Goal: Task Accomplishment & Management: Manage account settings

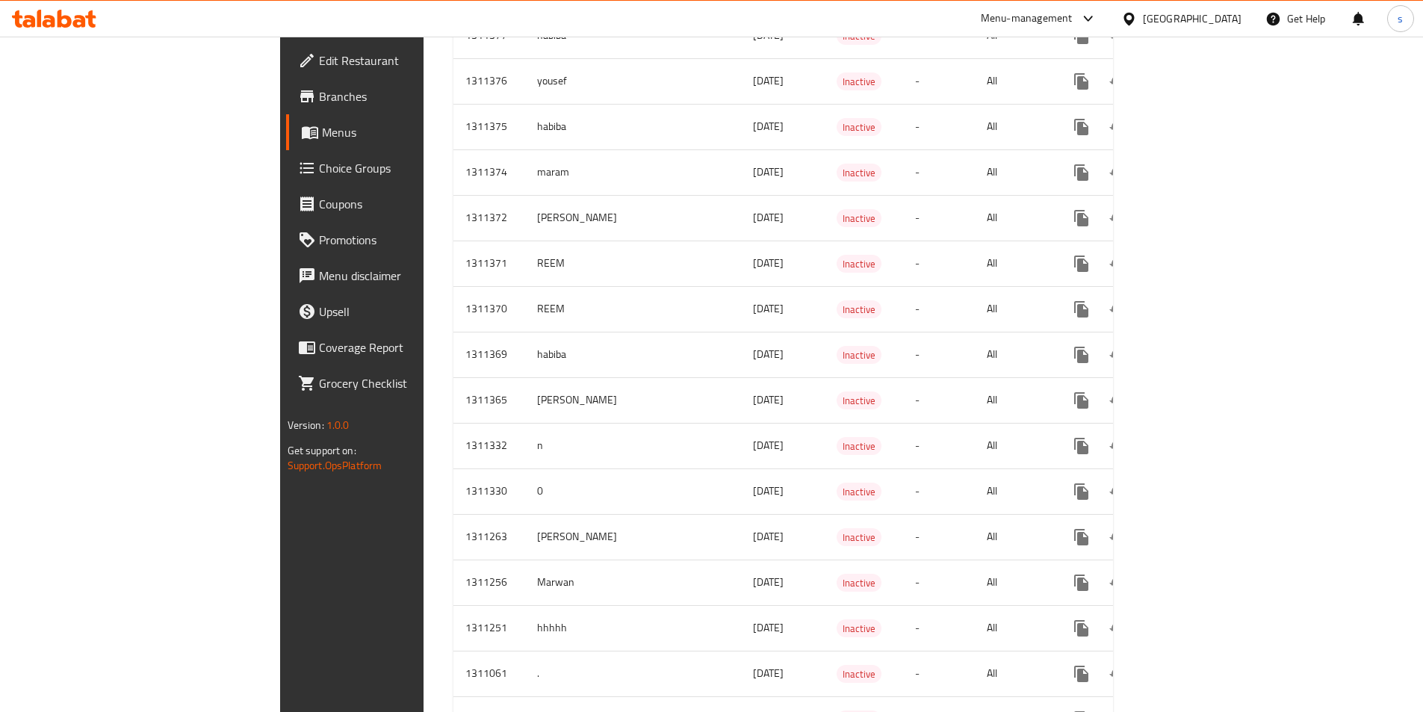
scroll to position [1158, 0]
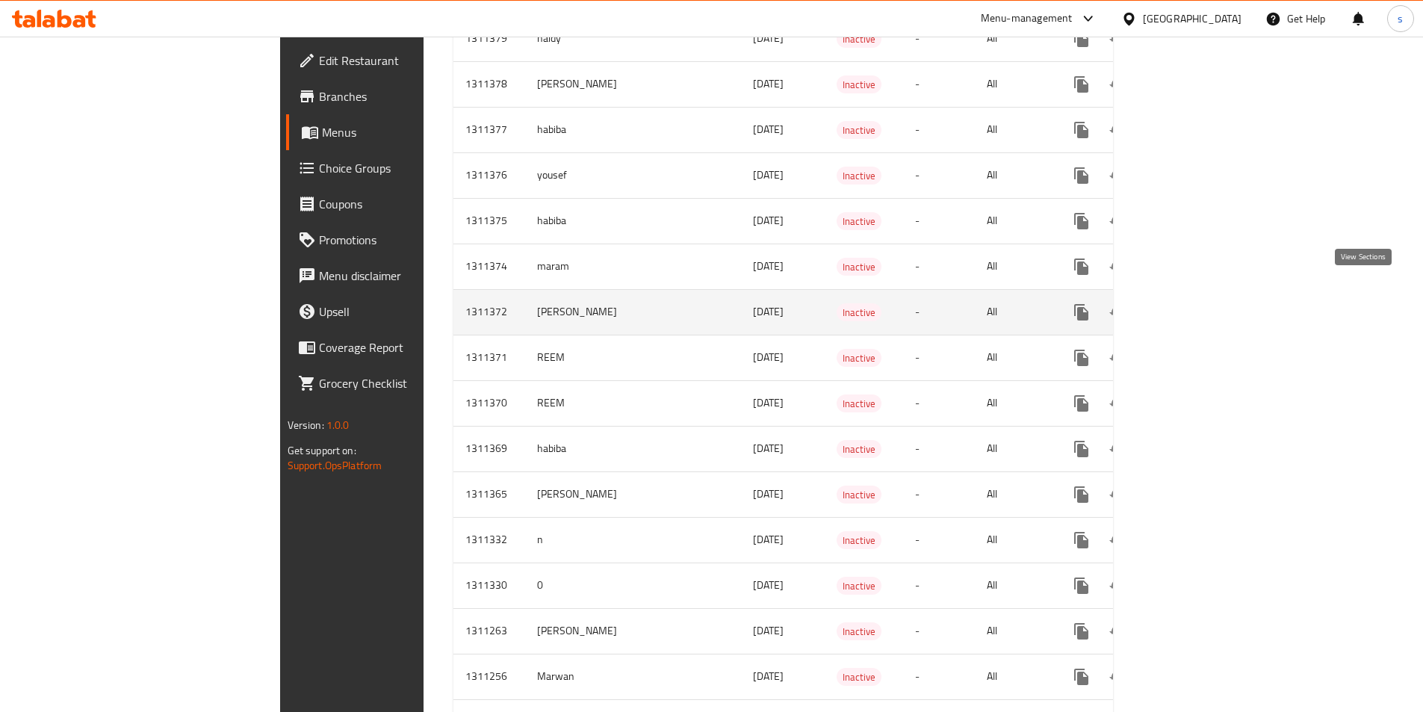
click at [1207, 294] on link "enhanced table" at bounding box center [1189, 312] width 36 height 36
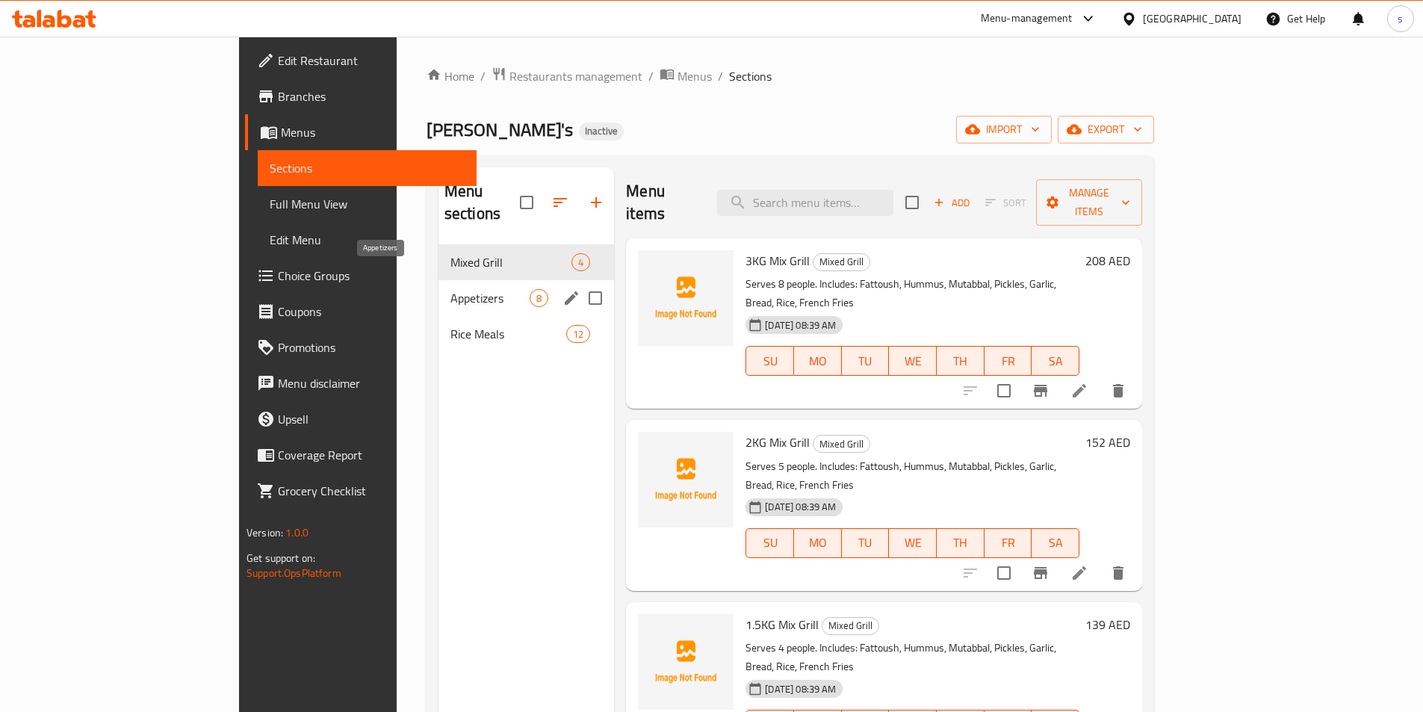
click at [450, 289] on span "Appetizers" at bounding box center [489, 298] width 79 height 18
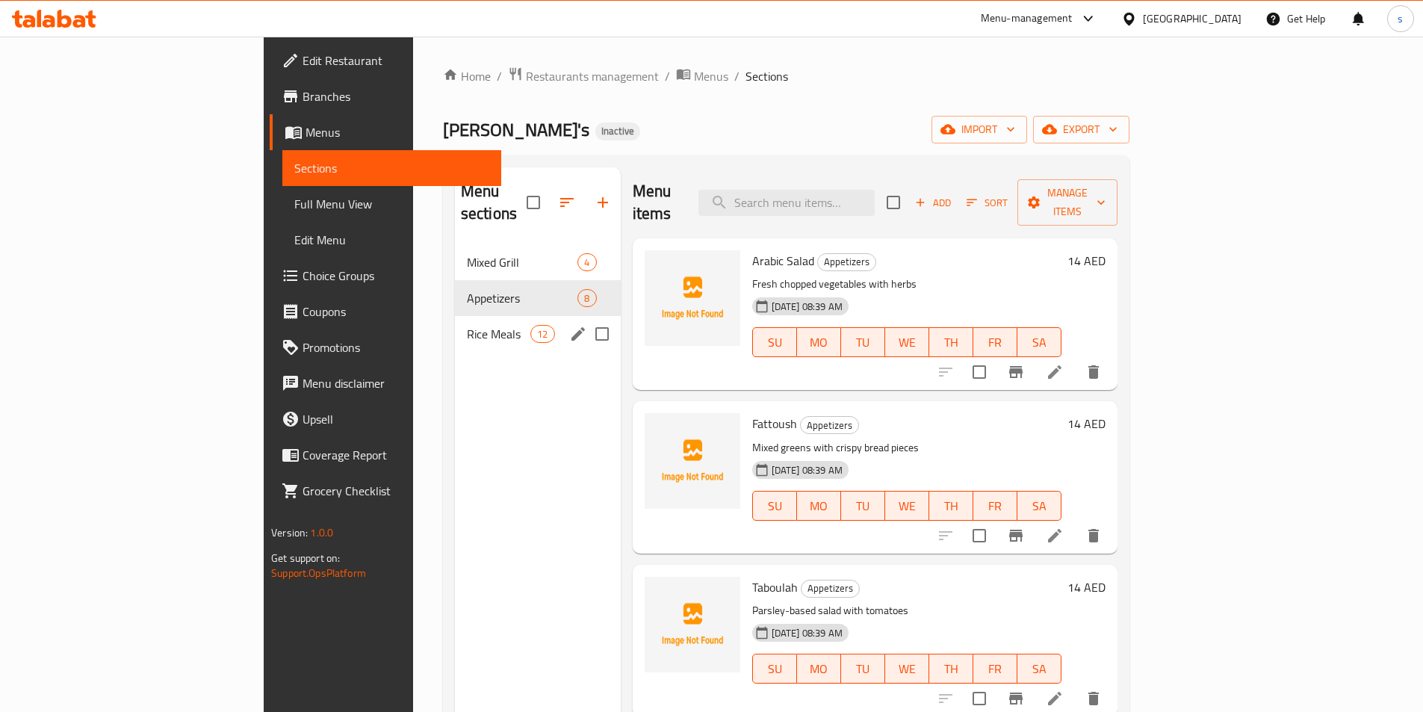
click at [455, 316] on div "Rice Meals 12" at bounding box center [538, 334] width 166 height 36
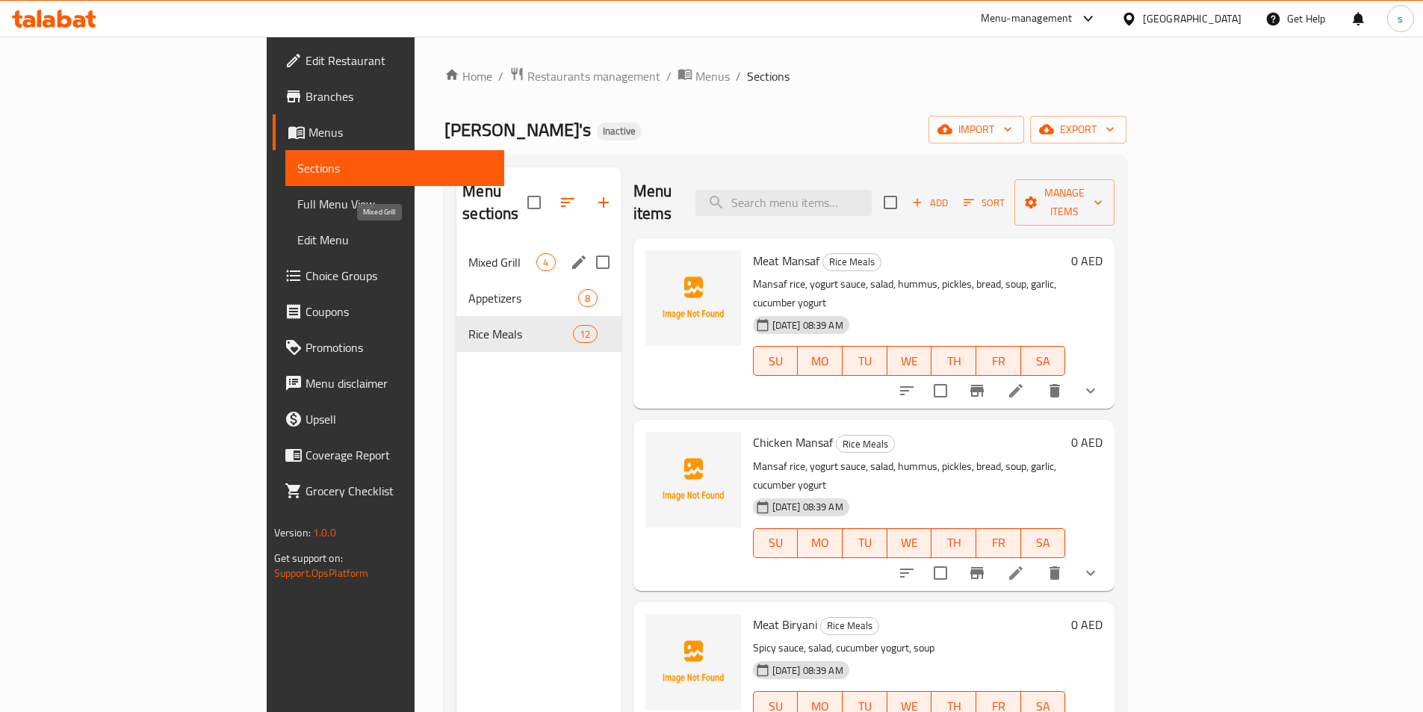
click at [468, 253] on span "Mixed Grill" at bounding box center [502, 262] width 68 height 18
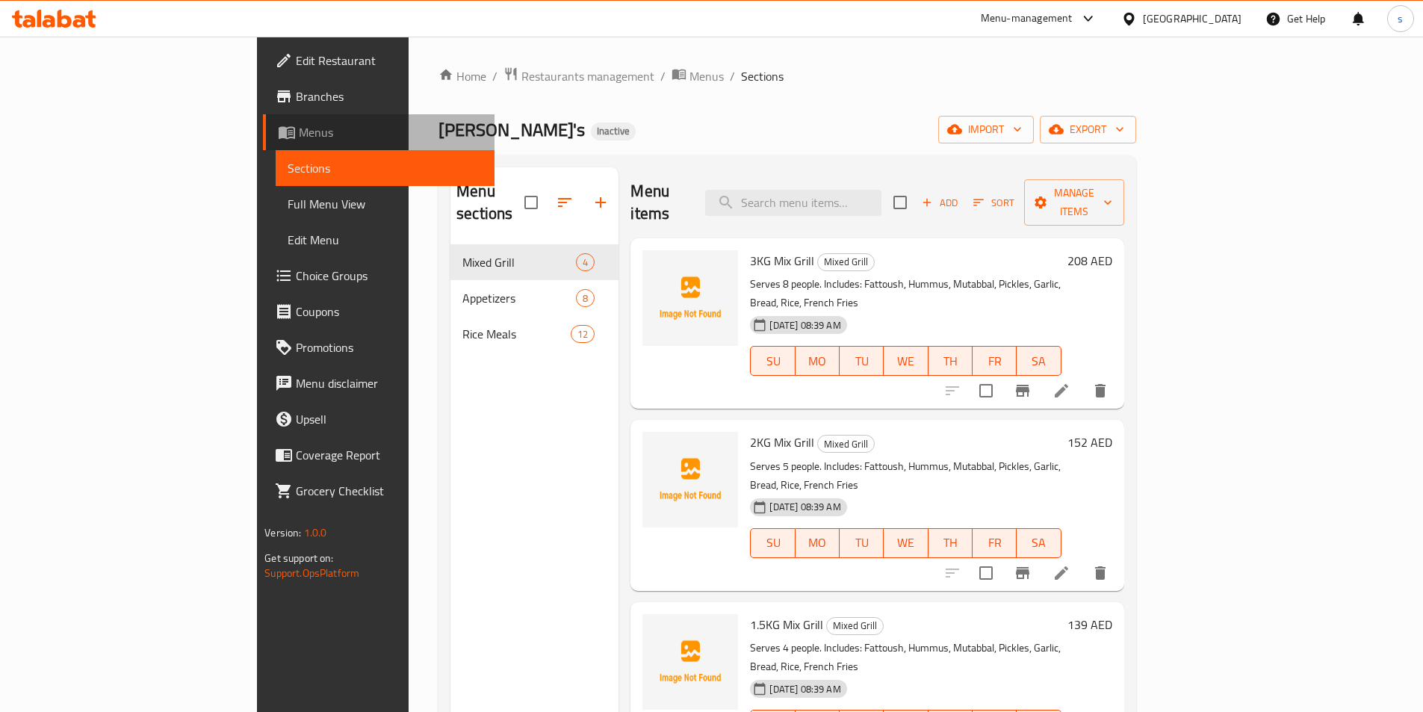
click at [263, 122] on link "Menus" at bounding box center [379, 132] width 232 height 36
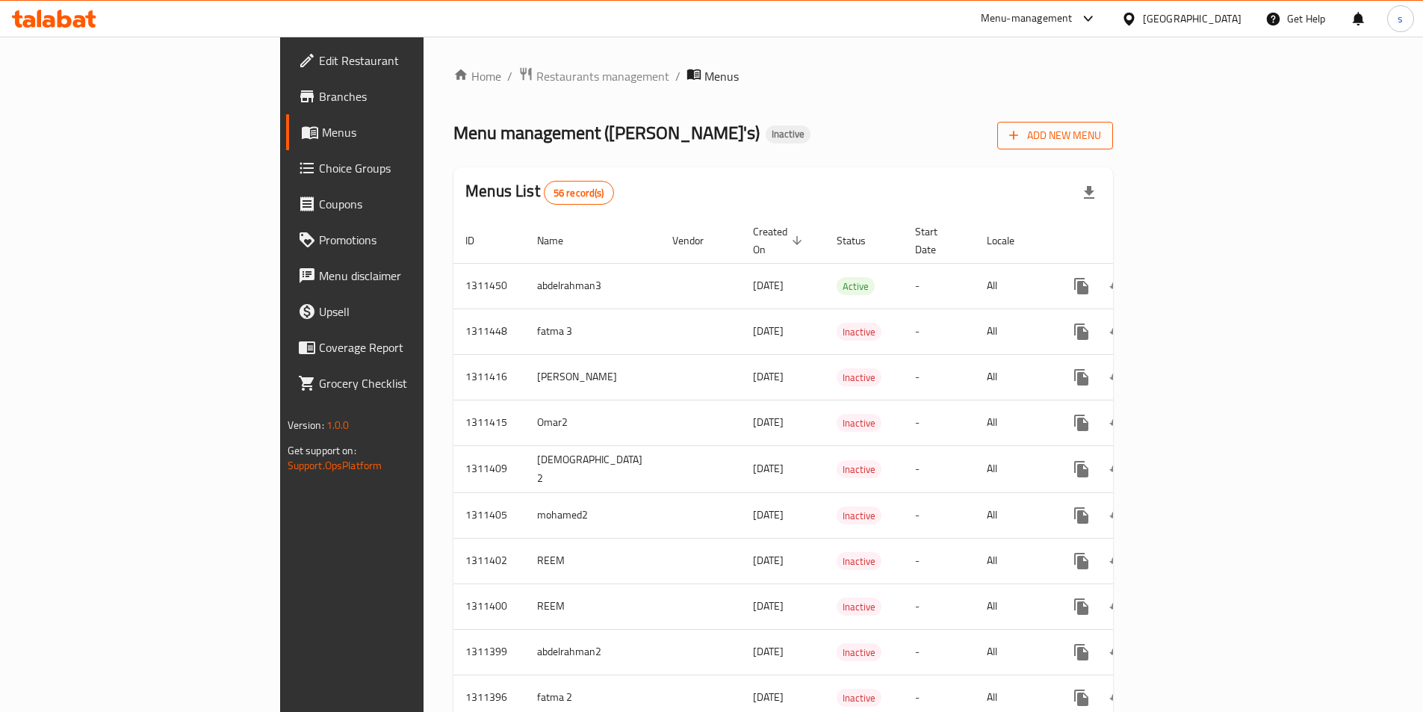
click at [1113, 145] on button "Add New Menu" at bounding box center [1055, 136] width 116 height 28
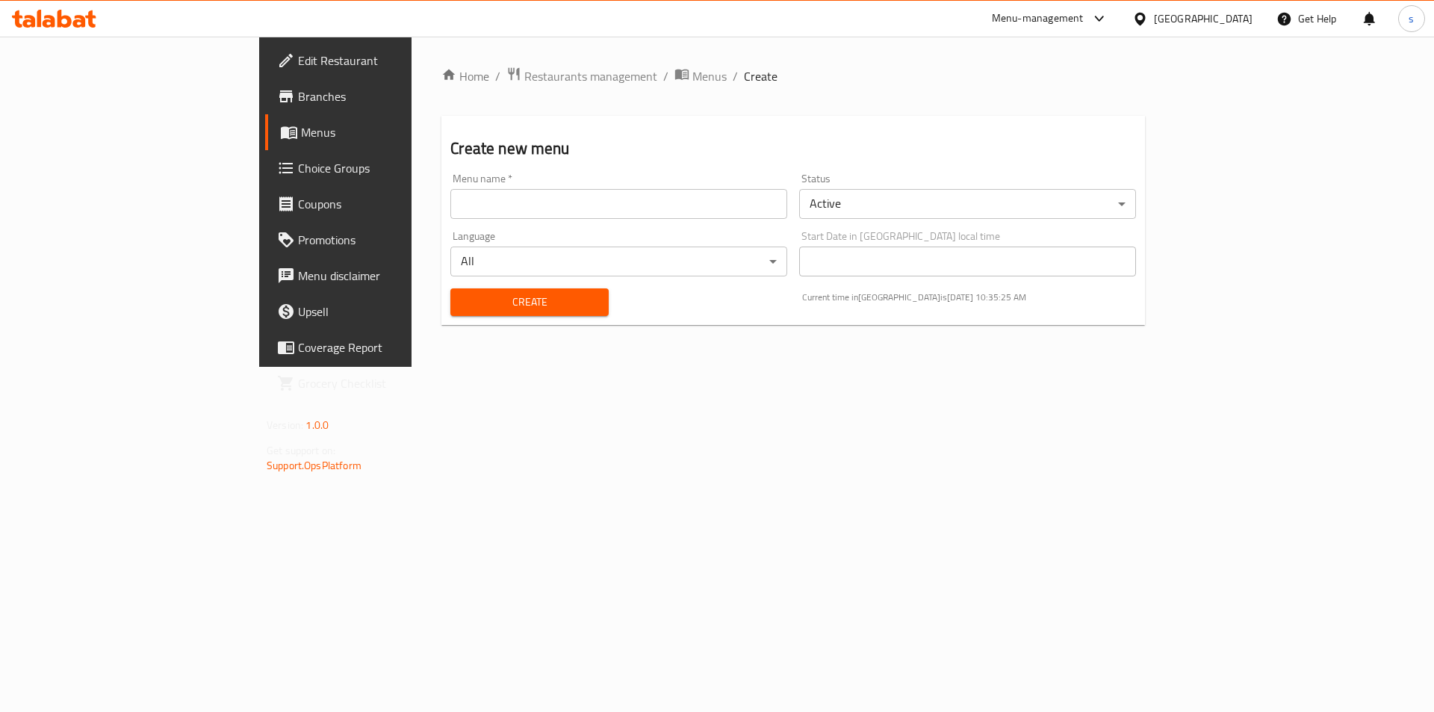
click at [983, 200] on body "​ Menu-management United Arab Emirates Get Help s Edit Restaurant Branches Menu…" at bounding box center [717, 374] width 1434 height 675
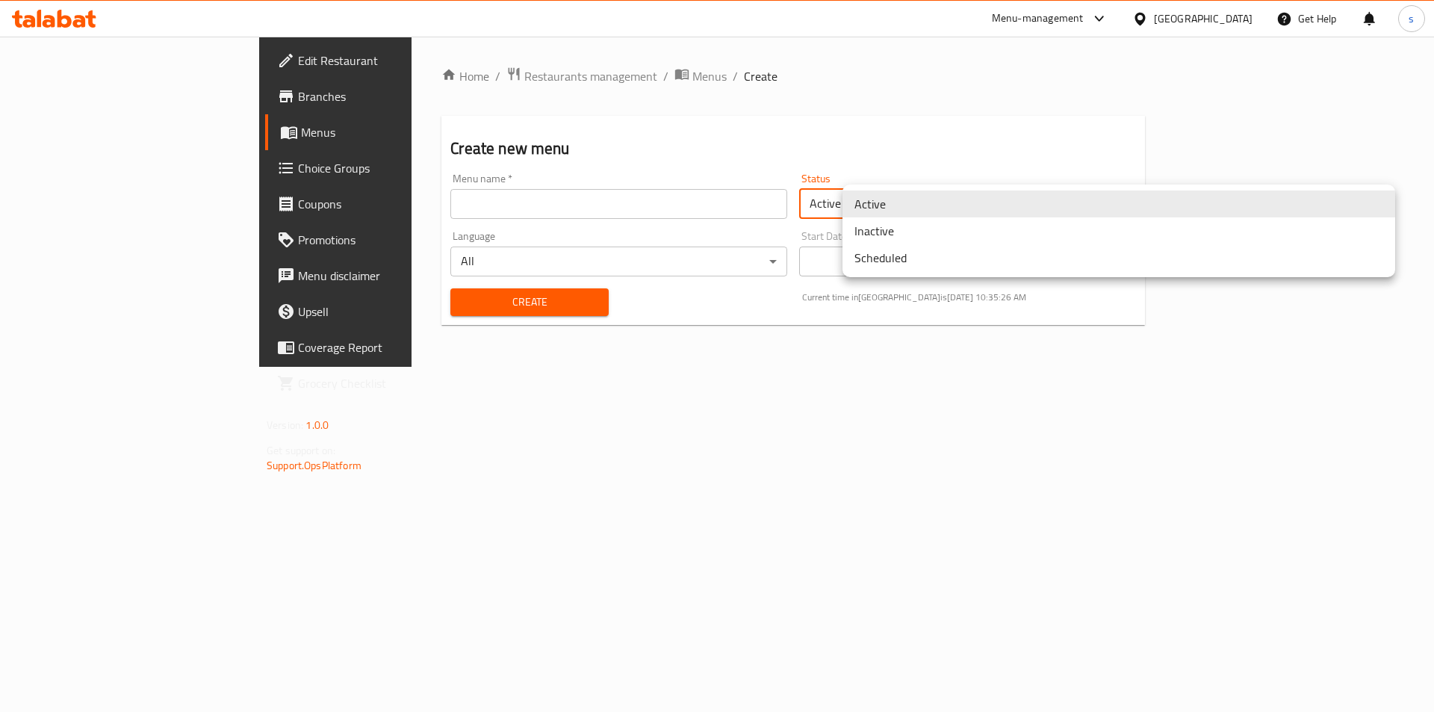
click at [940, 234] on li "Inactive" at bounding box center [1118, 230] width 553 height 27
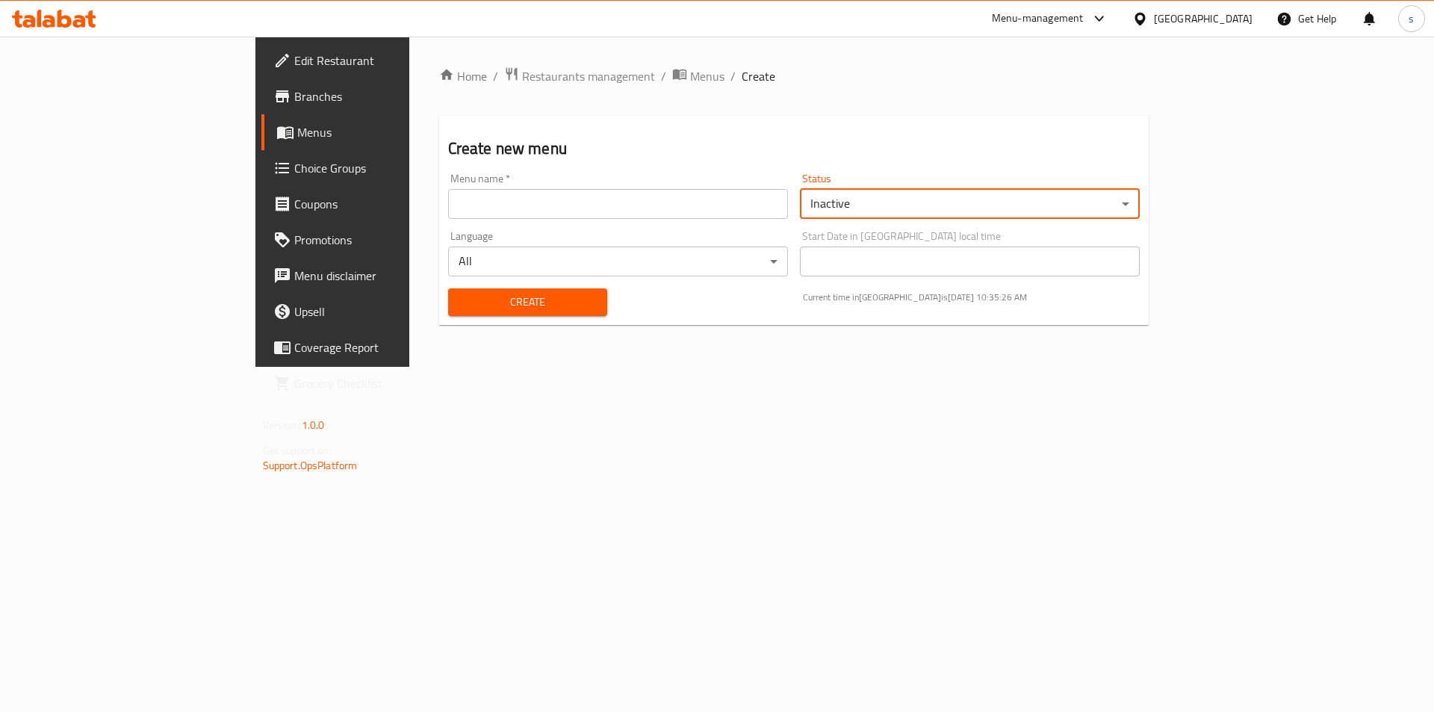
click at [602, 182] on div "Menu name   * Menu name *" at bounding box center [618, 196] width 340 height 46
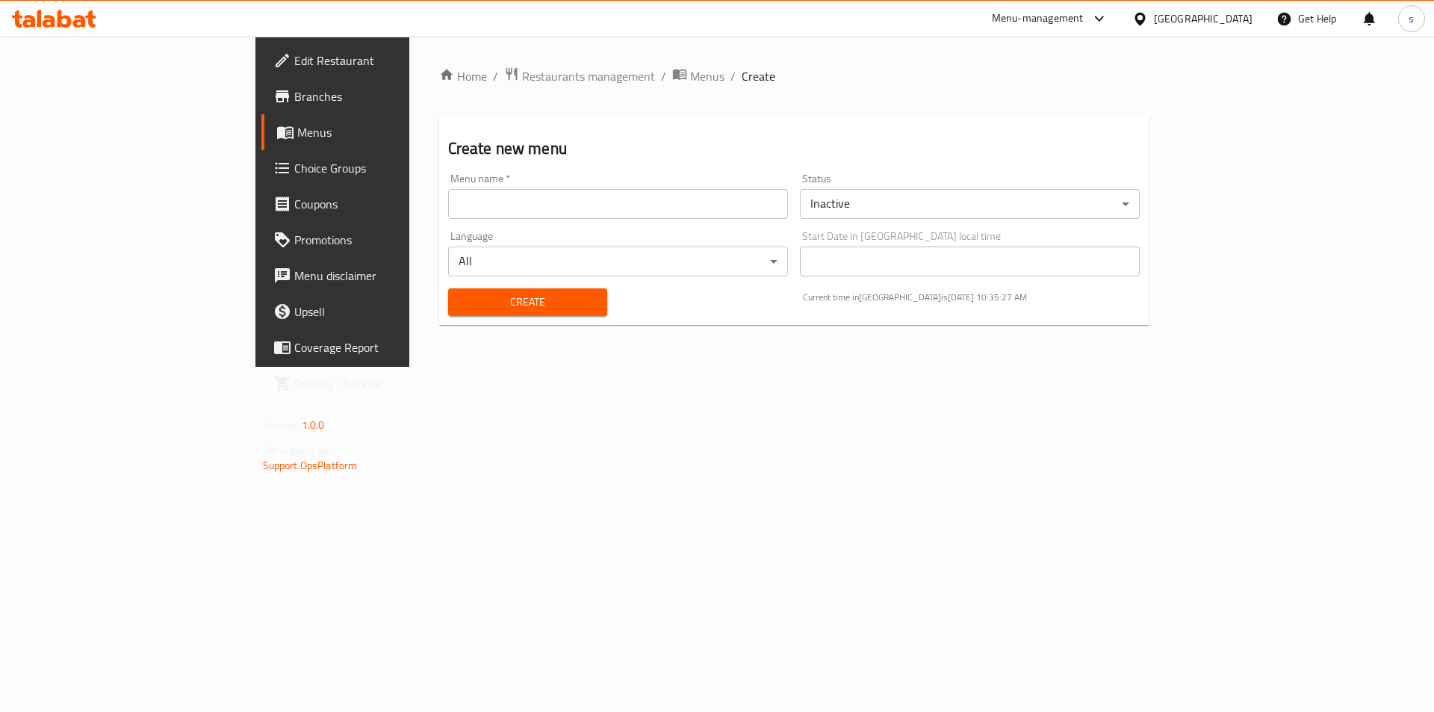
click at [599, 196] on input "text" at bounding box center [618, 204] width 340 height 30
type input "saraa"
click at [480, 297] on span "Create" at bounding box center [528, 302] width 136 height 19
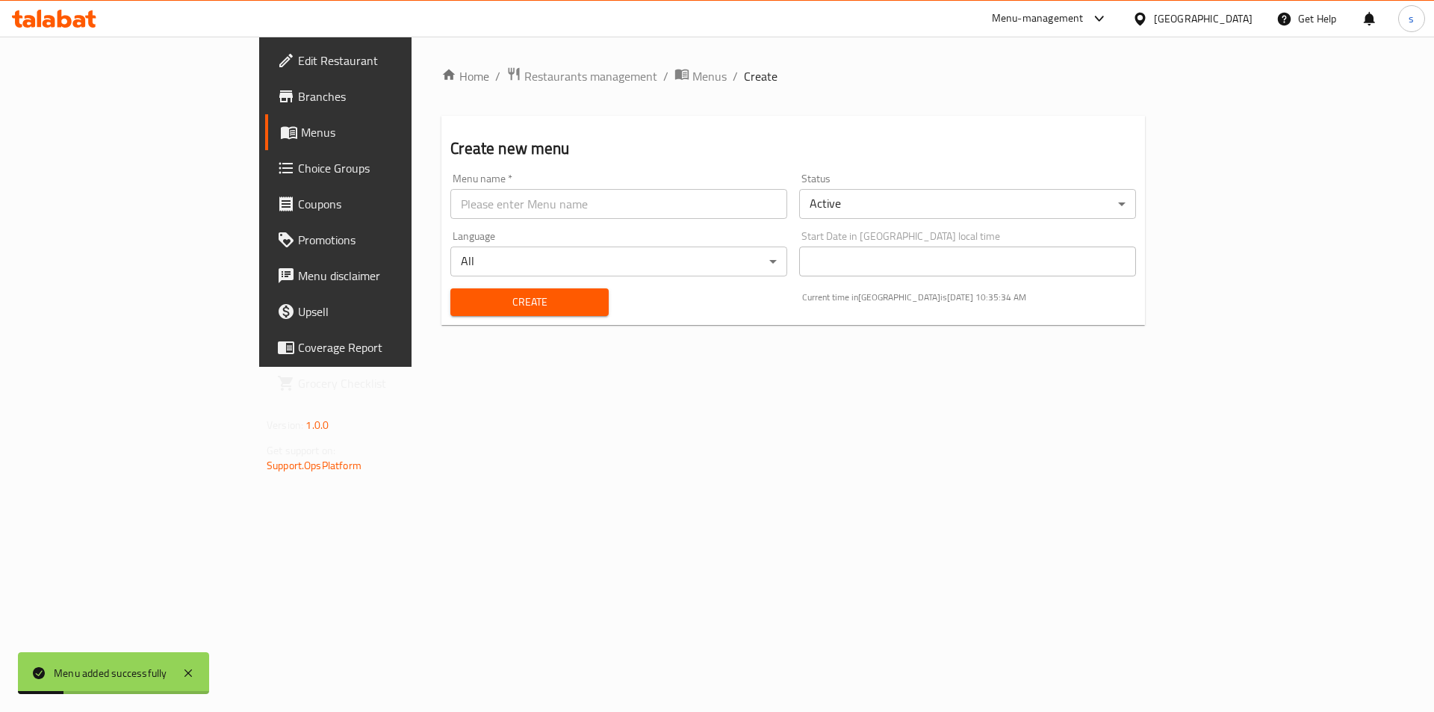
click at [301, 127] on span "Menus" at bounding box center [394, 132] width 186 height 18
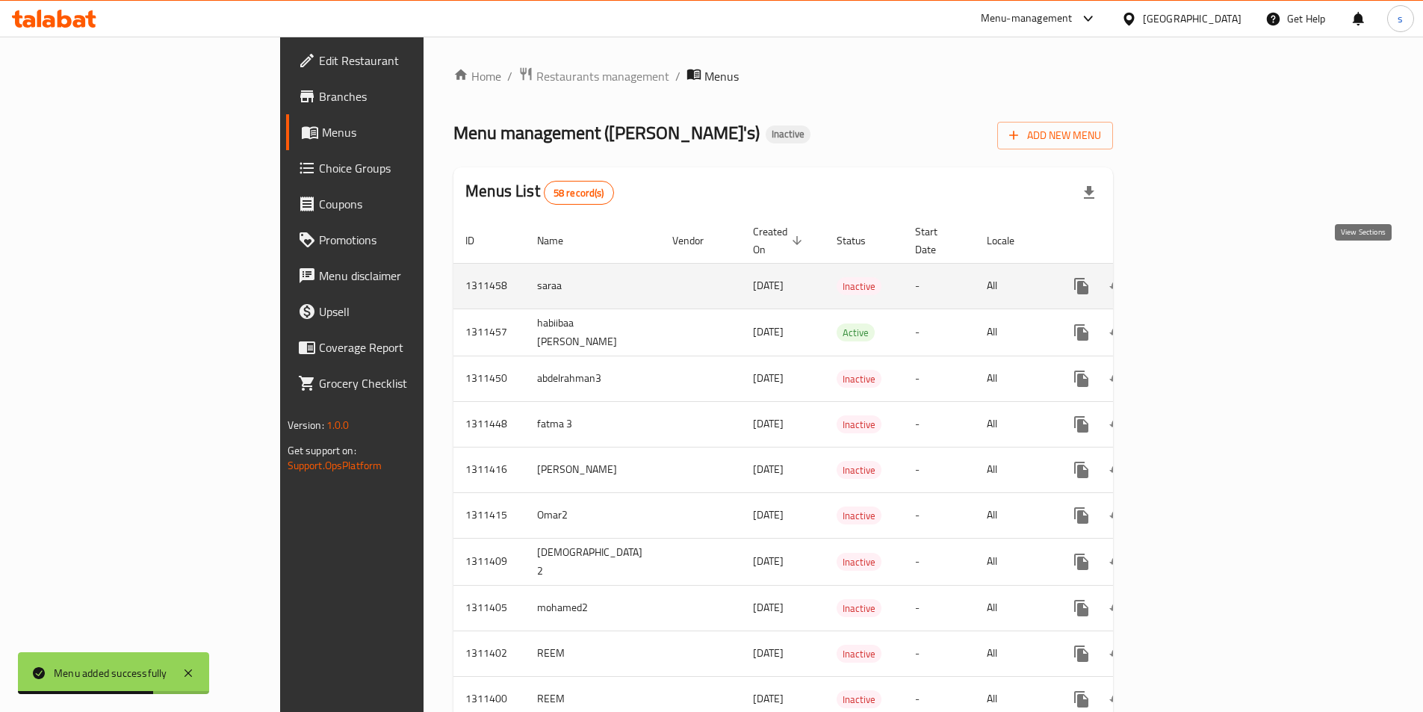
click at [1198, 277] on icon "enhanced table" at bounding box center [1189, 286] width 18 height 18
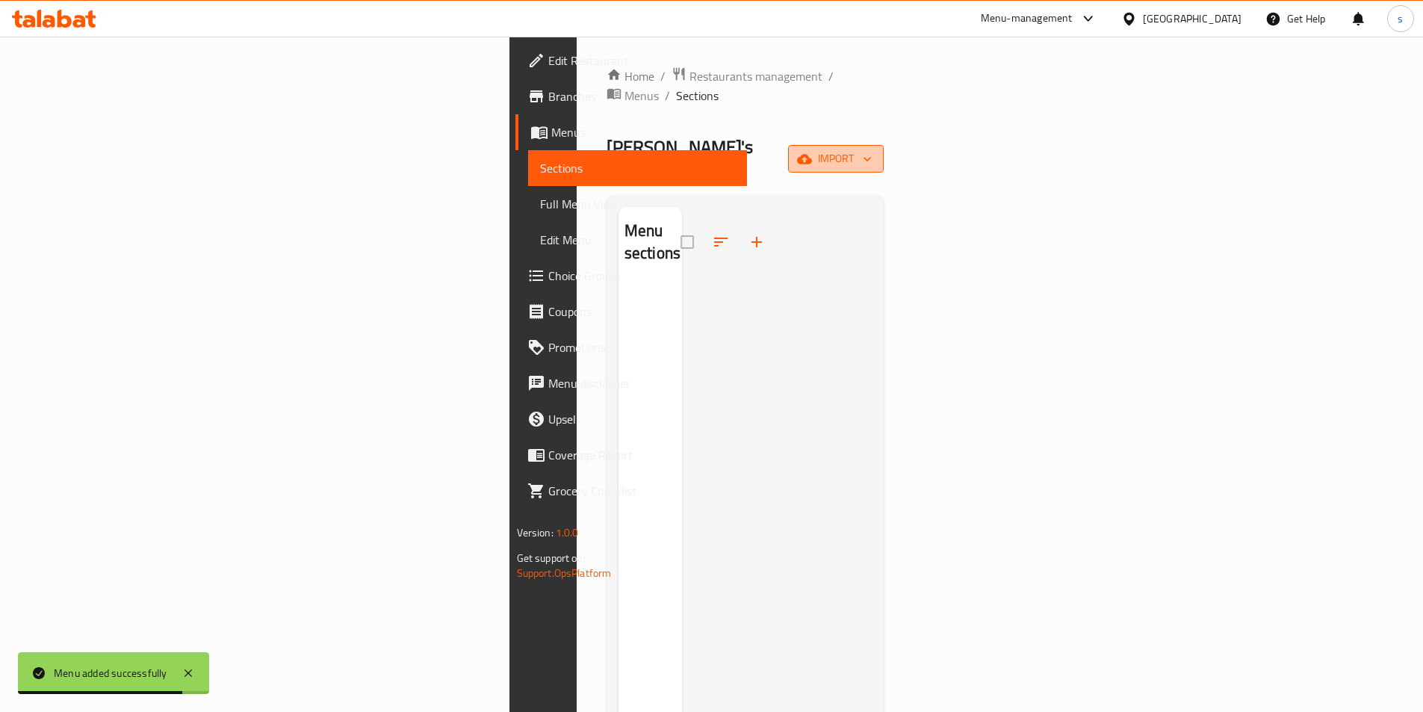
click at [872, 149] on span "import" at bounding box center [836, 158] width 72 height 19
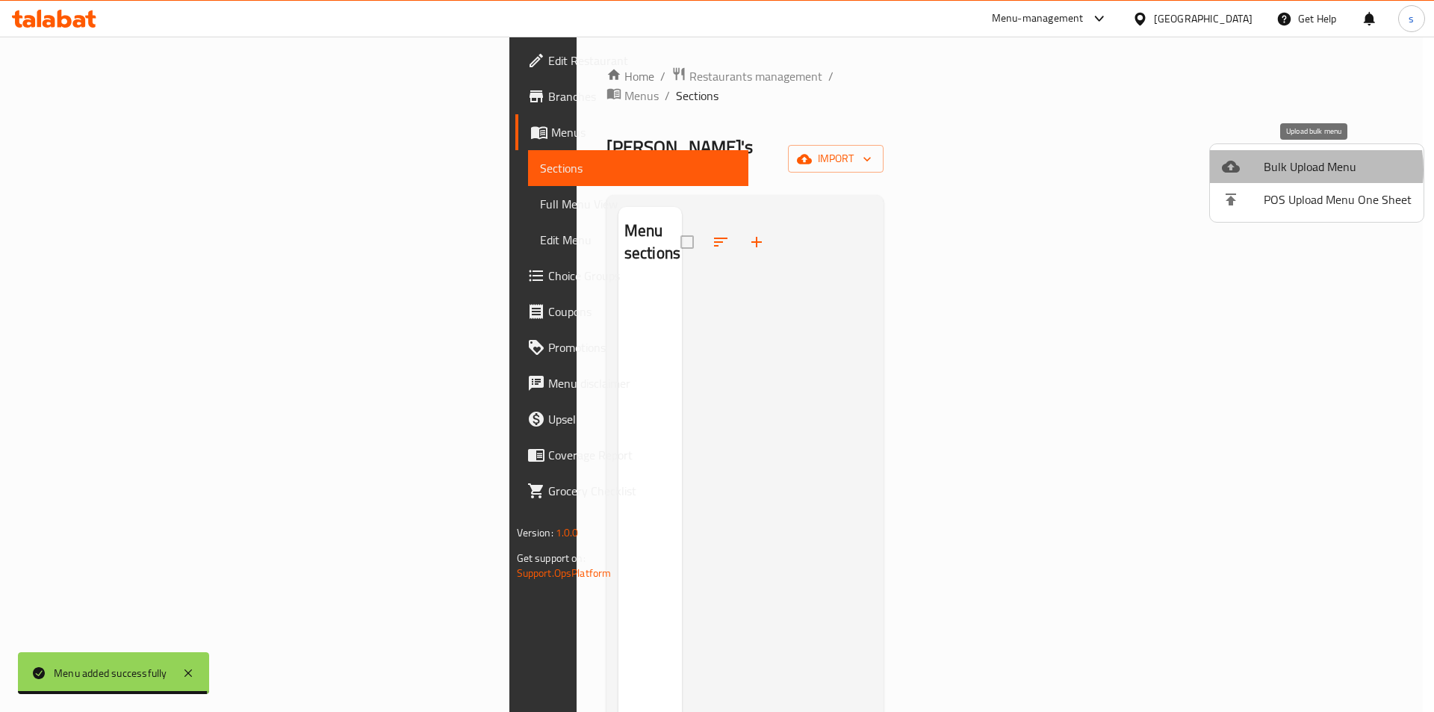
click at [1289, 170] on span "Bulk Upload Menu" at bounding box center [1338, 167] width 148 height 18
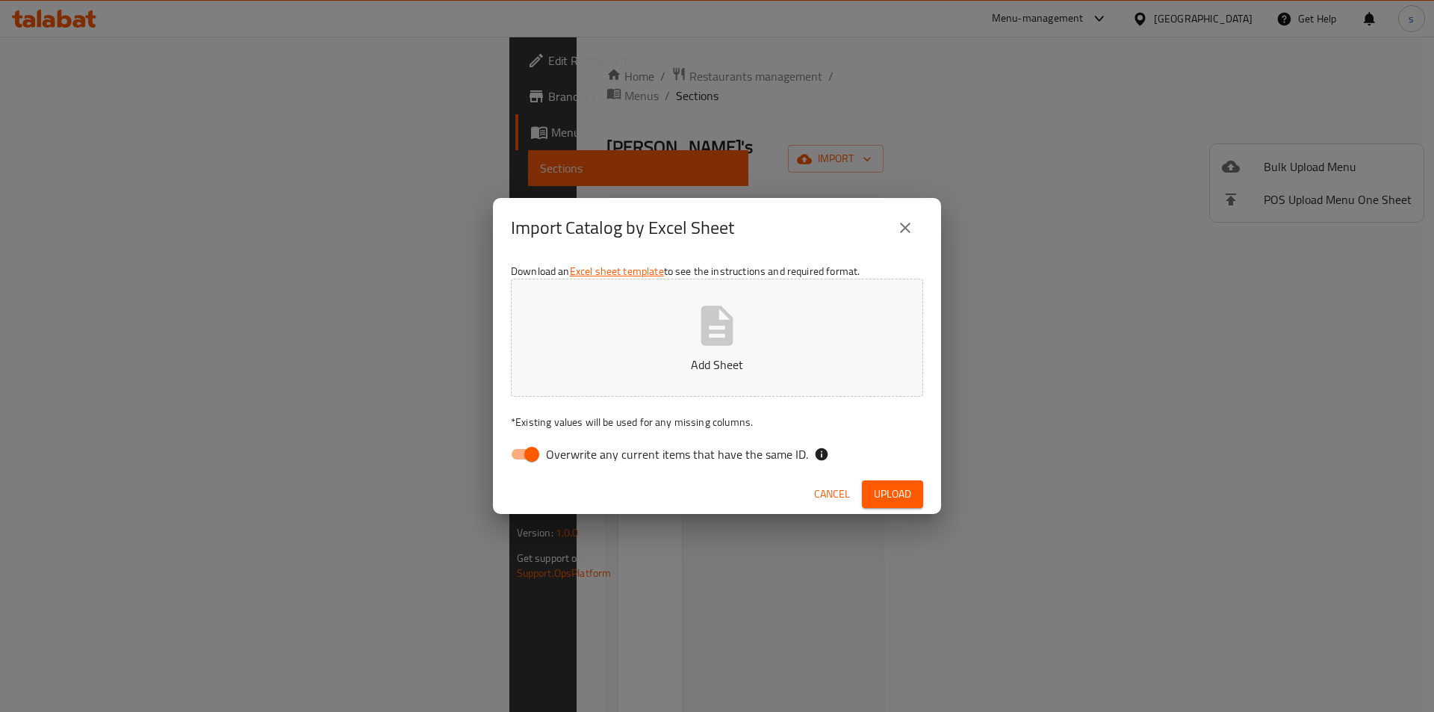
click at [542, 454] on input "Overwrite any current items that have the same ID." at bounding box center [531, 454] width 85 height 28
checkbox input "false"
click at [745, 368] on p "Add Sheet" at bounding box center [717, 365] width 366 height 18
click at [901, 503] on button "Upload" at bounding box center [892, 494] width 61 height 28
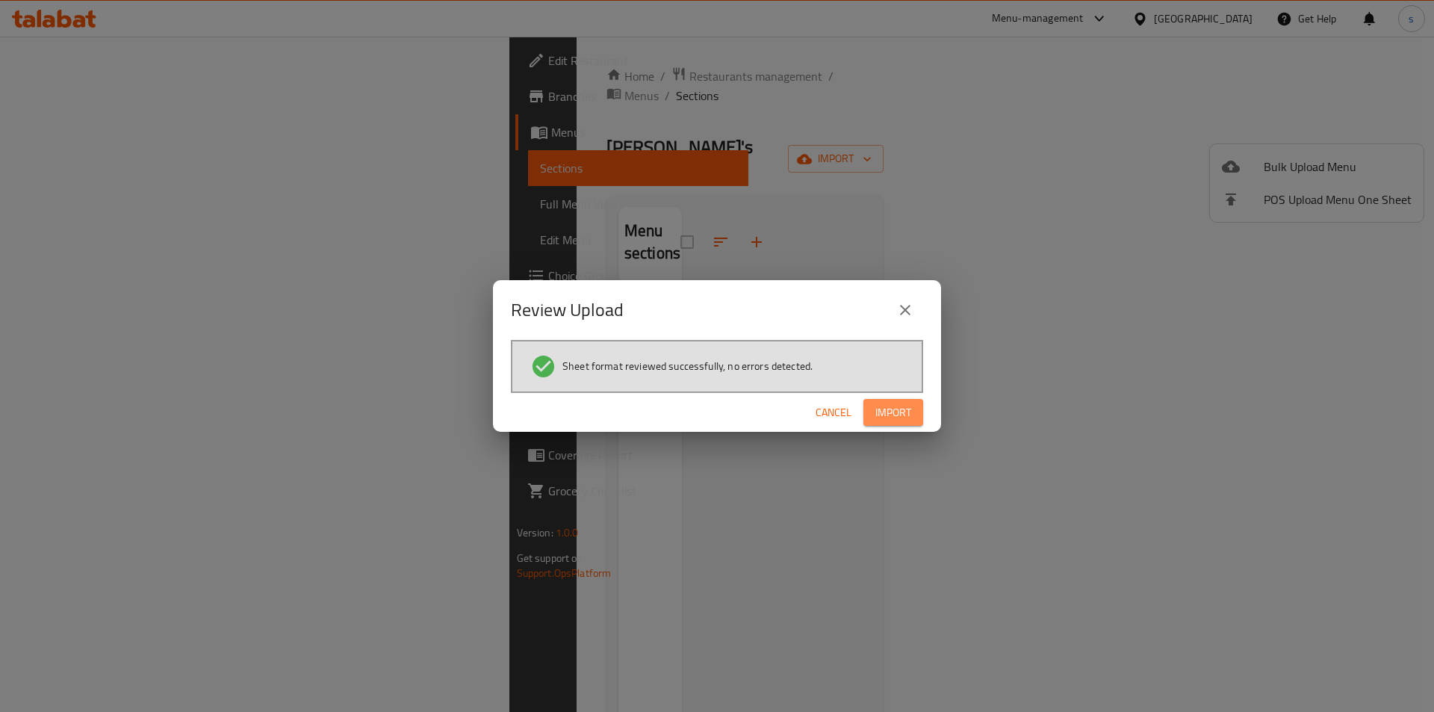
click at [892, 410] on span "Import" at bounding box center [893, 412] width 36 height 19
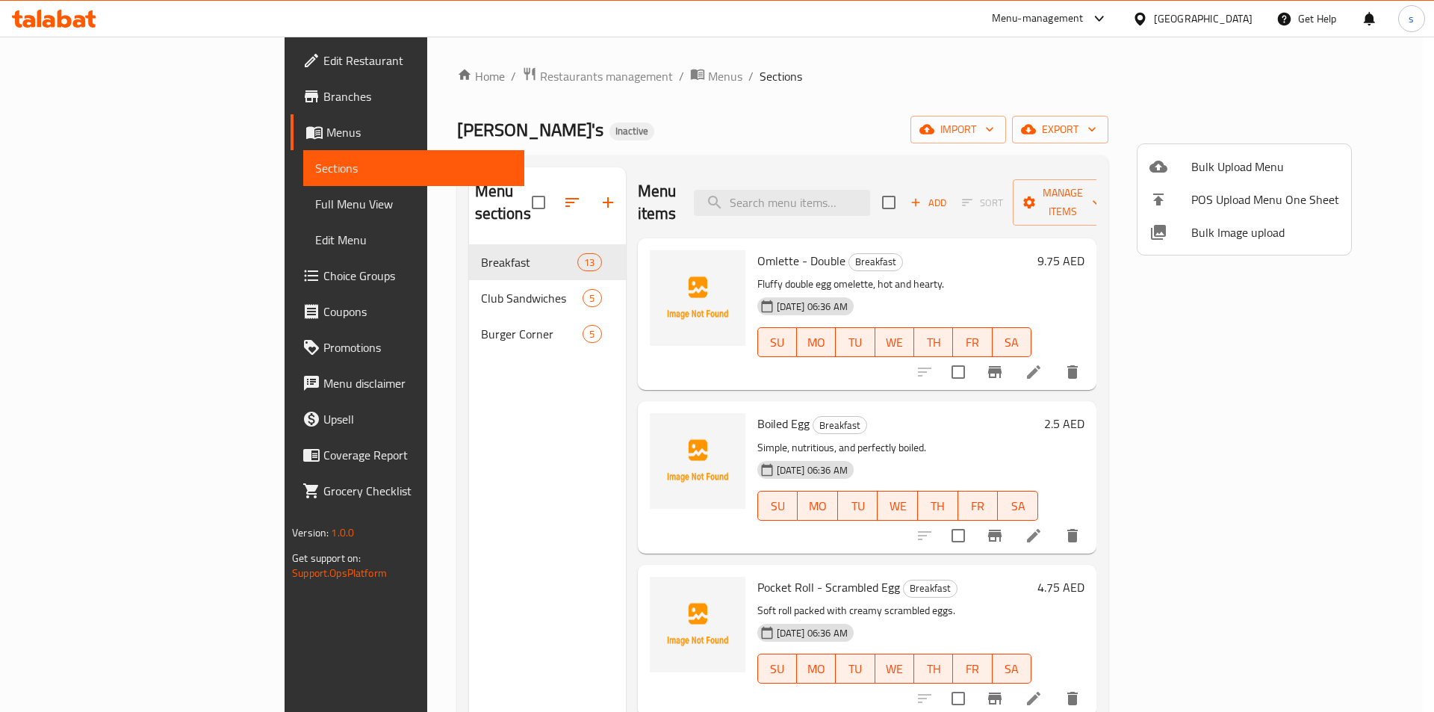
click at [1069, 121] on div at bounding box center [717, 356] width 1434 height 712
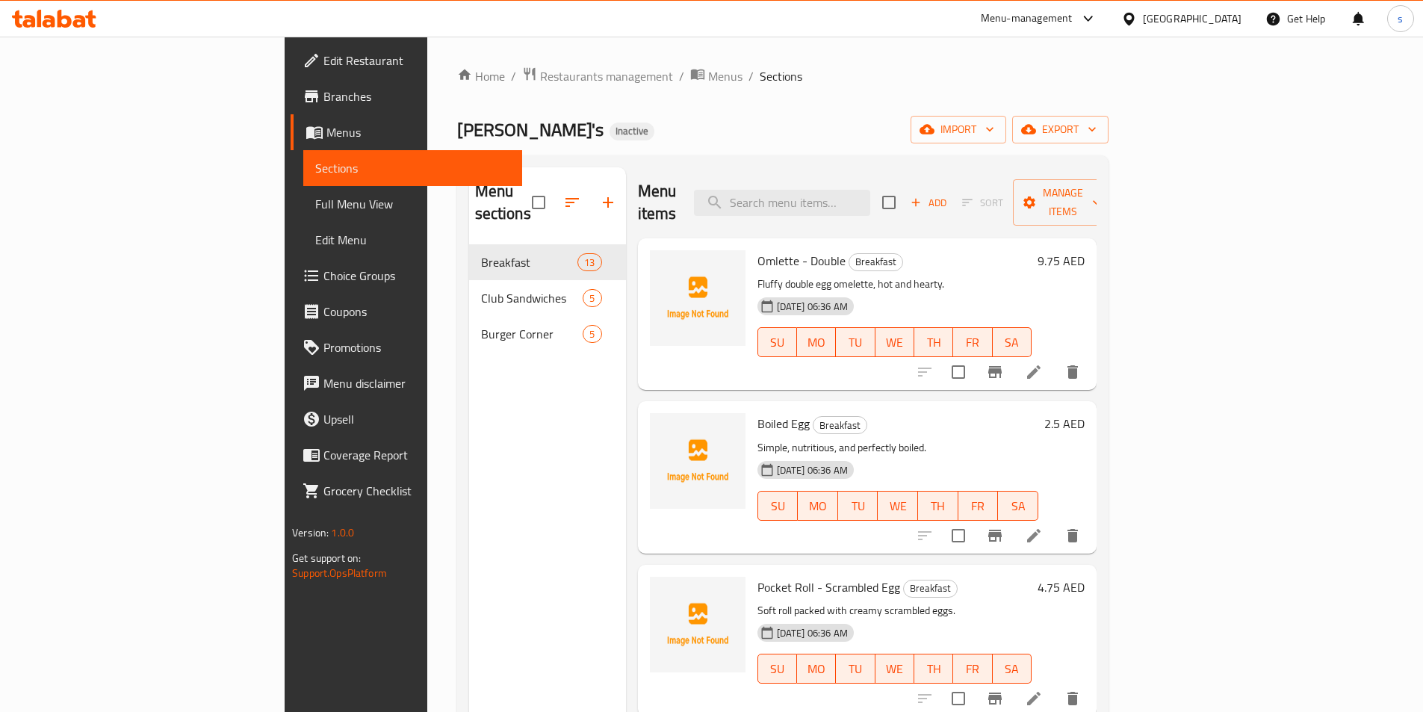
click at [315, 199] on span "Full Menu View" at bounding box center [412, 204] width 195 height 18
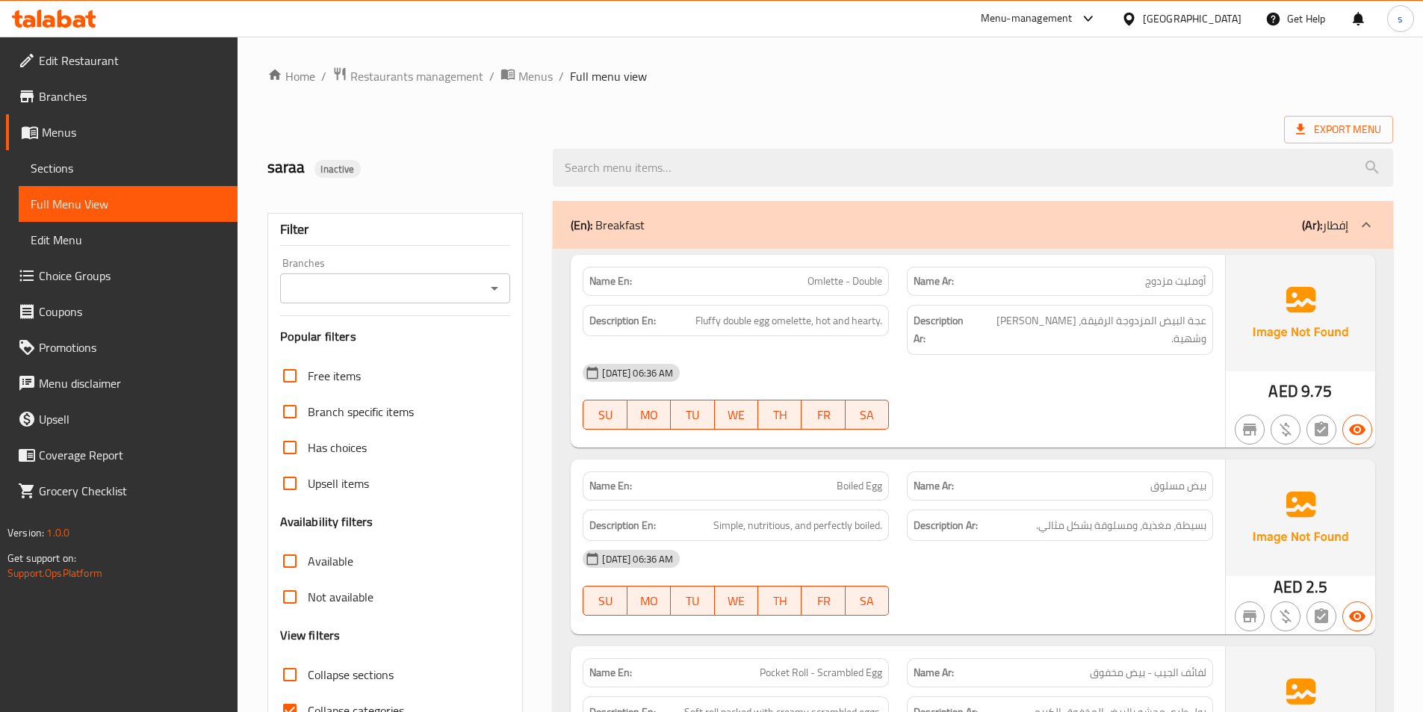
scroll to position [373, 0]
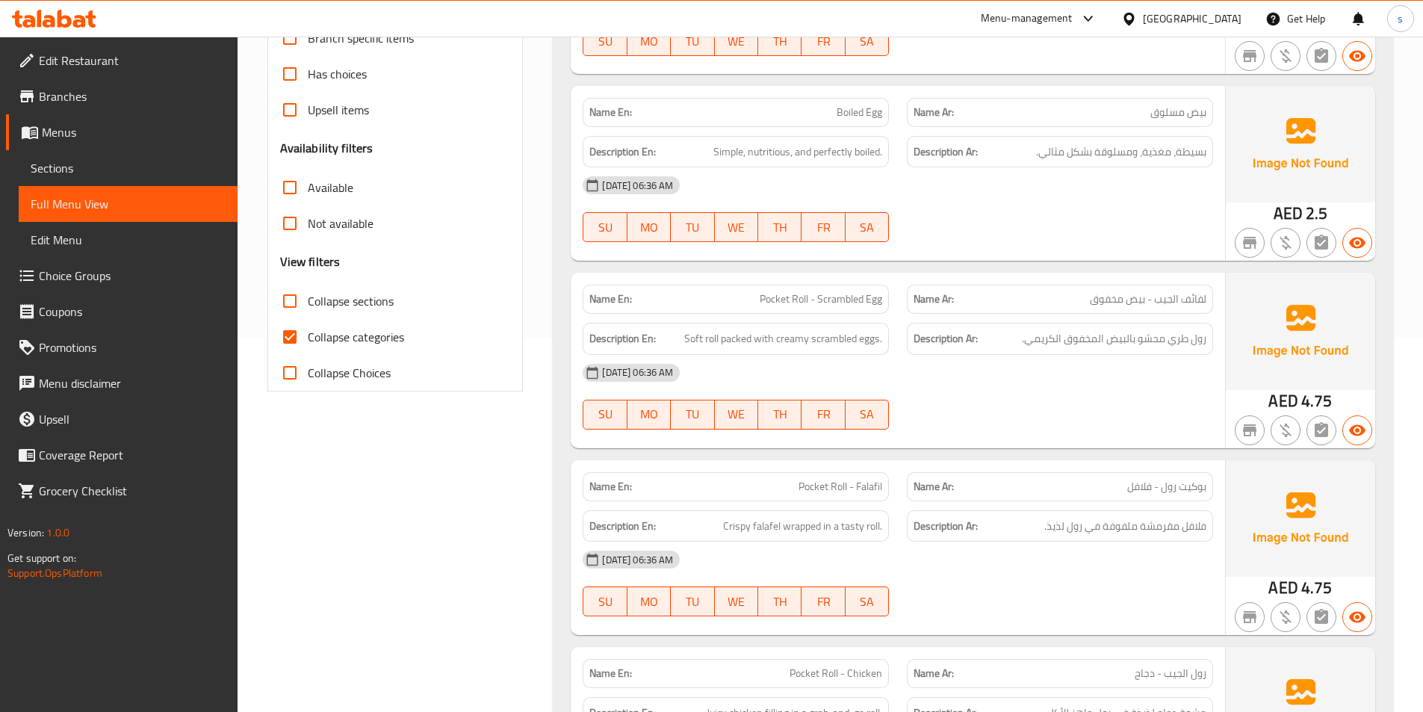
click at [361, 329] on span "Collapse categories" at bounding box center [356, 337] width 96 height 18
click at [308, 329] on input "Collapse categories" at bounding box center [290, 337] width 36 height 36
checkbox input "false"
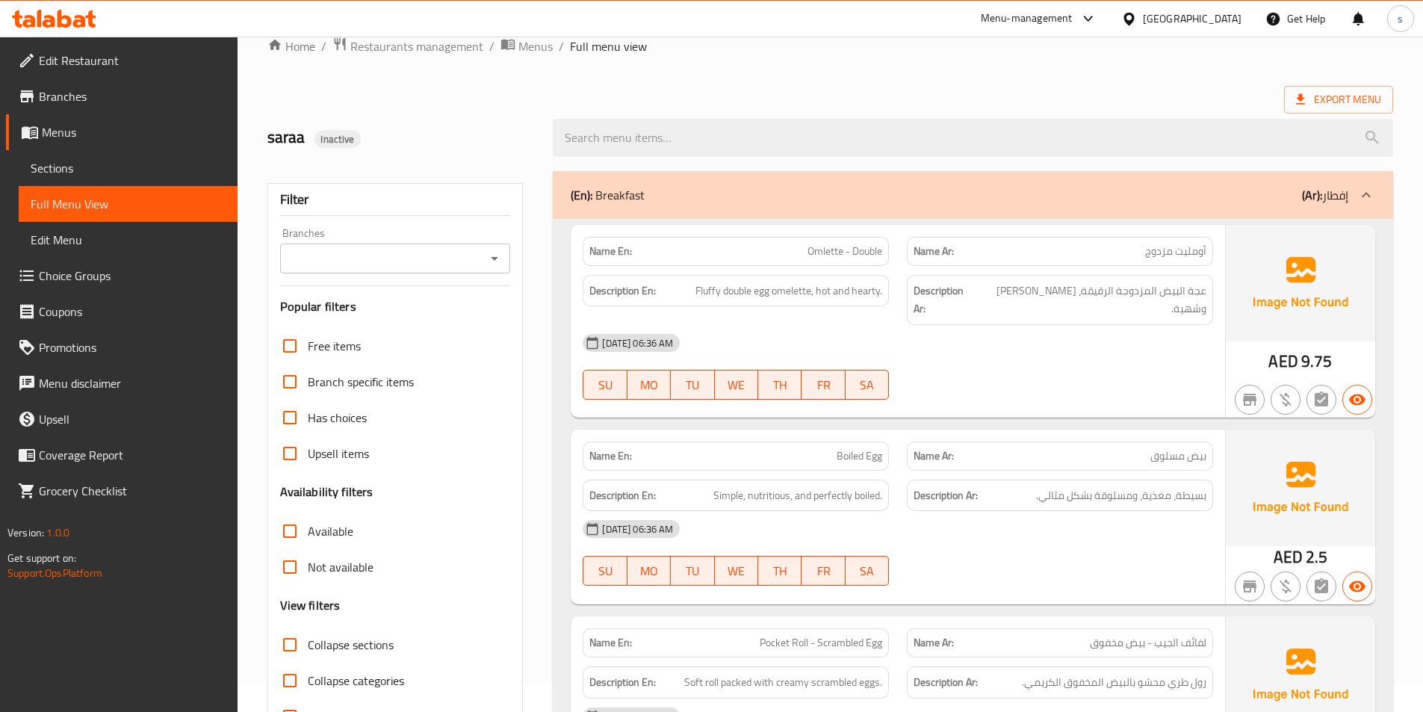
scroll to position [0, 0]
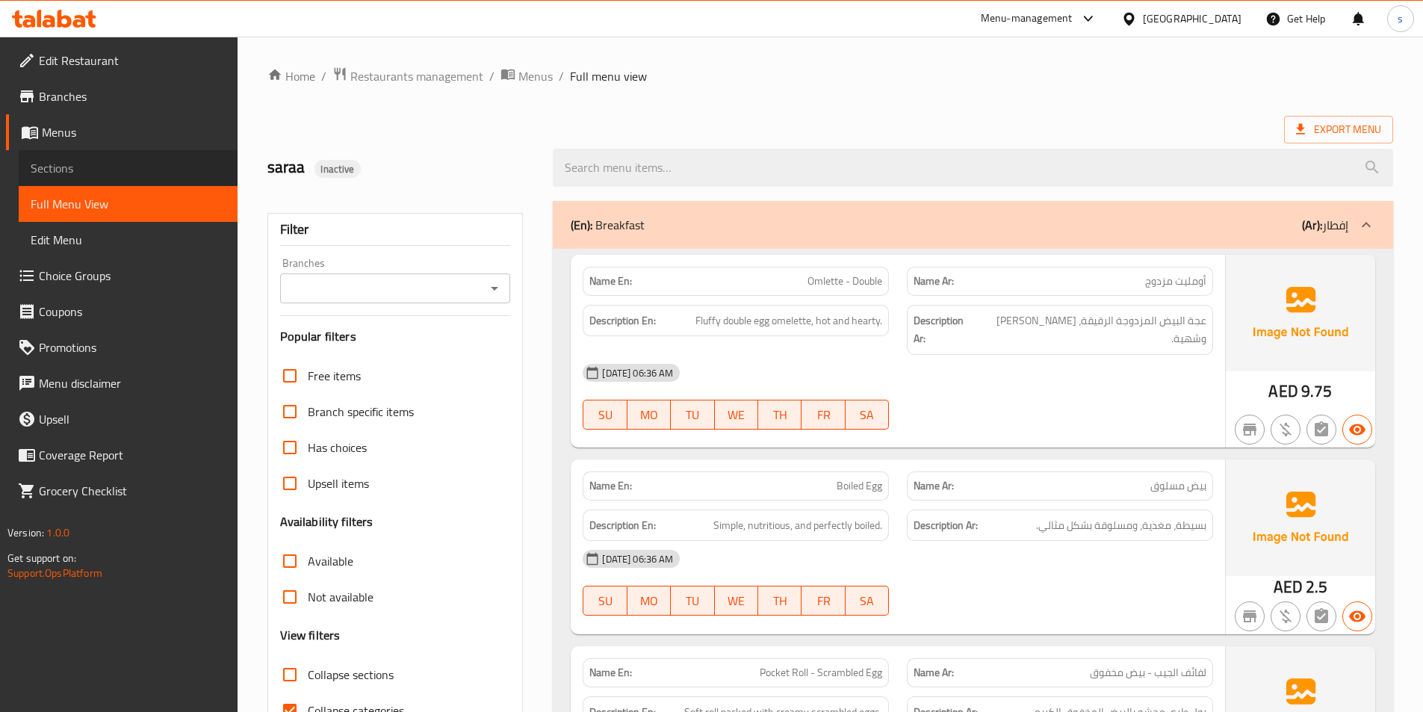
click at [100, 170] on span "Sections" at bounding box center [128, 168] width 195 height 18
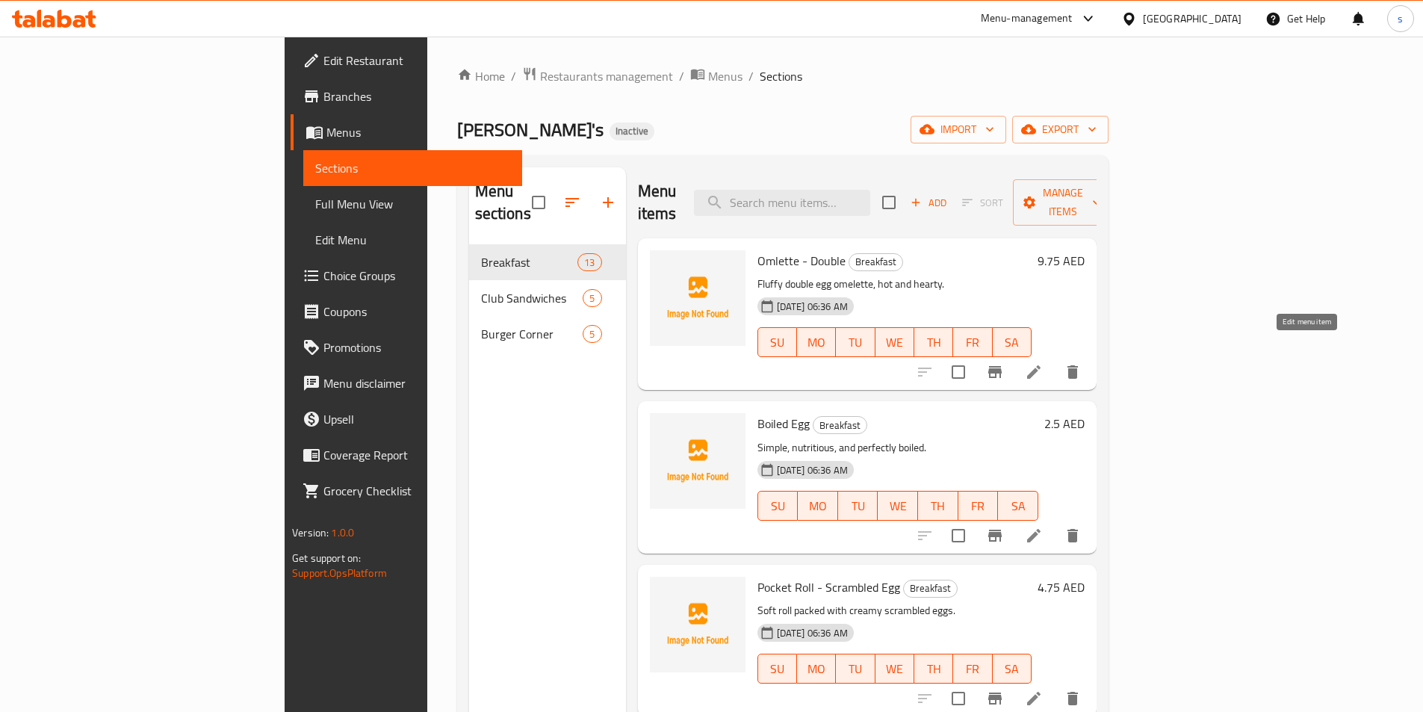
click at [1043, 363] on icon at bounding box center [1034, 372] width 18 height 18
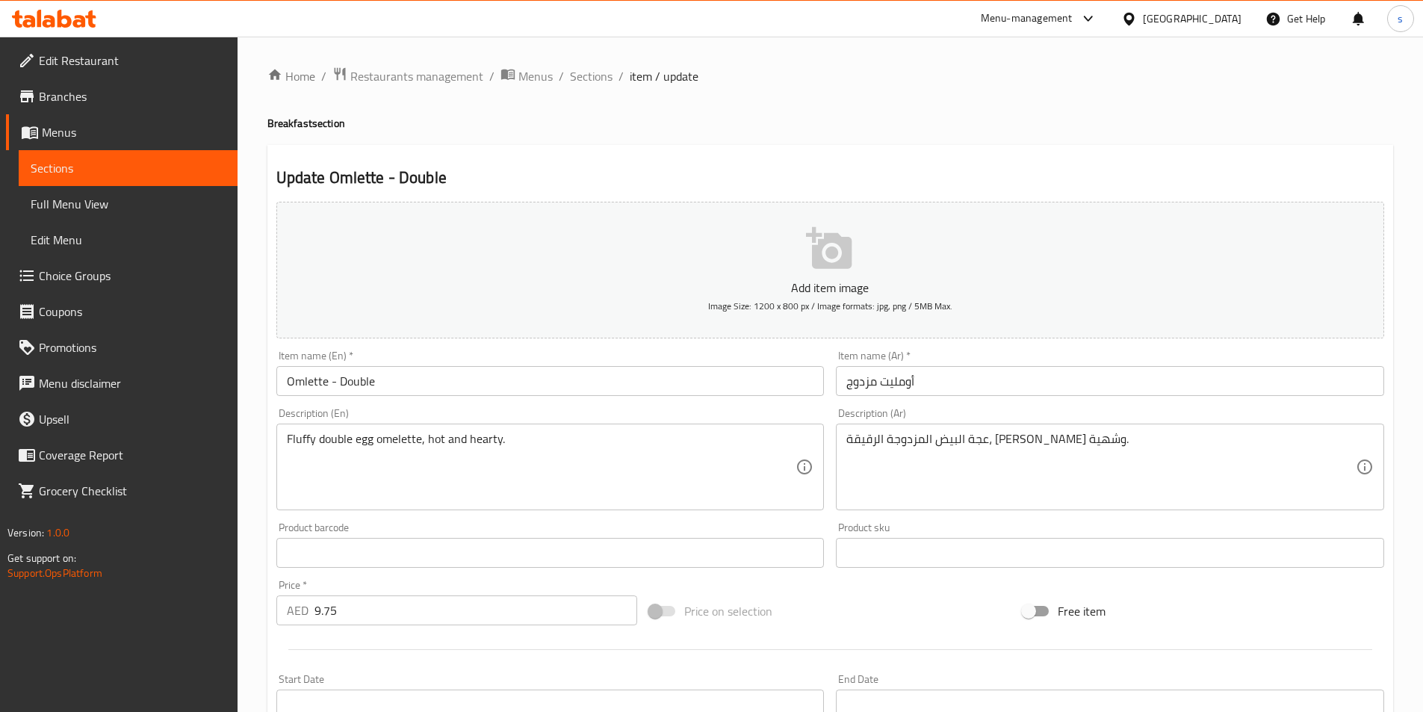
drag, startPoint x: 285, startPoint y: 441, endPoint x: 252, endPoint y: 357, distance: 89.6
click at [489, 500] on div "Fluffy double egg omelette, hot and hearty. Description (En)" at bounding box center [550, 466] width 548 height 87
drag, startPoint x: 284, startPoint y: 436, endPoint x: 415, endPoint y: 450, distance: 132.2
click at [415, 450] on div "Fluffy double egg omelette, hot and hearty. Description (En)" at bounding box center [550, 466] width 548 height 87
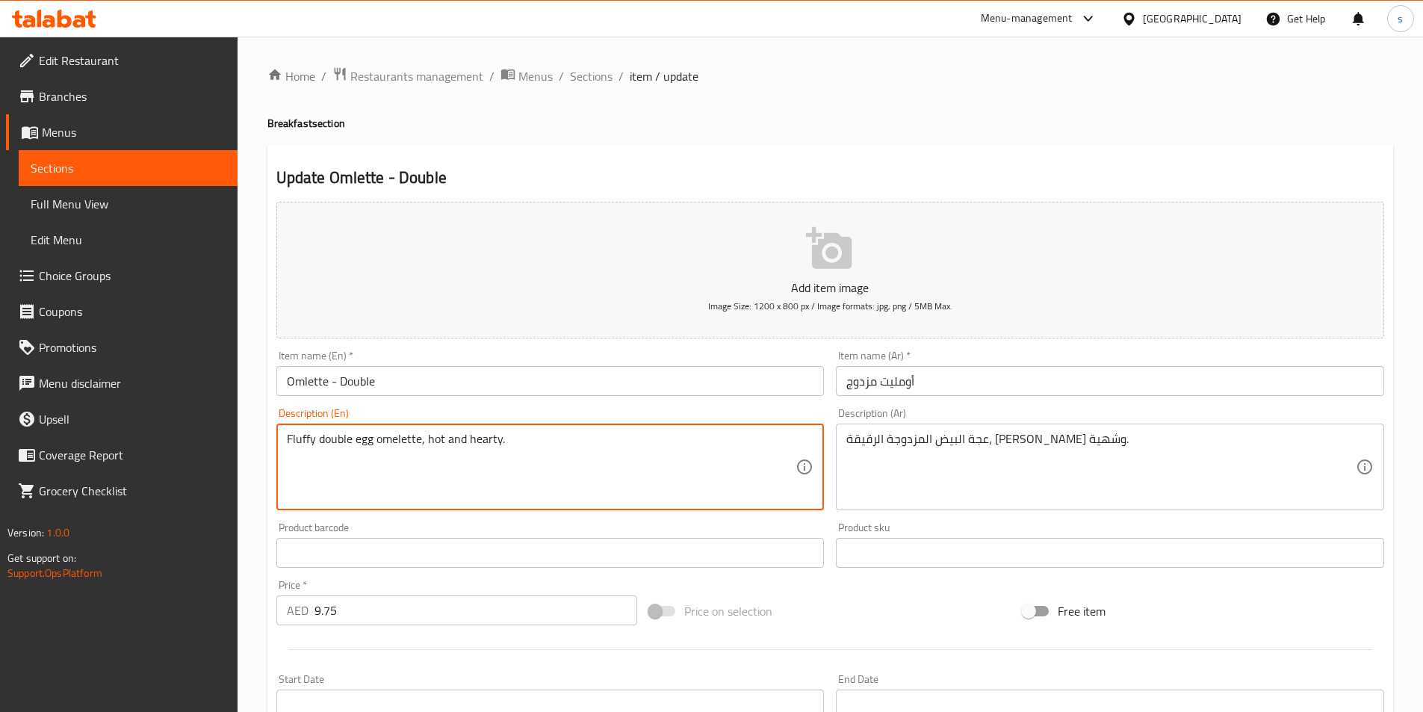
click at [488, 438] on textarea "Fluffy double egg omelette, hot and hearty." at bounding box center [541, 467] width 509 height 71
click at [487, 438] on textarea "Fluffy double egg omelette, hot and hearty." at bounding box center [541, 467] width 509 height 71
click at [422, 461] on textarea "Fluffy double egg omelette, hot and hearty." at bounding box center [541, 467] width 509 height 71
drag, startPoint x: 286, startPoint y: 439, endPoint x: 549, endPoint y: 470, distance: 264.7
click at [549, 470] on textarea "Fluffy double egg omelette, hot and hearty." at bounding box center [541, 467] width 509 height 71
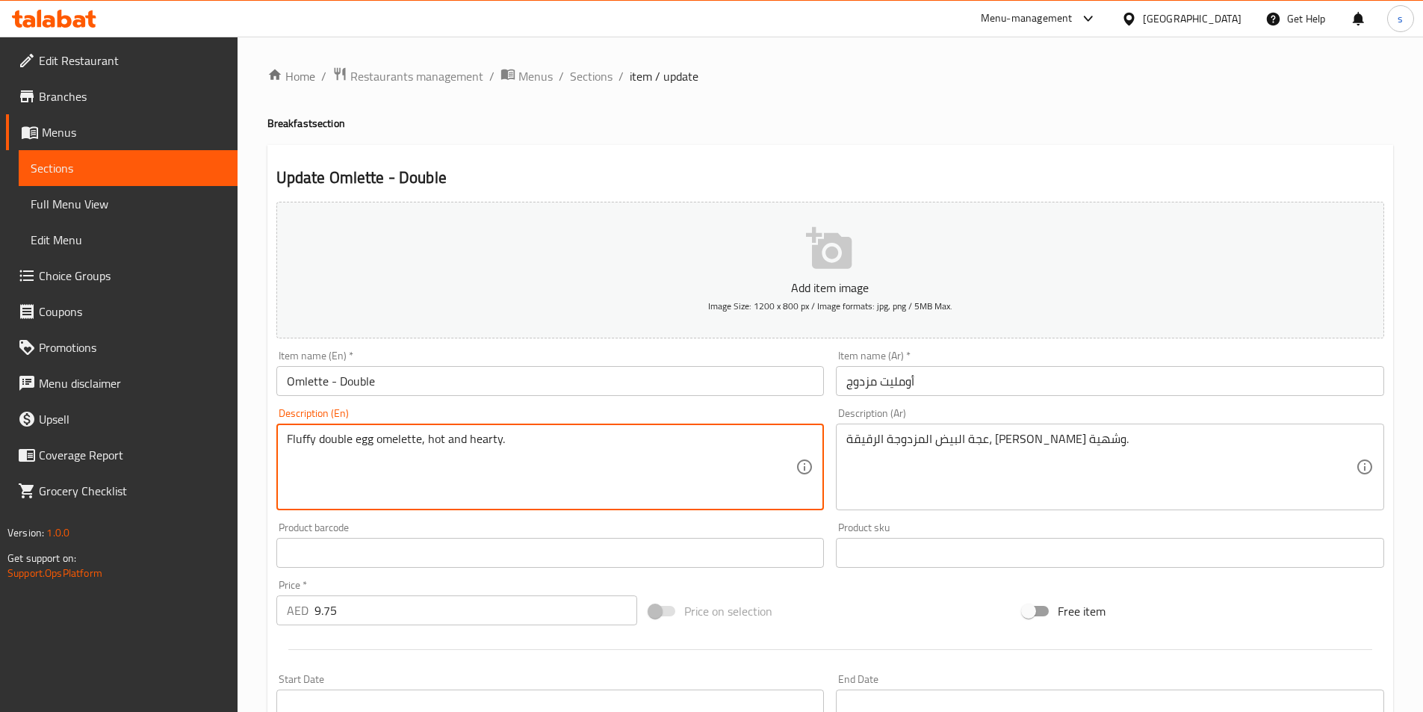
drag, startPoint x: 468, startPoint y: 441, endPoint x: 545, endPoint y: 440, distance: 77.7
click at [545, 440] on textarea "Fluffy double egg omelette, hot and hearty." at bounding box center [541, 467] width 509 height 71
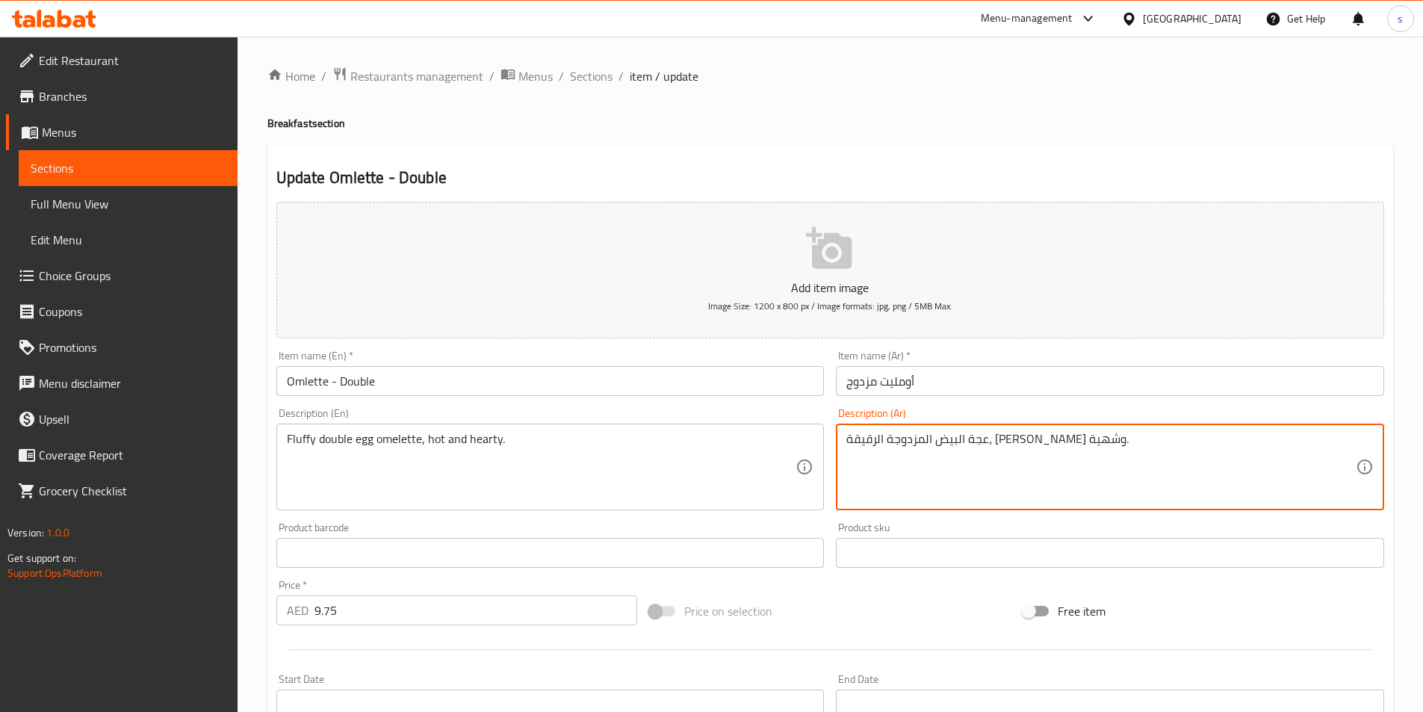
drag, startPoint x: 1040, startPoint y: 441, endPoint x: 1112, endPoint y: 440, distance: 71.7
click at [1112, 440] on textarea "عجة البيض المزدوجة الرقيقة، ساخنة وشهية." at bounding box center [1100, 467] width 509 height 71
drag, startPoint x: 1044, startPoint y: 438, endPoint x: 1064, endPoint y: 440, distance: 19.5
click at [1064, 440] on textarea "عجة البيض المزدوجة الرقيقة، ساخنة وشهية." at bounding box center [1100, 467] width 509 height 71
click at [1099, 463] on textarea "عجة البيض المزدوجة الرقيقة، ساخنة وشهية." at bounding box center [1100, 467] width 509 height 71
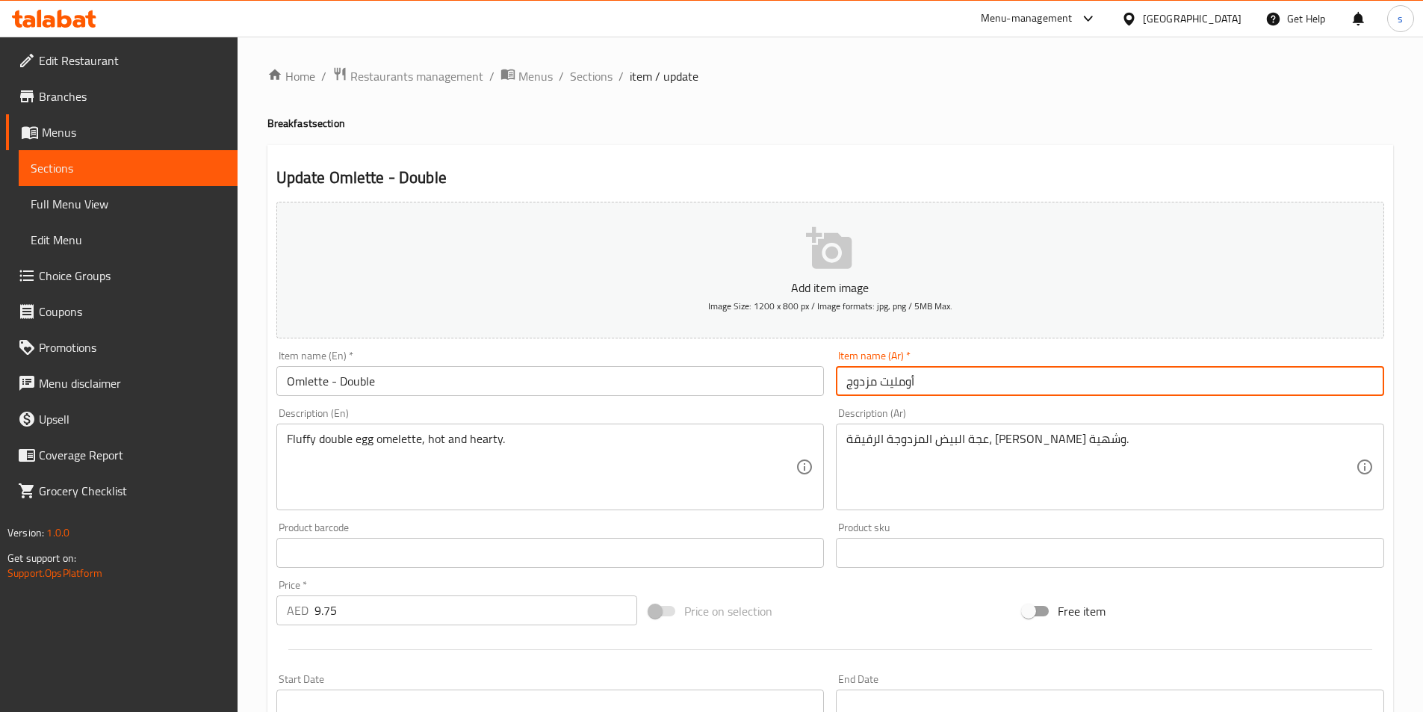
drag, startPoint x: 881, startPoint y: 381, endPoint x: 966, endPoint y: 390, distance: 85.6
click at [966, 389] on input "أومليت مزدوج" at bounding box center [1110, 381] width 548 height 30
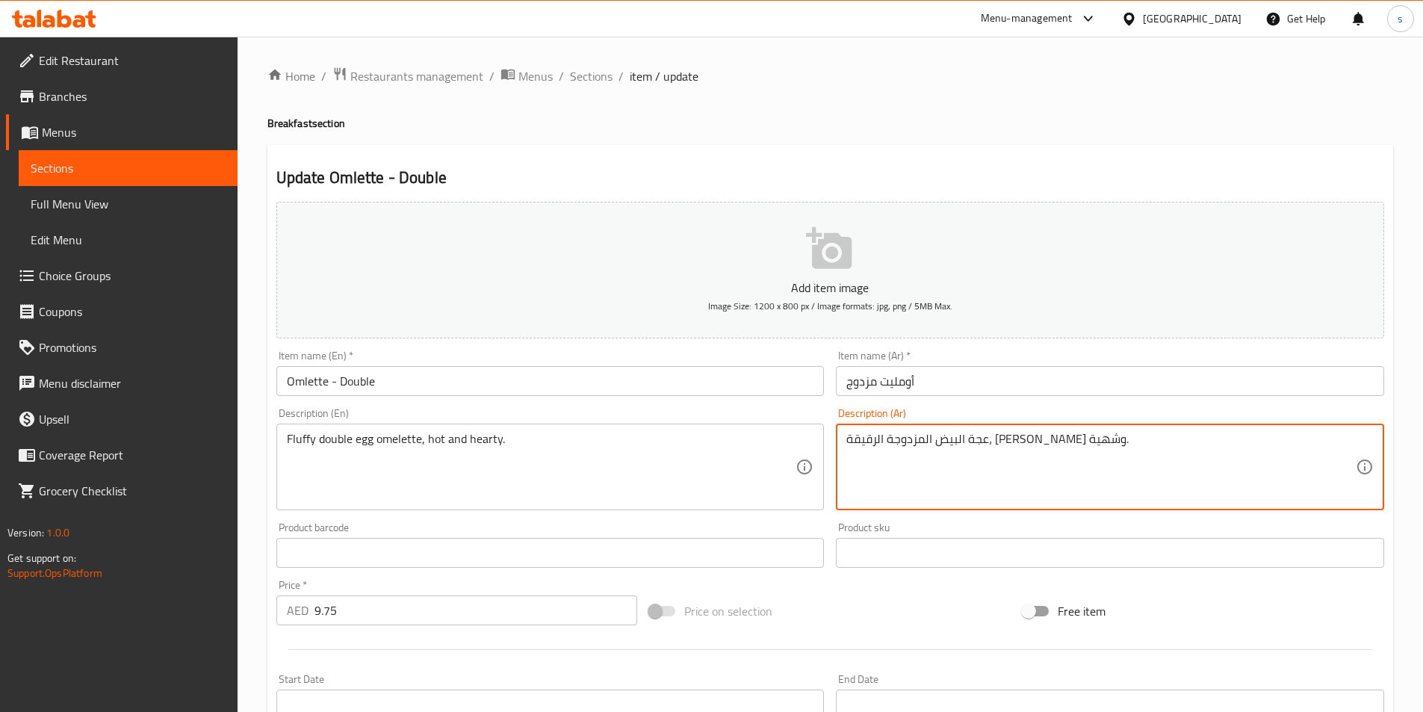
drag, startPoint x: 1043, startPoint y: 437, endPoint x: 1069, endPoint y: 438, distance: 26.2
click at [1069, 438] on textarea "عجة البيض المزدوجة الرقيقة، ساخنة وشهية." at bounding box center [1100, 467] width 509 height 71
click at [1095, 489] on textarea "عجة البيض المزدوجة الرقيقة، ساخنة وشهية." at bounding box center [1100, 467] width 509 height 71
drag, startPoint x: 1043, startPoint y: 438, endPoint x: 1067, endPoint y: 439, distance: 24.7
click at [1067, 439] on textarea "عجة البيض المزدوجة الرقيقة، ساخنة وشهية." at bounding box center [1100, 467] width 509 height 71
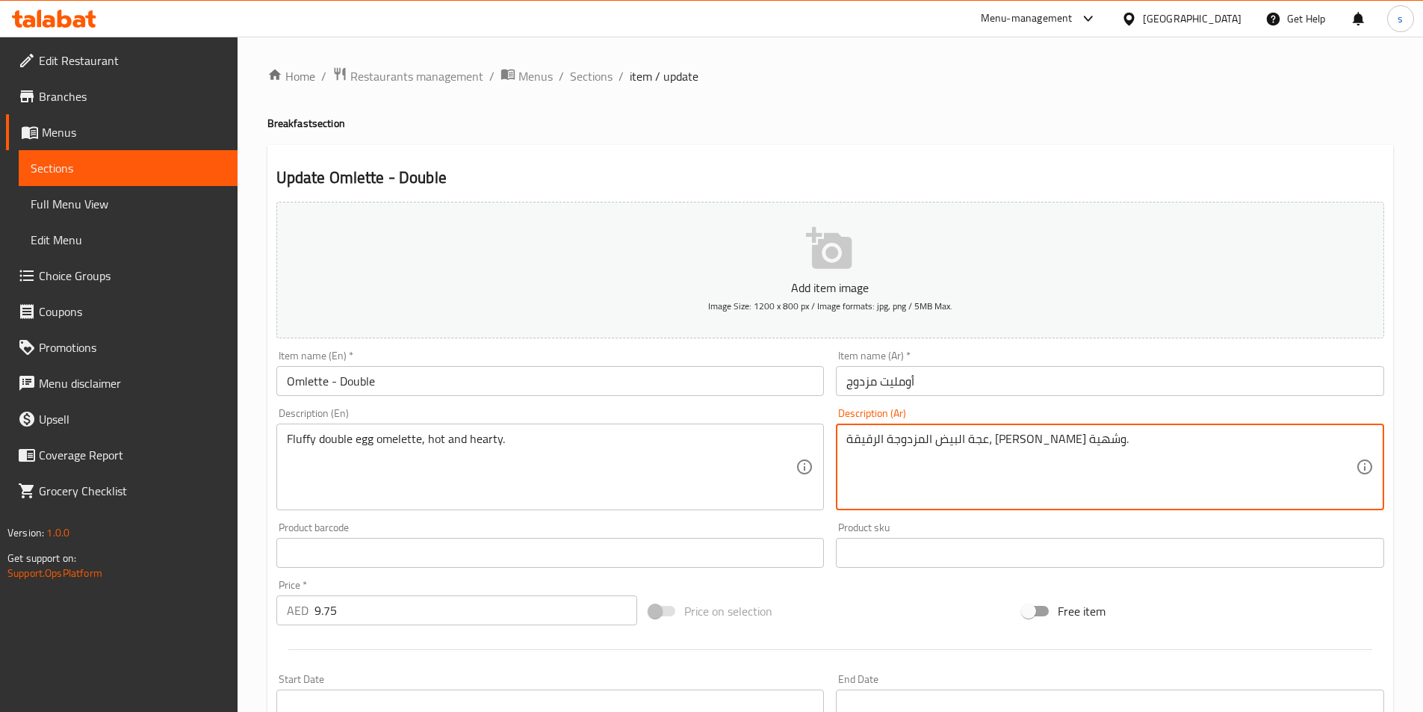
click at [1052, 474] on textarea "عجة البيض المزدوجة الرقيقة، ساخنة وشهية." at bounding box center [1100, 467] width 509 height 71
drag, startPoint x: 1043, startPoint y: 440, endPoint x: 1061, endPoint y: 438, distance: 18.1
click at [1061, 438] on textarea "عجة البيض المزدوجة الرقيقة، ساخنة وشهية." at bounding box center [1100, 467] width 509 height 71
paste textarea "ومليت"
click at [961, 436] on textarea "أومليت البيض المزدوجة الرقيقة، ساخنة وشهية." at bounding box center [1100, 467] width 509 height 71
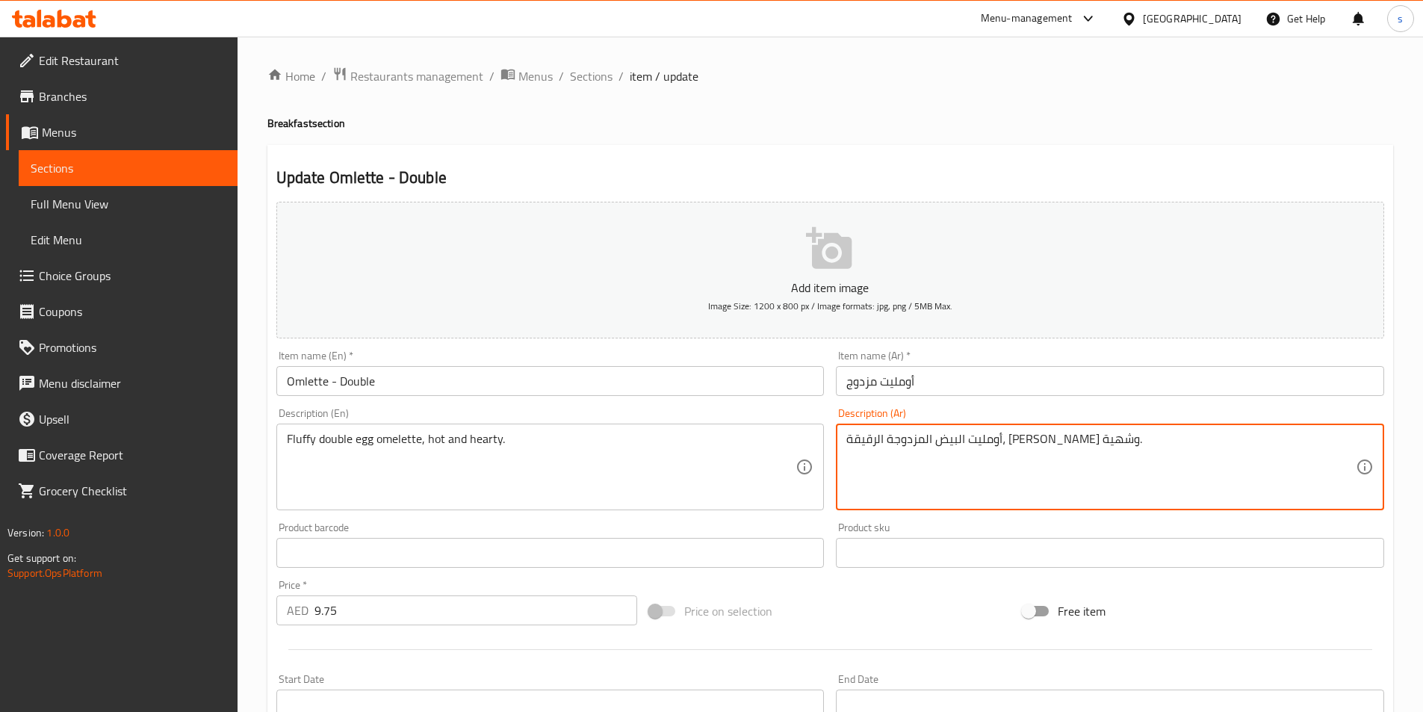
click at [960, 435] on textarea "أومليت البيض المزدوجة الرقيقة، ساخنة وشهية." at bounding box center [1100, 467] width 509 height 71
click at [963, 438] on textarea "أومليت البيض المزدوجة الرقيقة، ساخنة وشهية." at bounding box center [1100, 467] width 509 height 71
click at [921, 441] on textarea "أومليت البيض المزدوج الرقيقة، ساخنة وشهية." at bounding box center [1100, 467] width 509 height 71
click at [923, 437] on textarea "أومليت البيض المزدوج الرقيقة، ساخنة وشهية." at bounding box center [1100, 467] width 509 height 71
click at [884, 435] on textarea "أومليت البيض المزدوج الرقيق، ساخنة وشهية." at bounding box center [1100, 467] width 509 height 71
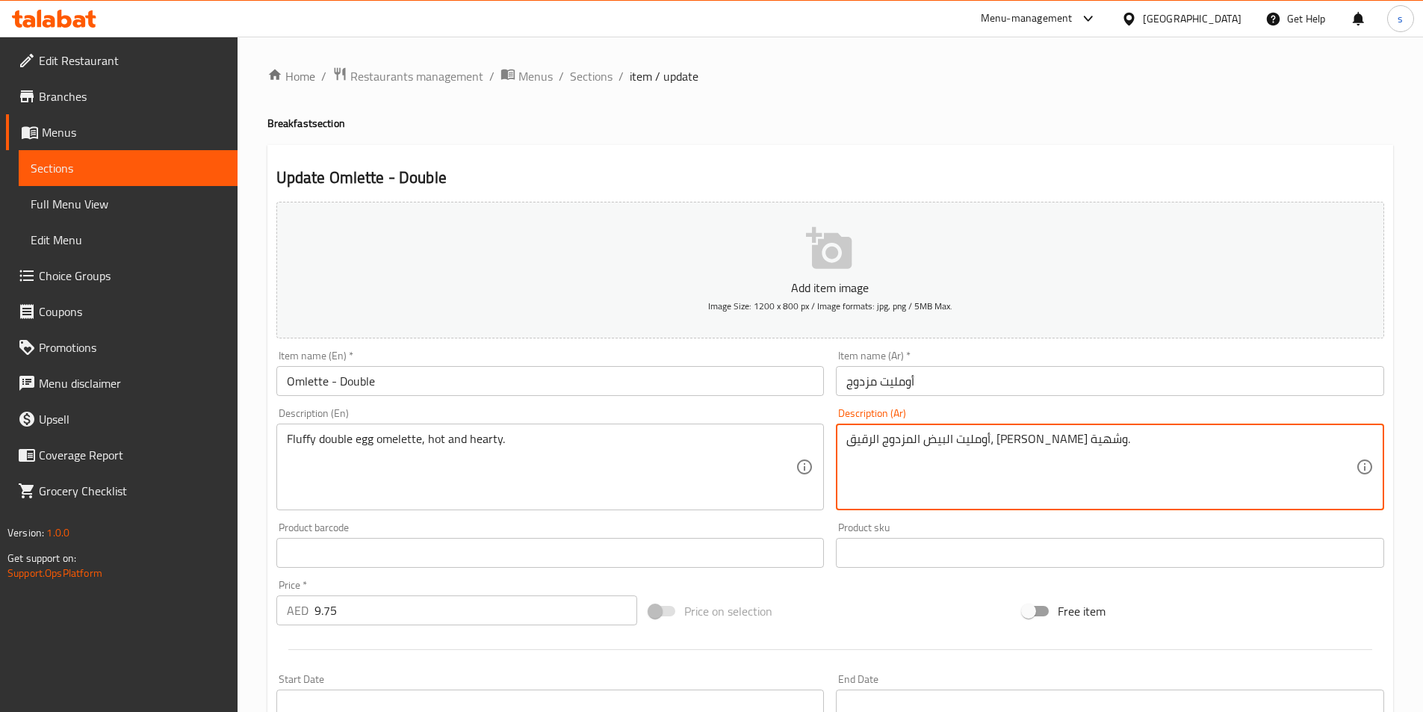
click at [844, 441] on div "أومليت البيض المزدوج الرقيق، ساخن وشهية. Description (Ar)" at bounding box center [1110, 466] width 548 height 87
click at [847, 440] on textarea "أومليت البيض المزدوج الرقيق، ساخن وشهية." at bounding box center [1100, 467] width 509 height 71
click at [1111, 448] on textarea "أومليت البيض المزدوج الرقيق، ساخن وشهية." at bounding box center [1100, 467] width 509 height 71
type textarea "أومليت البيض المزدوج الرقيق، [PERSON_NAME] و[PERSON_NAME]"
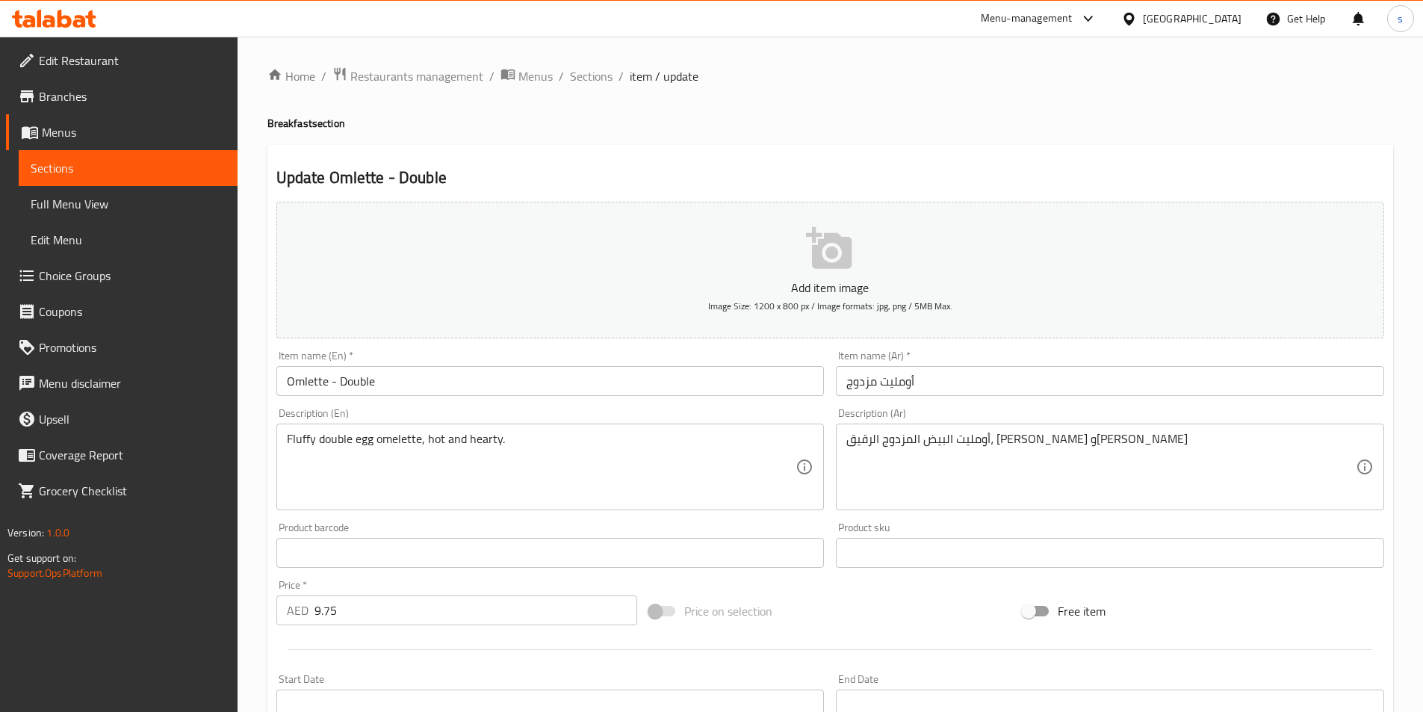
drag, startPoint x: 285, startPoint y: 435, endPoint x: 308, endPoint y: 434, distance: 23.2
click at [308, 434] on div "Fluffy double egg omelette, hot and hearty. Description (En)" at bounding box center [550, 466] width 548 height 87
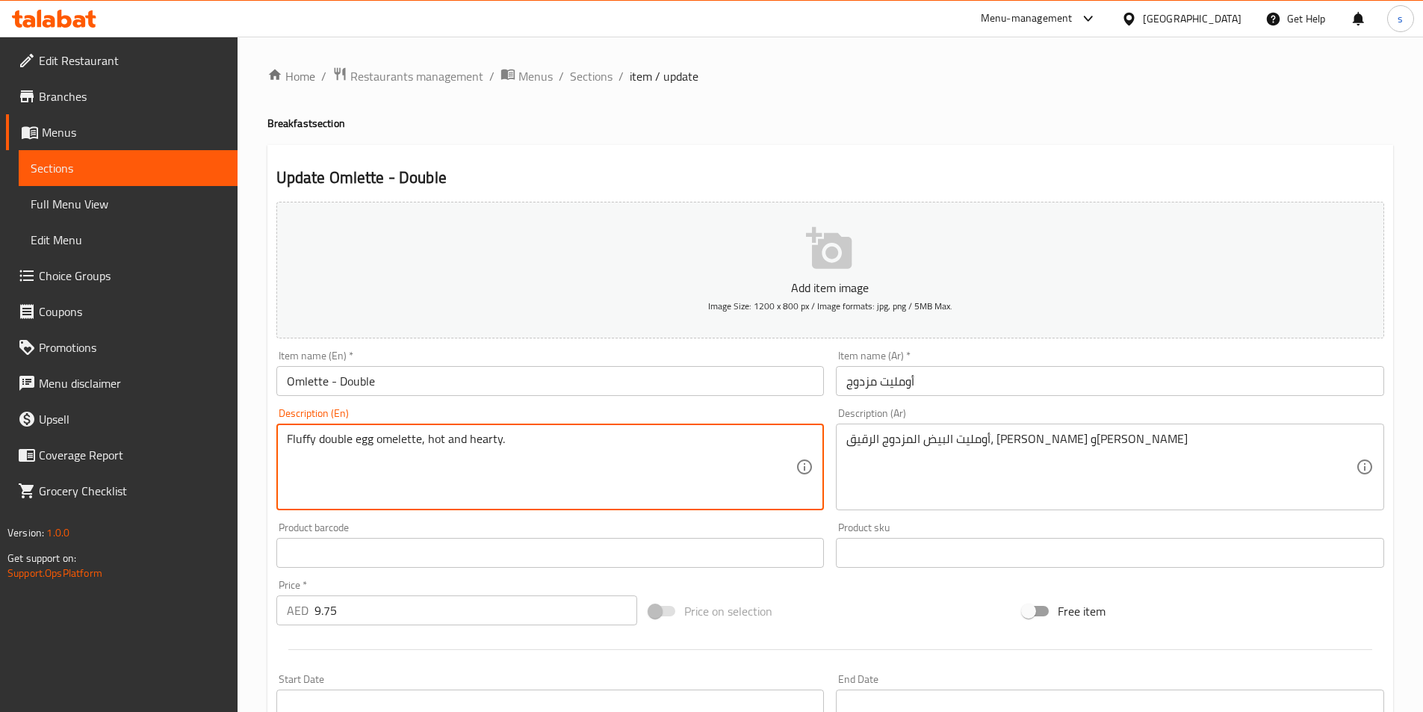
click at [302, 465] on textarea "Fluffy double egg omelette, hot and hearty." at bounding box center [541, 467] width 509 height 71
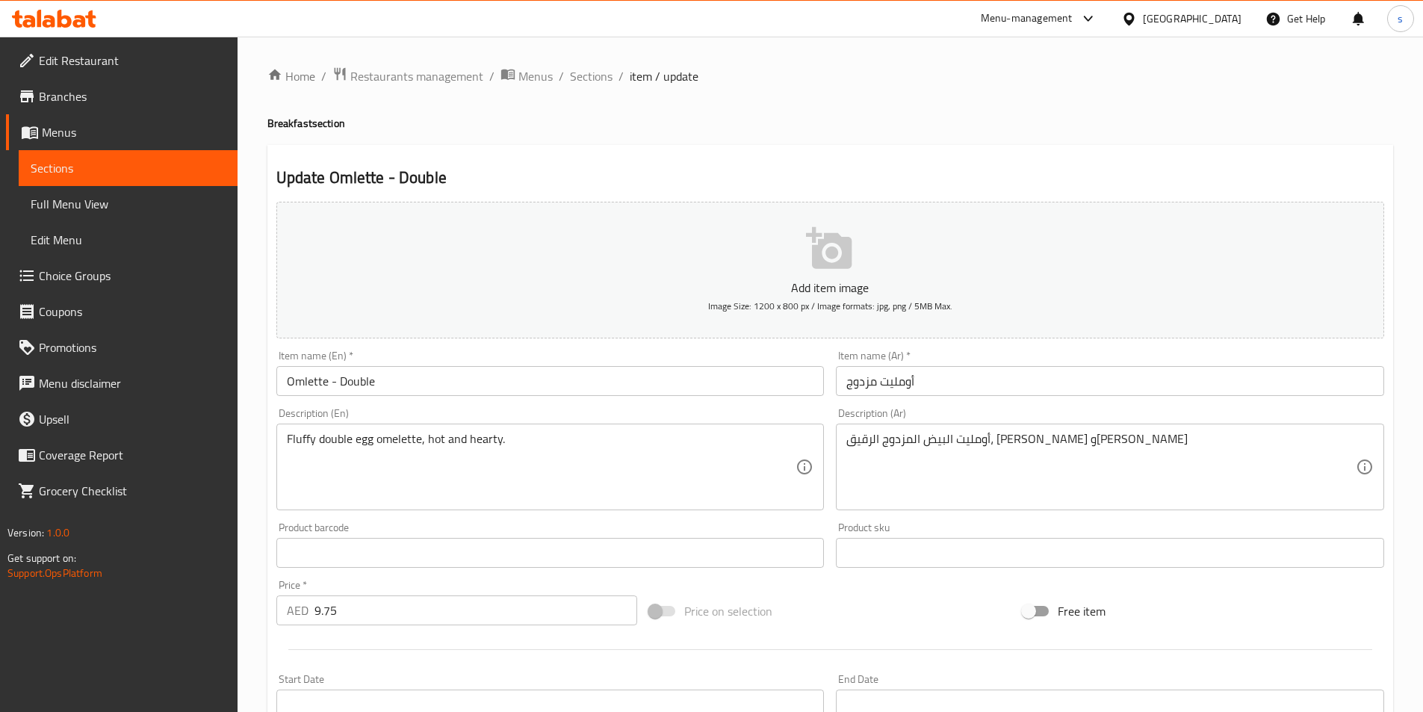
drag, startPoint x: 285, startPoint y: 441, endPoint x: 305, endPoint y: 441, distance: 19.4
click at [305, 441] on div "Fluffy double egg omelette, hot and hearty. Description (En)" at bounding box center [550, 466] width 548 height 87
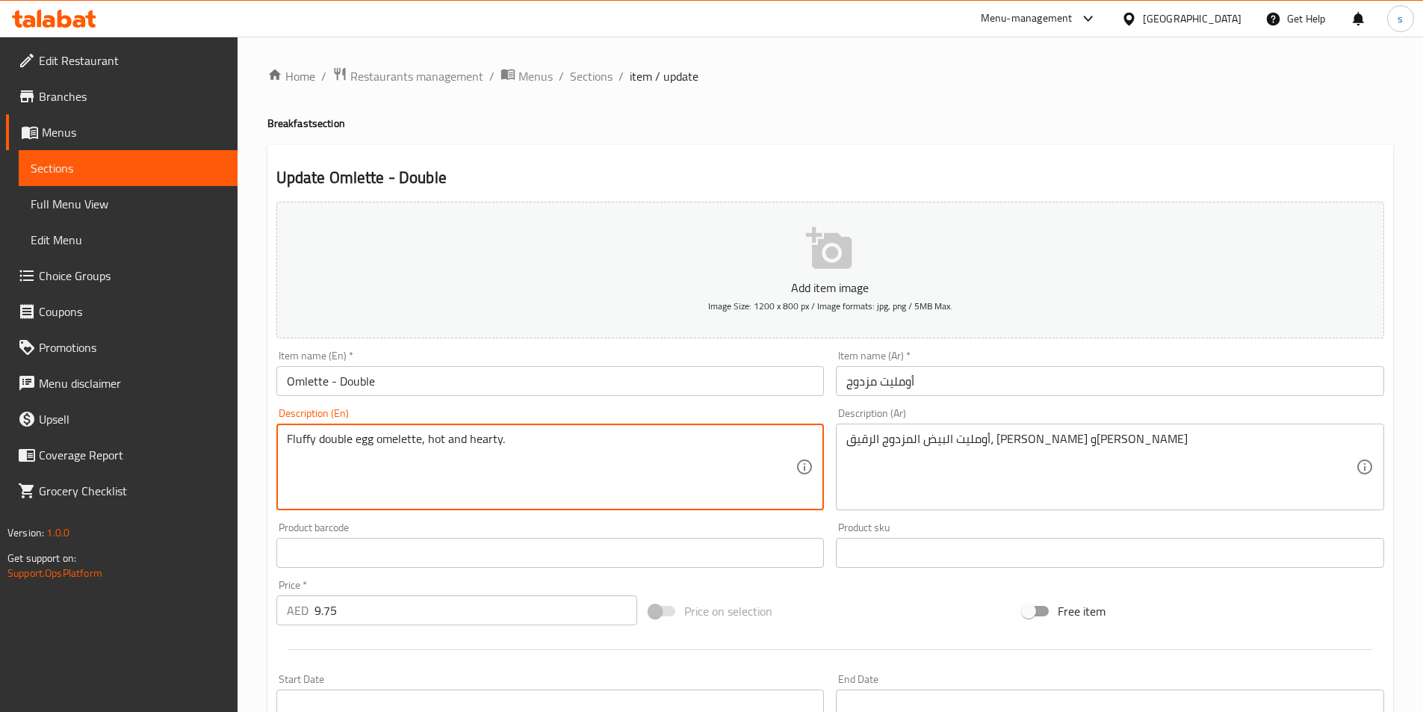
drag, startPoint x: 312, startPoint y: 438, endPoint x: 282, endPoint y: 440, distance: 30.7
click at [282, 440] on div "Fluffy double egg omelette, hot and hearty. Description (En)" at bounding box center [550, 466] width 548 height 87
drag, startPoint x: 320, startPoint y: 491, endPoint x: 313, endPoint y: 444, distance: 46.8
click at [320, 490] on textarea "Fluffy double egg omelette, hot and hearty." at bounding box center [541, 467] width 509 height 71
drag, startPoint x: 313, startPoint y: 436, endPoint x: 288, endPoint y: 438, distance: 25.5
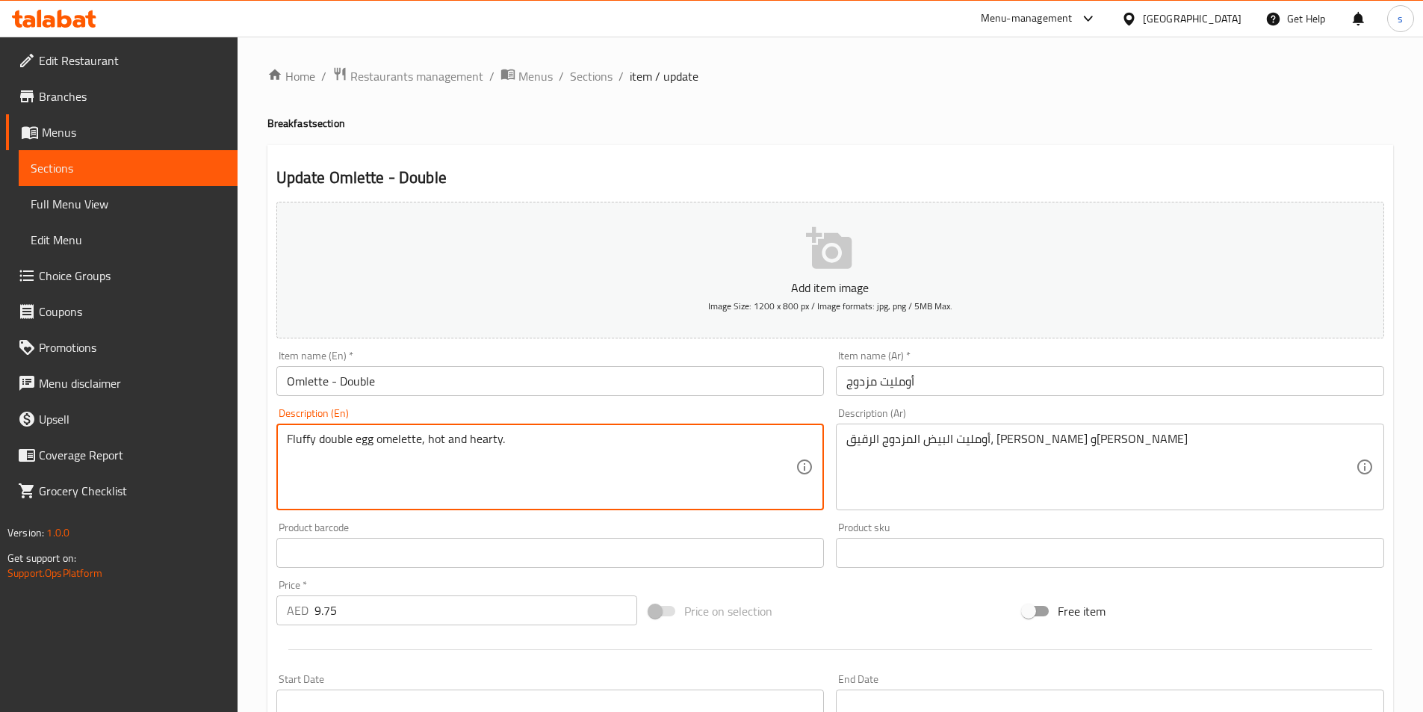
click at [288, 438] on textarea "Fluffy double egg omelette, hot and hearty." at bounding box center [541, 467] width 509 height 71
click at [703, 470] on textarea "Fluffy double egg omelette, hot and hearty." at bounding box center [541, 467] width 509 height 71
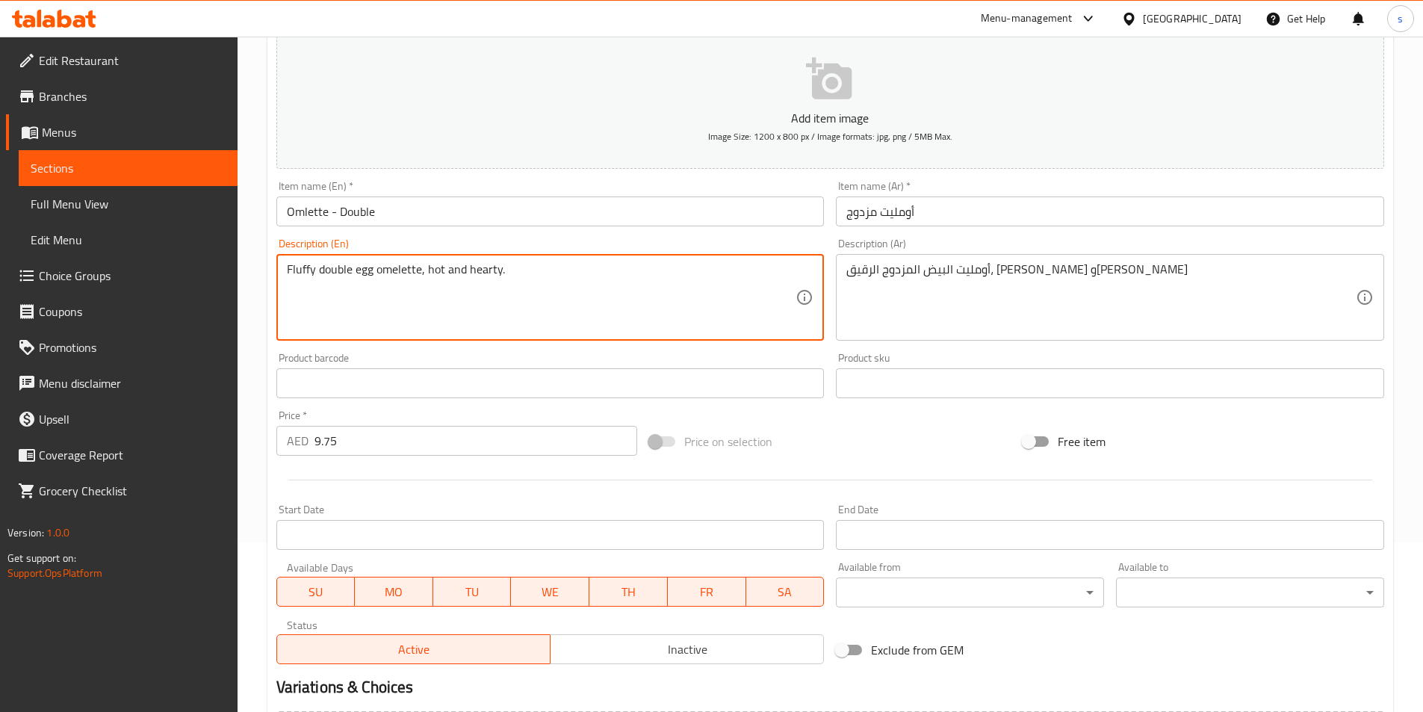
scroll to position [344, 0]
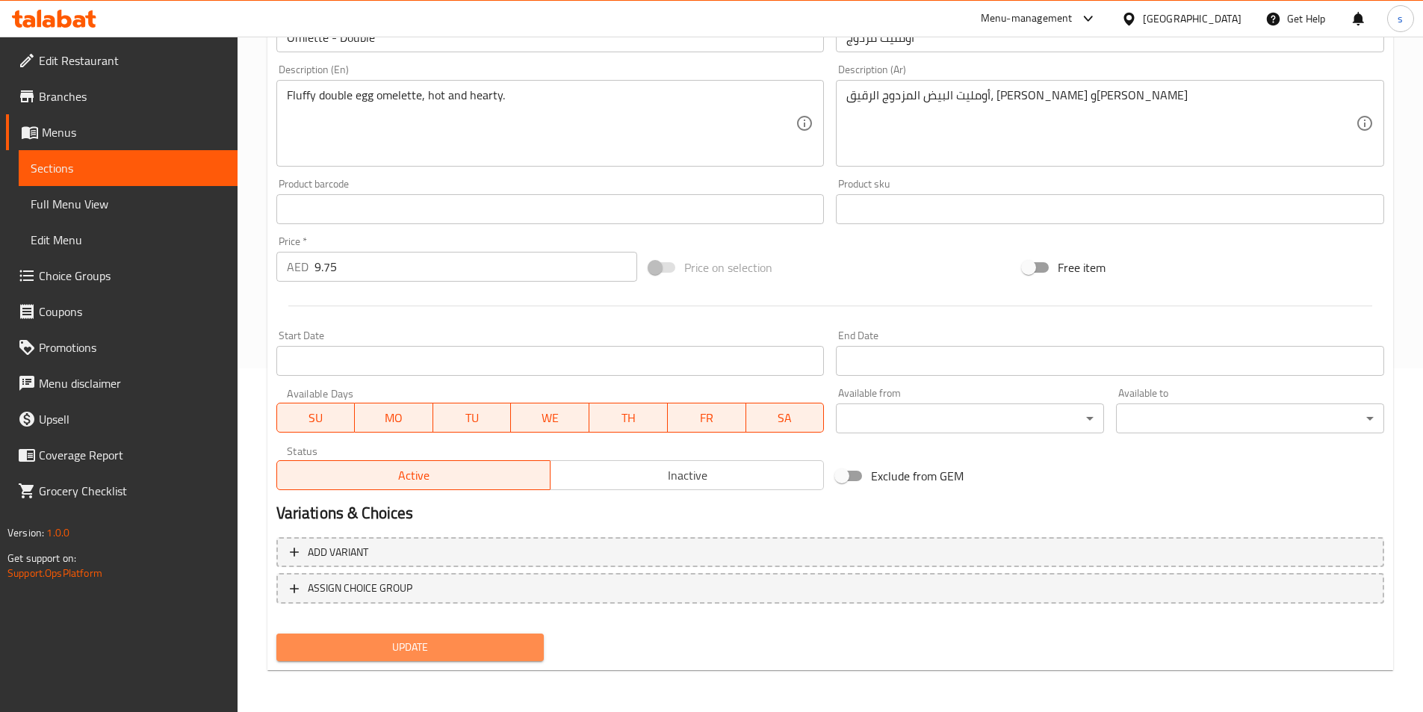
click at [415, 646] on span "Update" at bounding box center [410, 647] width 244 height 19
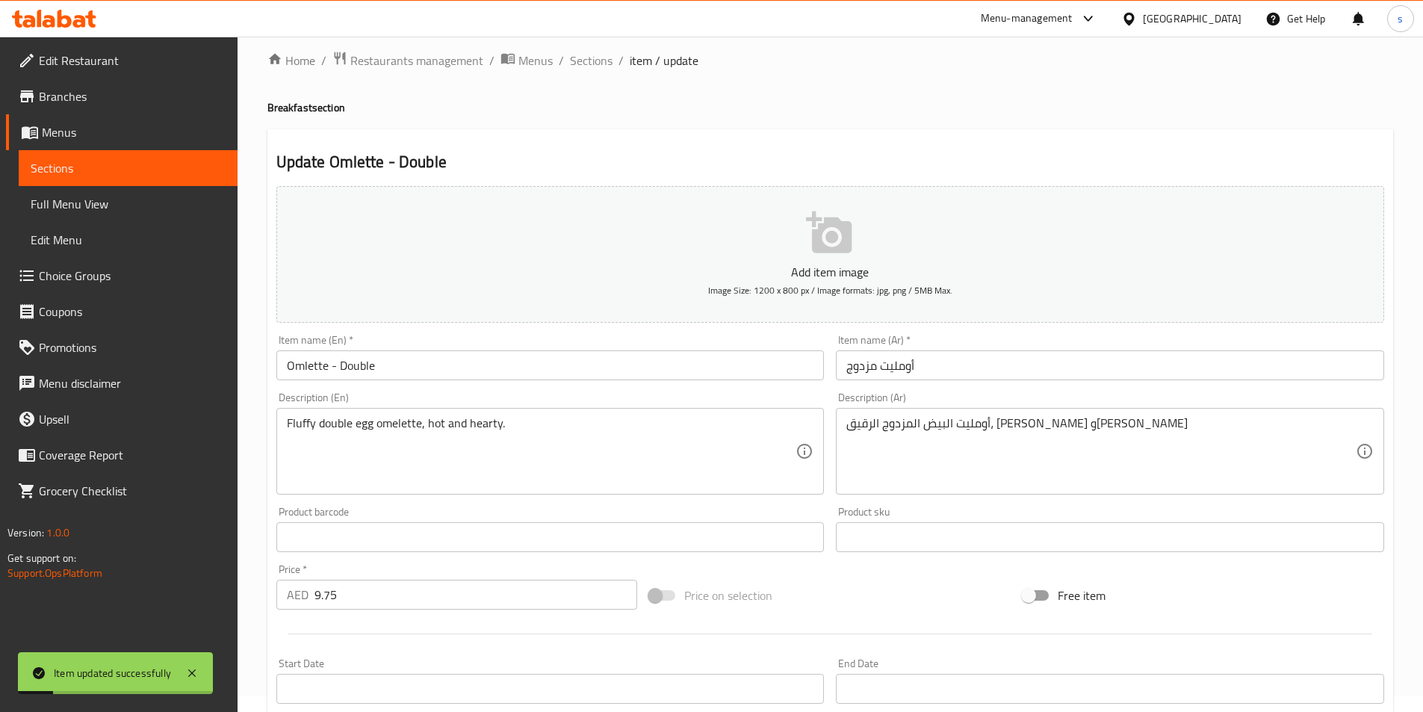
scroll to position [0, 0]
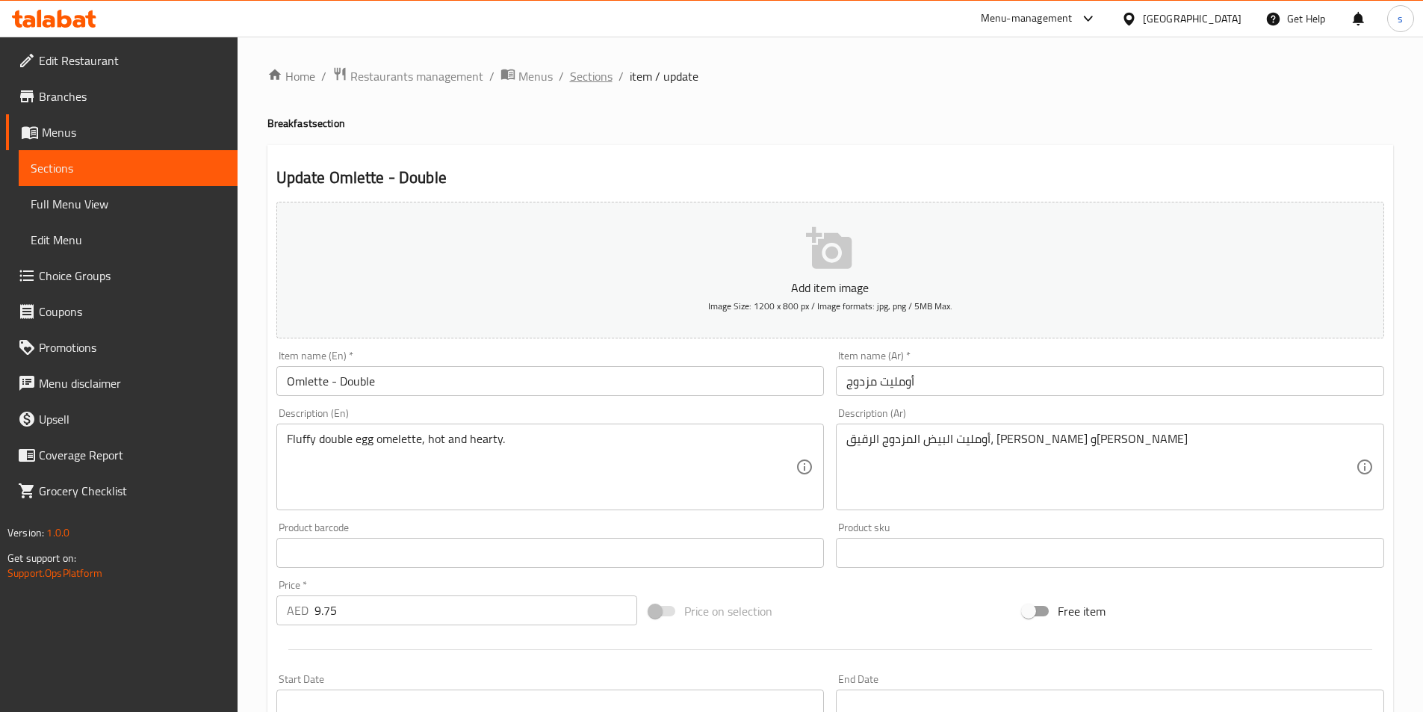
click at [591, 77] on span "Sections" at bounding box center [591, 76] width 43 height 18
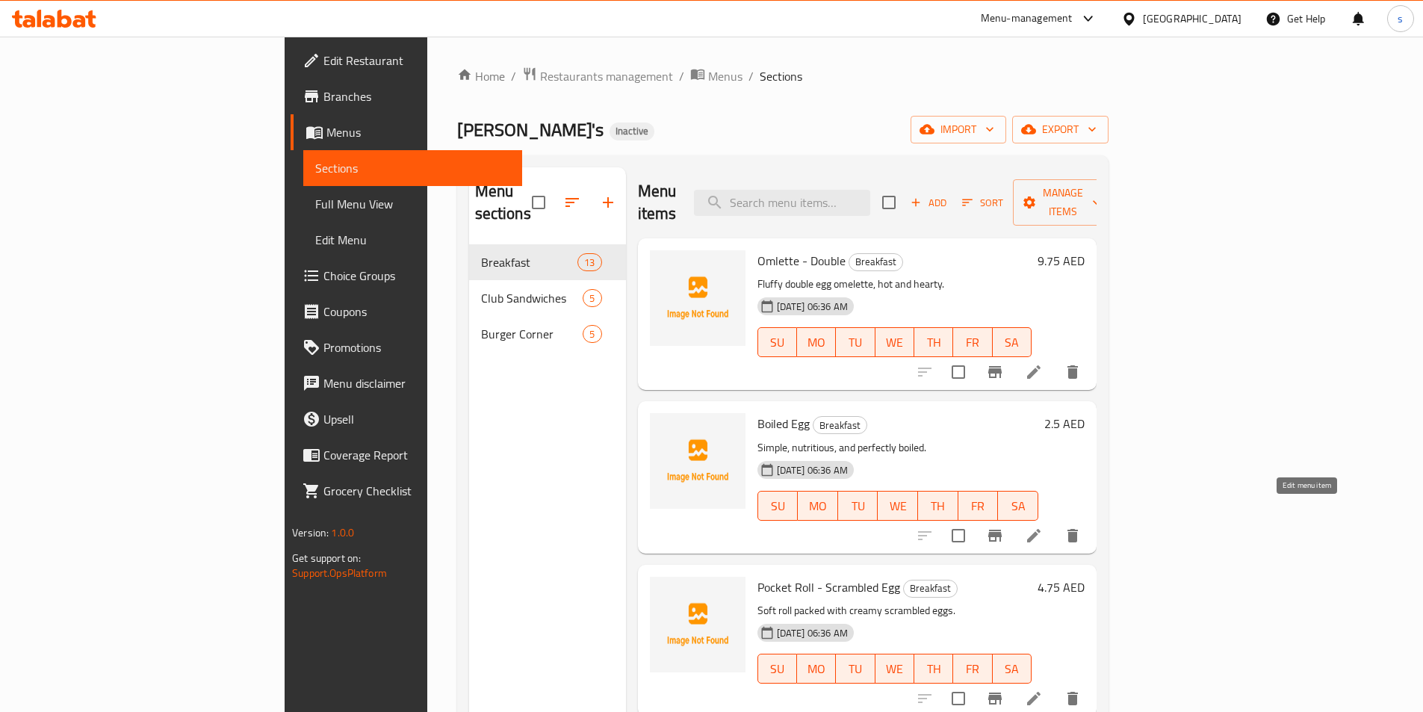
click at [1043, 527] on icon at bounding box center [1034, 536] width 18 height 18
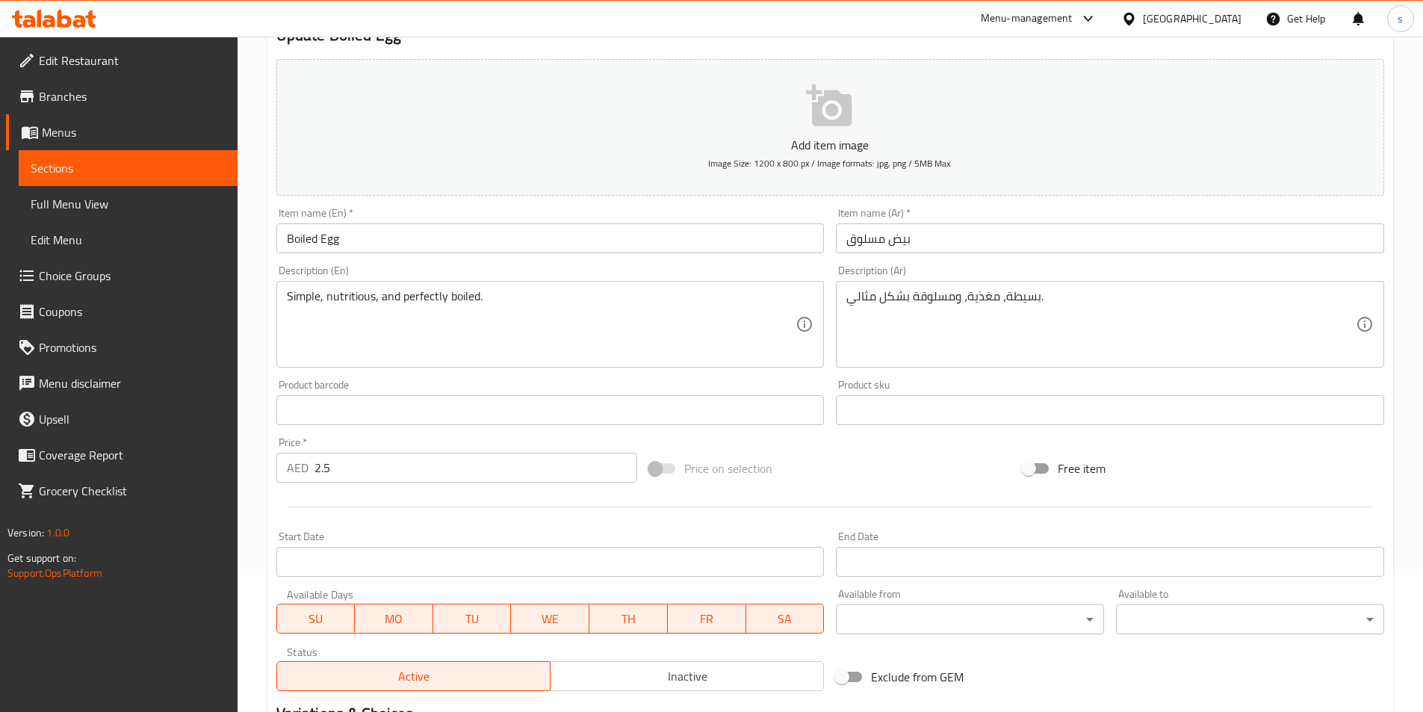
scroll to position [344, 0]
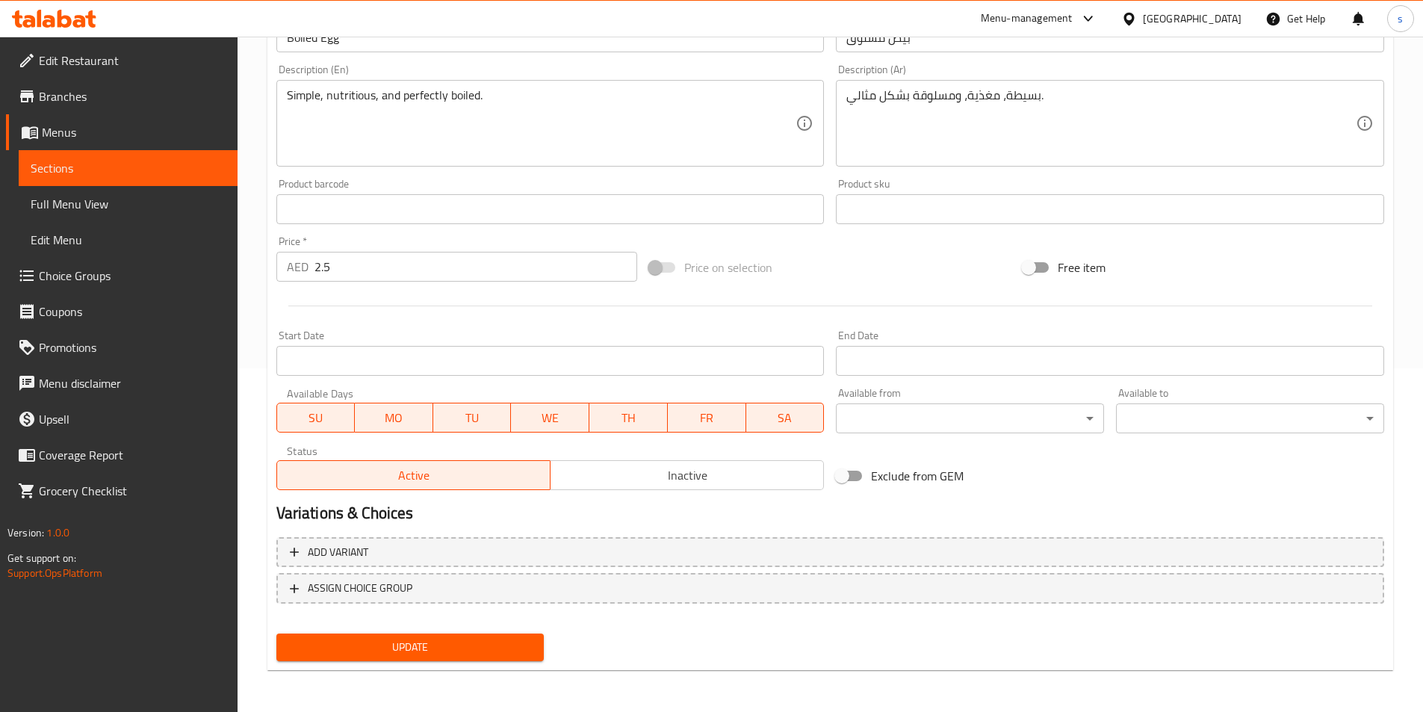
click at [443, 263] on input "2.5" at bounding box center [475, 267] width 323 height 30
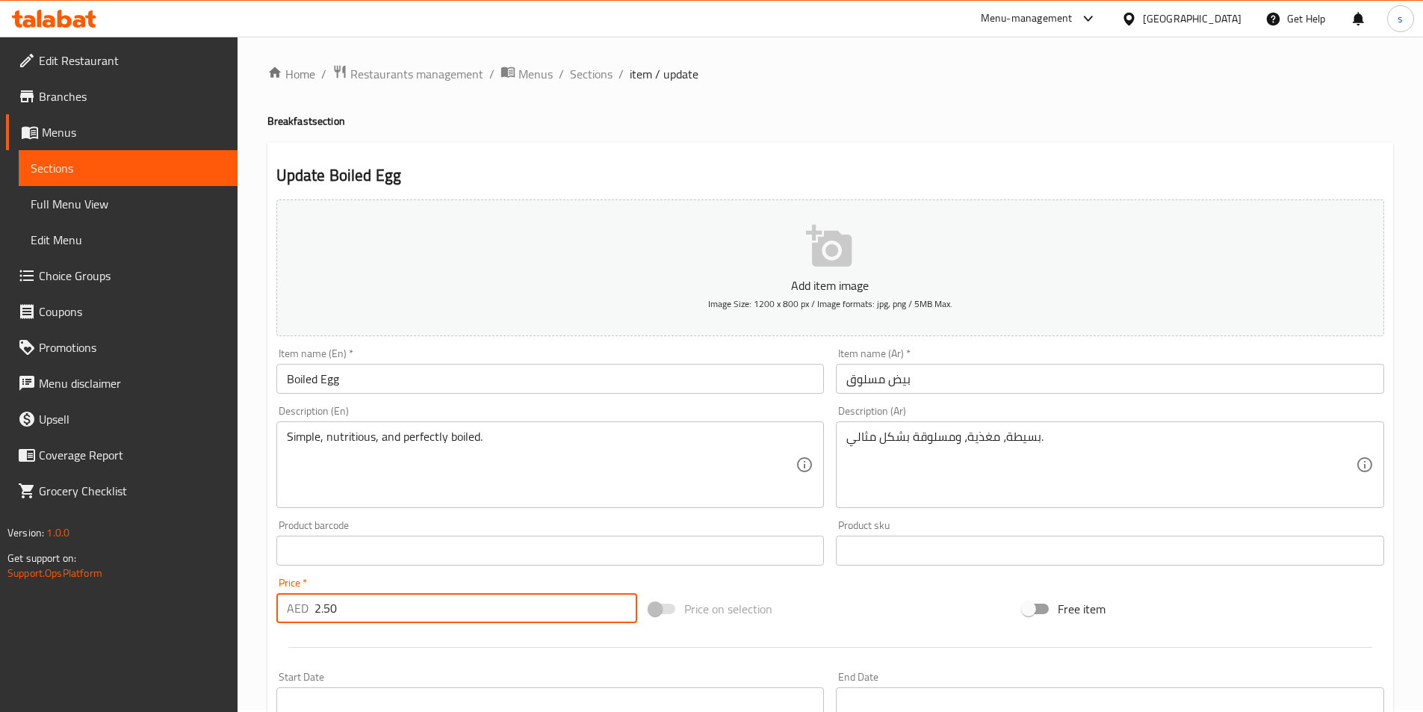
scroll to position [0, 0]
type input "2.50"
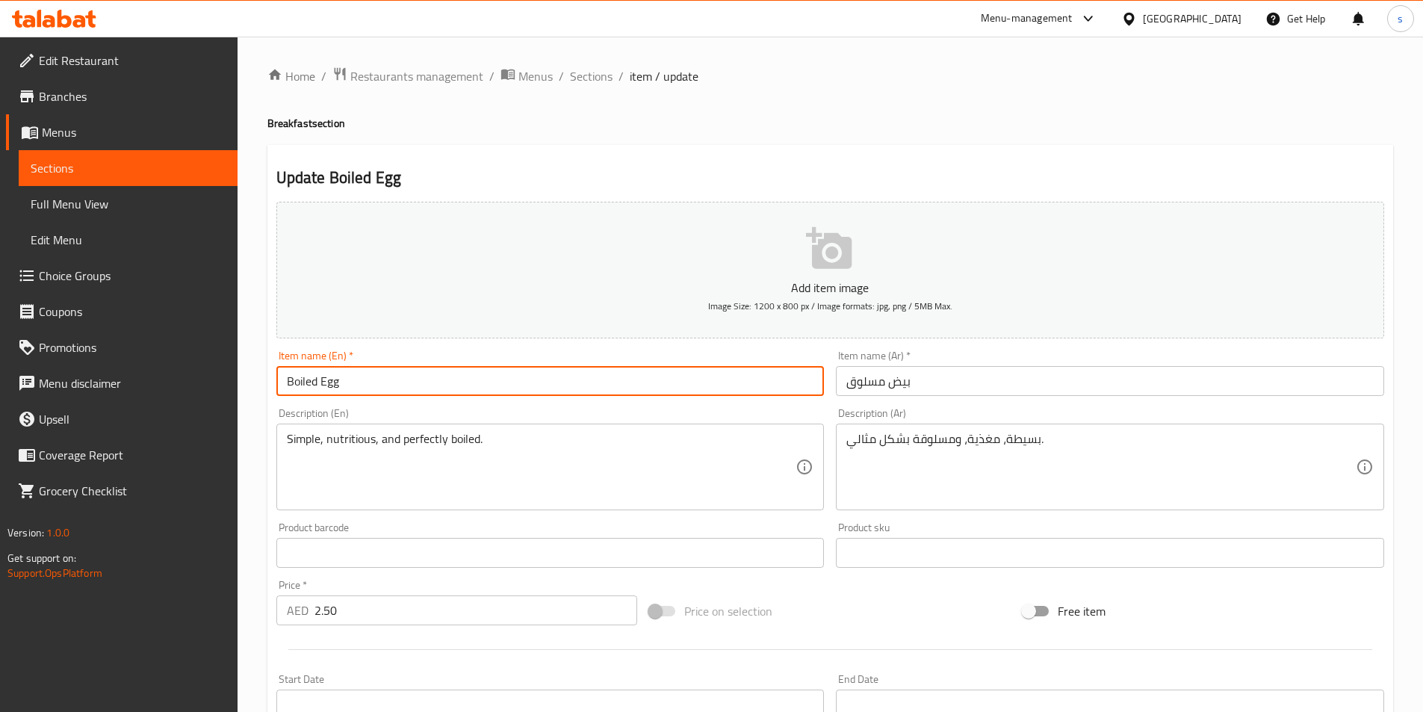
drag, startPoint x: 285, startPoint y: 380, endPoint x: 425, endPoint y: 396, distance: 140.5
click at [425, 396] on input "Boiled Egg" at bounding box center [550, 381] width 548 height 30
click at [646, 385] on input "Boiled Egg" at bounding box center [550, 381] width 548 height 30
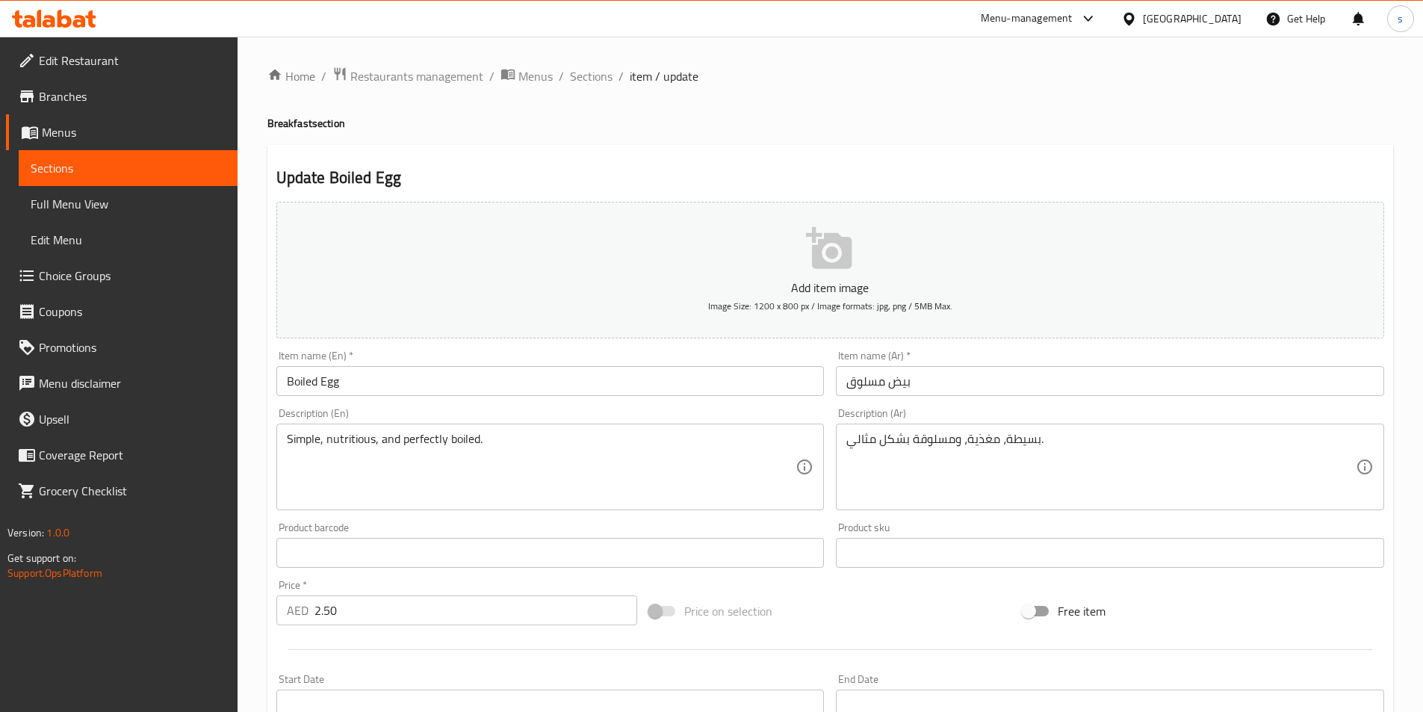
drag, startPoint x: 285, startPoint y: 440, endPoint x: 654, endPoint y: 459, distance: 368.7
click at [654, 459] on div "Simple, nutritious, and perfectly boiled. Description (En)" at bounding box center [550, 466] width 548 height 87
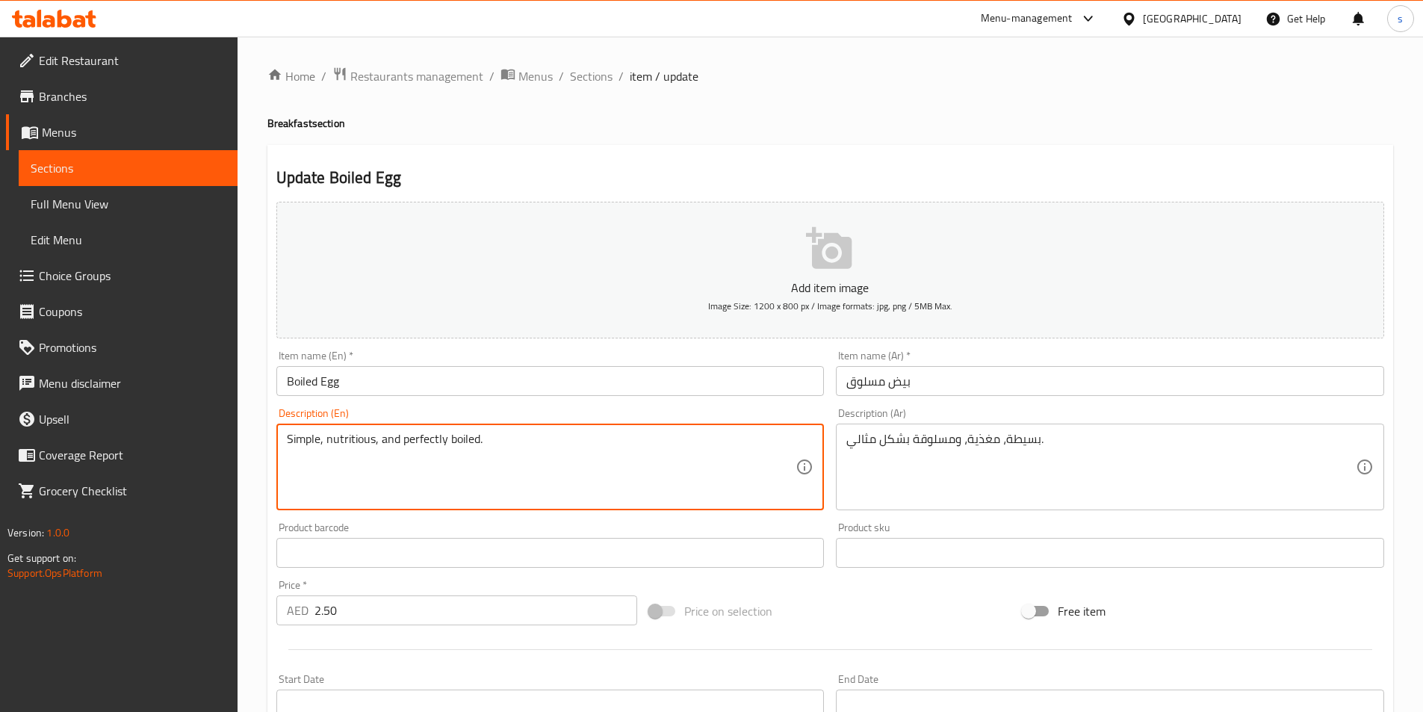
drag, startPoint x: 286, startPoint y: 438, endPoint x: 613, endPoint y: 445, distance: 327.2
click at [613, 445] on textarea "Simple, nutritious, and perfectly boiled." at bounding box center [541, 467] width 509 height 71
click at [614, 465] on textarea "Simple, nutritious, and perfectly boiled." at bounding box center [541, 467] width 509 height 71
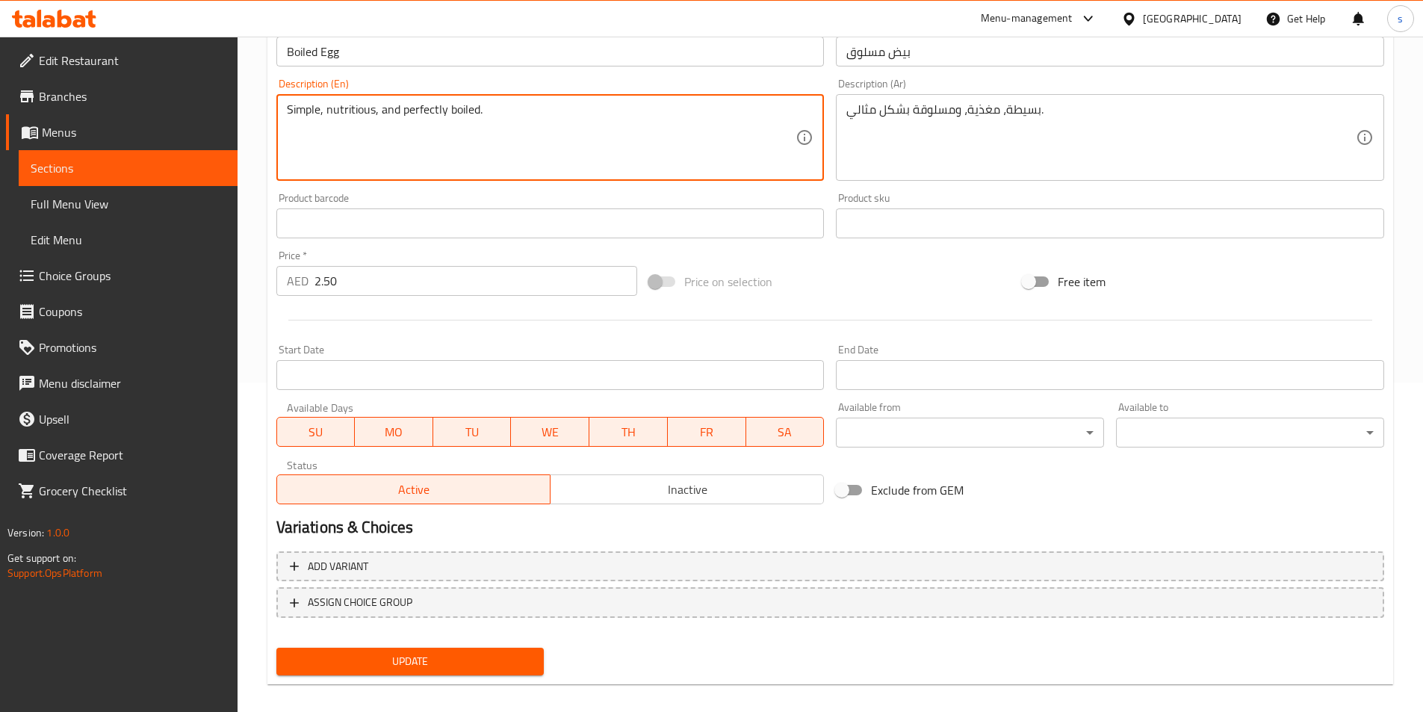
scroll to position [344, 0]
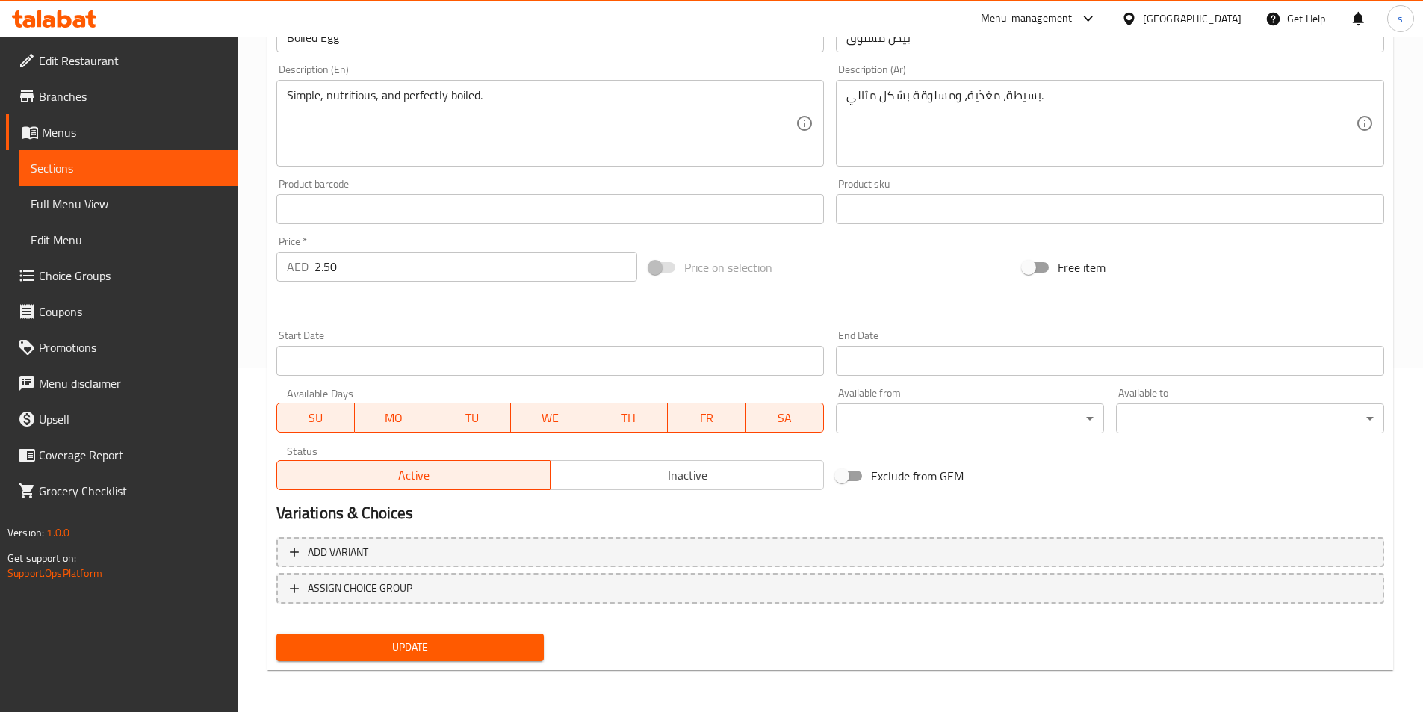
click at [495, 646] on span "Update" at bounding box center [410, 647] width 244 height 19
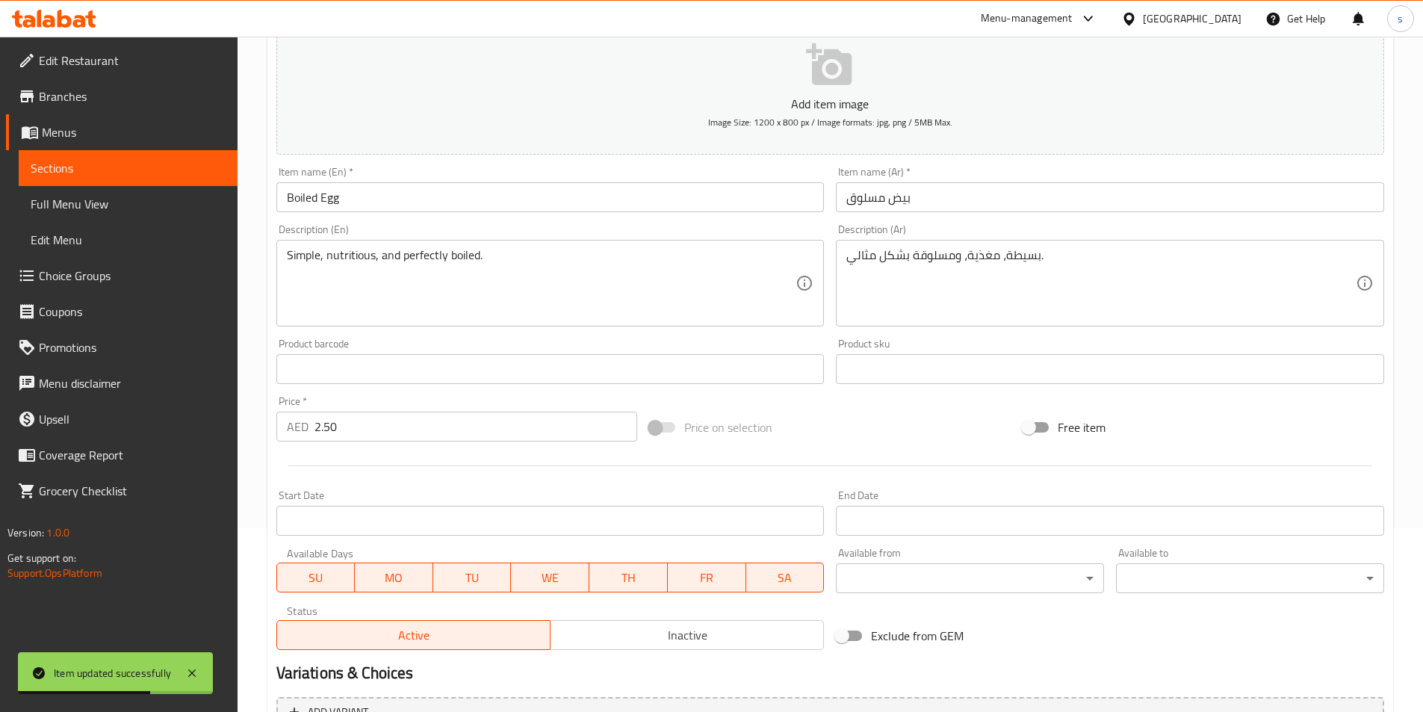
scroll to position [0, 0]
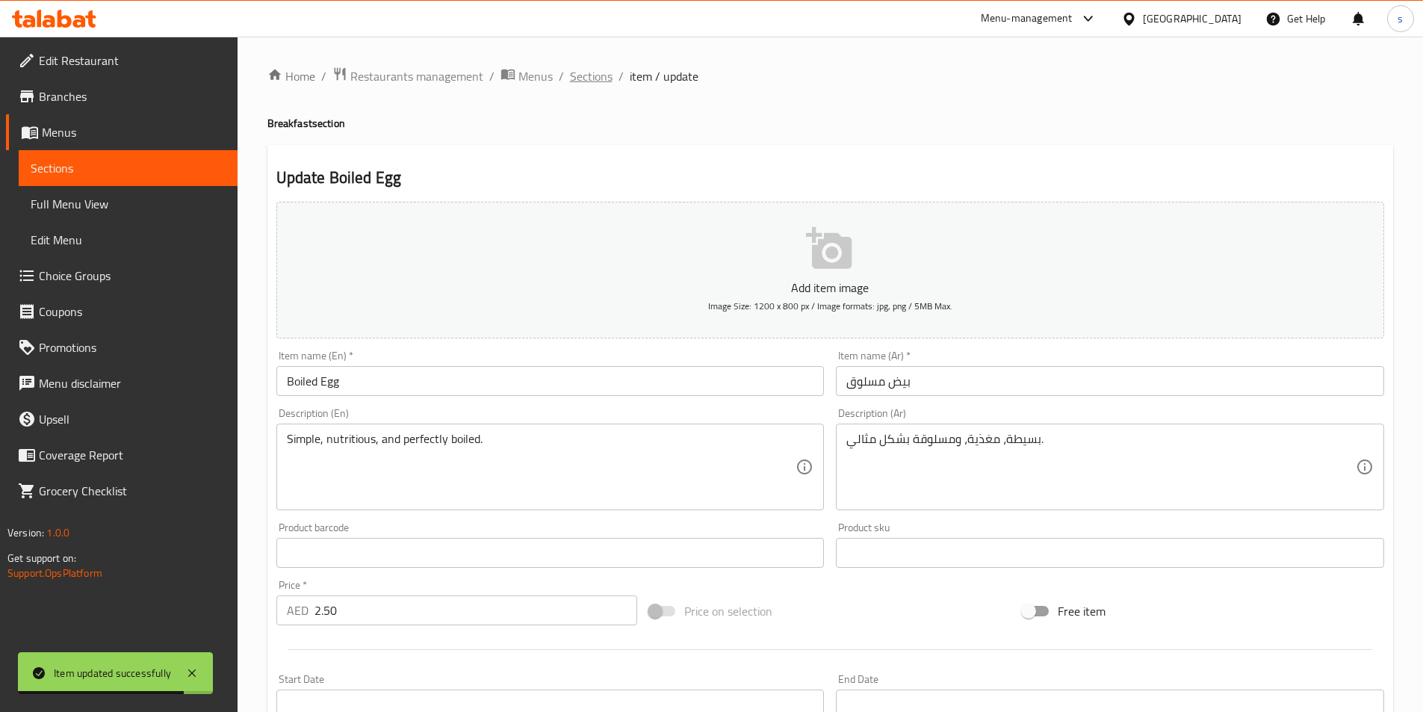
click at [580, 75] on span "Sections" at bounding box center [591, 76] width 43 height 18
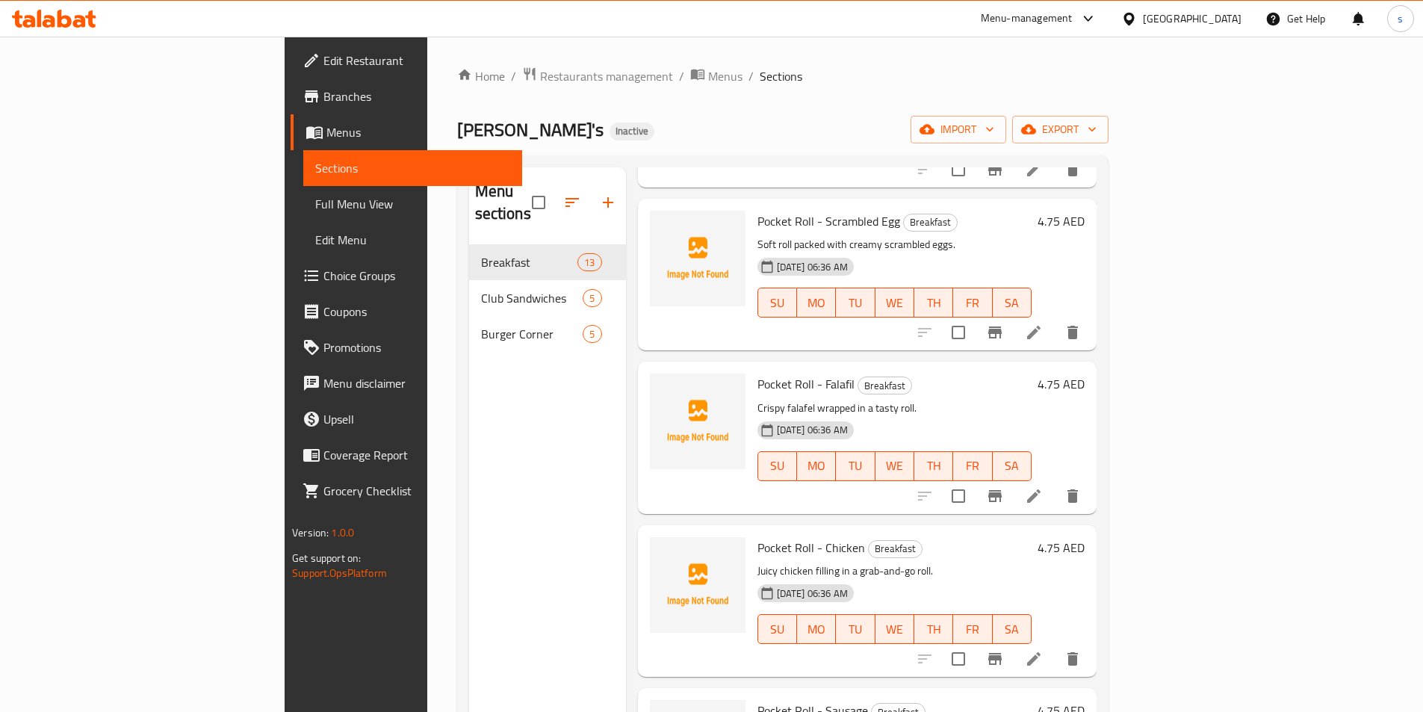
scroll to position [373, 0]
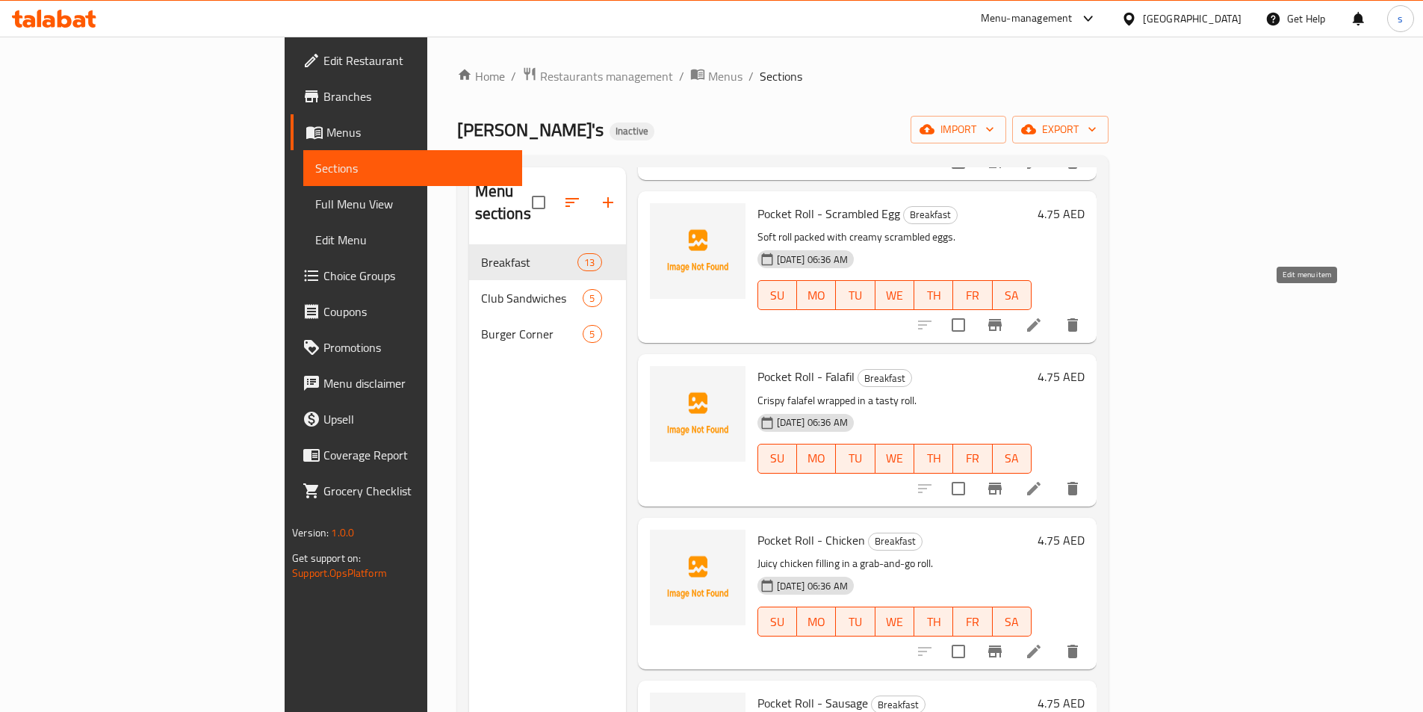
click at [1040, 318] on icon at bounding box center [1033, 324] width 13 height 13
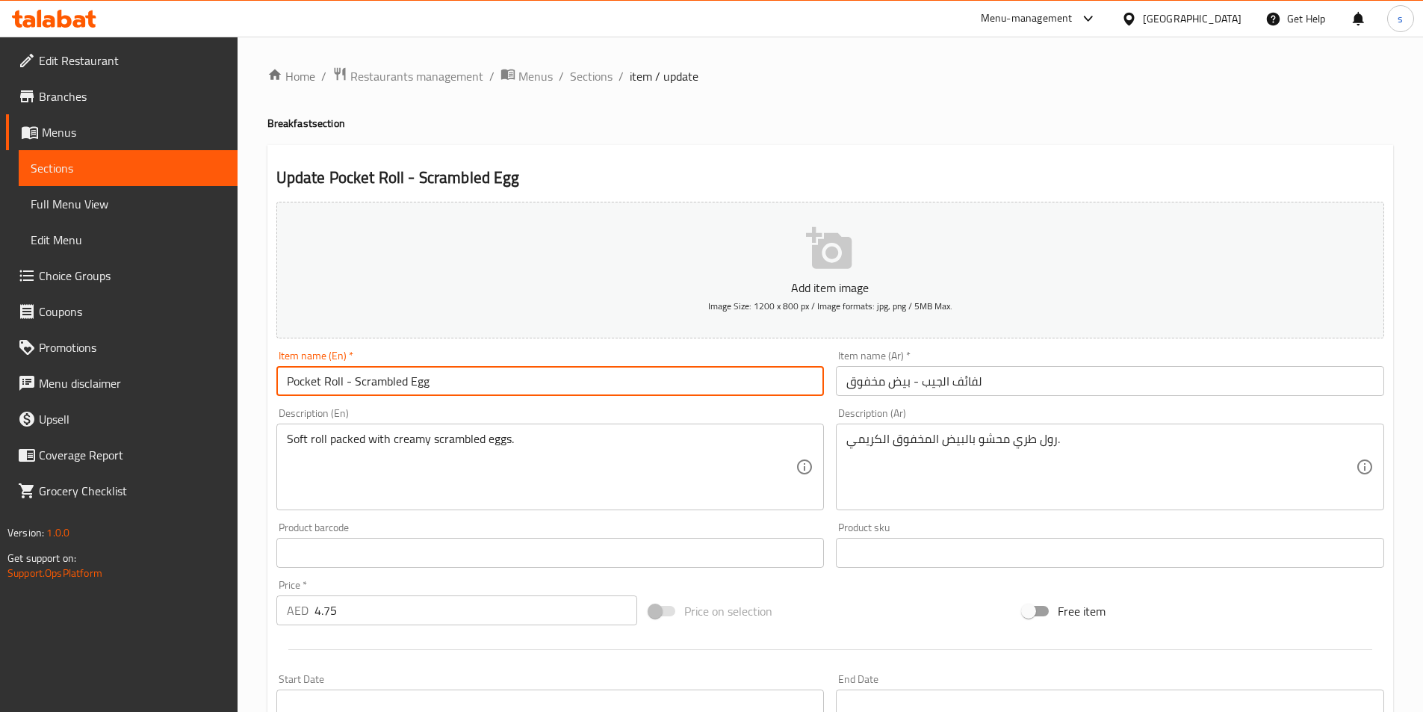
drag, startPoint x: 286, startPoint y: 380, endPoint x: 477, endPoint y: 405, distance: 192.0
click at [477, 405] on div "Add item image Image Size: 1200 x 800 px / Image formats: jpg, png / 5MB Max. I…" at bounding box center [830, 518] width 1120 height 644
click at [672, 391] on input "Pocket Roll - Scrambled Egg" at bounding box center [550, 381] width 548 height 30
drag, startPoint x: 285, startPoint y: 378, endPoint x: 342, endPoint y: 383, distance: 57.0
click at [342, 383] on input "Pocket Roll - Scrambled Egg" at bounding box center [550, 381] width 548 height 30
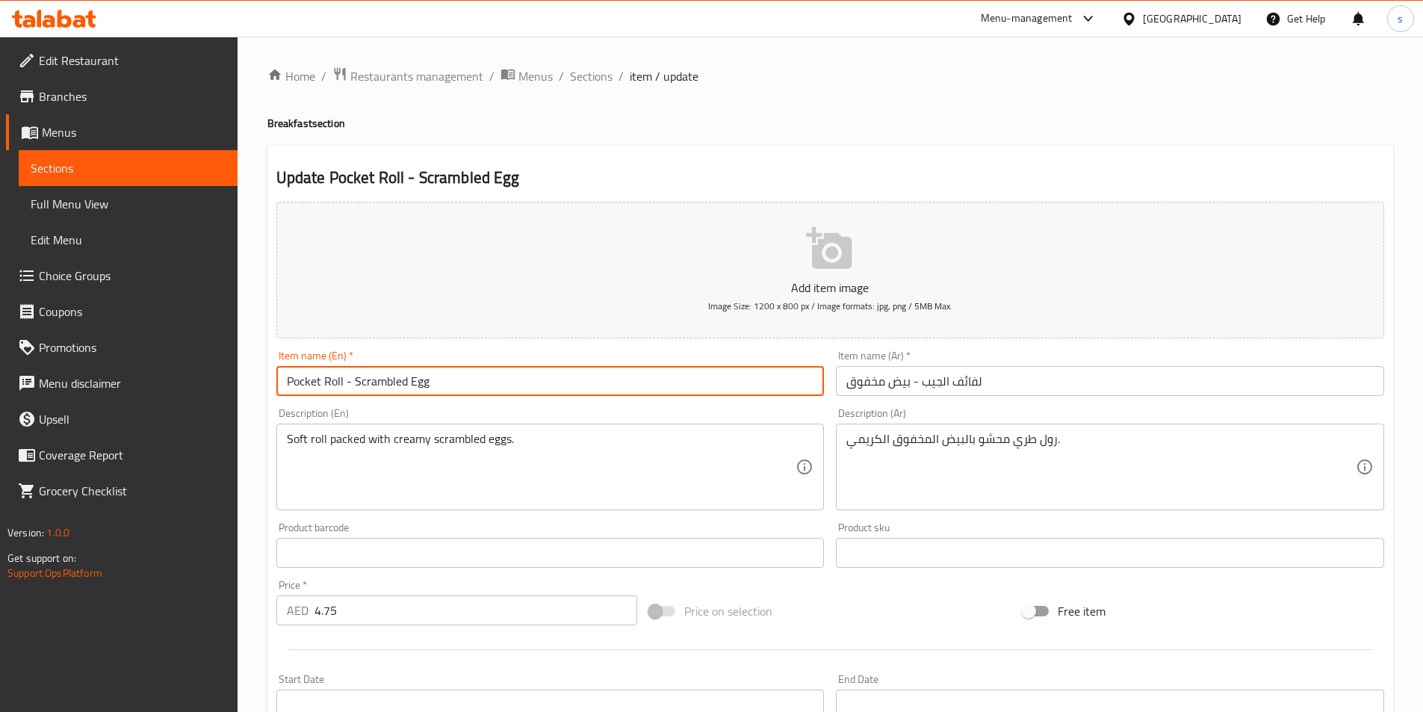
click at [636, 375] on input "Pocket Roll - Scrambled Egg" at bounding box center [550, 381] width 548 height 30
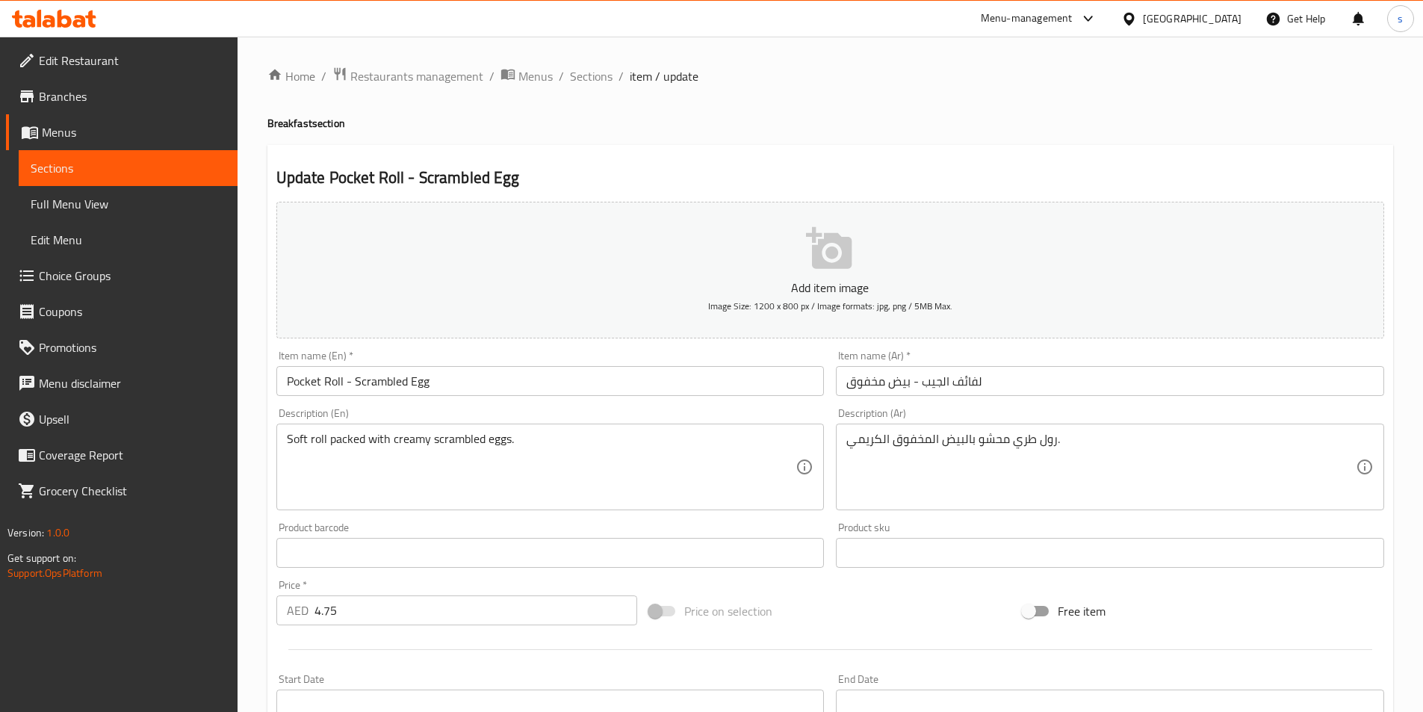
drag, startPoint x: 285, startPoint y: 437, endPoint x: 449, endPoint y: 445, distance: 163.8
click at [449, 445] on div "Soft roll packed with creamy scrambled eggs. Description (En)" at bounding box center [550, 466] width 548 height 87
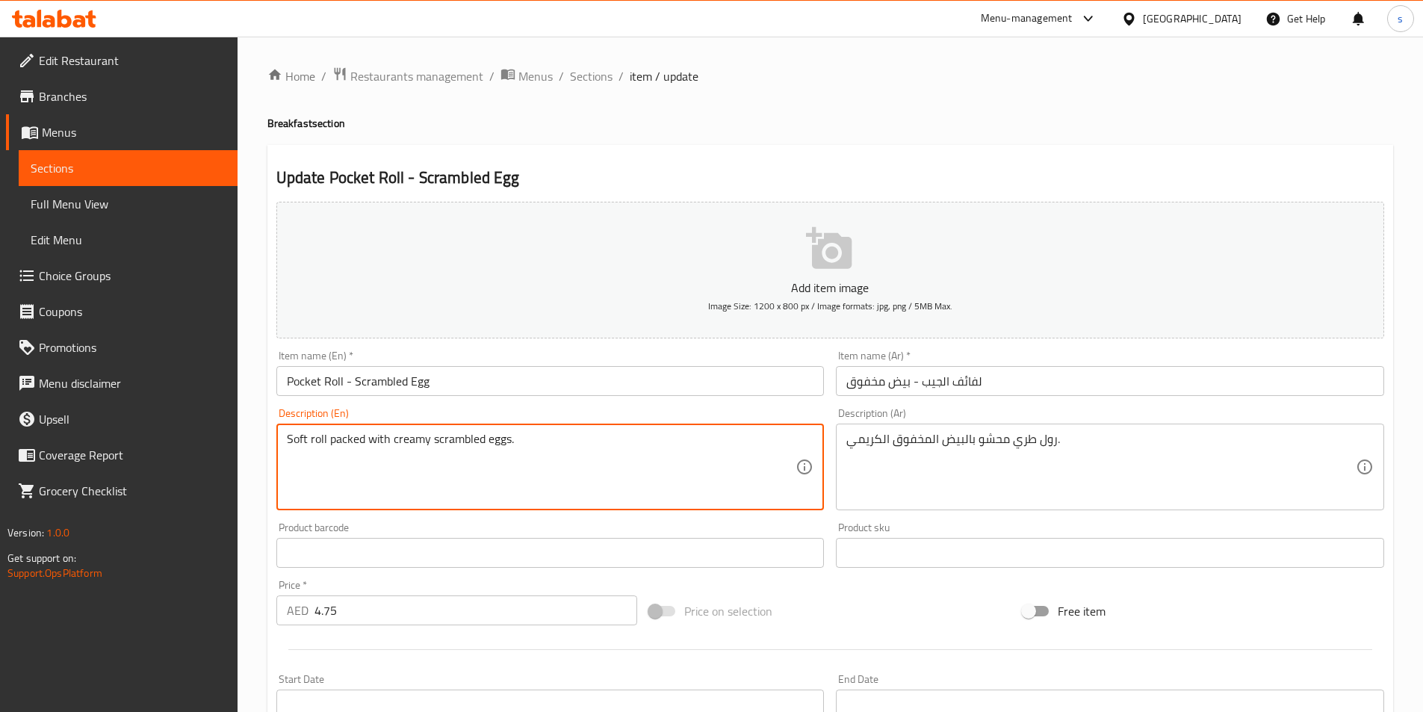
drag, startPoint x: 290, startPoint y: 441, endPoint x: 567, endPoint y: 456, distance: 277.5
click at [567, 456] on textarea "Soft roll packed with creamy scrambled eggs." at bounding box center [541, 467] width 509 height 71
click at [665, 444] on textarea "Soft roll packed with creamy scrambled eggs." at bounding box center [541, 467] width 509 height 71
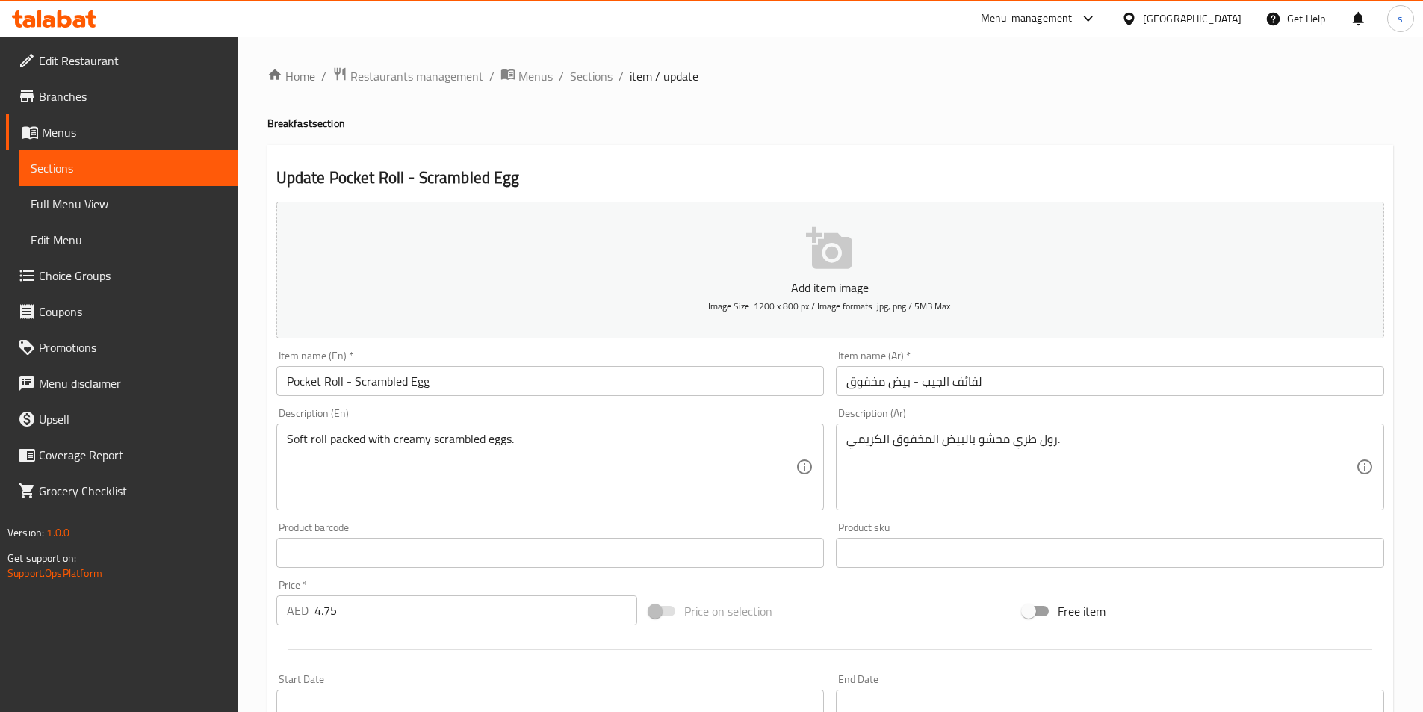
drag, startPoint x: 285, startPoint y: 441, endPoint x: 321, endPoint y: 441, distance: 36.6
click at [321, 441] on div "Soft roll packed with creamy scrambled eggs. Description (En)" at bounding box center [550, 466] width 548 height 87
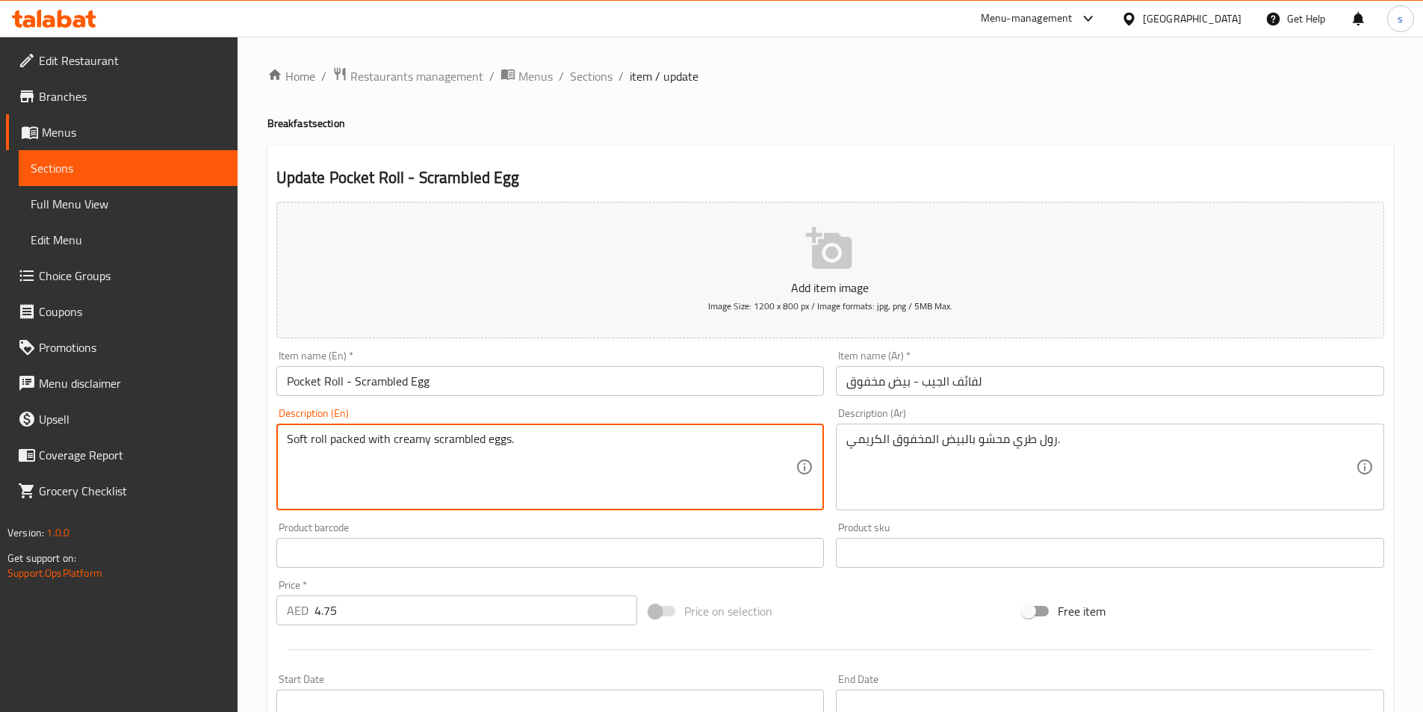
drag, startPoint x: 287, startPoint y: 438, endPoint x: 326, endPoint y: 438, distance: 38.8
click at [326, 438] on textarea "Soft roll packed with creamy scrambled eggs." at bounding box center [541, 467] width 509 height 71
click at [734, 448] on textarea "Soft roll packed with creamy scrambled eggs." at bounding box center [541, 467] width 509 height 71
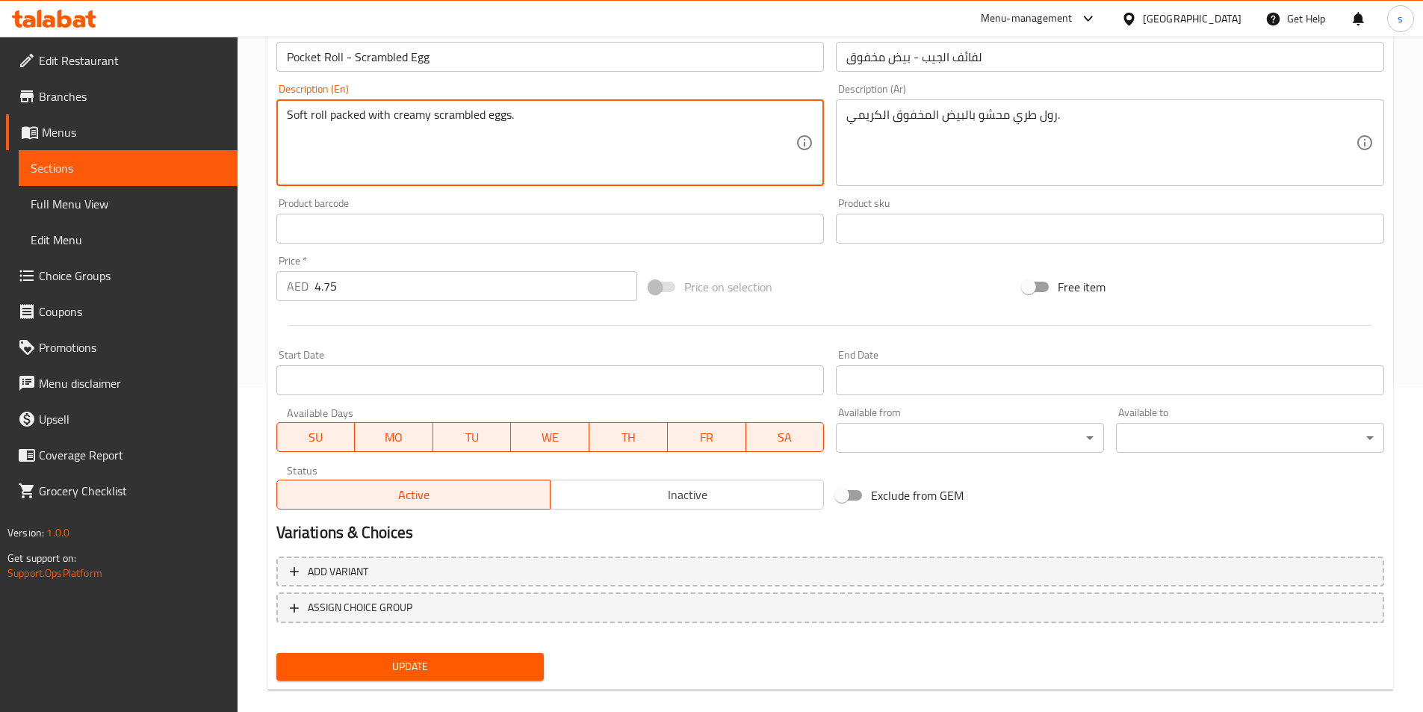
scroll to position [344, 0]
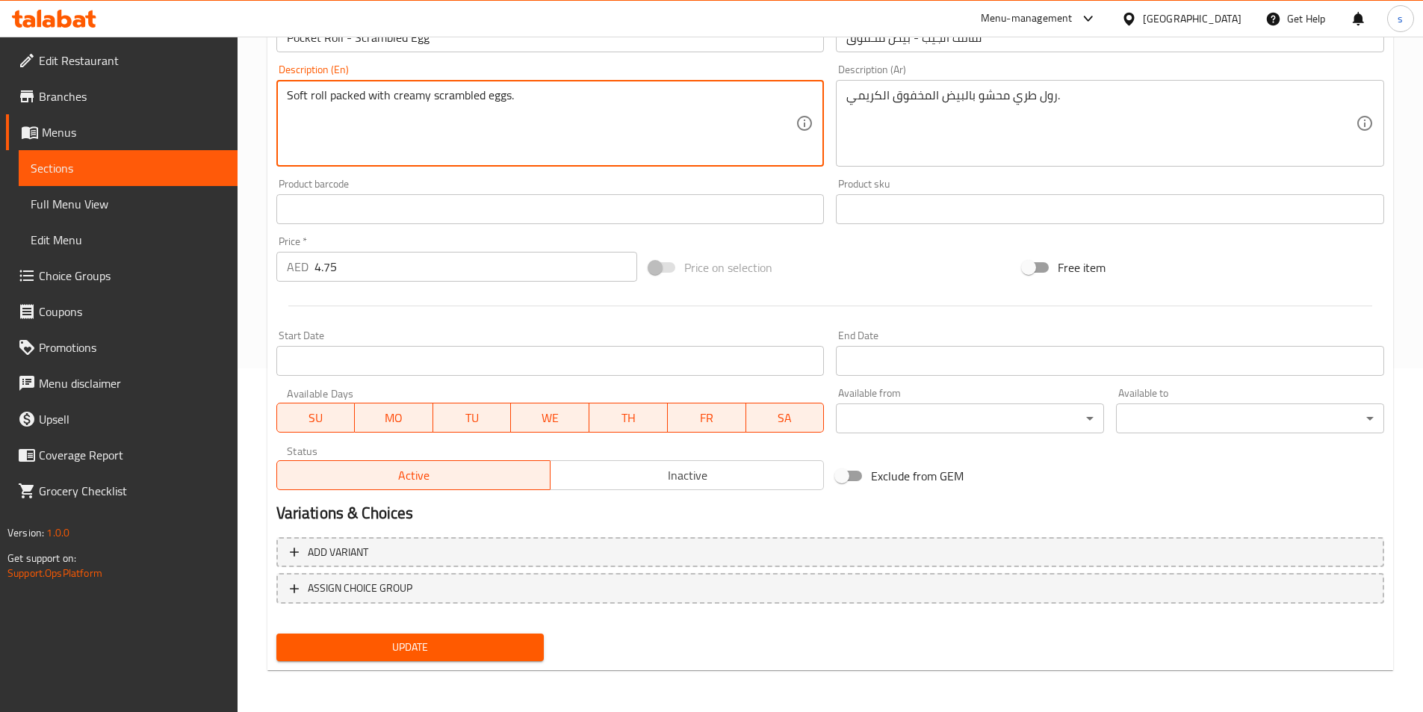
click at [426, 645] on span "Update" at bounding box center [410, 647] width 244 height 19
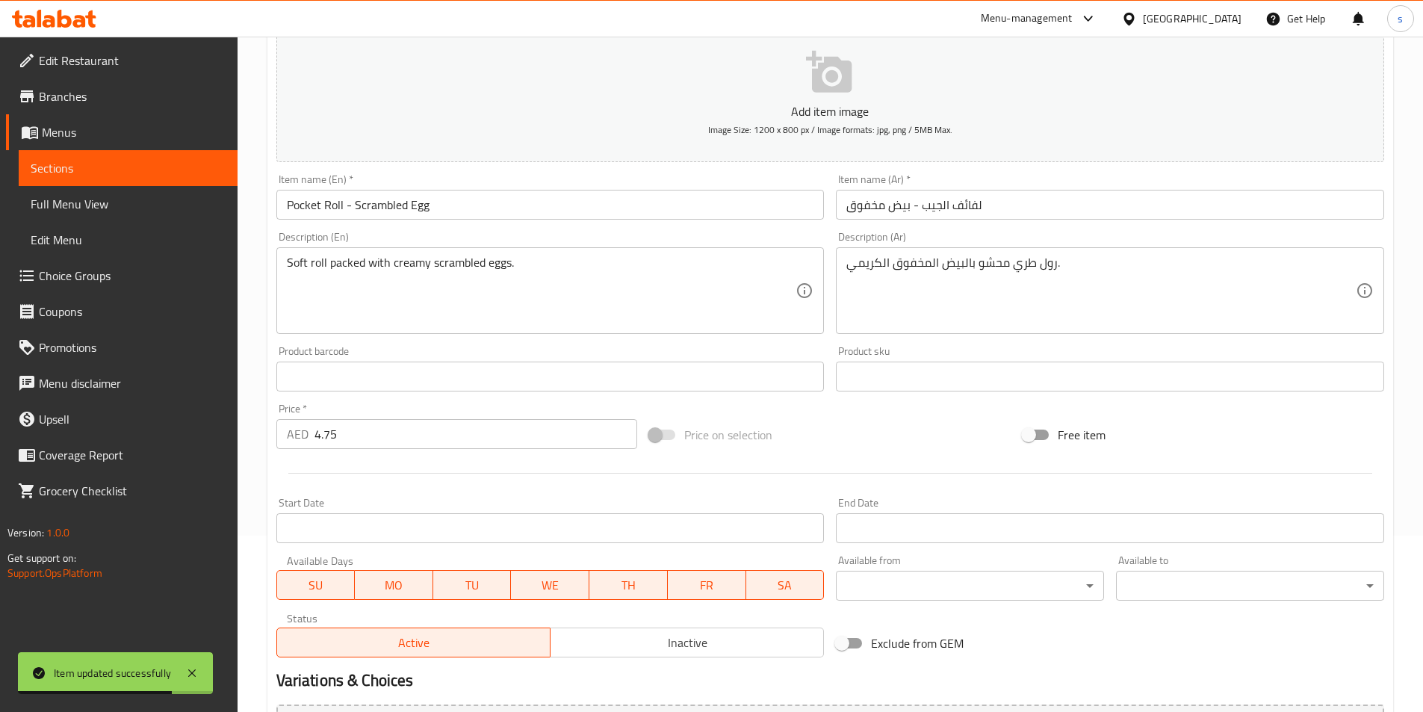
scroll to position [0, 0]
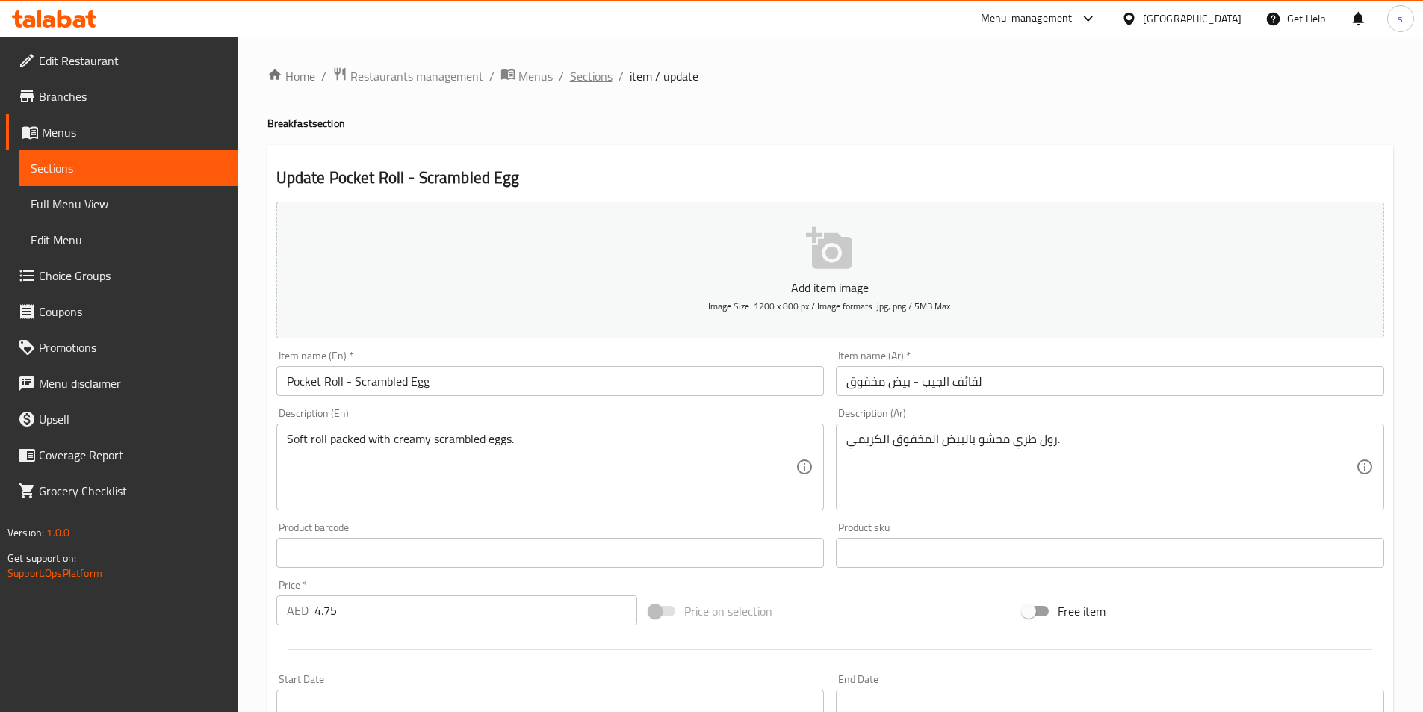
click at [602, 73] on span "Sections" at bounding box center [591, 76] width 43 height 18
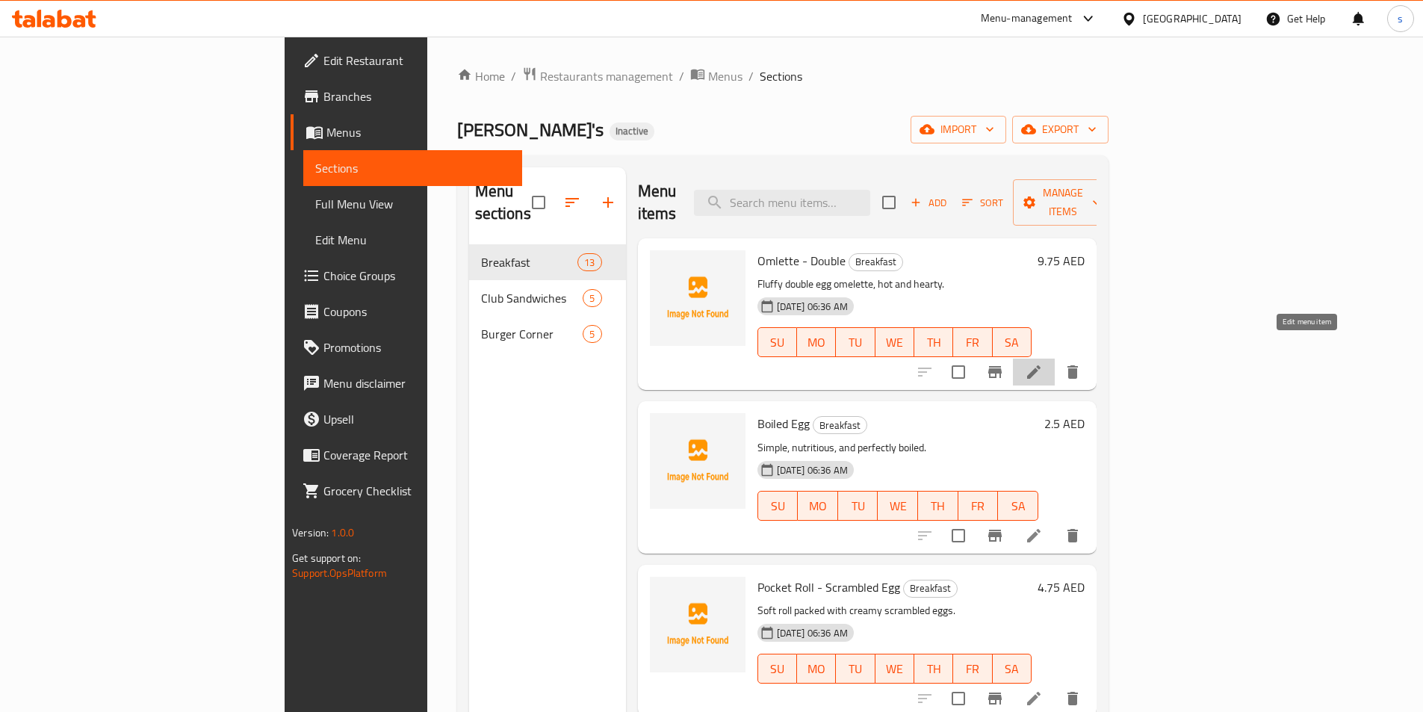
click at [1043, 363] on icon at bounding box center [1034, 372] width 18 height 18
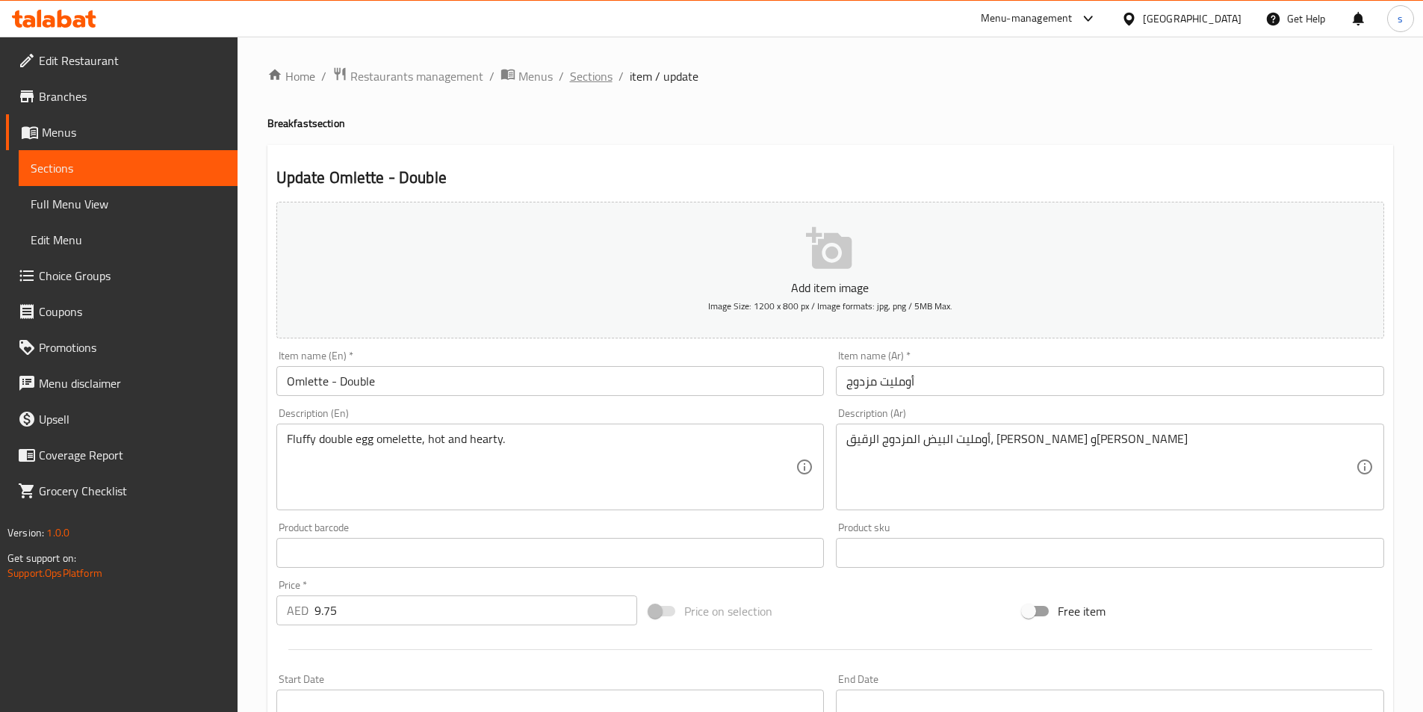
click at [602, 73] on span "Sections" at bounding box center [591, 76] width 43 height 18
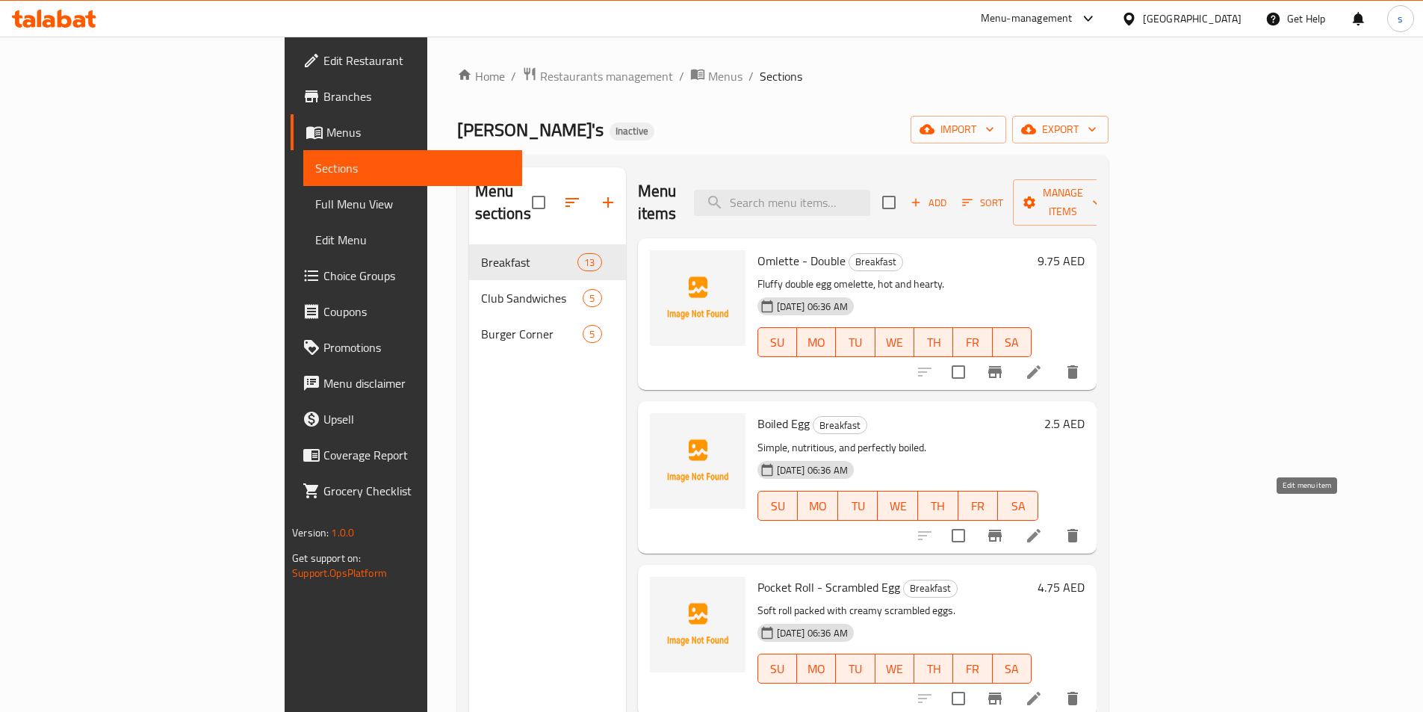
click at [1040, 529] on icon at bounding box center [1033, 535] width 13 height 13
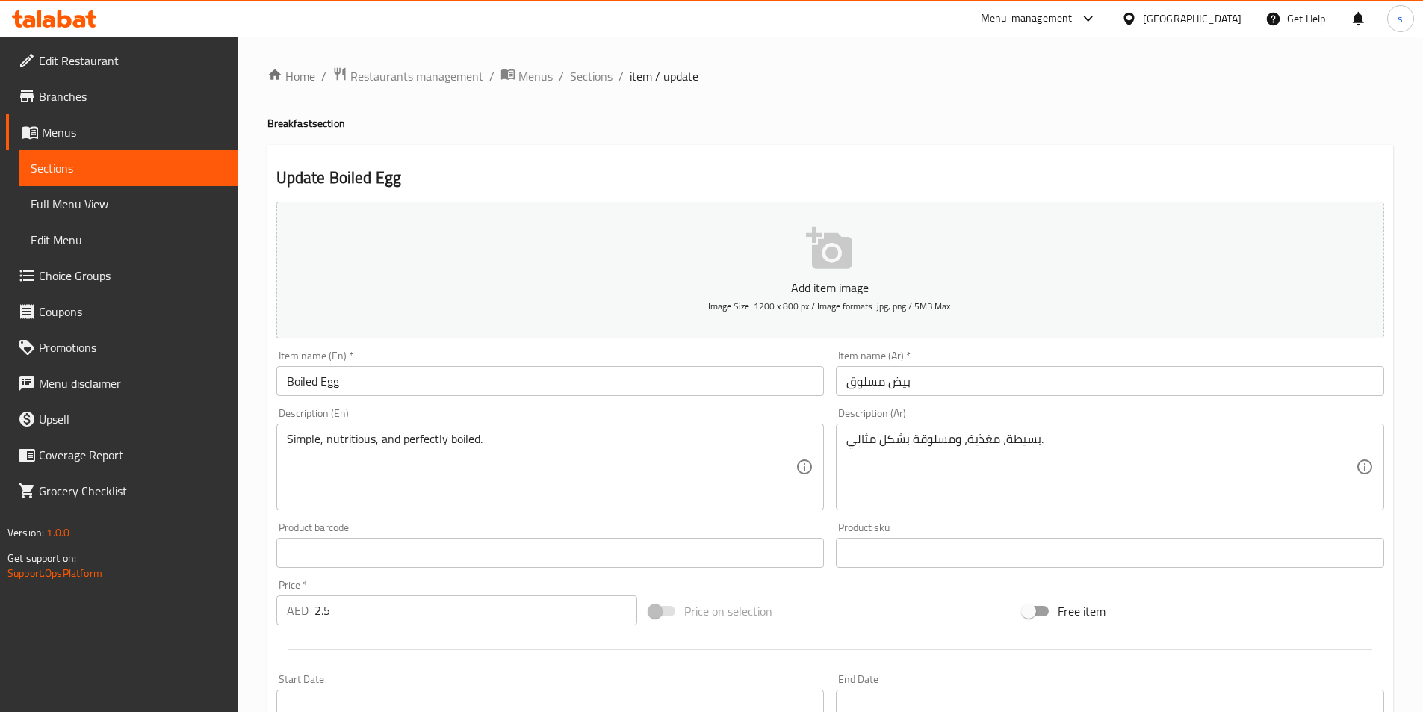
click at [535, 617] on input "2.5" at bounding box center [475, 610] width 323 height 30
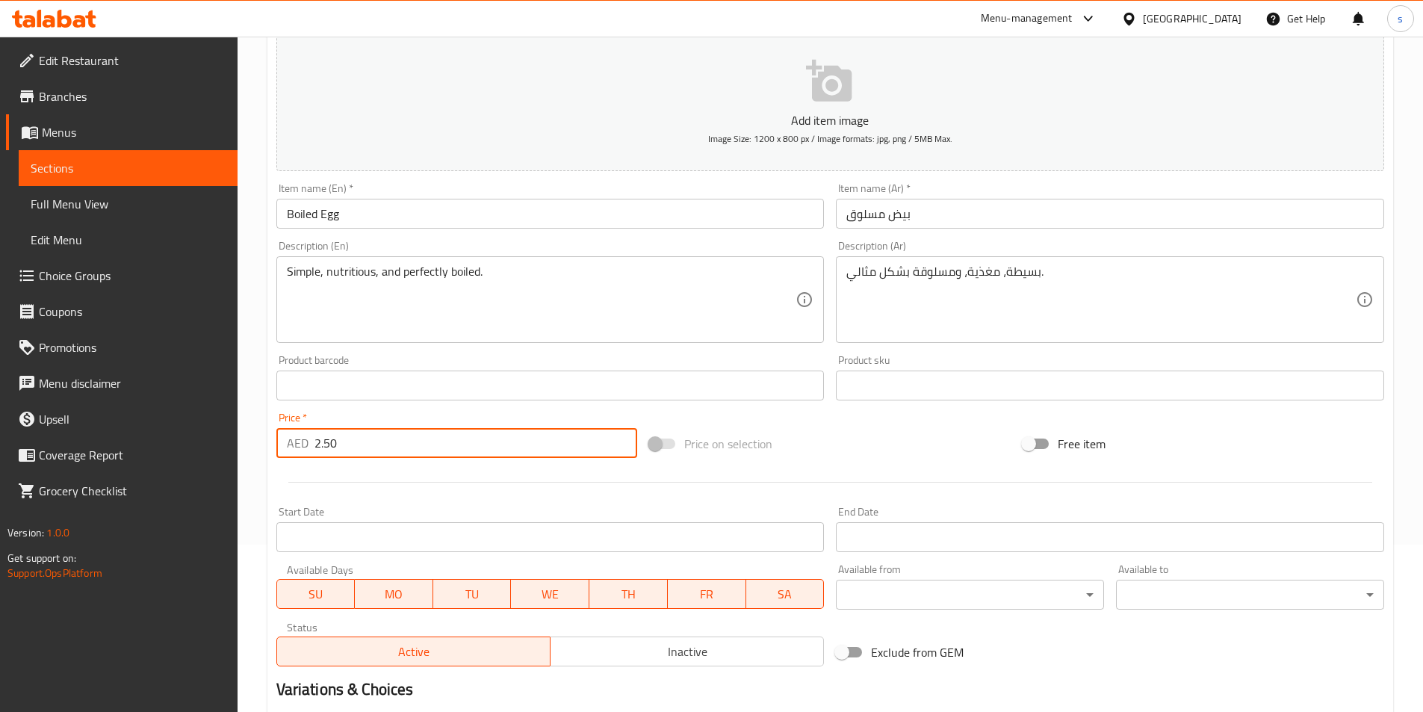
scroll to position [344, 0]
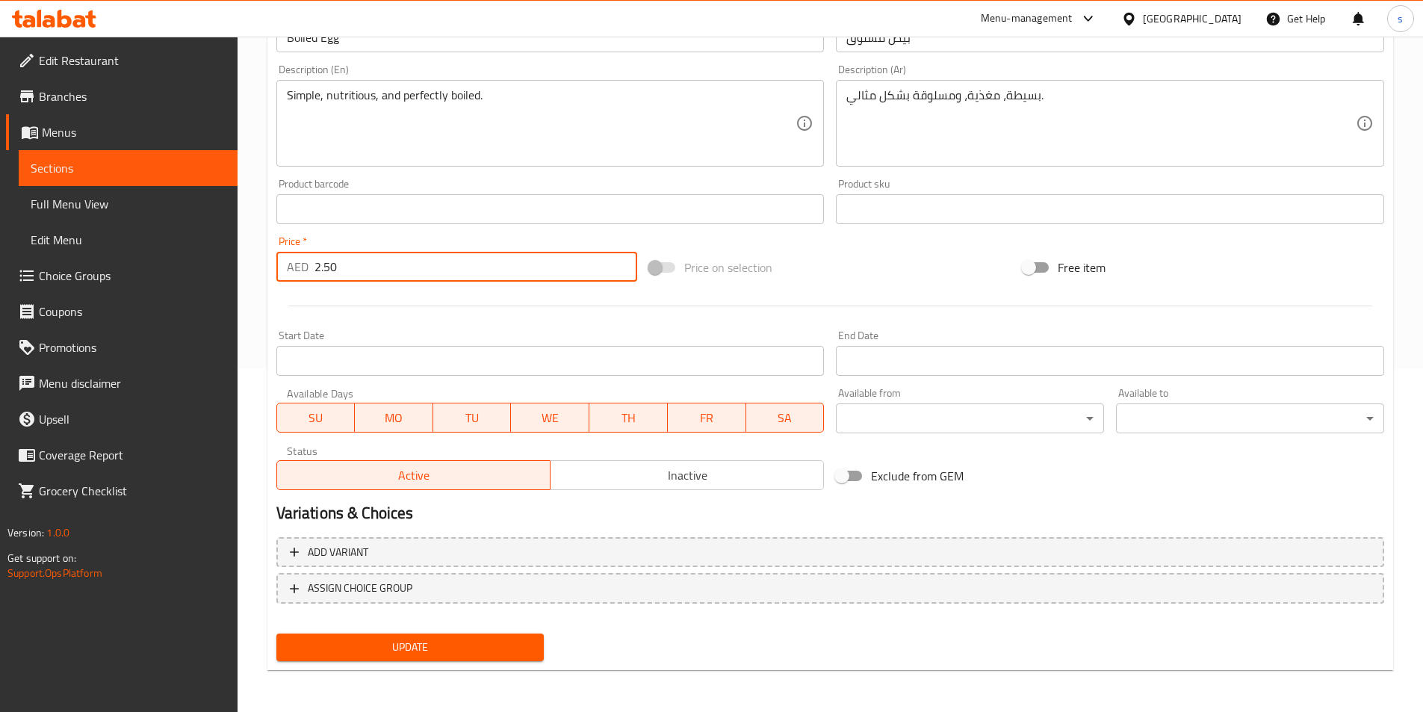
type input "2.50"
click at [486, 651] on span "Update" at bounding box center [410, 647] width 244 height 19
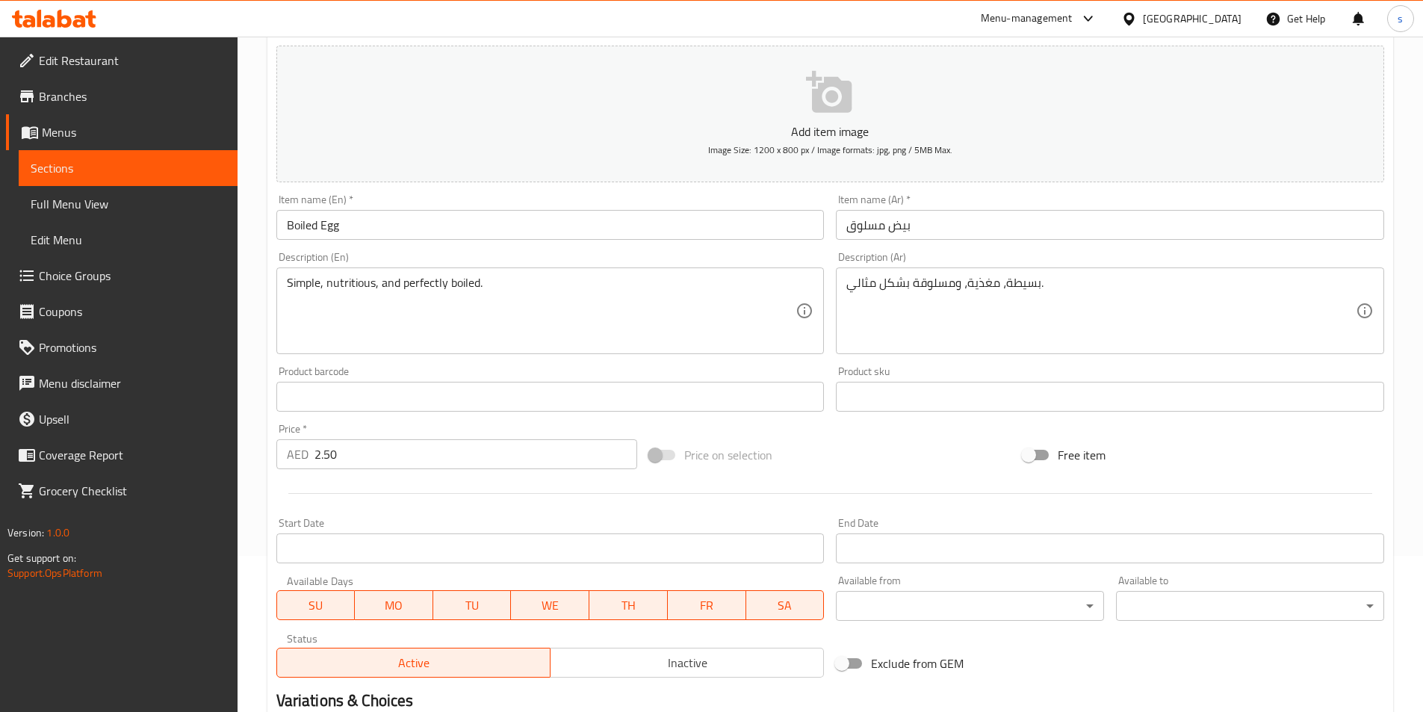
scroll to position [0, 0]
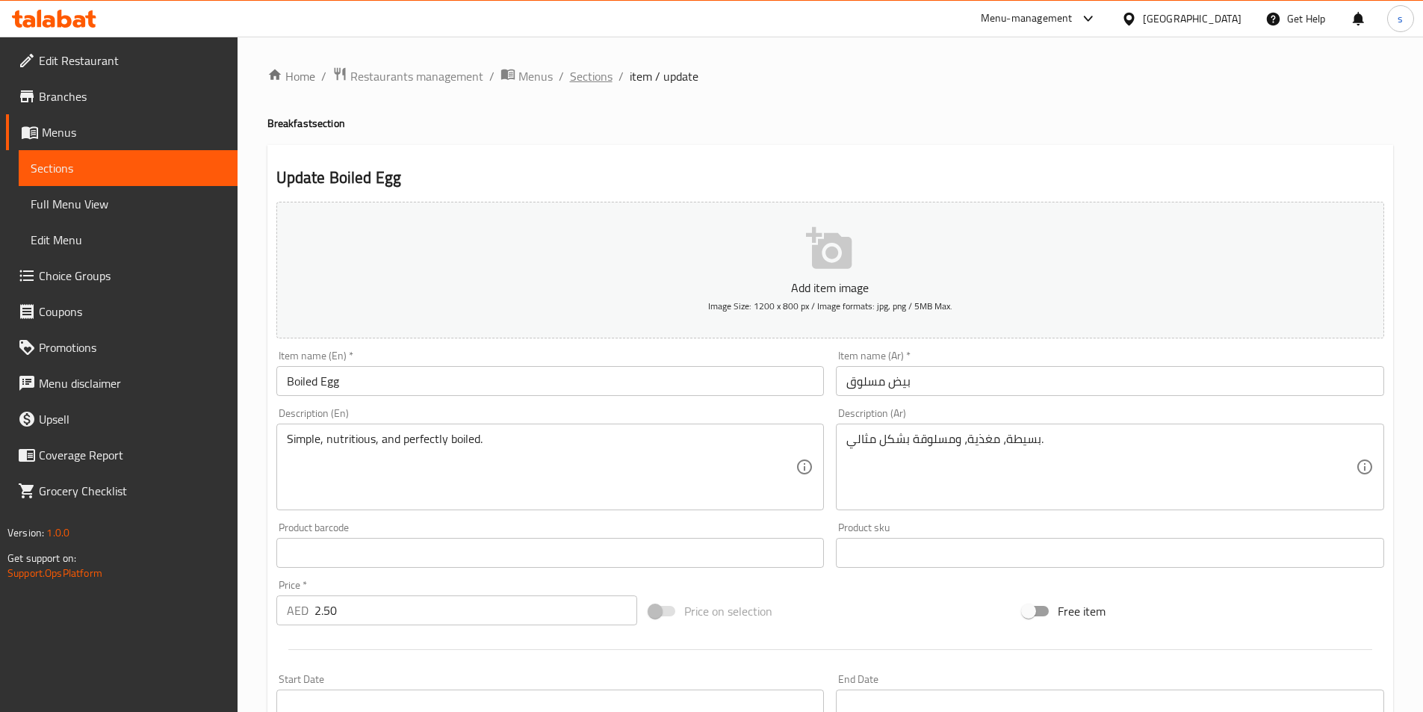
click at [579, 74] on span "Sections" at bounding box center [591, 76] width 43 height 18
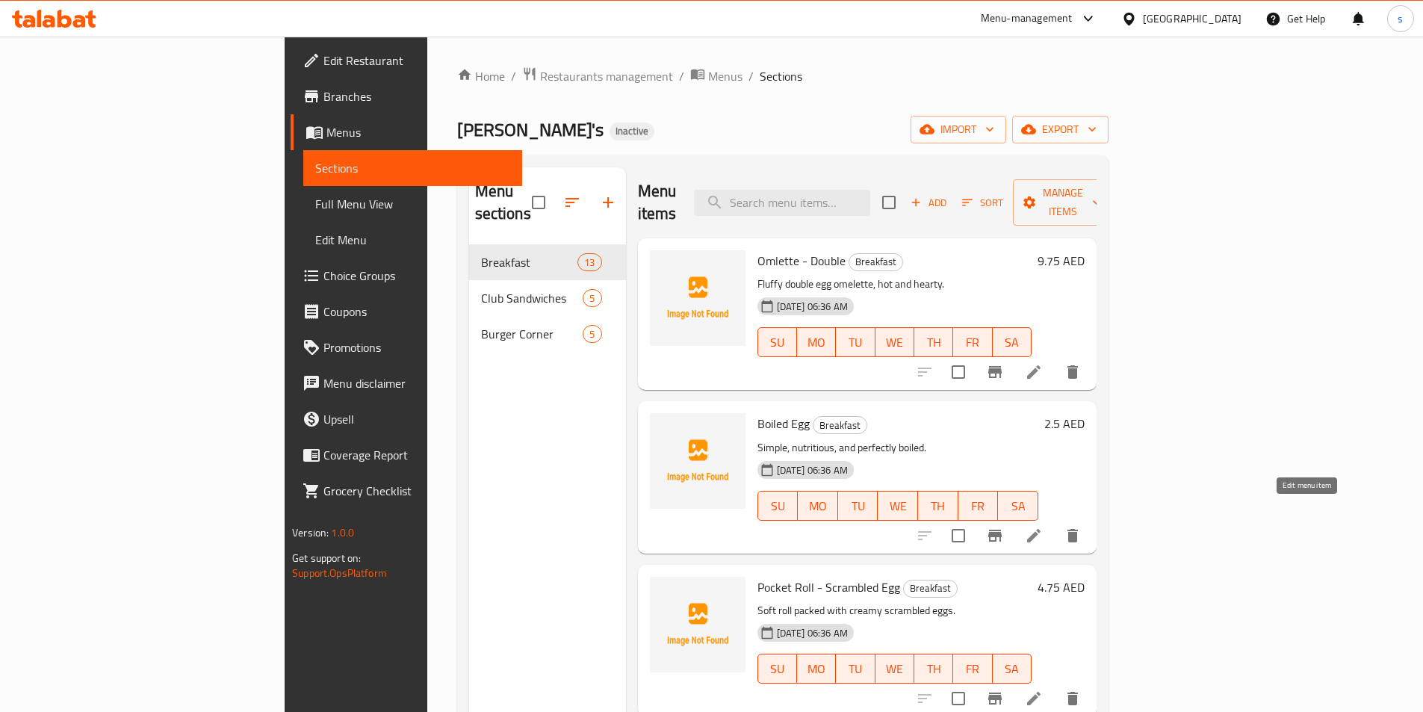
click at [1043, 527] on icon at bounding box center [1034, 536] width 18 height 18
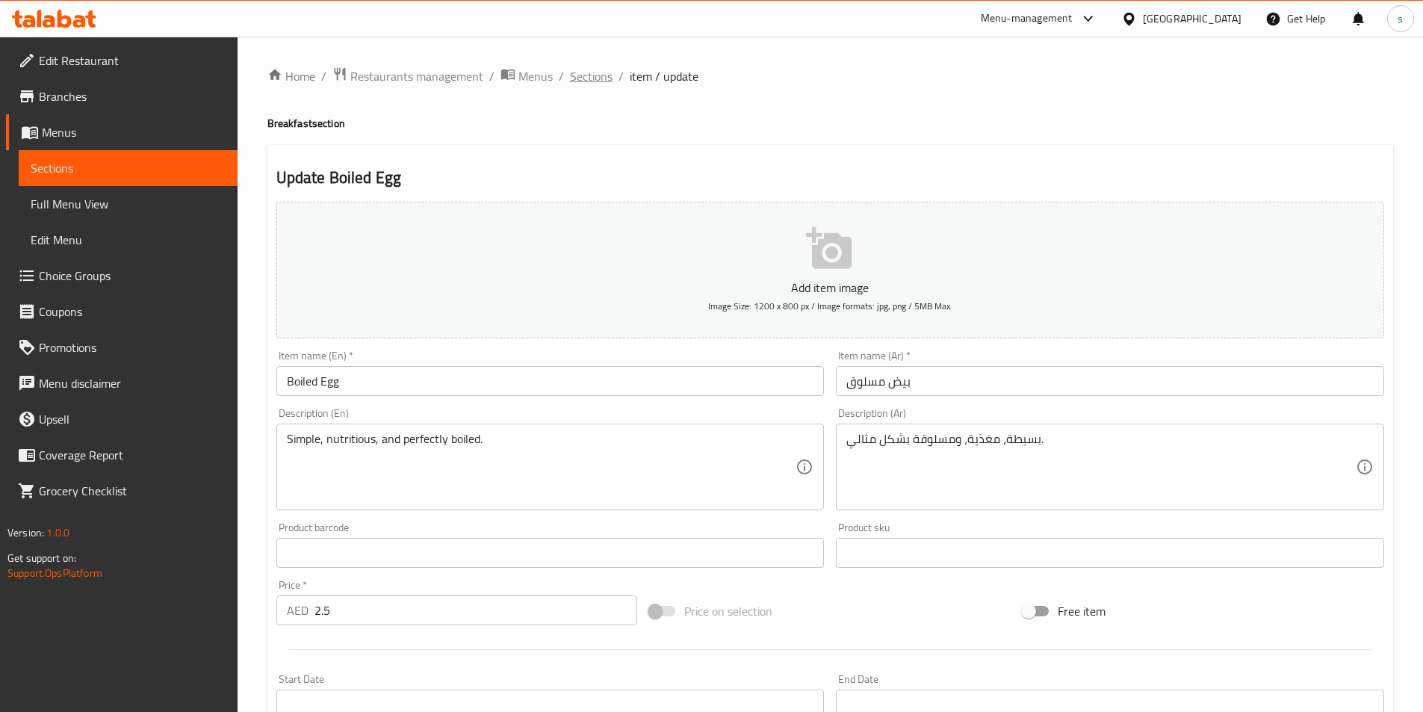
click at [577, 73] on span "Sections" at bounding box center [591, 76] width 43 height 18
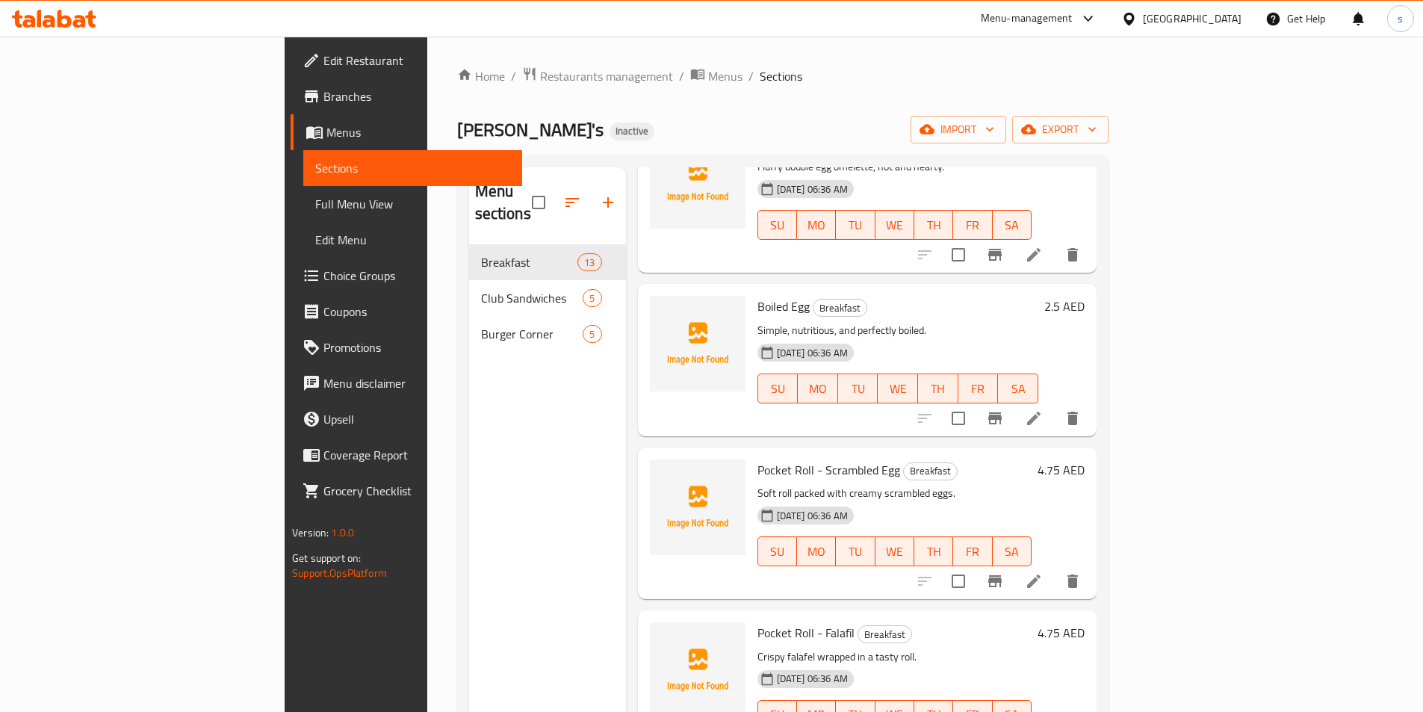
scroll to position [149, 0]
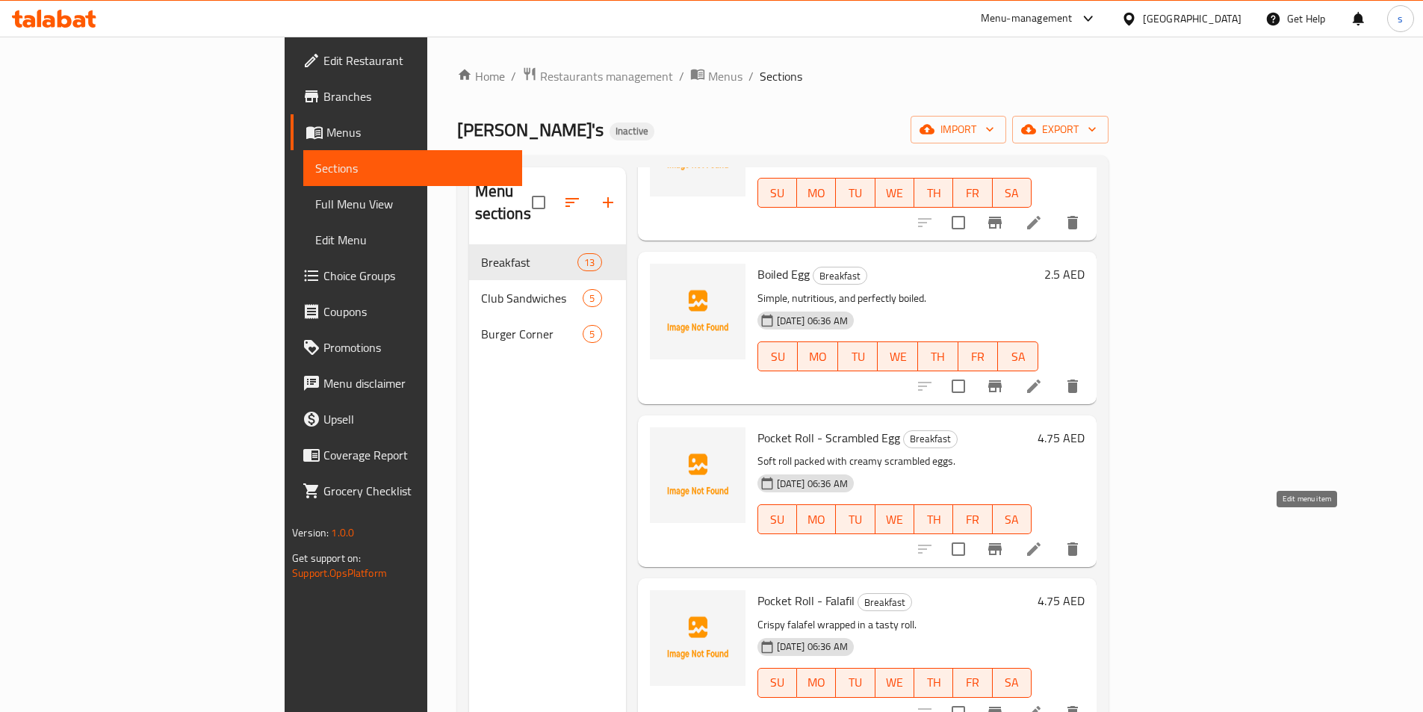
click at [1043, 540] on icon at bounding box center [1034, 549] width 18 height 18
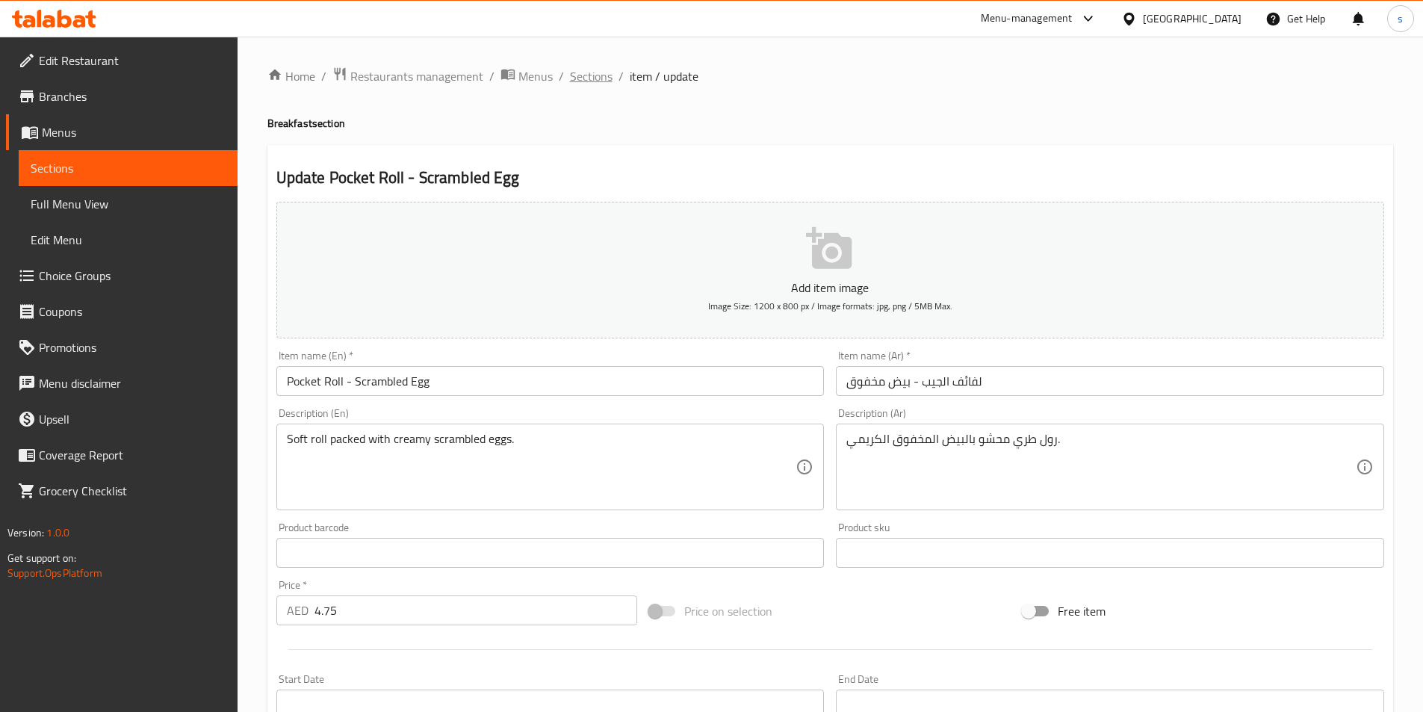
click at [601, 67] on span "Sections" at bounding box center [591, 76] width 43 height 18
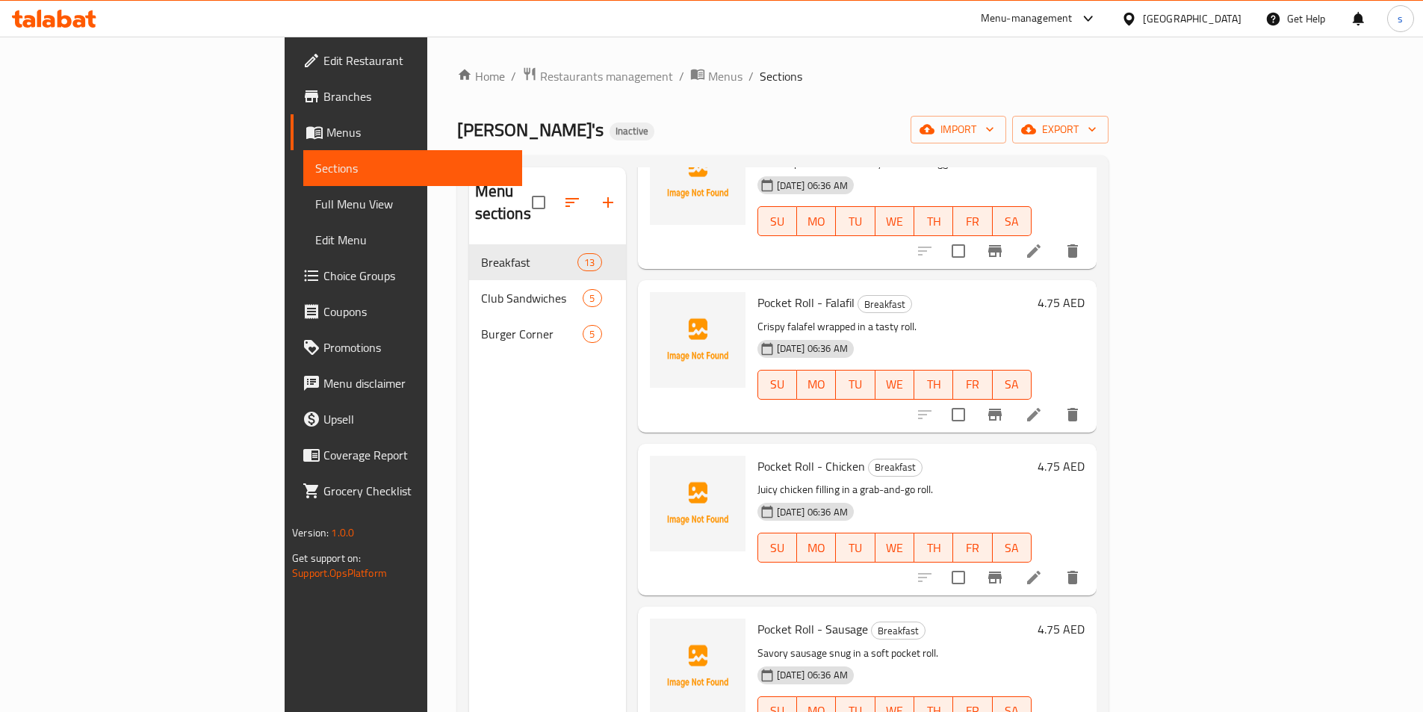
scroll to position [448, 0]
click at [1043, 405] on icon at bounding box center [1034, 414] width 18 height 18
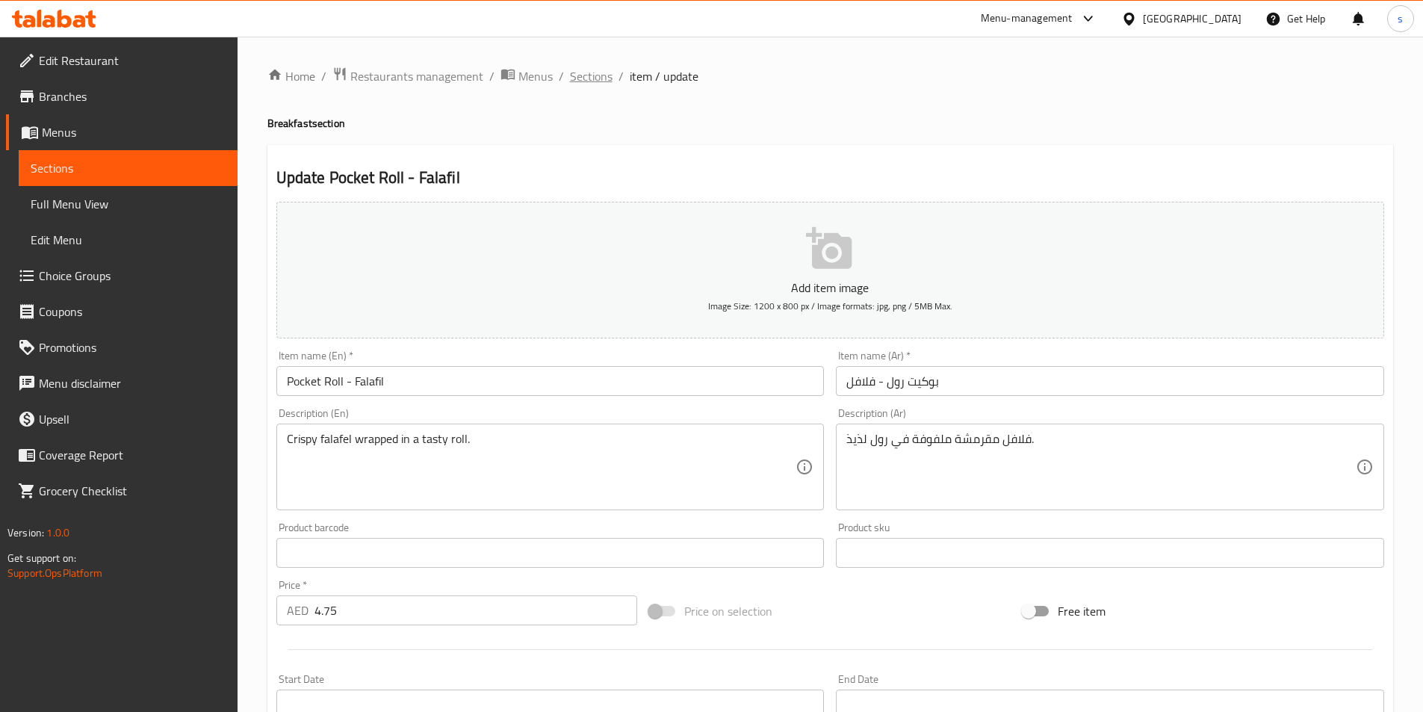
click at [592, 67] on span "Sections" at bounding box center [591, 76] width 43 height 18
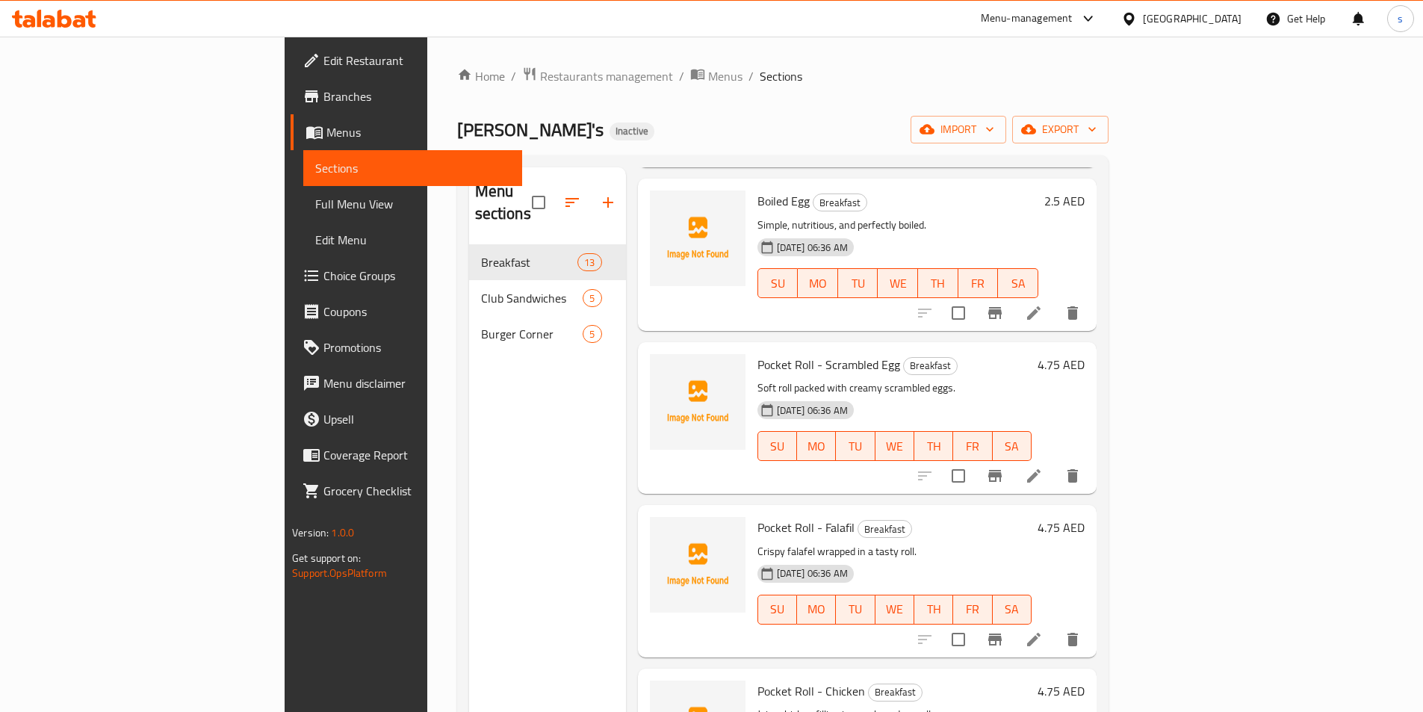
scroll to position [224, 0]
click at [1040, 468] on icon at bounding box center [1033, 474] width 13 height 13
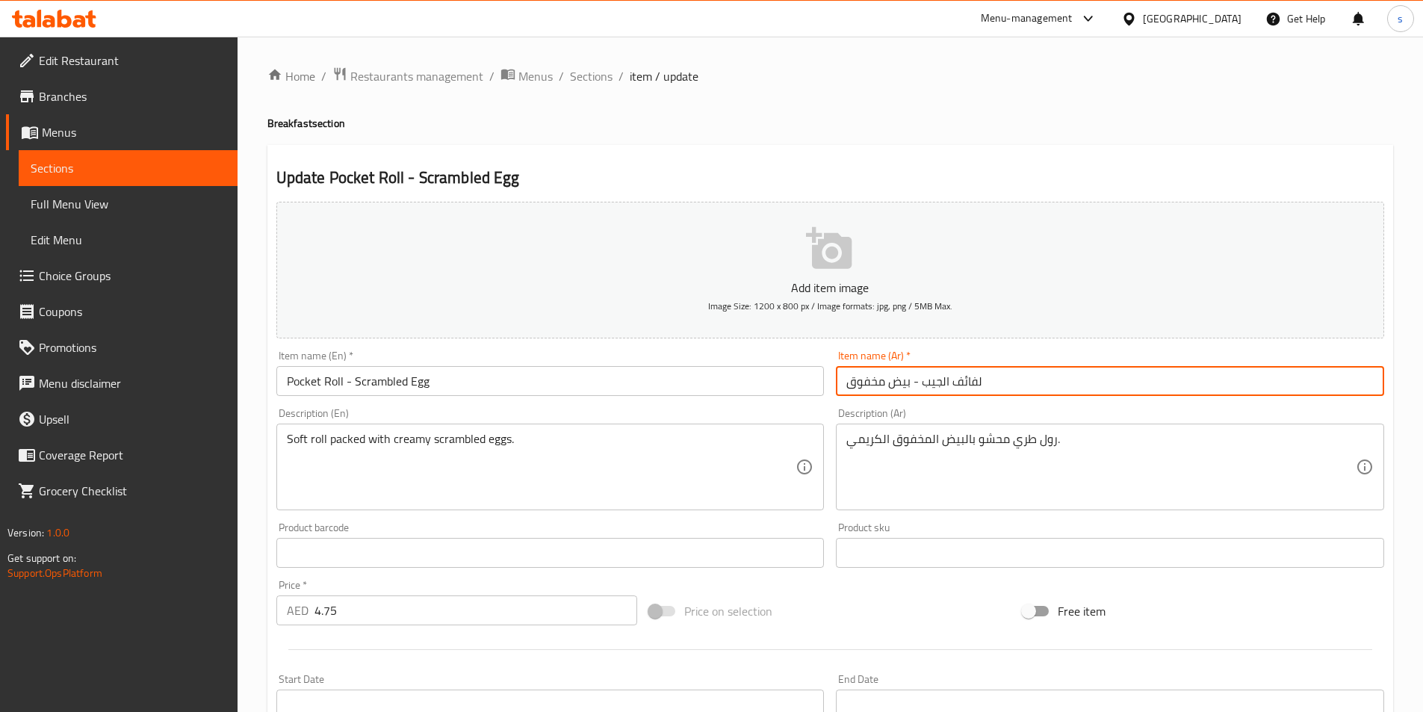
drag, startPoint x: 922, startPoint y: 384, endPoint x: 990, endPoint y: 383, distance: 67.2
click at [990, 383] on input "لفائف الجيب - بيض مخفوق" at bounding box center [1110, 381] width 548 height 30
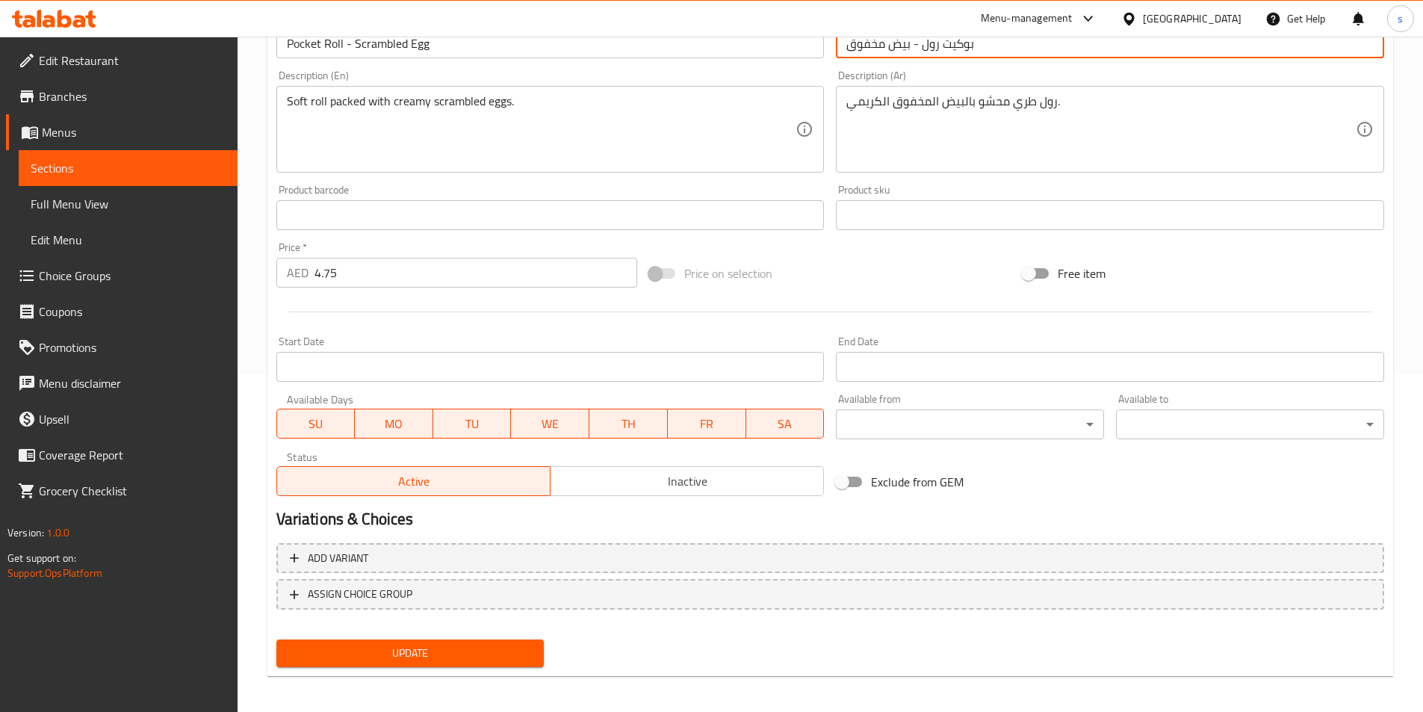
scroll to position [344, 0]
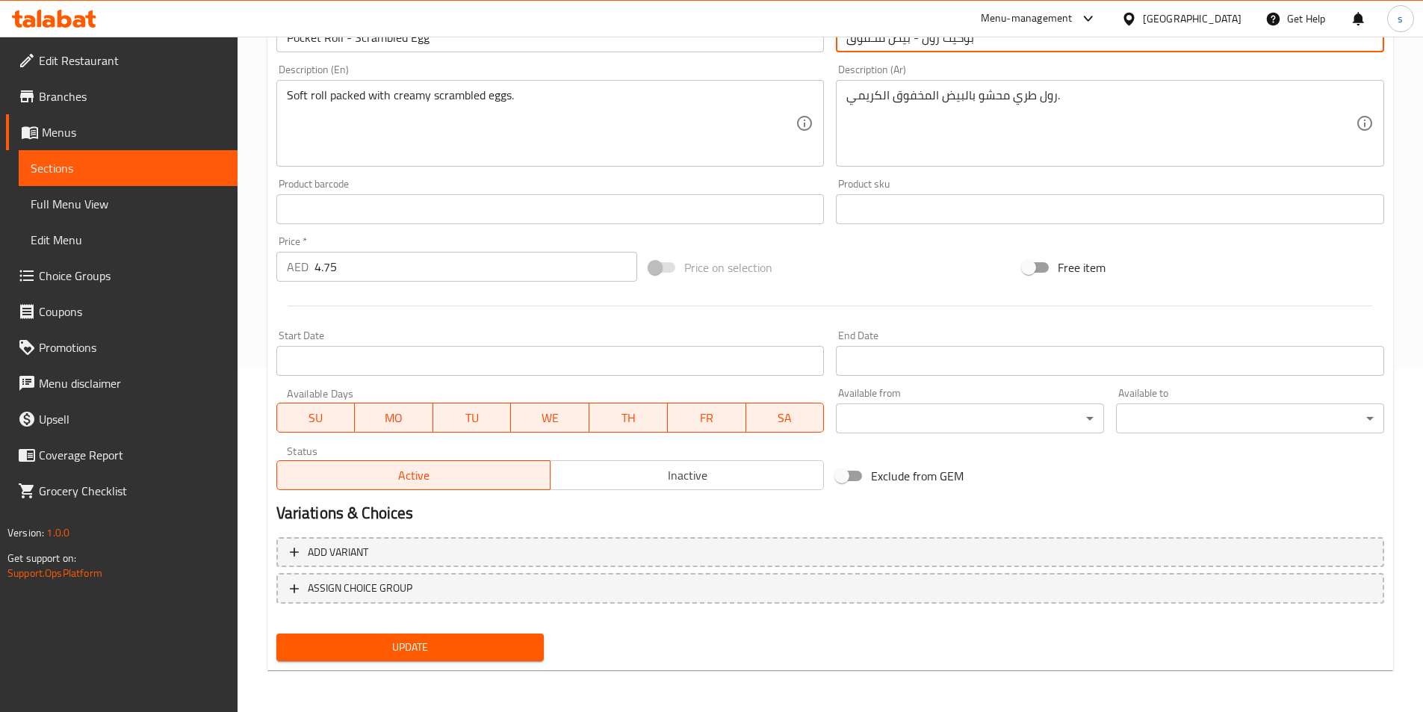
type input "بوكيت رول - بيض مخفوق"
click at [407, 642] on span "Update" at bounding box center [410, 647] width 244 height 19
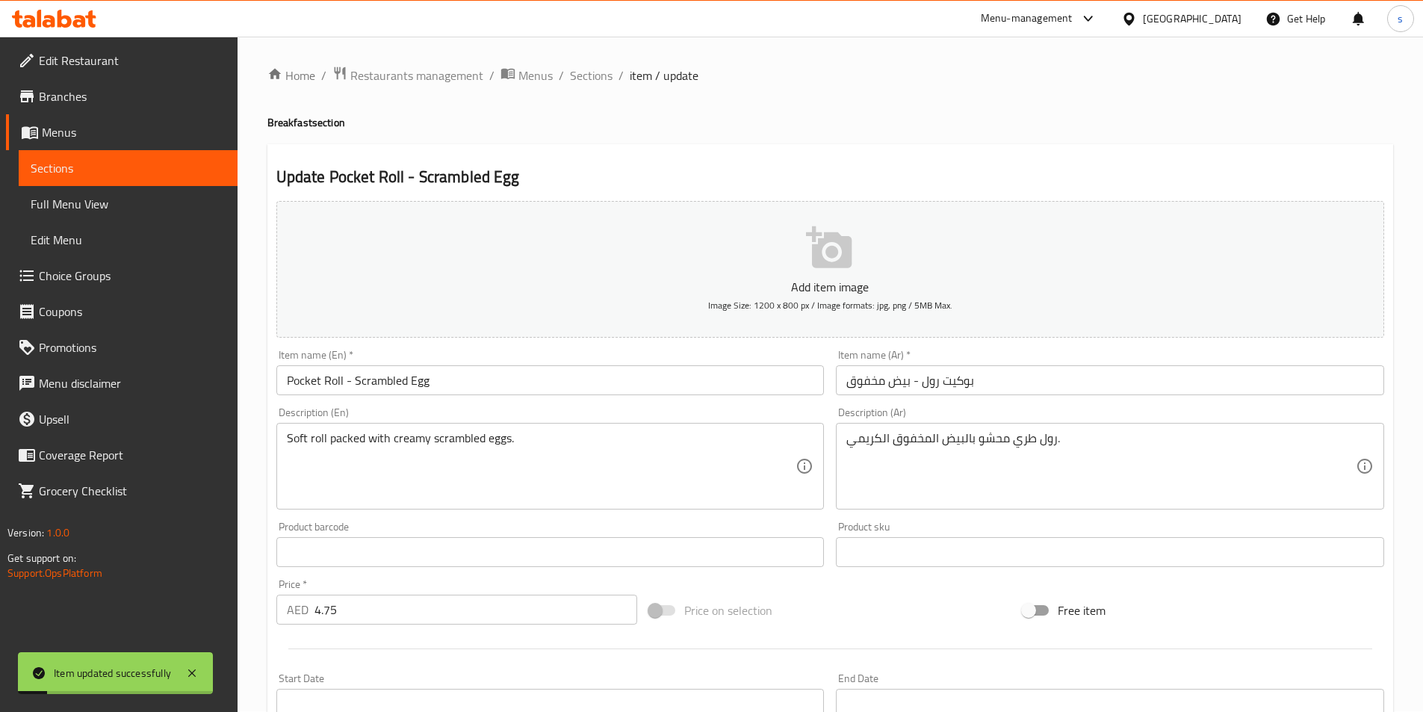
scroll to position [0, 0]
click at [602, 70] on span "Sections" at bounding box center [591, 76] width 43 height 18
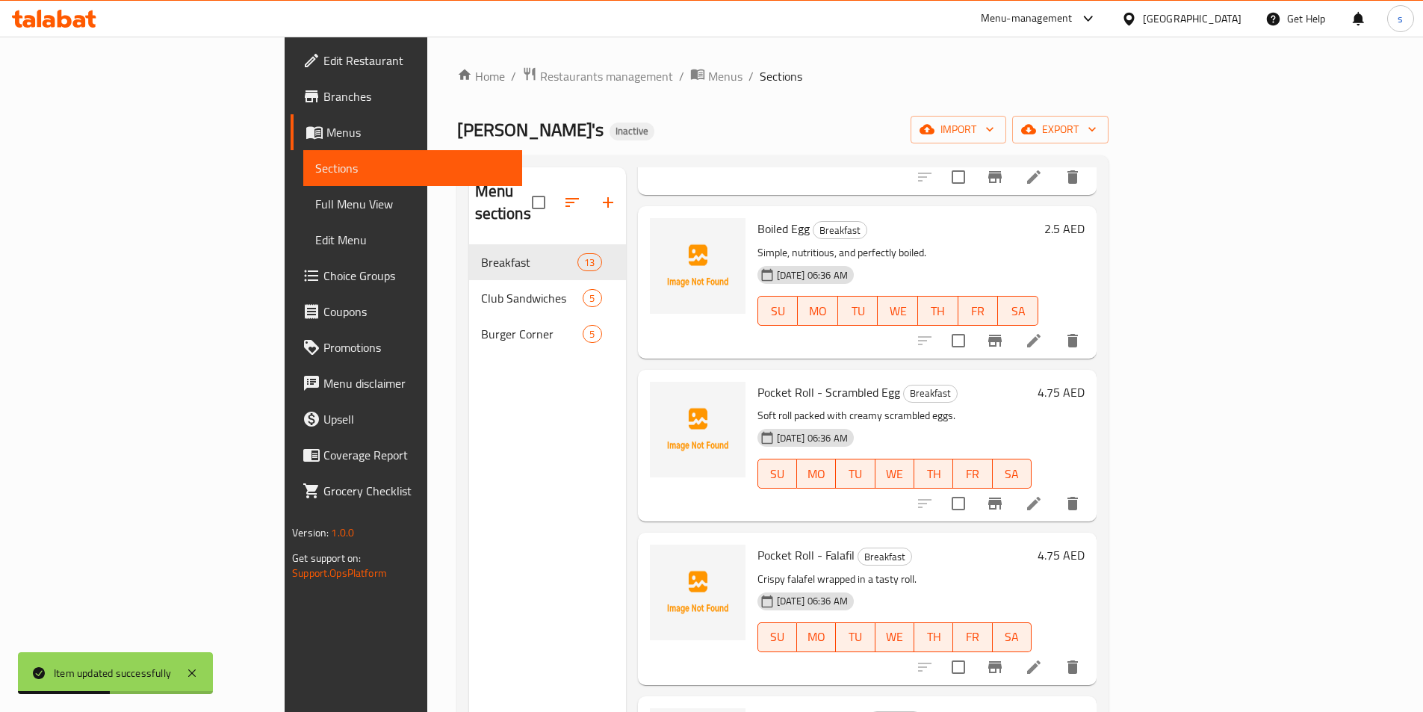
scroll to position [224, 0]
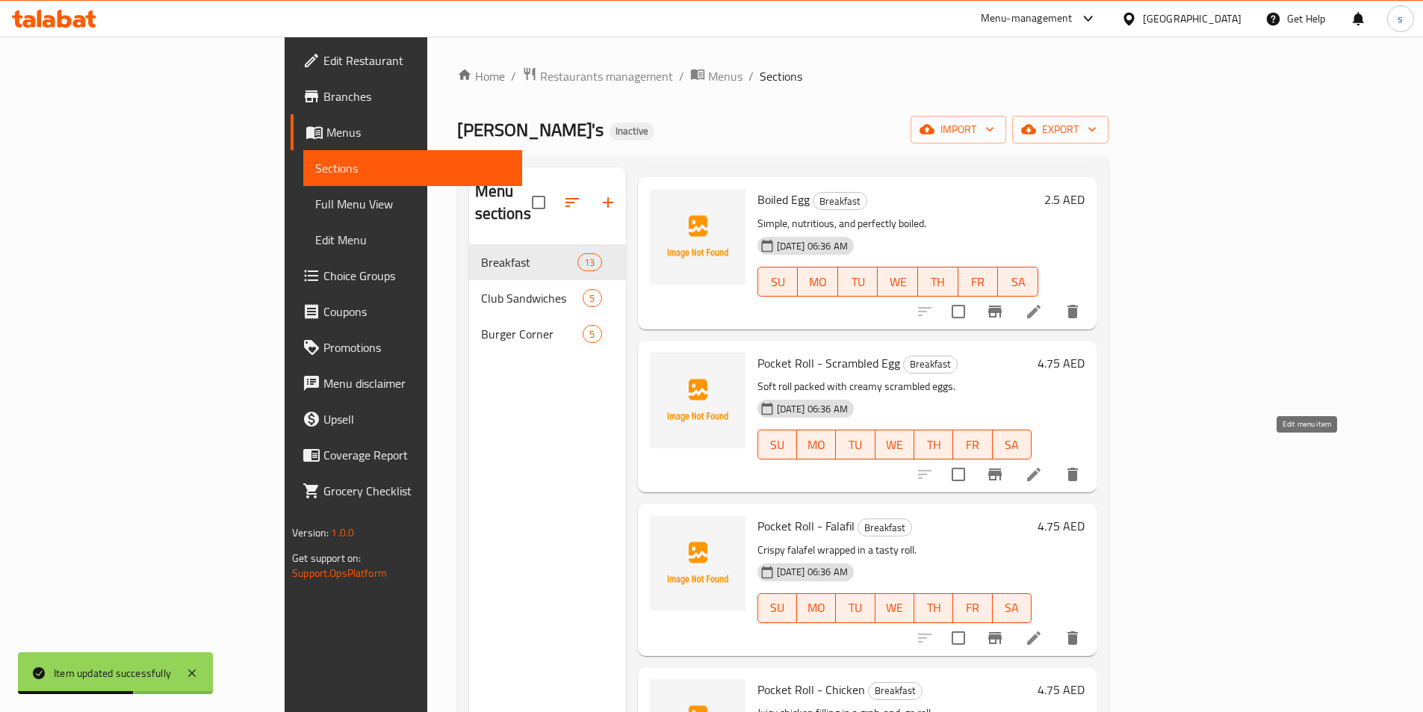
click at [1043, 465] on icon at bounding box center [1034, 474] width 18 height 18
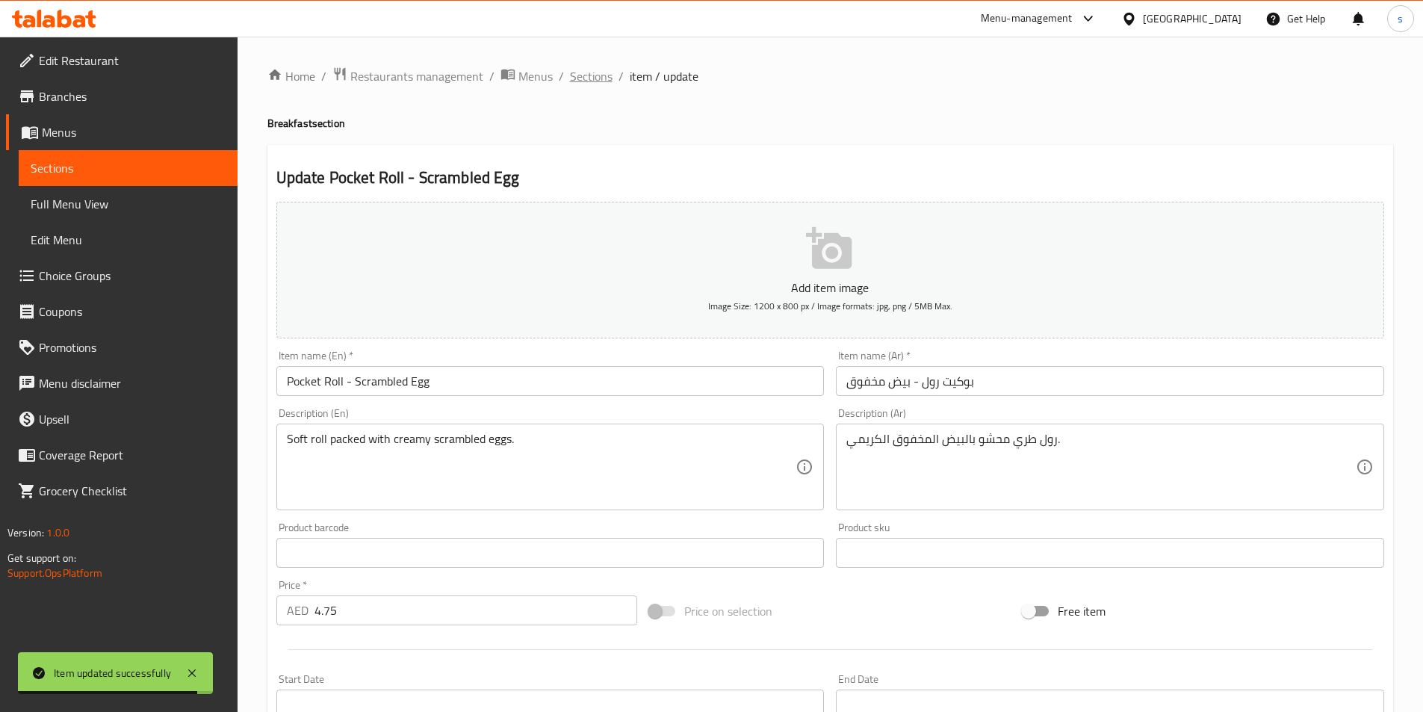
click at [595, 79] on span "Sections" at bounding box center [591, 76] width 43 height 18
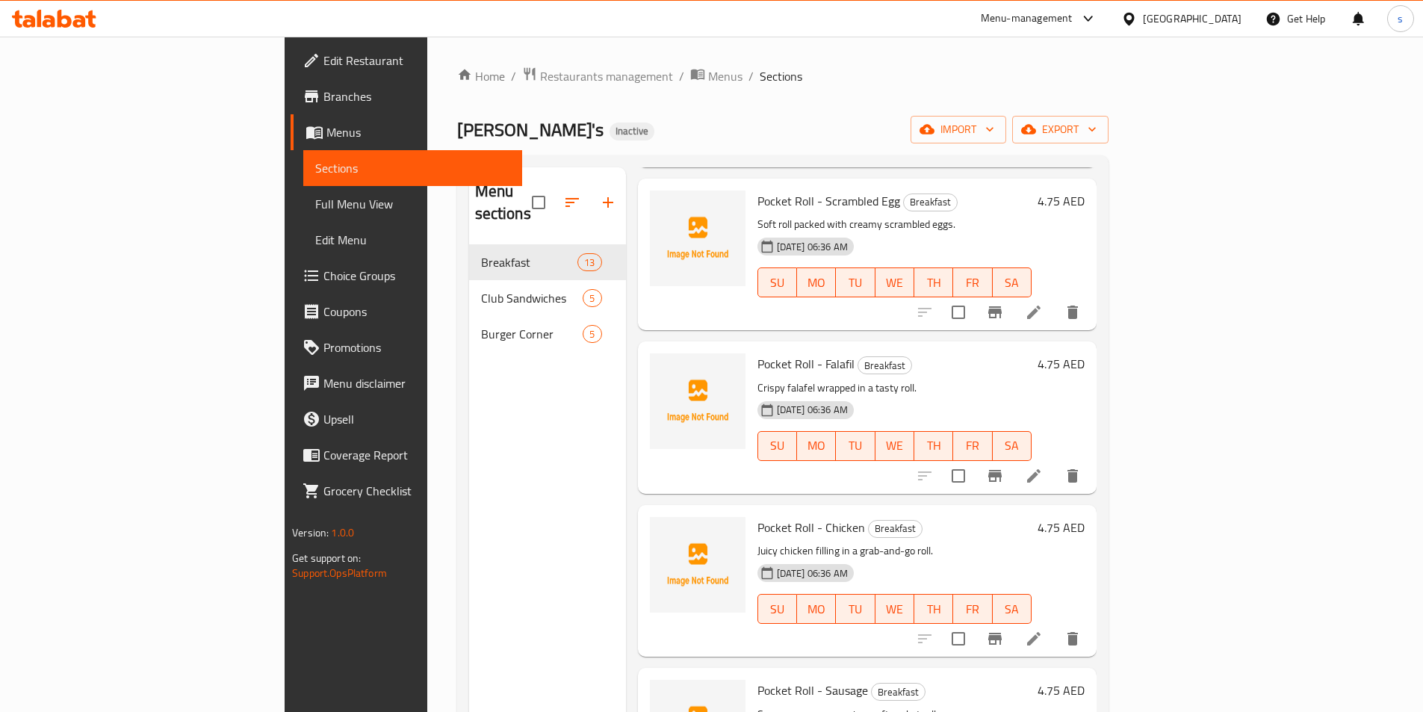
scroll to position [448, 0]
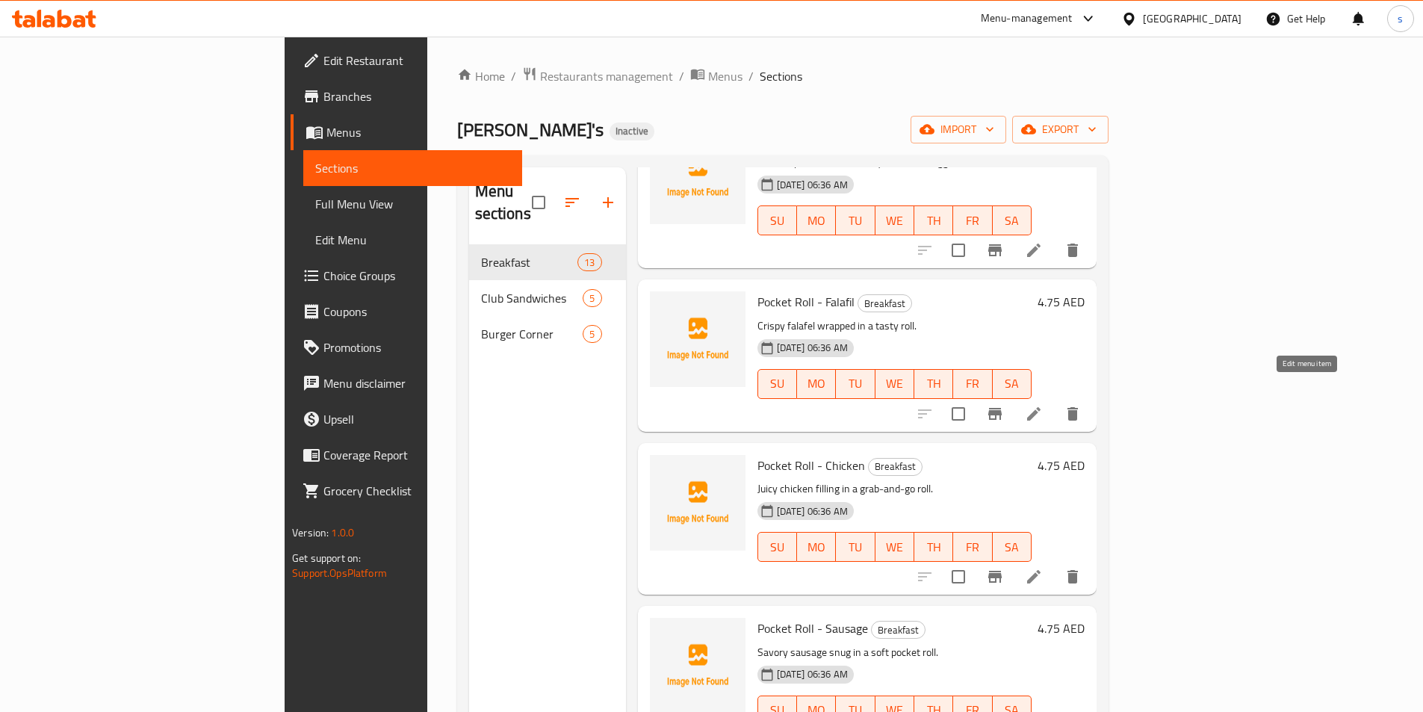
click at [1040, 407] on icon at bounding box center [1033, 413] width 13 height 13
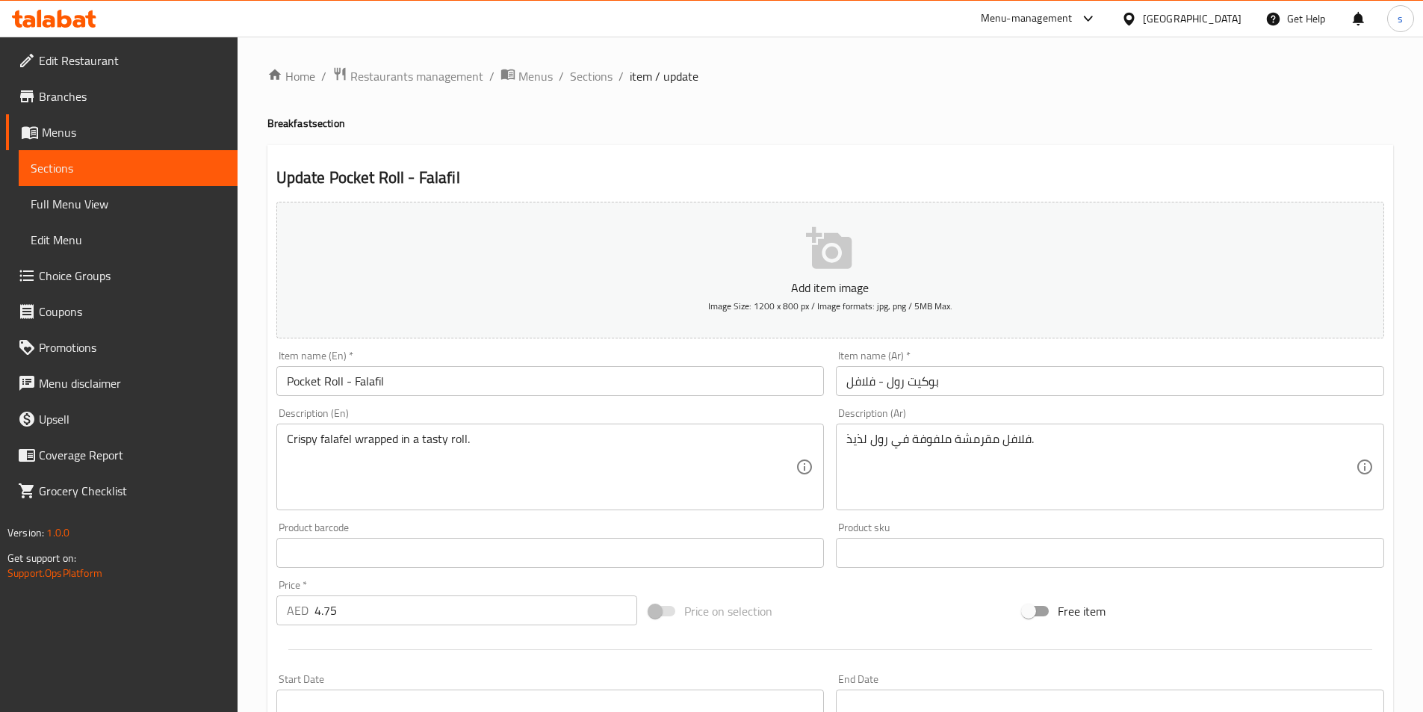
drag, startPoint x: 283, startPoint y: 435, endPoint x: 368, endPoint y: 445, distance: 85.8
click at [368, 445] on div "Crispy falafel wrapped in a tasty roll. Description (En)" at bounding box center [550, 466] width 548 height 87
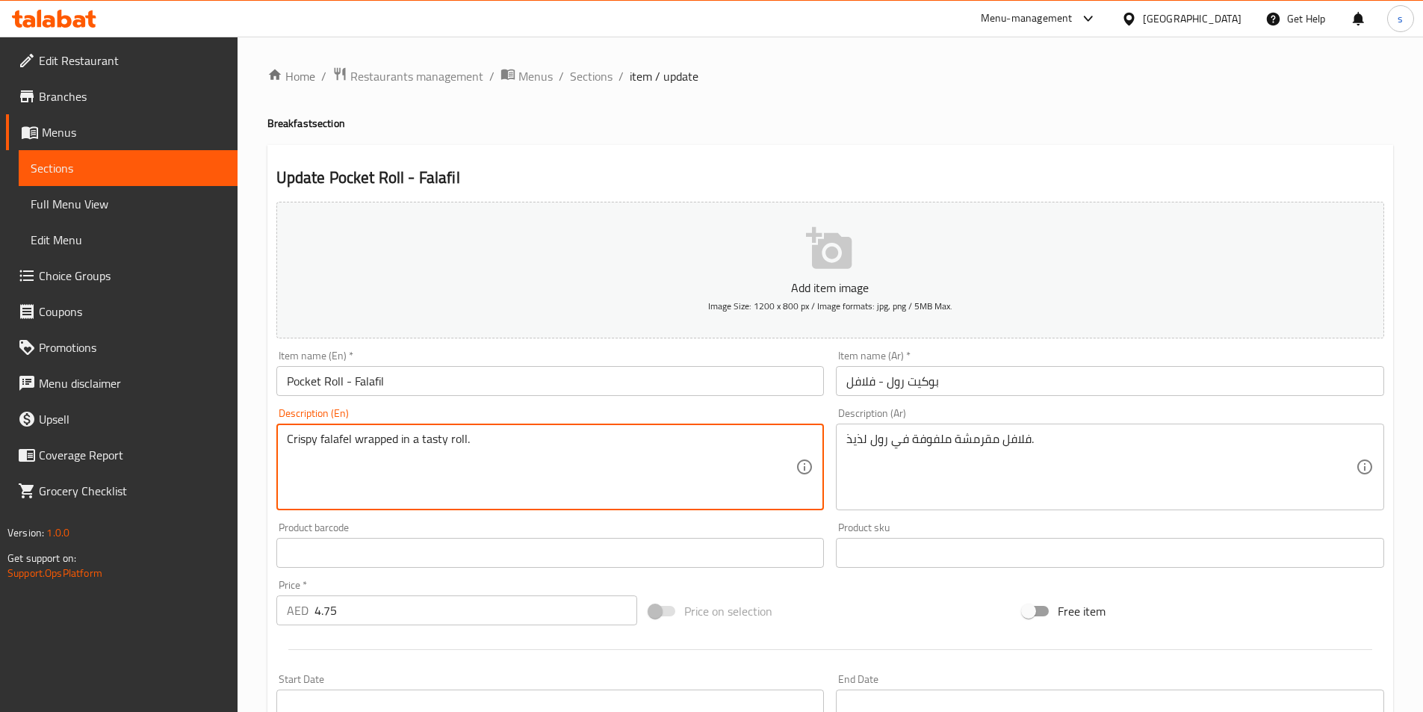
drag, startPoint x: 288, startPoint y: 439, endPoint x: 518, endPoint y: 436, distance: 230.1
click at [518, 436] on textarea "Crispy falafel wrapped in a tasty roll." at bounding box center [541, 467] width 509 height 71
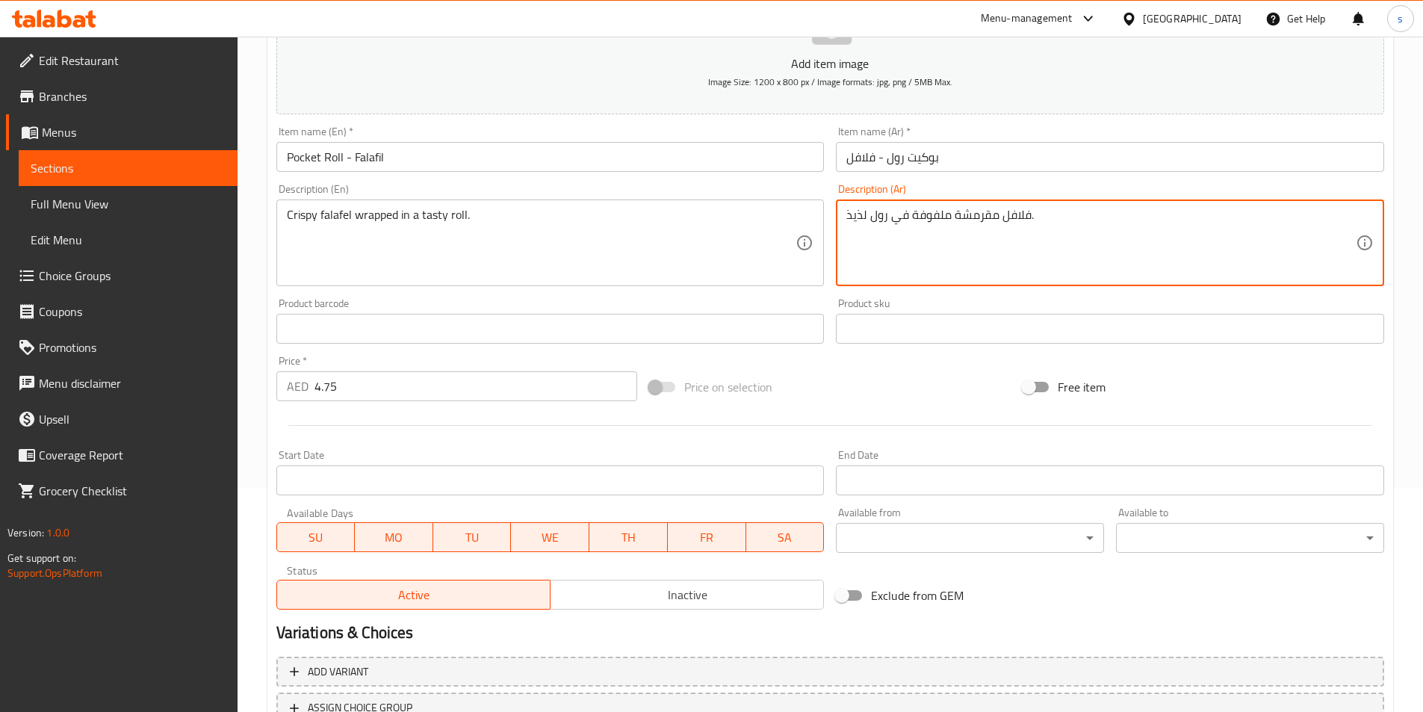
scroll to position [344, 0]
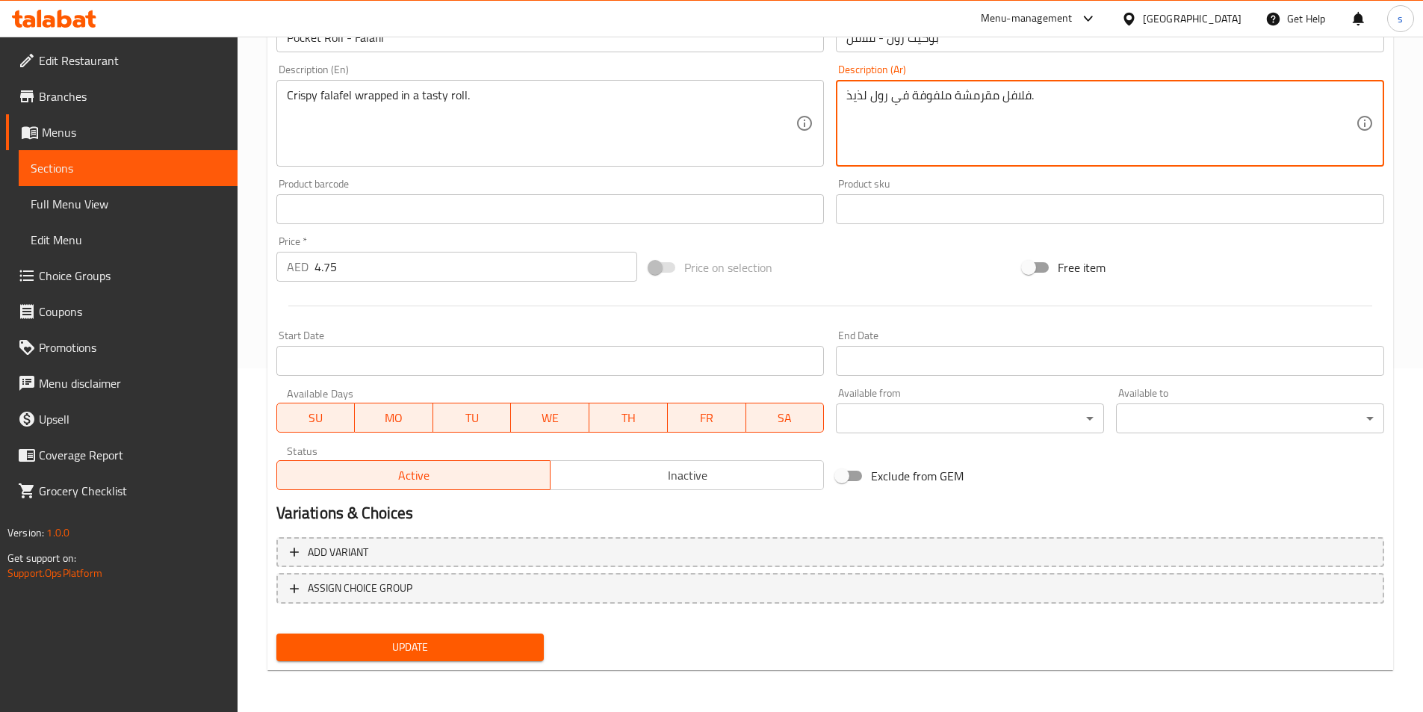
click at [365, 653] on span "Update" at bounding box center [410, 647] width 244 height 19
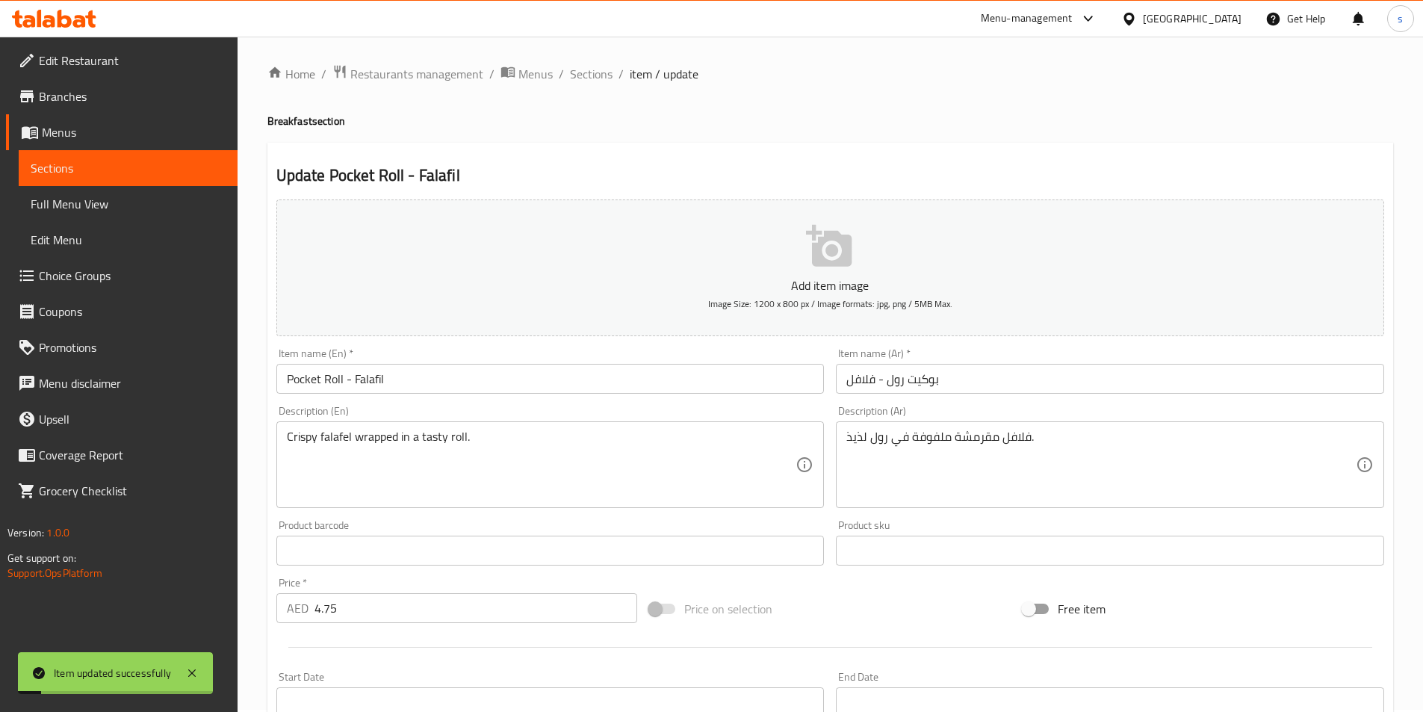
scroll to position [0, 0]
click at [589, 75] on span "Sections" at bounding box center [591, 76] width 43 height 18
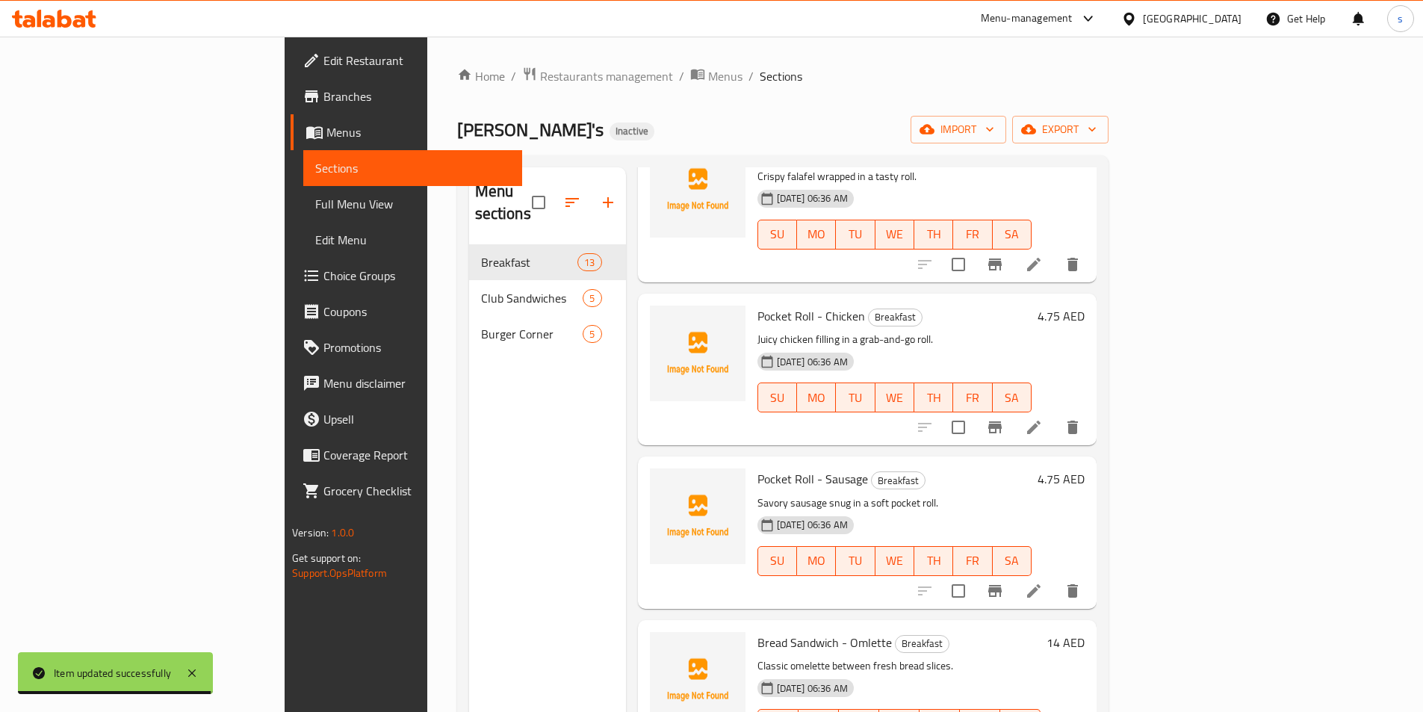
scroll to position [672, 0]
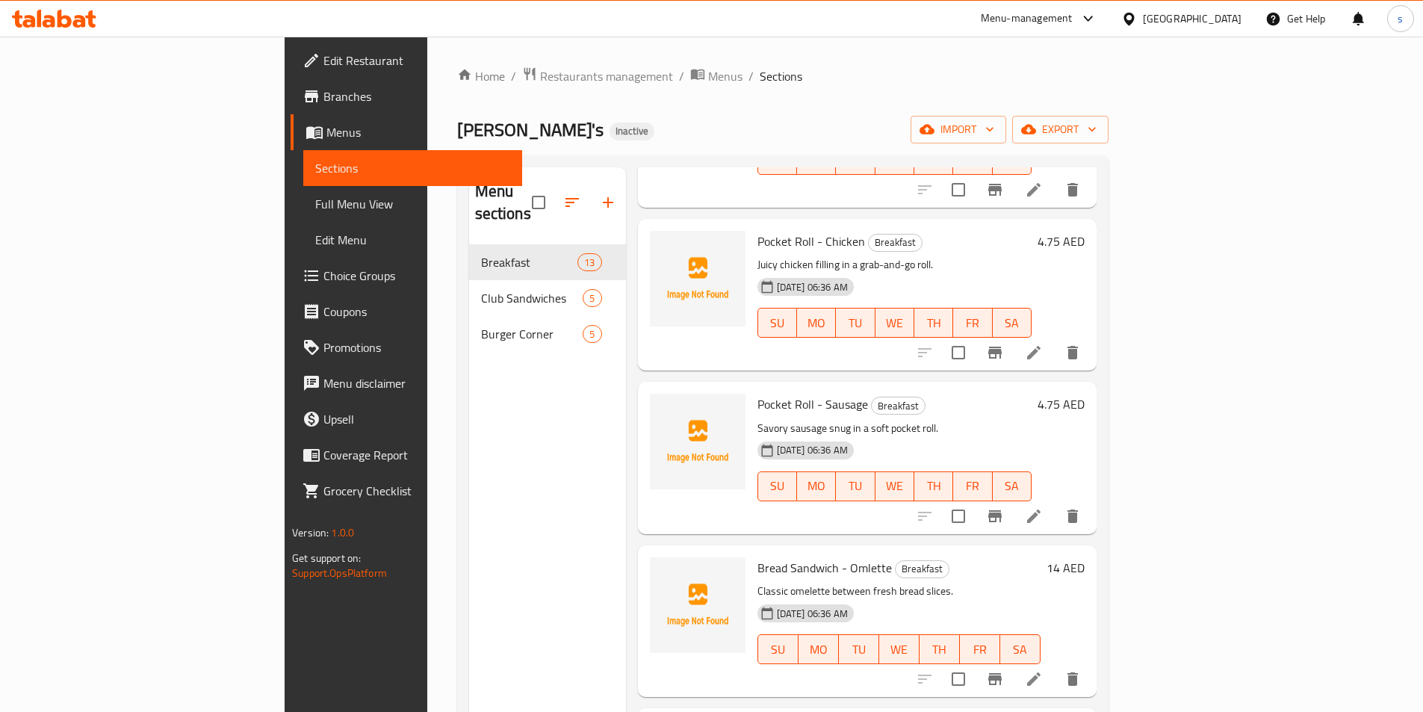
click at [1055, 339] on li at bounding box center [1034, 352] width 42 height 27
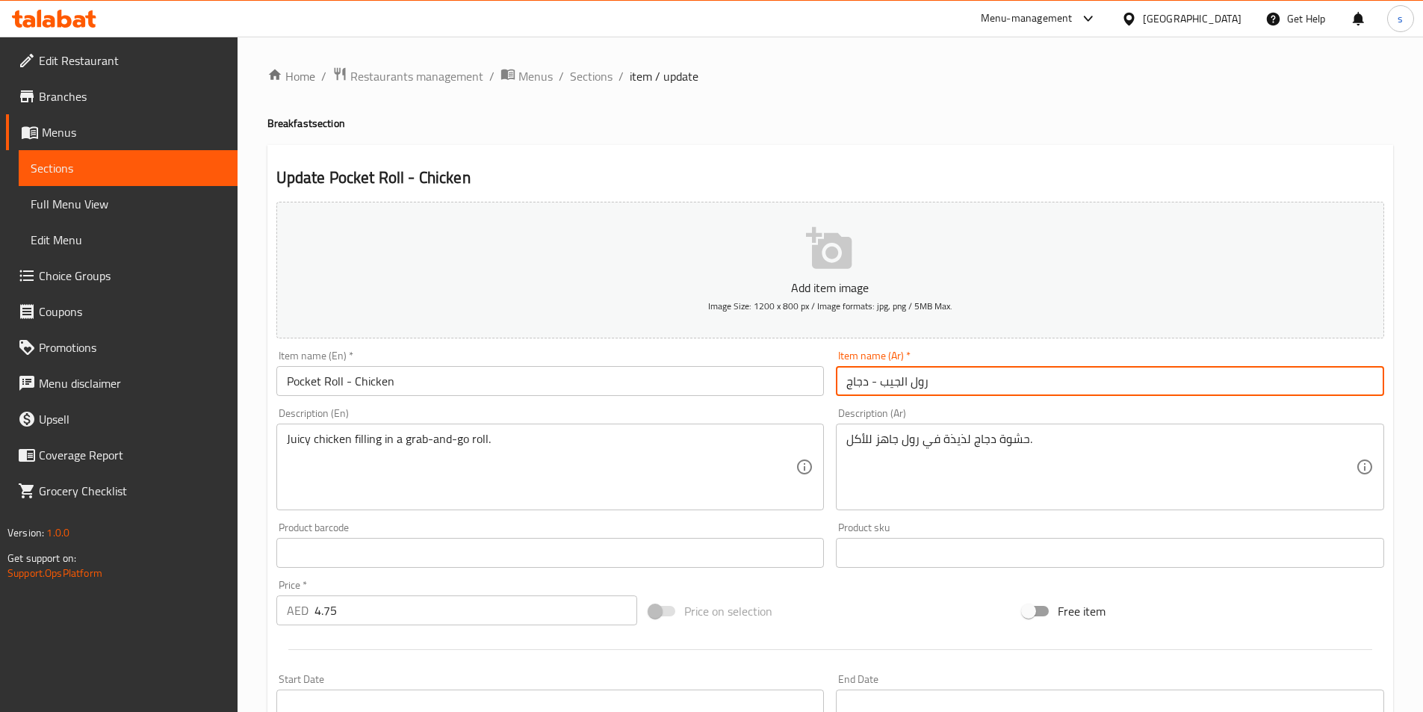
drag, startPoint x: 878, startPoint y: 382, endPoint x: 949, endPoint y: 382, distance: 71.7
click at [949, 382] on input "رول الجيب - دجاج" at bounding box center [1110, 381] width 548 height 30
type input "بوكيت رول- دجاج"
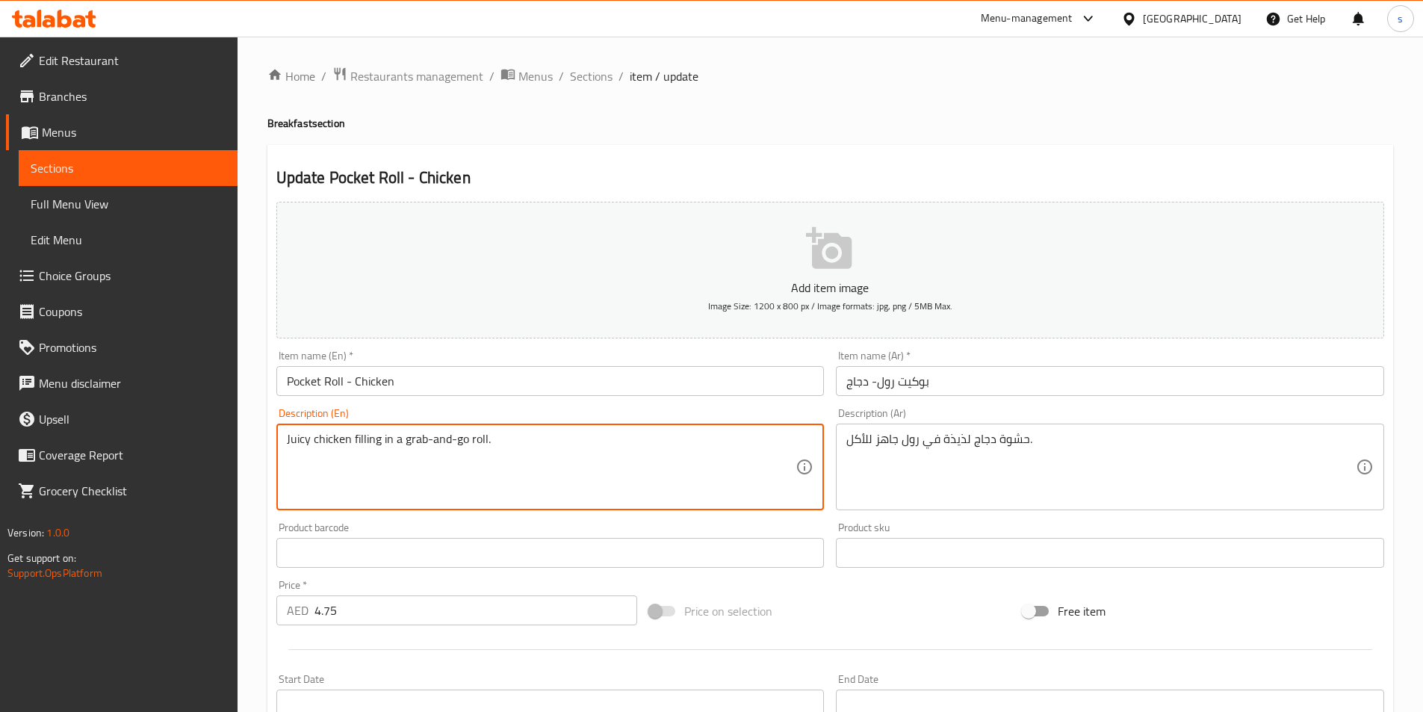
drag, startPoint x: 286, startPoint y: 440, endPoint x: 631, endPoint y: 469, distance: 346.3
drag, startPoint x: 403, startPoint y: 439, endPoint x: 582, endPoint y: 438, distance: 179.3
click at [582, 438] on textarea "Juicy chicken filling in a grab-and-go roll." at bounding box center [541, 467] width 509 height 71
click at [615, 454] on textarea "Juicy chicken filling in a grab-and-go roll." at bounding box center [541, 467] width 509 height 71
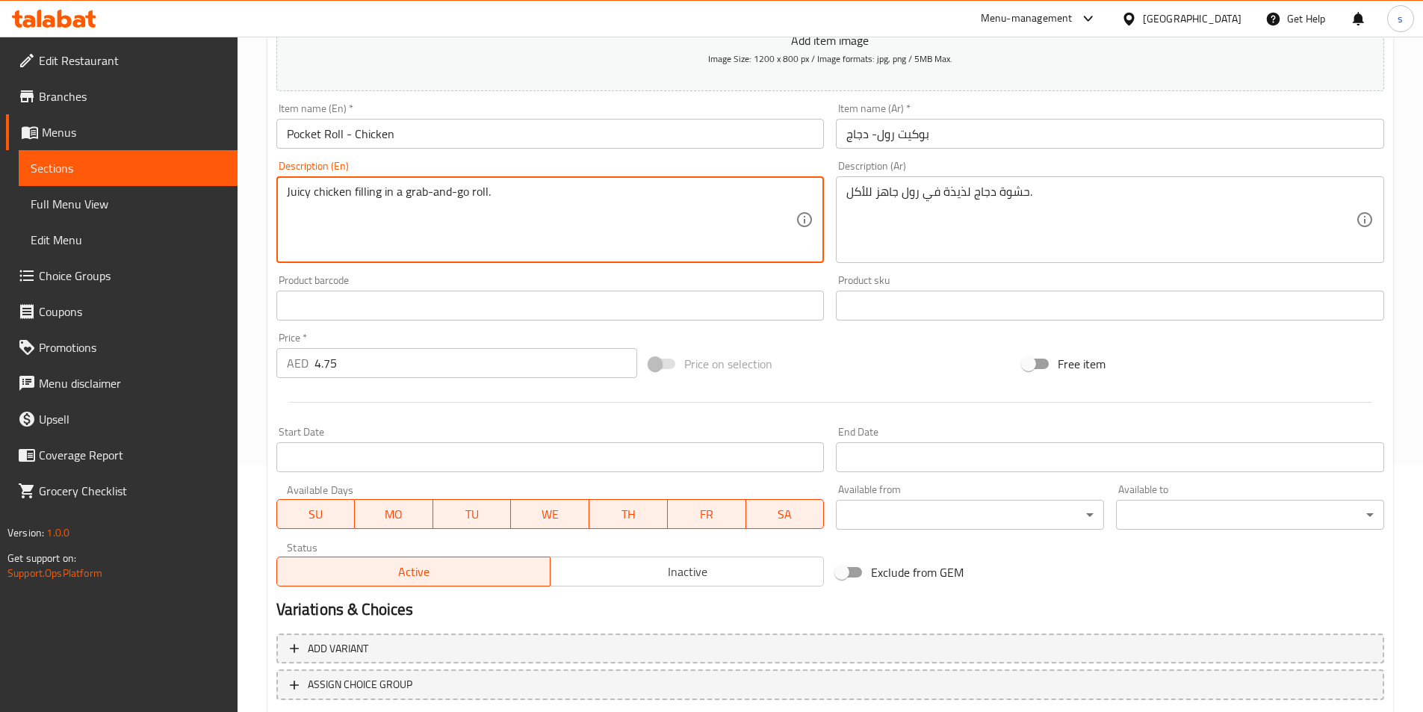
scroll to position [344, 0]
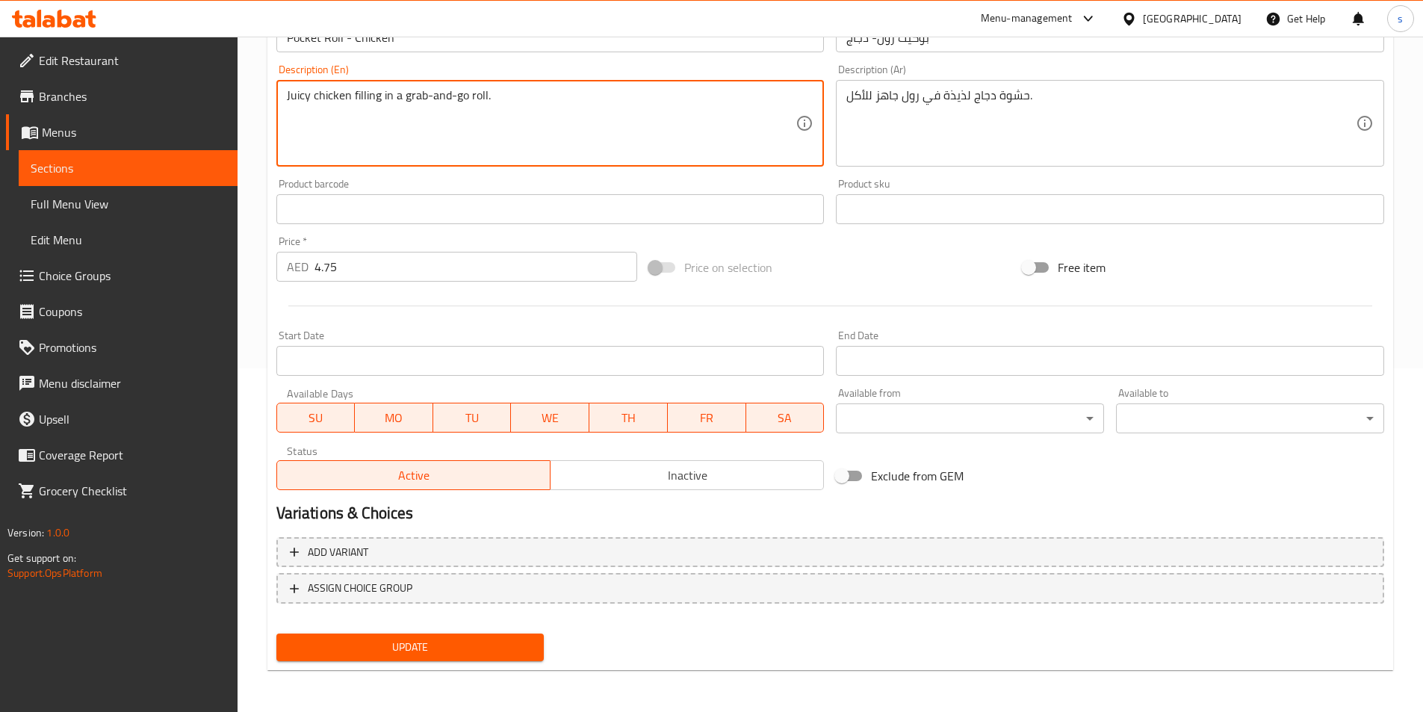
click at [409, 648] on span "Update" at bounding box center [410, 647] width 244 height 19
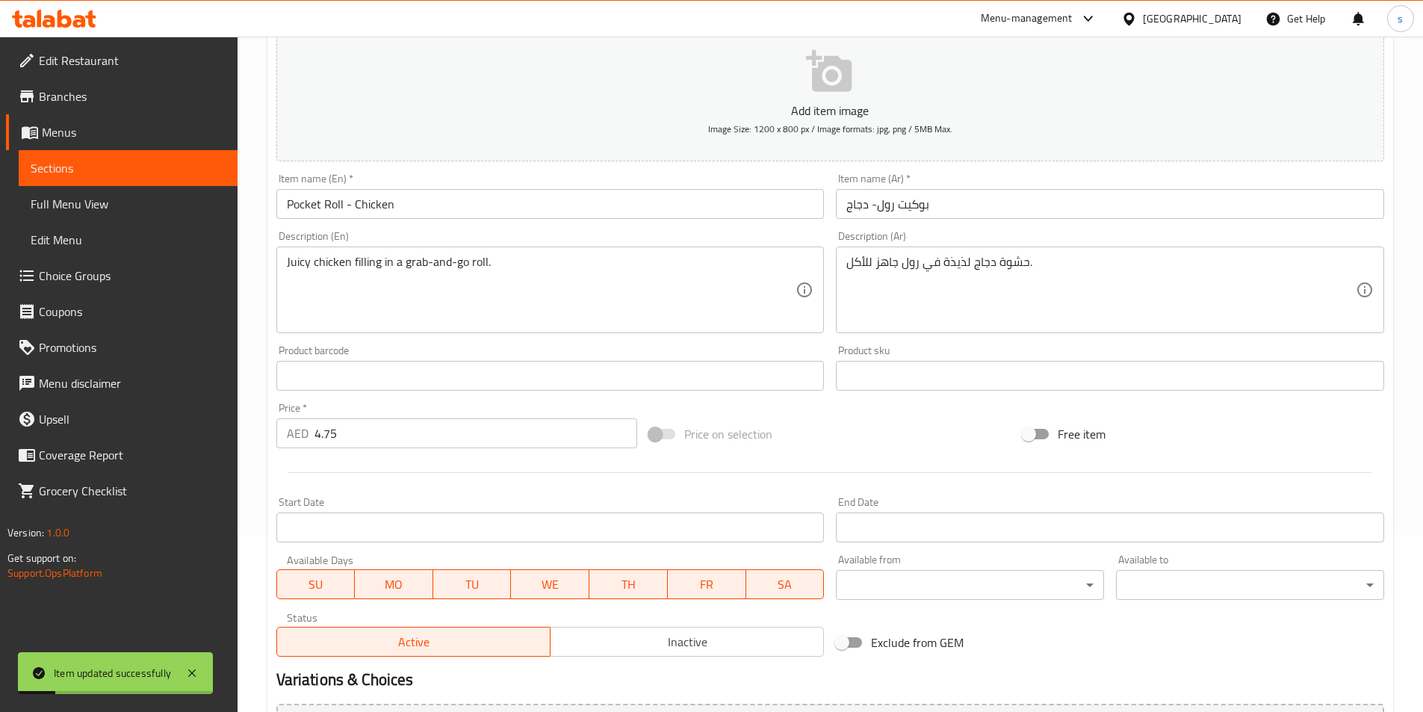
scroll to position [0, 0]
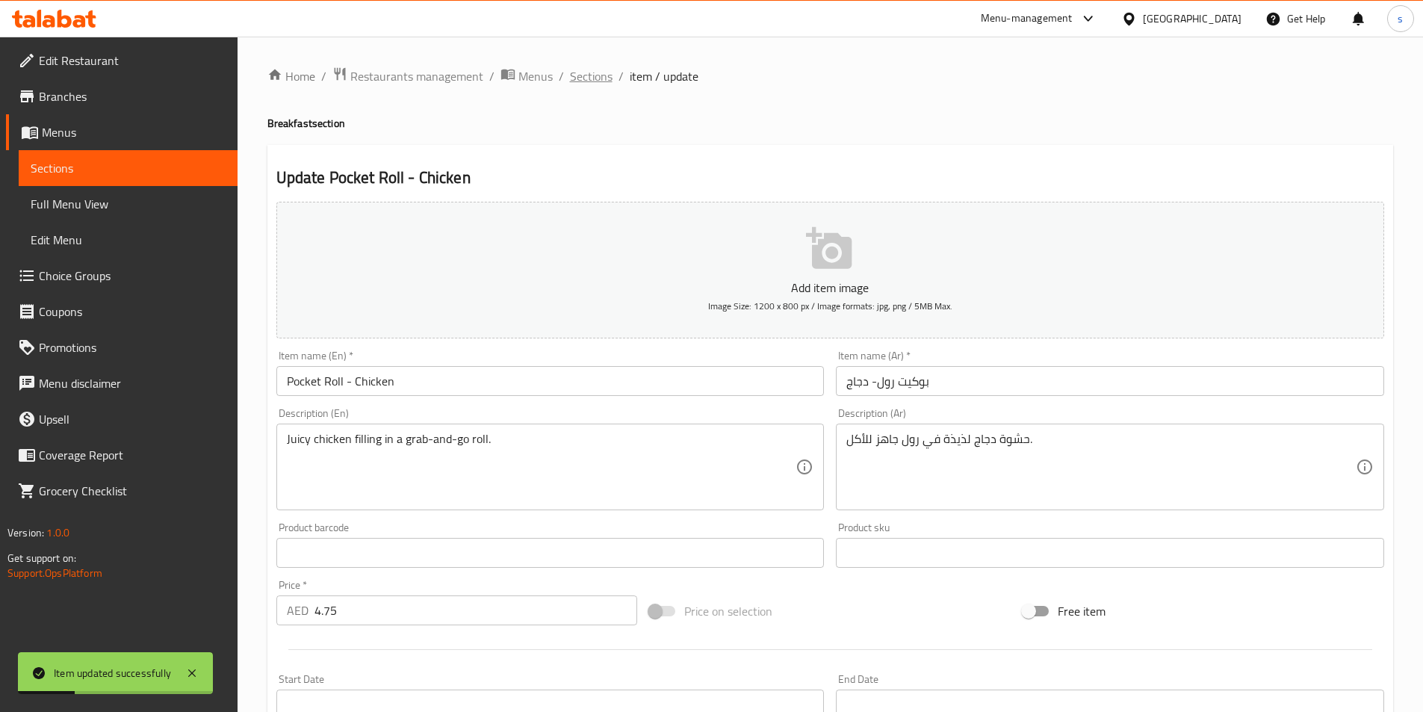
click at [599, 84] on span "Sections" at bounding box center [591, 76] width 43 height 18
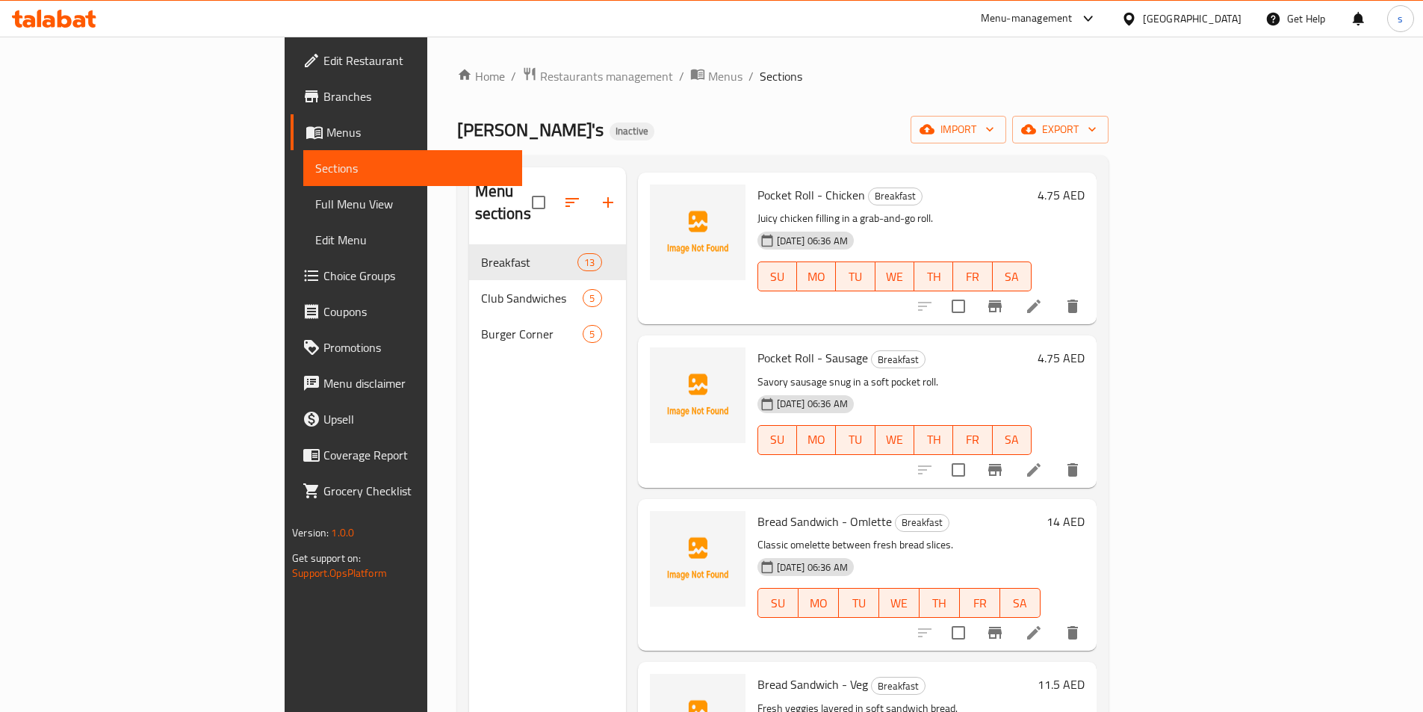
scroll to position [747, 0]
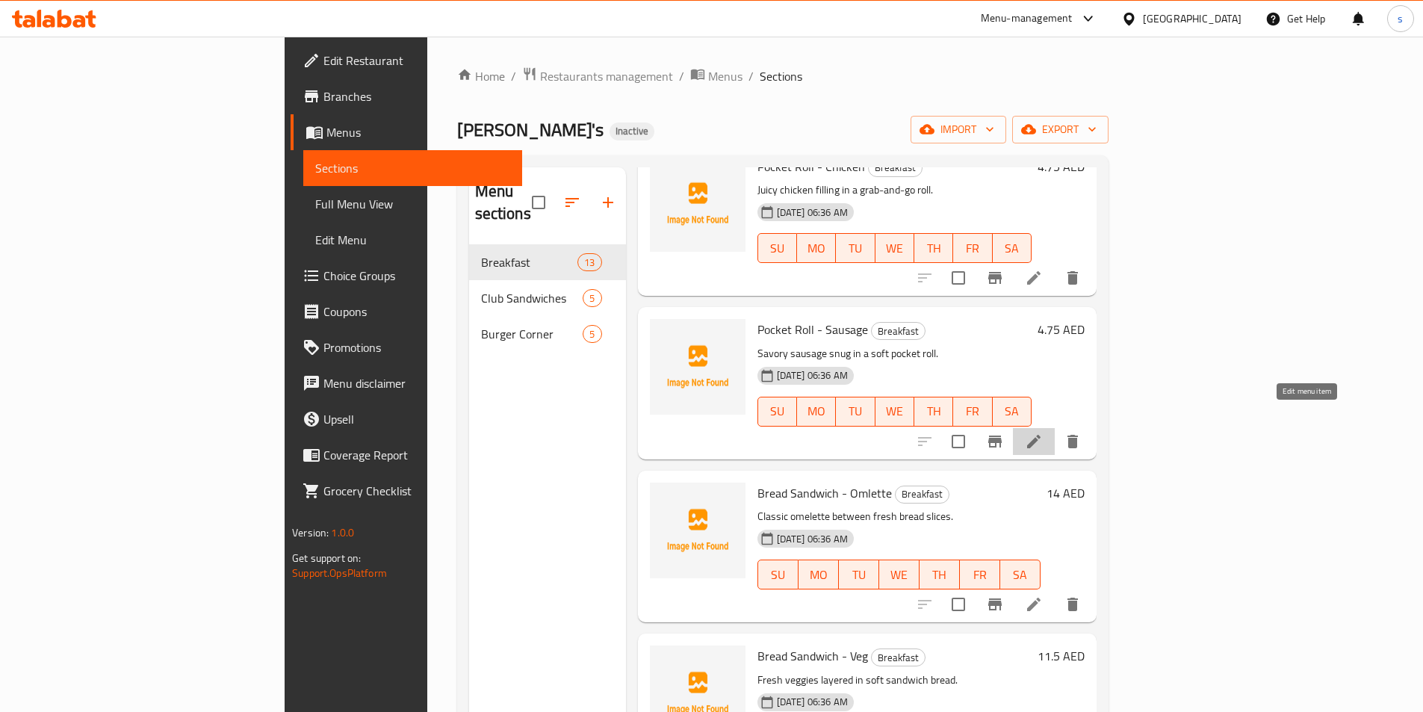
click at [1043, 432] on icon at bounding box center [1034, 441] width 18 height 18
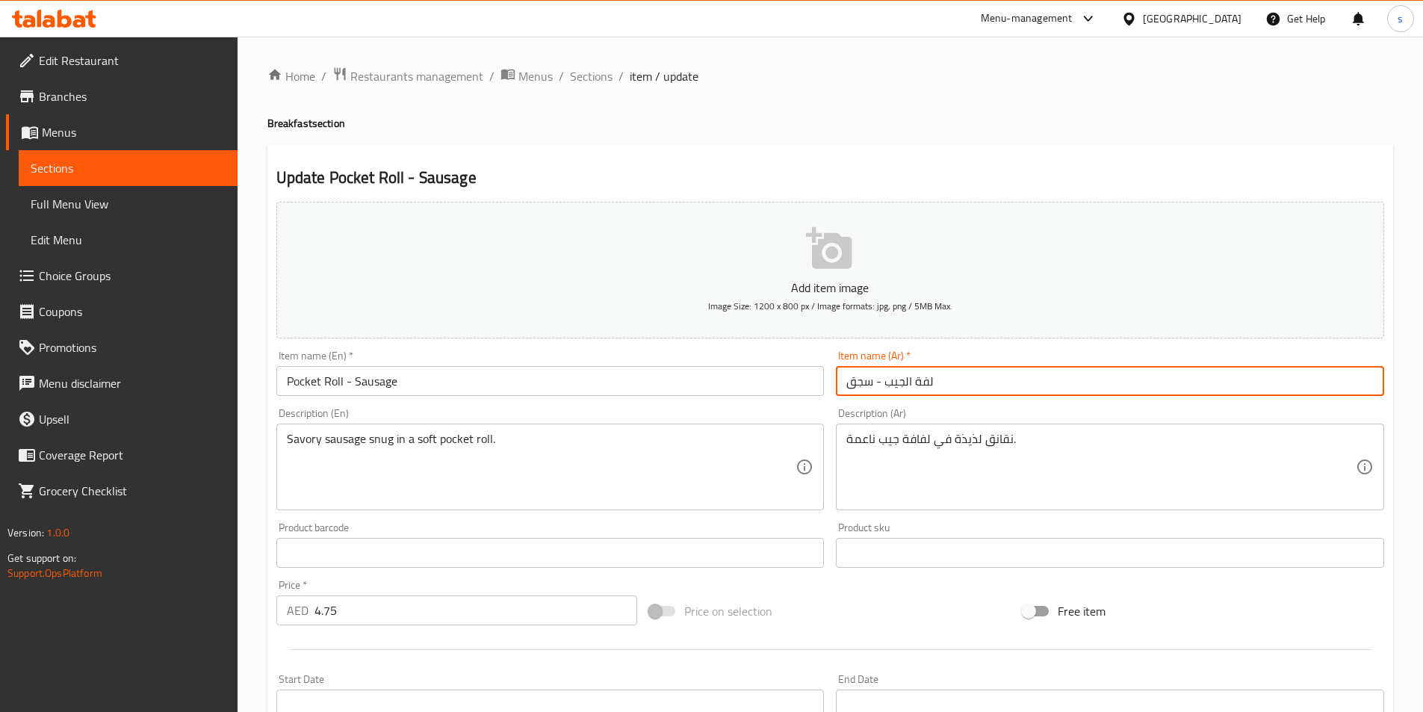
drag, startPoint x: 884, startPoint y: 380, endPoint x: 979, endPoint y: 391, distance: 96.2
click at [979, 391] on input "لفة الجيب - سجق" at bounding box center [1110, 381] width 548 height 30
type input "بوكيت رول - سجق"
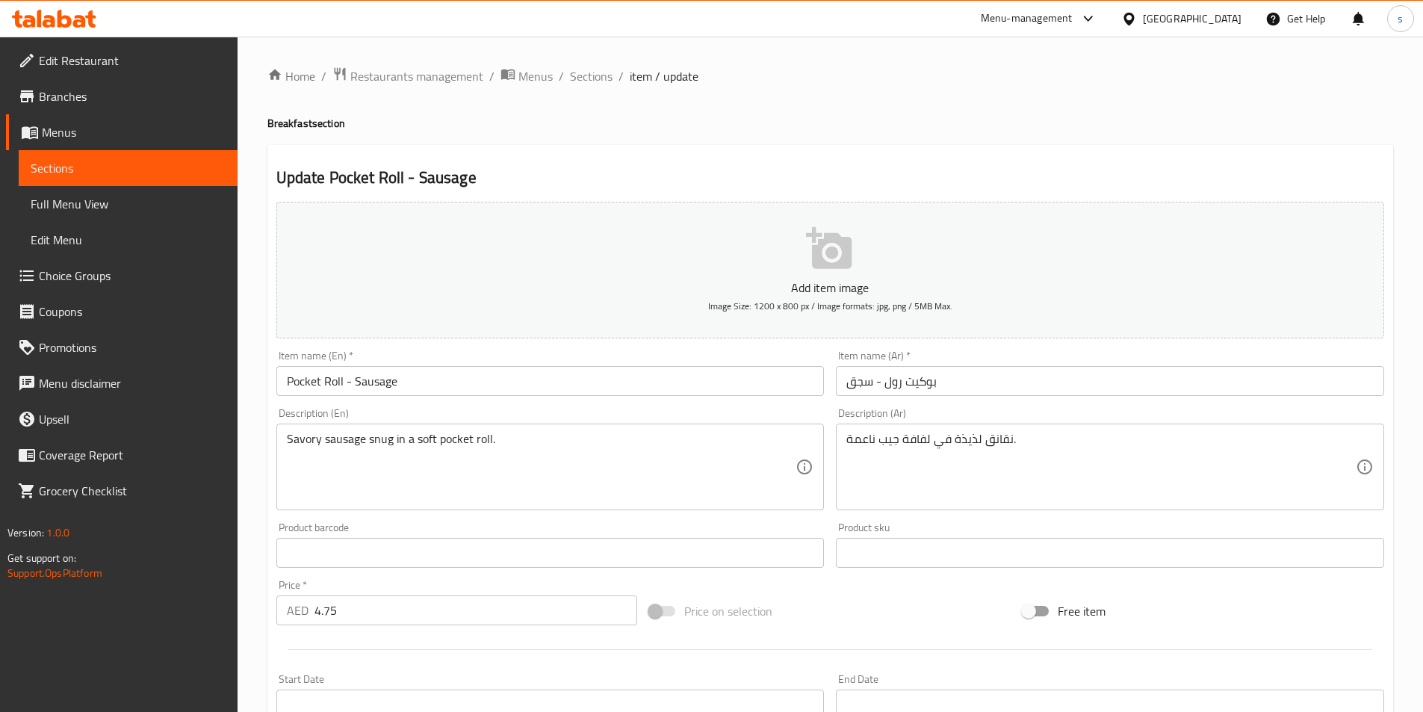
drag, startPoint x: 285, startPoint y: 438, endPoint x: 515, endPoint y: 450, distance: 230.3
click at [515, 450] on div "Savory sausage snug in a soft pocket roll. Description (En)" at bounding box center [550, 466] width 548 height 87
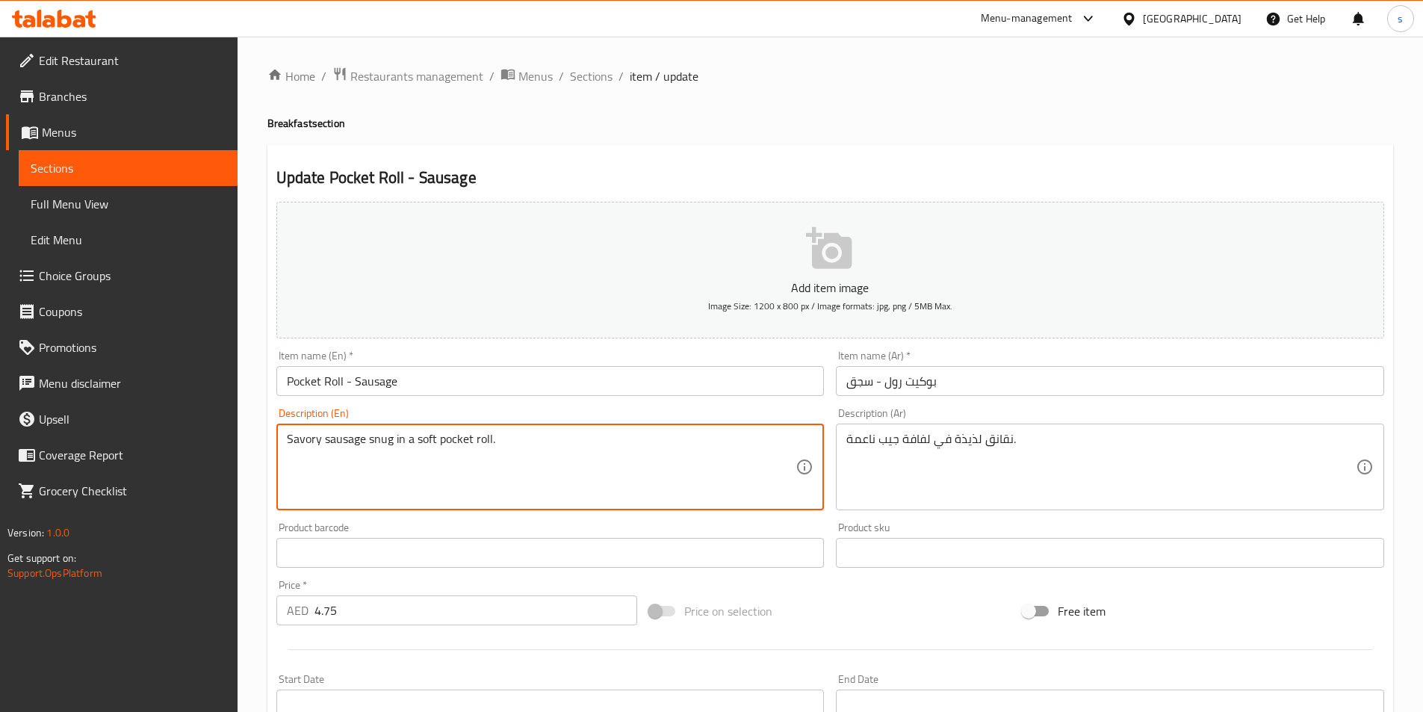
drag, startPoint x: 287, startPoint y: 439, endPoint x: 604, endPoint y: 449, distance: 317.6
click at [604, 449] on textarea "Savory sausage snug in a soft pocket roll." at bounding box center [541, 467] width 509 height 71
drag, startPoint x: 287, startPoint y: 435, endPoint x: 363, endPoint y: 435, distance: 76.2
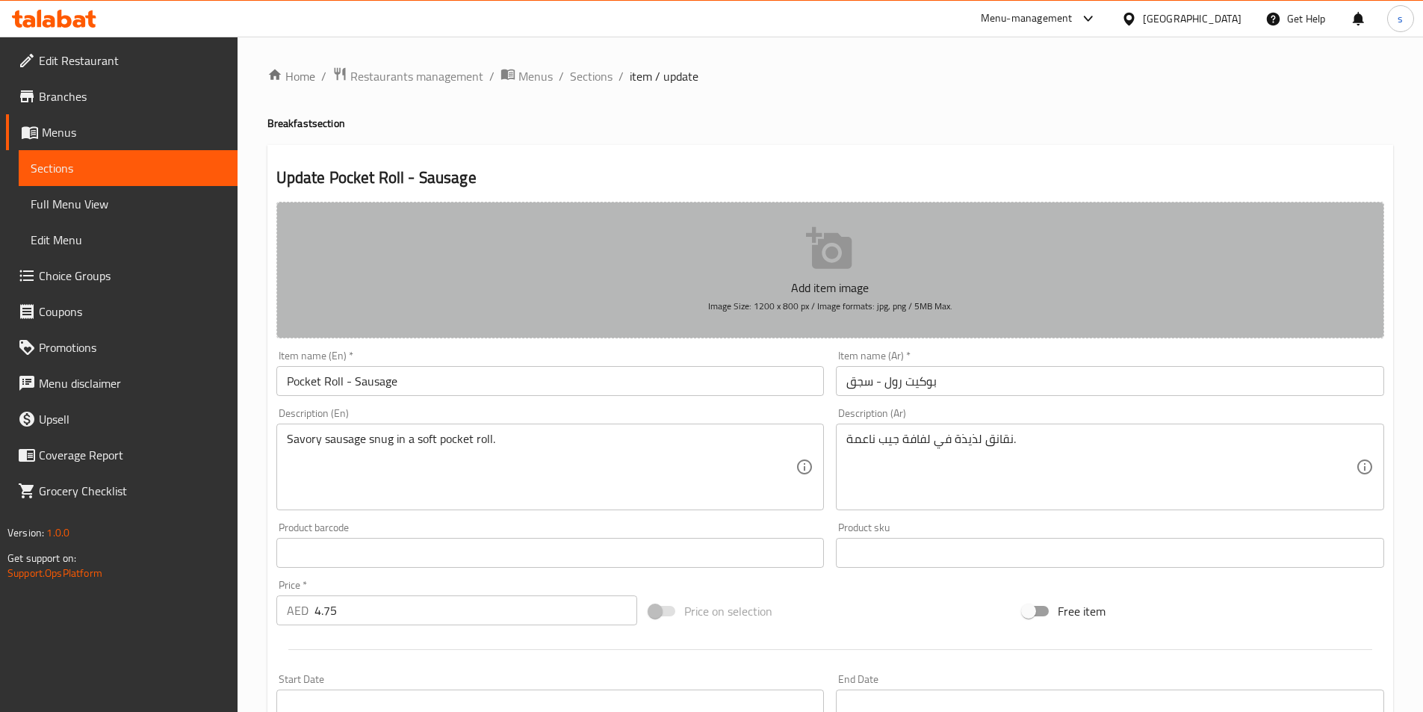
click at [1033, 254] on button "Add item image Image Size: 1200 x 800 px / Image formats: jpg, png / 5MB Max." at bounding box center [830, 270] width 1108 height 137
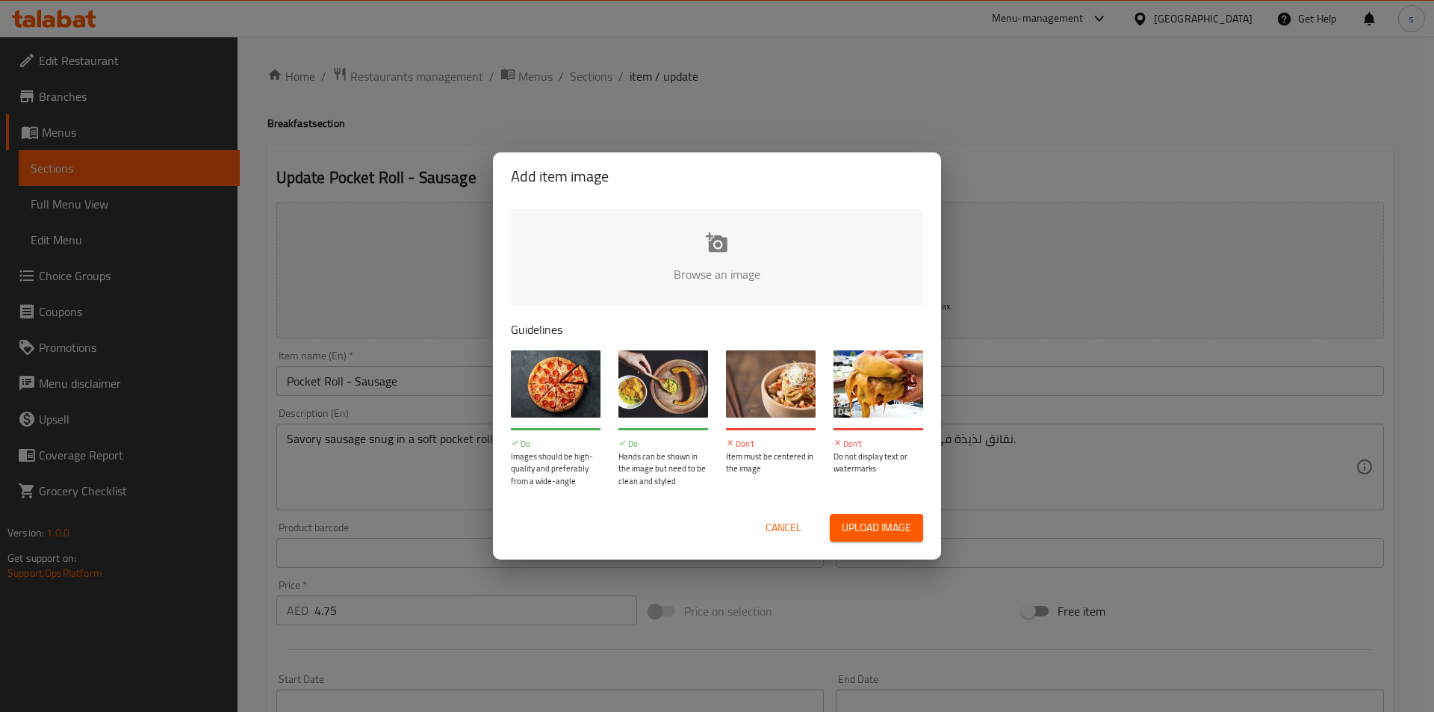
click at [1005, 481] on div "Add item image Browse an image Guidelines Do Images should be high-quality and …" at bounding box center [717, 356] width 1434 height 712
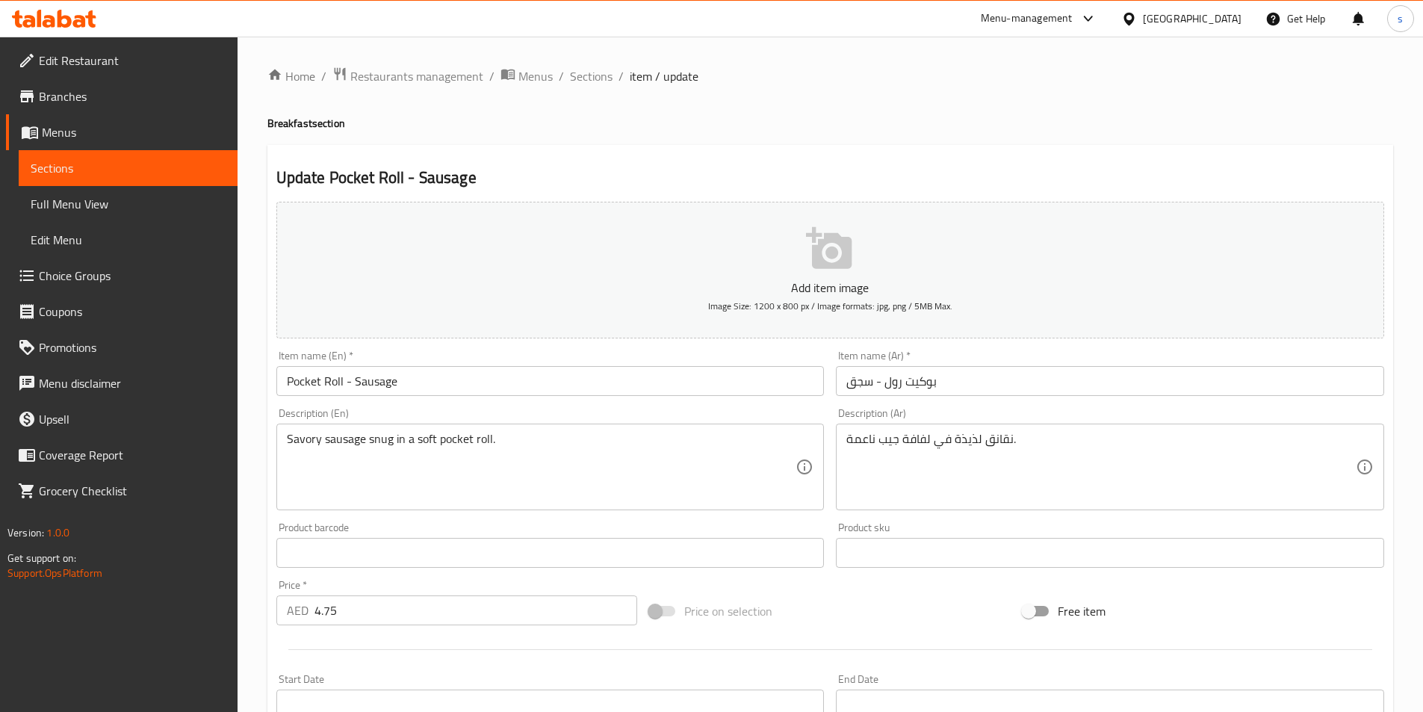
drag, startPoint x: 285, startPoint y: 438, endPoint x: 305, endPoint y: 437, distance: 20.2
click at [305, 437] on div "Savory sausage snug in a soft pocket roll. Description (En)" at bounding box center [550, 466] width 548 height 87
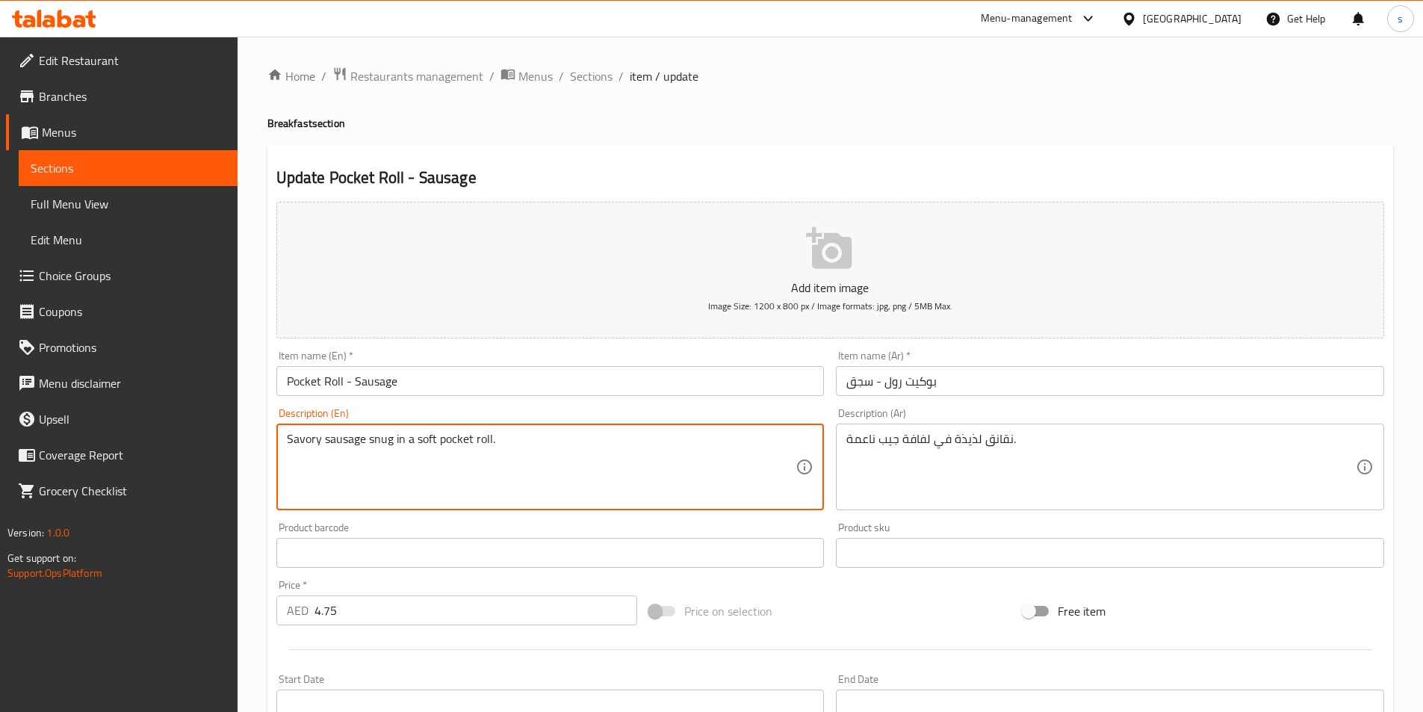
click at [379, 467] on textarea "Savory sausage snug in a soft pocket roll." at bounding box center [541, 467] width 509 height 71
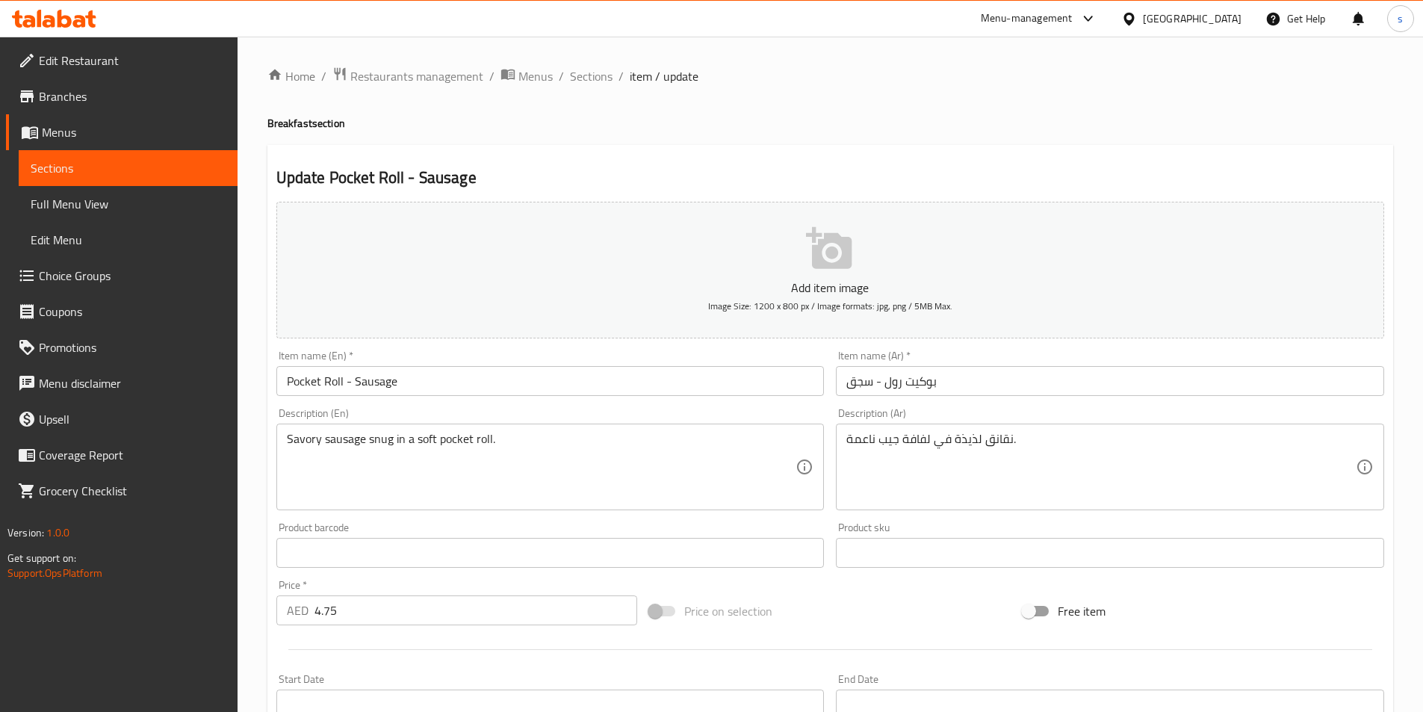
drag, startPoint x: 285, startPoint y: 437, endPoint x: 306, endPoint y: 438, distance: 20.9
click at [306, 438] on div "Savory sausage snug in a soft pocket roll. Description (En)" at bounding box center [550, 466] width 548 height 87
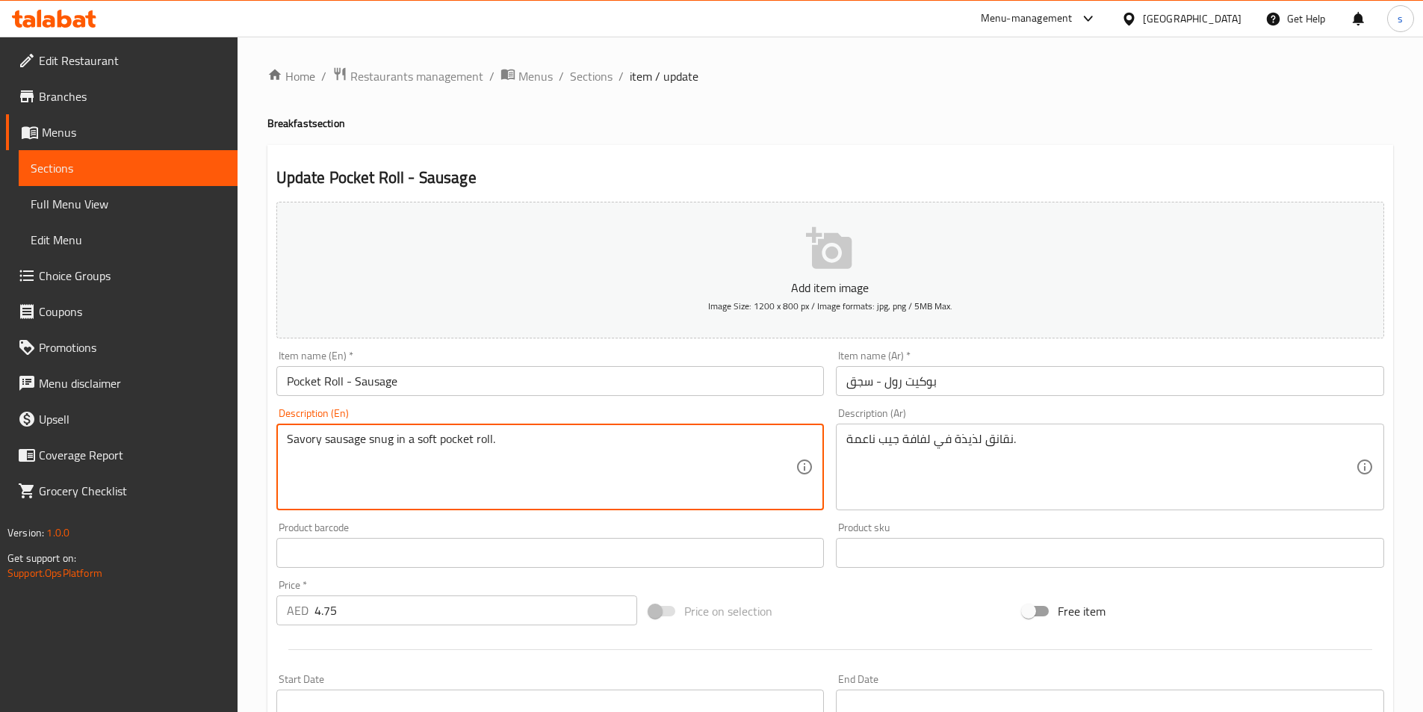
drag, startPoint x: 290, startPoint y: 441, endPoint x: 307, endPoint y: 437, distance: 17.6
click at [307, 437] on textarea "Savory sausage snug in a soft pocket roll." at bounding box center [541, 467] width 509 height 71
click at [335, 473] on textarea "Savory sausage snug in a soft pocket roll." at bounding box center [541, 467] width 509 height 71
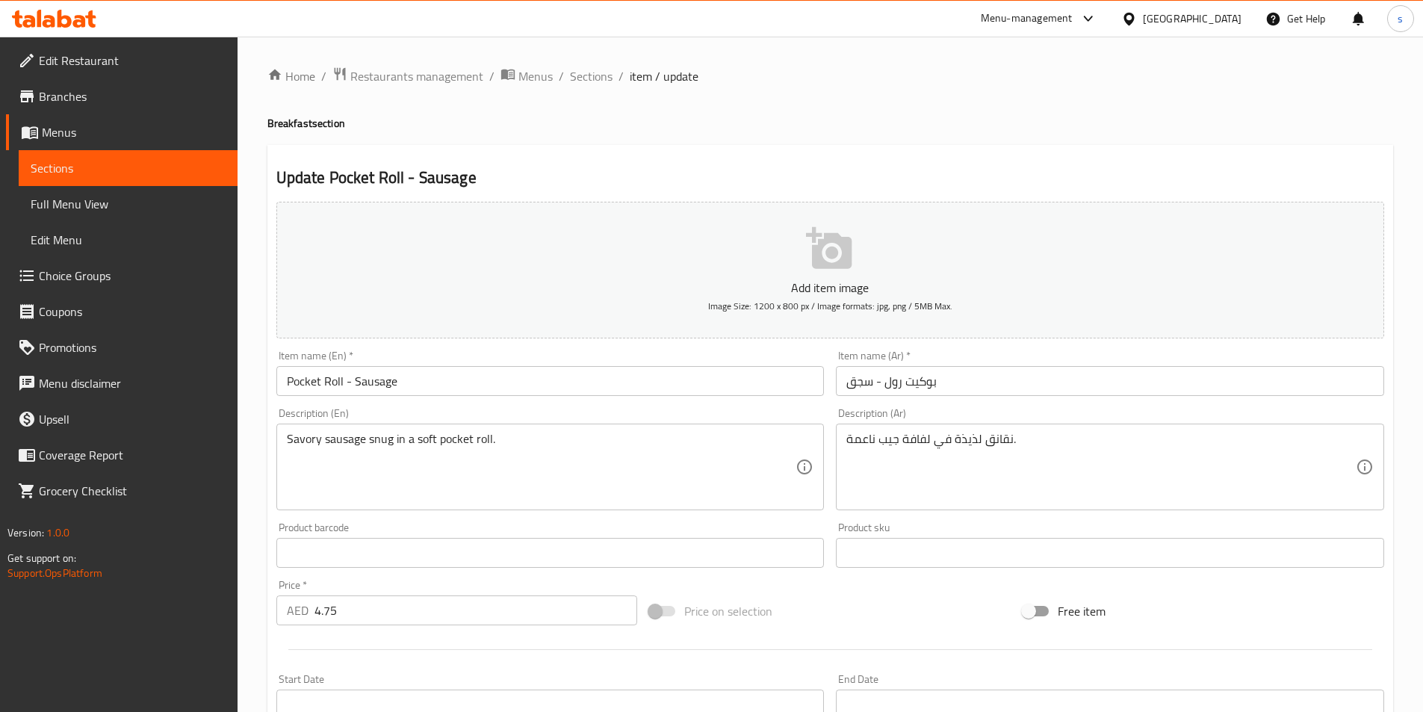
drag, startPoint x: 285, startPoint y: 438, endPoint x: 295, endPoint y: 437, distance: 10.5
click at [295, 437] on div "Savory sausage snug in a soft pocket roll. Description (En)" at bounding box center [550, 466] width 548 height 87
drag, startPoint x: 285, startPoint y: 438, endPoint x: 324, endPoint y: 444, distance: 39.2
click at [302, 437] on div "Savory sausage snug in a soft pocket roll. Description (En)" at bounding box center [550, 466] width 548 height 87
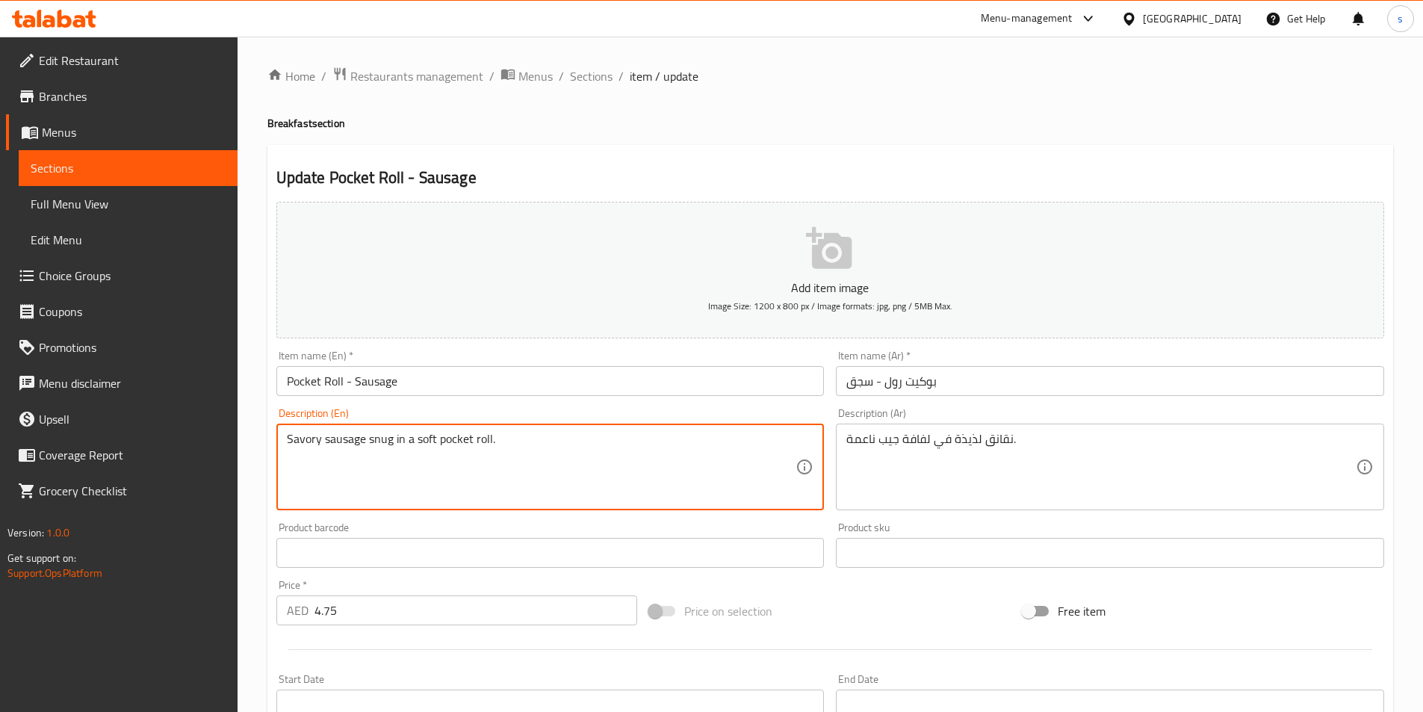
drag, startPoint x: 388, startPoint y: 439, endPoint x: 301, endPoint y: 420, distance: 88.8
click at [188, 386] on div "Edit Restaurant Branches Menus Sections Full Menu View Edit Menu Choice Groups …" at bounding box center [711, 546] width 1423 height 1019
click at [387, 512] on div "Add item image Image Size: 1200 x 800 px / Image formats: jpg, png / 5MB Max. I…" at bounding box center [830, 518] width 1120 height 644
drag, startPoint x: 391, startPoint y: 441, endPoint x: 124, endPoint y: 426, distance: 267.8
click at [122, 426] on div "Edit Restaurant Branches Menus Sections Full Menu View Edit Menu Choice Groups …" at bounding box center [711, 546] width 1423 height 1019
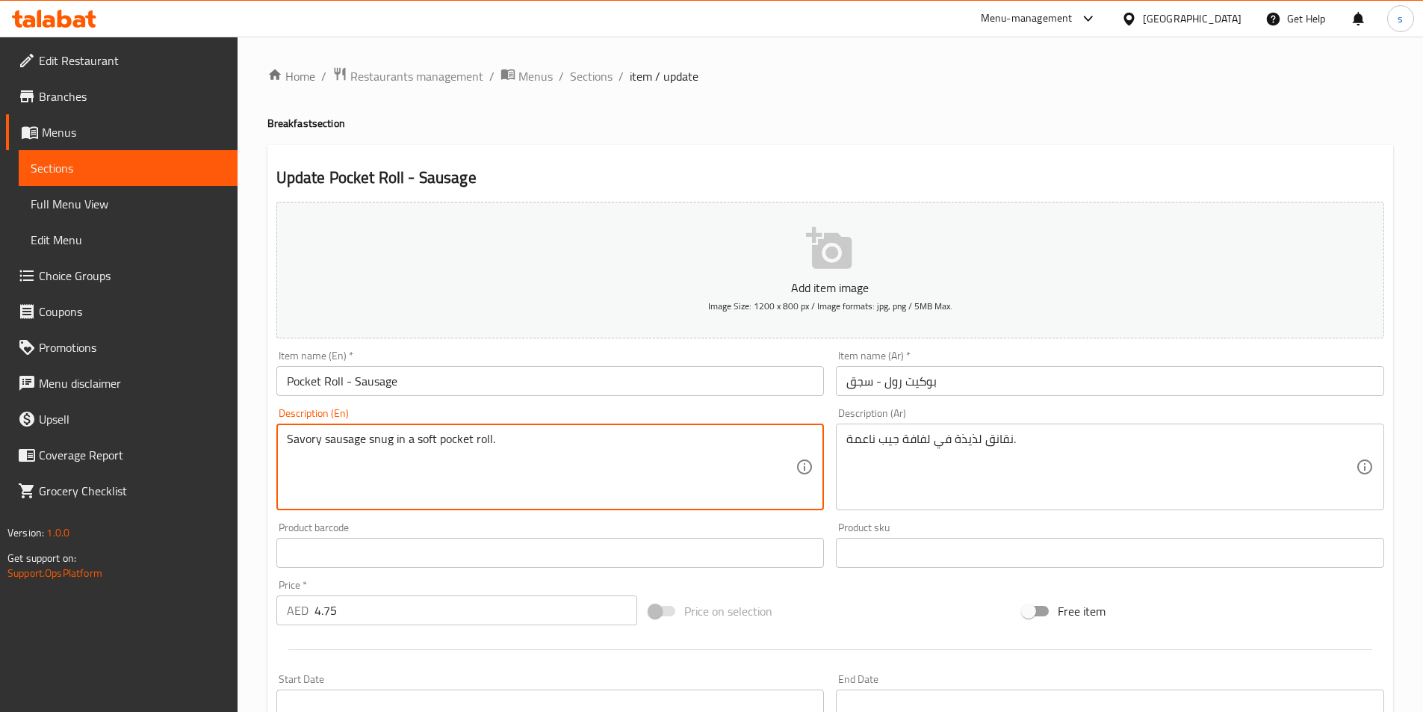
click at [562, 500] on textarea "Savory sausage snug in a soft pocket roll." at bounding box center [541, 467] width 509 height 71
drag, startPoint x: 395, startPoint y: 438, endPoint x: 620, endPoint y: 442, distance: 224.9
click at [620, 442] on textarea "Savory sausage snug in a soft pocket roll." at bounding box center [541, 467] width 509 height 71
drag, startPoint x: 437, startPoint y: 441, endPoint x: 556, endPoint y: 455, distance: 120.3
click at [596, 477] on textarea "Savory sausage snug in a soft pocket roll." at bounding box center [541, 467] width 509 height 71
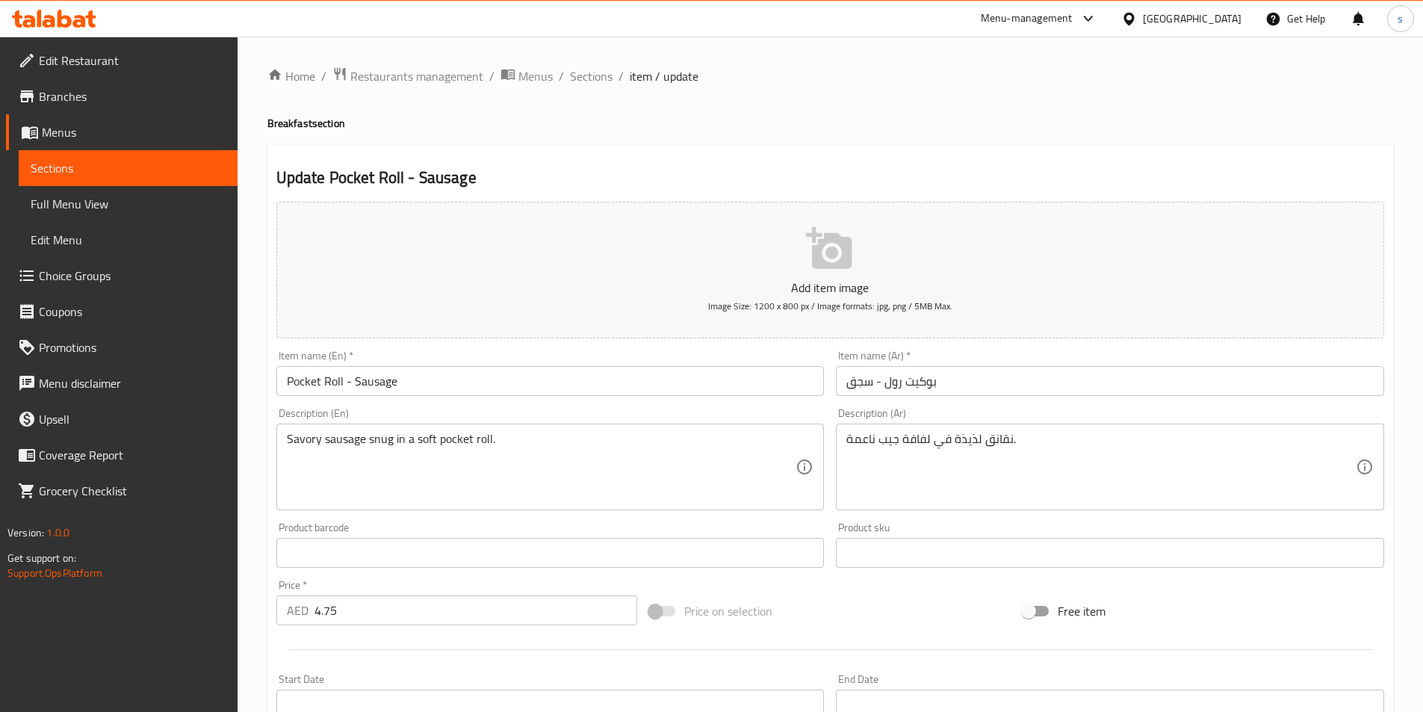
click at [845, 436] on div "نقانق لذيذة في لفافة جيب ناعمة. Description (Ar)" at bounding box center [1110, 466] width 548 height 87
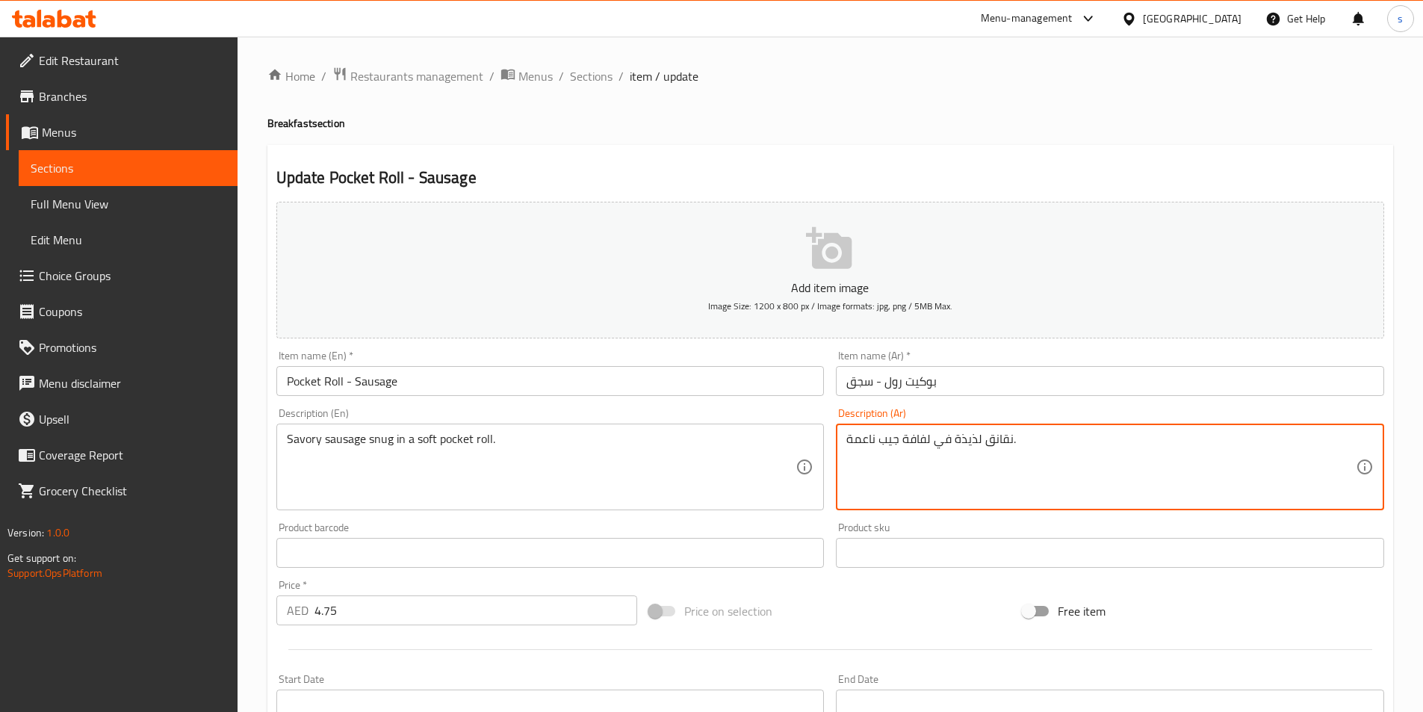
click at [854, 441] on textarea "نقانق لذيذة في لفافة جيب ناعمة." at bounding box center [1100, 467] width 509 height 71
drag, startPoint x: 847, startPoint y: 442, endPoint x: 929, endPoint y: 450, distance: 82.6
click at [929, 450] on textarea "نقانق لذيذة في لفافة جيب ناعمة." at bounding box center [1100, 467] width 509 height 71
click at [928, 502] on textarea "نقانق لذيذة في لفافة جيب ناعمة." at bounding box center [1100, 467] width 509 height 71
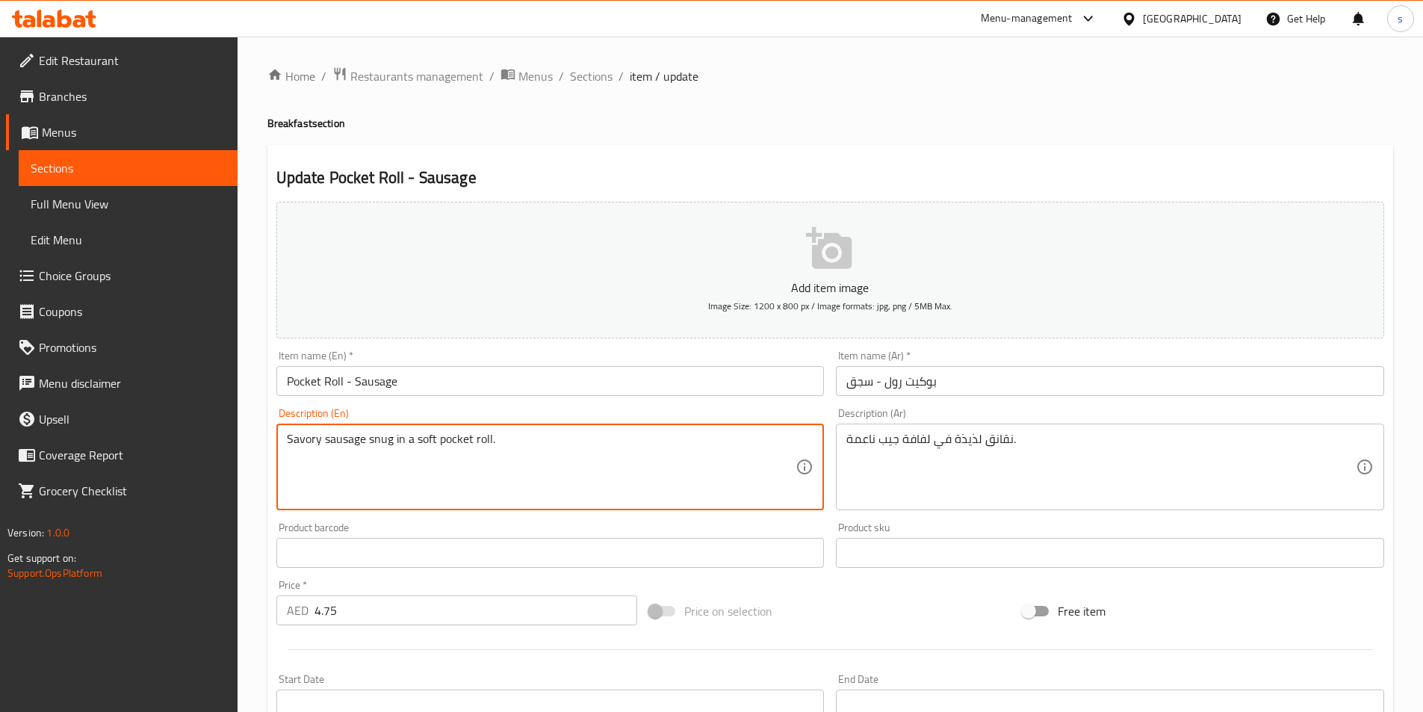
drag, startPoint x: 288, startPoint y: 443, endPoint x: 603, endPoint y: 451, distance: 315.3
click at [610, 485] on textarea "Savory sausage snug in a soft pocket roll." at bounding box center [541, 467] width 509 height 71
type textarea "Savory sausage snug in a soft pocket roll"
drag, startPoint x: 414, startPoint y: 442, endPoint x: 435, endPoint y: 441, distance: 21.7
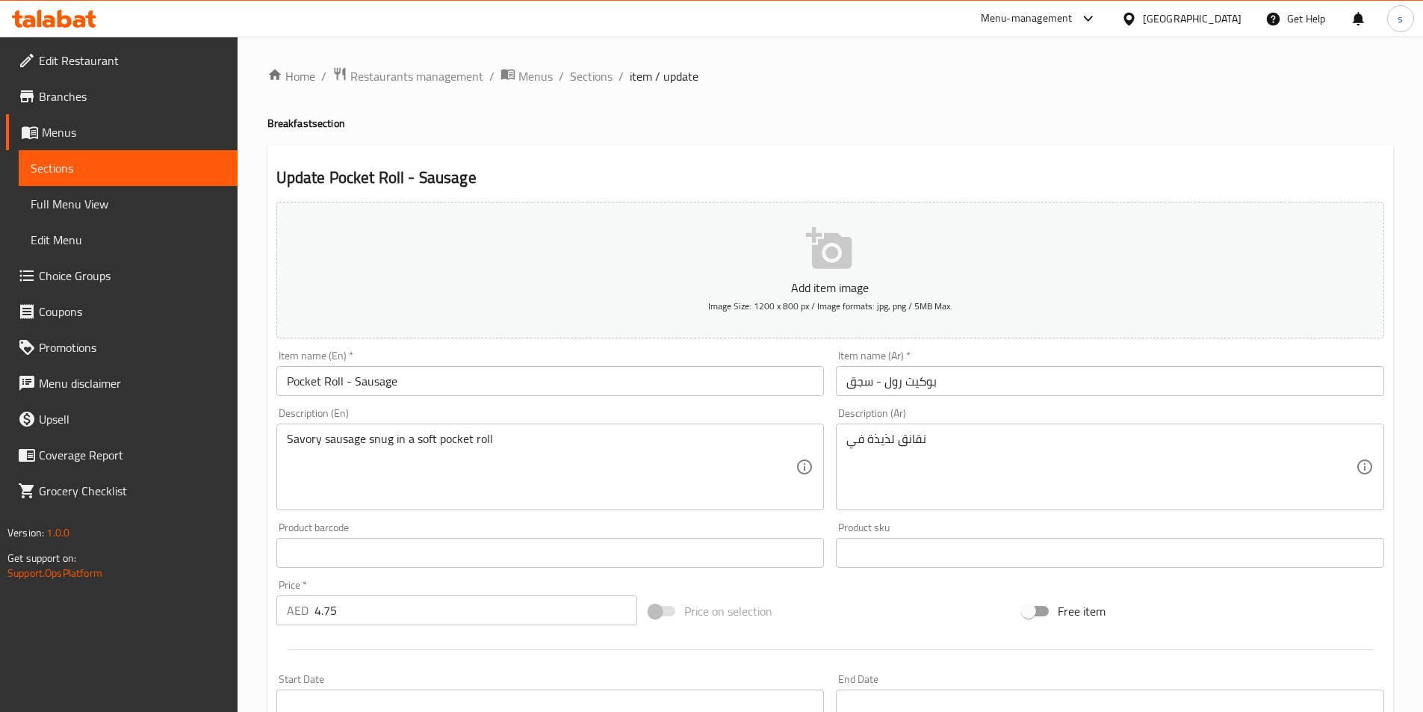
click at [843, 443] on div "نقانق لذيذة في Description (Ar)" at bounding box center [1110, 466] width 548 height 87
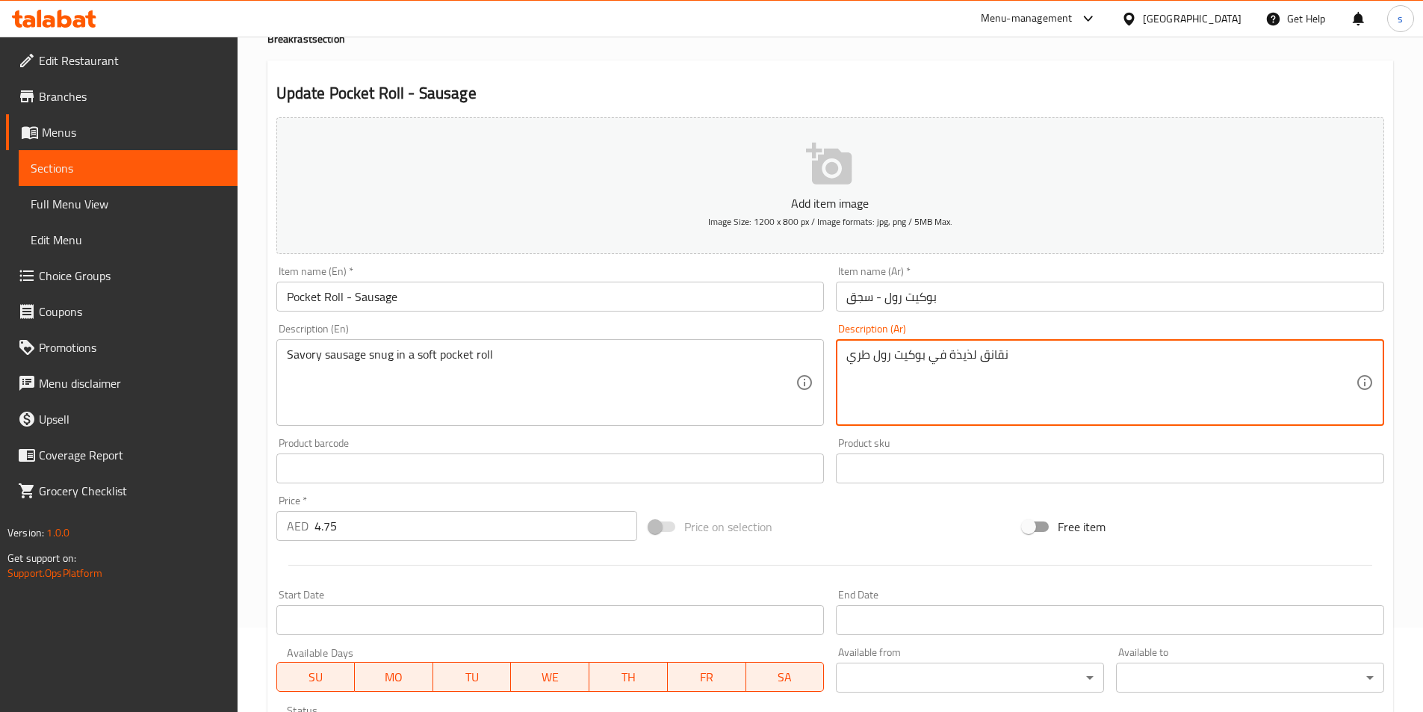
scroll to position [344, 0]
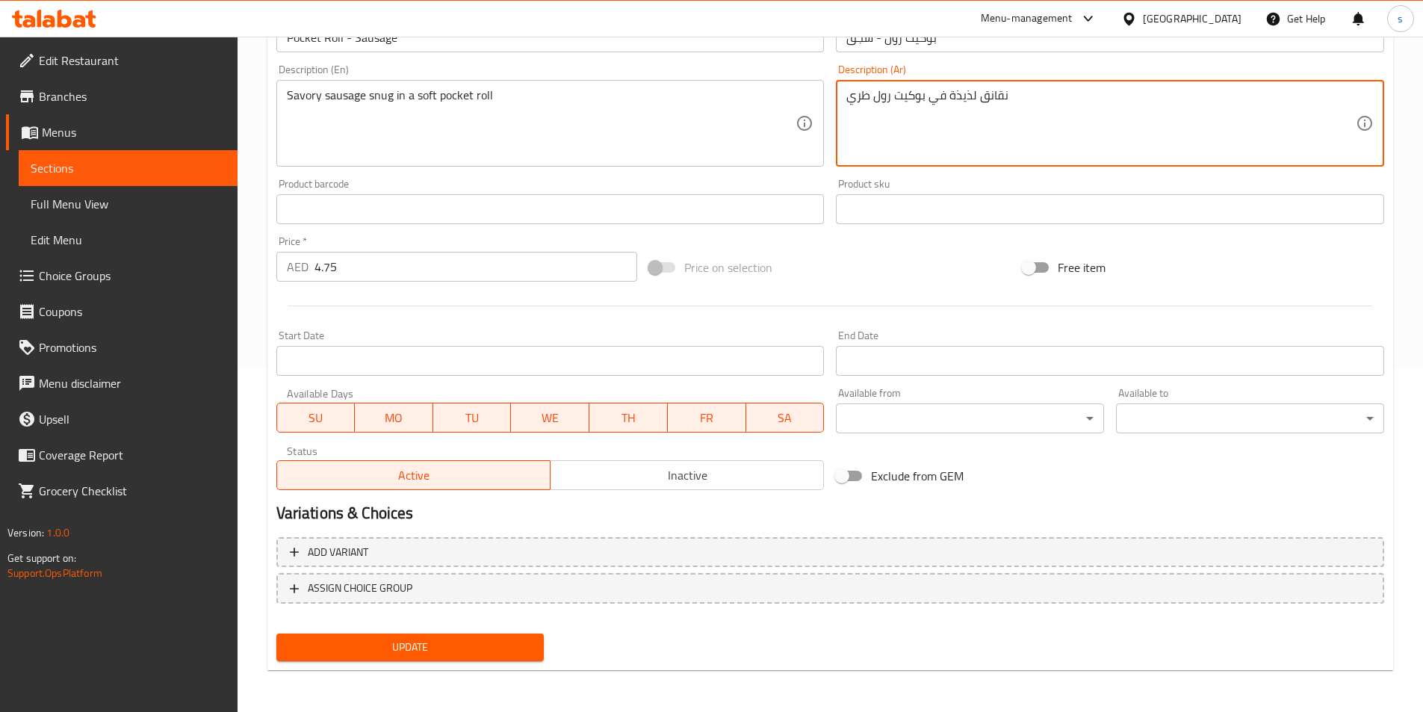
type textarea "نقانق لذيذة في بوكيت رول طري"
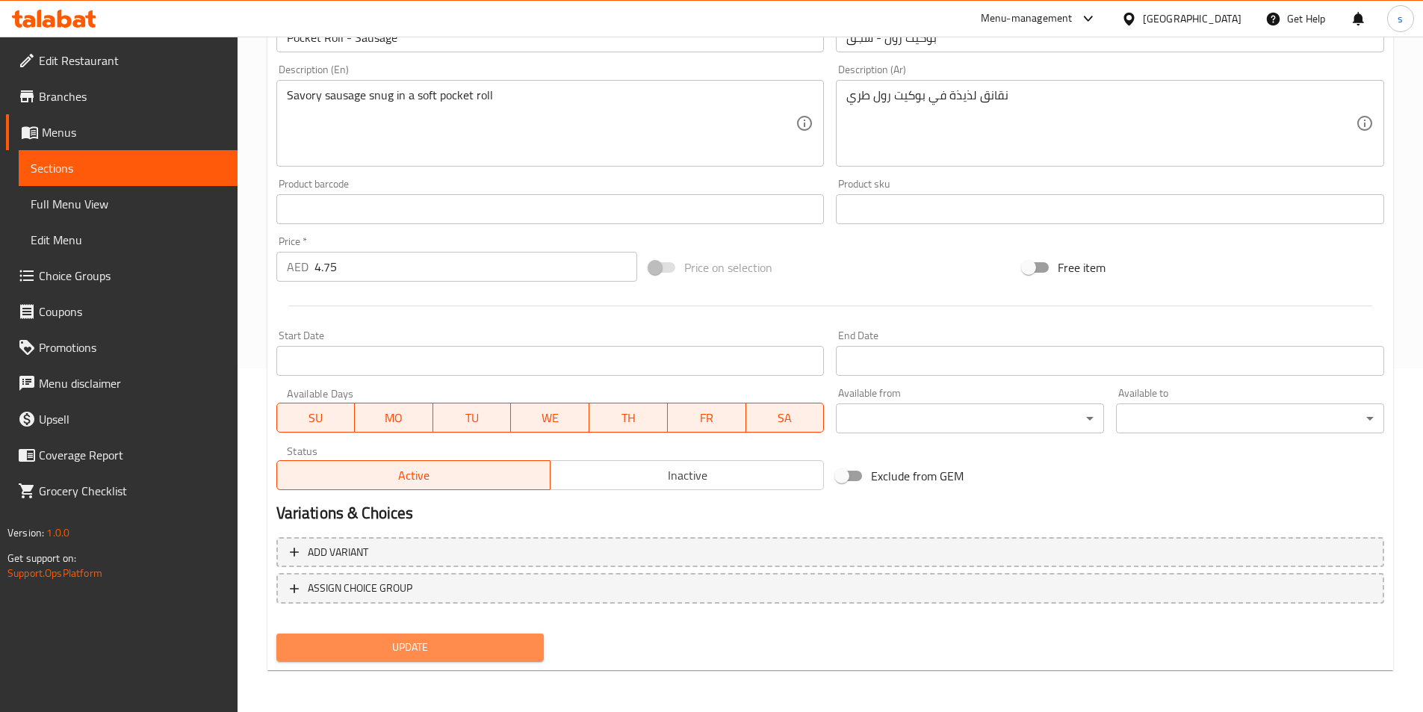
click at [473, 644] on span "Update" at bounding box center [410, 647] width 244 height 19
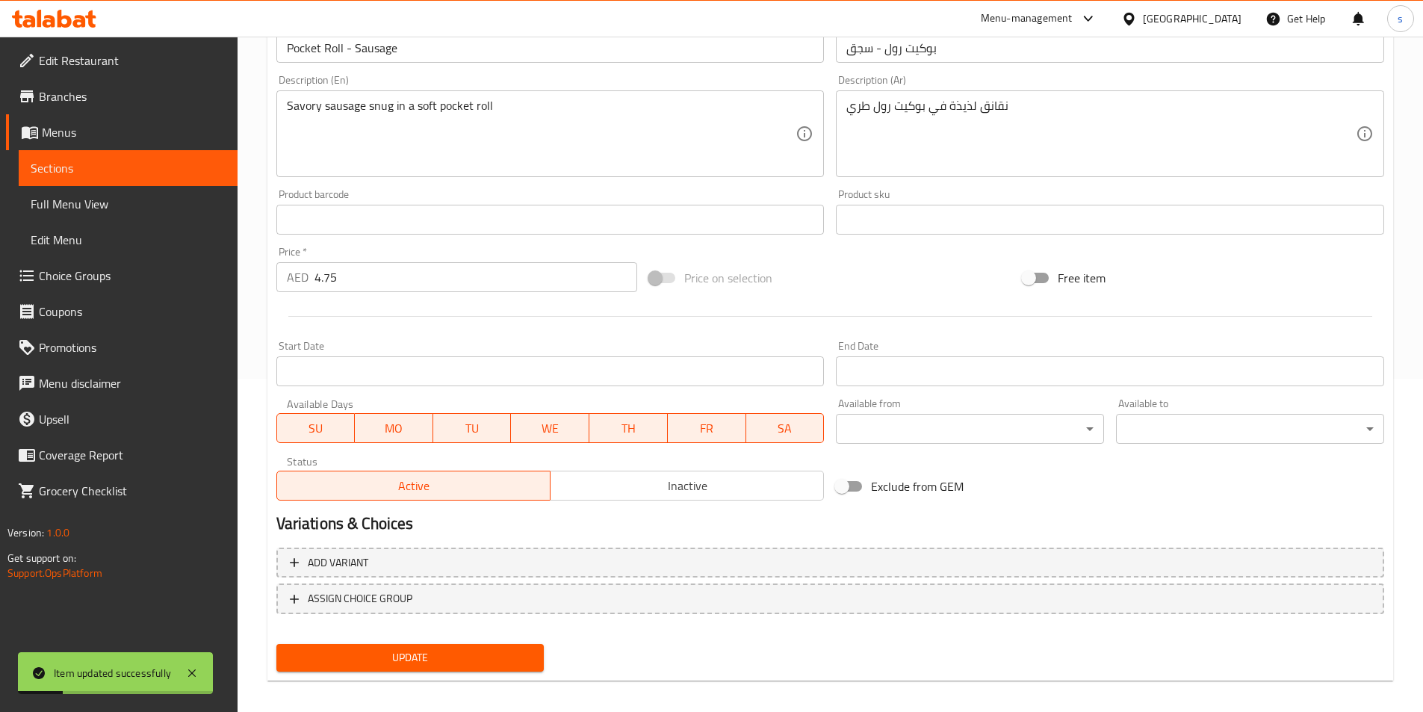
scroll to position [0, 0]
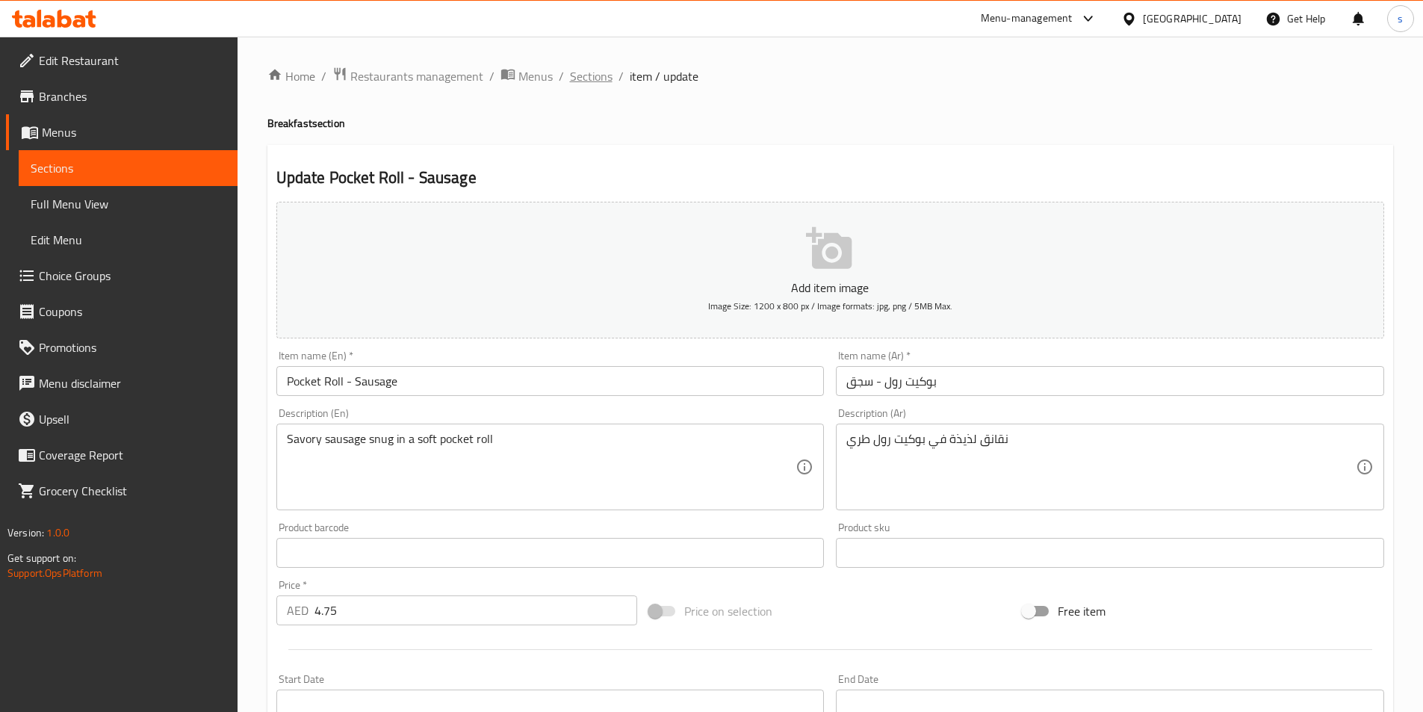
click at [580, 67] on span "Sections" at bounding box center [591, 76] width 43 height 18
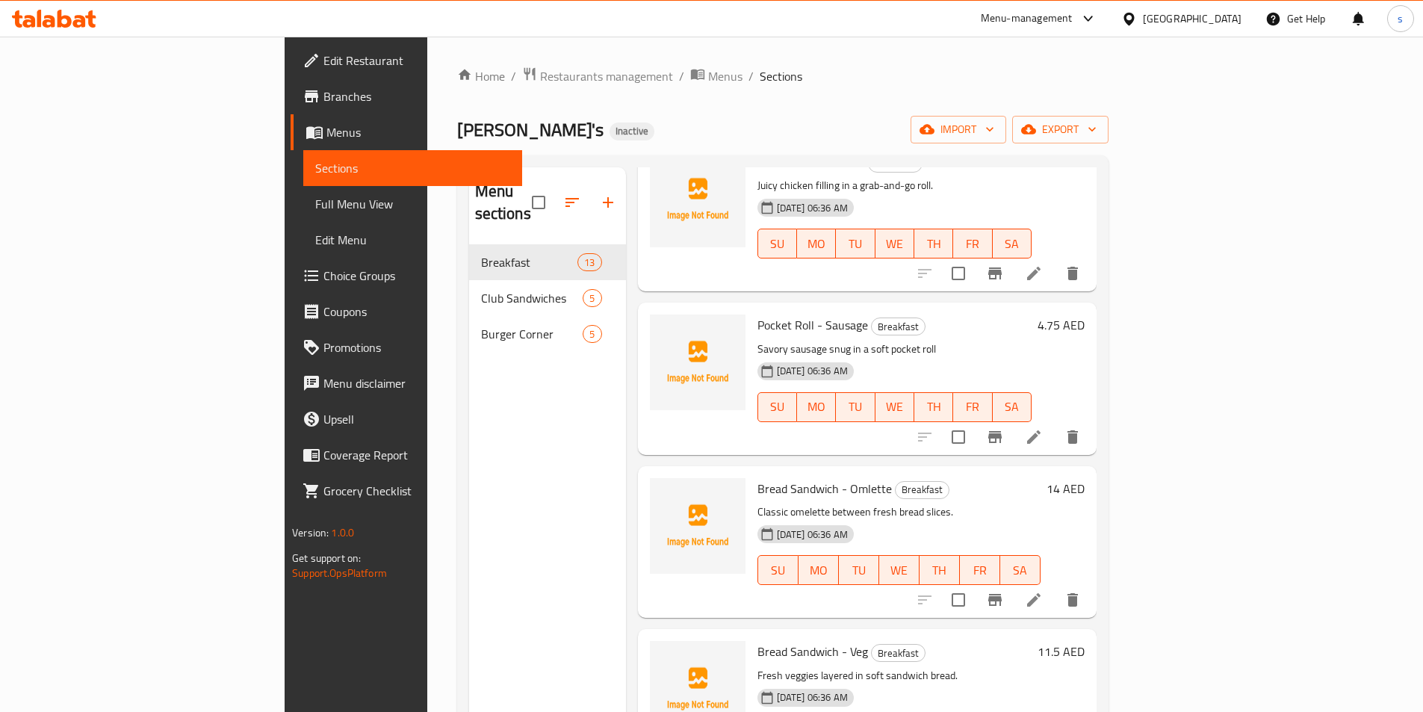
scroll to position [747, 0]
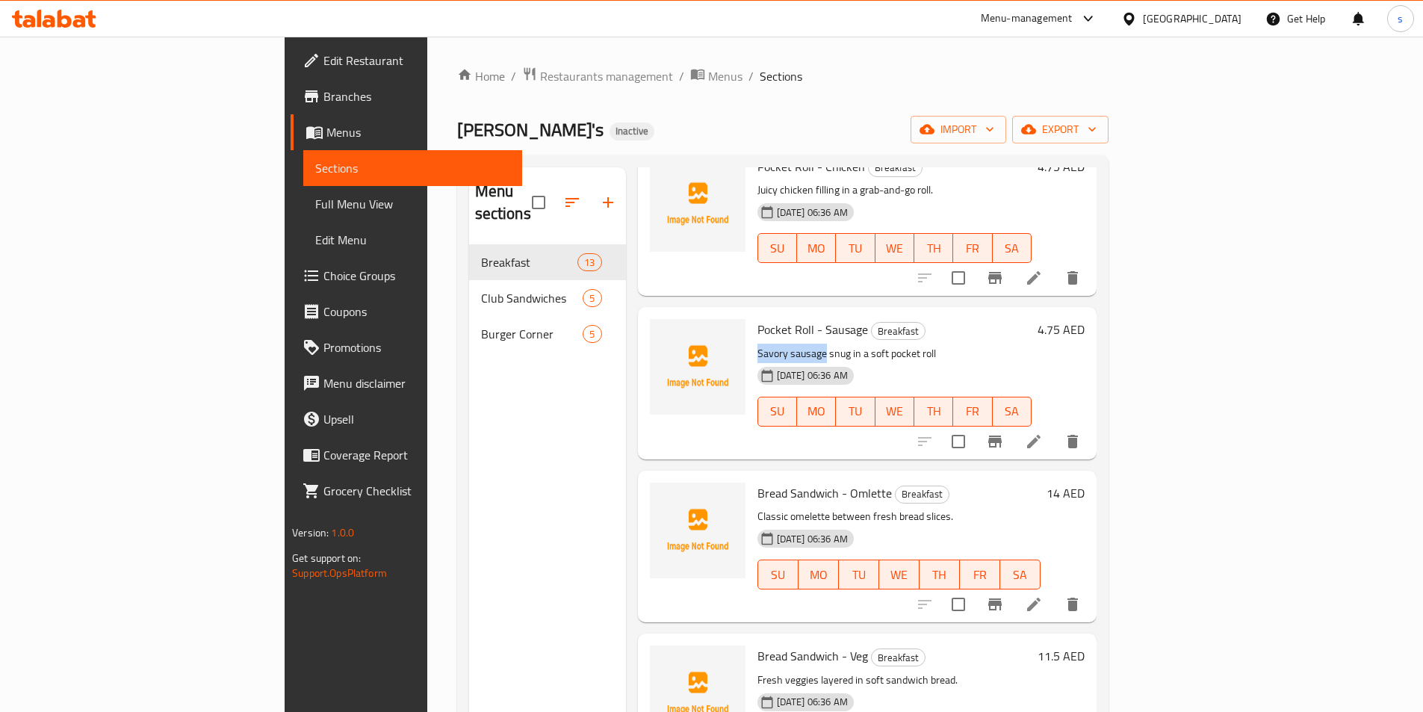
drag, startPoint x: 686, startPoint y: 332, endPoint x: 754, endPoint y: 332, distance: 68.0
click at [757, 344] on p "Savory sausage snug in a soft pocket roll" at bounding box center [894, 353] width 274 height 19
copy p "Savory sausage"
click at [1043, 432] on icon at bounding box center [1034, 441] width 18 height 18
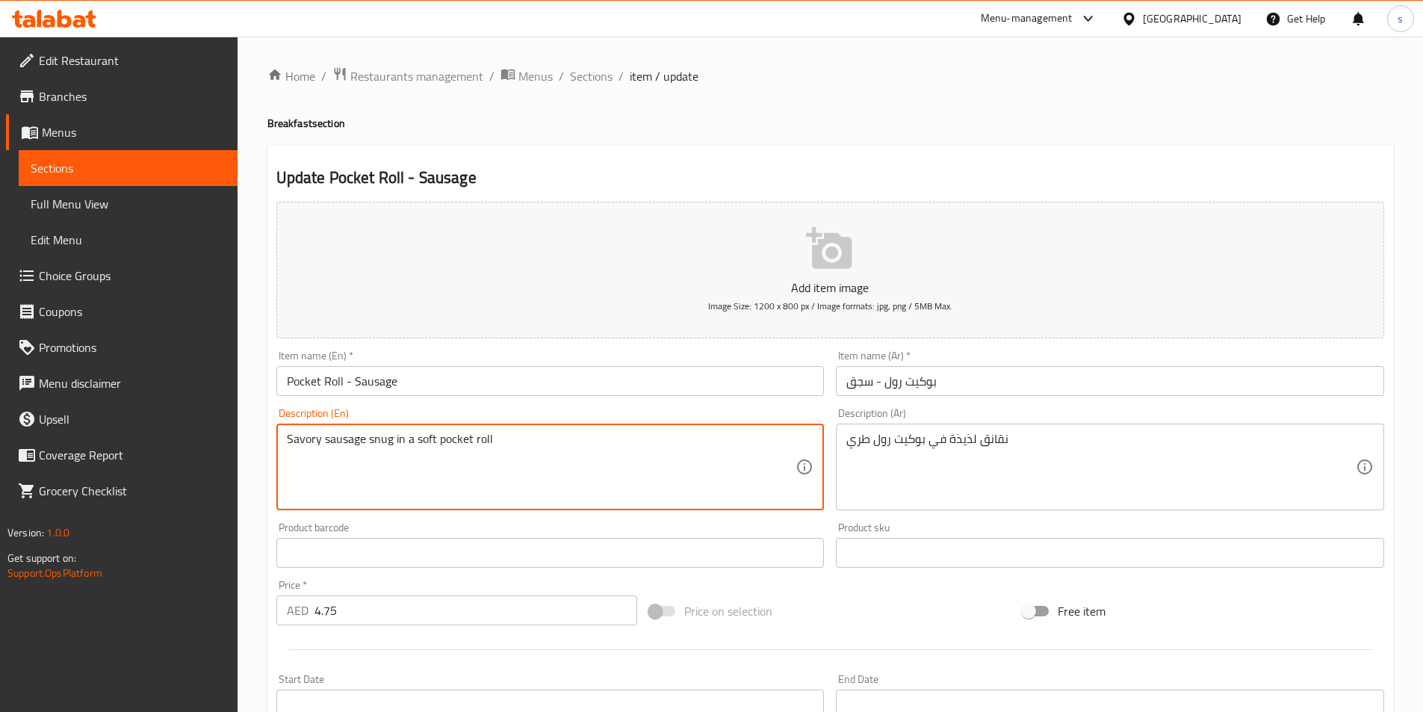
drag, startPoint x: 289, startPoint y: 438, endPoint x: 395, endPoint y: 438, distance: 106.1
click at [556, 471] on textarea "Savory sausage snug in a soft pocket roll" at bounding box center [541, 467] width 509 height 71
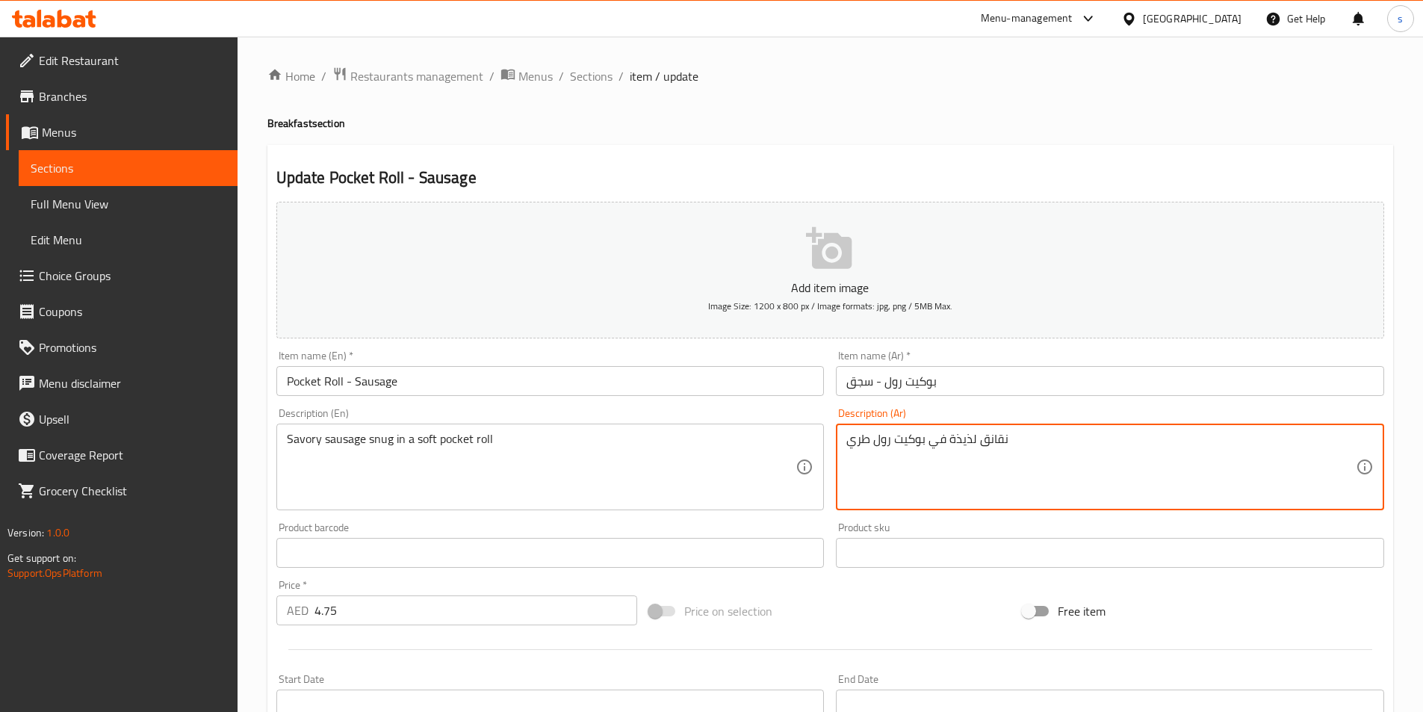
drag, startPoint x: 948, startPoint y: 440, endPoint x: 975, endPoint y: 437, distance: 27.1
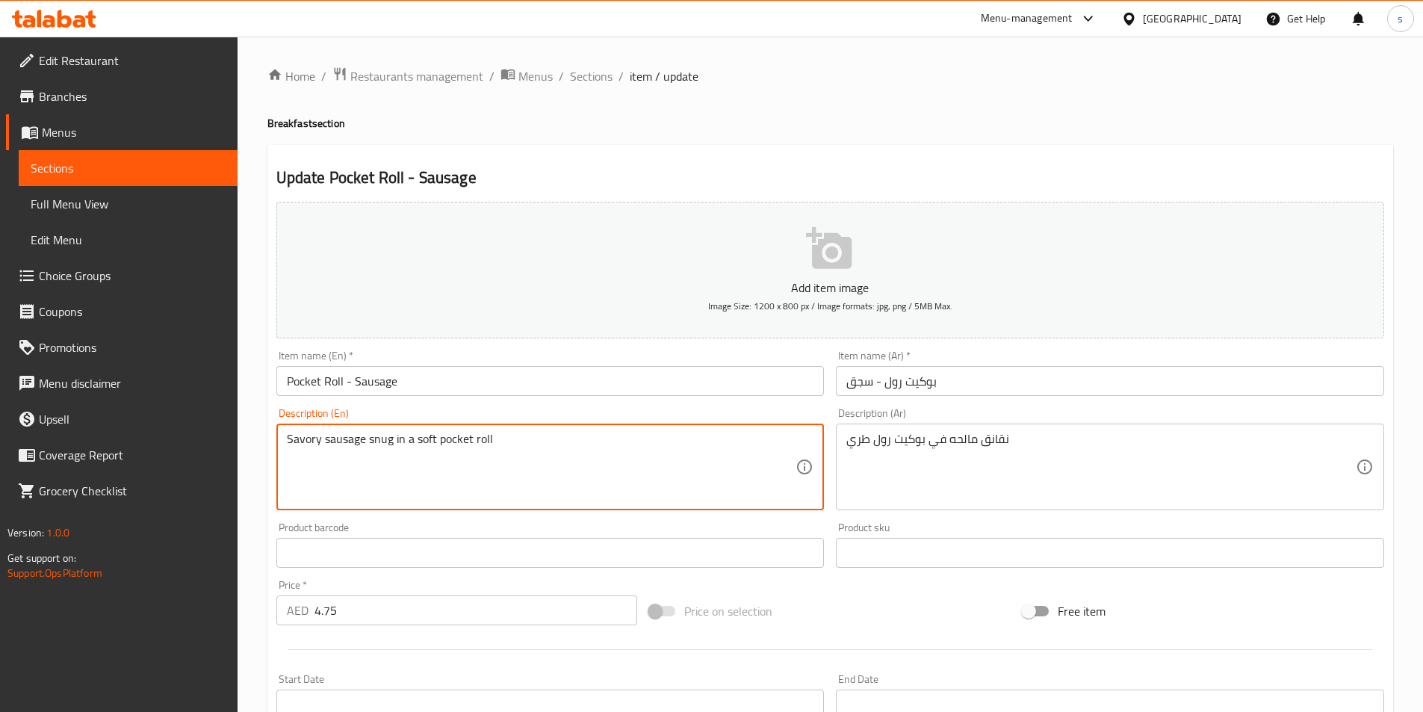
drag, startPoint x: 287, startPoint y: 439, endPoint x: 630, endPoint y: 473, distance: 344.5
click at [701, 461] on textarea "Savory sausage snug in a soft pocket roll" at bounding box center [541, 467] width 509 height 71
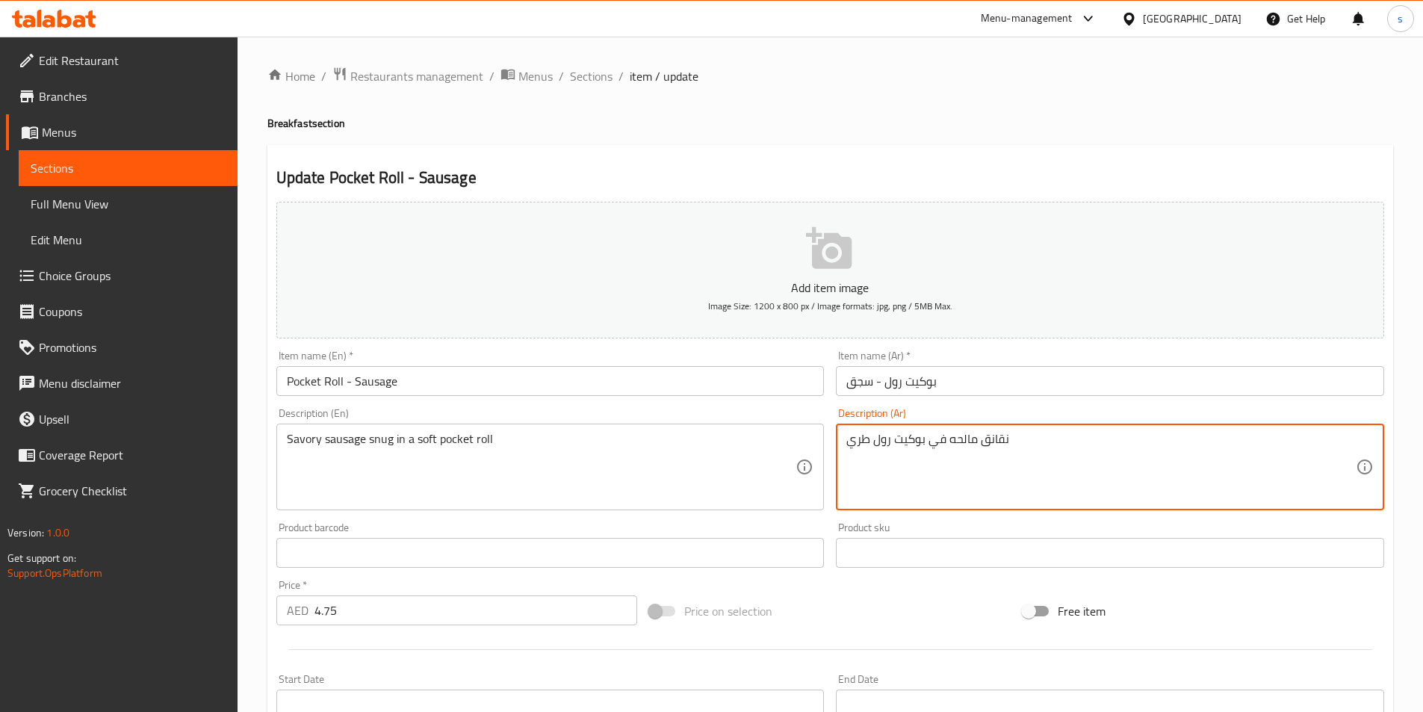
drag, startPoint x: 979, startPoint y: 441, endPoint x: 1013, endPoint y: 441, distance: 33.6
click at [948, 438] on textarea "سجق مالحه في بوكيت رول طري" at bounding box center [1100, 467] width 509 height 71
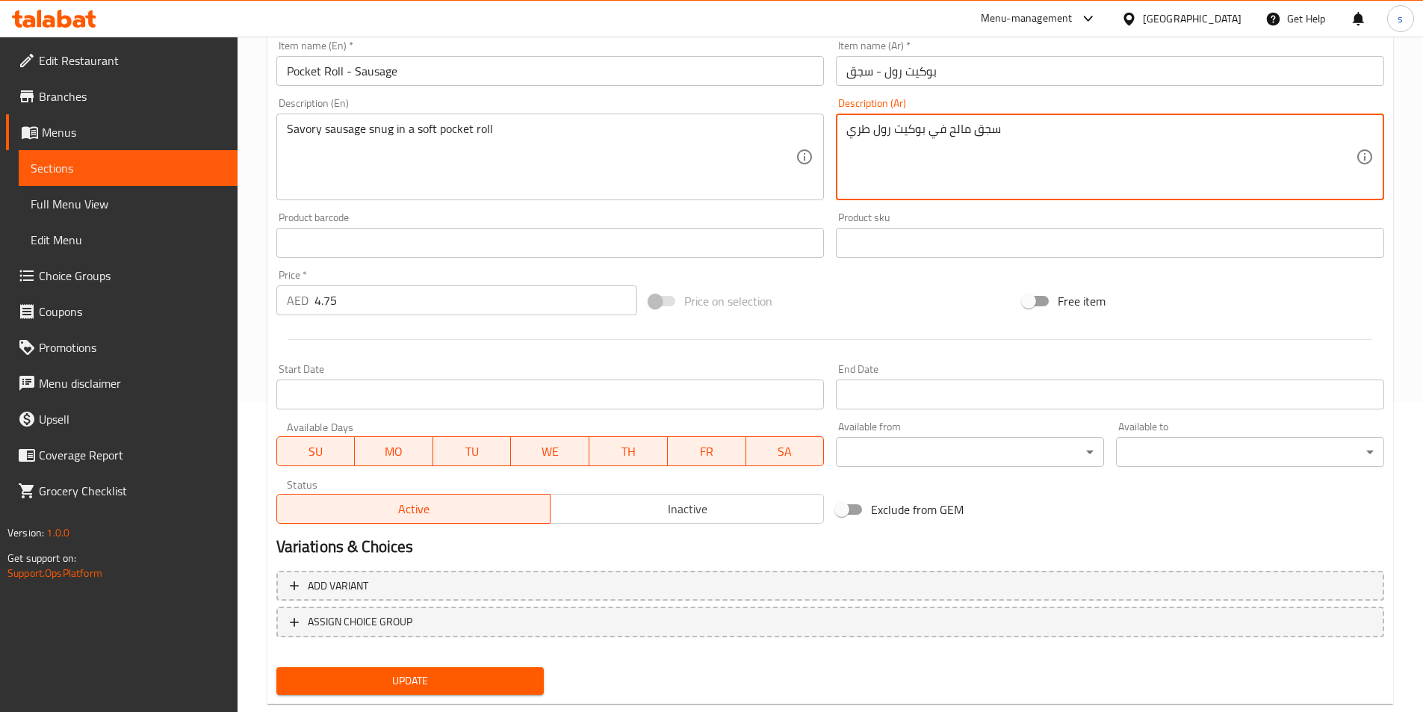
scroll to position [344, 0]
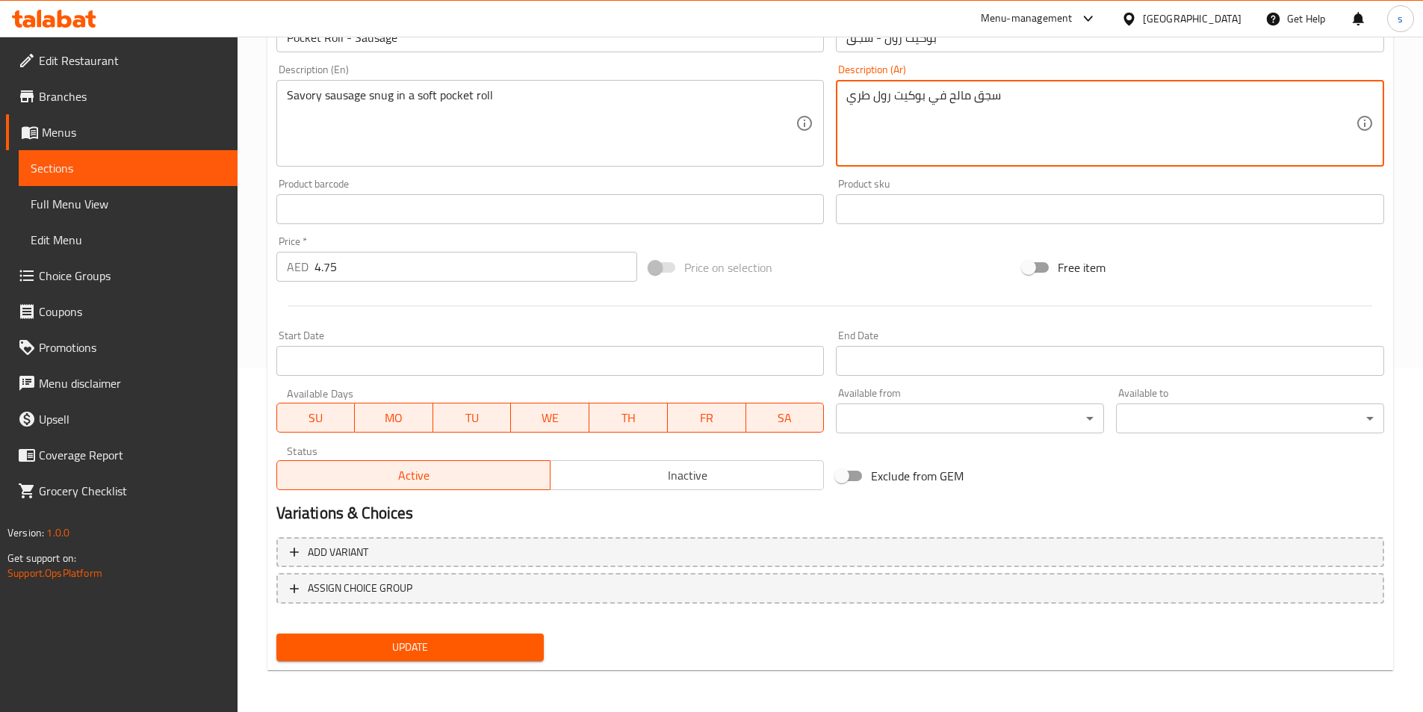
type textarea "سجق مالح في بوكيت رول طري"
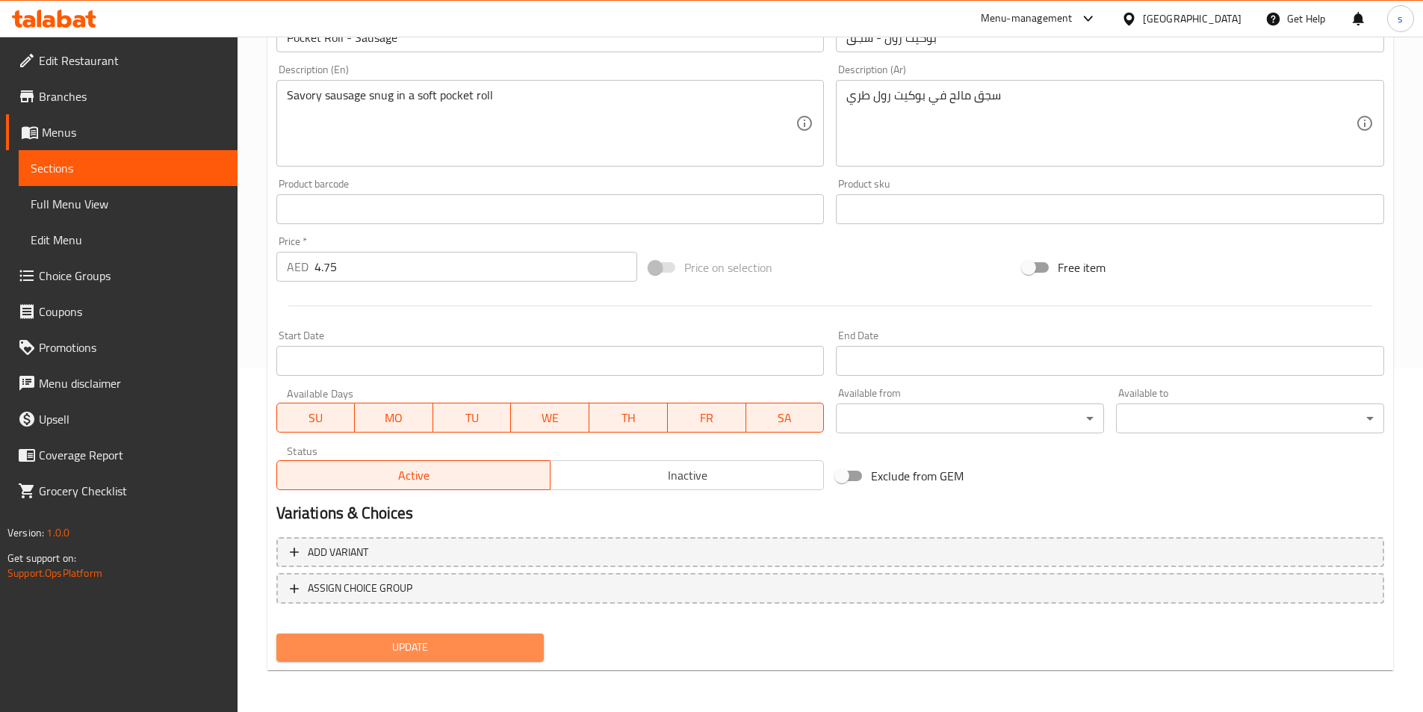
click at [471, 647] on span "Update" at bounding box center [410, 647] width 244 height 19
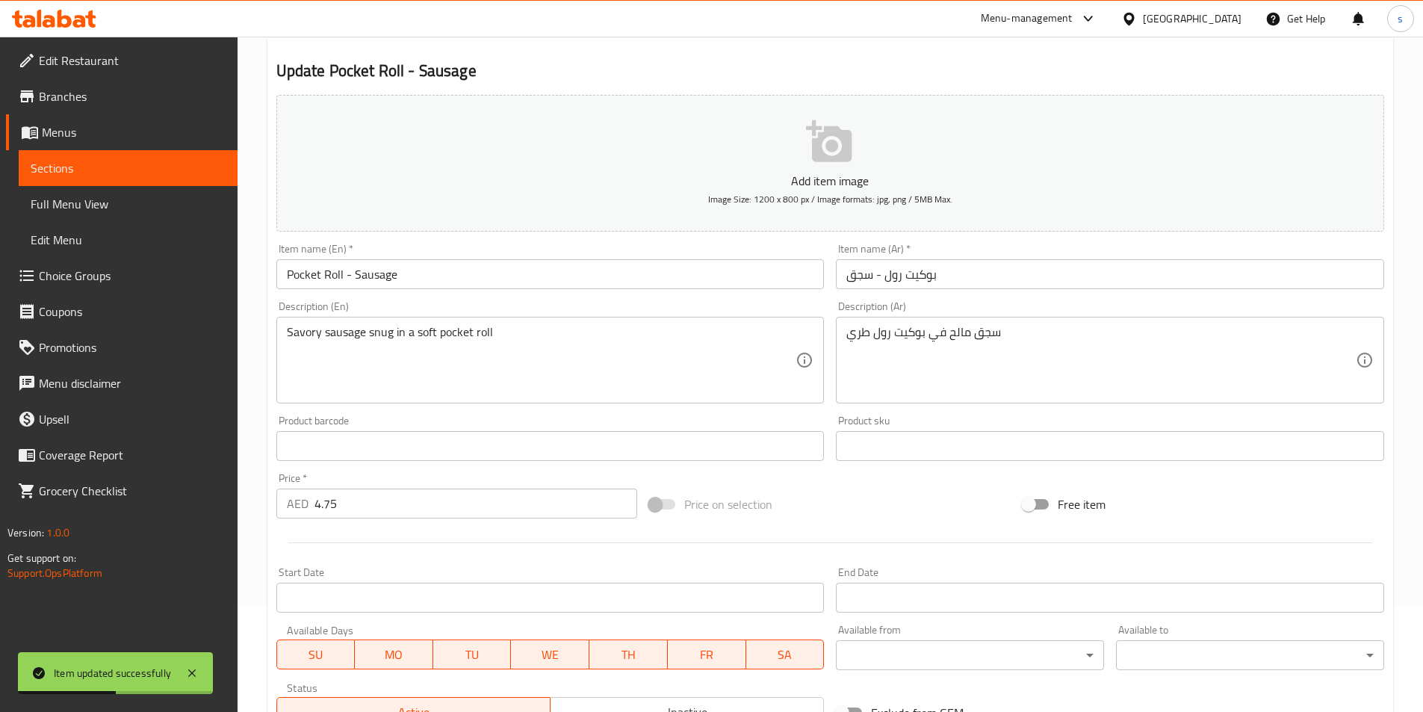
scroll to position [0, 0]
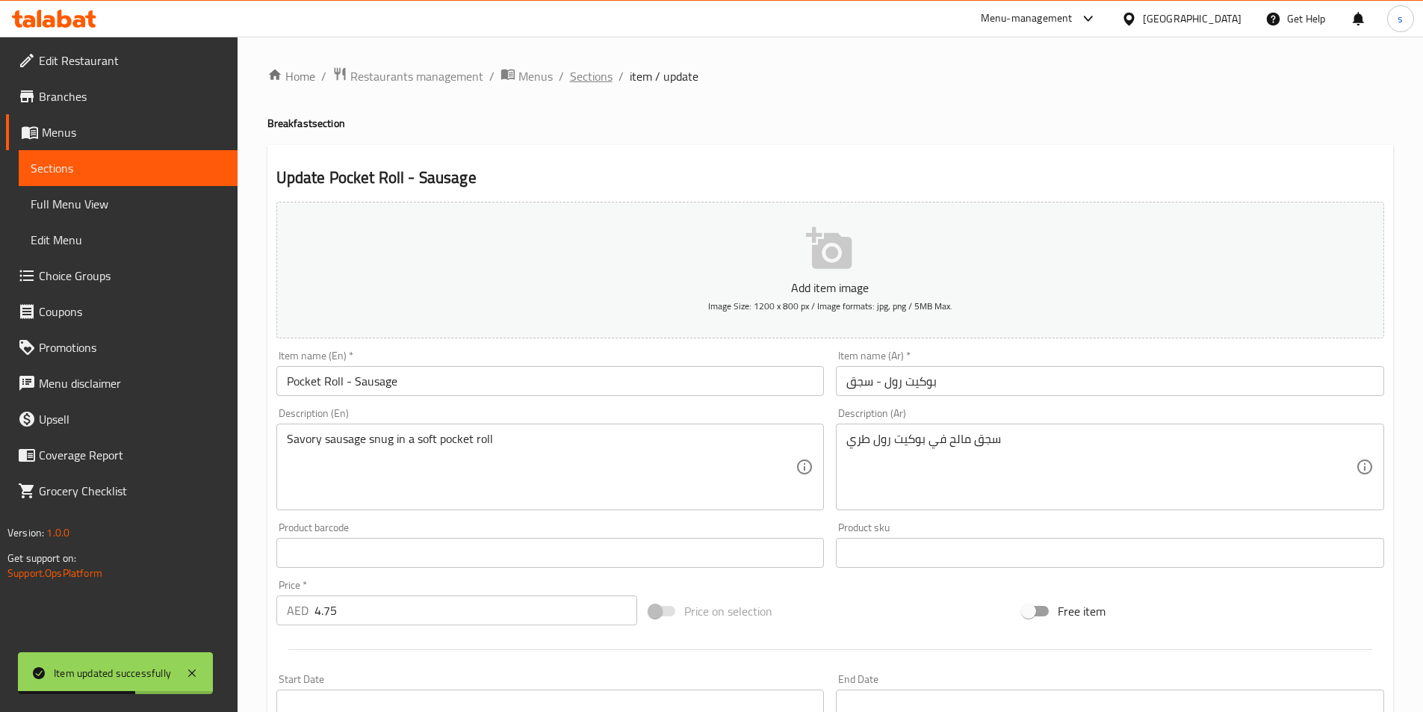
click at [584, 75] on span "Sections" at bounding box center [591, 76] width 43 height 18
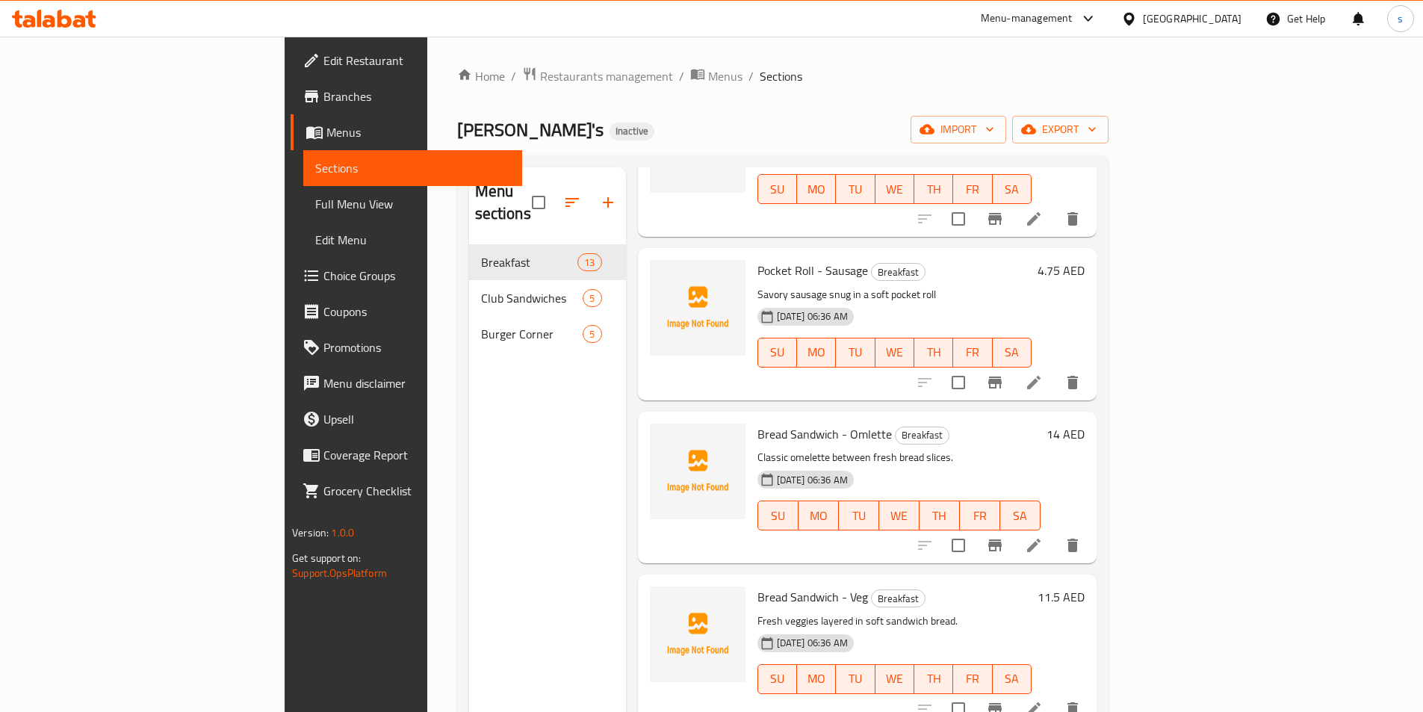
scroll to position [822, 0]
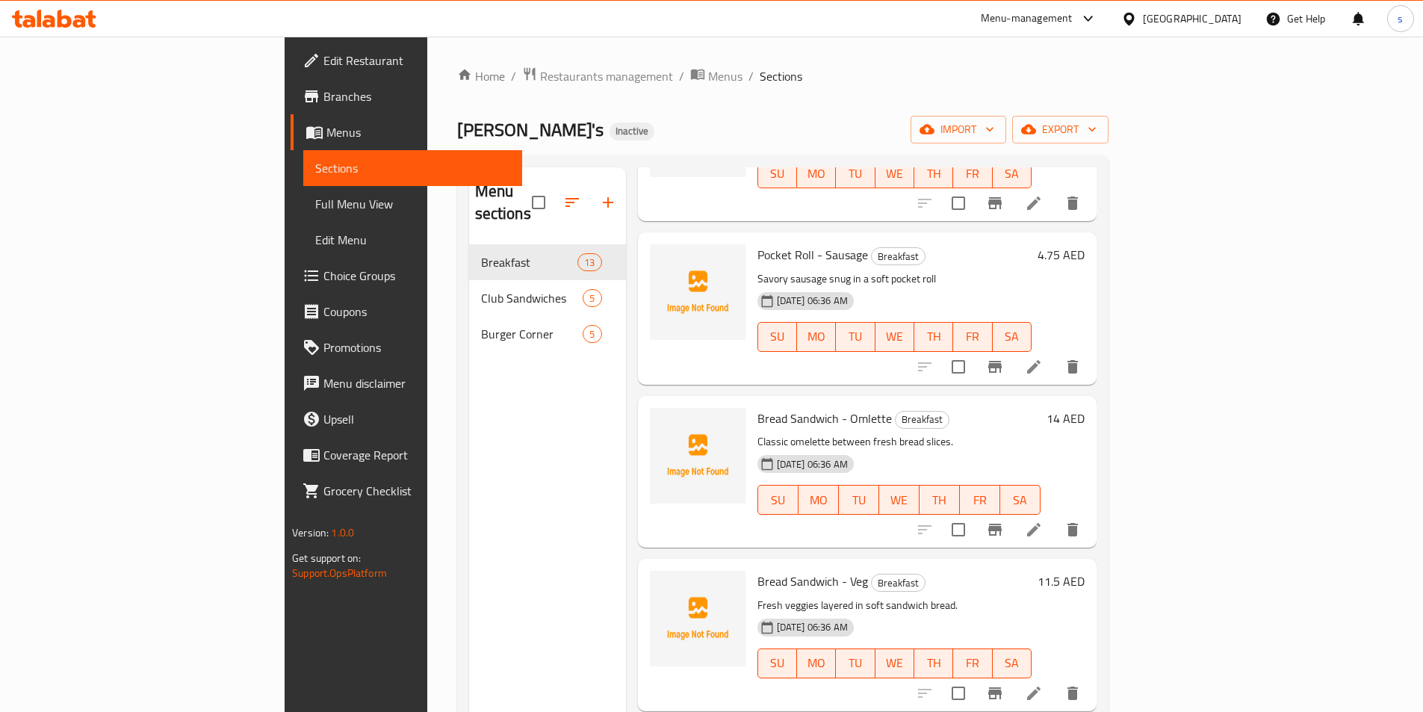
click at [1043, 521] on icon at bounding box center [1034, 530] width 18 height 18
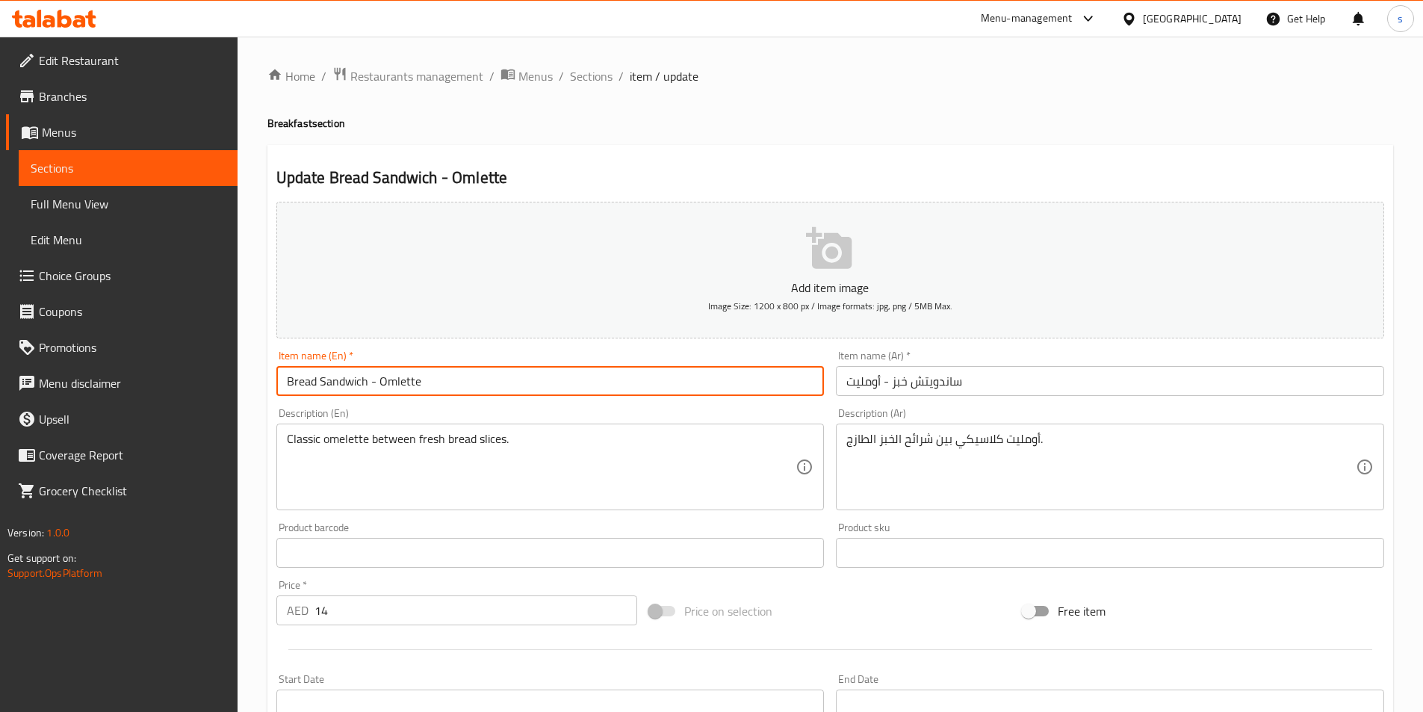
drag, startPoint x: 288, startPoint y: 379, endPoint x: 370, endPoint y: 382, distance: 82.2
click at [370, 382] on input "Bread Sandwich - Omlette" at bounding box center [550, 381] width 548 height 30
click at [607, 379] on input "Bread Sandwich - Omlette" at bounding box center [550, 381] width 548 height 30
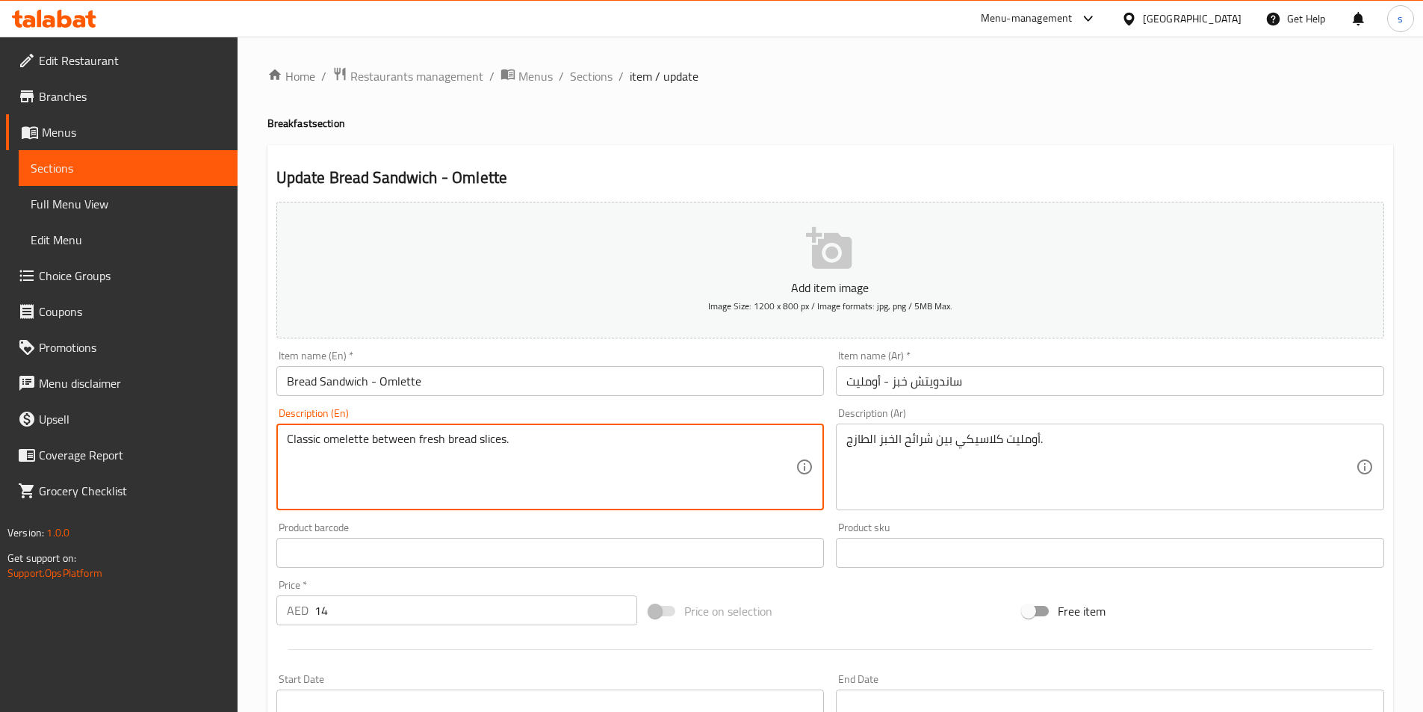
drag, startPoint x: 286, startPoint y: 438, endPoint x: 605, endPoint y: 424, distance: 319.2
click at [605, 424] on div "Classic omelette between fresh bread slices. Description (En)" at bounding box center [550, 466] width 548 height 87
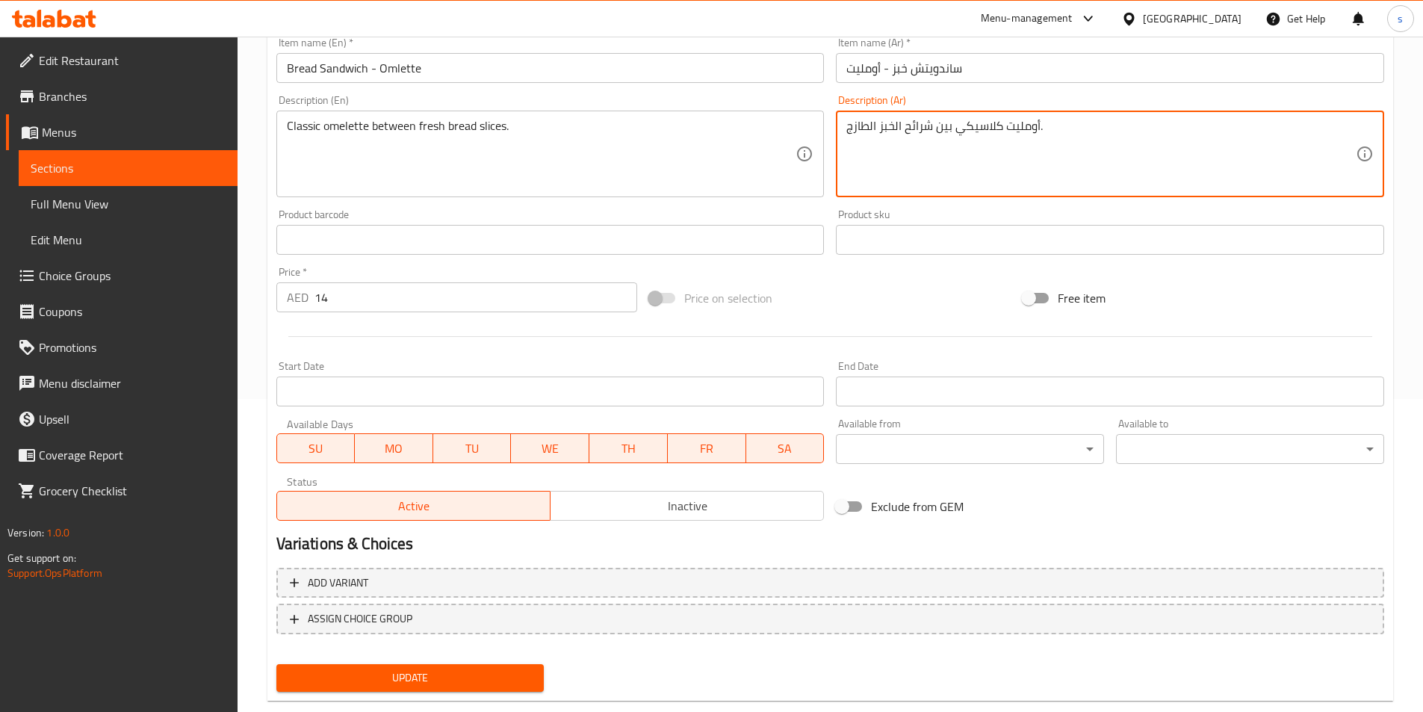
scroll to position [344, 0]
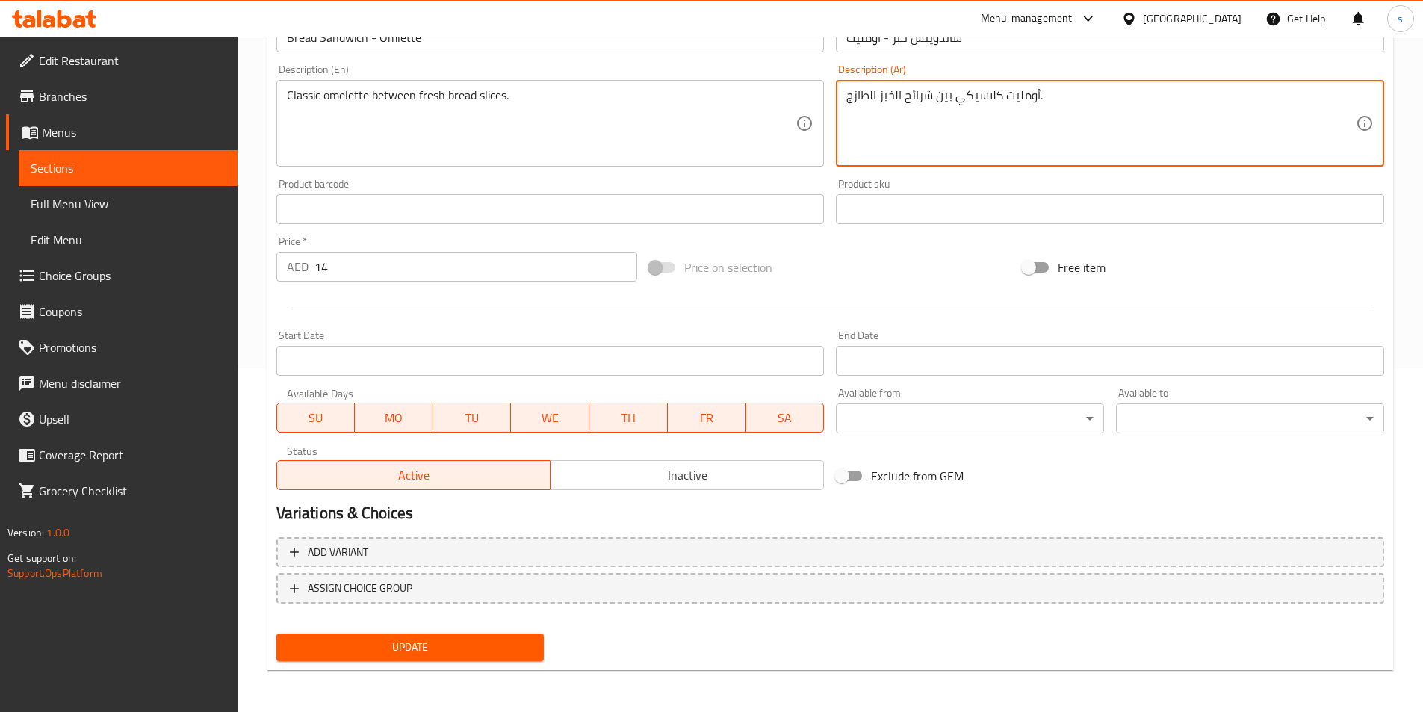
click at [470, 638] on span "Update" at bounding box center [410, 647] width 244 height 19
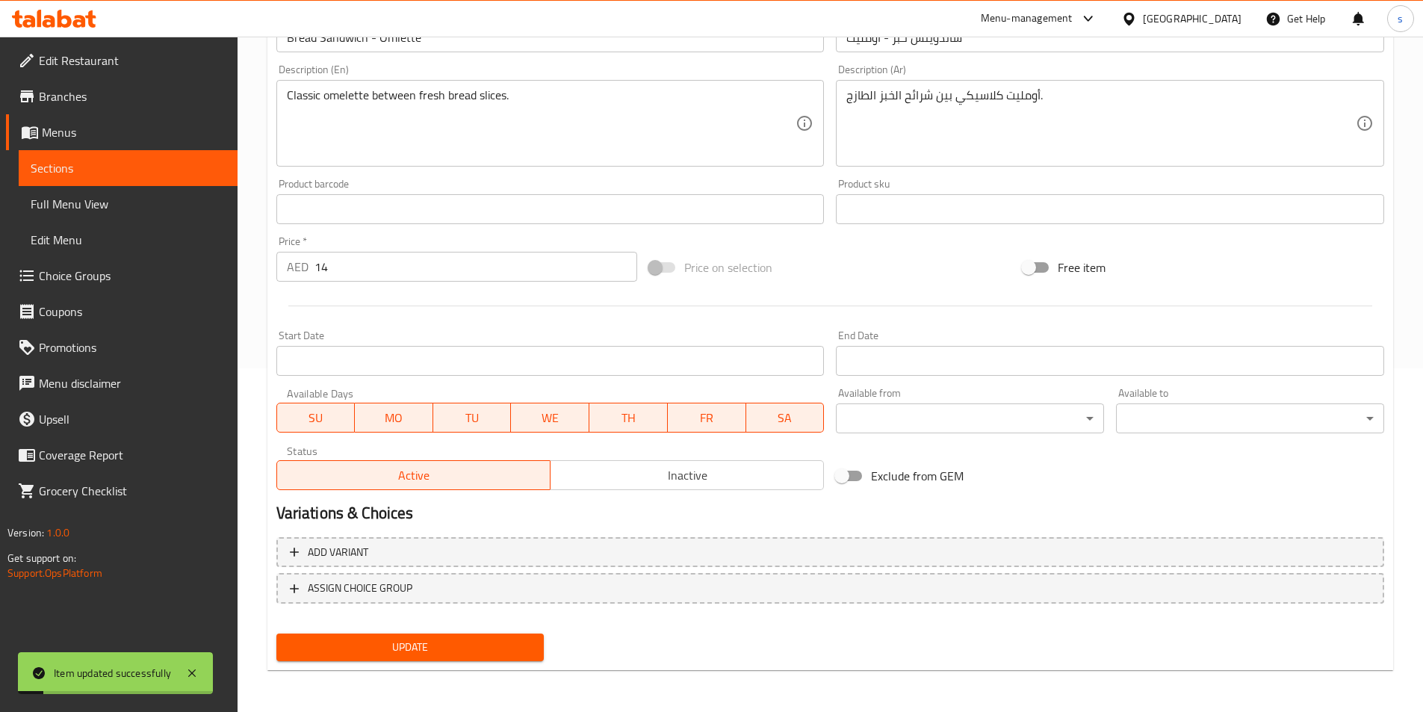
scroll to position [0, 0]
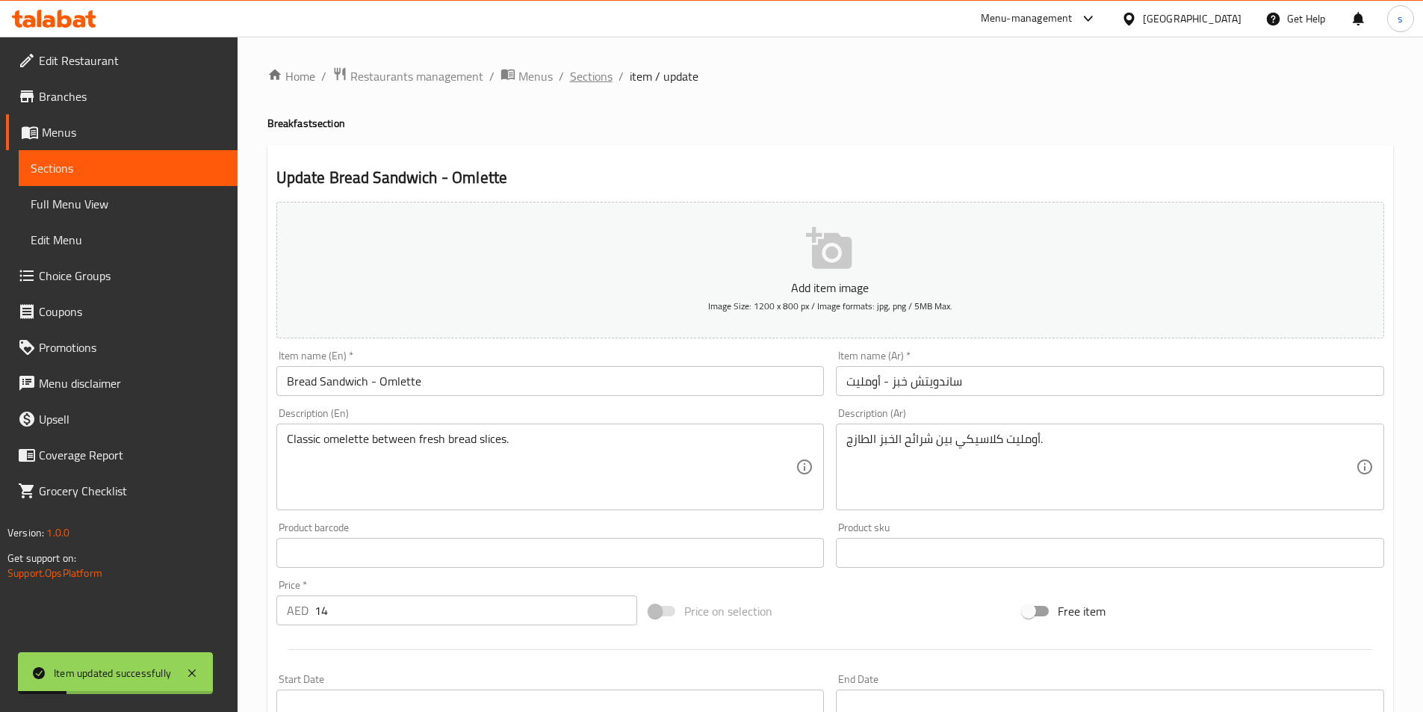
click at [589, 83] on span "Sections" at bounding box center [591, 76] width 43 height 18
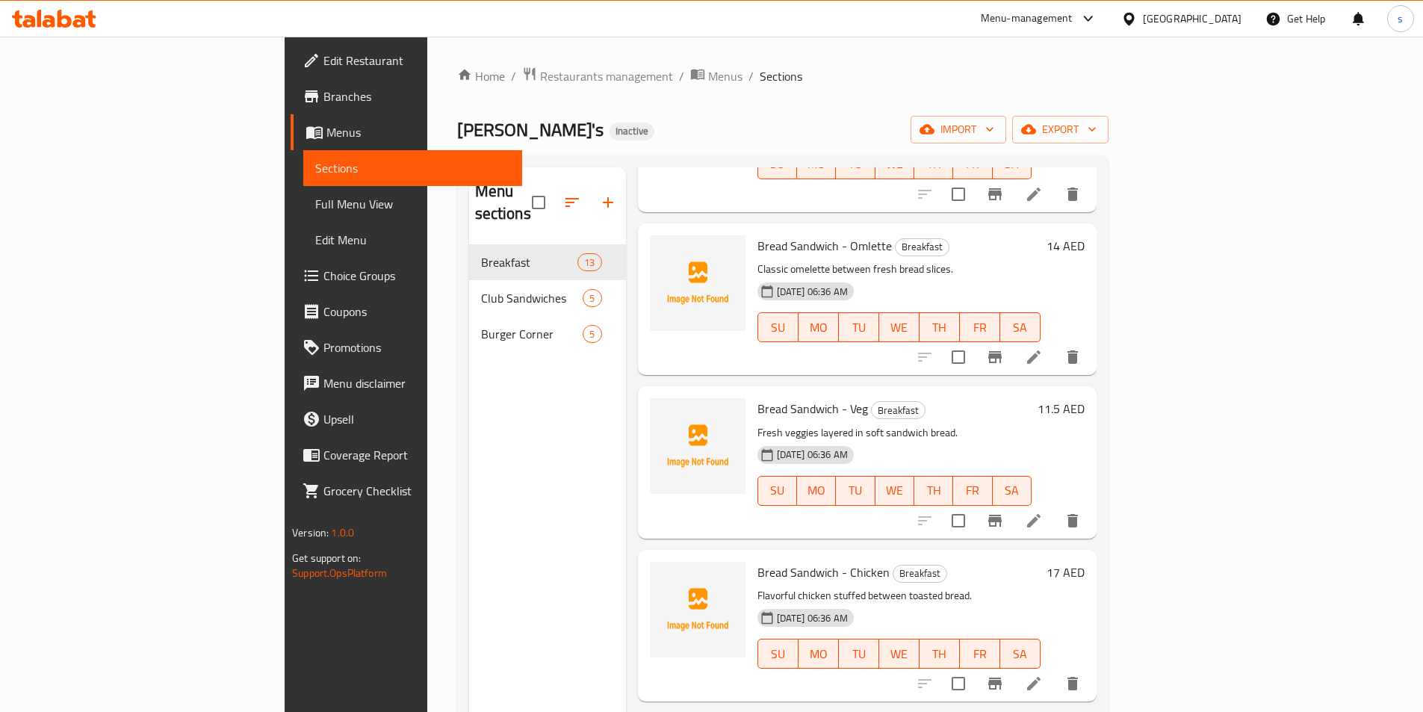
scroll to position [1046, 0]
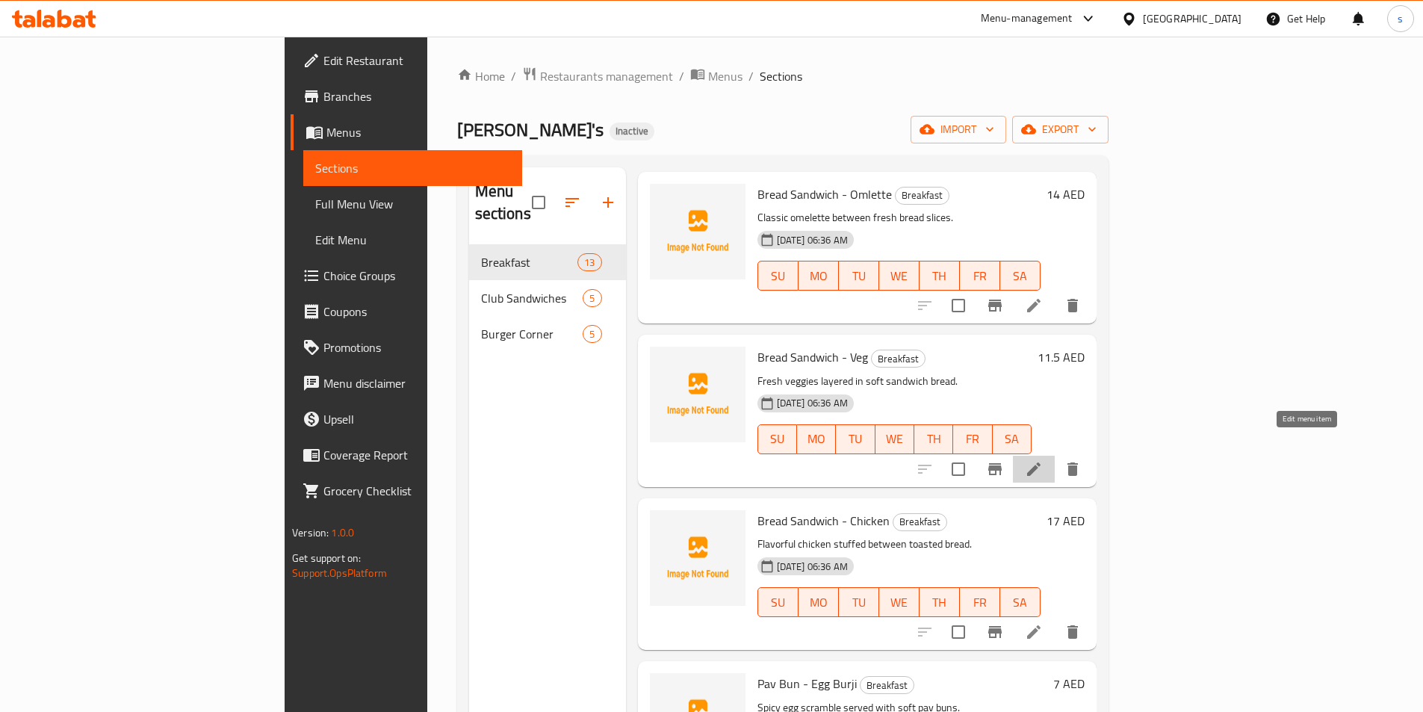
click at [1043, 460] on icon at bounding box center [1034, 469] width 18 height 18
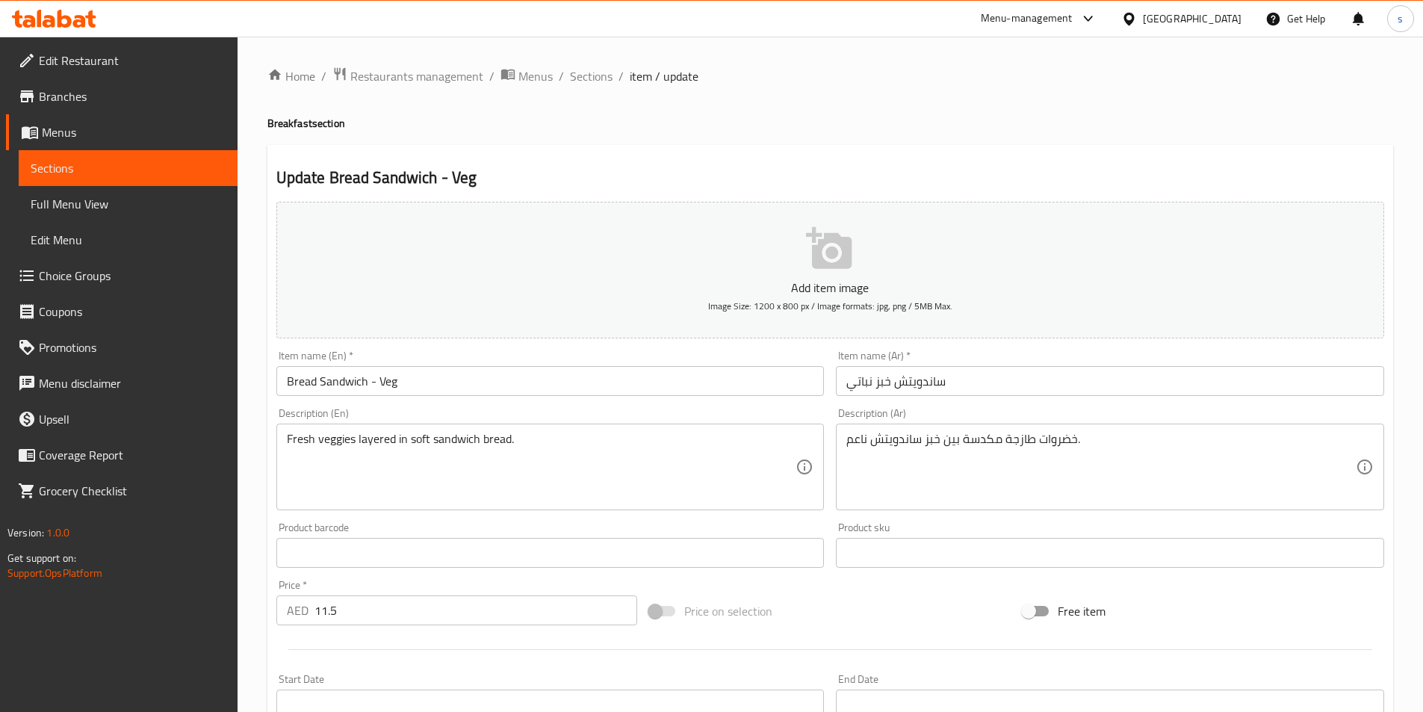
drag, startPoint x: 284, startPoint y: 439, endPoint x: 710, endPoint y: 448, distance: 426.6
click at [710, 448] on div "Fresh veggies layered in soft sandwich bread. Description (En)" at bounding box center [550, 466] width 548 height 87
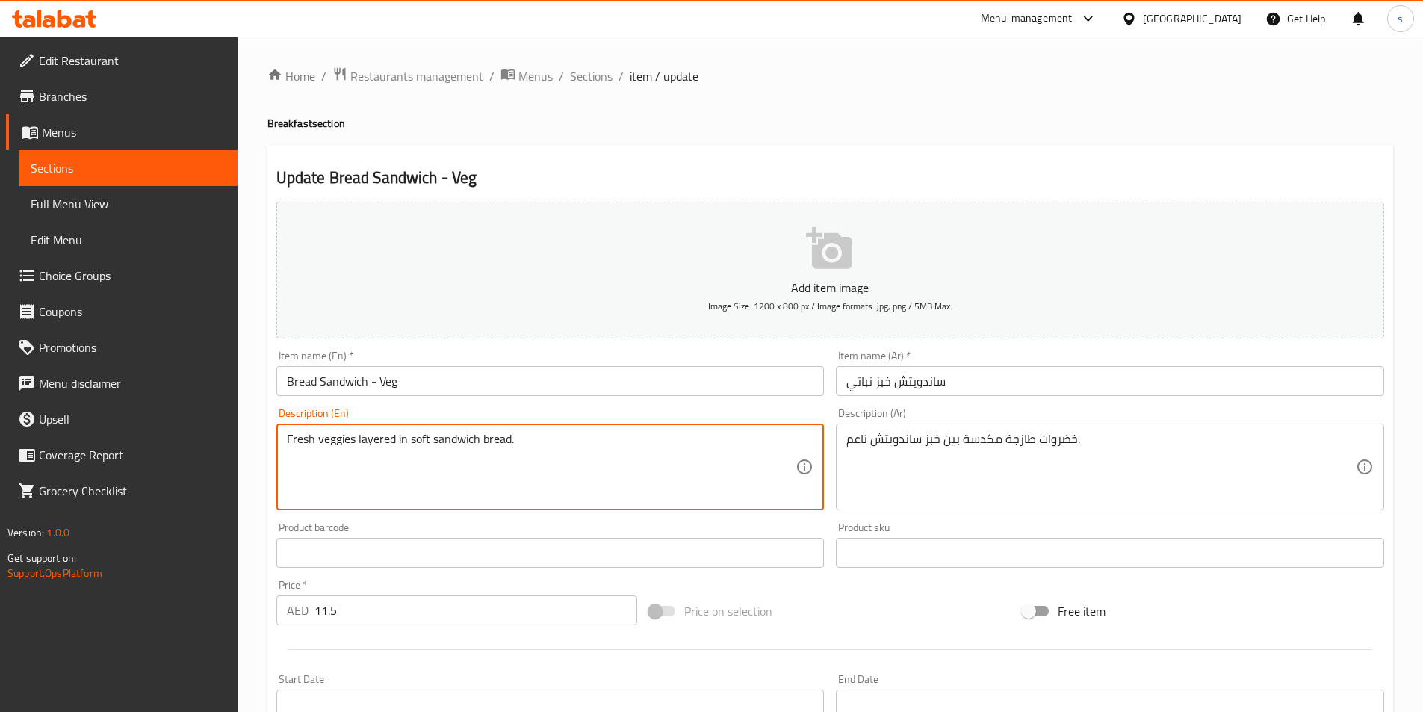
drag, startPoint x: 286, startPoint y: 438, endPoint x: 696, endPoint y: 437, distance: 410.0
click at [696, 437] on textarea "Fresh veggies layered in soft sandwich bread." at bounding box center [541, 467] width 509 height 71
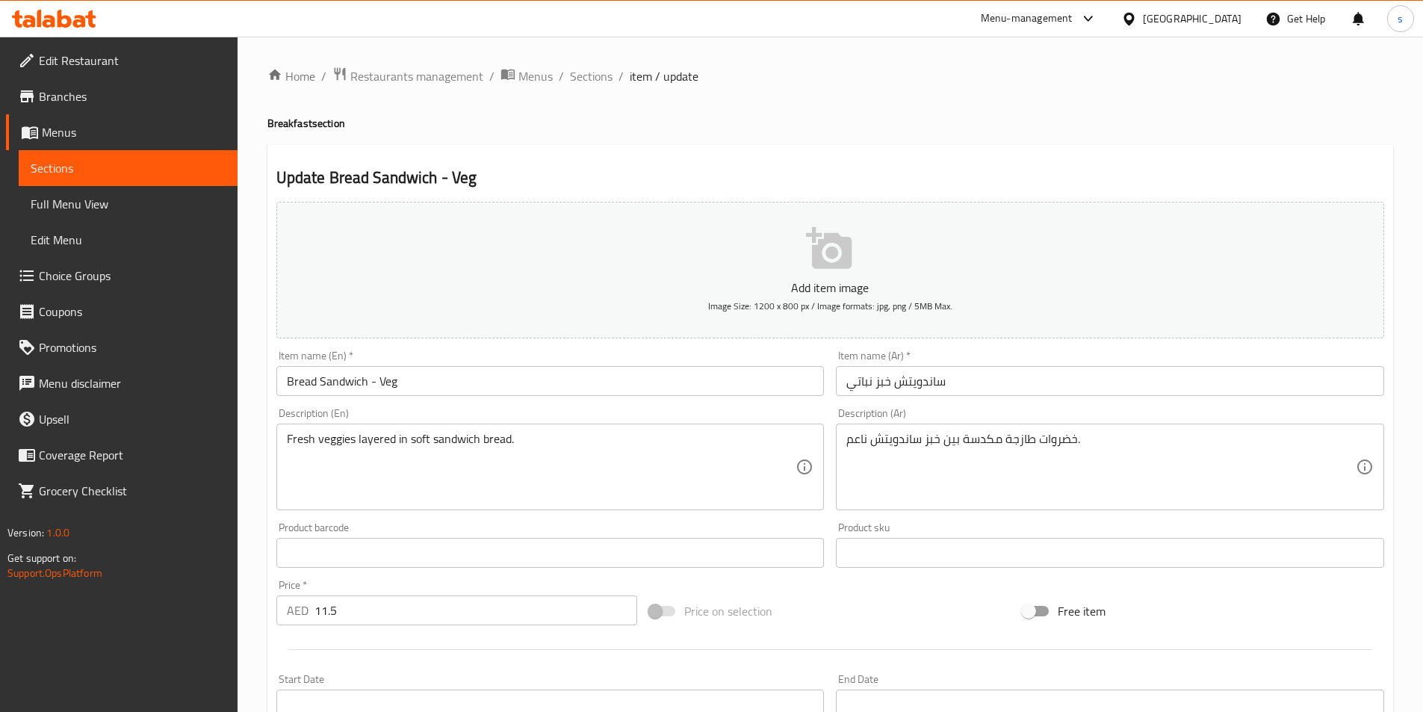
click at [755, 80] on ol "Home / Restaurants management / Menus / Sections / item / update" at bounding box center [830, 75] width 1126 height 19
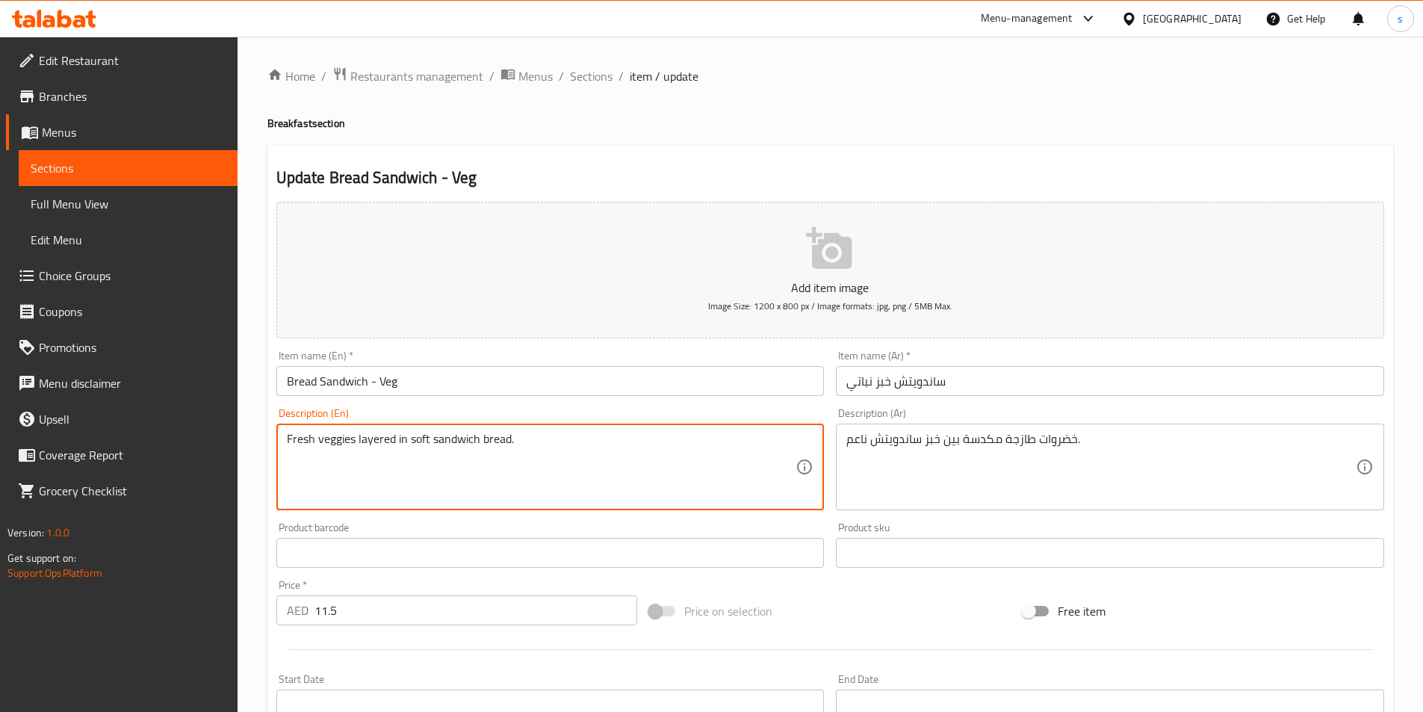
drag, startPoint x: 317, startPoint y: 438, endPoint x: 355, endPoint y: 439, distance: 38.1
click at [446, 489] on textarea "Fresh veggies layered in soft sandwich bread." at bounding box center [541, 467] width 509 height 71
drag, startPoint x: 359, startPoint y: 438, endPoint x: 391, endPoint y: 436, distance: 32.2
click at [391, 436] on textarea "Fresh veggies layered in soft sandwich bread." at bounding box center [541, 467] width 509 height 71
click at [380, 468] on textarea "Fresh veggies layered in soft sandwich bread." at bounding box center [541, 467] width 509 height 71
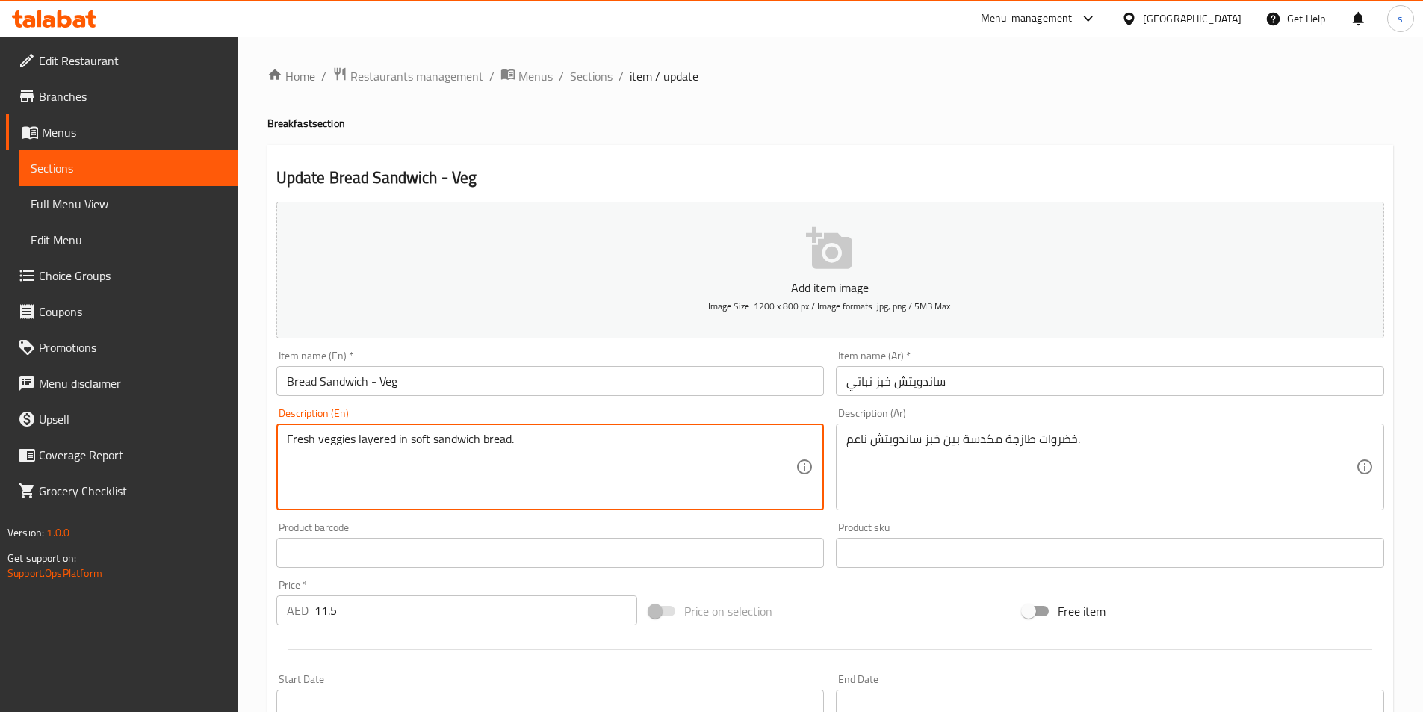
drag, startPoint x: 356, startPoint y: 437, endPoint x: 399, endPoint y: 435, distance: 42.6
click at [399, 435] on textarea "Fresh veggies layered in soft sandwich bread." at bounding box center [541, 467] width 509 height 71
click at [380, 464] on textarea "Fresh veggies layered in soft sandwich bread." at bounding box center [541, 467] width 509 height 71
drag, startPoint x: 357, startPoint y: 436, endPoint x: 393, endPoint y: 435, distance: 35.9
click at [393, 435] on textarea "Fresh veggies layered in soft sandwich bread." at bounding box center [541, 467] width 509 height 71
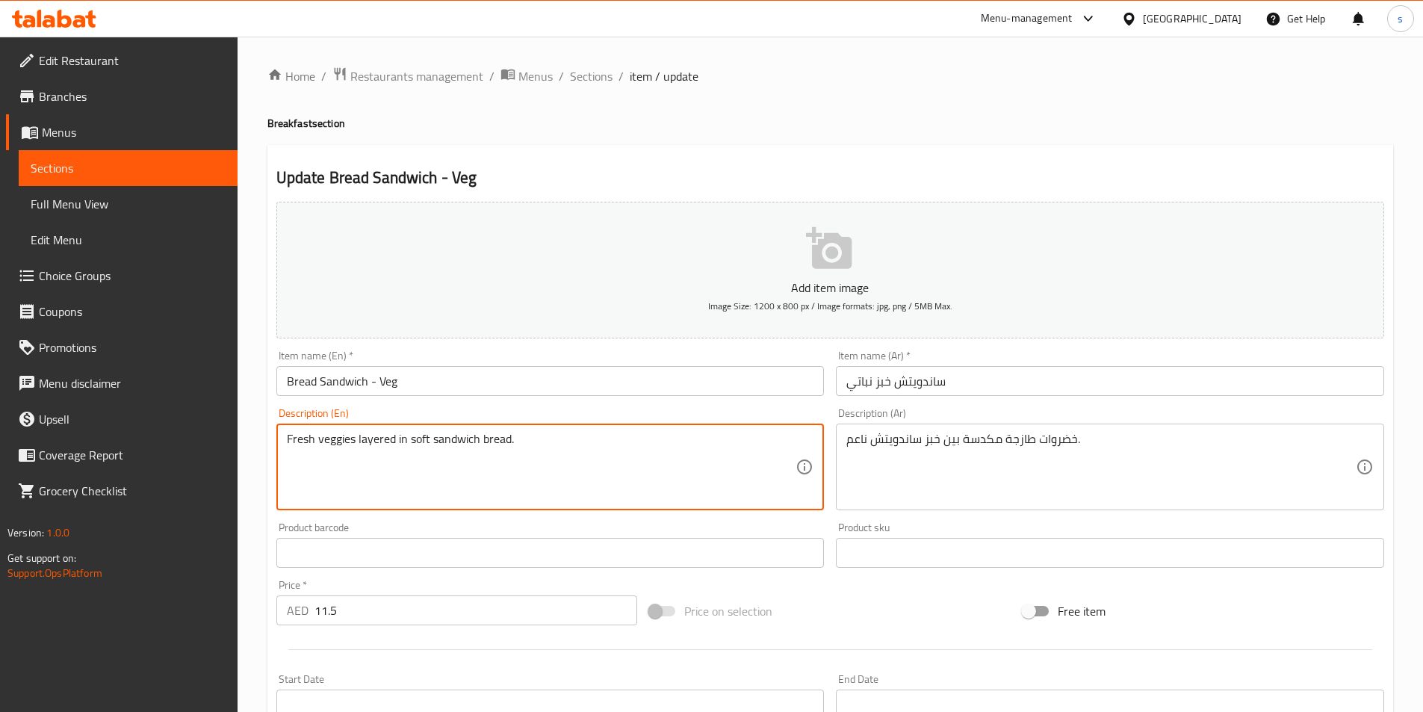
click at [566, 477] on textarea "Fresh veggies layered in soft sandwich bread." at bounding box center [541, 467] width 509 height 71
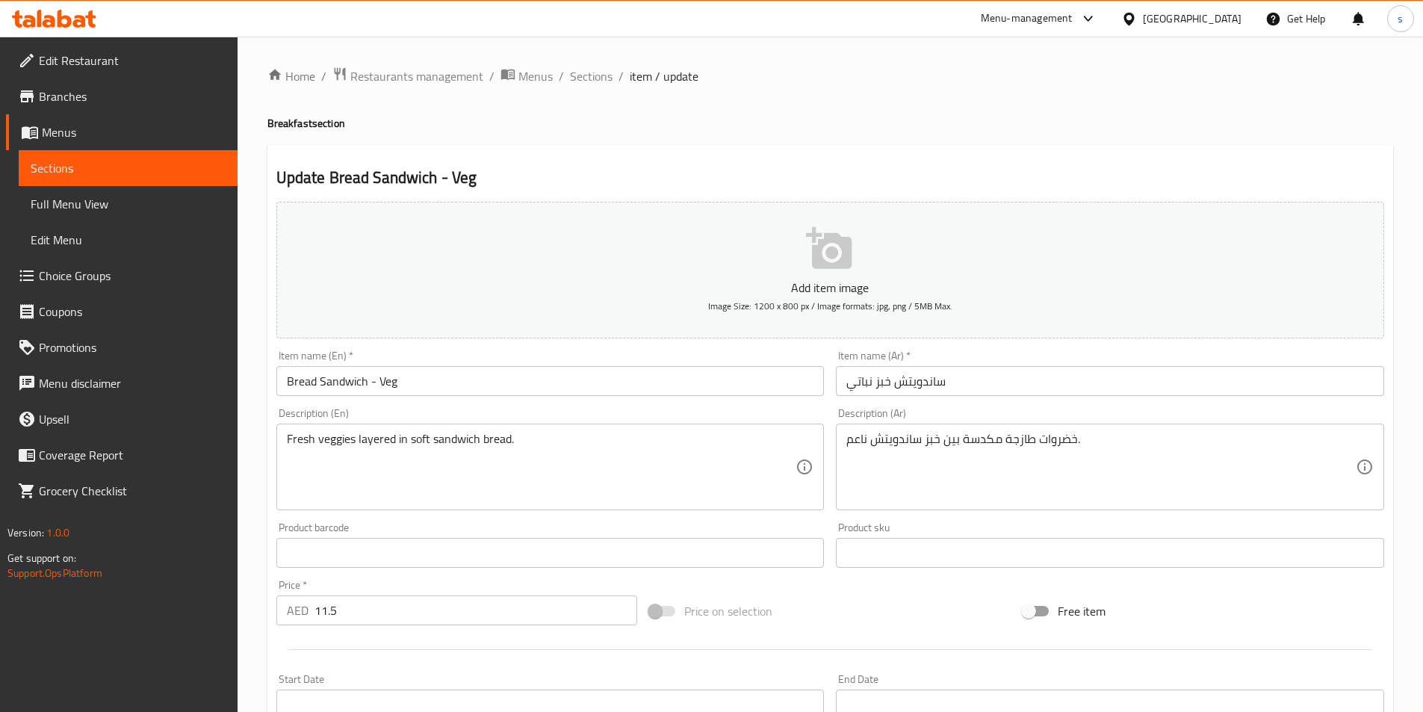
drag, startPoint x: 285, startPoint y: 436, endPoint x: 651, endPoint y: 477, distance: 368.3
click at [651, 477] on div "Fresh veggies layered in soft sandwich bread. Description (En)" at bounding box center [550, 466] width 548 height 87
drag, startPoint x: 285, startPoint y: 442, endPoint x: 450, endPoint y: 466, distance: 167.5
click at [450, 466] on div "Fresh veggies layered in soft sandwich bread. Description (En)" at bounding box center [550, 466] width 548 height 87
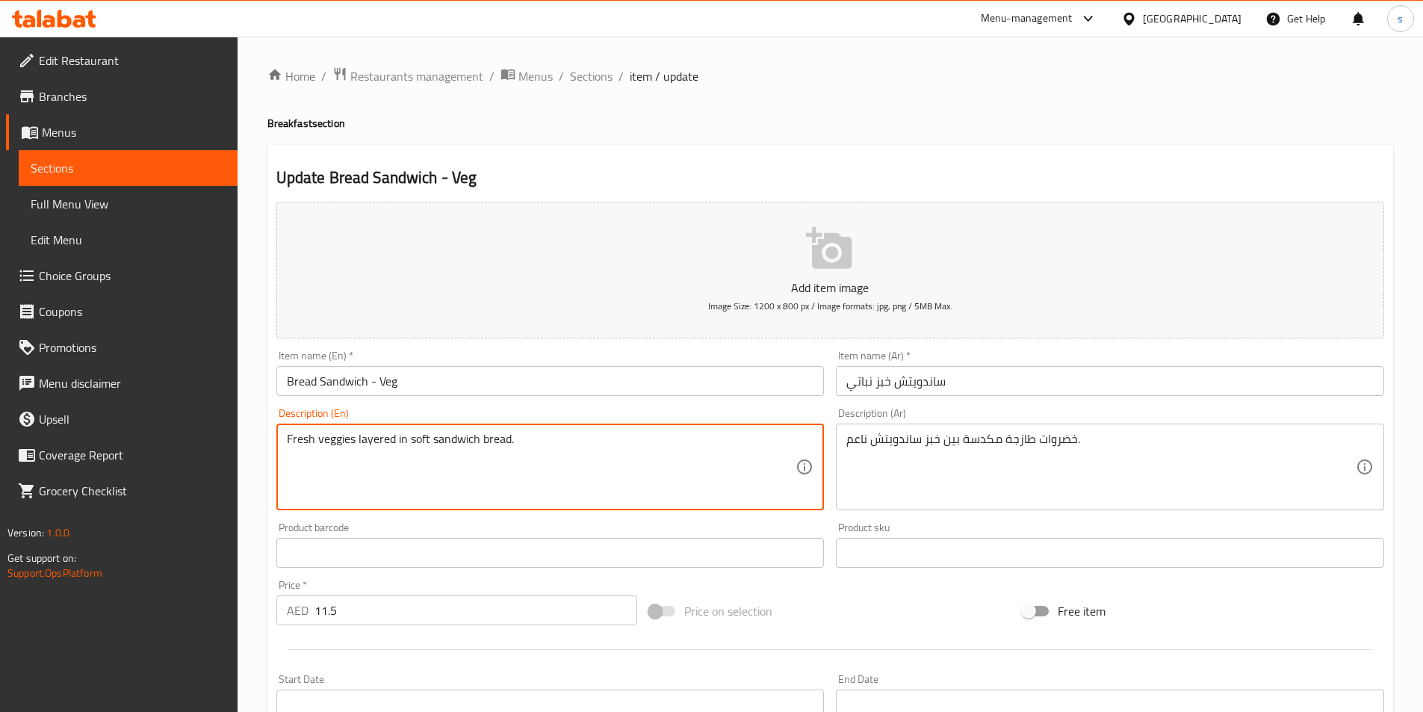
drag, startPoint x: 509, startPoint y: 438, endPoint x: 218, endPoint y: 390, distance: 295.3
click at [218, 390] on div "Edit Restaurant Branches Menus Sections Full Menu View Edit Menu Choice Groups …" at bounding box center [711, 546] width 1423 height 1019
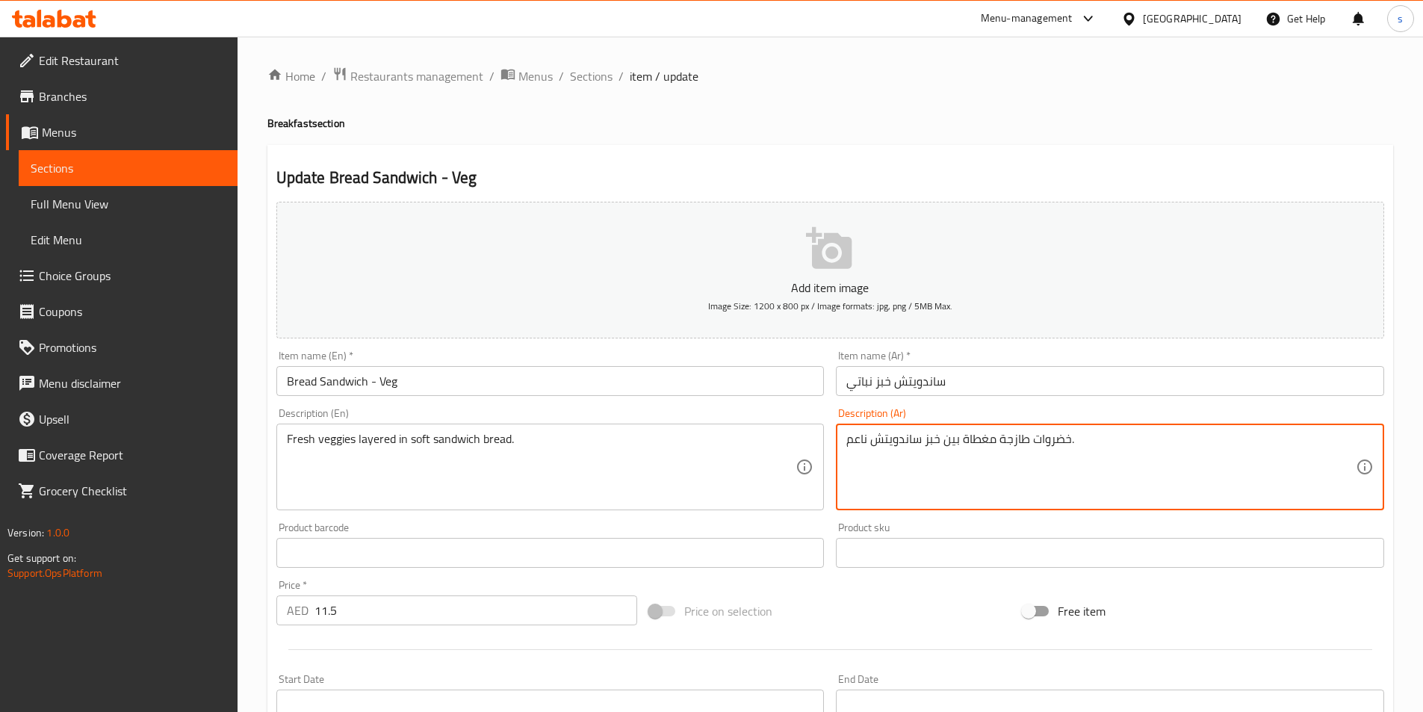
click at [942, 442] on textarea "خضروات طازجة مغطاة بين خبز ساندويتش ناعم." at bounding box center [1100, 467] width 509 height 71
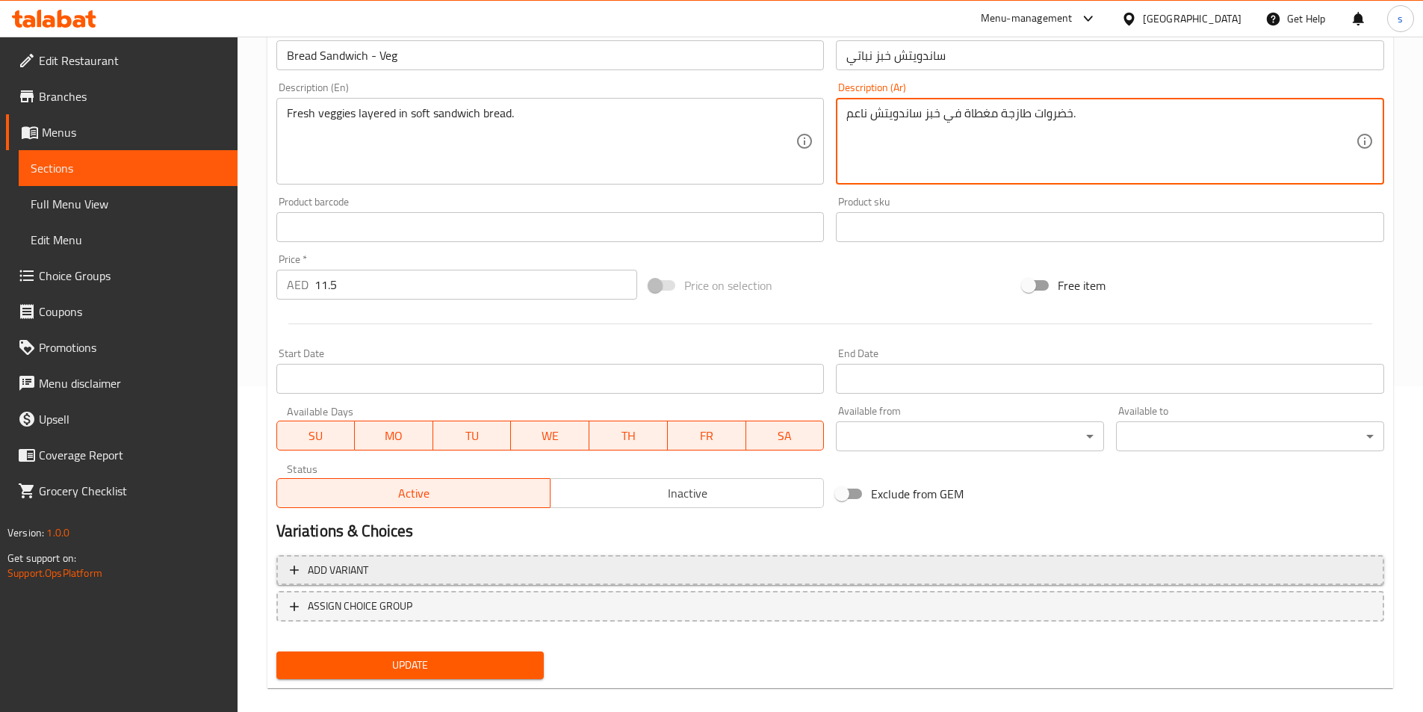
scroll to position [344, 0]
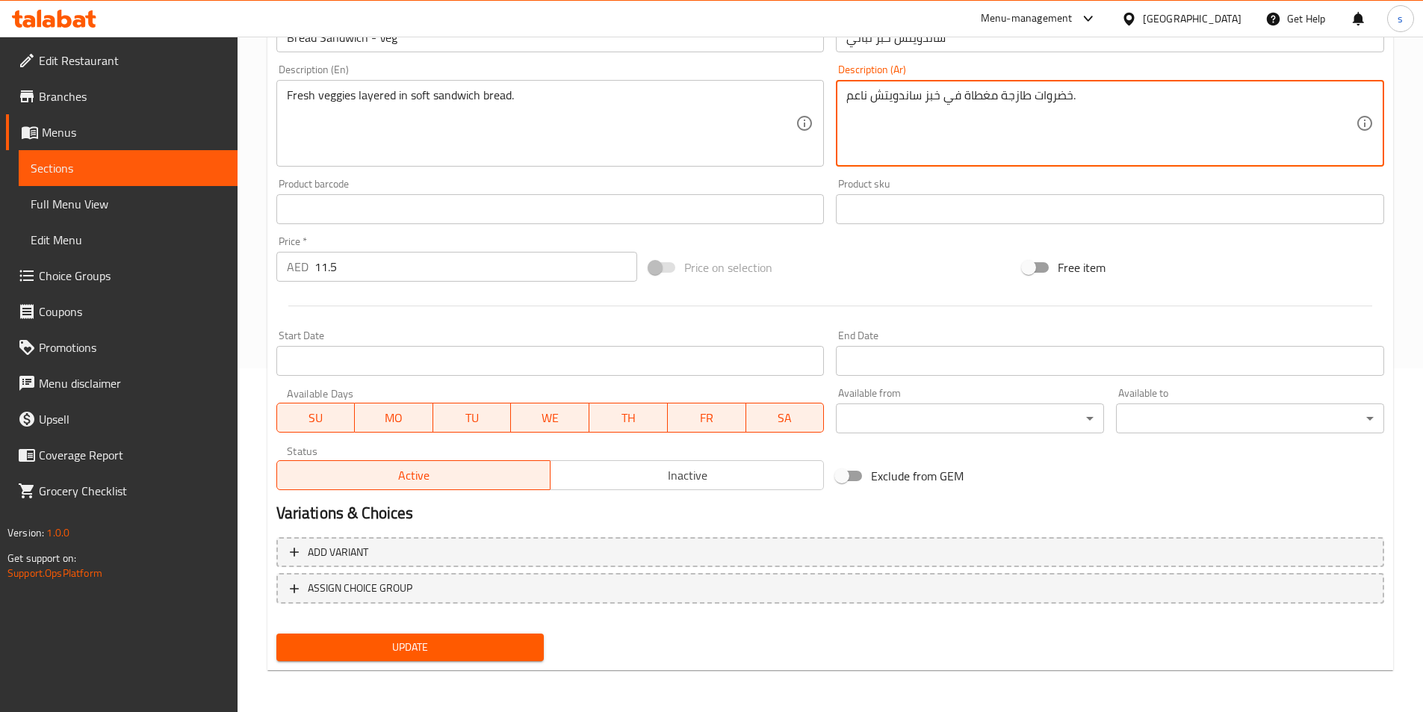
type textarea "خضروات طازجة مغطاة في خبز ساندويتش ناعم."
click at [452, 646] on span "Update" at bounding box center [410, 647] width 244 height 19
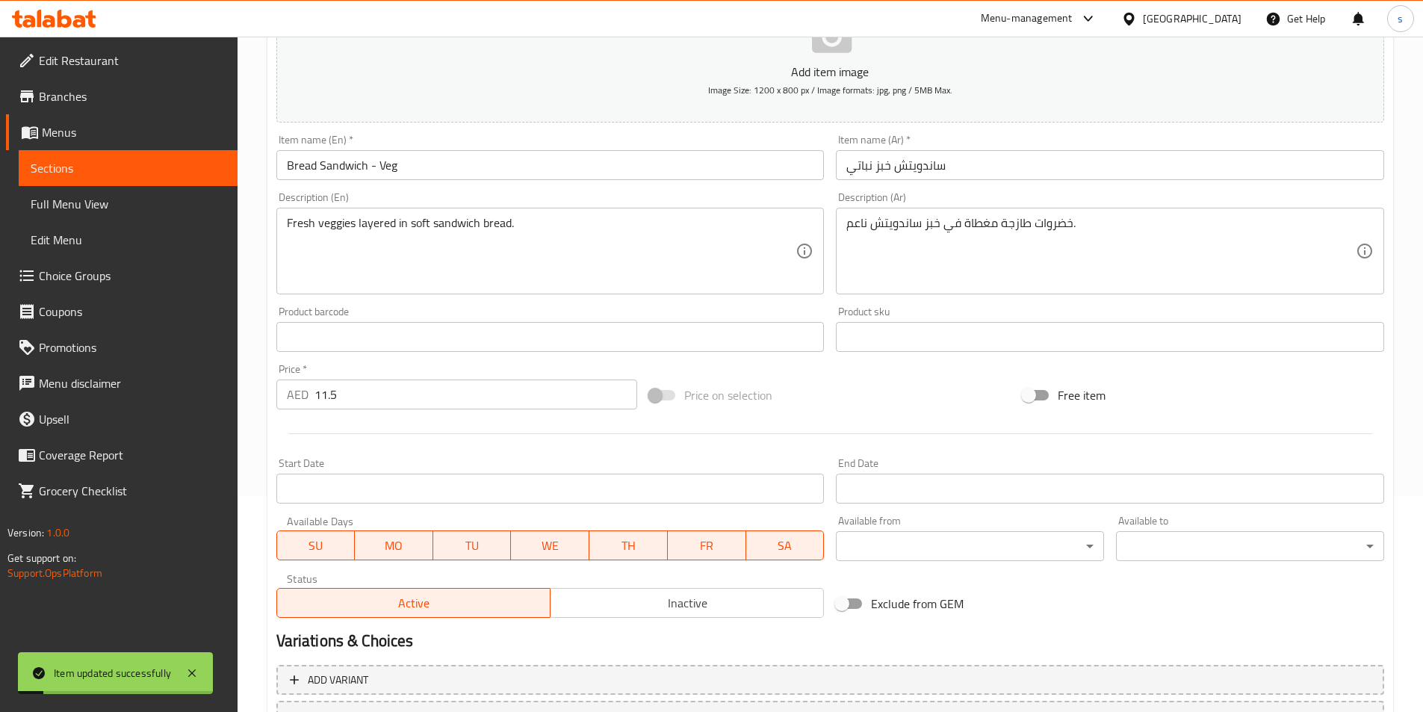
scroll to position [0, 0]
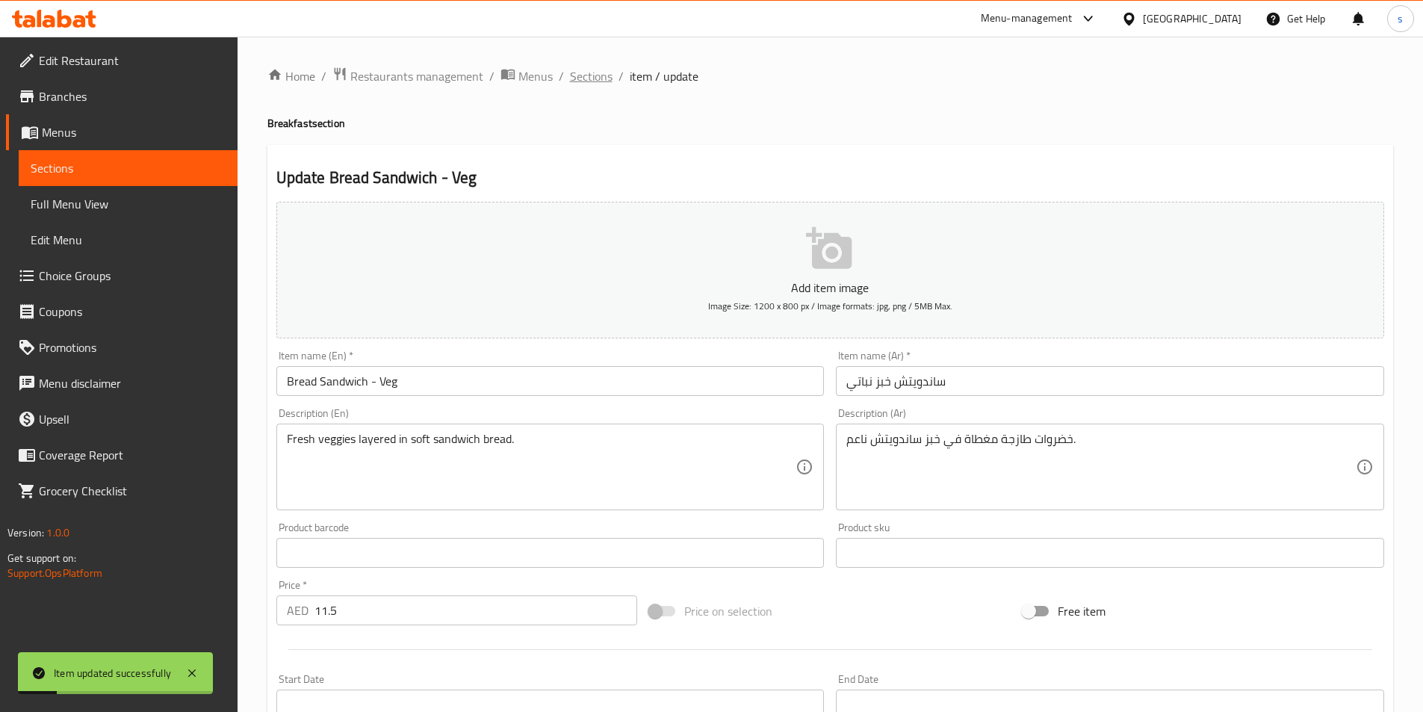
click at [588, 77] on span "Sections" at bounding box center [591, 76] width 43 height 18
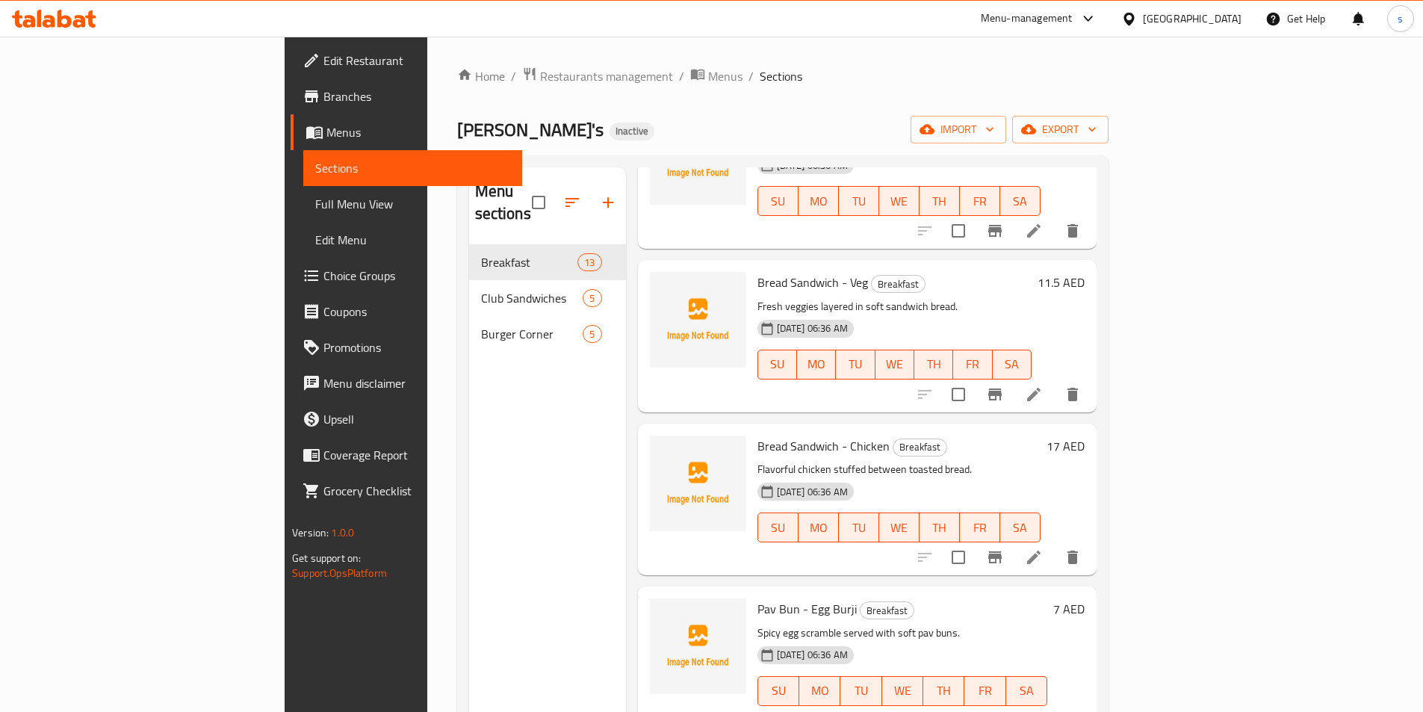
scroll to position [1195, 0]
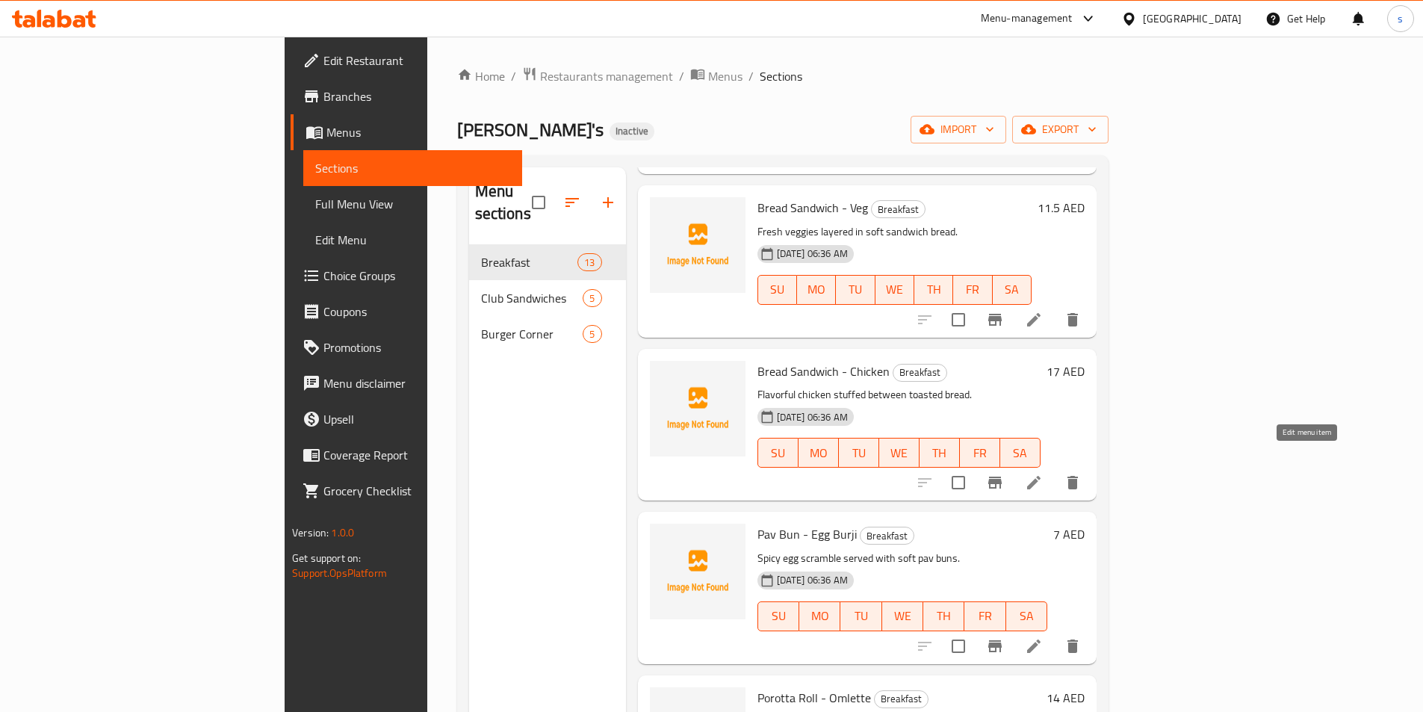
click at [1043, 474] on icon at bounding box center [1034, 483] width 18 height 18
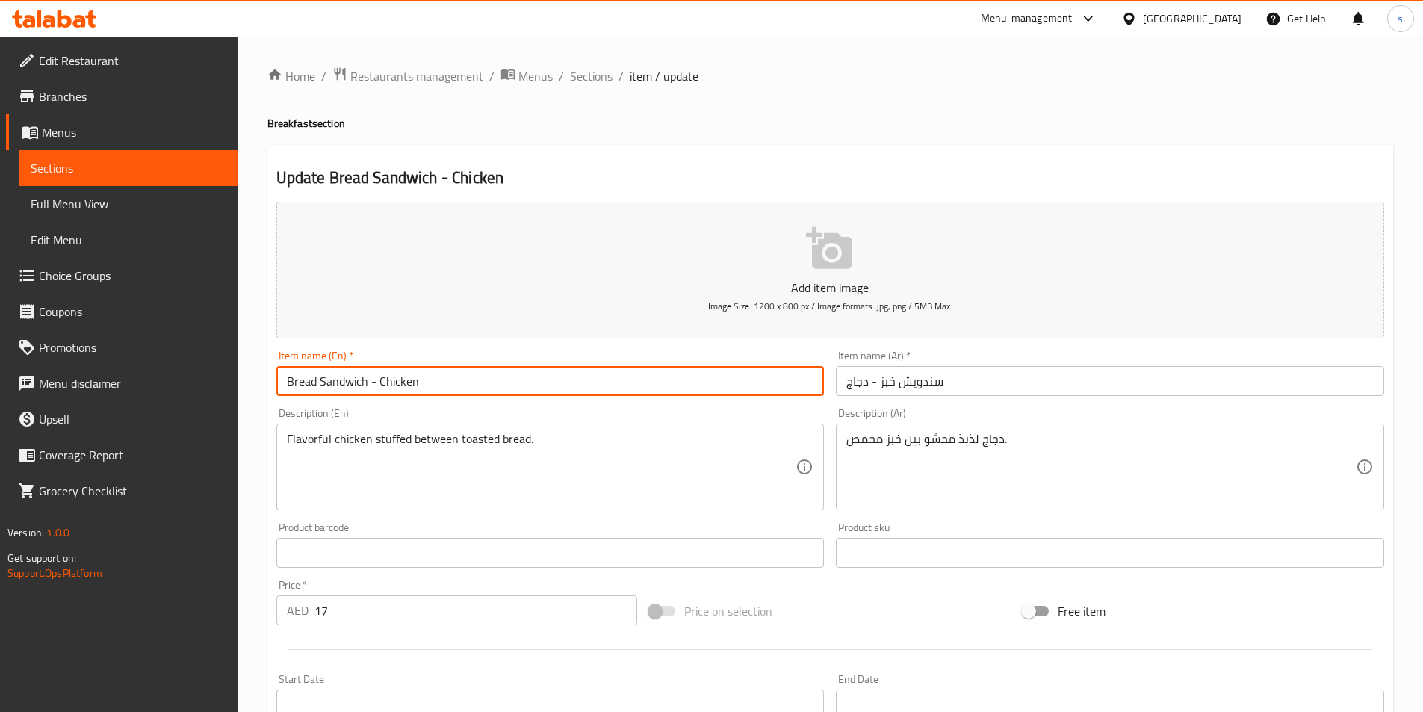
drag, startPoint x: 336, startPoint y: 389, endPoint x: 703, endPoint y: 418, distance: 367.8
click at [649, 423] on div "Add item image Image Size: 1200 x 800 px / Image formats: jpg, png / 5MB Max. I…" at bounding box center [830, 518] width 1120 height 644
click at [580, 385] on input "Bread Sandwich - Chicken" at bounding box center [550, 381] width 548 height 30
drag, startPoint x: 285, startPoint y: 380, endPoint x: 366, endPoint y: 381, distance: 80.7
click at [366, 381] on input "Bread Sandwich - Chicken" at bounding box center [550, 381] width 548 height 30
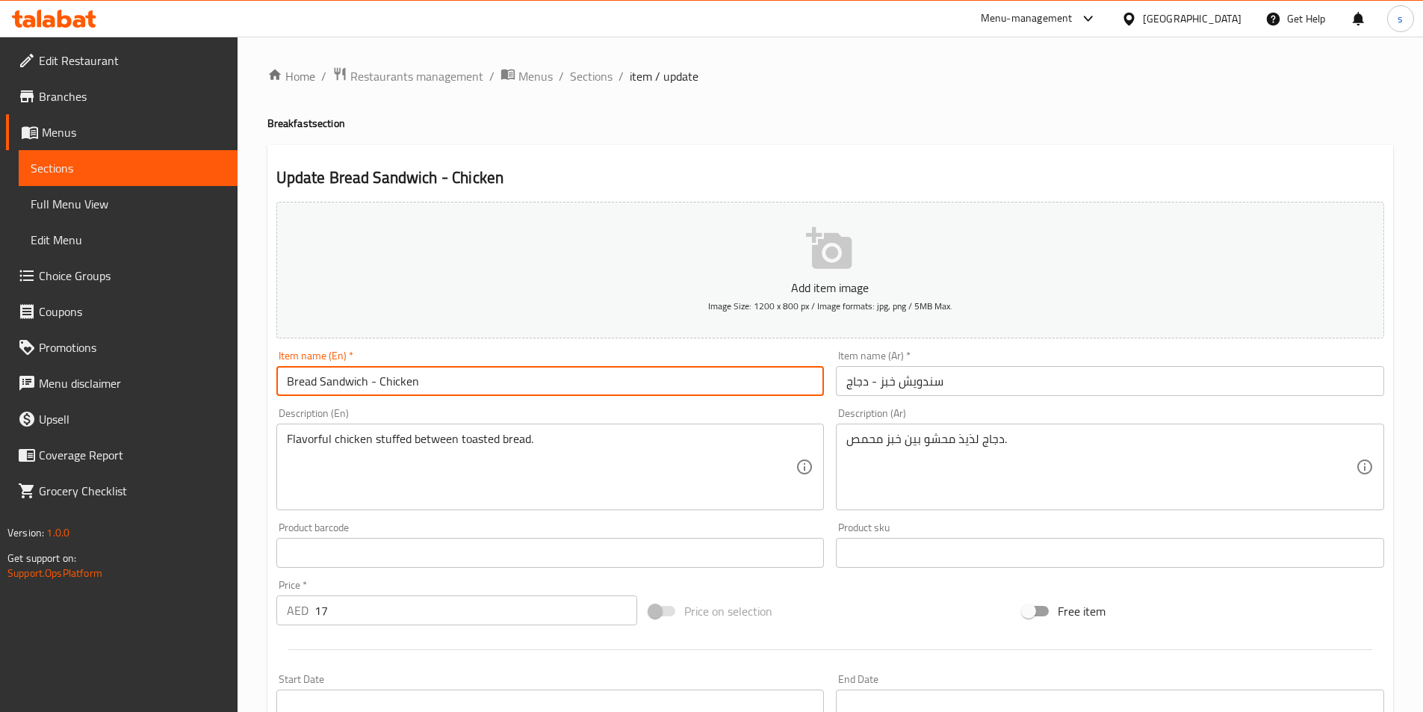
click at [612, 374] on input "Bread Sandwich - Chicken" at bounding box center [550, 381] width 548 height 30
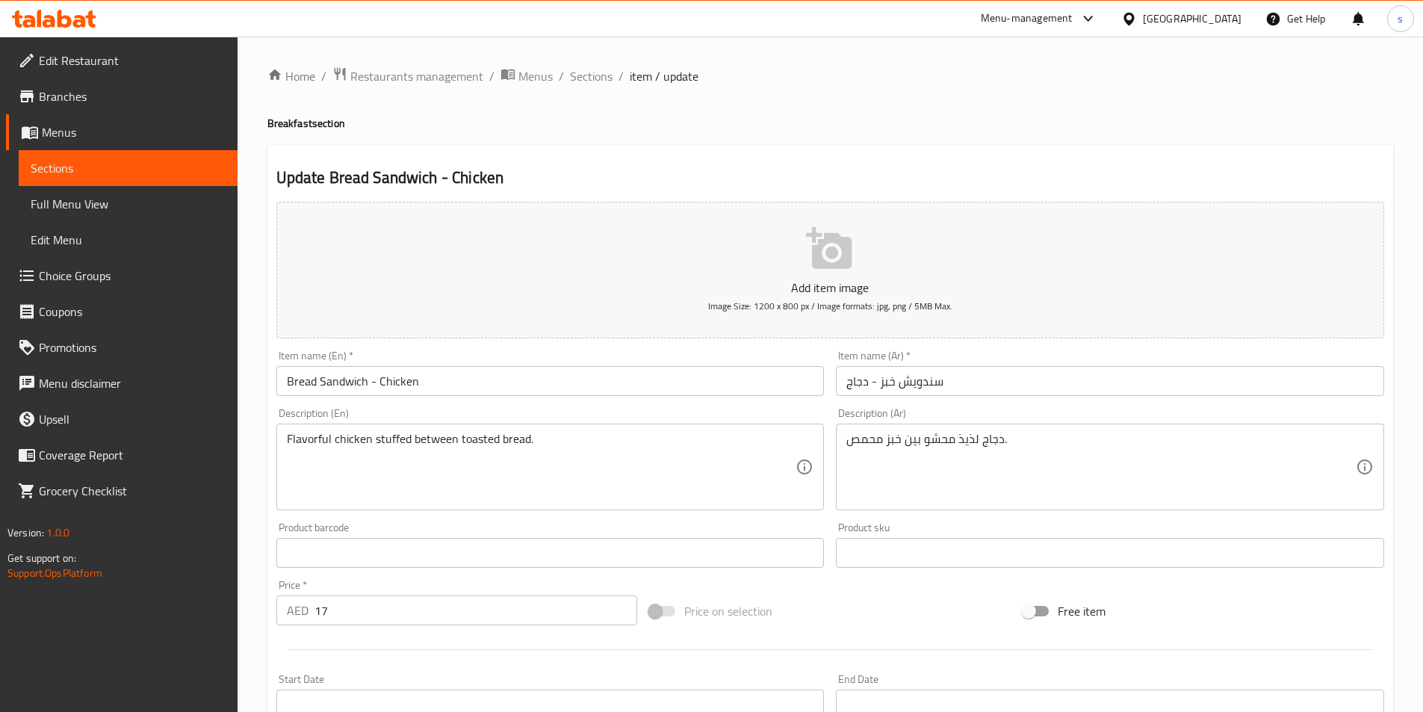
drag, startPoint x: 285, startPoint y: 438, endPoint x: 349, endPoint y: 436, distance: 63.5
click at [349, 436] on div "Flavorful chicken stuffed between toasted bread. Description (En)" at bounding box center [550, 466] width 548 height 87
drag, startPoint x: 285, startPoint y: 439, endPoint x: 338, endPoint y: 440, distance: 52.3
click at [336, 440] on div "Flavorful chicken stuffed between toasted bread. Description (En)" at bounding box center [550, 466] width 548 height 87
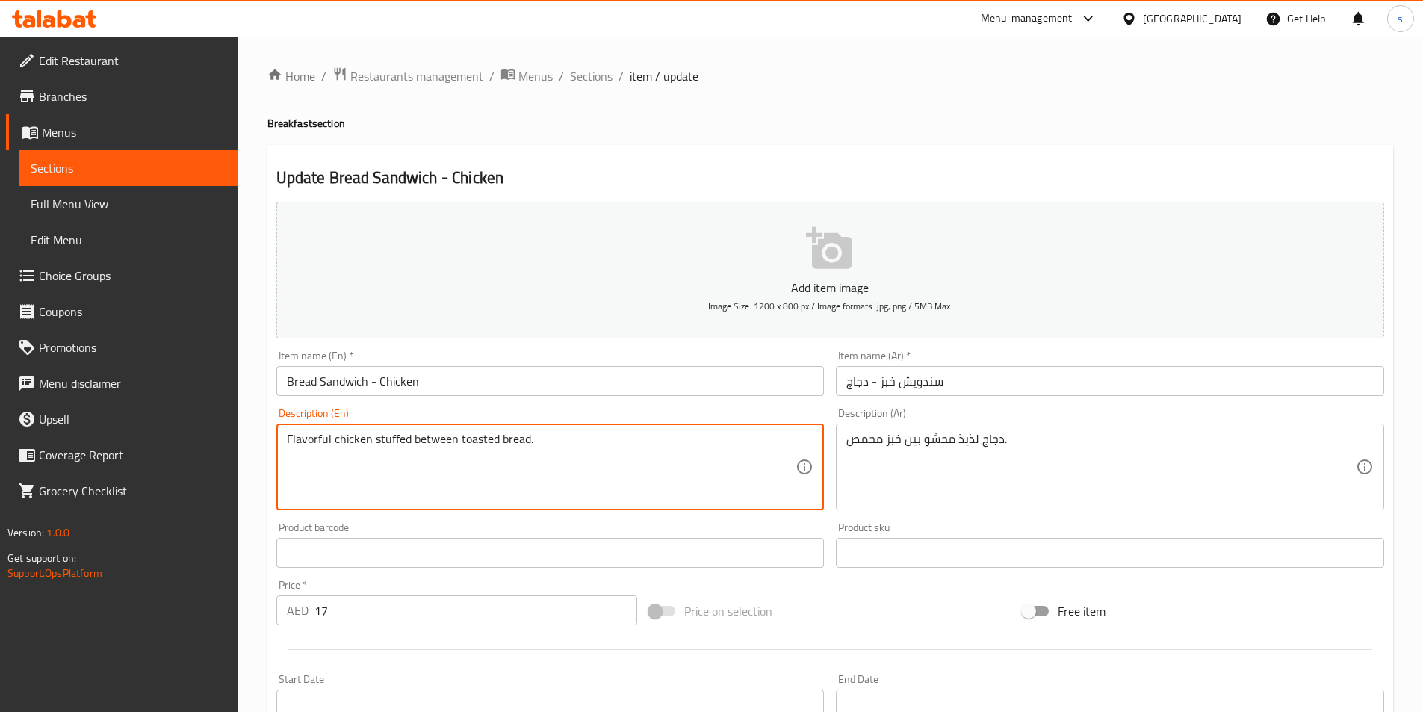
drag, startPoint x: 353, startPoint y: 444, endPoint x: 216, endPoint y: 432, distance: 137.9
click at [217, 432] on div "Edit Restaurant Branches Menus Sections Full Menu View Edit Menu Choice Groups …" at bounding box center [711, 546] width 1423 height 1019
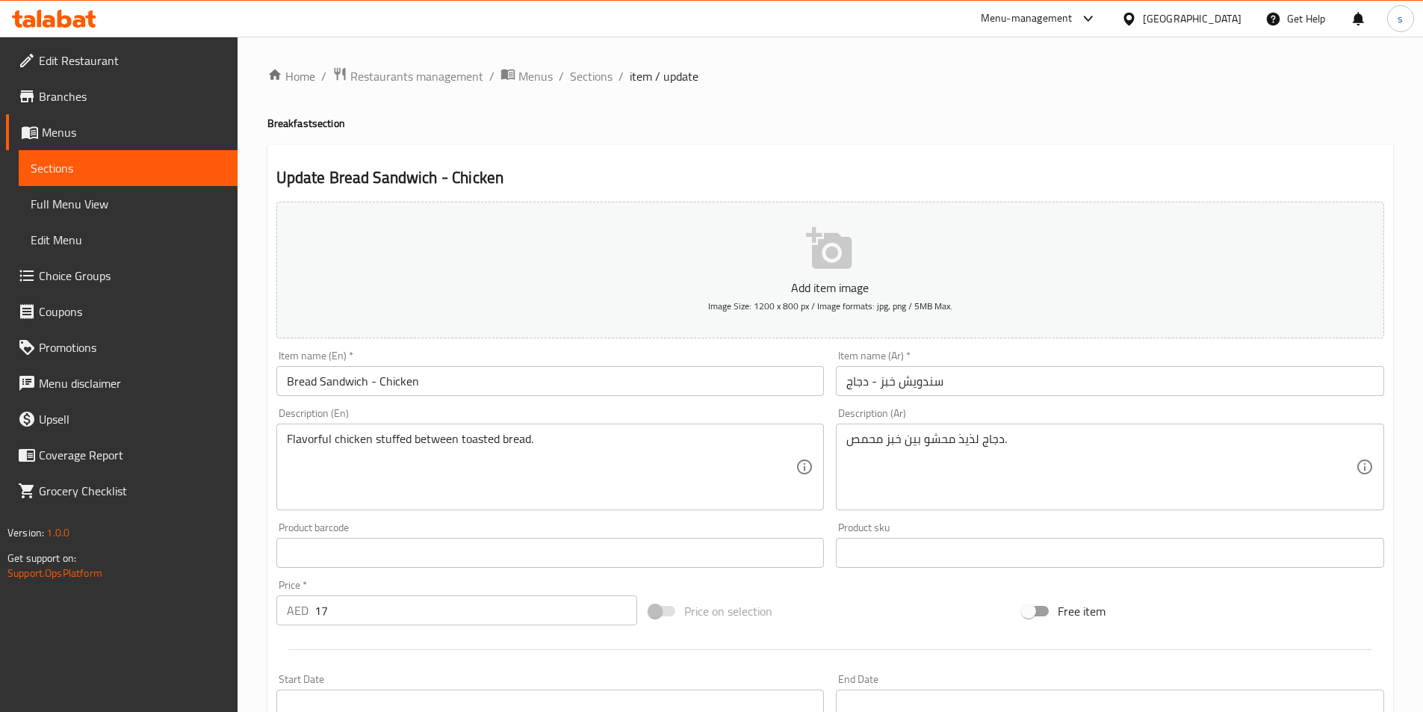
drag, startPoint x: 285, startPoint y: 443, endPoint x: 589, endPoint y: 450, distance: 303.3
click at [589, 450] on div "Flavorful chicken stuffed between toasted bread. Description (En)" at bounding box center [550, 466] width 548 height 87
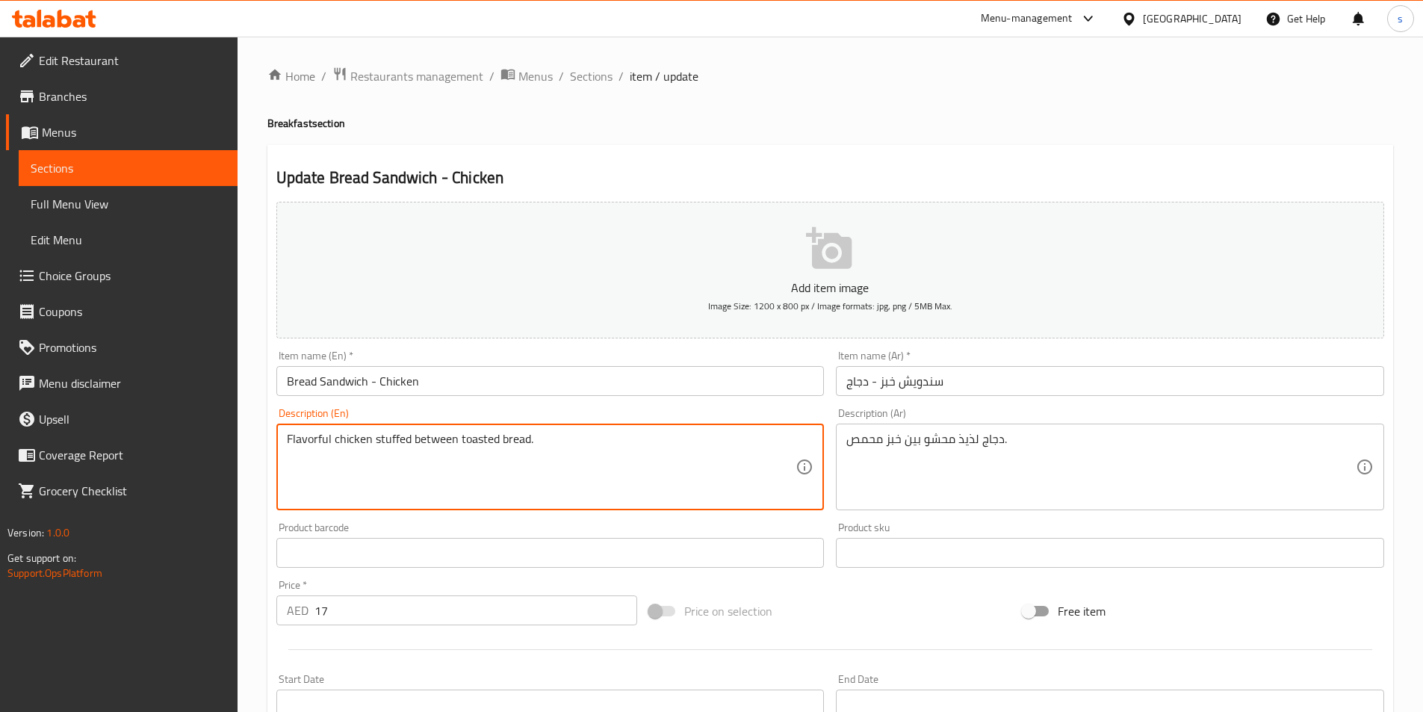
click at [333, 477] on textarea "Flavorful chicken stuffed between toasted bread." at bounding box center [541, 467] width 509 height 71
drag, startPoint x: 286, startPoint y: 437, endPoint x: 727, endPoint y: 451, distance: 440.9
click at [716, 453] on textarea "Flavorful chicken stuffed between toasted bread." at bounding box center [541, 467] width 509 height 71
drag, startPoint x: 371, startPoint y: 441, endPoint x: 411, endPoint y: 438, distance: 39.8
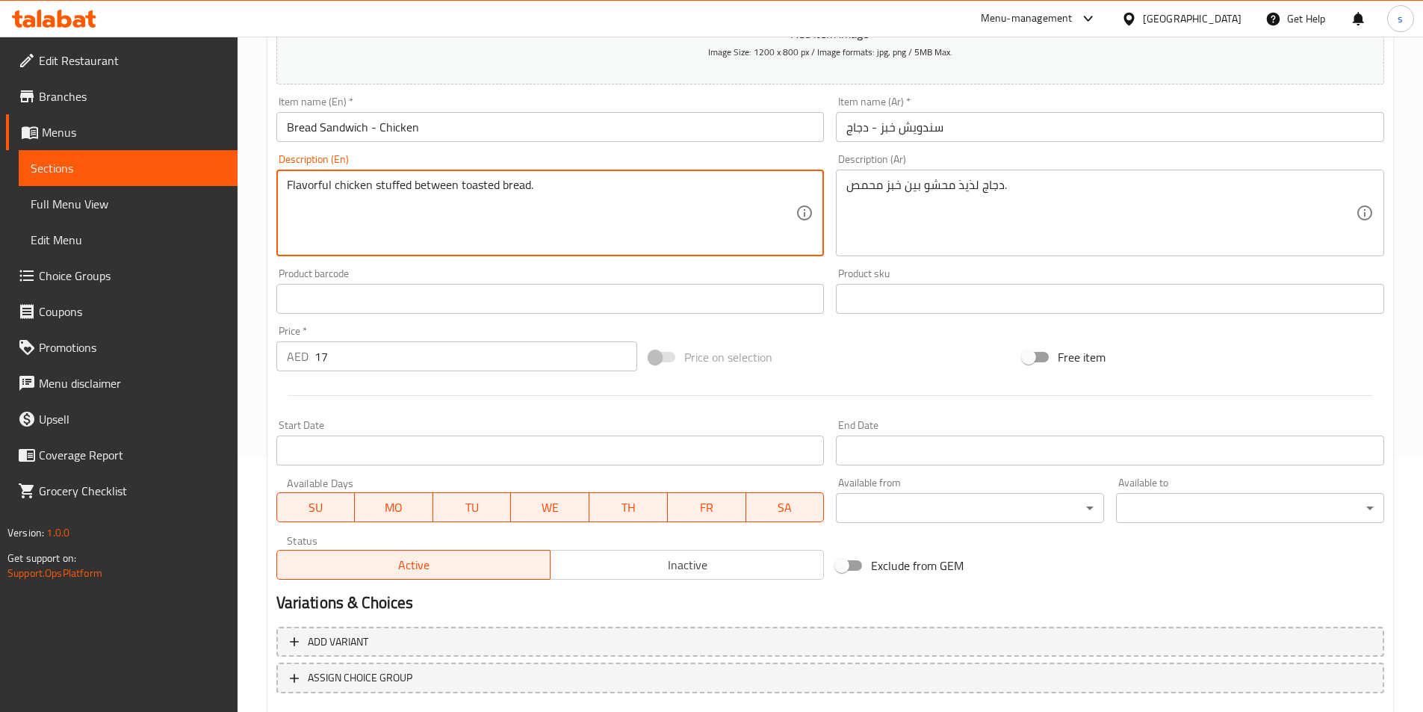
scroll to position [299, 0]
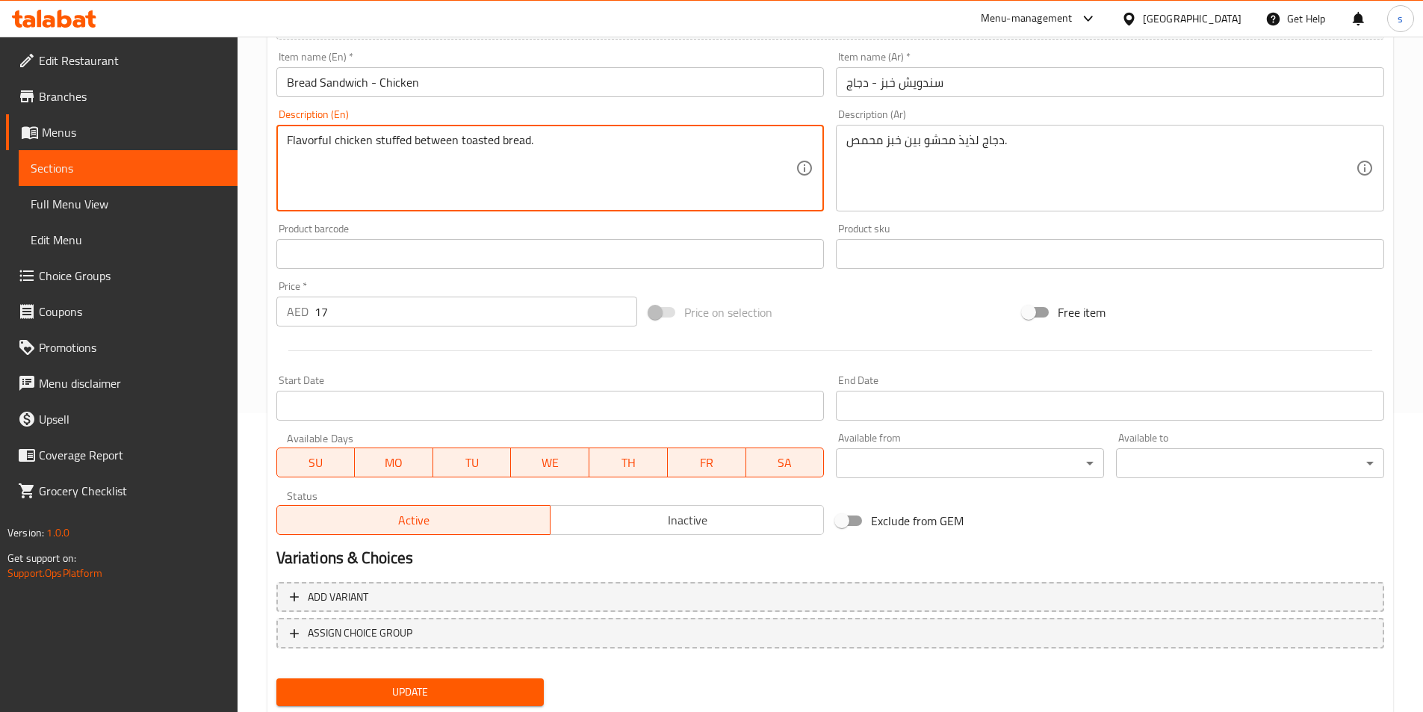
click at [394, 680] on button "Update" at bounding box center [410, 692] width 268 height 28
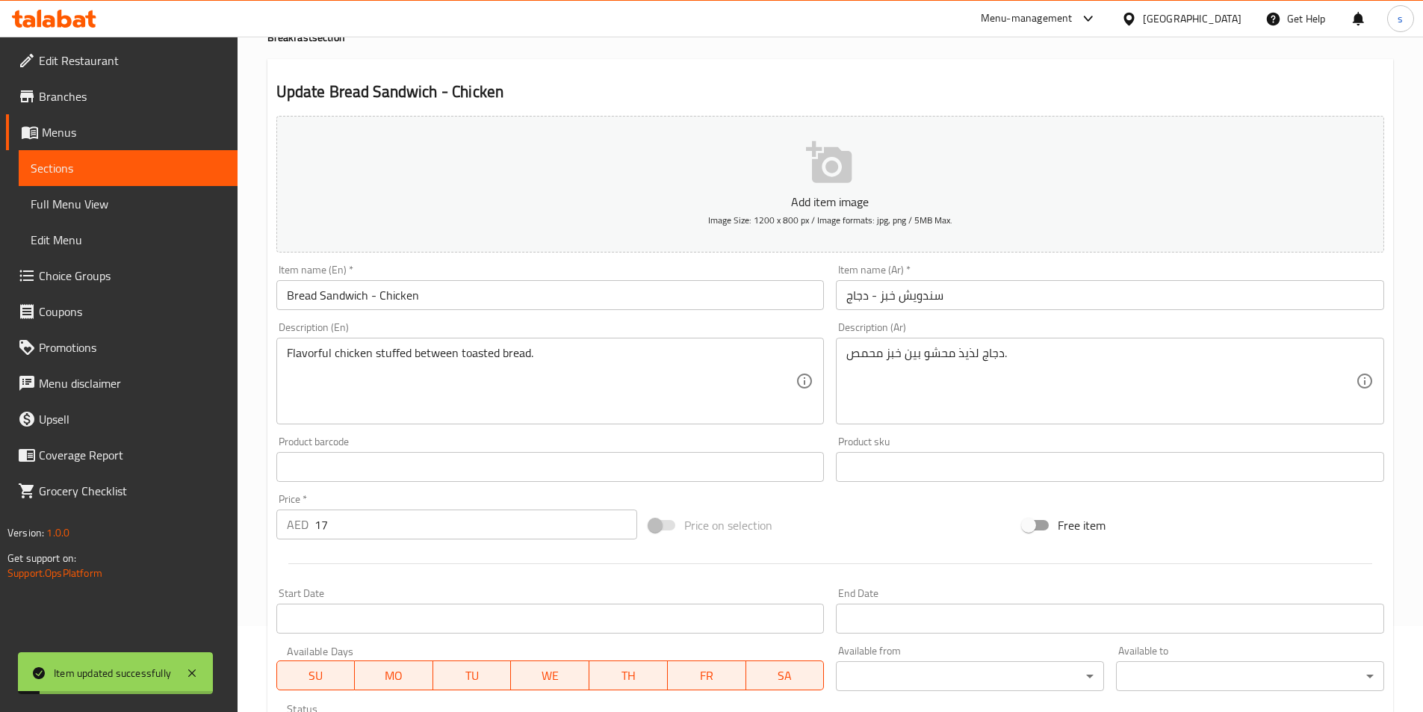
scroll to position [0, 0]
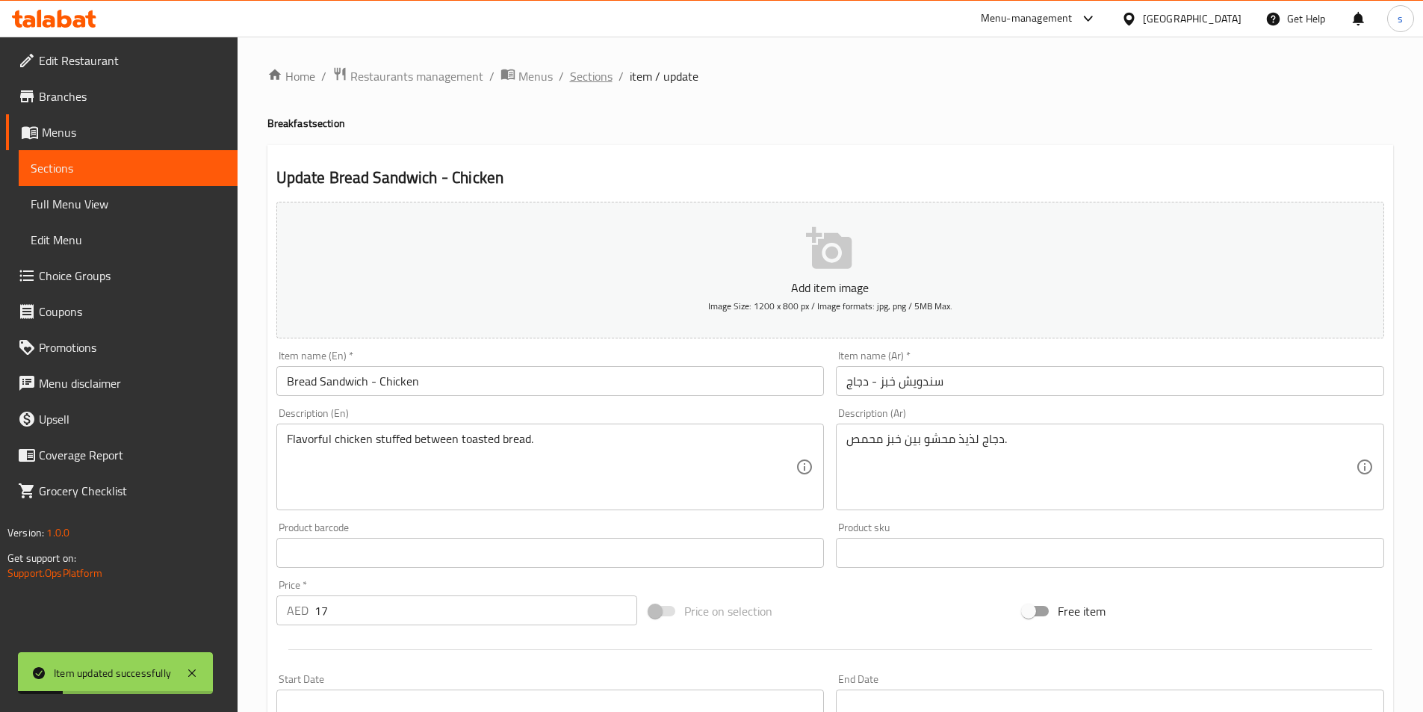
click at [595, 81] on span "Sections" at bounding box center [591, 76] width 43 height 18
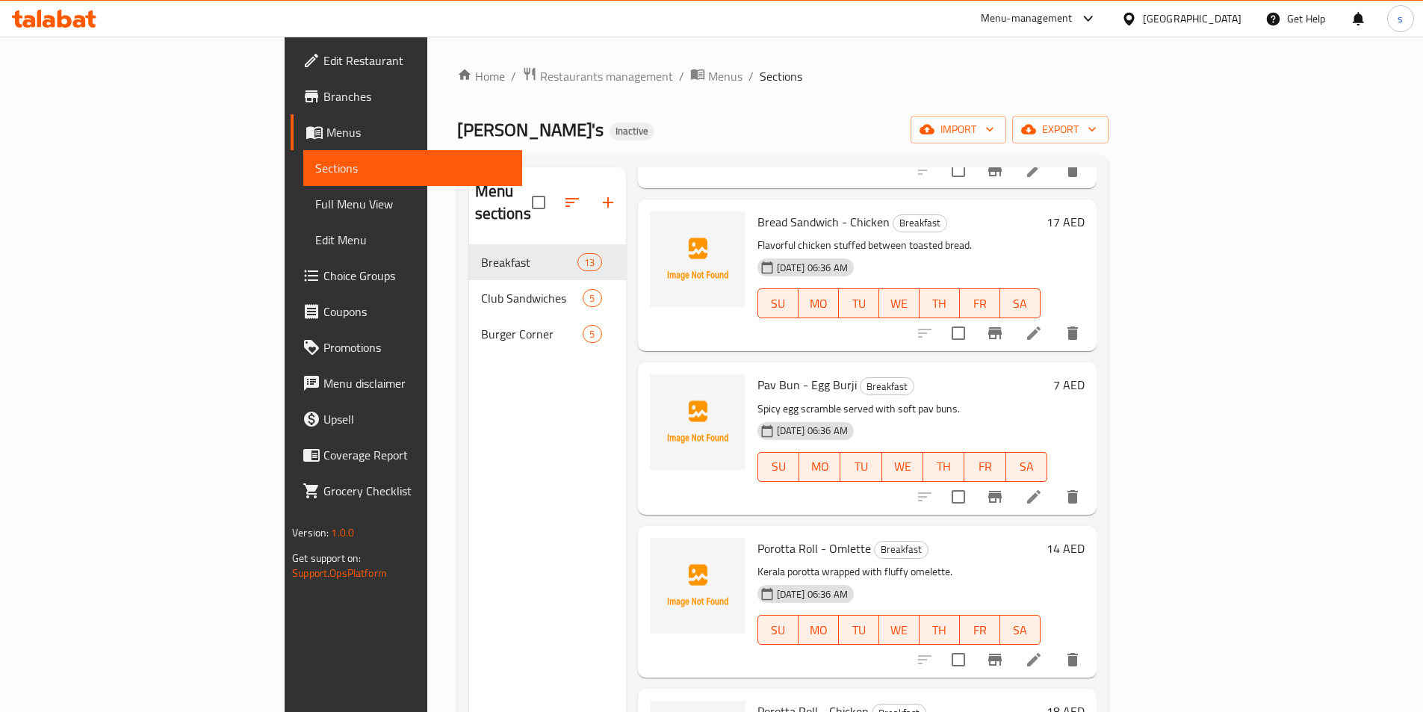
scroll to position [1419, 0]
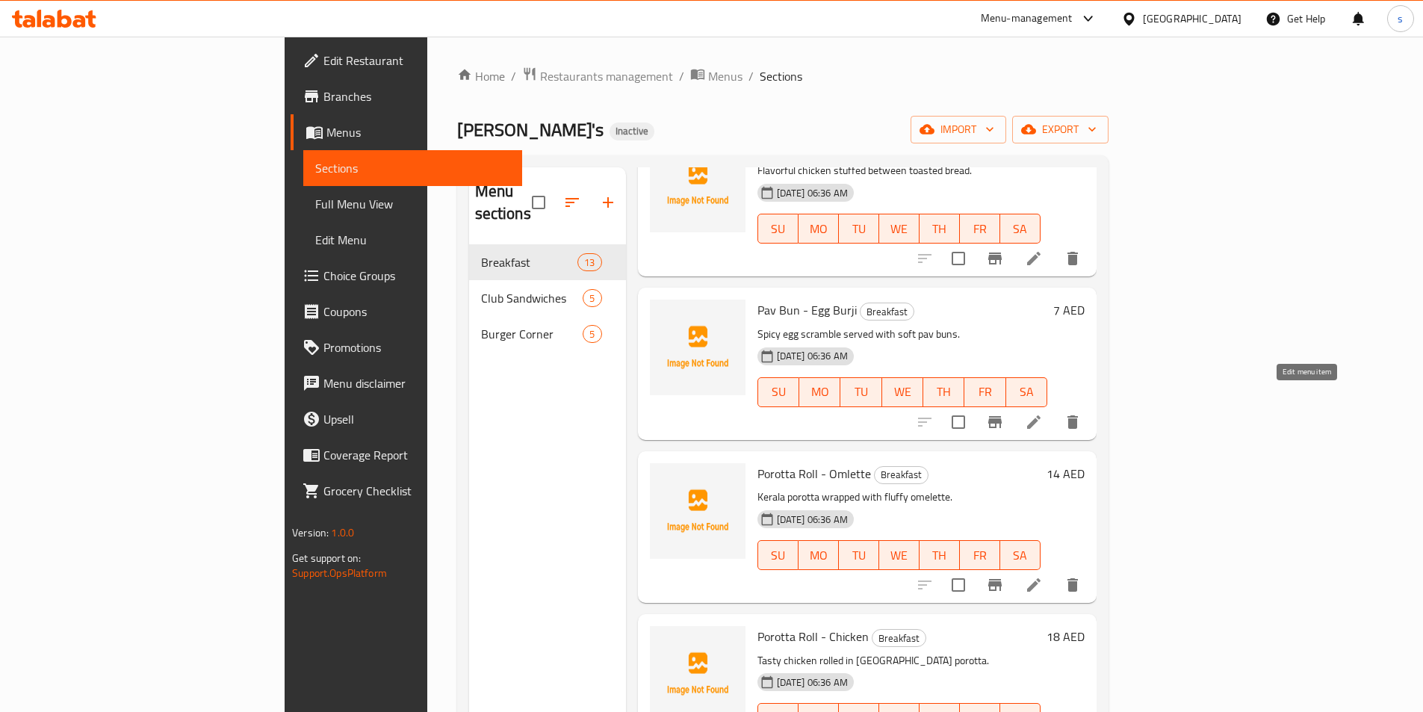
click at [1043, 413] on icon at bounding box center [1034, 422] width 18 height 18
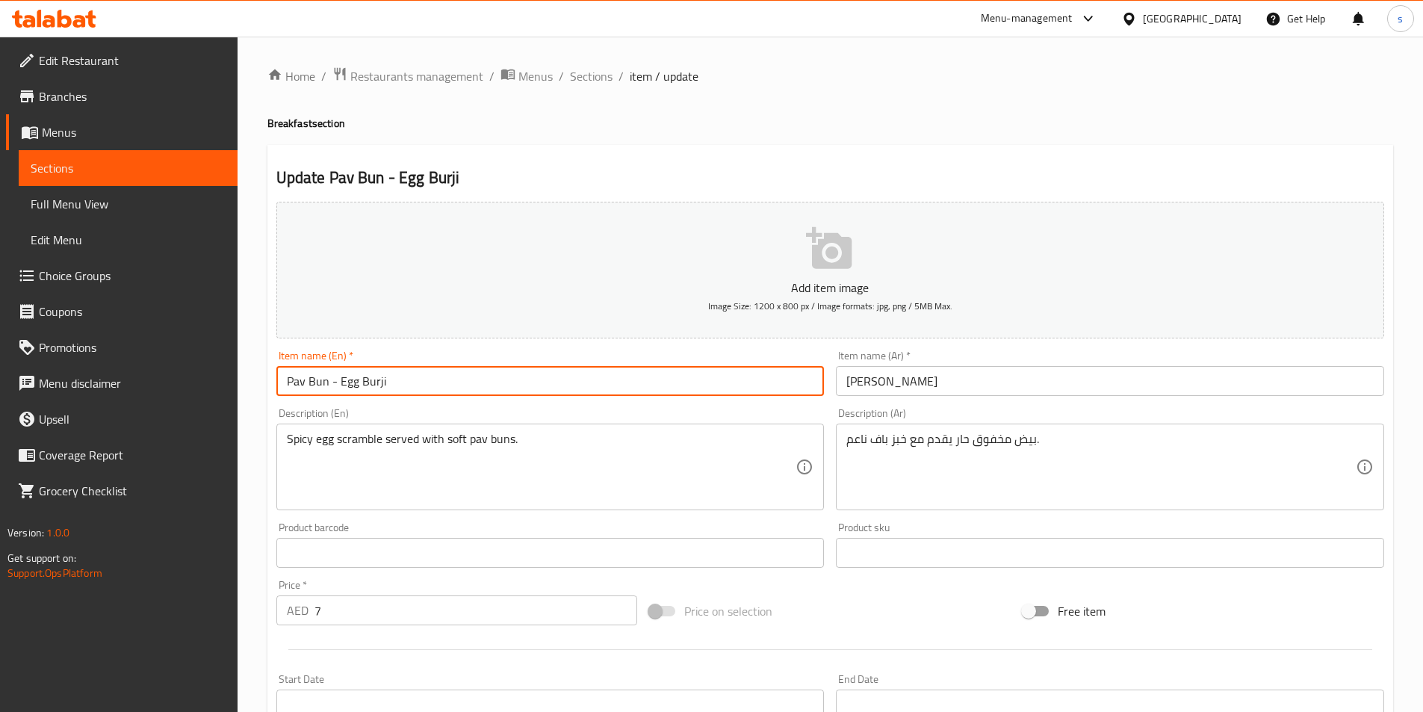
drag, startPoint x: 336, startPoint y: 383, endPoint x: 435, endPoint y: 388, distance: 99.4
click at [435, 388] on input "Pav Bun - Egg Burji" at bounding box center [550, 381] width 548 height 30
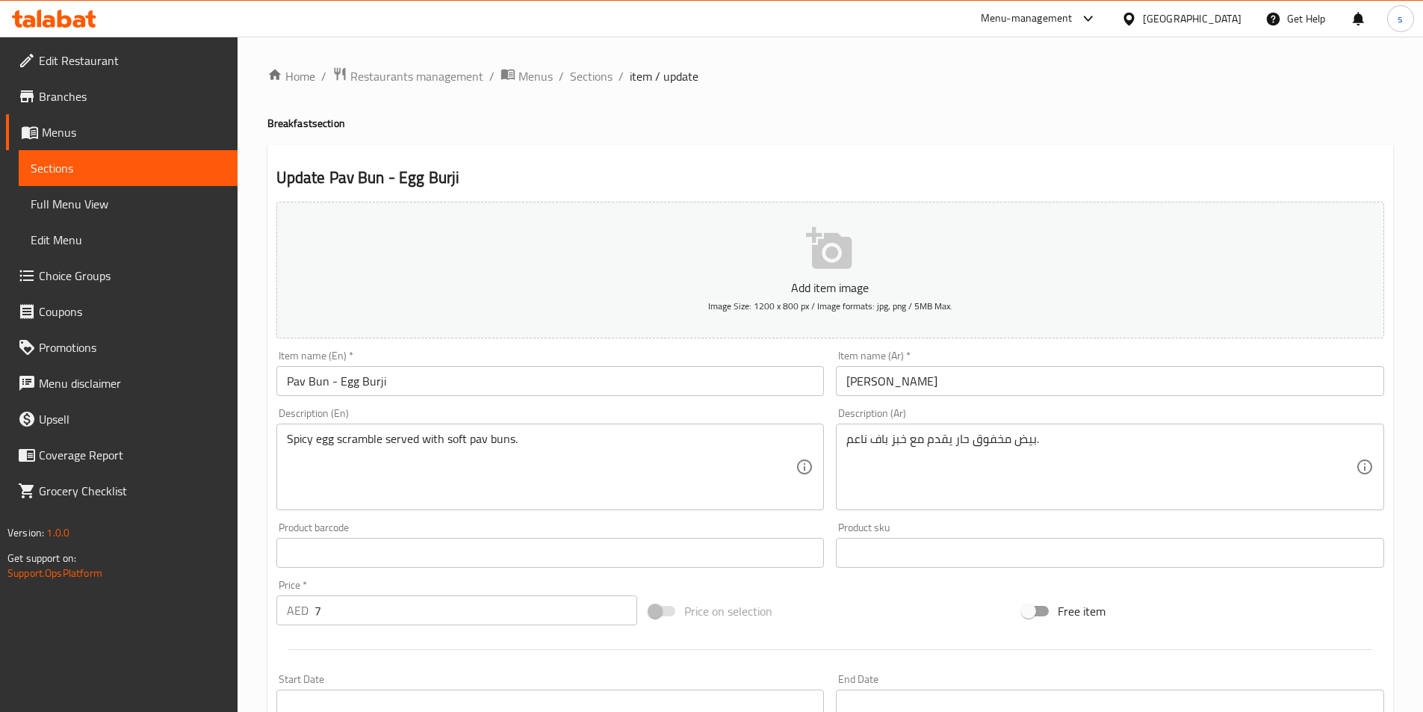
click at [1167, 131] on div "Home / Restaurants management / Menus / Sections / item / update Breakfast sect…" at bounding box center [830, 545] width 1126 height 959
drag, startPoint x: 1433, startPoint y: 671, endPoint x: 880, endPoint y: 615, distance: 556.3
click at [880, 615] on div "Price on selection" at bounding box center [829, 611] width 373 height 40
drag, startPoint x: 285, startPoint y: 439, endPoint x: 373, endPoint y: 455, distance: 90.3
click at [517, 446] on div "Spicy egg scramble served with soft pav buns. Description (En)" at bounding box center [550, 466] width 548 height 87
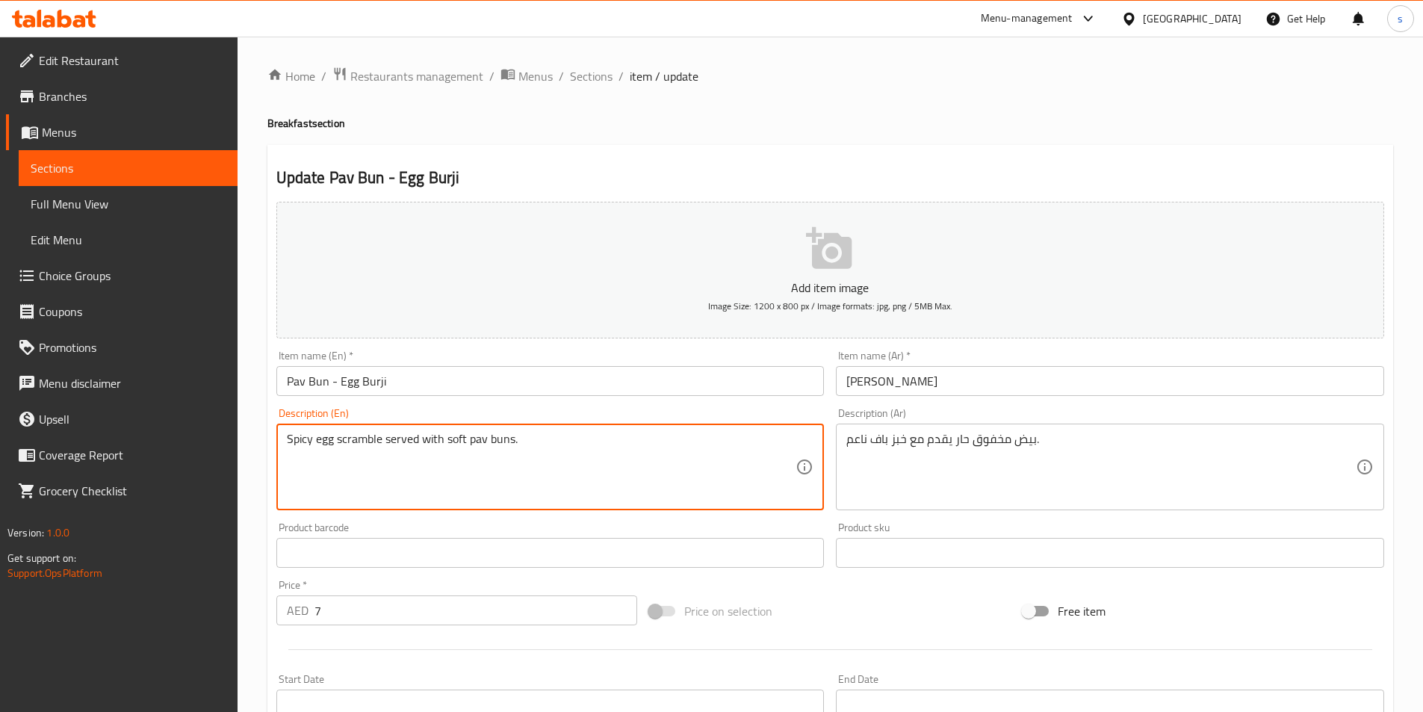
drag, startPoint x: 288, startPoint y: 438, endPoint x: 715, endPoint y: 448, distance: 427.3
click at [715, 448] on textarea "Spicy egg scramble served with soft pav buns." at bounding box center [541, 467] width 509 height 71
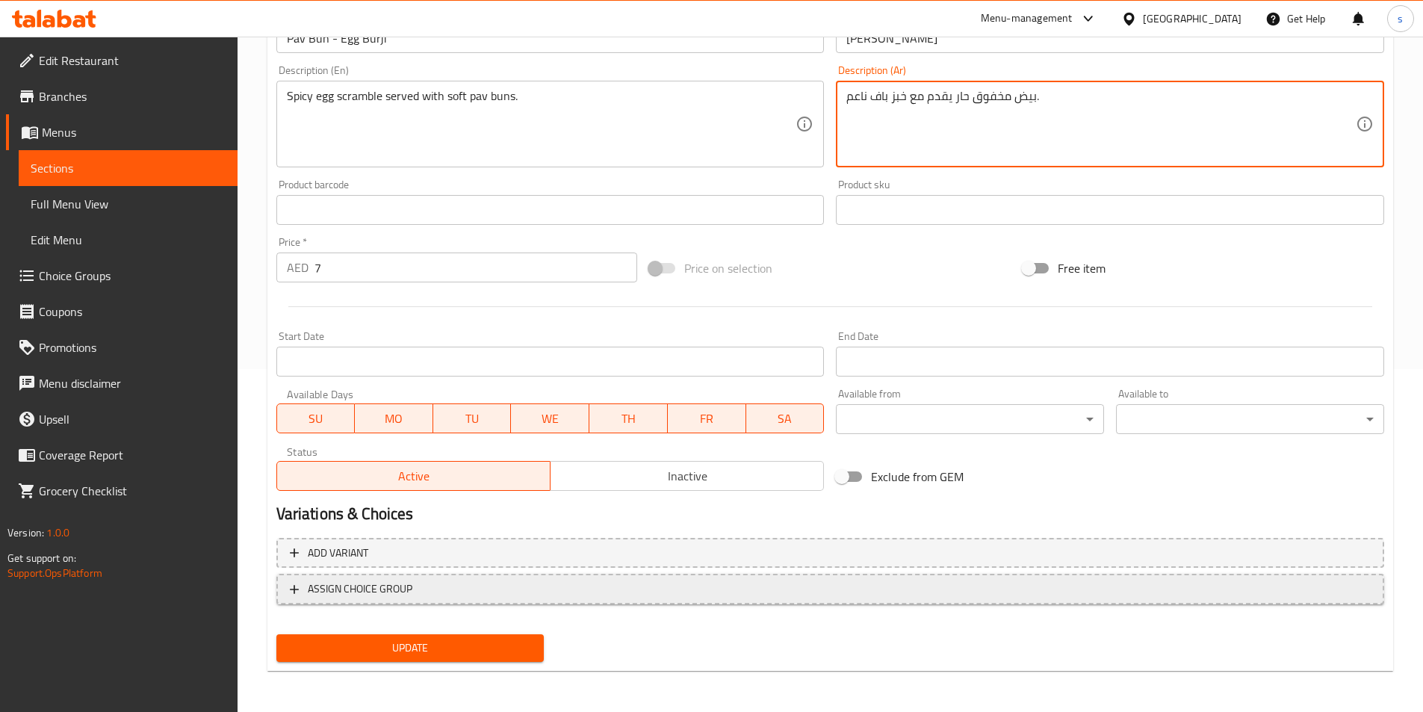
scroll to position [344, 0]
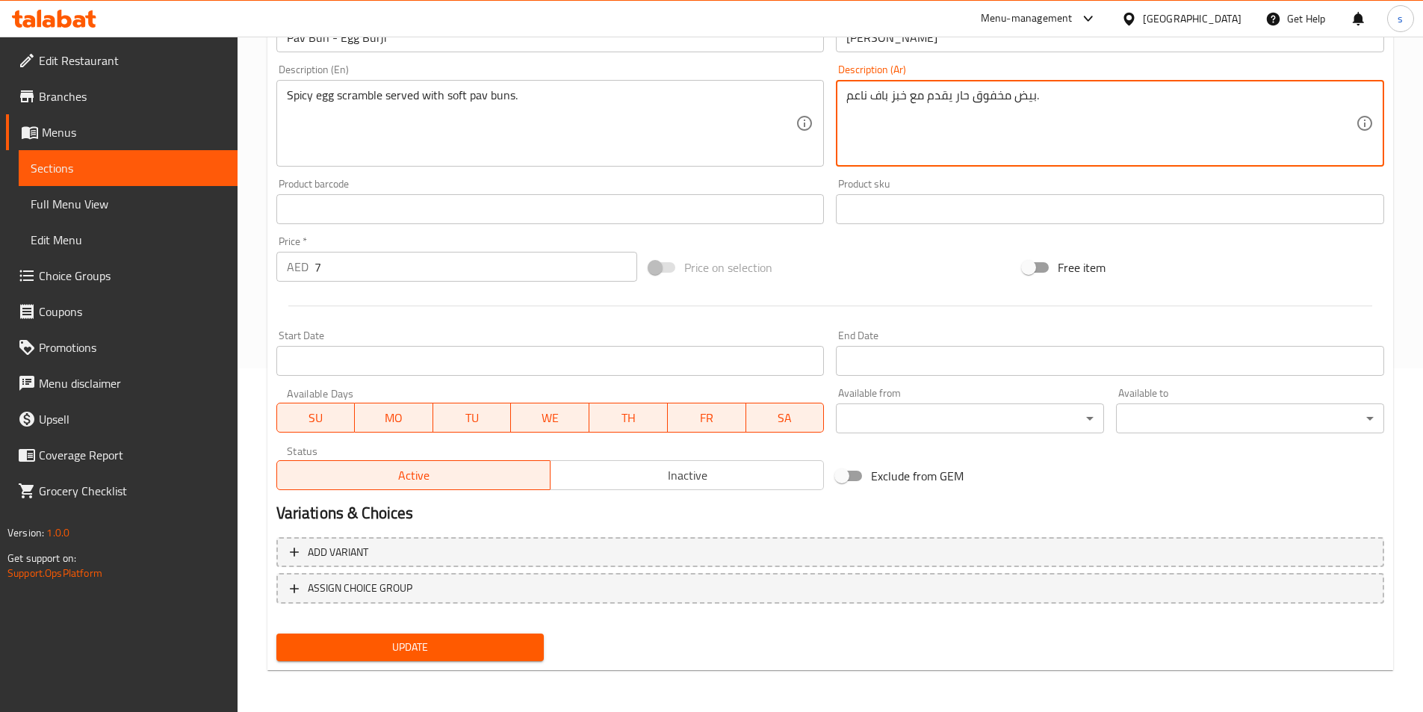
click at [435, 637] on button "Update" at bounding box center [410, 647] width 268 height 28
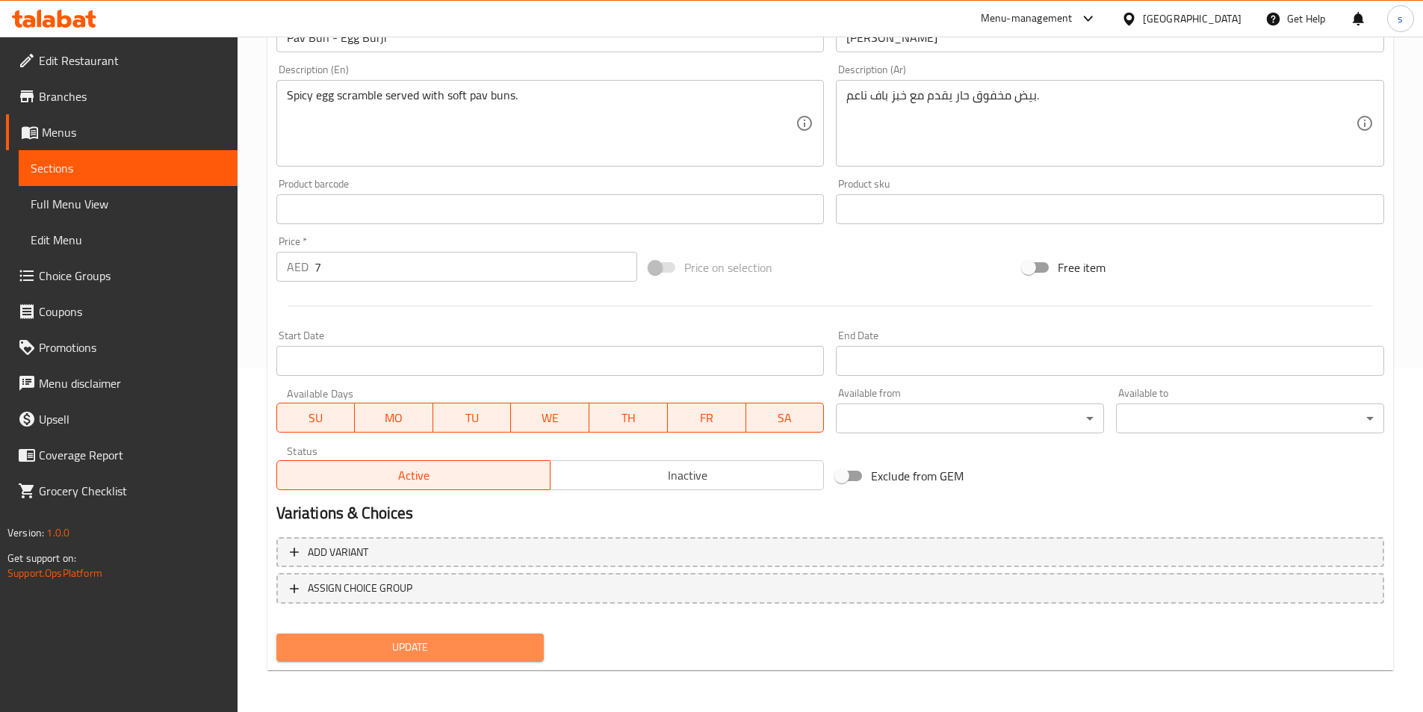
click at [497, 644] on span "Update" at bounding box center [410, 647] width 244 height 19
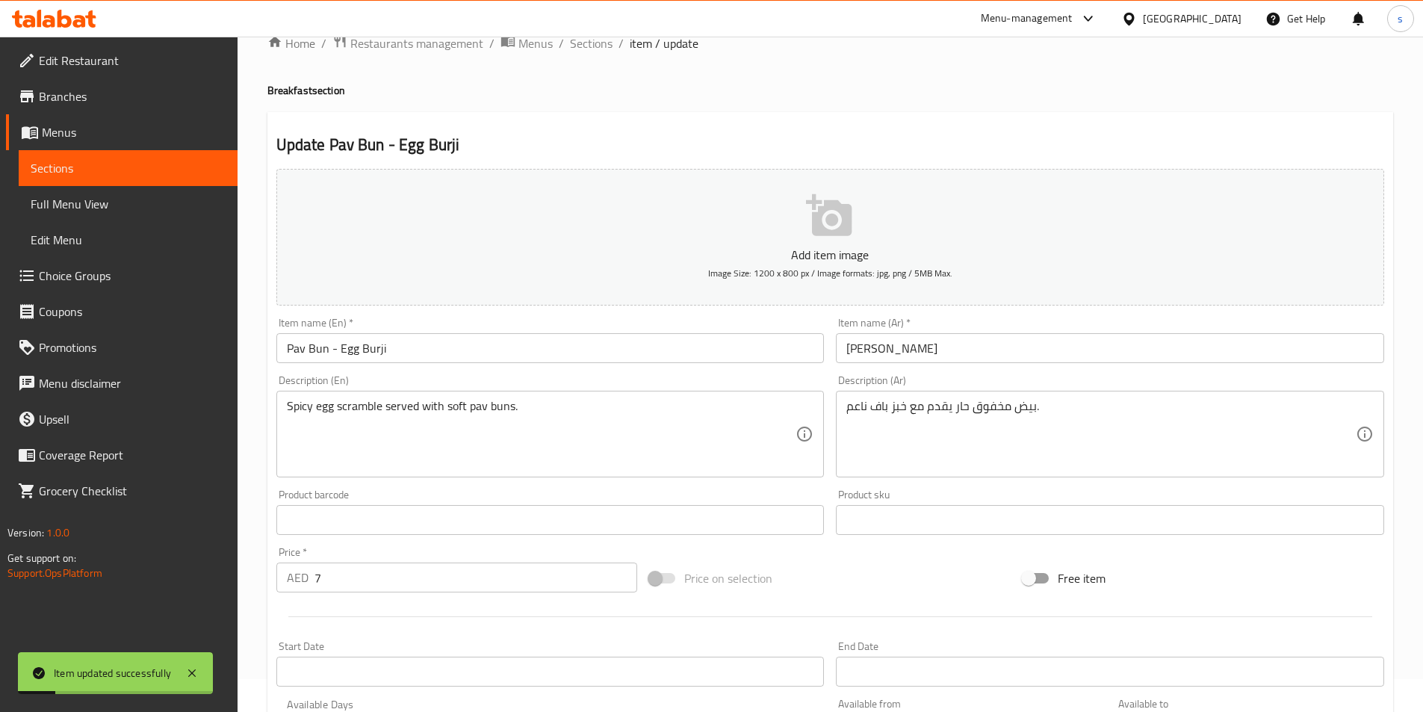
scroll to position [0, 0]
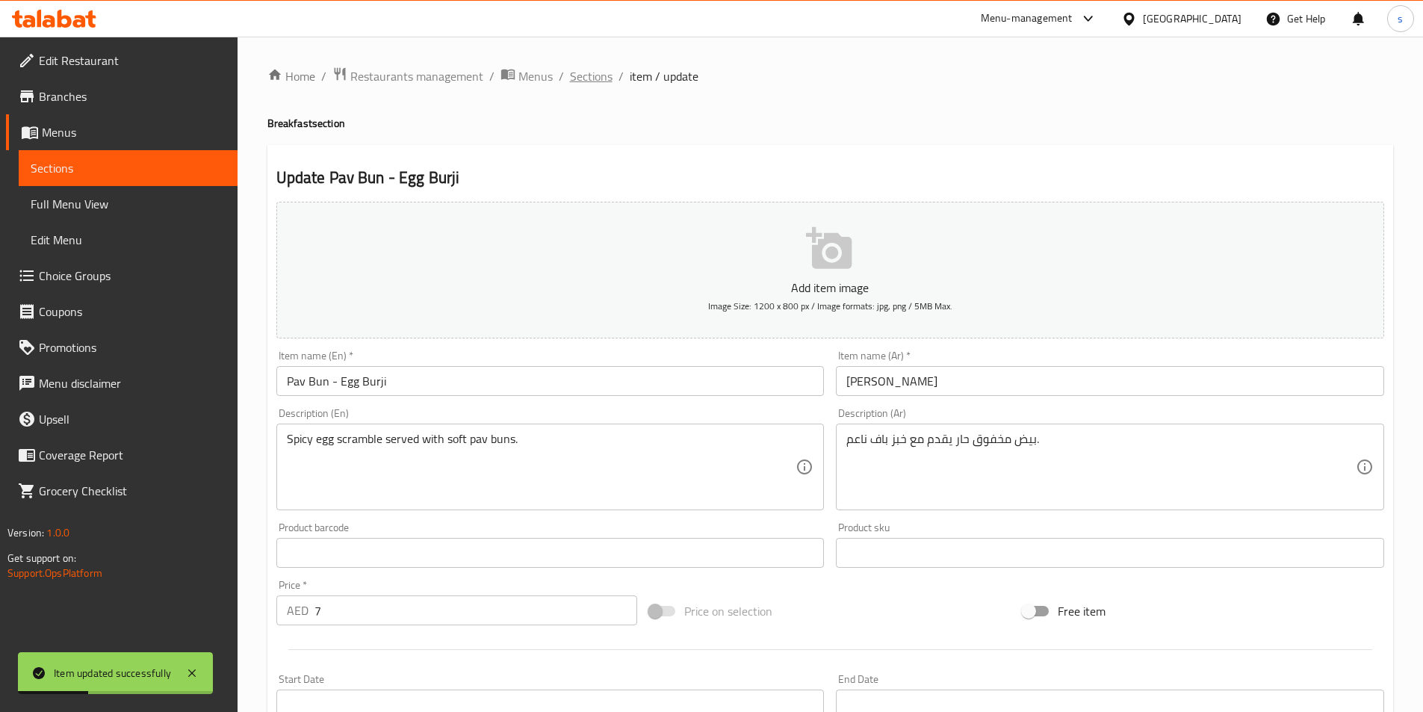
click at [600, 77] on span "Sections" at bounding box center [591, 76] width 43 height 18
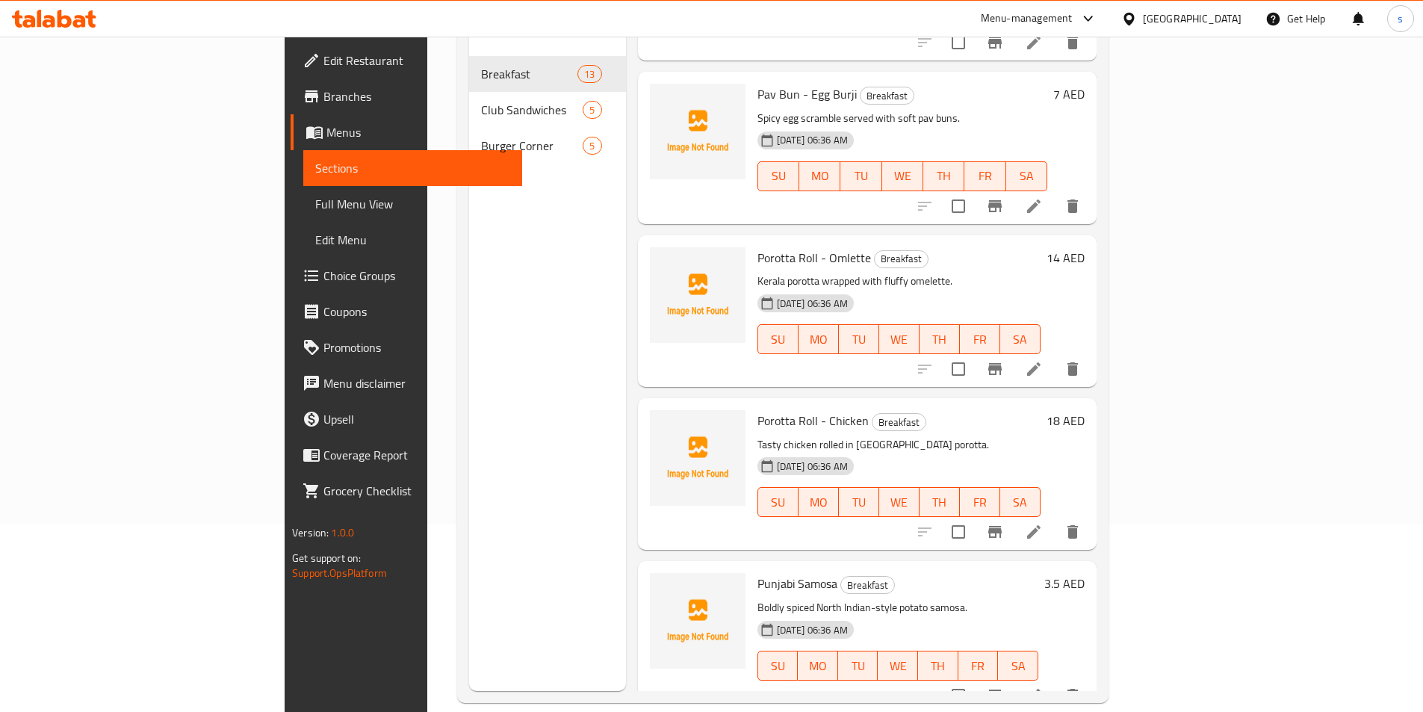
scroll to position [209, 0]
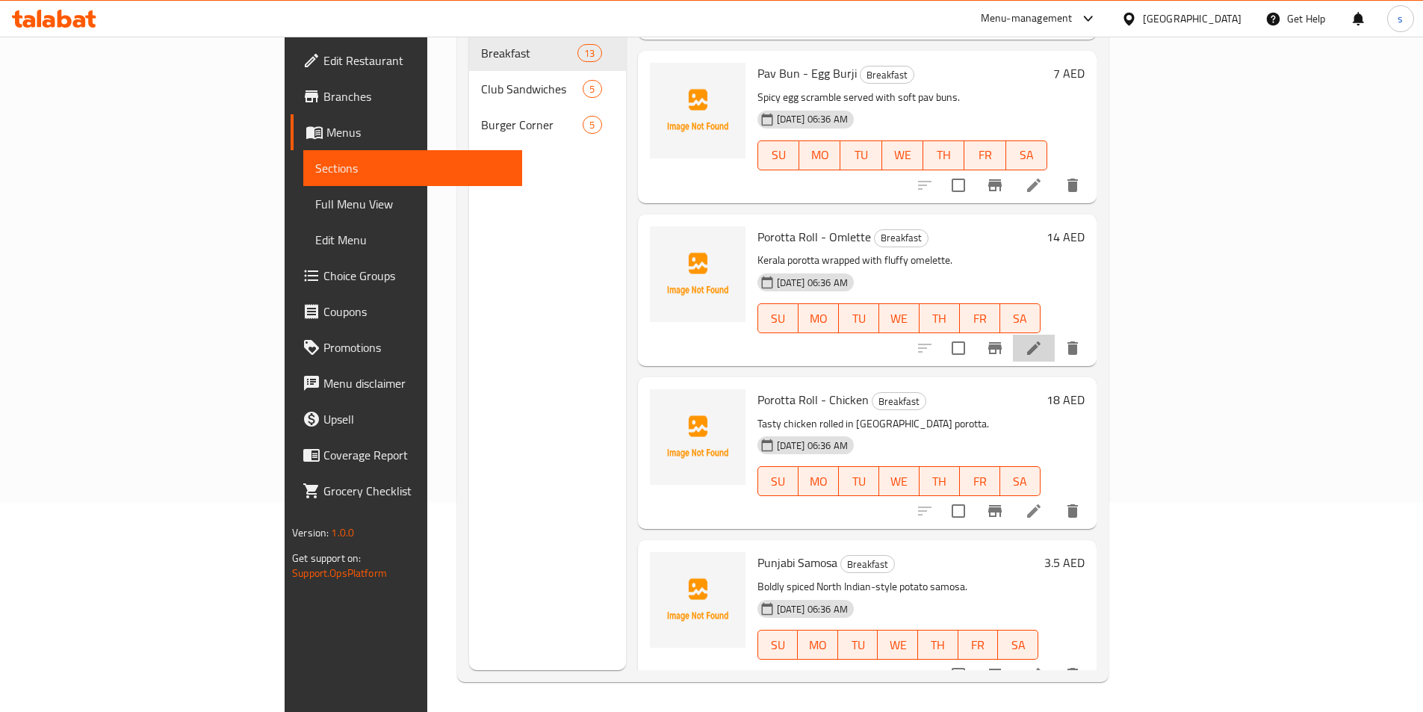
click at [1055, 335] on li at bounding box center [1034, 348] width 42 height 27
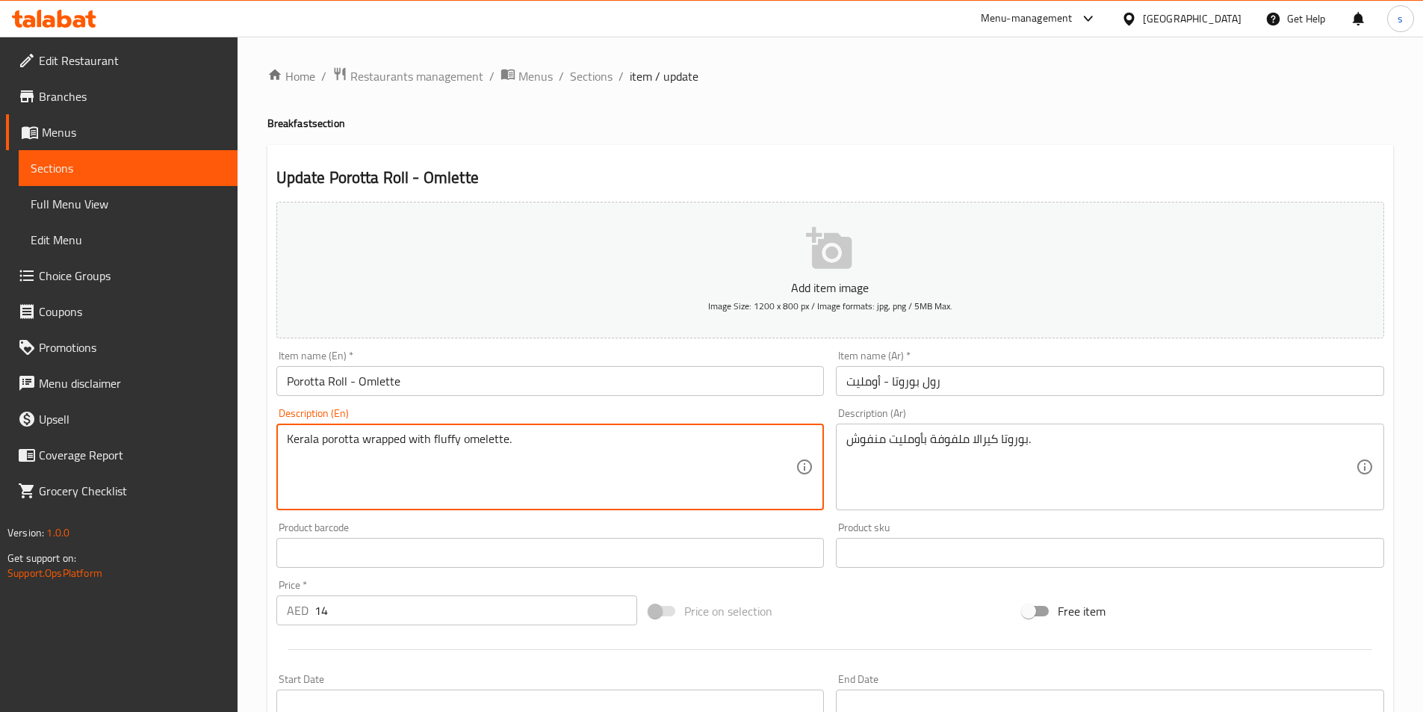
drag, startPoint x: 289, startPoint y: 437, endPoint x: 652, endPoint y: 445, distance: 363.1
drag, startPoint x: 432, startPoint y: 438, endPoint x: 633, endPoint y: 453, distance: 202.2
click at [633, 453] on textarea "Kerala porotta wrapped with fluffy omelette." at bounding box center [541, 467] width 509 height 71
click at [672, 464] on textarea "Kerala porotta wrapped with fluffy omelette." at bounding box center [541, 467] width 509 height 71
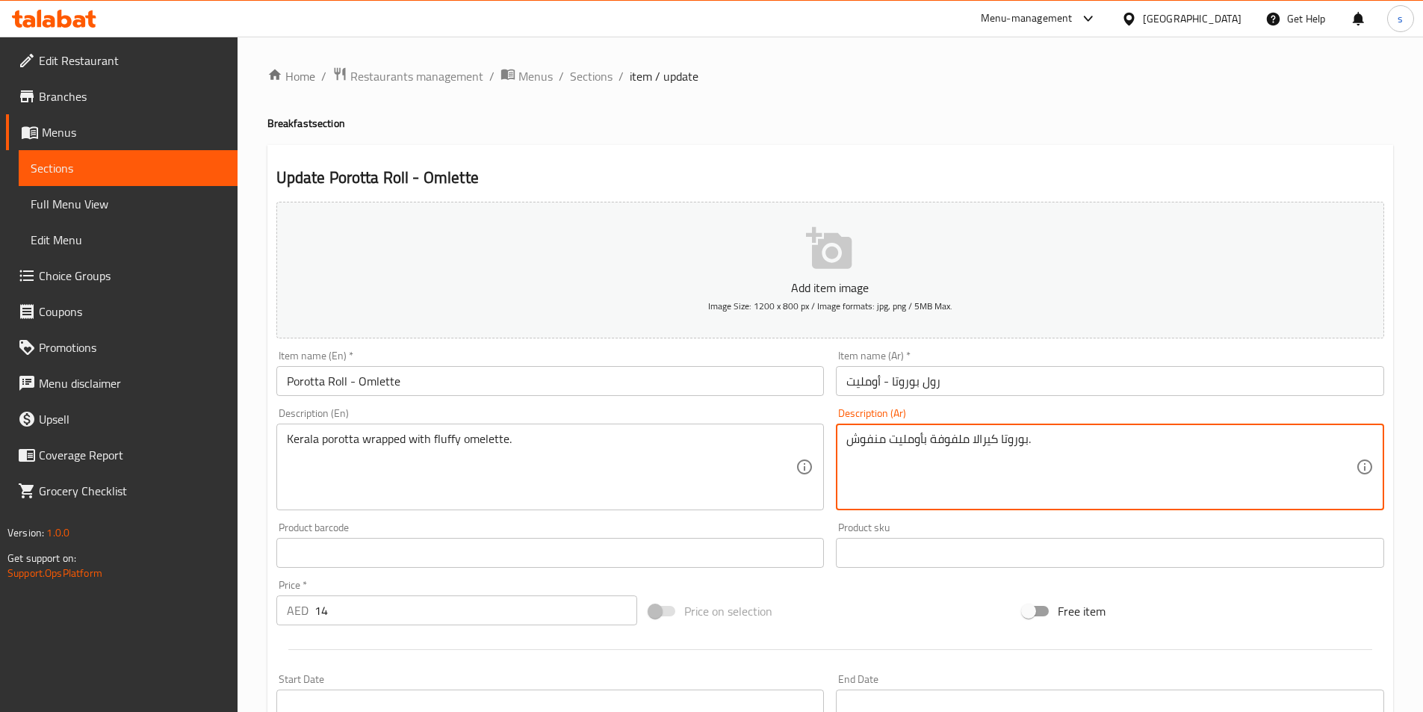
drag, startPoint x: 849, startPoint y: 438, endPoint x: 884, endPoint y: 437, distance: 35.1
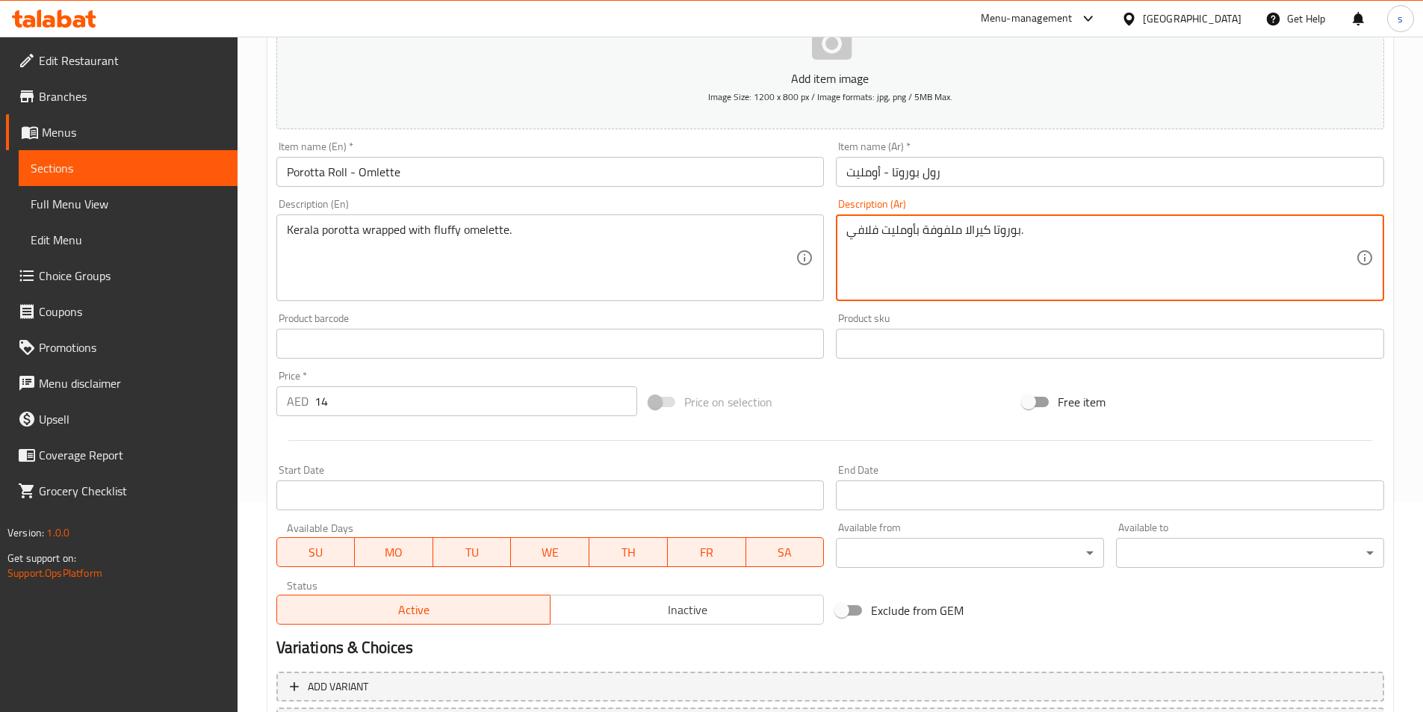
scroll to position [344, 0]
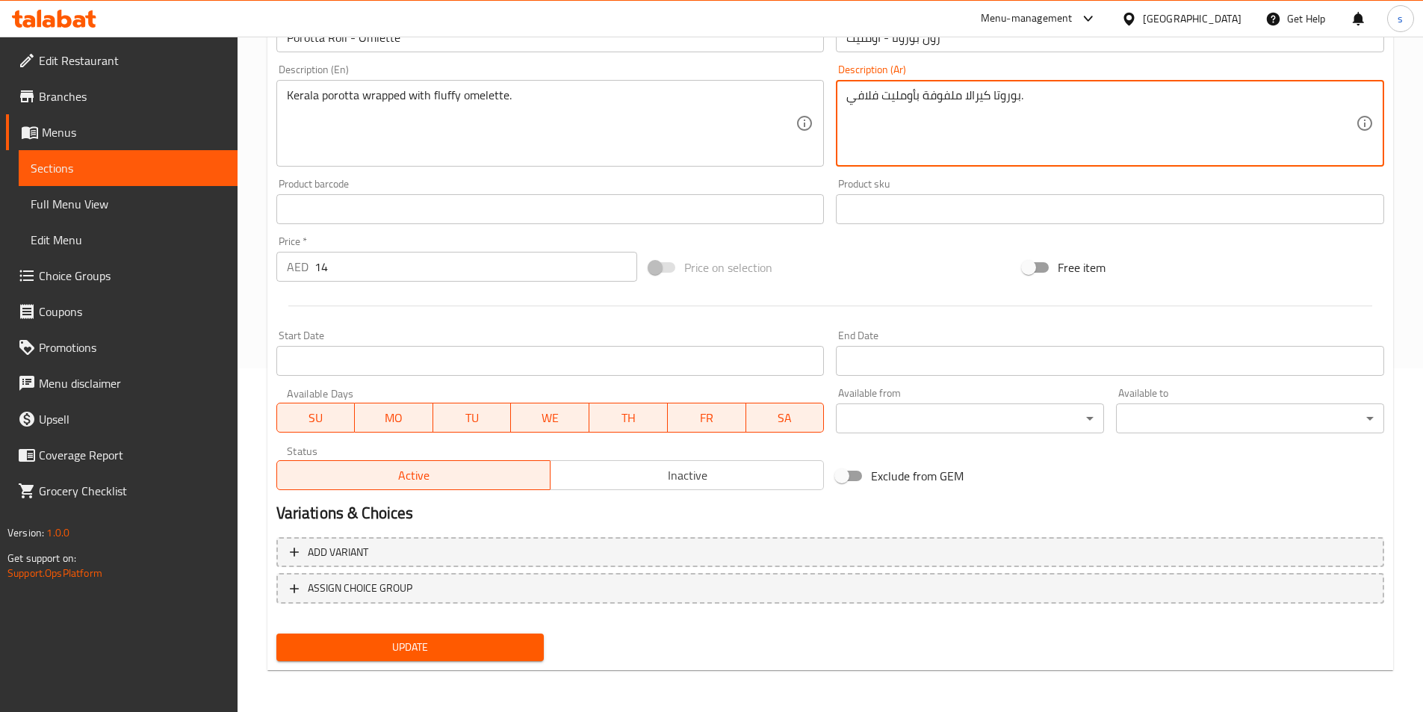
type textarea "بوروتا كيرالا ملفوفة بأومليت فلافي."
click at [485, 639] on span "Update" at bounding box center [410, 647] width 244 height 19
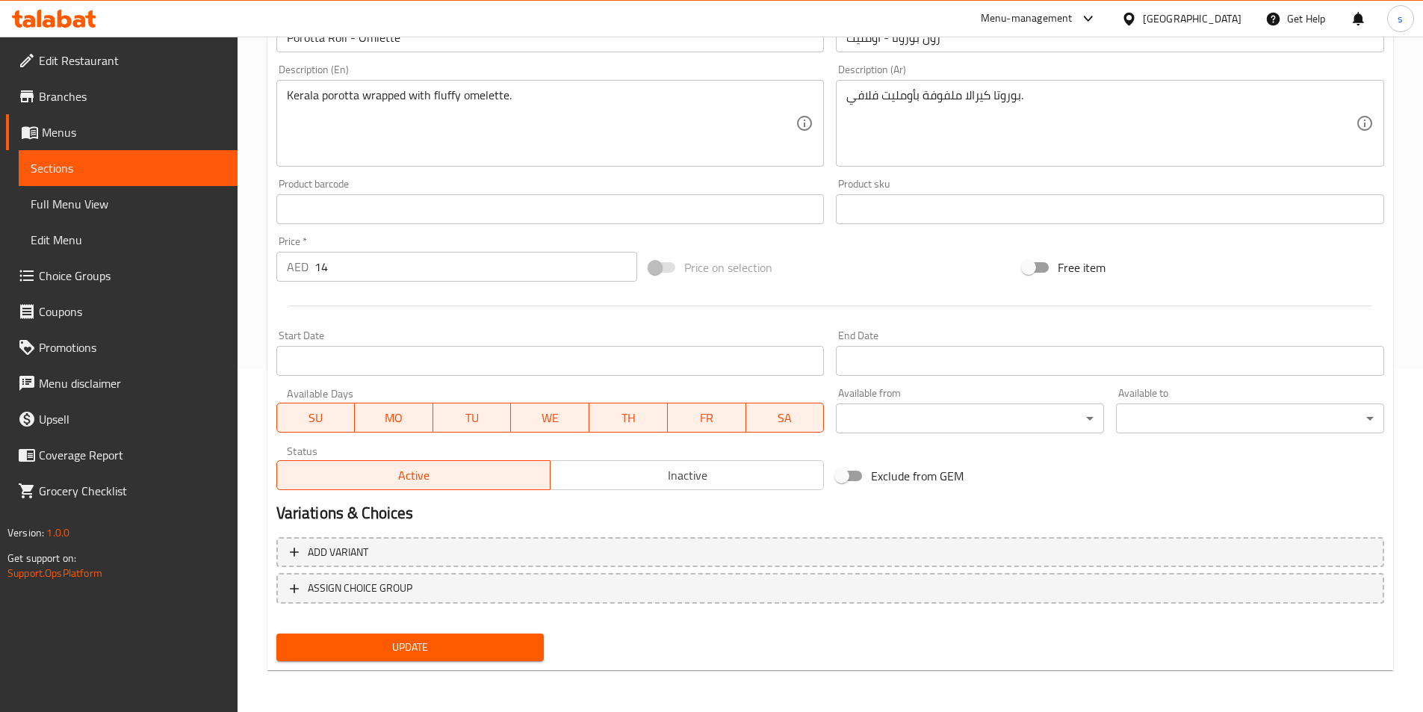
click at [415, 654] on span "Update" at bounding box center [410, 647] width 244 height 19
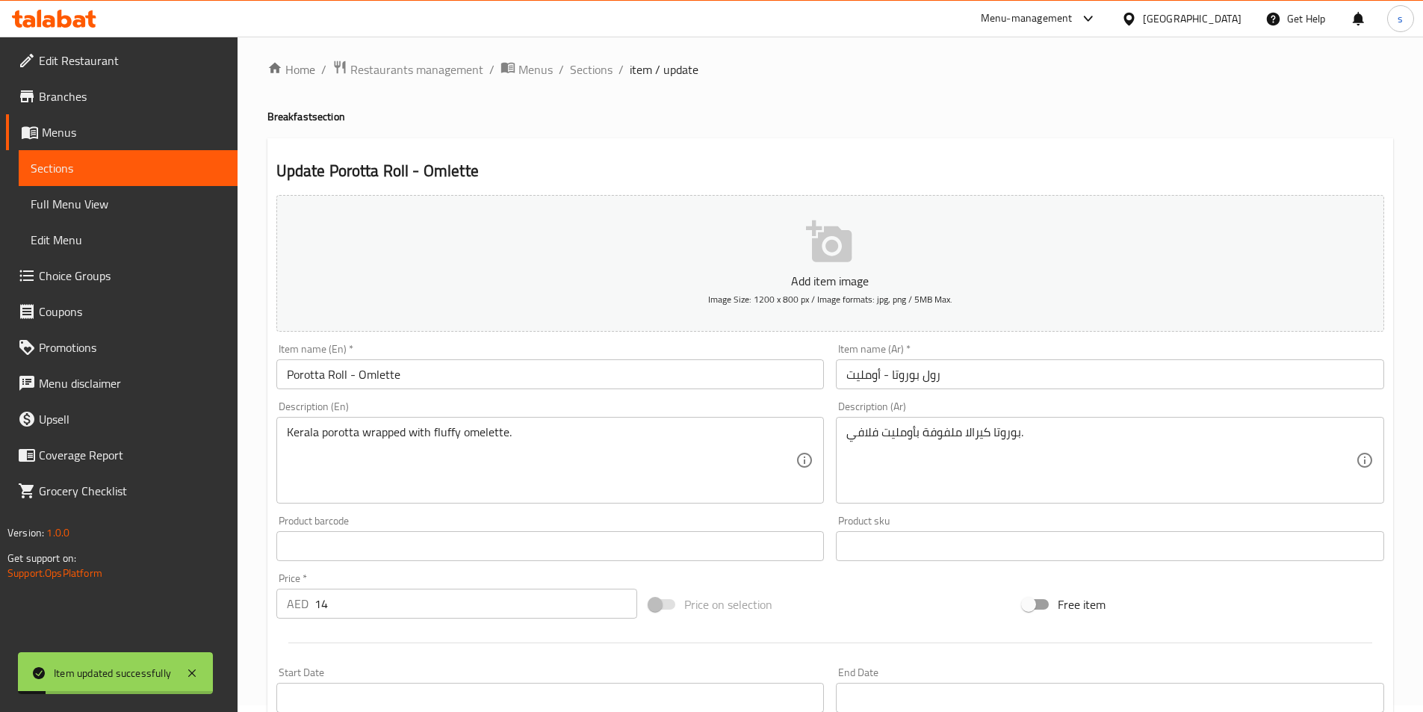
scroll to position [0, 0]
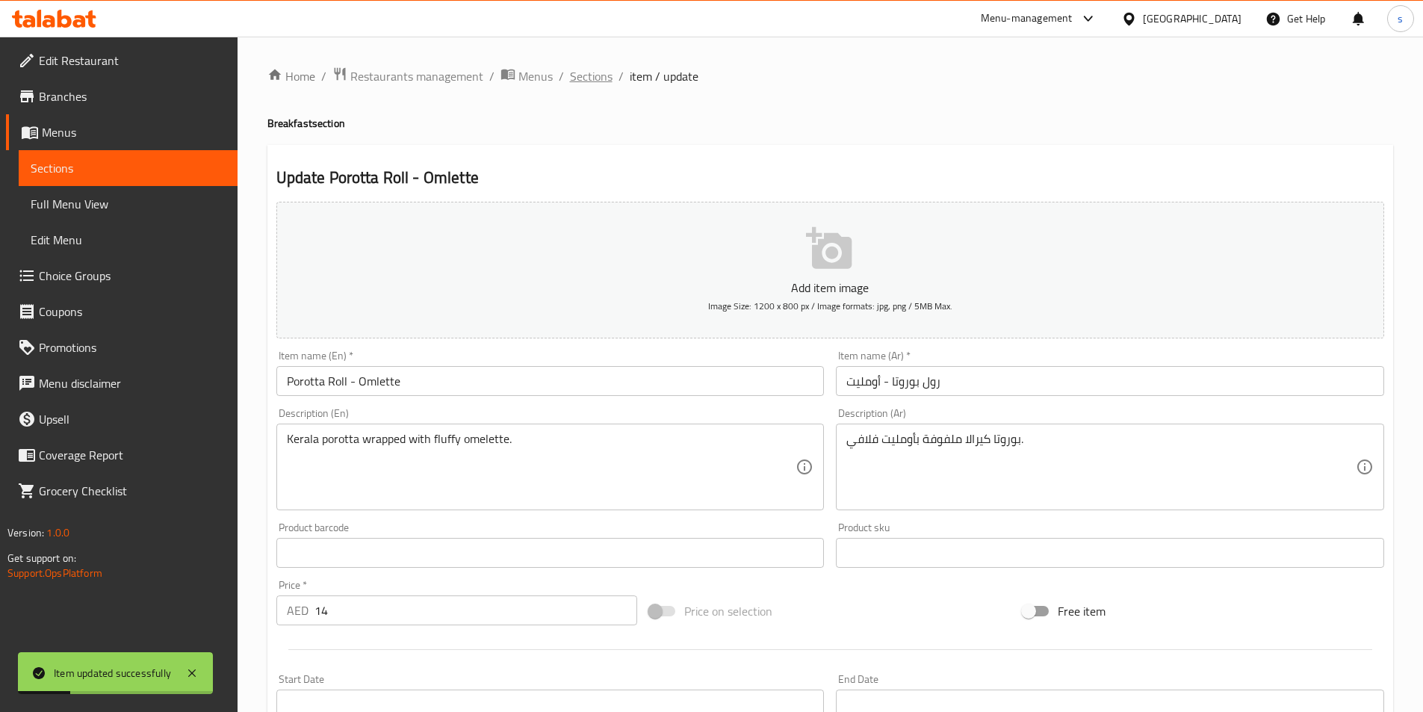
click at [595, 76] on span "Sections" at bounding box center [591, 76] width 43 height 18
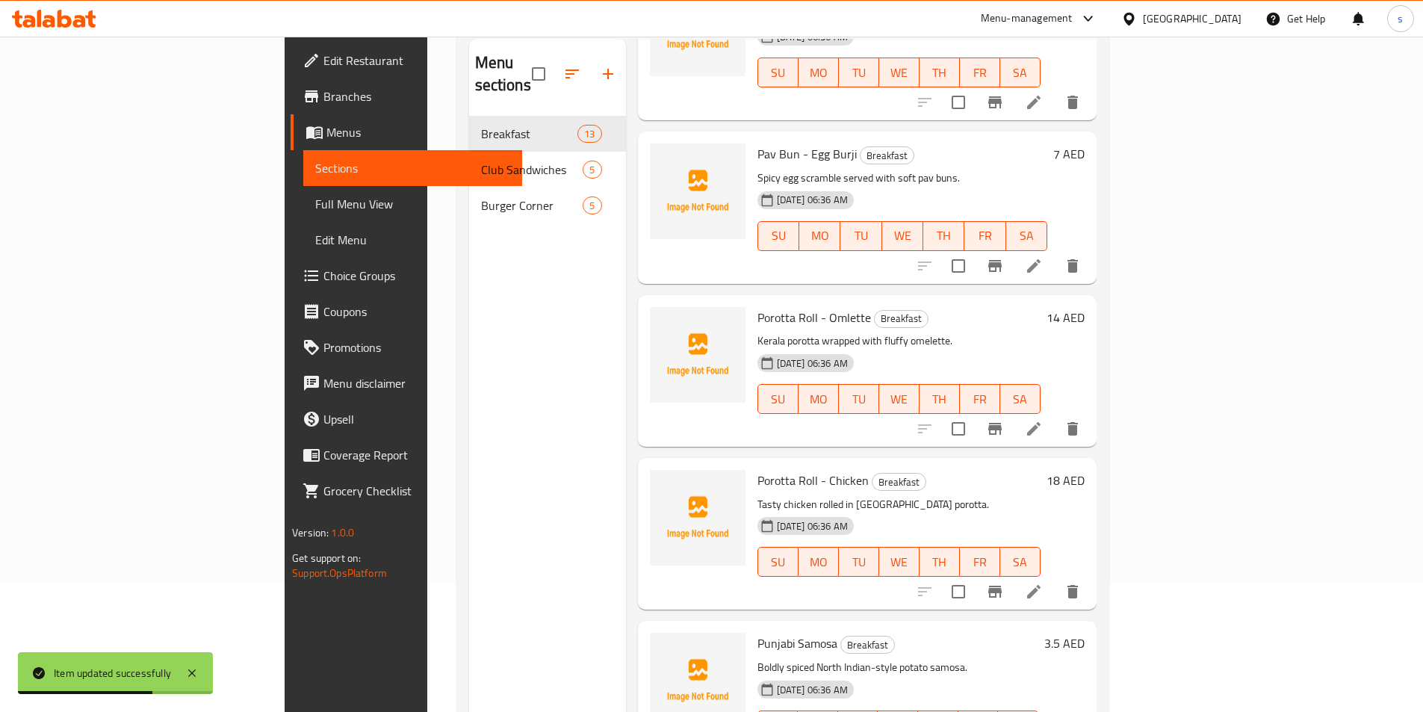
scroll to position [209, 0]
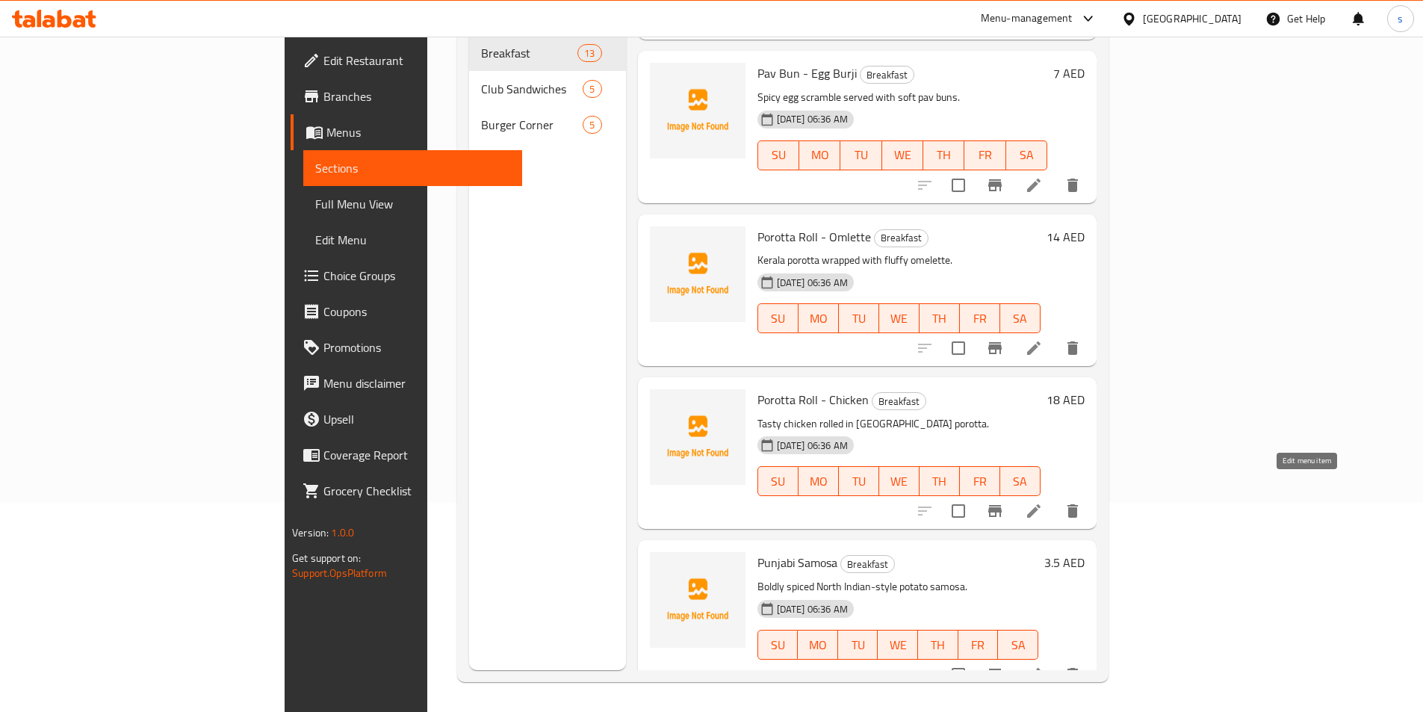
click at [1043, 502] on icon at bounding box center [1034, 511] width 18 height 18
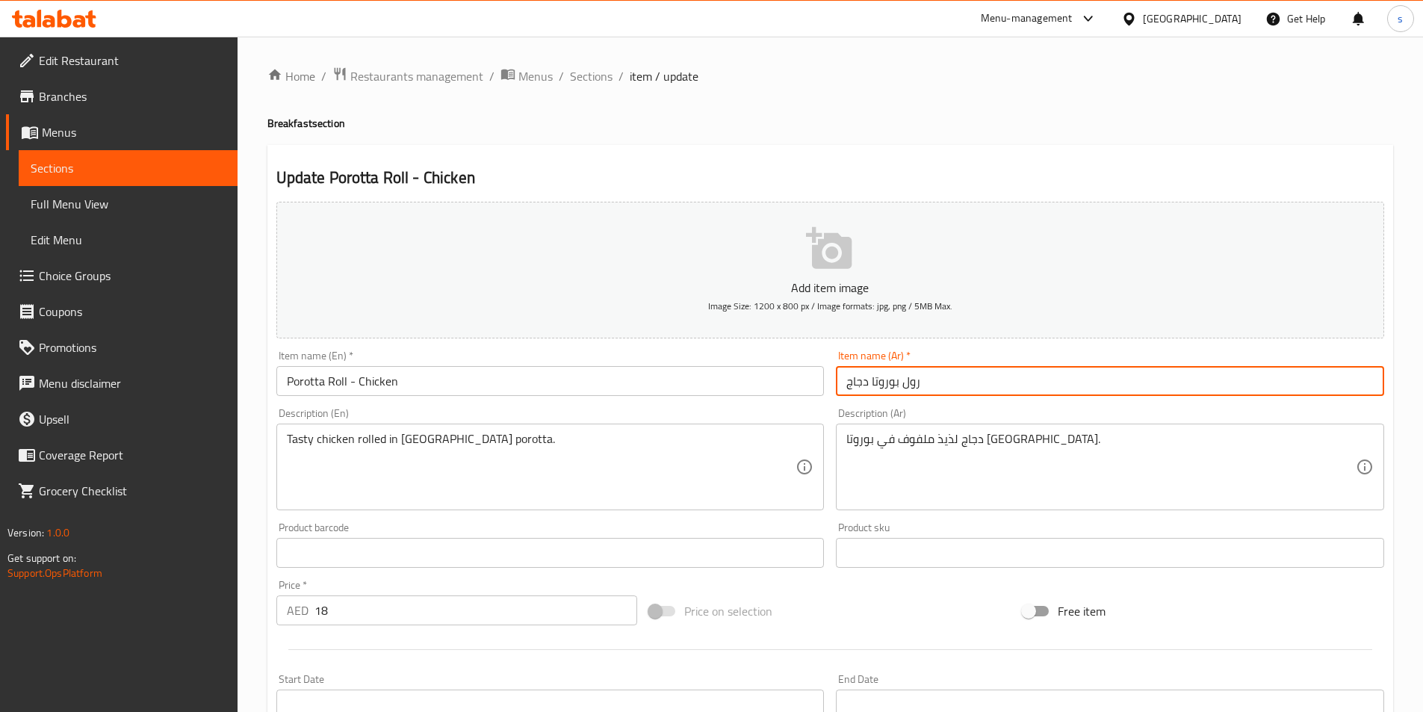
drag, startPoint x: 873, startPoint y: 381, endPoint x: 945, endPoint y: 379, distance: 71.7
click at [945, 379] on input "رول بوروتا دجاج" at bounding box center [1110, 381] width 548 height 30
click at [869, 382] on input "رول بوروتا دجاج" at bounding box center [1110, 381] width 548 height 30
drag, startPoint x: 924, startPoint y: 385, endPoint x: 957, endPoint y: 382, distance: 32.9
click at [957, 382] on input "رول بوروتا رول دجاج" at bounding box center [1110, 381] width 548 height 30
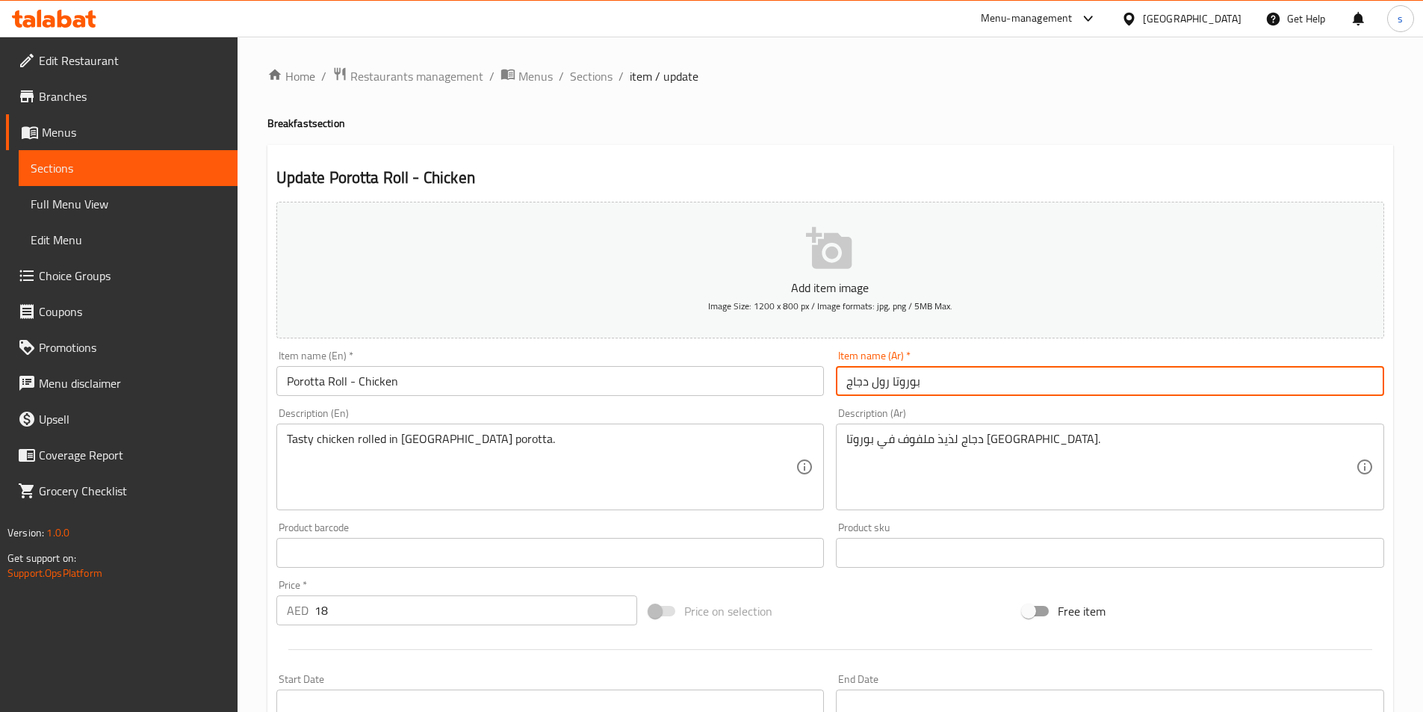
type input "بوروتا رول دجاج"
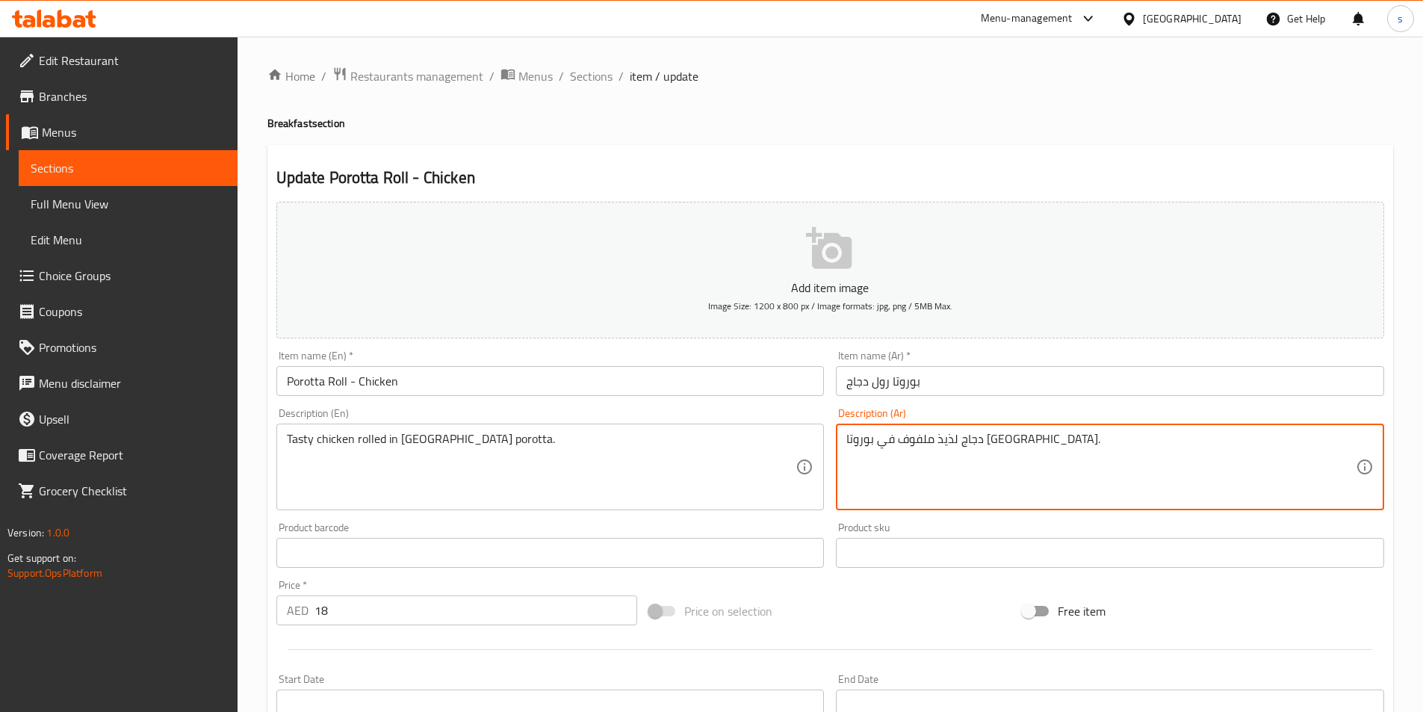
drag, startPoint x: 848, startPoint y: 443, endPoint x: 904, endPoint y: 446, distance: 56.8
paste textarea "بوروتا كيرالا"
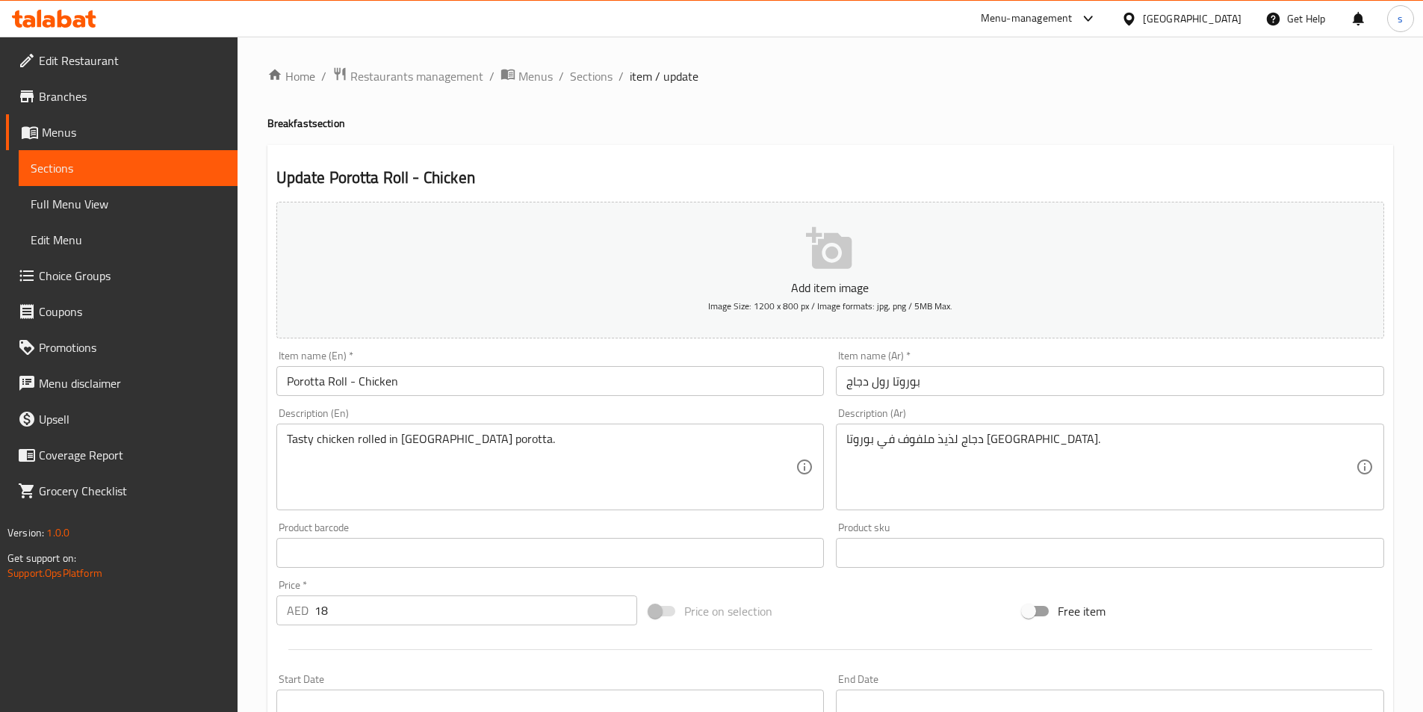
drag, startPoint x: 847, startPoint y: 441, endPoint x: 888, endPoint y: 438, distance: 41.2
click at [888, 438] on div "دجاج لذيذ ملفوف في بوروتا كيرالا. Description (Ar)" at bounding box center [1110, 466] width 548 height 87
drag, startPoint x: 845, startPoint y: 439, endPoint x: 882, endPoint y: 439, distance: 37.3
click at [881, 439] on div "دجاج لذيذ ملفوف في بوروتا كيرالا. Description (Ar)" at bounding box center [1110, 466] width 548 height 87
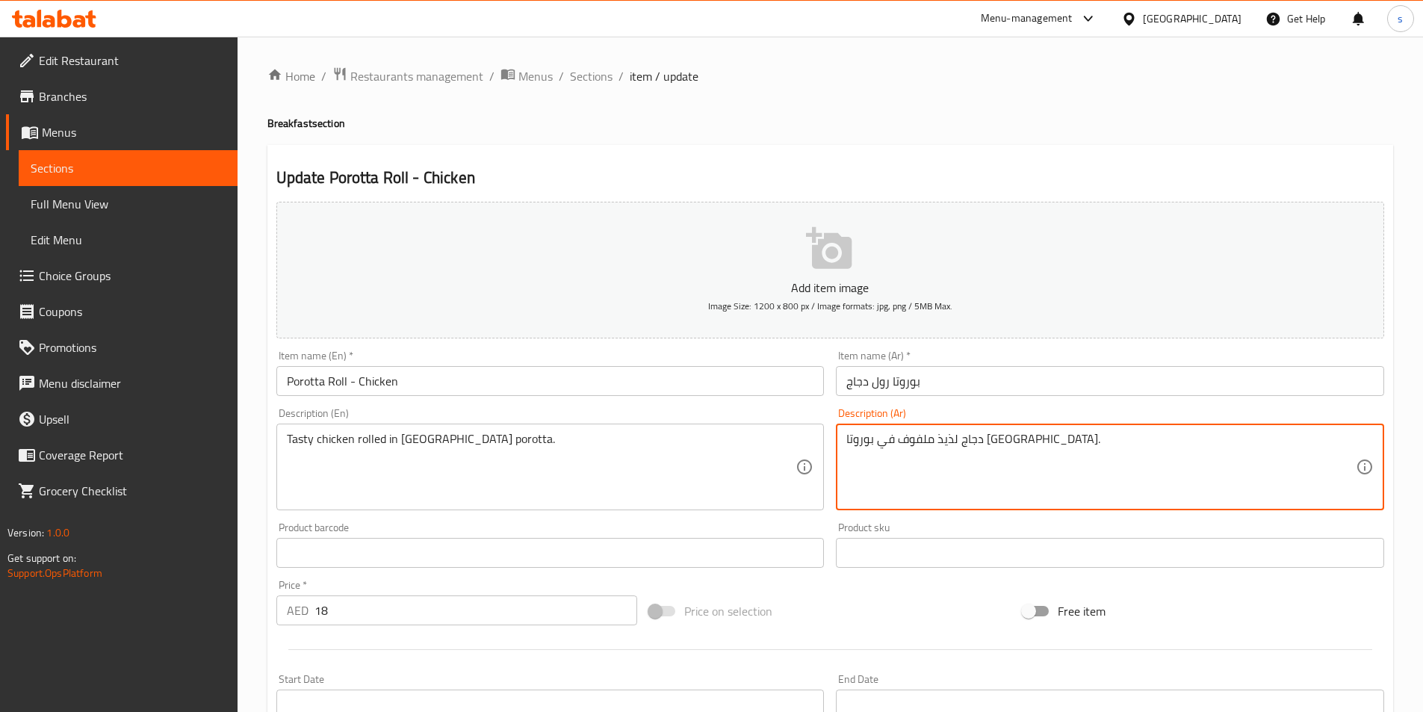
drag, startPoint x: 901, startPoint y: 440, endPoint x: 846, endPoint y: 434, distance: 54.8
click at [846, 434] on textarea "دجاج لذيذ ملفوف في بوروتا كيرالا." at bounding box center [1100, 467] width 509 height 71
click at [893, 468] on textarea "دجاج لذيذ ملفوف في بوروتا كيرالا." at bounding box center [1100, 467] width 509 height 71
drag, startPoint x: 901, startPoint y: 441, endPoint x: 836, endPoint y: 436, distance: 65.9
click at [836, 436] on div "دجاج لذيذ ملفوف في بوروتا كيرالا. Description (Ar)" at bounding box center [1110, 466] width 548 height 87
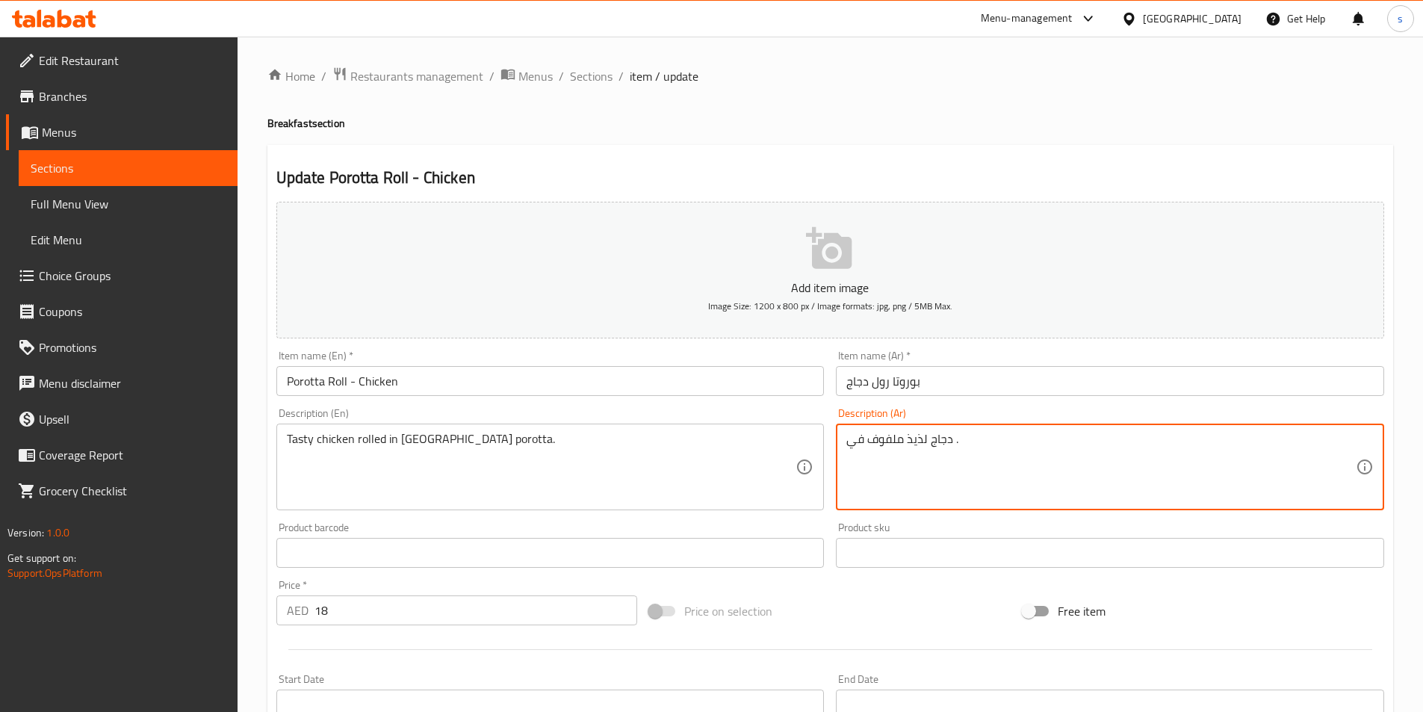
paste textarea "بوروتا كيرالا"
drag, startPoint x: 849, startPoint y: 438, endPoint x: 872, endPoint y: 438, distance: 23.2
click at [872, 438] on textarea "دجاج لذيذ ملفوف في بوروتا كيرالا." at bounding box center [1100, 467] width 509 height 71
click at [887, 466] on textarea "دجاج لذيذ ملفوف في بوروتا كيرالا." at bounding box center [1100, 467] width 509 height 71
drag, startPoint x: 848, startPoint y: 438, endPoint x: 871, endPoint y: 439, distance: 23.2
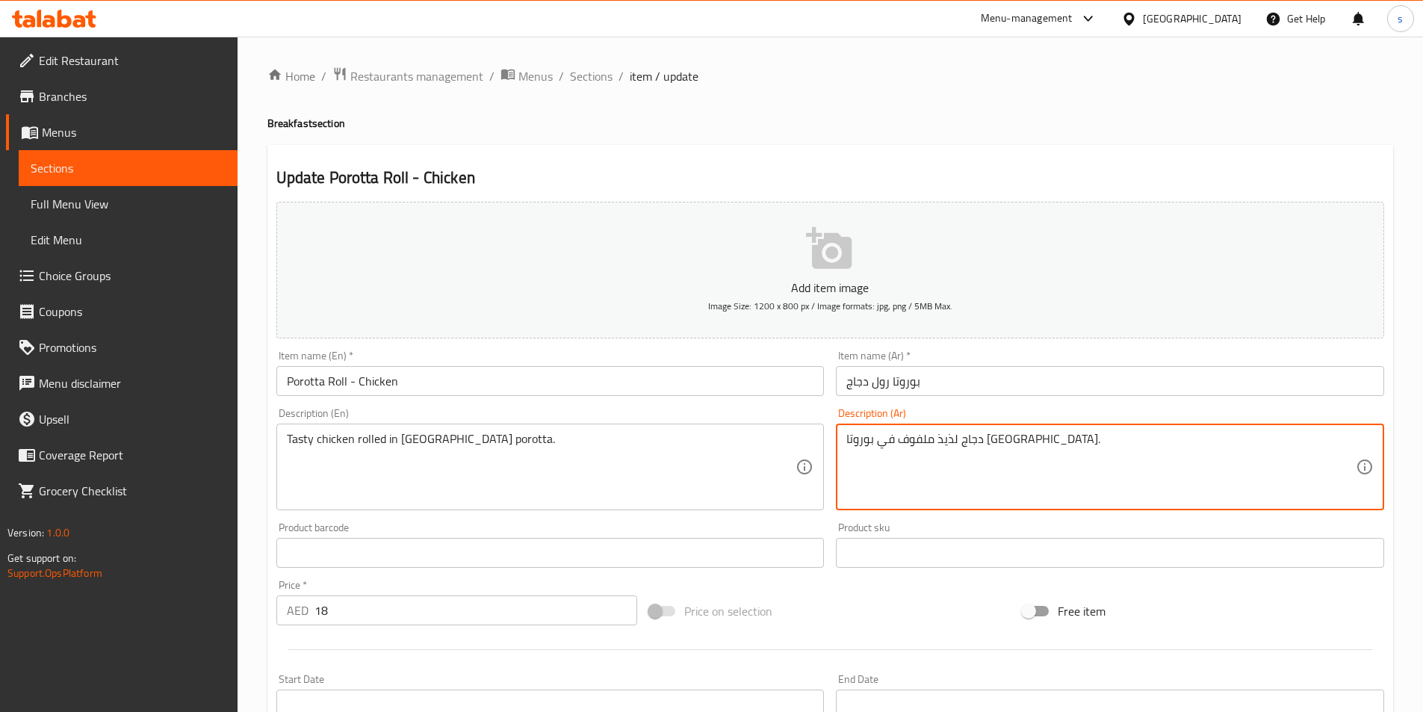
click at [871, 439] on textarea "دجاج لذيذ ملفوف في بوروتا كيرالا." at bounding box center [1100, 467] width 509 height 71
click at [875, 441] on textarea "دجاج لذيذ ملفوف في بوروتا ." at bounding box center [1100, 467] width 509 height 71
paste textarea "كيرالا"
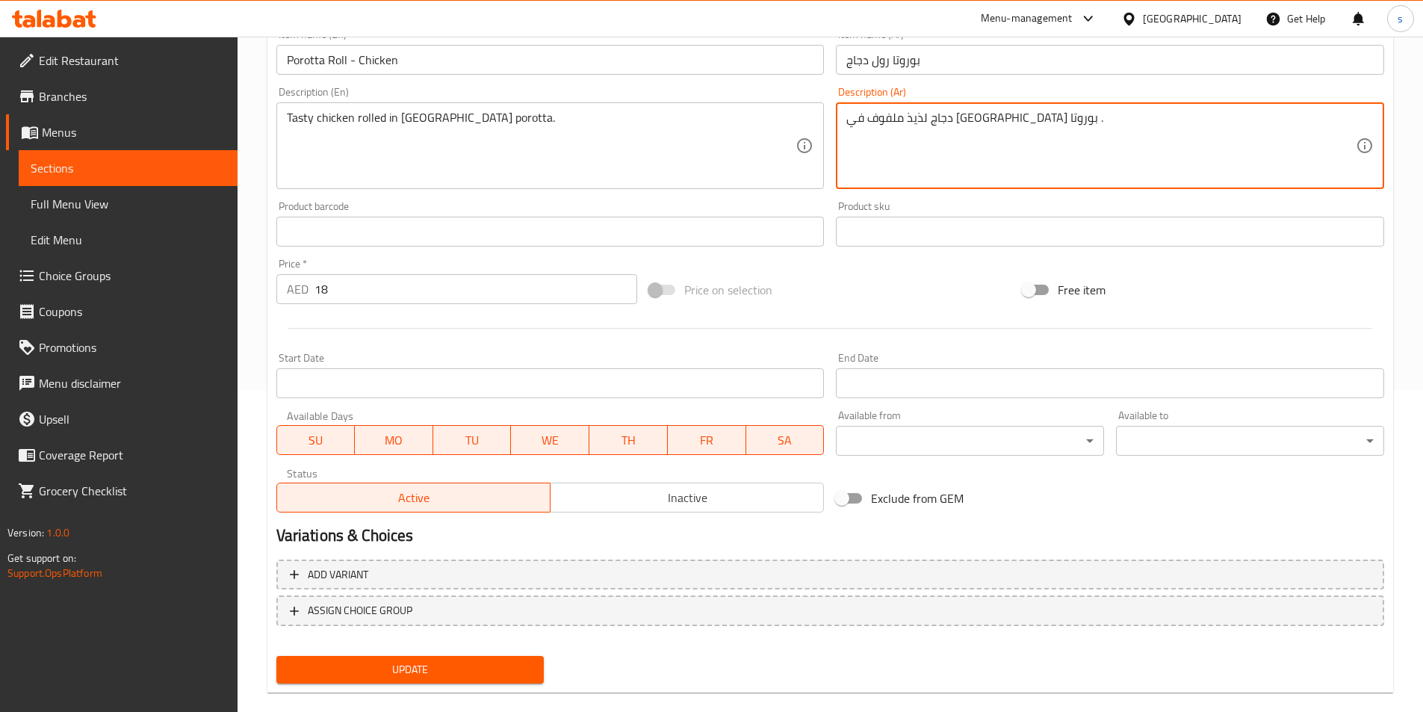
scroll to position [344, 0]
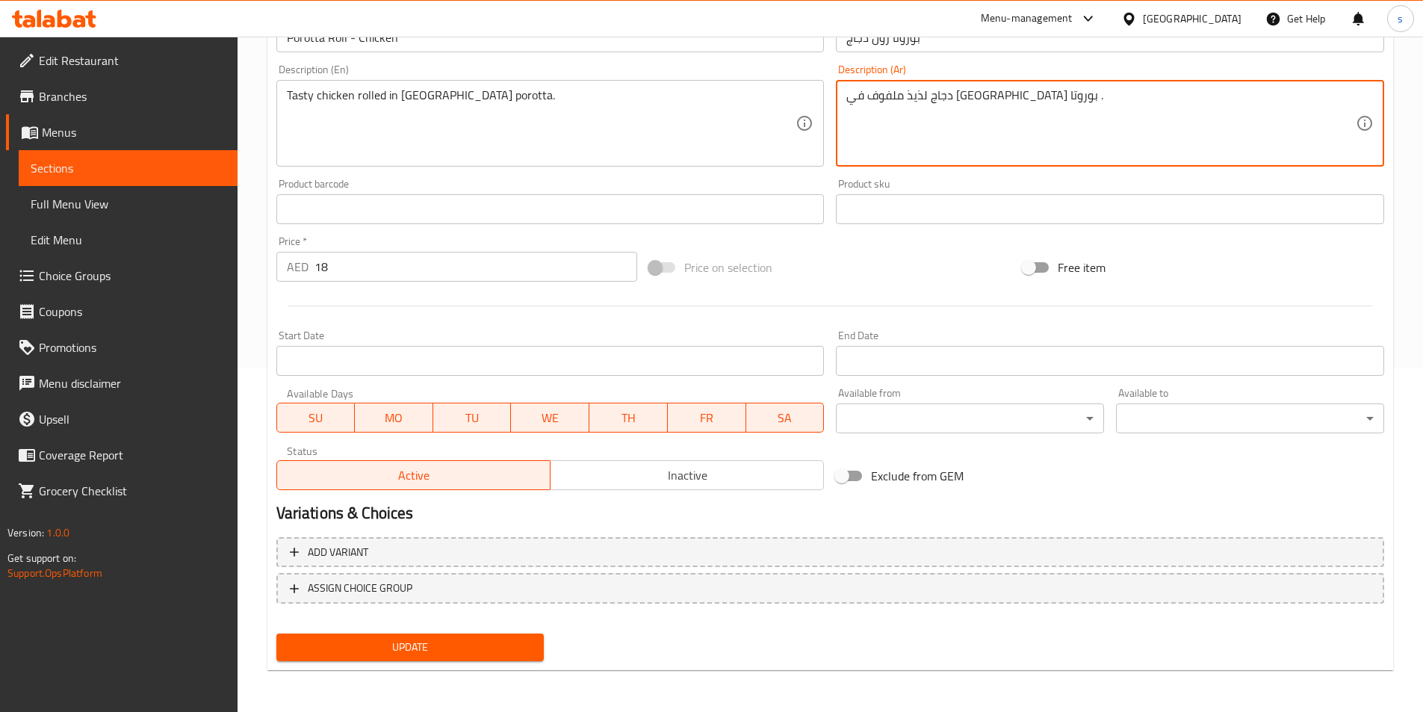
type textarea "دجاج لذيذ ملفوف في كيرالا بوروتا ."
click at [468, 653] on span "Update" at bounding box center [410, 647] width 244 height 19
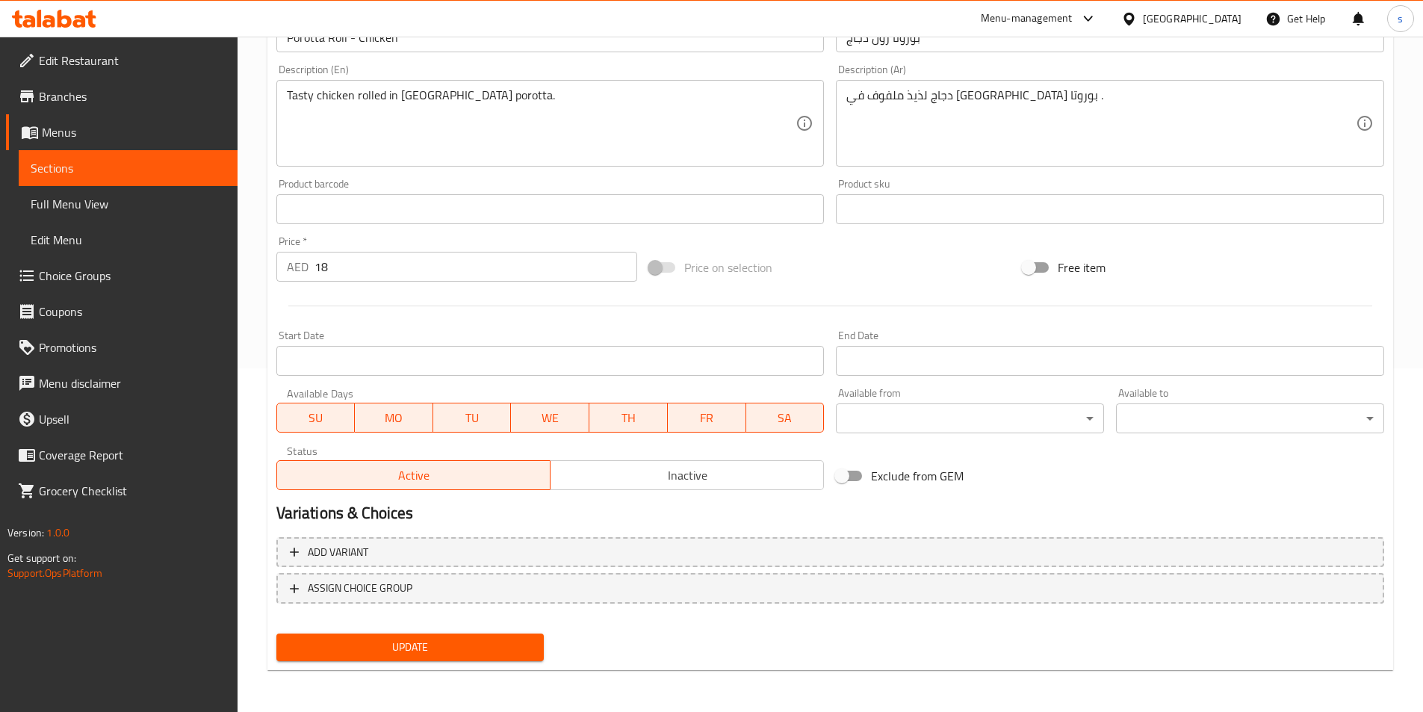
scroll to position [0, 0]
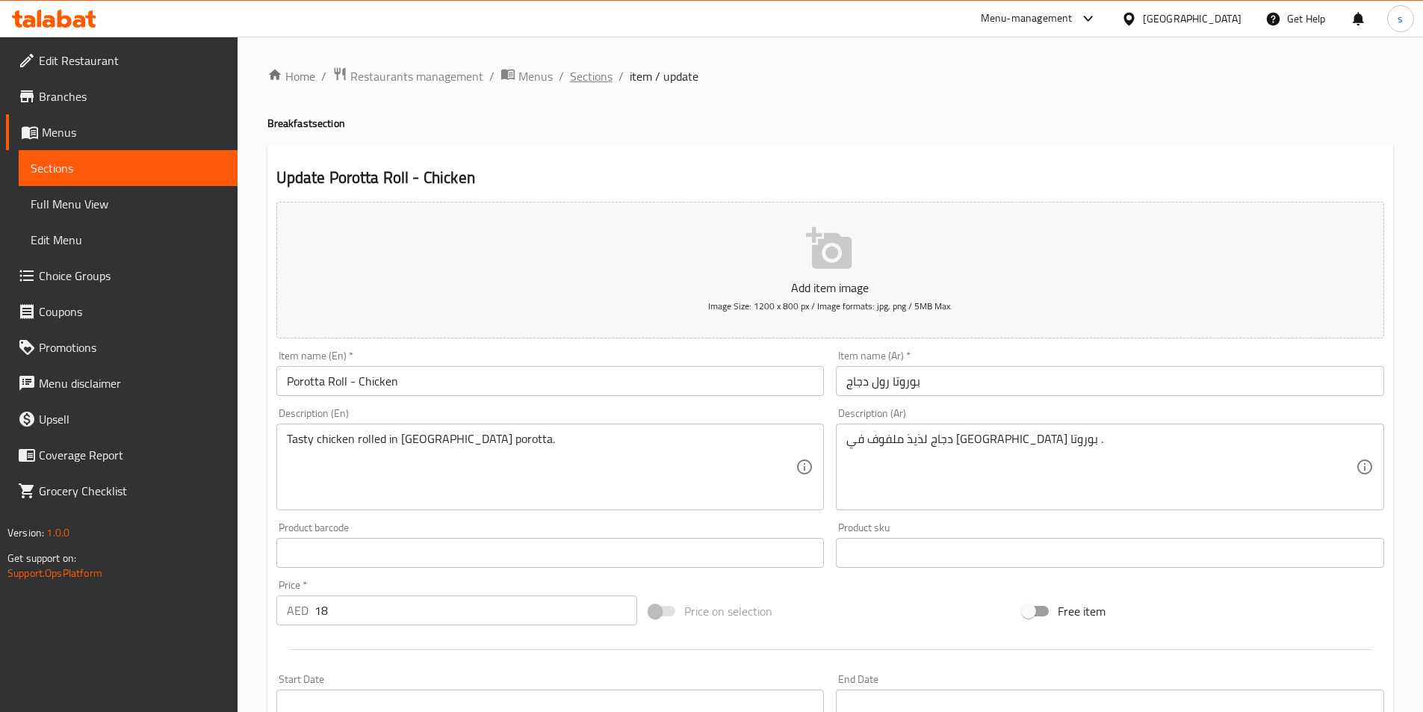
click at [592, 84] on span "Sections" at bounding box center [591, 76] width 43 height 18
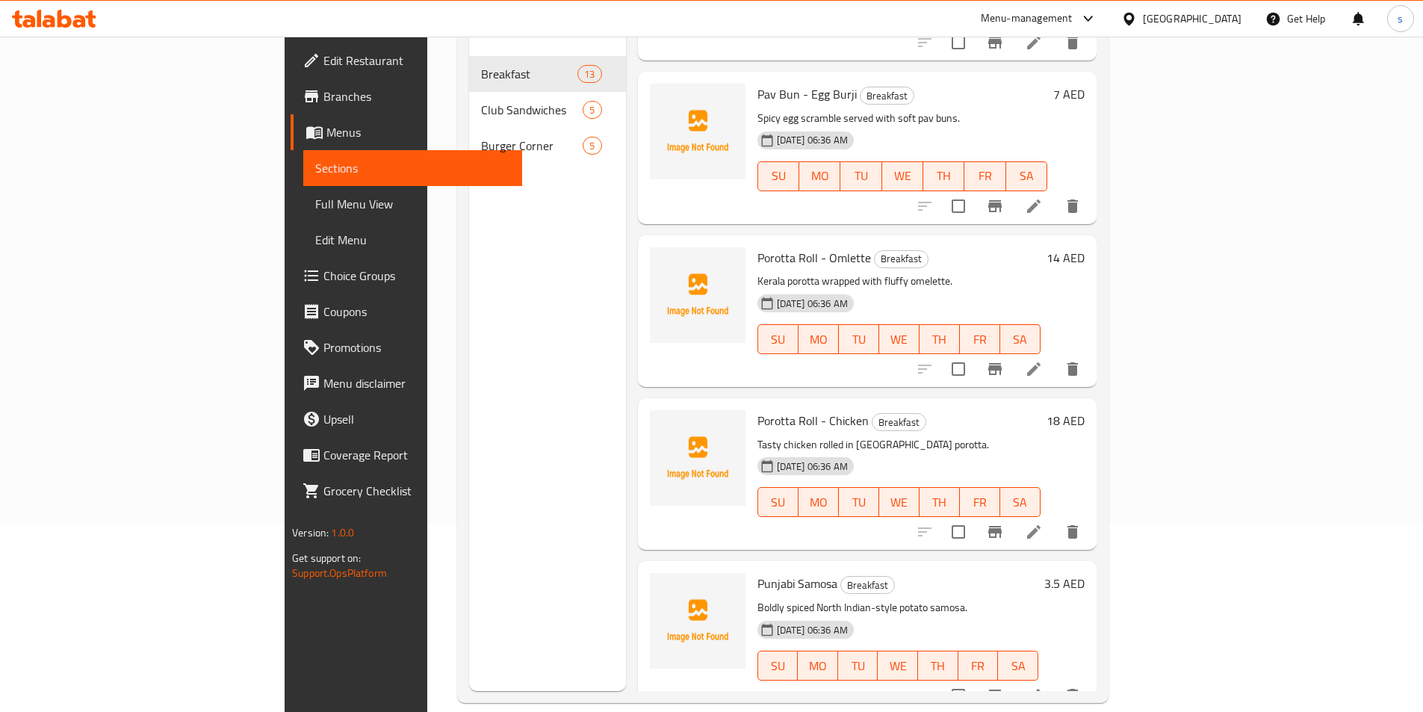
scroll to position [209, 0]
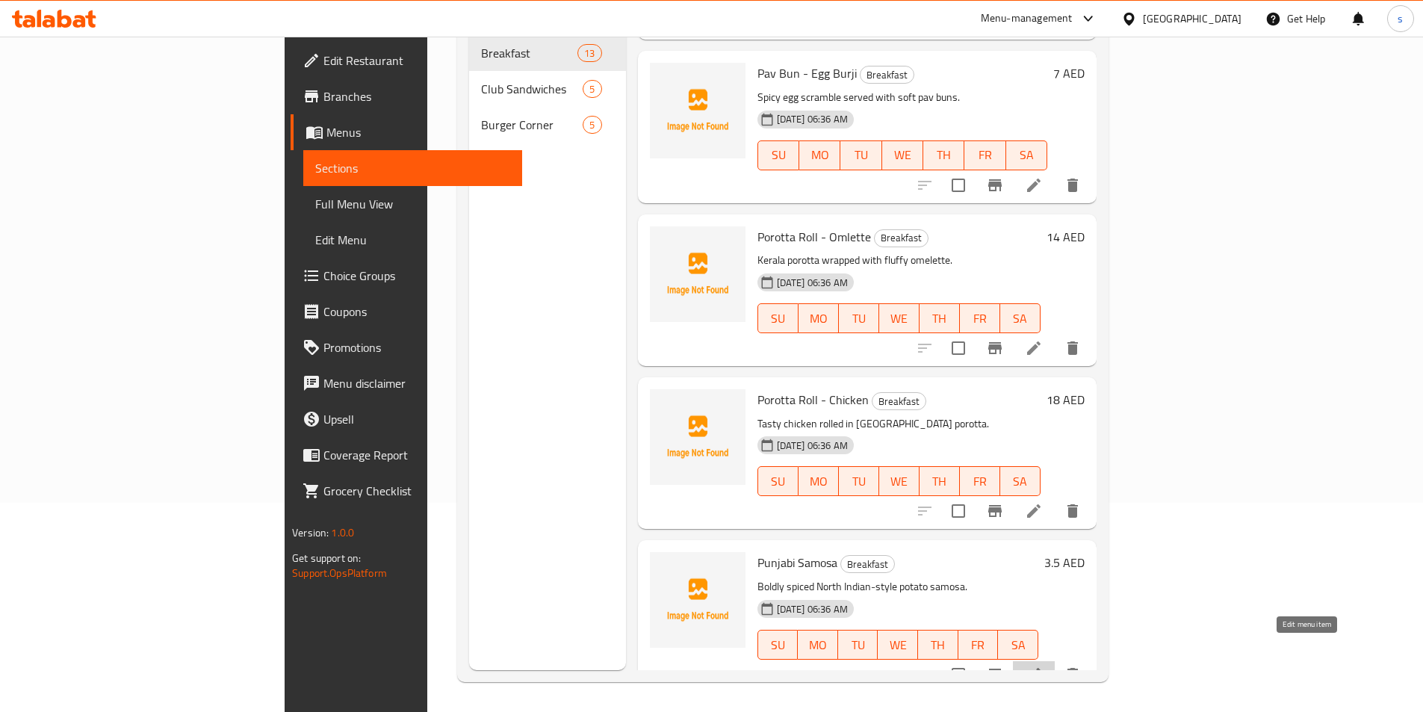
click at [1043, 665] on icon at bounding box center [1034, 674] width 18 height 18
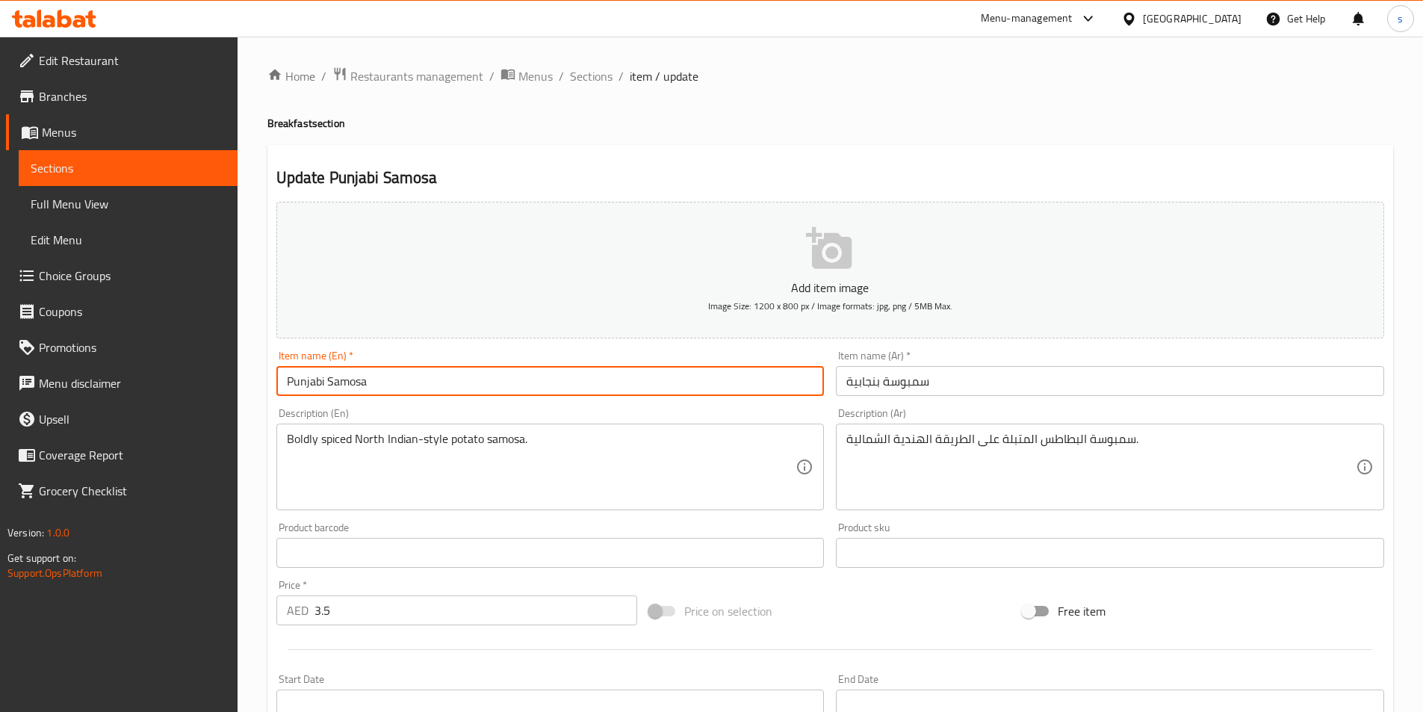
drag, startPoint x: 287, startPoint y: 379, endPoint x: 1099, endPoint y: 463, distance: 817.0
click at [512, 391] on input "Punjabi Samosa" at bounding box center [550, 381] width 548 height 30
click at [730, 374] on input "Punjabi Samosa" at bounding box center [550, 381] width 548 height 30
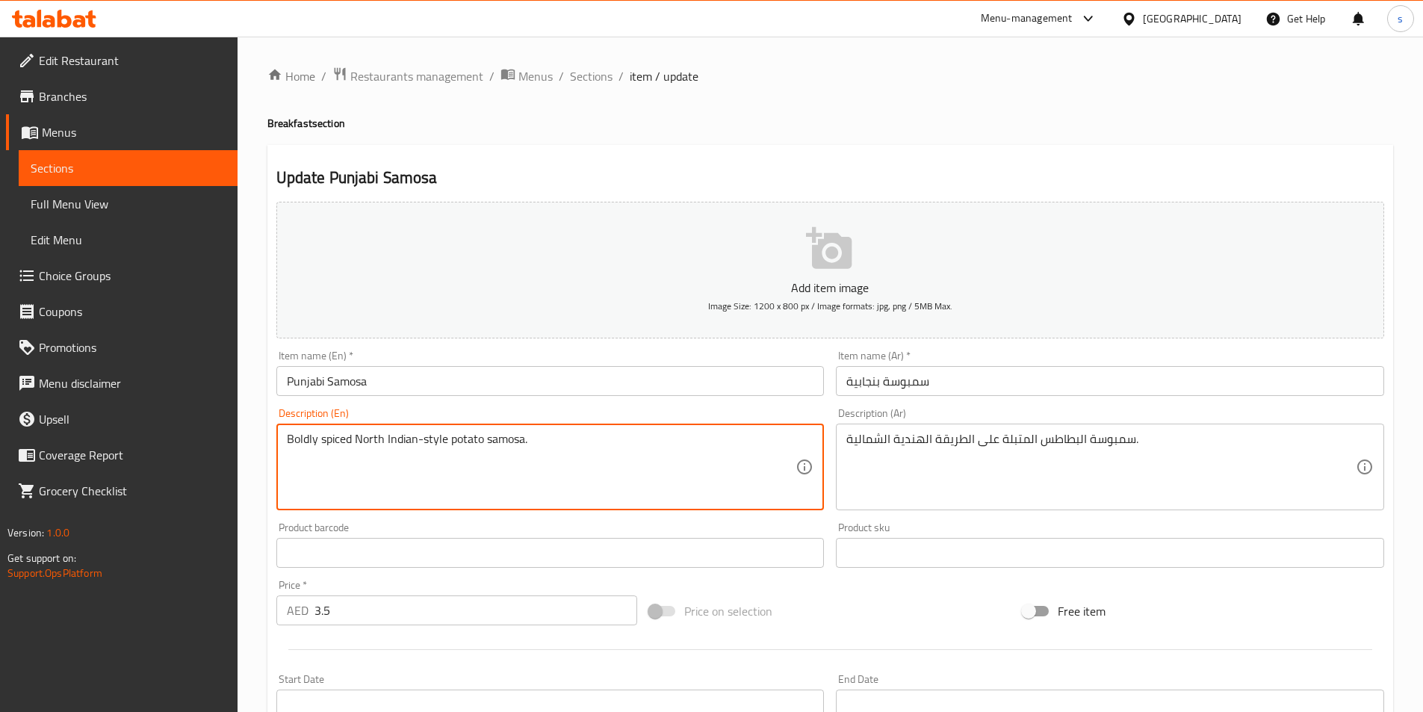
drag, startPoint x: 288, startPoint y: 440, endPoint x: 617, endPoint y: 464, distance: 330.2
click at [617, 464] on textarea "Boldly spiced North Indian-style potato samosa." at bounding box center [541, 467] width 509 height 71
click at [582, 449] on textarea "Boldly spiced North Indian-style potato samosa." at bounding box center [541, 467] width 509 height 71
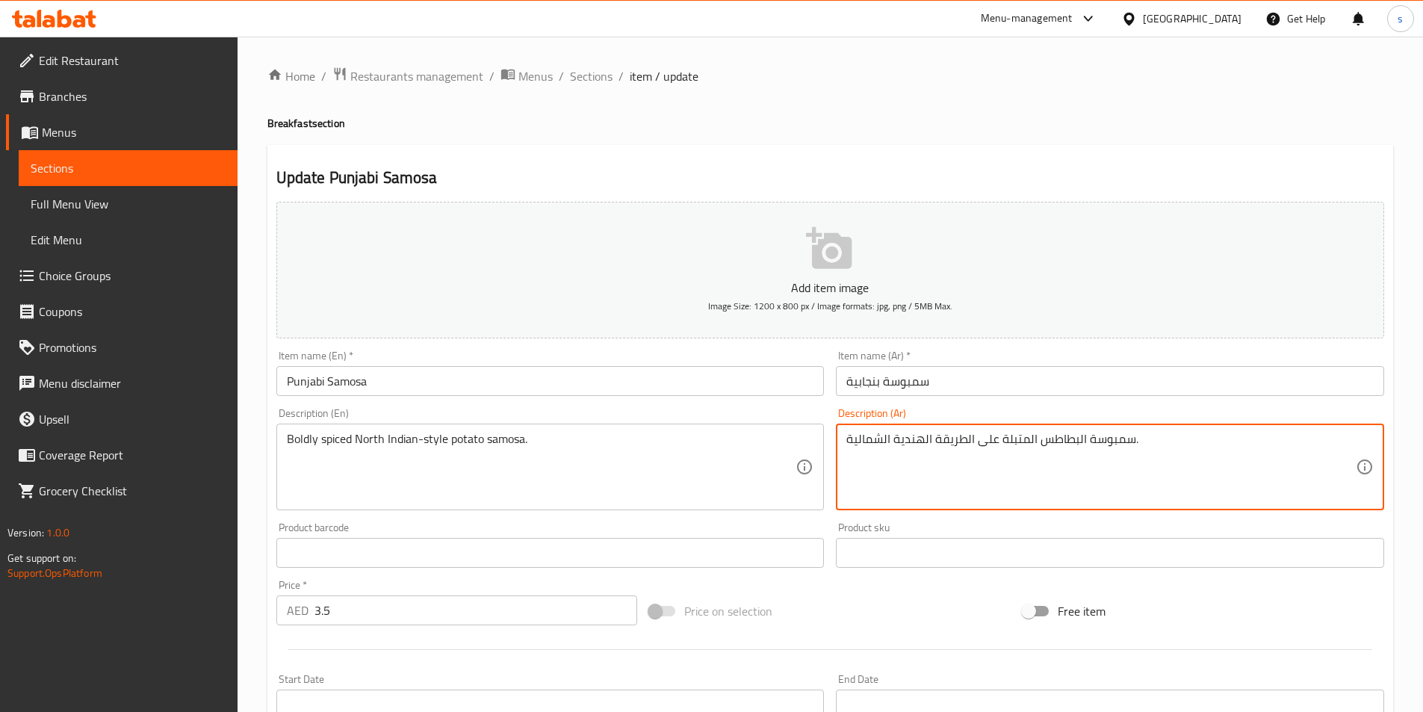
paste textarea "ساموسا البطاطس المتبلة على الطريقة الهندية الشمالية."
type textarea "سمبوسة البطاطس المتبلة على الطريقة الهندية الشمالية."
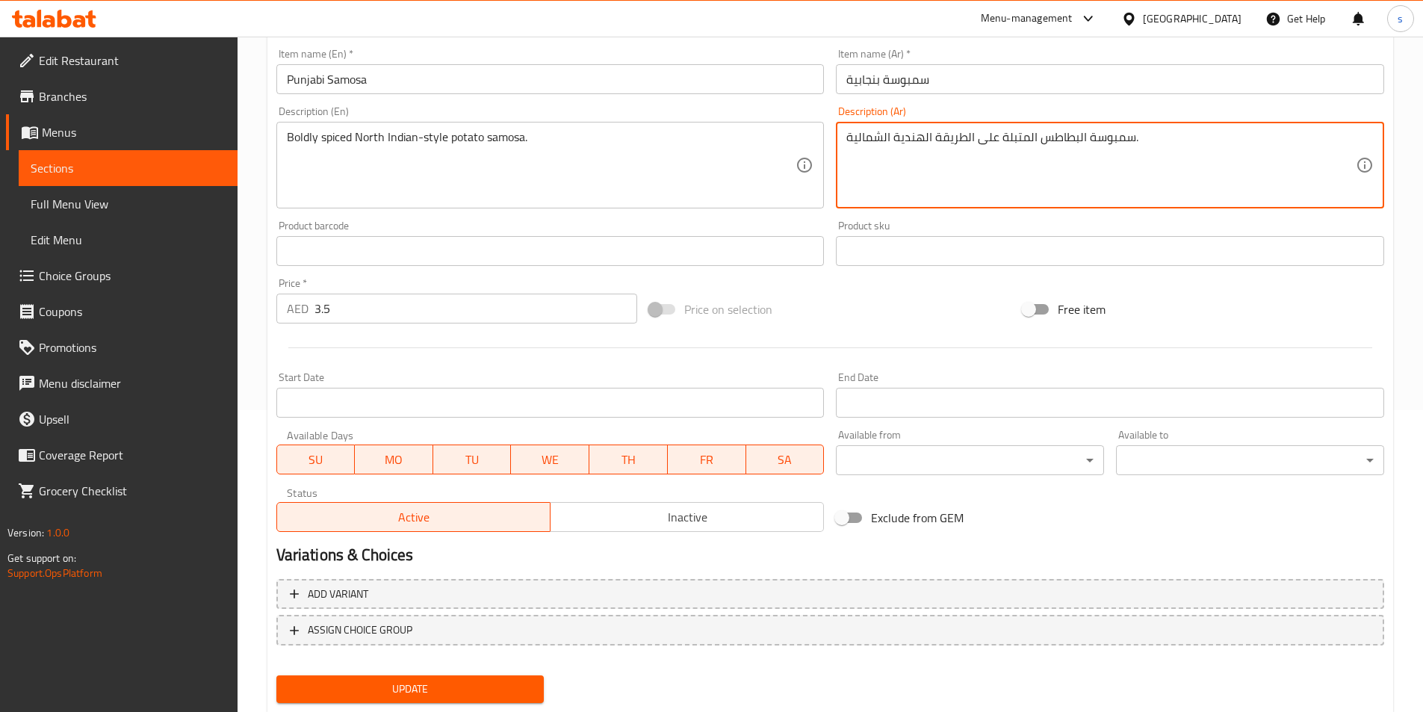
scroll to position [344, 0]
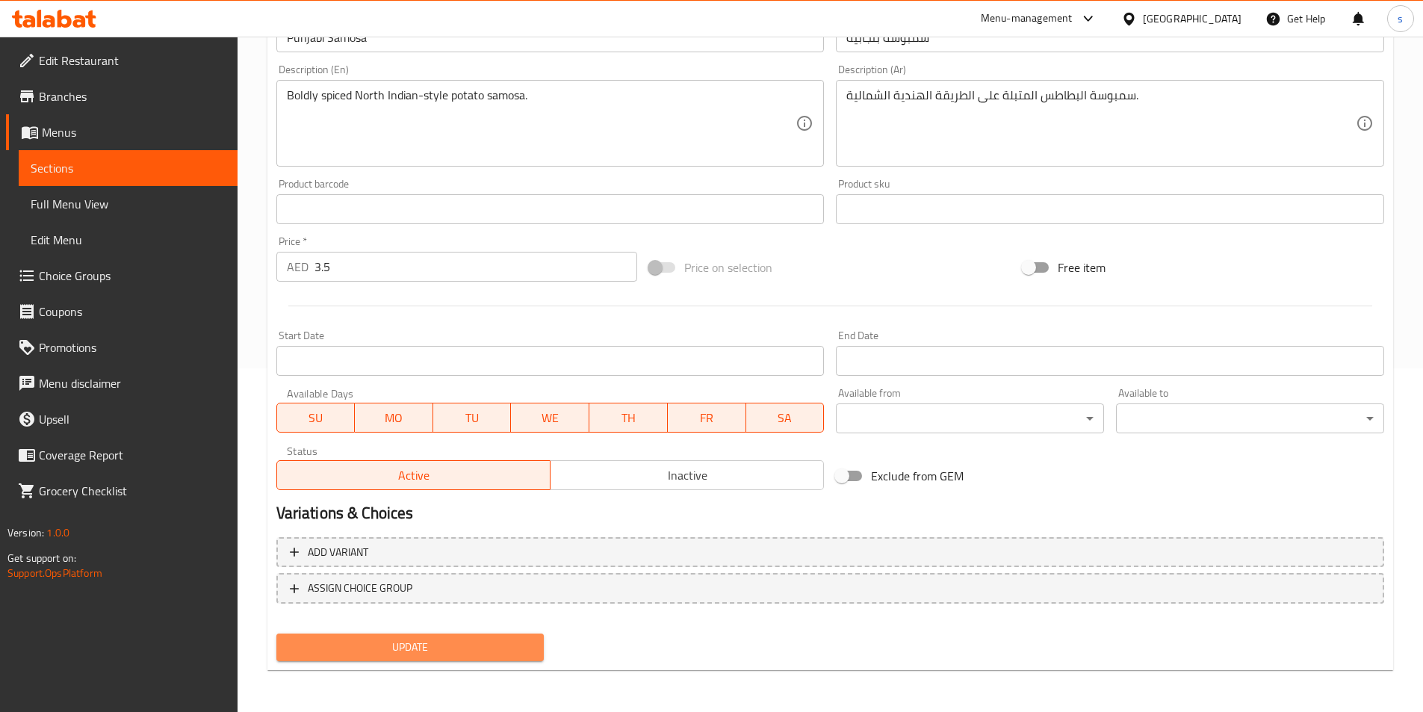
click at [382, 645] on span "Update" at bounding box center [410, 647] width 244 height 19
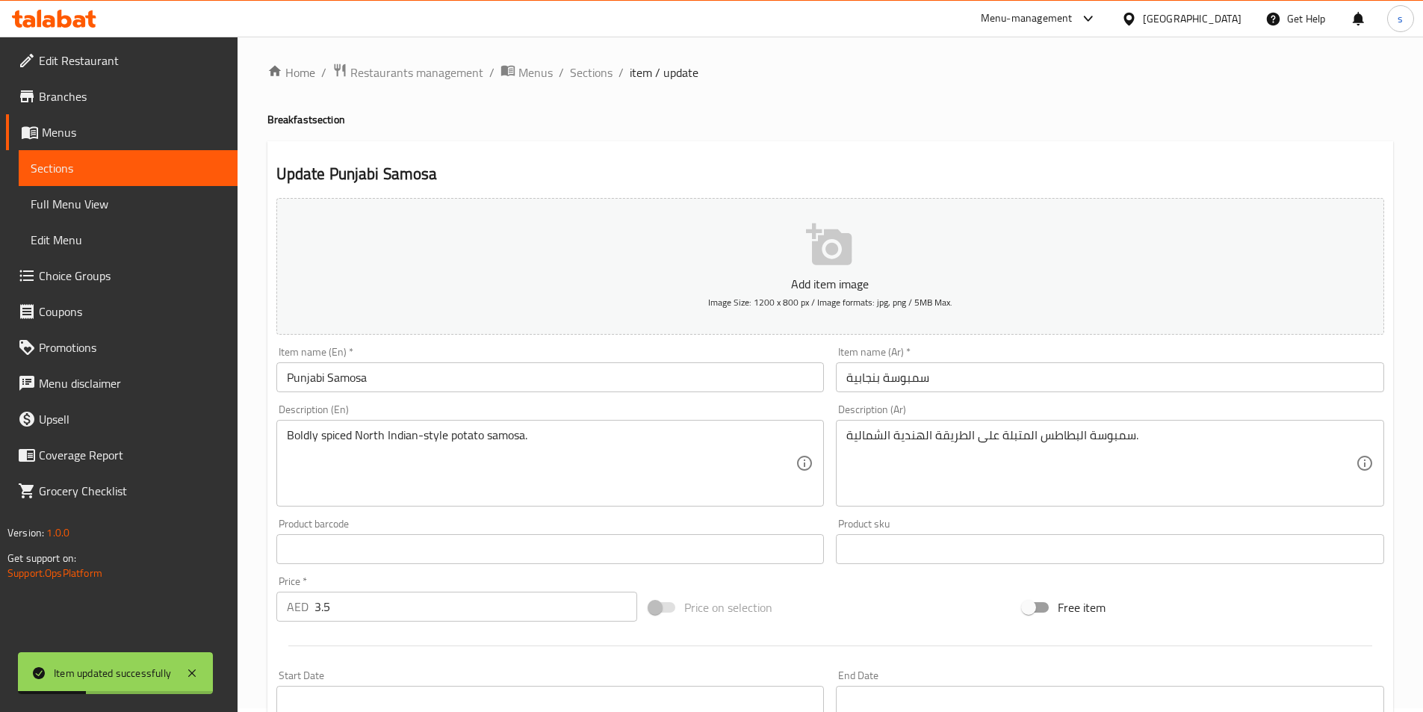
scroll to position [0, 0]
click at [571, 74] on span "Sections" at bounding box center [591, 76] width 43 height 18
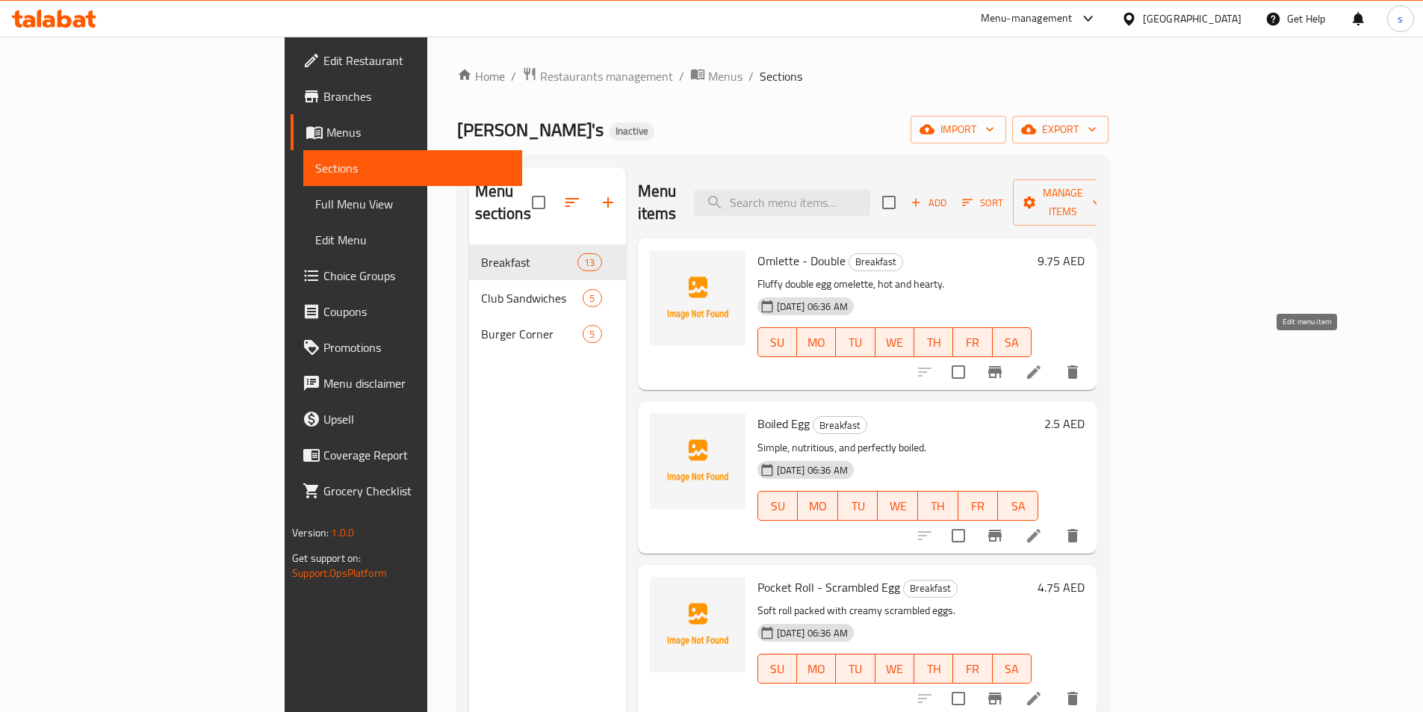
click at [1043, 363] on icon at bounding box center [1034, 372] width 18 height 18
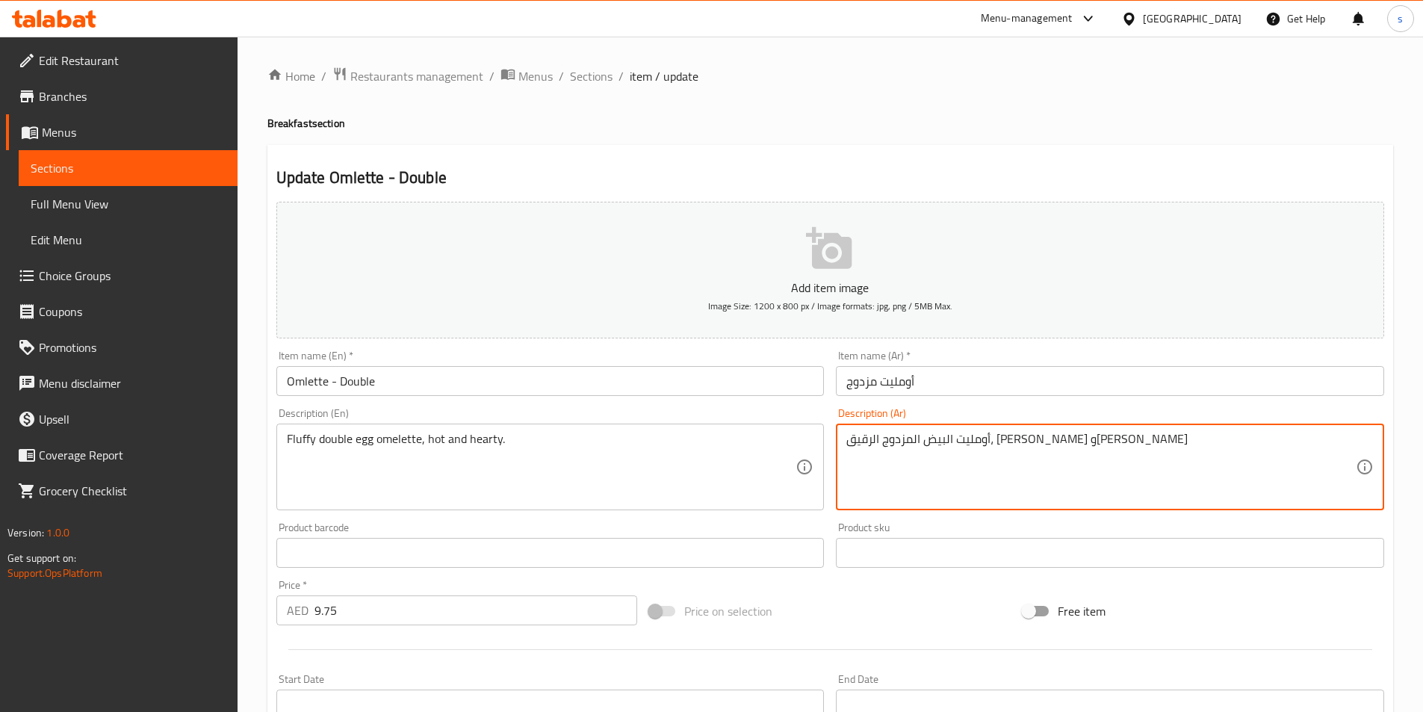
drag, startPoint x: 921, startPoint y: 439, endPoint x: 945, endPoint y: 440, distance: 23.9
type textarea "أومليت البيض المزدوج الفلافي، ساخن وشهي"
click at [585, 73] on span "Sections" at bounding box center [591, 76] width 43 height 18
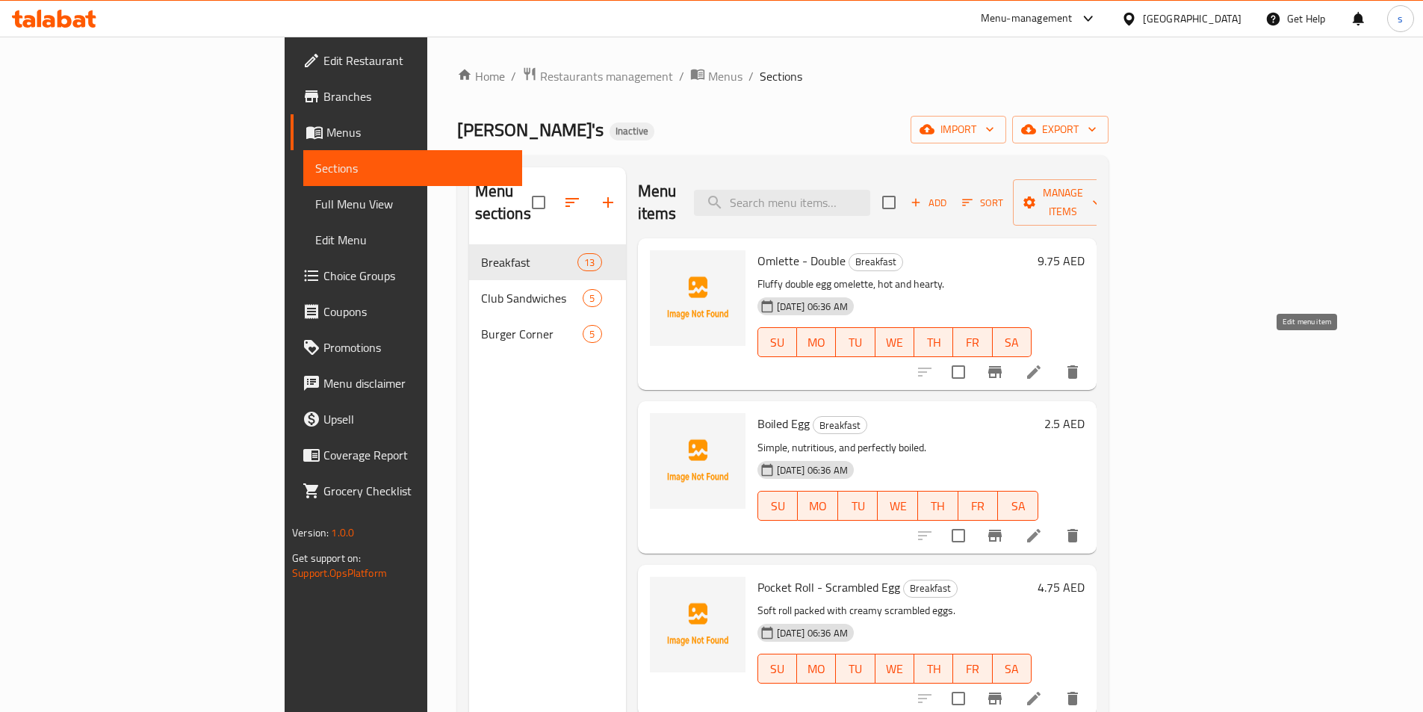
click at [1043, 363] on icon at bounding box center [1034, 372] width 18 height 18
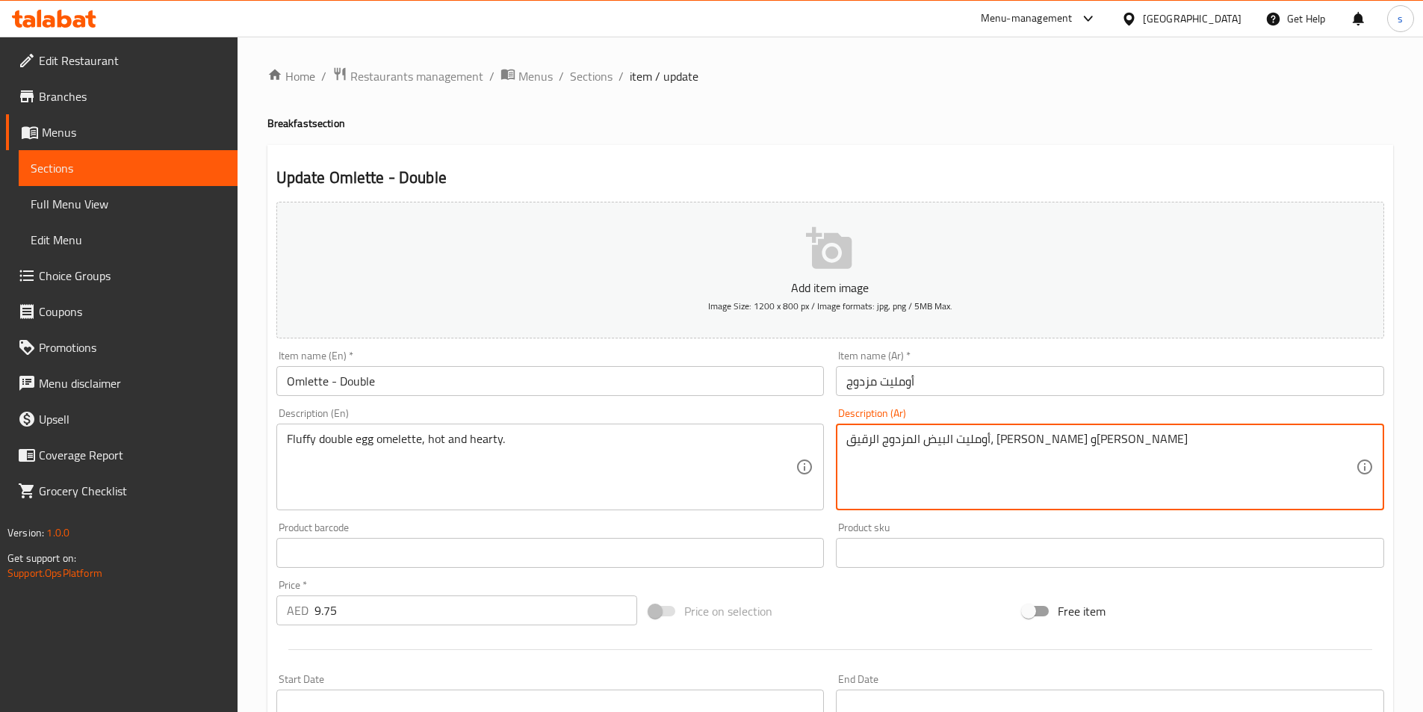
drag, startPoint x: 919, startPoint y: 441, endPoint x: 948, endPoint y: 437, distance: 28.7
click at [943, 440] on textarea "أومليت البيض المزدوج الرقيق، ساخن وشهي" at bounding box center [1100, 467] width 509 height 71
drag, startPoint x: 919, startPoint y: 444, endPoint x: 946, endPoint y: 442, distance: 26.9
click at [946, 442] on textarea "أومليت البيض المزدوج الرقيق، ساخن وشهي" at bounding box center [1100, 467] width 509 height 71
type textarea "أومليت البيض المزدوج الفلافي، ساخن وشهي"
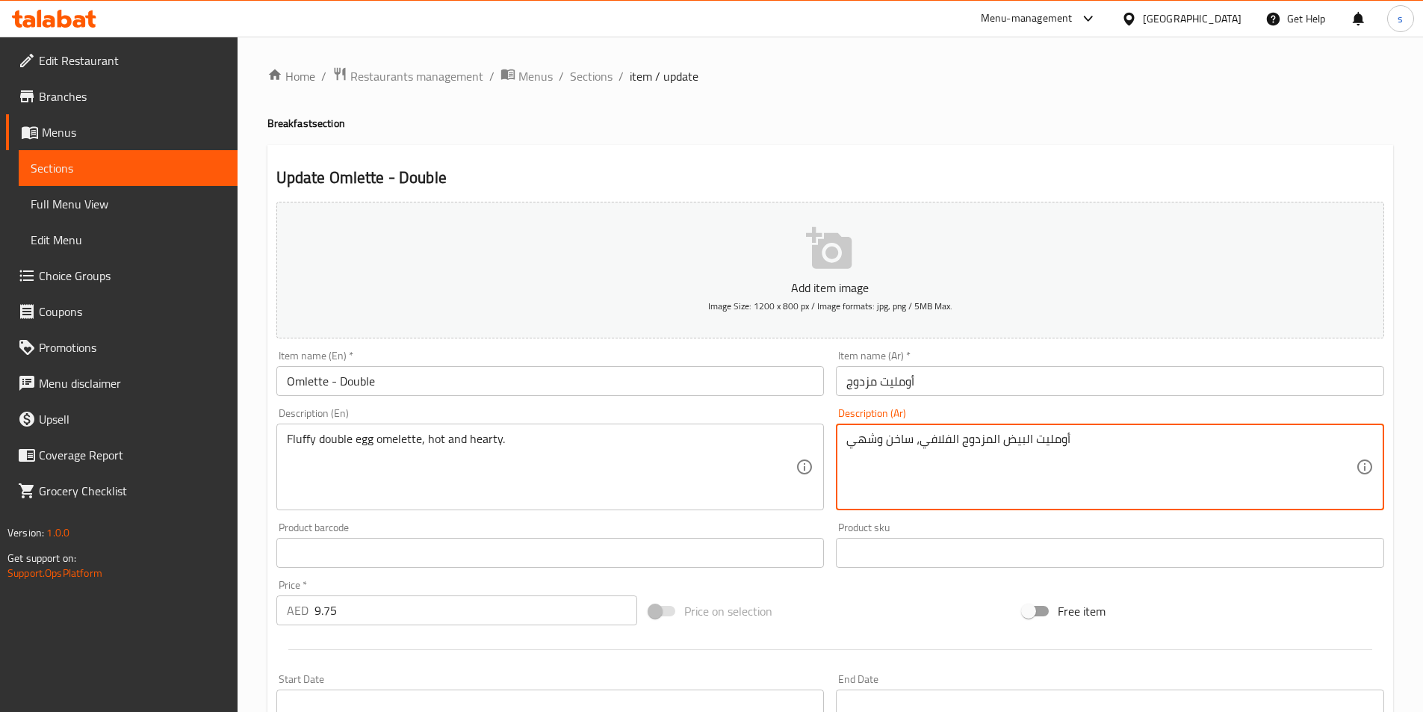
click at [878, 384] on input "أومليت مزدوج" at bounding box center [1110, 381] width 548 height 30
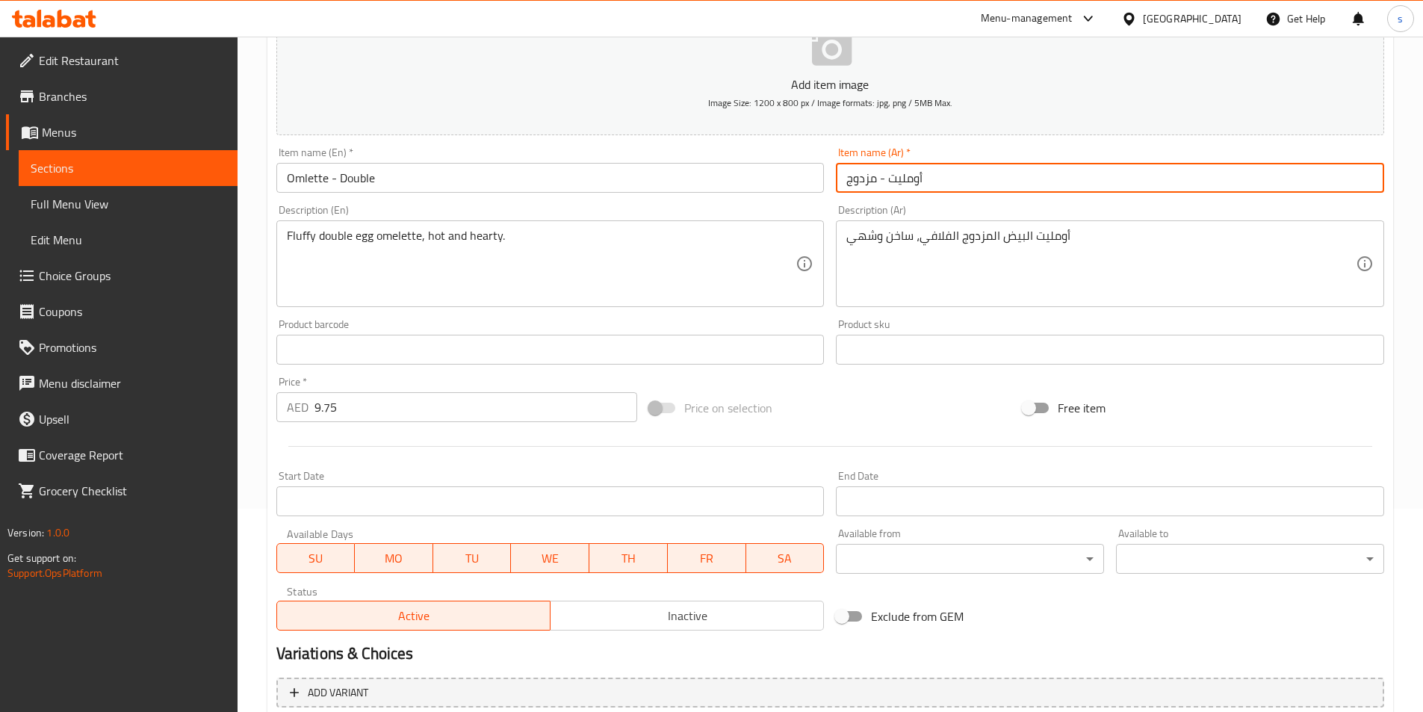
scroll to position [344, 0]
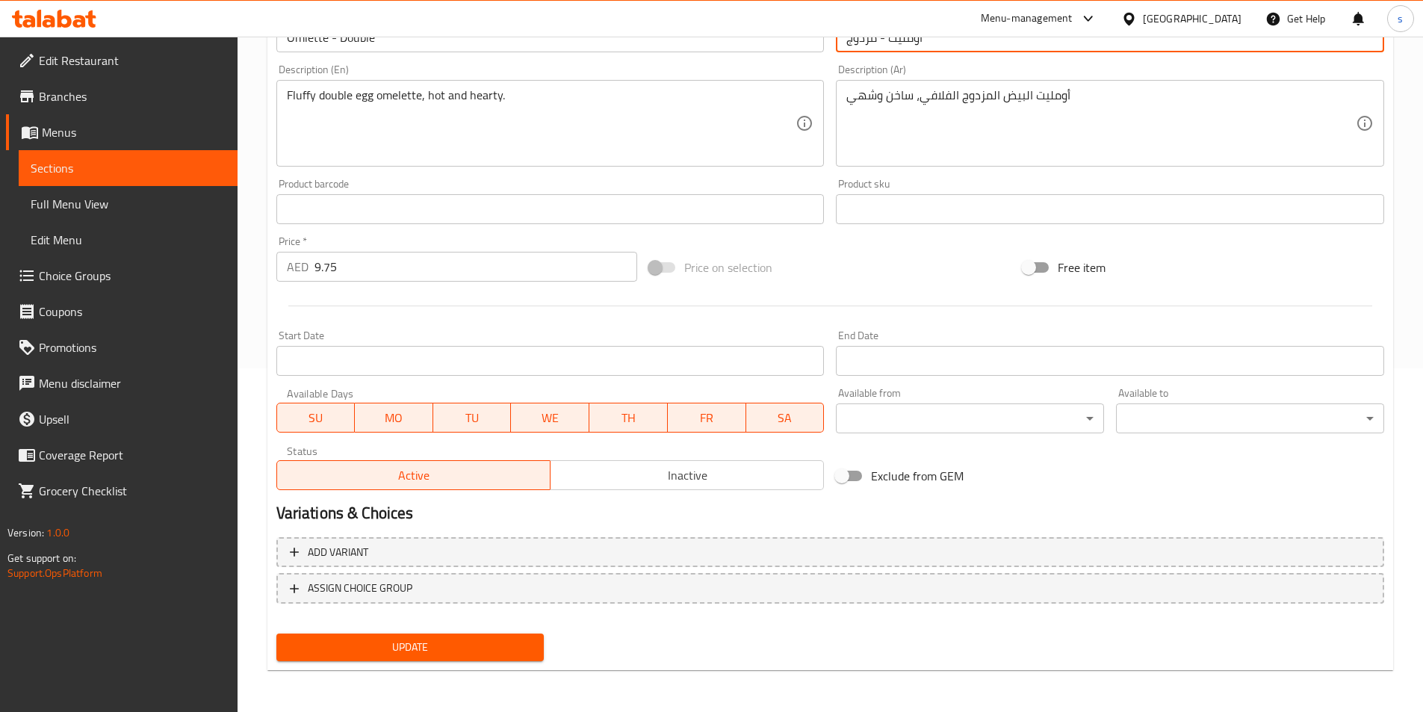
type input "أومليت - مزدوج"
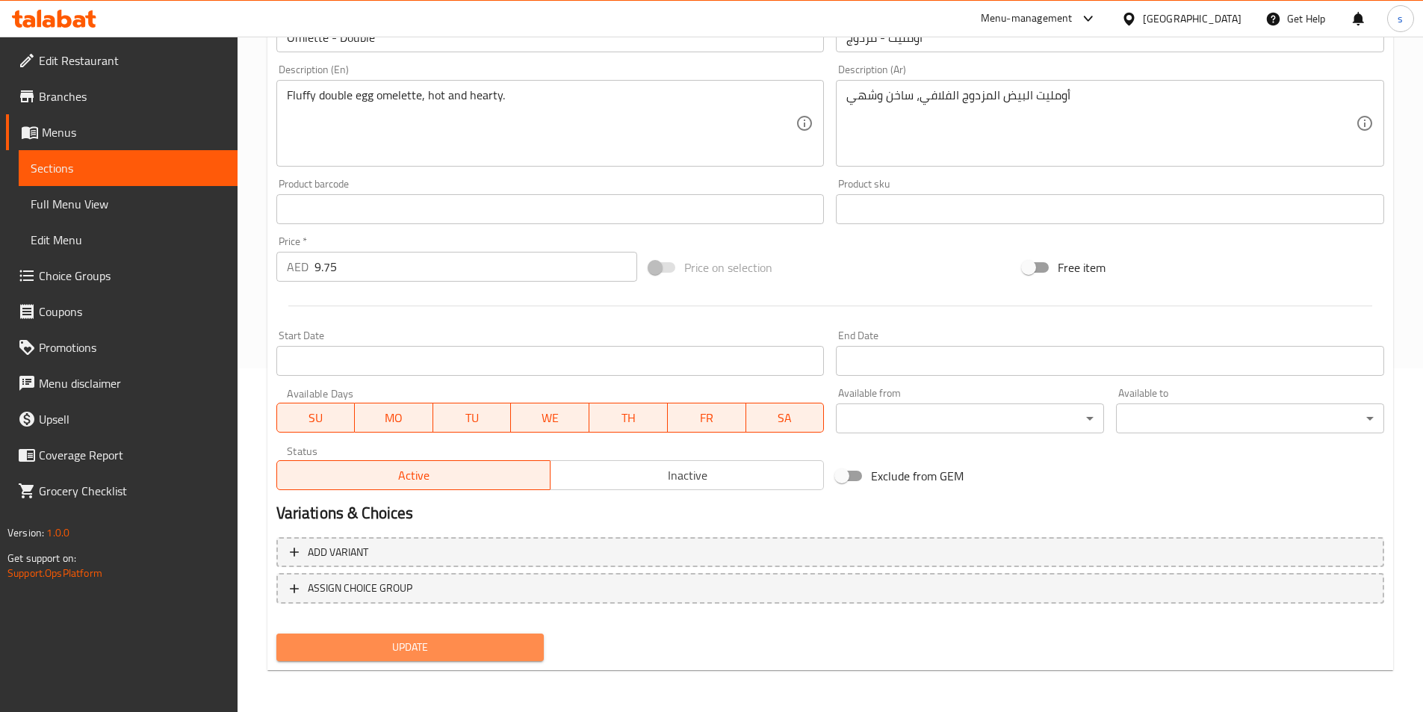
click at [491, 649] on span "Update" at bounding box center [410, 647] width 244 height 19
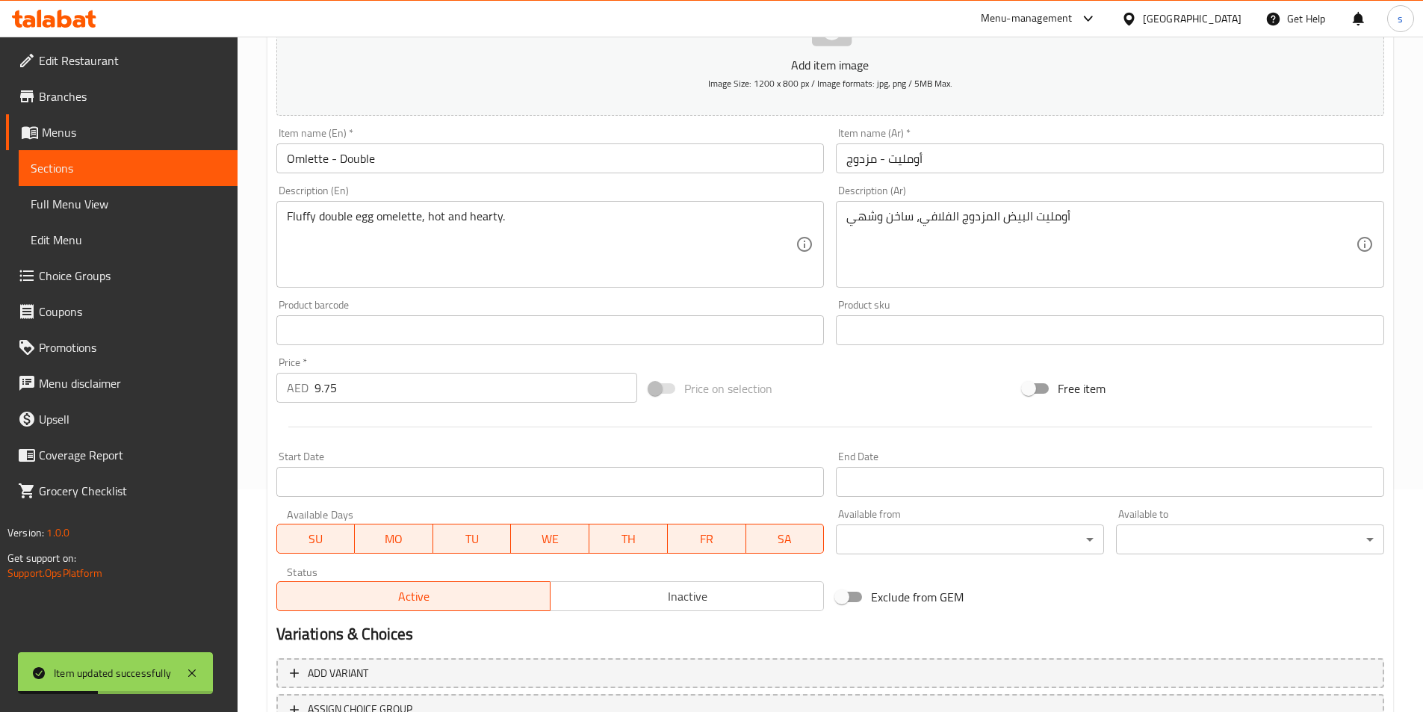
scroll to position [0, 0]
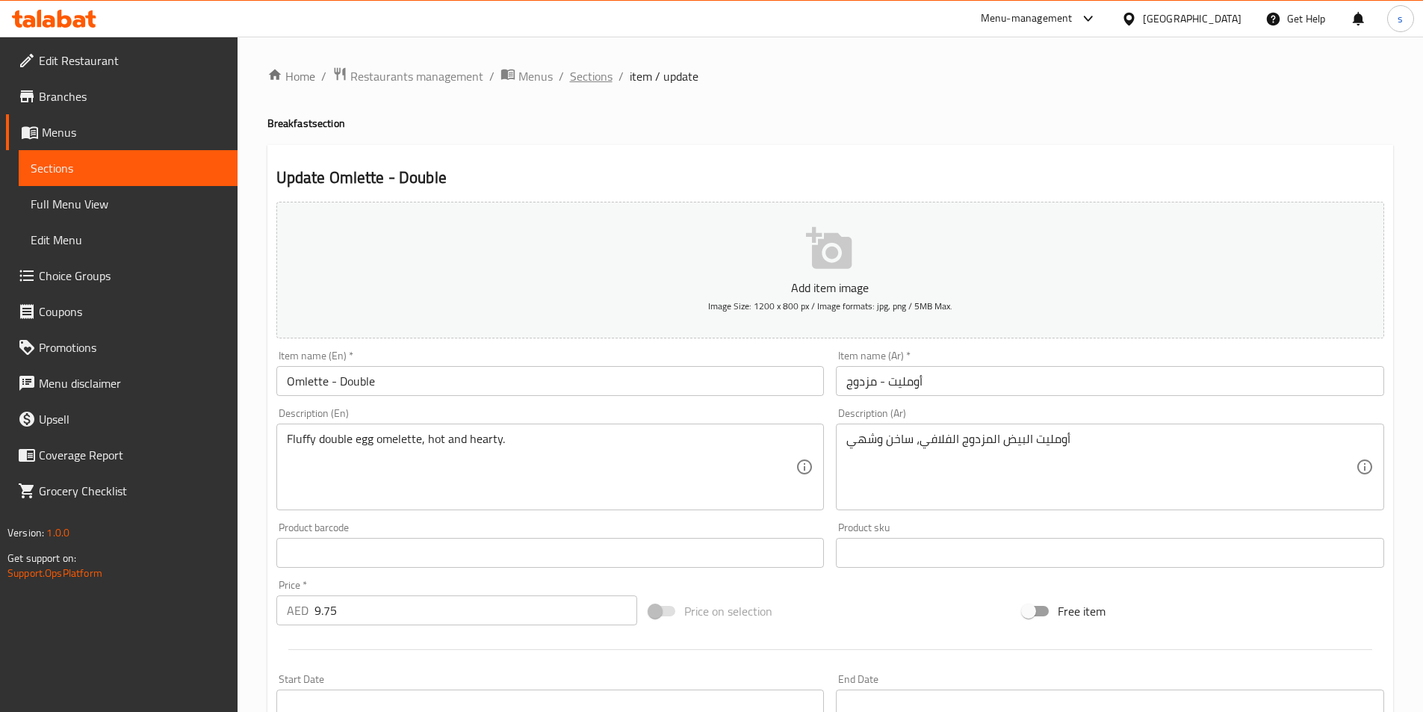
click at [589, 78] on span "Sections" at bounding box center [591, 76] width 43 height 18
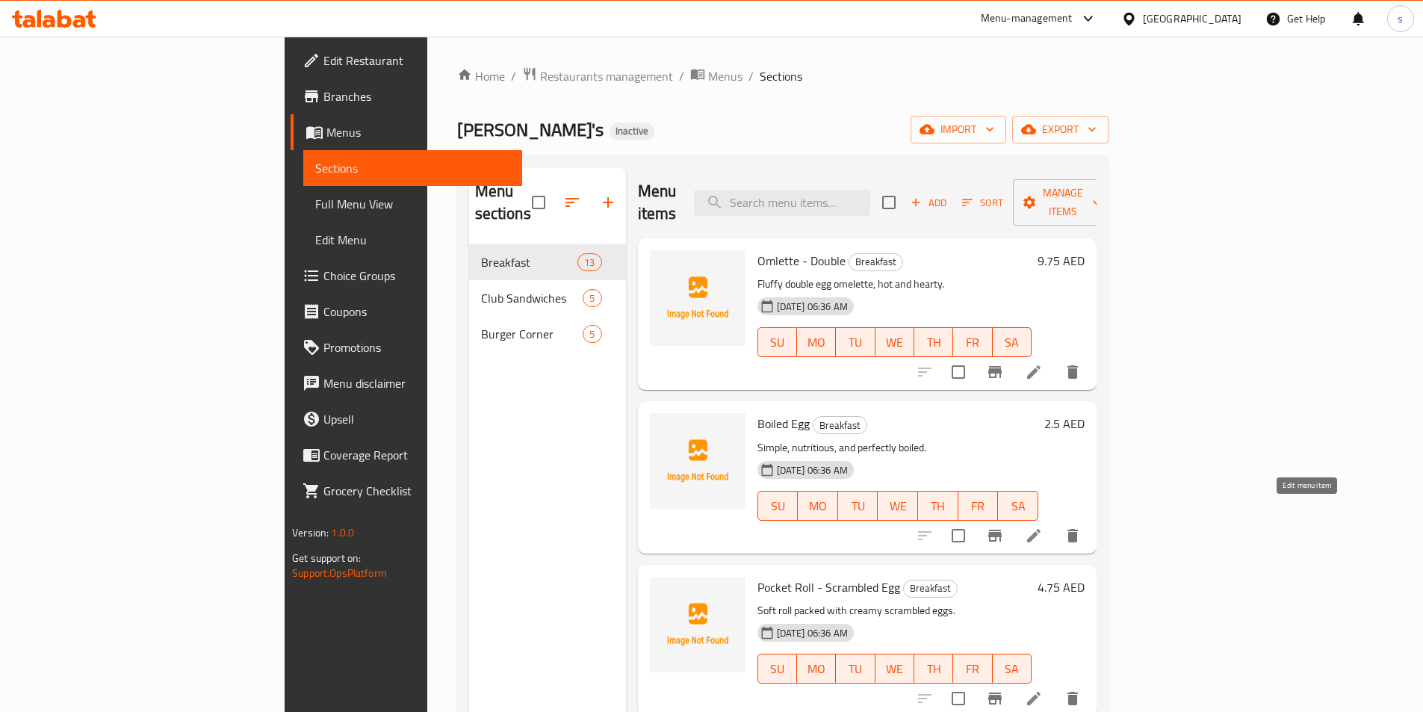
click at [1043, 527] on icon at bounding box center [1034, 536] width 18 height 18
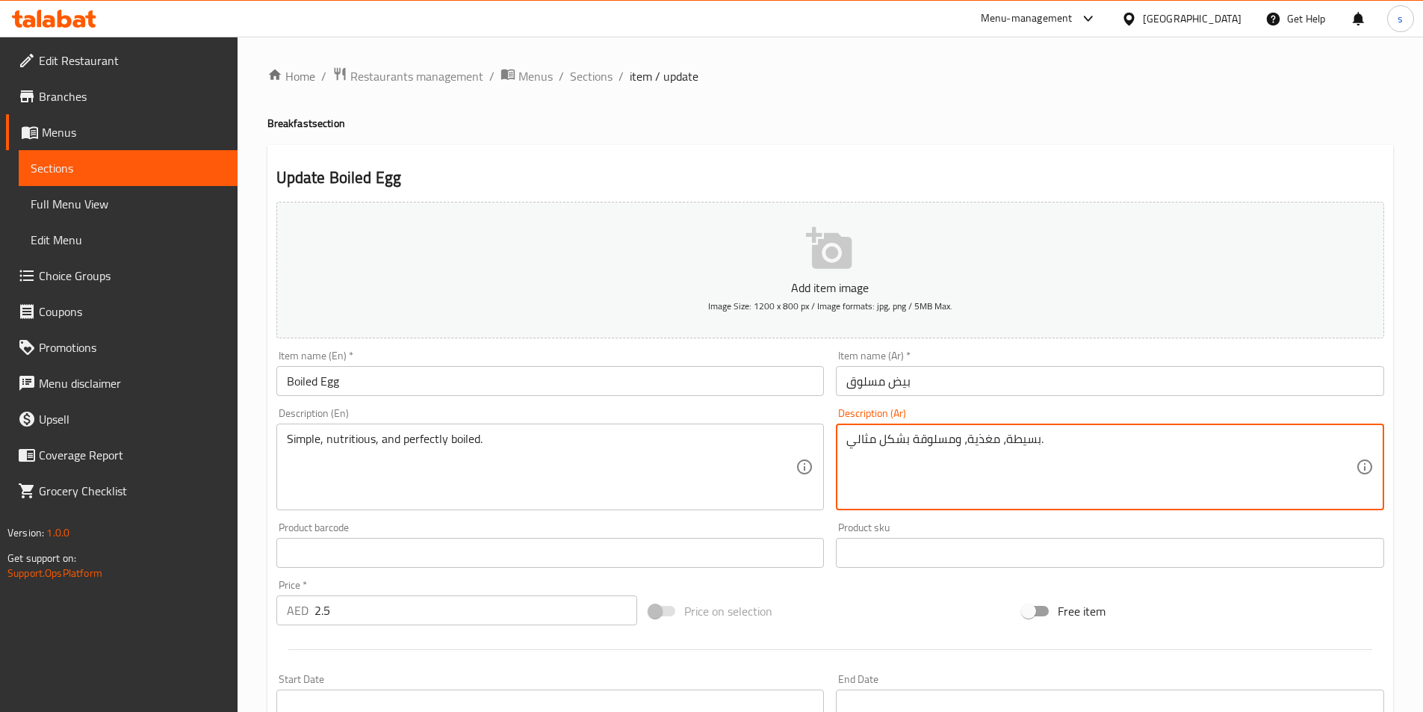
drag, startPoint x: 848, startPoint y: 441, endPoint x: 909, endPoint y: 447, distance: 60.9
type textarea "بسيطة، مغذية، ومسلوقة ."
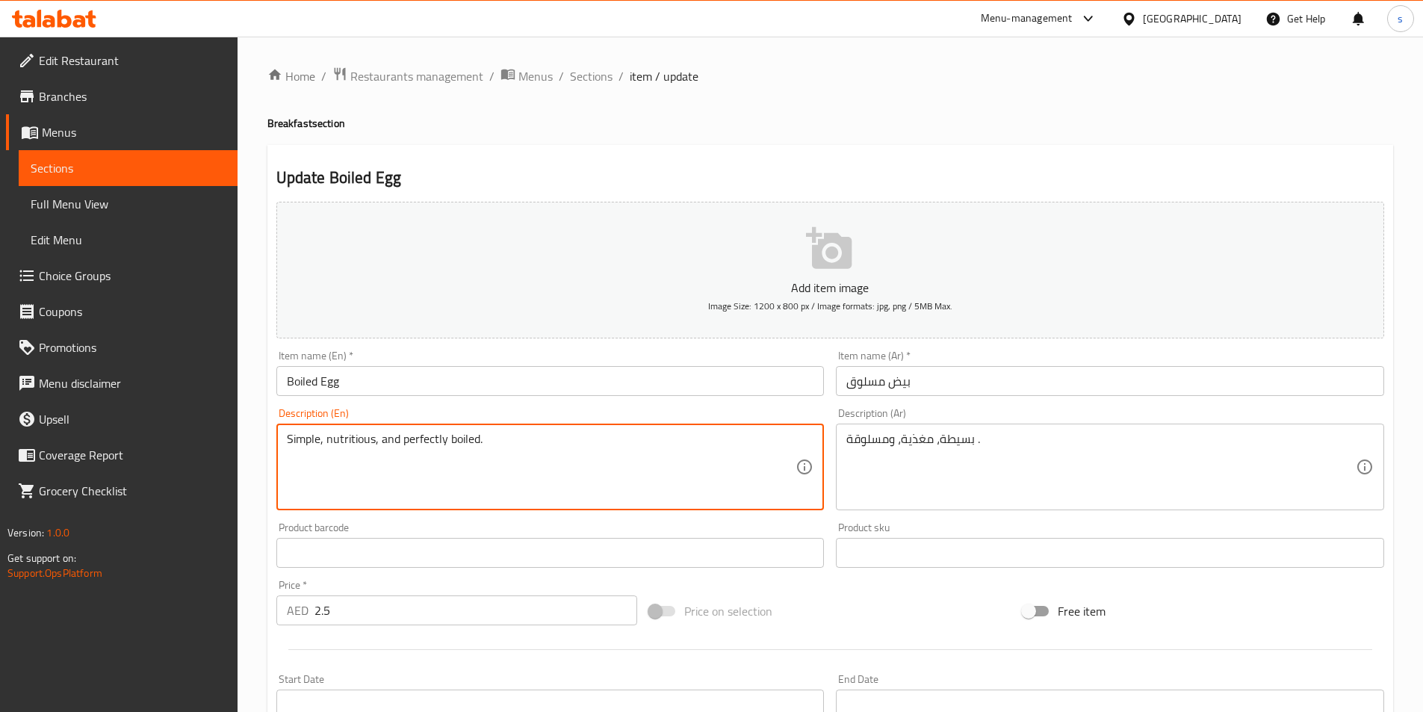
drag, startPoint x: 401, startPoint y: 438, endPoint x: 449, endPoint y: 441, distance: 47.9
type textarea "Simple, nutritious, and boiled."
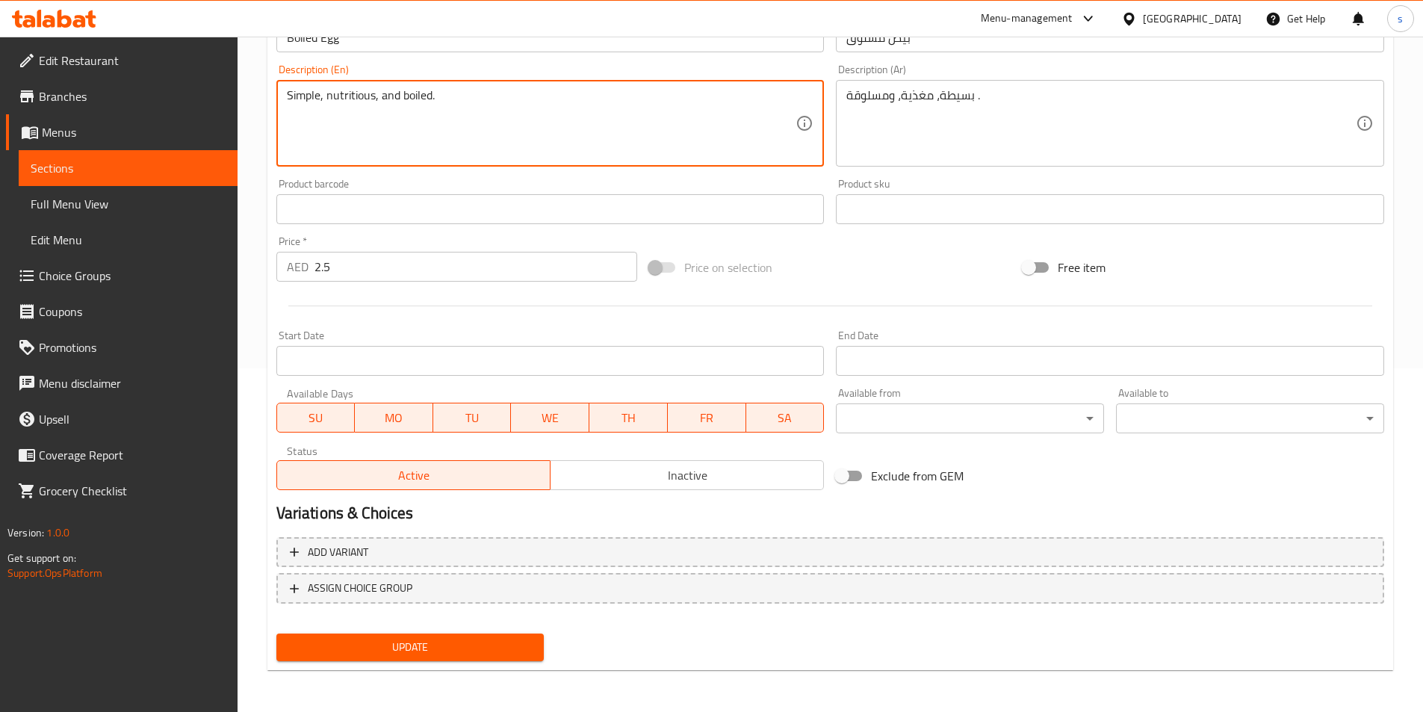
click at [515, 643] on span "Update" at bounding box center [410, 647] width 244 height 19
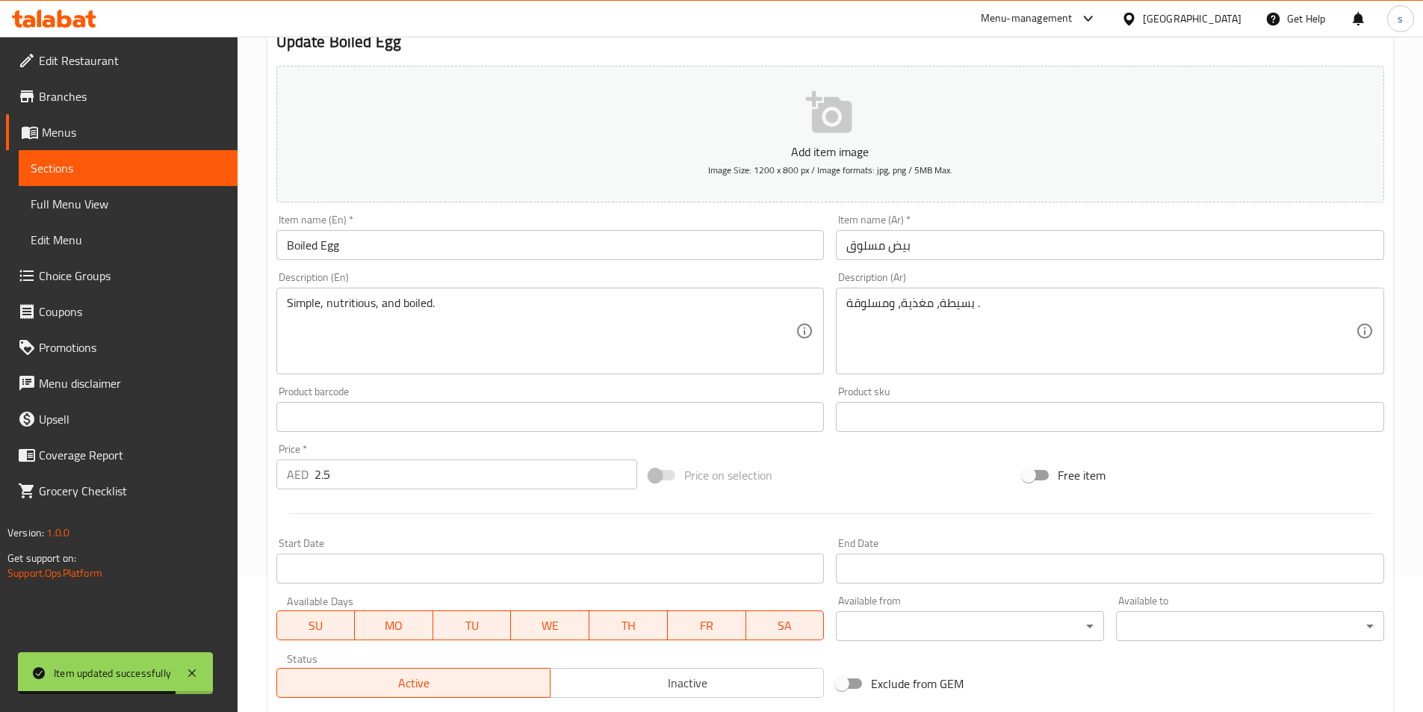
scroll to position [0, 0]
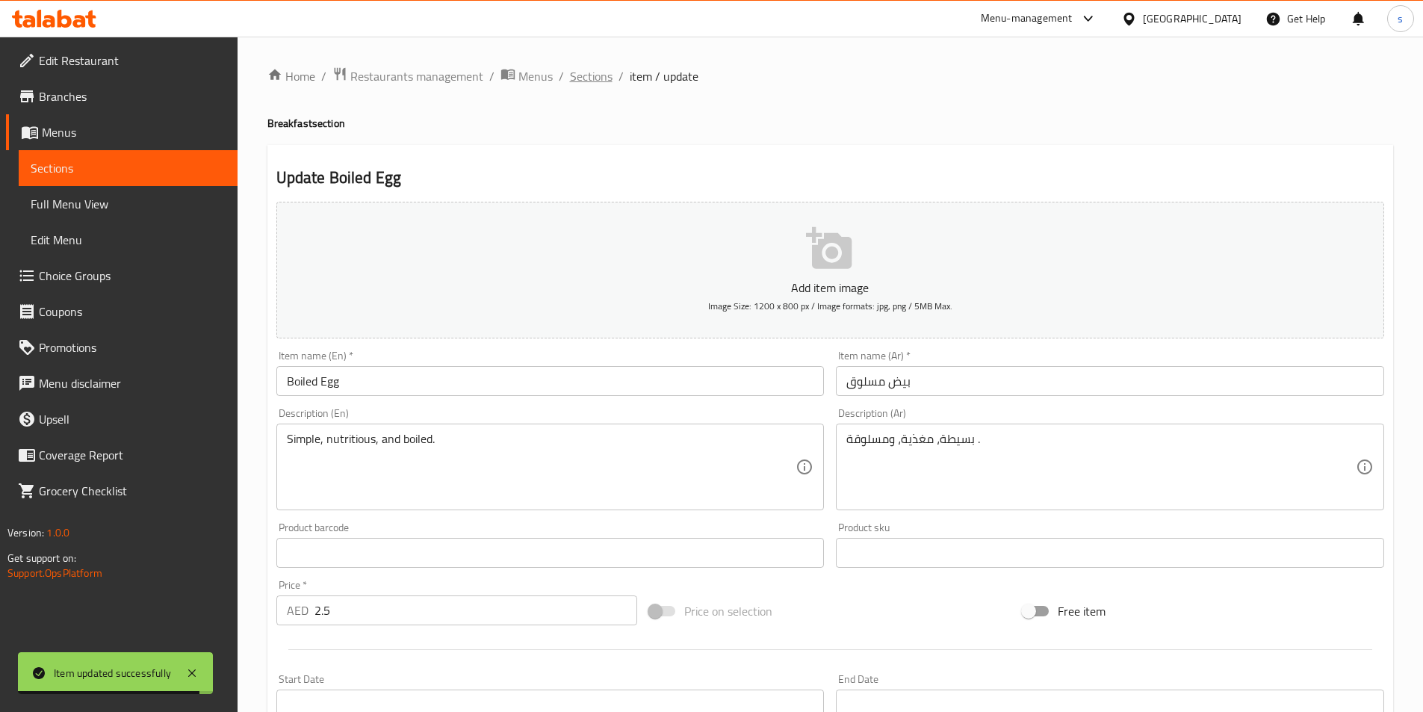
click at [603, 73] on span "Sections" at bounding box center [591, 76] width 43 height 18
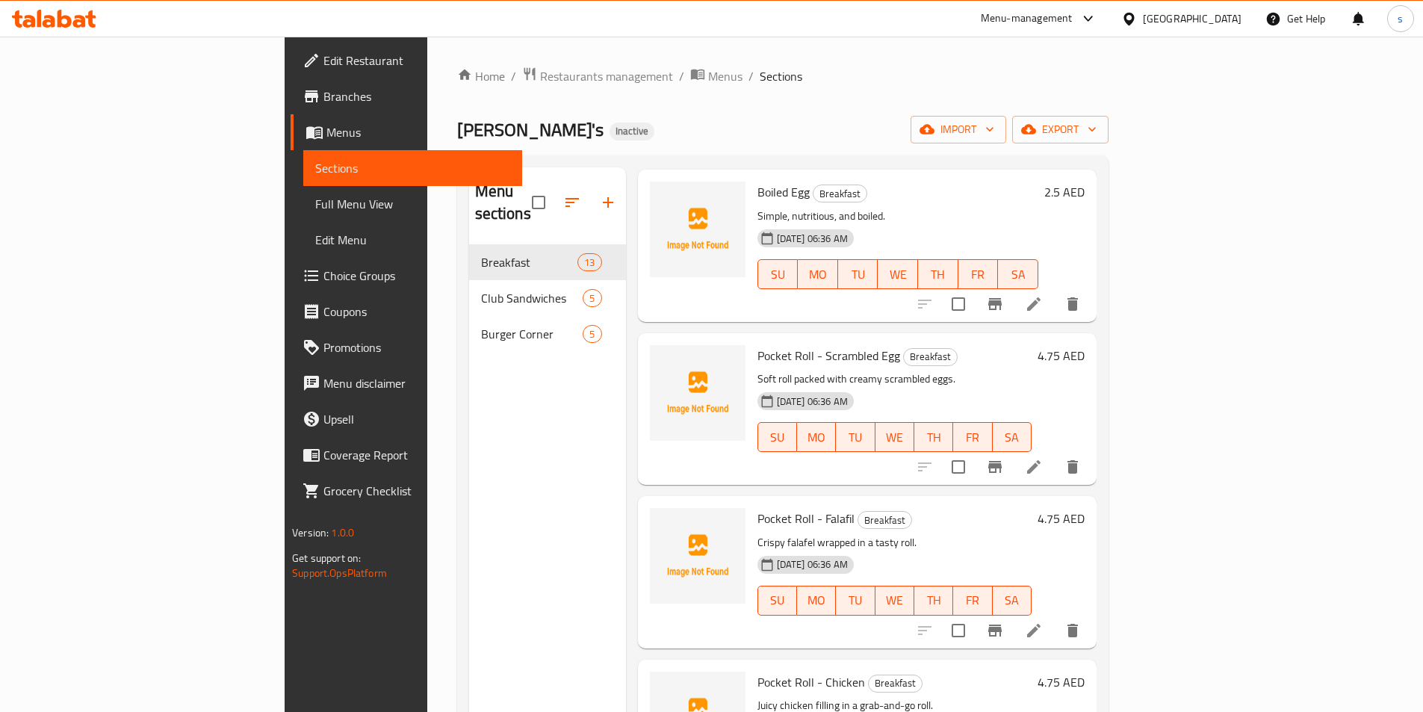
scroll to position [299, 0]
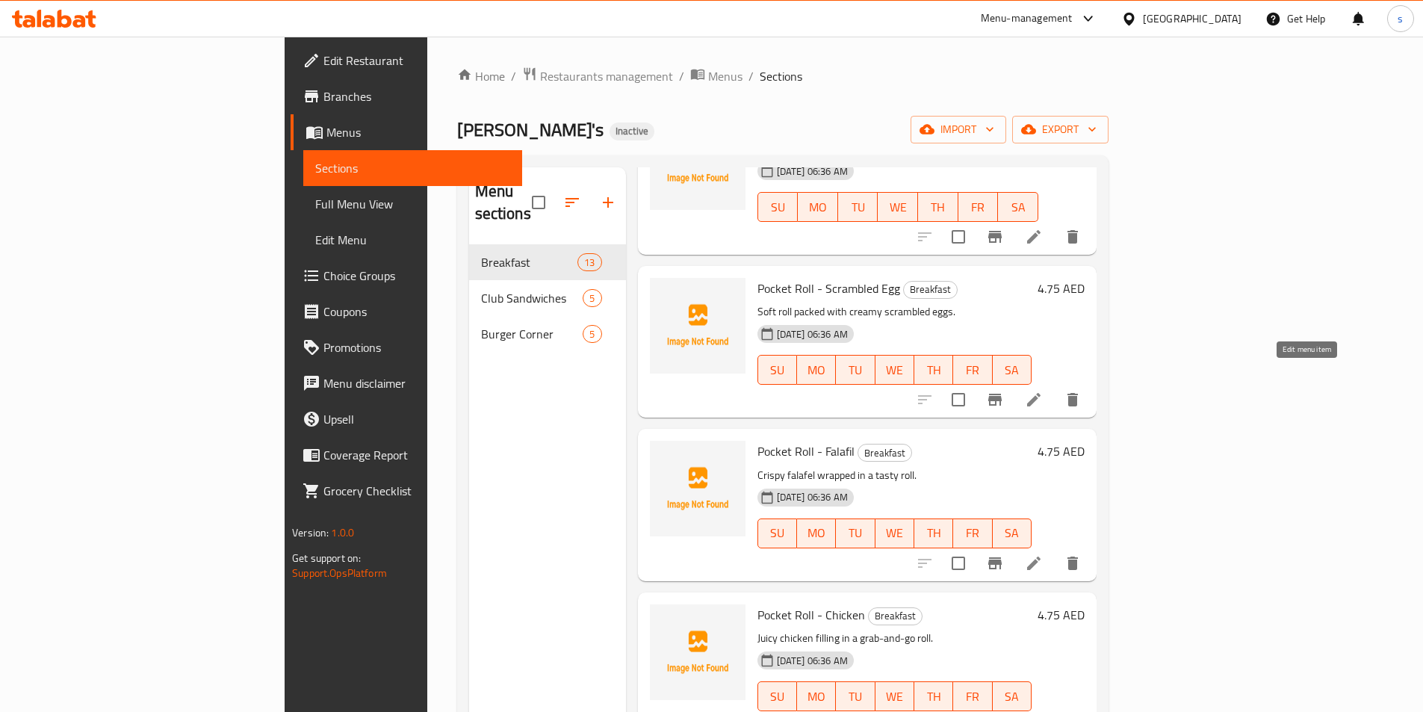
click at [1043, 391] on icon at bounding box center [1034, 400] width 18 height 18
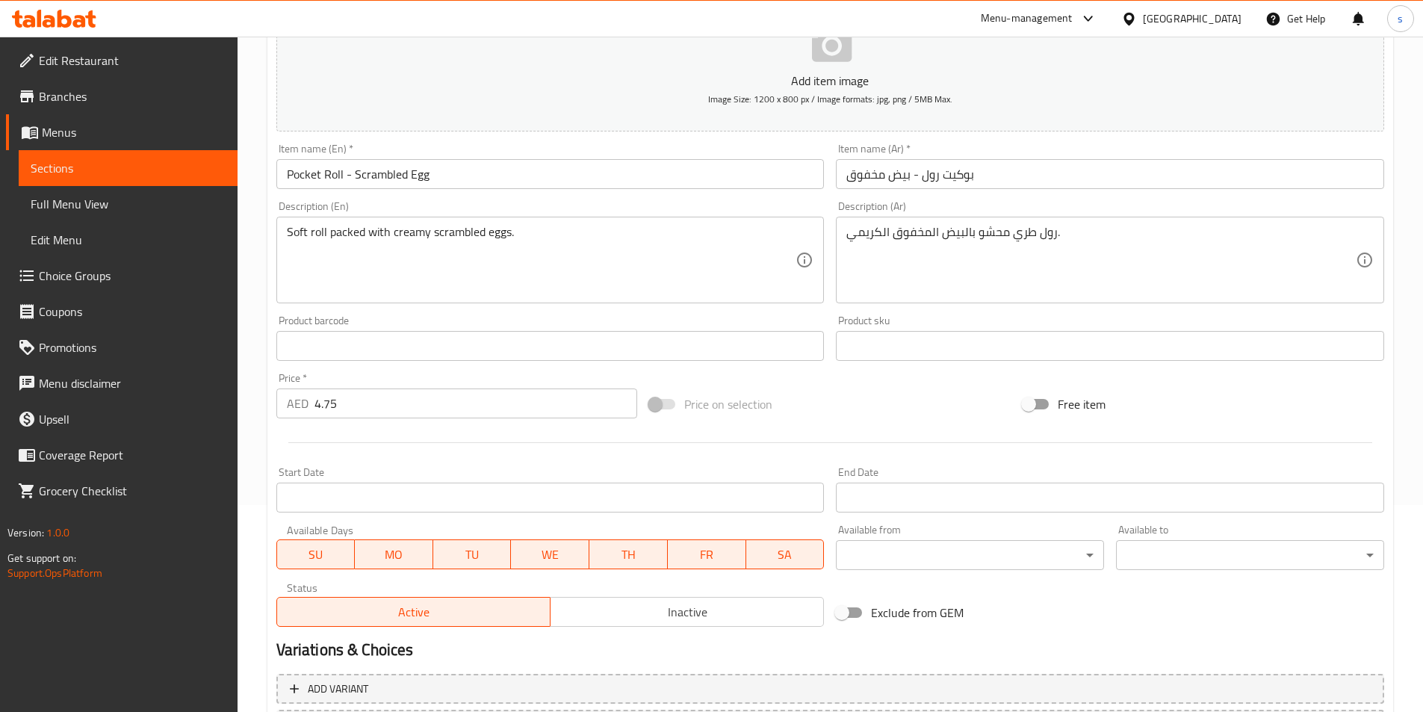
scroll to position [344, 0]
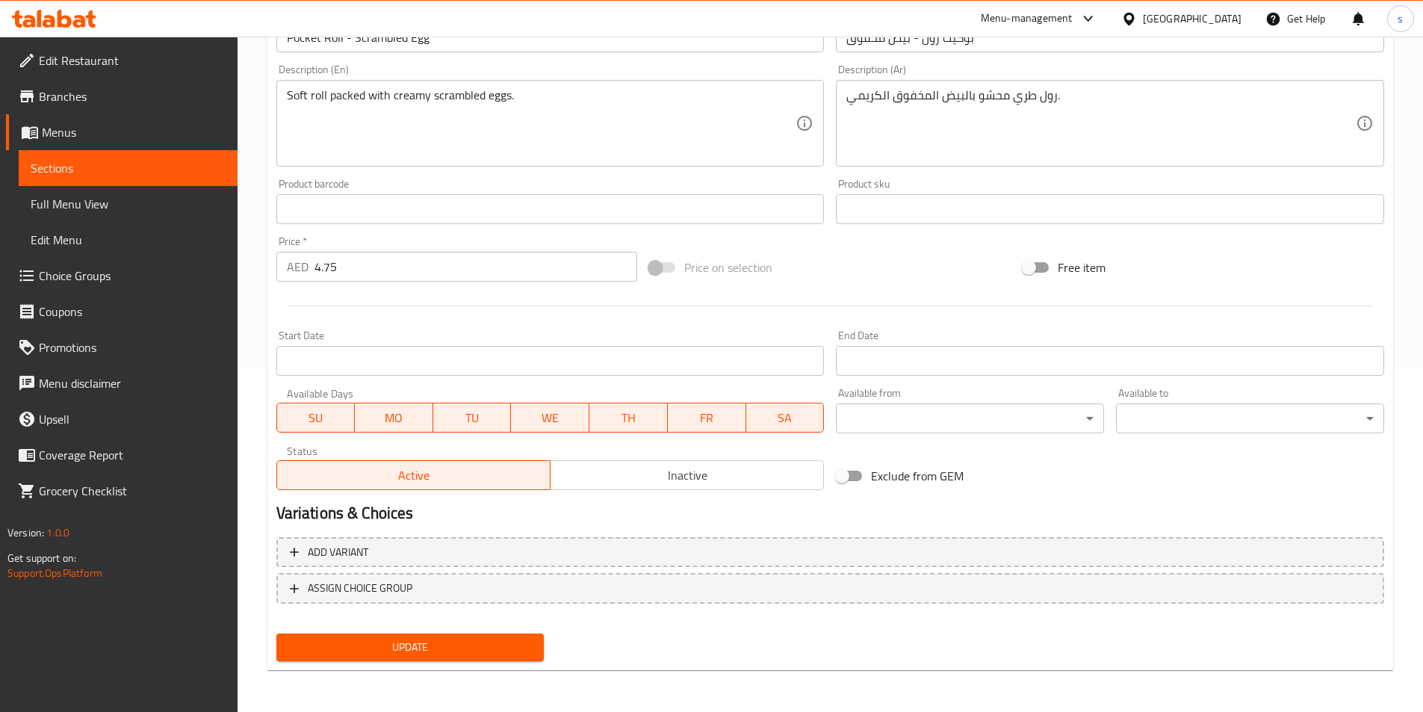
click at [432, 645] on span "Update" at bounding box center [410, 647] width 244 height 19
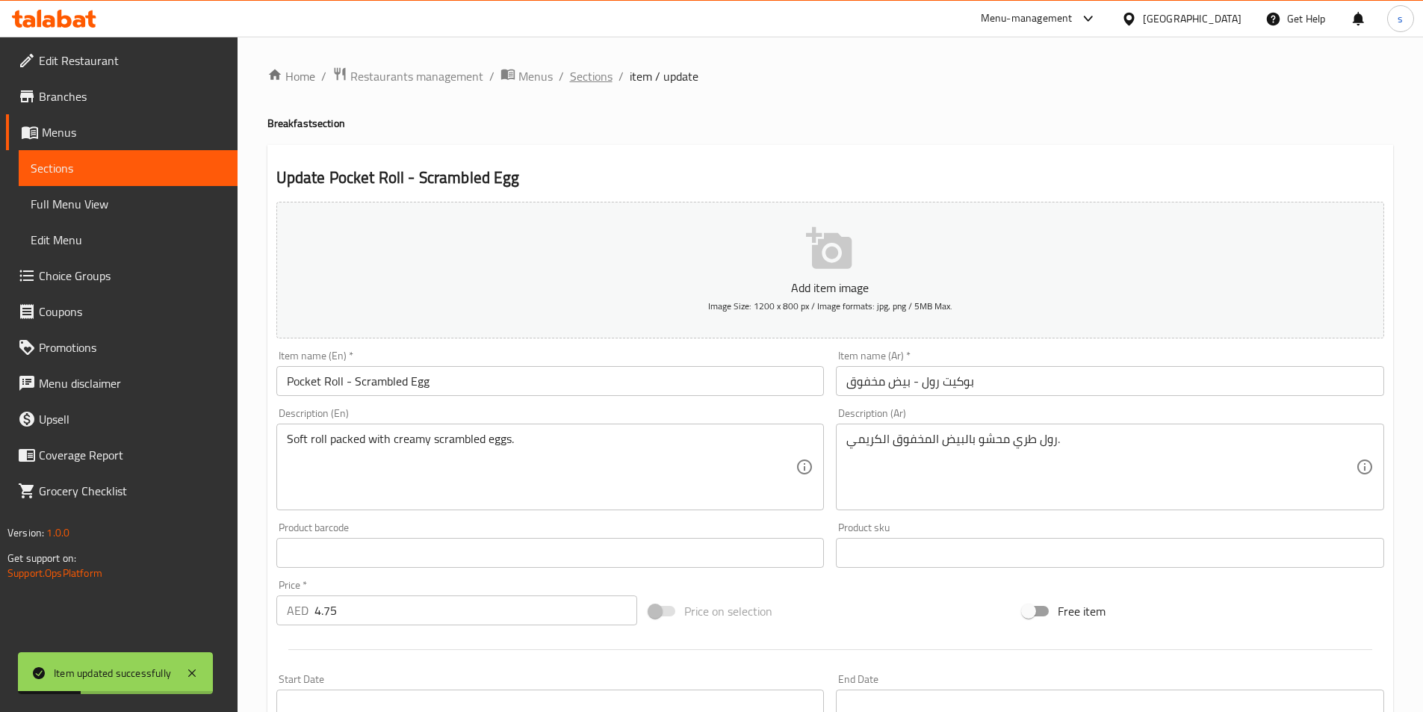
click at [595, 74] on span "Sections" at bounding box center [591, 76] width 43 height 18
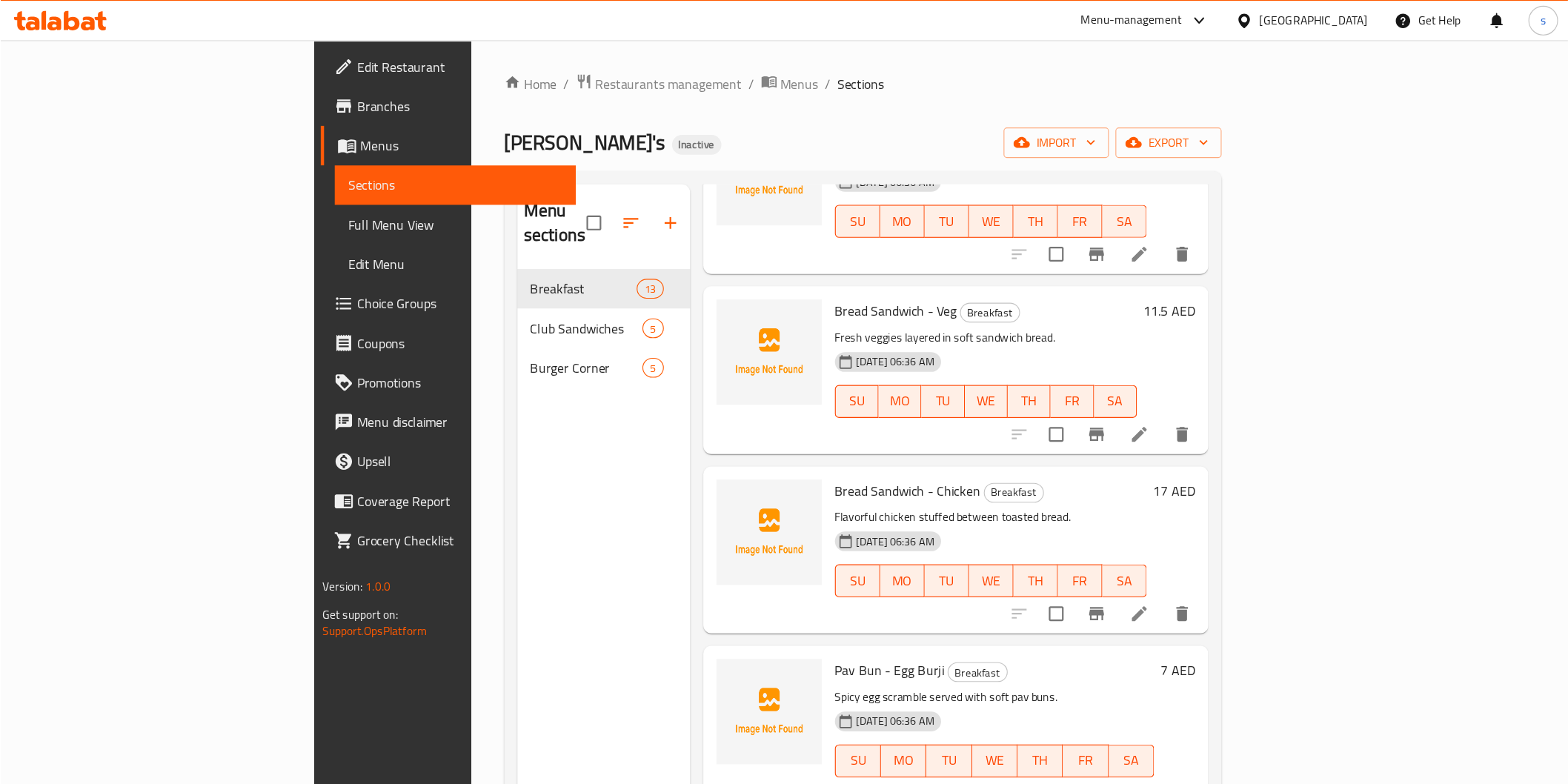
scroll to position [1038, 0]
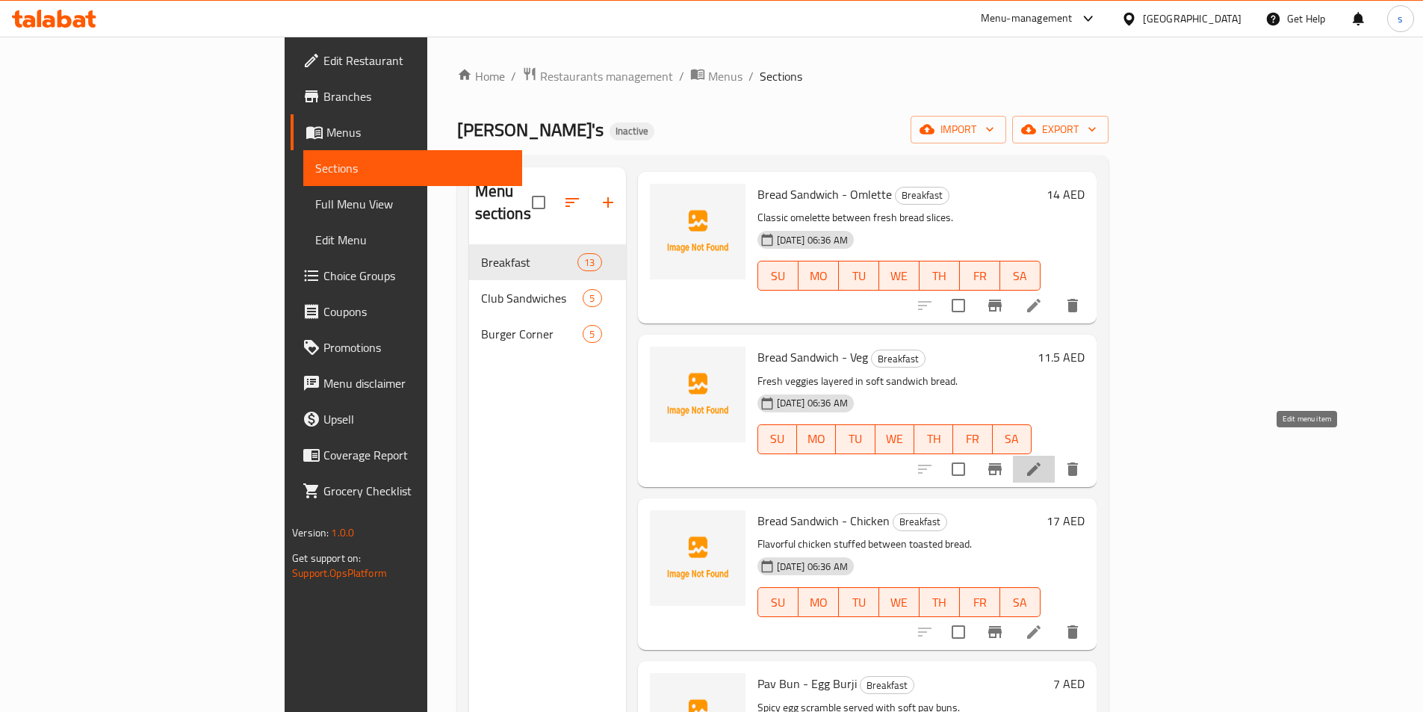
click at [1043, 460] on icon at bounding box center [1034, 469] width 18 height 18
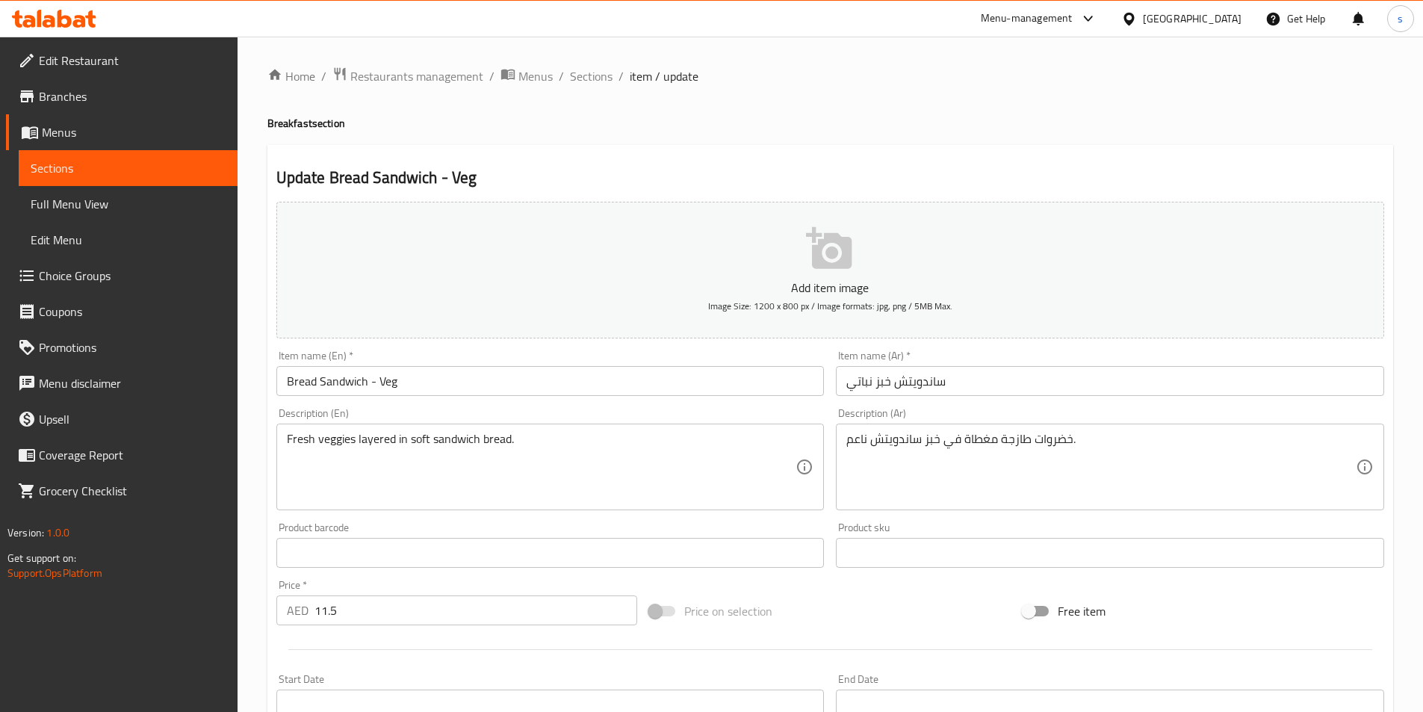
click at [893, 374] on input "ساندويتش خبز نباتي" at bounding box center [1110, 381] width 548 height 30
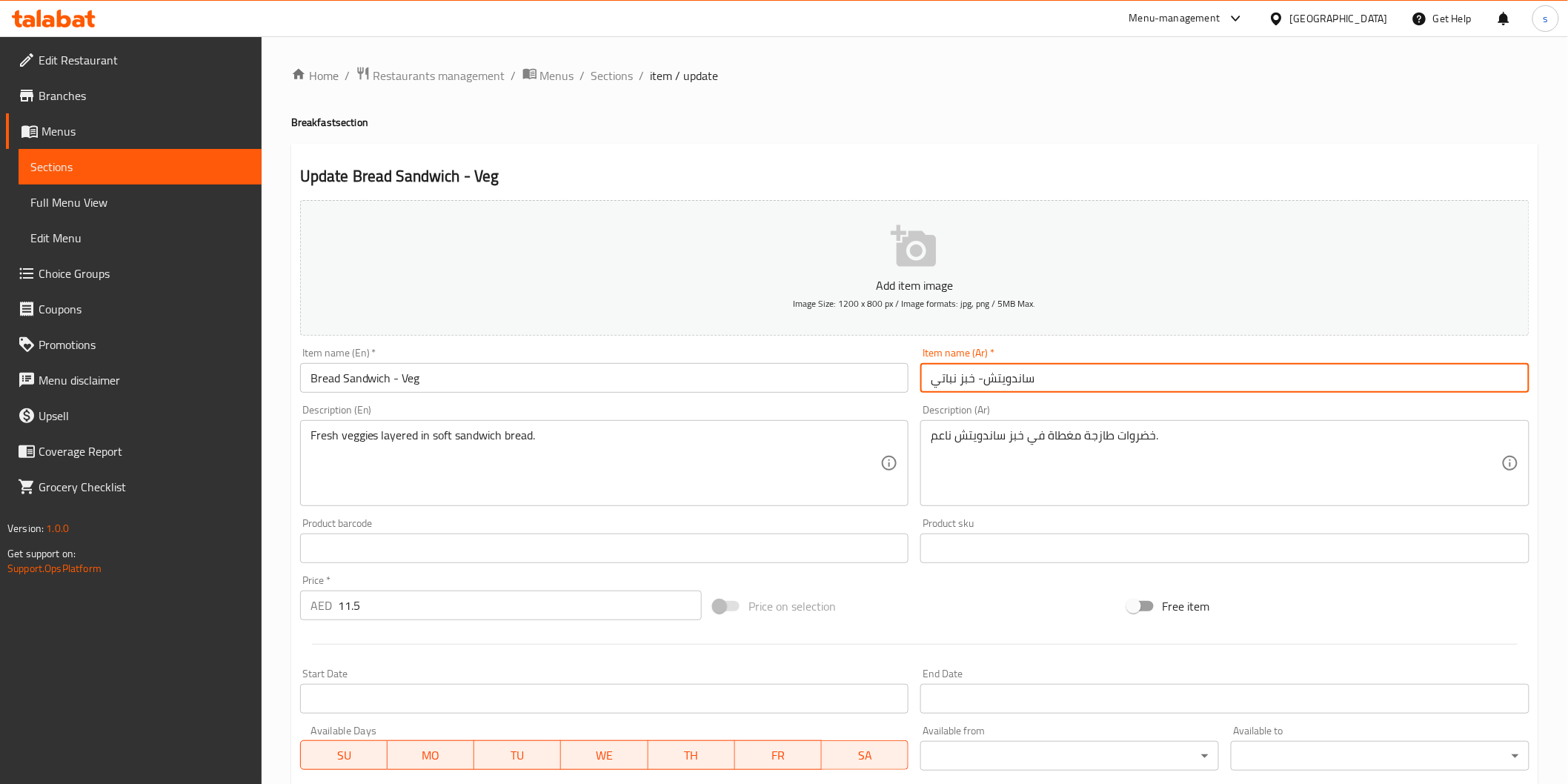
click at [980, 380] on input "ساندويتش- خبز نباتي" at bounding box center [1226, 378] width 609 height 30
click at [986, 380] on input "ساندويتش- خبز نباتي" at bounding box center [1226, 378] width 609 height 30
click at [972, 382] on input "ساندويتش - خبز نباتي" at bounding box center [1226, 378] width 609 height 30
click at [974, 379] on input "ساندويتش - خبز نباتي" at bounding box center [1226, 378] width 609 height 30
click at [956, 385] on input "ساندويتش خبز نباتي" at bounding box center [1226, 378] width 609 height 30
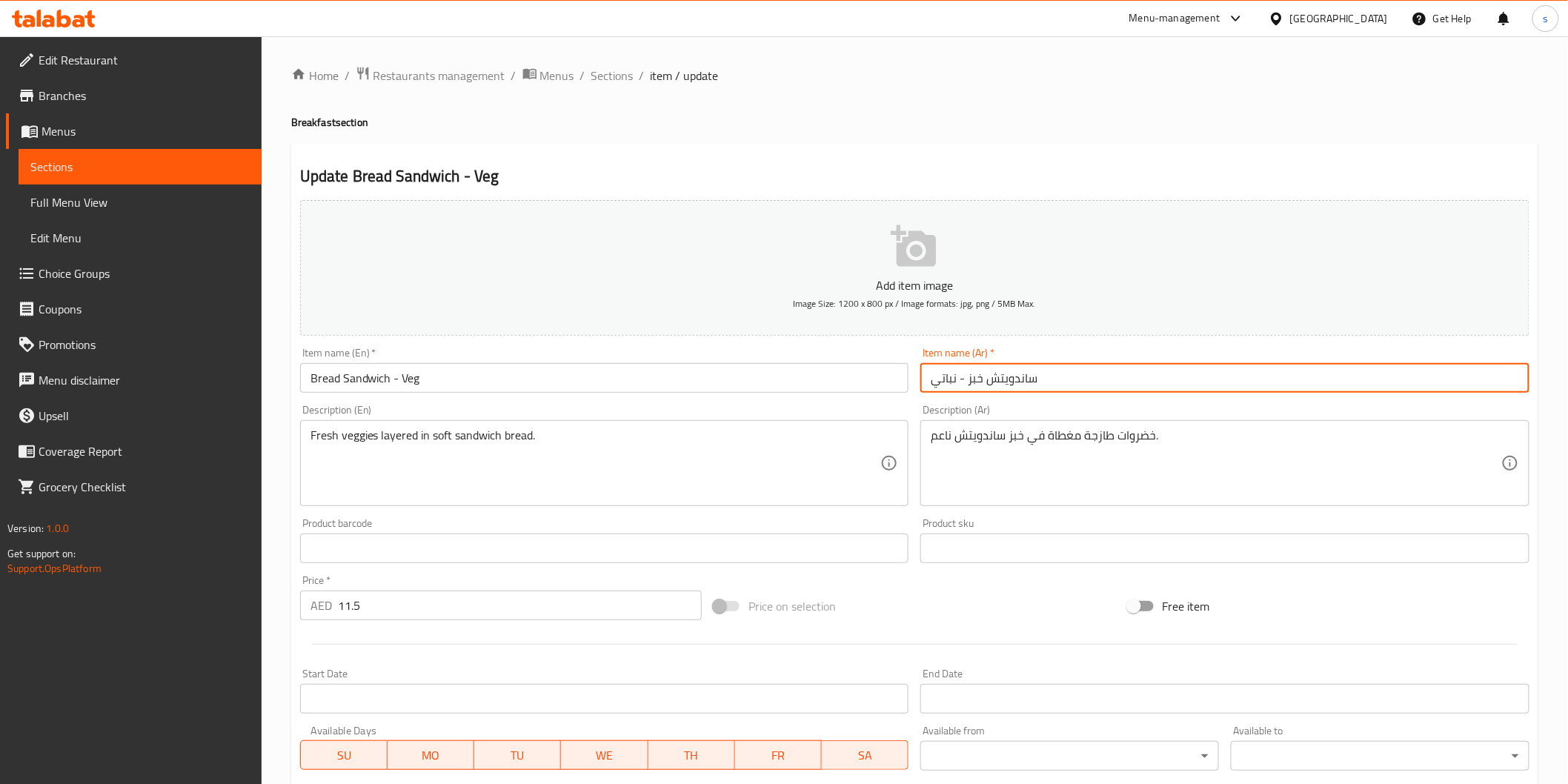
scroll to position [260, 0]
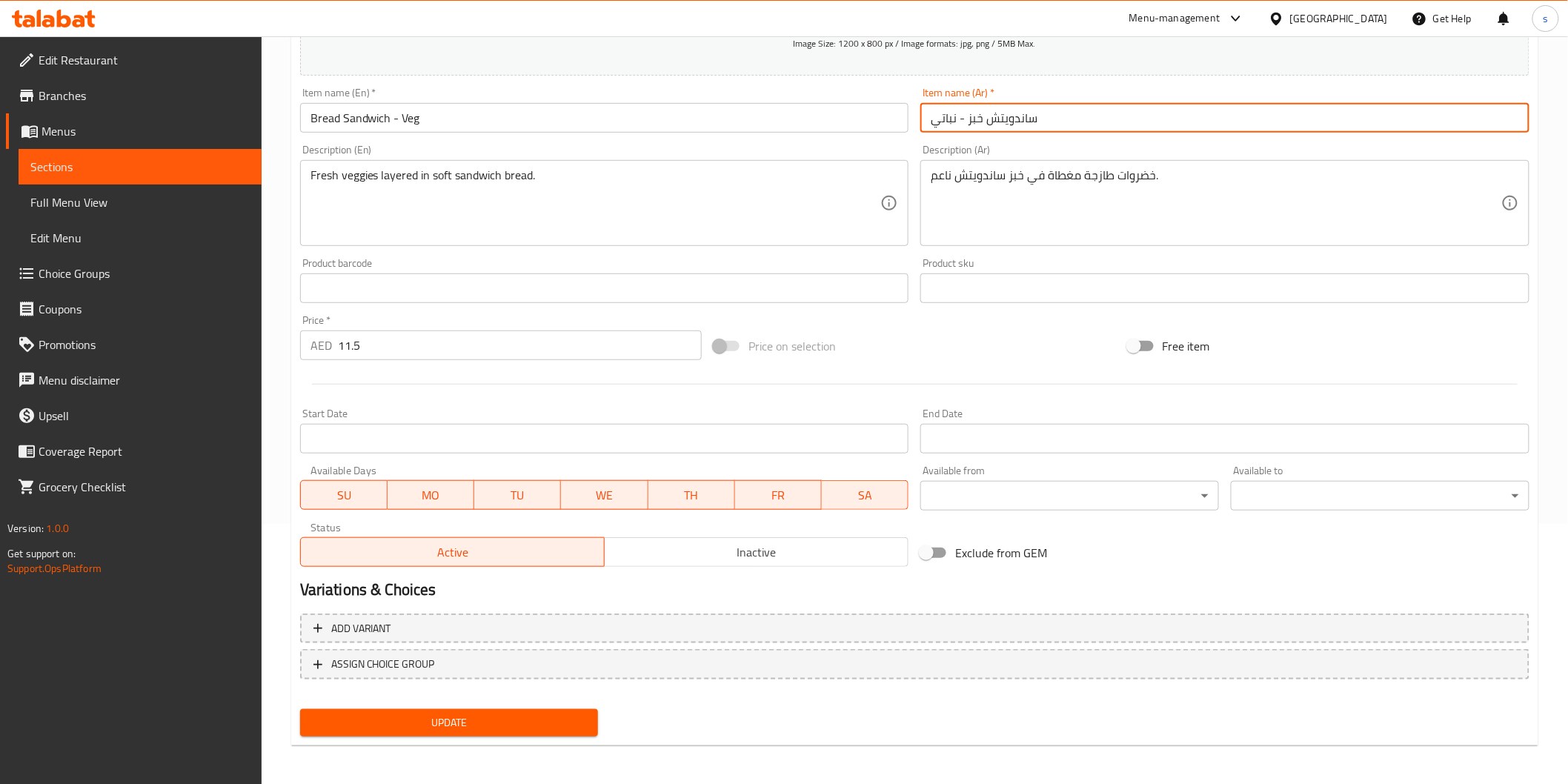
type input "ساندويتش خبز - نباتي"
click at [451, 706] on span "Update" at bounding box center [449, 722] width 275 height 19
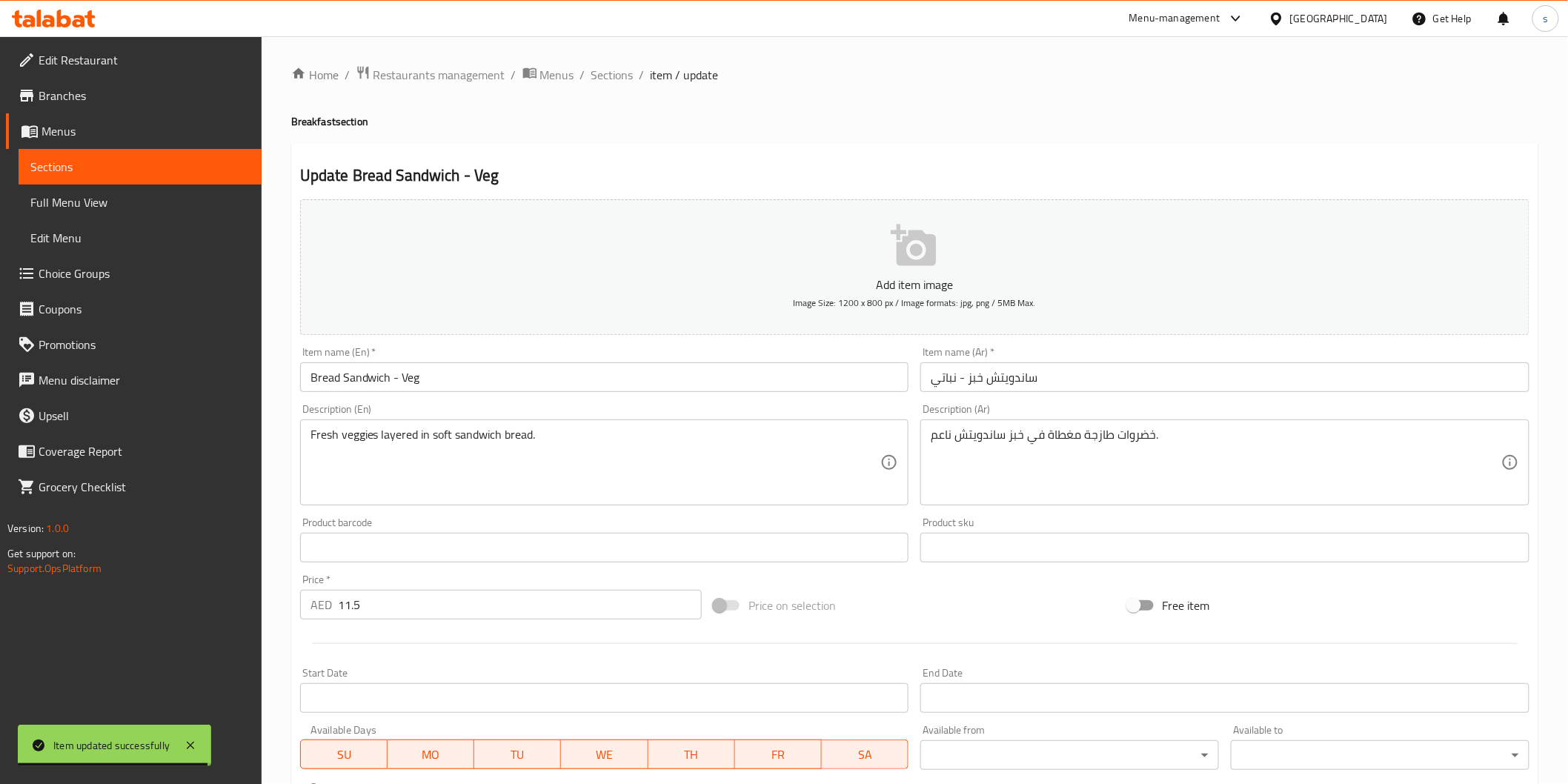
scroll to position [0, 0]
click at [613, 72] on span "Sections" at bounding box center [612, 75] width 43 height 18
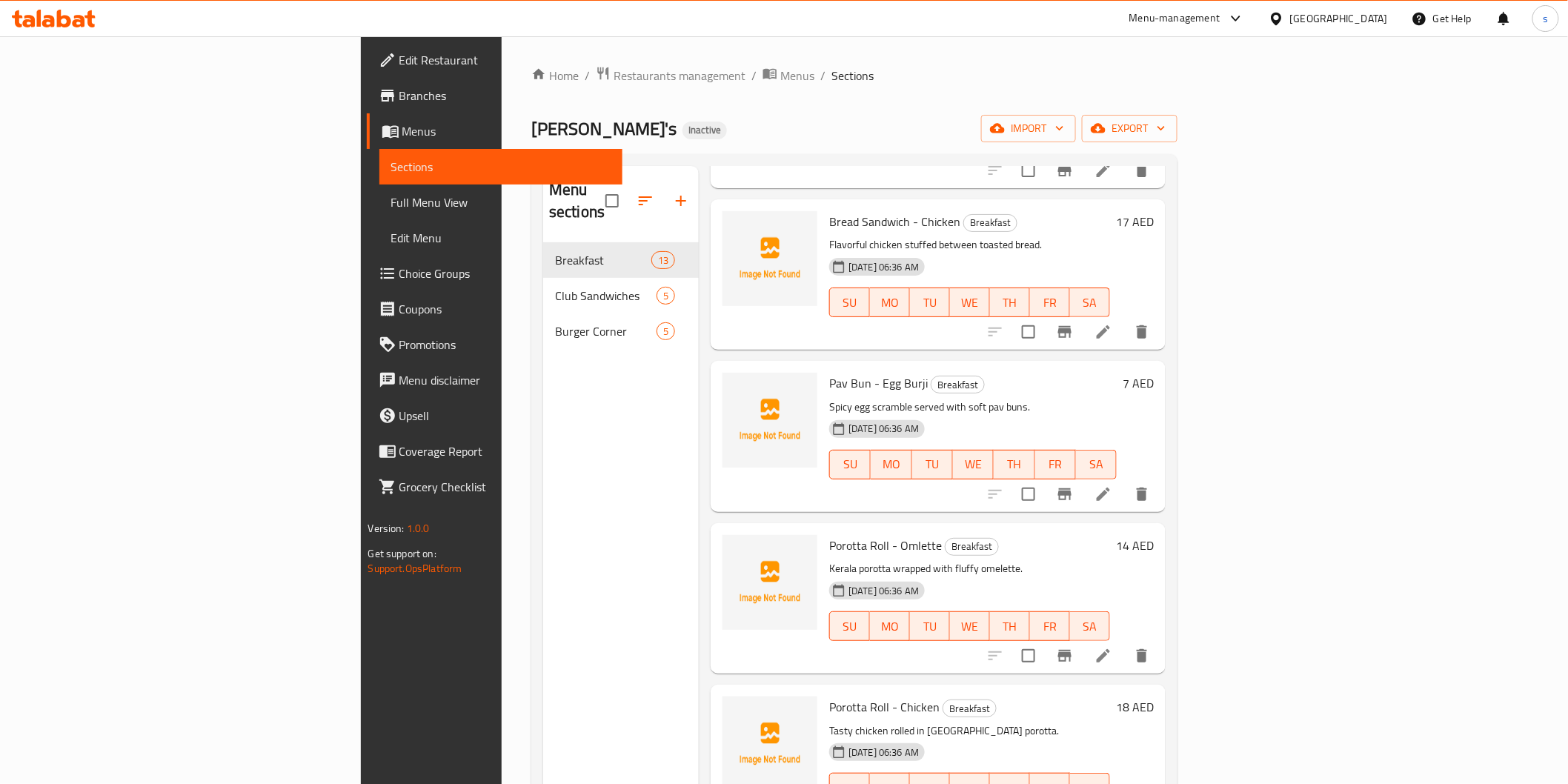
scroll to position [1357, 0]
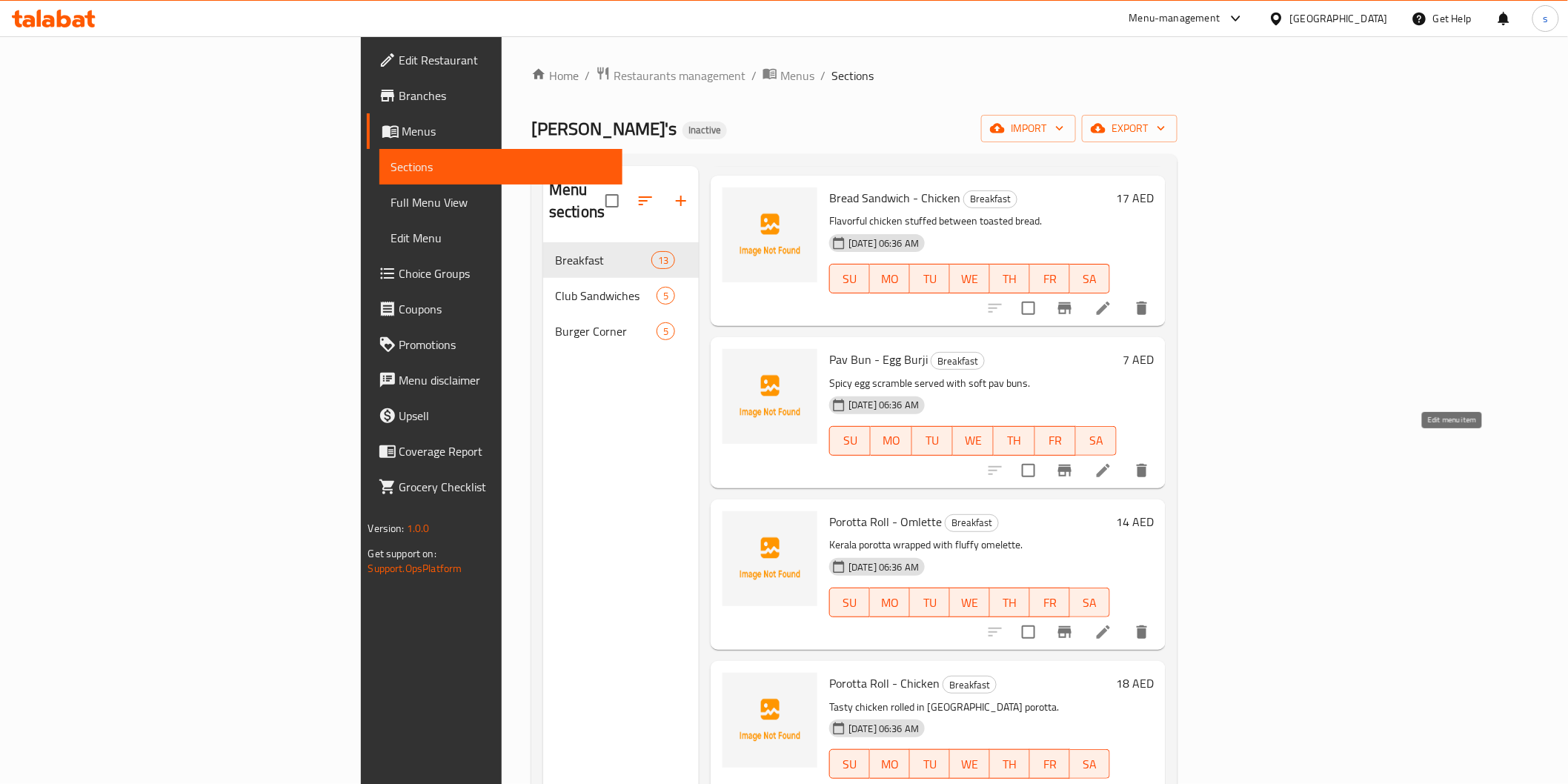
click at [1111, 464] on icon at bounding box center [1103, 470] width 13 height 13
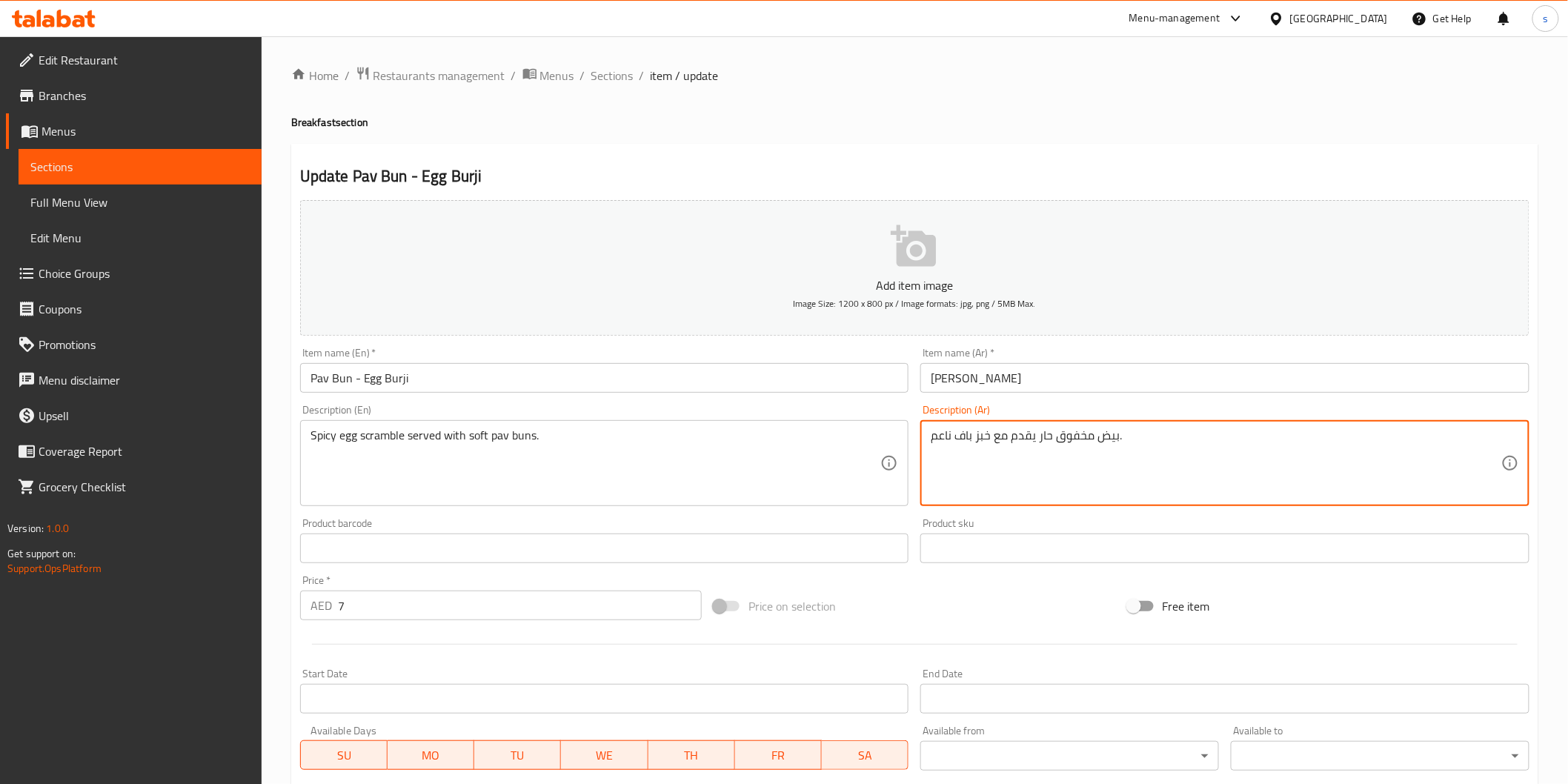
drag, startPoint x: 976, startPoint y: 435, endPoint x: 988, endPoint y: 439, distance: 12.6
click at [976, 435] on textarea "بيض مخفوق حار يقدم مع باف ناعم." at bounding box center [1216, 463] width 571 height 70
click at [935, 435] on textarea "بيض مخفوق حار يقدم مع باف ناعم." at bounding box center [1216, 463] width 571 height 70
click at [1290, 435] on textarea "بيض مخفوق حار يقدم مع باف ناعم." at bounding box center [1216, 463] width 571 height 70
click at [991, 439] on textarea "بيض مخفوق حار يقدم مع كيزر باف ناعم" at bounding box center [1216, 463] width 571 height 70
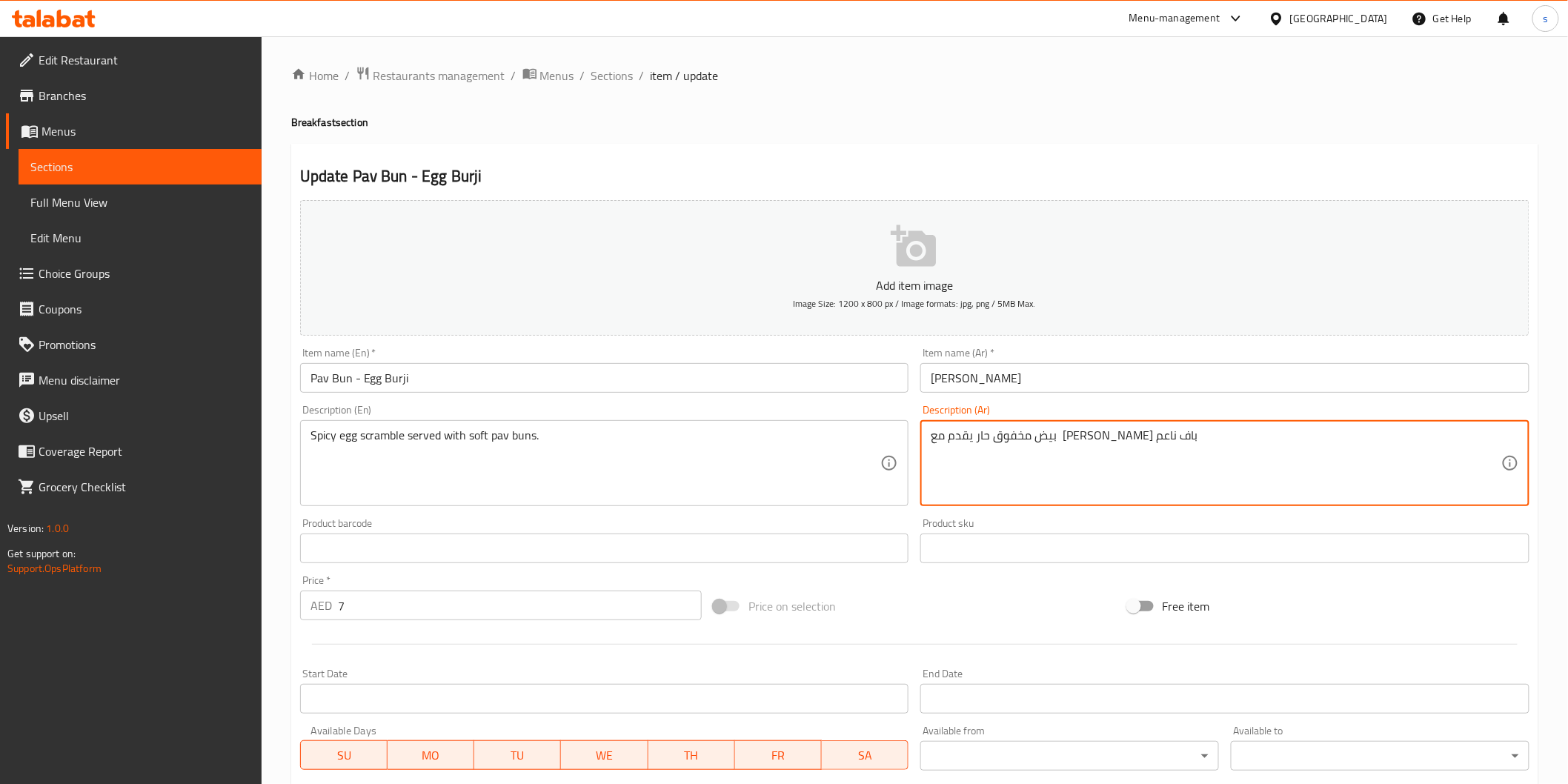
click at [996, 441] on textarea "بيض مخفوق حار يقدم مع كيزر باف ناعم" at bounding box center [1216, 463] width 571 height 70
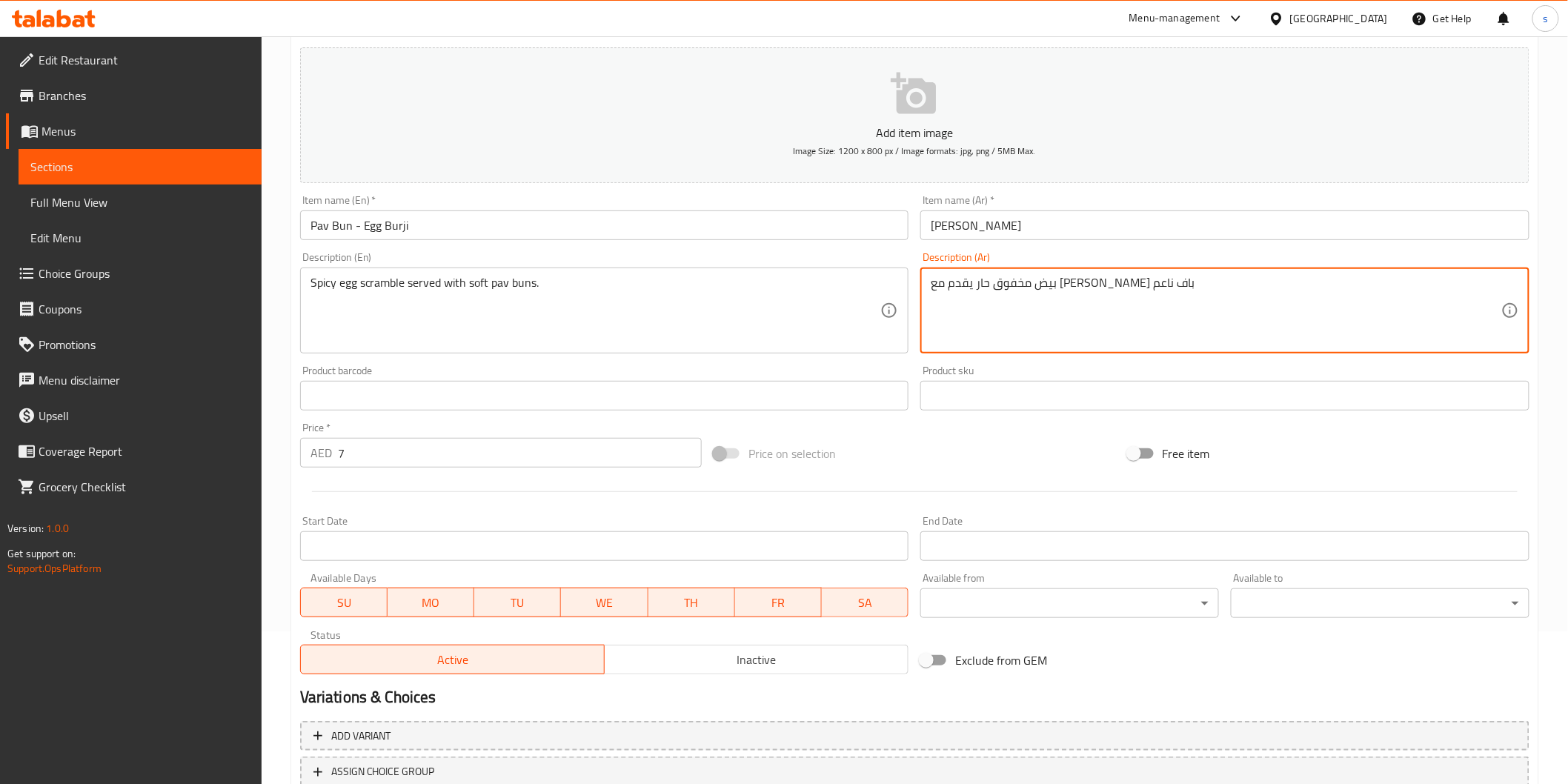
scroll to position [260, 0]
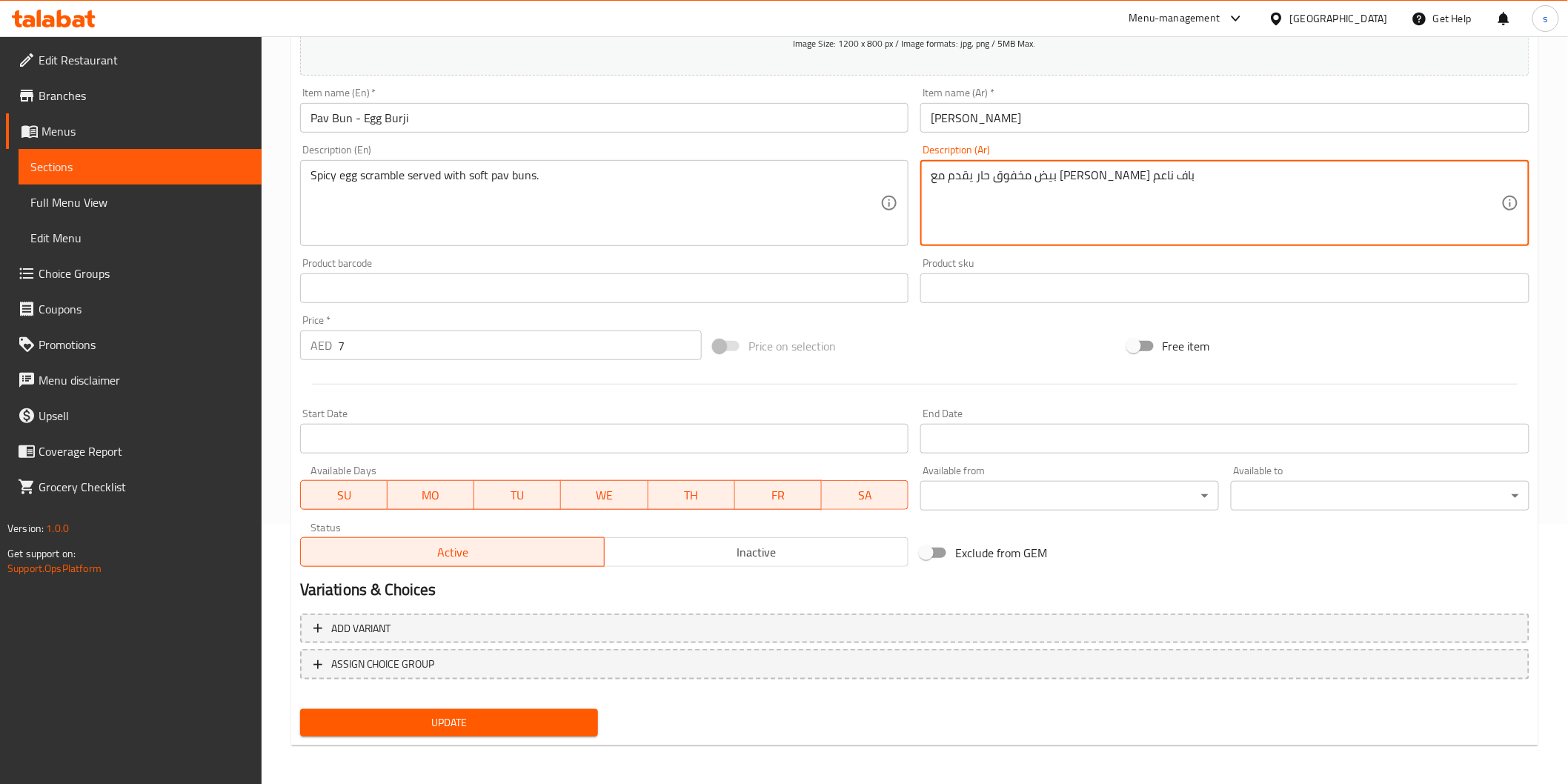
type textarea "بيض مخفوق حار يقدم مع كيزر باف ناعم"
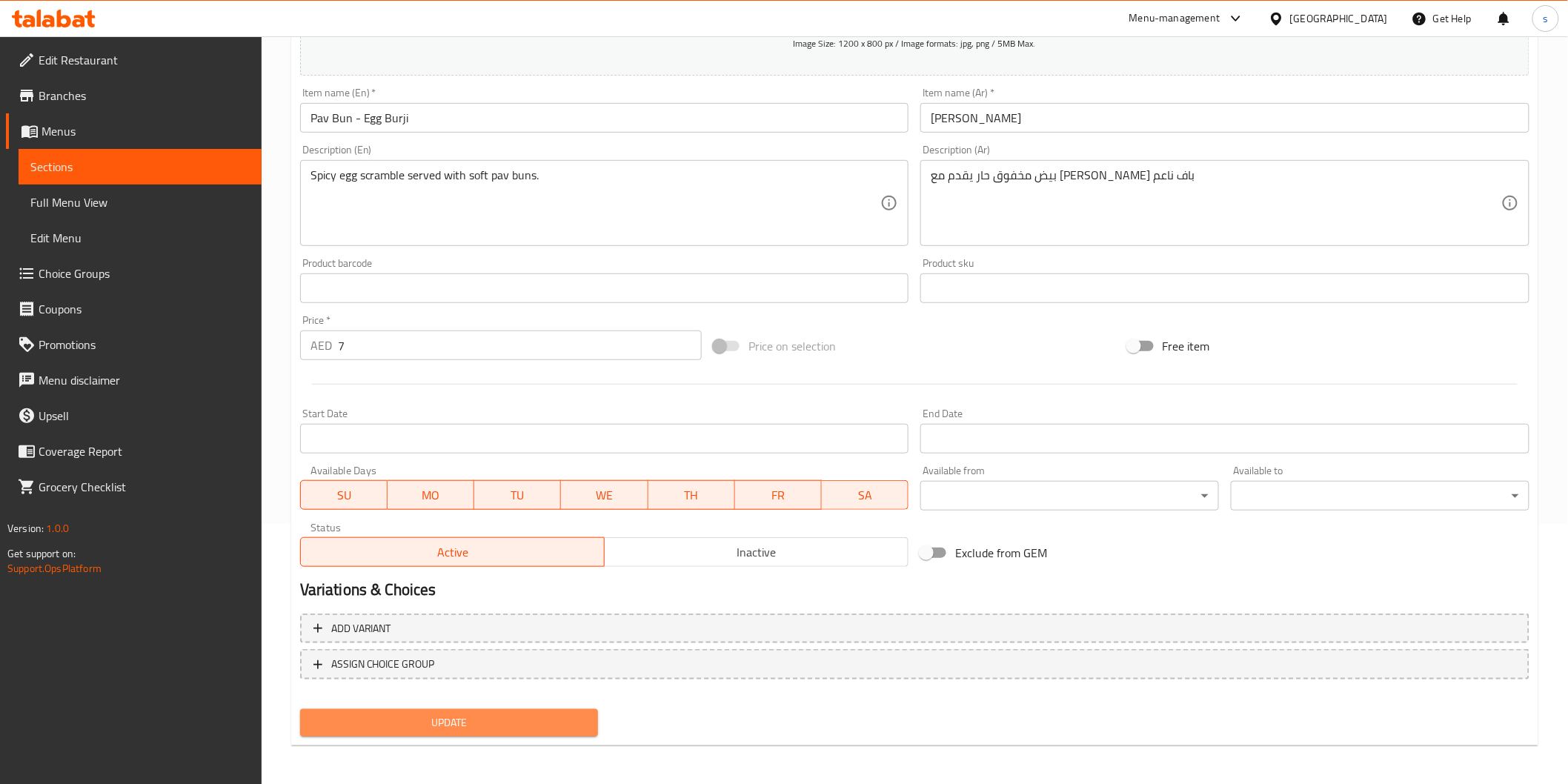
click at [477, 706] on span "Update" at bounding box center [449, 722] width 275 height 19
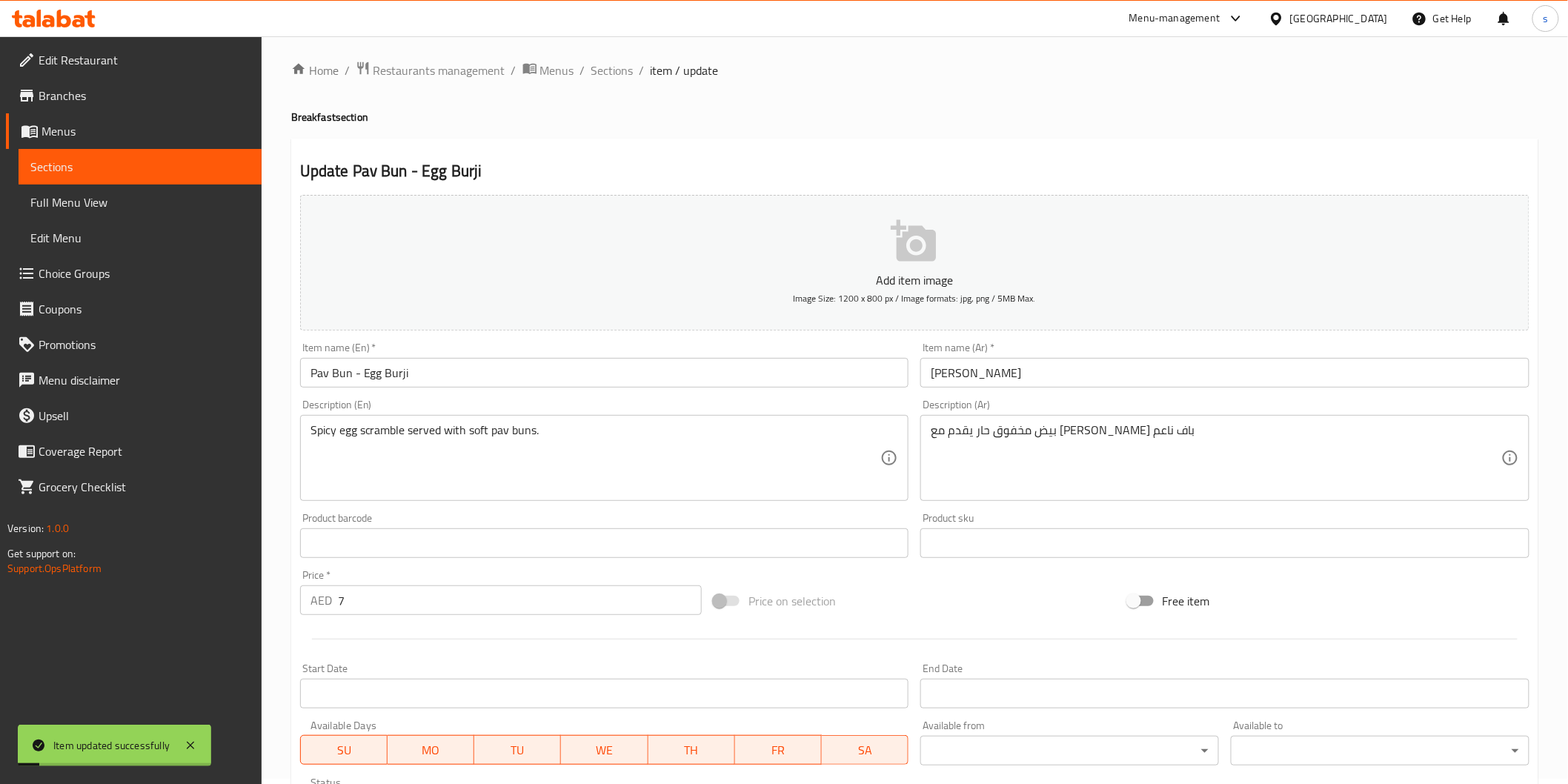
scroll to position [0, 0]
click at [612, 69] on span "Sections" at bounding box center [612, 75] width 43 height 18
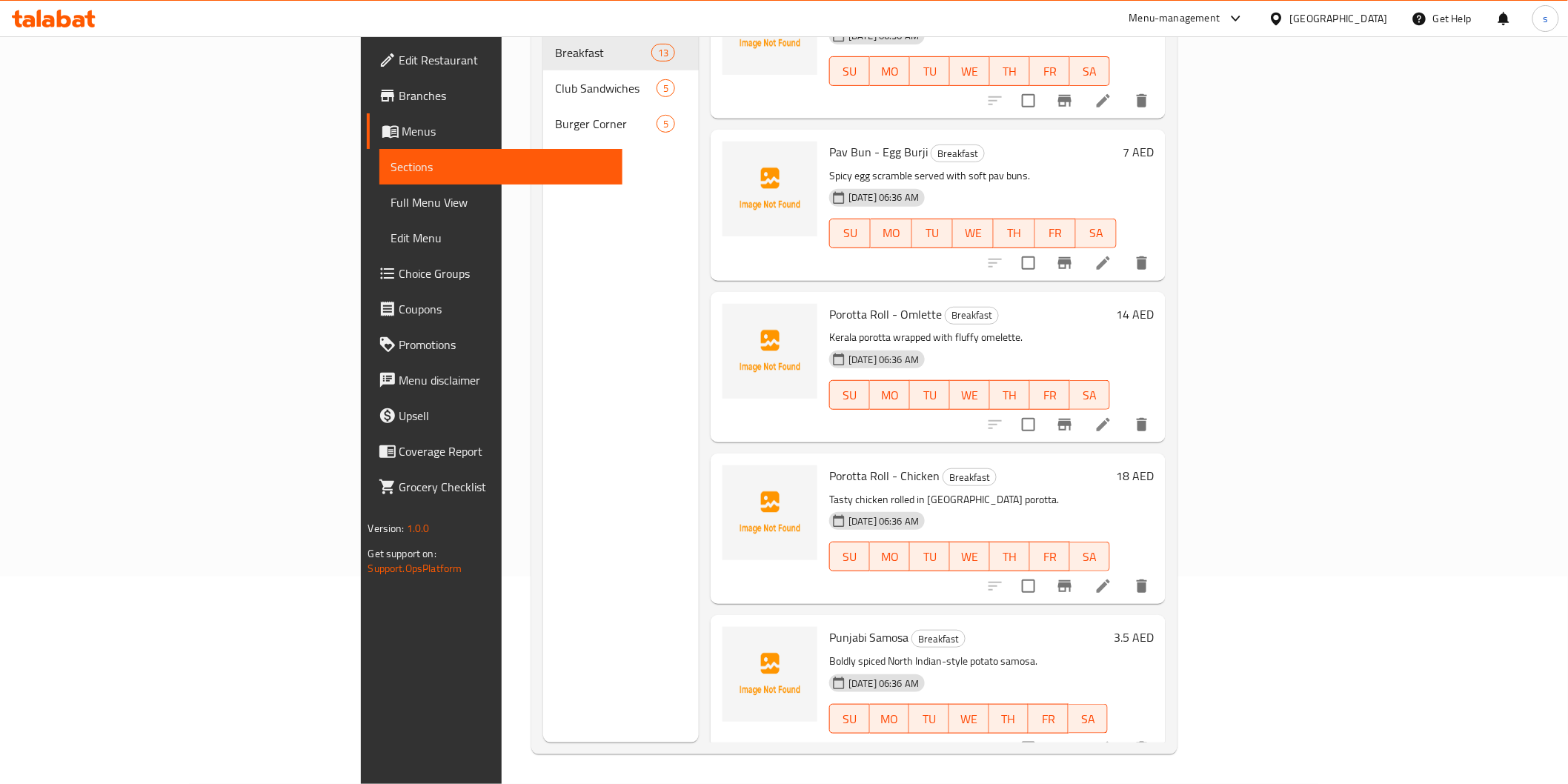
scroll to position [1273, 0]
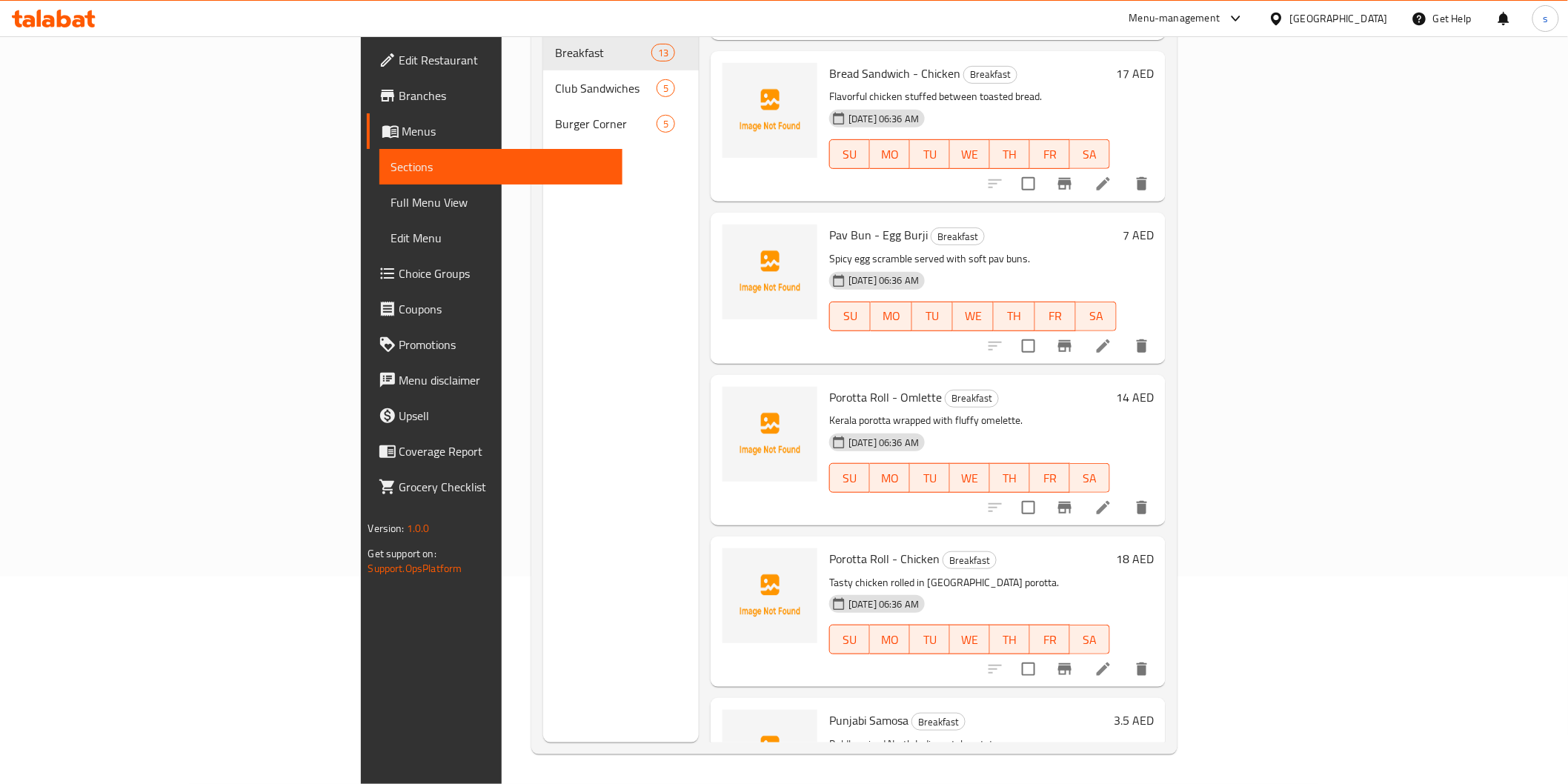
click at [1111, 501] on icon at bounding box center [1103, 507] width 13 height 13
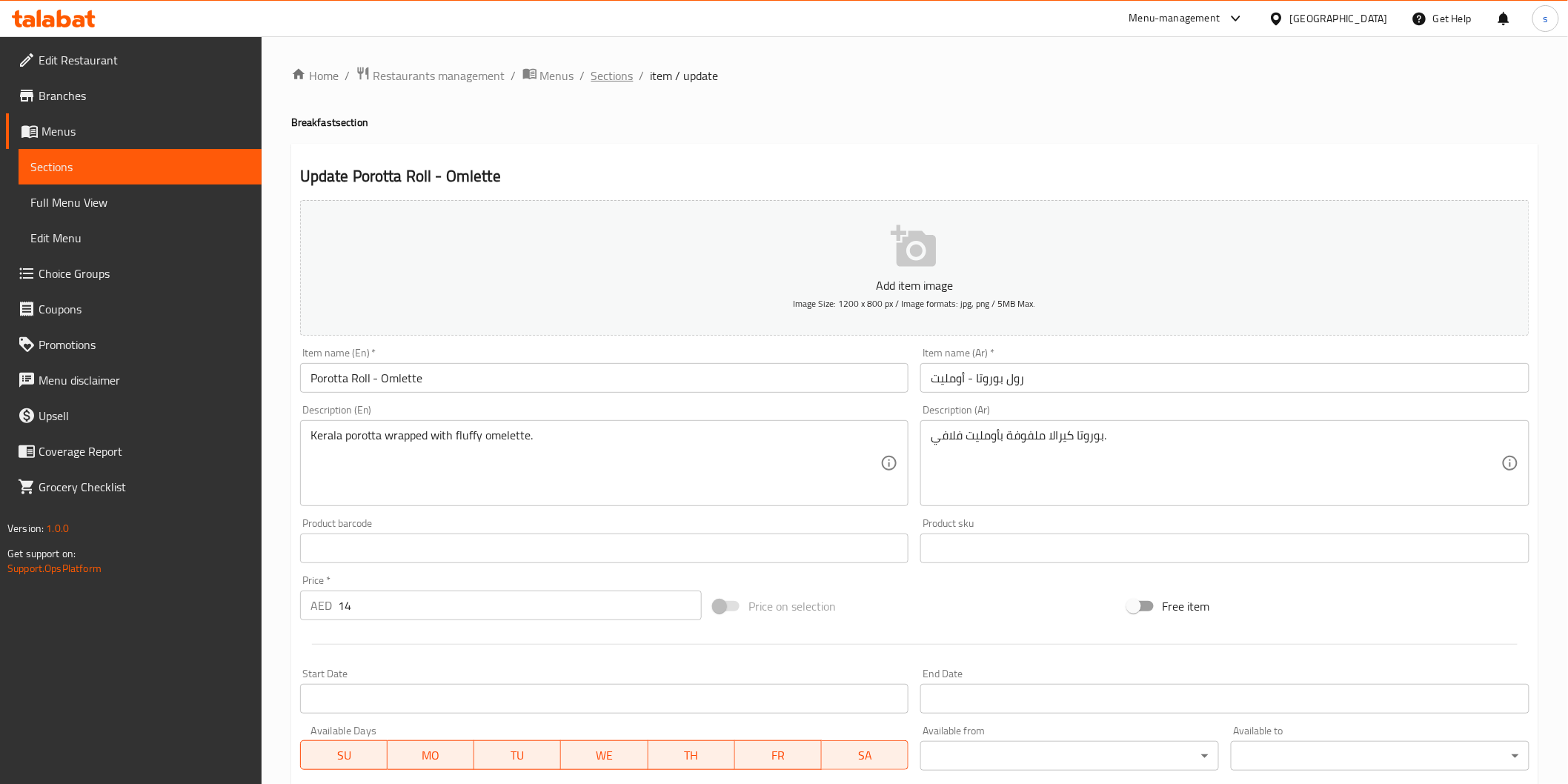
click at [625, 78] on span "Sections" at bounding box center [612, 75] width 43 height 18
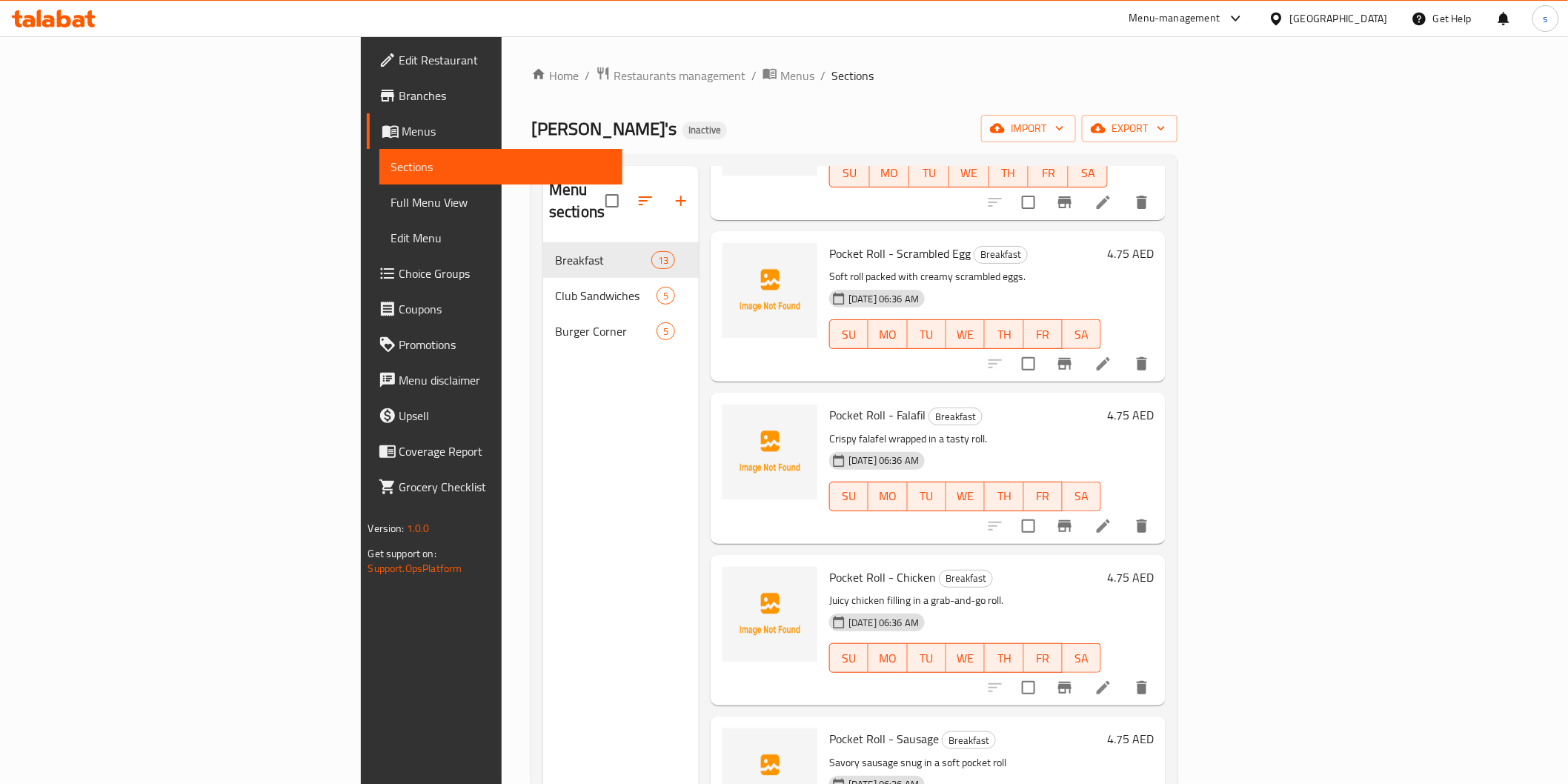
scroll to position [412, 0]
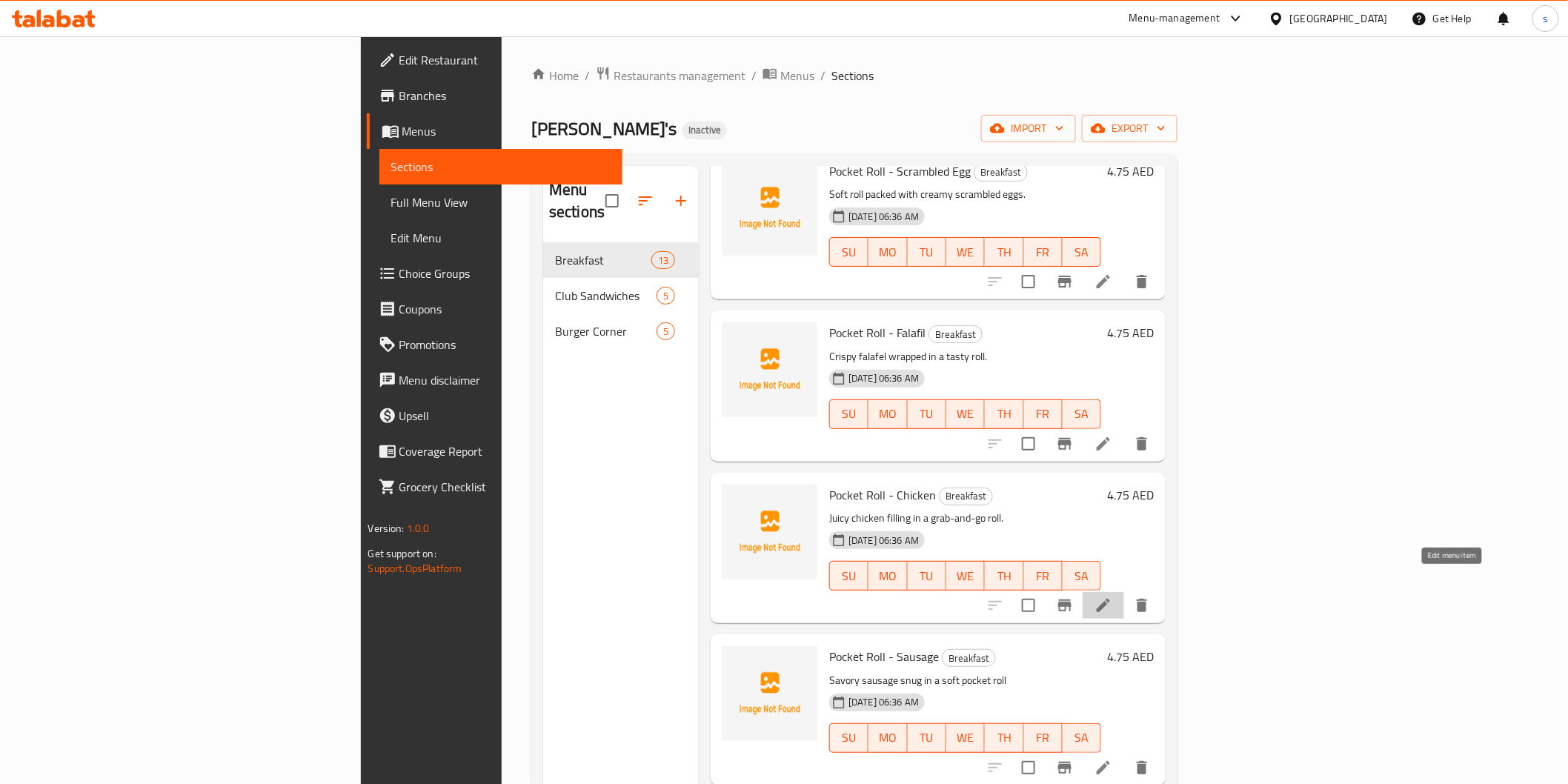
click at [1111, 598] on icon at bounding box center [1103, 604] width 13 height 13
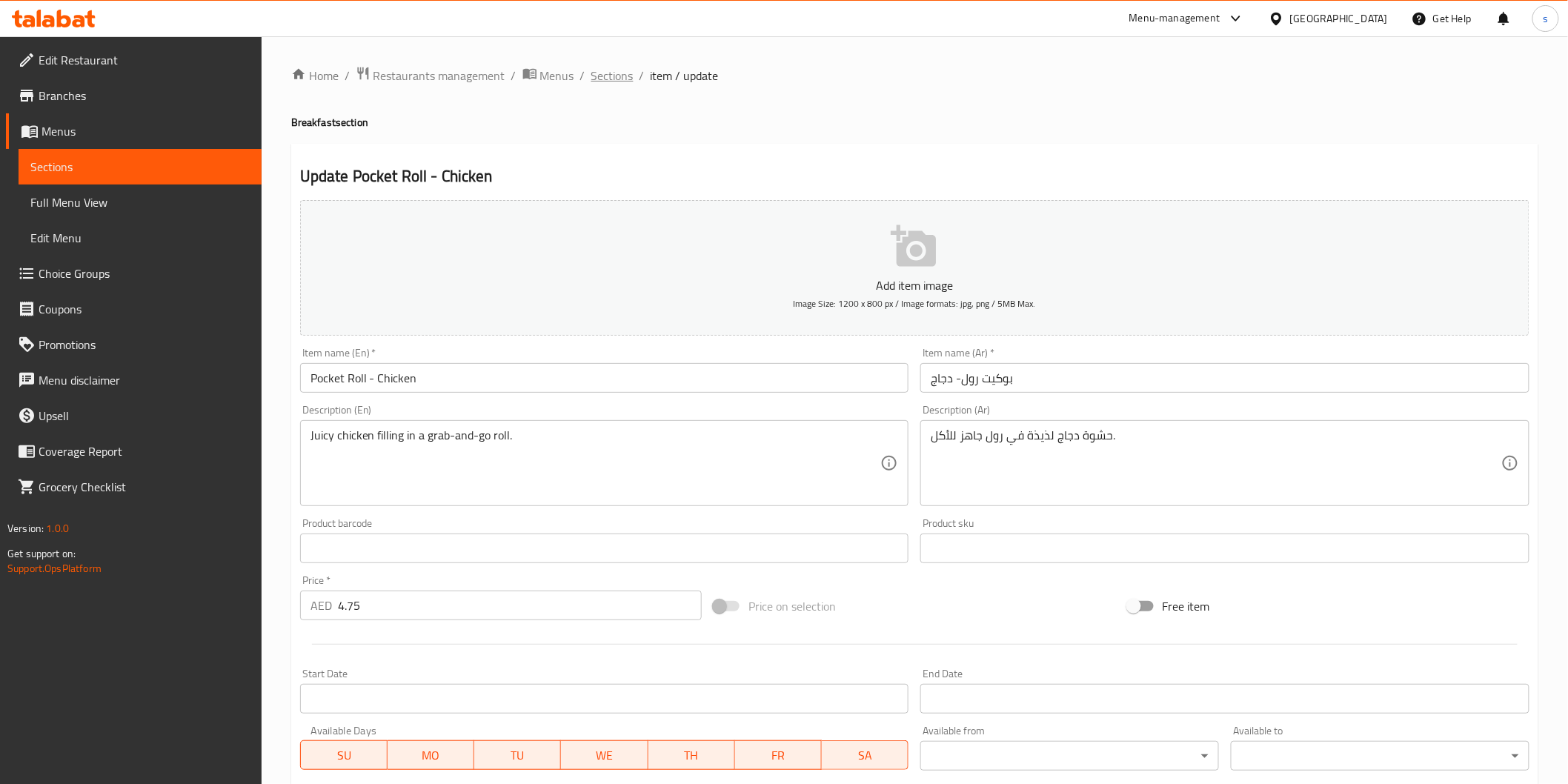
click at [622, 74] on span "Sections" at bounding box center [612, 75] width 43 height 18
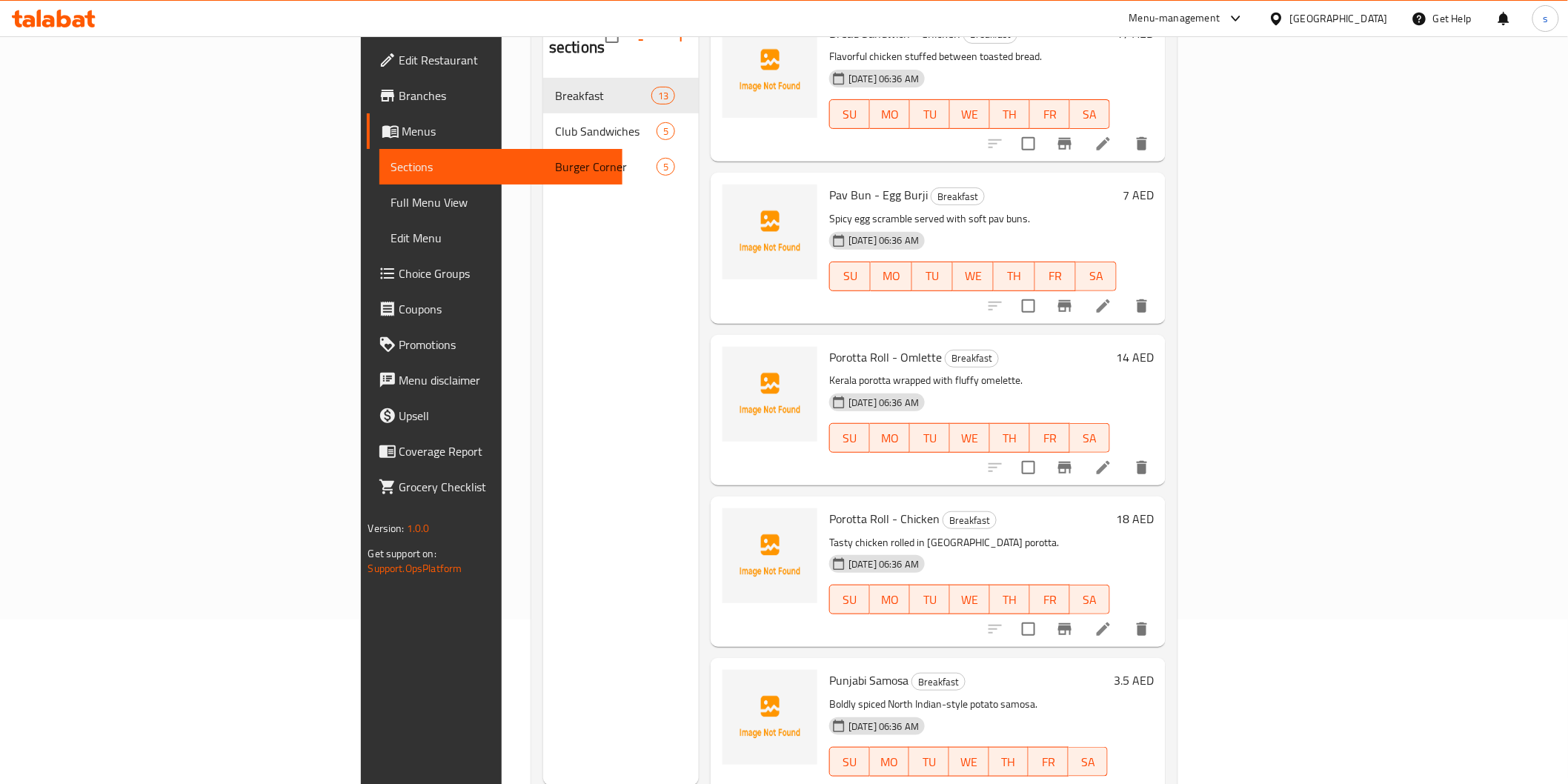
scroll to position [207, 0]
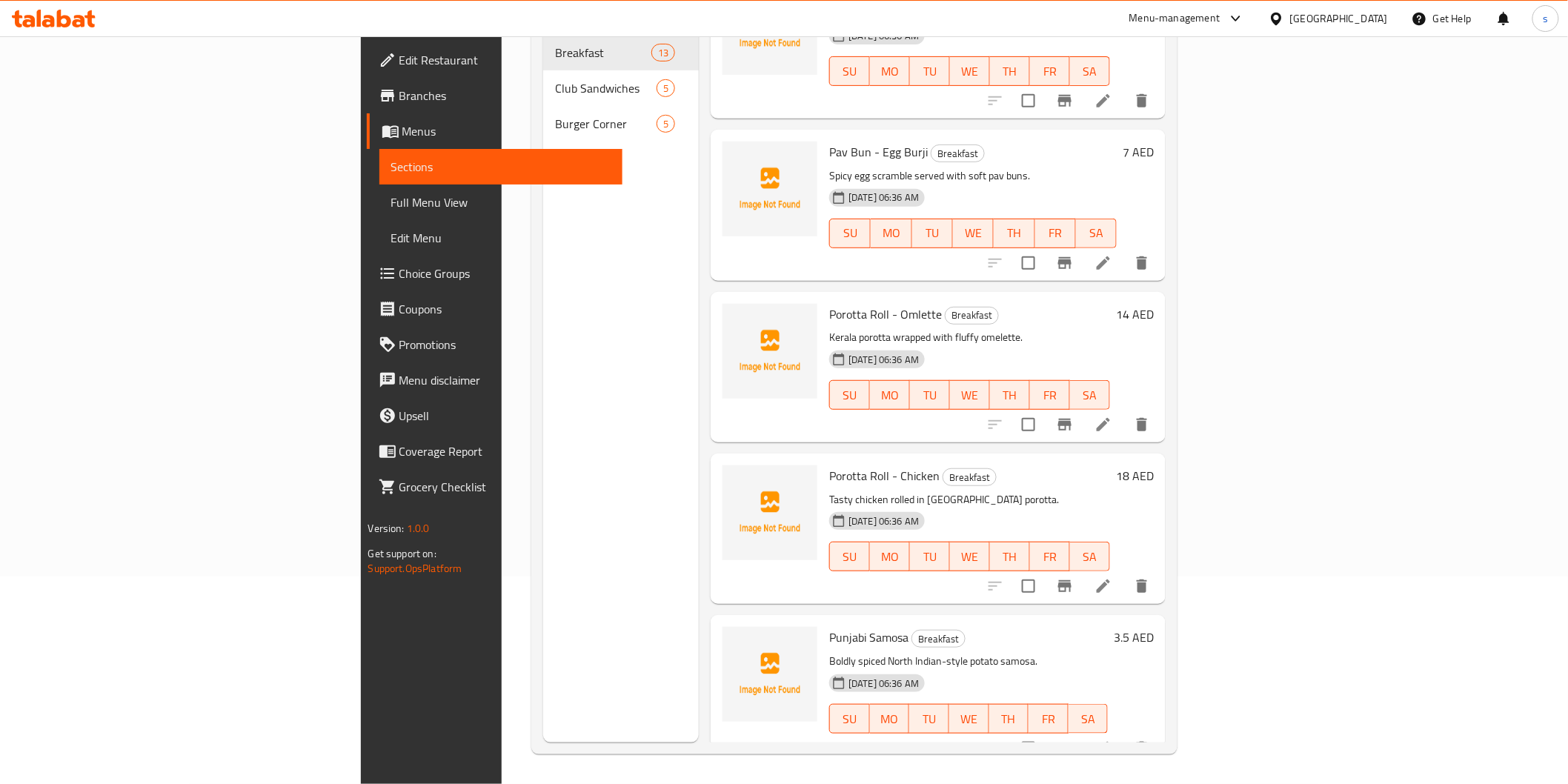
click at [1112, 578] on icon at bounding box center [1104, 587] width 18 height 18
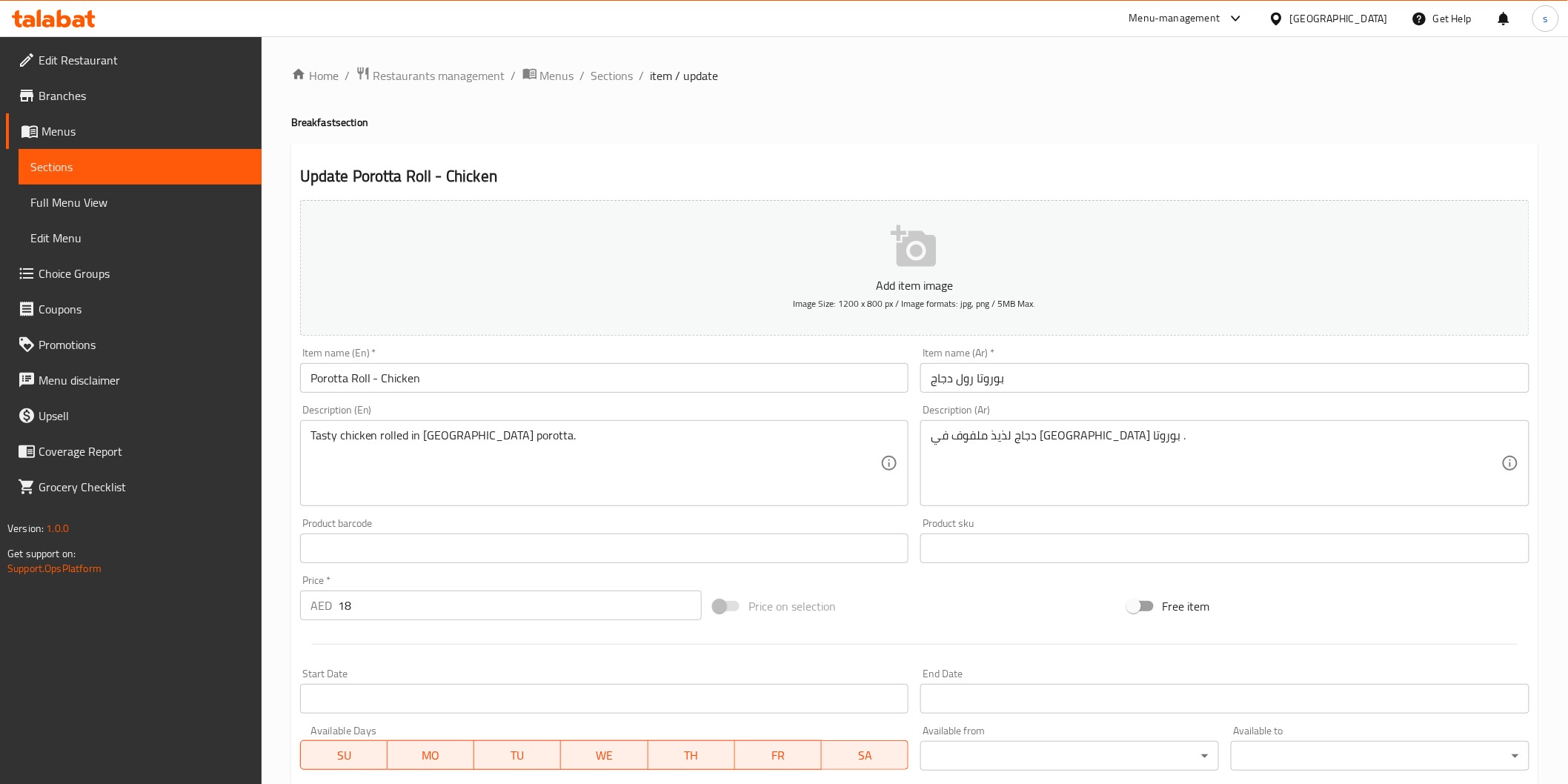
click at [959, 382] on input "بوروتا رول دجاج" at bounding box center [1226, 378] width 609 height 30
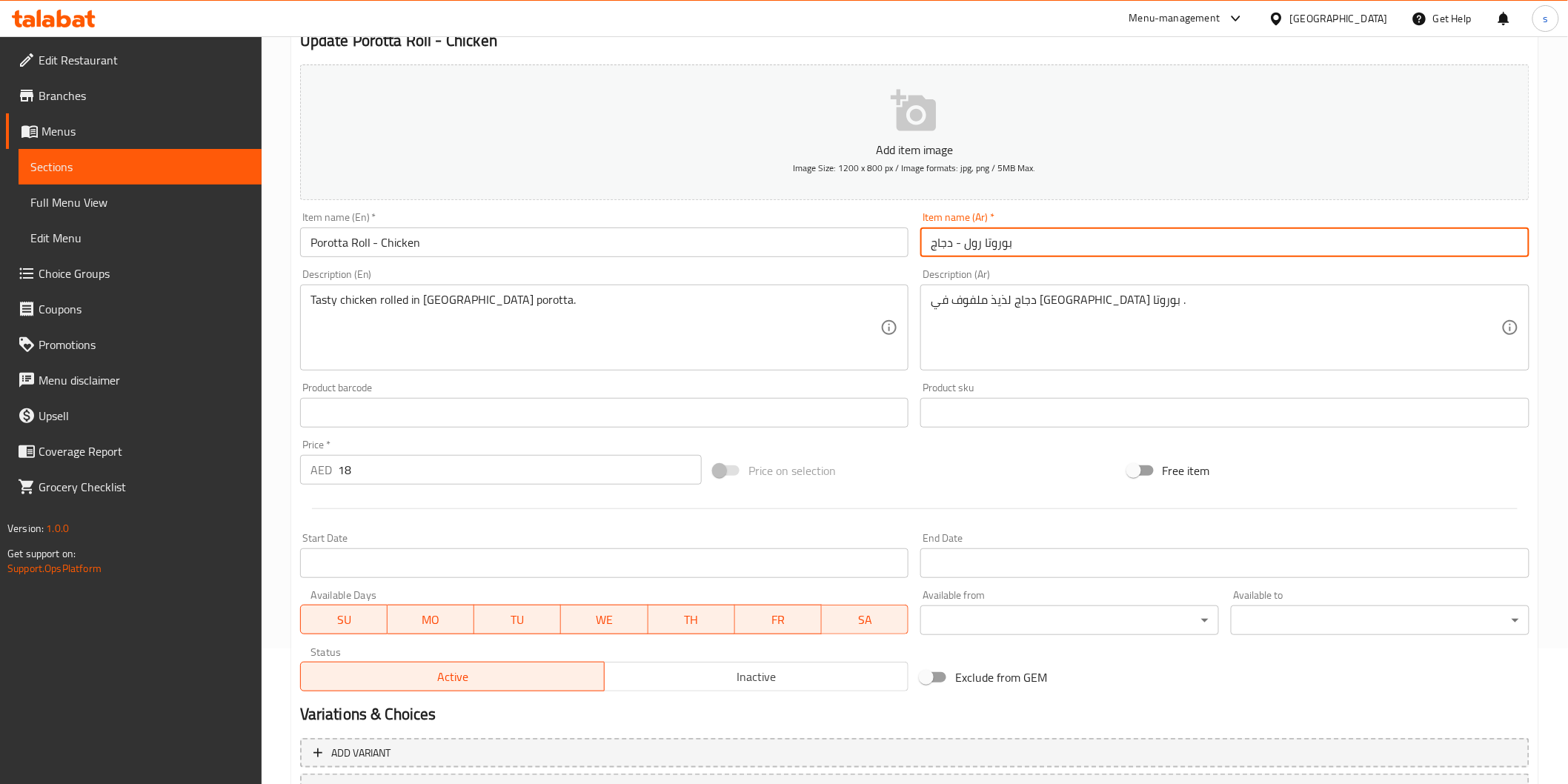
scroll to position [260, 0]
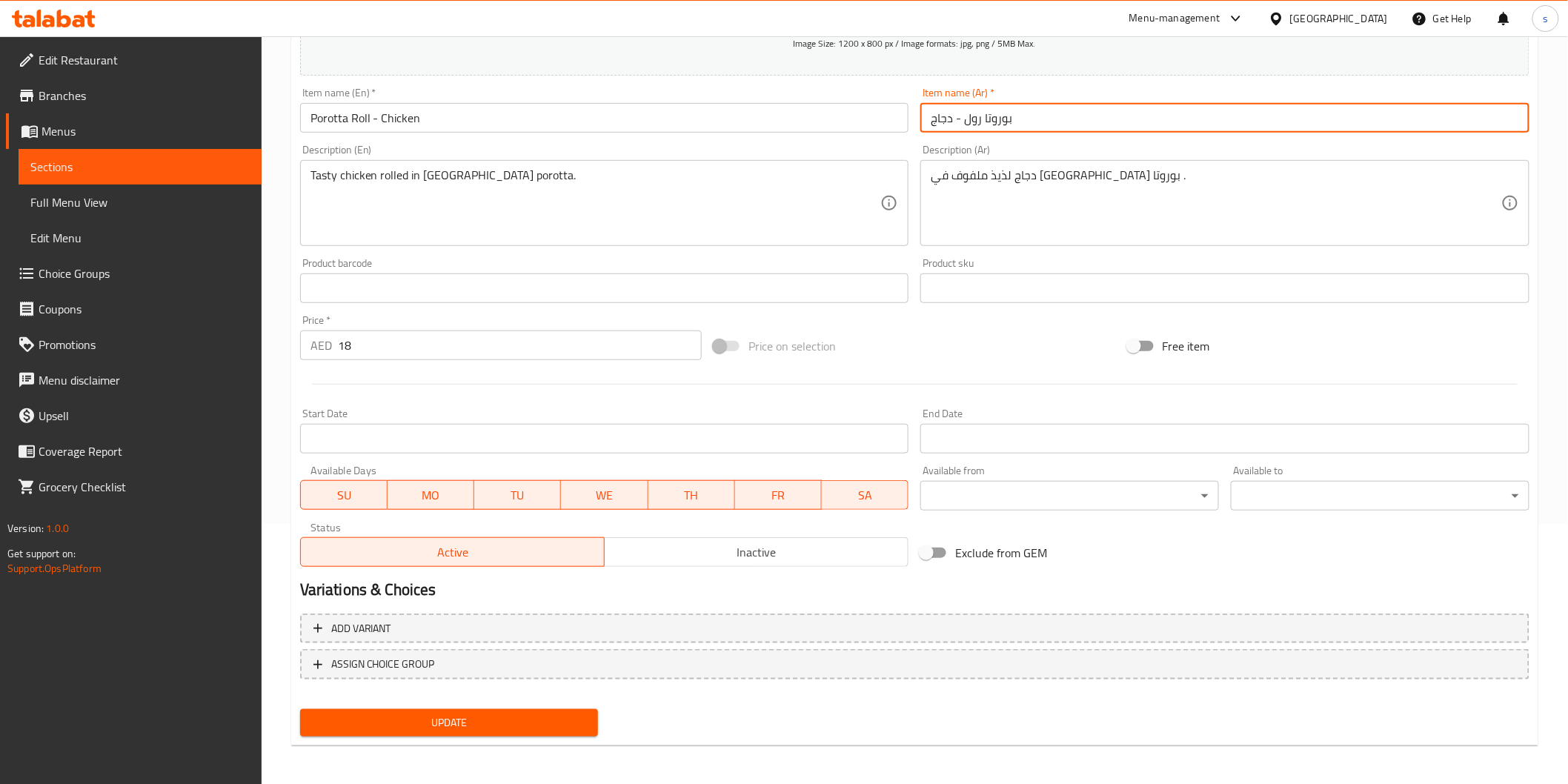
type input "بوروتا رول - دجاج"
click at [434, 706] on span "Update" at bounding box center [449, 722] width 275 height 19
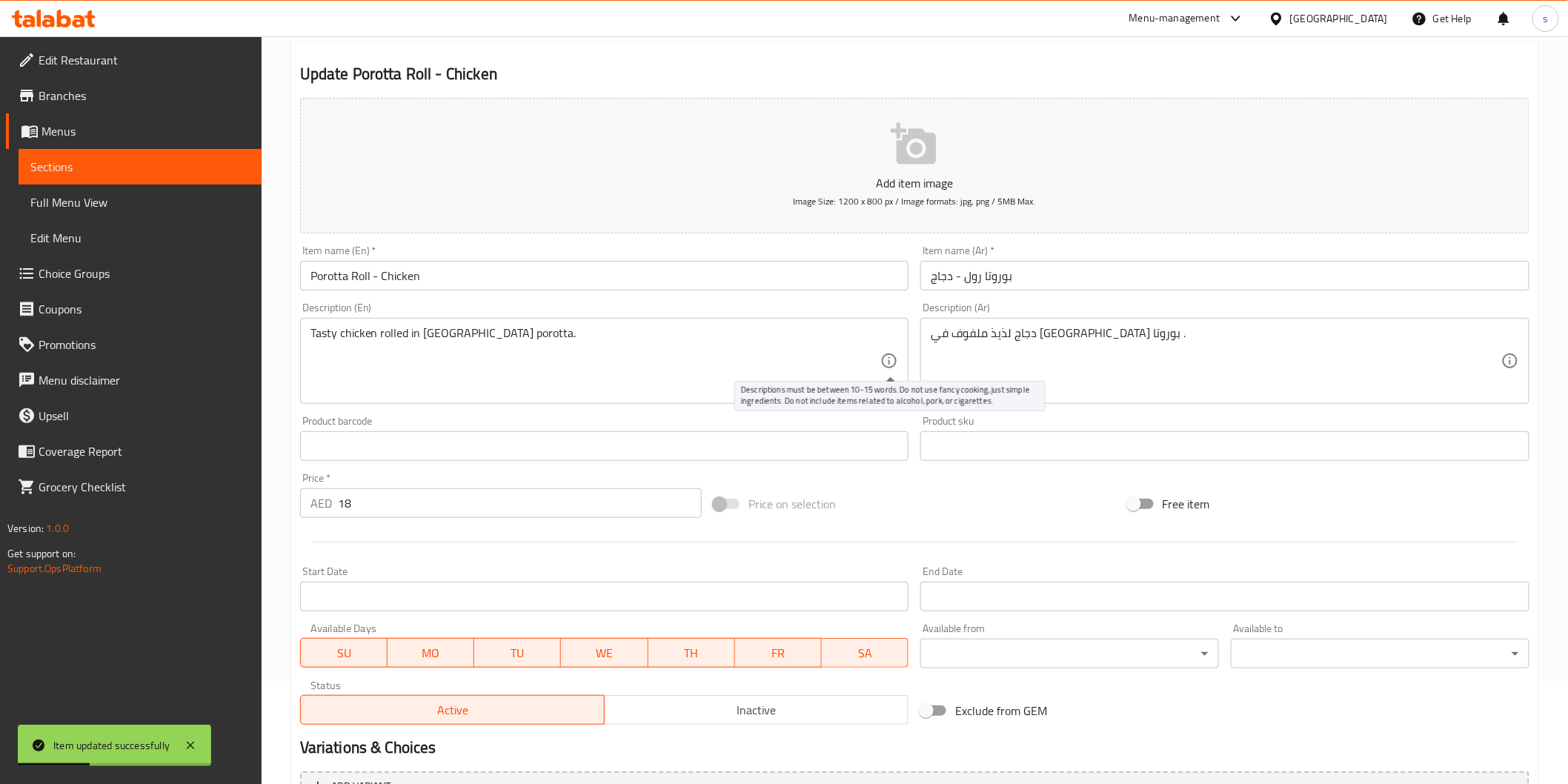
scroll to position [0, 0]
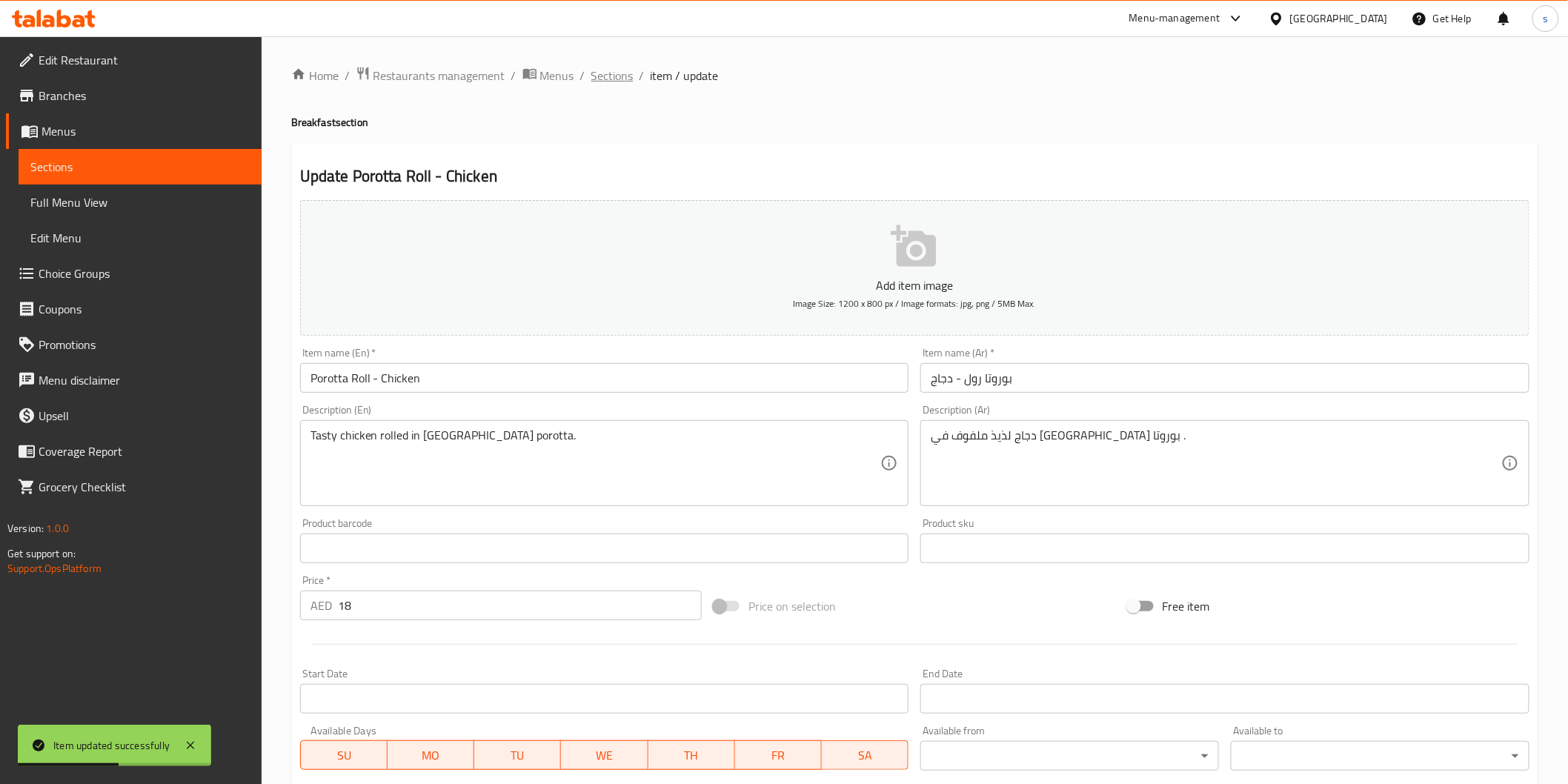
click at [613, 77] on span "Sections" at bounding box center [612, 75] width 43 height 18
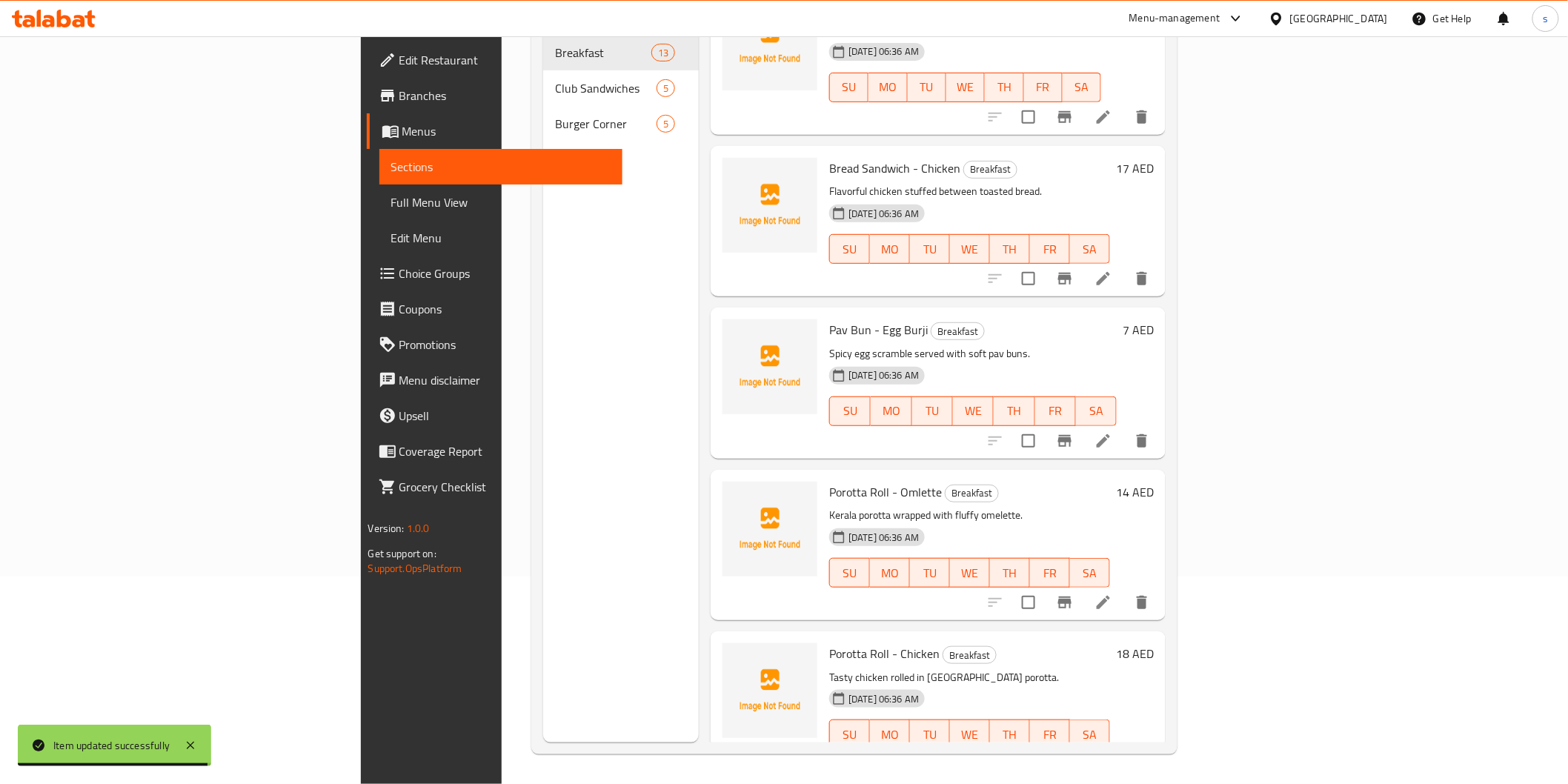
scroll to position [945, 0]
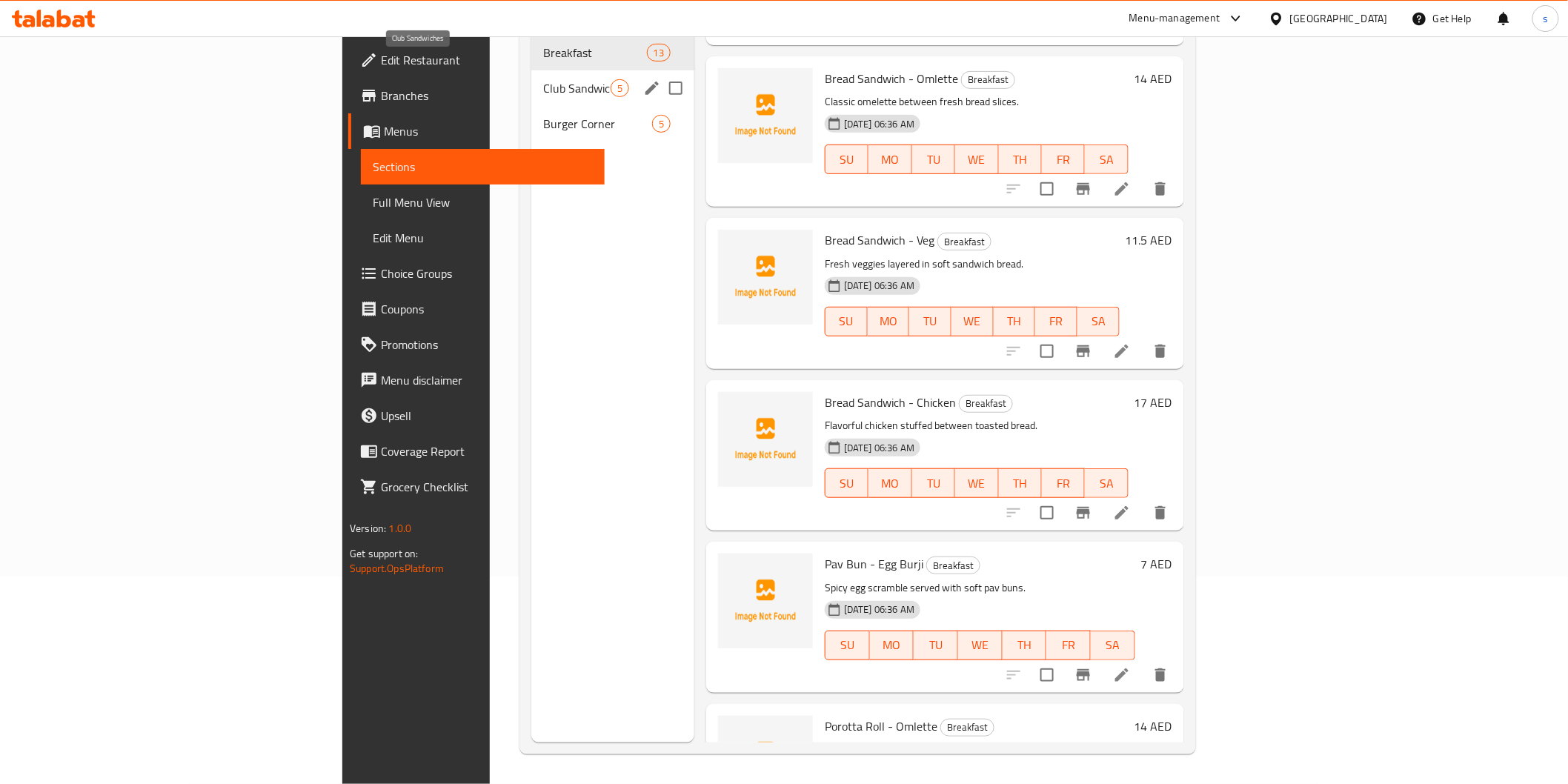
click at [543, 79] on span "Club Sandwiches" at bounding box center [577, 88] width 67 height 18
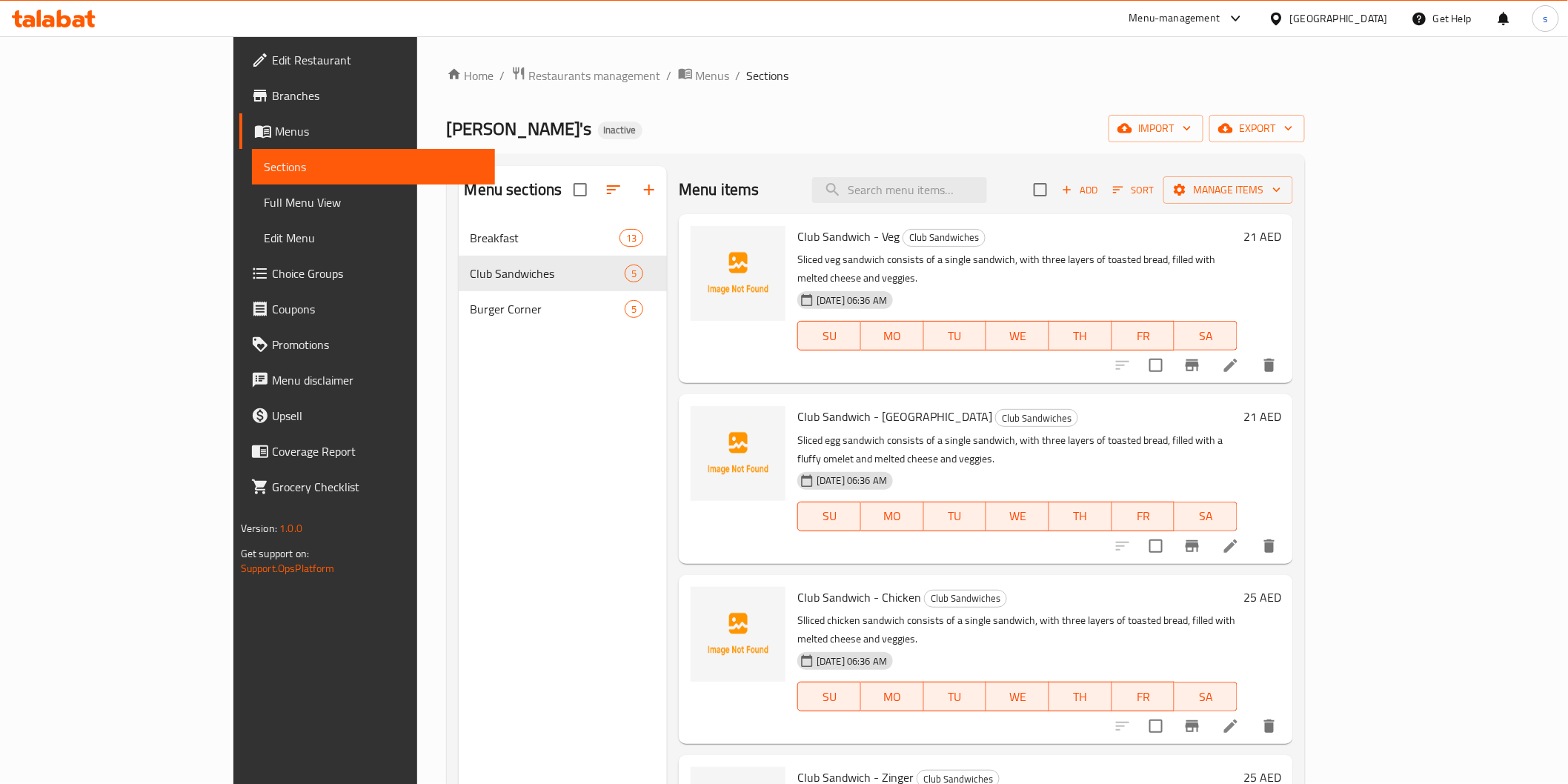
click at [1251, 352] on li at bounding box center [1232, 365] width 42 height 27
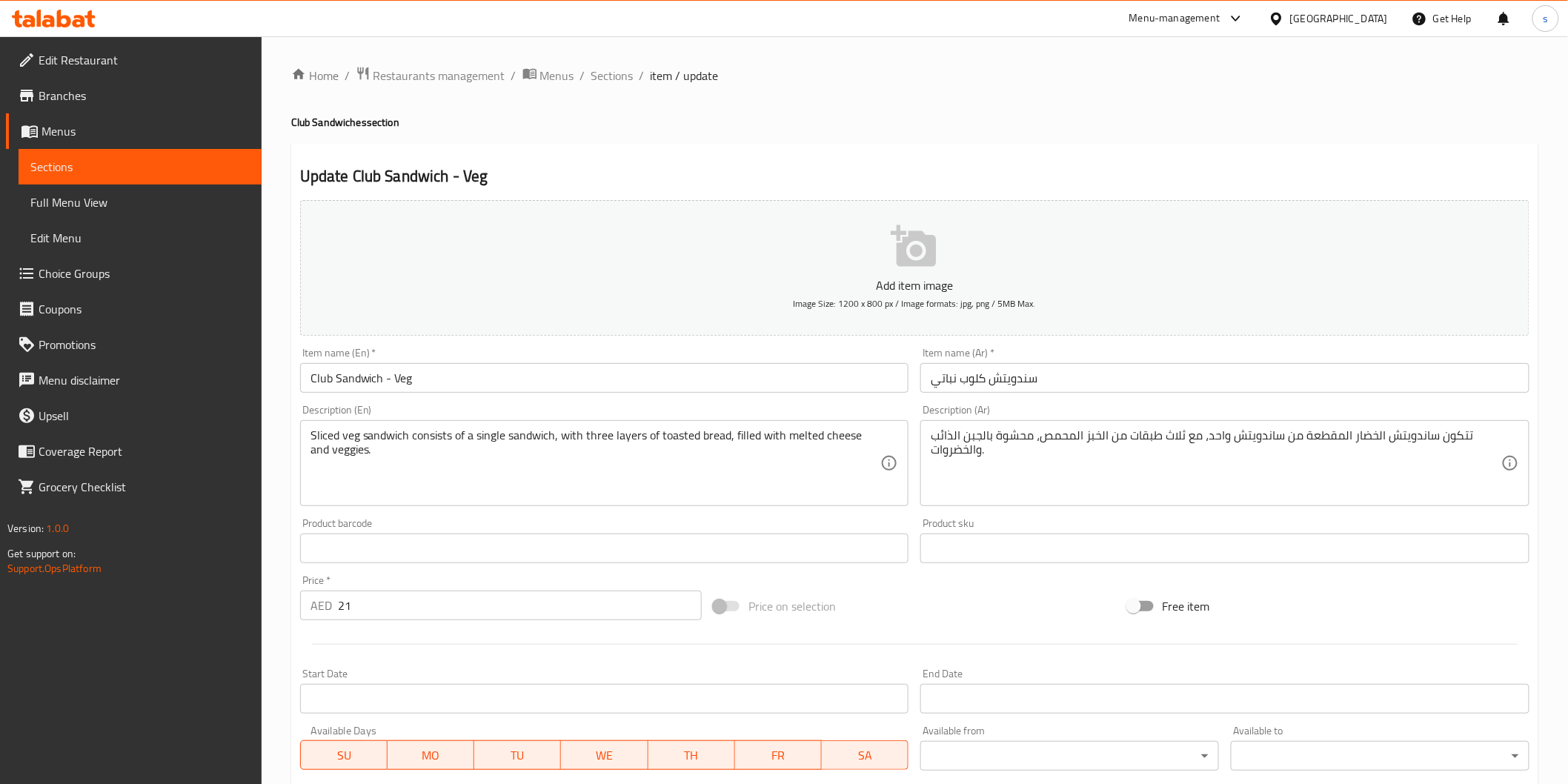
click at [958, 376] on input "سندويتش كلوب نباتي" at bounding box center [1226, 378] width 609 height 30
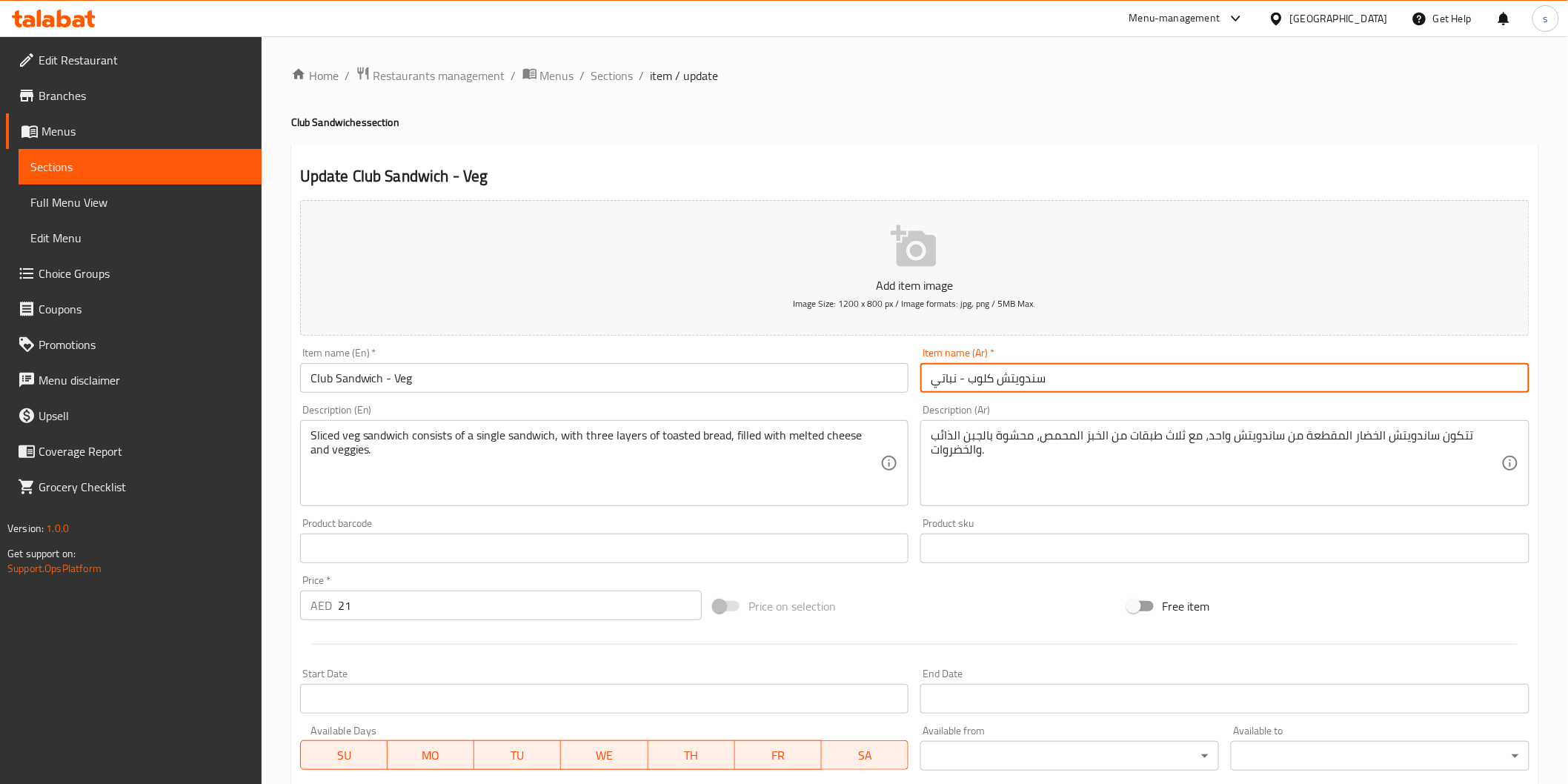
type input "سندويتش كلوب - نباتي"
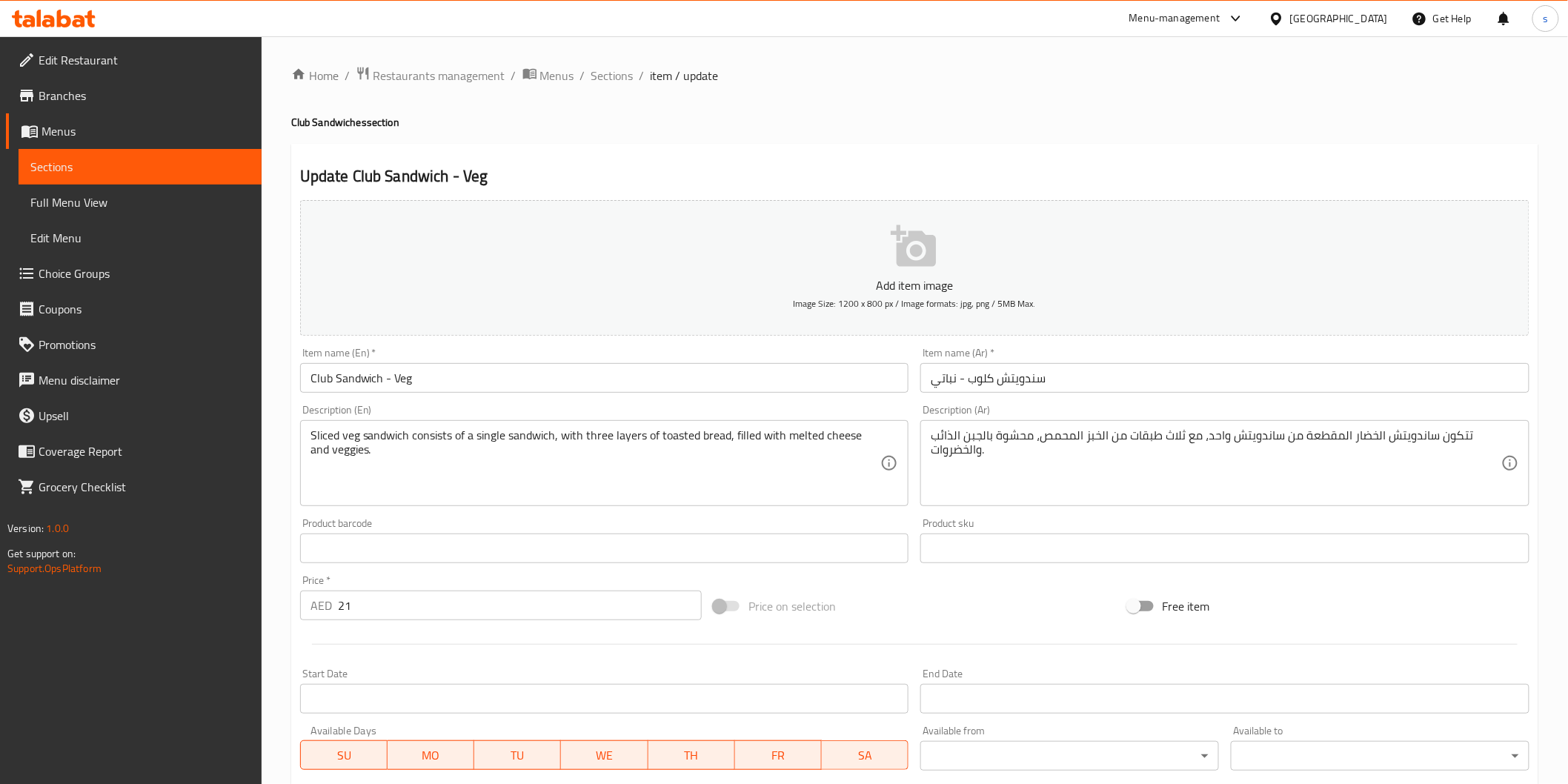
drag, startPoint x: 309, startPoint y: 435, endPoint x: 356, endPoint y: 447, distance: 48.5
click at [356, 447] on div "Sliced veg sandwich consists of a single sandwich, with three layers of toasted…" at bounding box center [604, 462] width 609 height 86
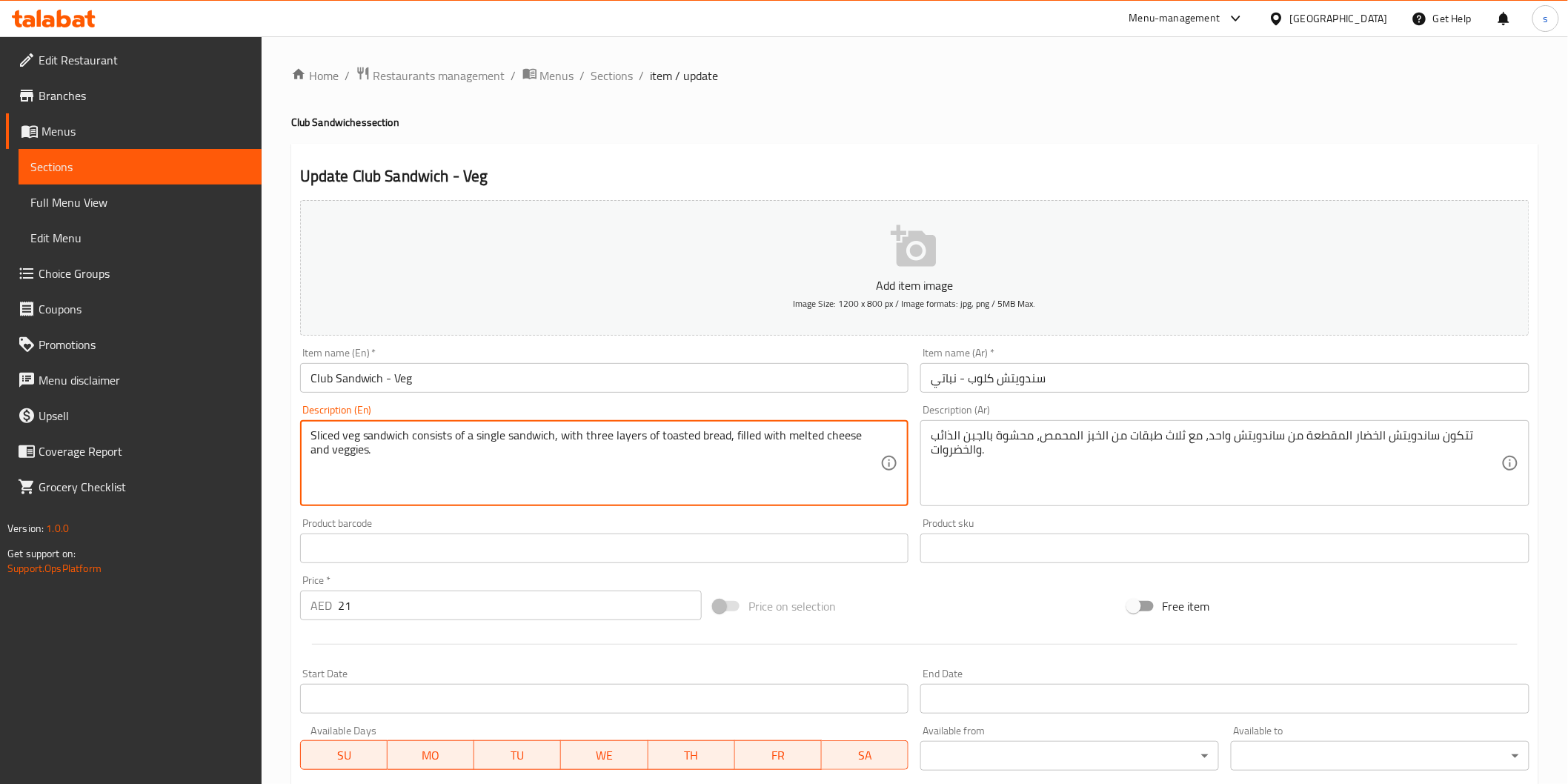
drag, startPoint x: 310, startPoint y: 435, endPoint x: 369, endPoint y: 470, distance: 68.6
click at [369, 470] on textarea "Sliced veg sandwich consists of a single sandwich, with three layers of toasted…" at bounding box center [595, 463] width 571 height 70
drag, startPoint x: 783, startPoint y: 435, endPoint x: 857, endPoint y: 436, distance: 74.0
drag, startPoint x: 783, startPoint y: 438, endPoint x: 859, endPoint y: 441, distance: 76.1
drag, startPoint x: 1099, startPoint y: 478, endPoint x: 972, endPoint y: 479, distance: 127.0
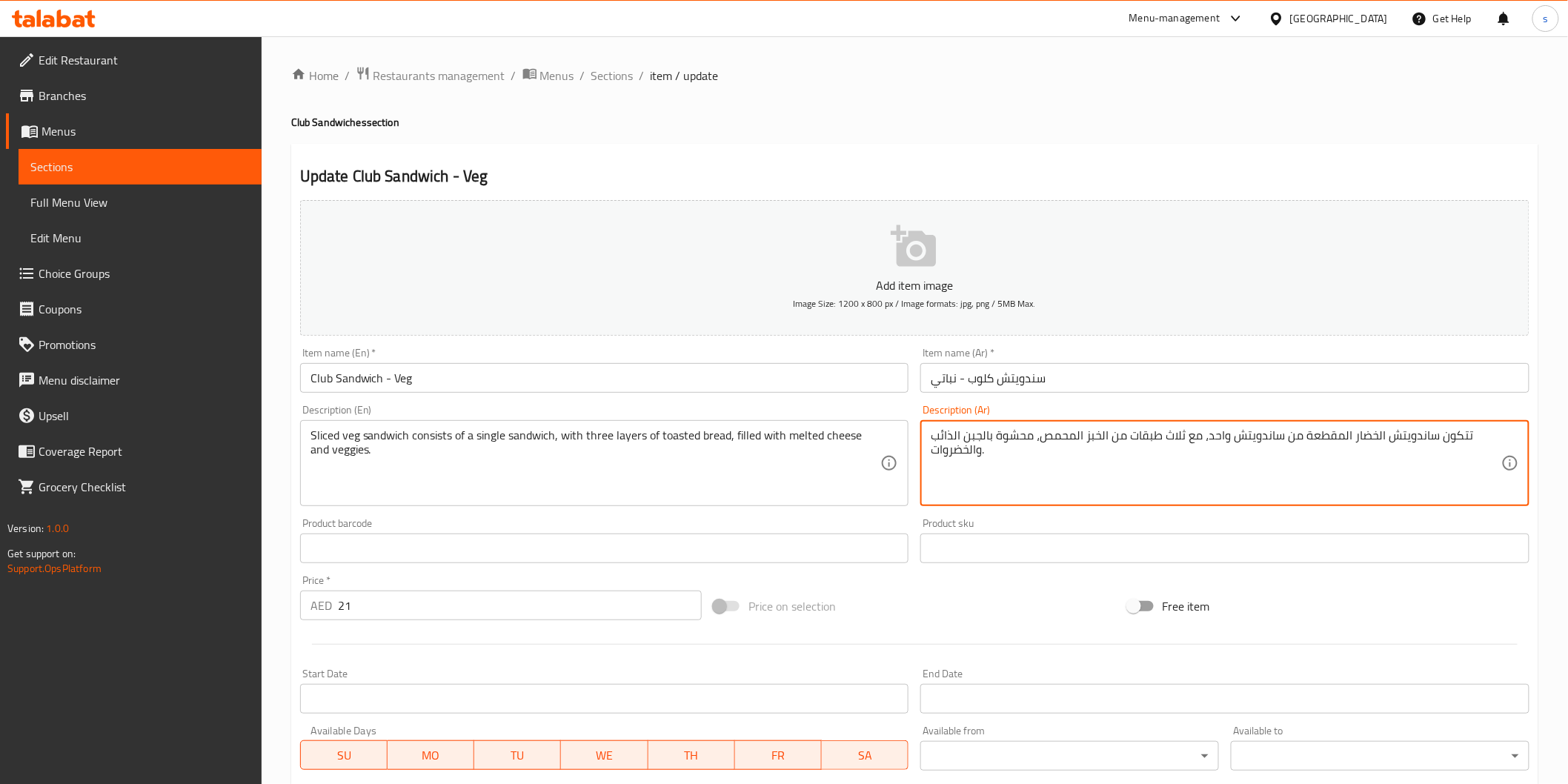
click at [933, 440] on textarea "تتكون ساندويتش الخضار المقطعة من ساندويتش واحد، مع ثلاث طبقات من الخبز المحمص، …" at bounding box center [1216, 463] width 571 height 70
click at [1078, 463] on textarea "تتكون ساندويتش الخضار المقطعة من ساندويتش واحد، مع ثلاث طبقات من الخبز المحمص، …" at bounding box center [1216, 463] width 571 height 70
click at [950, 440] on textarea "تتكون ساندويتش الخضار المقطعة من ساندويتش واحد، مع ثلاث طبقات من الخبز المحمص، …" at bounding box center [1216, 463] width 571 height 70
click at [939, 440] on textarea "تتكون ساندويتش الخضار المقطعة من ساندويتش واحد، مع ثلاث طبقات من الخبز المحمص، …" at bounding box center [1216, 463] width 571 height 70
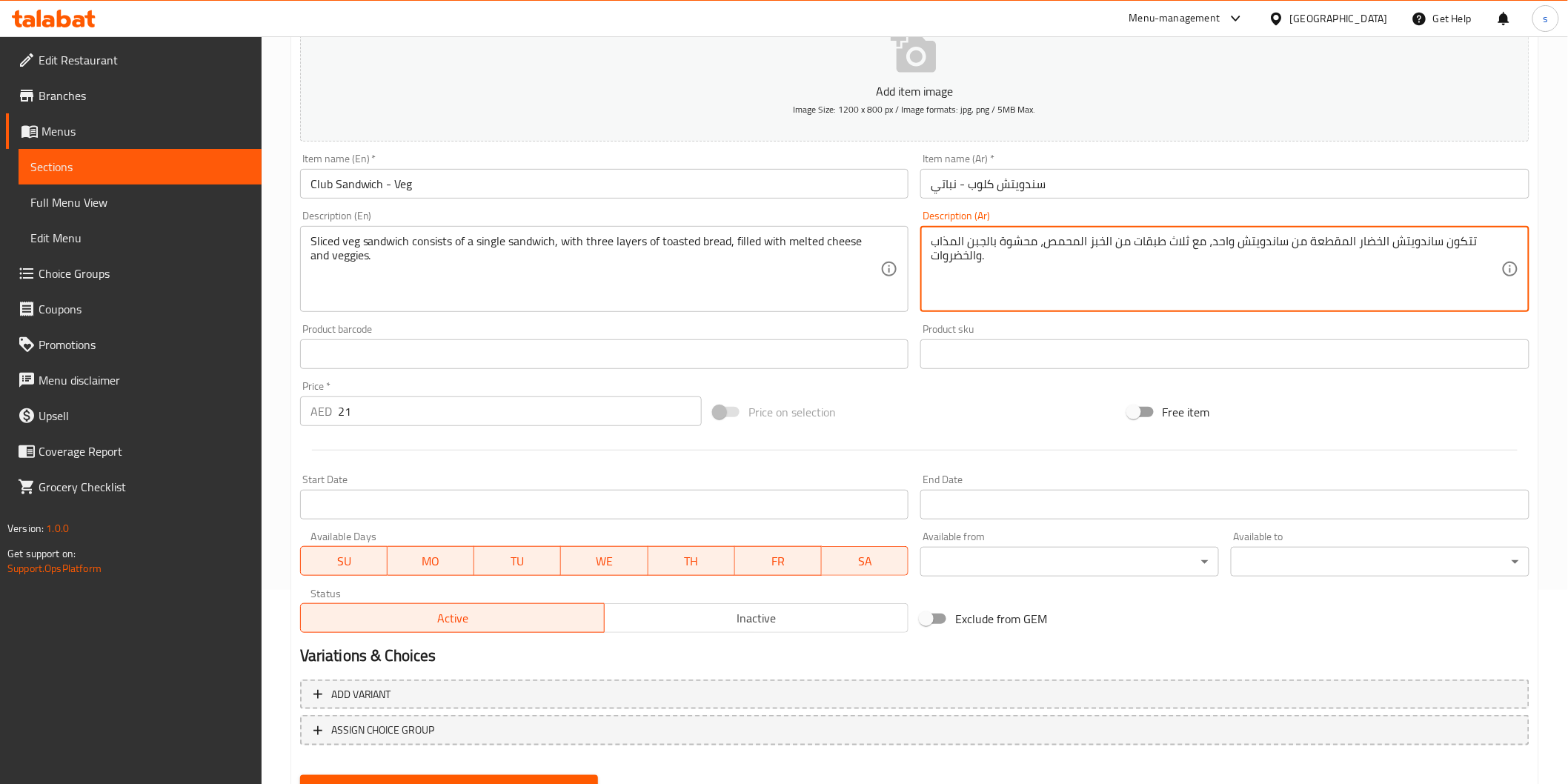
scroll to position [260, 0]
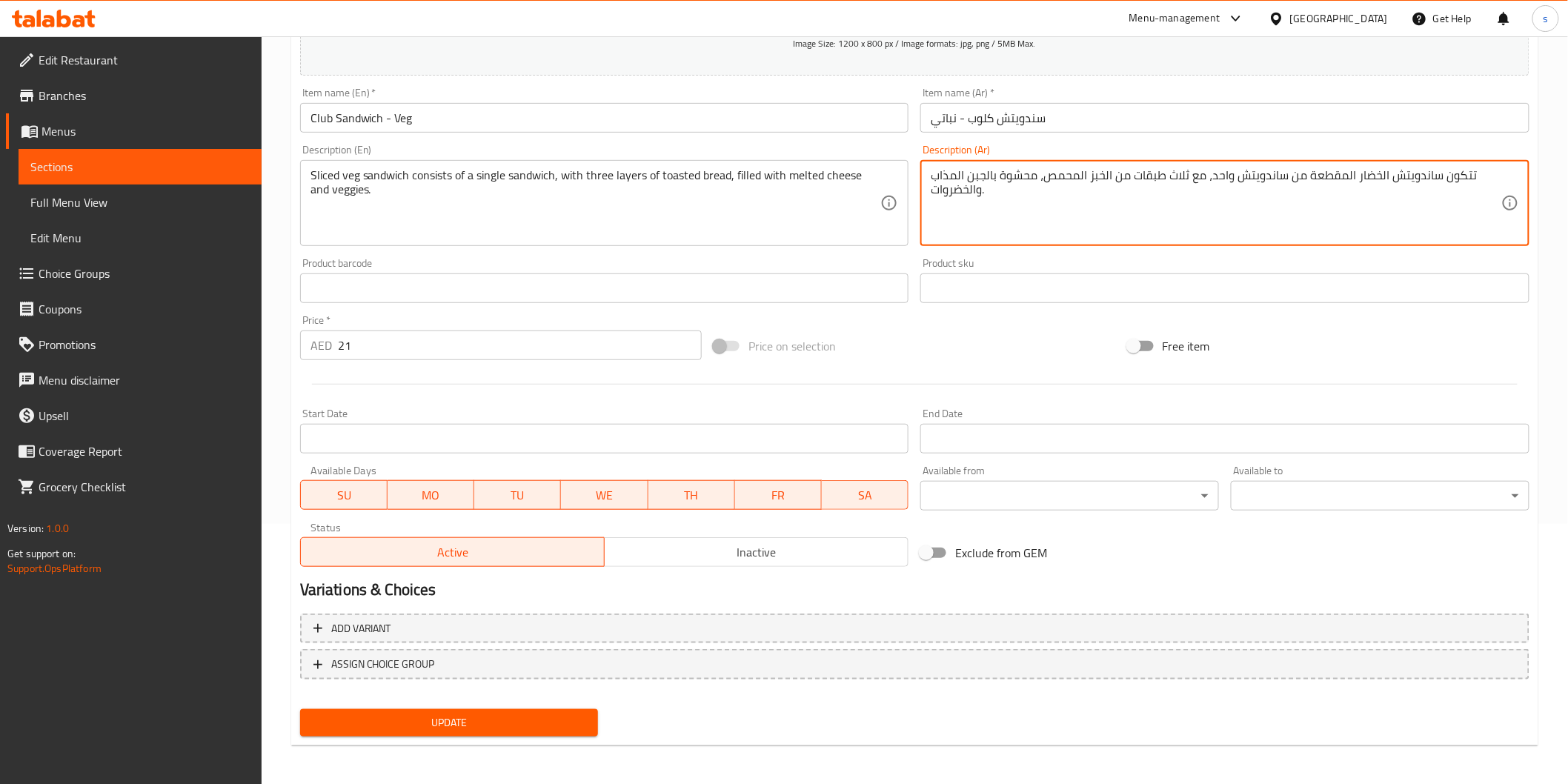
type textarea "تتكون ساندويتش الخضار المقطعة من ساندويتش واحد، مع ثلاث طبقات من الخبز المحمص، …"
click at [497, 706] on span "Update" at bounding box center [449, 722] width 275 height 19
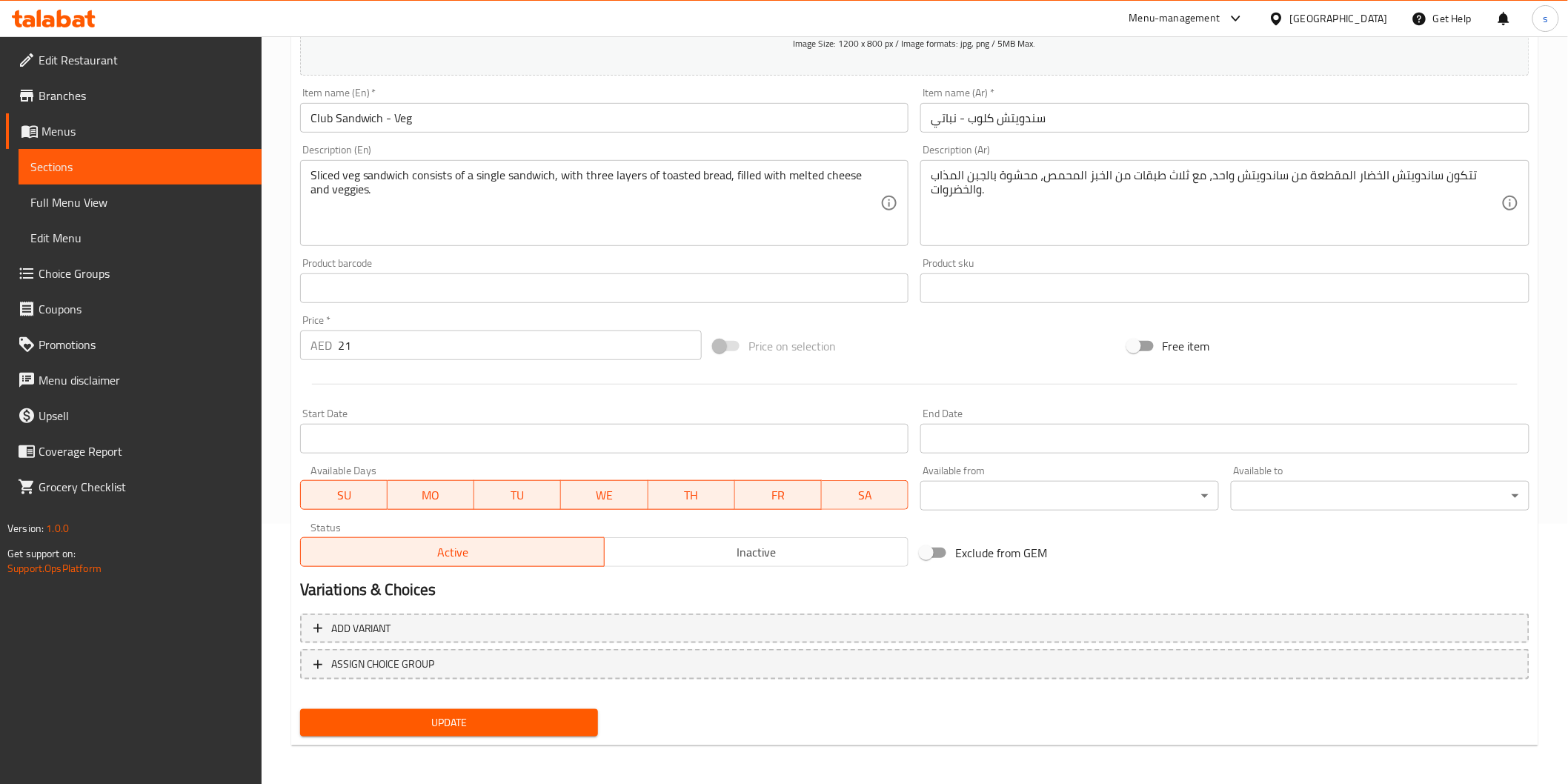
scroll to position [0, 0]
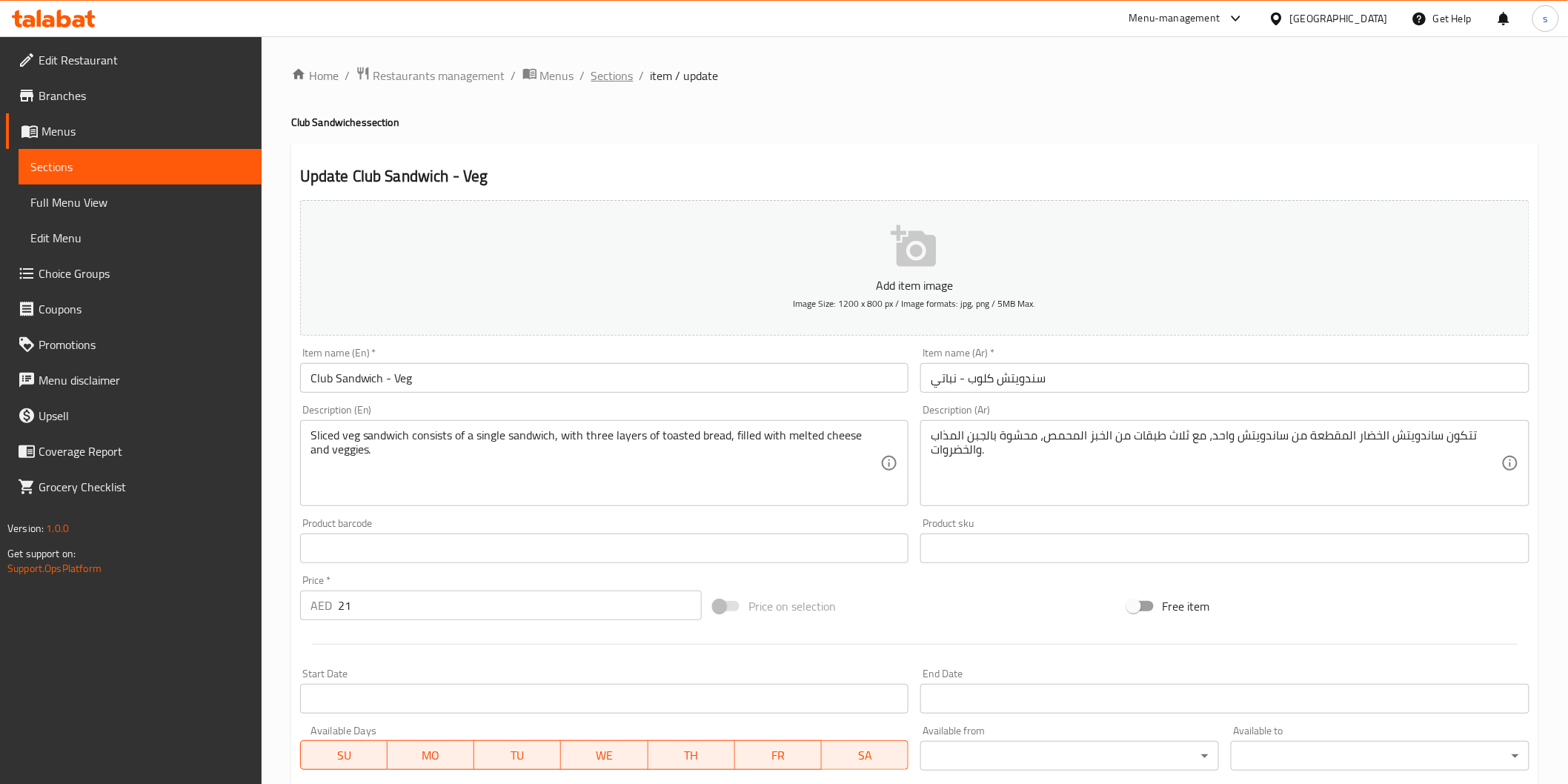
click at [616, 74] on span "Sections" at bounding box center [612, 75] width 43 height 18
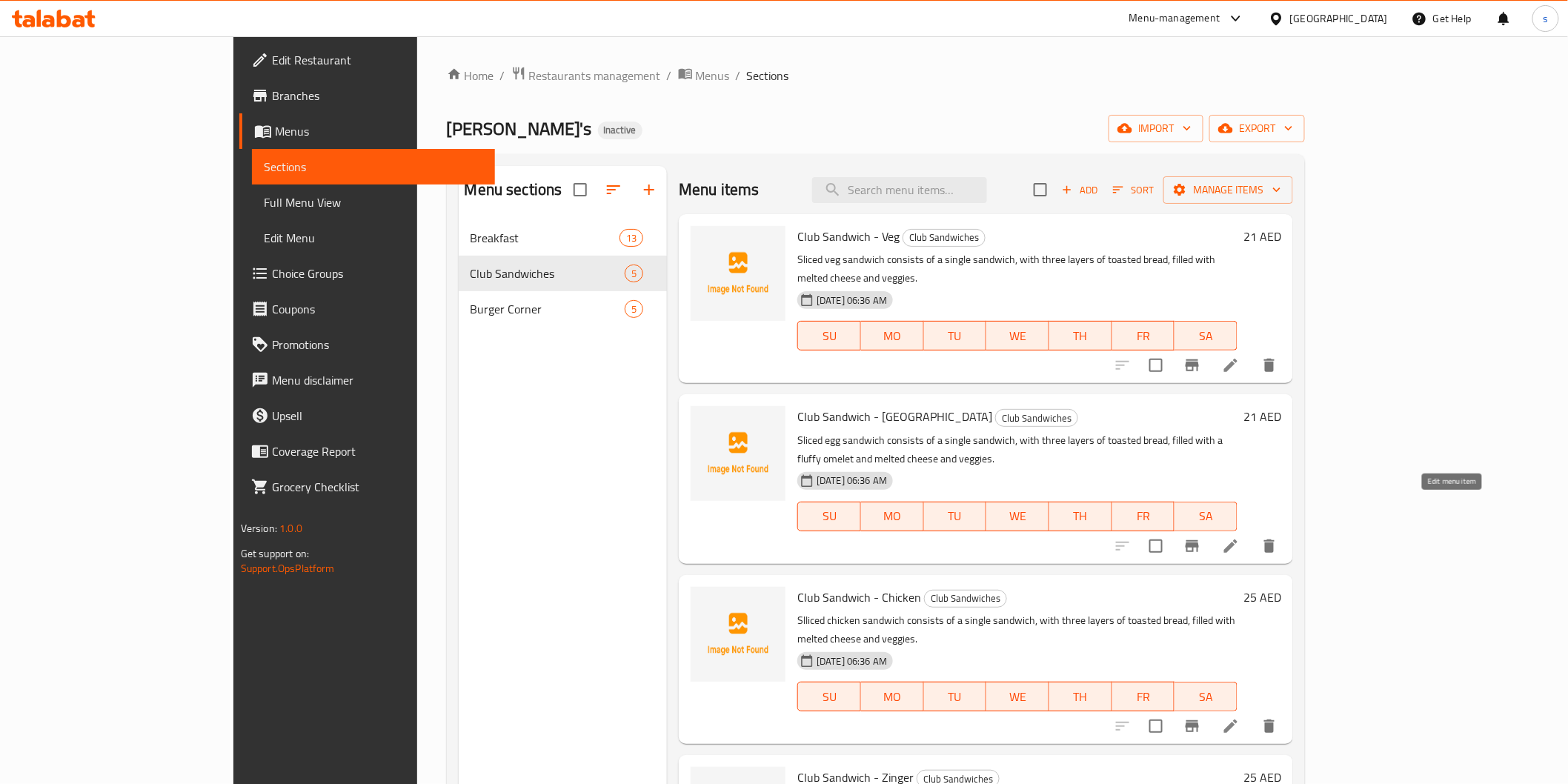
click at [1241, 537] on icon at bounding box center [1232, 546] width 18 height 18
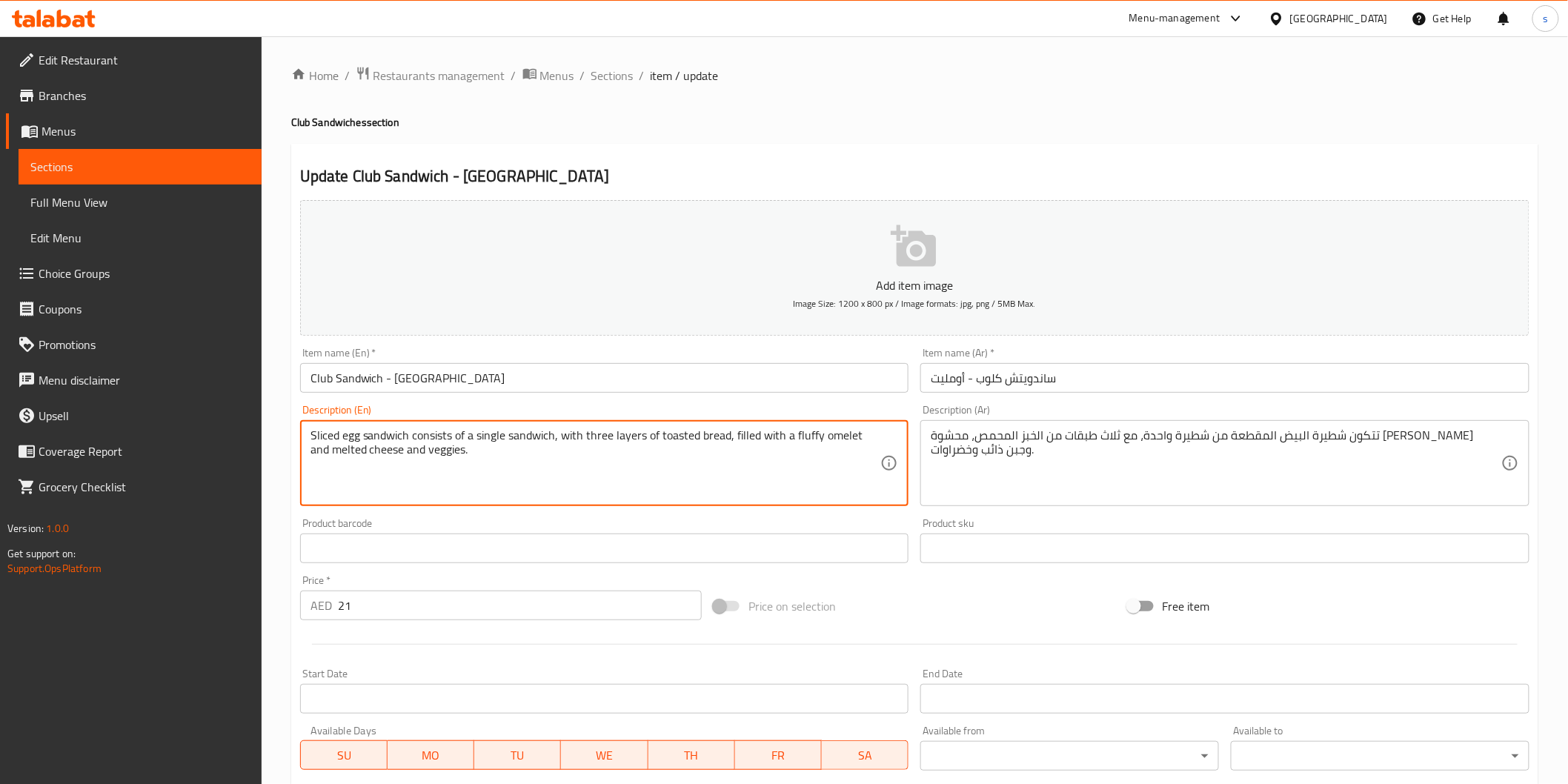
drag, startPoint x: 310, startPoint y: 436, endPoint x: 502, endPoint y: 534, distance: 215.6
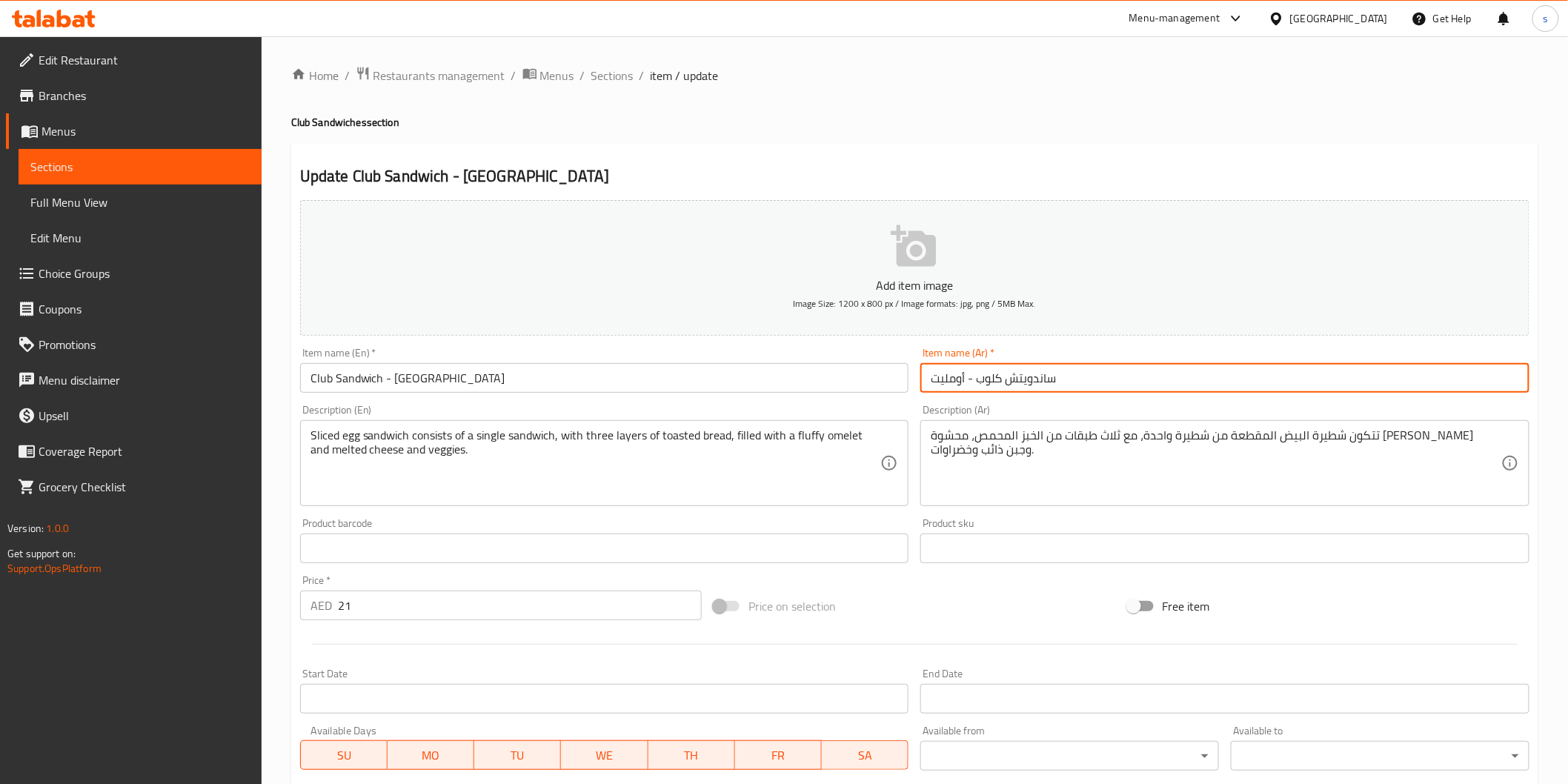
drag, startPoint x: 1084, startPoint y: 372, endPoint x: 1026, endPoint y: 361, distance: 59.0
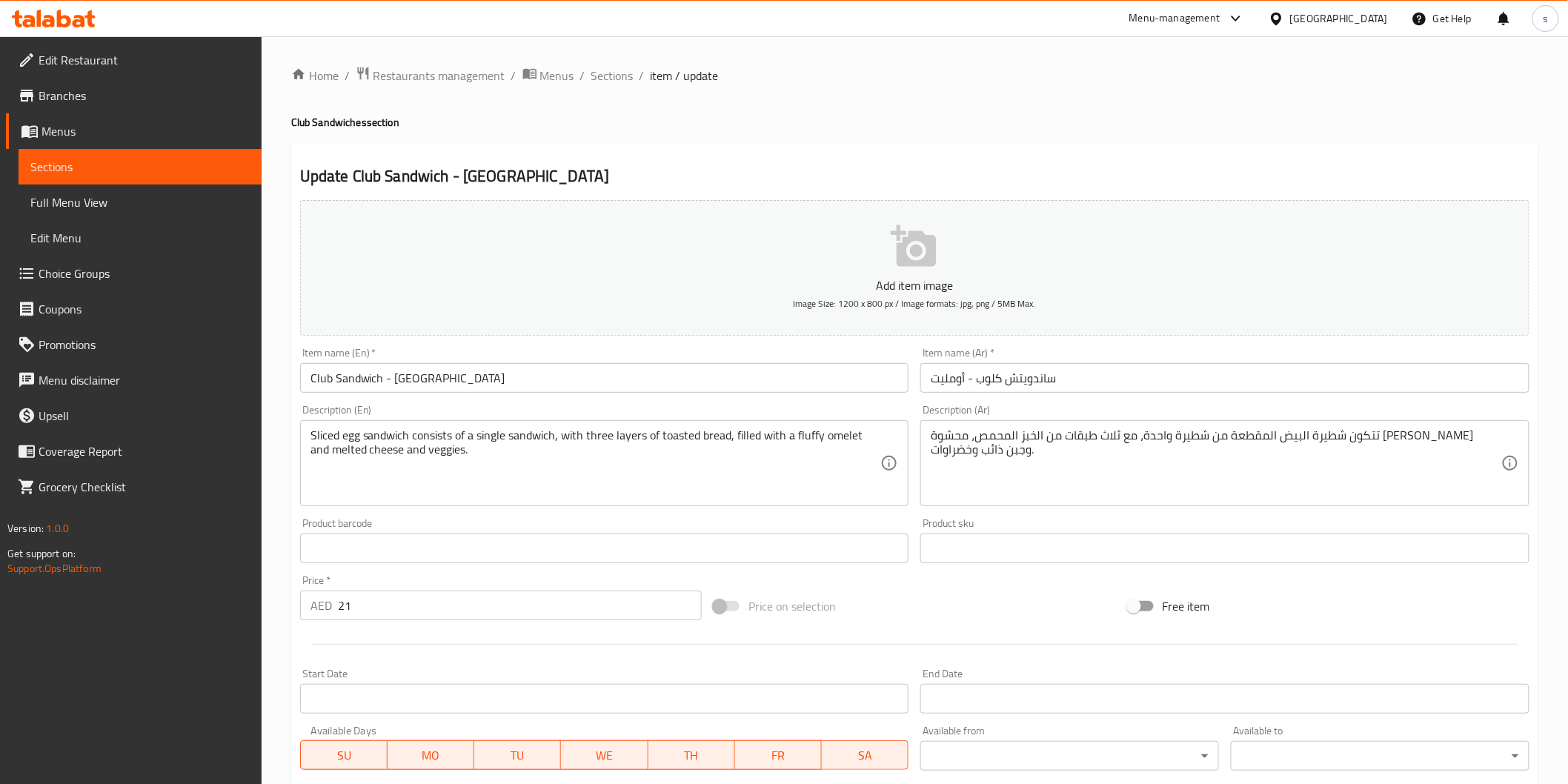
drag, startPoint x: 1026, startPoint y: 361, endPoint x: 1161, endPoint y: 175, distance: 229.8
click at [1161, 175] on h2 "Update Club Sandwich - Omlette" at bounding box center [914, 177] width 1230 height 22
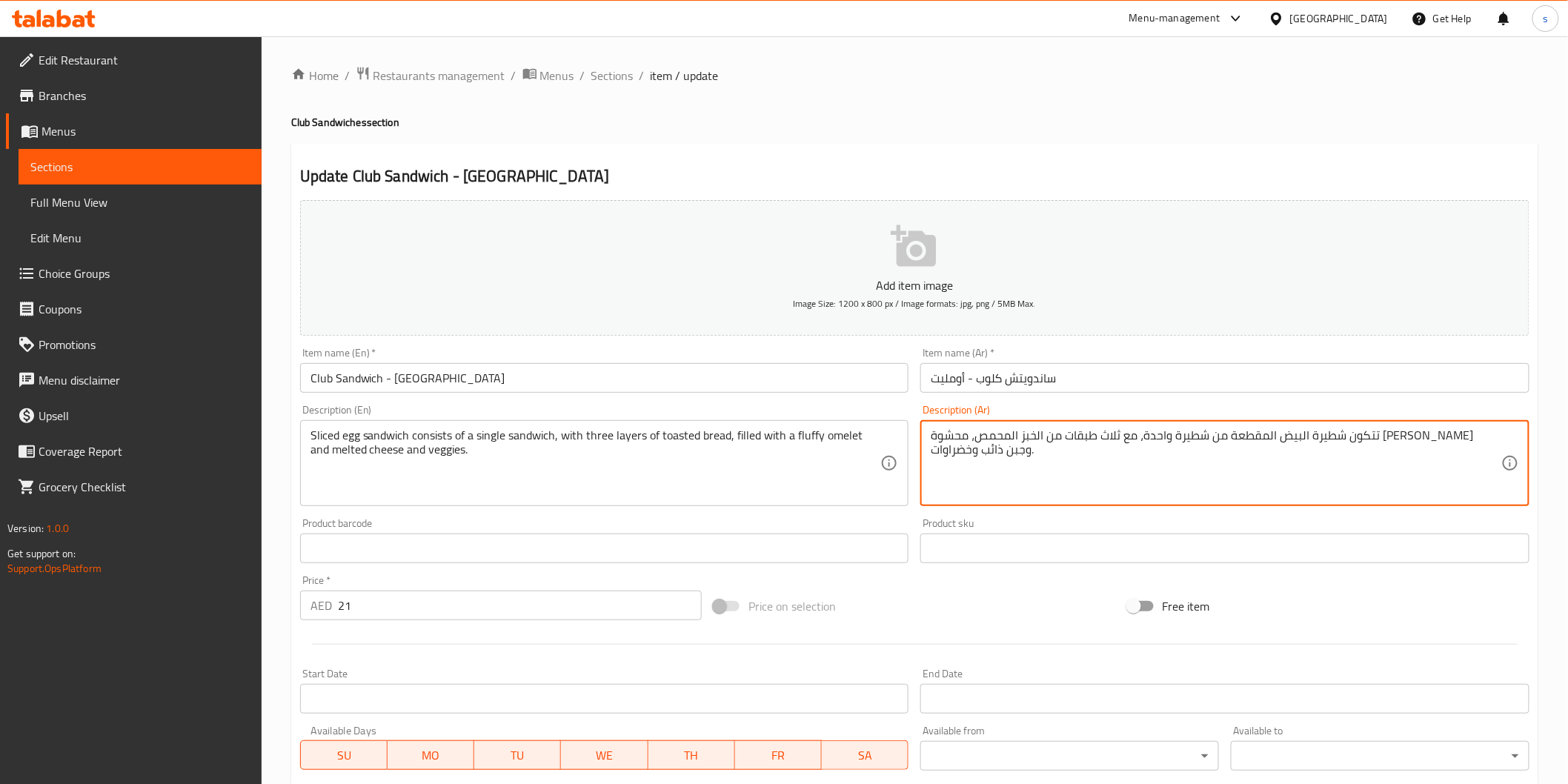
drag, startPoint x: 1424, startPoint y: 438, endPoint x: 1453, endPoint y: 431, distance: 29.8
click at [1411, 438] on textarea "تتكون ساندويتش البيض المقطعة من شطيرة واحدة، مع ثلاث طبقات من الخبز المحمص، محش…" at bounding box center [1216, 463] width 571 height 70
click at [1317, 435] on textarea "يتكون ساندويتش البيض المقطعة من شطيرة واحدة، مع ثلاث طبقات من الخبز المحمص، محش…" at bounding box center [1216, 463] width 571 height 70
click at [982, 436] on textarea "يتكون ساندويتش البيض المقطع من شطيرة واحدة، مع ثلاث طبقات من الخبز المحمص، محشو…" at bounding box center [1216, 463] width 571 height 70
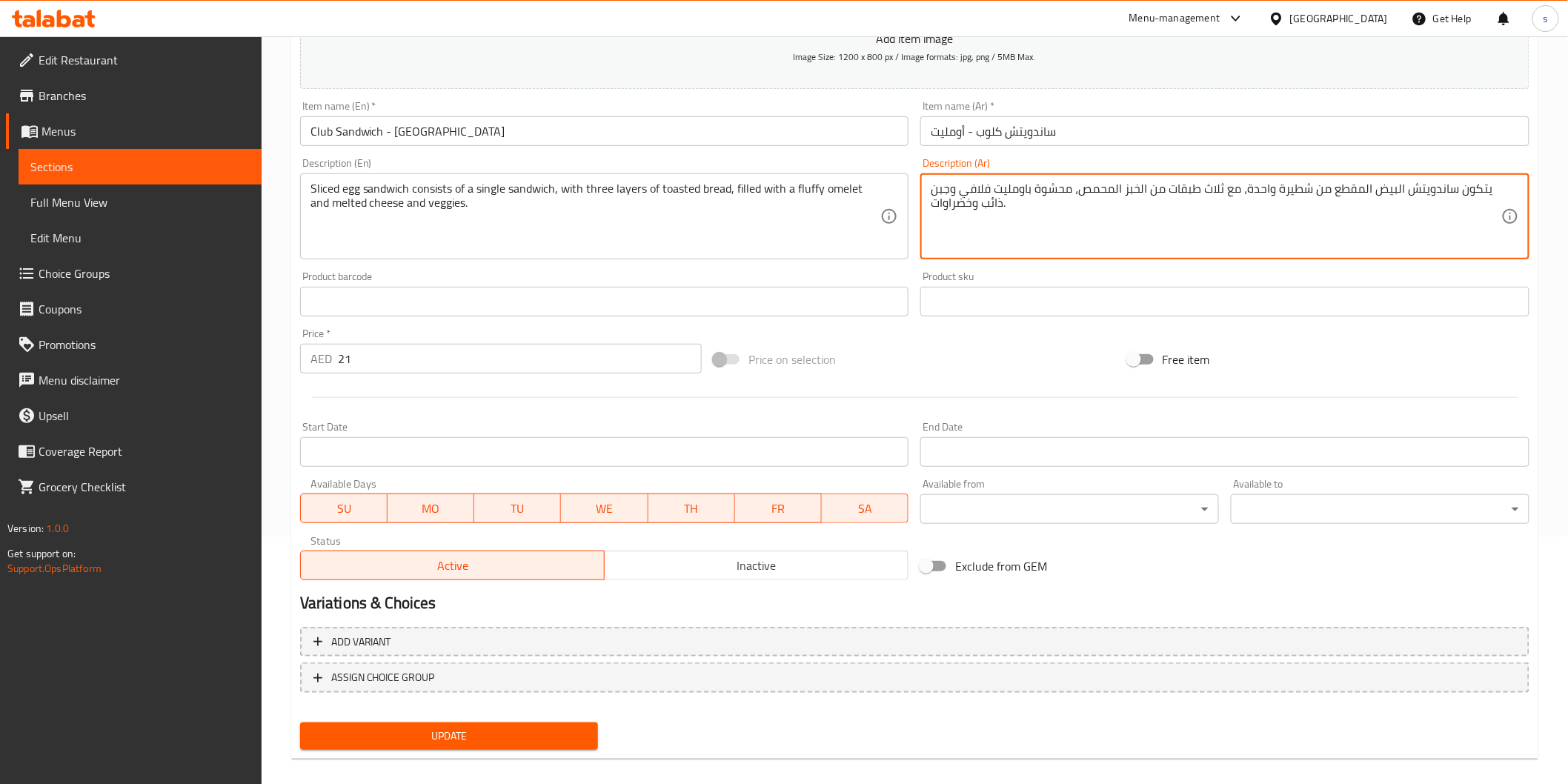
scroll to position [260, 0]
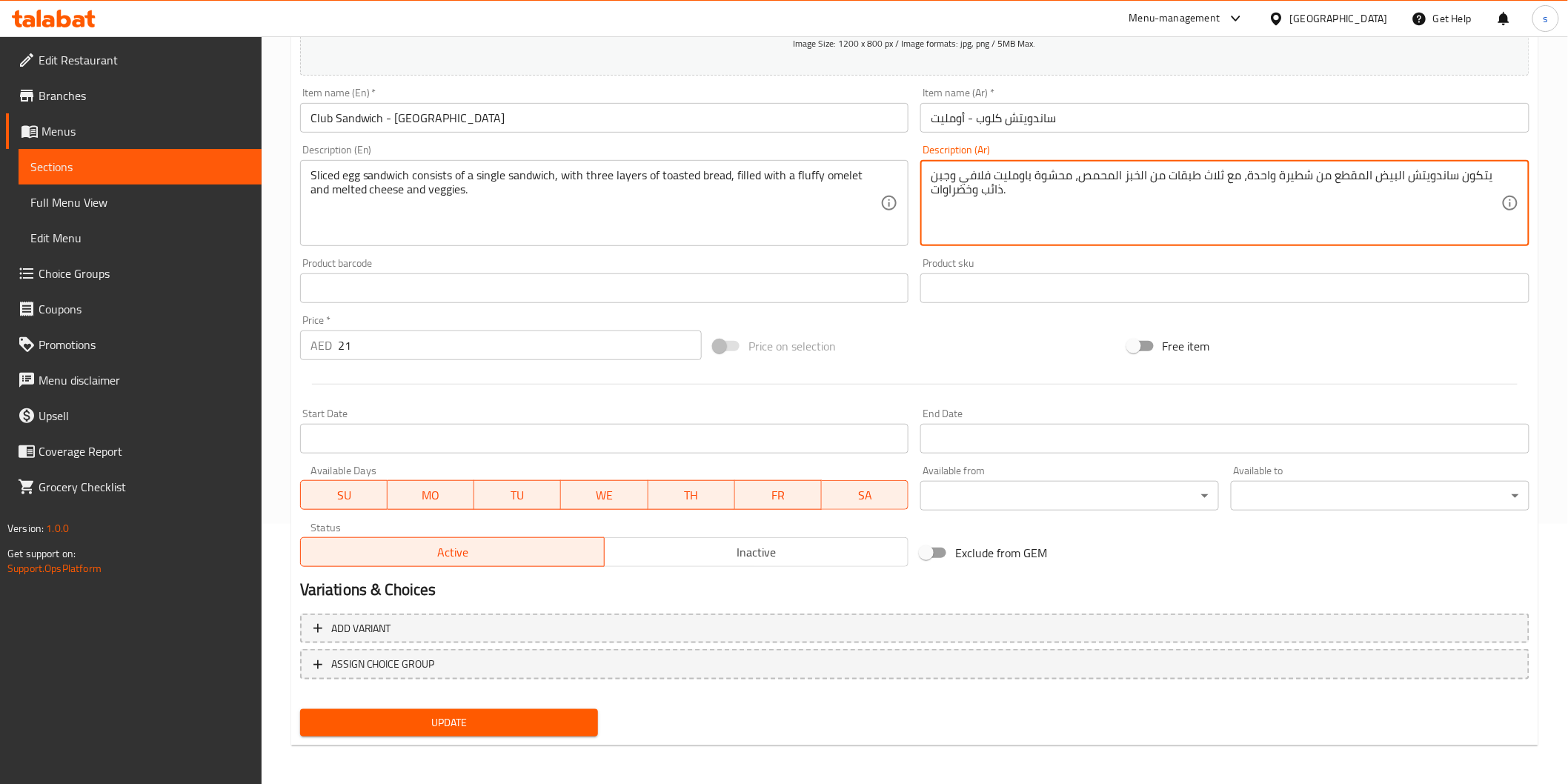
type textarea "يتكون ساندويتش البيض المقطع من شطيرة واحدة، مع ثلاث طبقات من الخبز المحمص، محشو…"
click at [553, 706] on span "Update" at bounding box center [449, 722] width 275 height 19
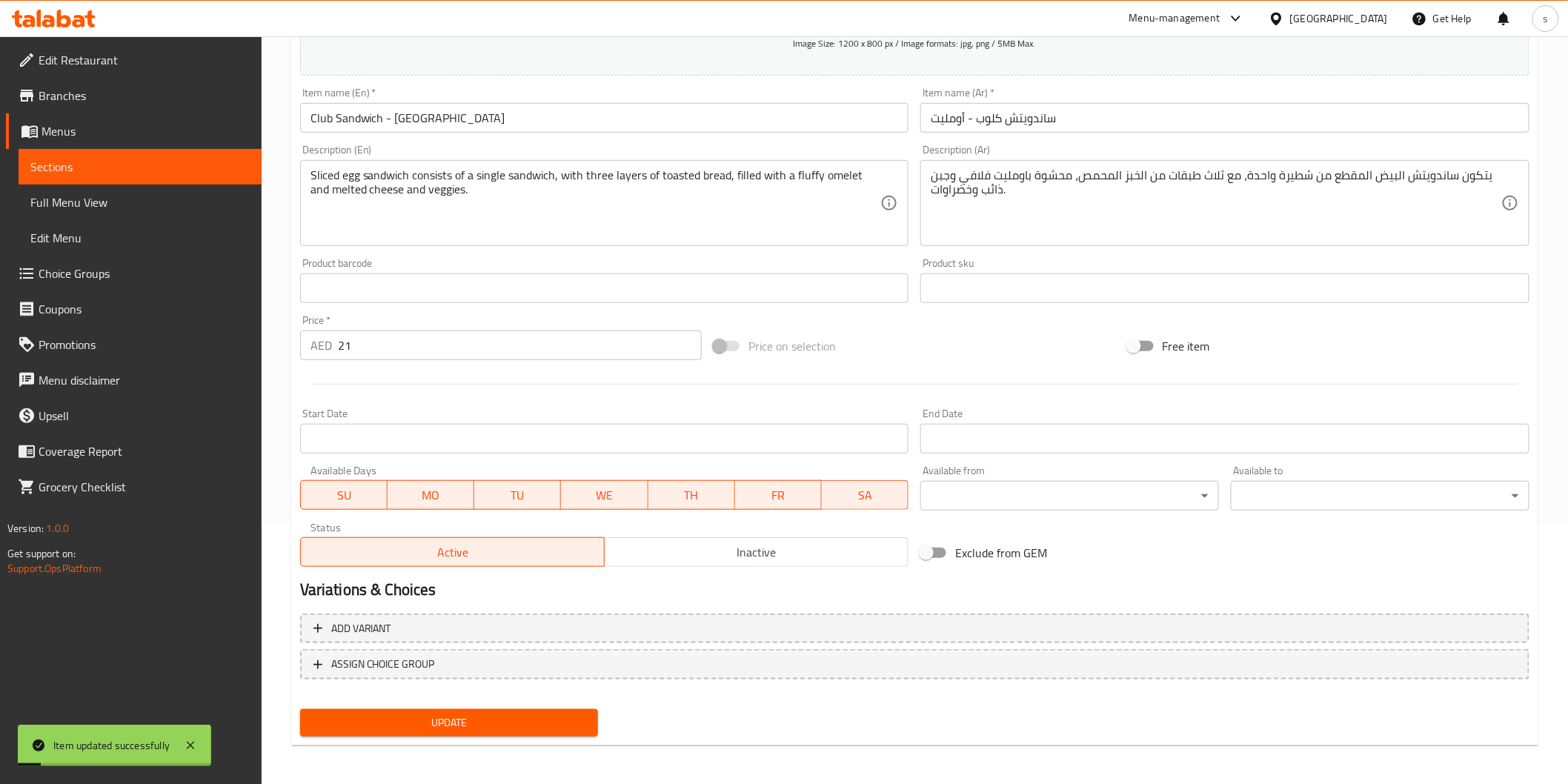
scroll to position [0, 0]
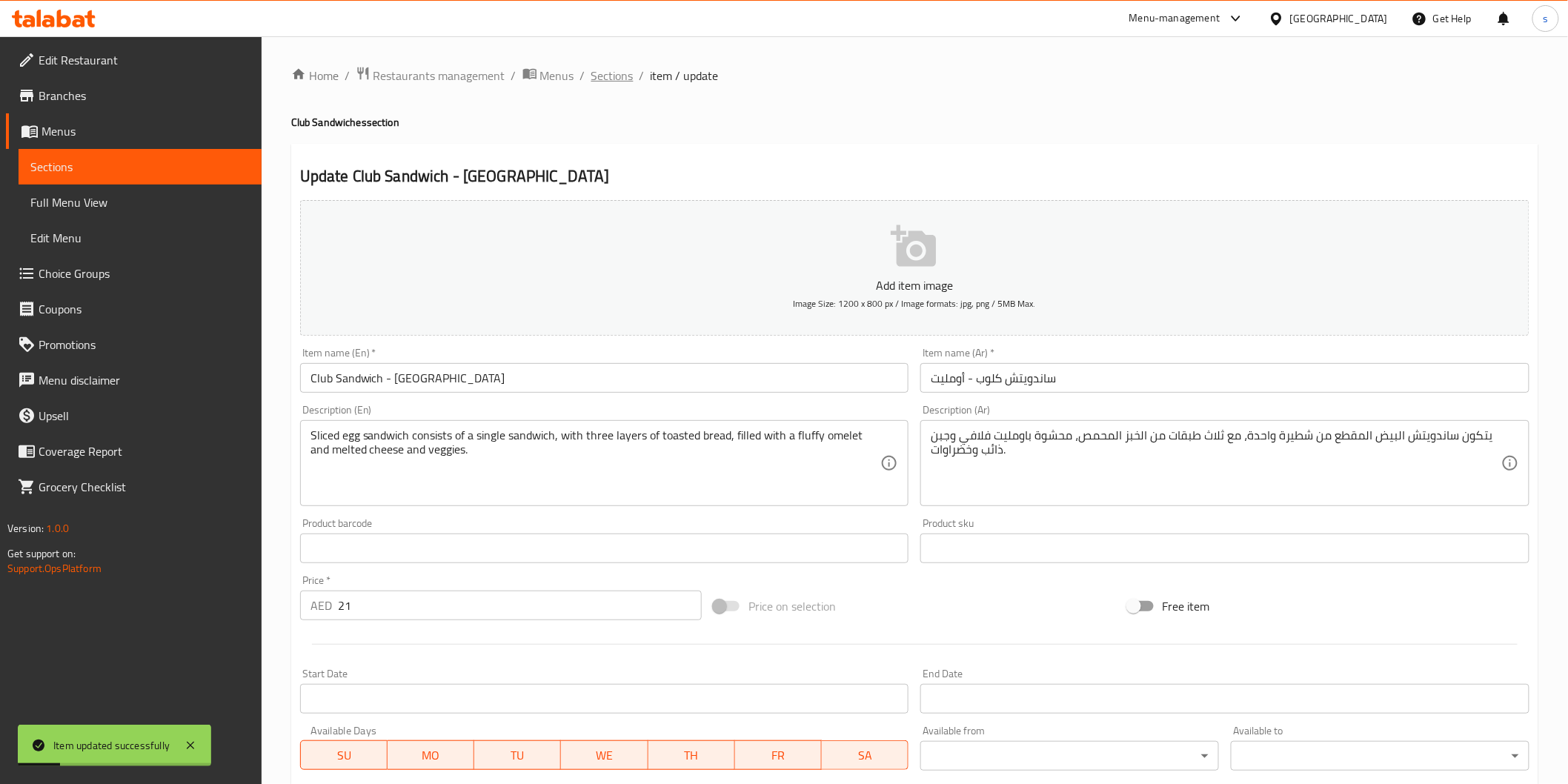
click at [596, 74] on span "Sections" at bounding box center [612, 75] width 43 height 18
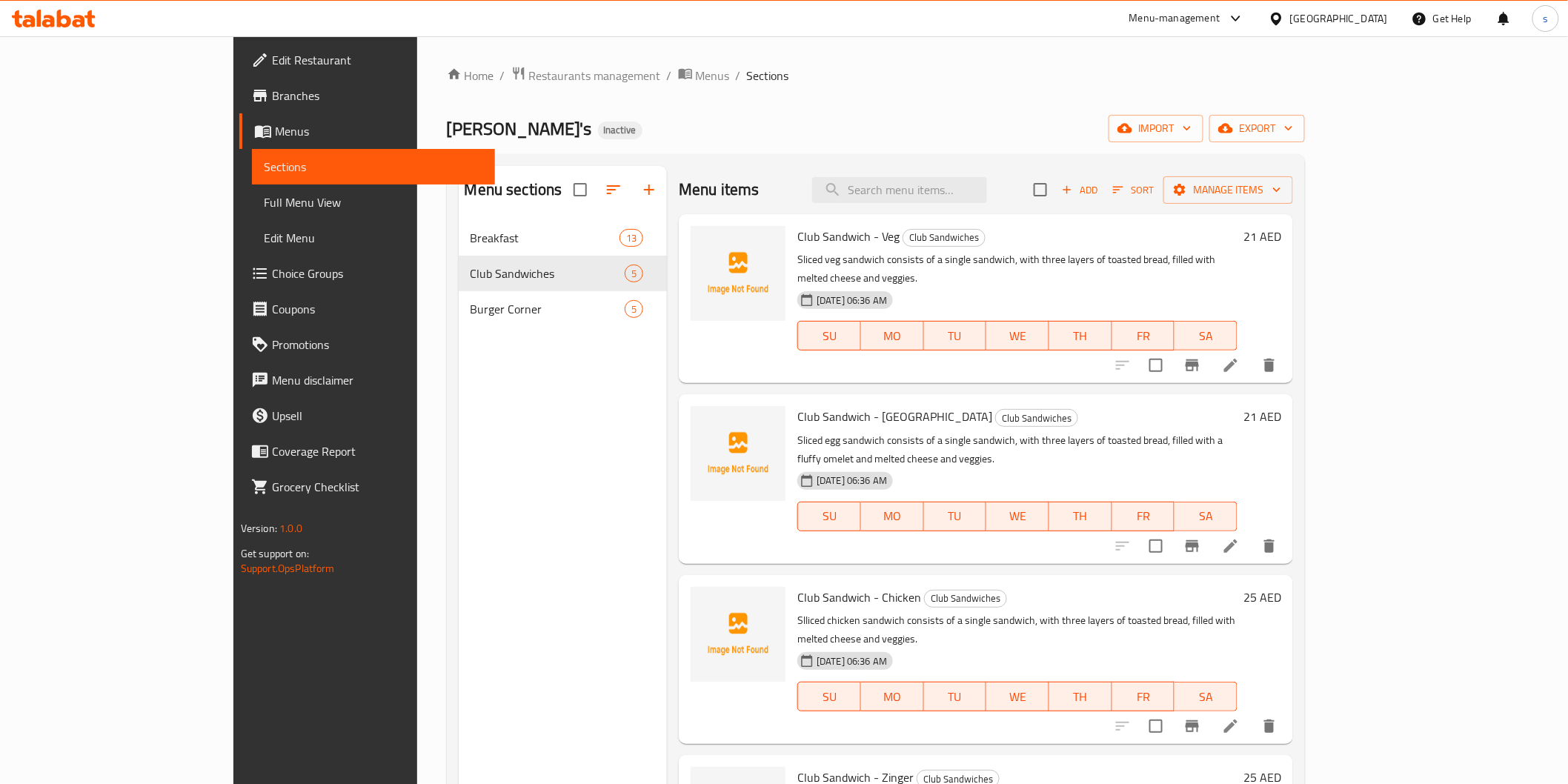
scroll to position [61, 0]
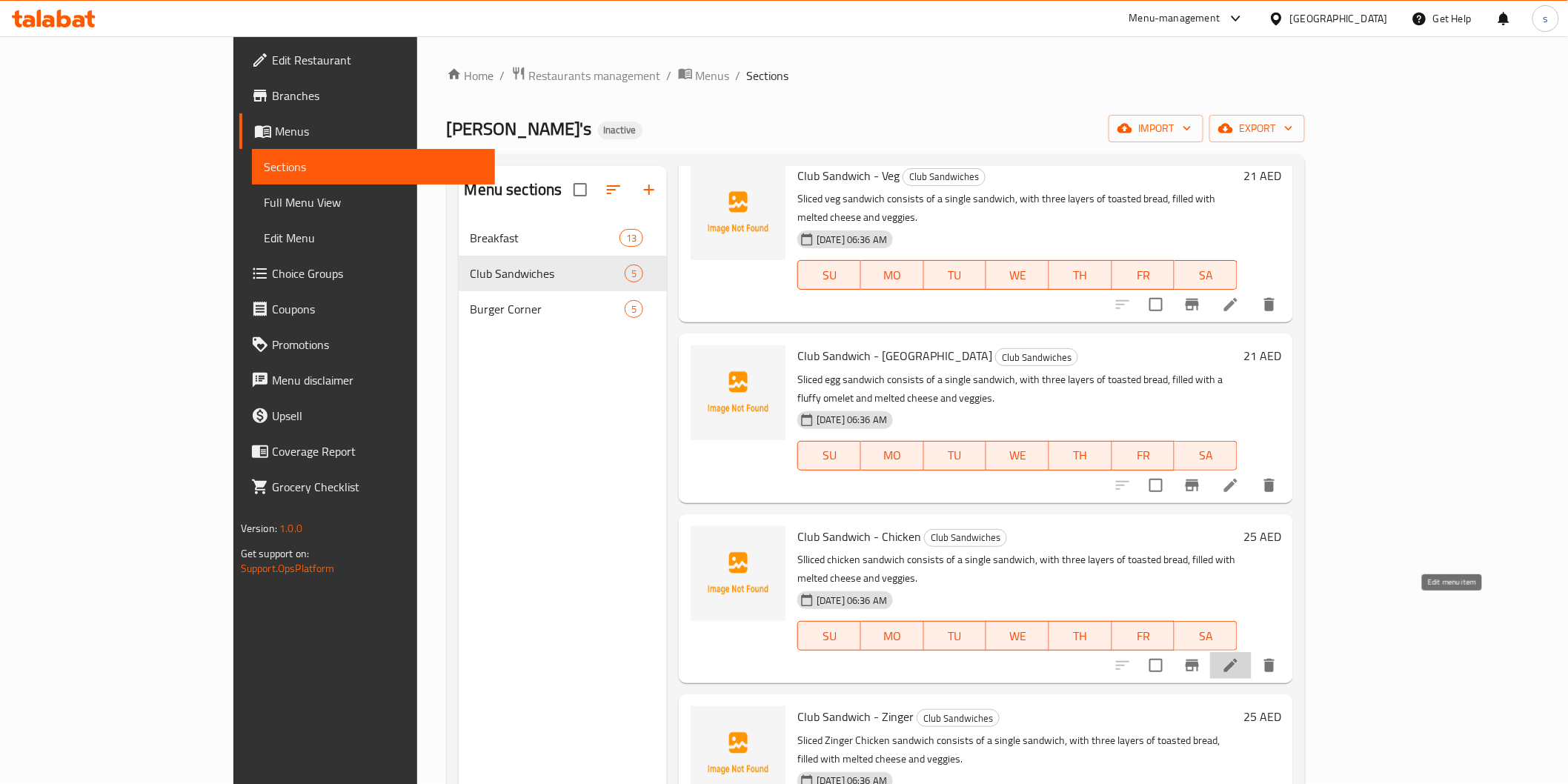
click at [1241, 657] on icon at bounding box center [1232, 666] width 18 height 18
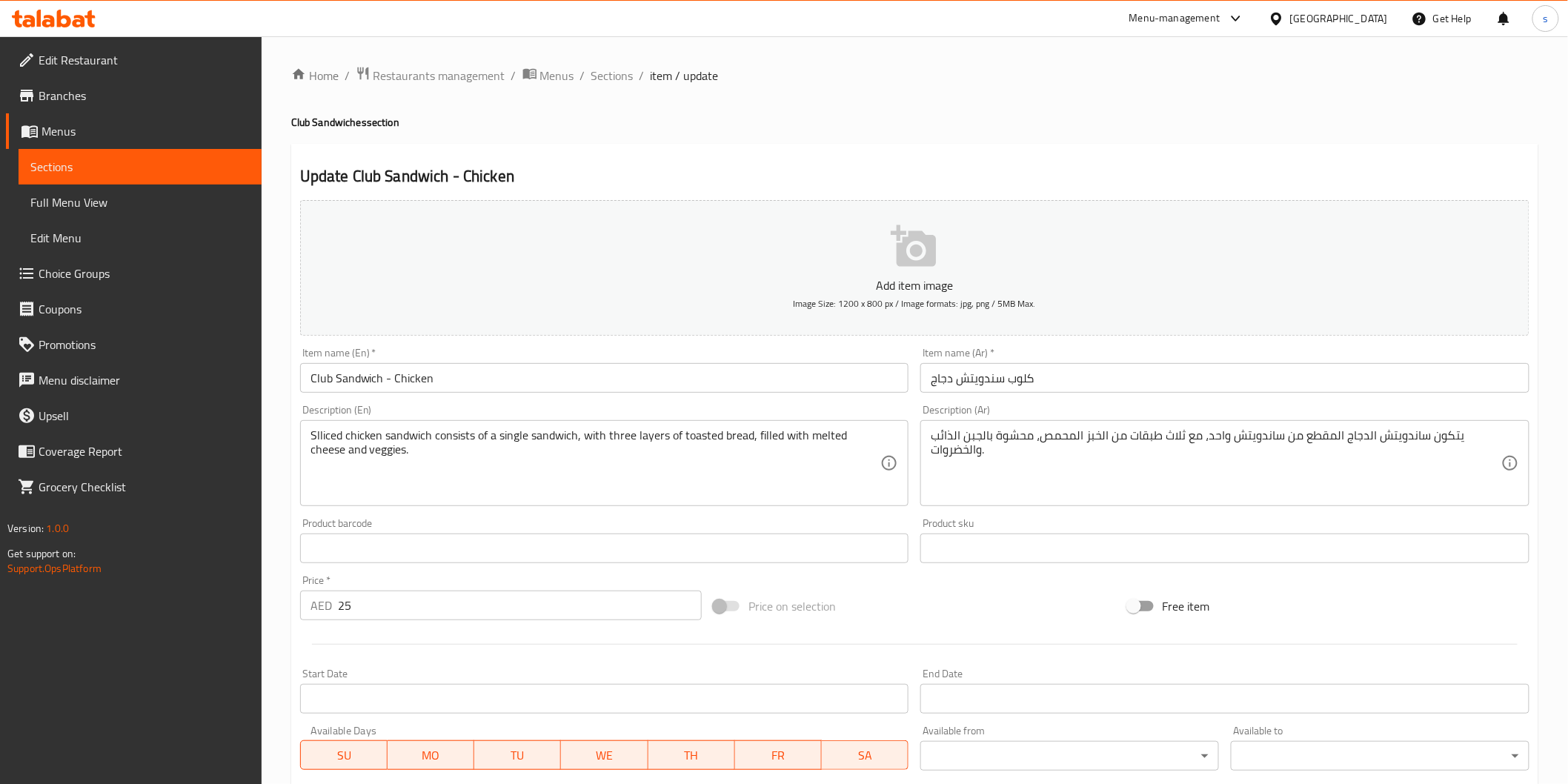
click at [953, 380] on input "كلوب سندويتش دجاج" at bounding box center [1226, 378] width 609 height 30
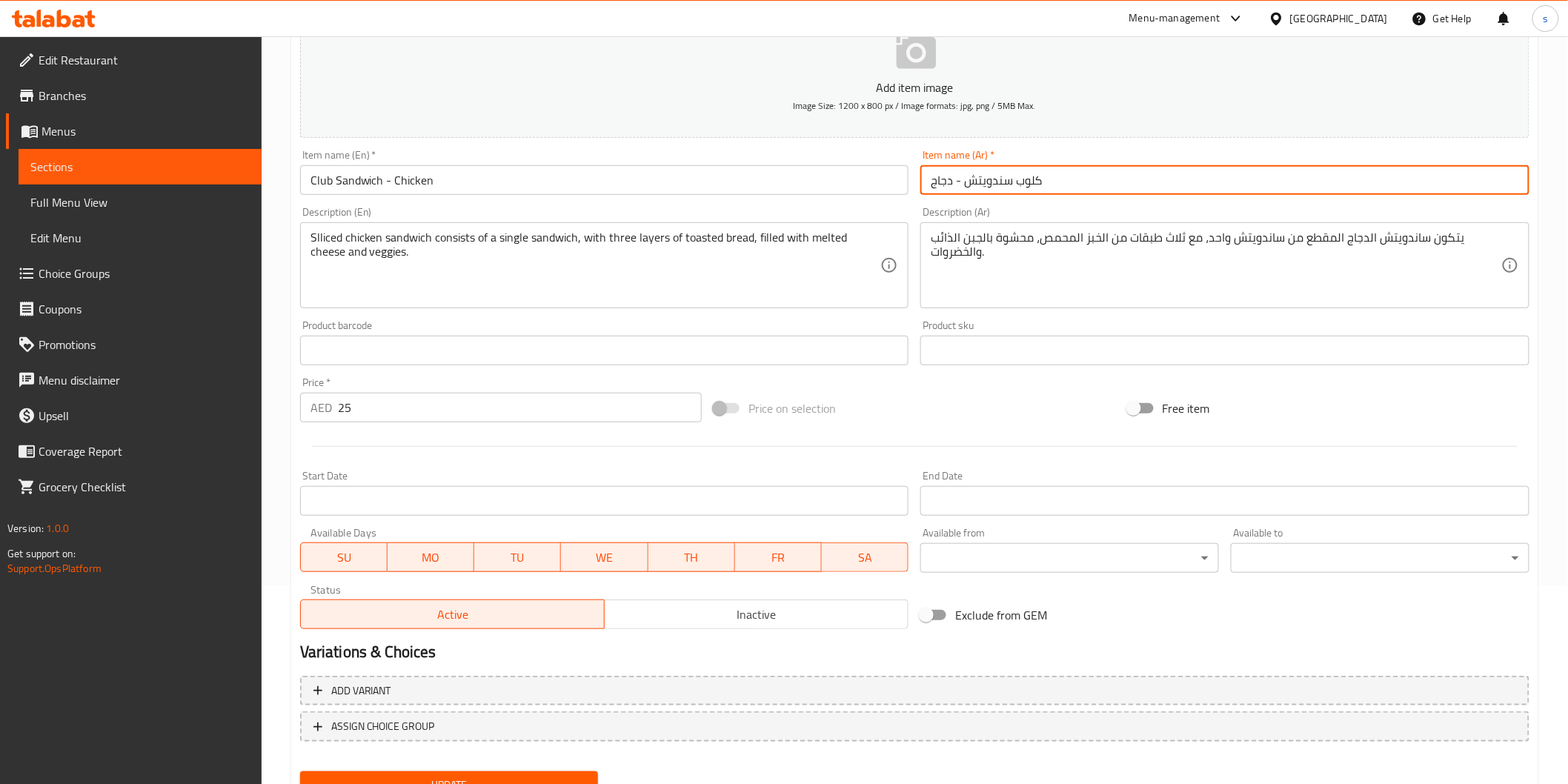
scroll to position [260, 0]
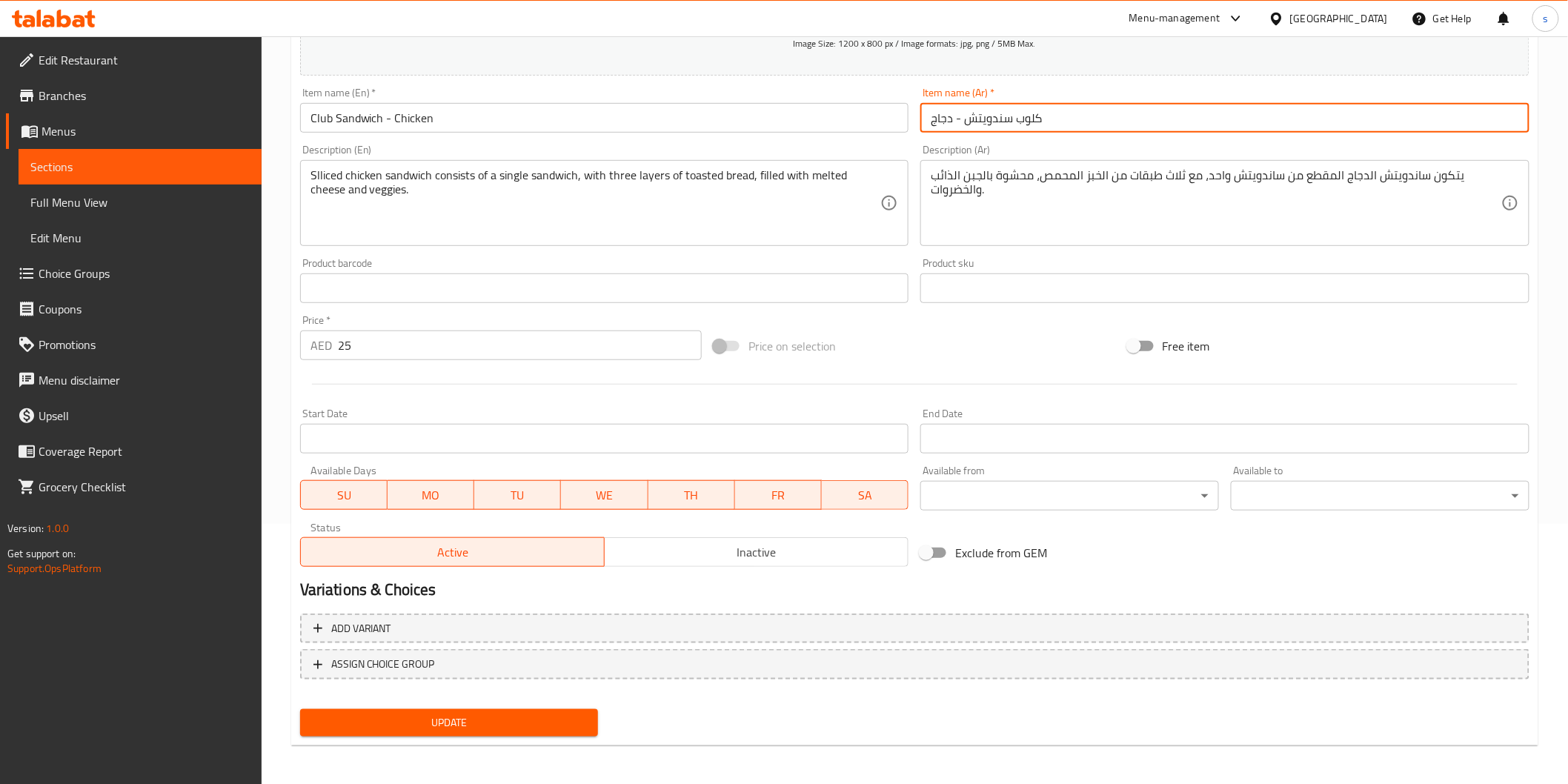
type input "كلوب سندويتش - دجاج"
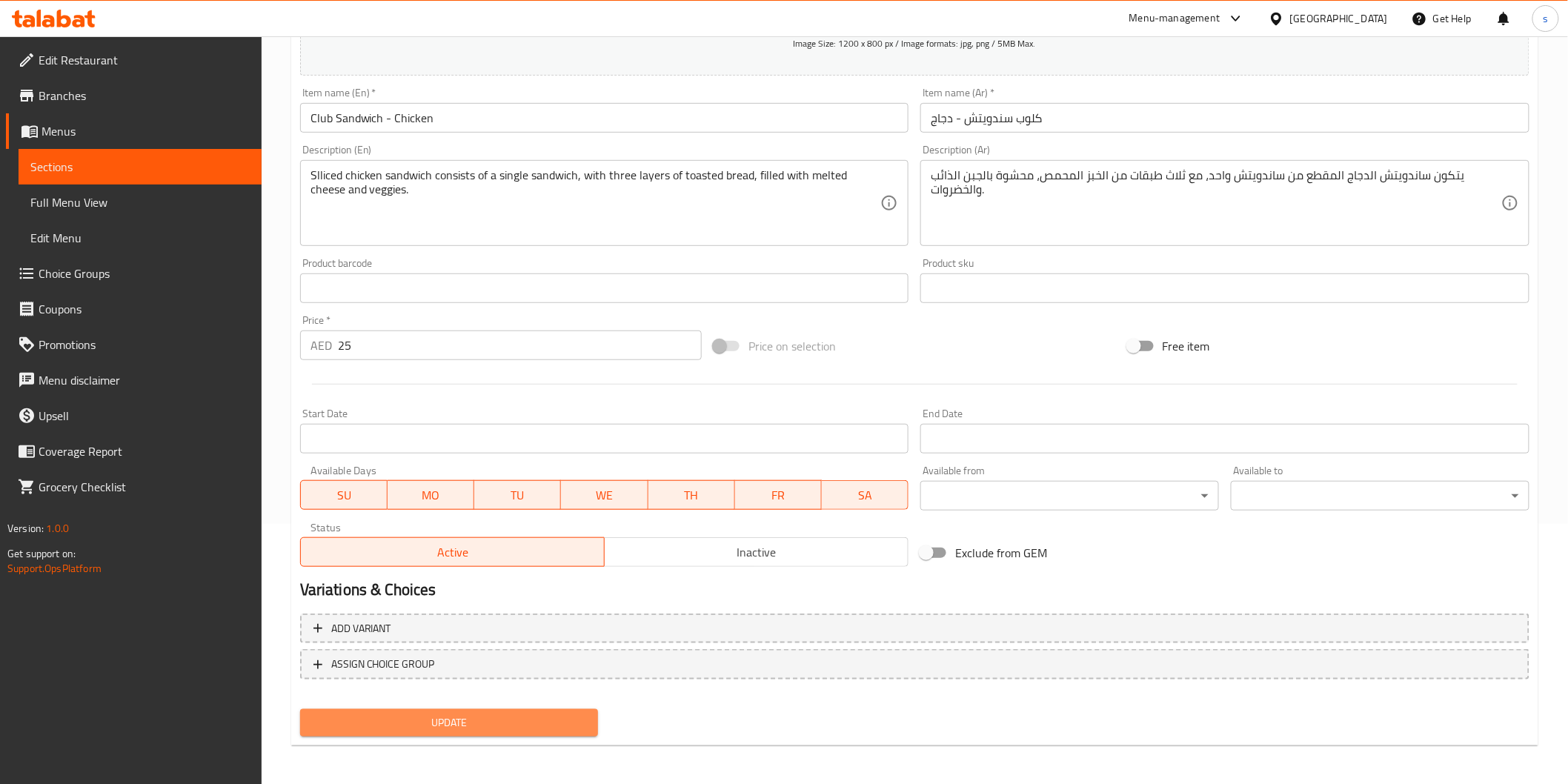
click at [480, 706] on span "Update" at bounding box center [449, 722] width 275 height 19
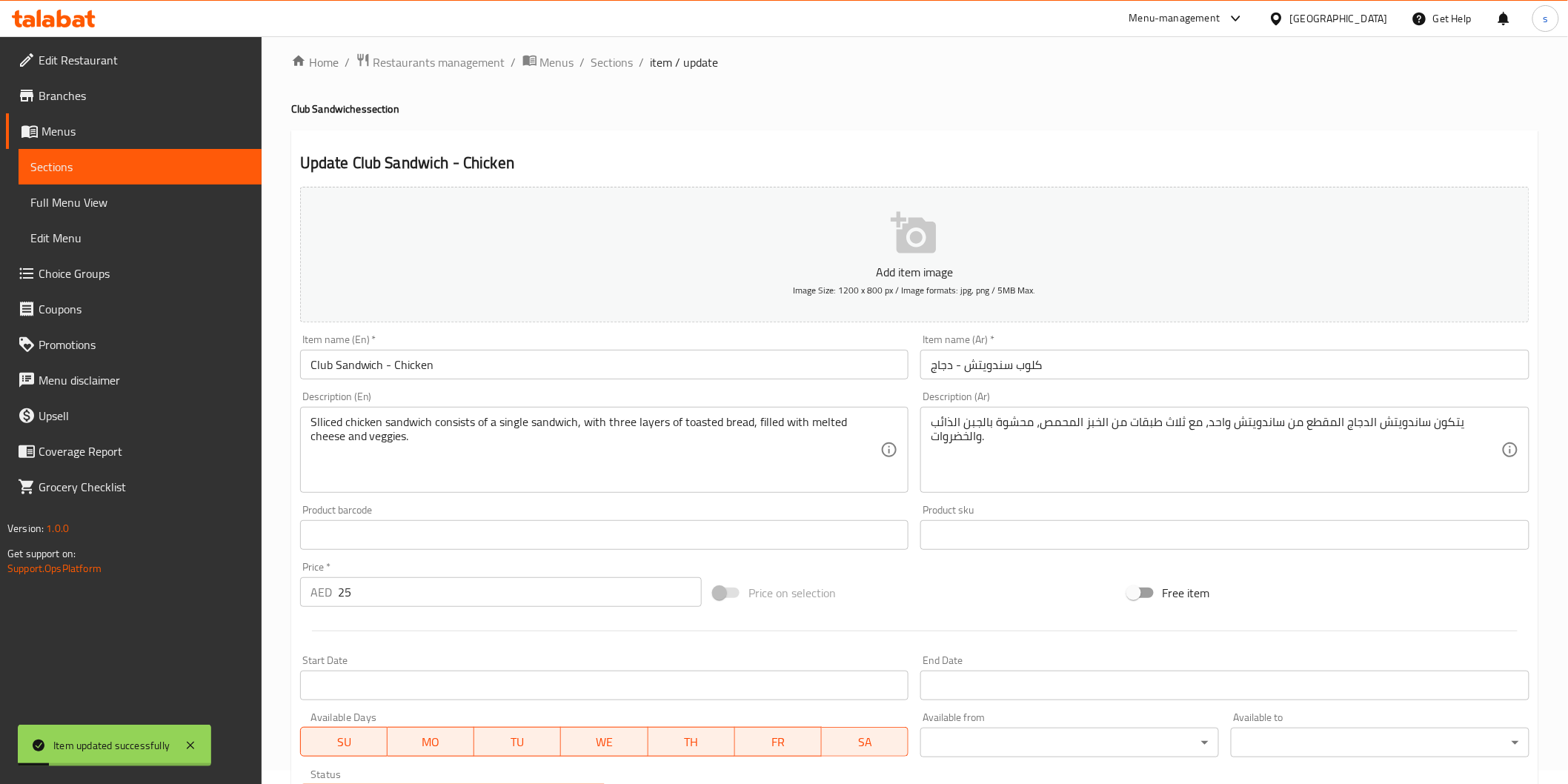
scroll to position [0, 0]
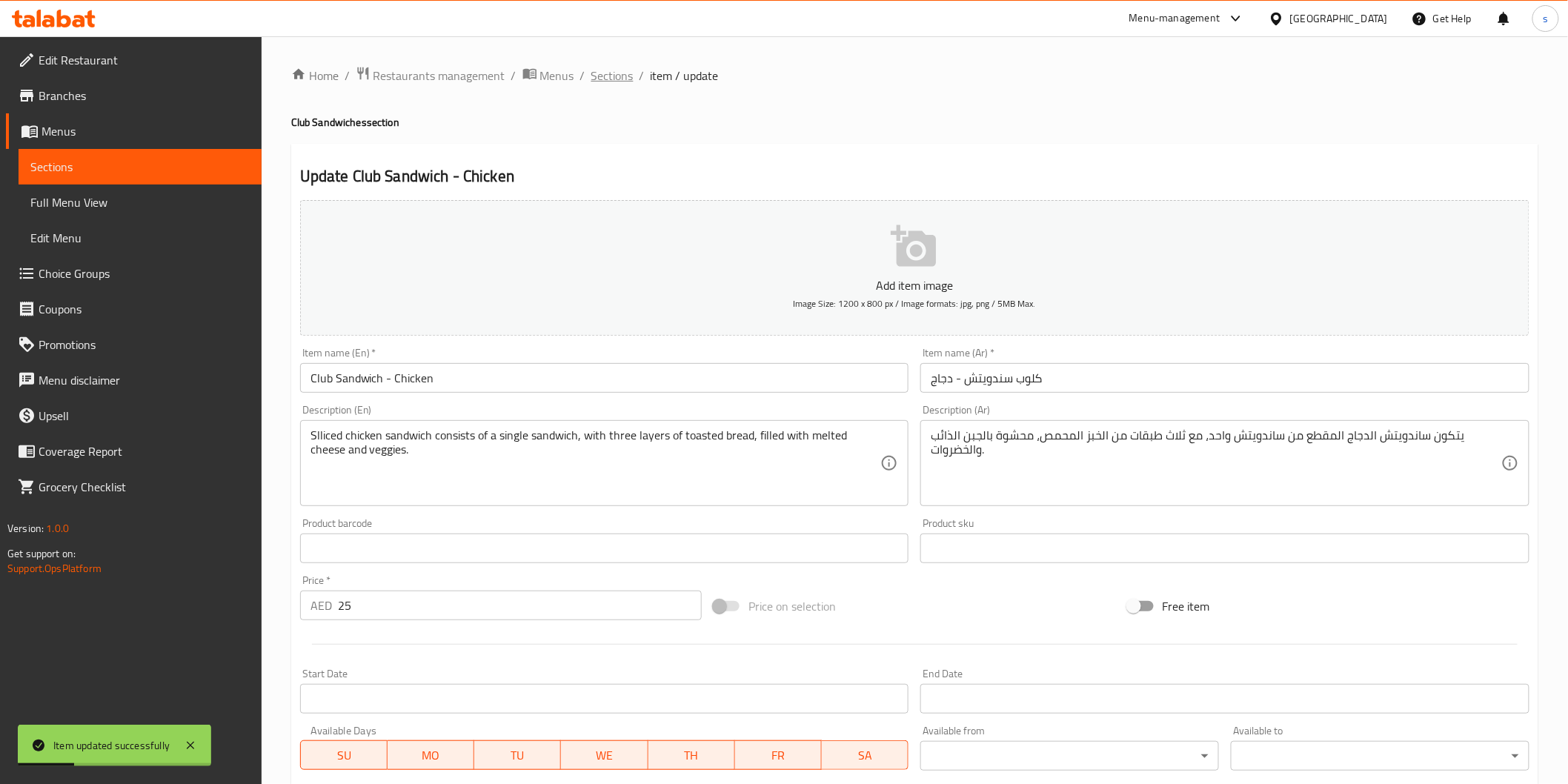
click at [596, 71] on span "Sections" at bounding box center [612, 75] width 43 height 18
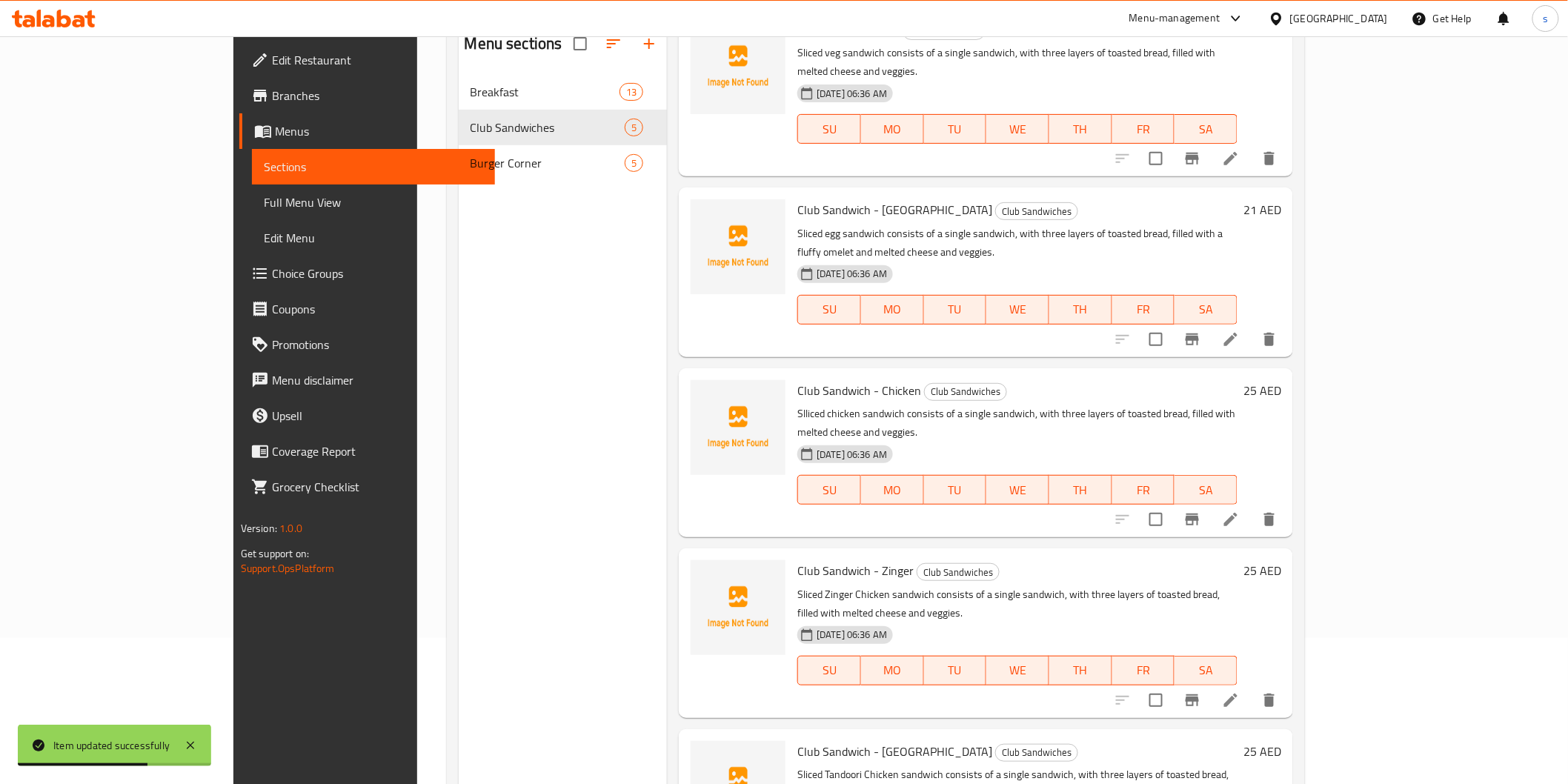
scroll to position [165, 0]
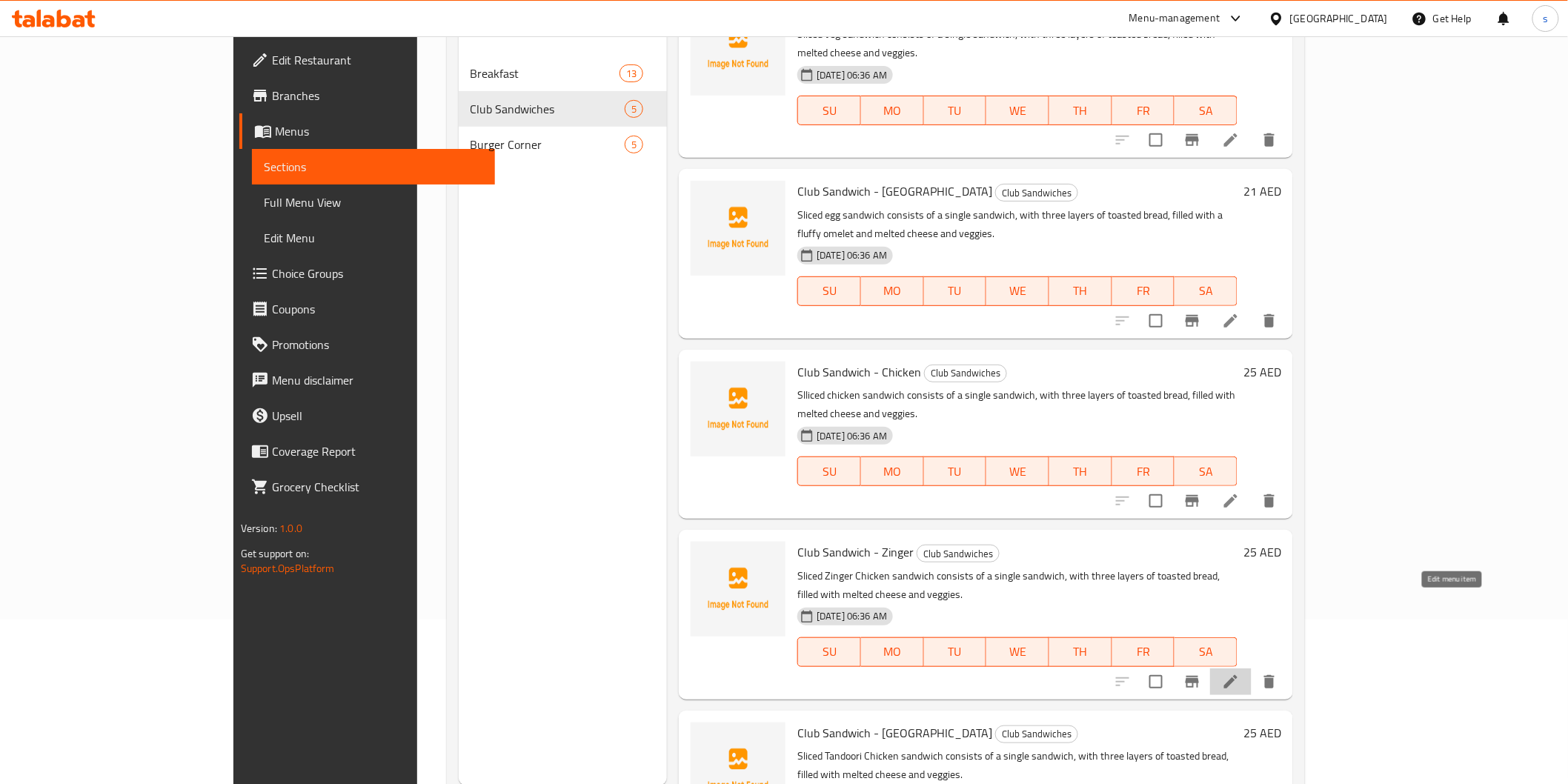
click at [1241, 673] on icon at bounding box center [1232, 682] width 18 height 18
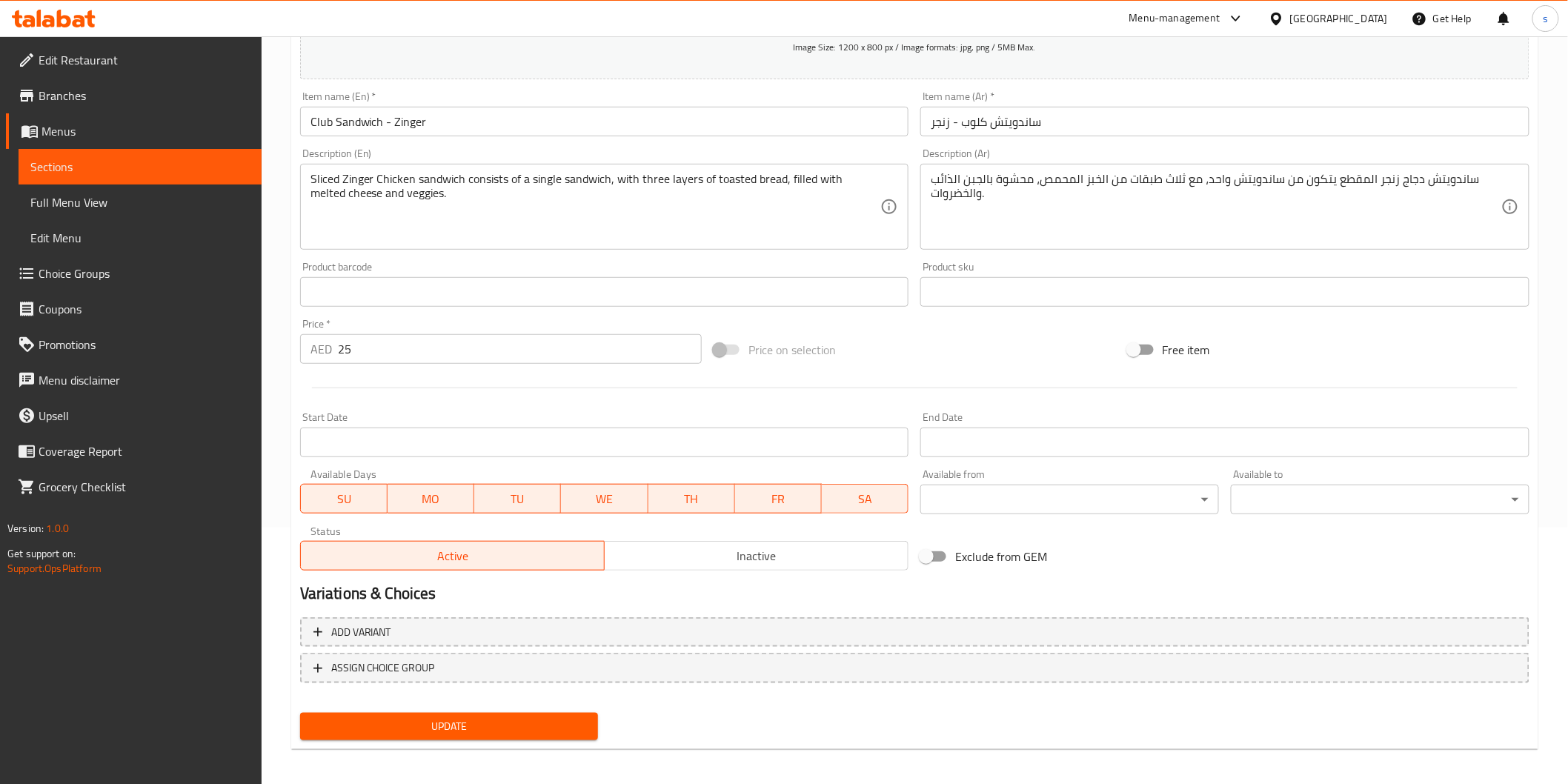
scroll to position [260, 0]
click at [470, 706] on button "Update" at bounding box center [449, 723] width 299 height 28
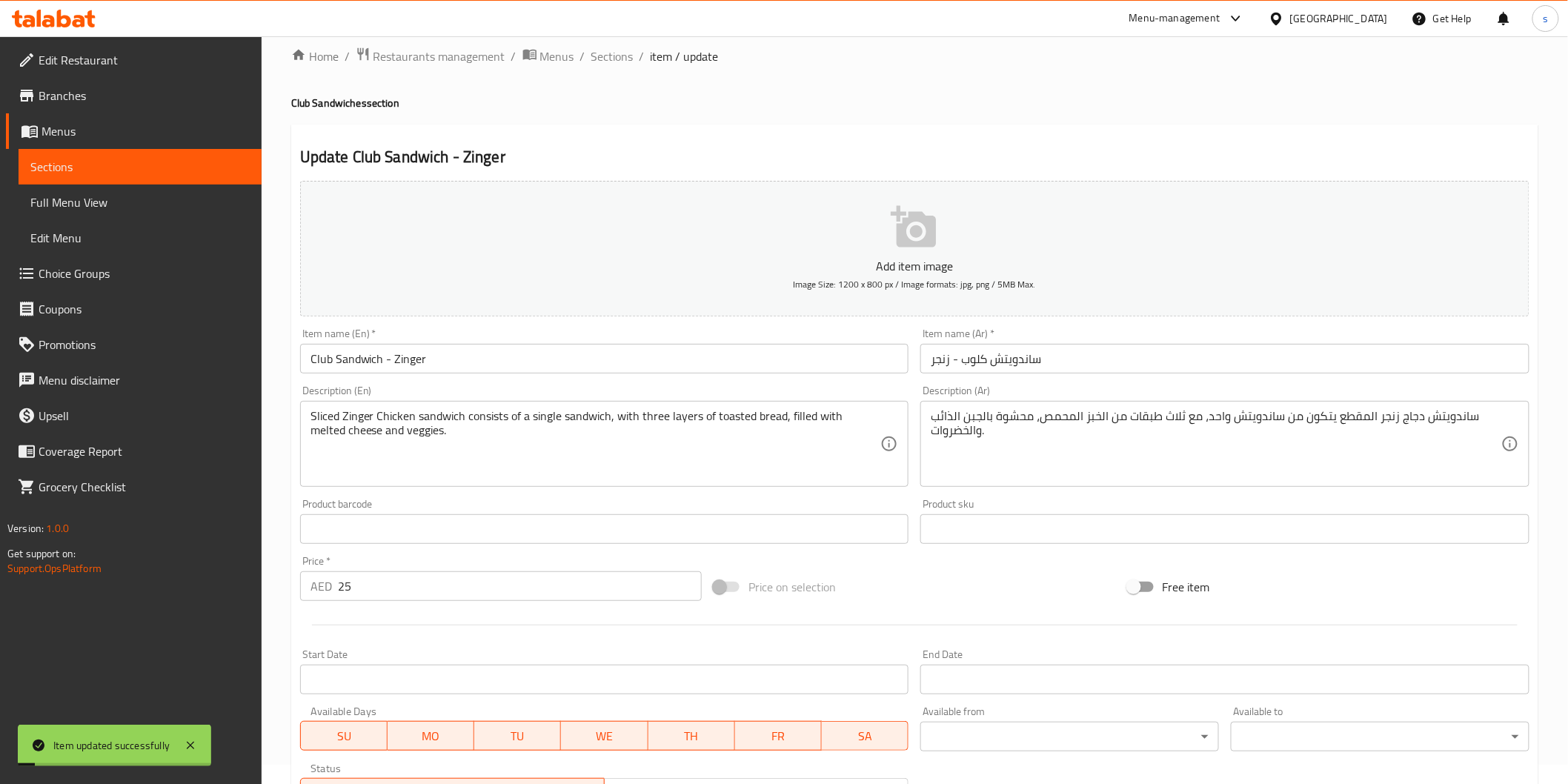
scroll to position [0, 0]
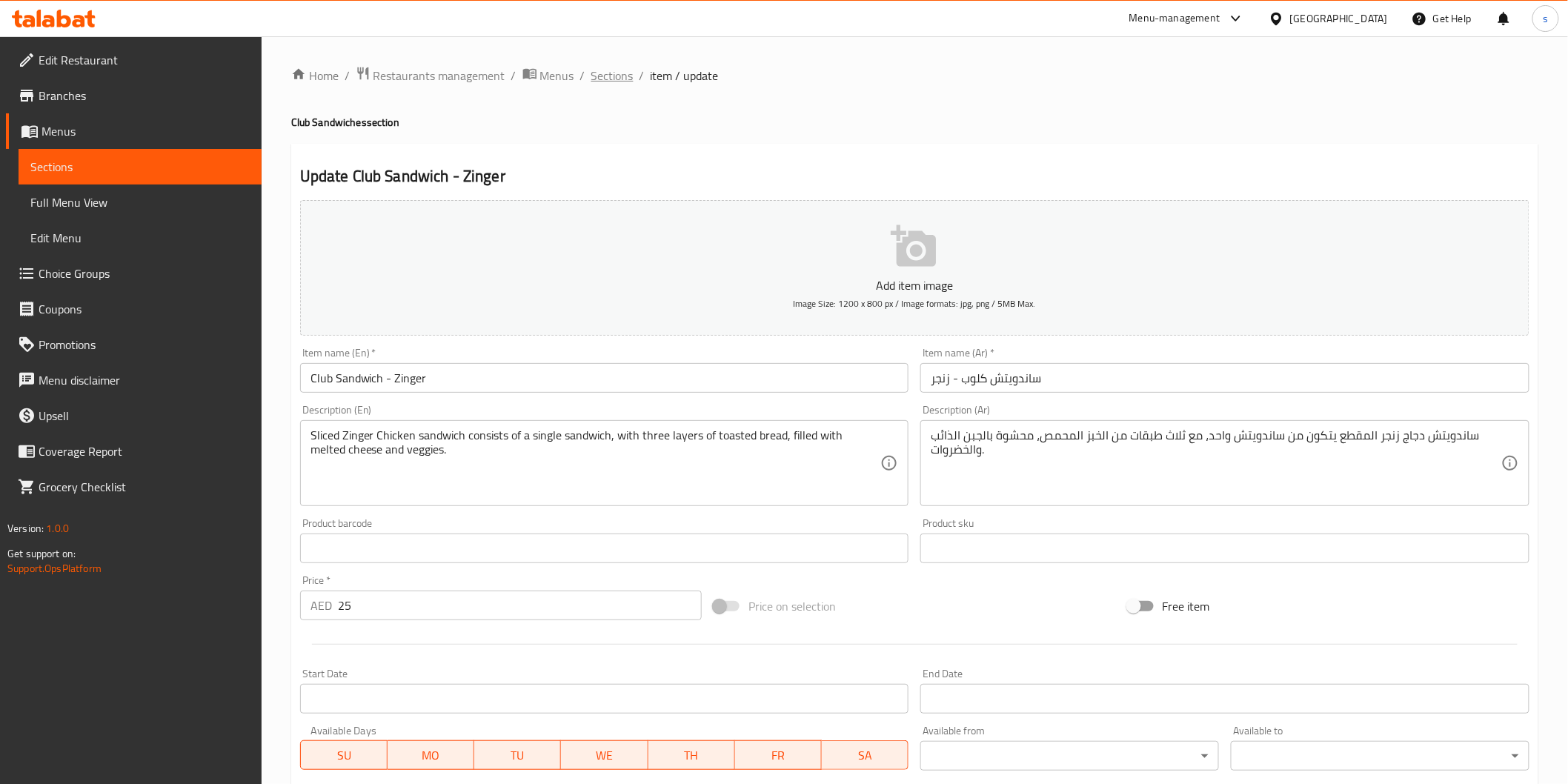
click at [618, 74] on span "Sections" at bounding box center [612, 75] width 43 height 18
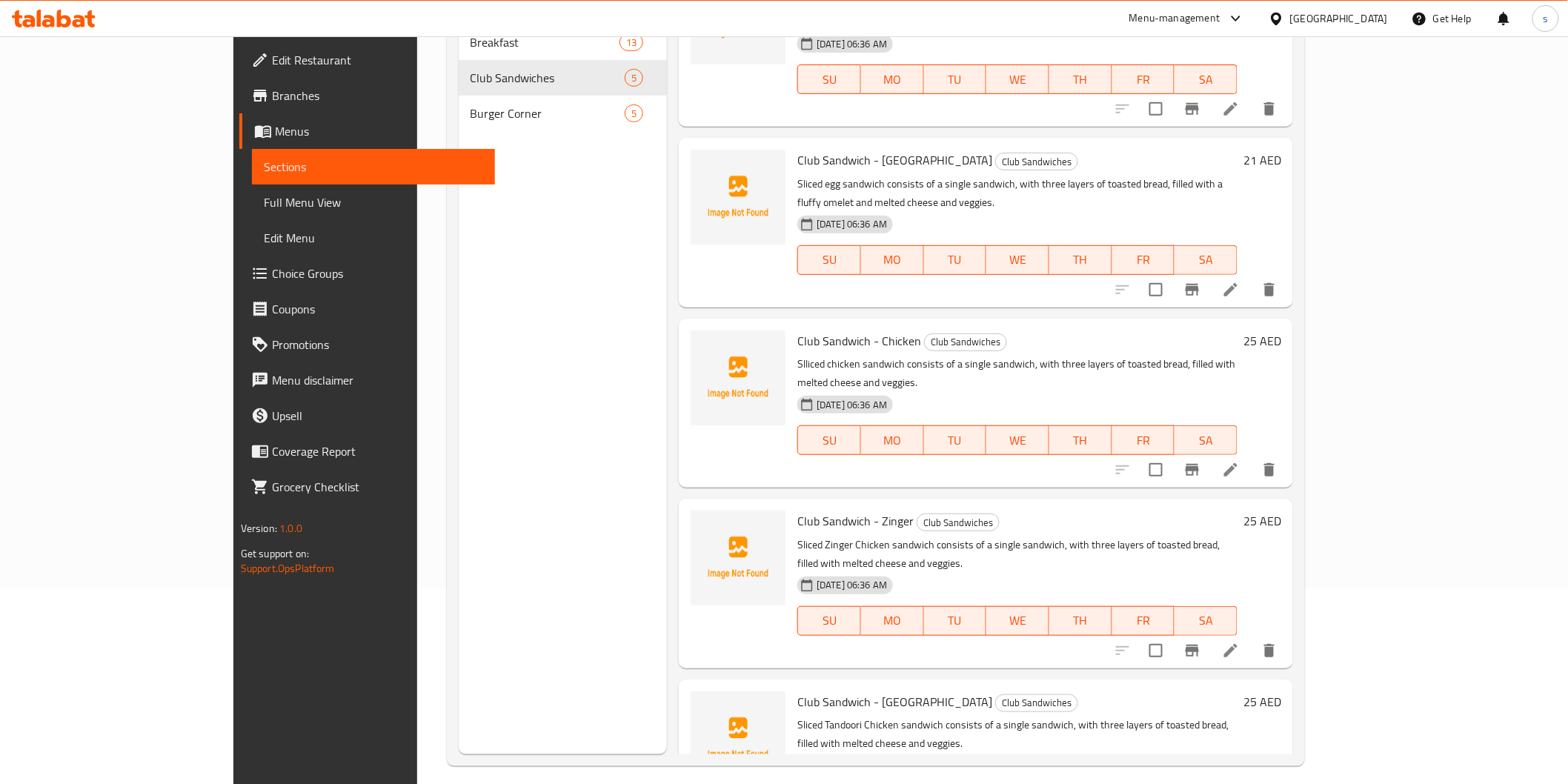
scroll to position [207, 0]
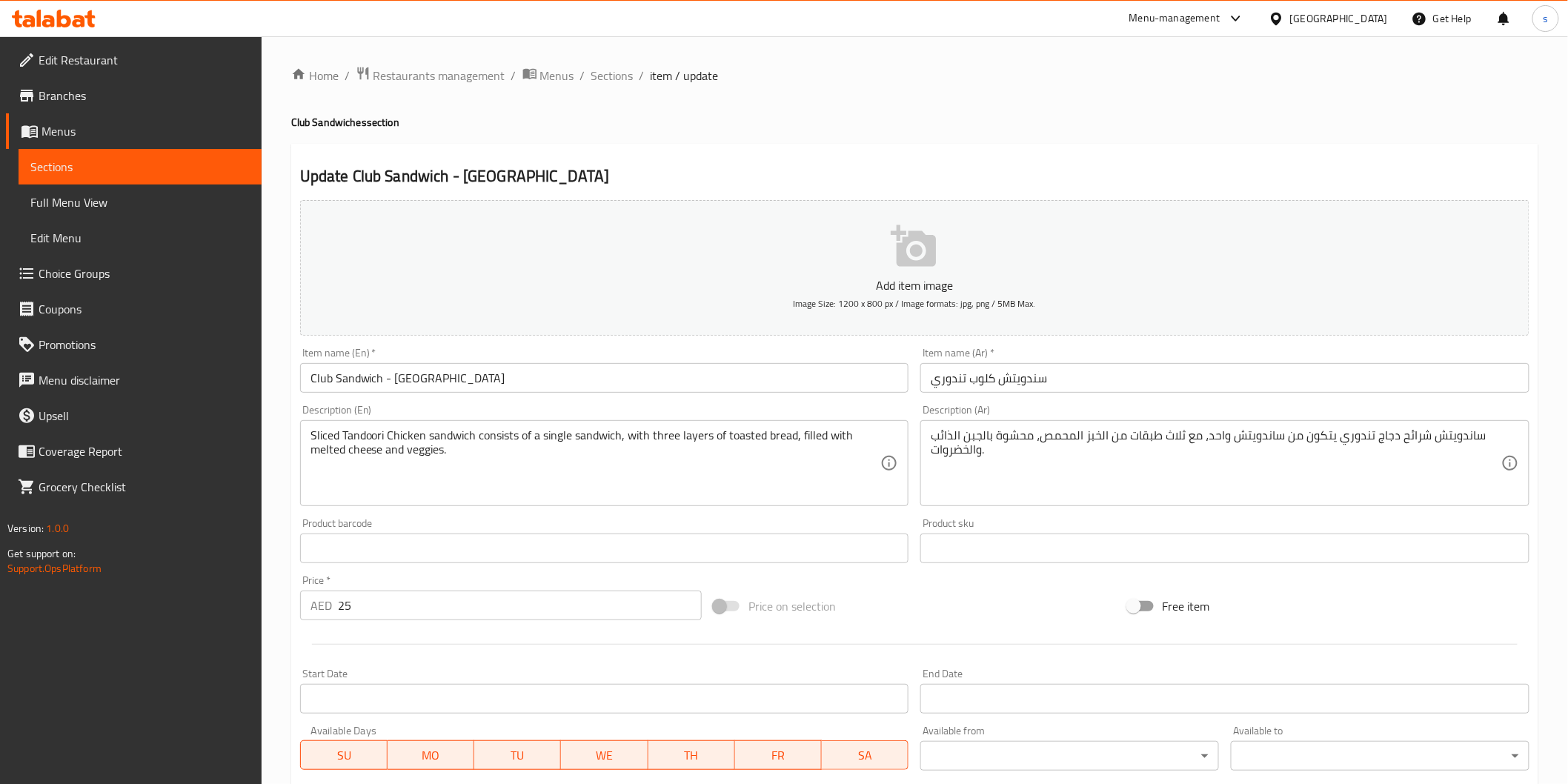
click at [971, 376] on input "سندويتش كلوب تندوري" at bounding box center [1226, 378] width 609 height 30
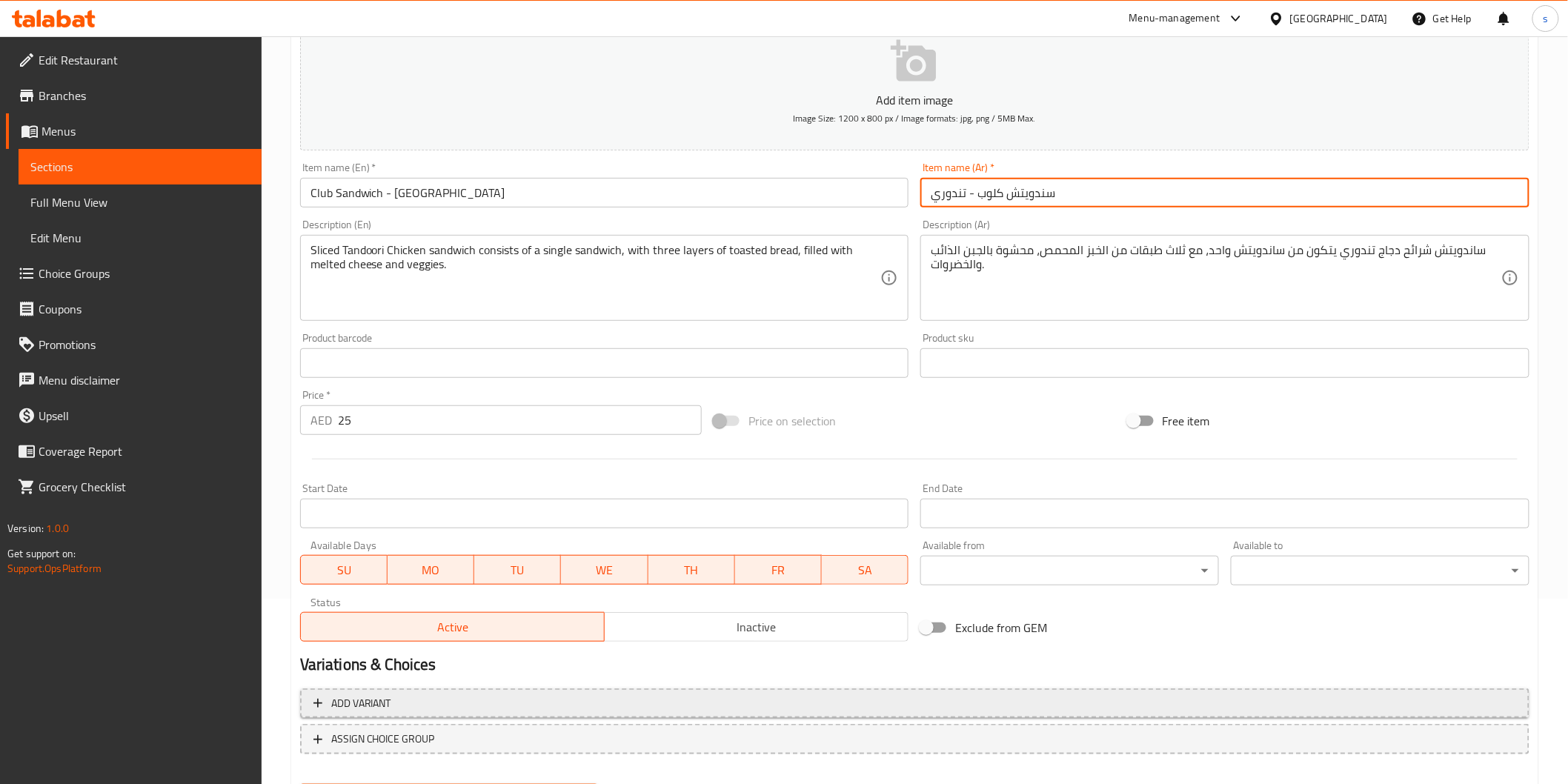
scroll to position [260, 0]
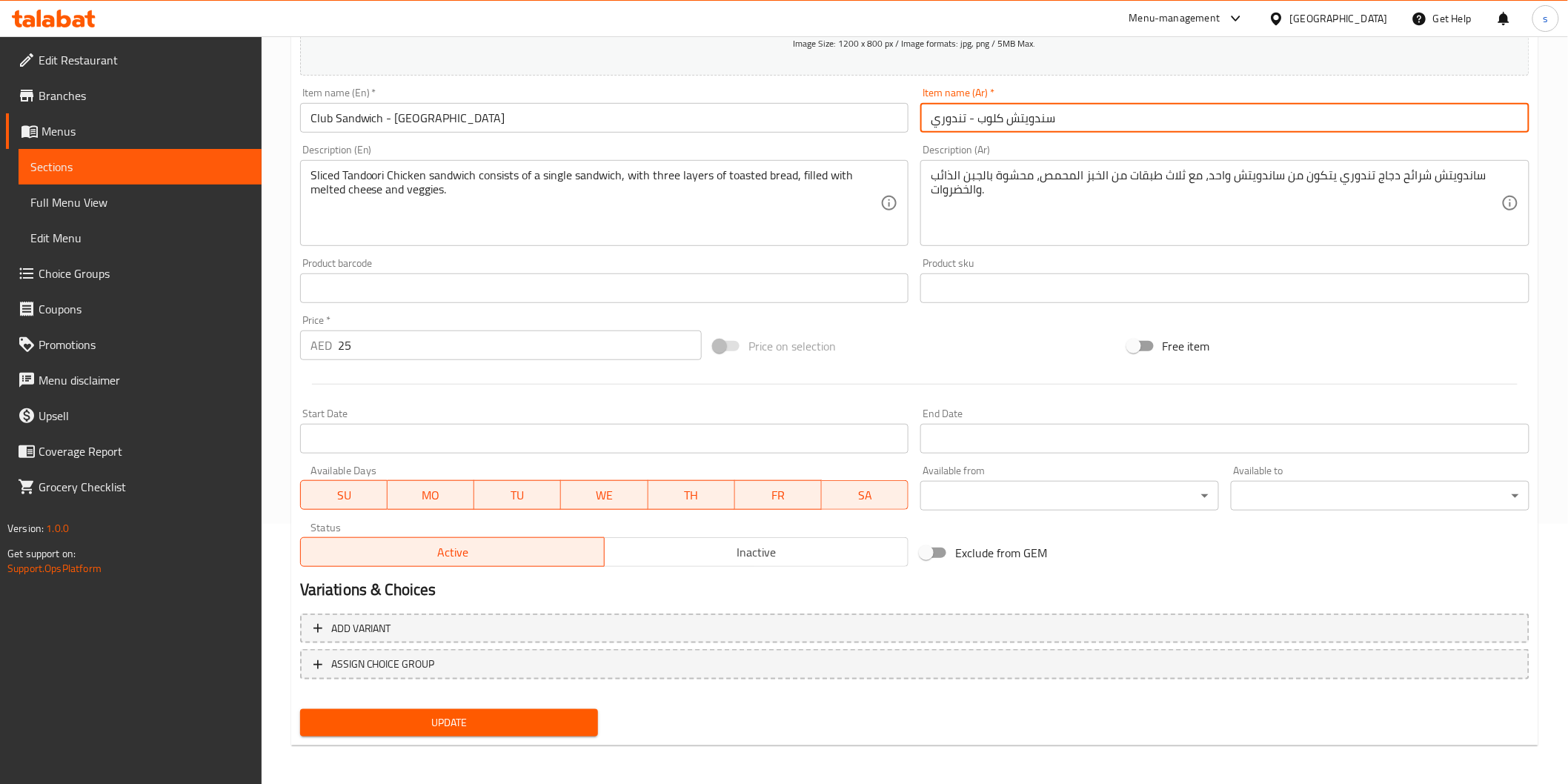
type input "سندويتش كلوب - تندوري"
click at [400, 706] on span "Update" at bounding box center [449, 722] width 275 height 19
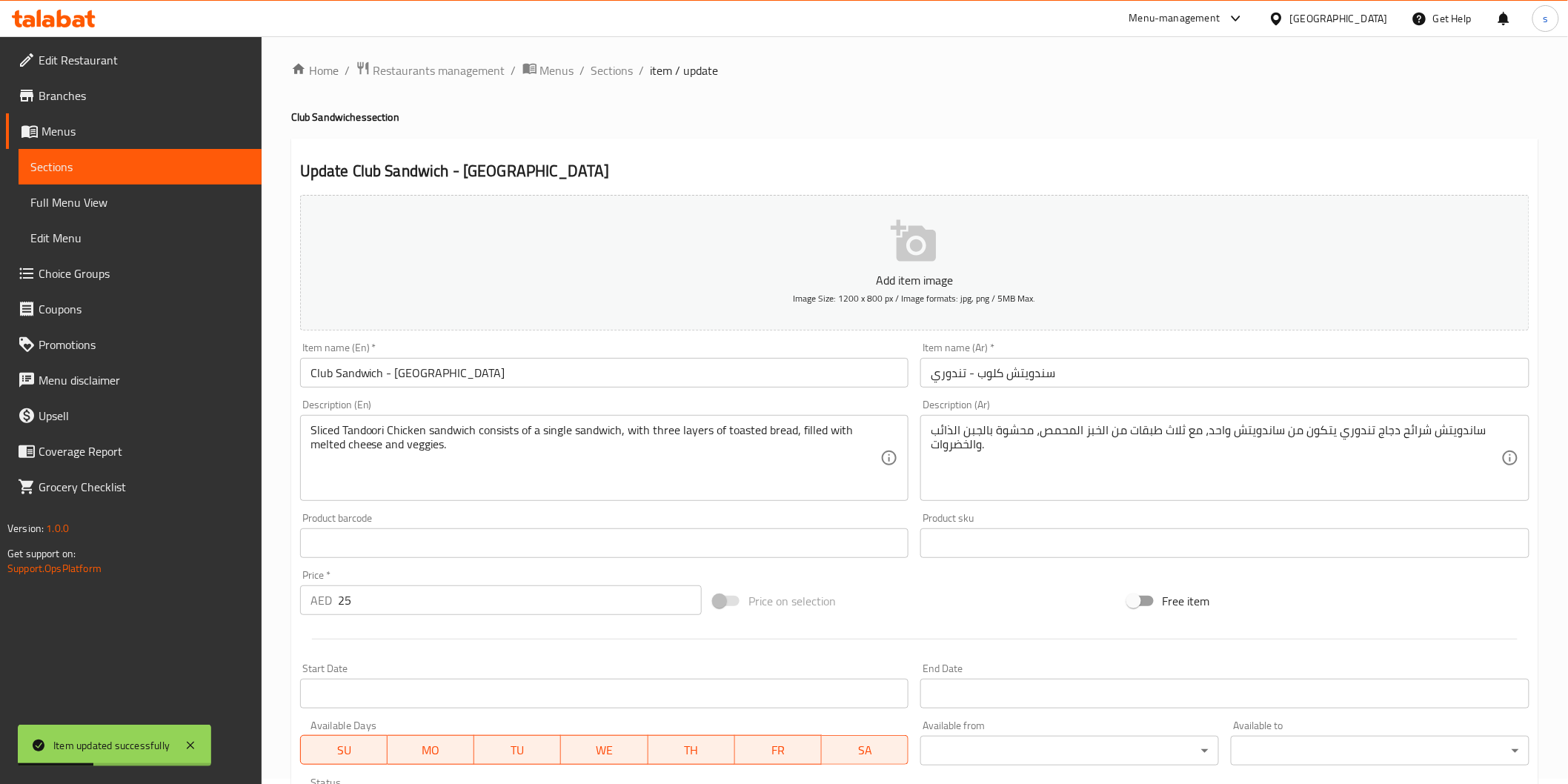
scroll to position [0, 0]
click at [610, 67] on span "Sections" at bounding box center [612, 75] width 43 height 18
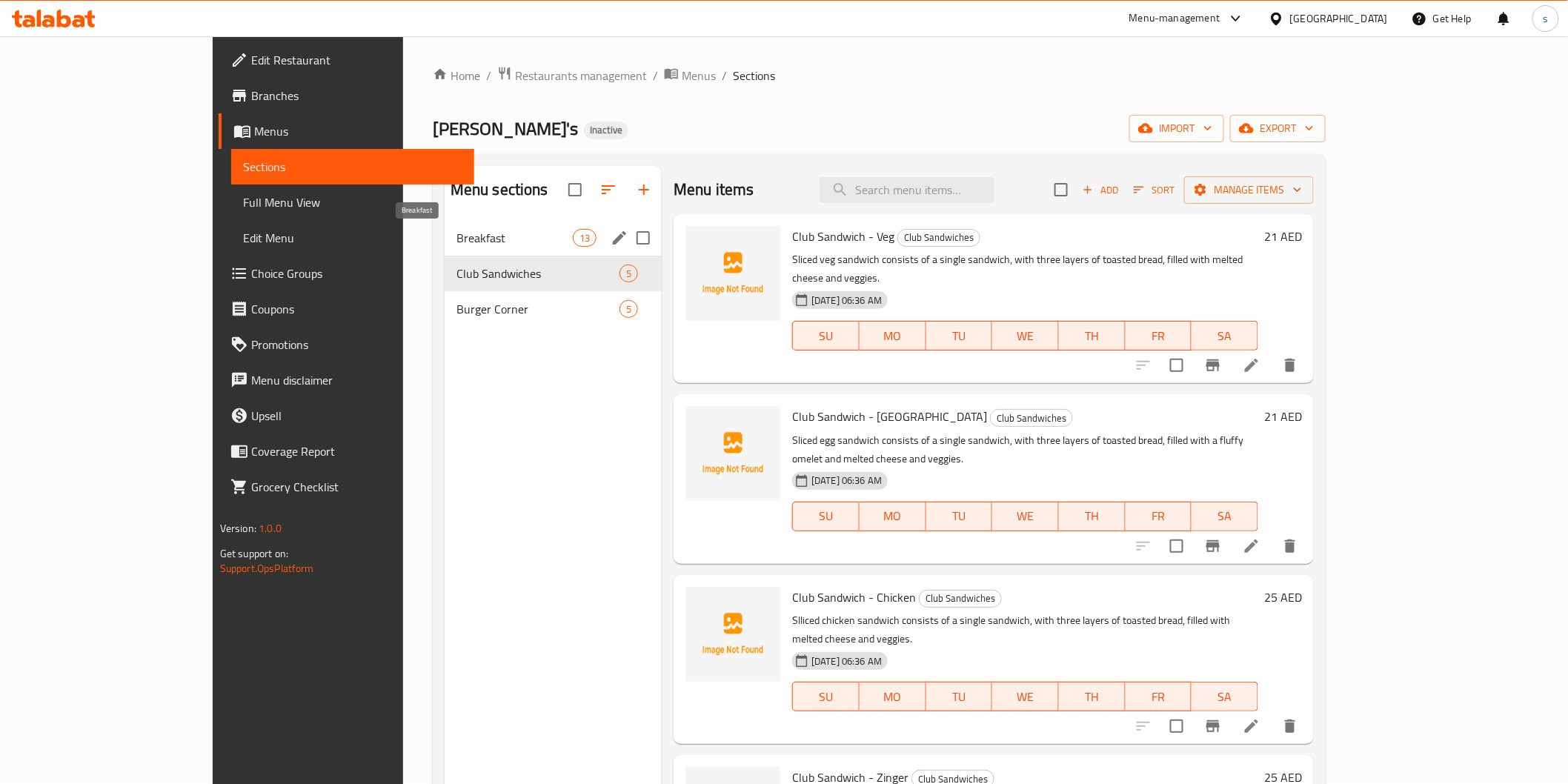
click at [463, 286] on div "Club Sandwiches 5" at bounding box center [553, 274] width 217 height 36
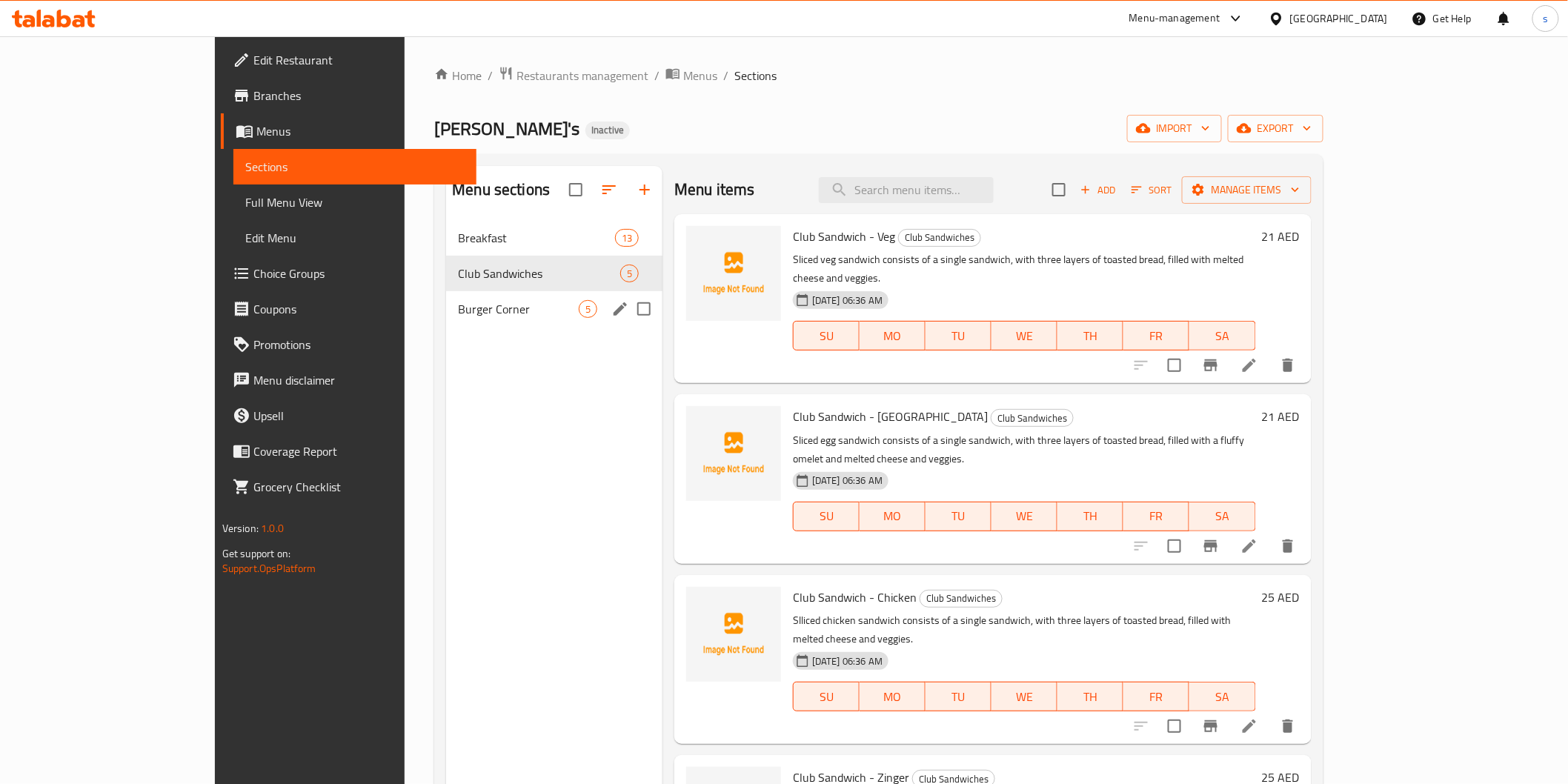
click at [468, 297] on div "Breakfast 13 Club Sandwiches 5 Burger Corner 5" at bounding box center [555, 274] width 216 height 107
click at [476, 307] on span "Burger Corner" at bounding box center [519, 309] width 121 height 18
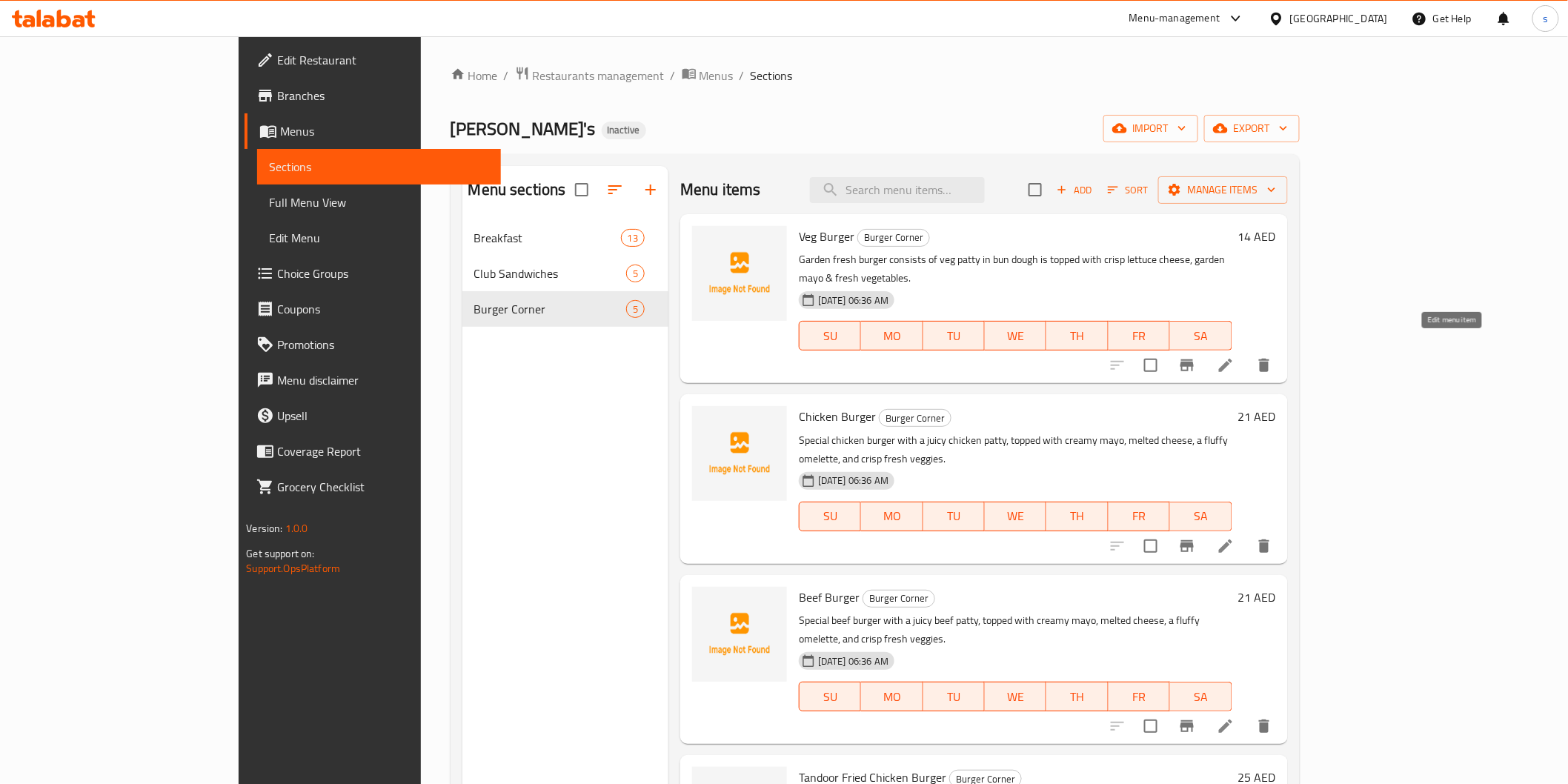
click at [1235, 356] on icon at bounding box center [1226, 365] width 18 height 18
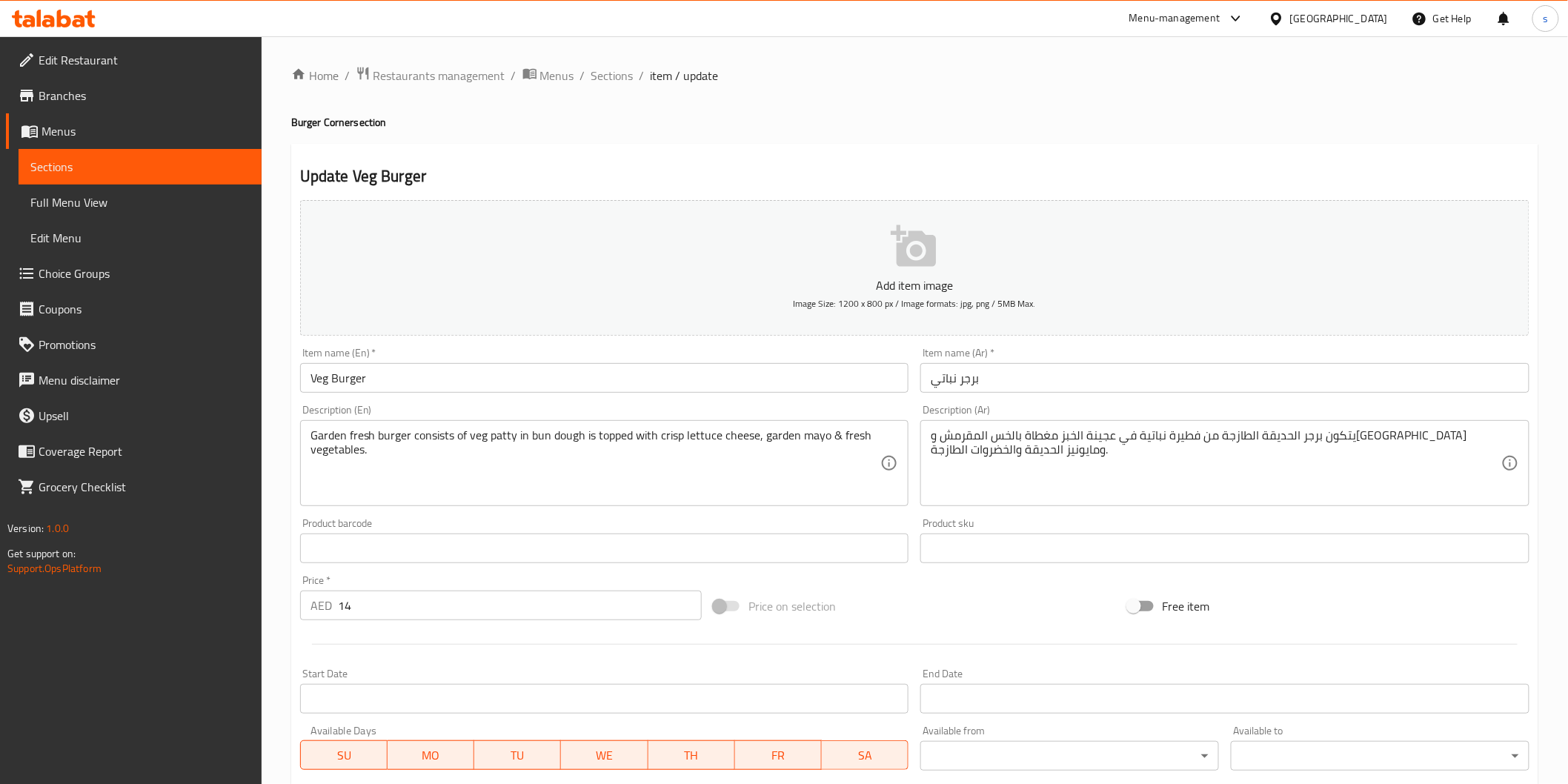
drag, startPoint x: 306, startPoint y: 432, endPoint x: 330, endPoint y: 445, distance: 27.3
click at [330, 445] on div "Garden fresh burger consists of veg patty in bun dough is topped with crisp let…" at bounding box center [604, 462] width 609 height 86
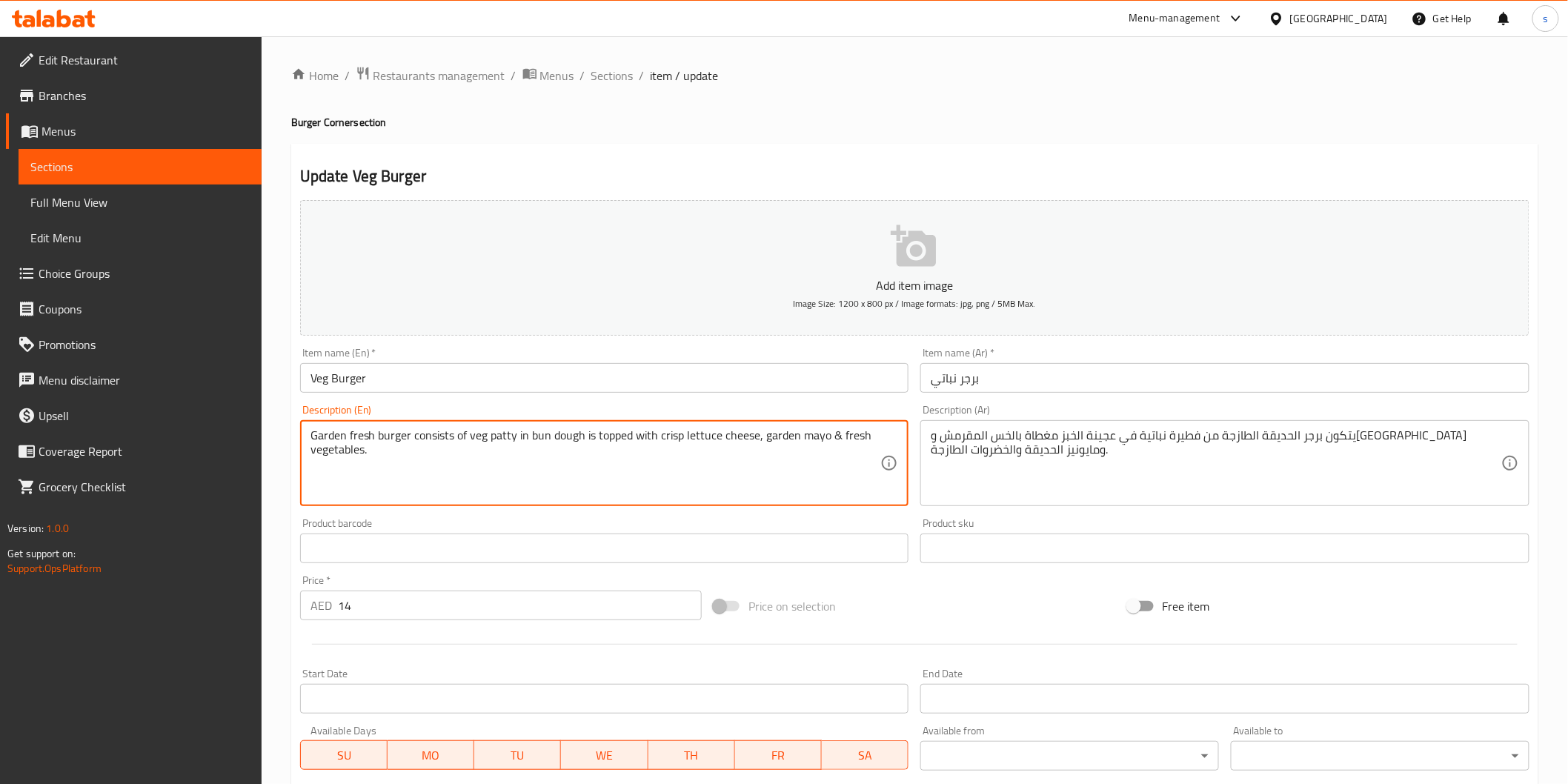
drag, startPoint x: 312, startPoint y: 436, endPoint x: 418, endPoint y: 520, distance: 135.2
click at [418, 520] on div "Add item image Image Size: 1200 x 800 px / Image formats: jpg, png / 5MB Max. I…" at bounding box center [915, 514] width 1241 height 639
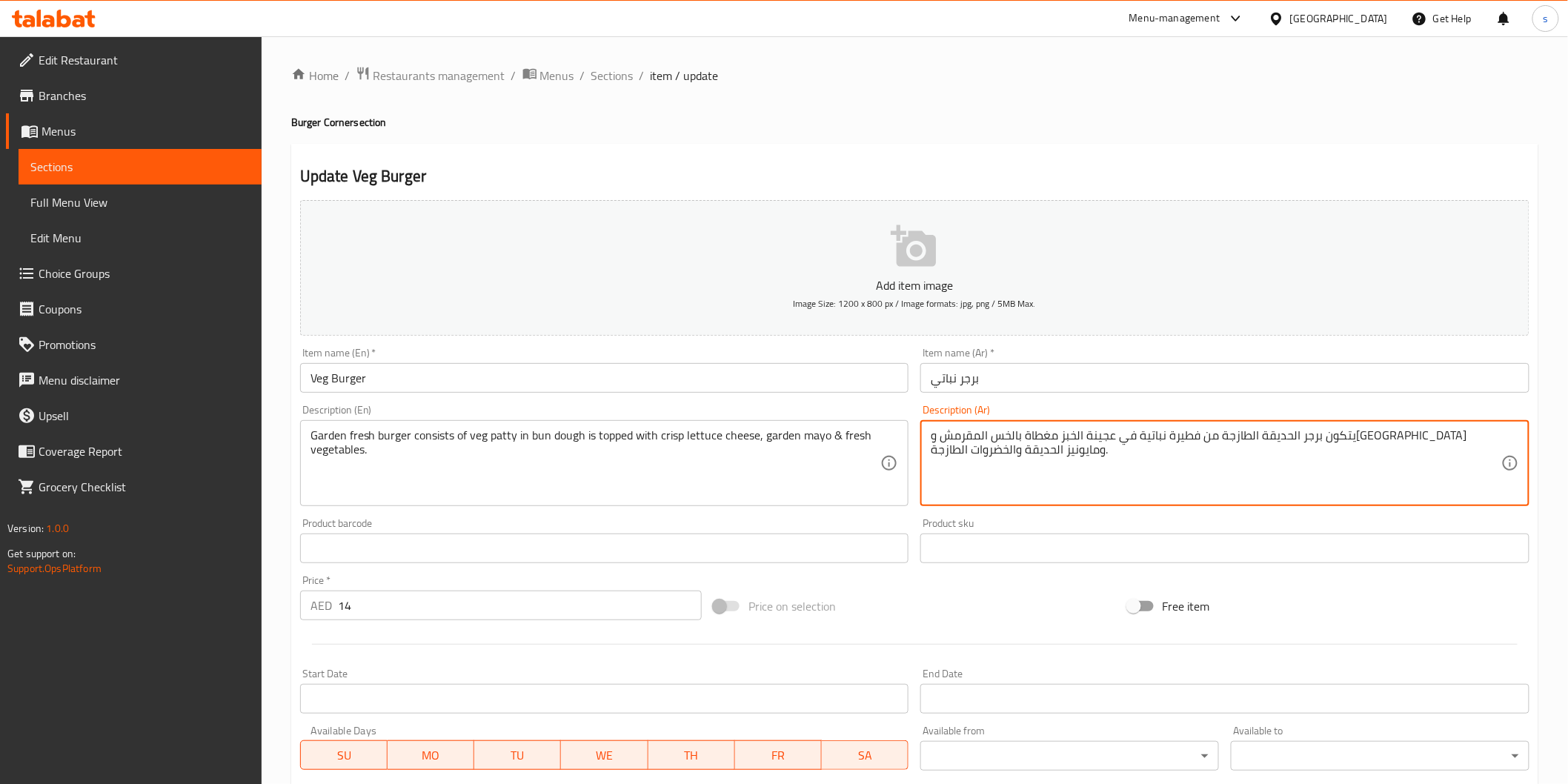
click at [1173, 501] on div "يتكون برجر الحديقة الطازجة من فطيرة نباتية في عجينة الخبز مغطاة بالخس المقرمش و…" at bounding box center [1226, 462] width 609 height 86
paste textarea "يتكون البرجر الطازج من فطيرة نباتية في عجينة الخبز مغطاة بالخس المقرمش والجبن و…"
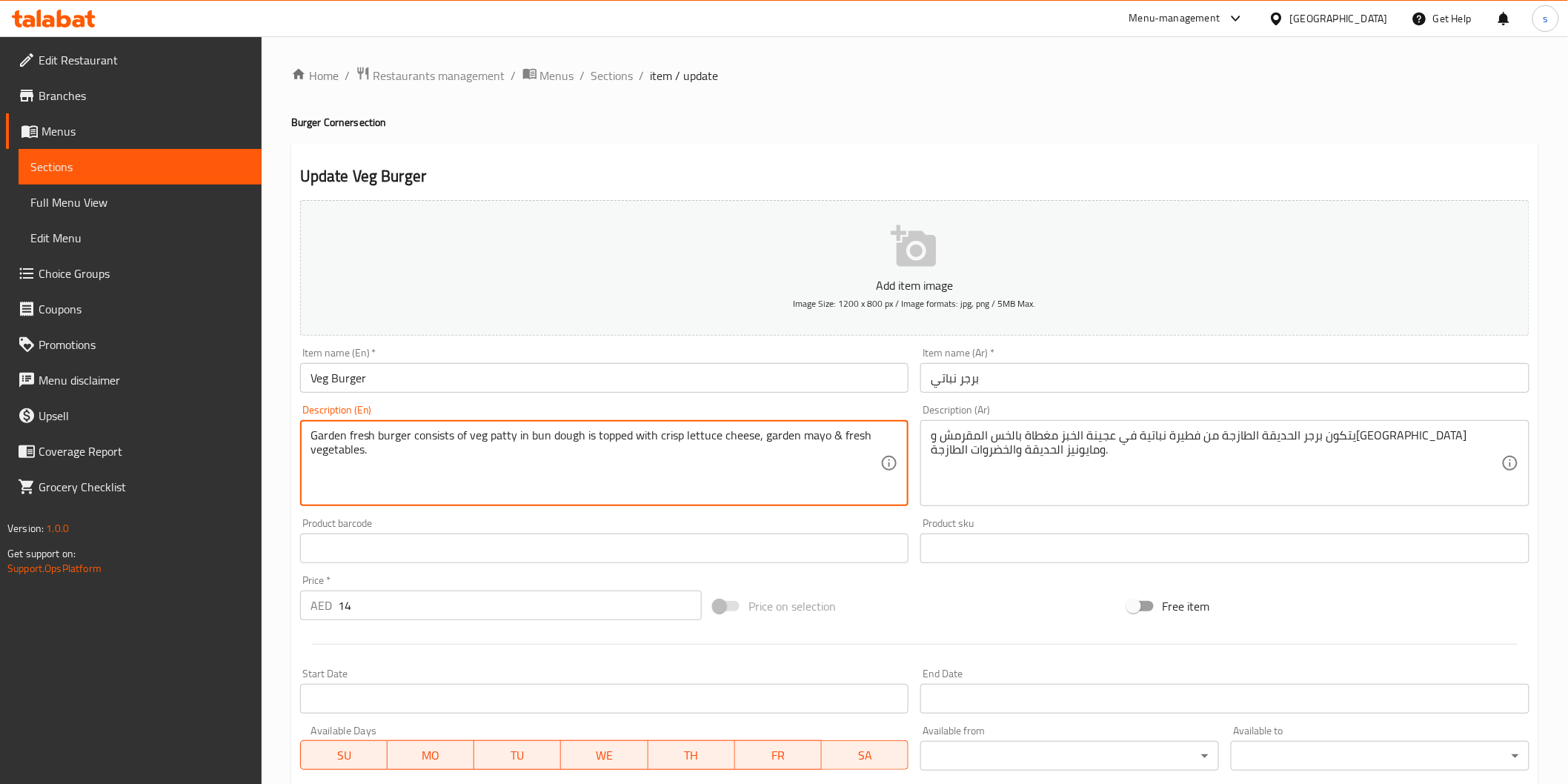
drag, startPoint x: 760, startPoint y: 439, endPoint x: 832, endPoint y: 445, distance: 72.2
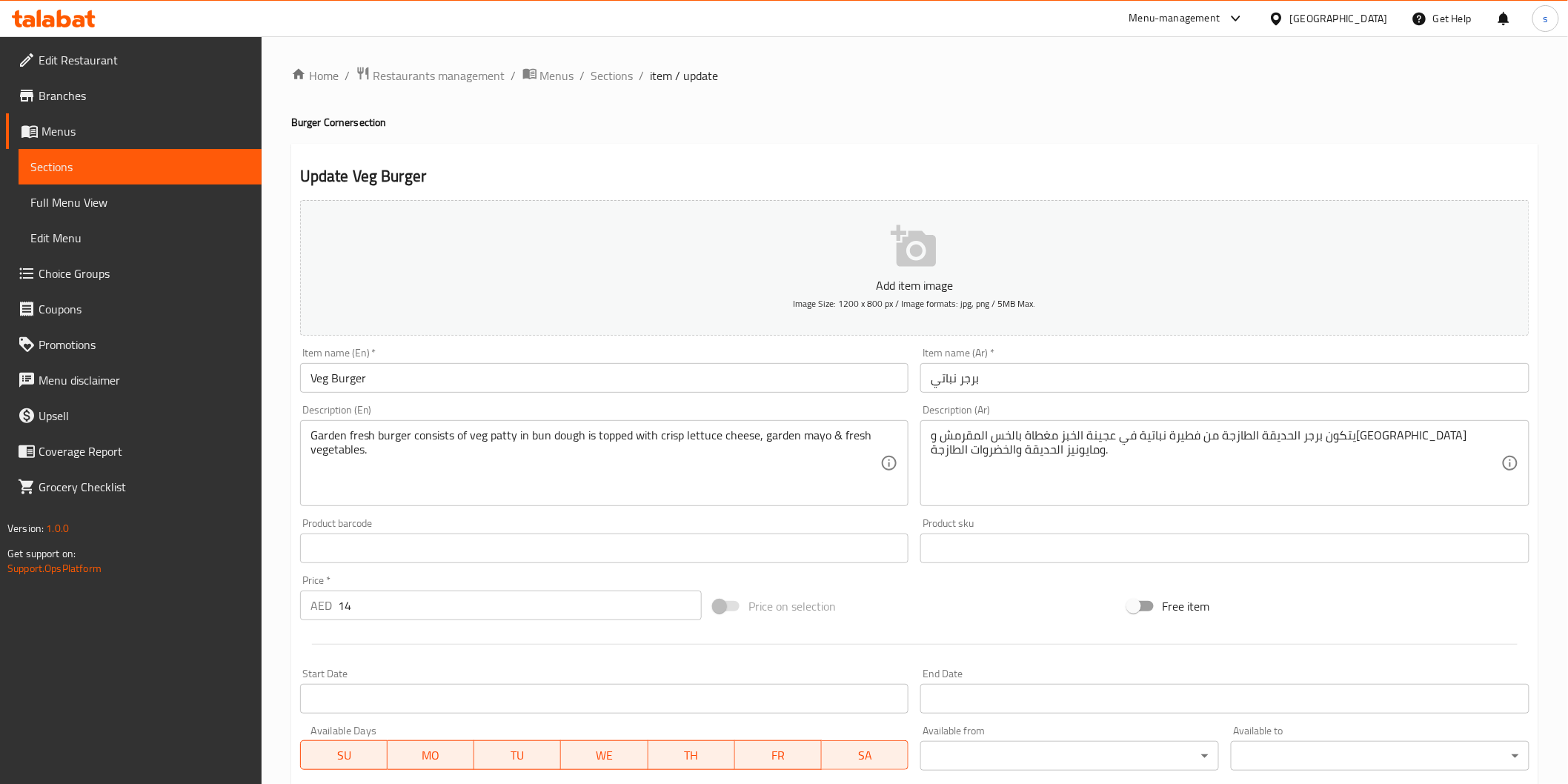
drag, startPoint x: 307, startPoint y: 434, endPoint x: 331, endPoint y: 471, distance: 44.1
click at [334, 474] on div "Garden fresh burger consists of veg patty in bun dough is topped with crisp let…" at bounding box center [604, 462] width 609 height 86
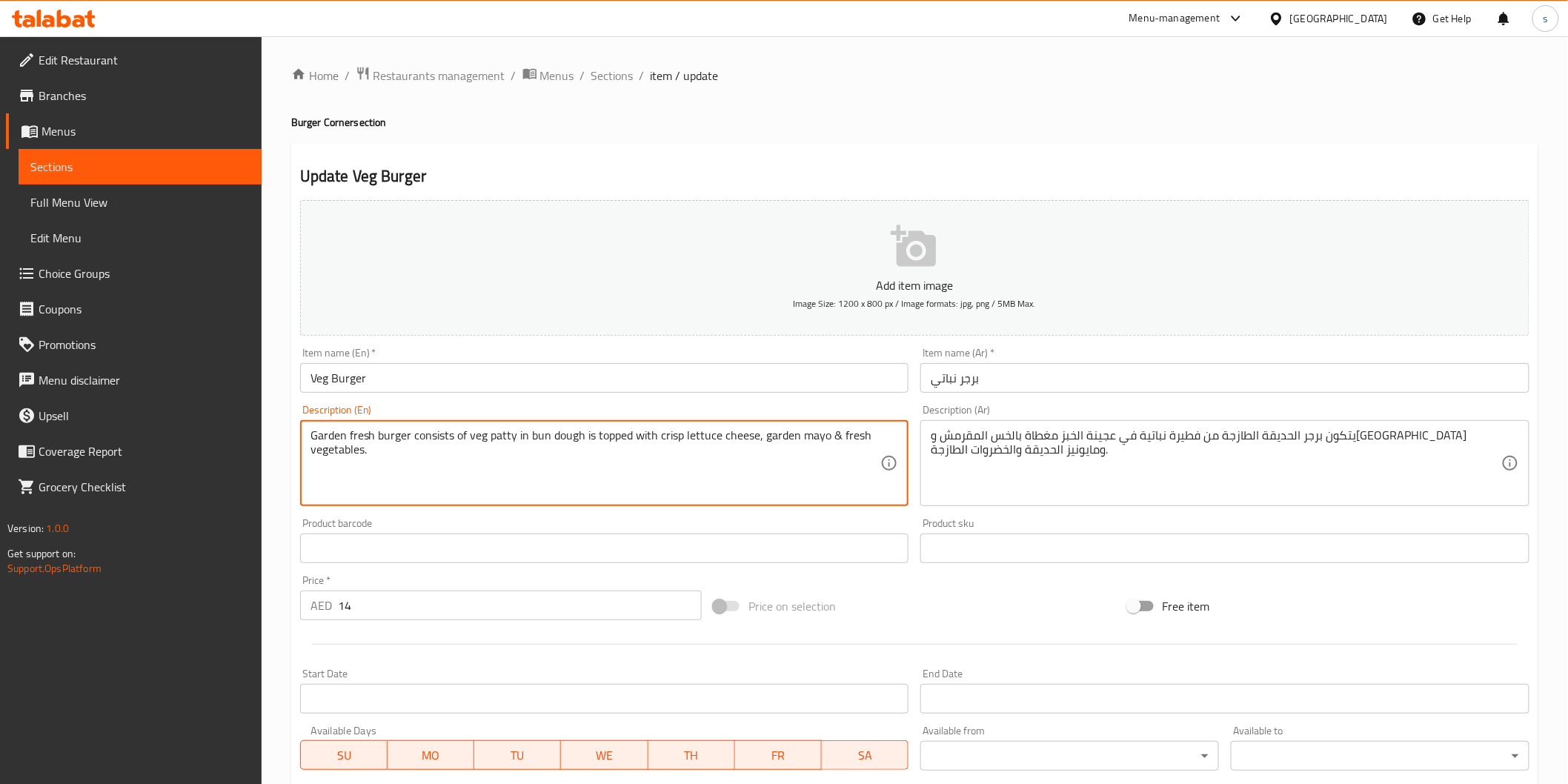
drag, startPoint x: 314, startPoint y: 438, endPoint x: 395, endPoint y: 502, distance: 103.2
click at [395, 502] on div "Garden fresh burger consists of veg patty in bun dough is topped with crisp let…" at bounding box center [604, 462] width 609 height 86
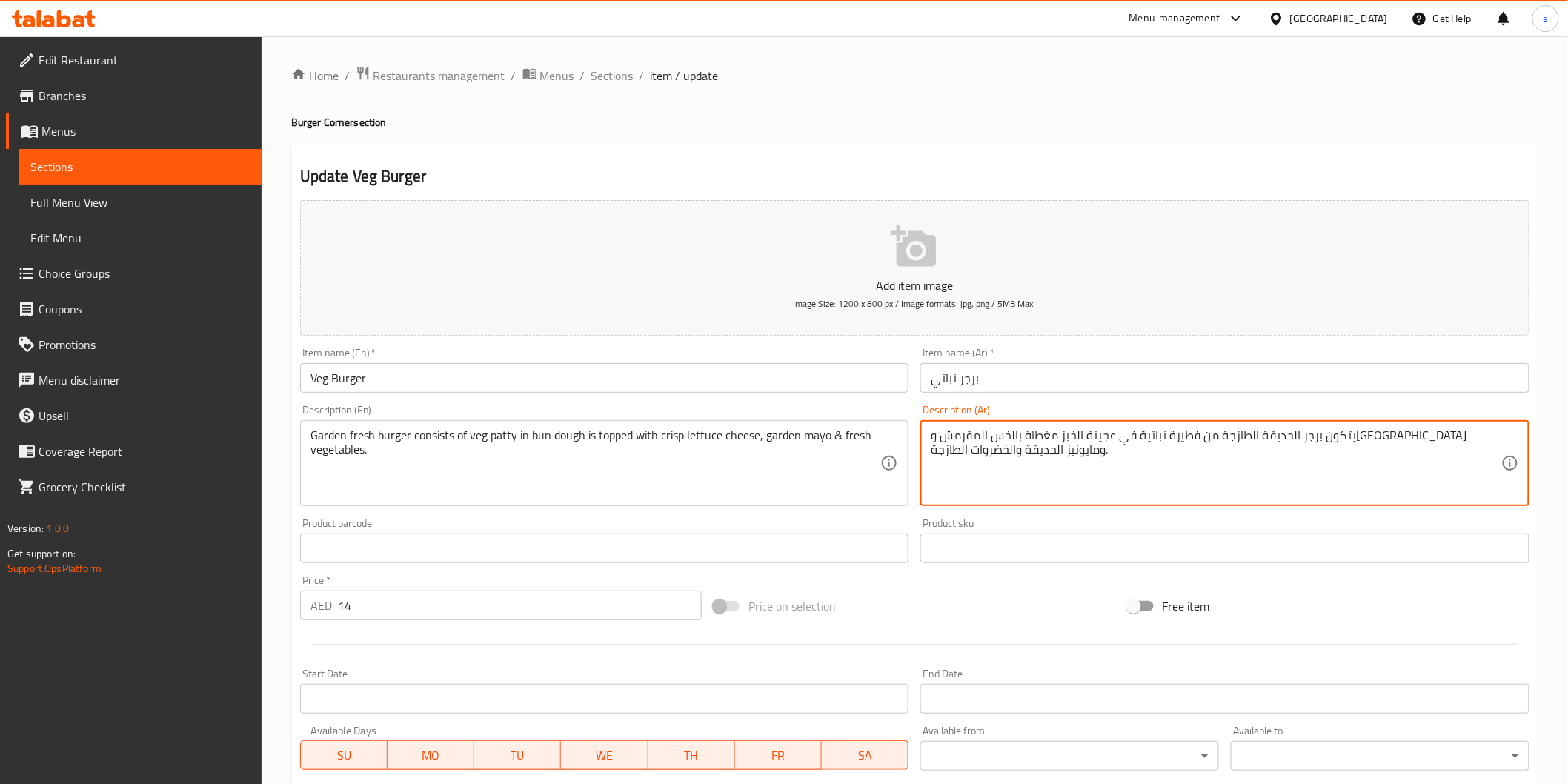
click at [934, 434] on textarea "يتكون برجر الحديقة الطازجة من فطيرة نباتية في عجينة الخبز مغطاة بالخس المقرمش و…" at bounding box center [1216, 463] width 571 height 70
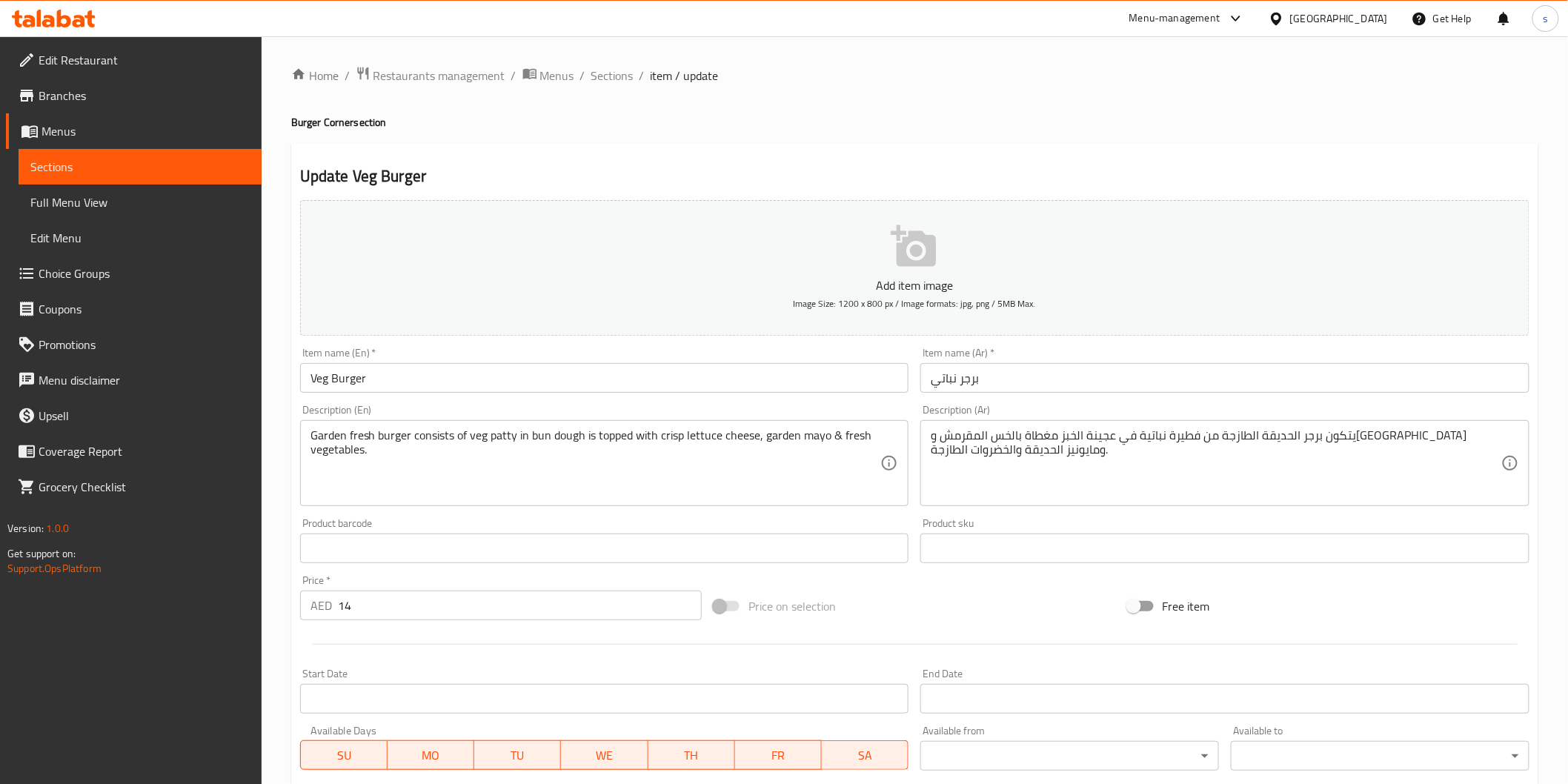
drag, startPoint x: 929, startPoint y: 435, endPoint x: 958, endPoint y: 435, distance: 29.0
click at [958, 435] on div "يتكون برجر الحديقة الطازجة من فطيرة نباتية في عجينة الخبز مغطاة بالخس المقرمش و…" at bounding box center [1226, 462] width 609 height 86
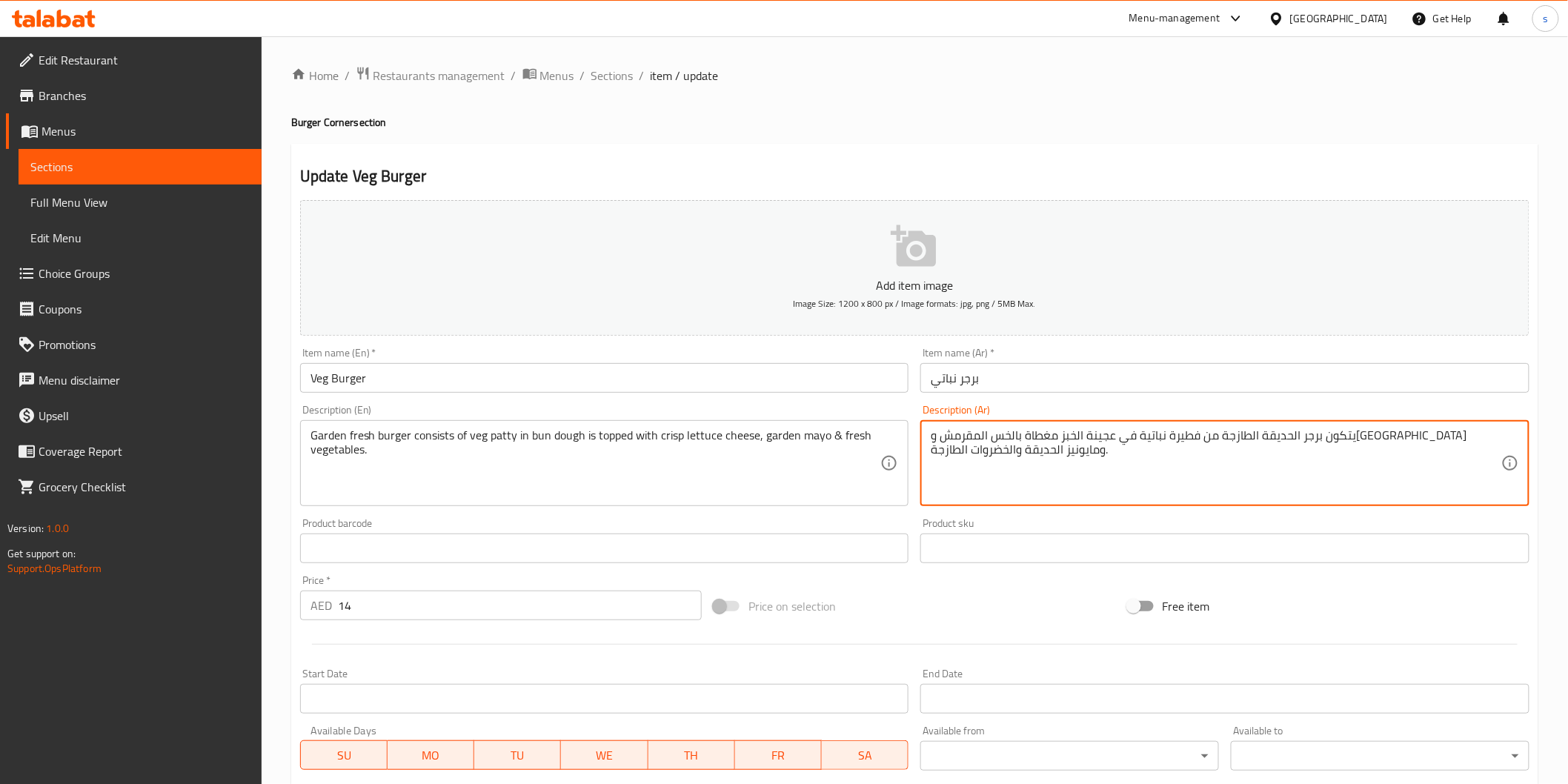
drag, startPoint x: 936, startPoint y: 435, endPoint x: 958, endPoint y: 439, distance: 22.4
click at [958, 439] on textarea "يتكون برجر الحديقة الطازجة من فطيرة نباتية في عجينة الخبز مغطاة بالخس المقرمش و…" at bounding box center [1216, 463] width 571 height 70
drag, startPoint x: 932, startPoint y: 435, endPoint x: 968, endPoint y: 438, distance: 36.1
click at [968, 438] on textarea "يتكون برجر الحديقة الطازجة من فطيرة نباتية في عجينة الخبز مغطاة بالخس المقرمش و…" at bounding box center [1216, 463] width 571 height 70
click at [1023, 436] on textarea "يتكون برجر الحديقة الطازجة من فطيرة نباتية في عجينة الخبز مغطاة بالخس المقرمش و…" at bounding box center [1216, 463] width 571 height 70
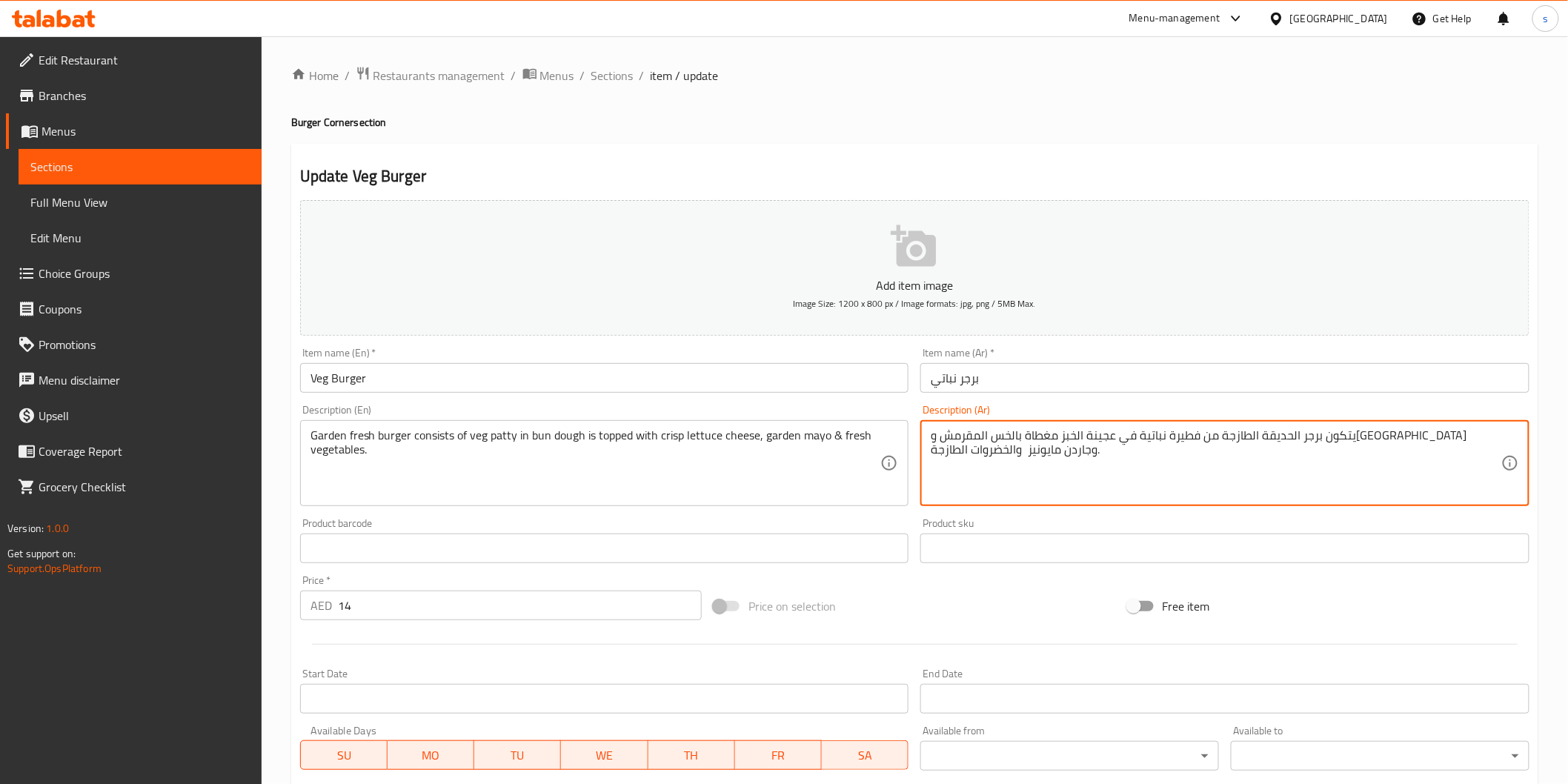
click at [1355, 436] on textarea "يتكون برجر الحديقة الطازجة من فطيرة نباتية في عجينة الخبز مغطاة بالخس المقرمش و…" at bounding box center [1216, 463] width 571 height 70
click at [1359, 436] on textarea "يتكون برجر الحديقة الطازجة من فطيرة نباتية في عجينة الخبز مغطاة بالخس المقرمش و…" at bounding box center [1216, 463] width 571 height 70
drag, startPoint x: 1219, startPoint y: 438, endPoint x: 1229, endPoint y: 440, distance: 10.2
click at [1229, 440] on textarea "يتكون جاردن برجر الطازجة من فطيرة نباتية في عجينة الخبز مغطاة بالخس المقرمش وال…" at bounding box center [1216, 463] width 571 height 70
drag, startPoint x: 1214, startPoint y: 435, endPoint x: 1232, endPoint y: 442, distance: 19.3
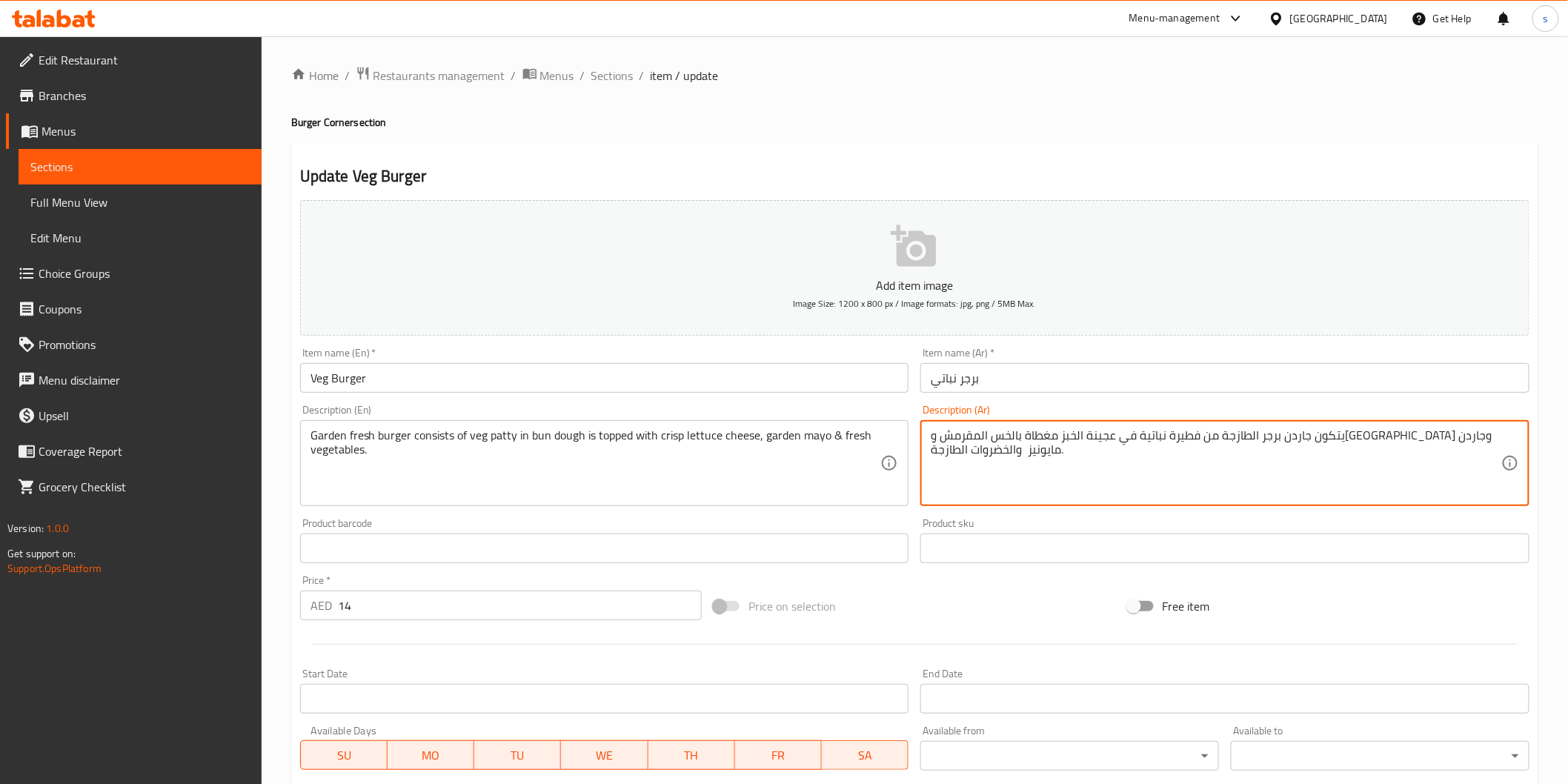
click at [1232, 442] on textarea "يتكون جاردن برجر الطازجة من فطيرة نباتية في عجينة الخبز مغطاة بالخس المقرمش وال…" at bounding box center [1216, 463] width 571 height 70
click at [1049, 438] on textarea "يتكون جاردن برجر الطازجة من فطيرة نباتية في عجينة الكيزر مغطاة بالخس المقرمش وا…" at bounding box center [1216, 463] width 571 height 70
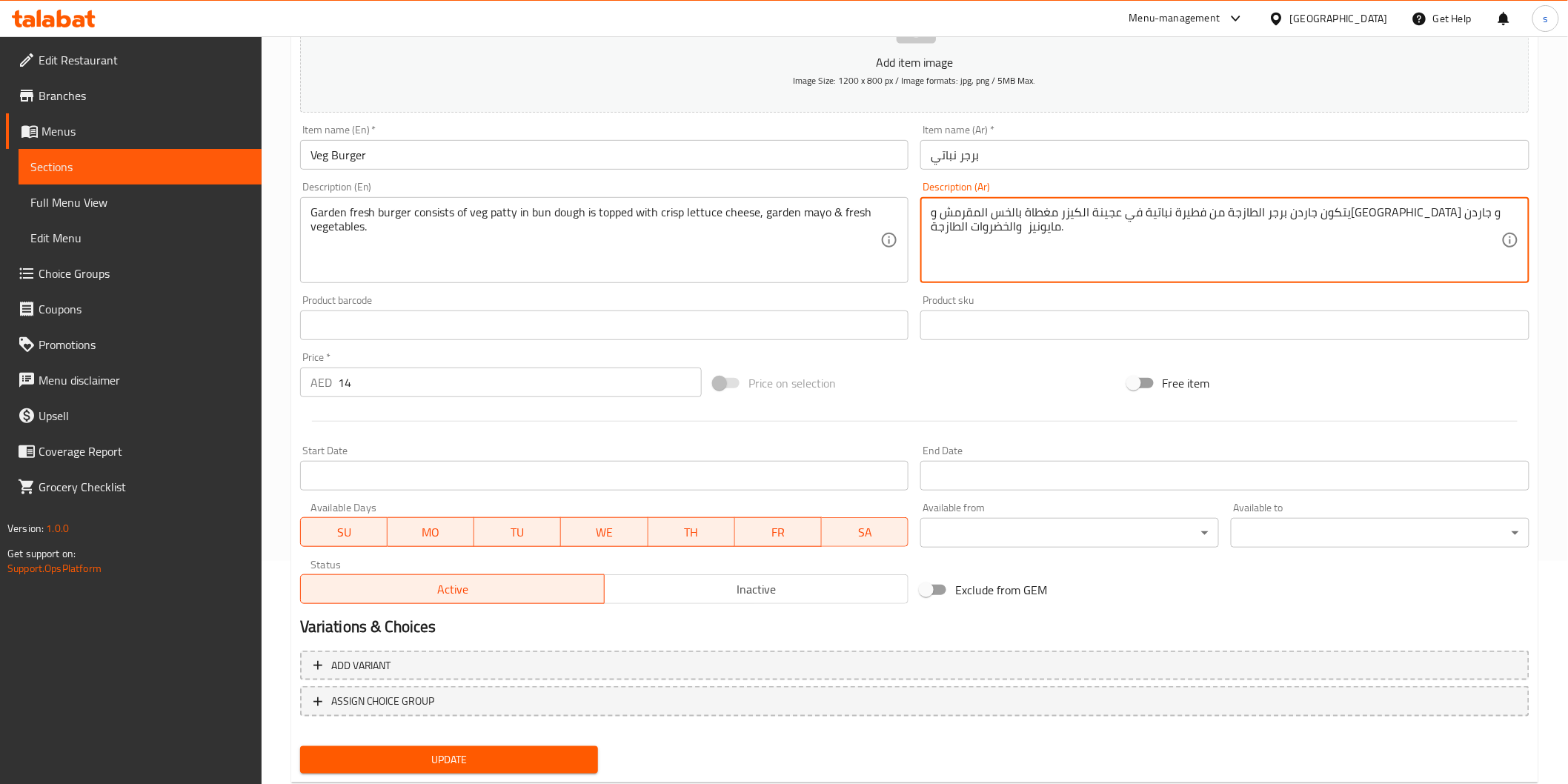
scroll to position [260, 0]
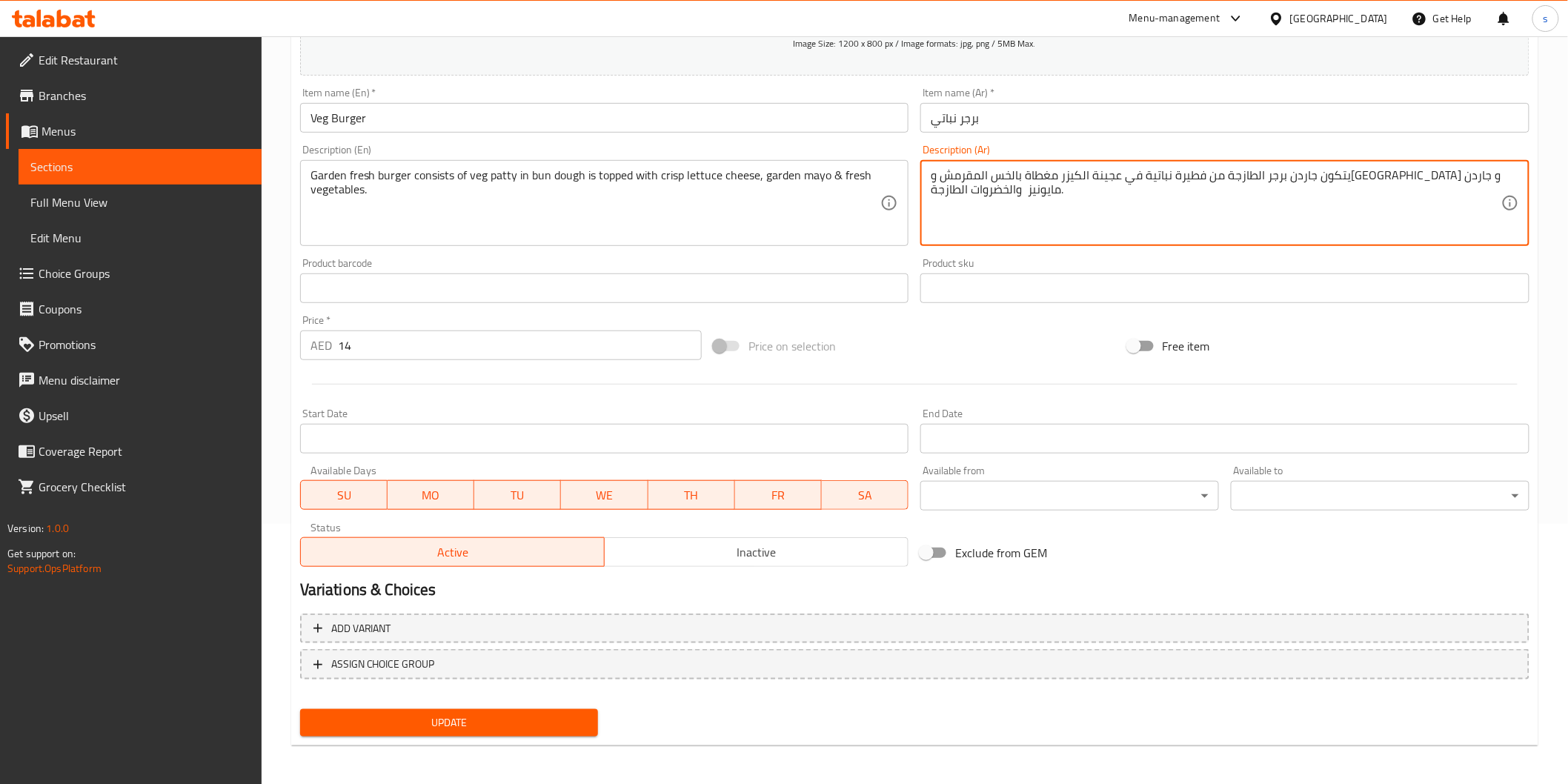
type textarea "يتكون جاردن برجر الطازجة من فطيرة نباتية في عجينة الكيزر مغطاة بالخس المقرمش وا…"
click at [514, 706] on span "Update" at bounding box center [449, 722] width 275 height 19
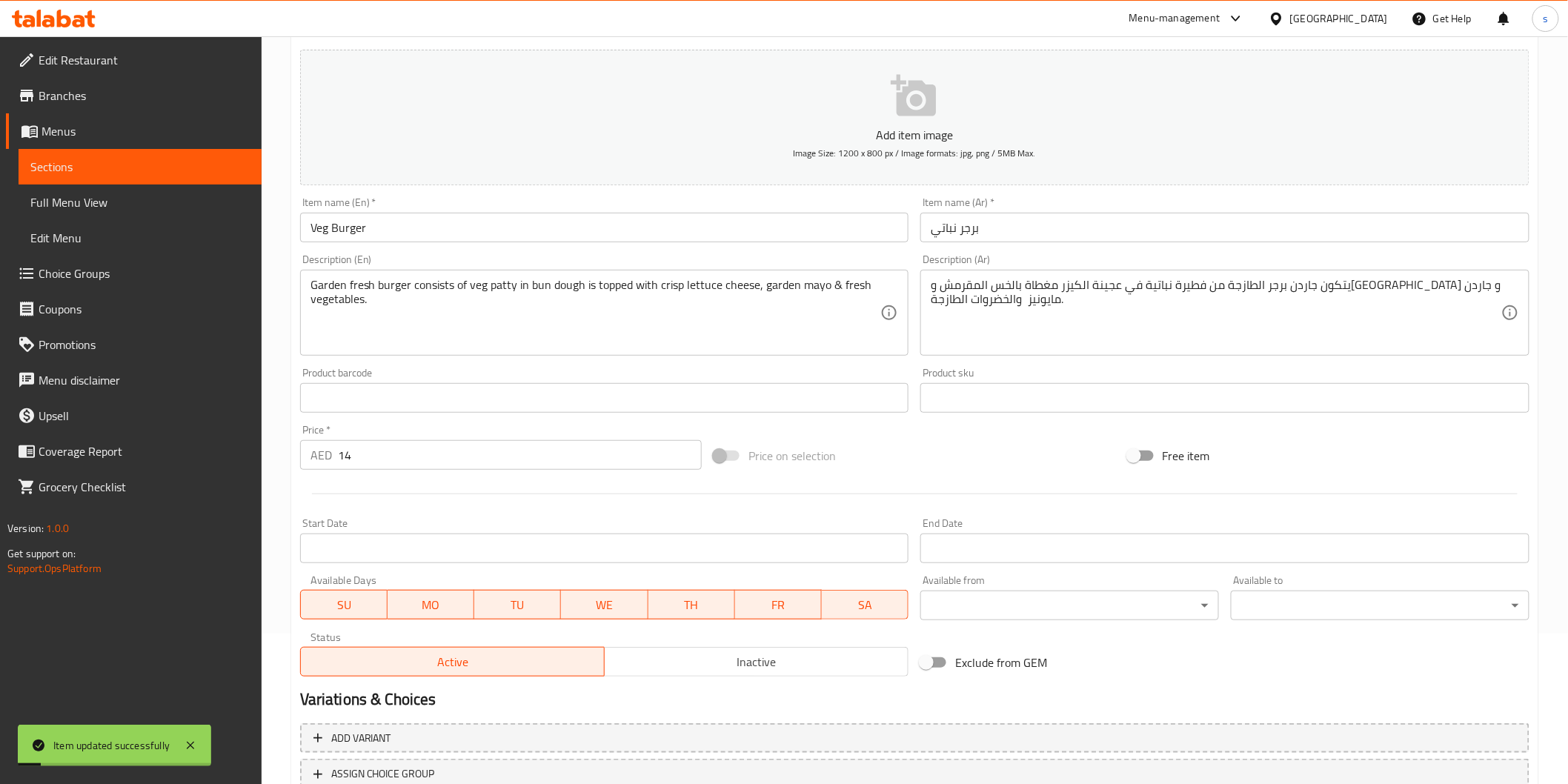
scroll to position [0, 0]
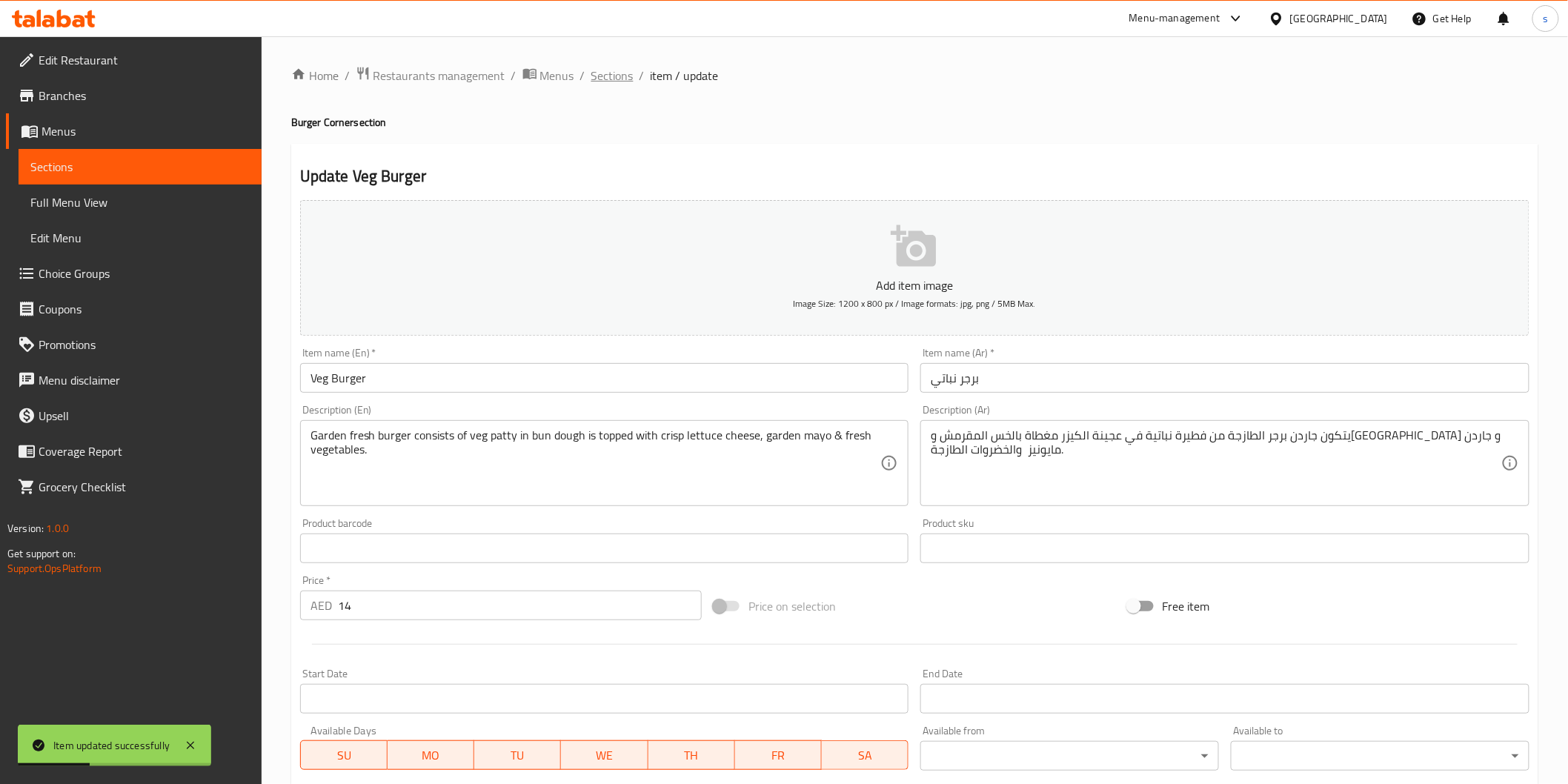
click at [617, 66] on span "Sections" at bounding box center [612, 75] width 43 height 18
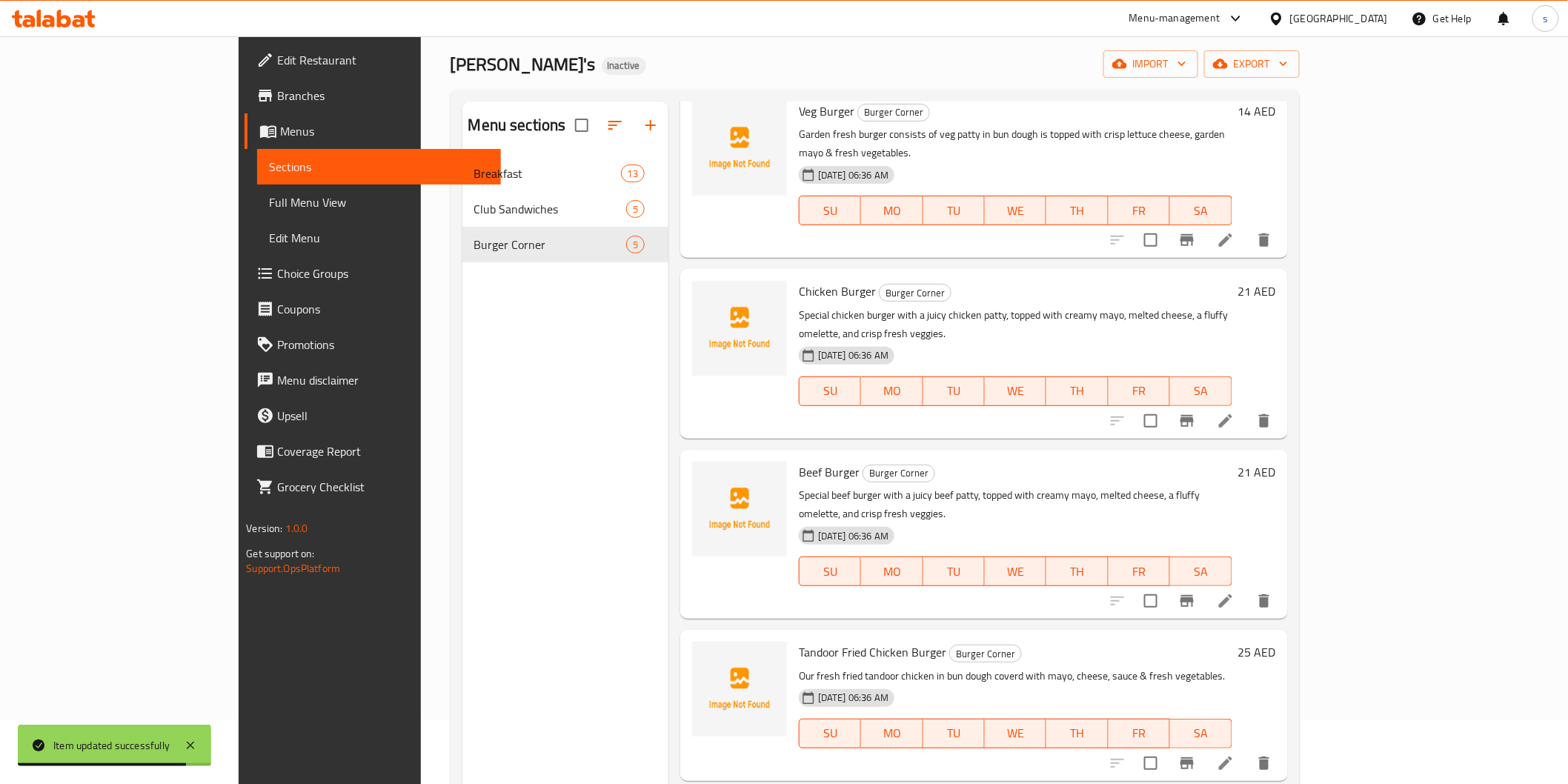
scroll to position [82, 0]
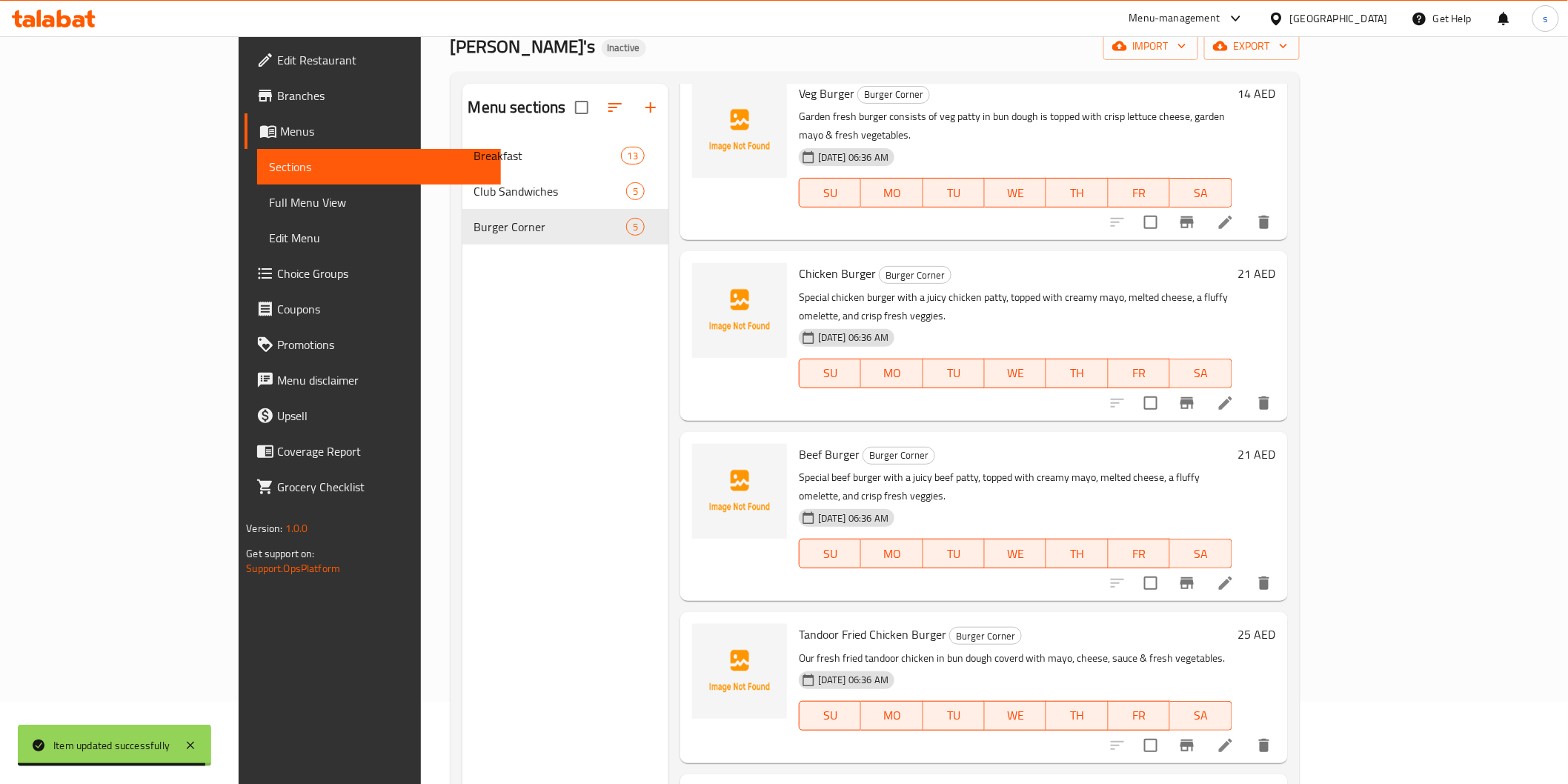
click at [1235, 394] on icon at bounding box center [1226, 403] width 18 height 18
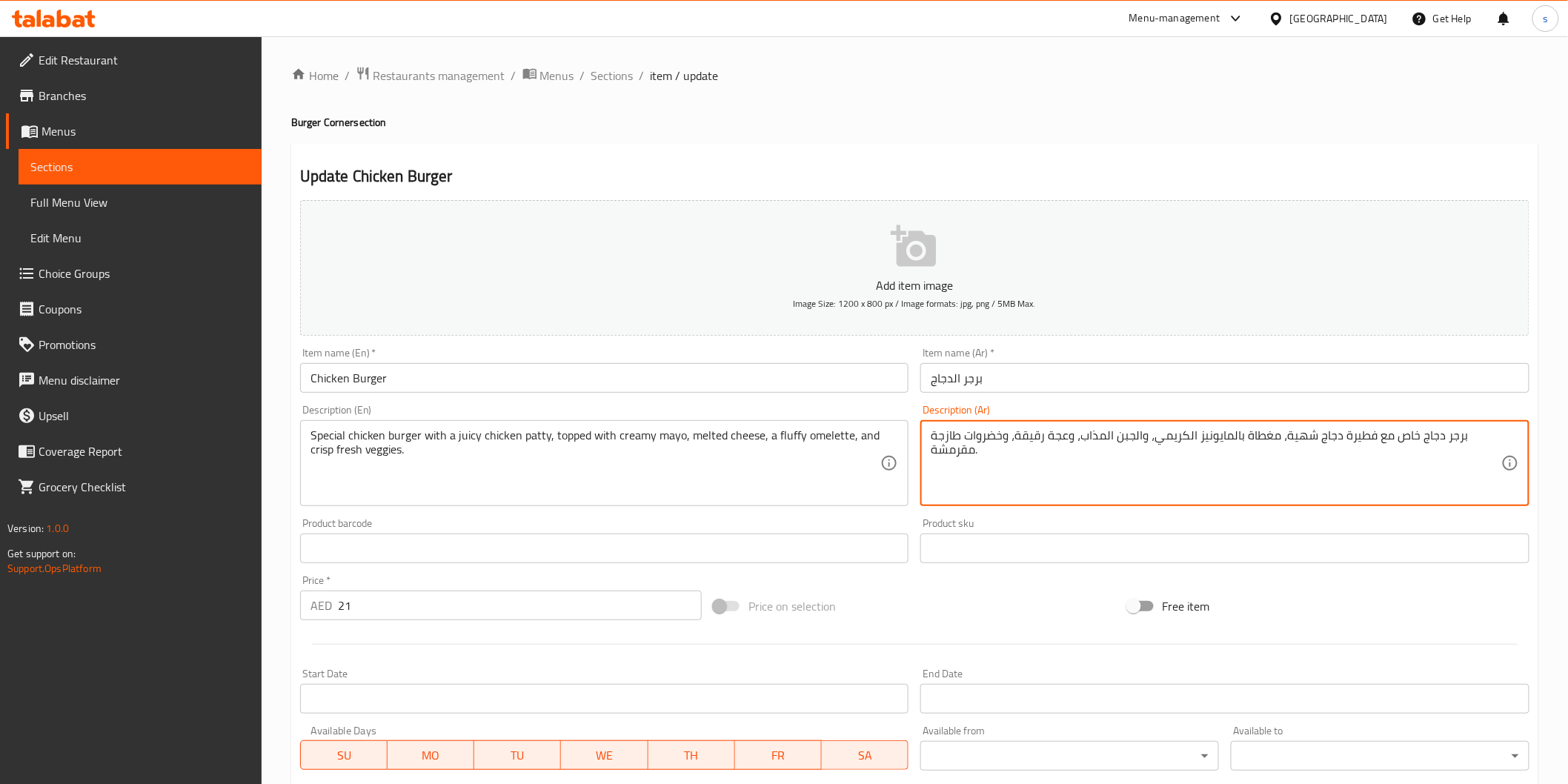
drag, startPoint x: 1013, startPoint y: 438, endPoint x: 1047, endPoint y: 438, distance: 34.0
type textarea "برجر دجاج خاص مع فطيرة دجاج شهية، مغطاة بالمايونيز الكريمي، والجبن المذاب، واوم…"
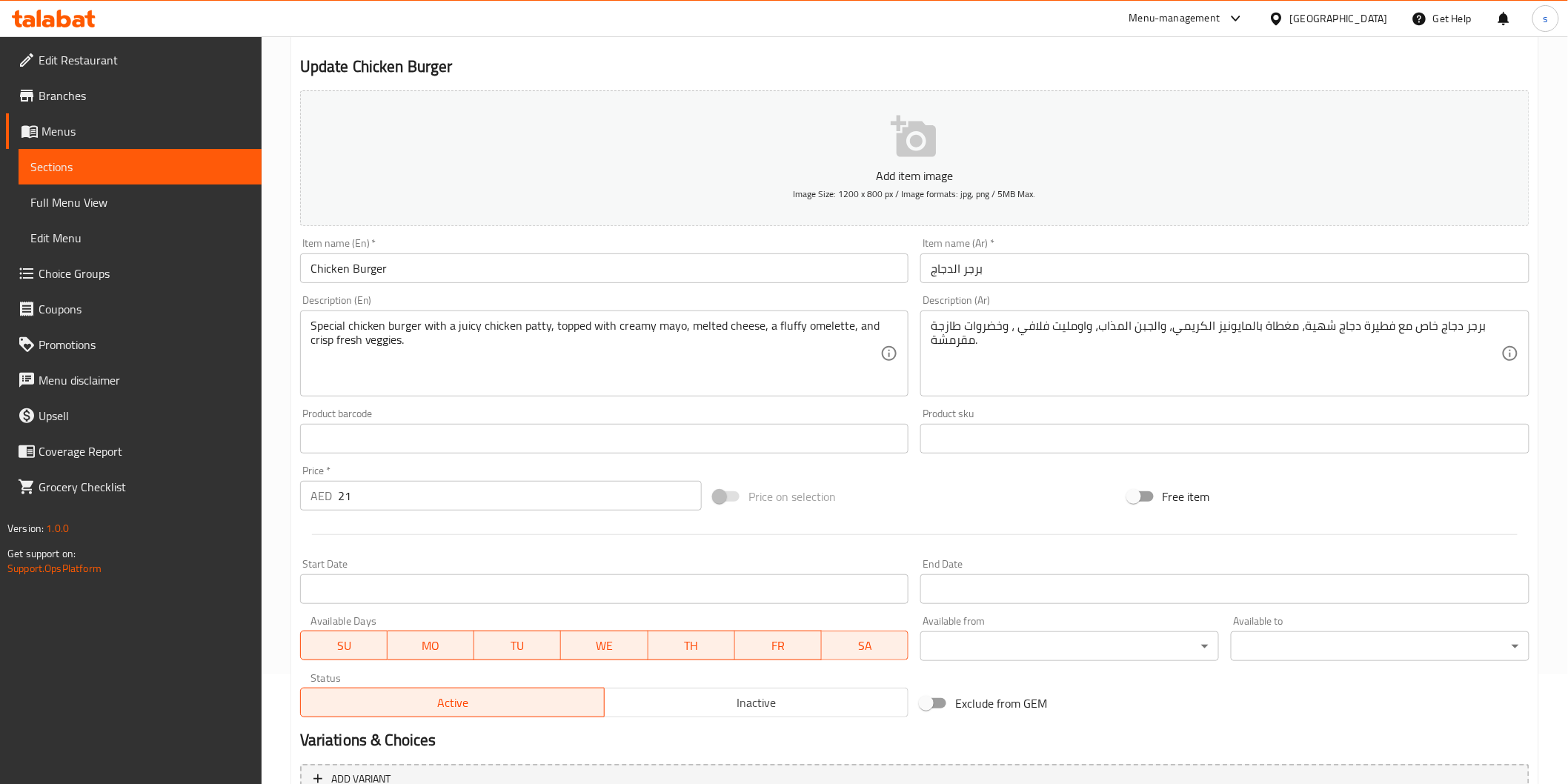
scroll to position [260, 0]
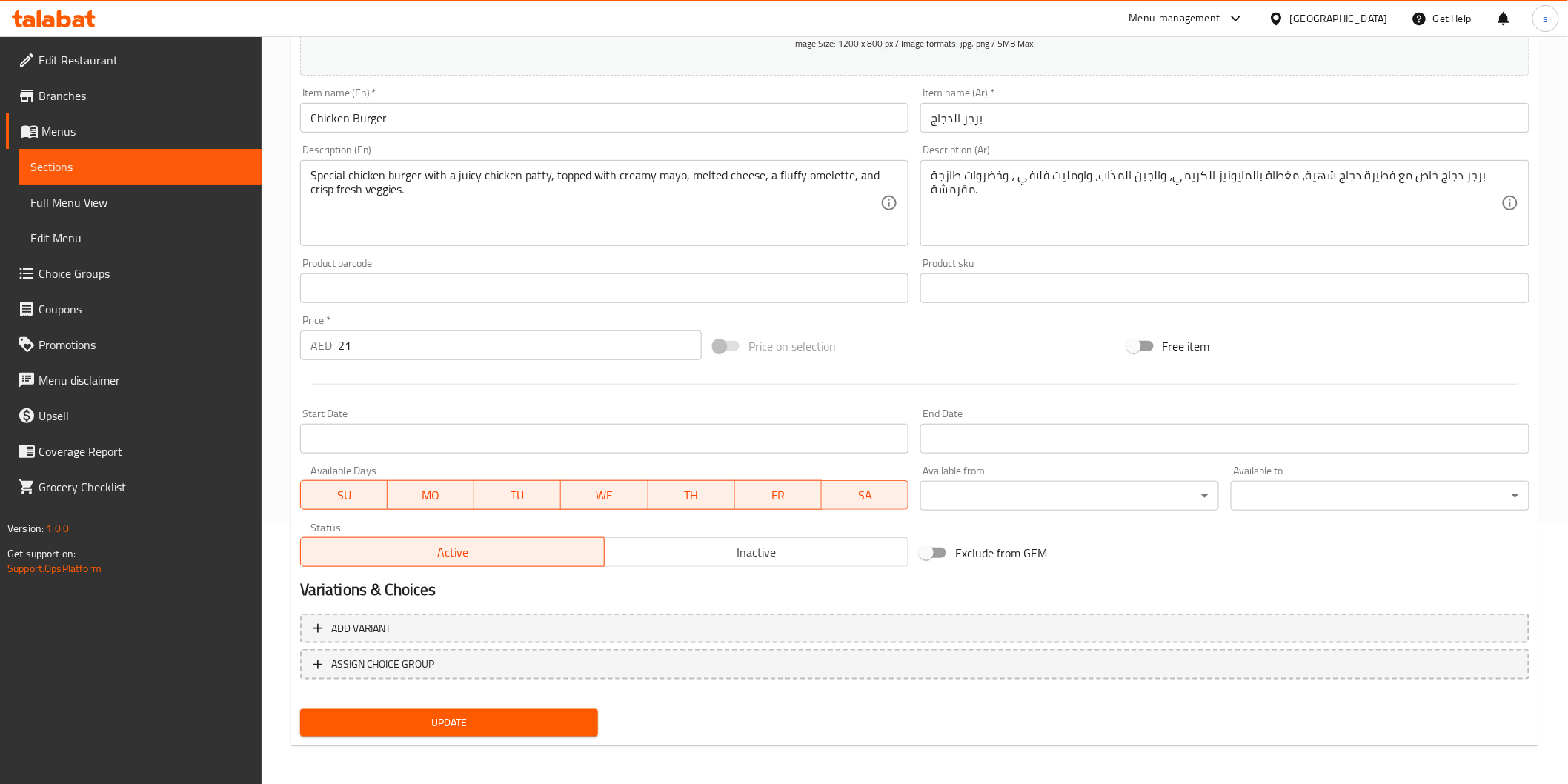
click at [499, 706] on span "Update" at bounding box center [449, 722] width 275 height 19
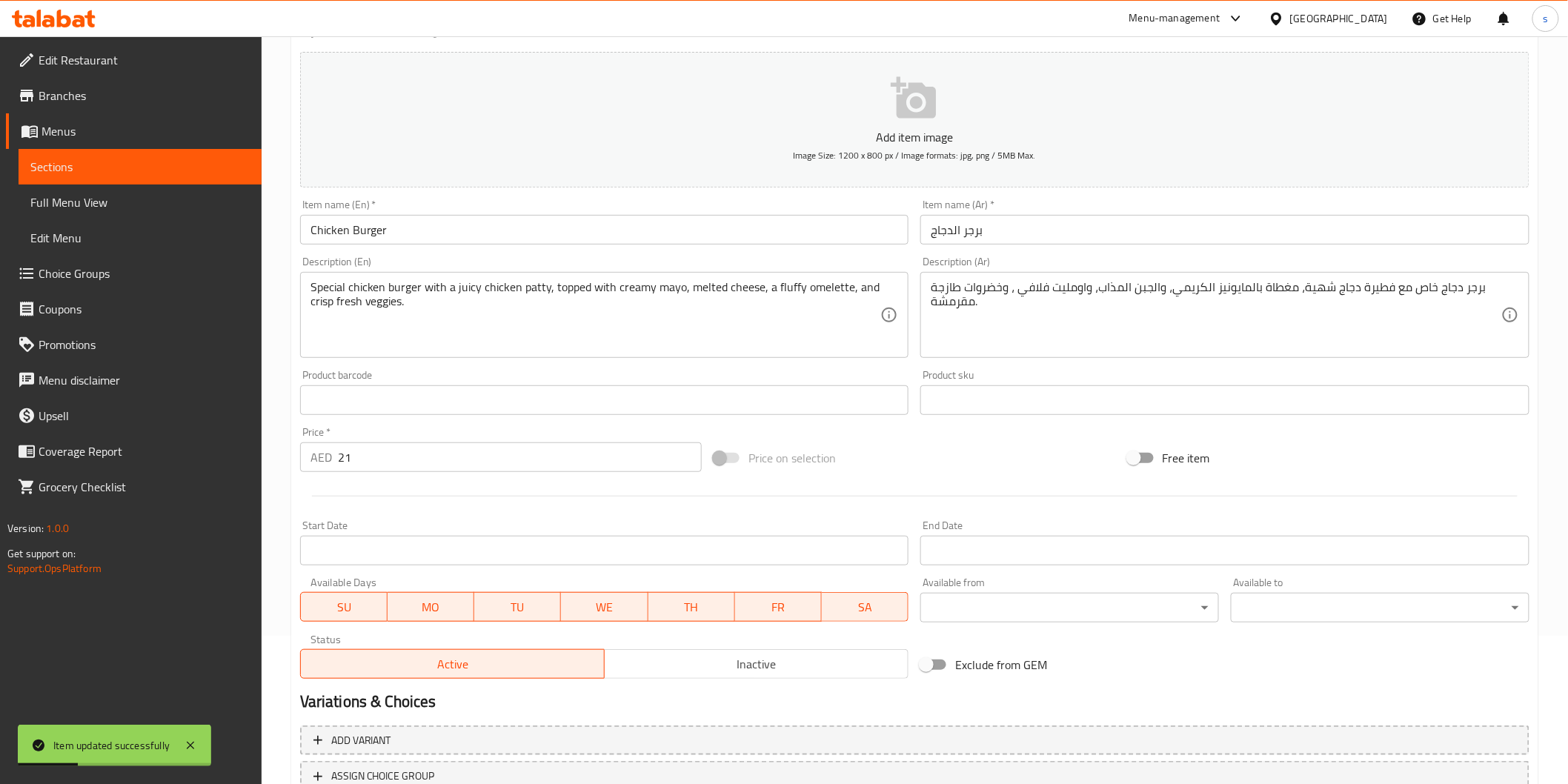
scroll to position [0, 0]
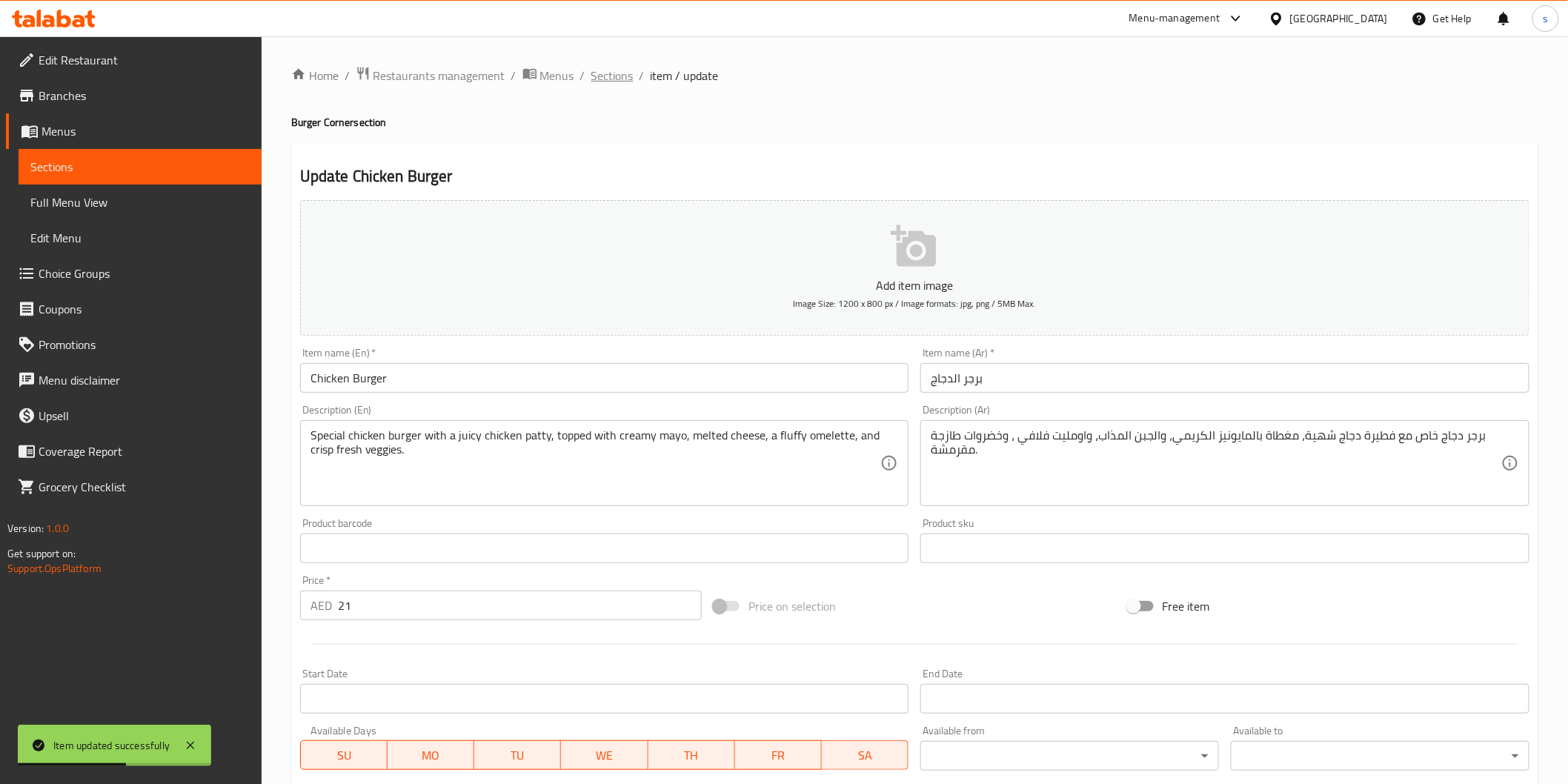
click at [605, 69] on span "Sections" at bounding box center [612, 75] width 43 height 18
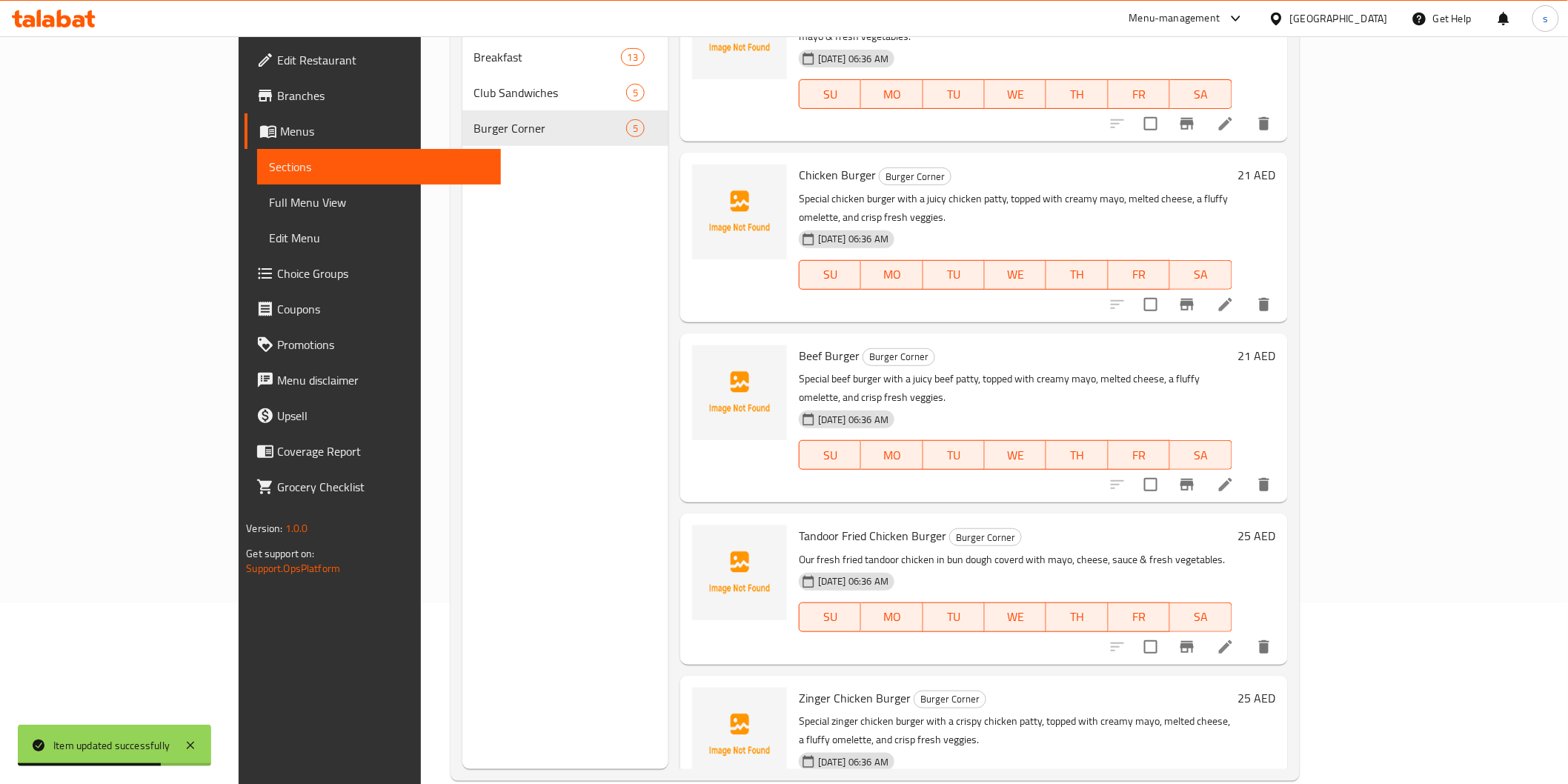
scroll to position [207, 0]
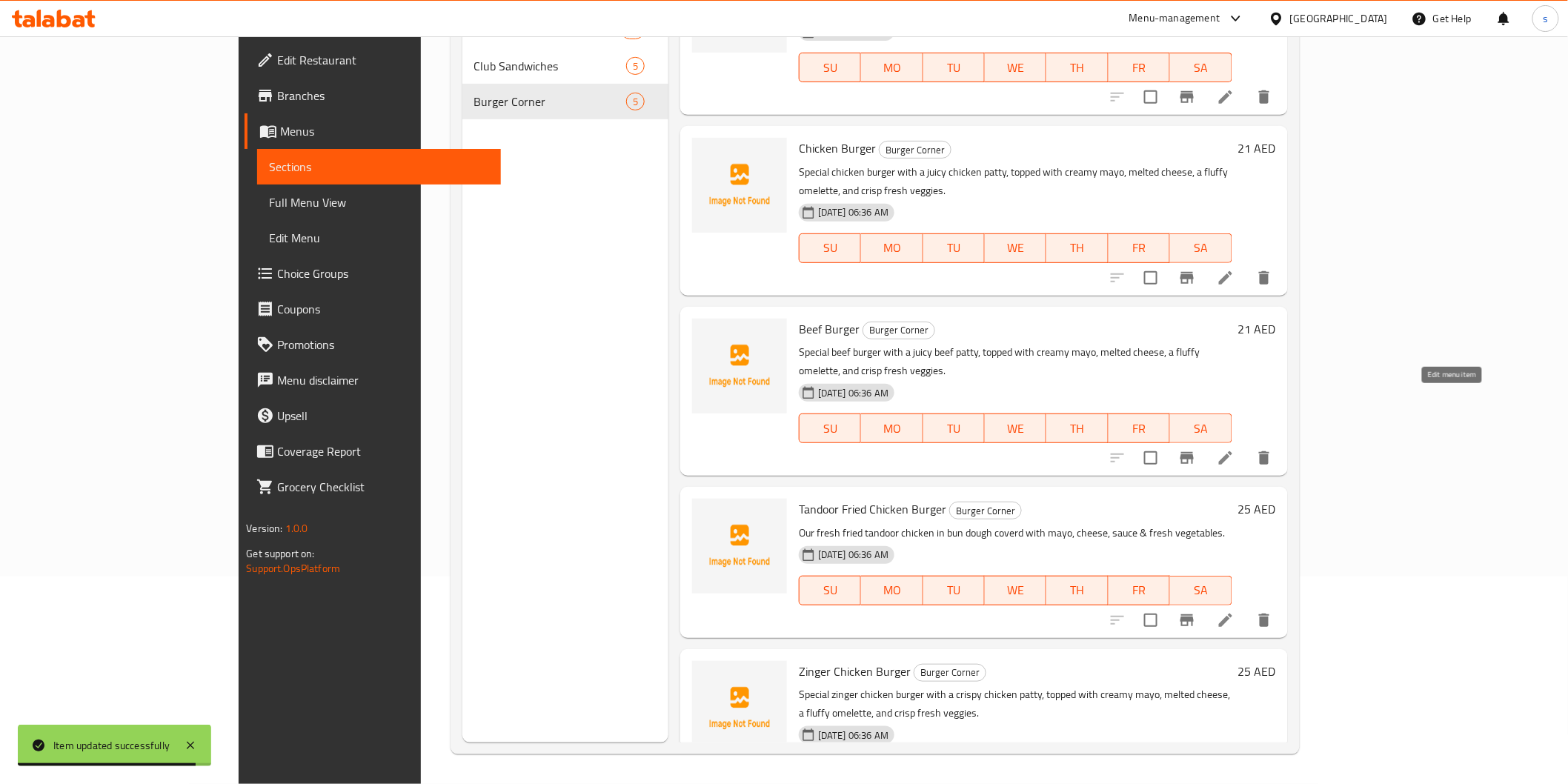
click at [1235, 450] on icon at bounding box center [1226, 458] width 18 height 18
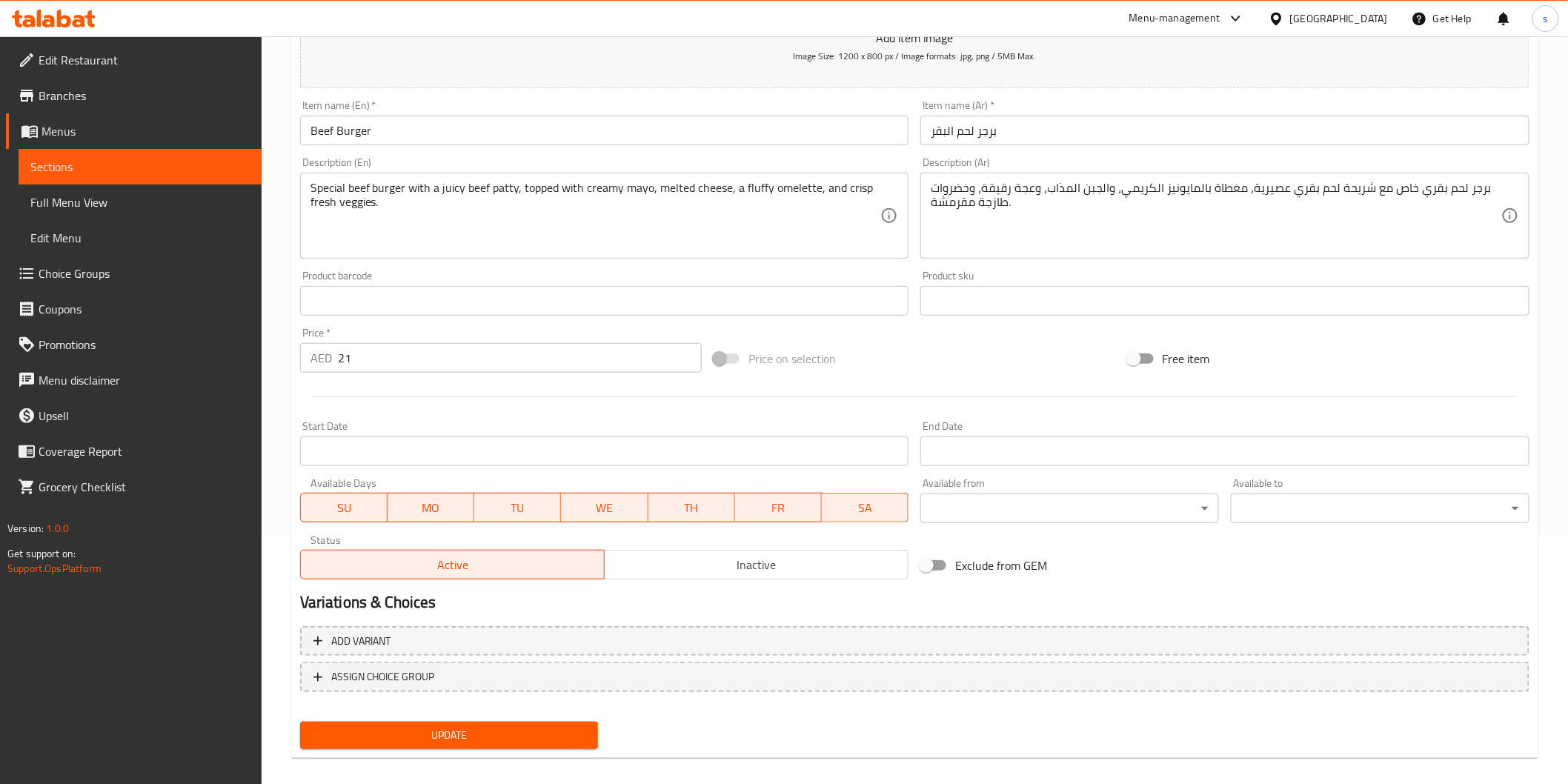
scroll to position [260, 0]
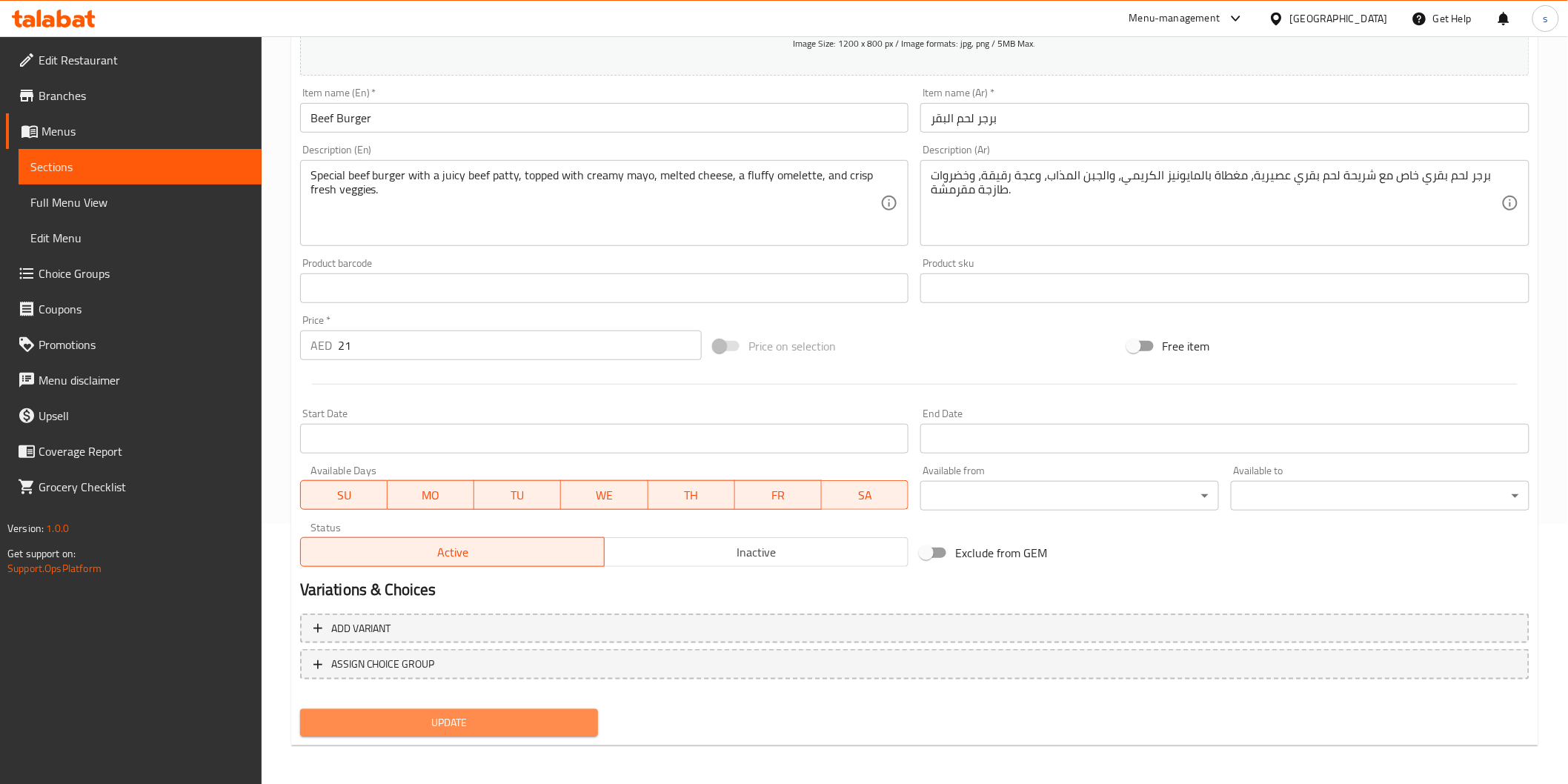
click at [370, 706] on span "Update" at bounding box center [449, 722] width 275 height 19
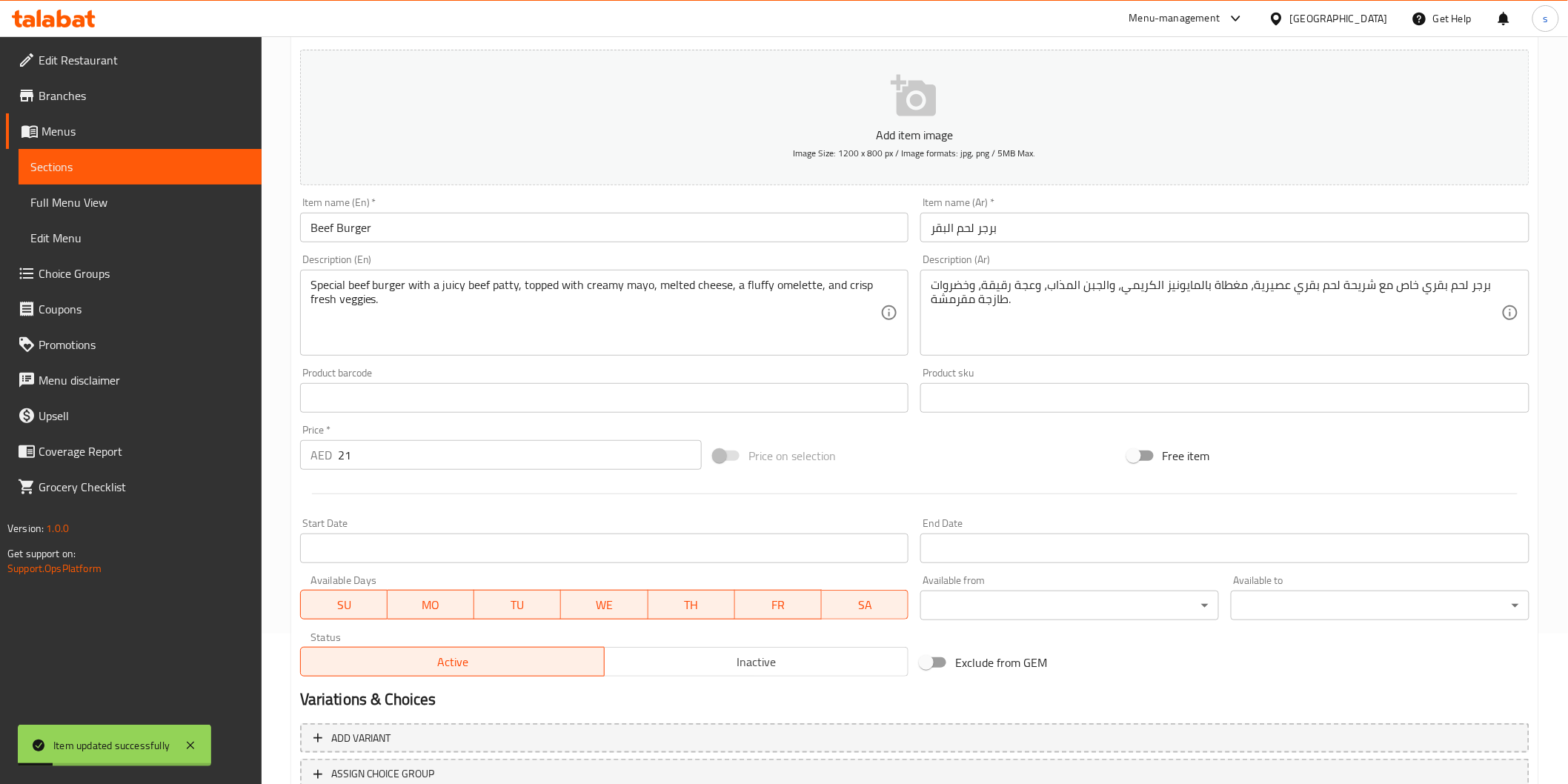
scroll to position [0, 0]
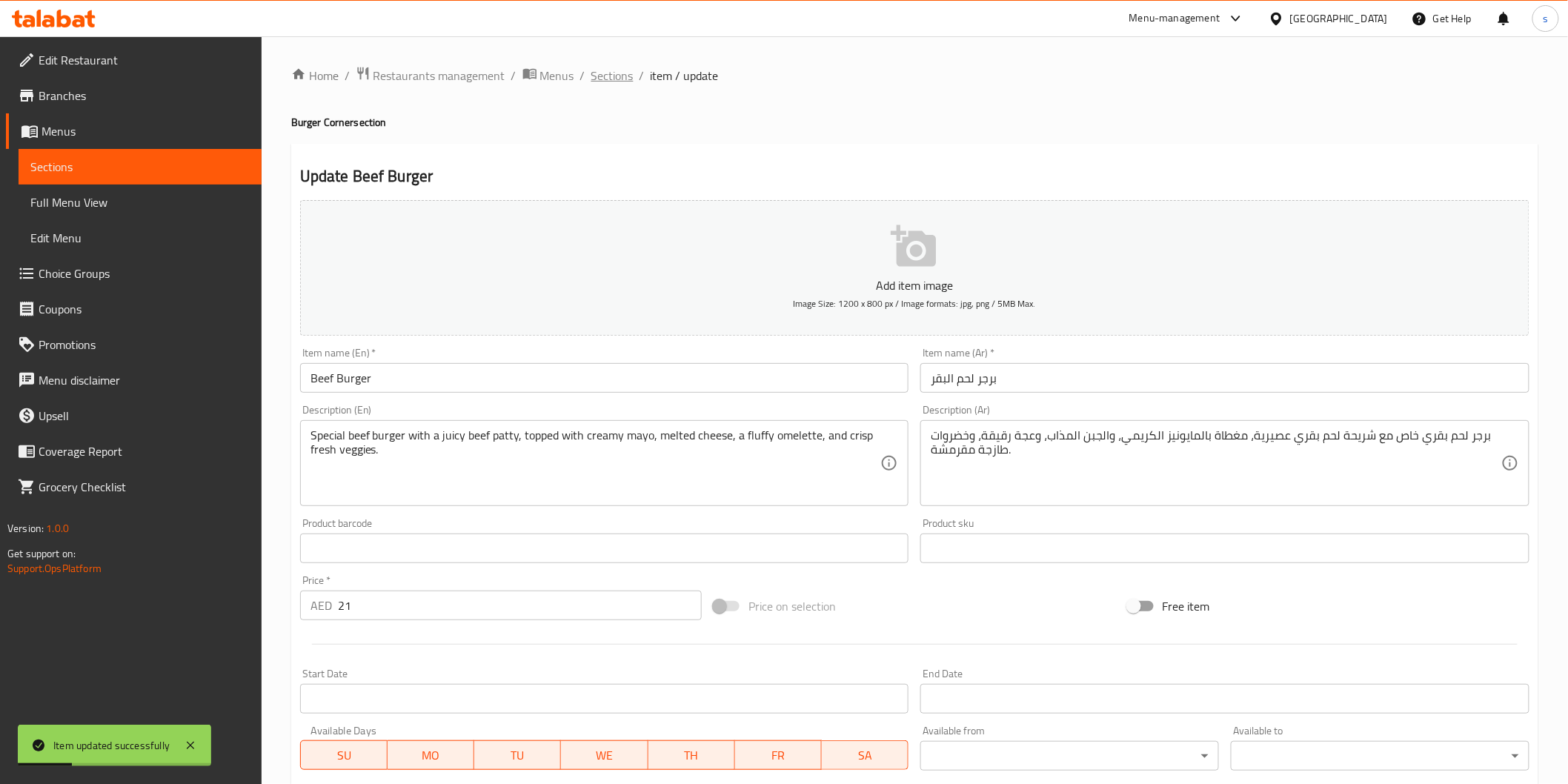
click at [606, 77] on span "Sections" at bounding box center [612, 75] width 43 height 18
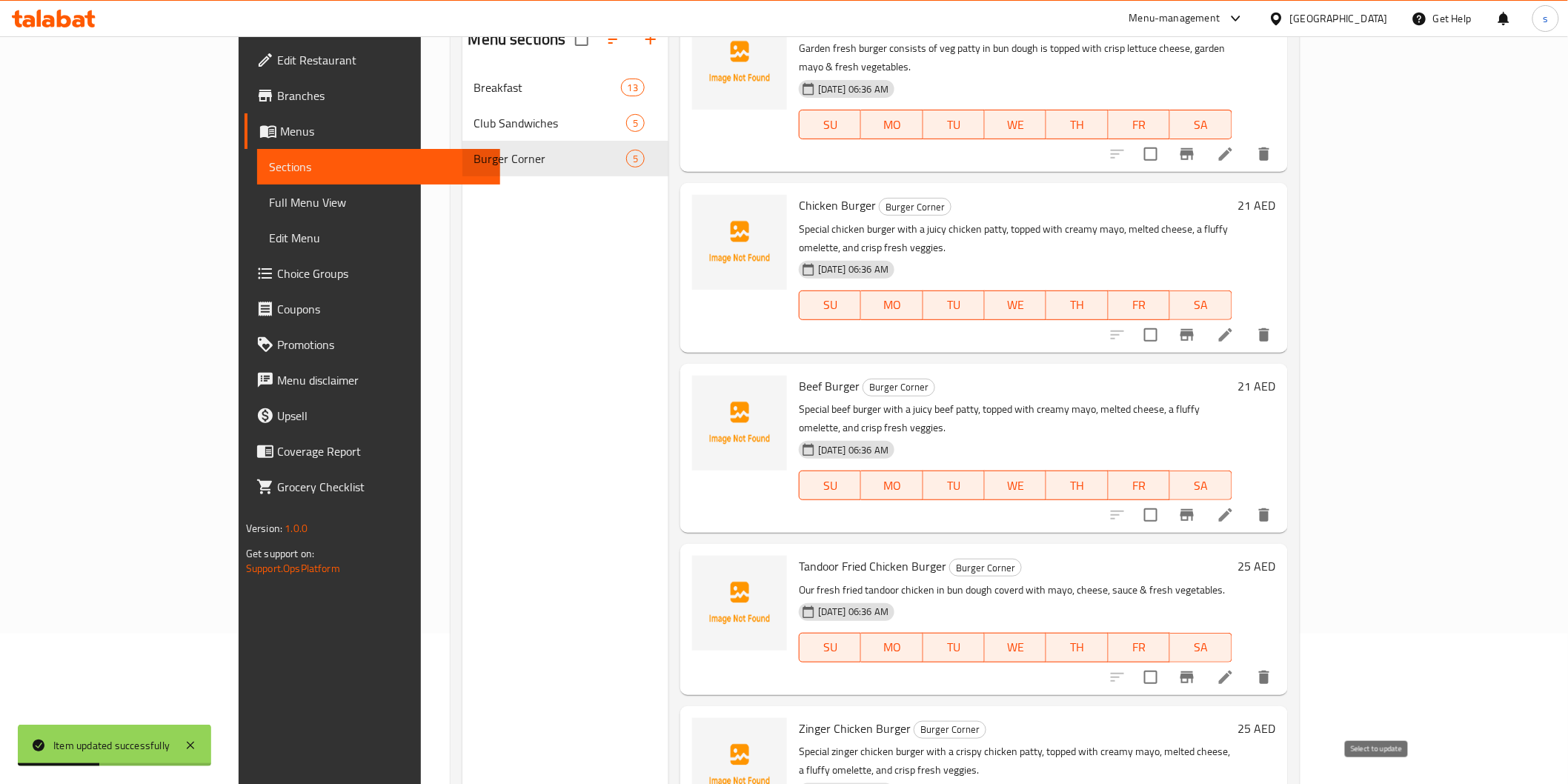
scroll to position [207, 0]
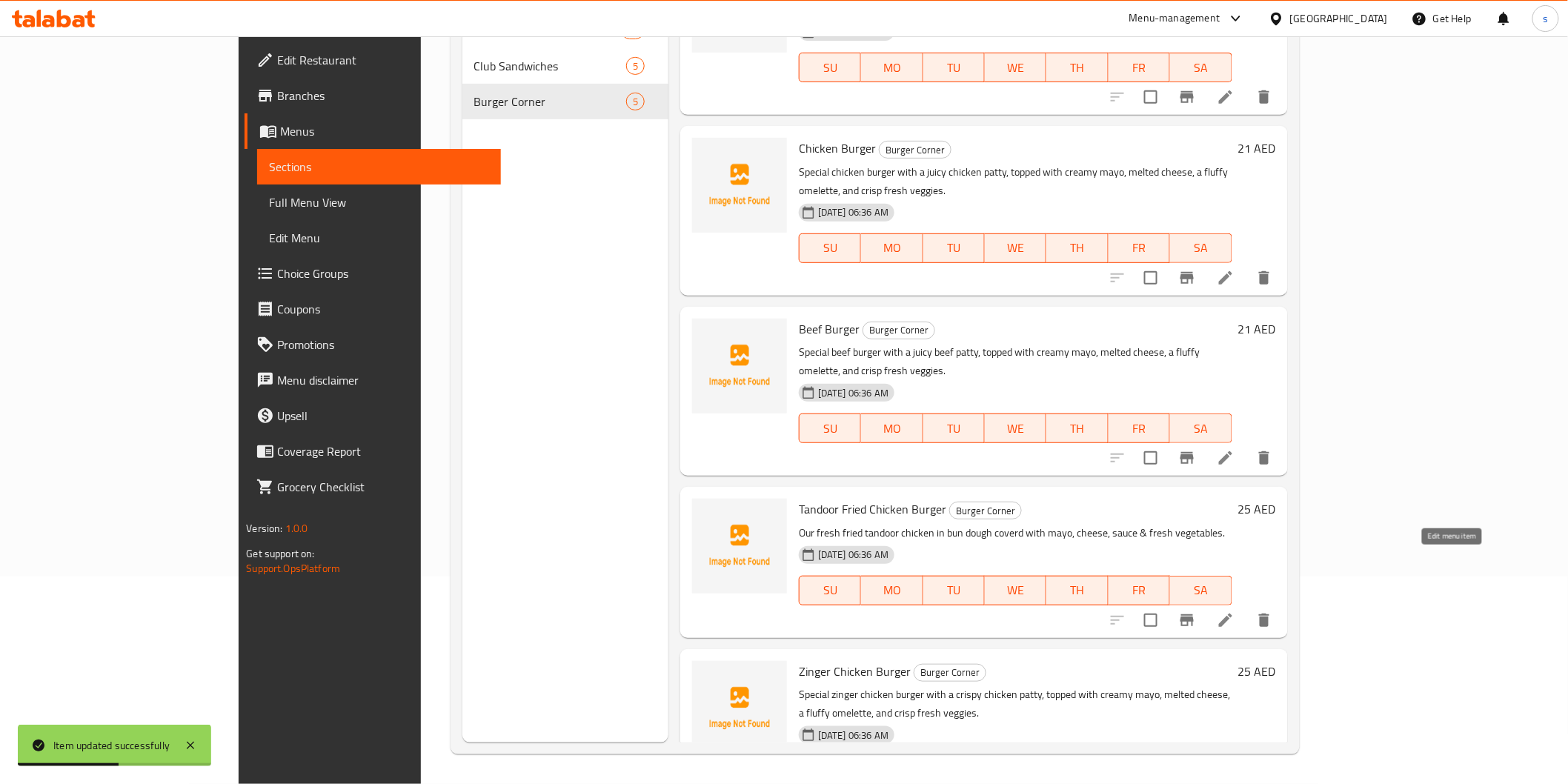
click at [1235, 611] on icon at bounding box center [1226, 620] width 18 height 18
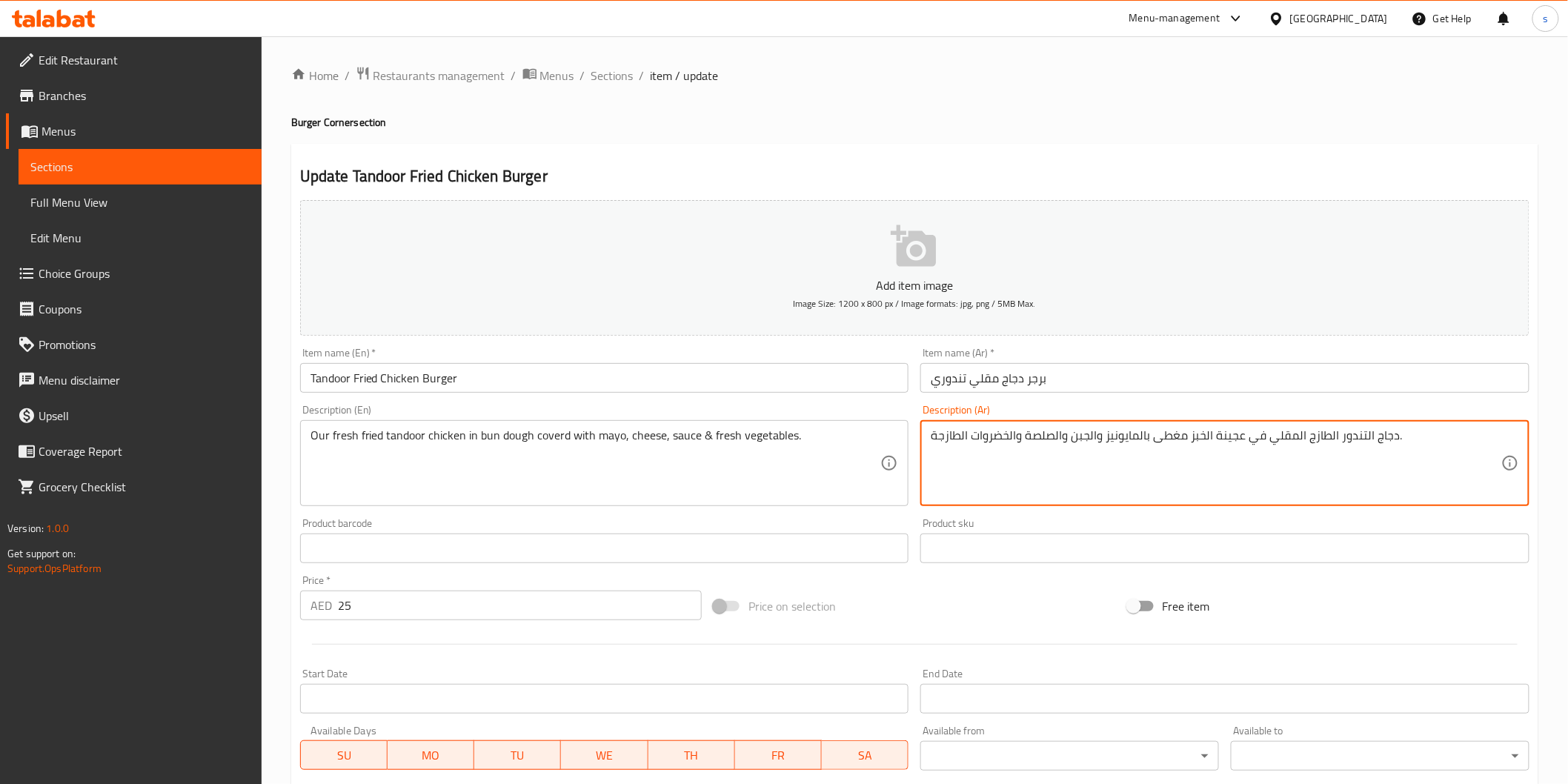
drag, startPoint x: 1190, startPoint y: 441, endPoint x: 1206, endPoint y: 441, distance: 16.0
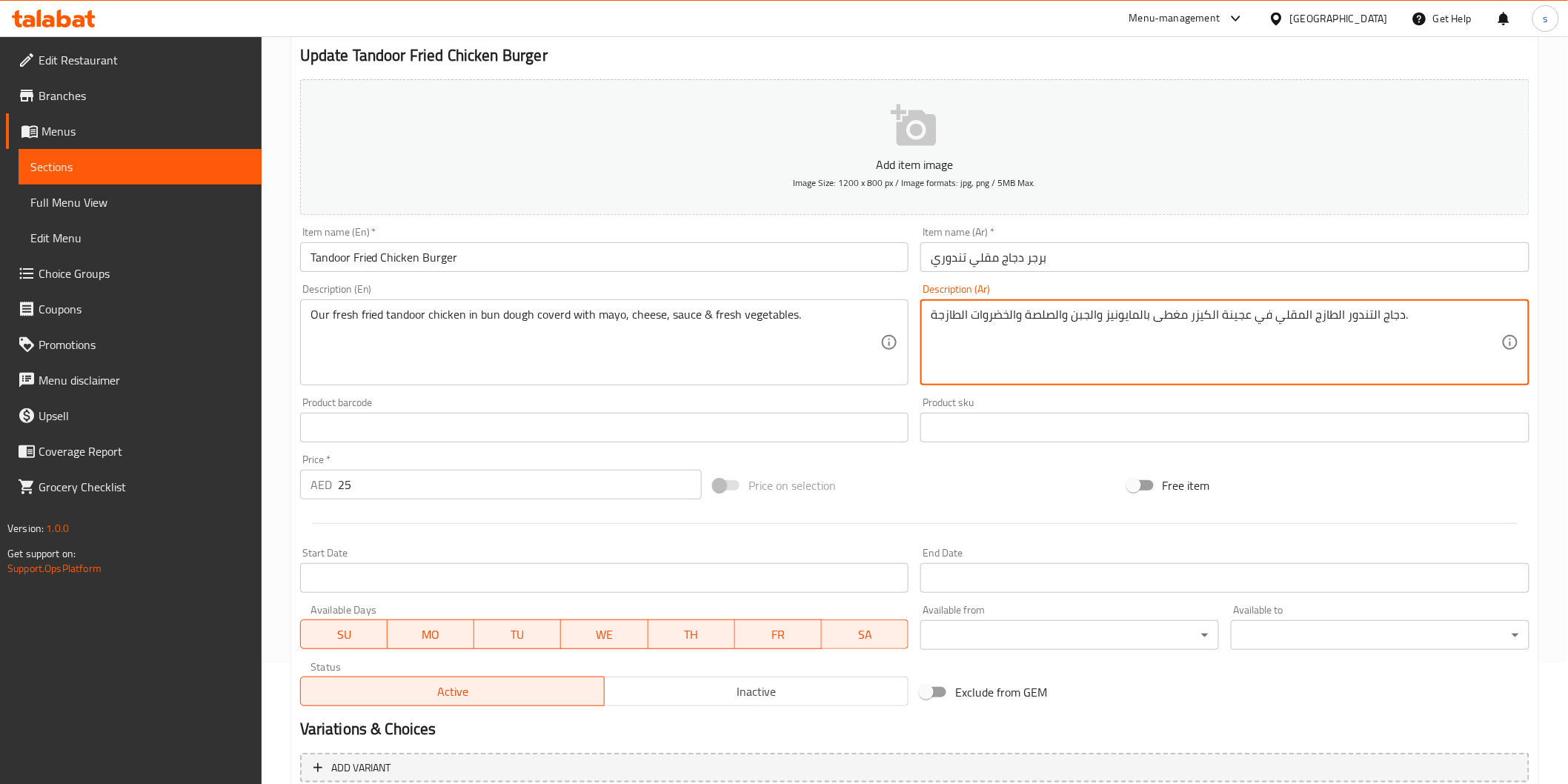
scroll to position [260, 0]
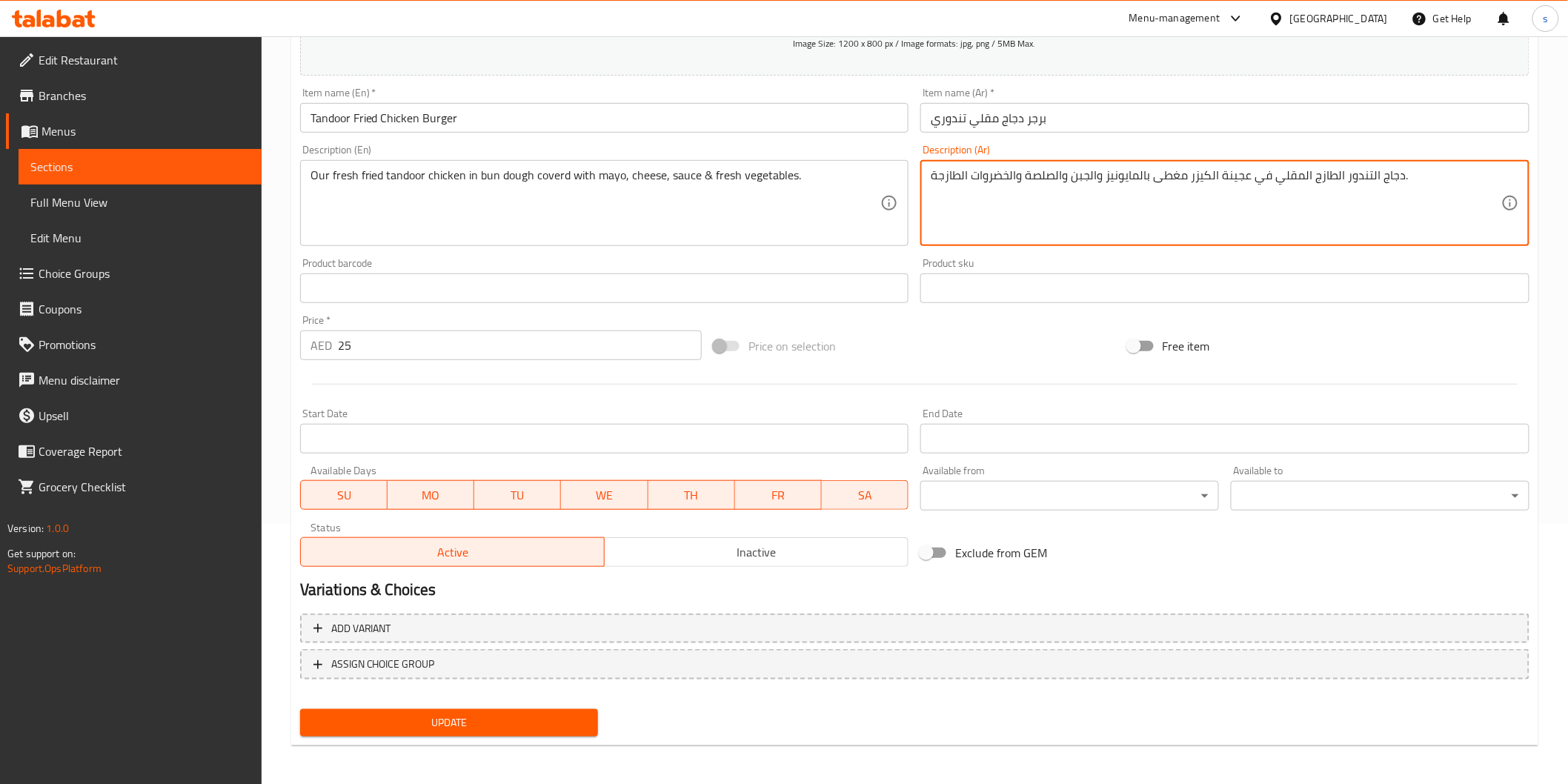
type textarea "دجاج التندور الطازج المقلي في عجينة الكيزر مغطى بالمايونيز والجبن والصلصة والخض…"
click at [487, 706] on span "Update" at bounding box center [449, 722] width 275 height 19
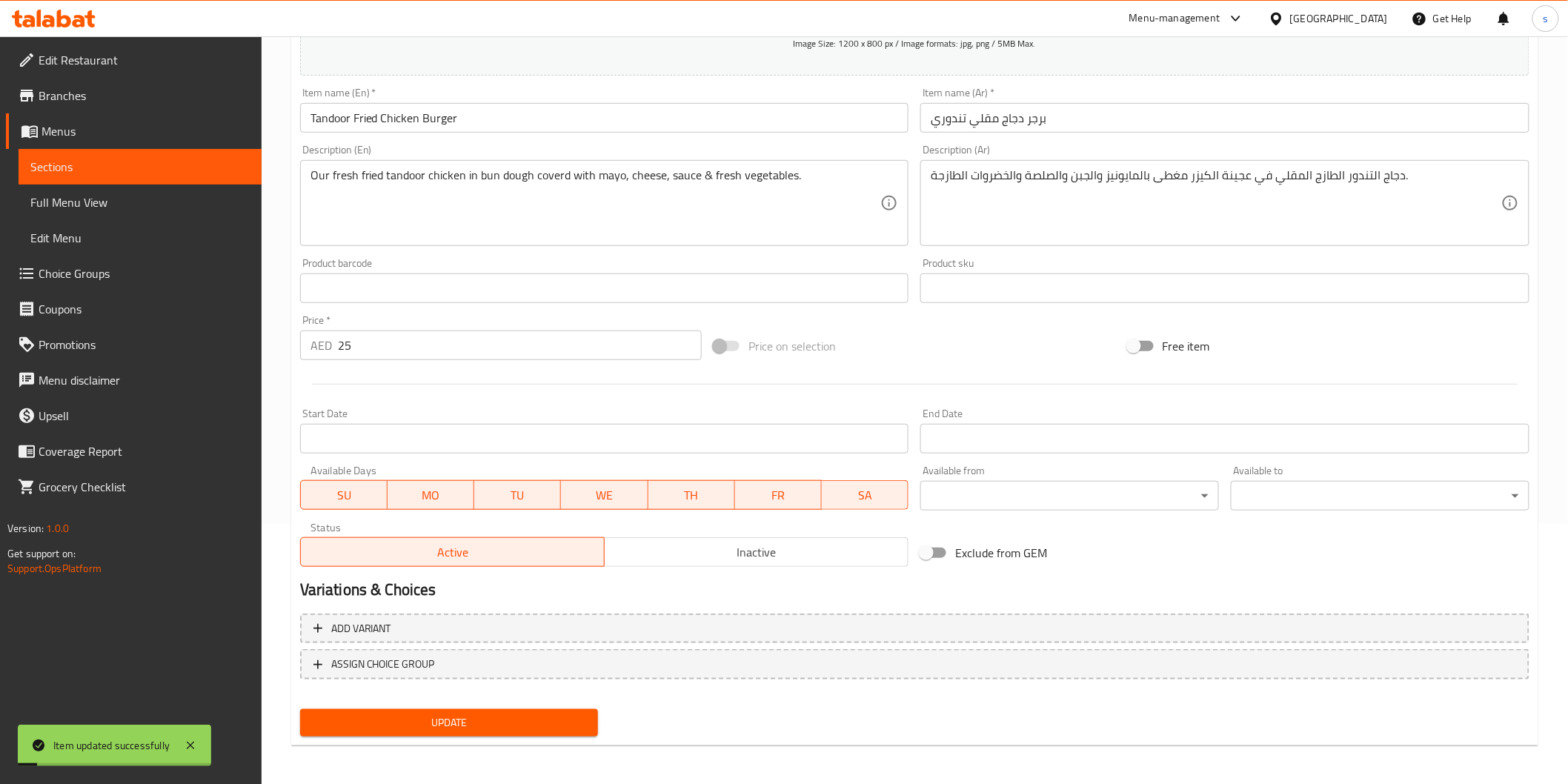
scroll to position [0, 0]
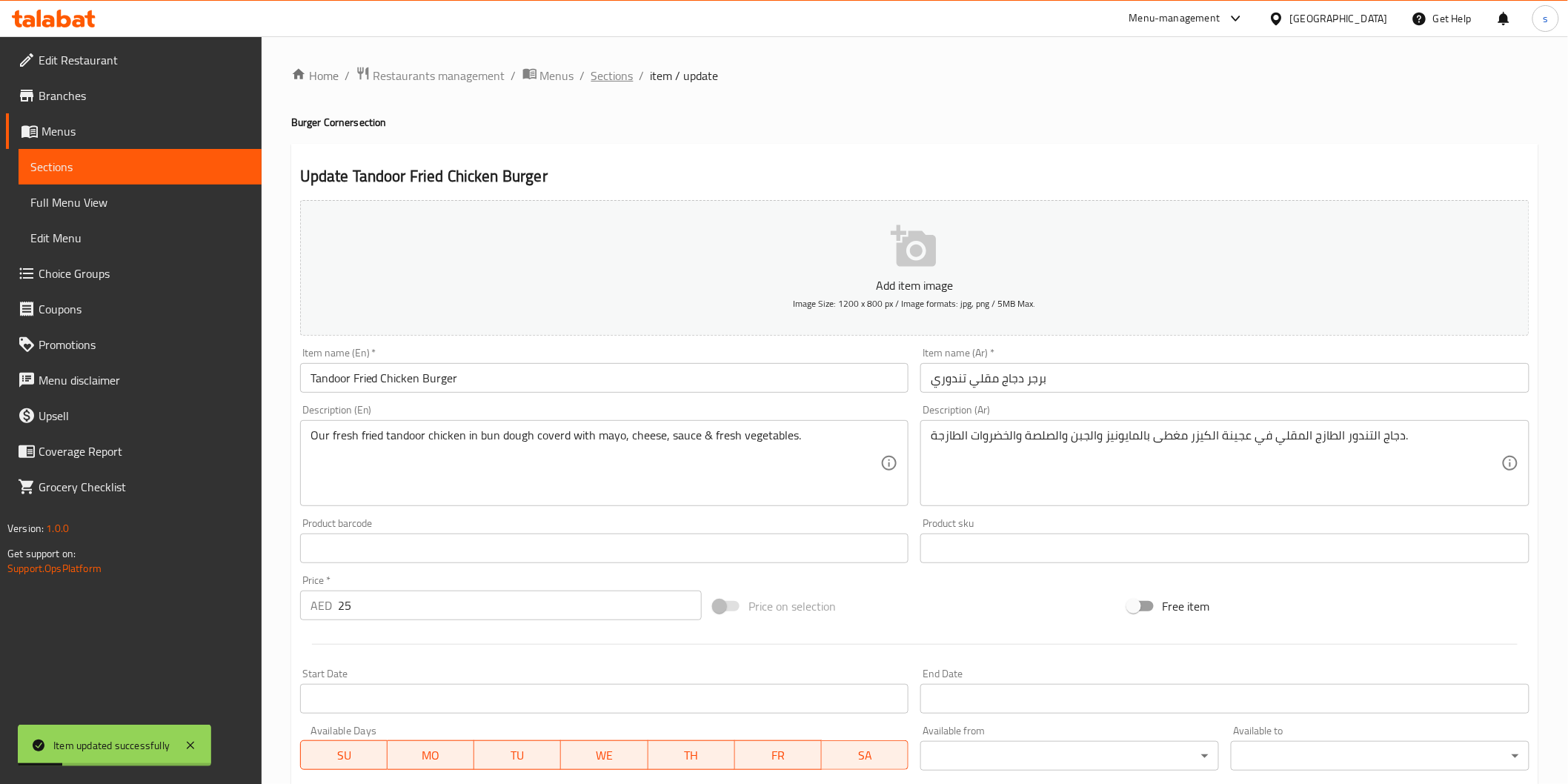
click at [610, 76] on span "Sections" at bounding box center [612, 75] width 43 height 18
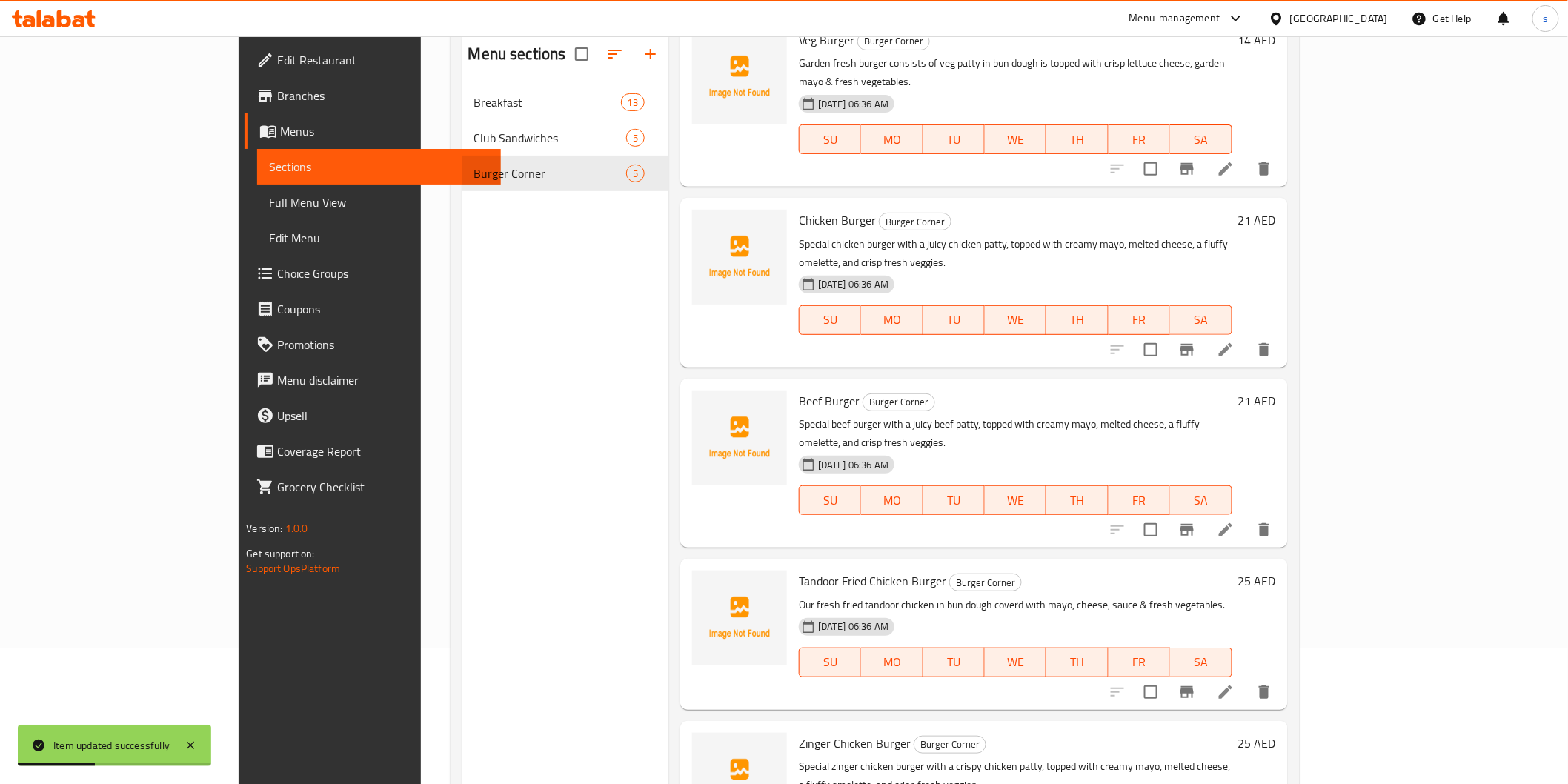
scroll to position [207, 0]
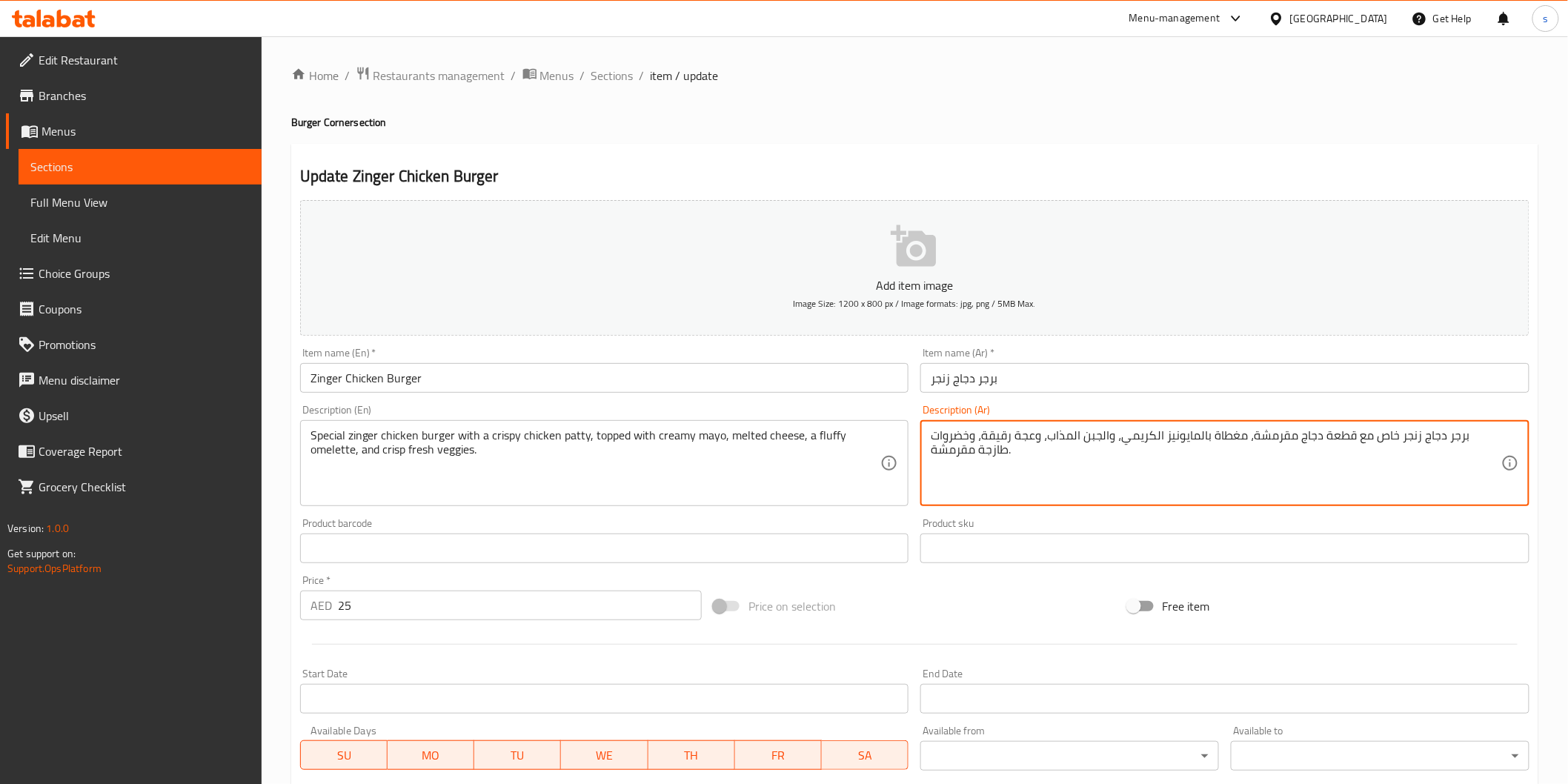
drag, startPoint x: 1016, startPoint y: 440, endPoint x: 1068, endPoint y: 442, distance: 52.0
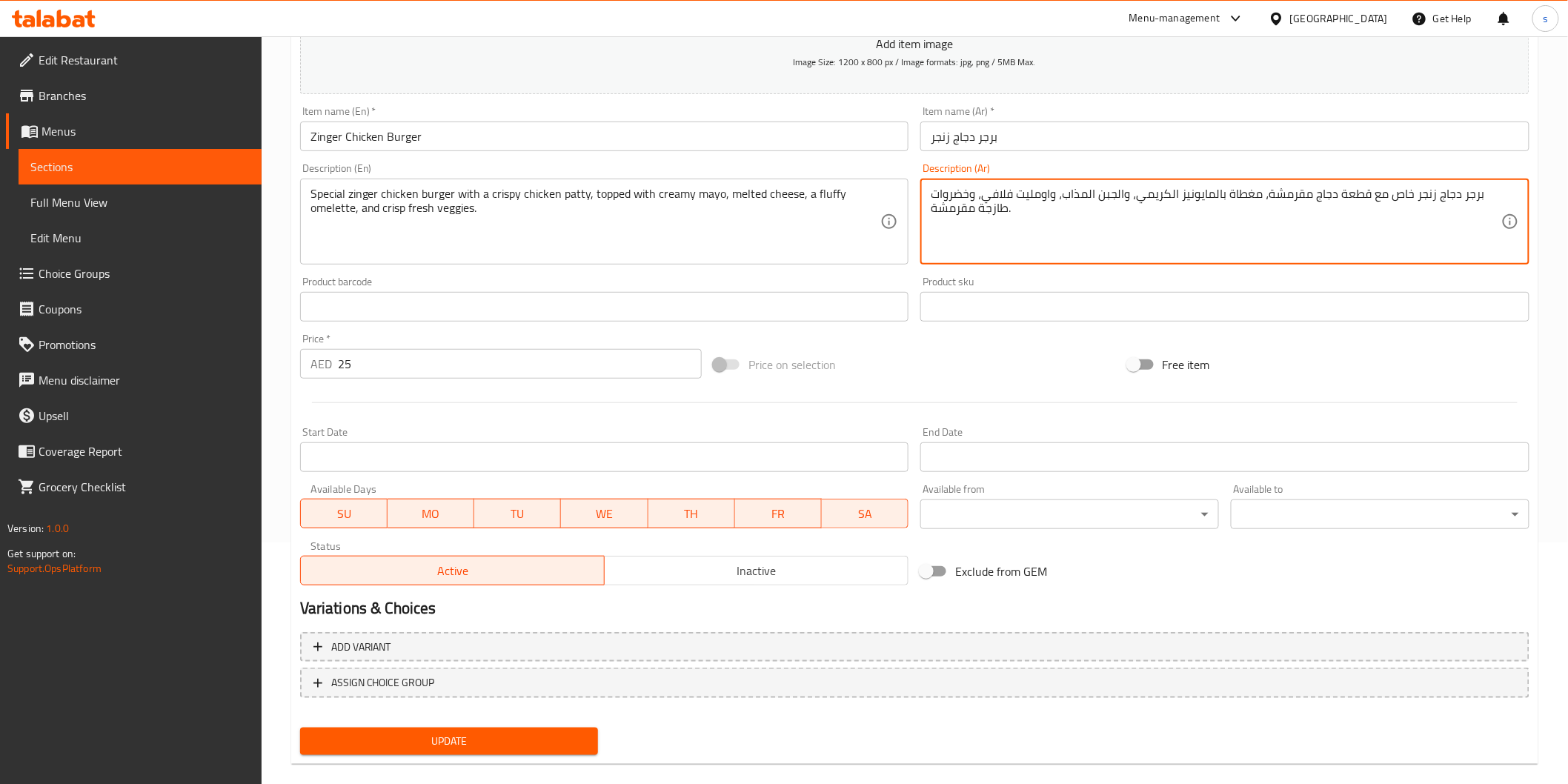
scroll to position [260, 0]
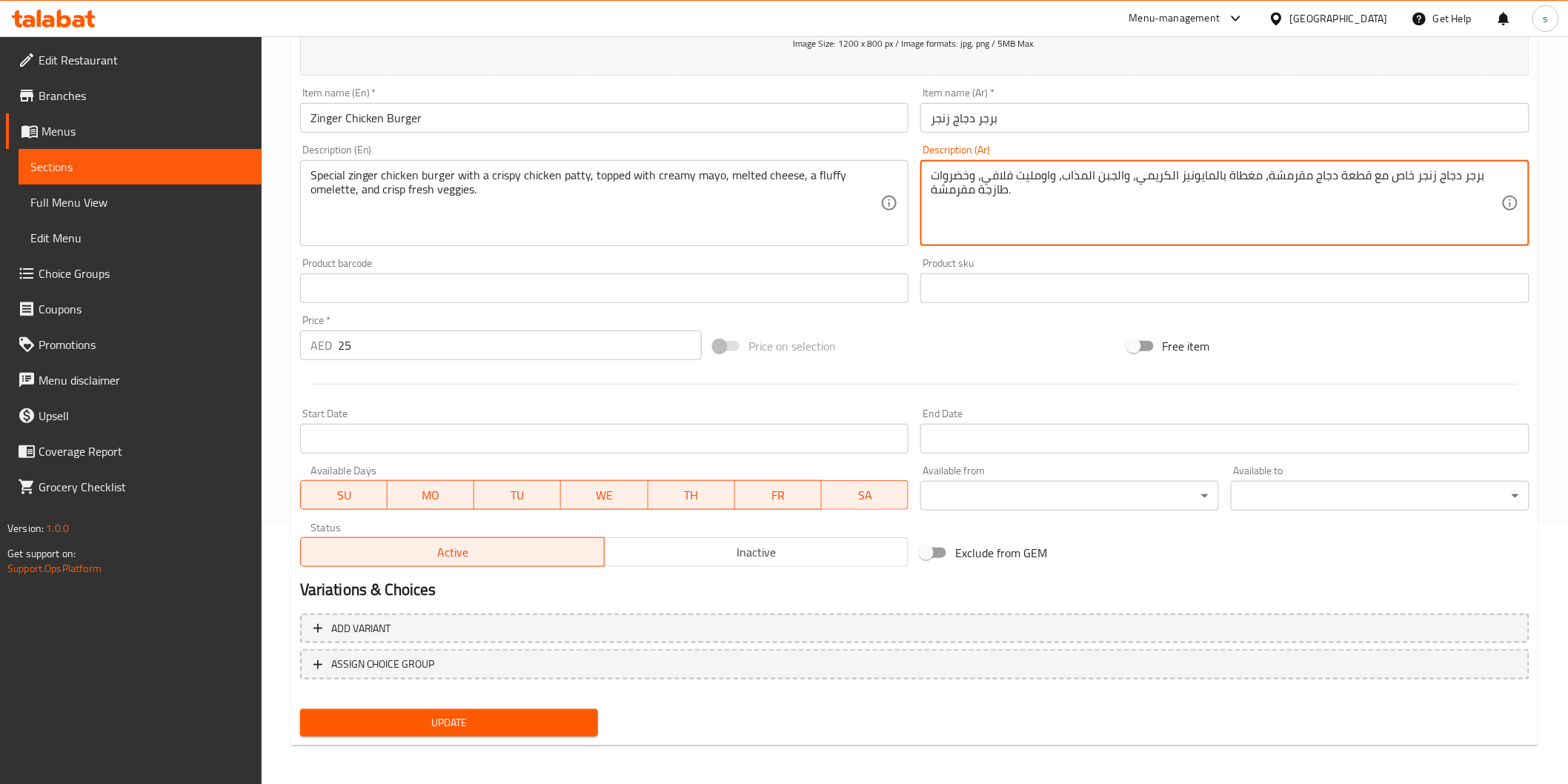
type textarea "برجر دجاج زنجر خاص مع قطعة دجاج مقرمشة، مغطاة بالمايونيز الكريمي، والجبن المذاب…"
click at [477, 706] on span "Update" at bounding box center [449, 722] width 275 height 19
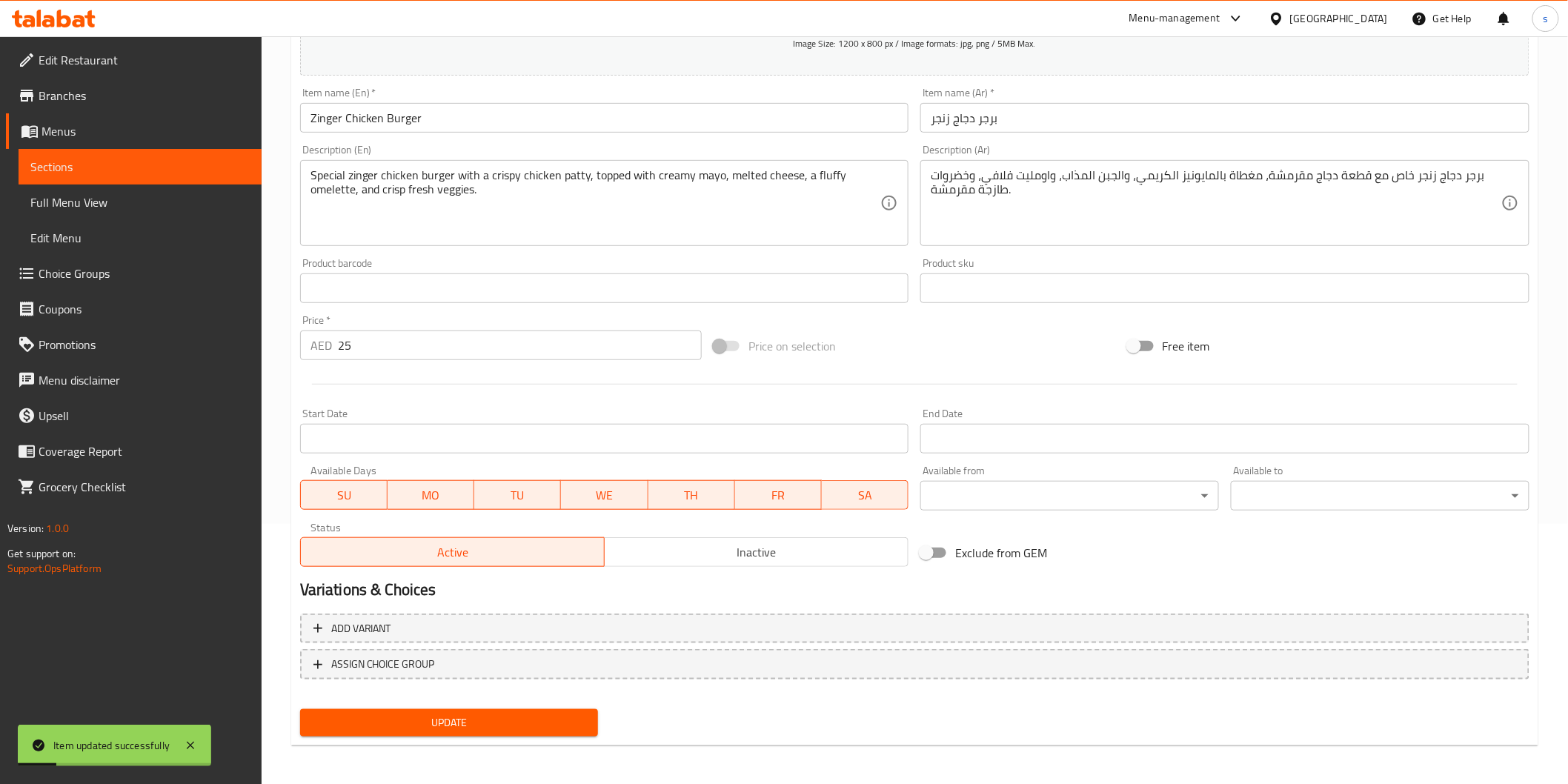
scroll to position [0, 0]
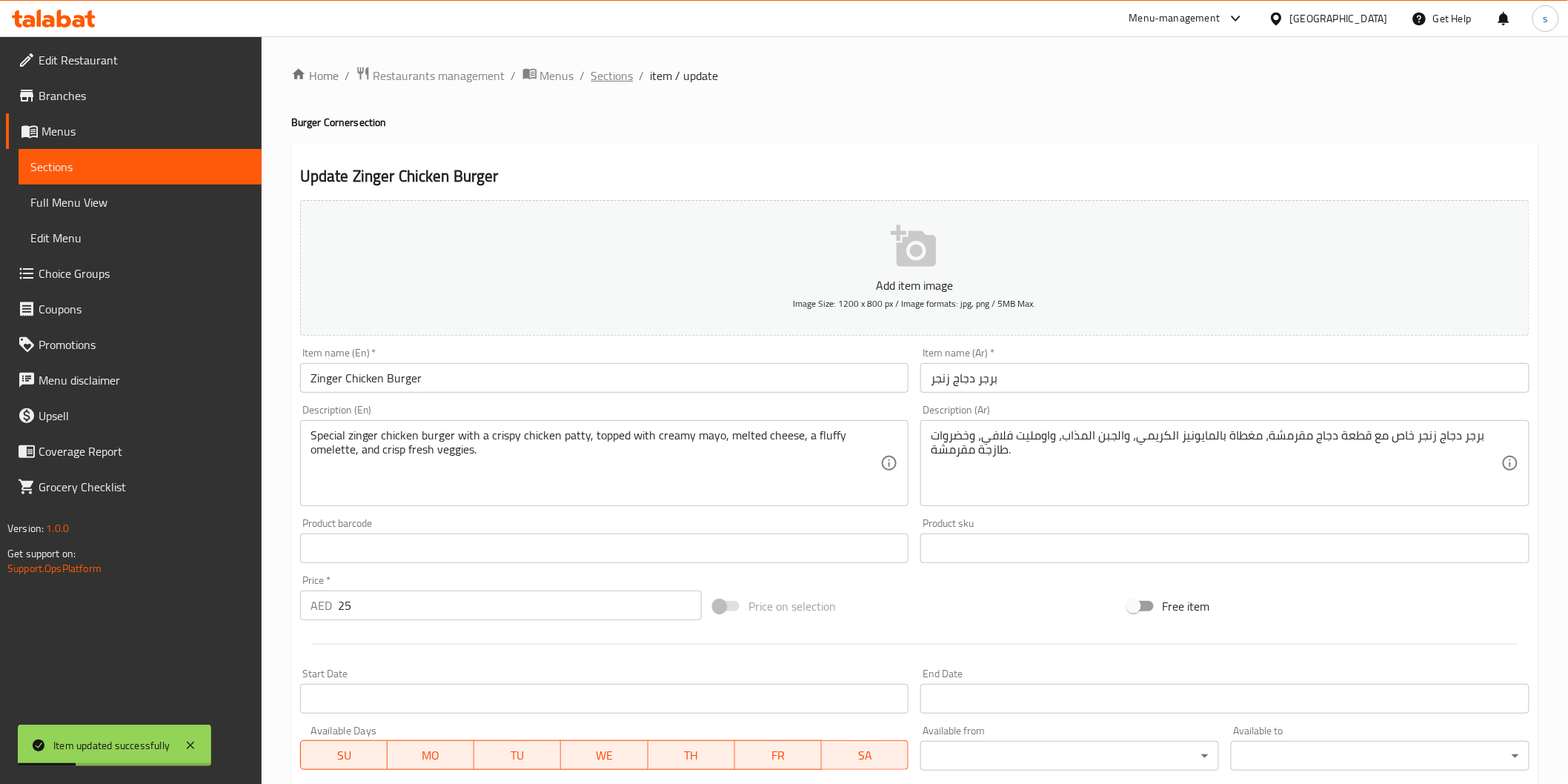
click at [595, 78] on span "Sections" at bounding box center [612, 75] width 43 height 18
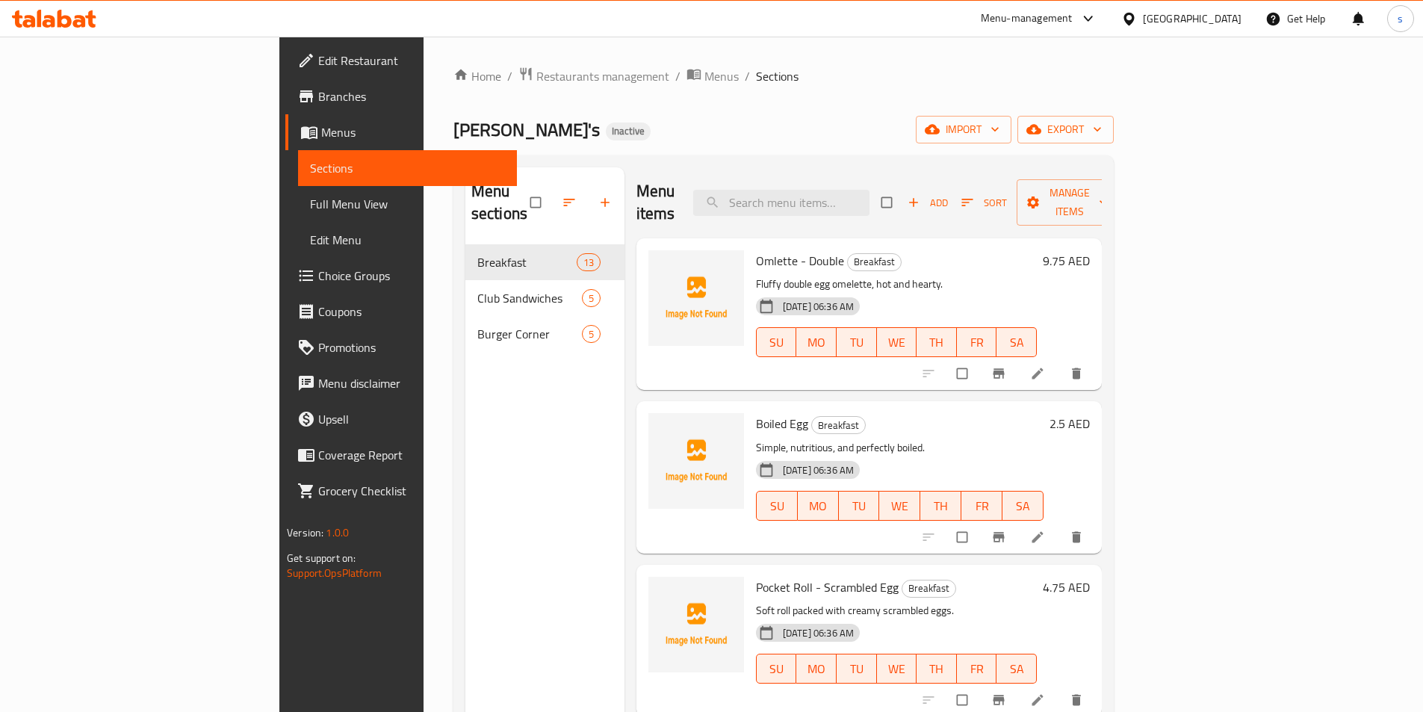
click at [310, 200] on span "Full Menu View" at bounding box center [407, 204] width 195 height 18
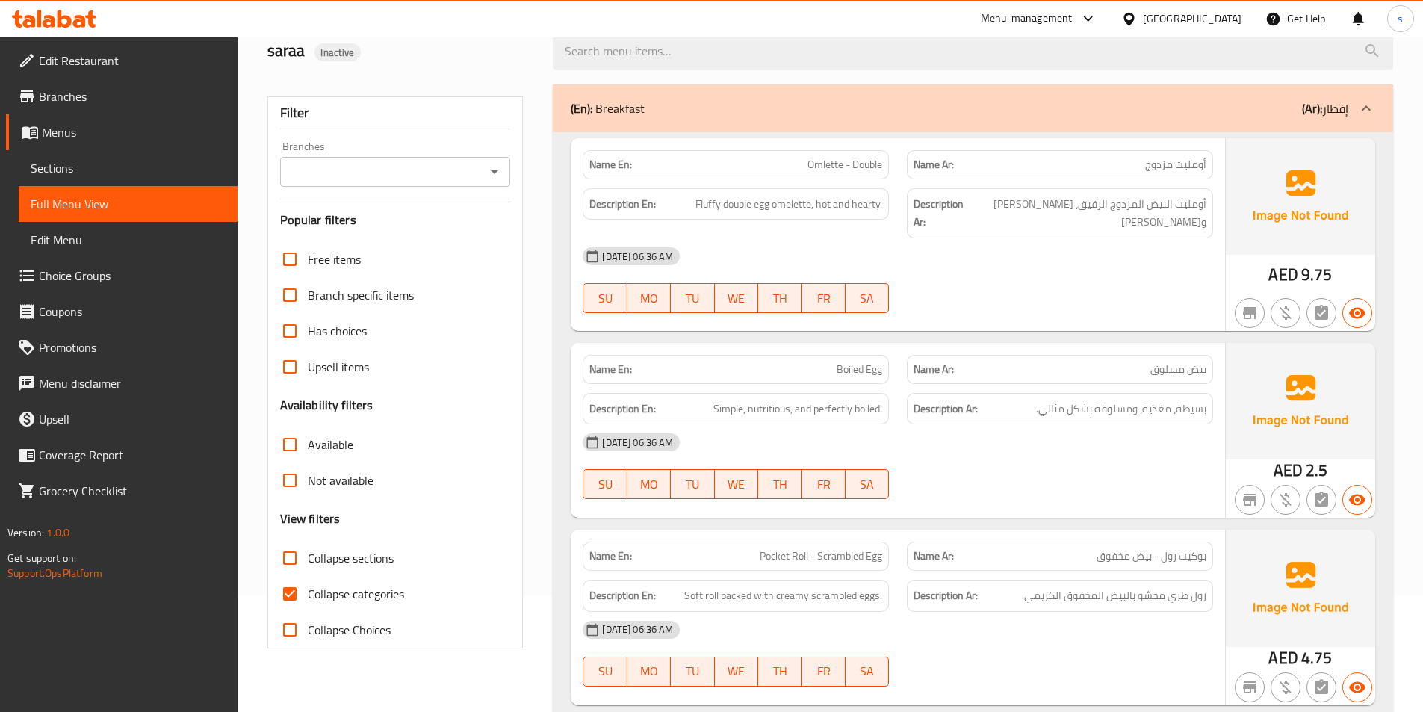
scroll to position [149, 0]
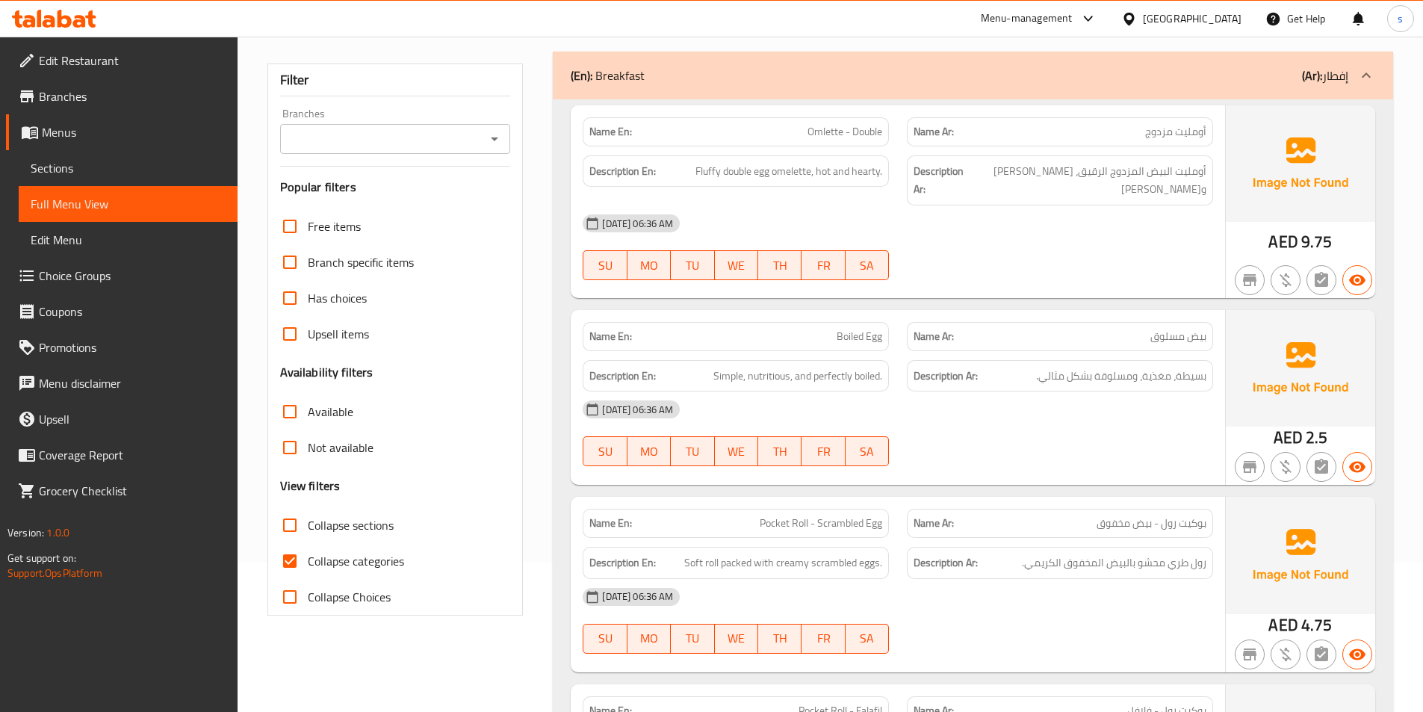
click at [340, 568] on span "Collapse categories" at bounding box center [356, 561] width 96 height 18
click at [308, 568] on input "Collapse categories" at bounding box center [290, 561] width 36 height 36
checkbox input "false"
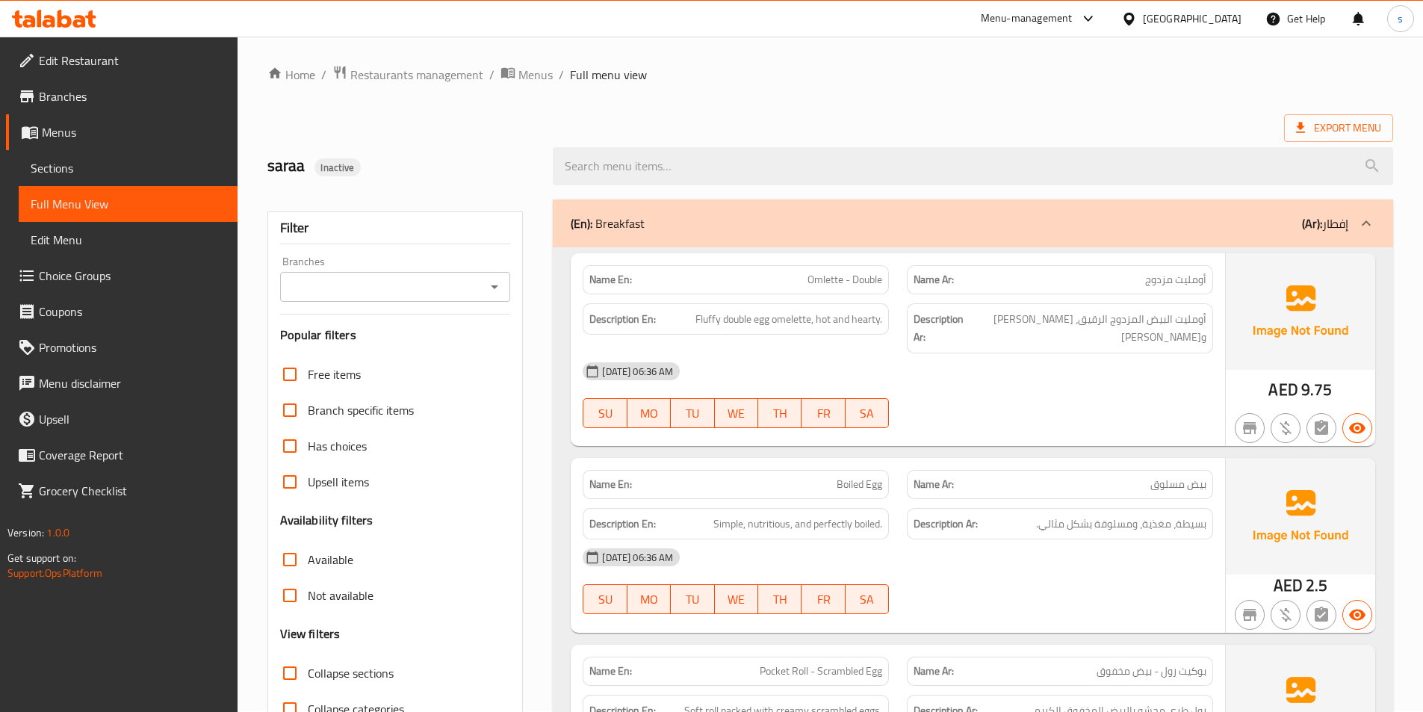
scroll to position [0, 0]
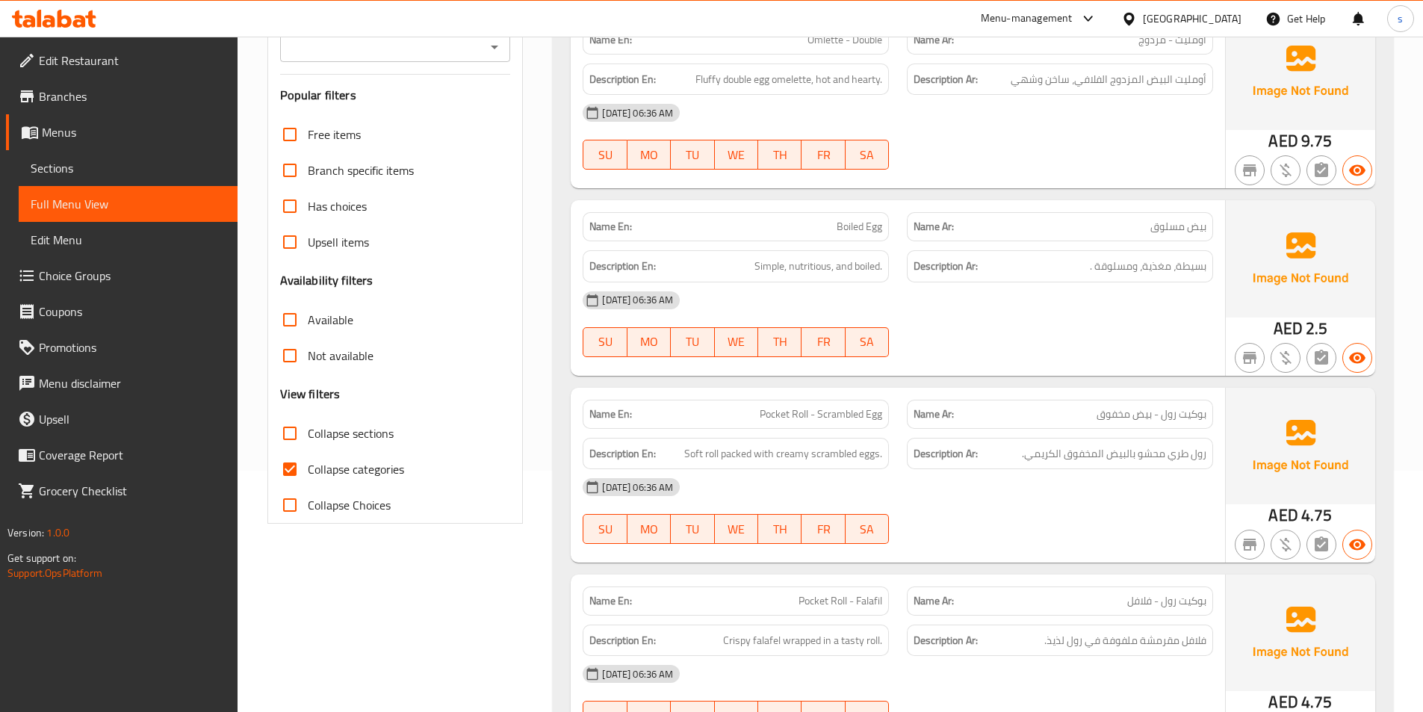
scroll to position [299, 0]
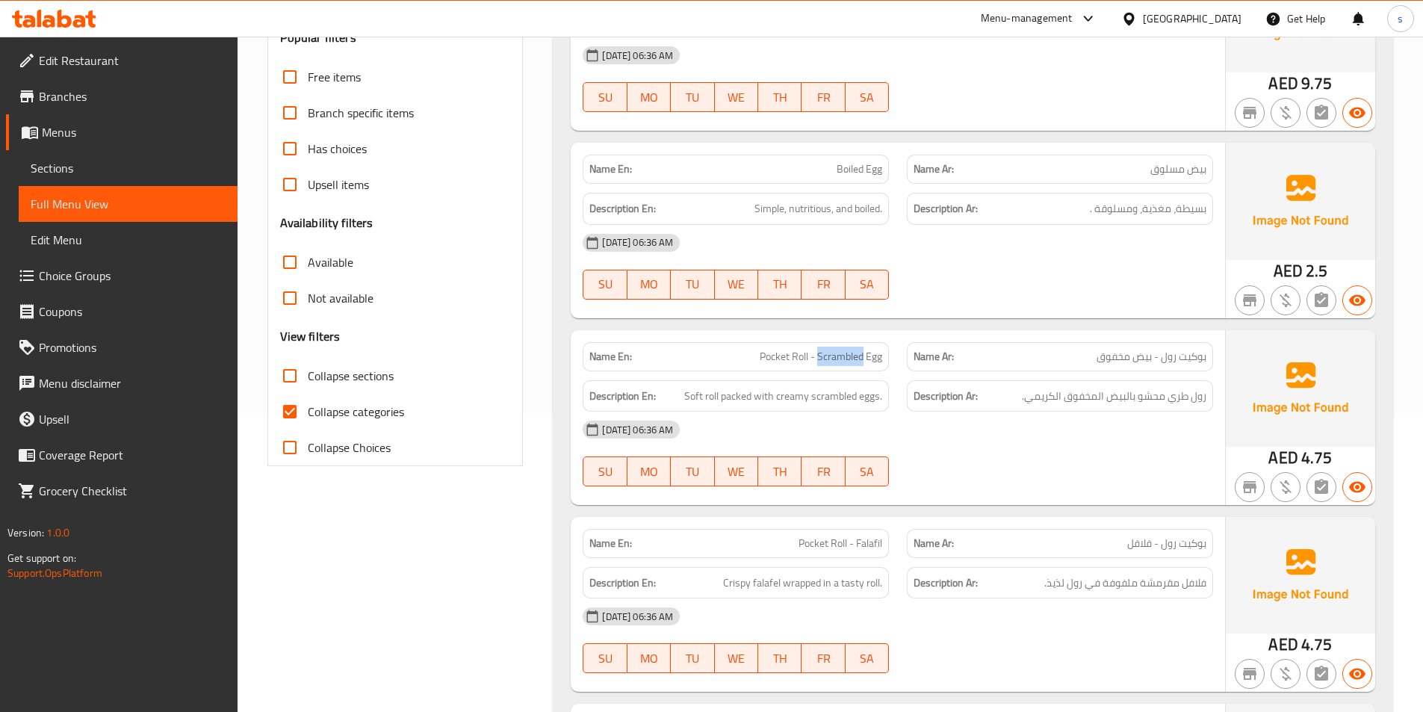
drag, startPoint x: 818, startPoint y: 357, endPoint x: 861, endPoint y: 358, distance: 43.3
click at [861, 358] on span "Pocket Roll - Scrambled Egg" at bounding box center [821, 357] width 122 height 16
copy span "Scrambled"
click at [1003, 456] on div "[DATE] 06:36 AM SU MO TU WE TH FR SA" at bounding box center [898, 454] width 648 height 84
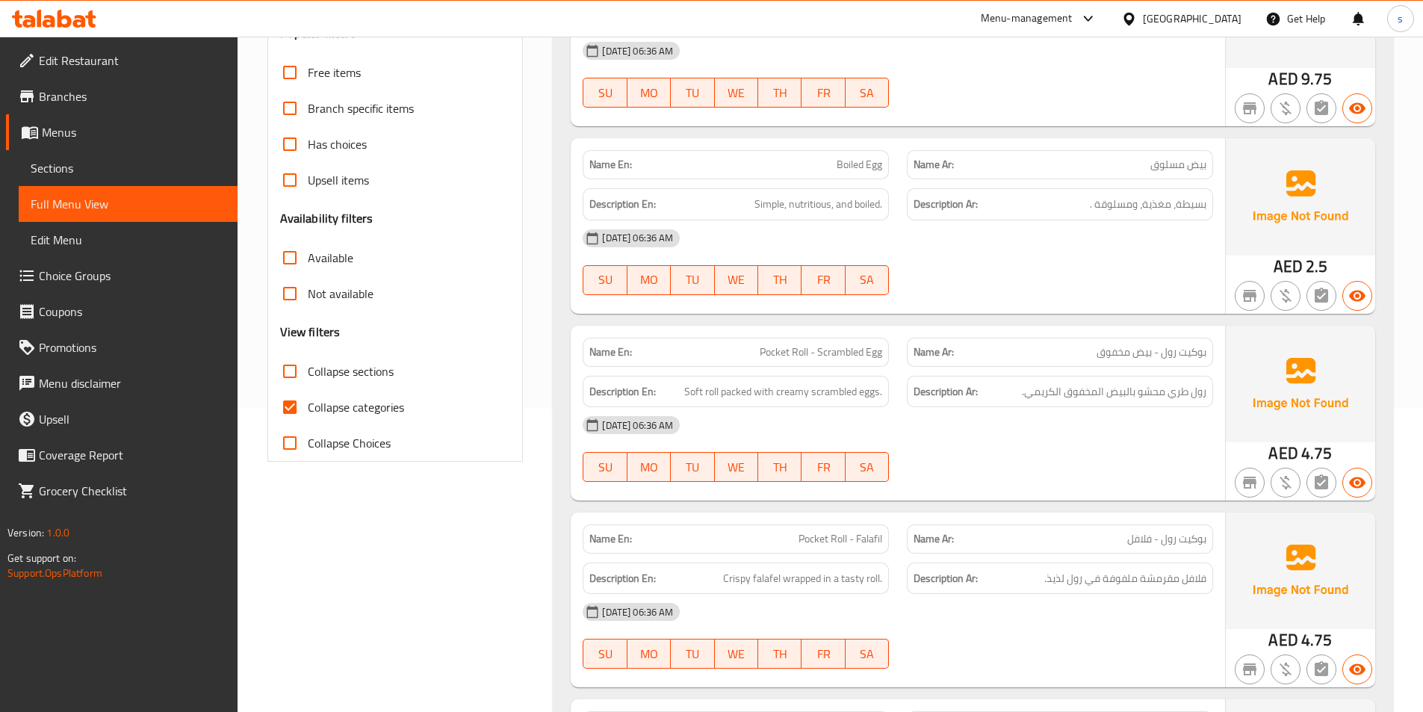
scroll to position [75, 0]
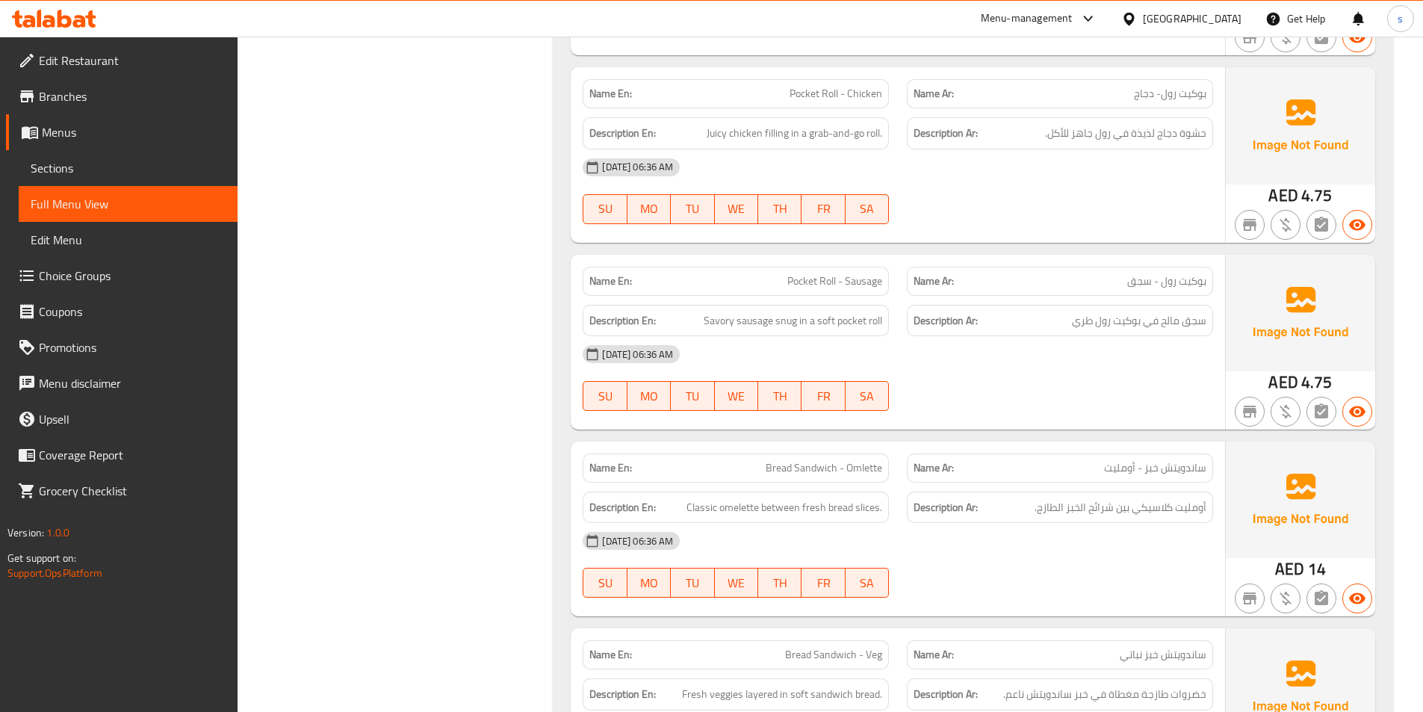
scroll to position [1046, 0]
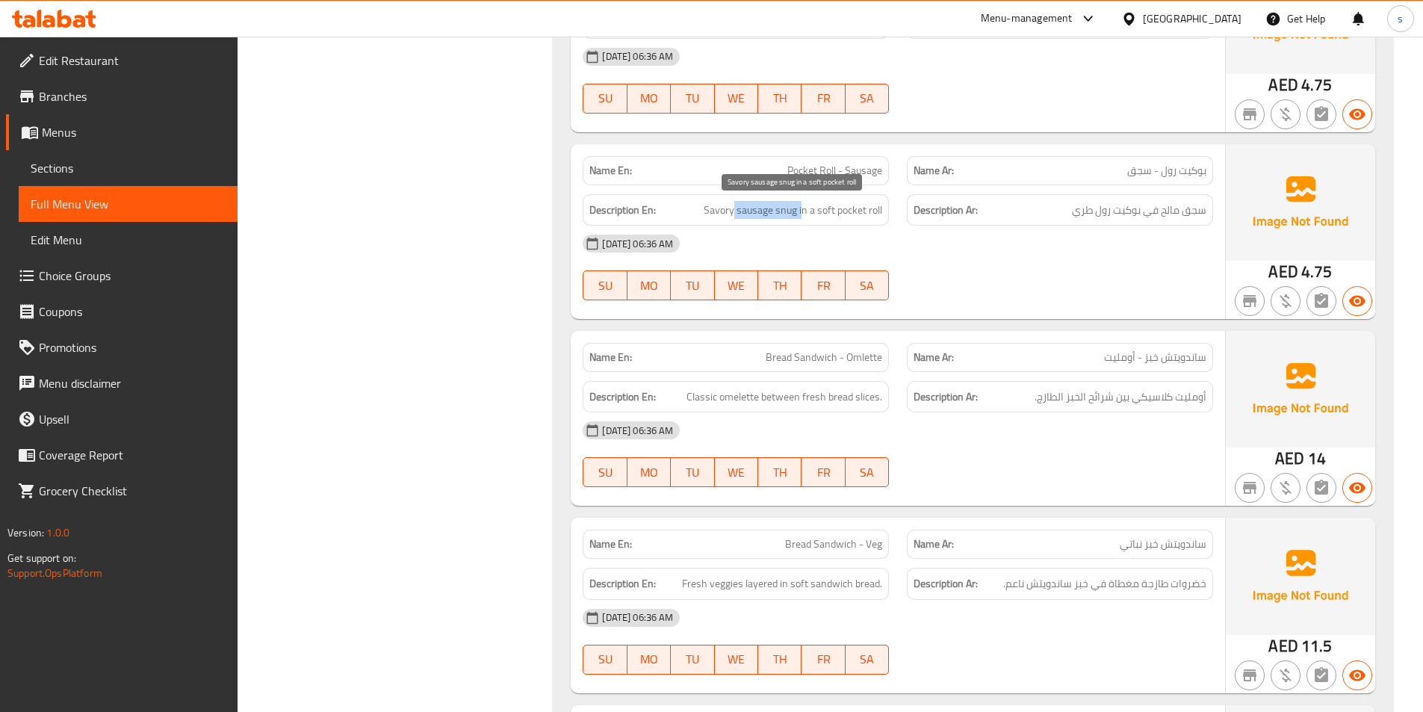
drag, startPoint x: 735, startPoint y: 210, endPoint x: 801, endPoint y: 212, distance: 65.8
click at [801, 212] on span "Savory sausage snug in a soft pocket roll" at bounding box center [793, 210] width 179 height 19
drag, startPoint x: 738, startPoint y: 211, endPoint x: 798, endPoint y: 216, distance: 59.9
click at [798, 216] on span "Savory sausage snug in a soft pocket roll" at bounding box center [793, 210] width 179 height 19
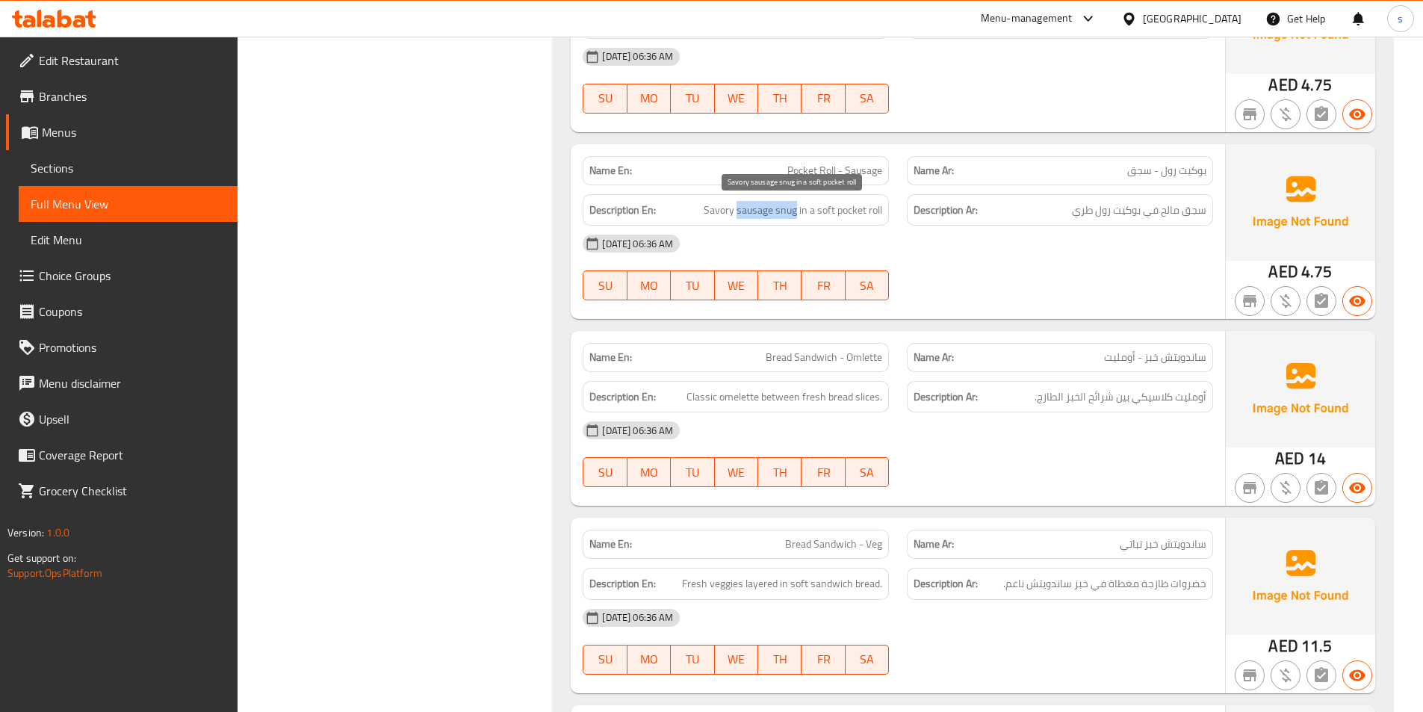
copy span "sausage snug"
click at [1008, 262] on div "14-09-2025 06:36 AM SU MO TU WE TH FR SA" at bounding box center [898, 268] width 648 height 84
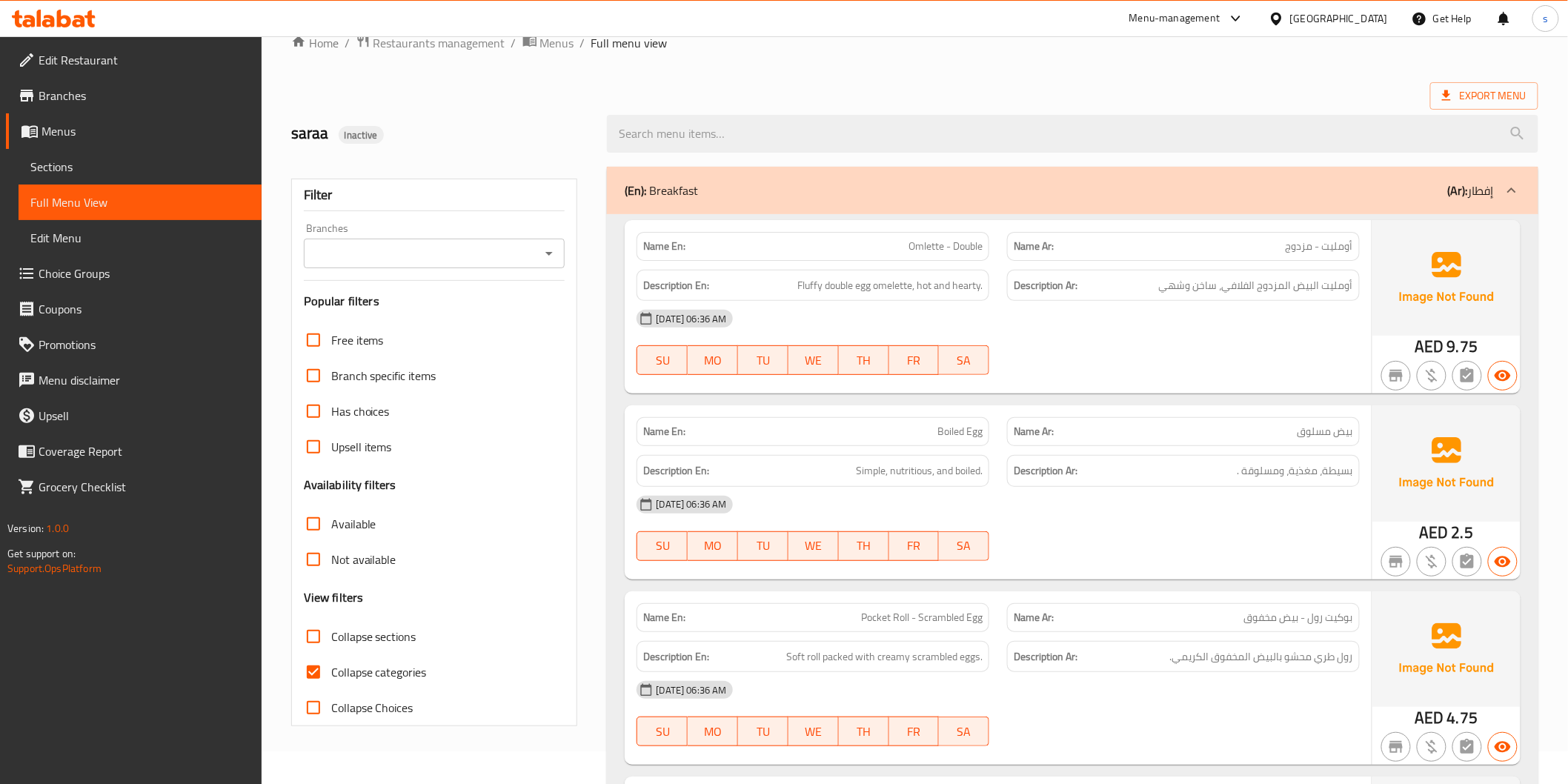
scroll to position [0, 0]
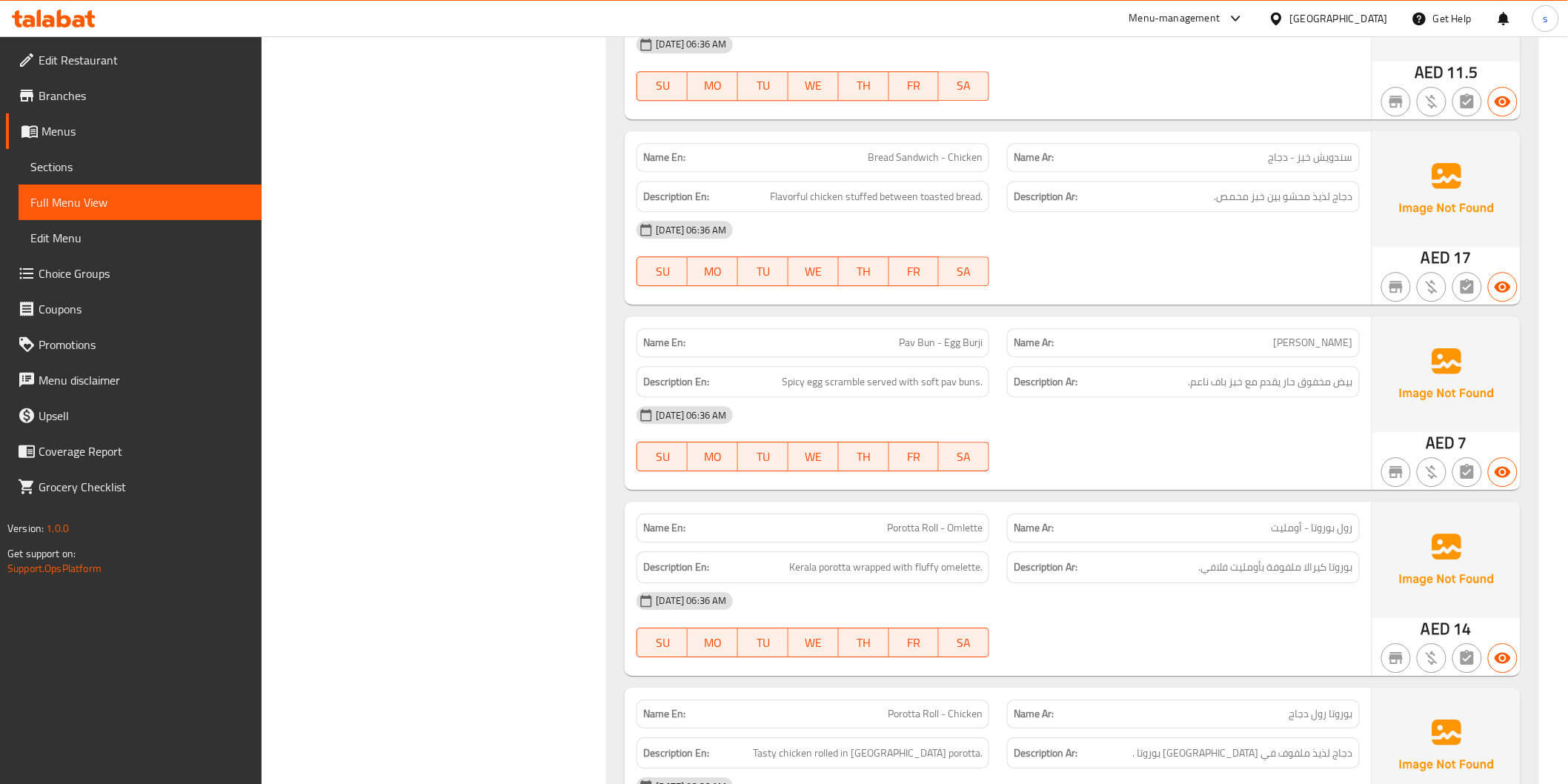
scroll to position [1647, 0]
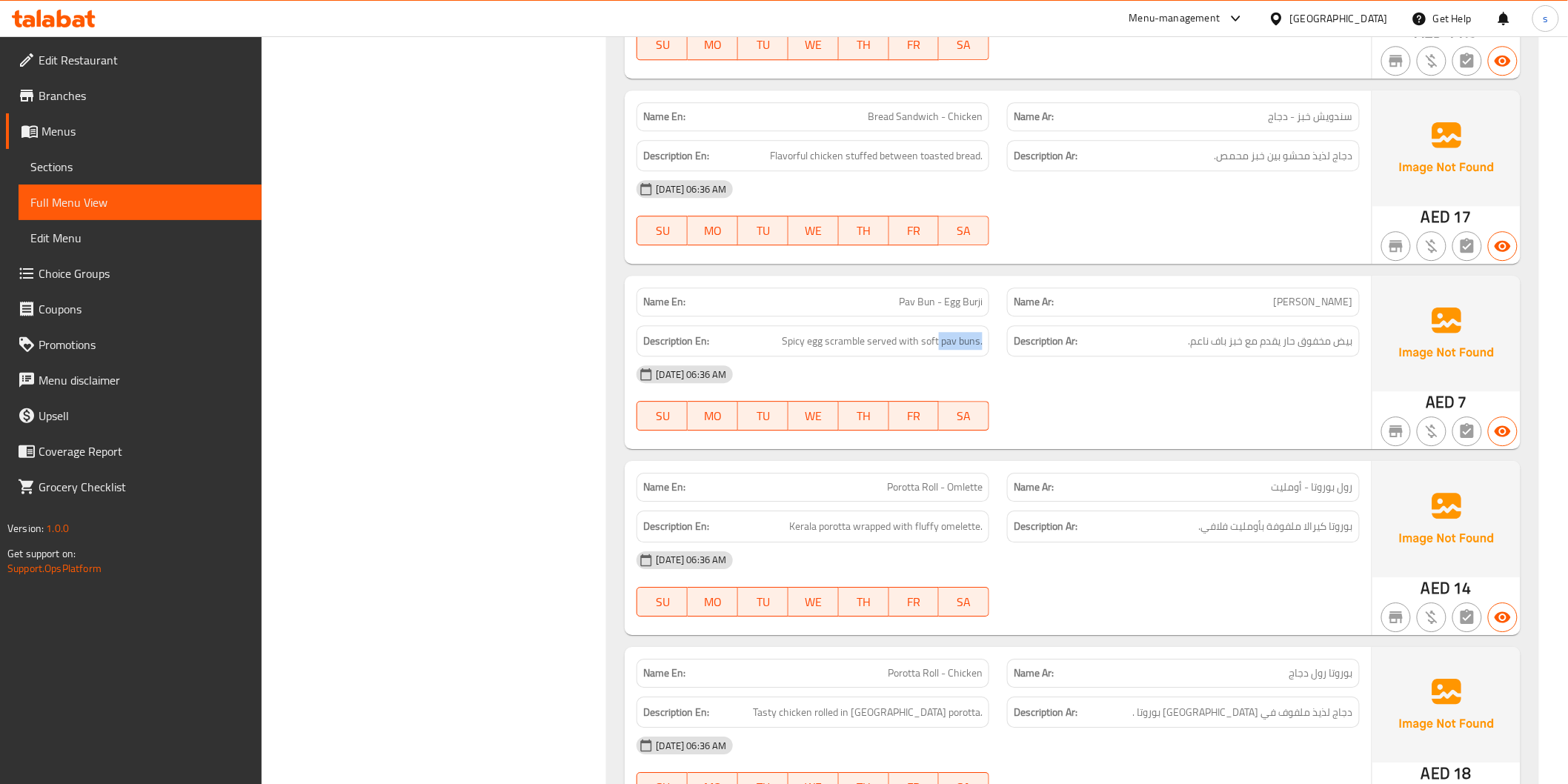
drag, startPoint x: 939, startPoint y: 345, endPoint x: 1003, endPoint y: 337, distance: 64.5
click at [1003, 337] on div "Description En: Spicy egg scramble served with soft pav buns. Description Ar: ب…" at bounding box center [998, 341] width 740 height 50
copy span "pav buns."
click at [1091, 409] on div "[DATE] 06:36 AM SU MO TU WE TH FR SA" at bounding box center [998, 398] width 740 height 83
click at [1093, 411] on div "[DATE] 06:36 AM SU MO TU WE TH FR SA" at bounding box center [998, 398] width 740 height 83
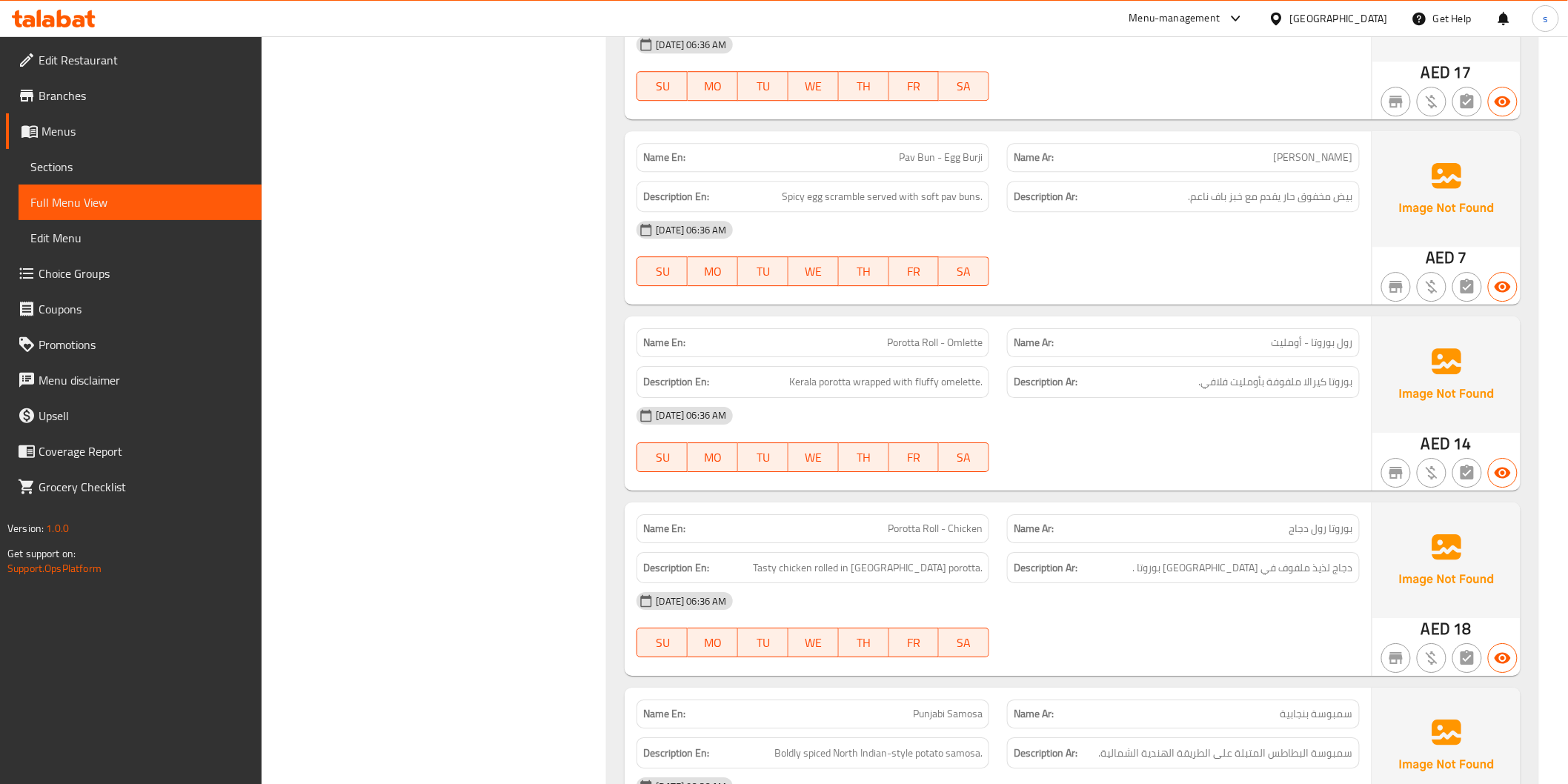
scroll to position [1565, 0]
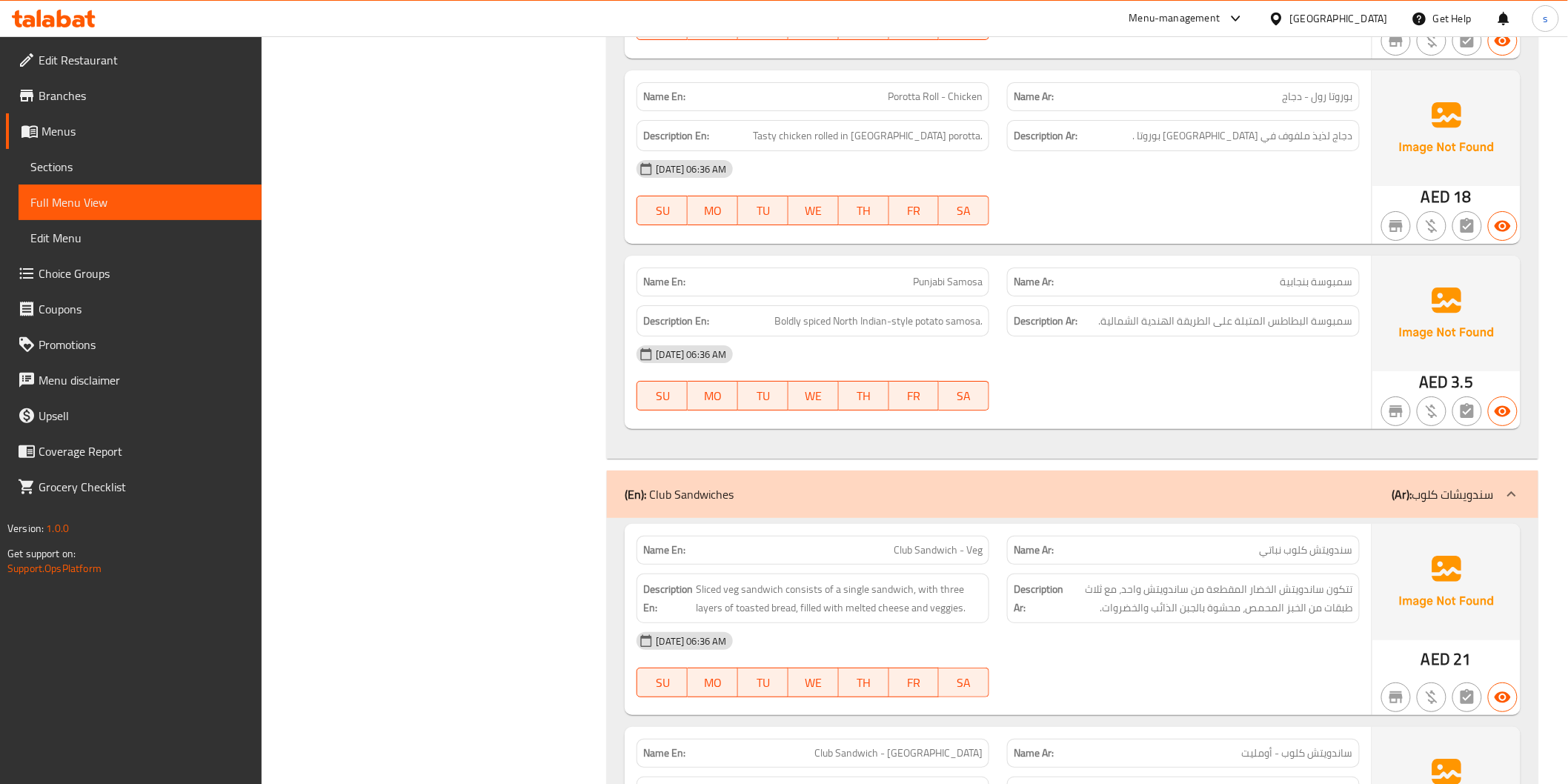
scroll to position [1894, 0]
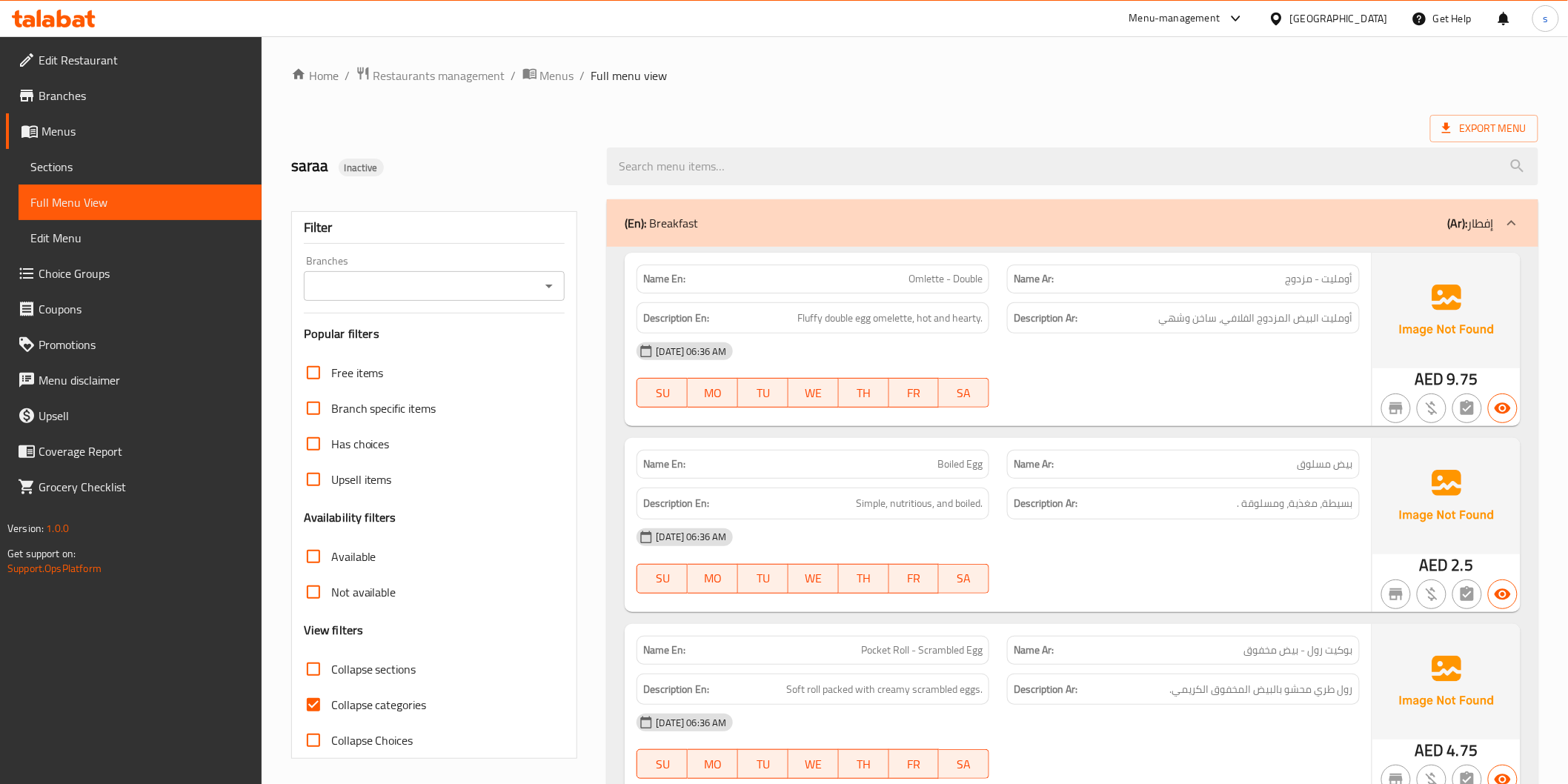
click at [409, 696] on span "Collapse categories" at bounding box center [379, 705] width 95 height 18
click at [331, 694] on input "Collapse categories" at bounding box center [314, 705] width 36 height 36
checkbox input "false"
click at [120, 122] on span "Menus" at bounding box center [146, 131] width 208 height 18
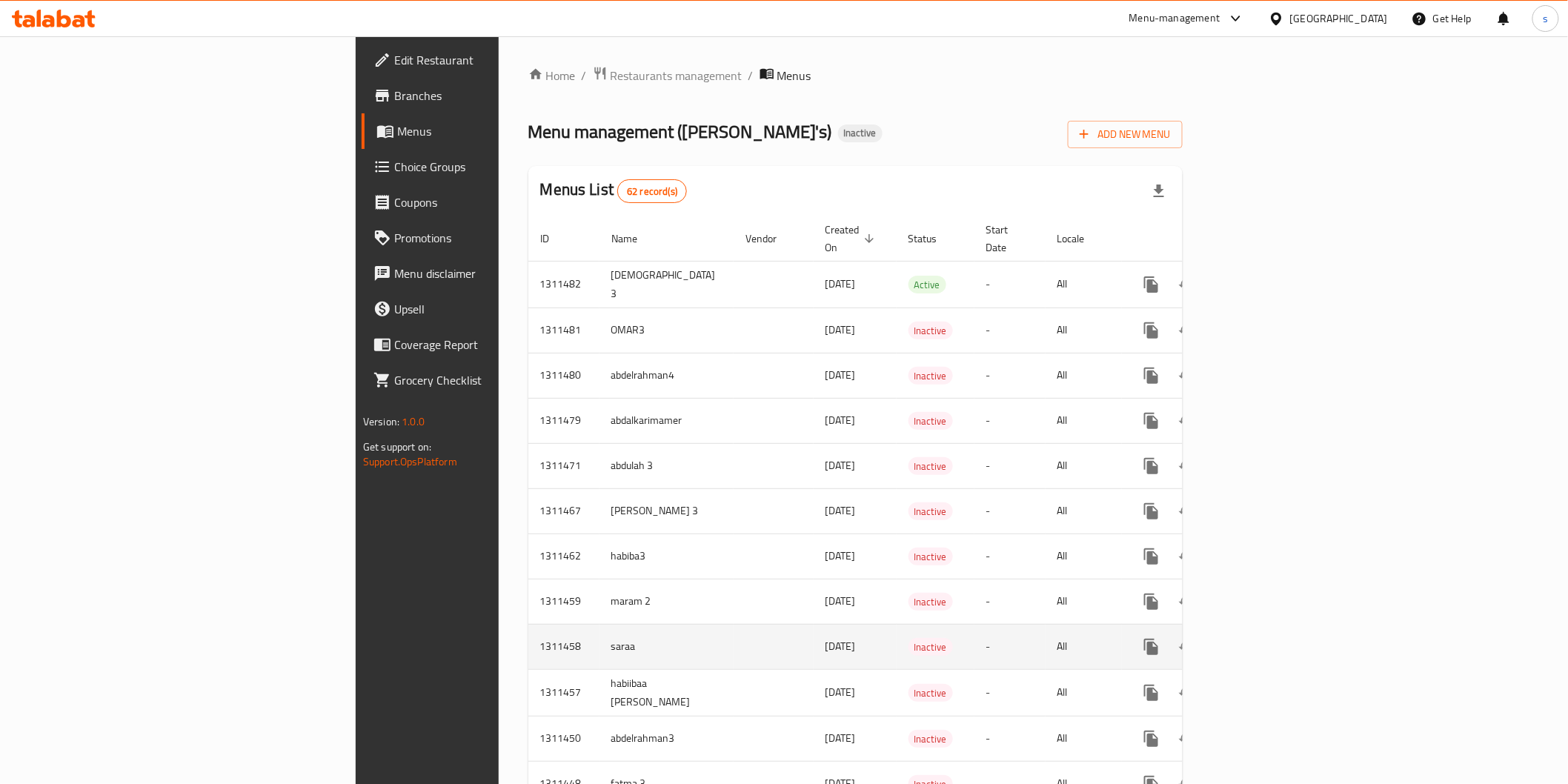
click at [733, 625] on td "enhanced table" at bounding box center [773, 647] width 80 height 46
click at [1265, 640] on icon "enhanced table" at bounding box center [1257, 646] width 13 height 13
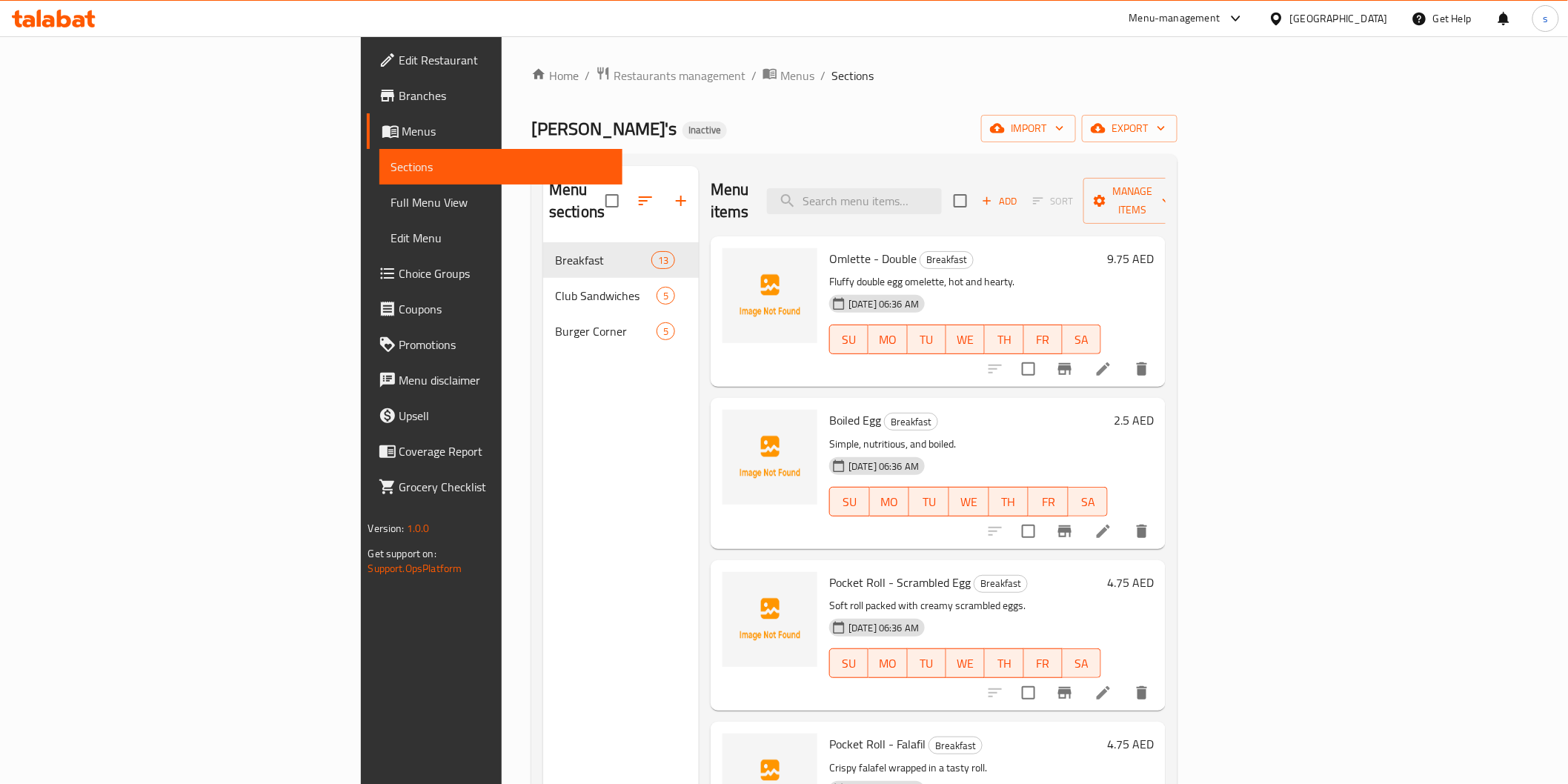
click at [391, 196] on span "Full Menu View" at bounding box center [500, 202] width 219 height 18
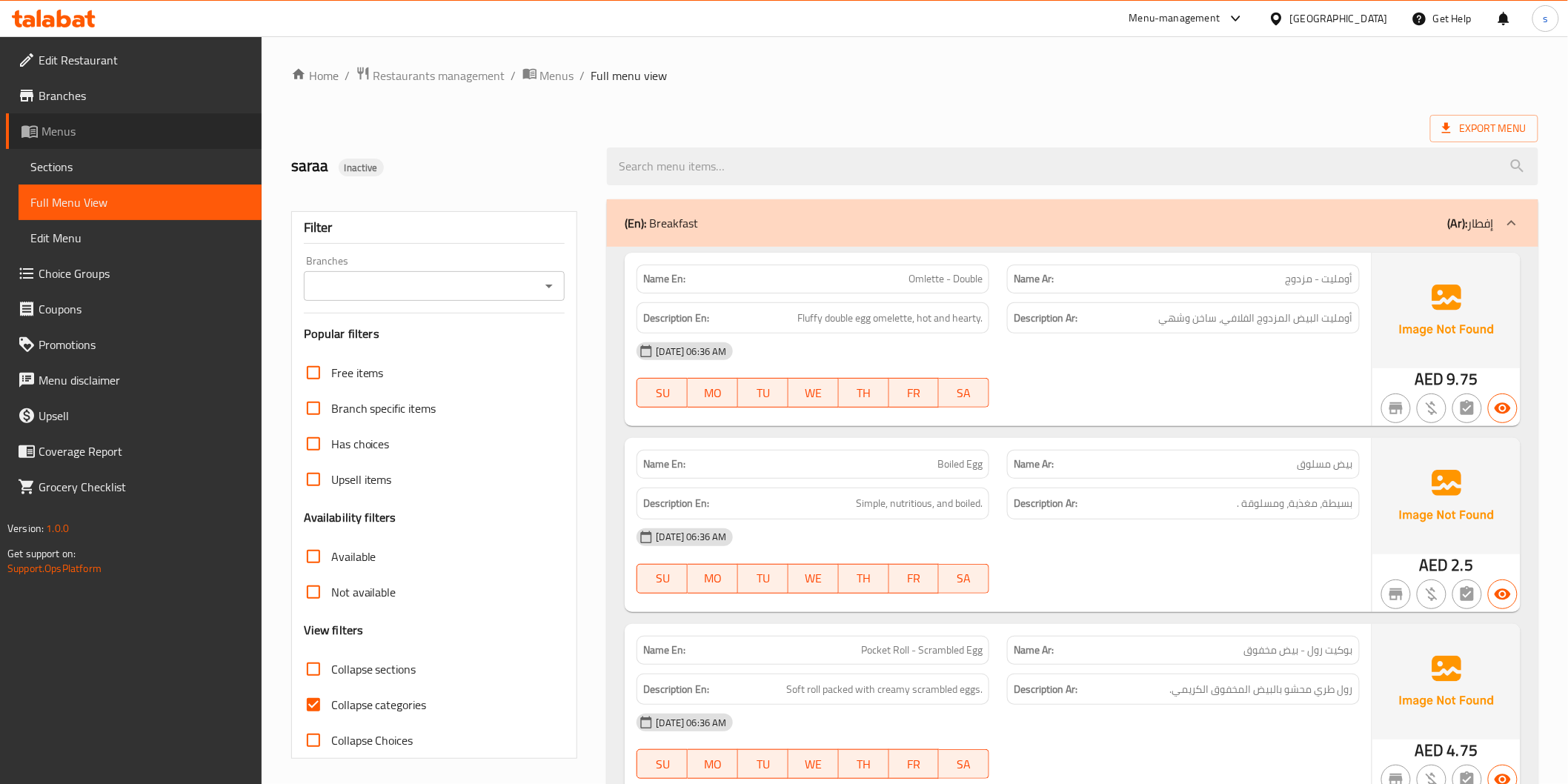
click at [208, 134] on span "Menus" at bounding box center [146, 131] width 208 height 18
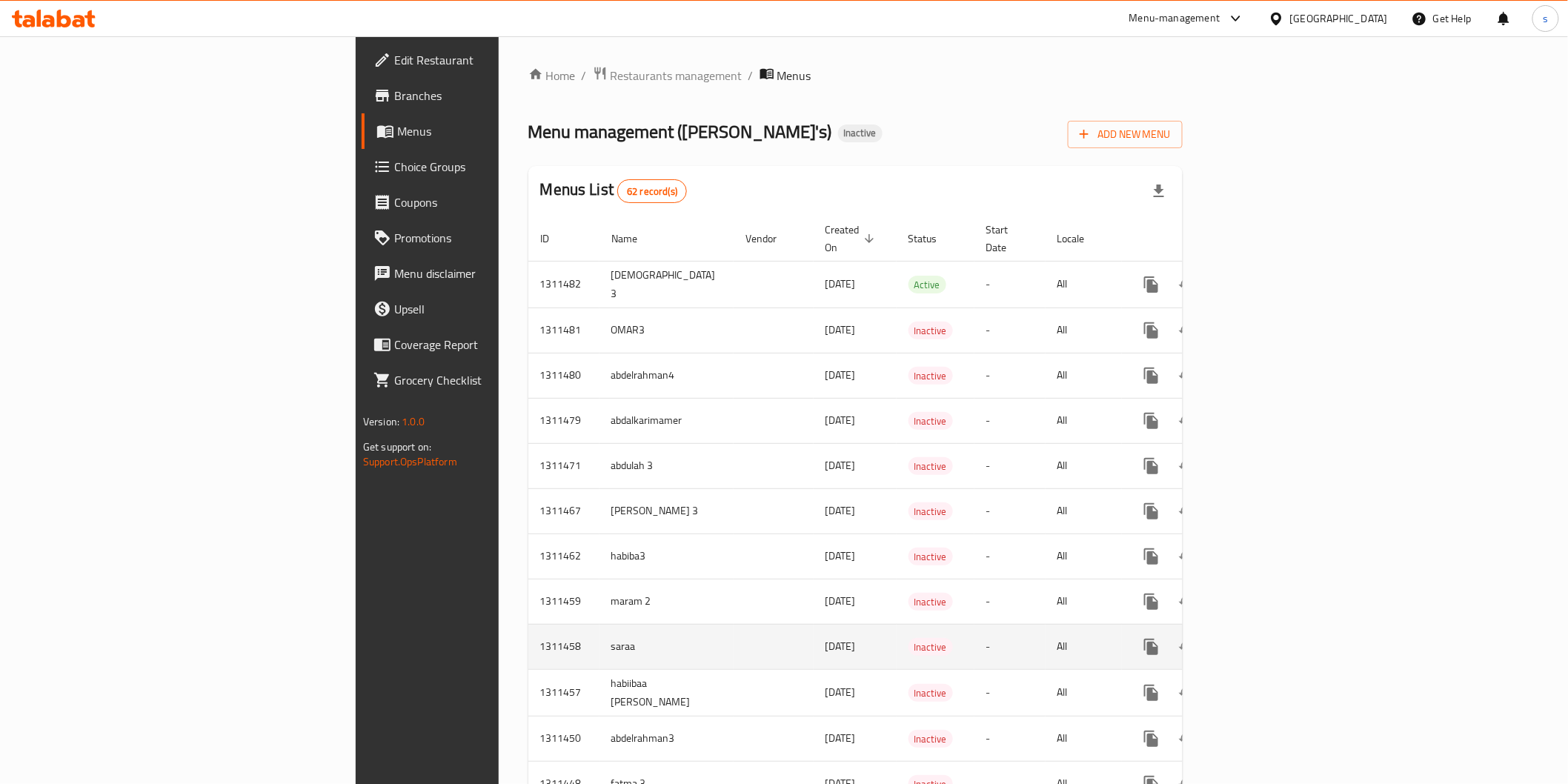
click at [599, 624] on td "saraa" at bounding box center [666, 647] width 134 height 46
click at [1276, 629] on link "enhanced table" at bounding box center [1258, 647] width 36 height 36
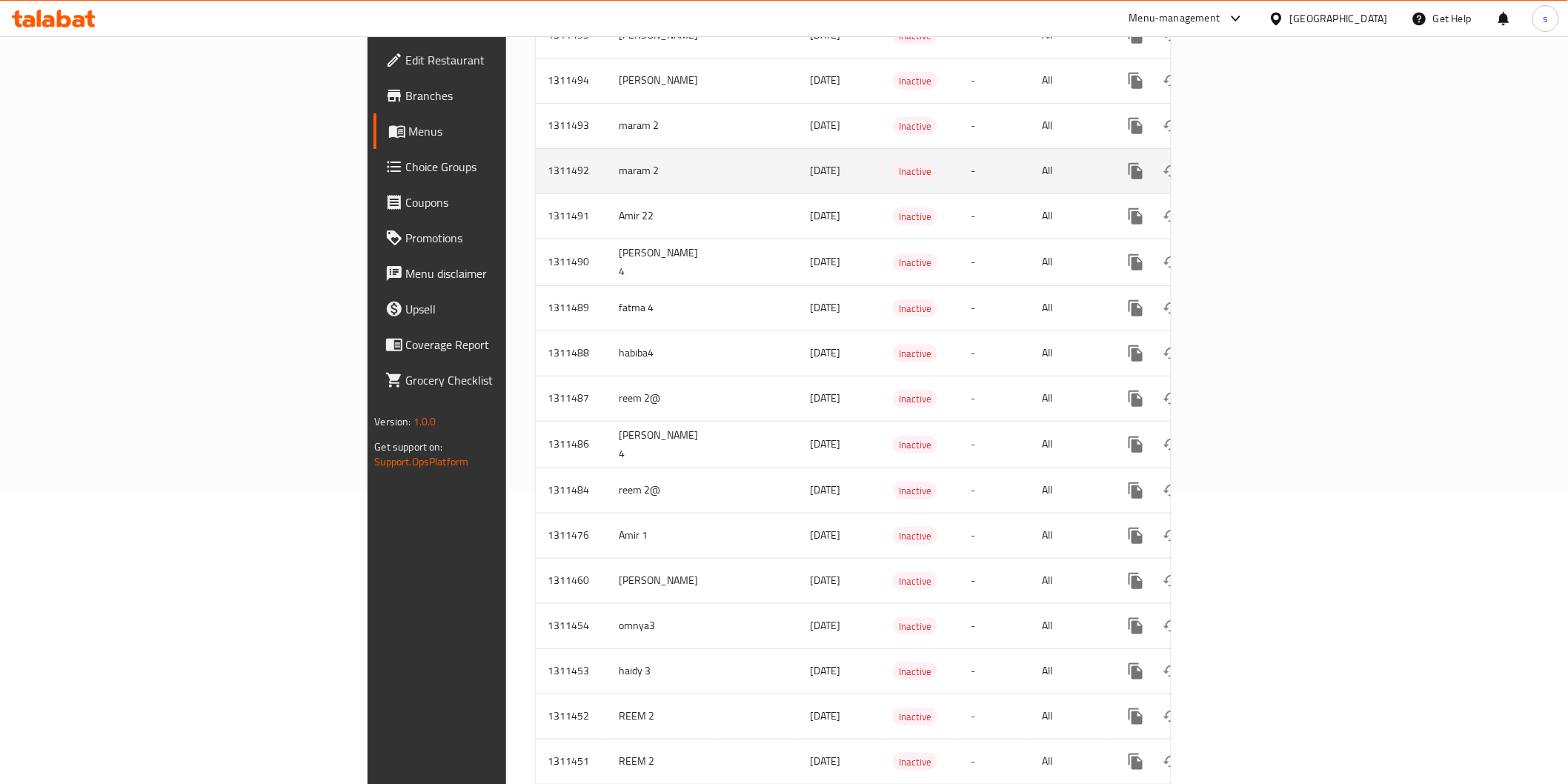
scroll to position [329, 0]
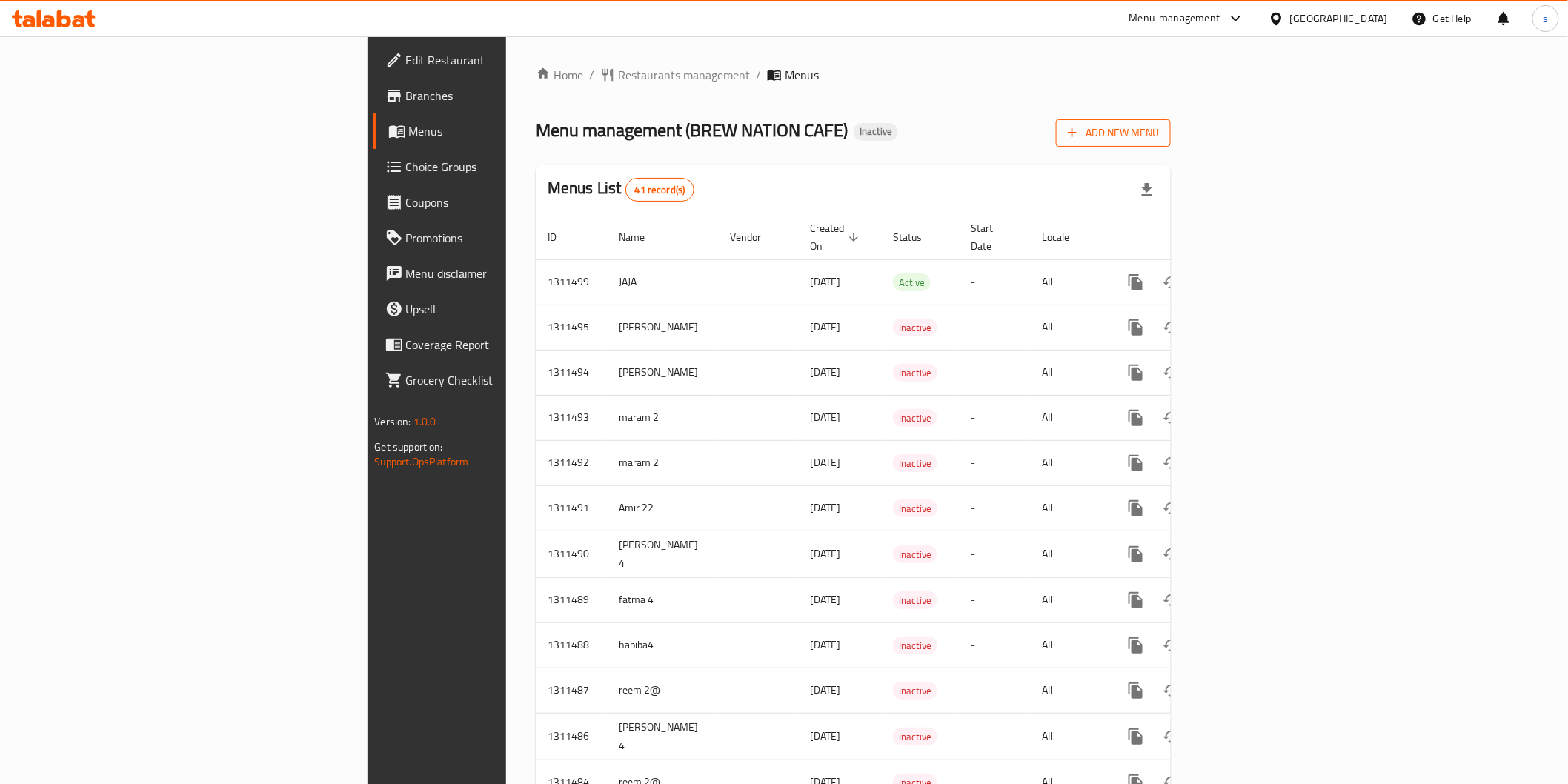
click at [842, 130] on span "Add New Menu" at bounding box center [1113, 133] width 91 height 19
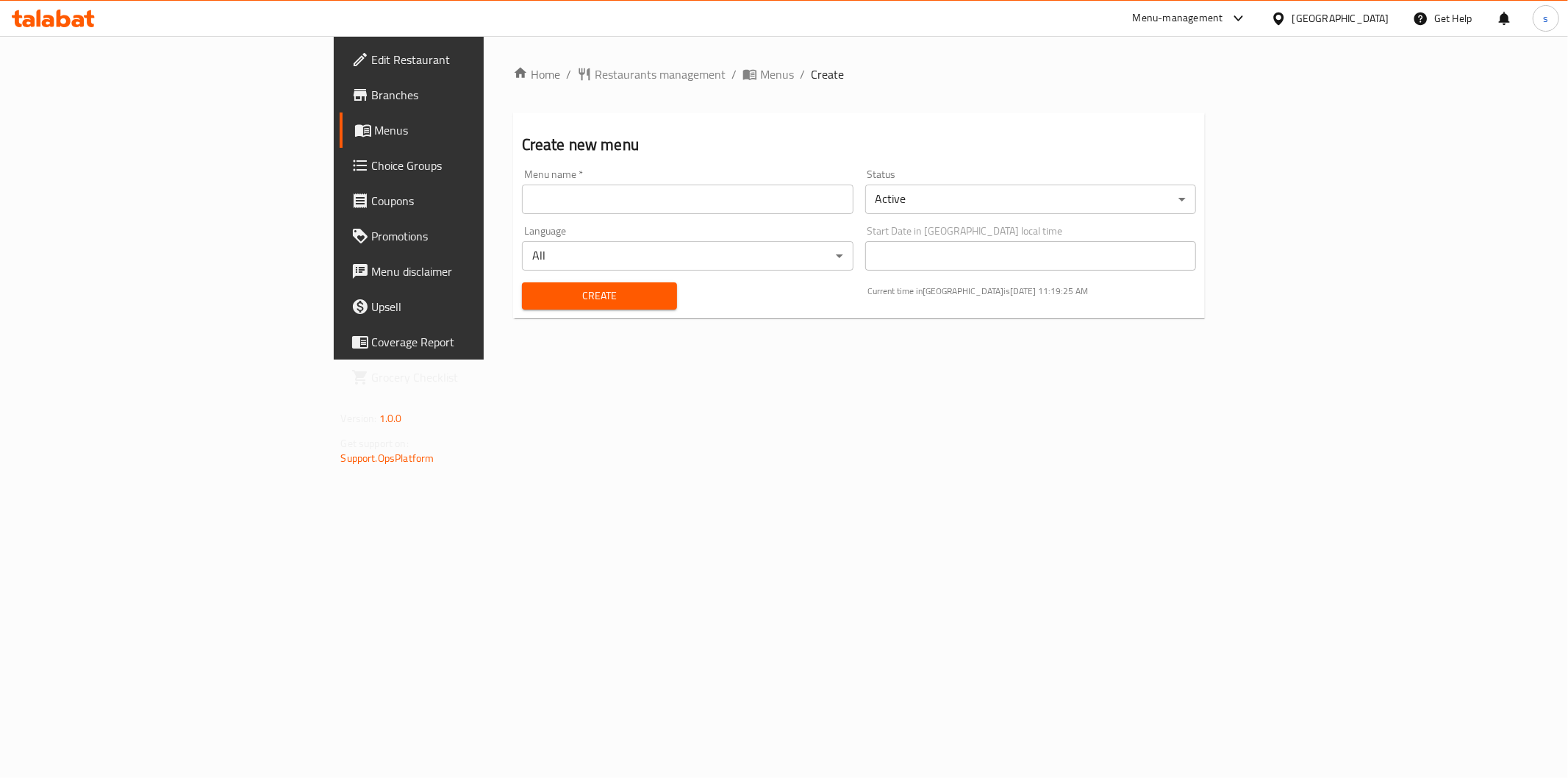
click at [763, 209] on input "text" at bounding box center [687, 199] width 332 height 30
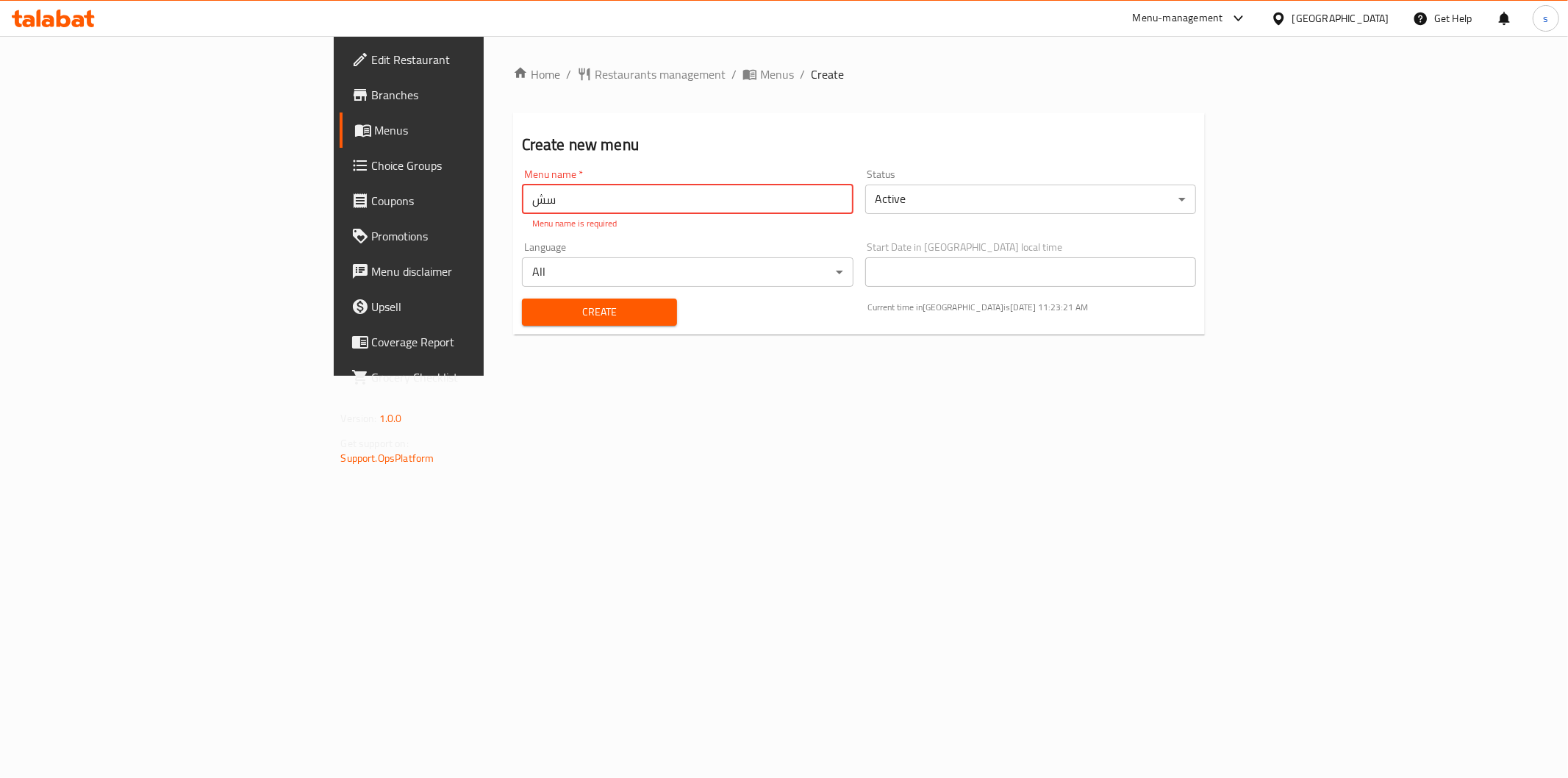
type input "س"
type input "saraaa"
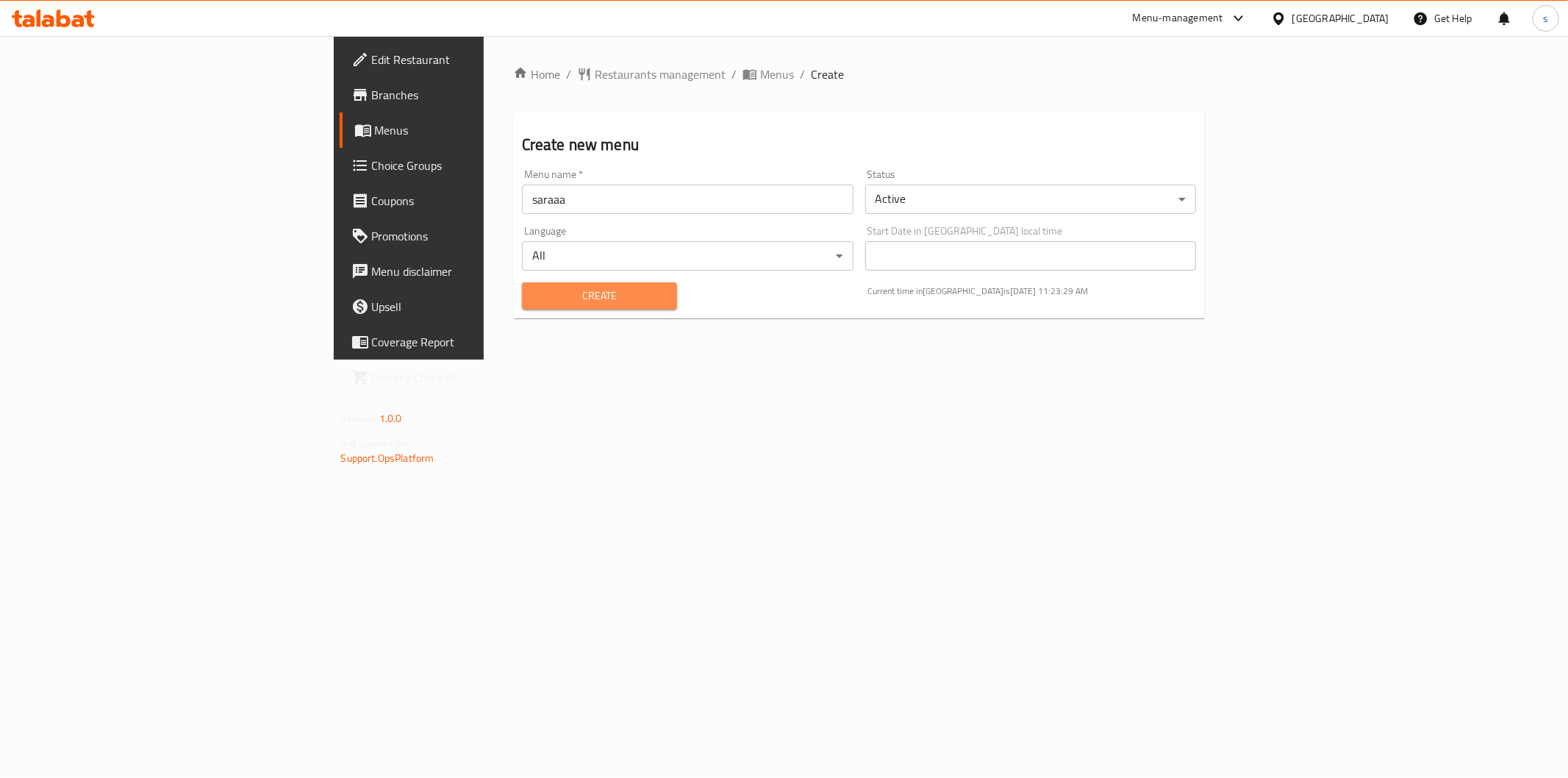
click at [522, 306] on button "Create" at bounding box center [599, 296] width 156 height 28
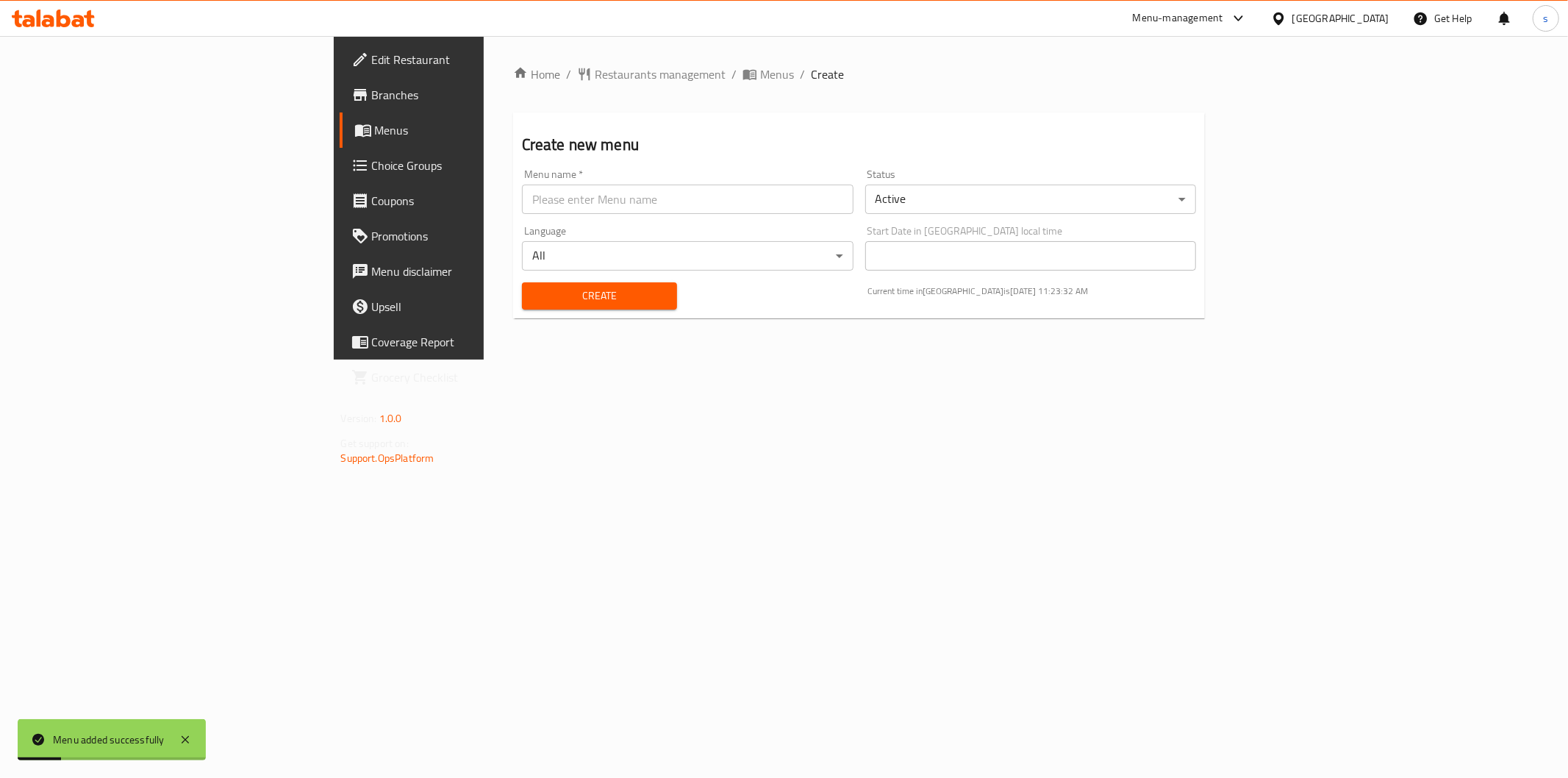
click at [340, 116] on link "Menus" at bounding box center [468, 130] width 256 height 35
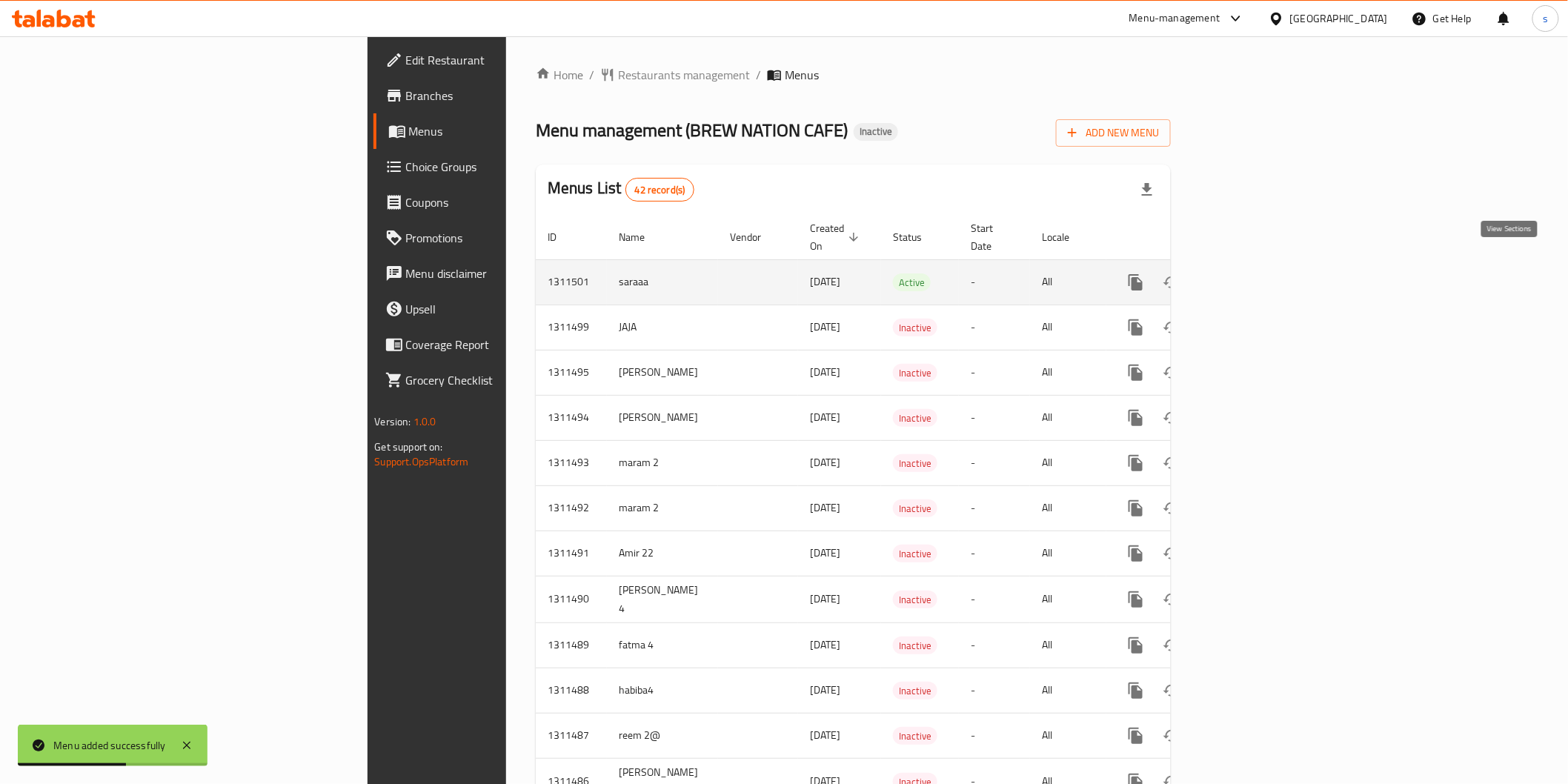
click at [842, 274] on icon "enhanced table" at bounding box center [1243, 283] width 18 height 18
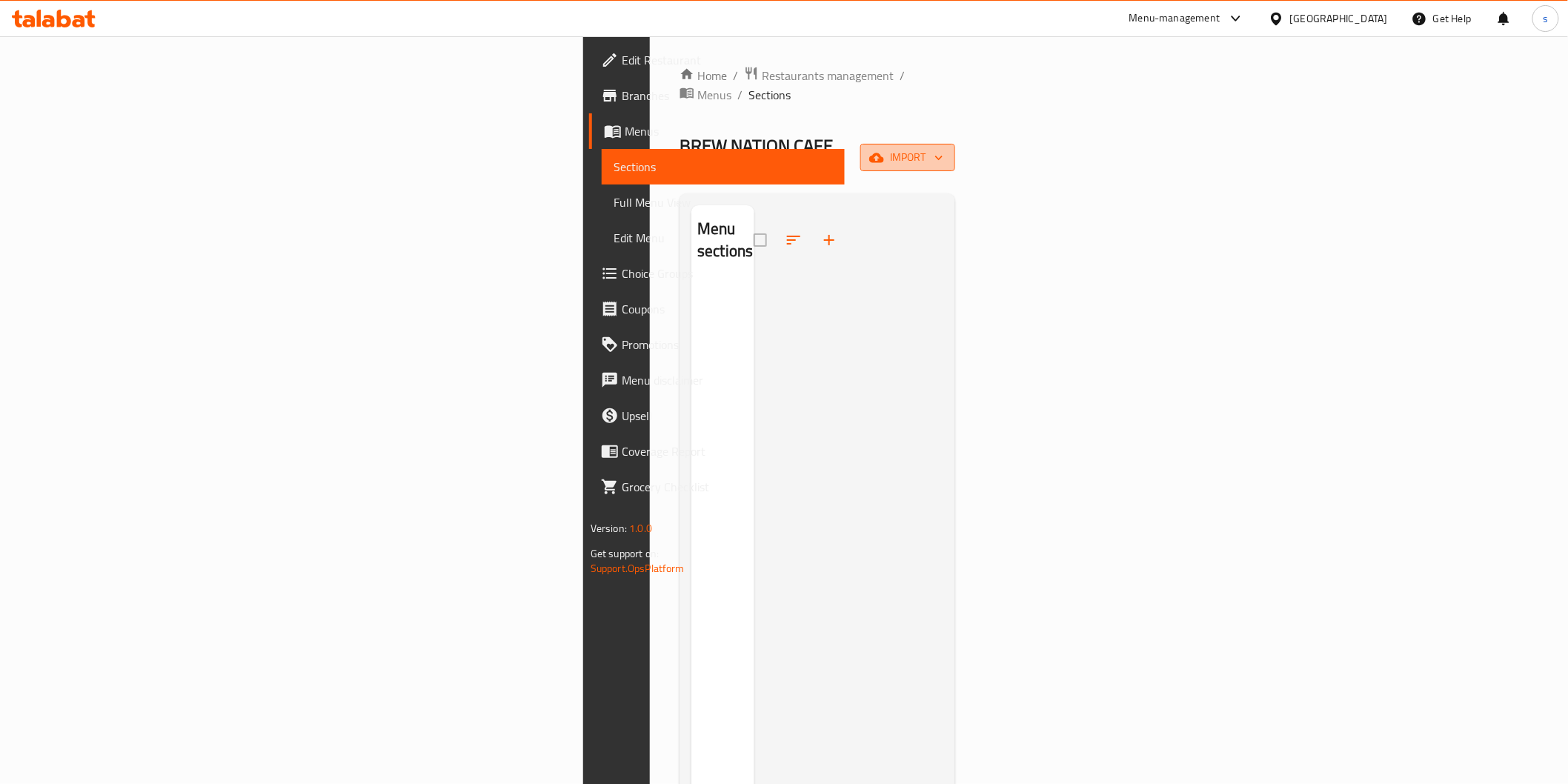
click at [842, 148] on span "import" at bounding box center [908, 157] width 71 height 19
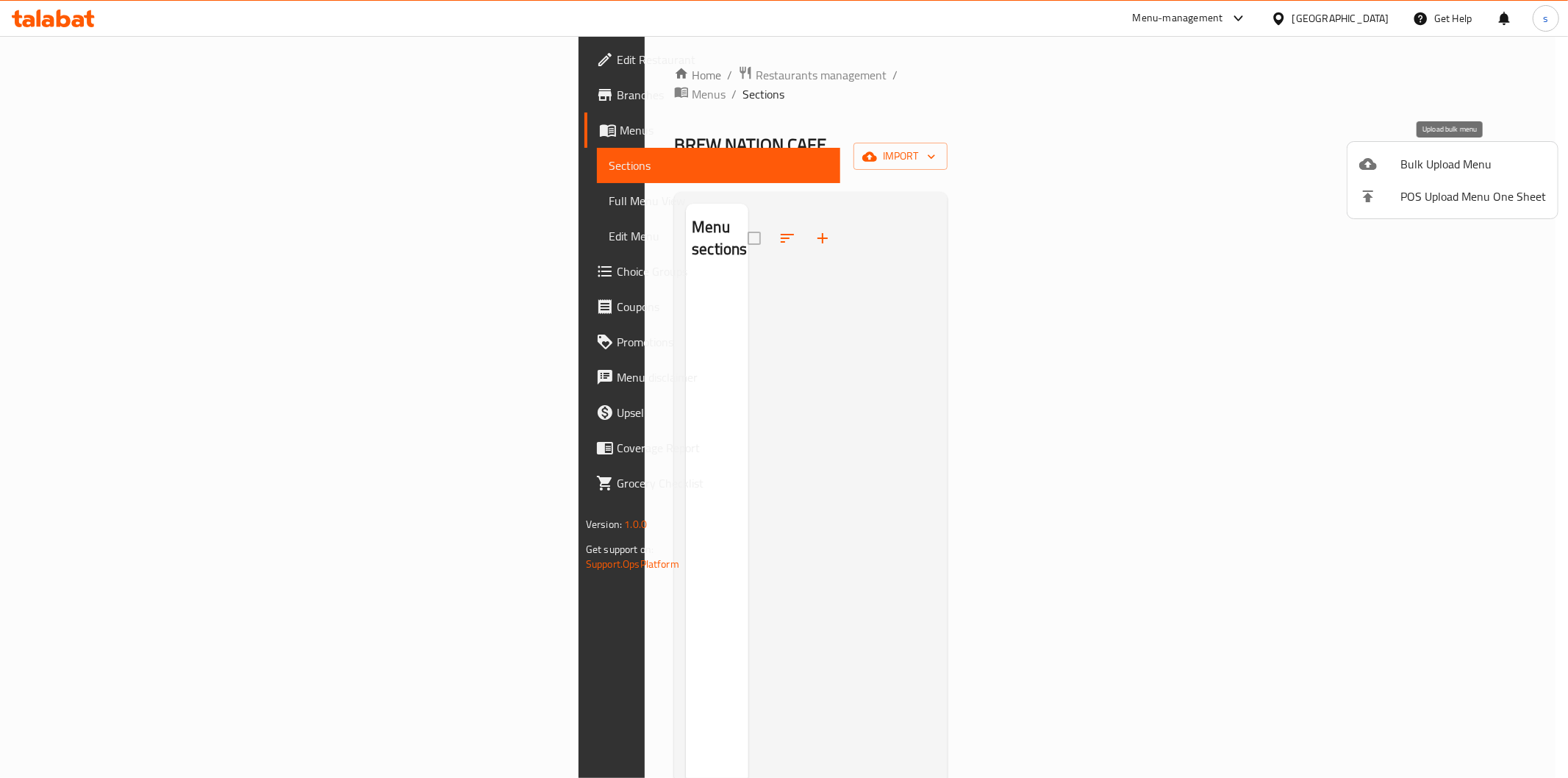
click at [835, 166] on span "Bulk Upload Menu" at bounding box center [1474, 164] width 146 height 18
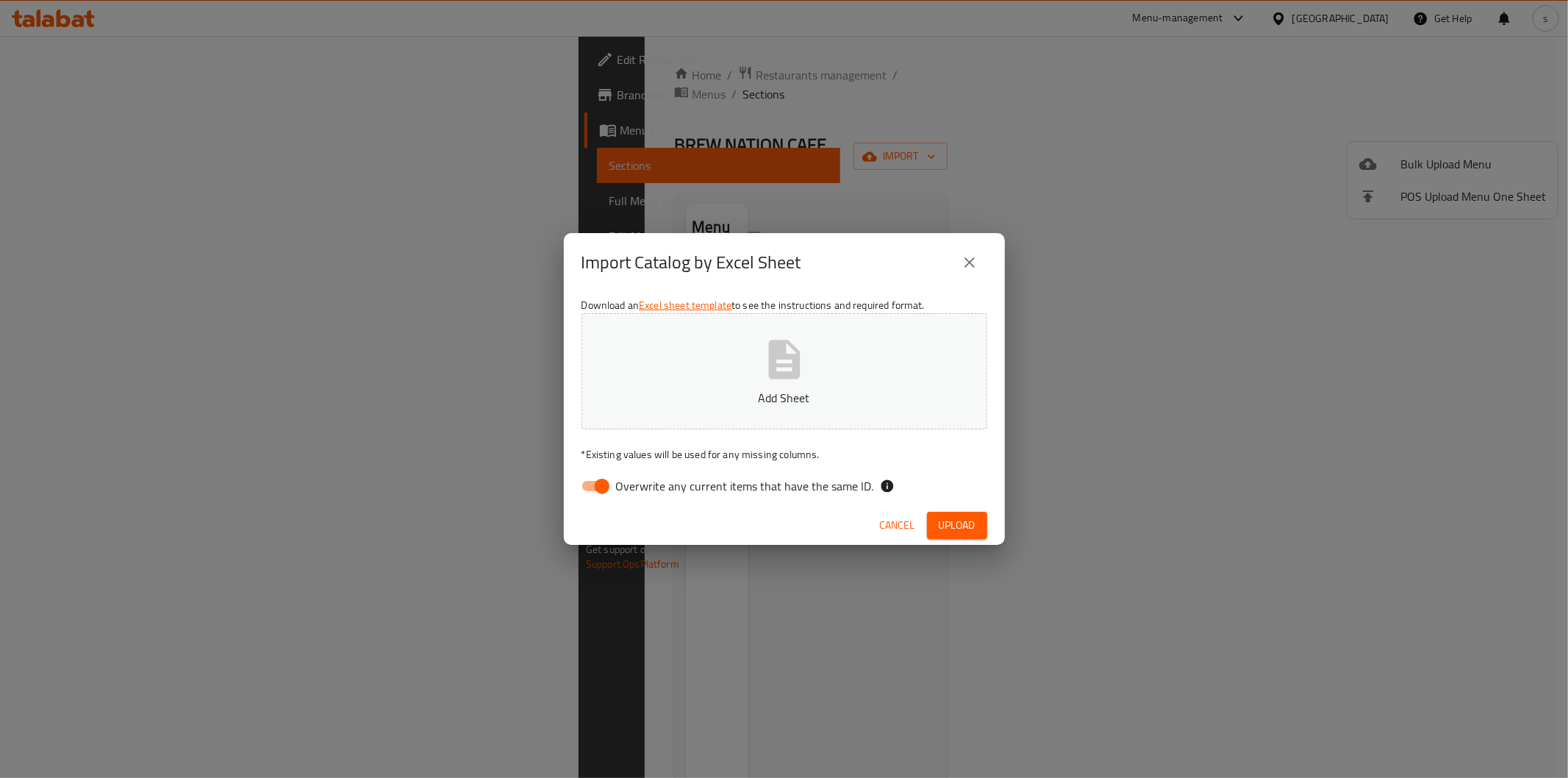
click at [599, 486] on input "Overwrite any current items that have the same ID." at bounding box center [601, 486] width 84 height 28
checkbox input "false"
click at [835, 516] on span "Upload" at bounding box center [957, 525] width 36 height 19
click at [835, 519] on span "Upload" at bounding box center [957, 525] width 36 height 19
click at [775, 366] on icon "button" at bounding box center [784, 359] width 31 height 39
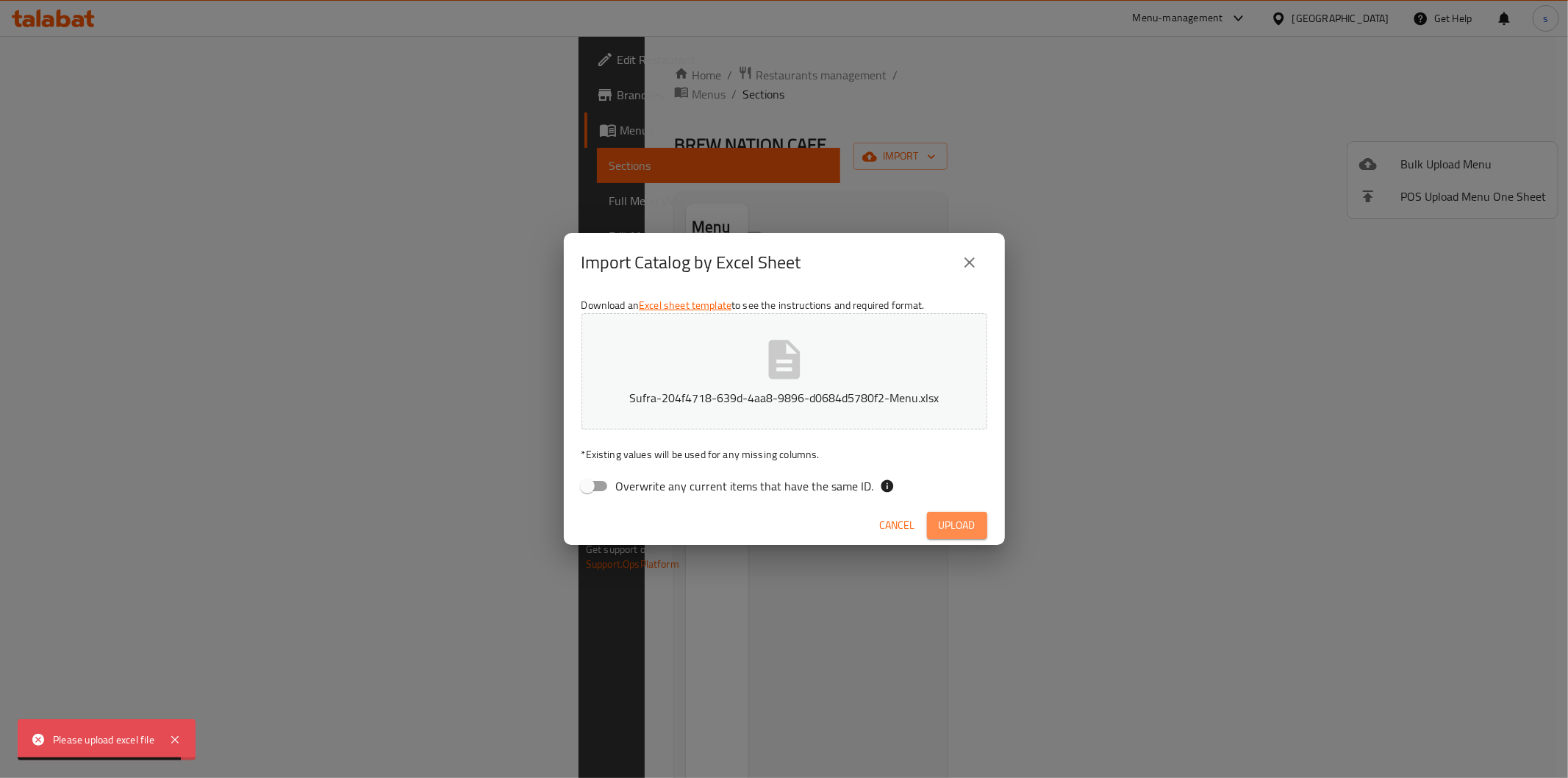
click at [835, 523] on button "Upload" at bounding box center [957, 526] width 60 height 28
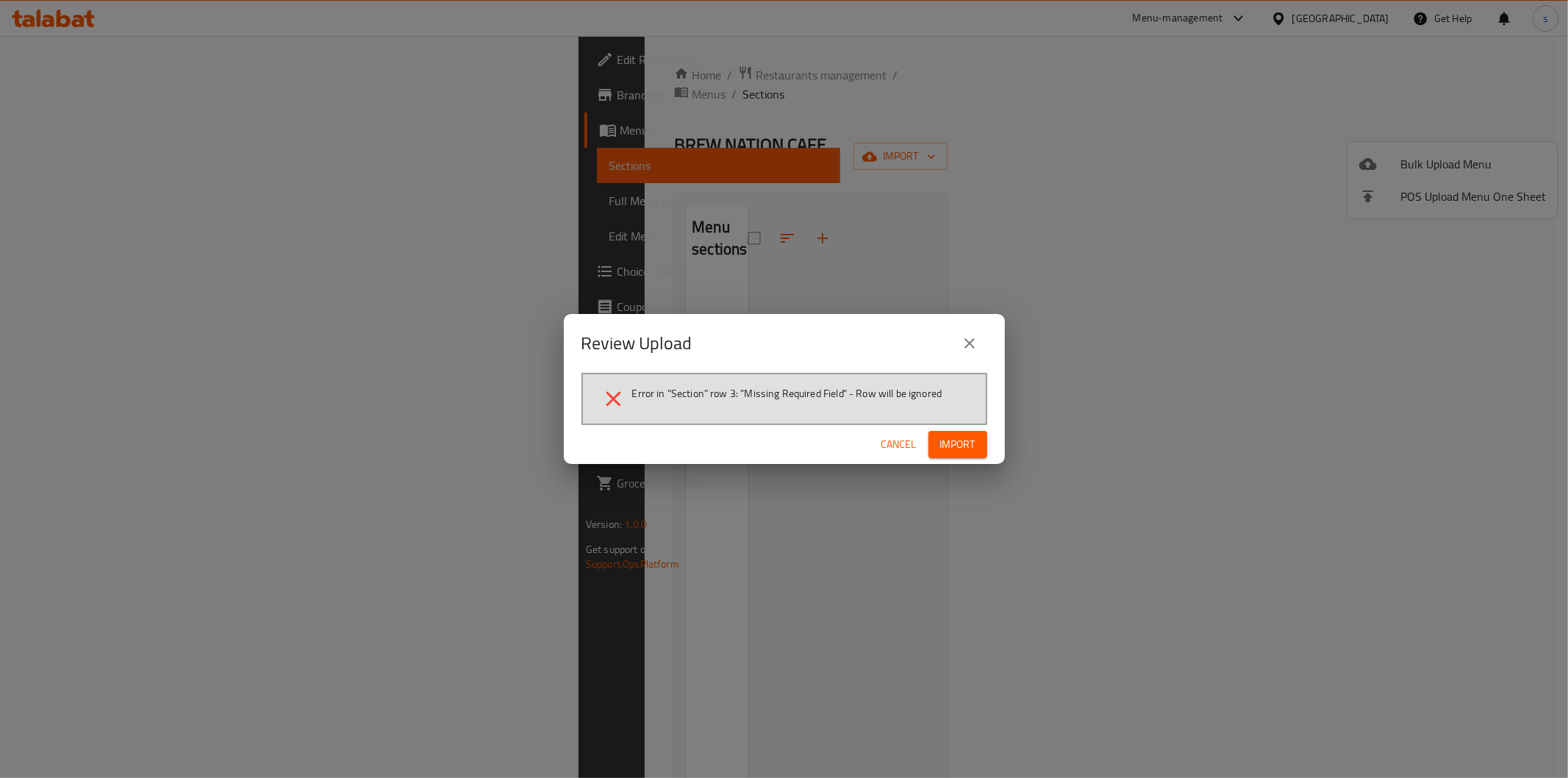
click at [835, 444] on span "Import" at bounding box center [958, 444] width 35 height 19
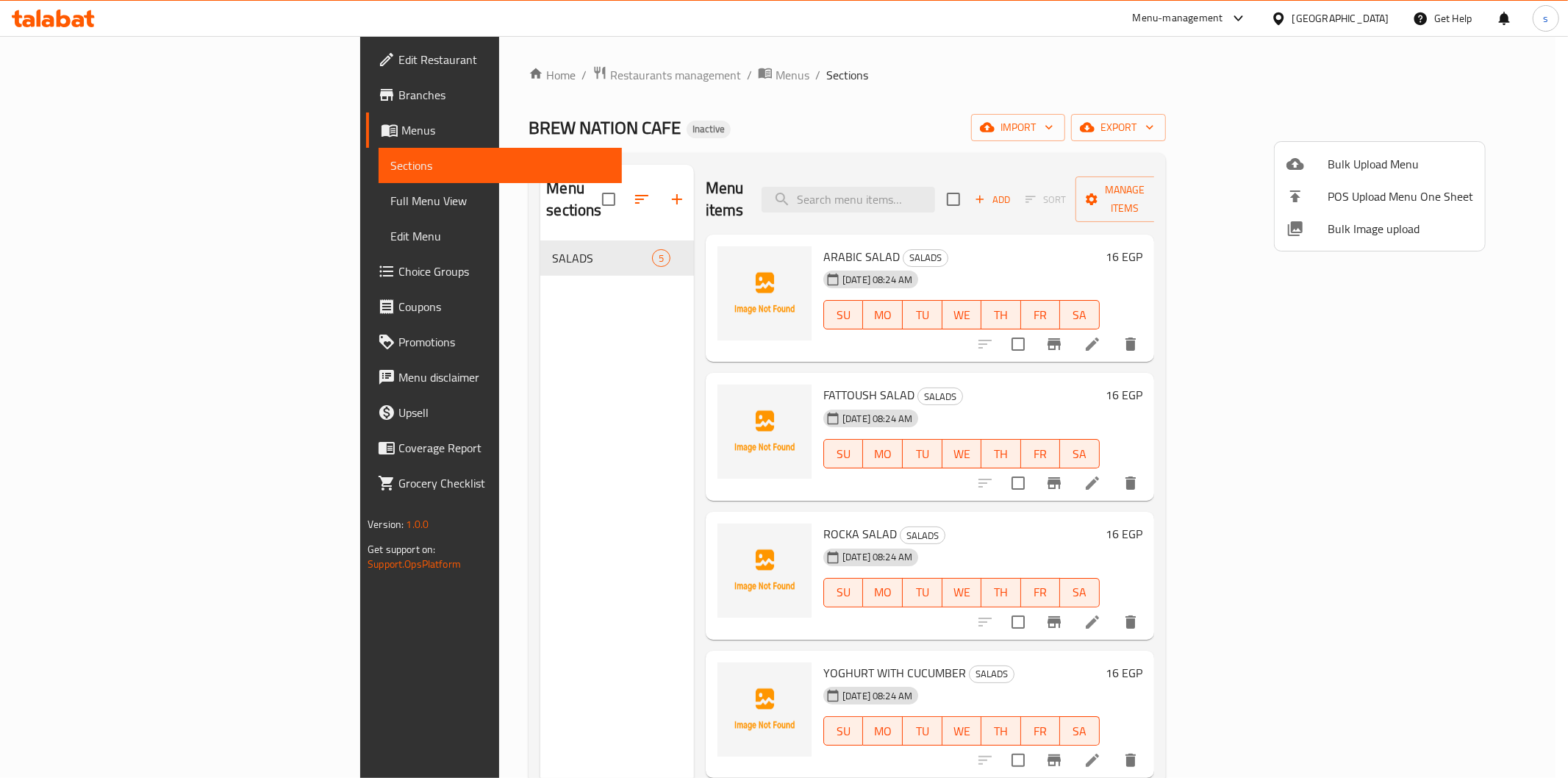
click at [721, 86] on div at bounding box center [784, 389] width 1568 height 778
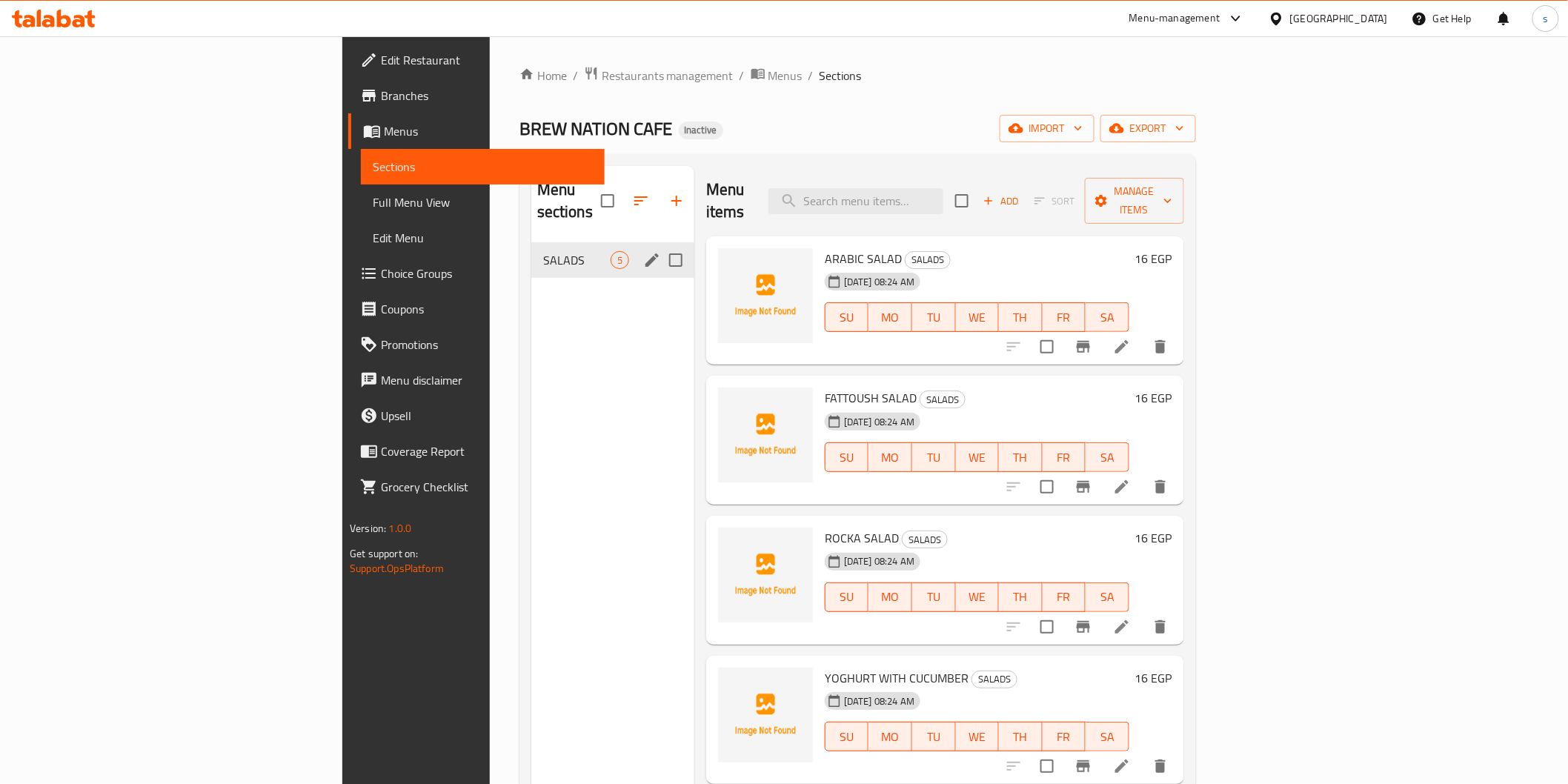
click at [660, 244] on input "Menu sections" at bounding box center [675, 259] width 31 height 31
checkbox input "true"
click at [643, 251] on icon "edit" at bounding box center [652, 260] width 18 height 18
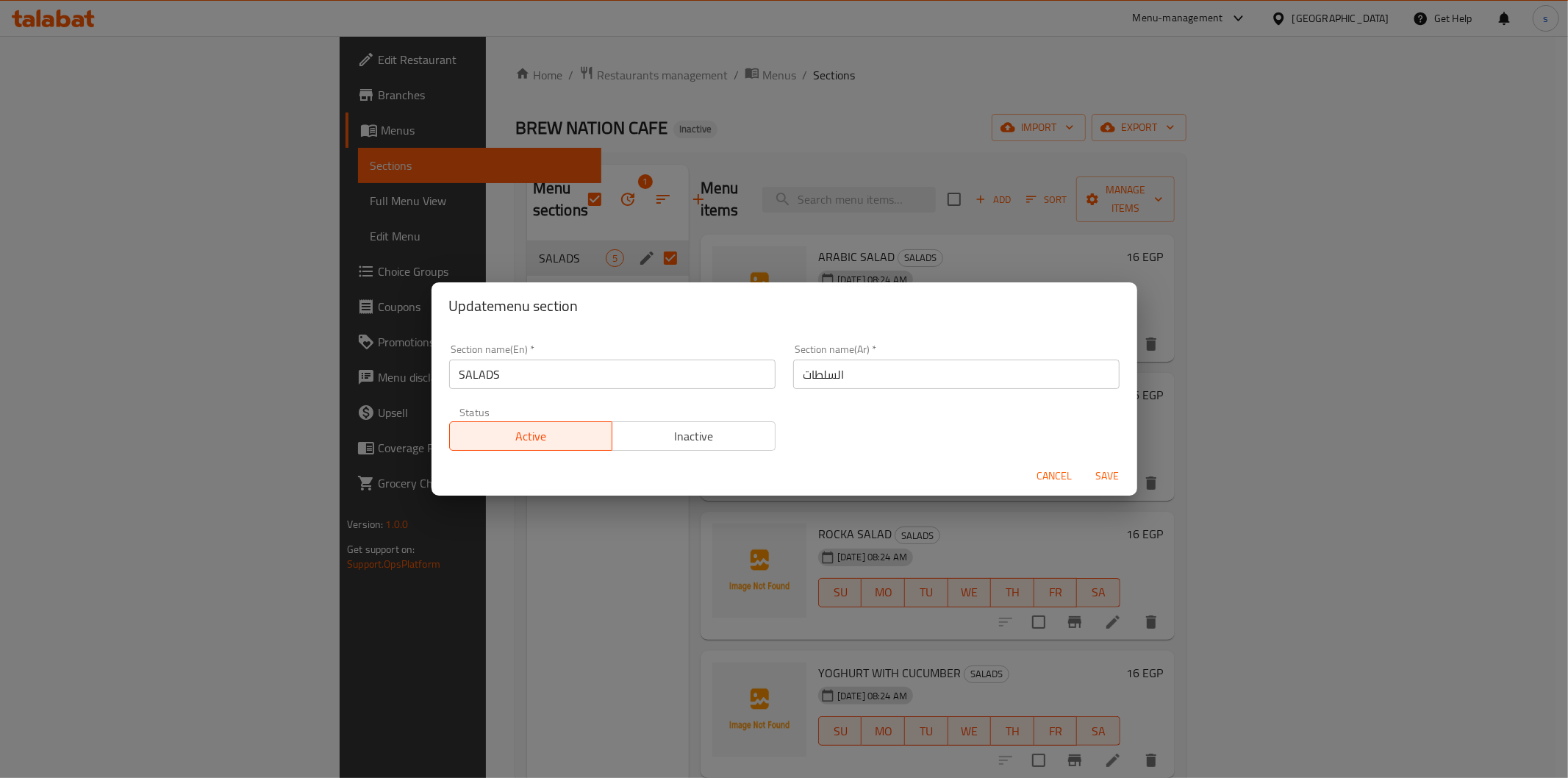
click at [835, 464] on button "Cancel" at bounding box center [1055, 477] width 47 height 28
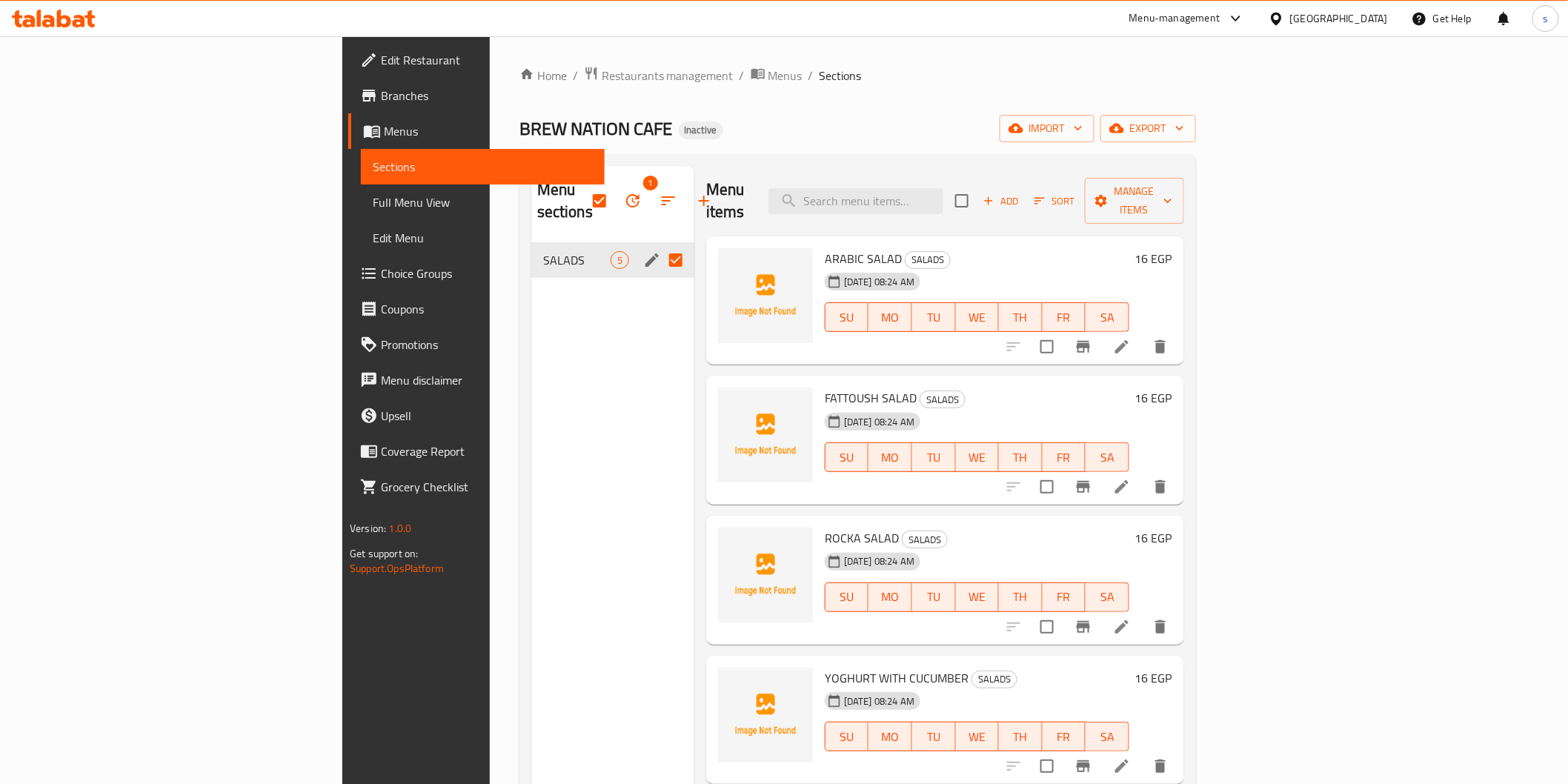
click at [660, 244] on input "Menu sections" at bounding box center [675, 259] width 31 height 31
checkbox input "false"
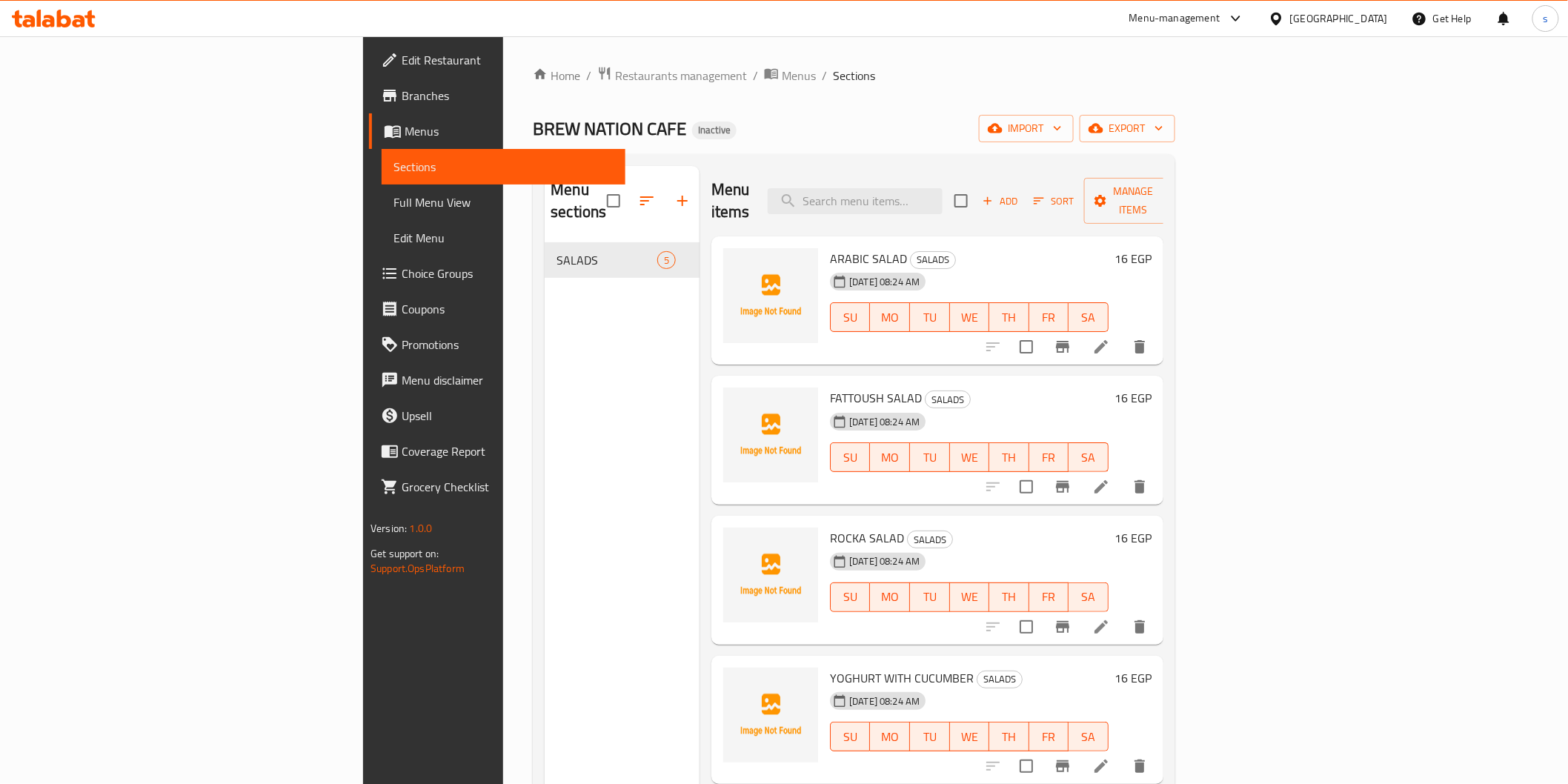
click at [405, 130] on span "Menus" at bounding box center [509, 131] width 208 height 18
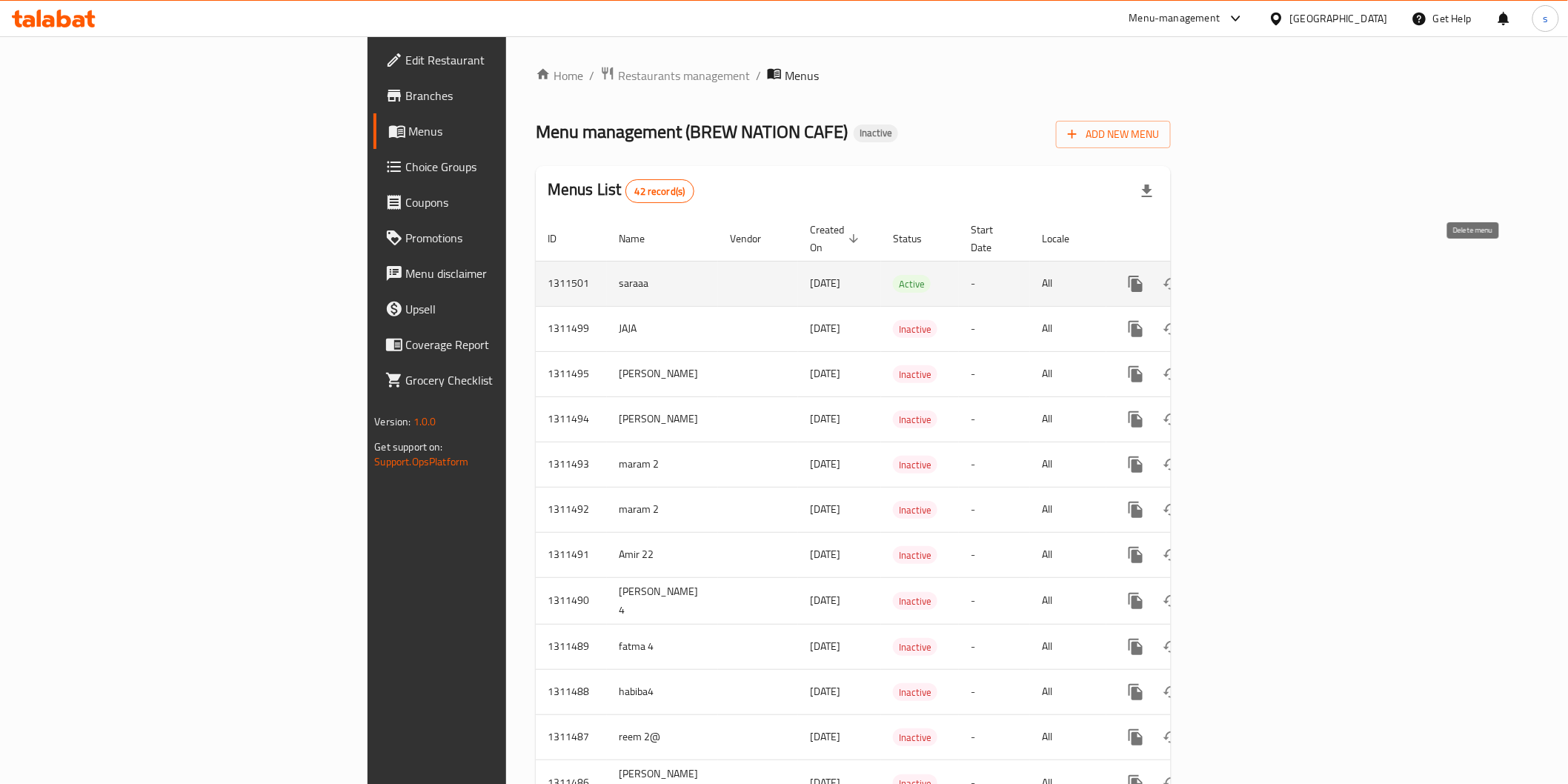
click at [842, 277] on button "enhanced table" at bounding box center [1208, 284] width 36 height 36
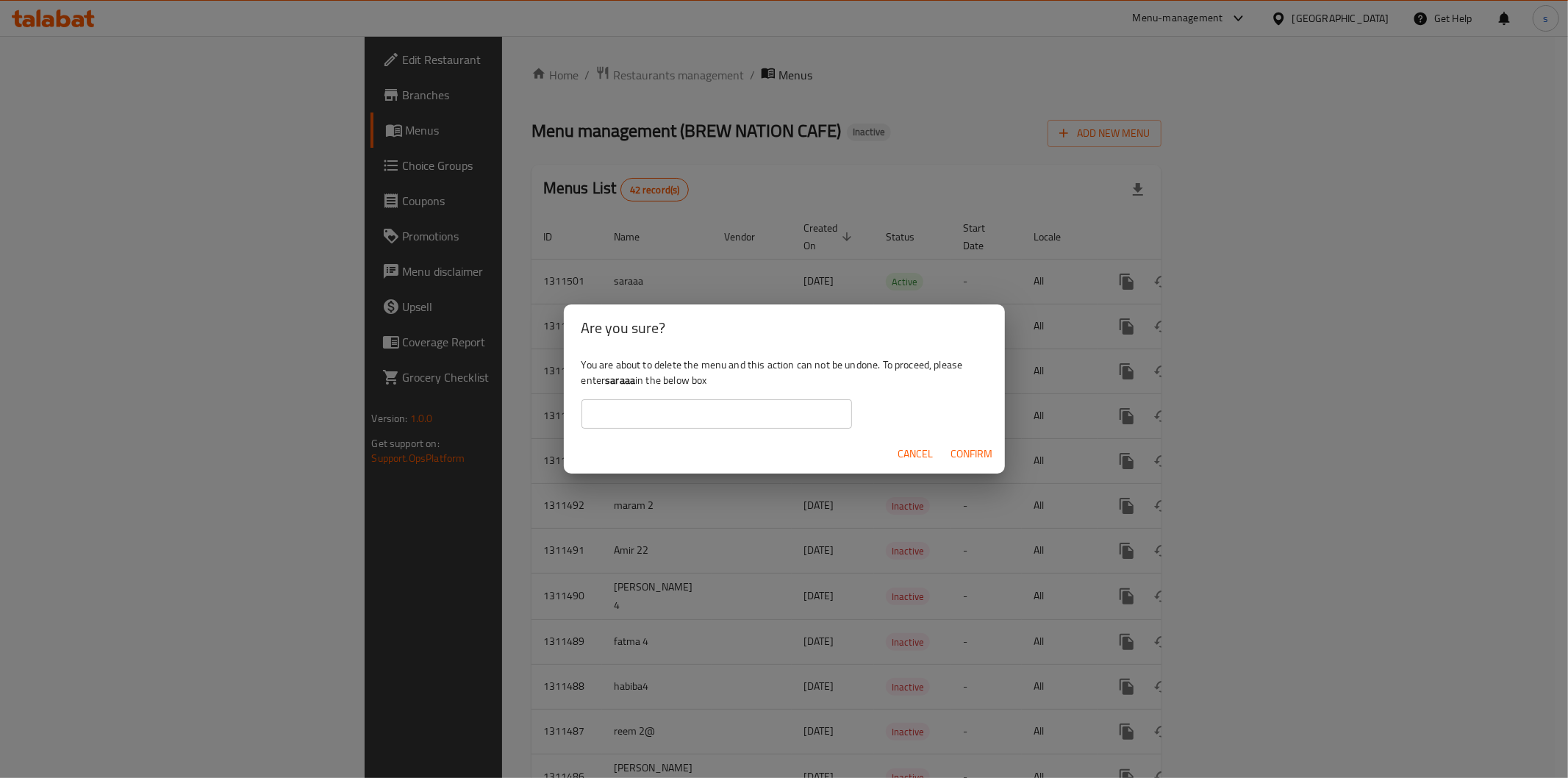
click at [729, 417] on input "text" at bounding box center [717, 415] width 271 height 30
type input "saraaa"
click at [835, 451] on span "Confirm" at bounding box center [972, 454] width 42 height 19
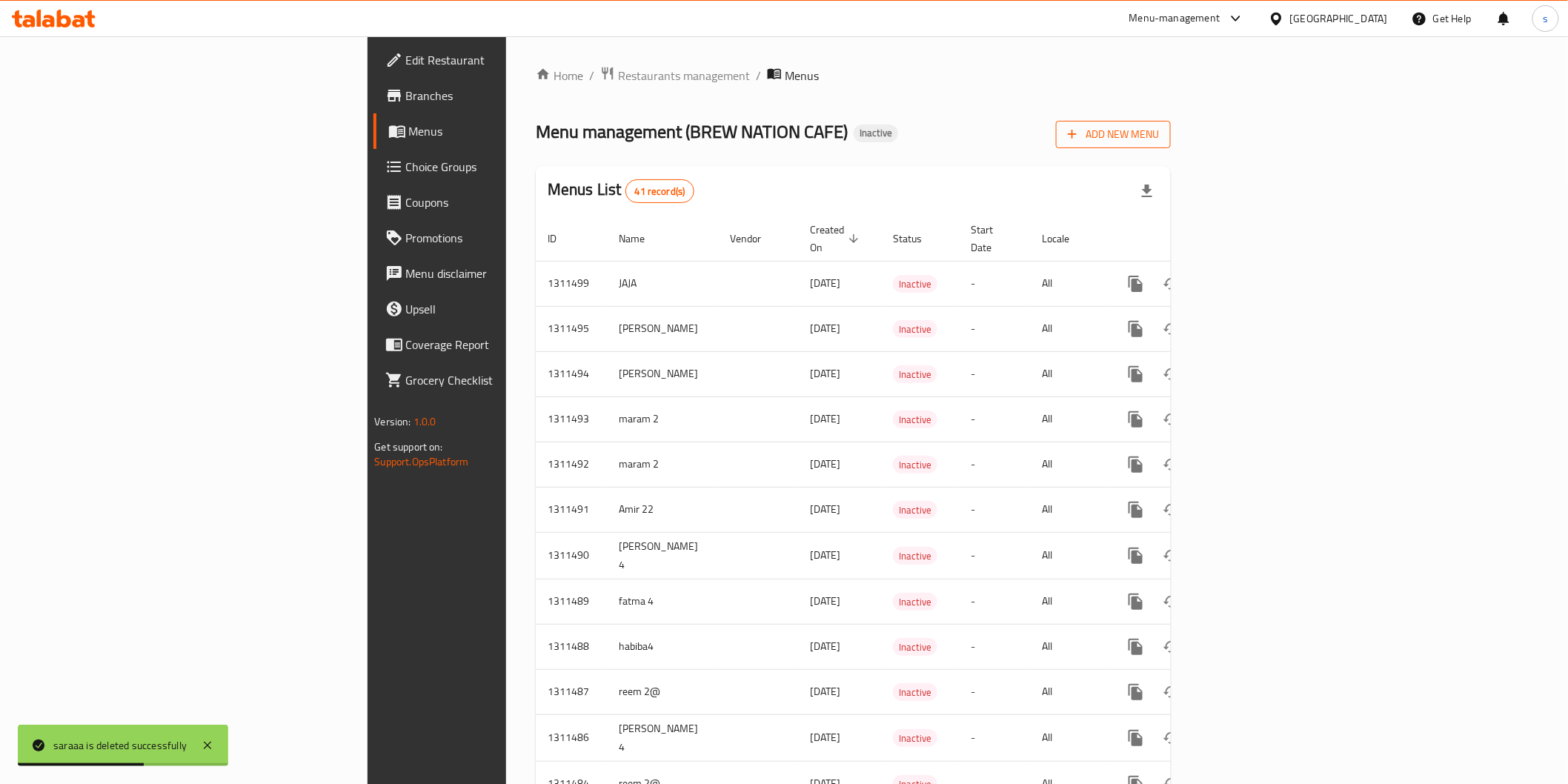
click at [842, 137] on span "Add New Menu" at bounding box center [1113, 134] width 91 height 19
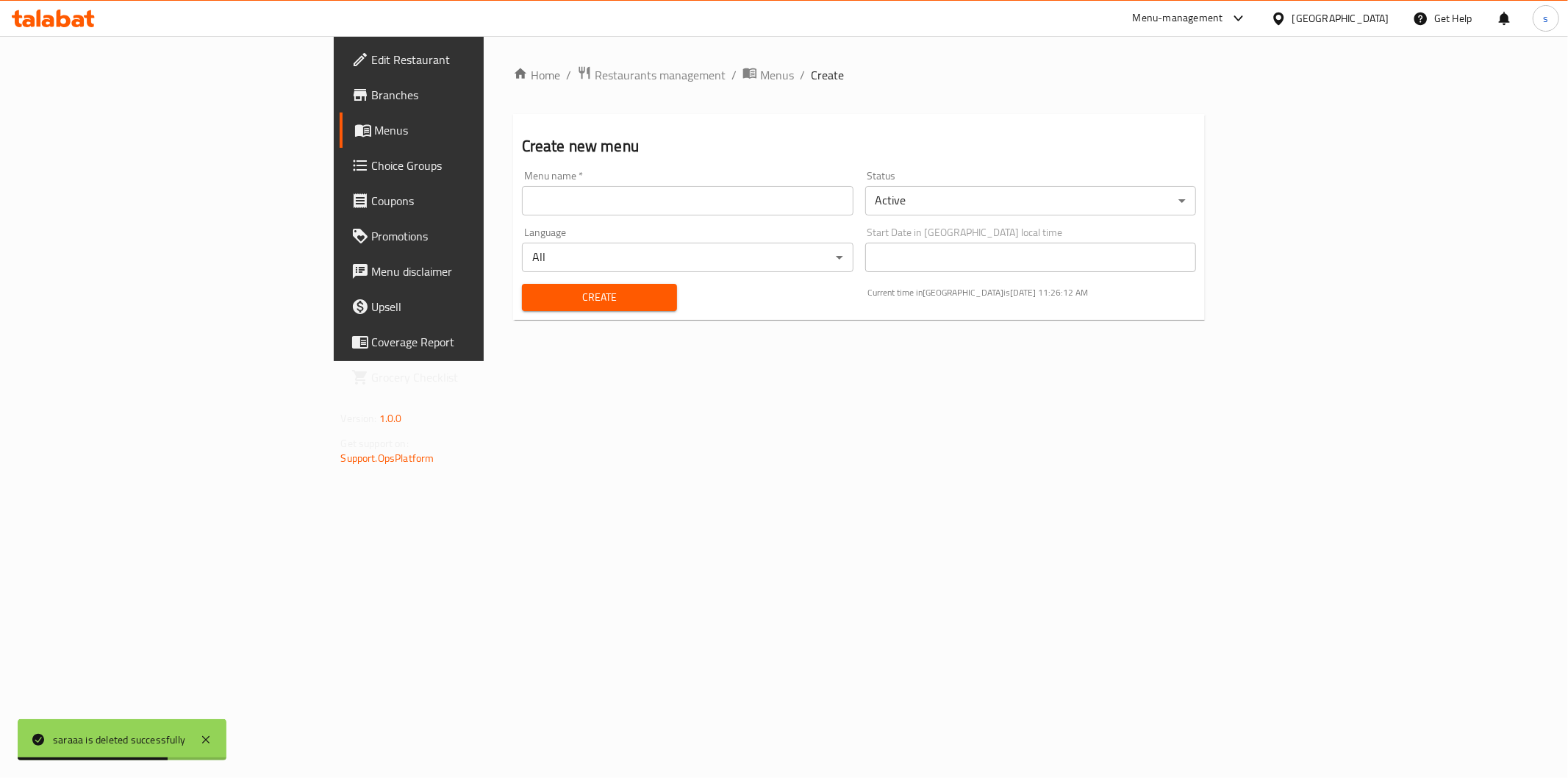
click at [571, 202] on input "text" at bounding box center [687, 201] width 332 height 30
type input "saraaa"
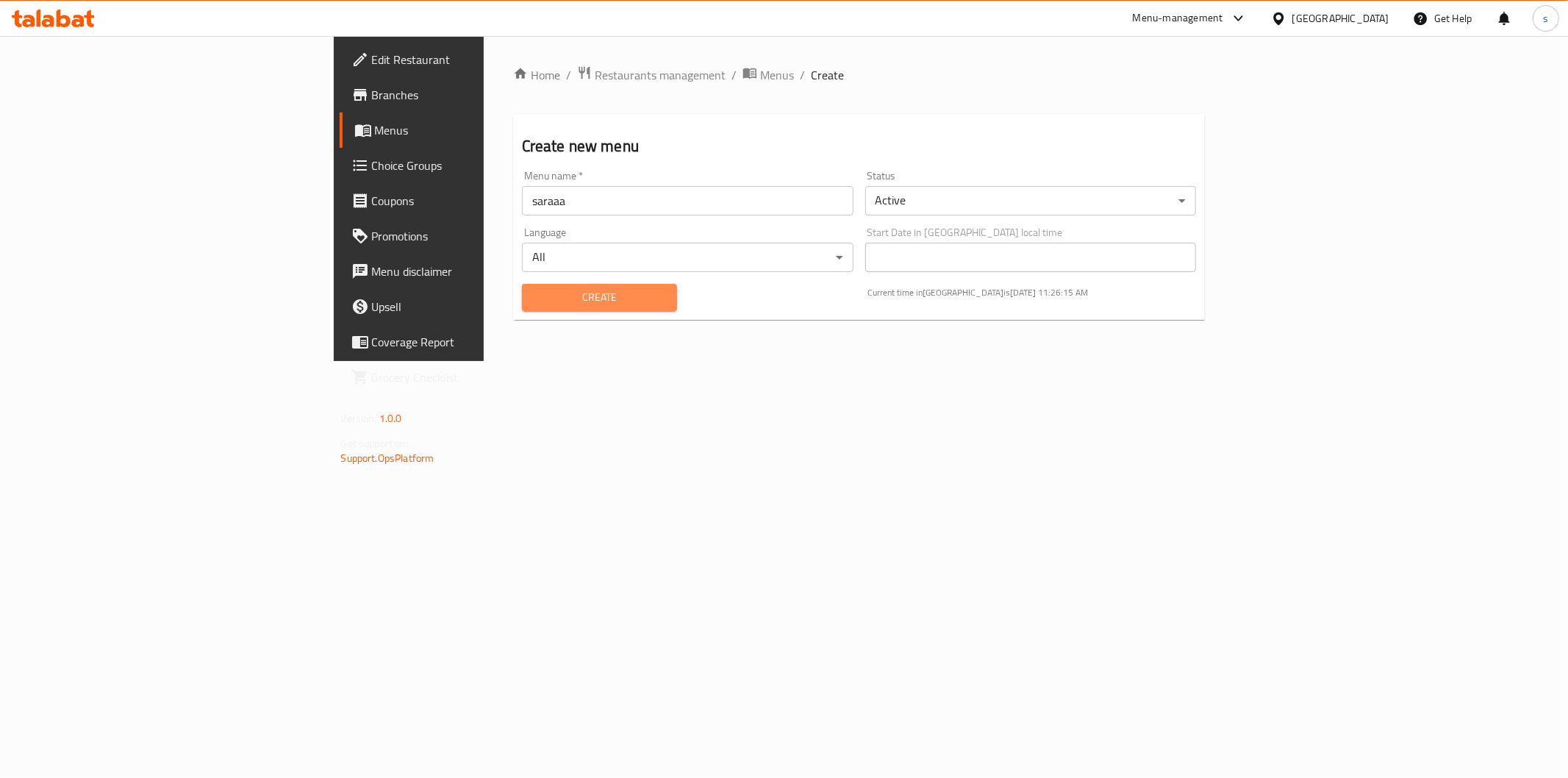
click at [553, 299] on span "Create" at bounding box center [599, 297] width 132 height 19
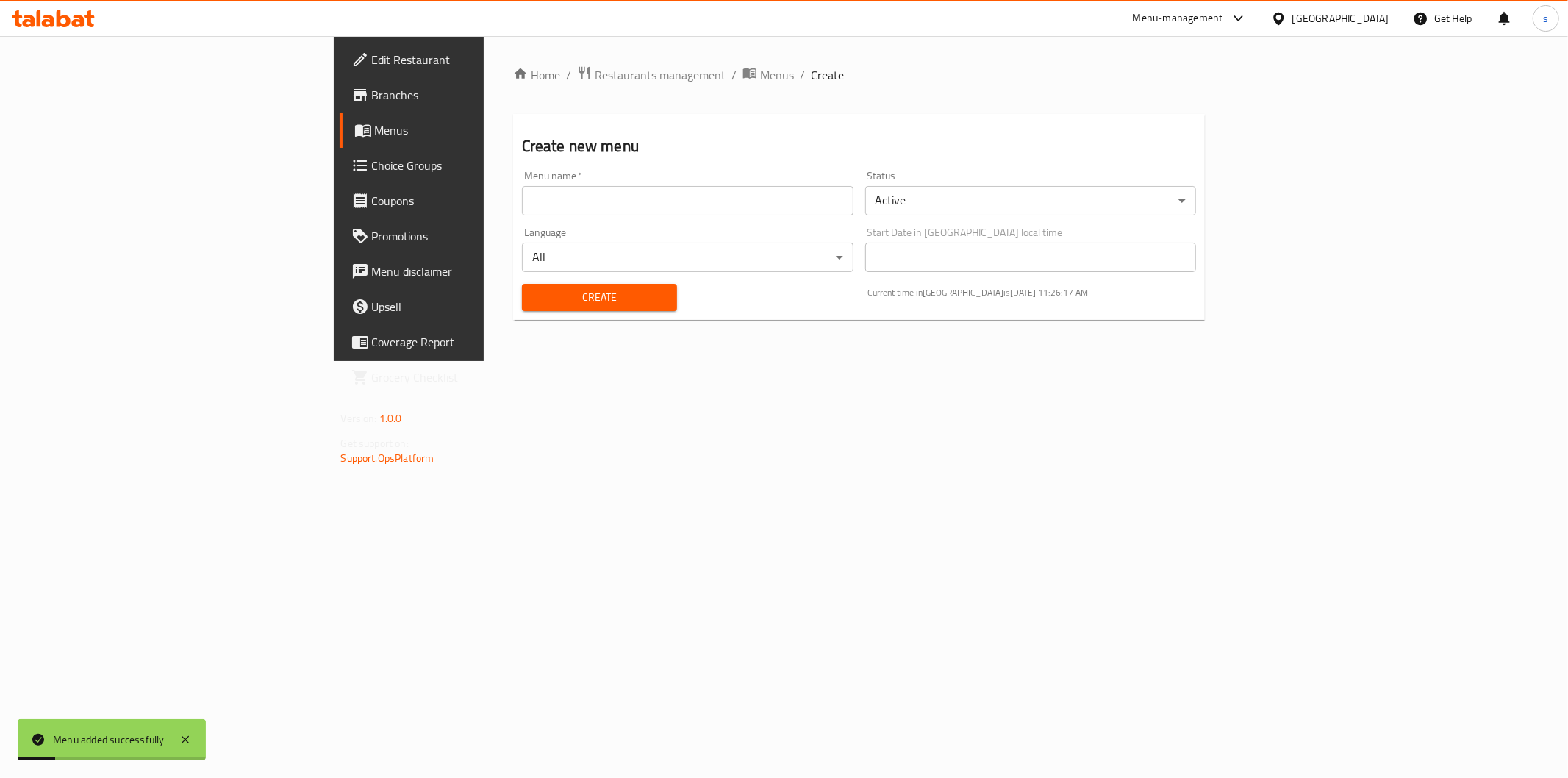
click at [375, 135] on span "Menus" at bounding box center [479, 130] width 209 height 18
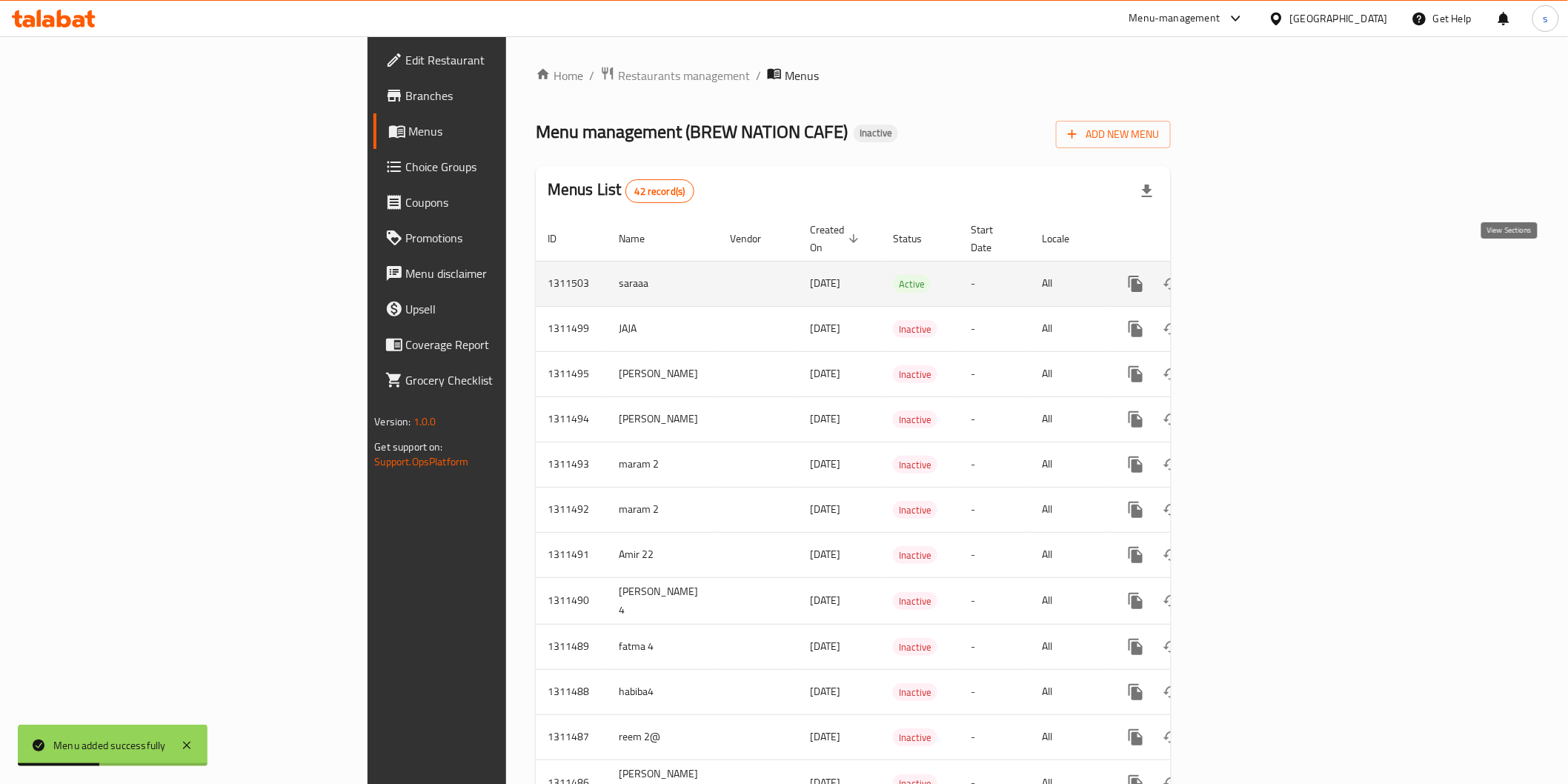
click at [842, 275] on icon "enhanced table" at bounding box center [1243, 284] width 18 height 18
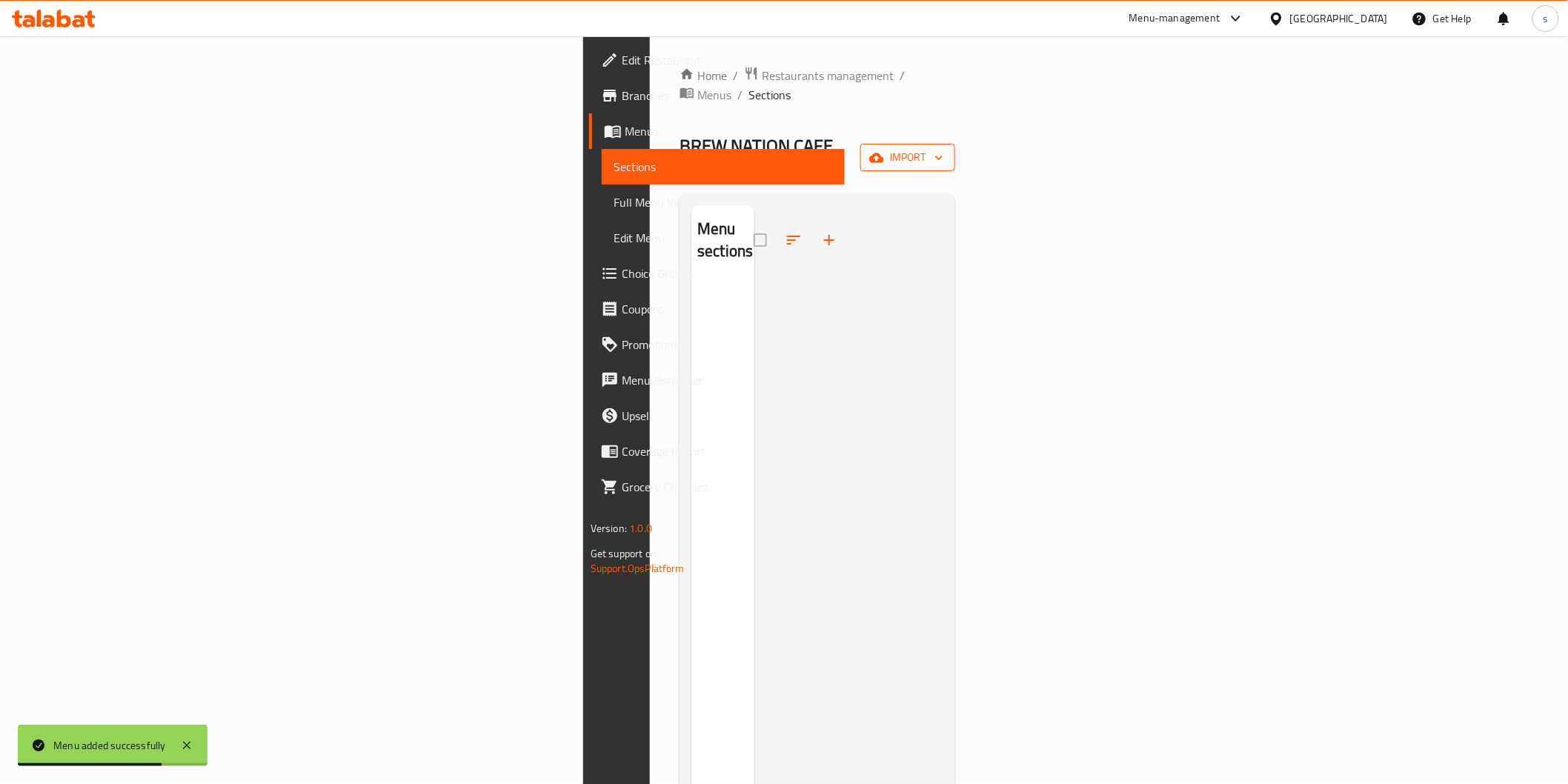
click at [842, 148] on span "import" at bounding box center [908, 157] width 71 height 19
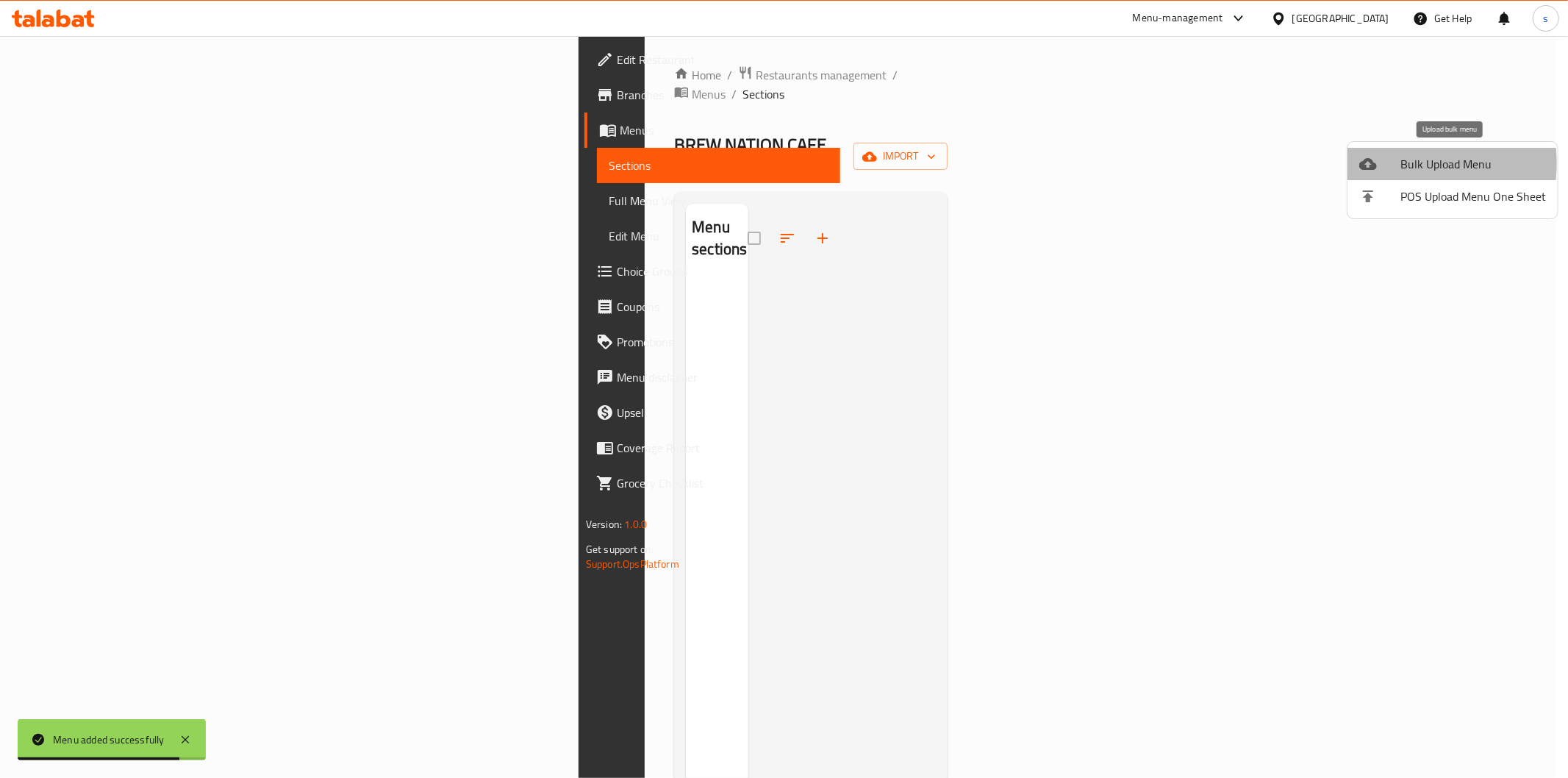
click at [835, 163] on div at bounding box center [1380, 164] width 41 height 18
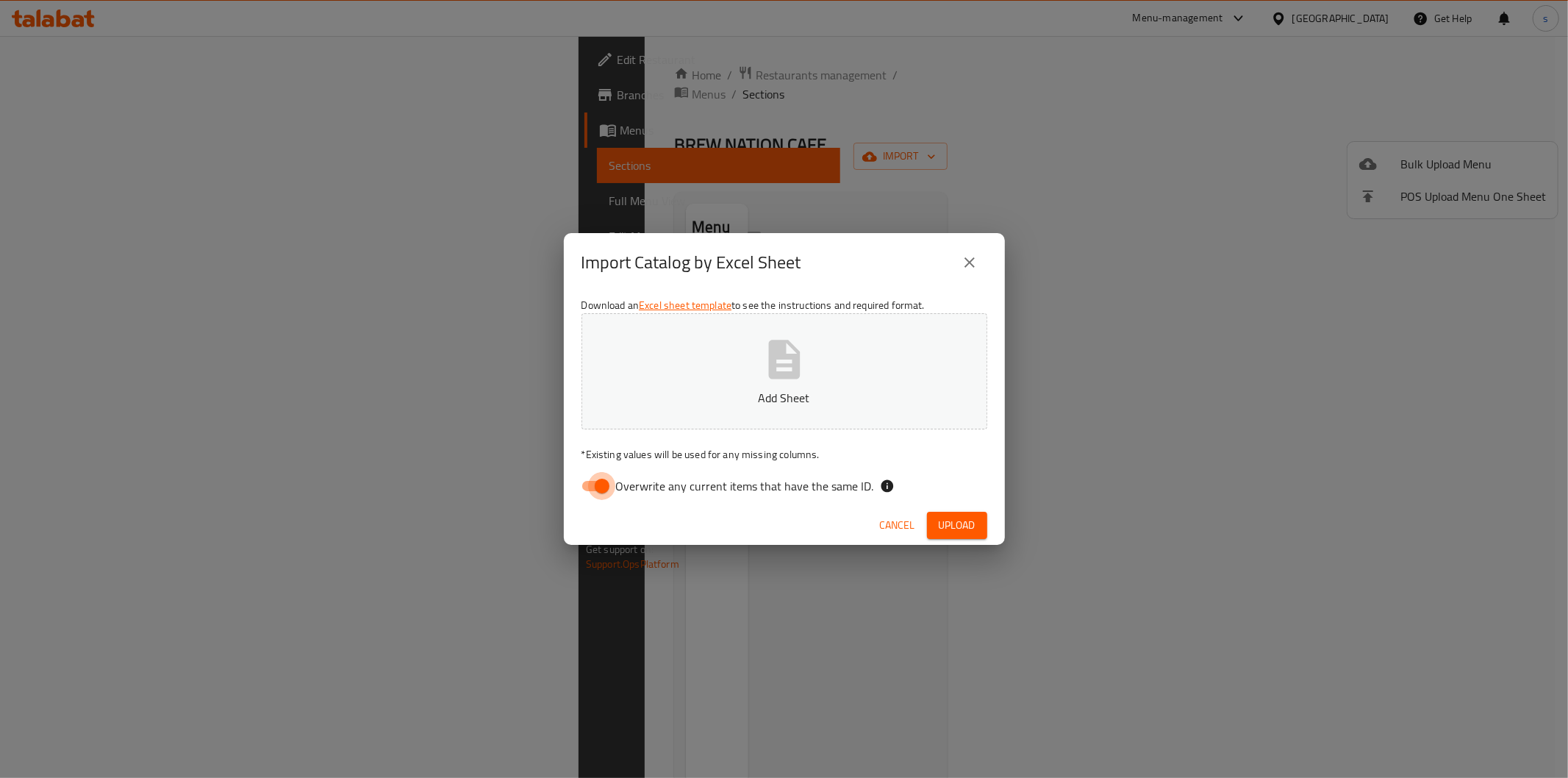
click at [603, 481] on input "Overwrite any current items that have the same ID." at bounding box center [601, 486] width 84 height 28
checkbox input "false"
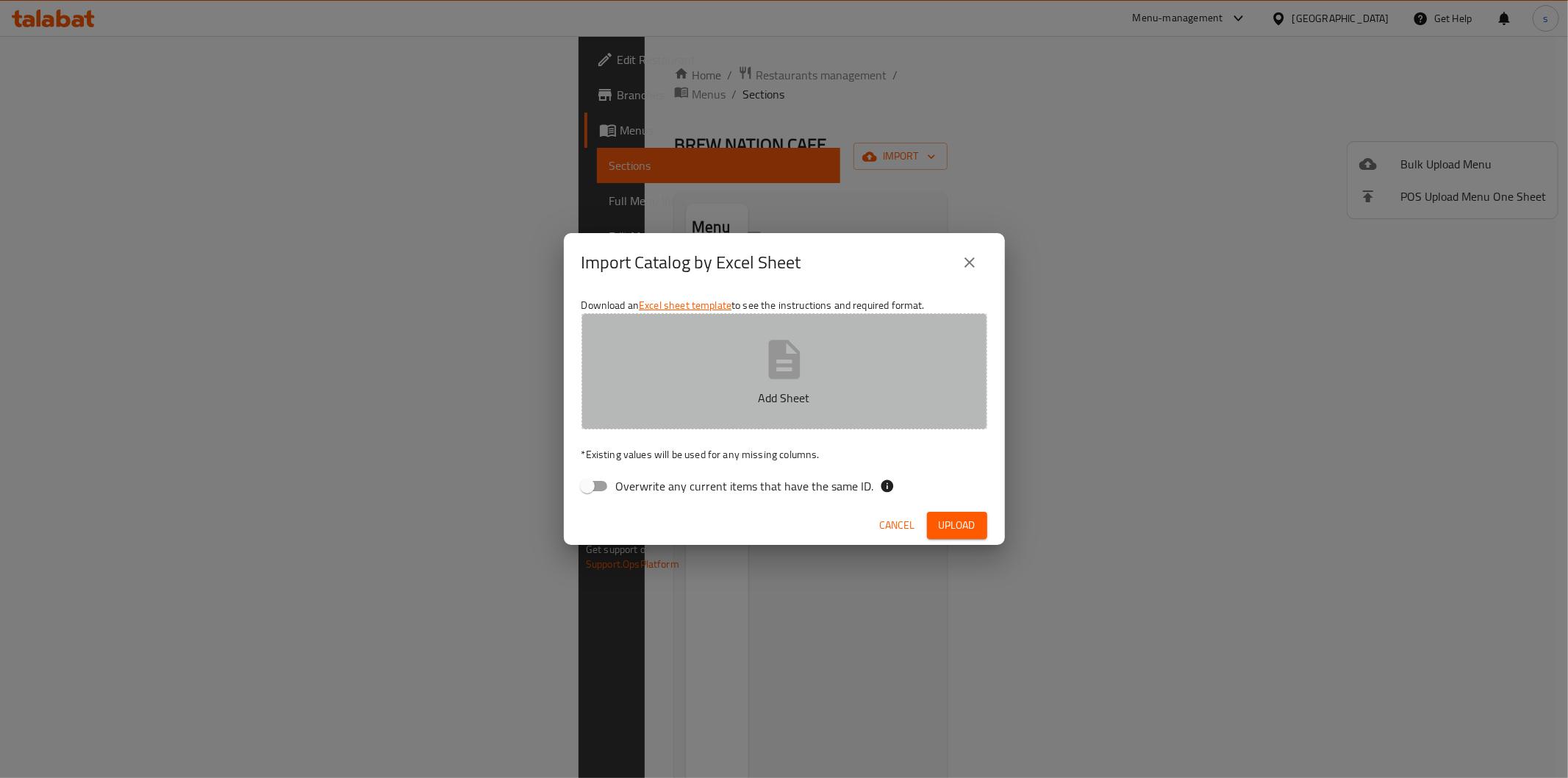
click at [802, 329] on button "Add Sheet" at bounding box center [784, 371] width 406 height 116
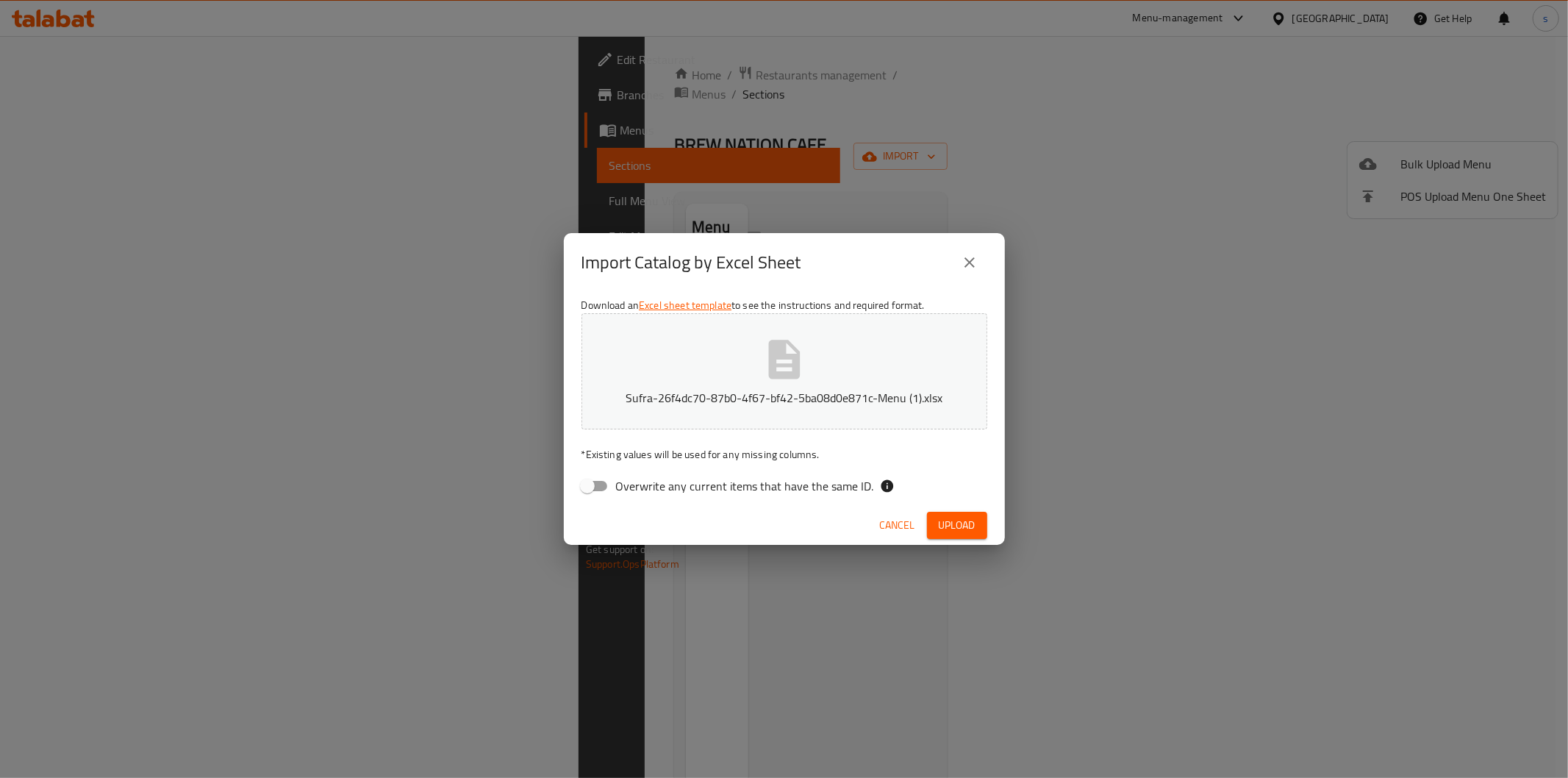
click at [835, 521] on span "Upload" at bounding box center [957, 525] width 36 height 19
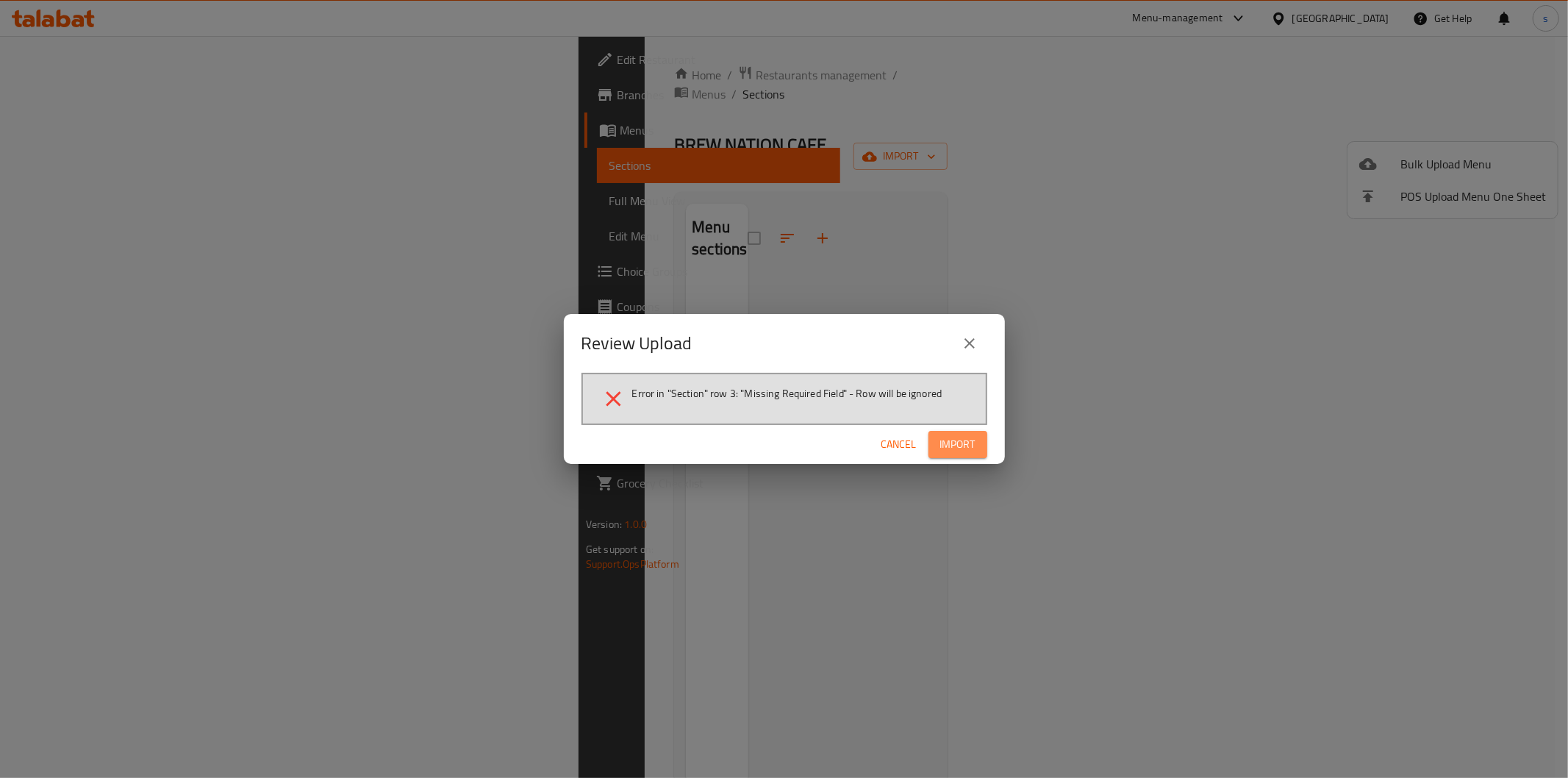
click at [835, 439] on span "Import" at bounding box center [958, 444] width 35 height 19
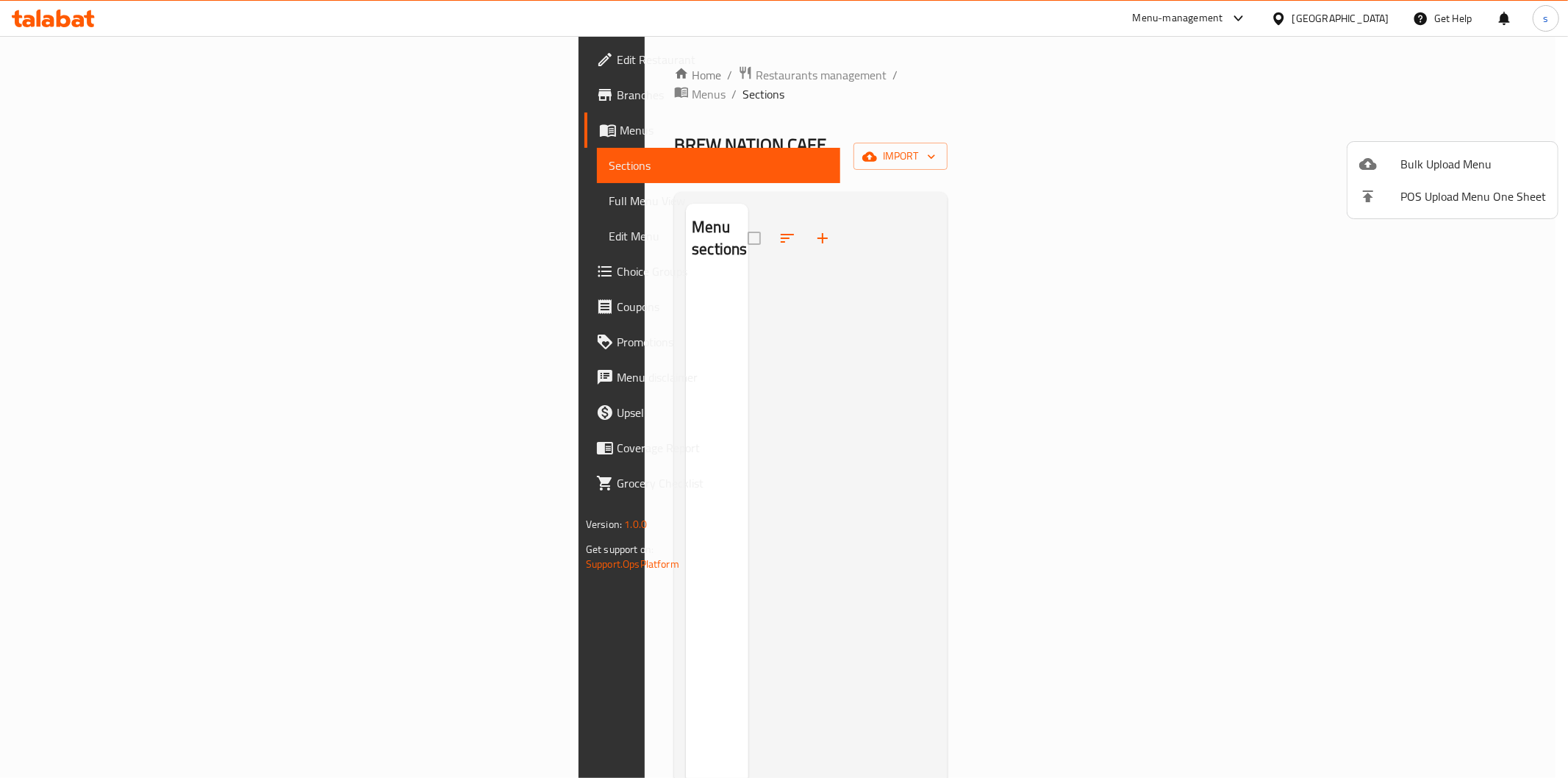
click at [818, 114] on div at bounding box center [784, 389] width 1568 height 778
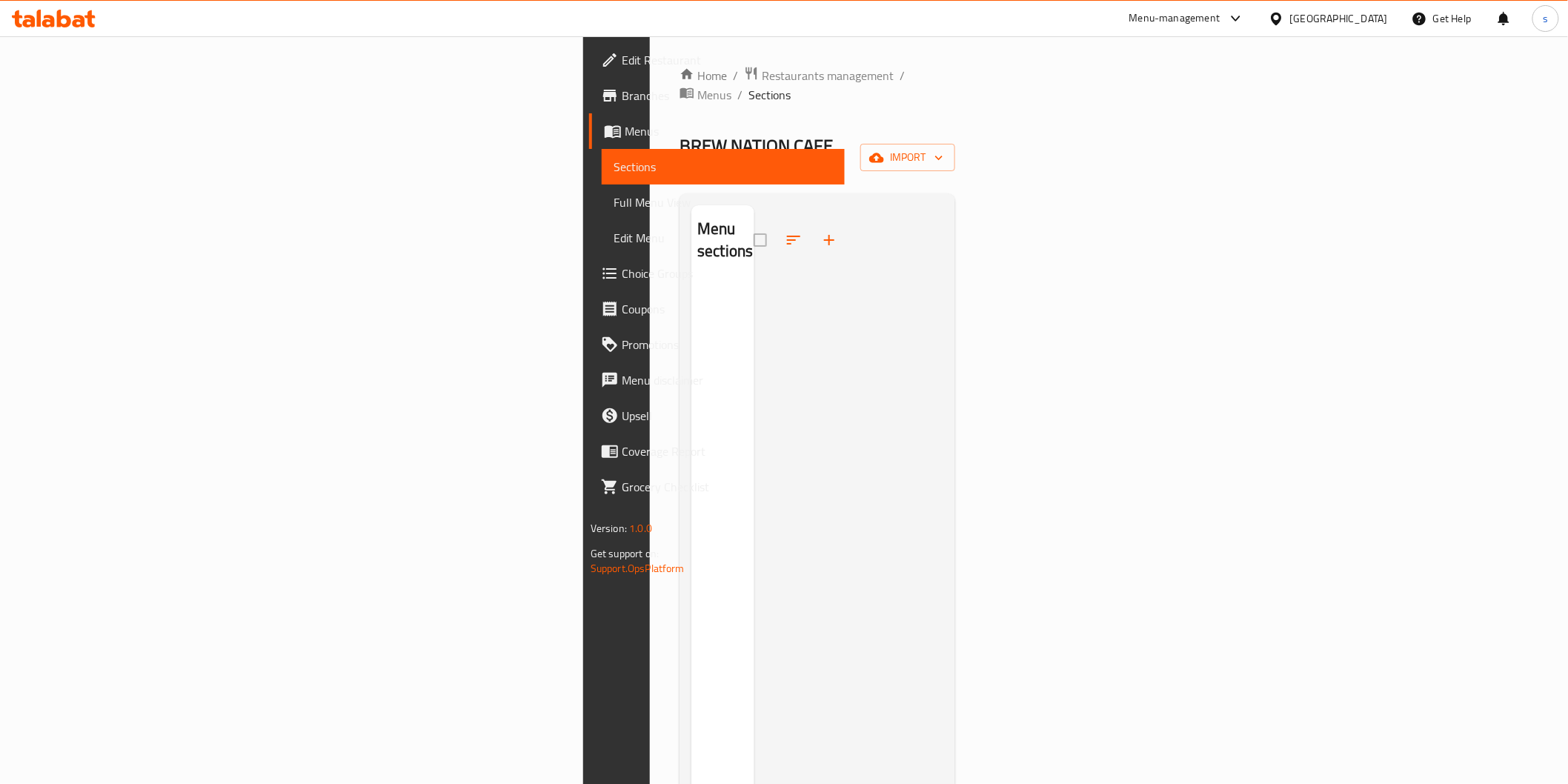
click at [625, 124] on span "Menus" at bounding box center [729, 131] width 208 height 18
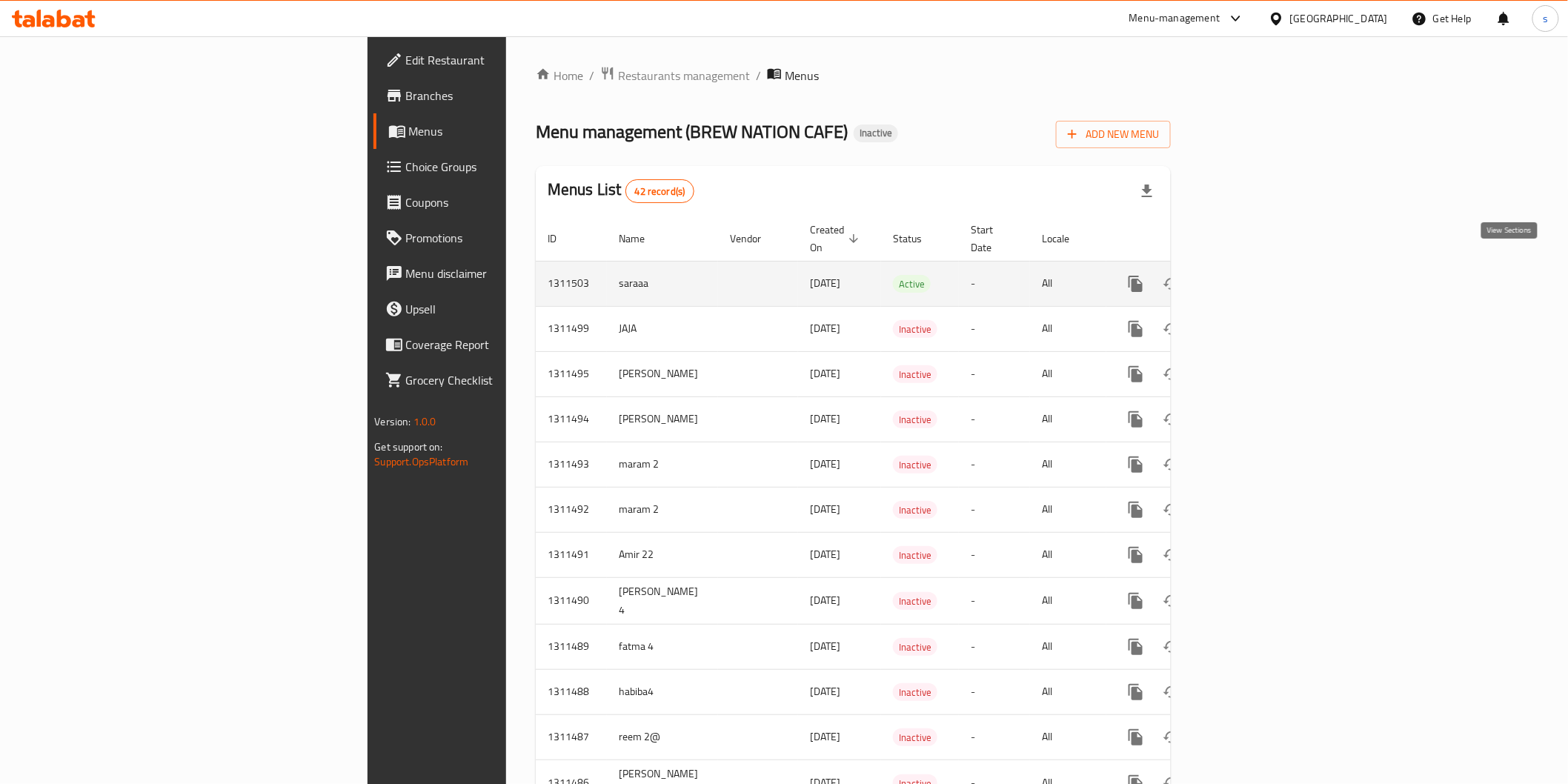
click at [842, 275] on icon "enhanced table" at bounding box center [1243, 284] width 18 height 18
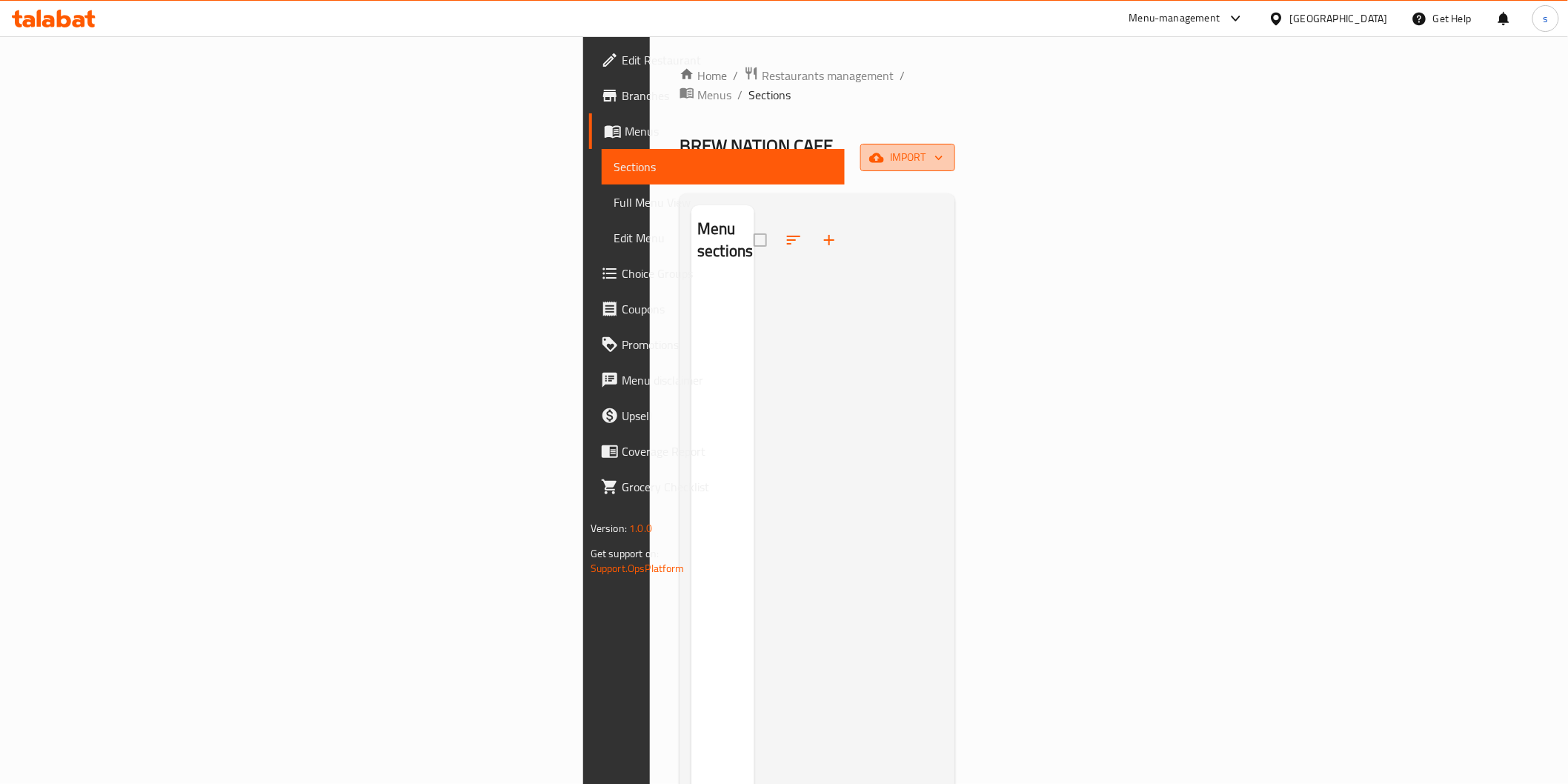
click at [842, 144] on button "import" at bounding box center [908, 158] width 95 height 28
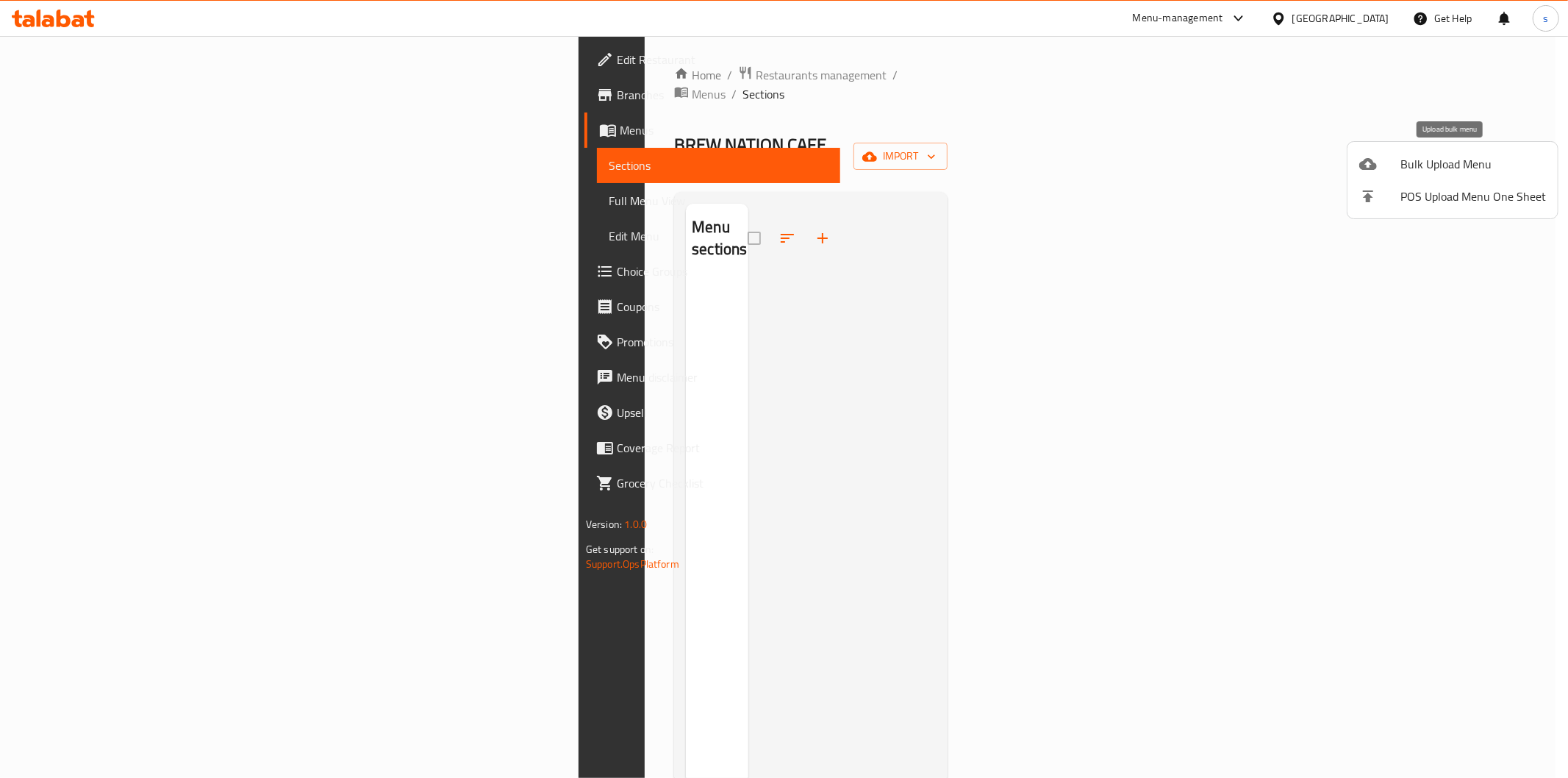
click at [835, 158] on span "Bulk Upload Menu" at bounding box center [1474, 164] width 146 height 18
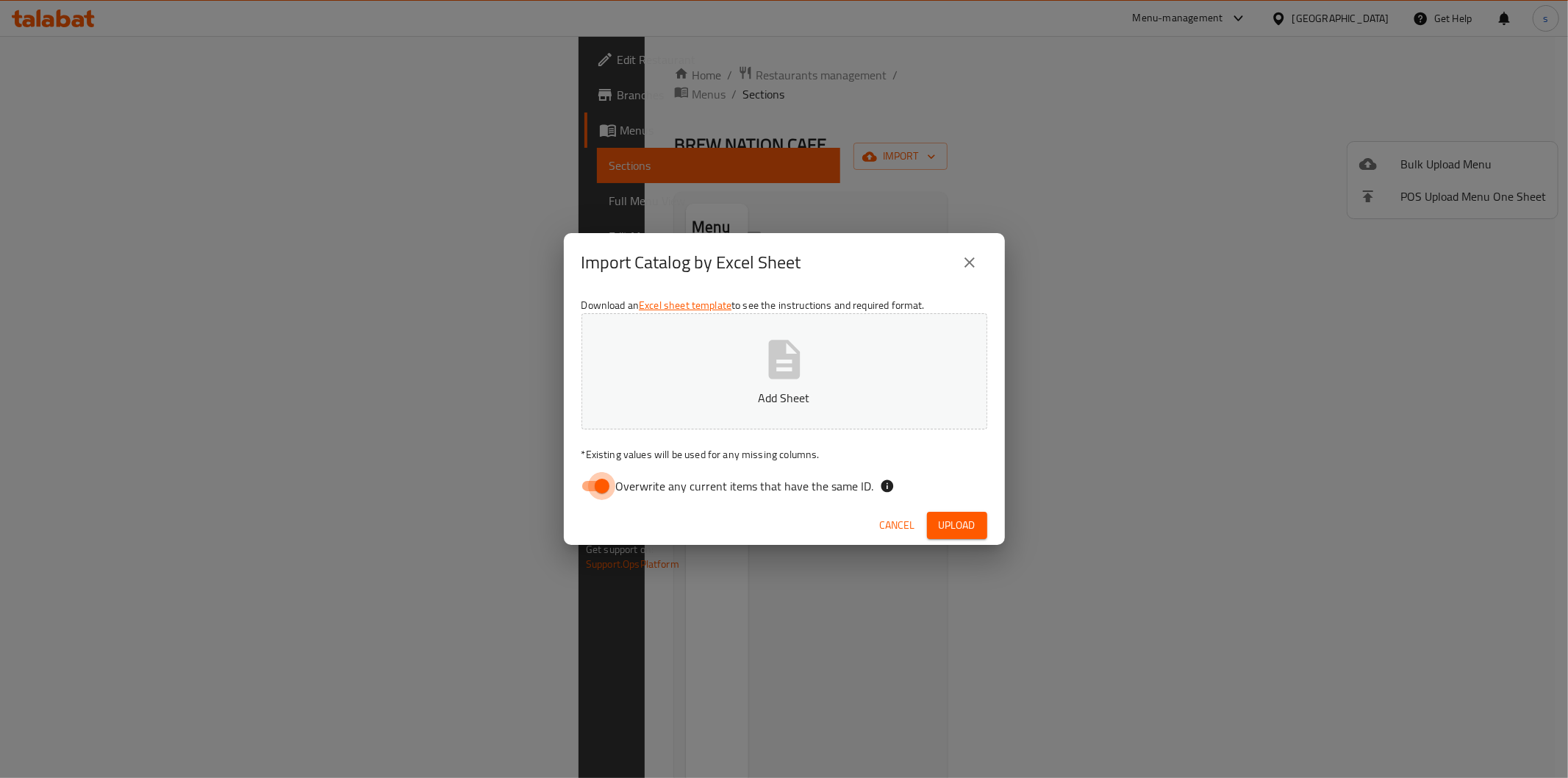
click at [600, 487] on input "Overwrite any current items that have the same ID." at bounding box center [601, 486] width 84 height 28
checkbox input "false"
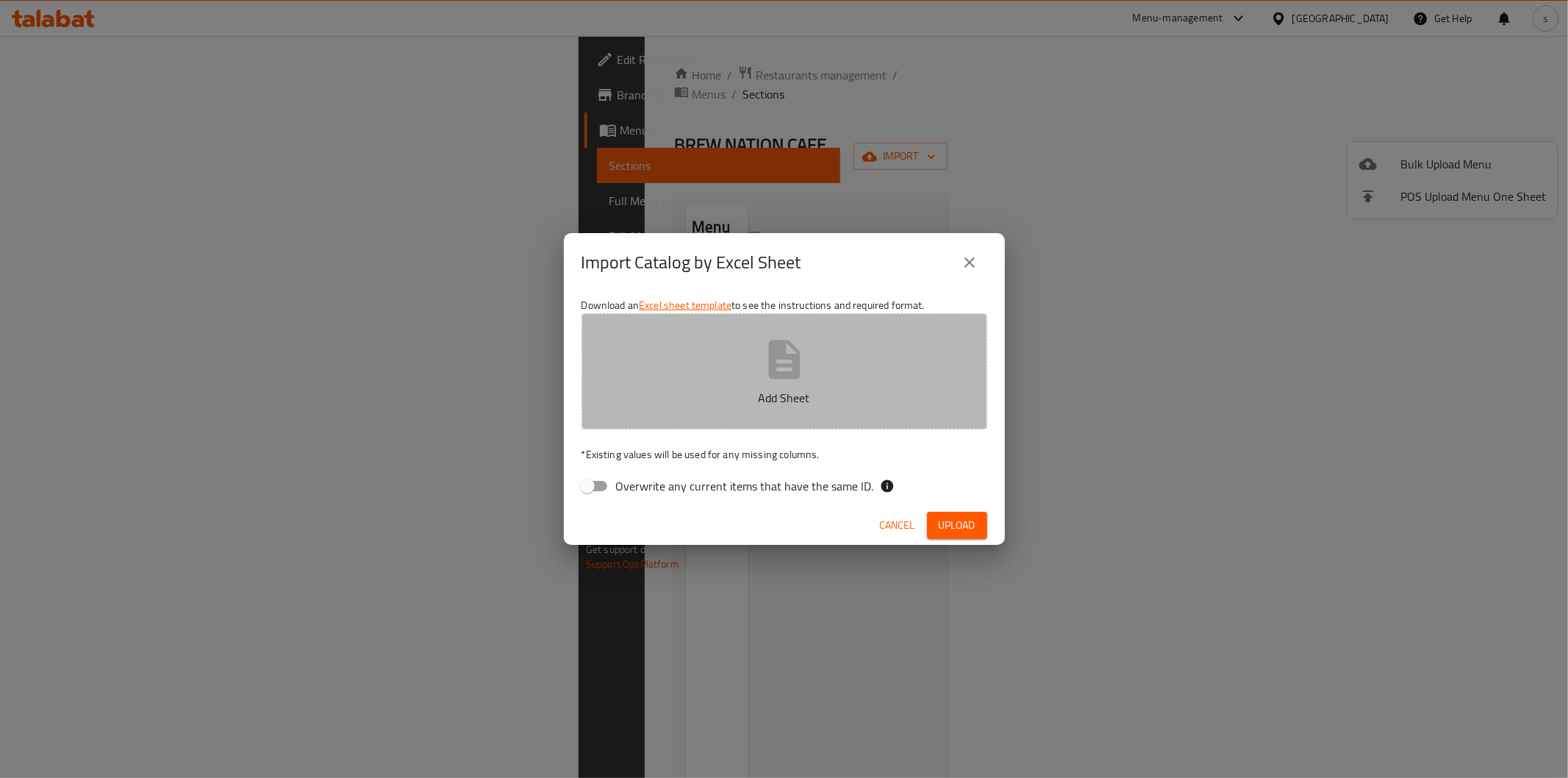
click at [767, 357] on icon "button" at bounding box center [784, 359] width 47 height 47
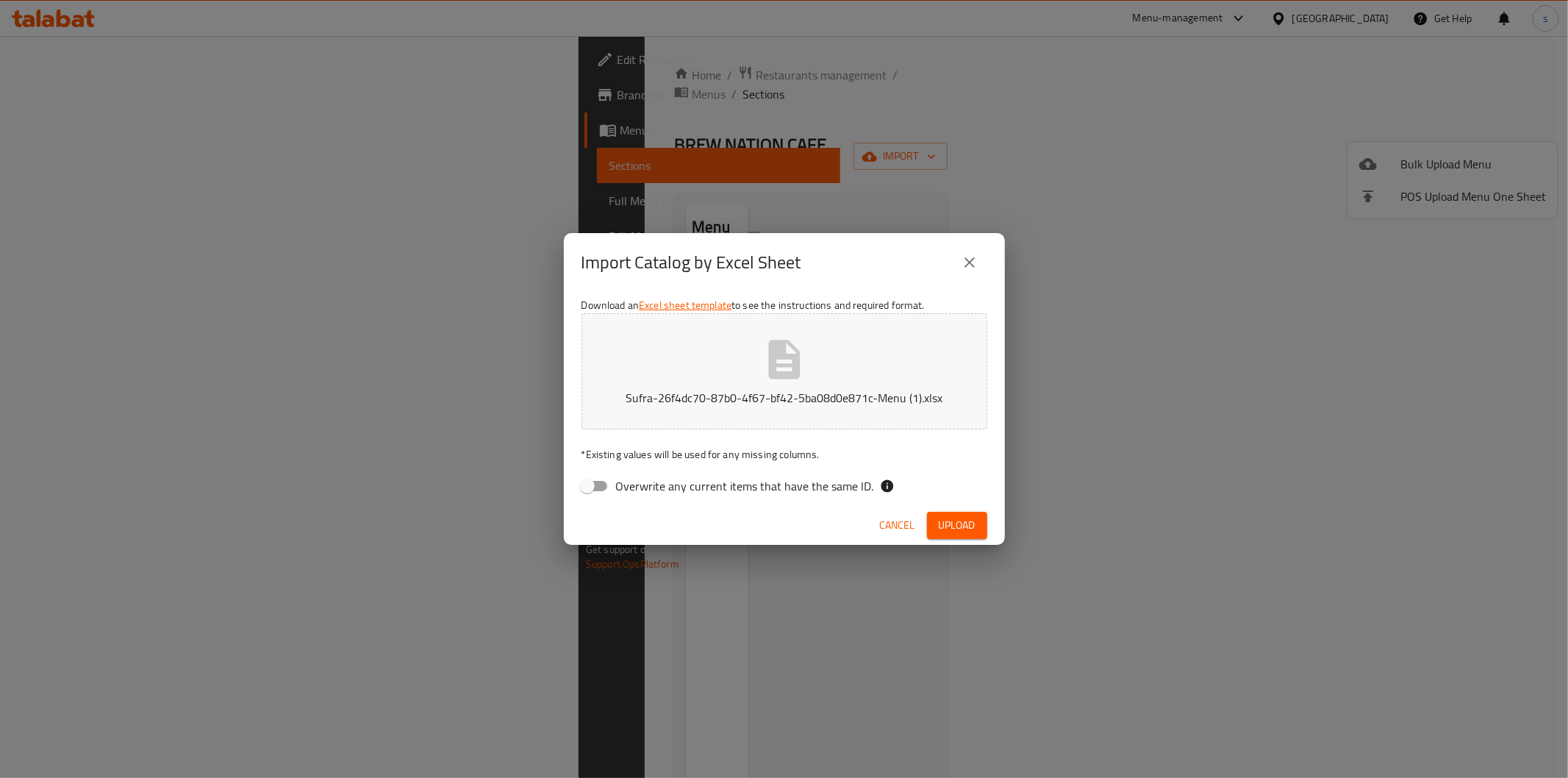
click at [835, 523] on span "Upload" at bounding box center [957, 525] width 36 height 19
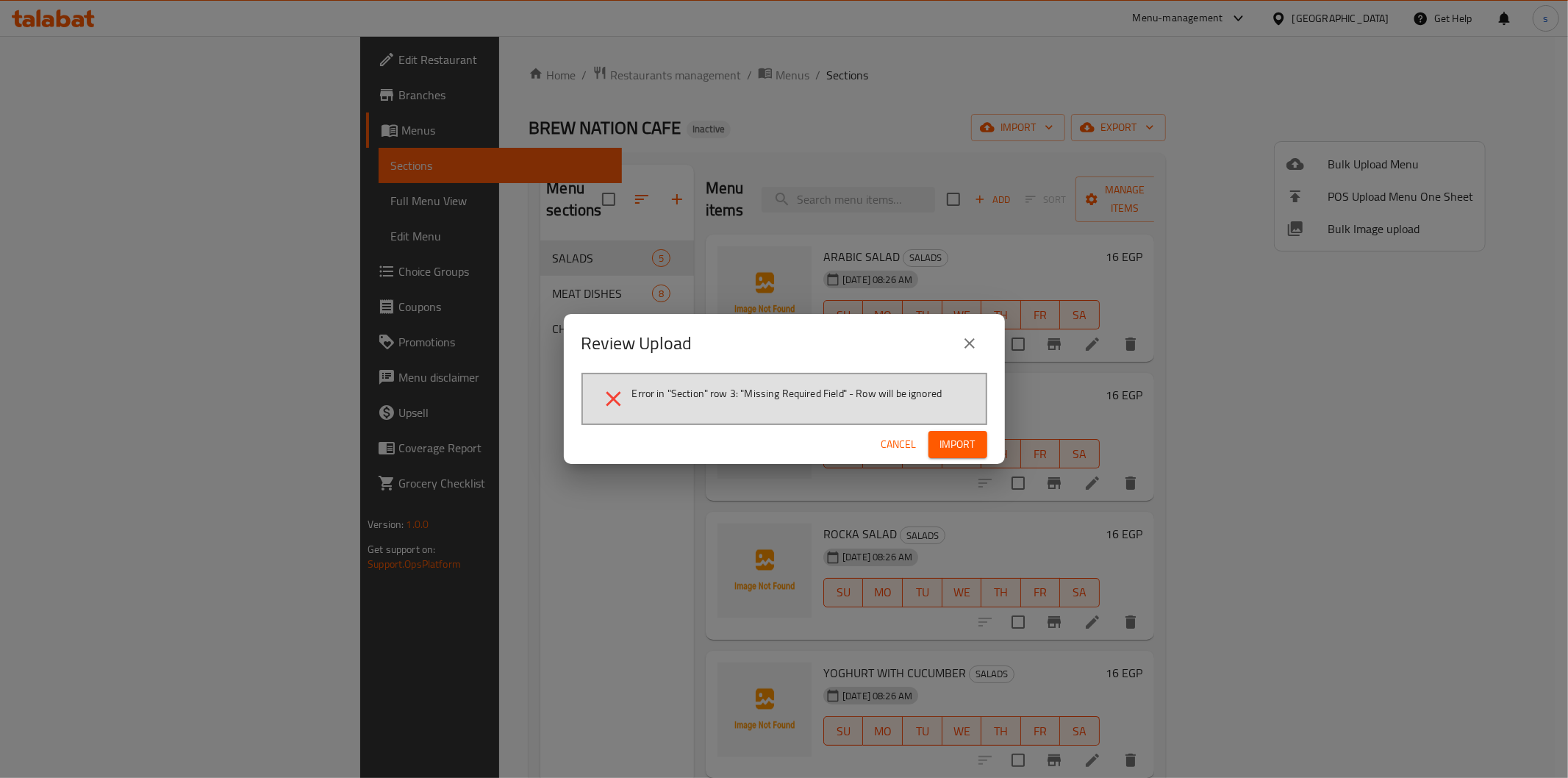
click at [835, 444] on span "Cancel" at bounding box center [900, 444] width 35 height 19
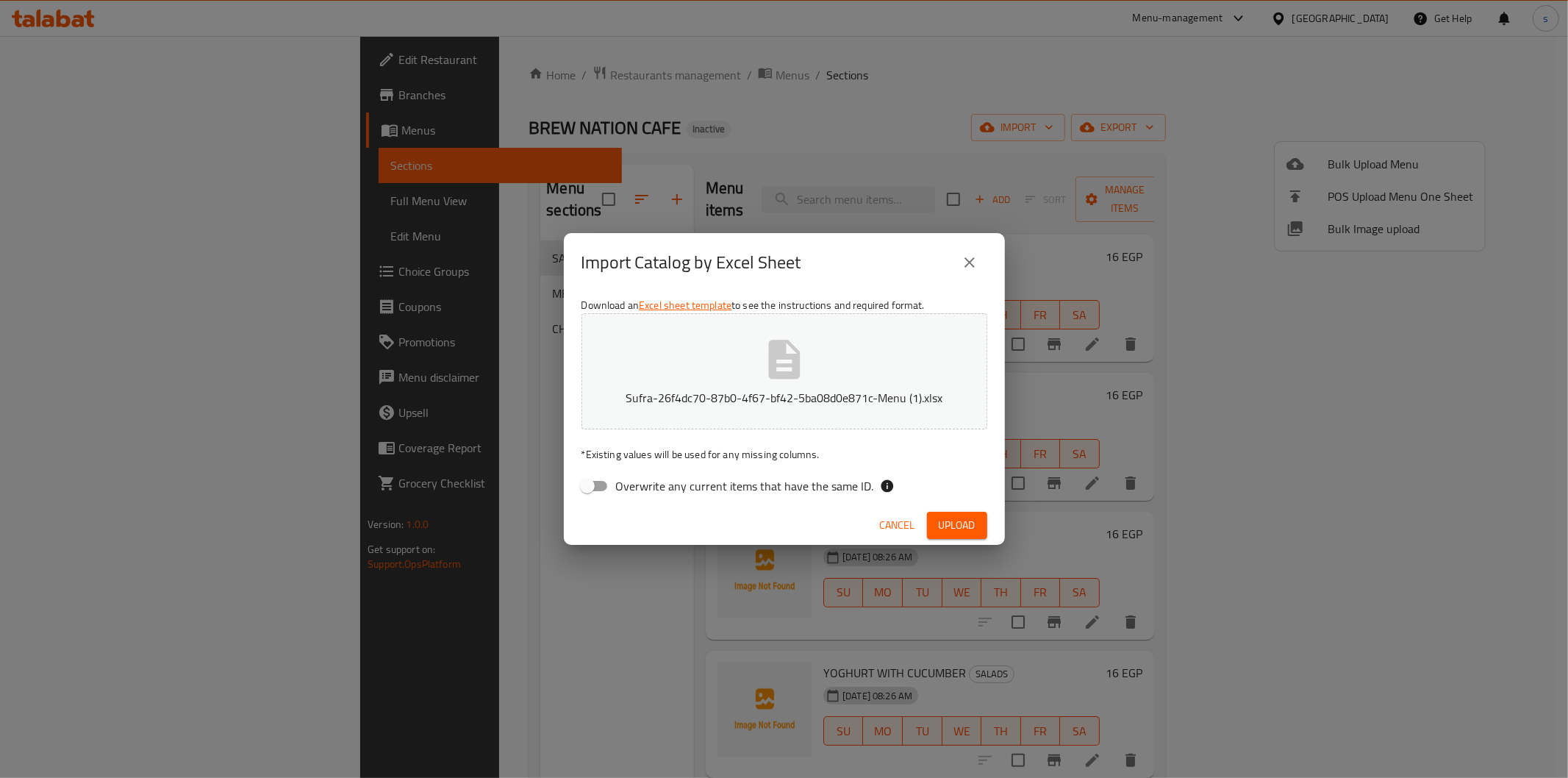
click at [835, 256] on icon "close" at bounding box center [970, 263] width 18 height 18
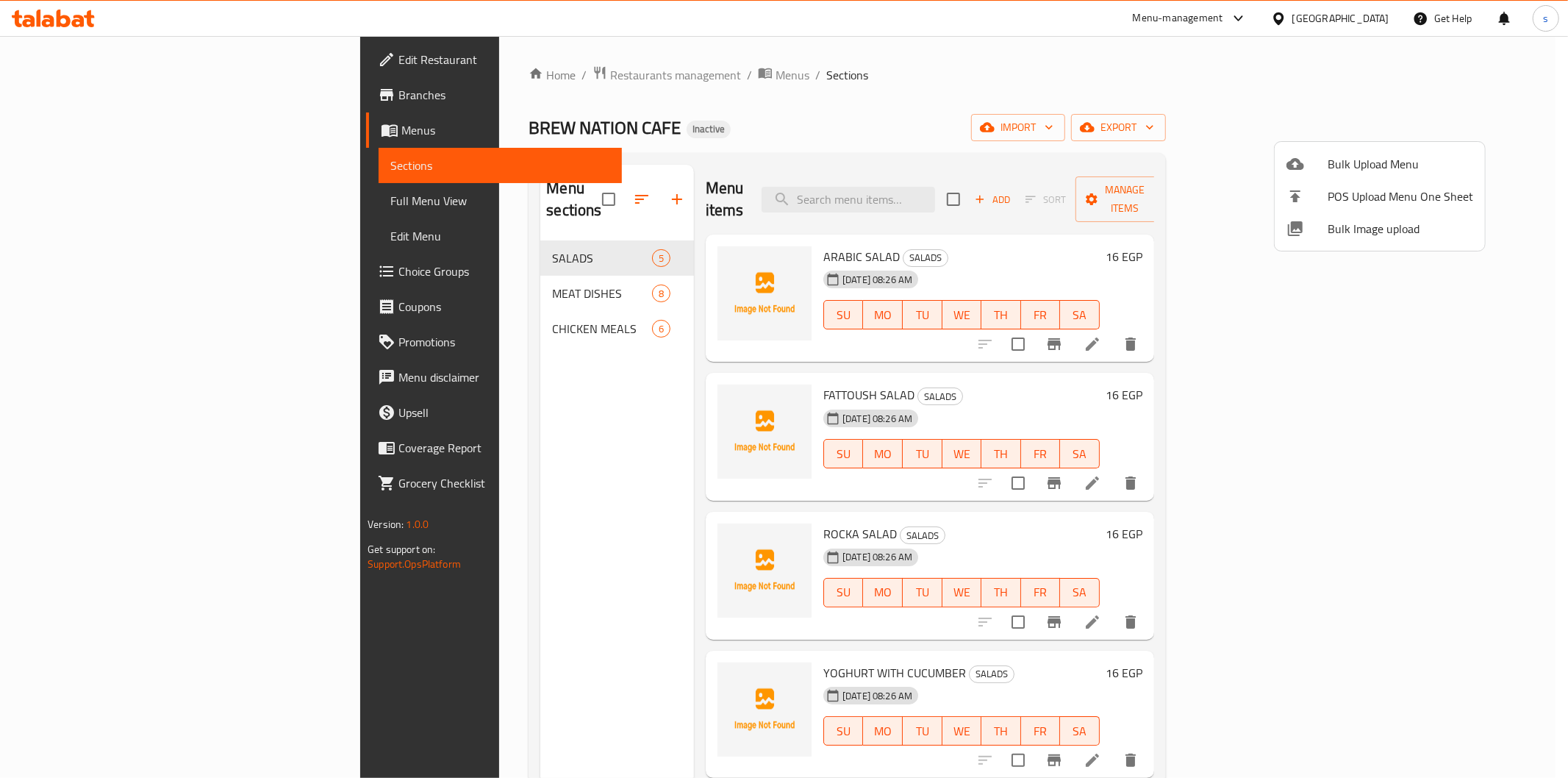
click at [835, 324] on div at bounding box center [784, 389] width 1568 height 778
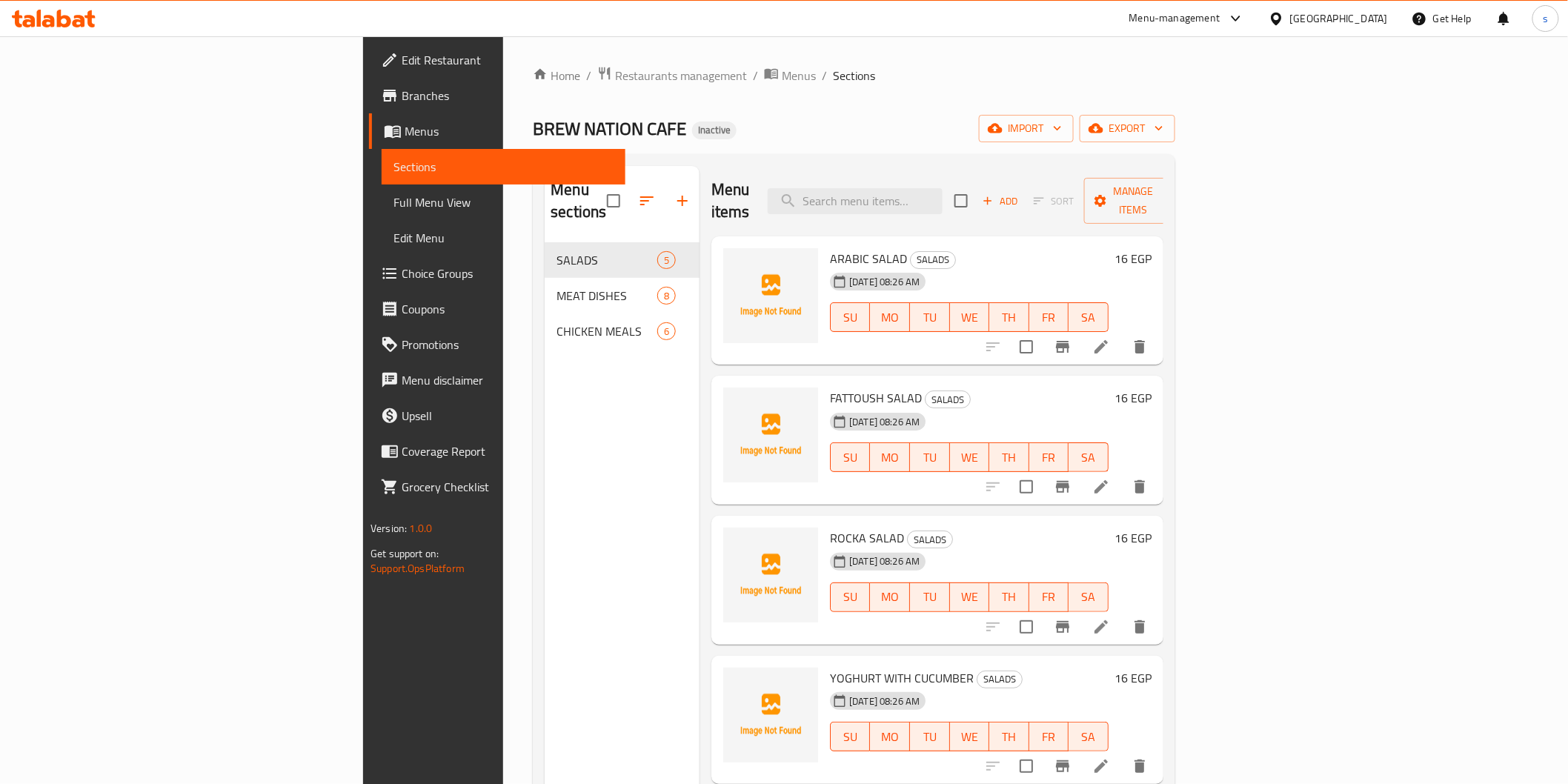
click at [842, 338] on icon at bounding box center [1102, 347] width 18 height 18
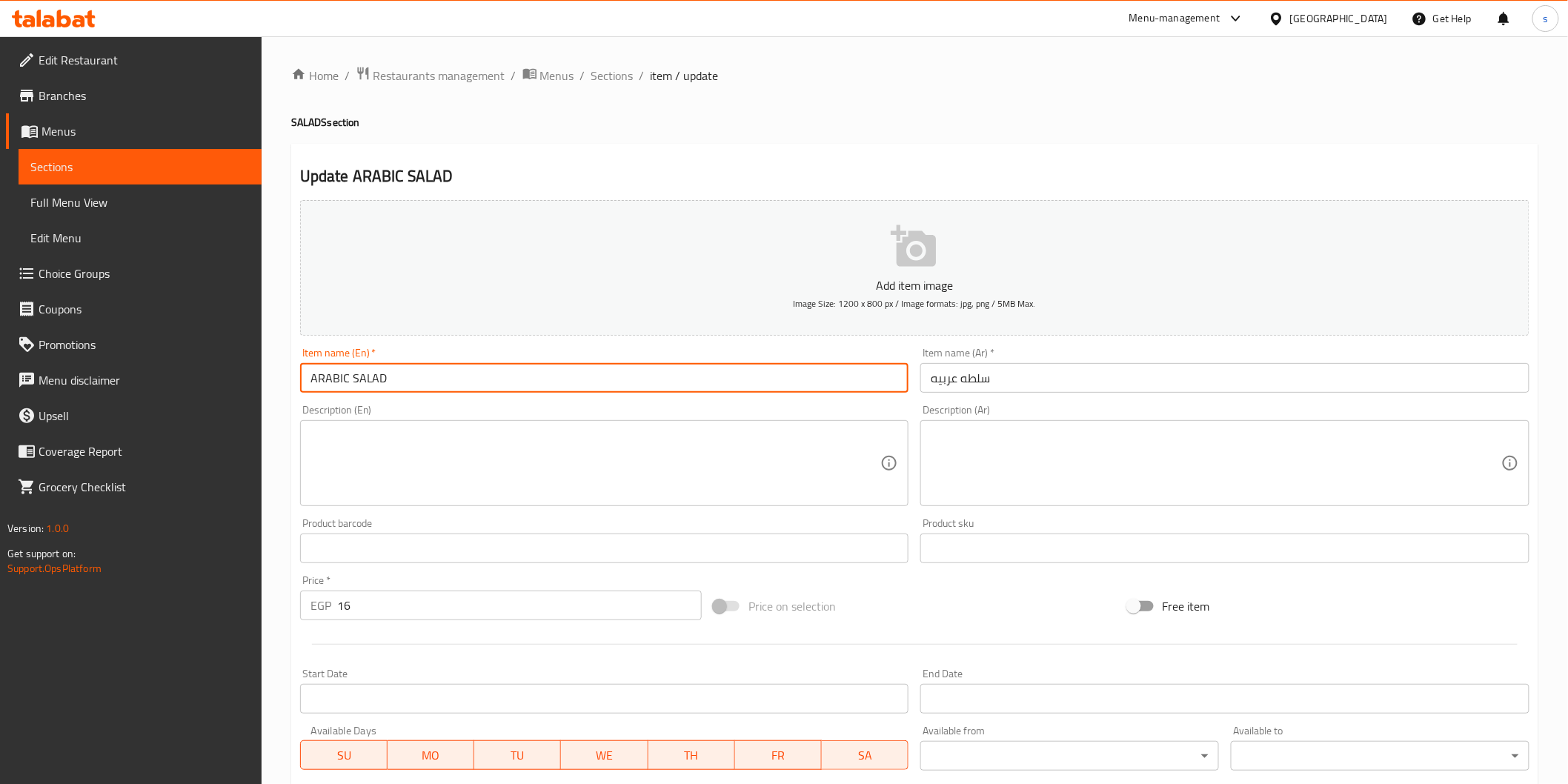
click at [686, 384] on input "ARABIC SALAD" at bounding box center [604, 378] width 609 height 30
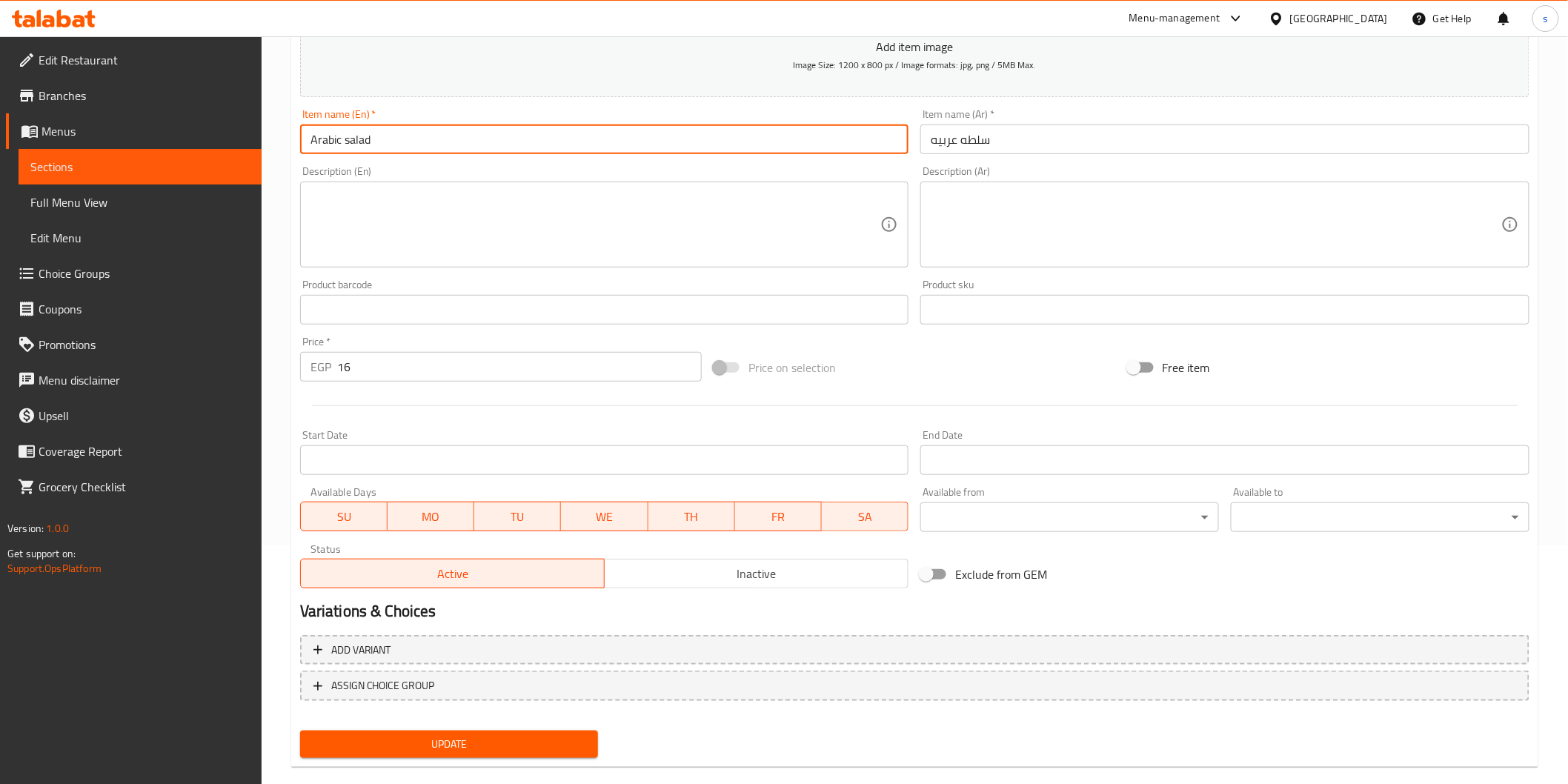
scroll to position [260, 0]
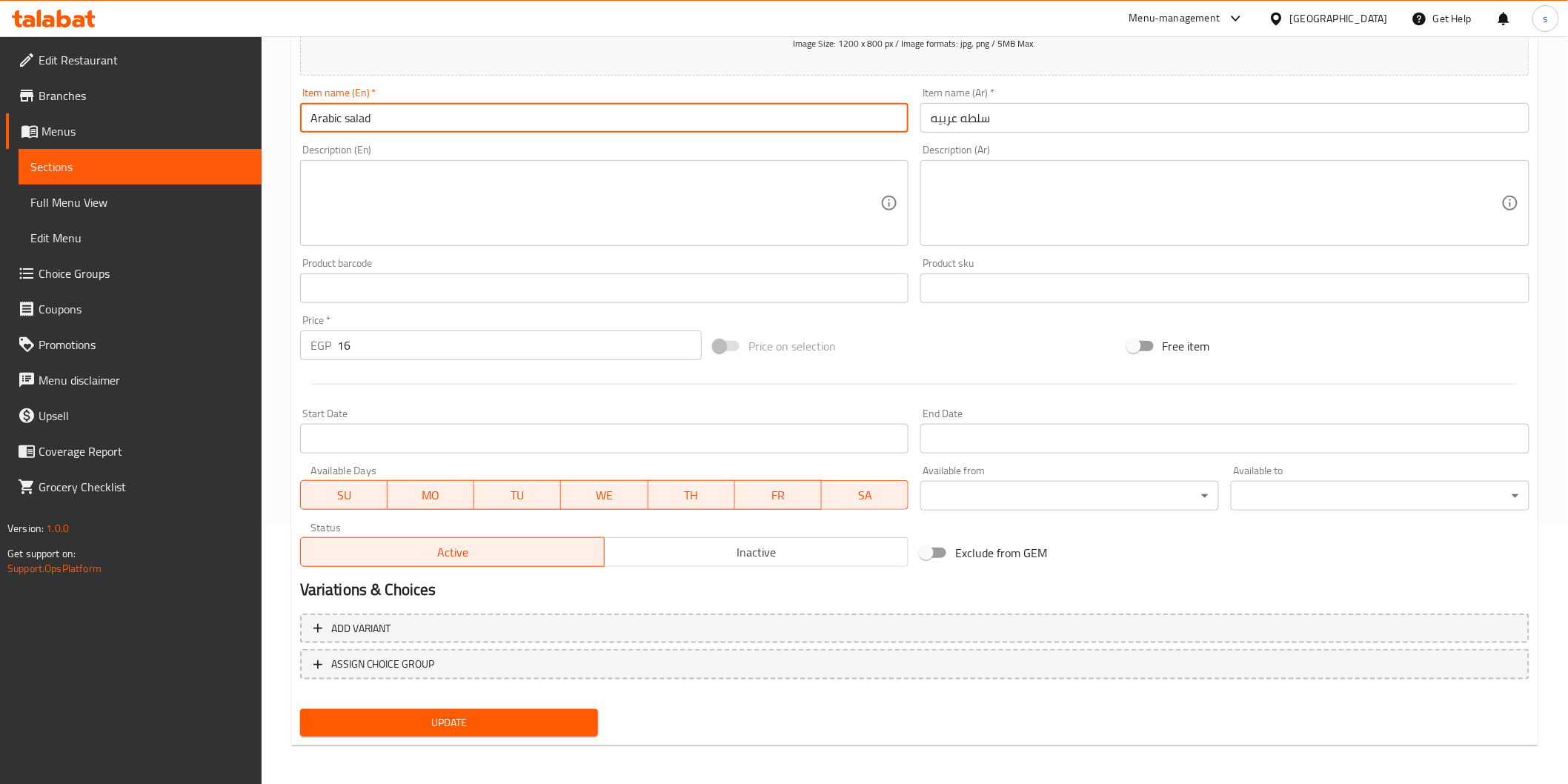
type input "Arabic salad"
click at [521, 527] on span "Update" at bounding box center [449, 722] width 275 height 19
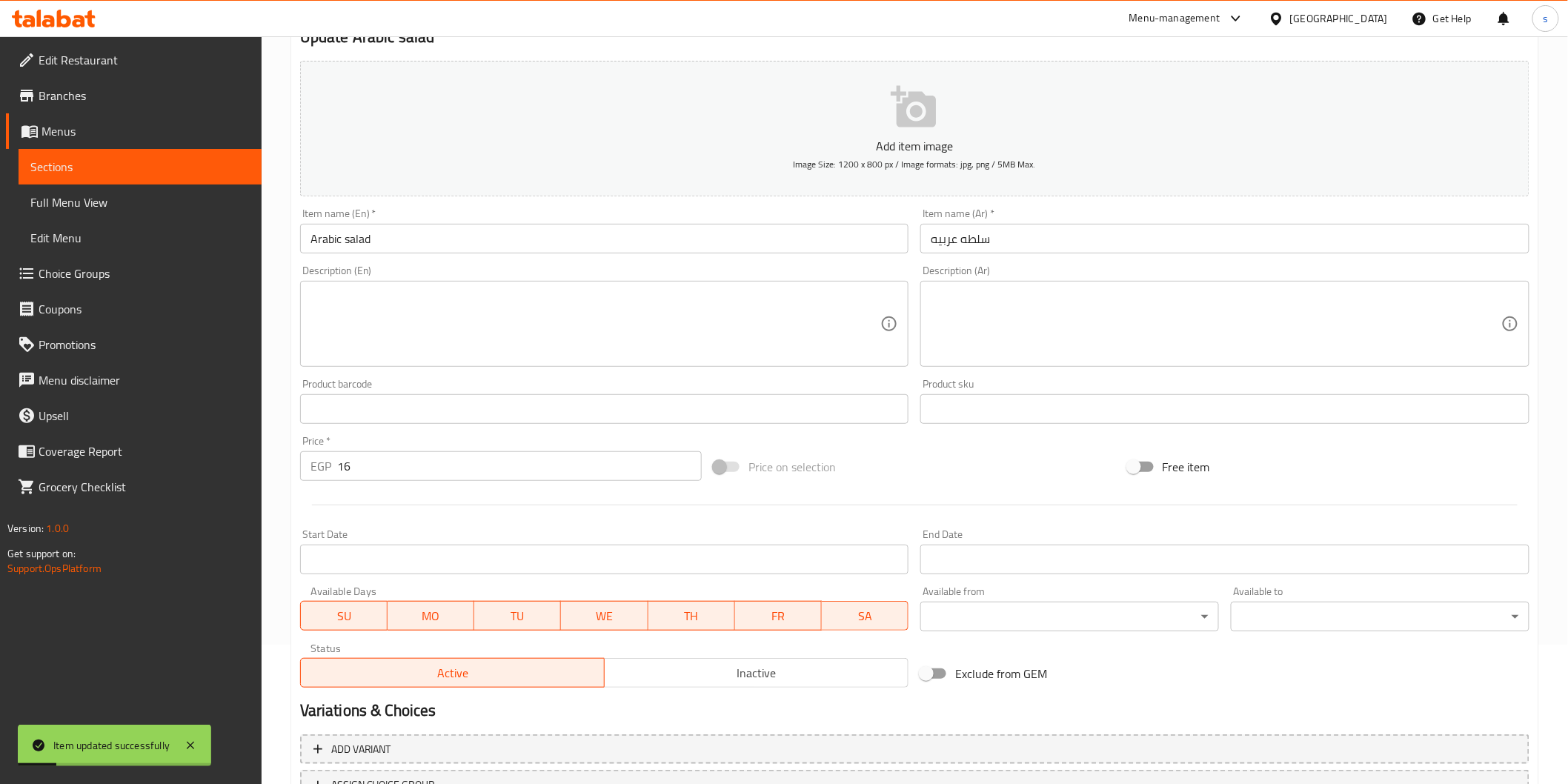
scroll to position [0, 0]
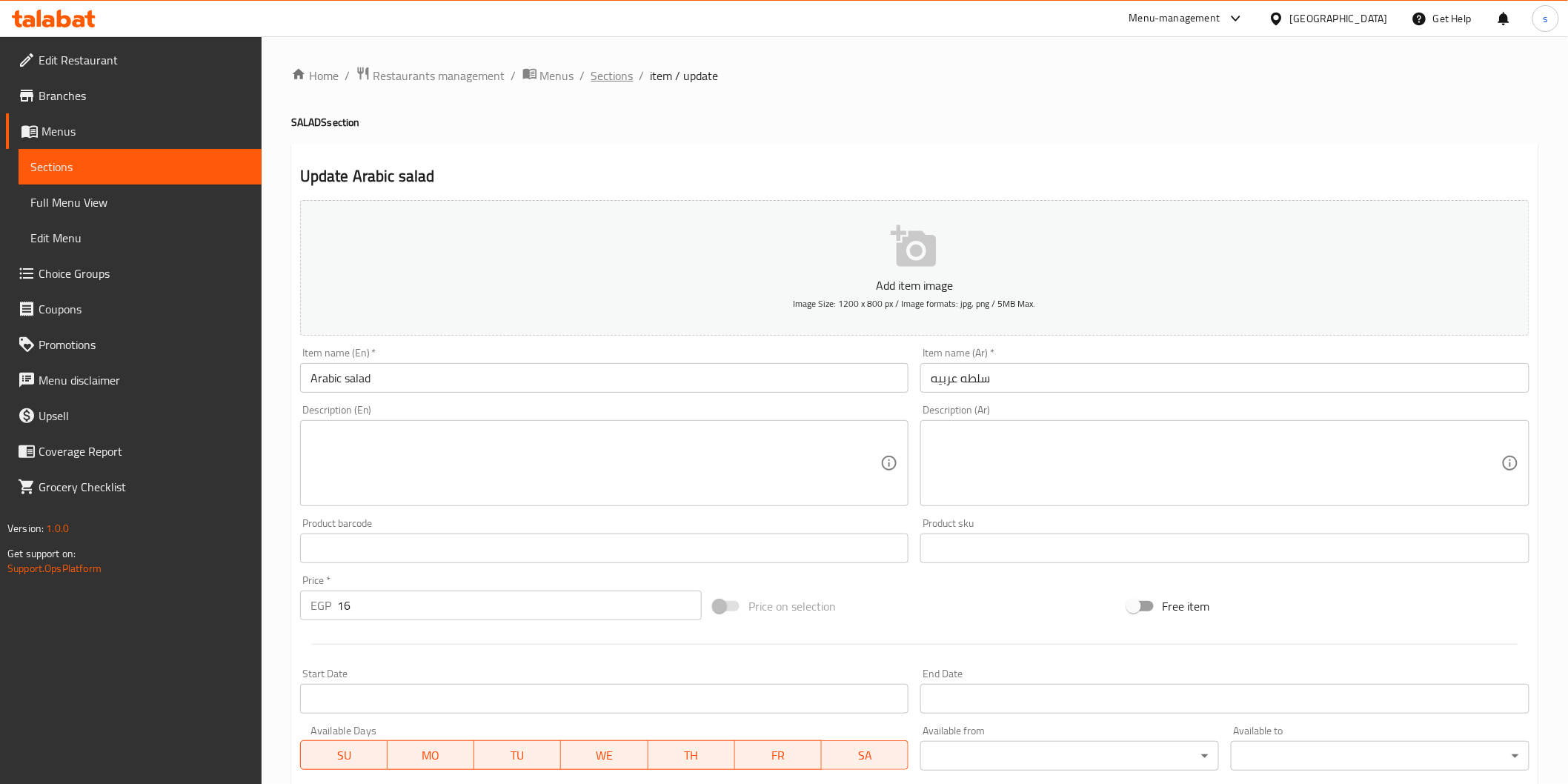
click at [604, 74] on span "Sections" at bounding box center [612, 75] width 43 height 18
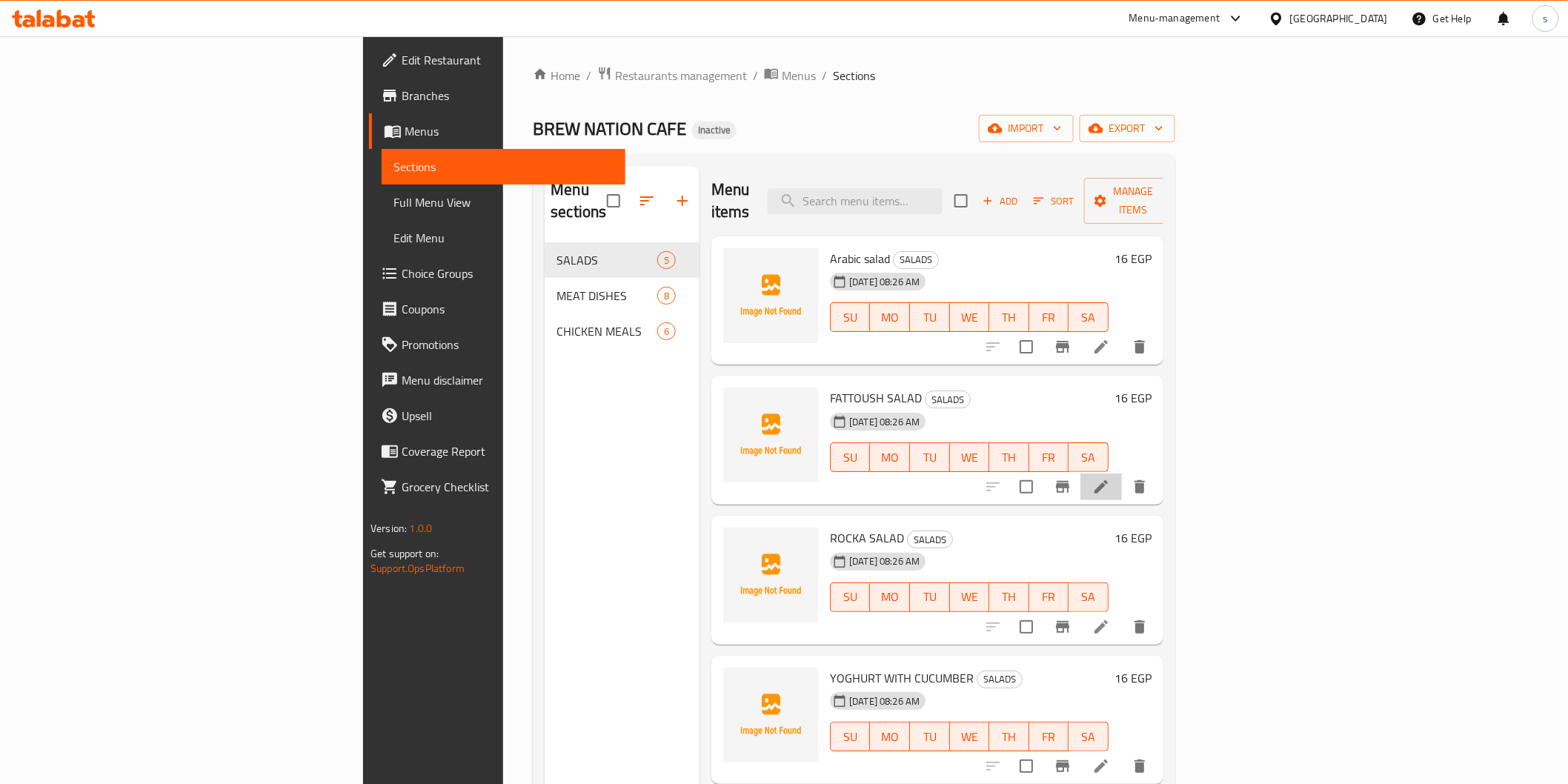
click at [842, 473] on li at bounding box center [1102, 486] width 42 height 27
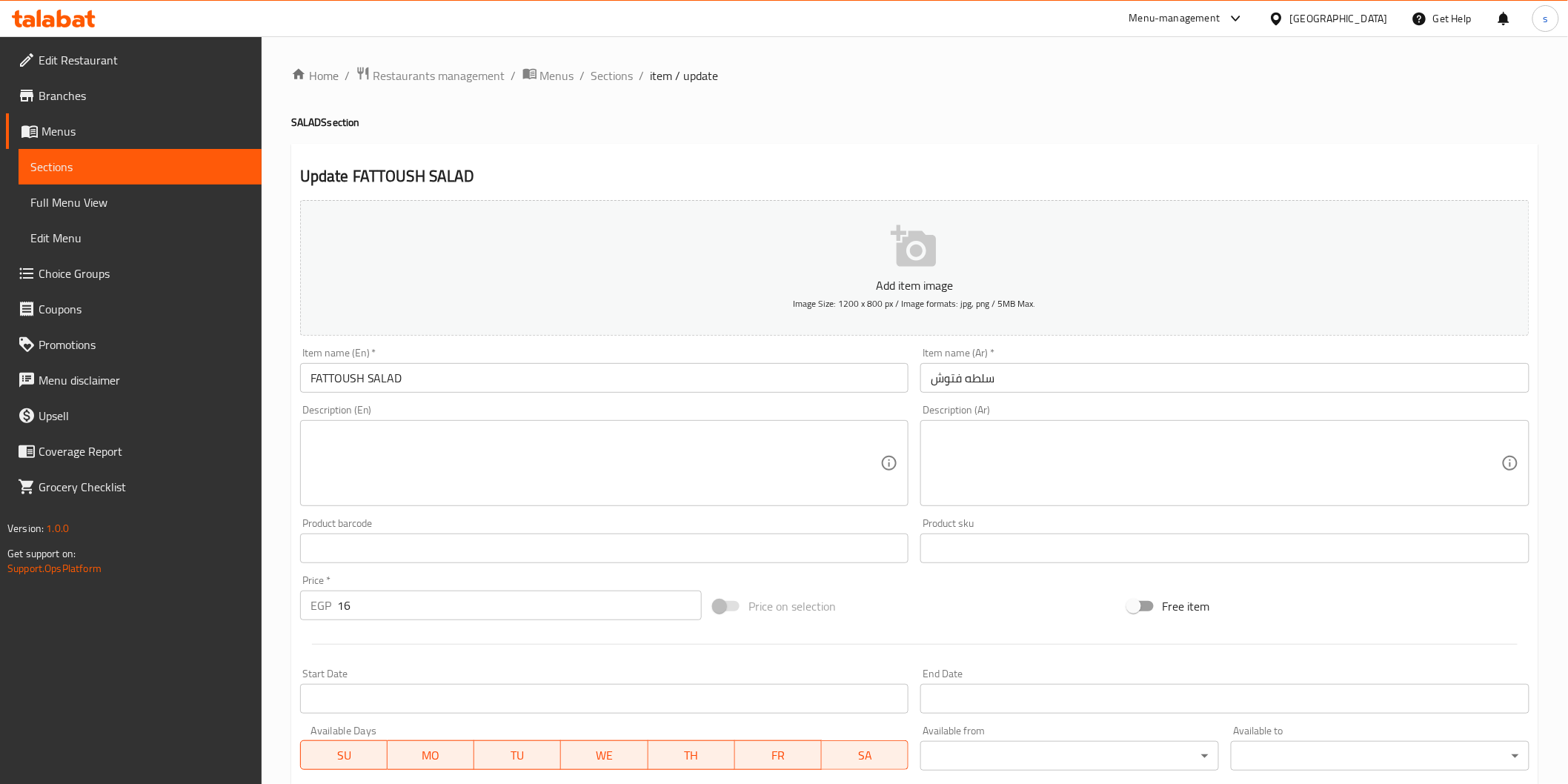
click at [576, 386] on input "FATTOUSH SALAD" at bounding box center [604, 378] width 609 height 30
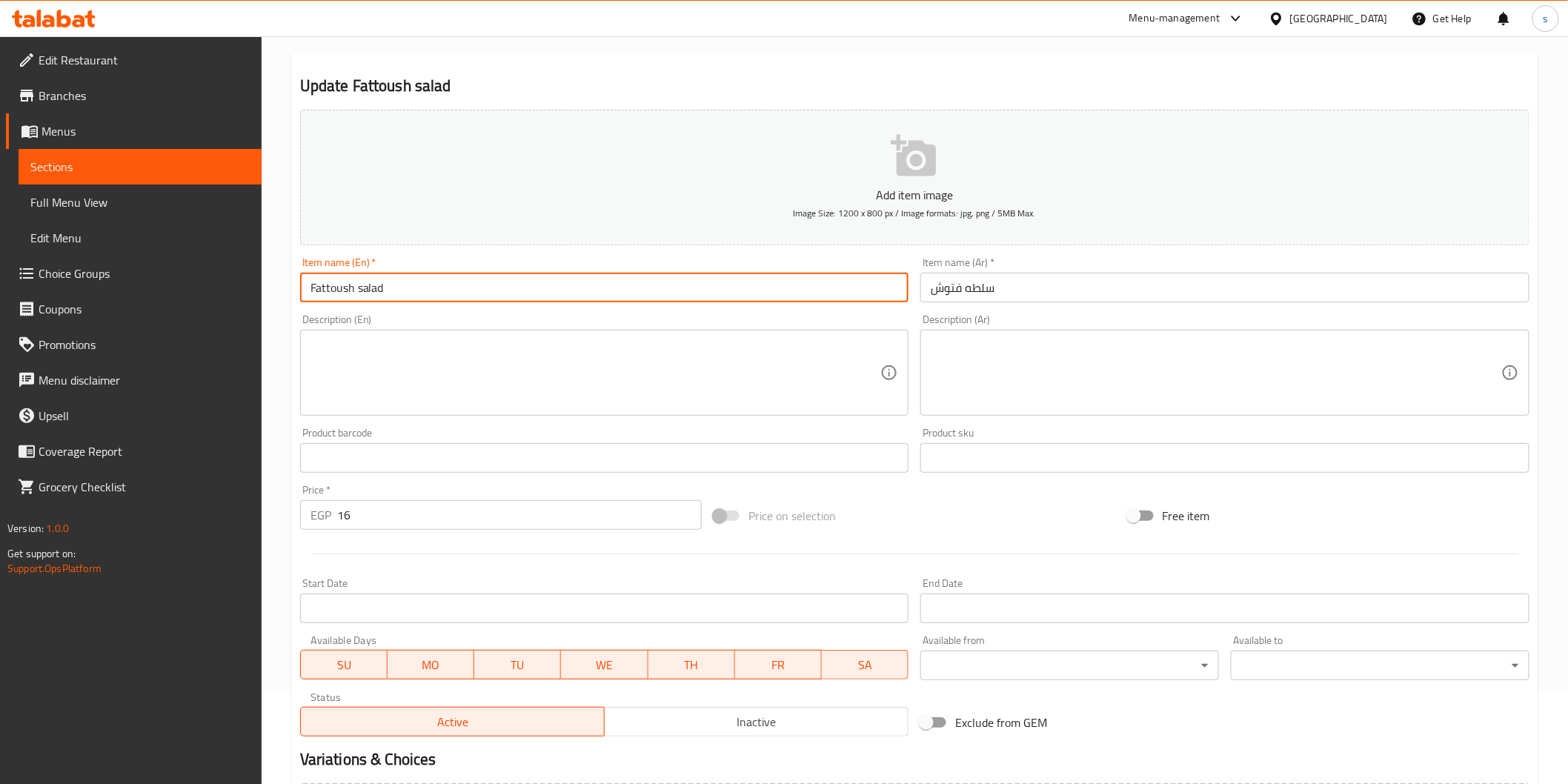
scroll to position [260, 0]
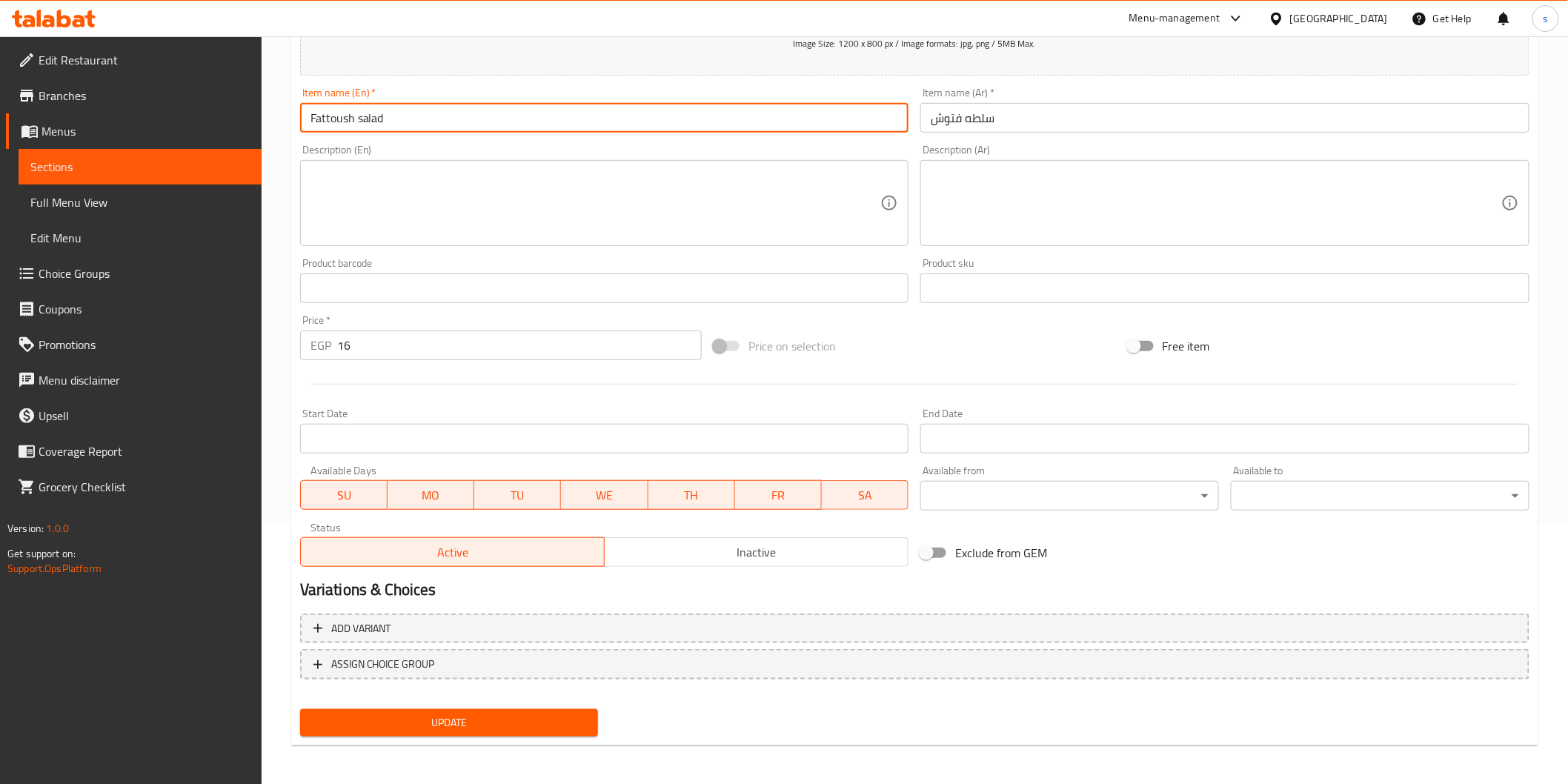
type input "Fattoush salad"
click at [345, 527] on button "Update" at bounding box center [449, 723] width 299 height 28
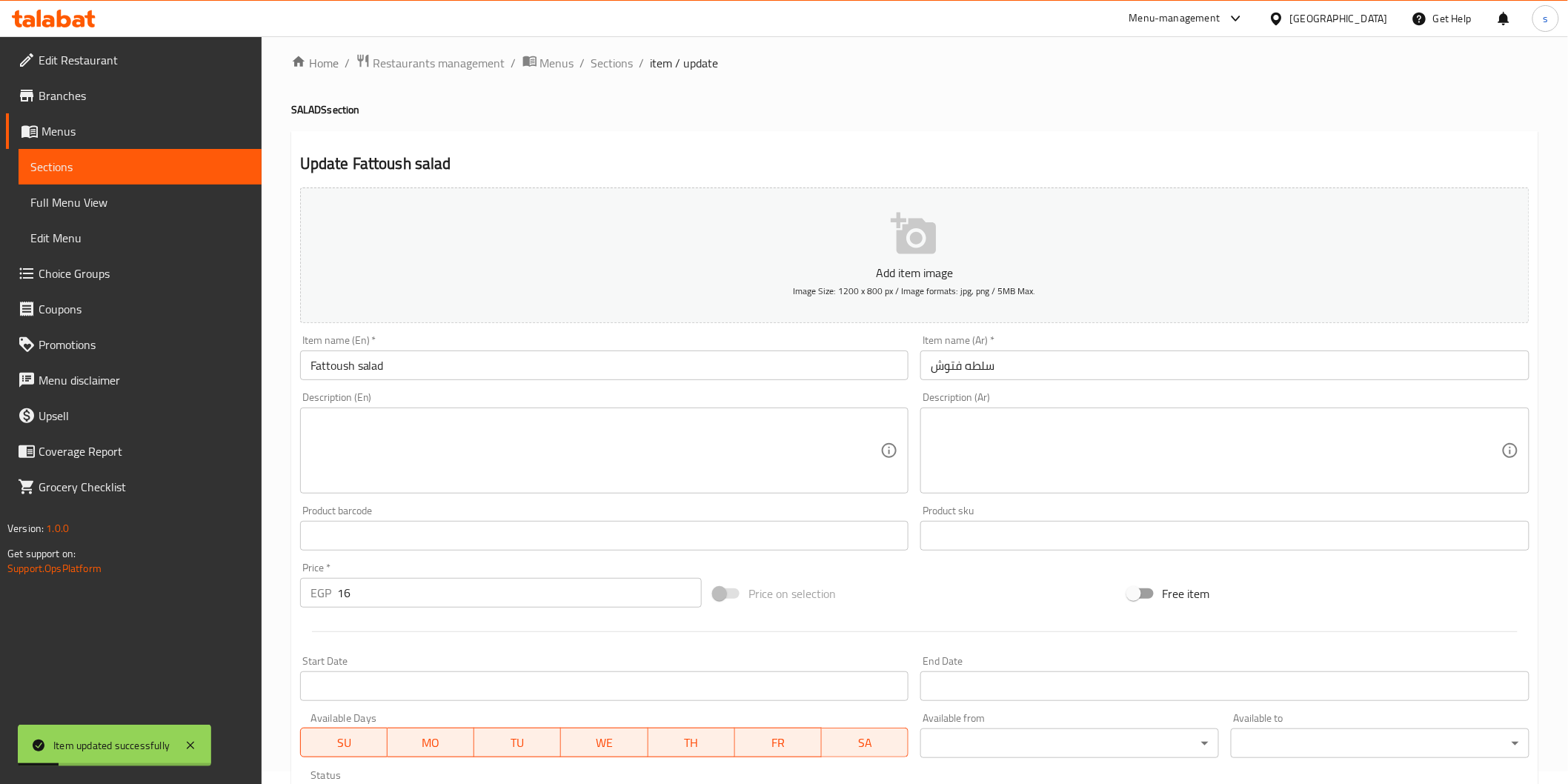
scroll to position [0, 0]
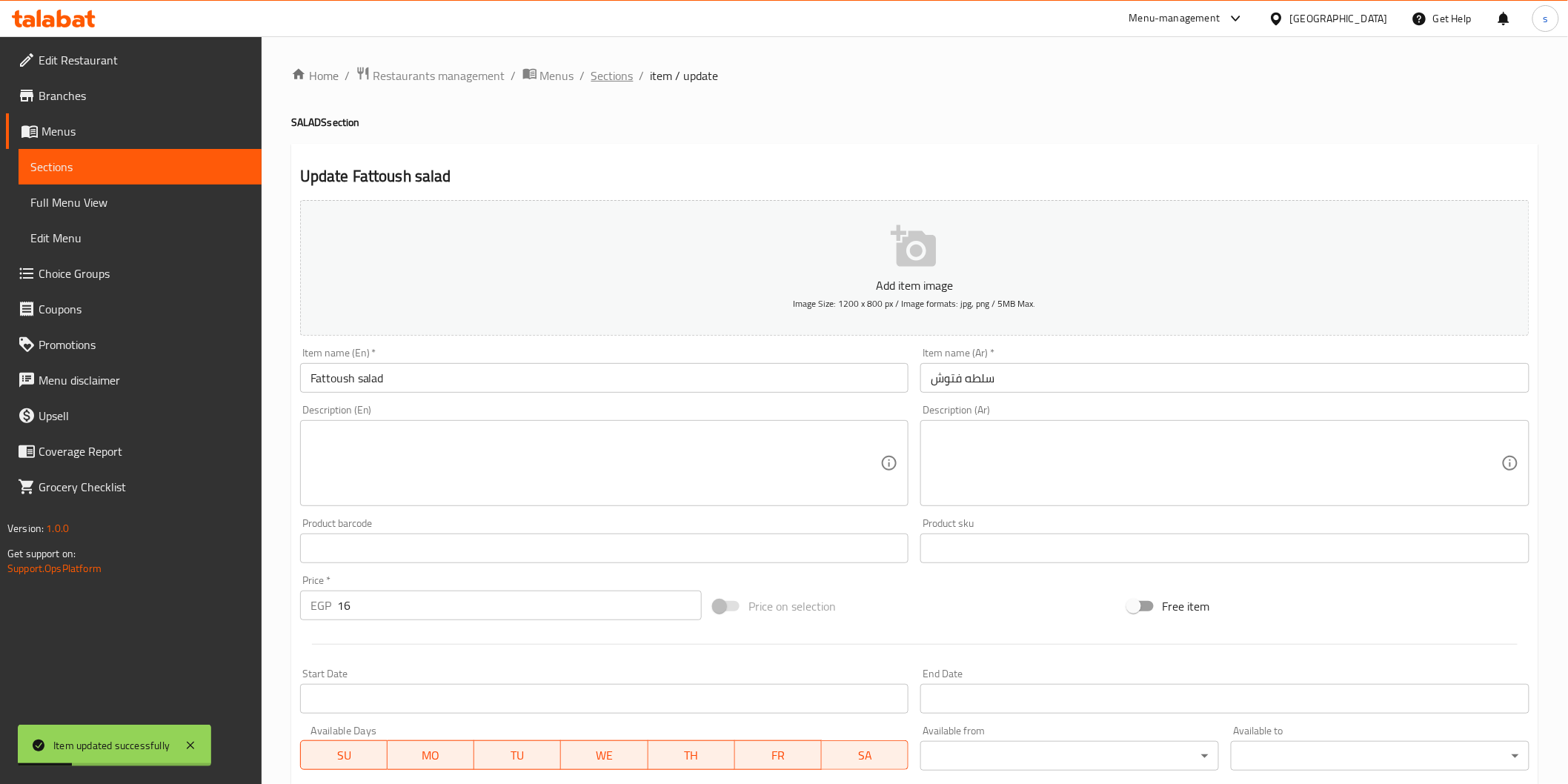
click at [593, 75] on span "Sections" at bounding box center [612, 75] width 43 height 18
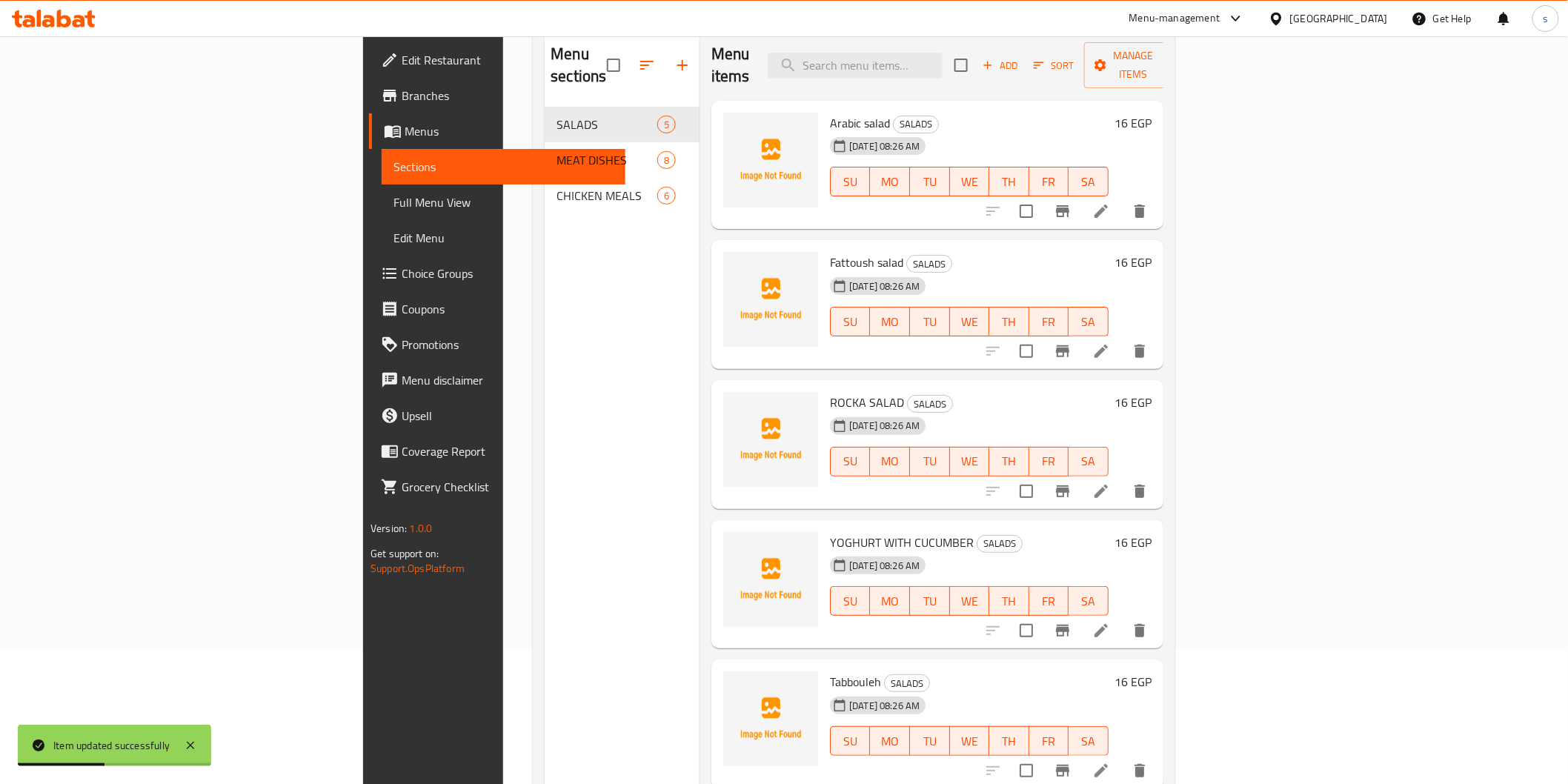
scroll to position [207, 0]
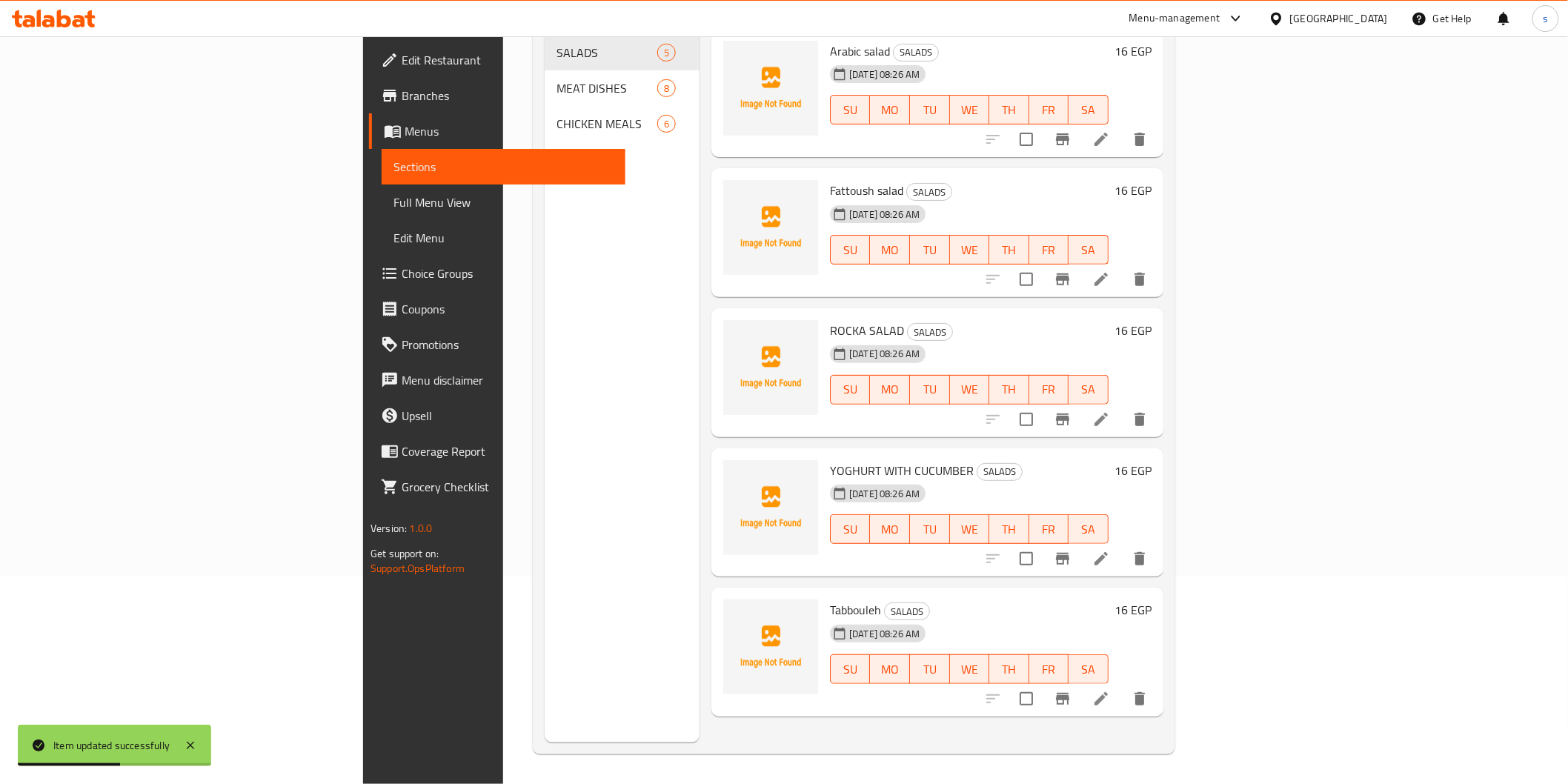
click at [842, 411] on icon at bounding box center [1102, 420] width 18 height 18
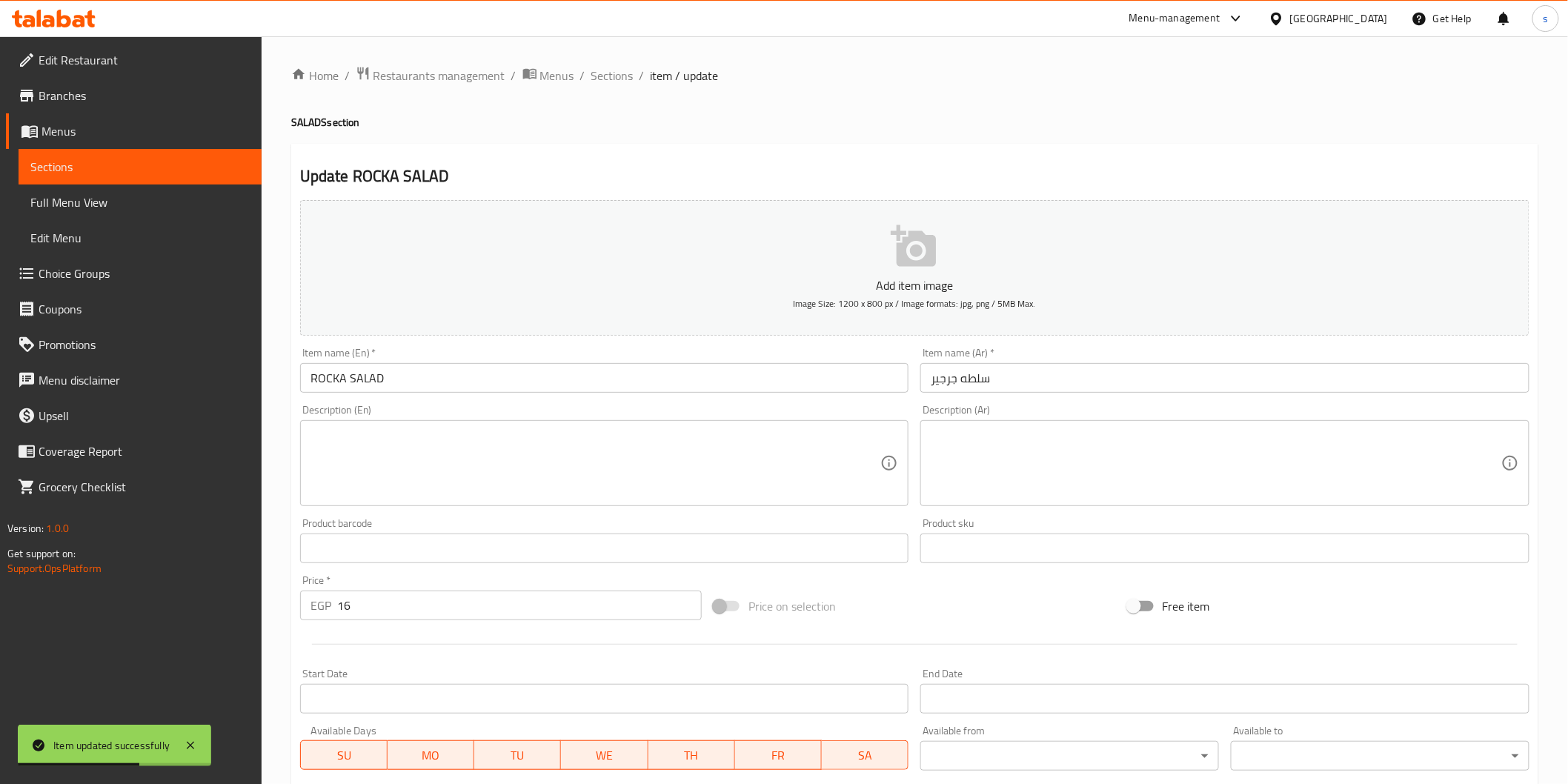
click at [718, 383] on input "ROCKA SALAD" at bounding box center [604, 378] width 609 height 30
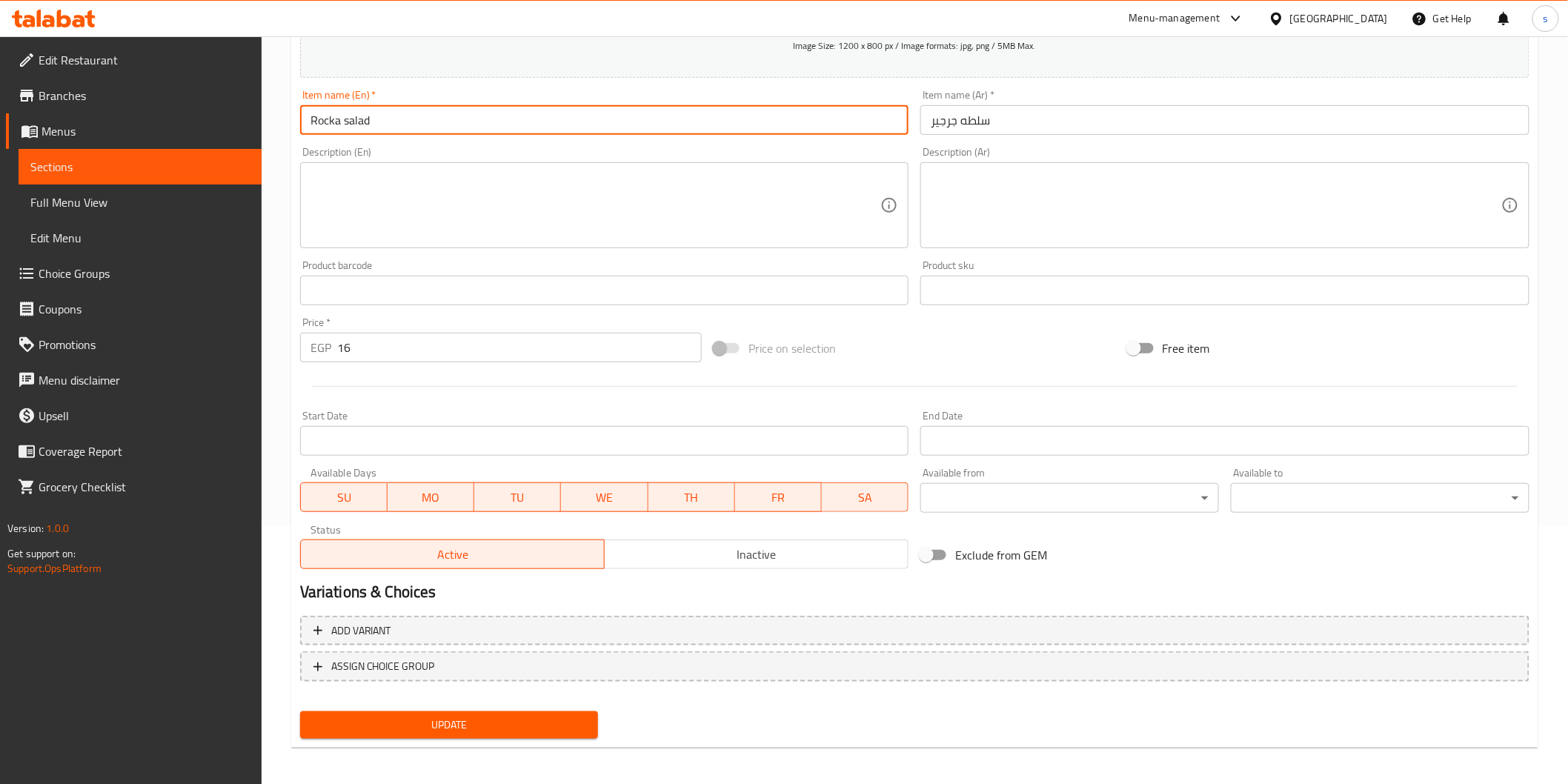
scroll to position [260, 0]
type input "Rocka salad"
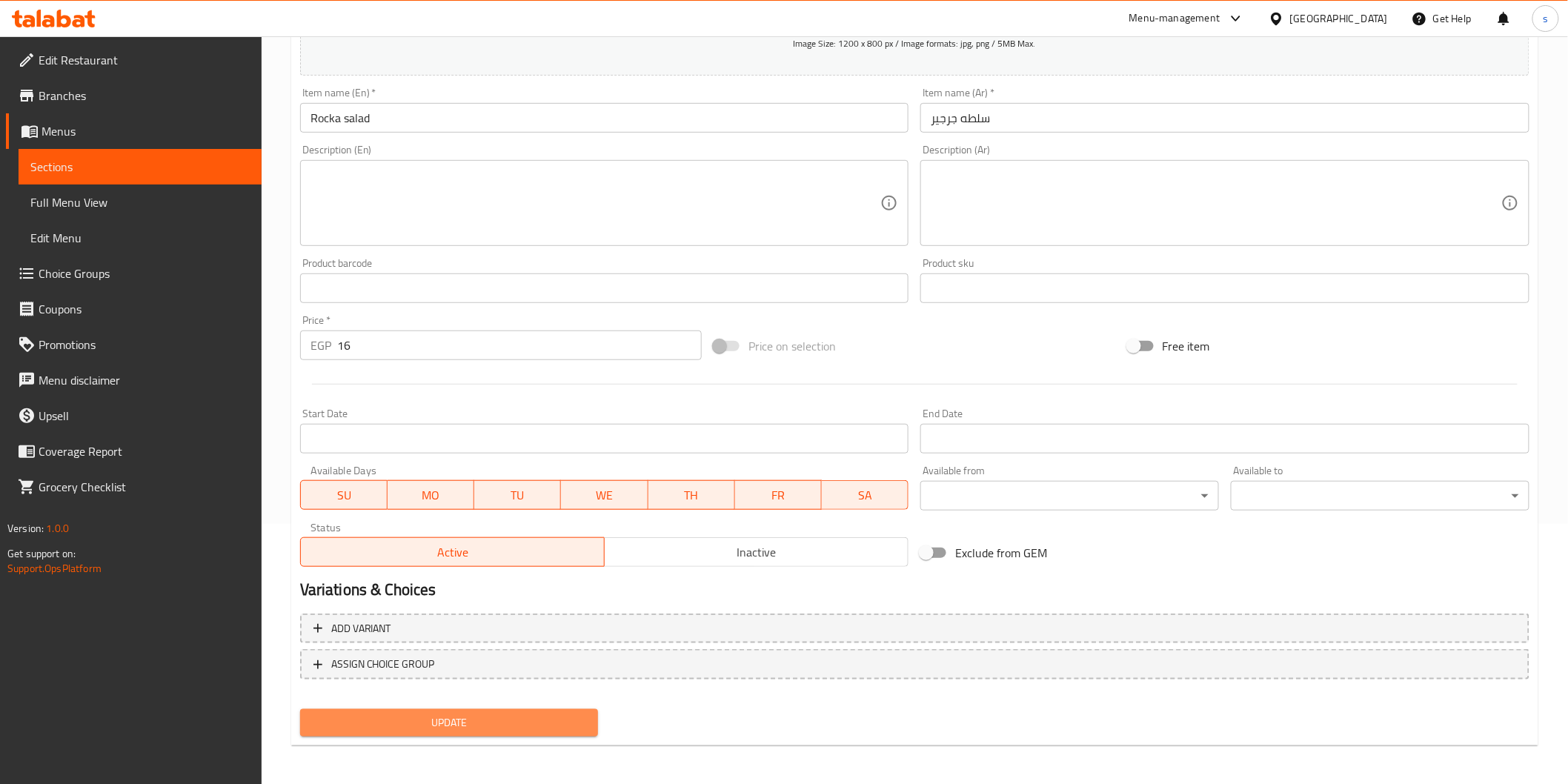
click at [447, 527] on span "Update" at bounding box center [449, 722] width 275 height 19
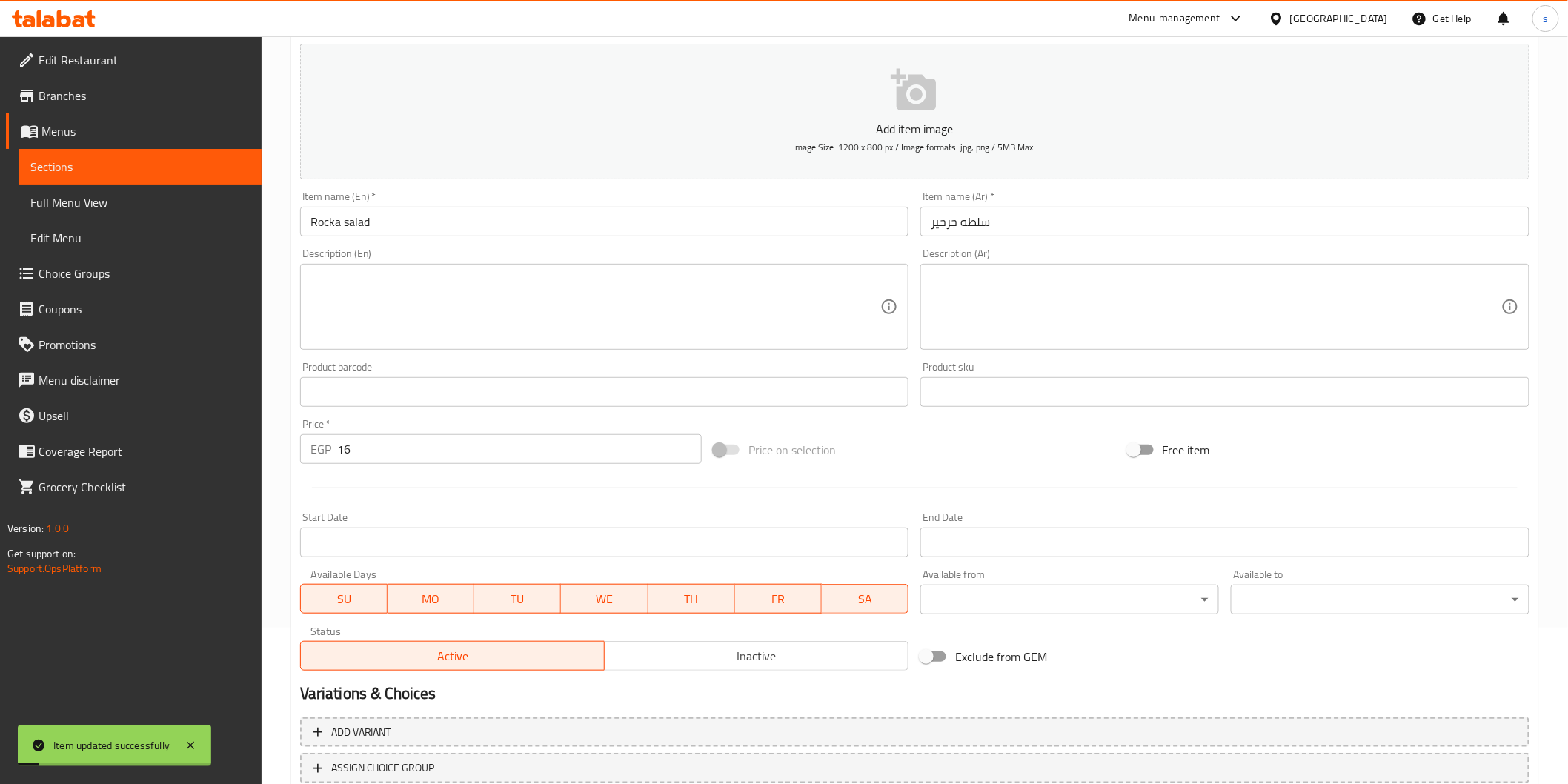
scroll to position [0, 0]
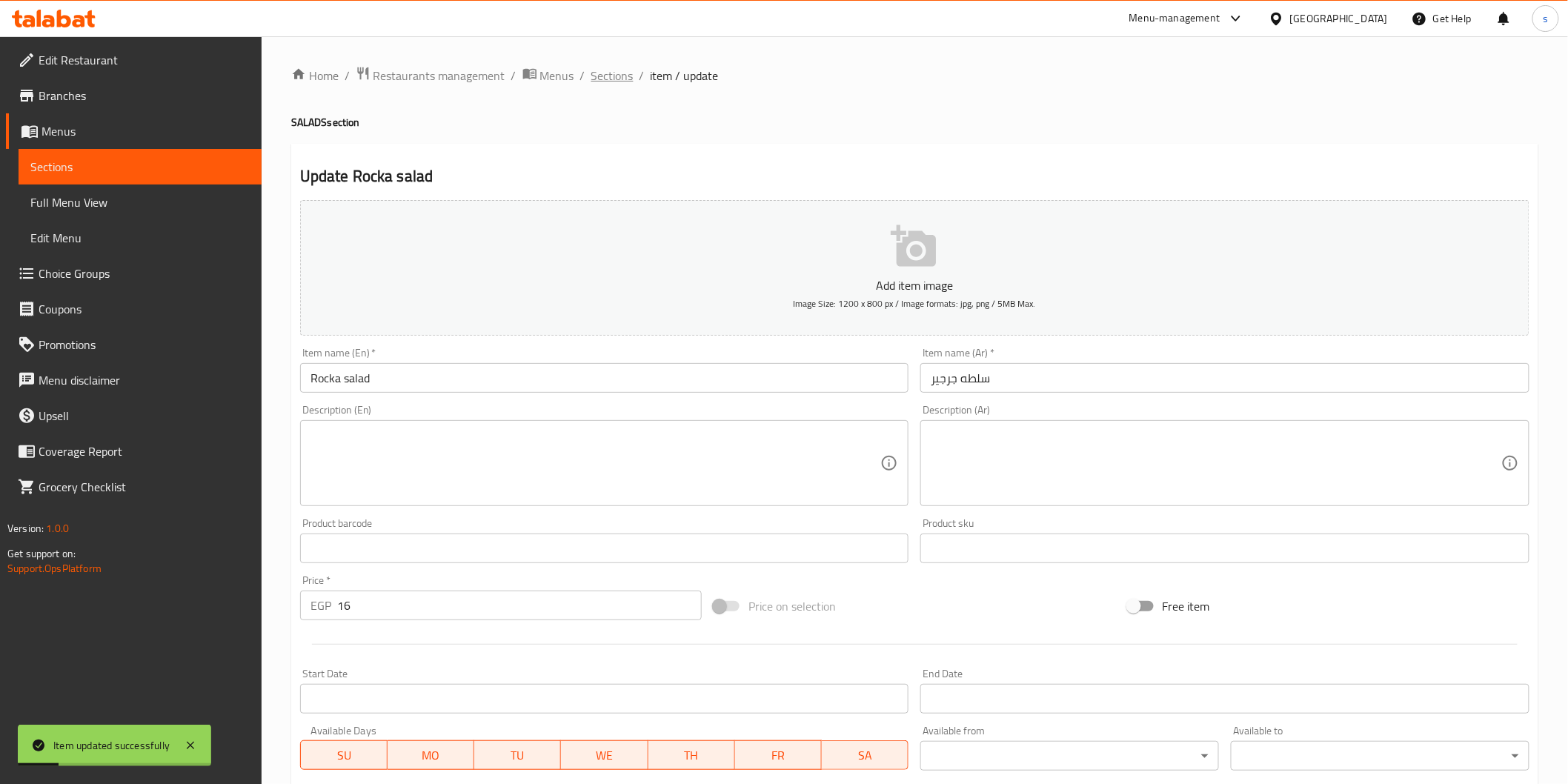
click at [604, 69] on span "Sections" at bounding box center [612, 75] width 43 height 18
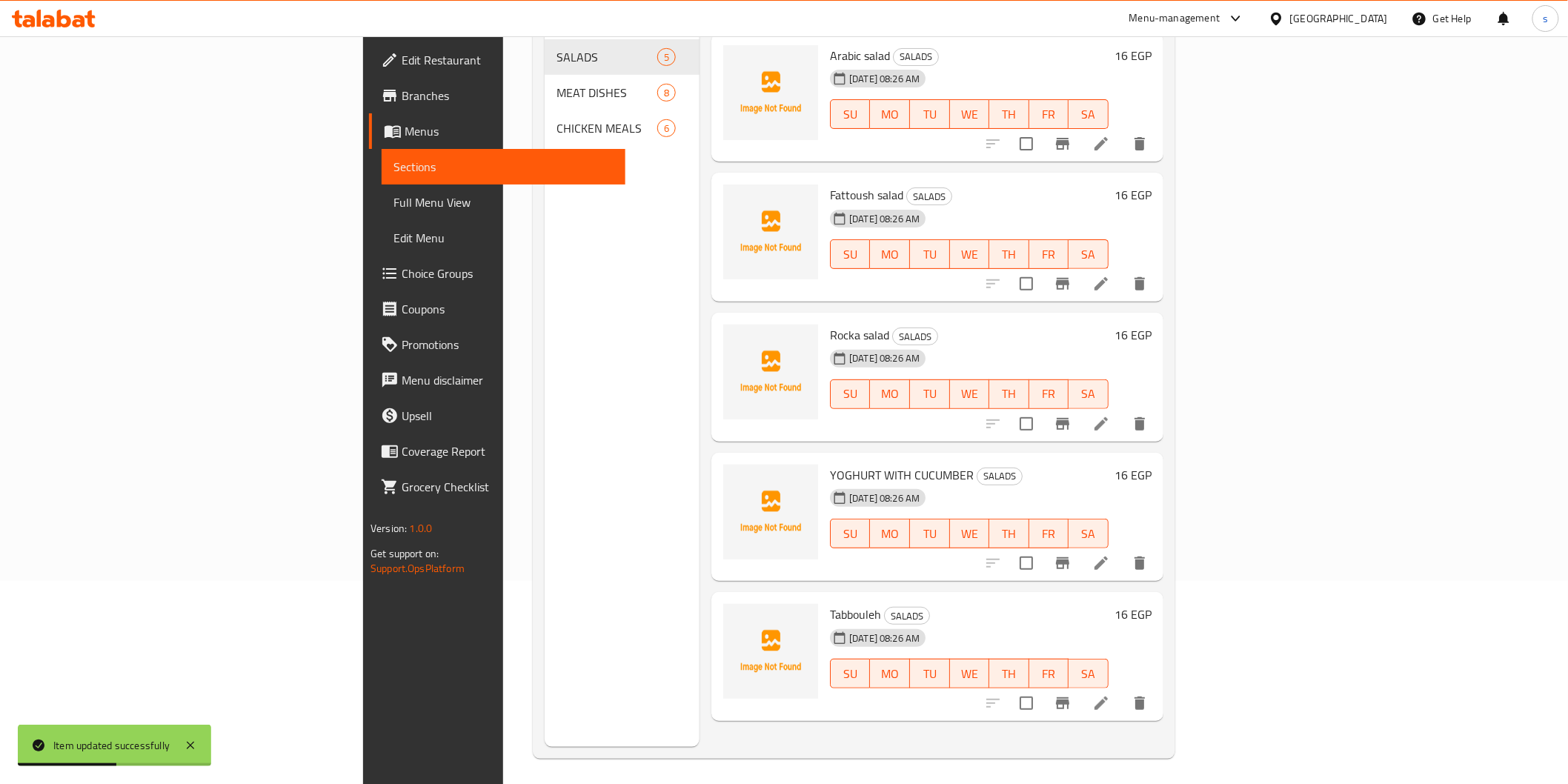
scroll to position [207, 0]
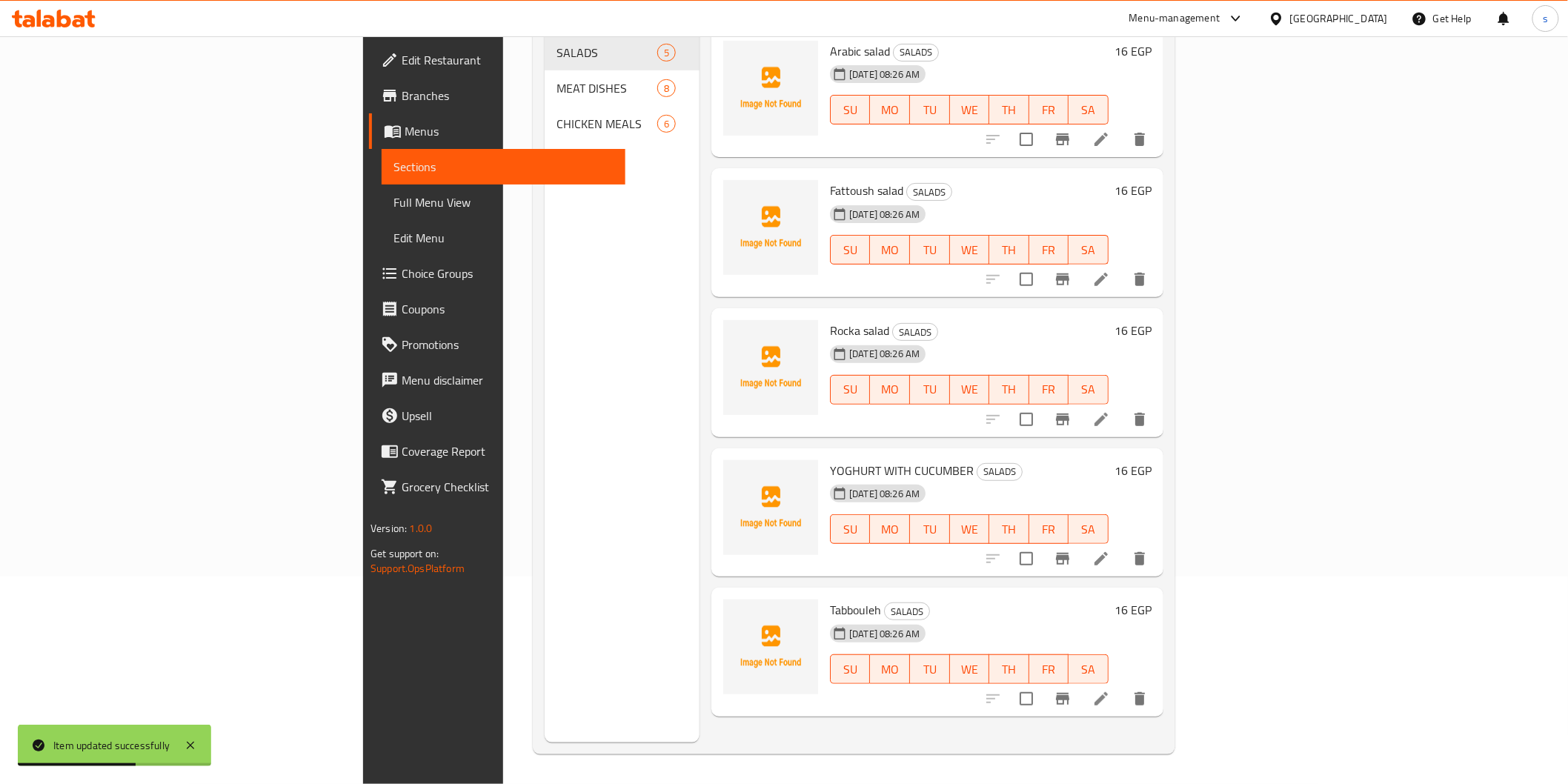
click at [842, 527] on icon at bounding box center [1102, 559] width 18 height 18
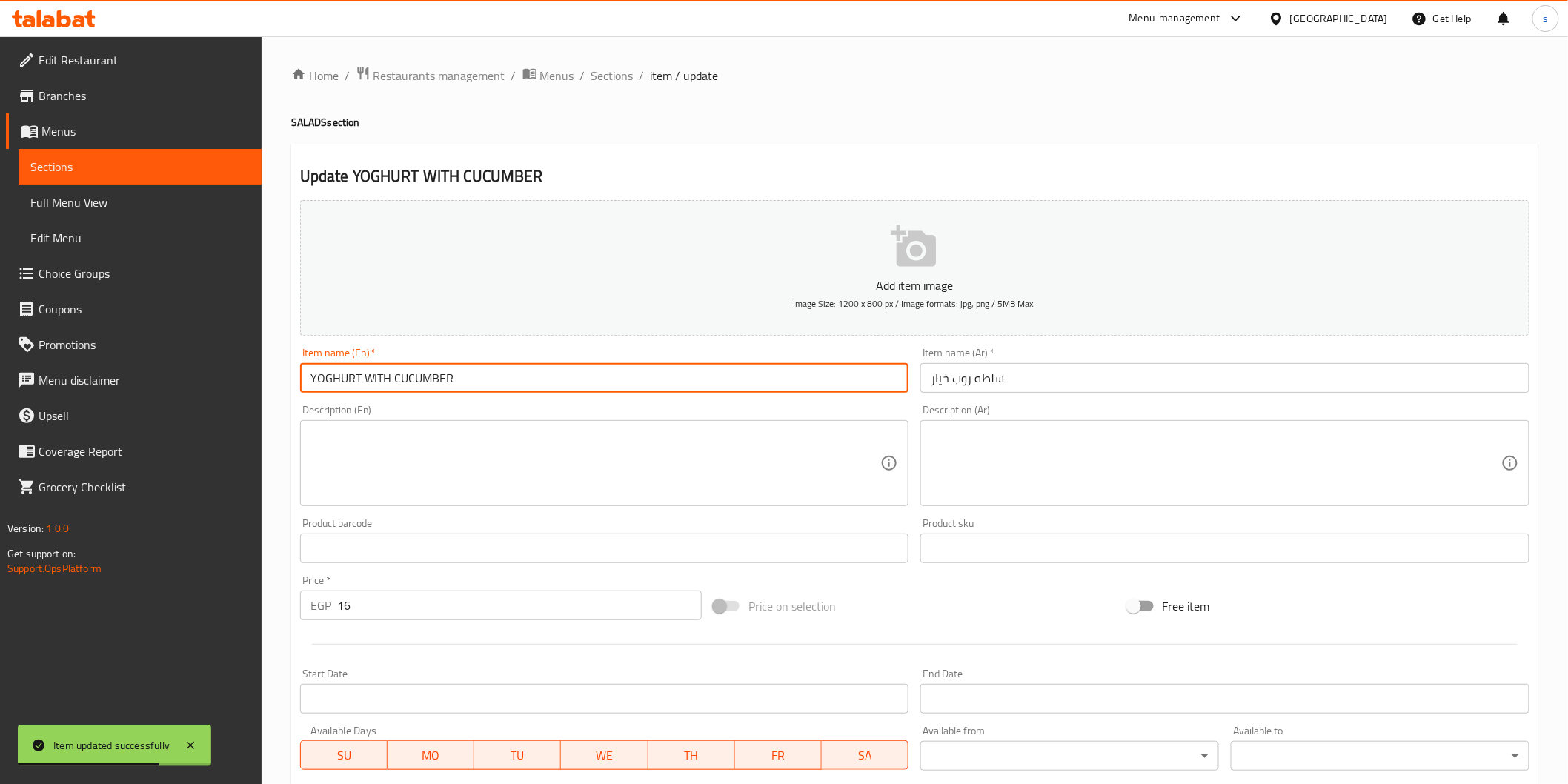
click at [727, 382] on input "YOGHURT WITH CUCUMBER" at bounding box center [604, 378] width 609 height 30
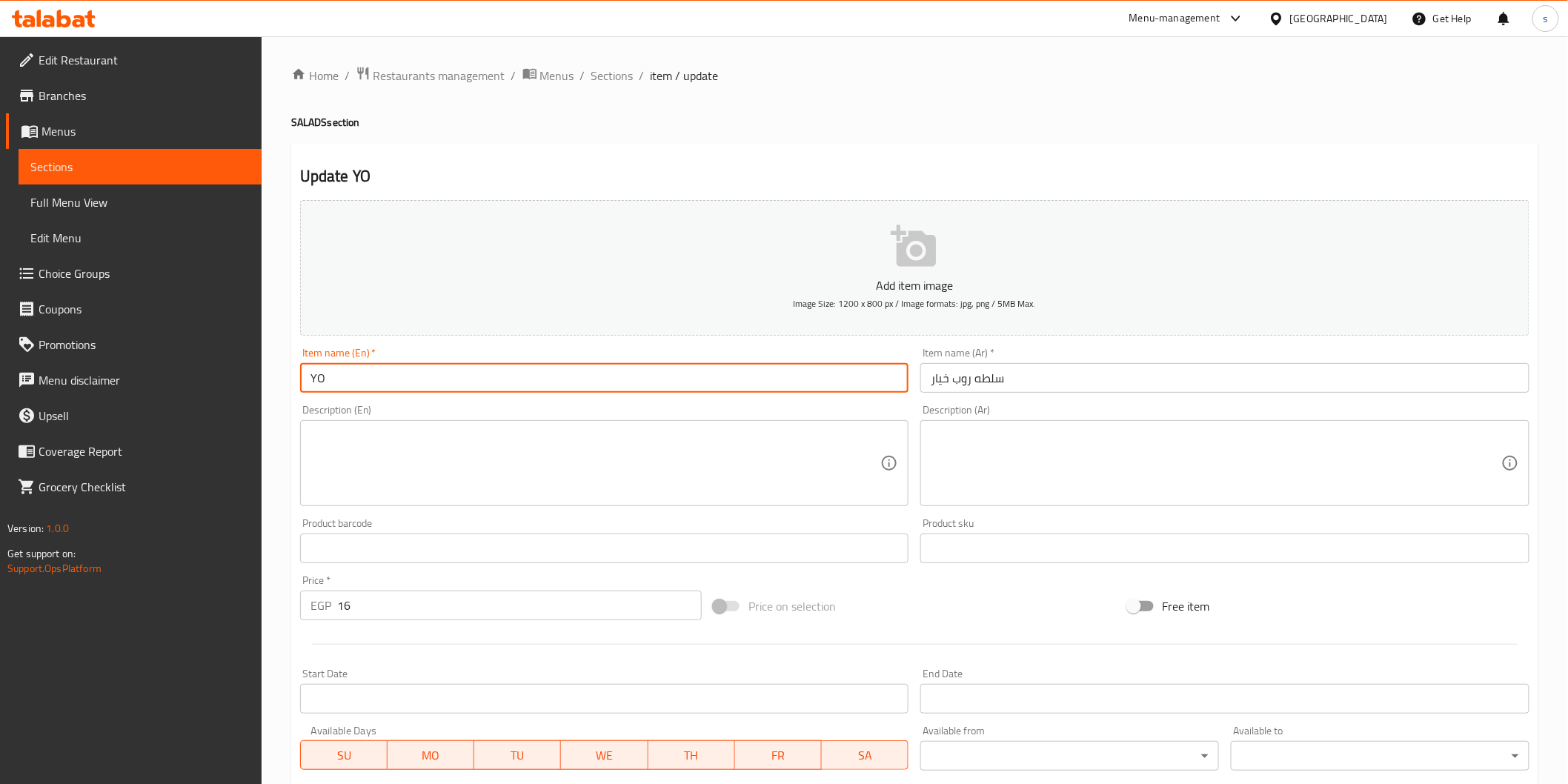
type input "Y"
click at [842, 382] on input "سلطه روب خيار" at bounding box center [1226, 378] width 609 height 30
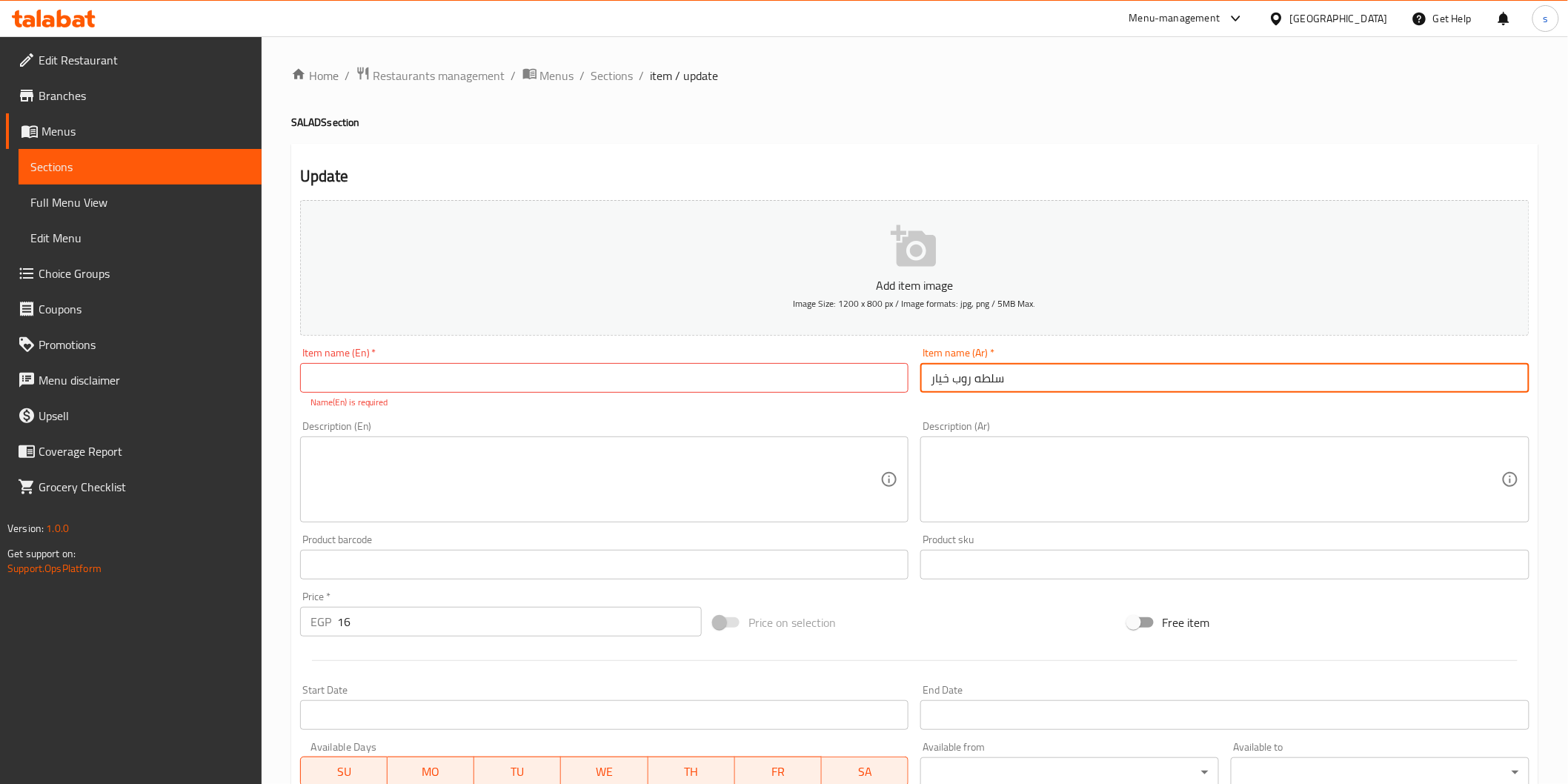
click at [842, 382] on input "text" at bounding box center [604, 378] width 609 height 30
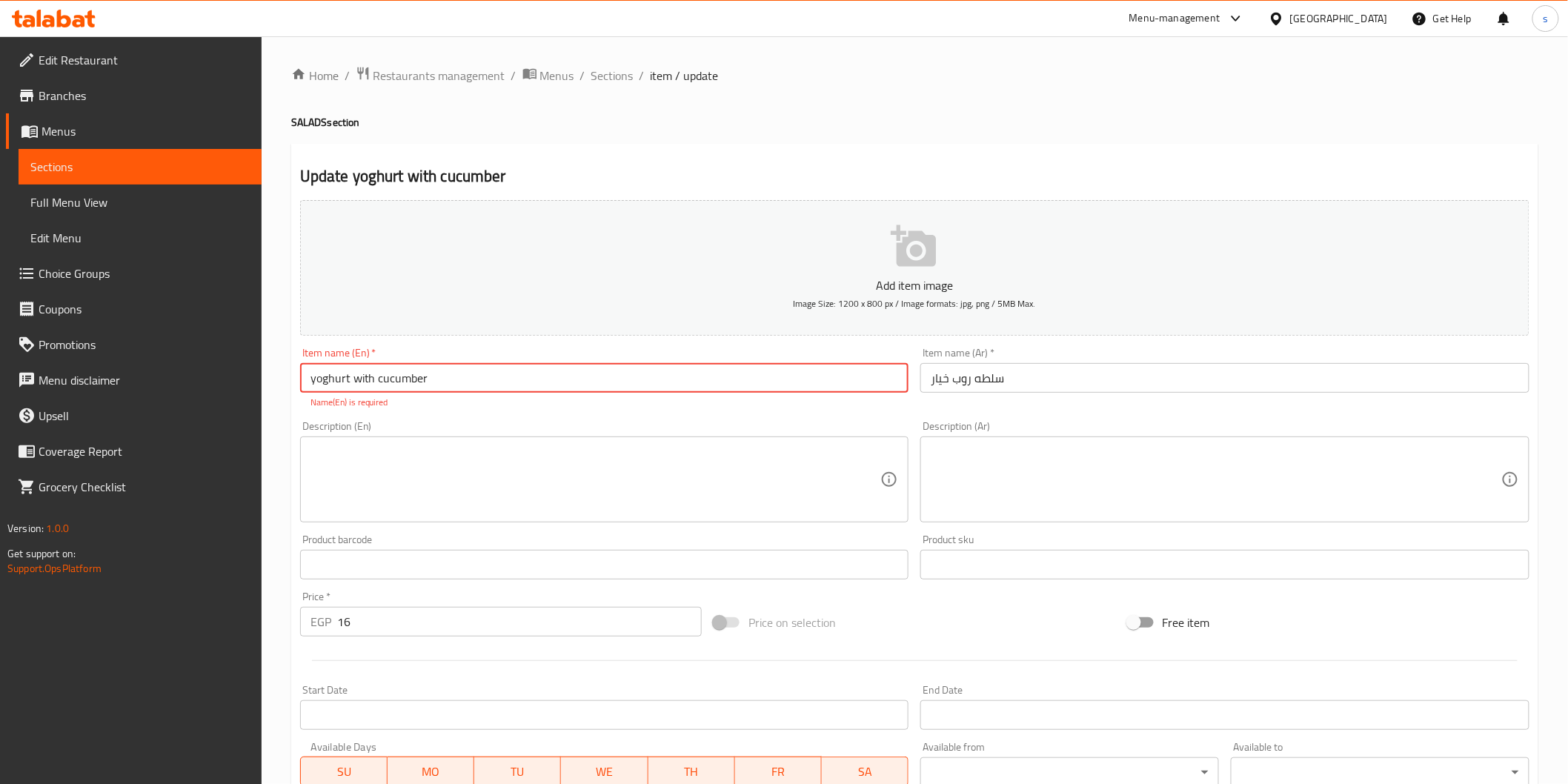
drag, startPoint x: 309, startPoint y: 376, endPoint x: 565, endPoint y: 408, distance: 258.0
click at [562, 408] on div "Item name (En)   * yoghurt with cucumber Item name (En) * Name(En) is required" at bounding box center [604, 378] width 609 height 62
type input "yoghurt with cucumber"
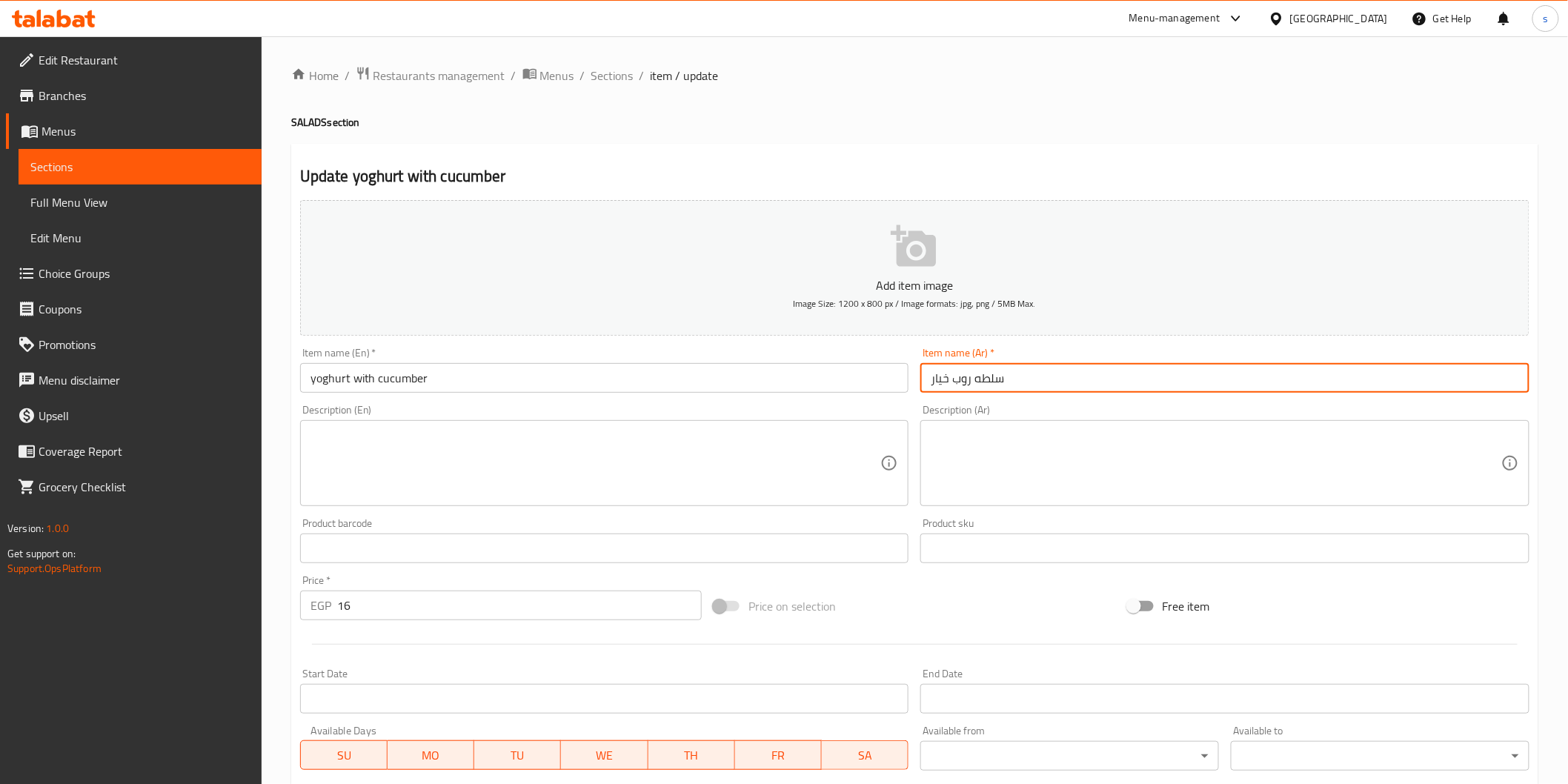
click at [842, 386] on input "سلطه روب خيار" at bounding box center [1226, 378] width 609 height 30
type input "س"
type input "."
type input ","
type input "j"
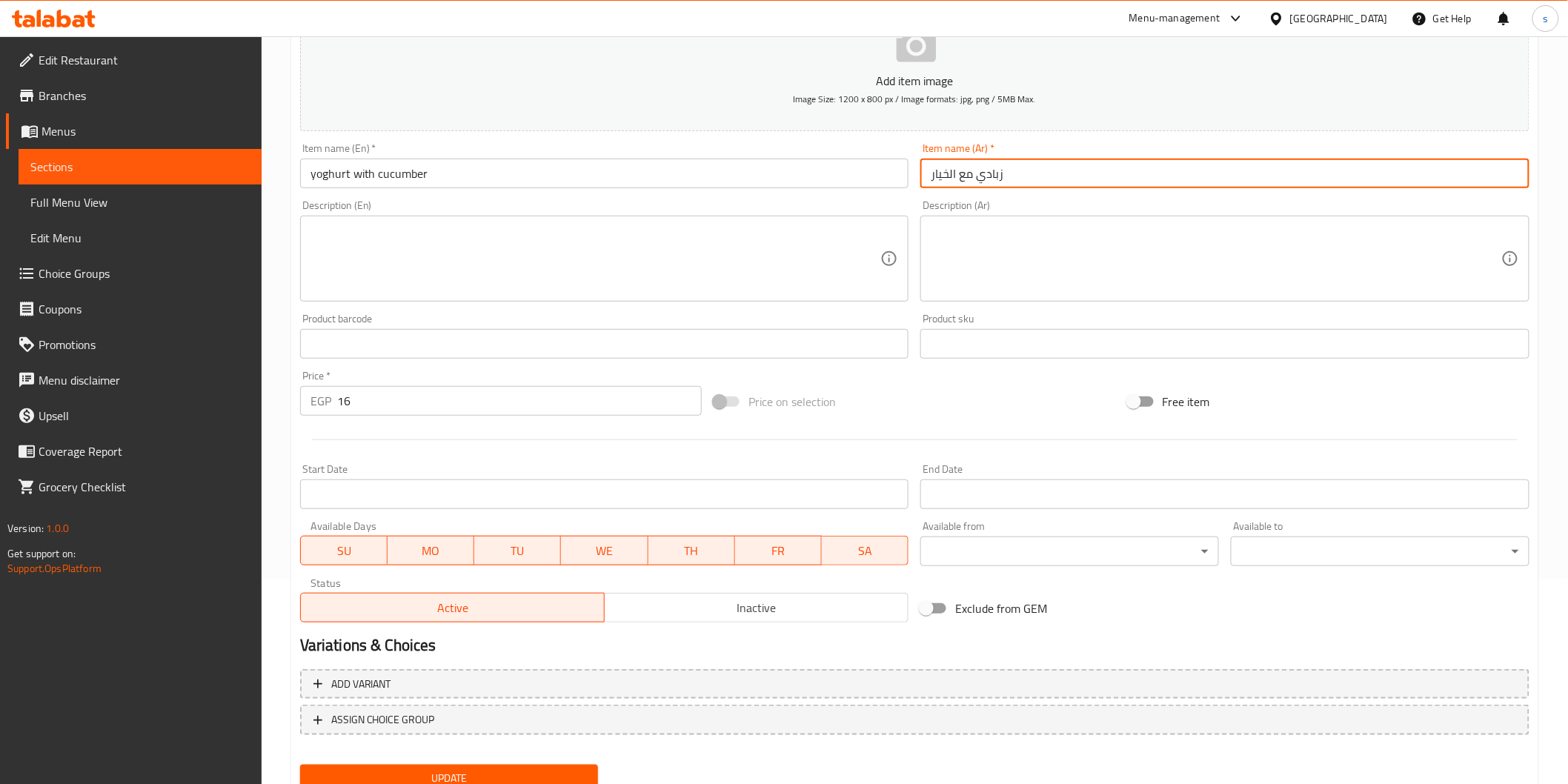
scroll to position [247, 0]
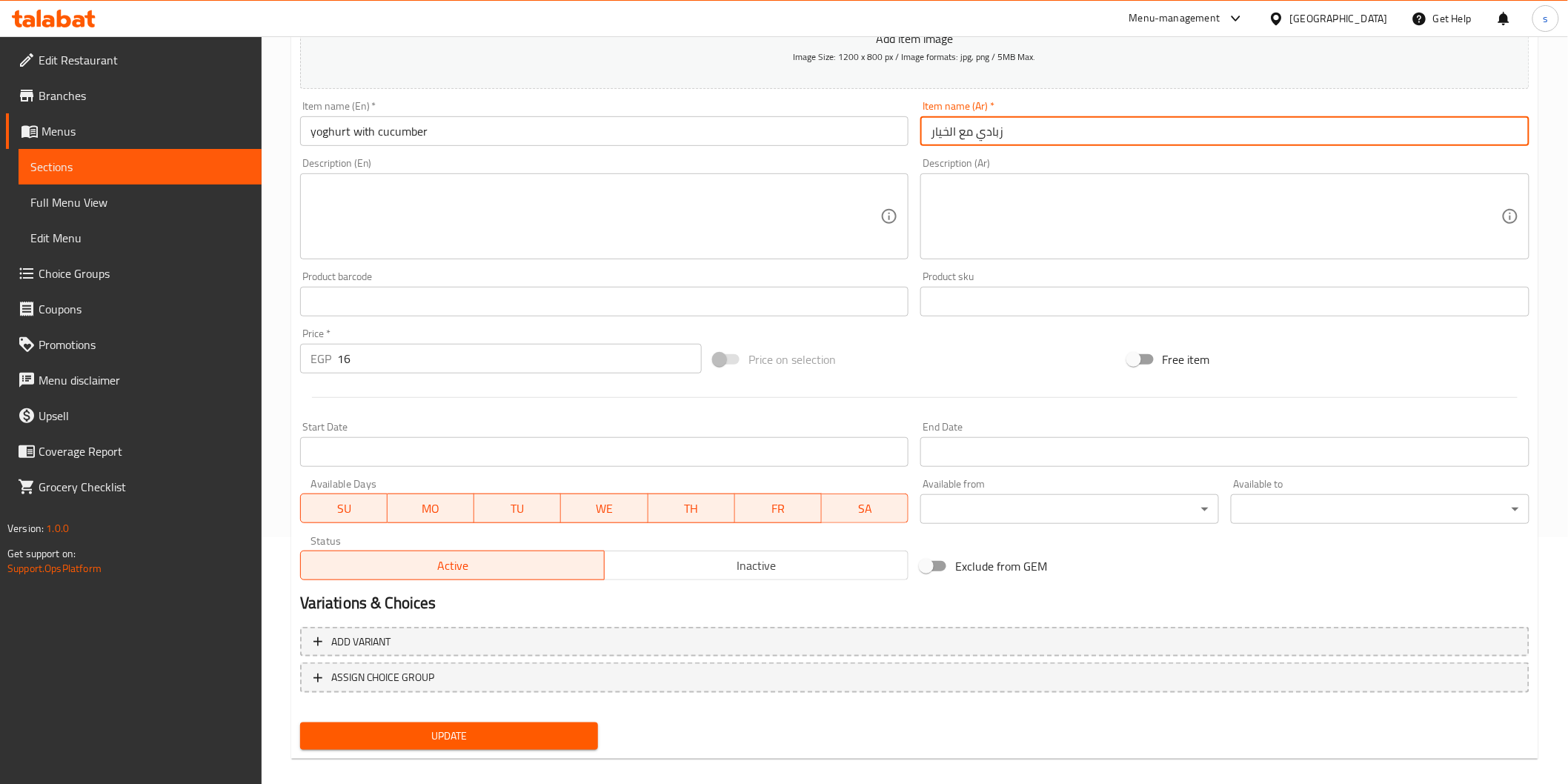
type input "زبادي مع الخيار"
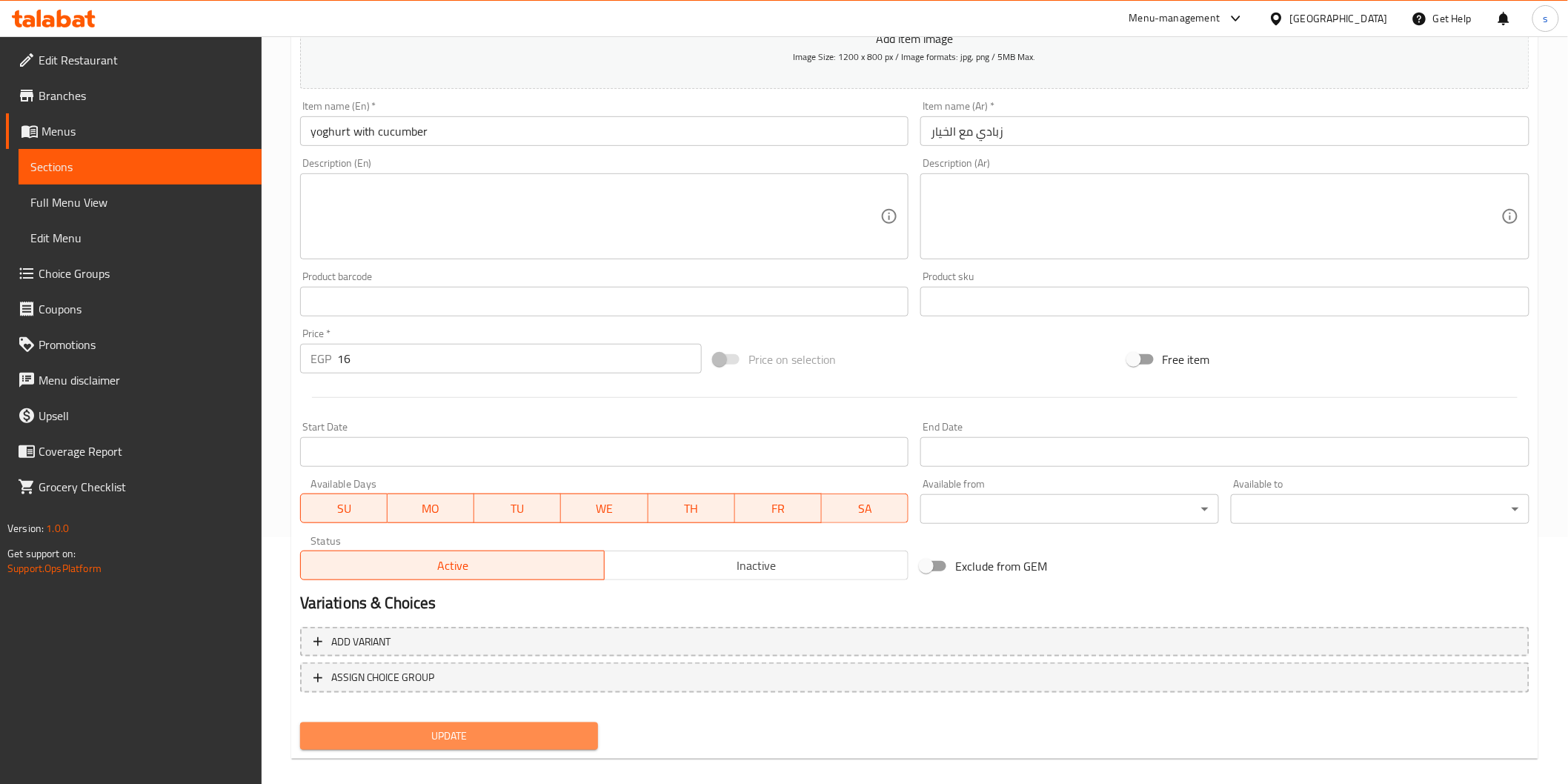
click at [442, 527] on span "Update" at bounding box center [449, 736] width 275 height 19
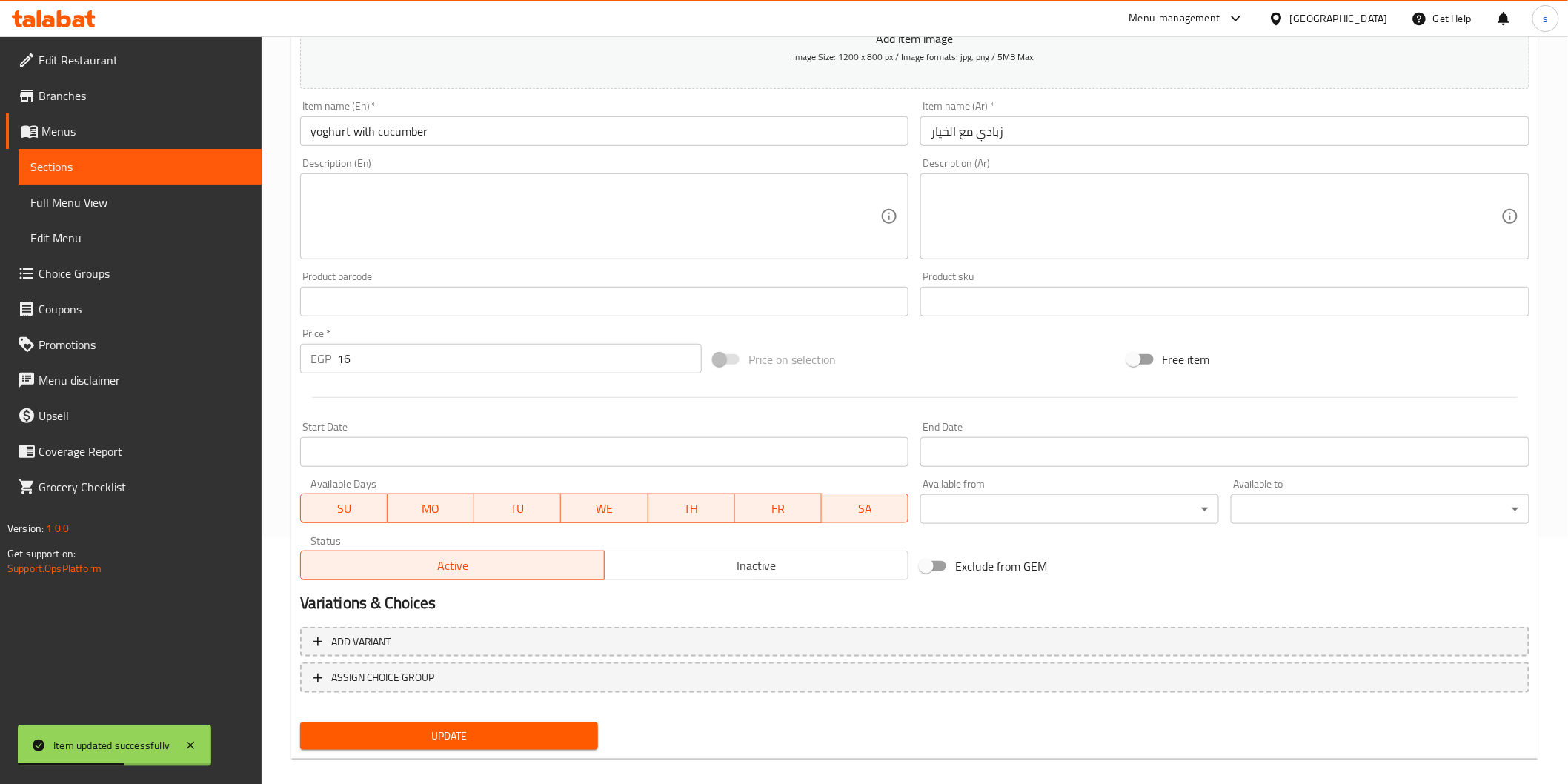
scroll to position [0, 0]
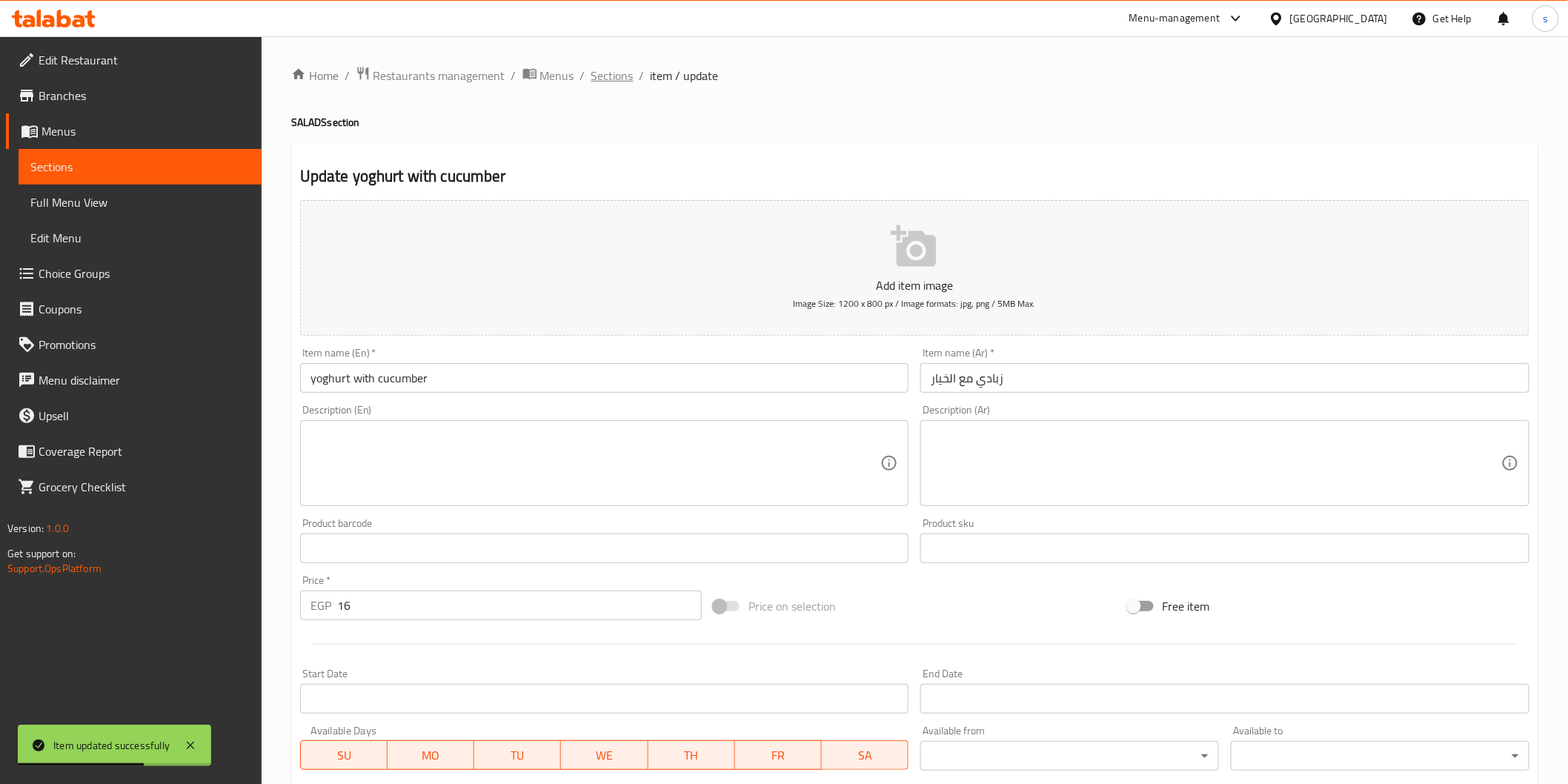
click at [602, 77] on span "Sections" at bounding box center [612, 75] width 43 height 18
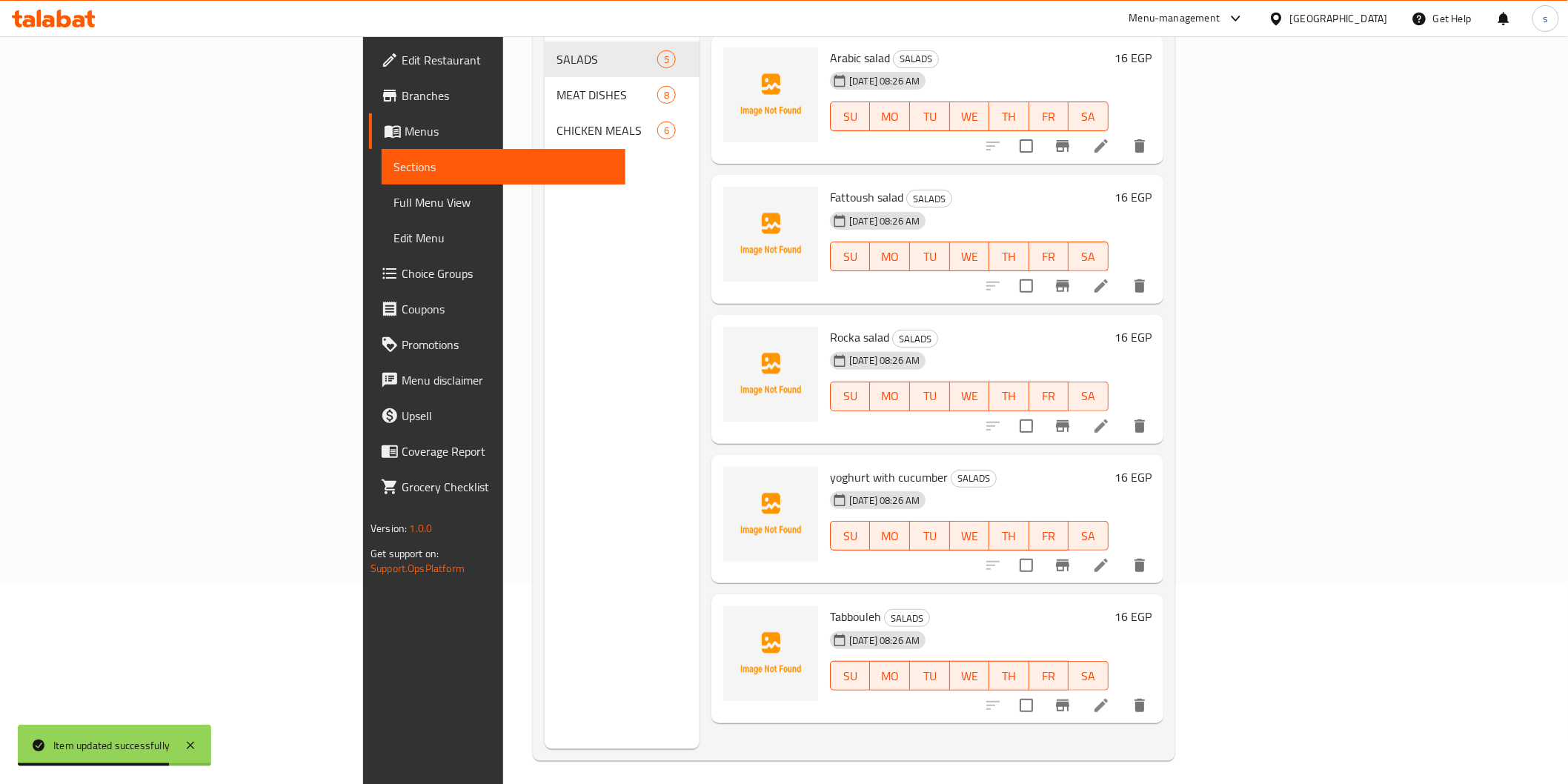
scroll to position [207, 0]
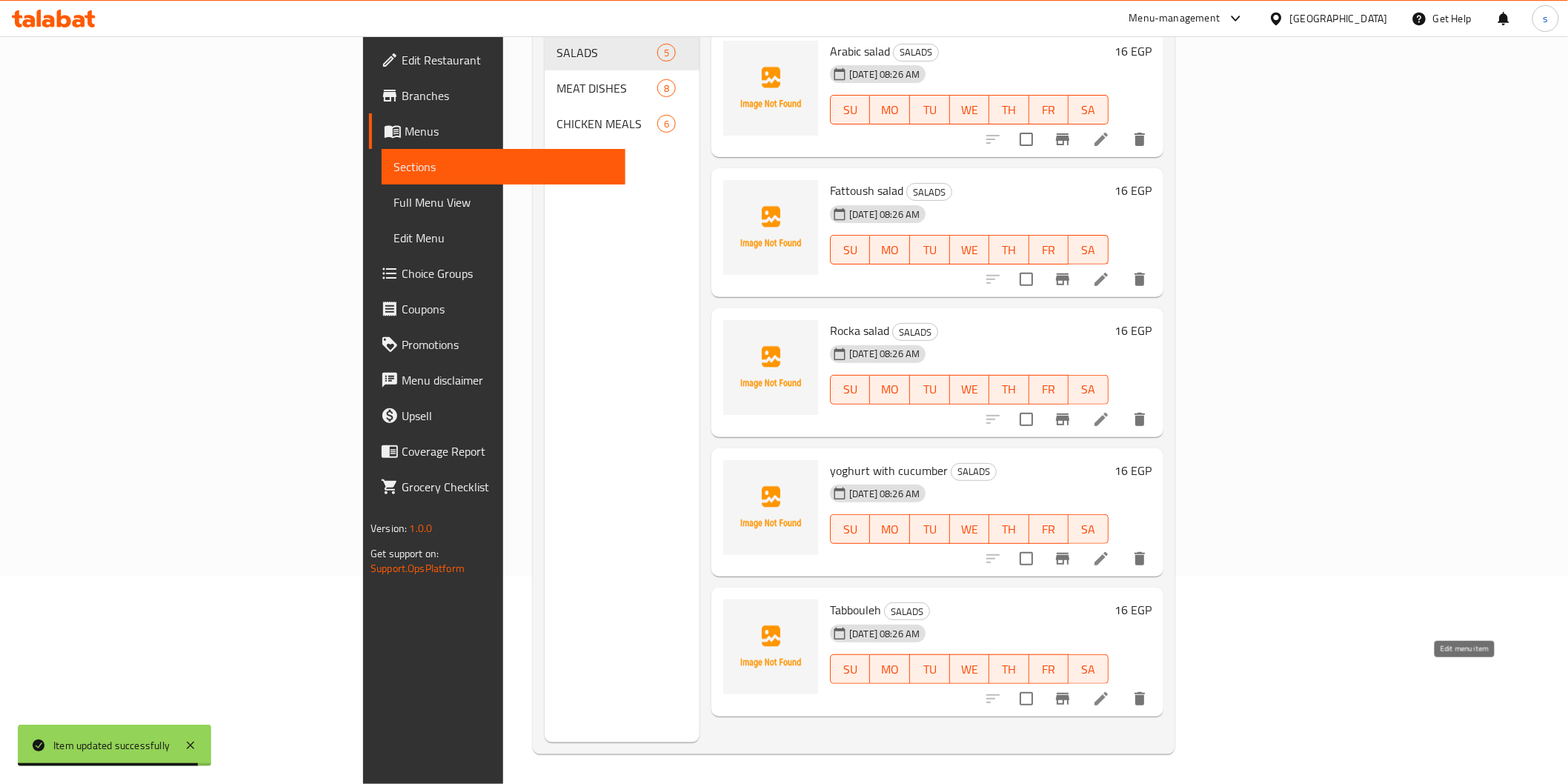
click at [842, 527] on icon at bounding box center [1102, 699] width 18 height 18
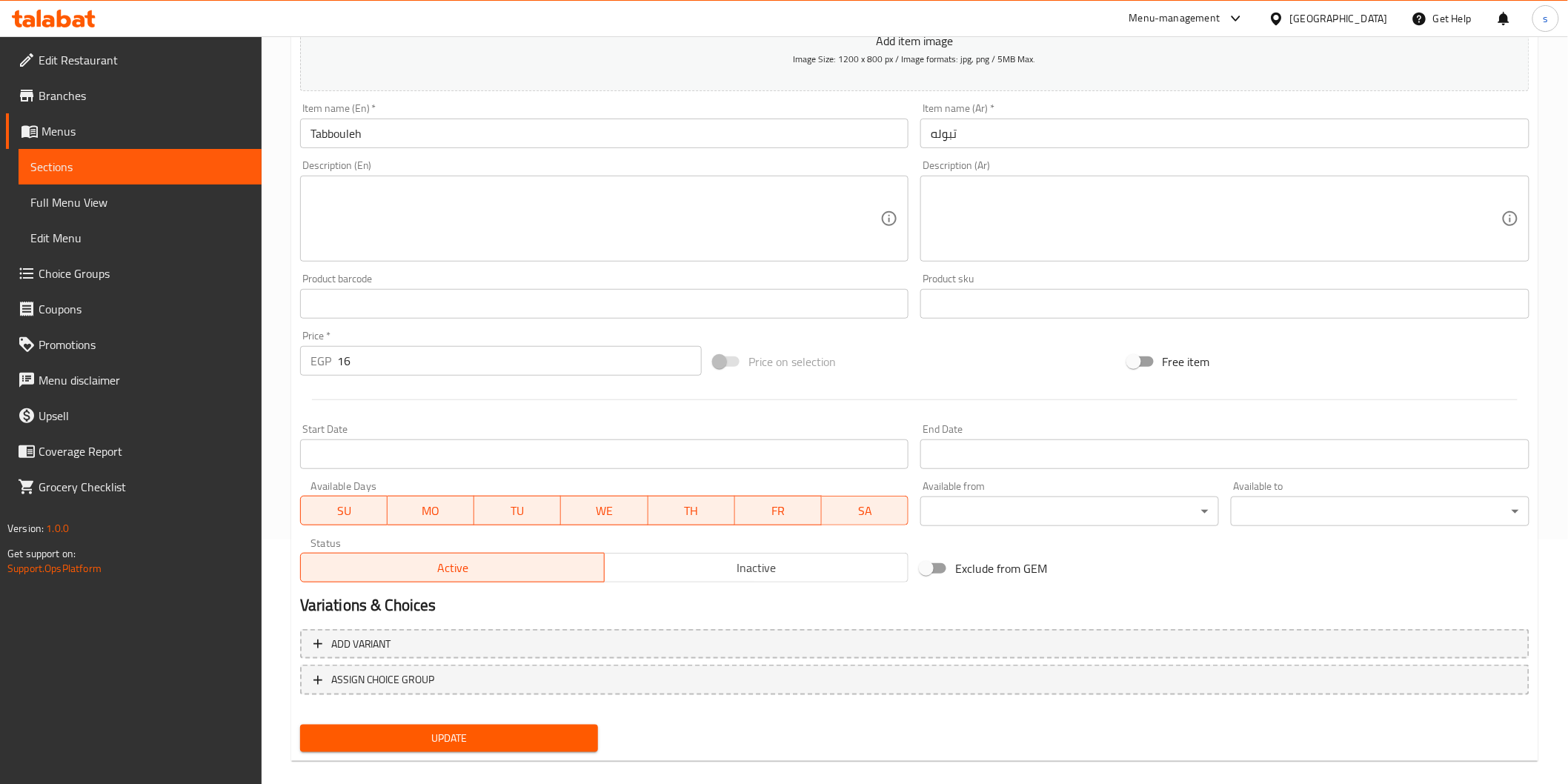
scroll to position [260, 0]
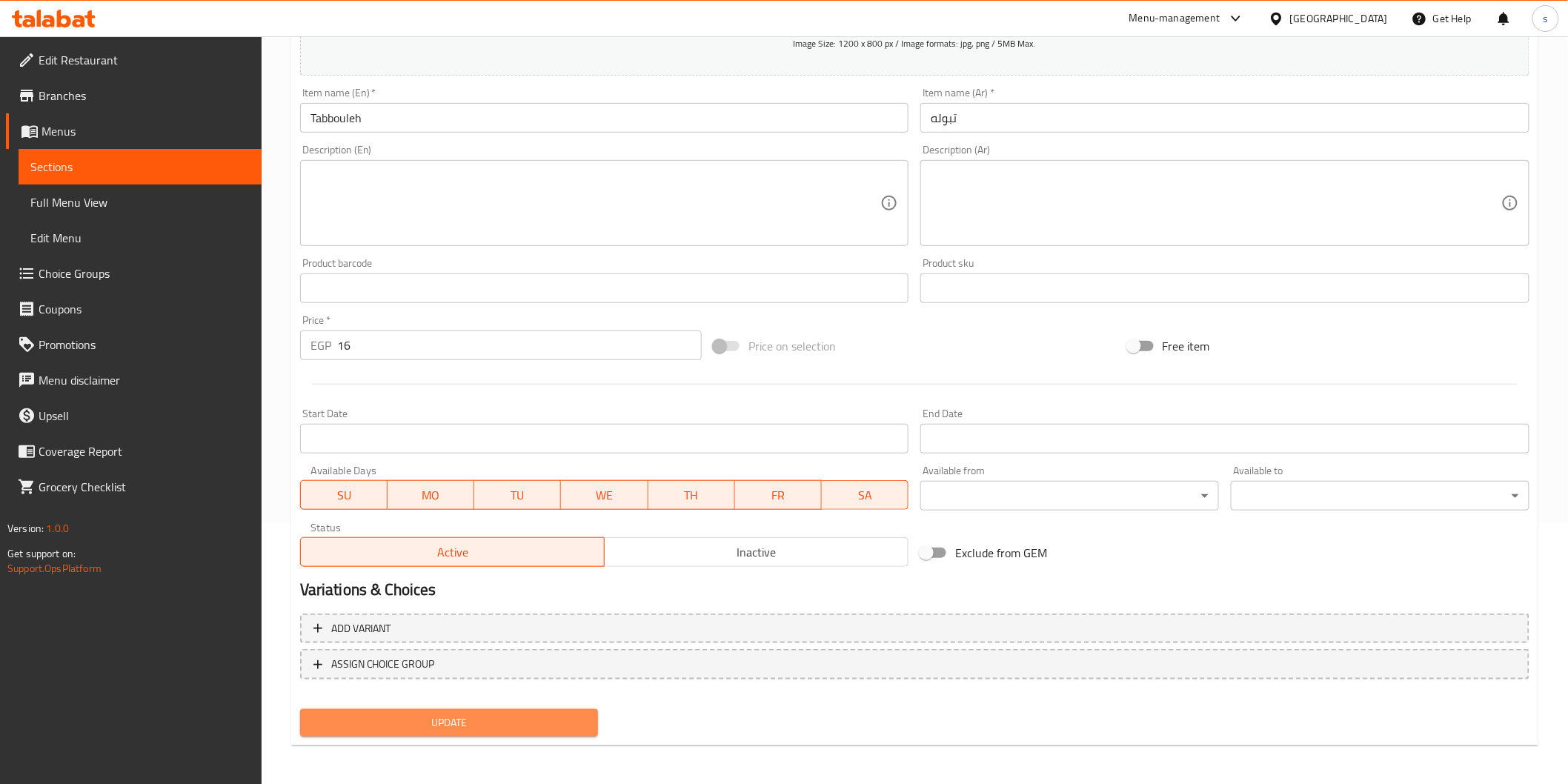
click at [493, 527] on span "Update" at bounding box center [449, 722] width 275 height 19
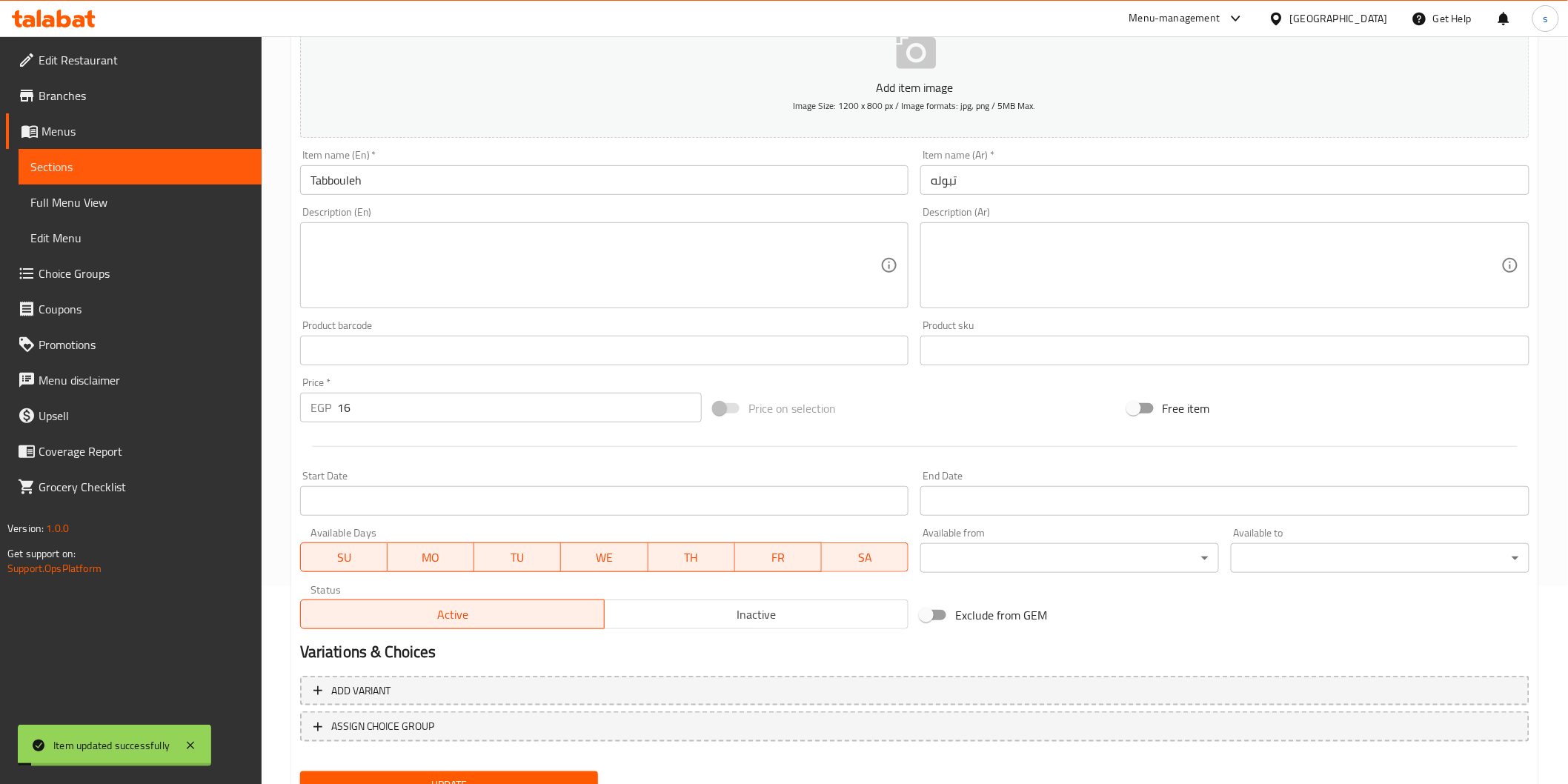
scroll to position [0, 0]
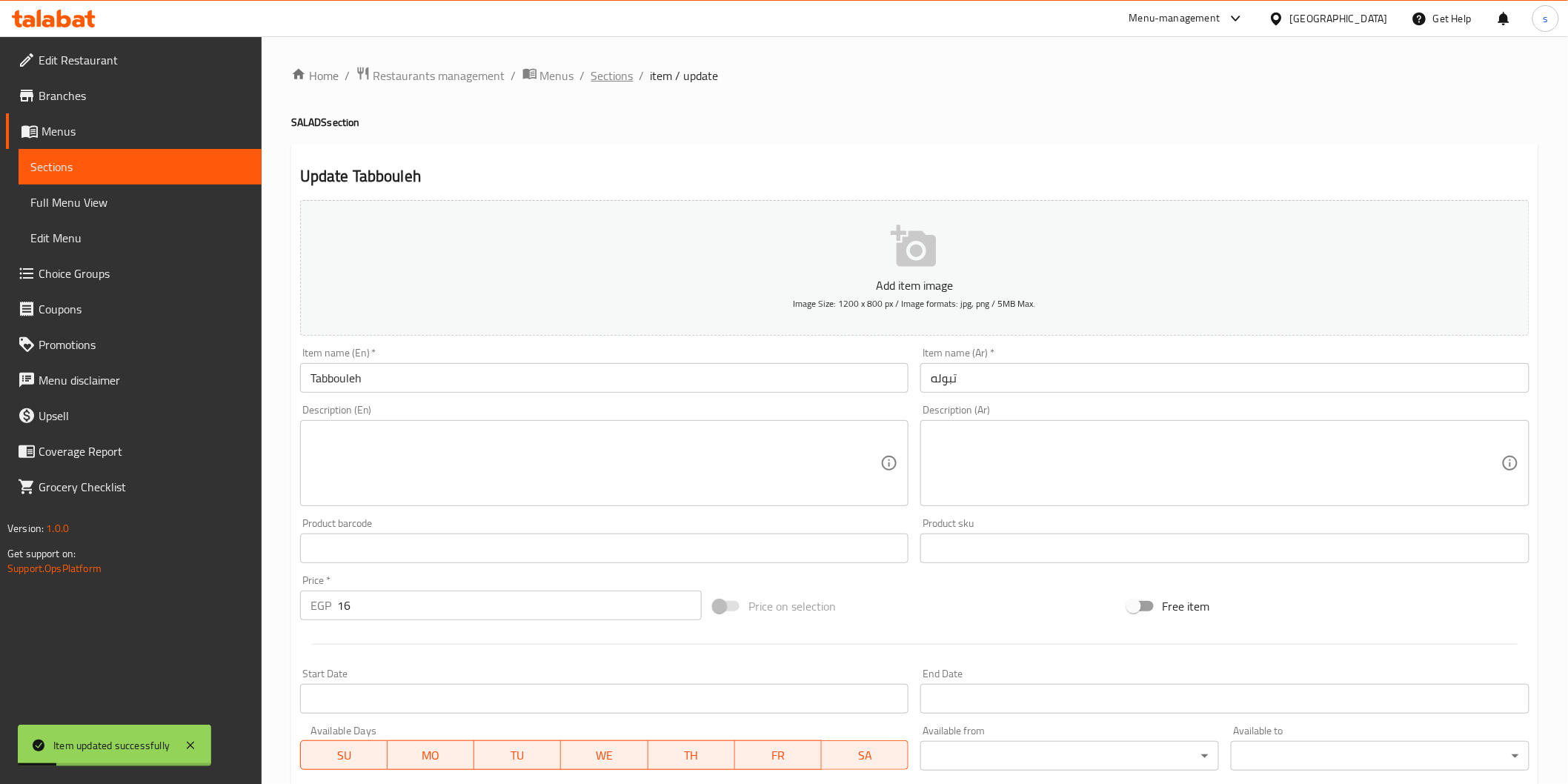
click at [613, 74] on span "Sections" at bounding box center [612, 75] width 43 height 18
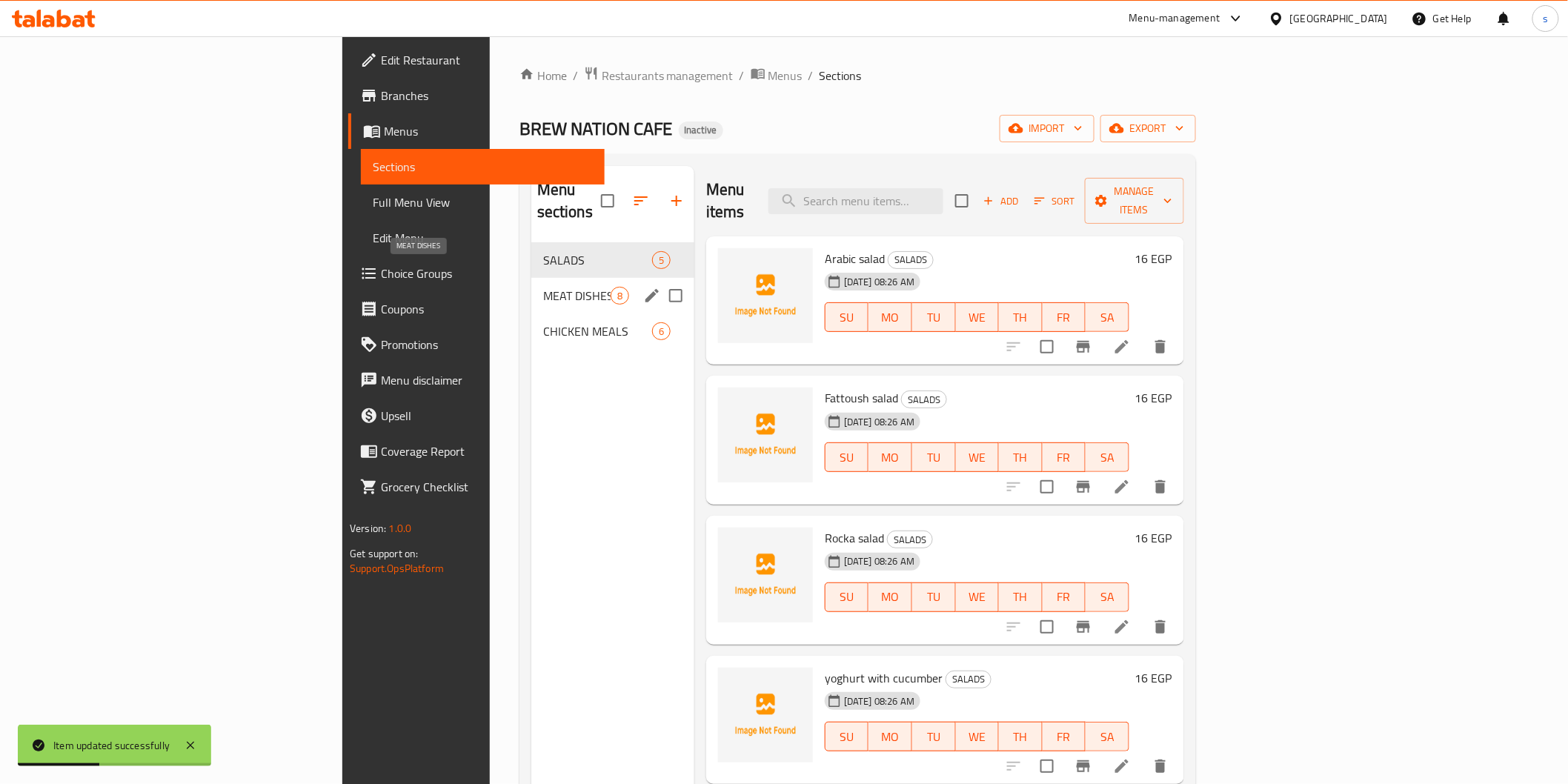
click at [543, 287] on span "MEAT DISHES" at bounding box center [577, 296] width 67 height 18
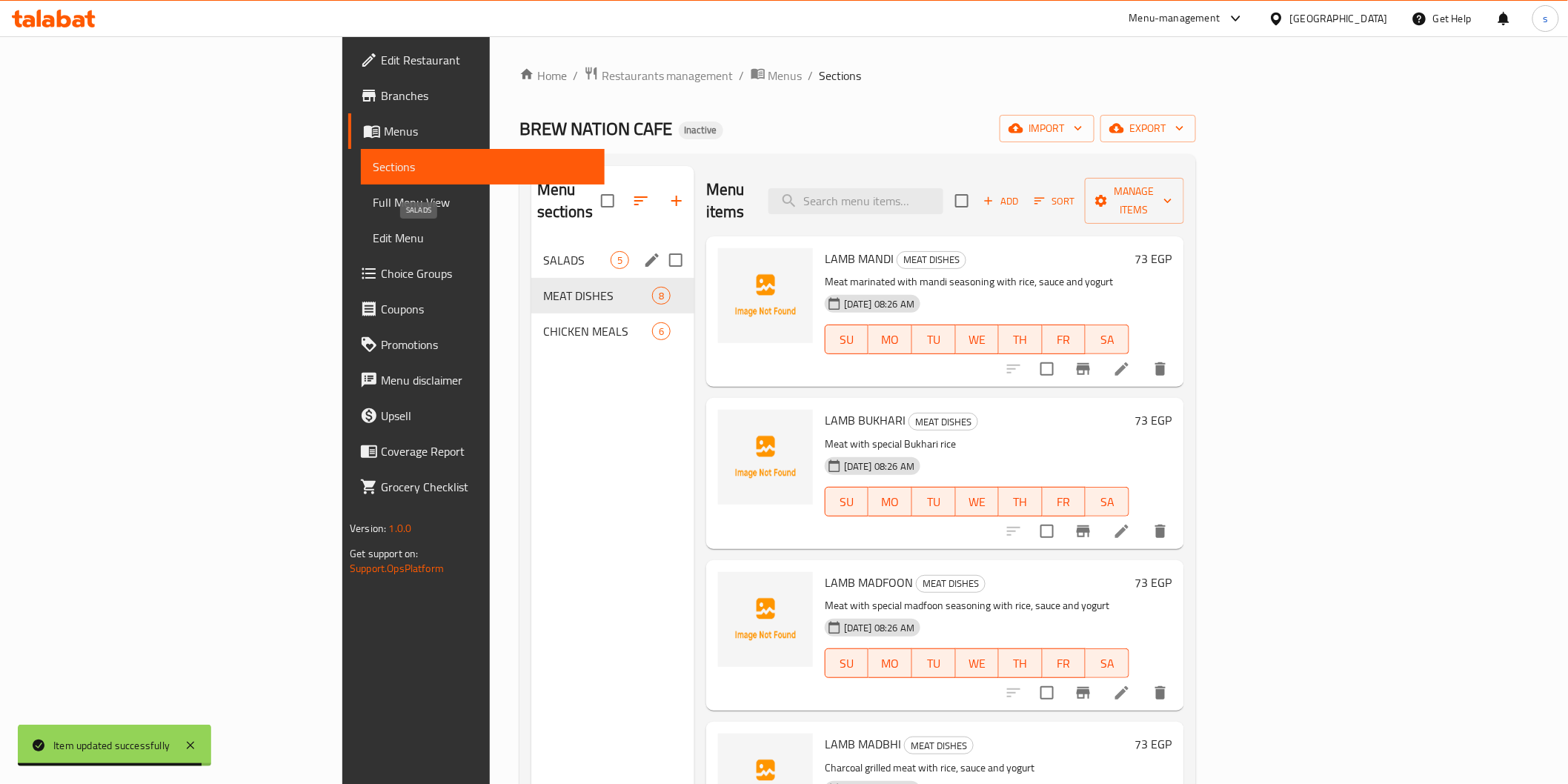
click at [543, 251] on span "SALADS" at bounding box center [577, 260] width 67 height 18
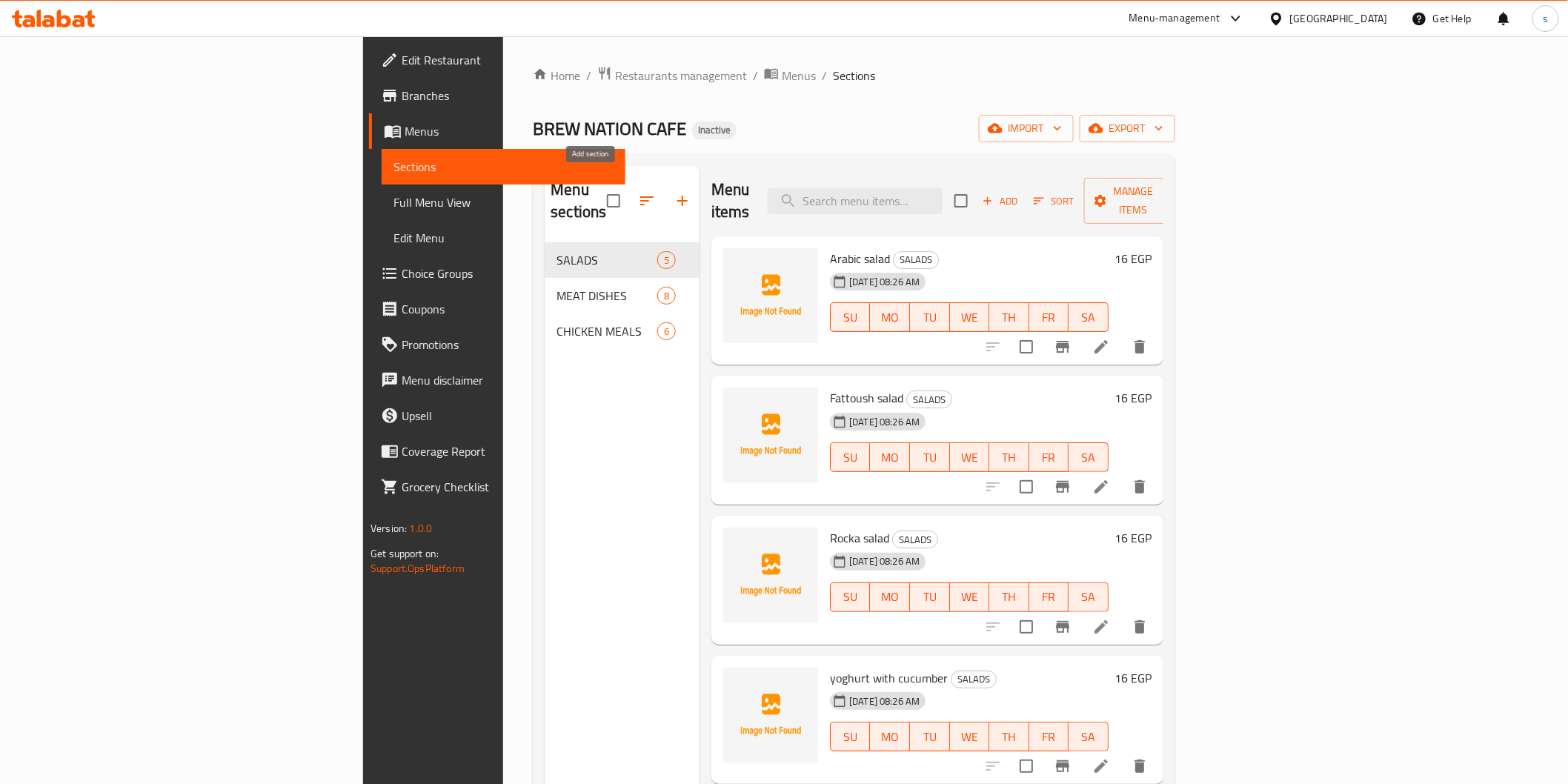
click at [674, 196] on icon "button" at bounding box center [683, 200] width 18 height 18
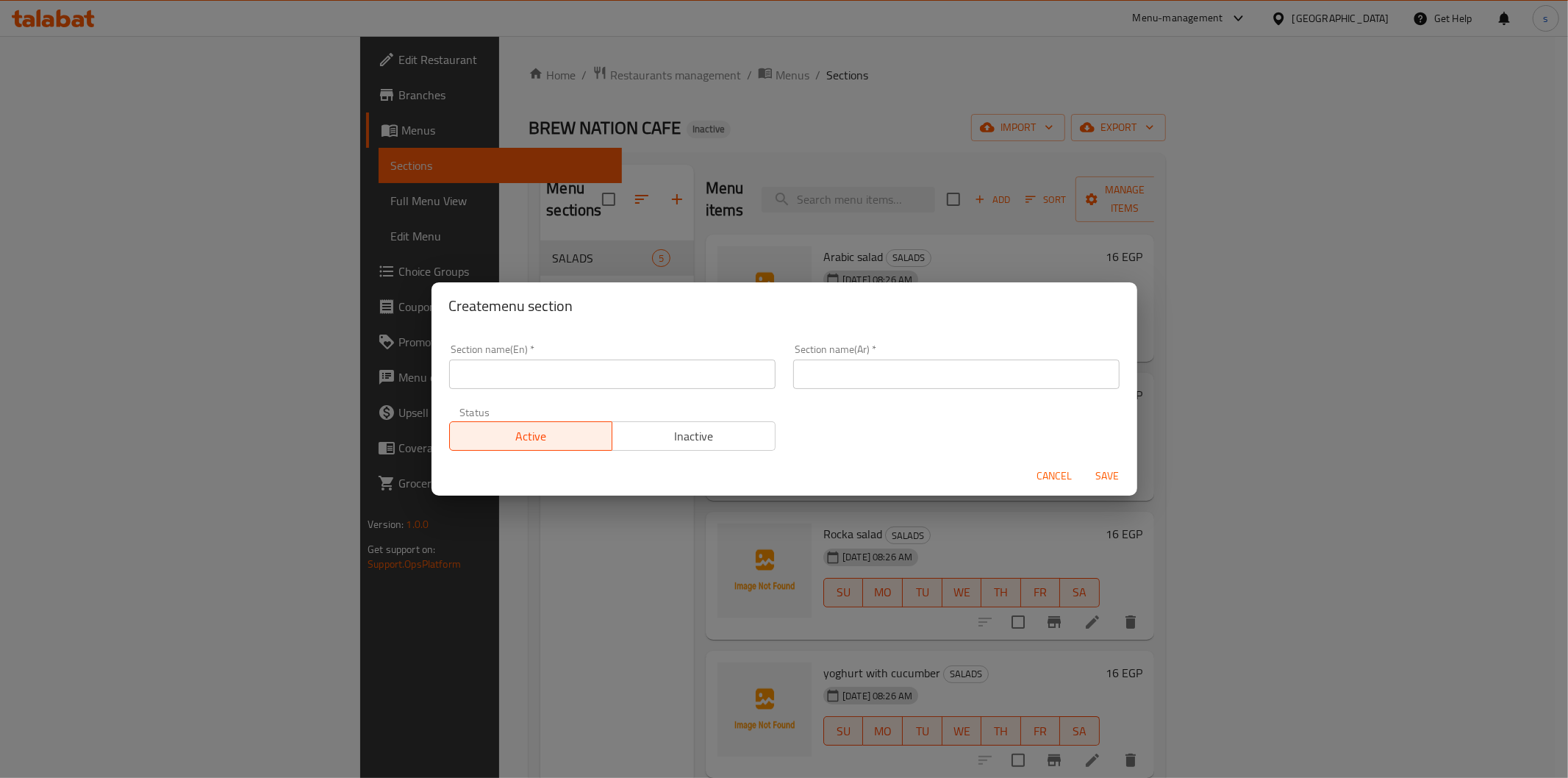
click at [509, 371] on input "text" at bounding box center [612, 374] width 327 height 30
type input "س"
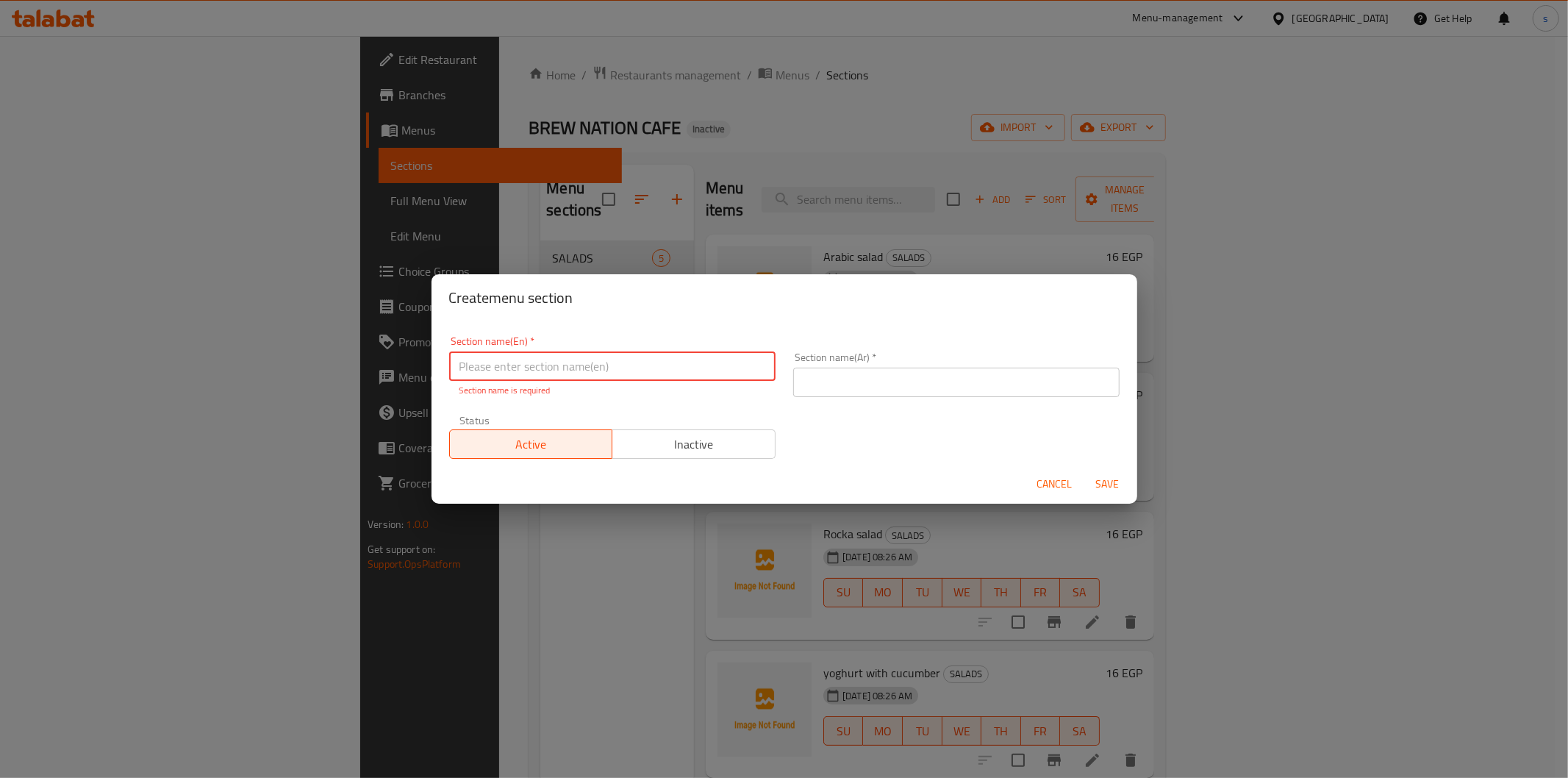
click at [589, 379] on input "text" at bounding box center [612, 366] width 327 height 30
type input "s"
type input "Saloona"
click at [828, 391] on div "Section name(Ar)   * Section name(Ar) *" at bounding box center [957, 374] width 345 height 62
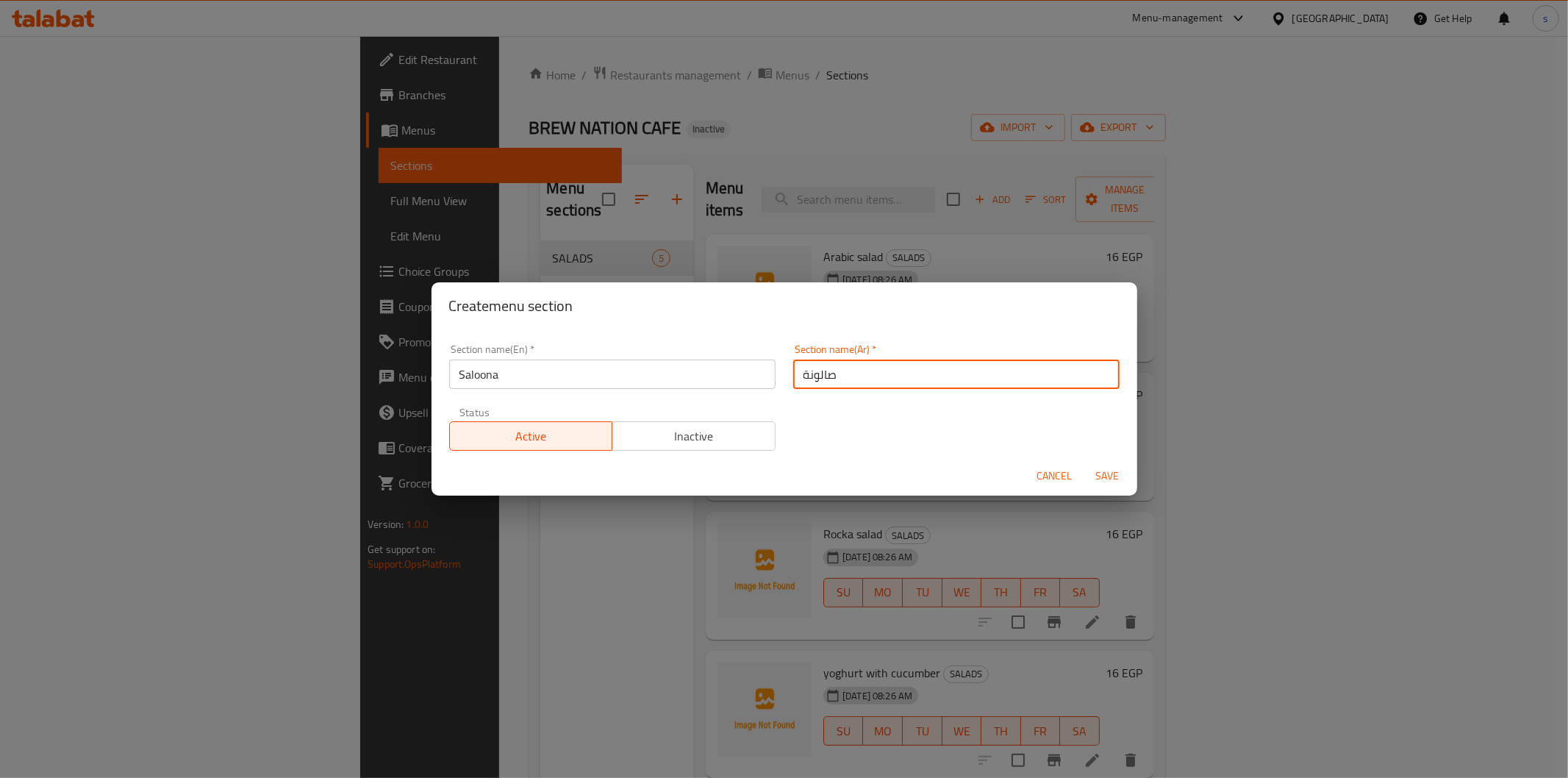
type input "صالونة"
click at [835, 472] on span "Save" at bounding box center [1108, 476] width 35 height 19
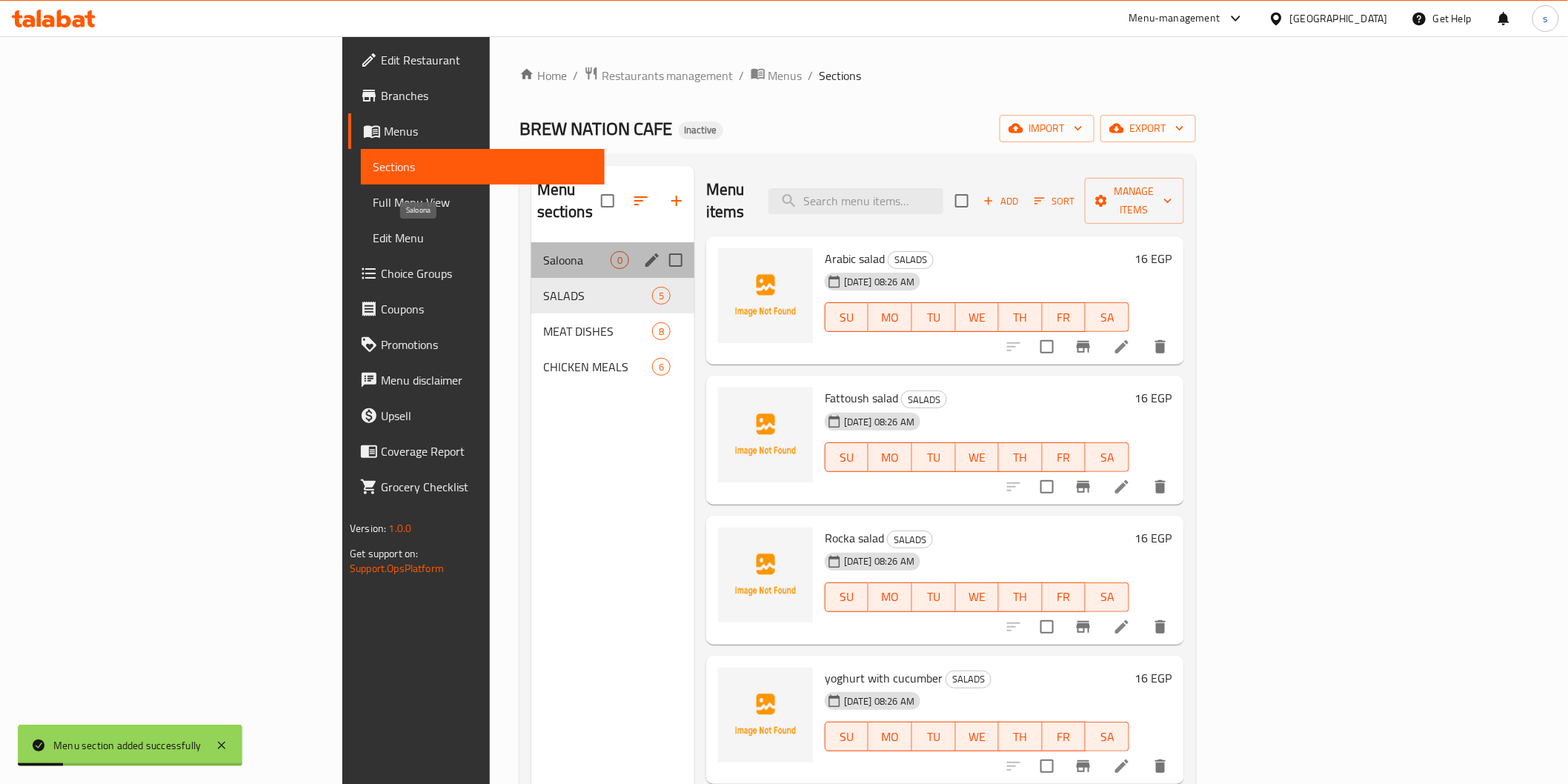
click at [543, 251] on span "Saloona" at bounding box center [577, 260] width 67 height 18
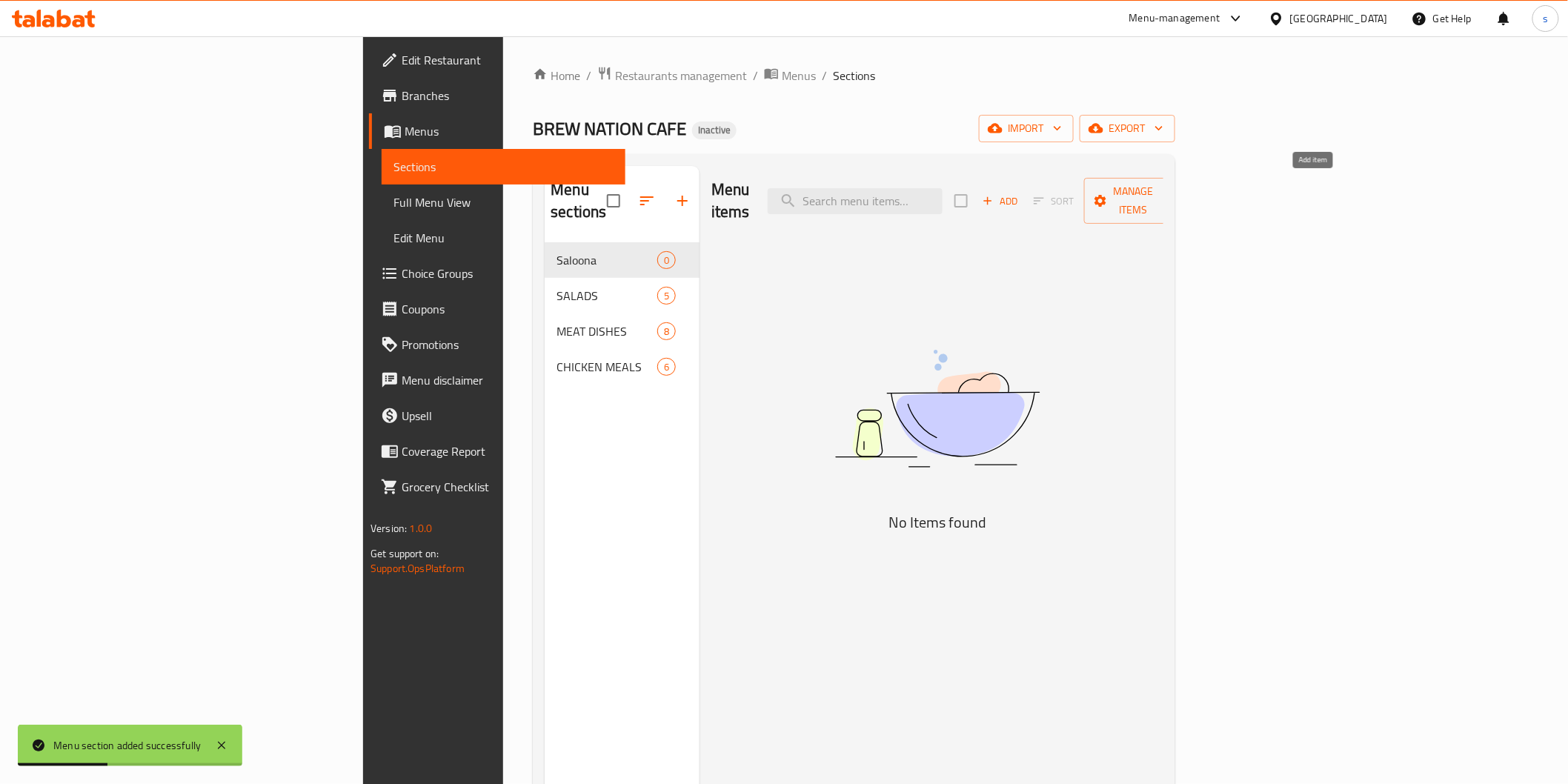
click at [842, 193] on span "Add" at bounding box center [1000, 200] width 40 height 17
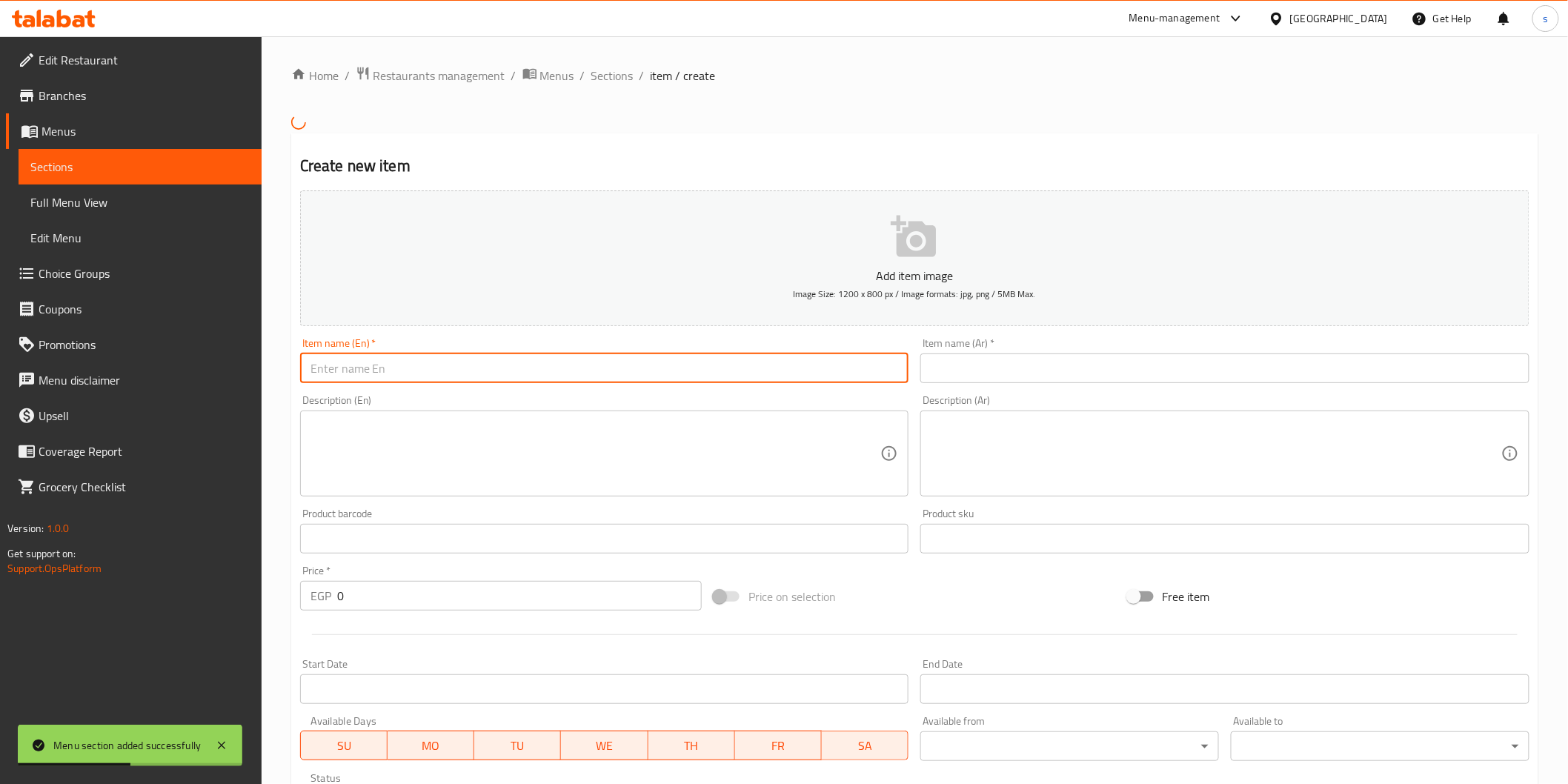
click at [605, 376] on input "text" at bounding box center [604, 368] width 609 height 30
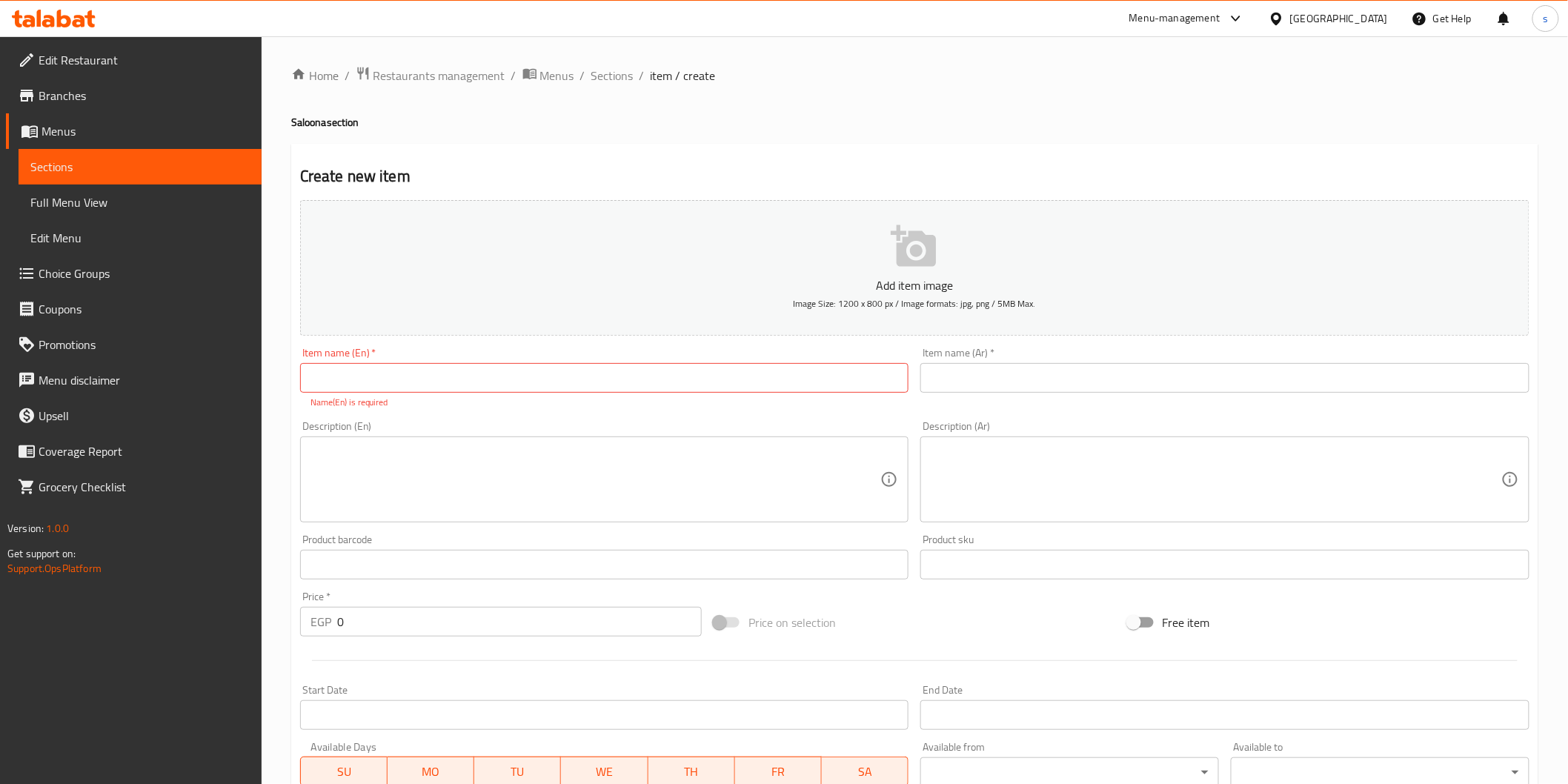
click at [825, 397] on p "Name(En) is required" at bounding box center [604, 402] width 588 height 13
click at [834, 367] on input "text" at bounding box center [604, 378] width 609 height 30
paste input "UKRA SALOONA"
click at [322, 382] on input "UKRA SALOONA" at bounding box center [604, 378] width 609 height 30
click at [339, 382] on input "UkRA SALOONA" at bounding box center [604, 378] width 609 height 30
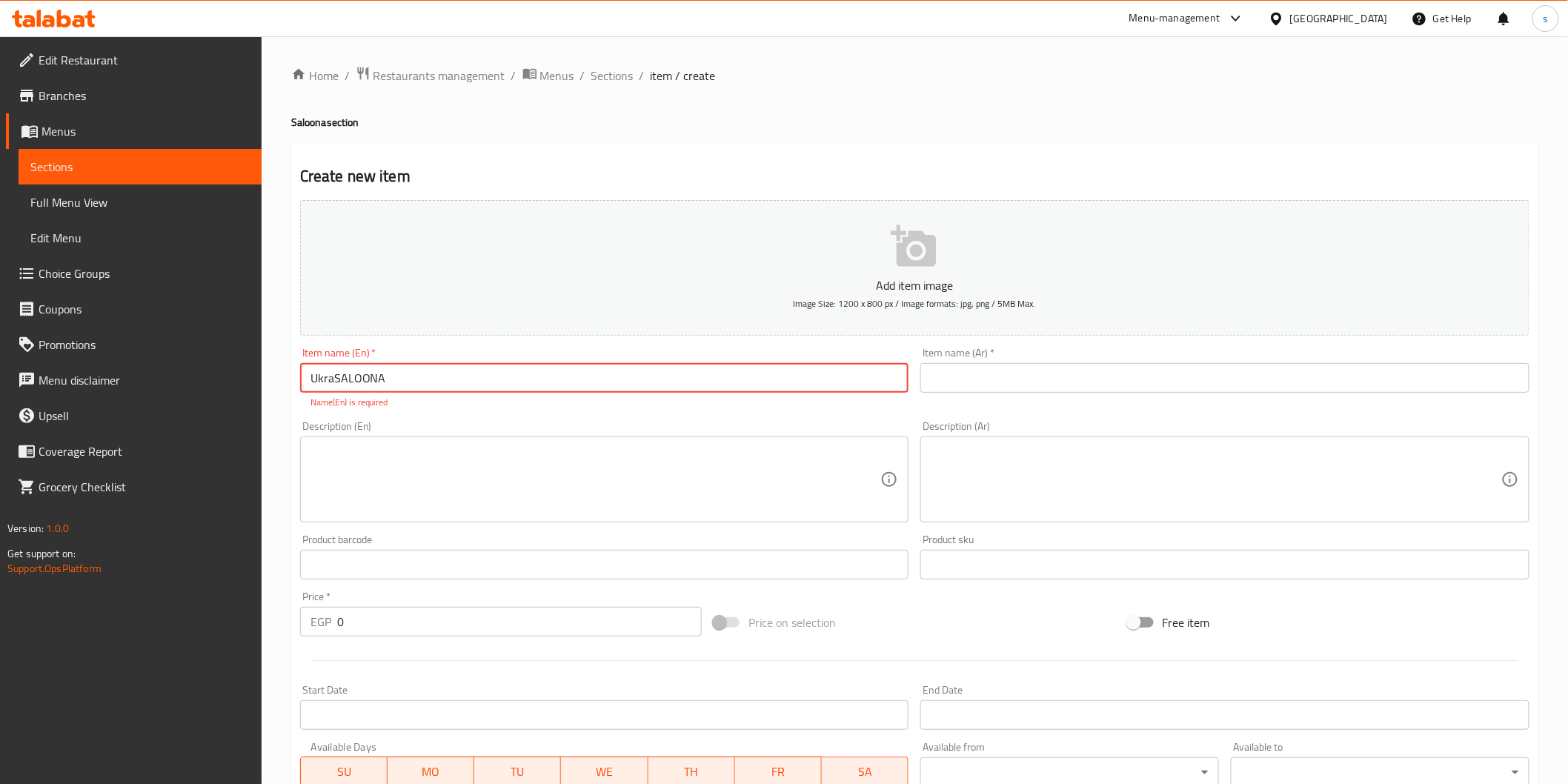
click at [420, 376] on input "UkraSALOONA" at bounding box center [604, 378] width 609 height 30
type input "Ukra saloona"
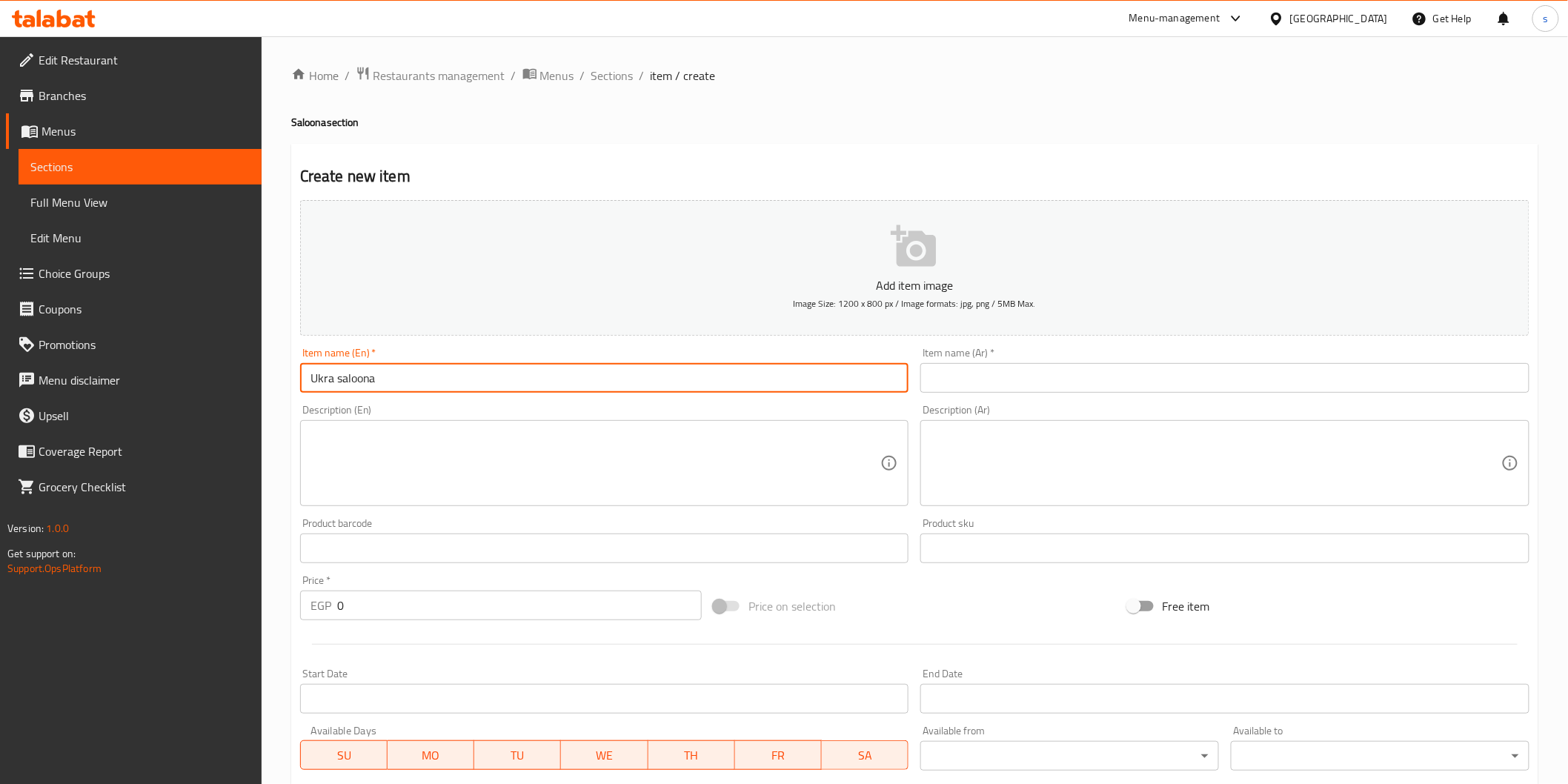
click at [842, 370] on input "text" at bounding box center [1226, 378] width 609 height 30
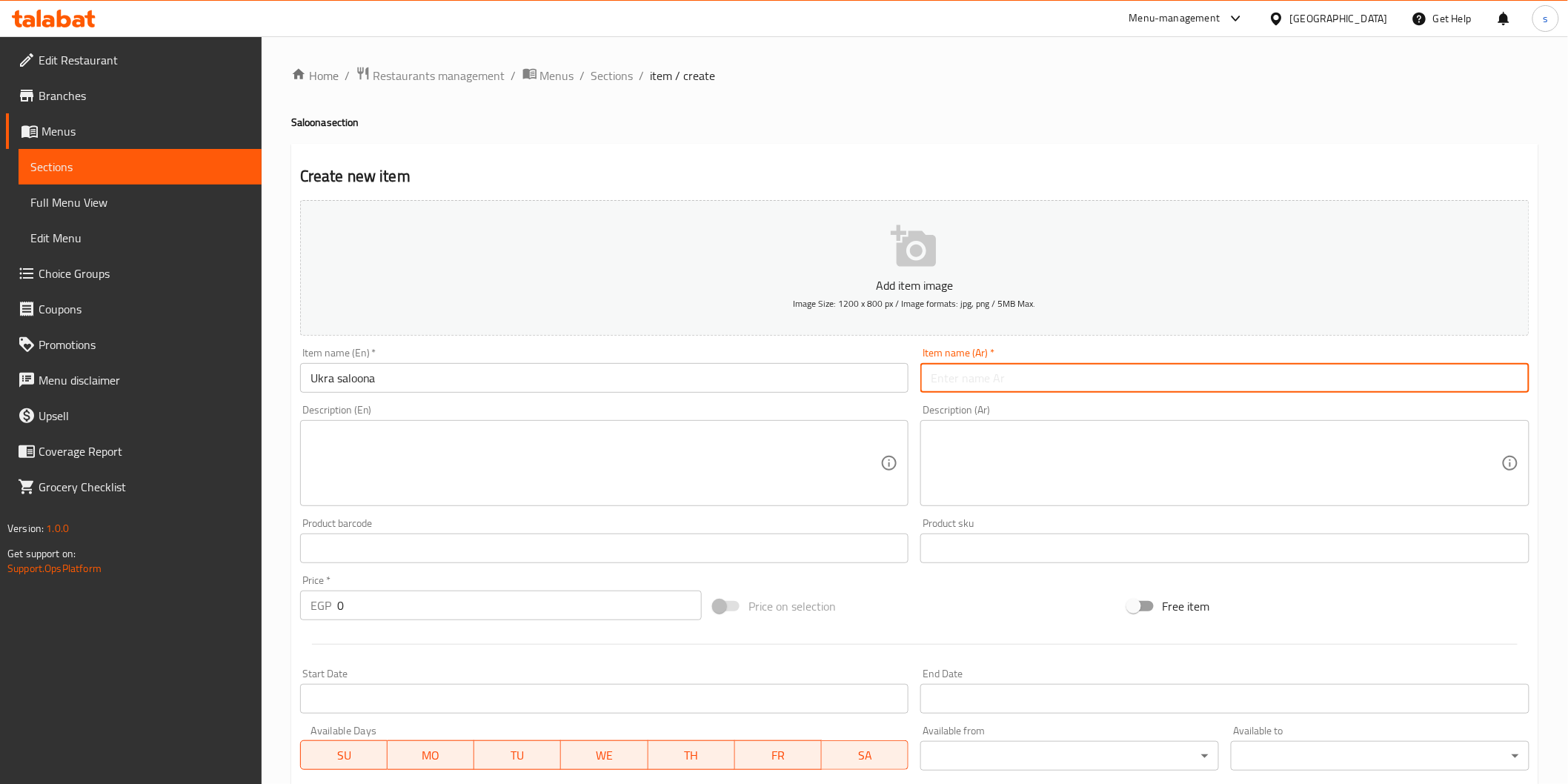
paste input "صالون البامية"
click at [842, 385] on input "صالون البامية" at bounding box center [1226, 378] width 609 height 30
click at [842, 380] on input "صالون البامية" at bounding box center [1226, 378] width 609 height 30
click at [842, 383] on input "سالون البامية" at bounding box center [1226, 378] width 609 height 30
type input "سالونه البامية"
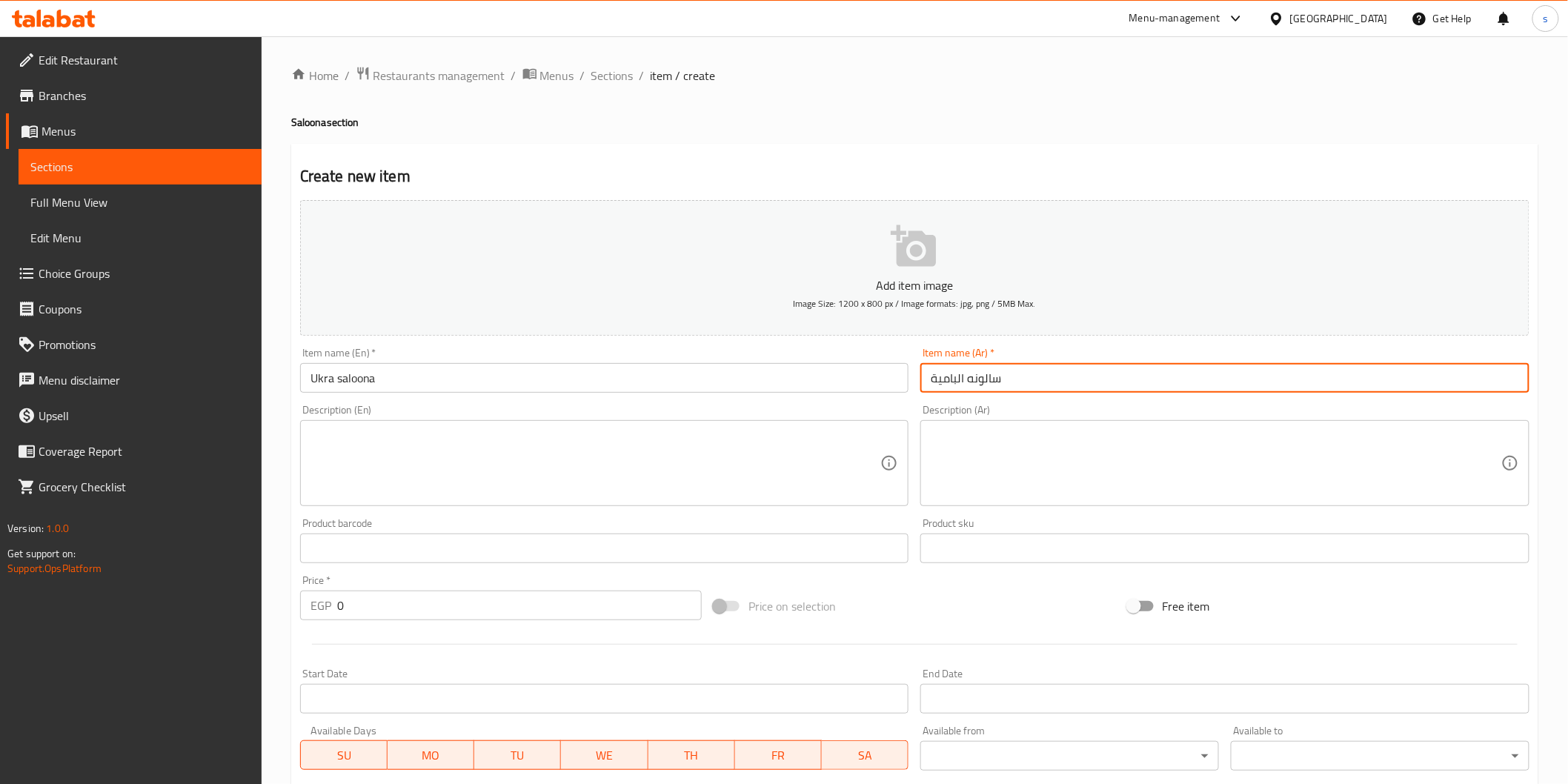
click at [315, 376] on input "Ukra saloona" at bounding box center [604, 378] width 609 height 30
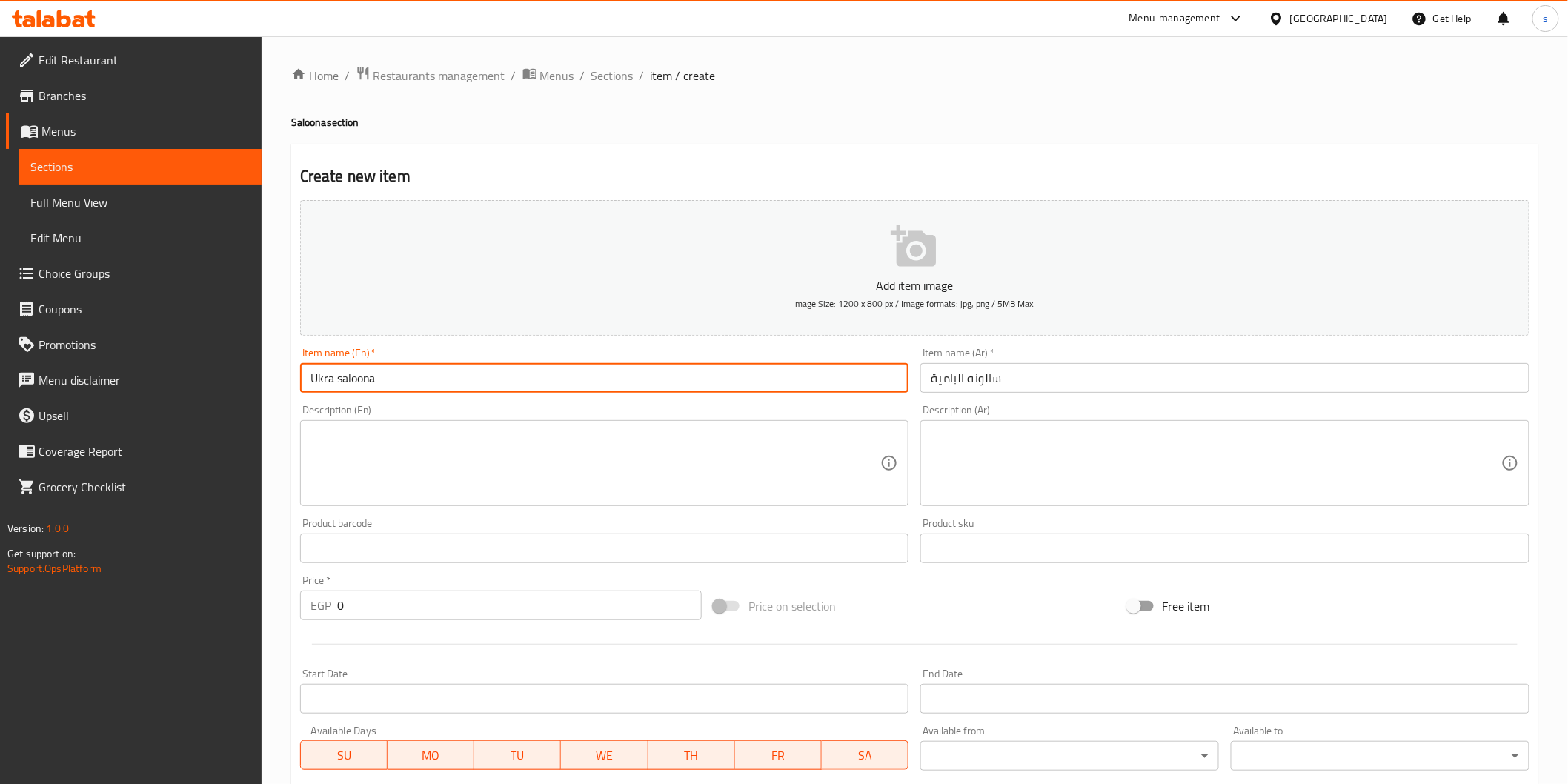
click at [498, 527] on input "0" at bounding box center [519, 605] width 364 height 30
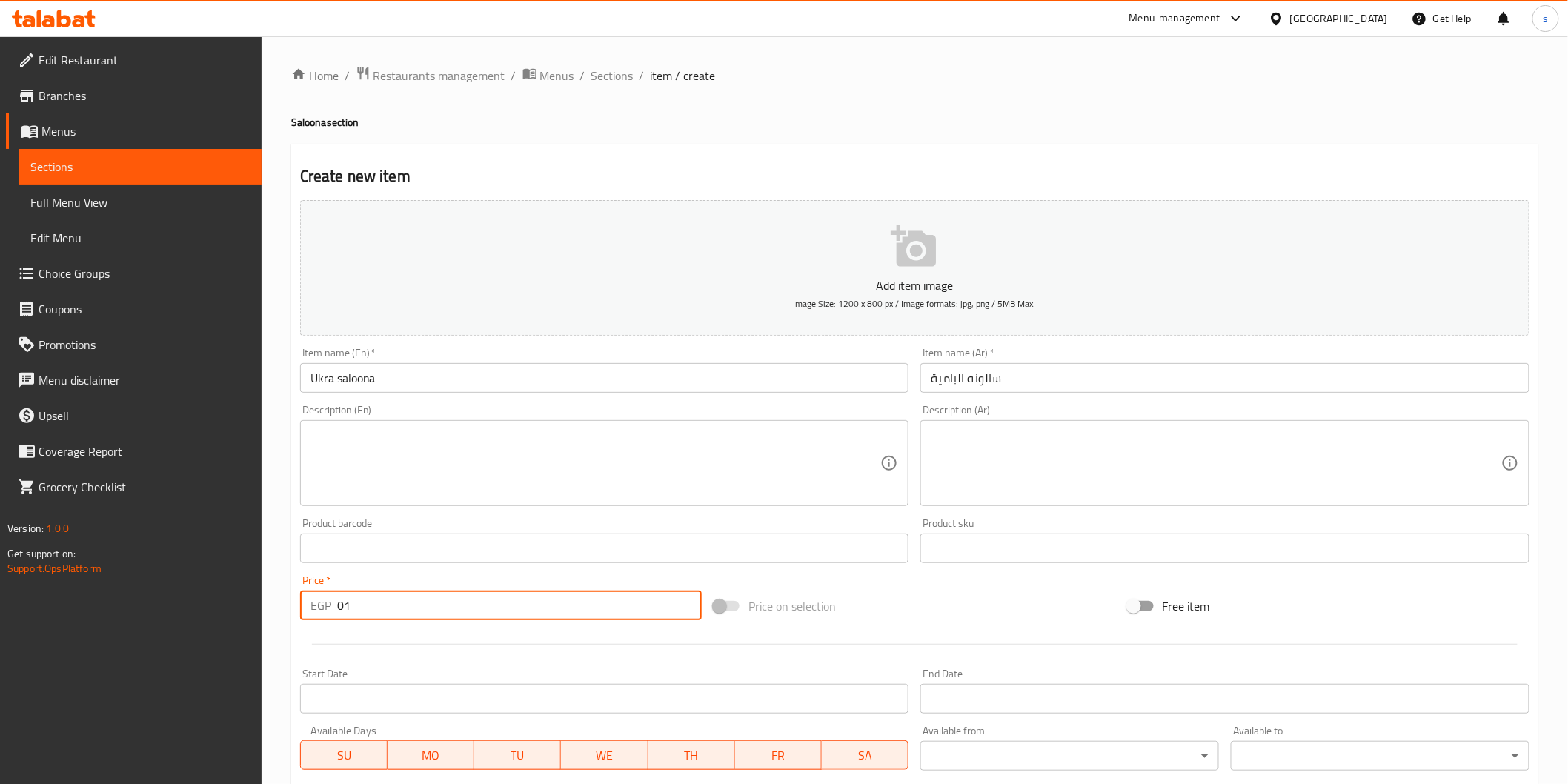
type input "0"
type input "1"
type input "18"
click at [724, 467] on textarea at bounding box center [595, 463] width 571 height 70
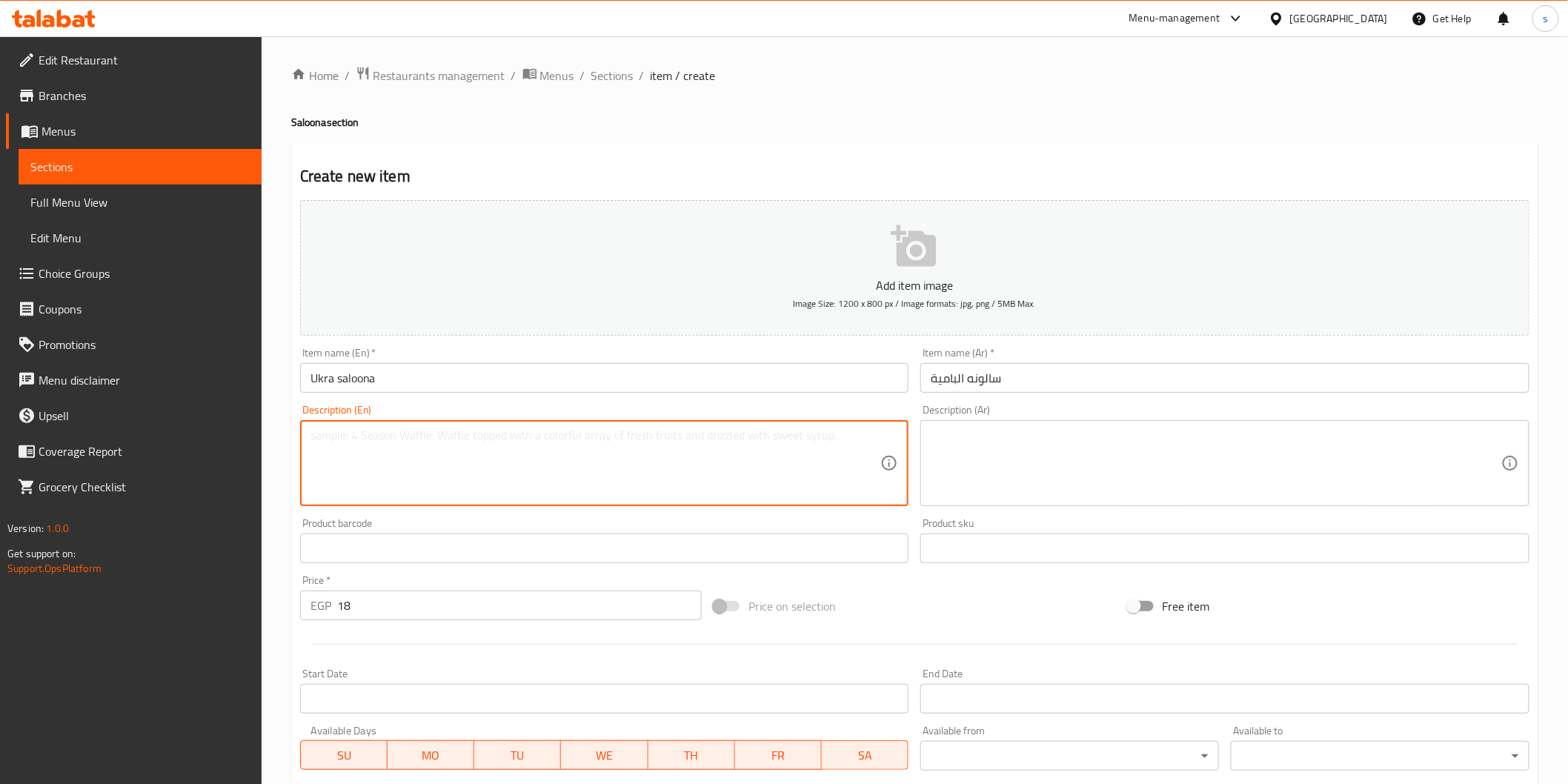
paste textarea "Salona okra with a special seasoning and herbs"
type textarea "Salona okra with a special seasoning and herbs"
click at [842, 502] on div "Description (Ar)" at bounding box center [1226, 462] width 609 height 86
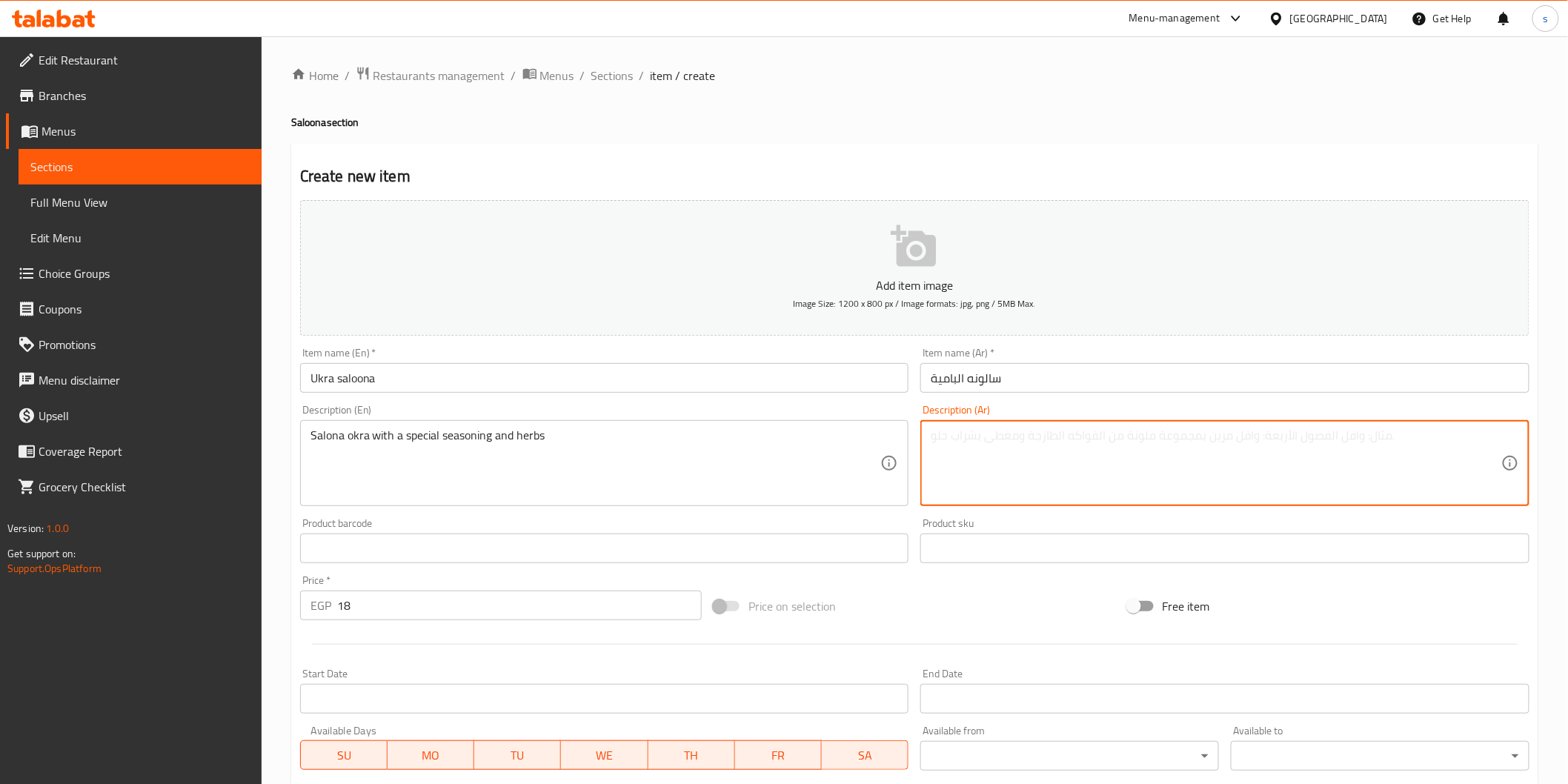
paste textarea "بامية سالونا مع توابل وأعشاب خاصة"
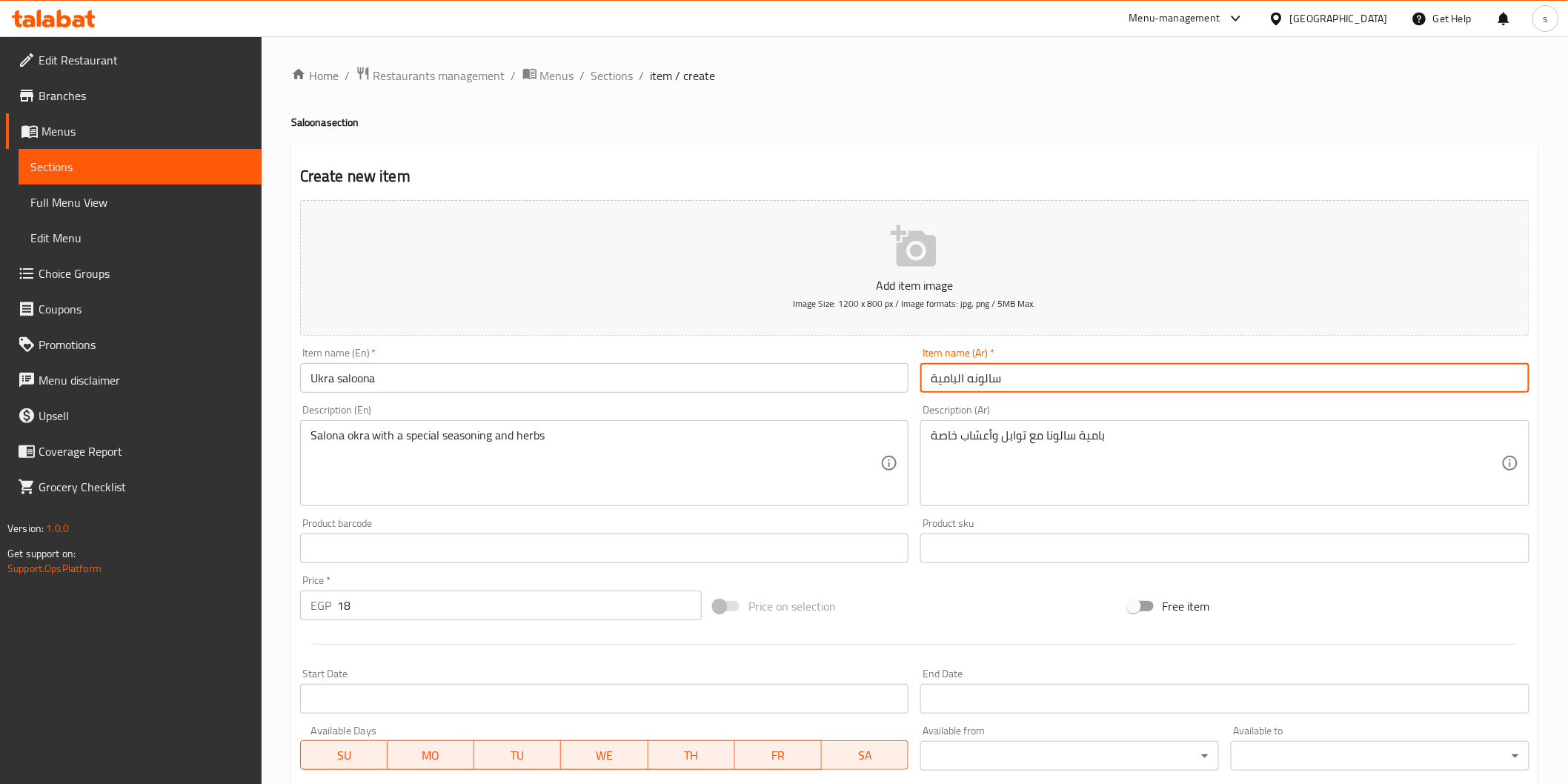
drag, startPoint x: 930, startPoint y: 379, endPoint x: 1051, endPoint y: 387, distance: 121.3
click at [842, 387] on input "سالونه البامية" at bounding box center [1226, 378] width 609 height 30
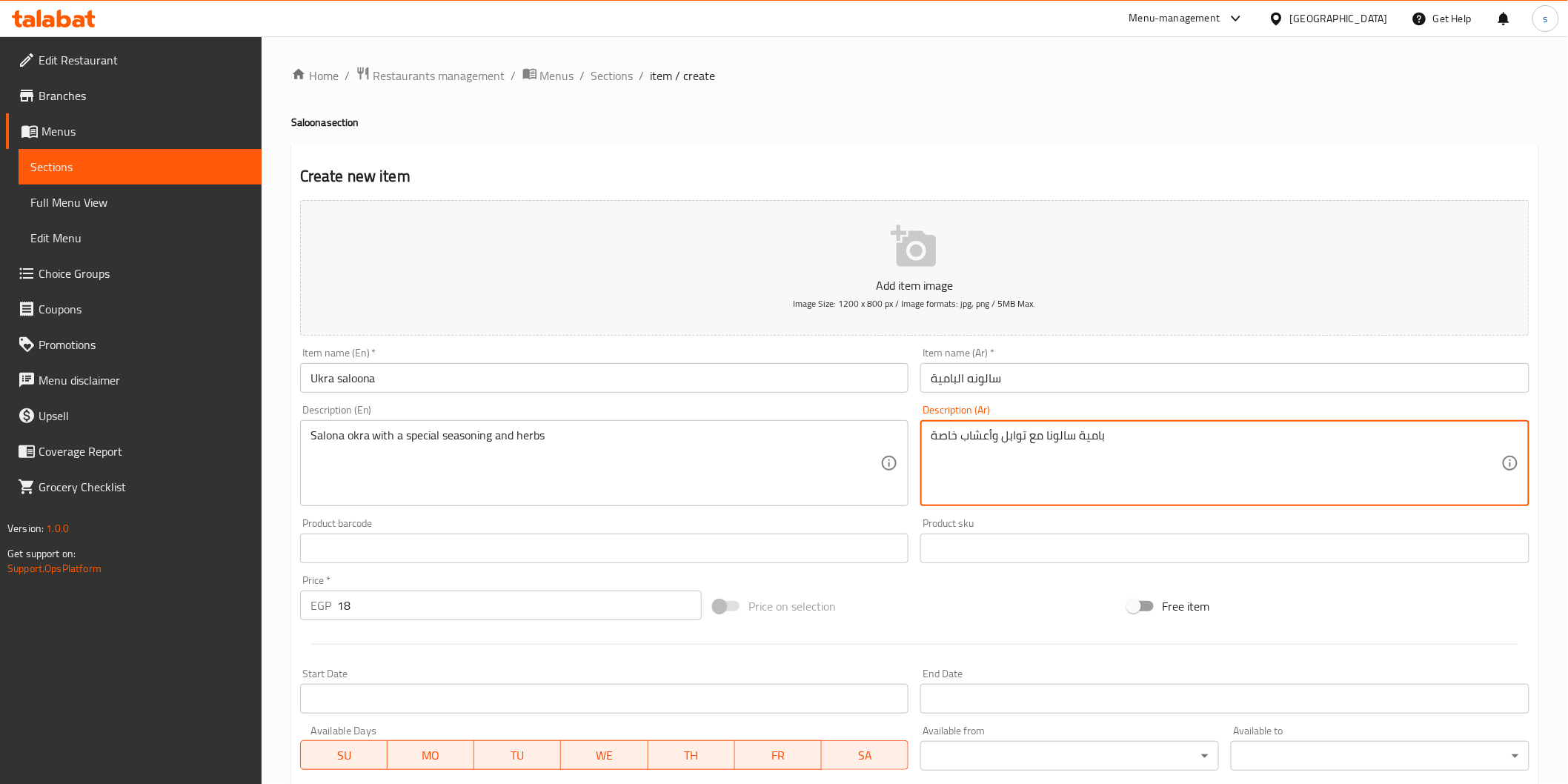
drag, startPoint x: 1044, startPoint y: 438, endPoint x: 1175, endPoint y: 446, distance: 131.2
paste textarea "الونه البامية"
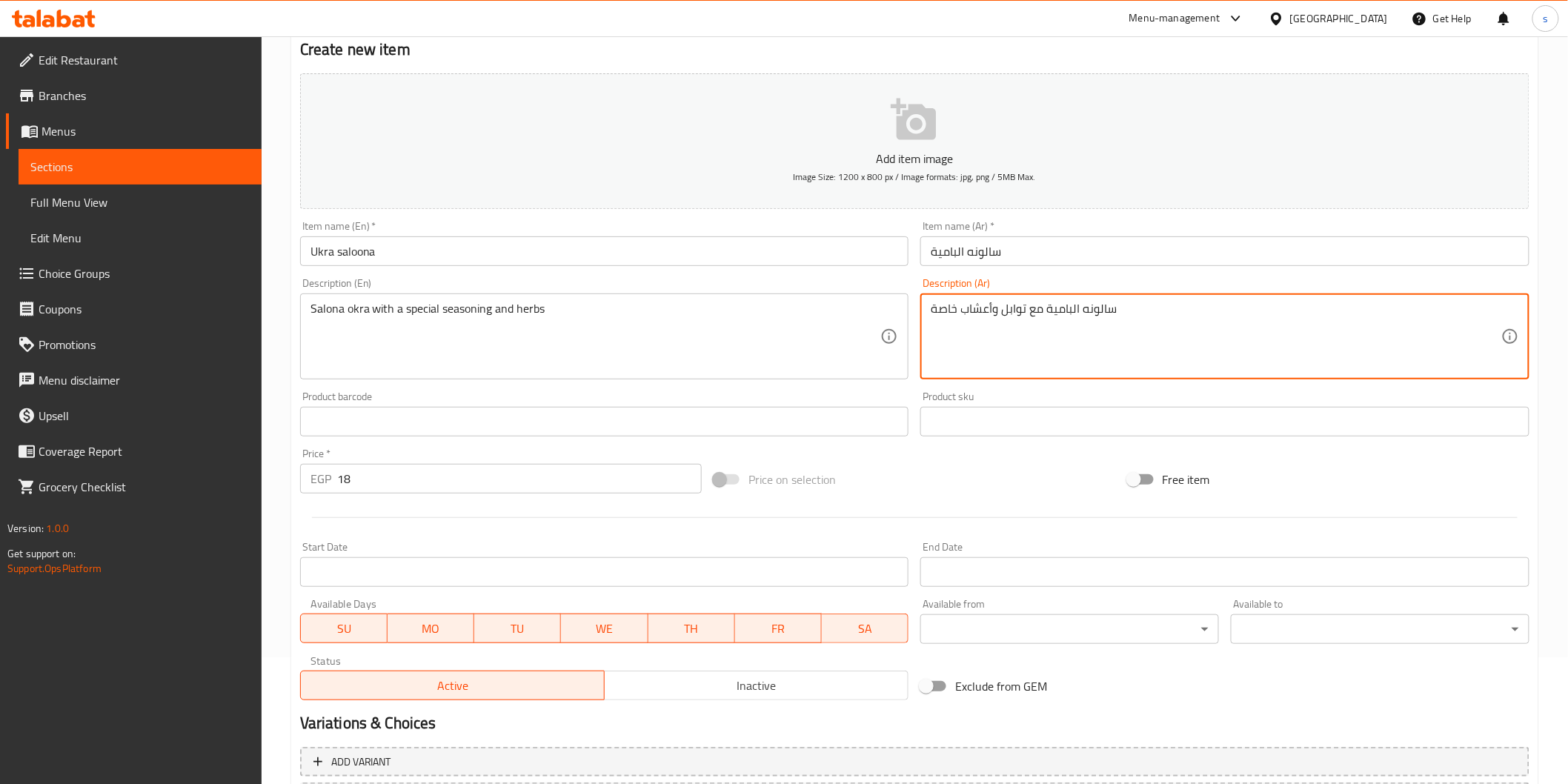
scroll to position [260, 0]
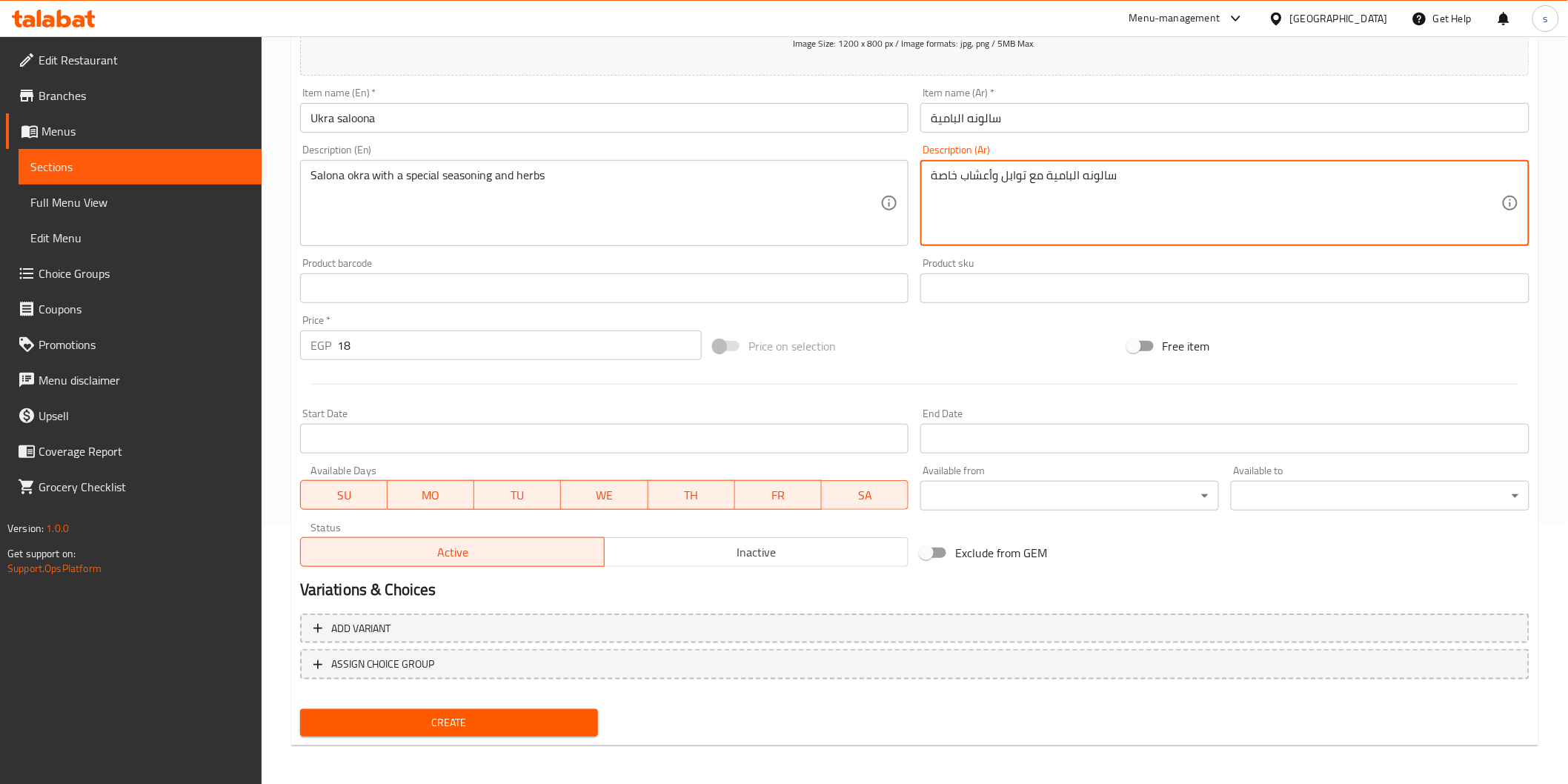
type textarea "سالونه البامية مع توابل وأعشاب خاصة"
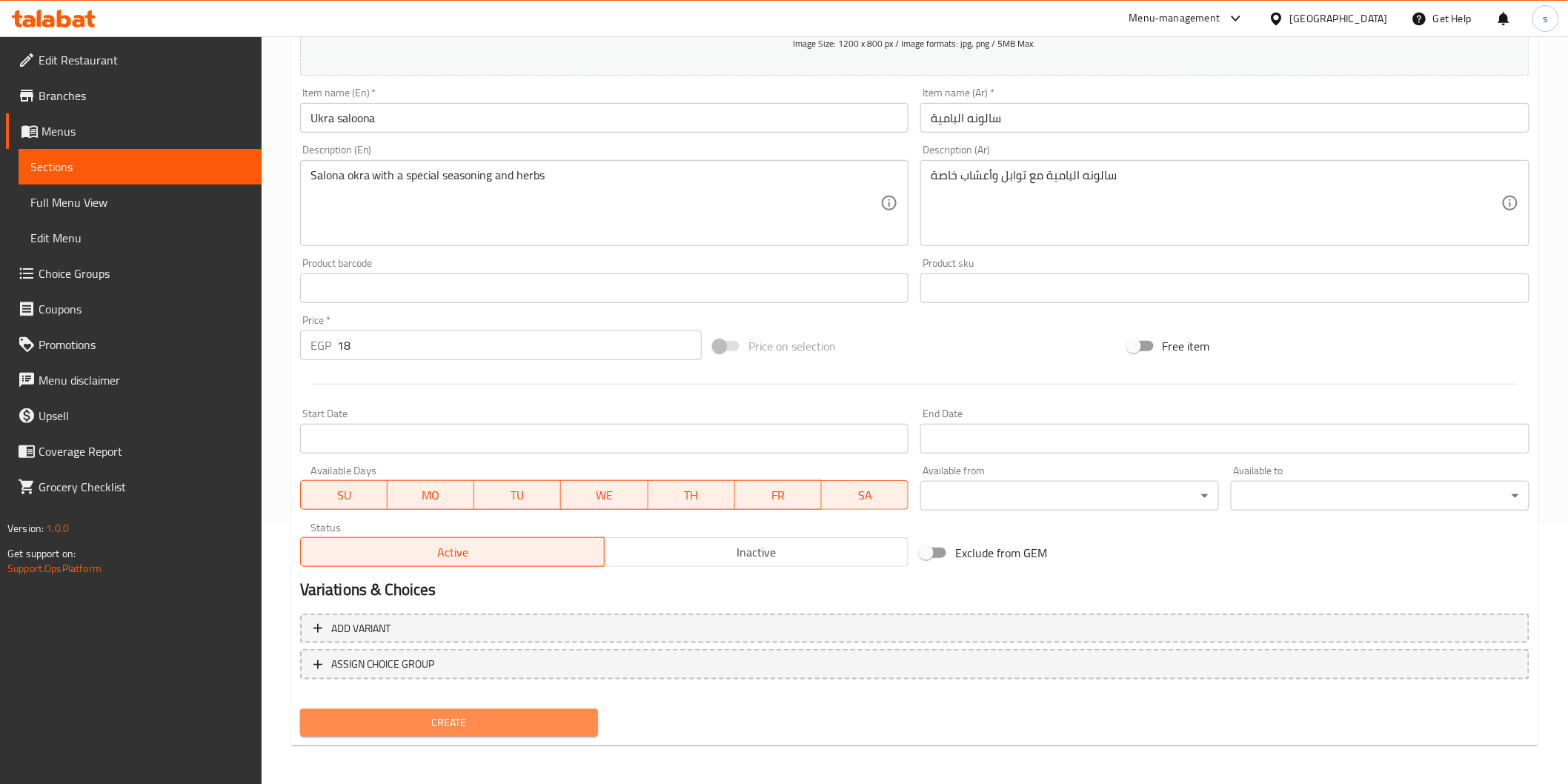
click at [415, 527] on span "Create" at bounding box center [449, 722] width 275 height 19
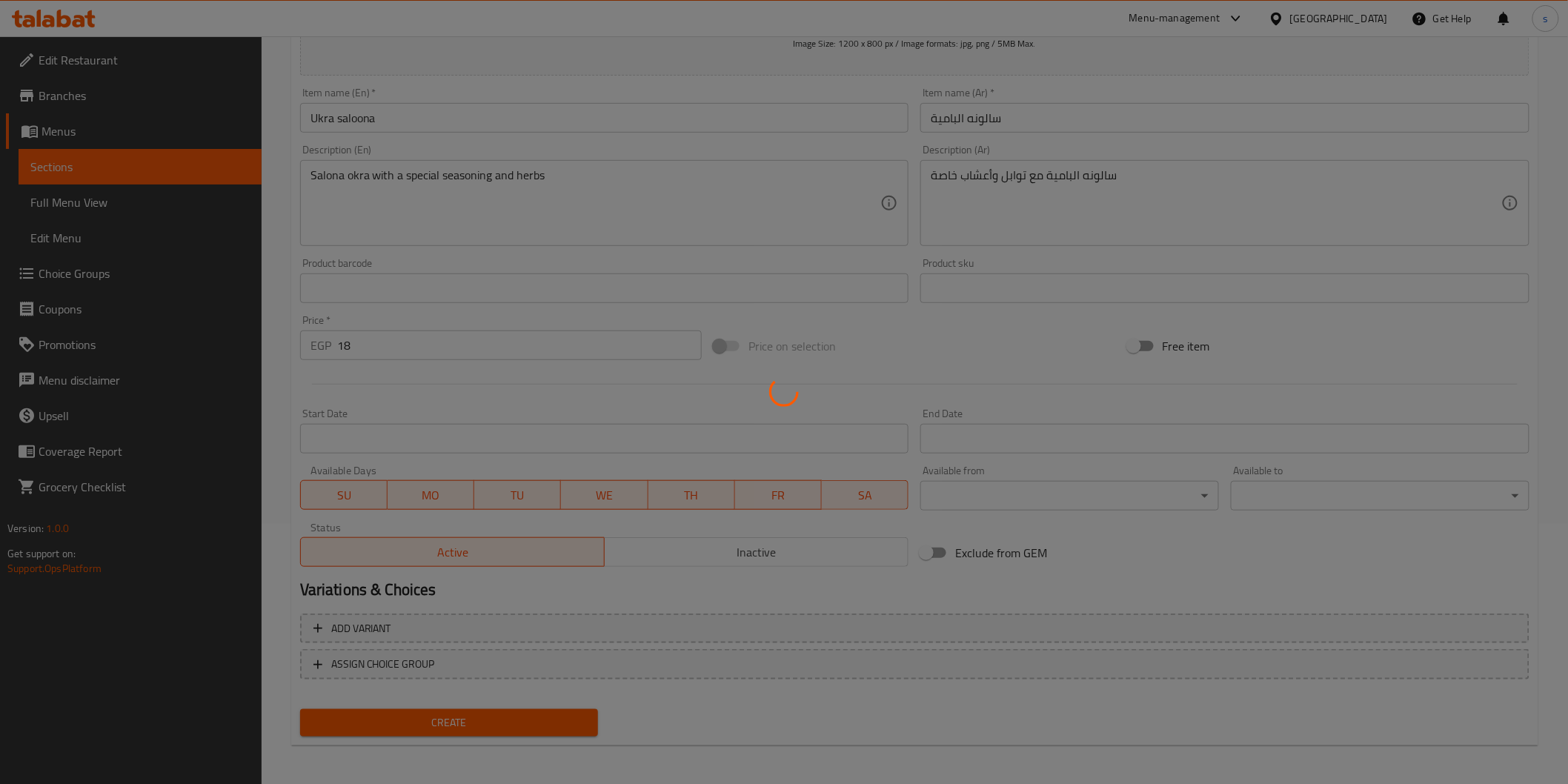
type input "0"
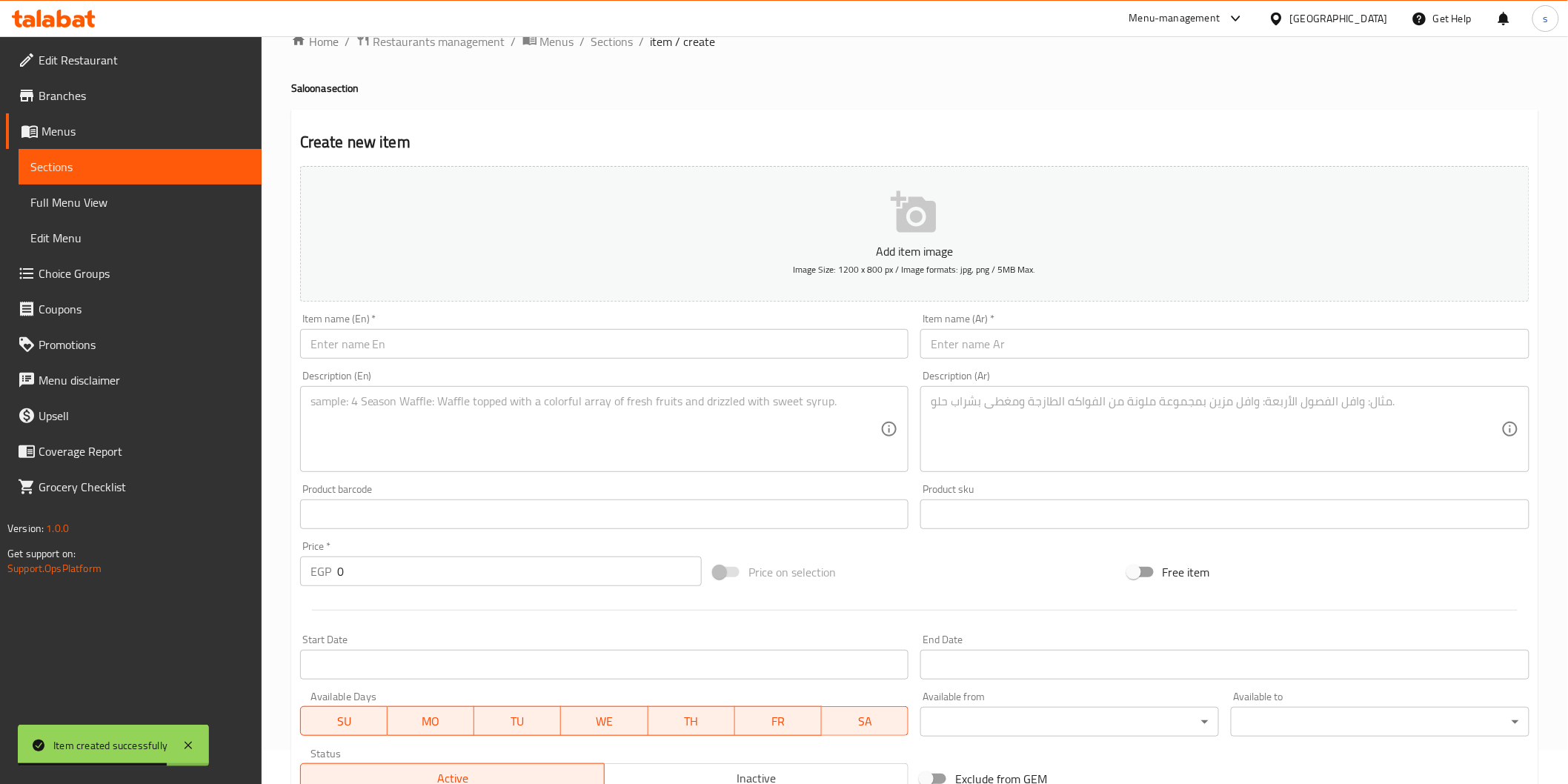
scroll to position [0, 0]
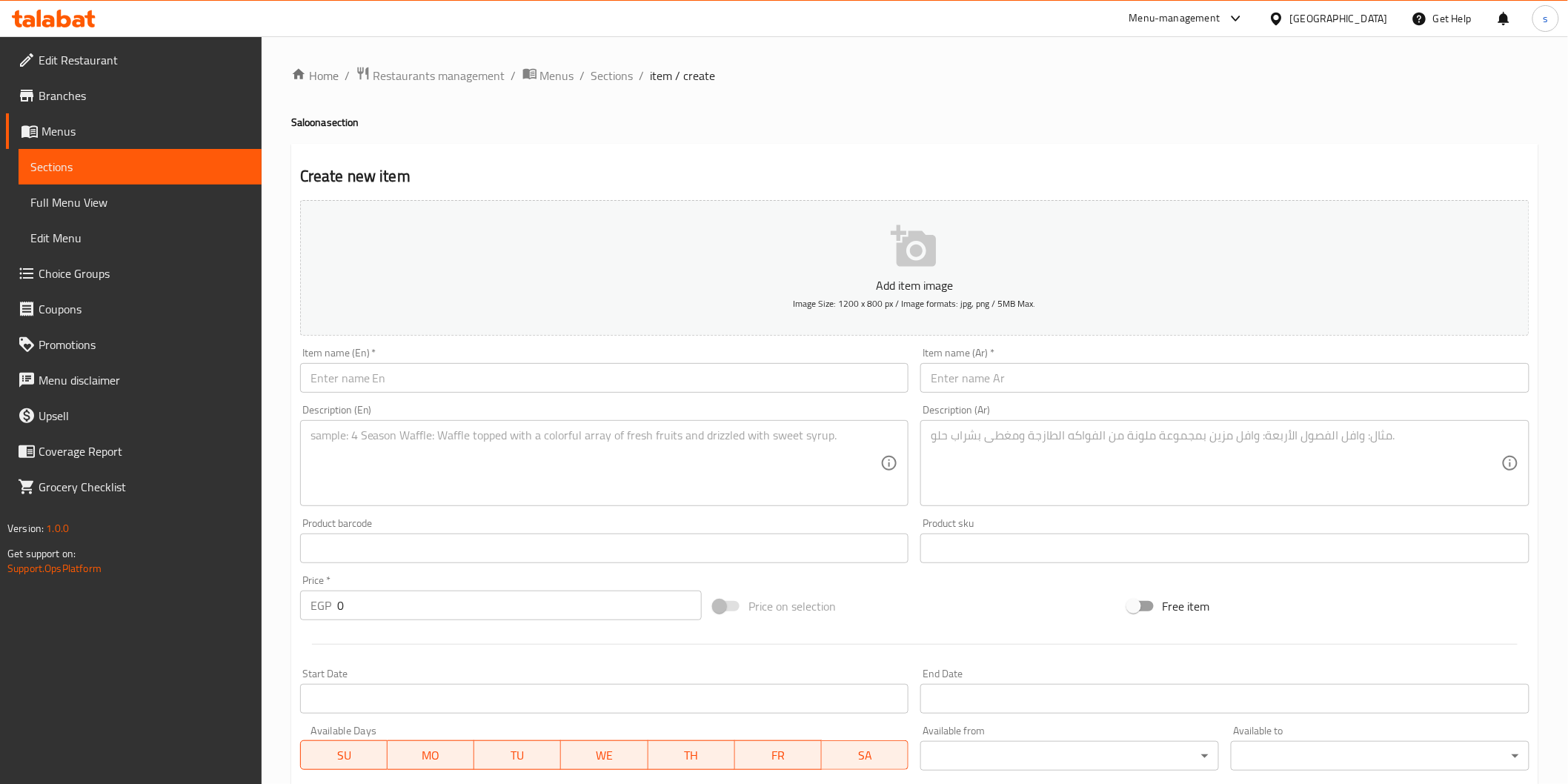
click at [842, 374] on input "text" at bounding box center [604, 378] width 609 height 30
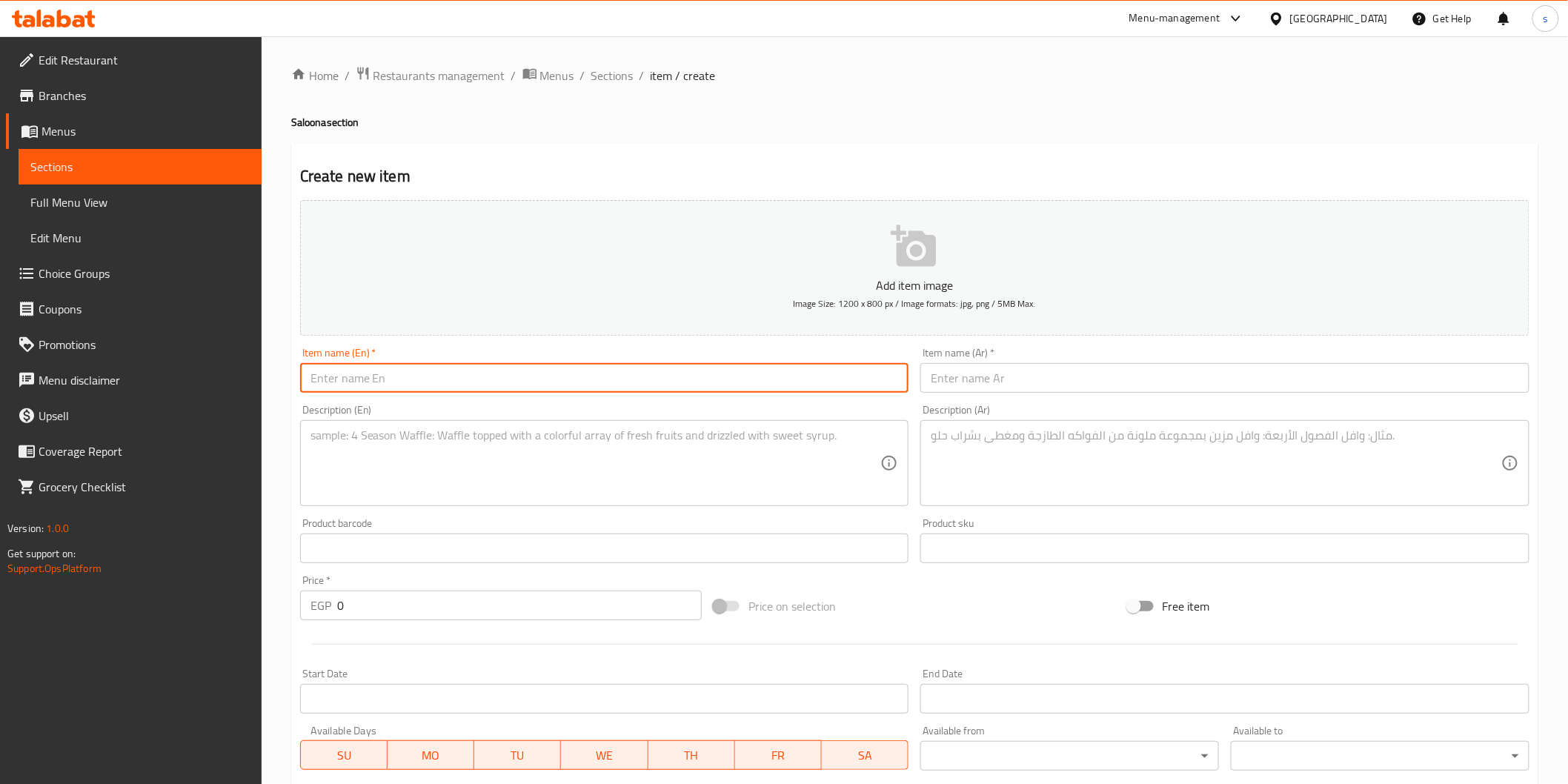
paste input "SALOONA POTATO"
type input "Saloona potato"
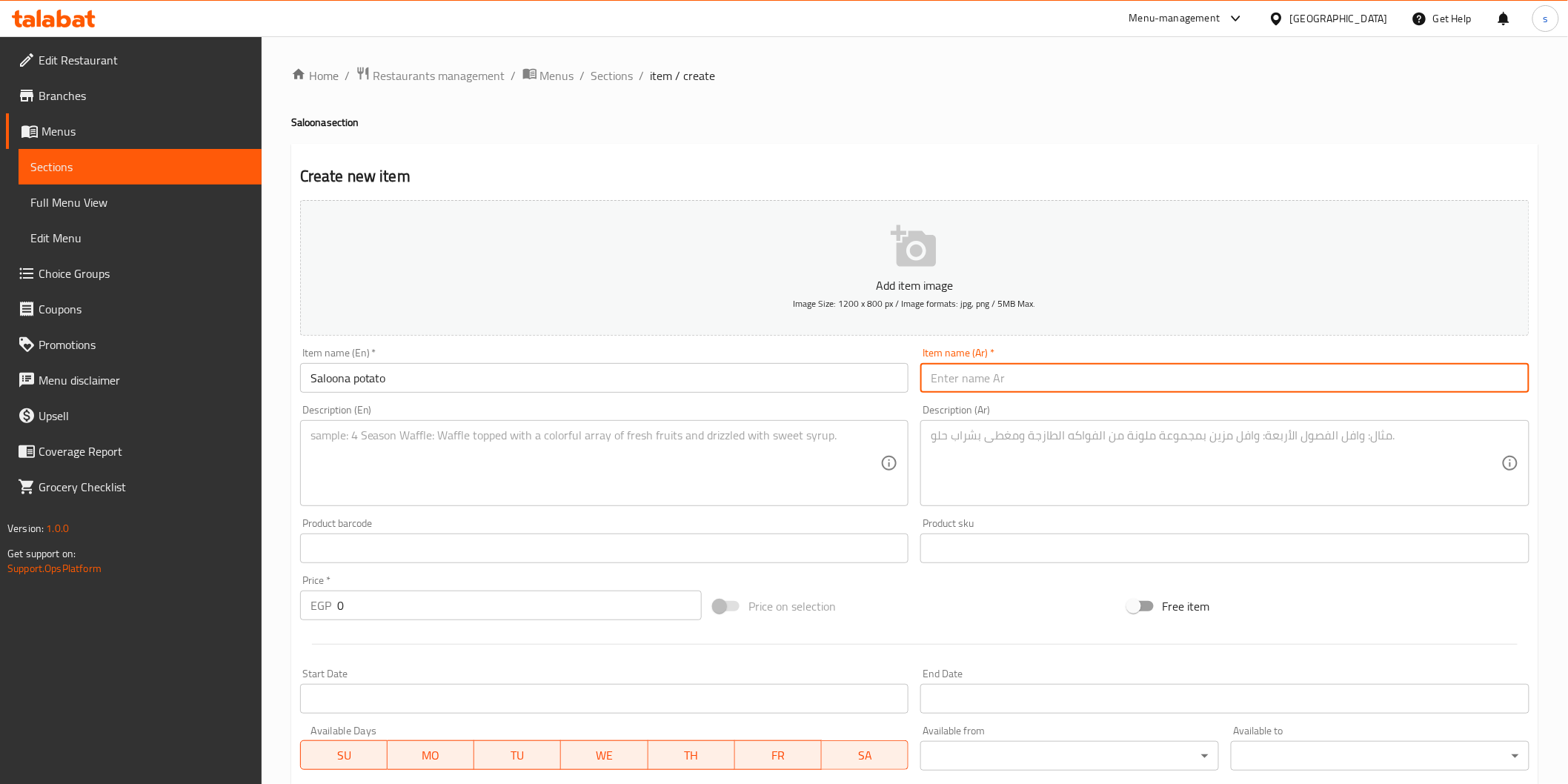
click at [842, 373] on input "text" at bounding box center [1226, 378] width 609 height 30
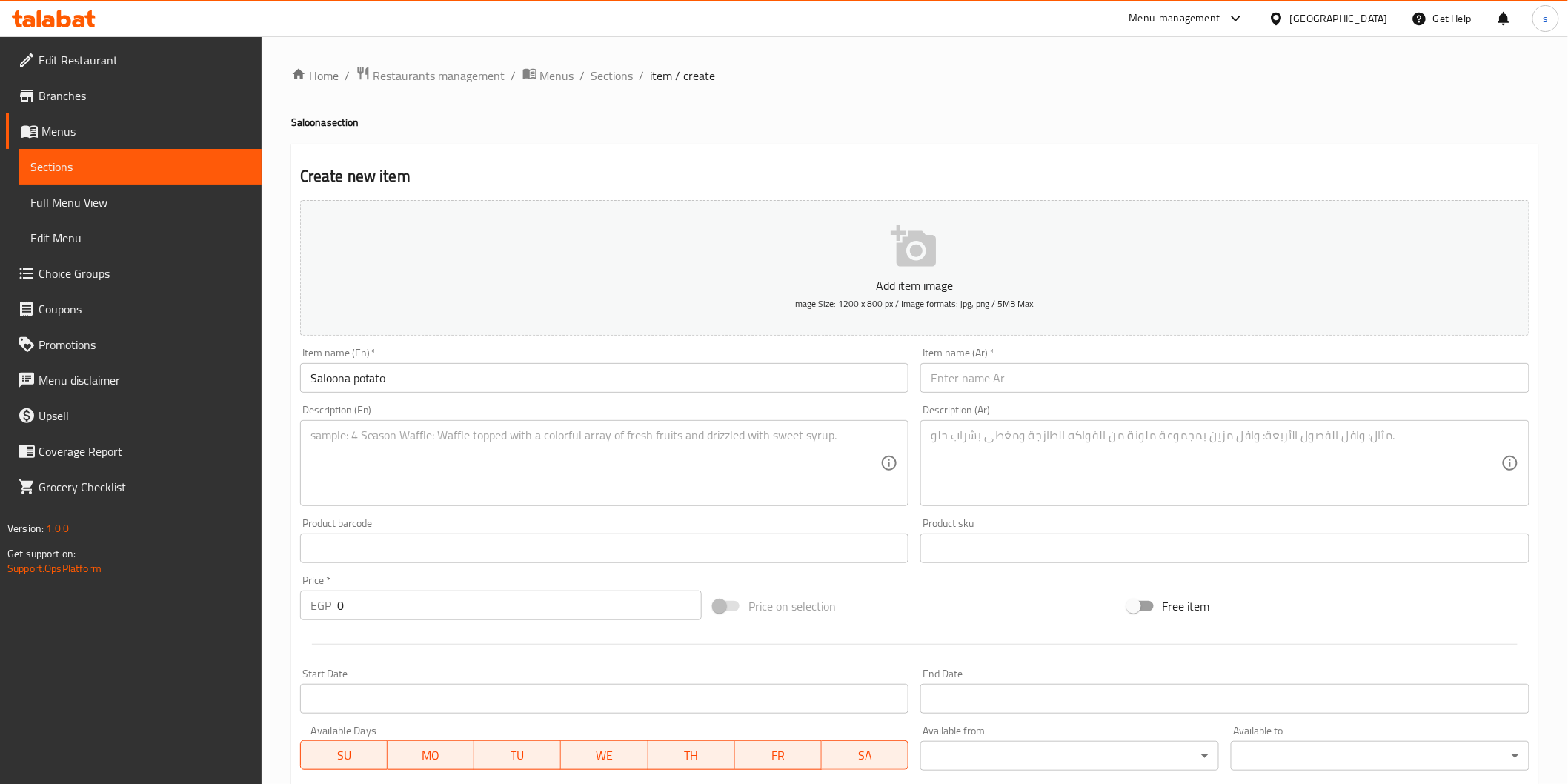
click at [842, 384] on input "text" at bounding box center [1226, 378] width 609 height 30
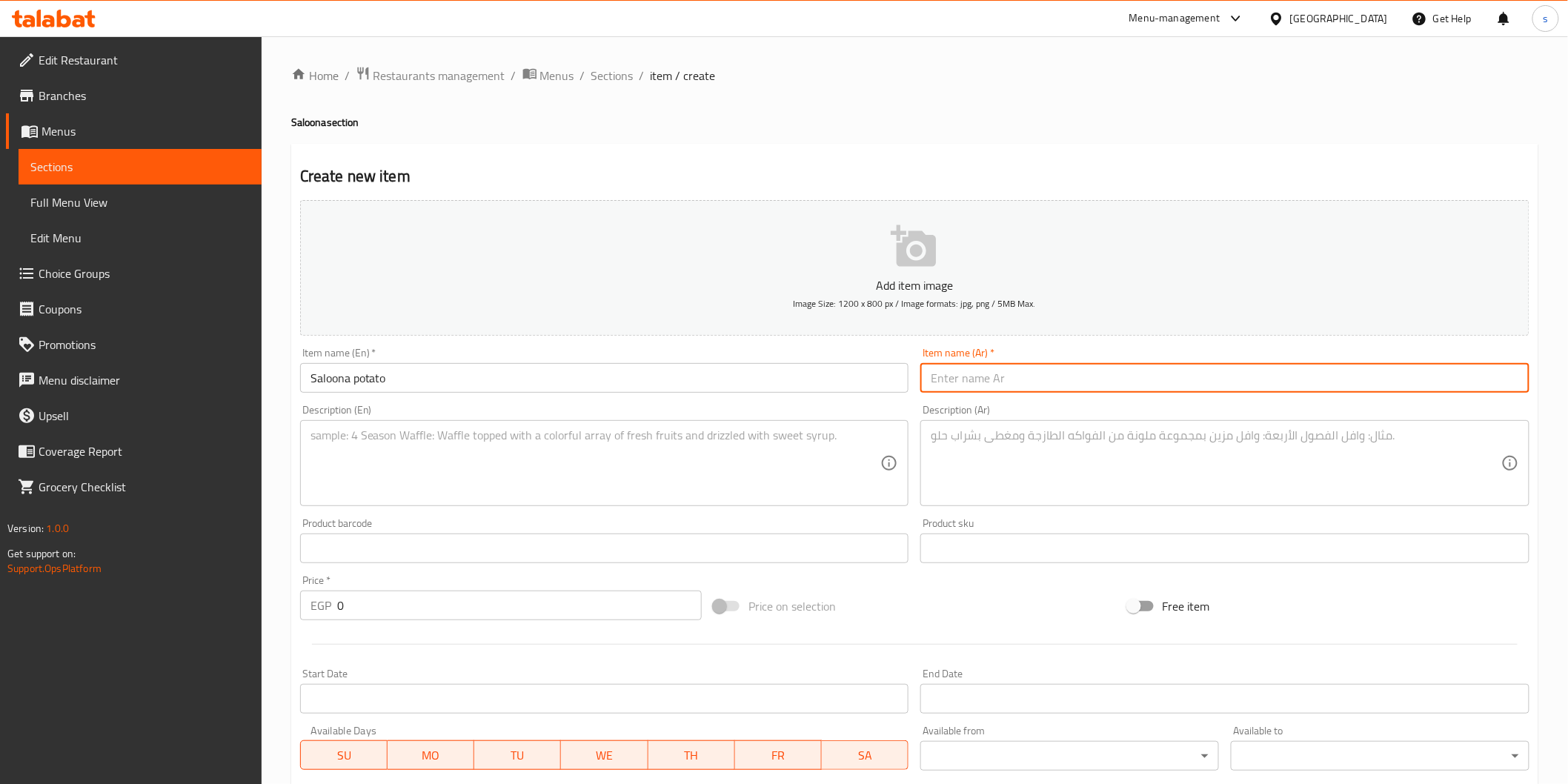
paste input "صالونه بطاطس دجاج"
click at [842, 382] on input "صالونه بطاطس دجاج" at bounding box center [1226, 378] width 609 height 30
type input "سالونه بطاطس دجاج"
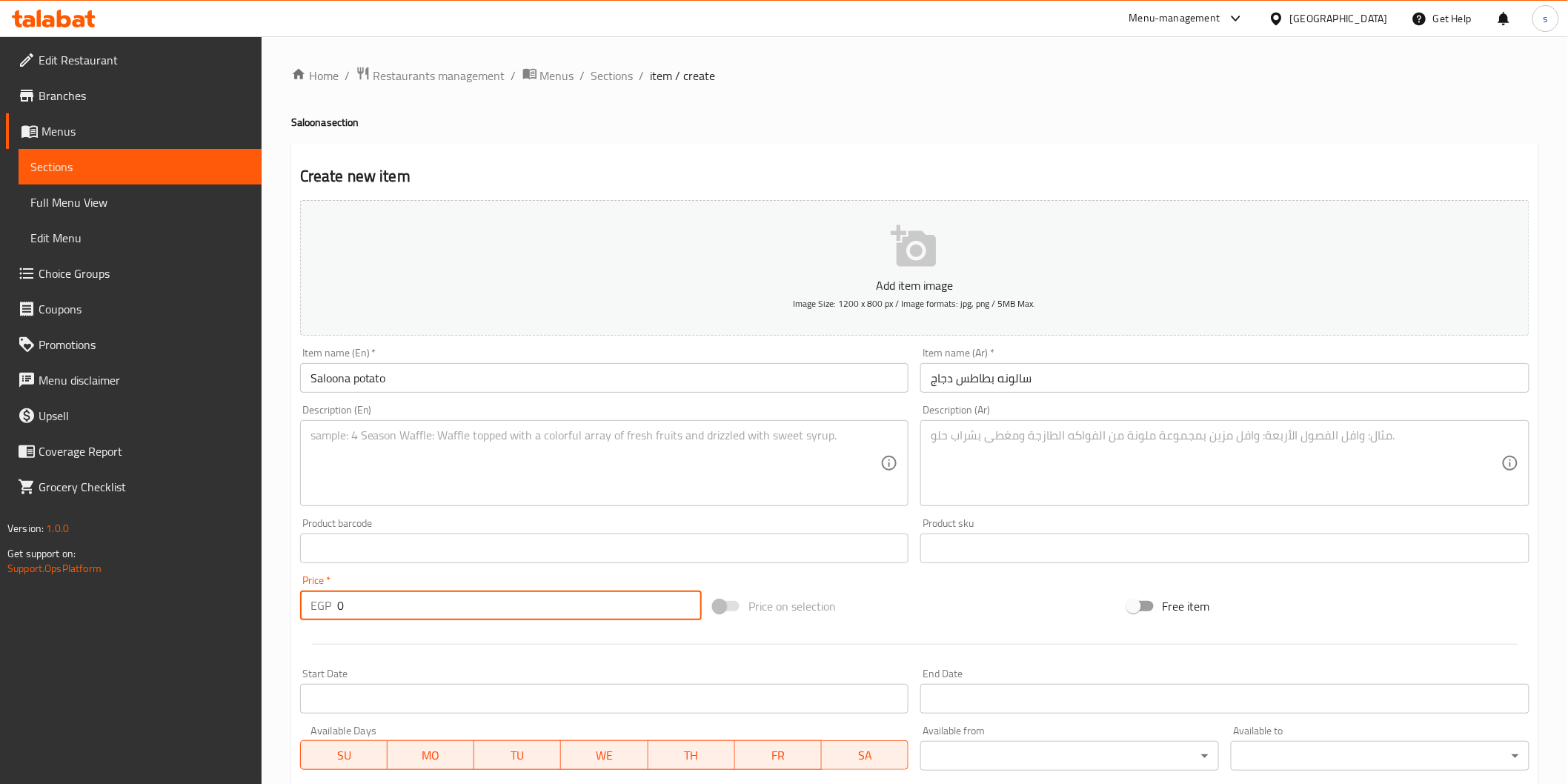
click at [475, 527] on input "0" at bounding box center [519, 605] width 364 height 30
type input "0"
type input "18"
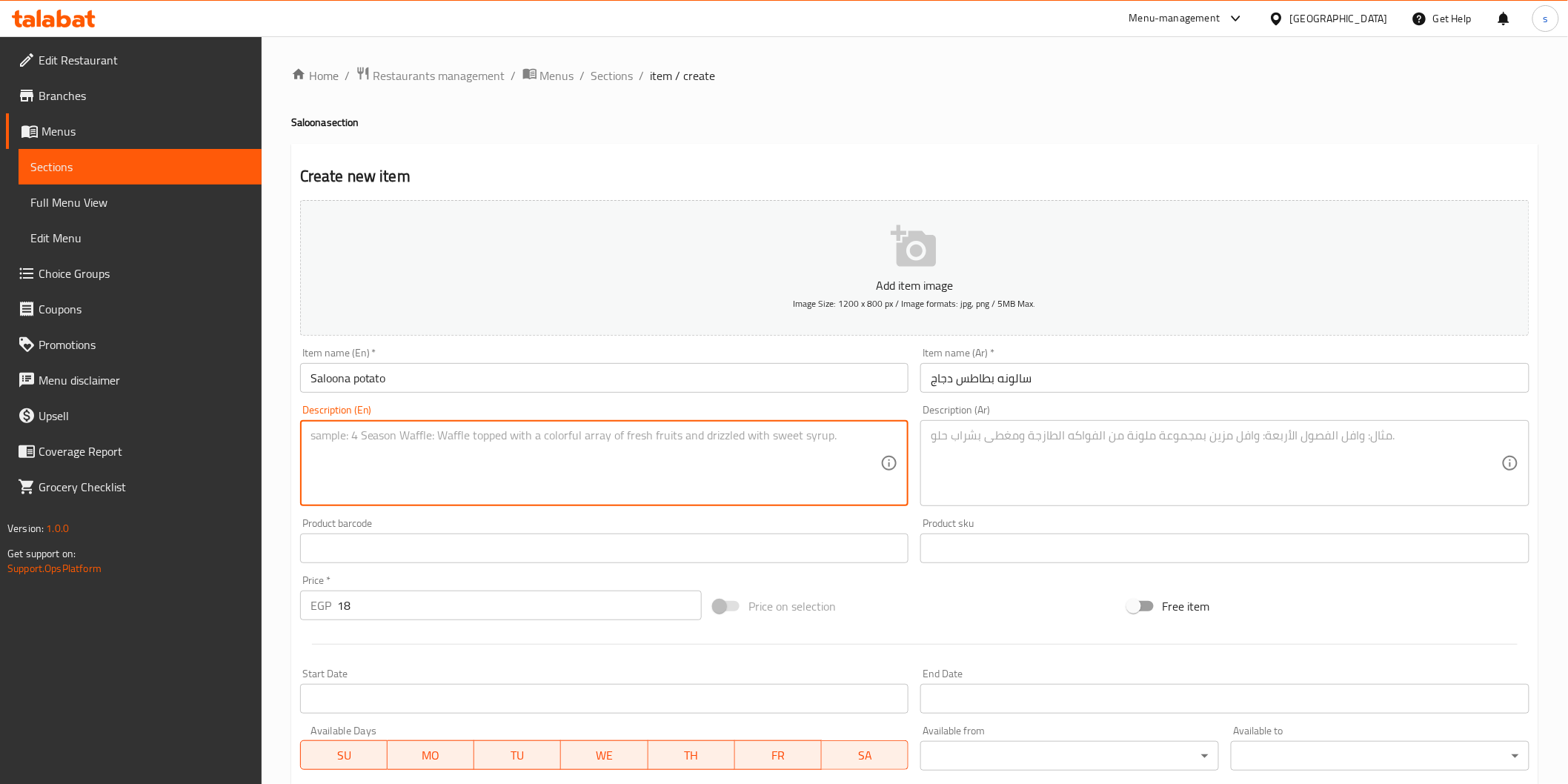
click at [628, 444] on textarea at bounding box center [595, 463] width 571 height 70
click at [702, 478] on textarea at bounding box center [595, 463] width 571 height 70
paste textarea "Grilled chicken pieces, potato cubes, herbs and tomato sauce"
type textarea "Grilled chicken pieces, potato cubes, herbs and tomato sauce"
click at [842, 469] on textarea at bounding box center [1216, 463] width 571 height 70
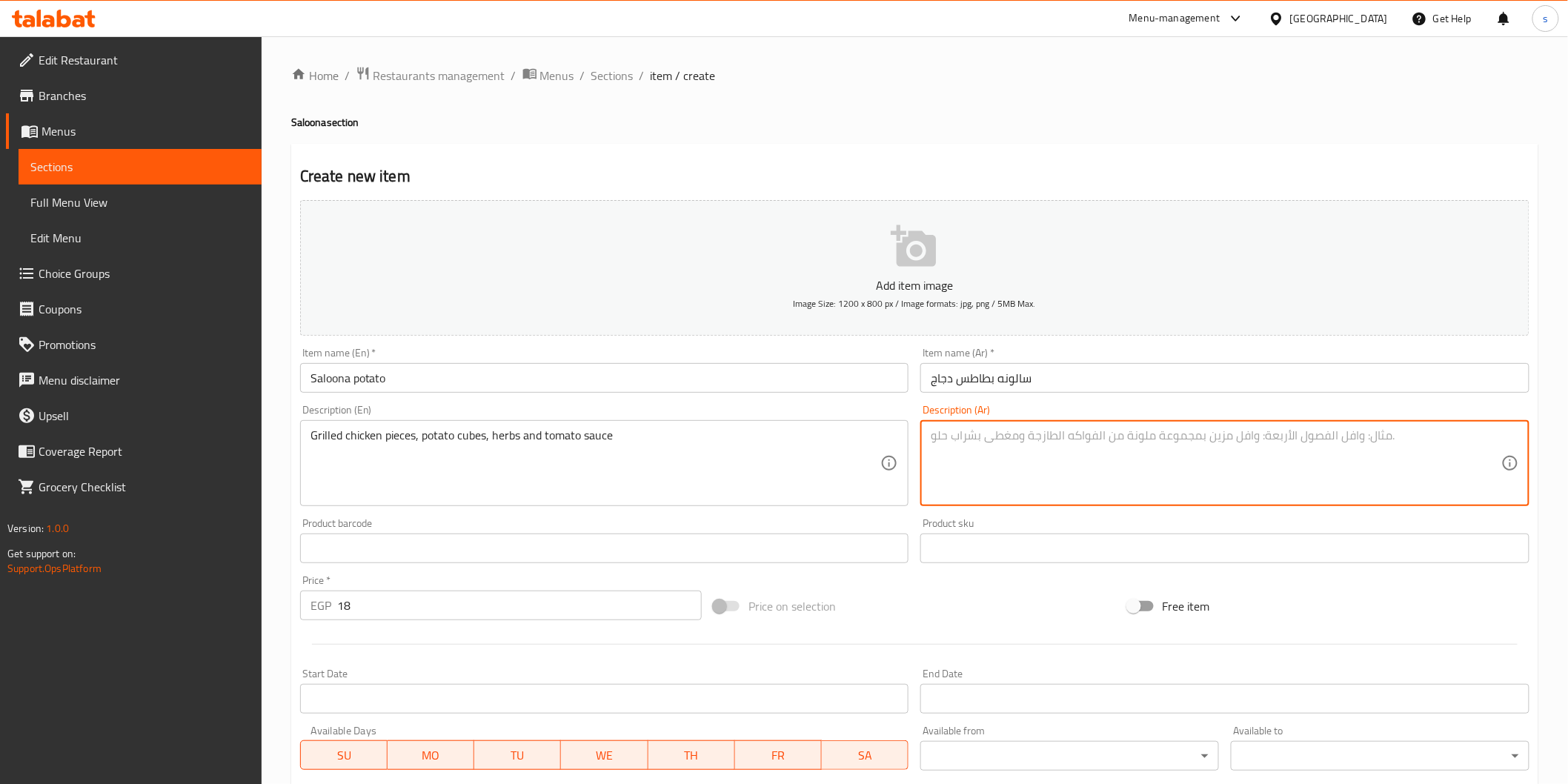
paste textarea "قطع دجاج مشوية، مكعبات بطاطس، أعشاب وصلصة طماطم"
type textarea "قطع دجاج مشوية، مكعبات بطاطس، أعشاب وصلصة طماطم"
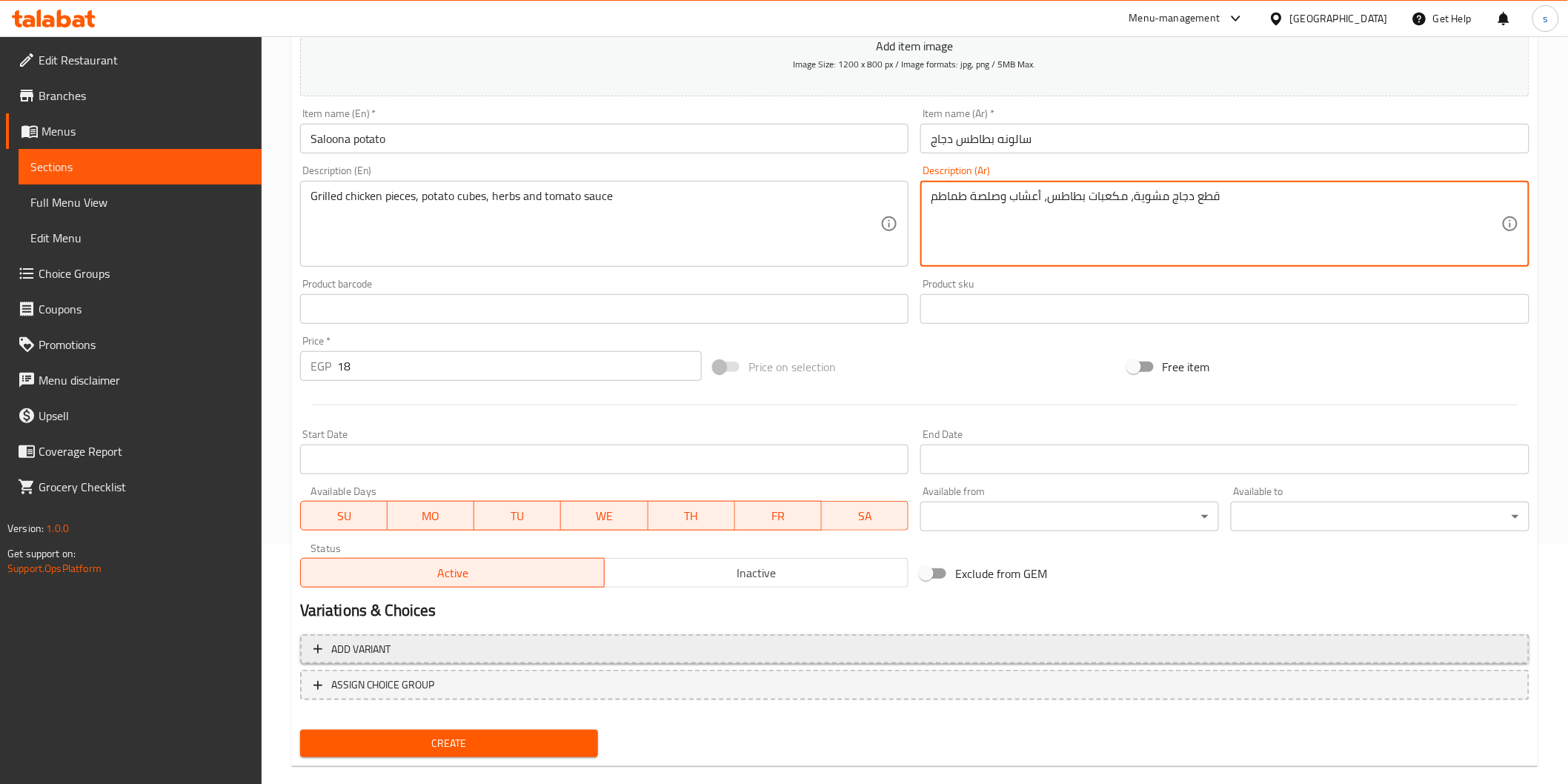
scroll to position [260, 0]
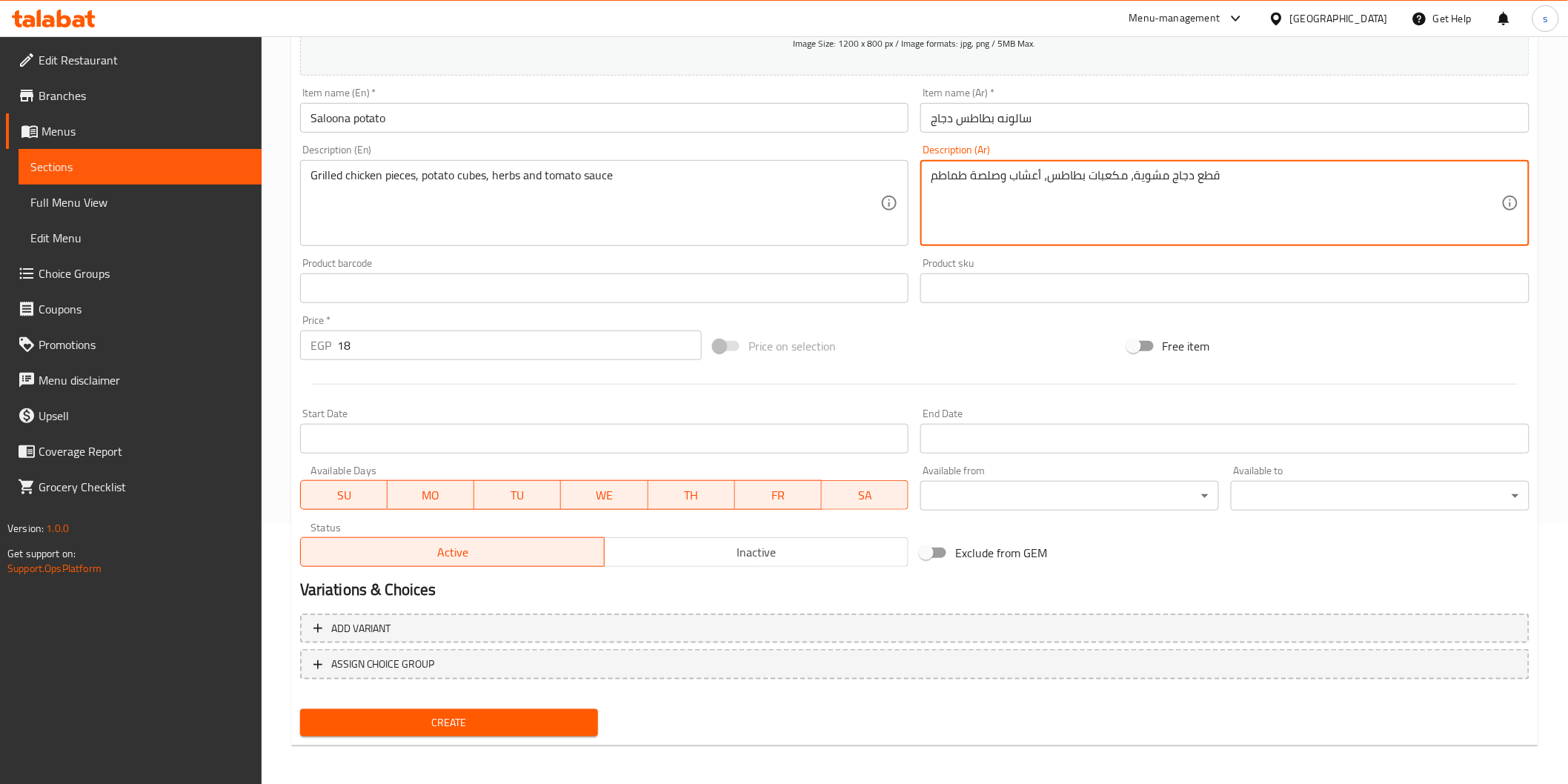
click at [441, 527] on span "Create" at bounding box center [449, 722] width 275 height 19
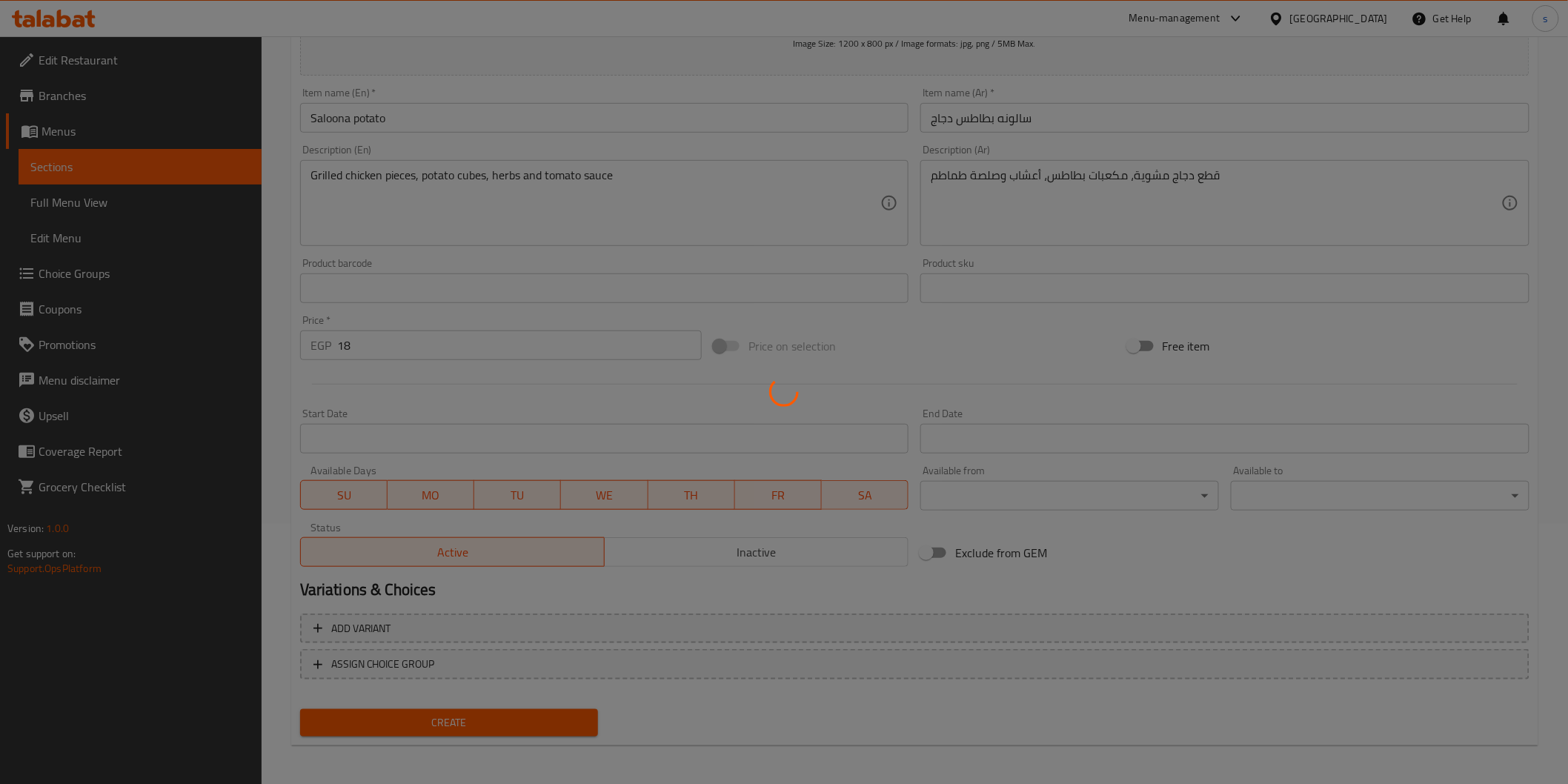
type input "0"
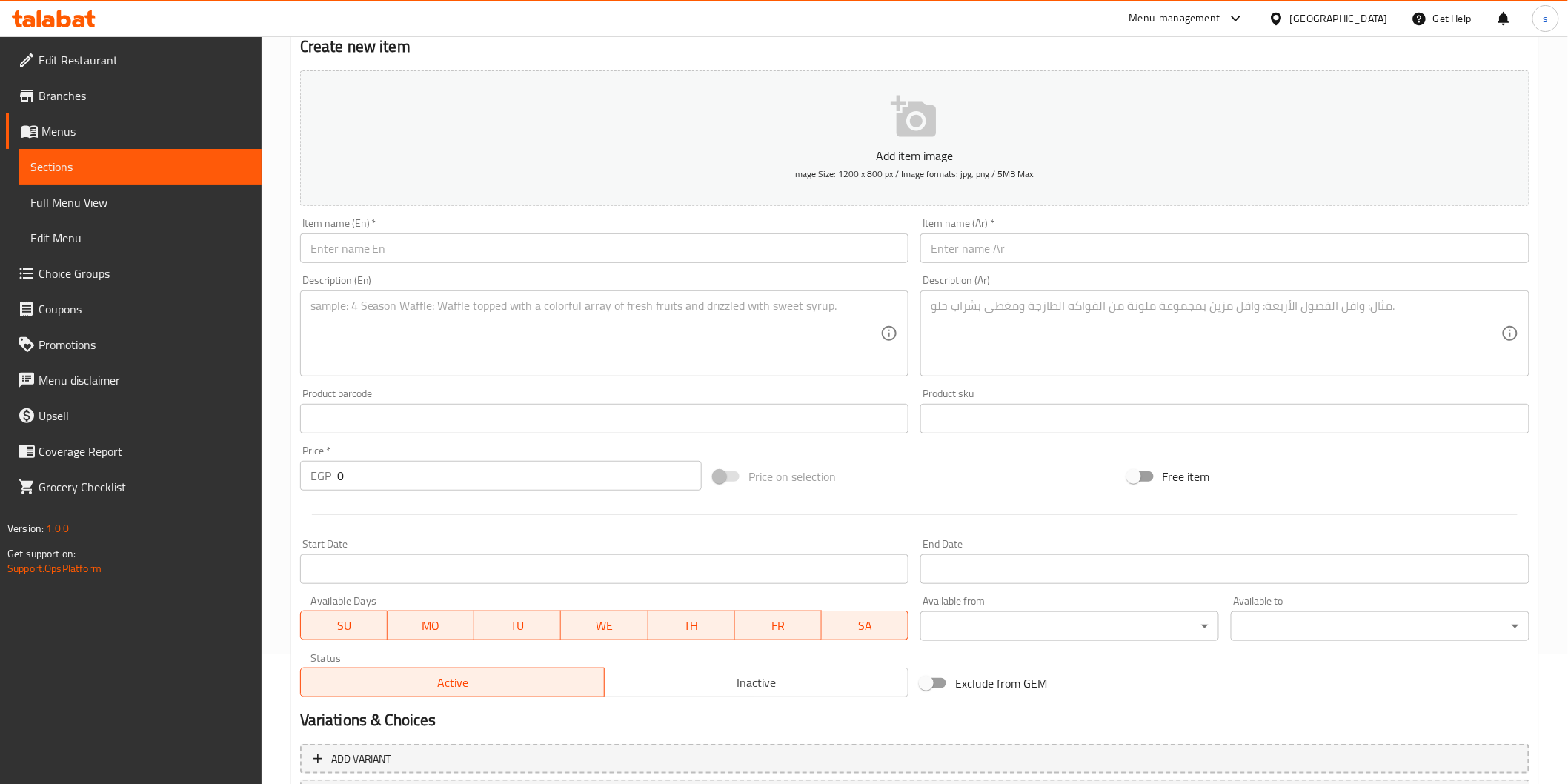
scroll to position [0, 0]
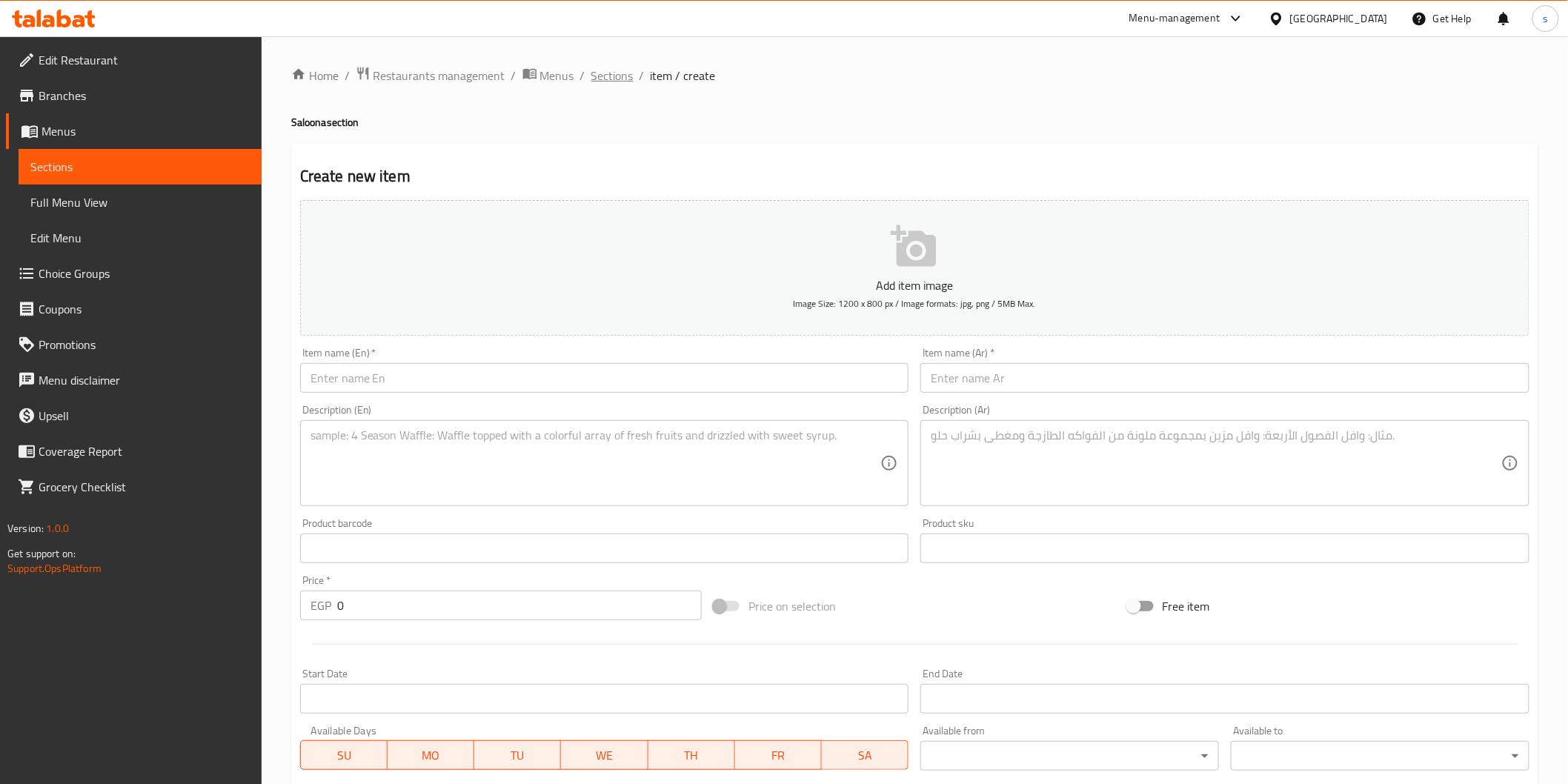
click at [613, 77] on span "Sections" at bounding box center [612, 75] width 43 height 18
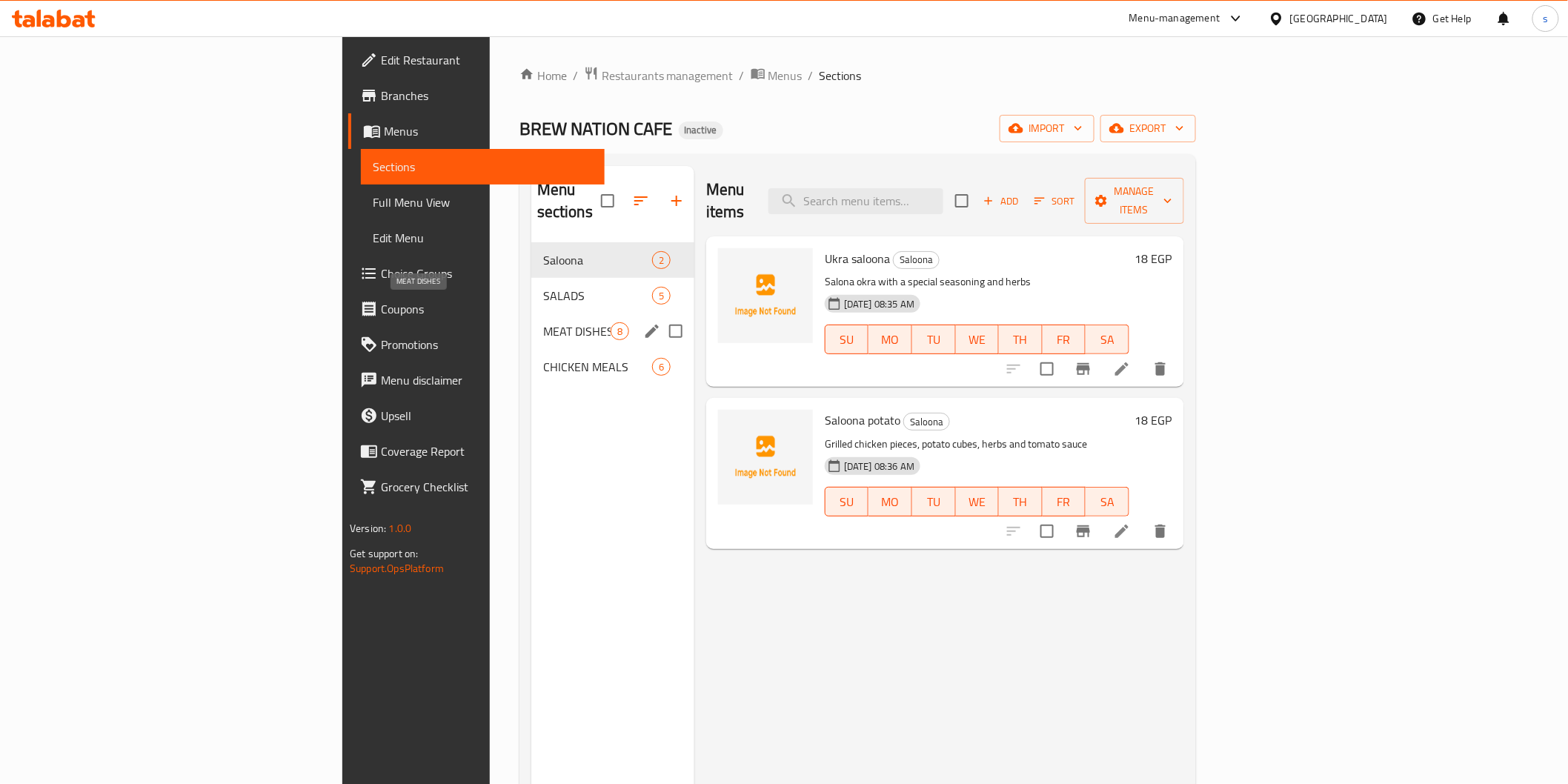
click at [543, 323] on span "MEAT DISHES" at bounding box center [577, 331] width 67 height 18
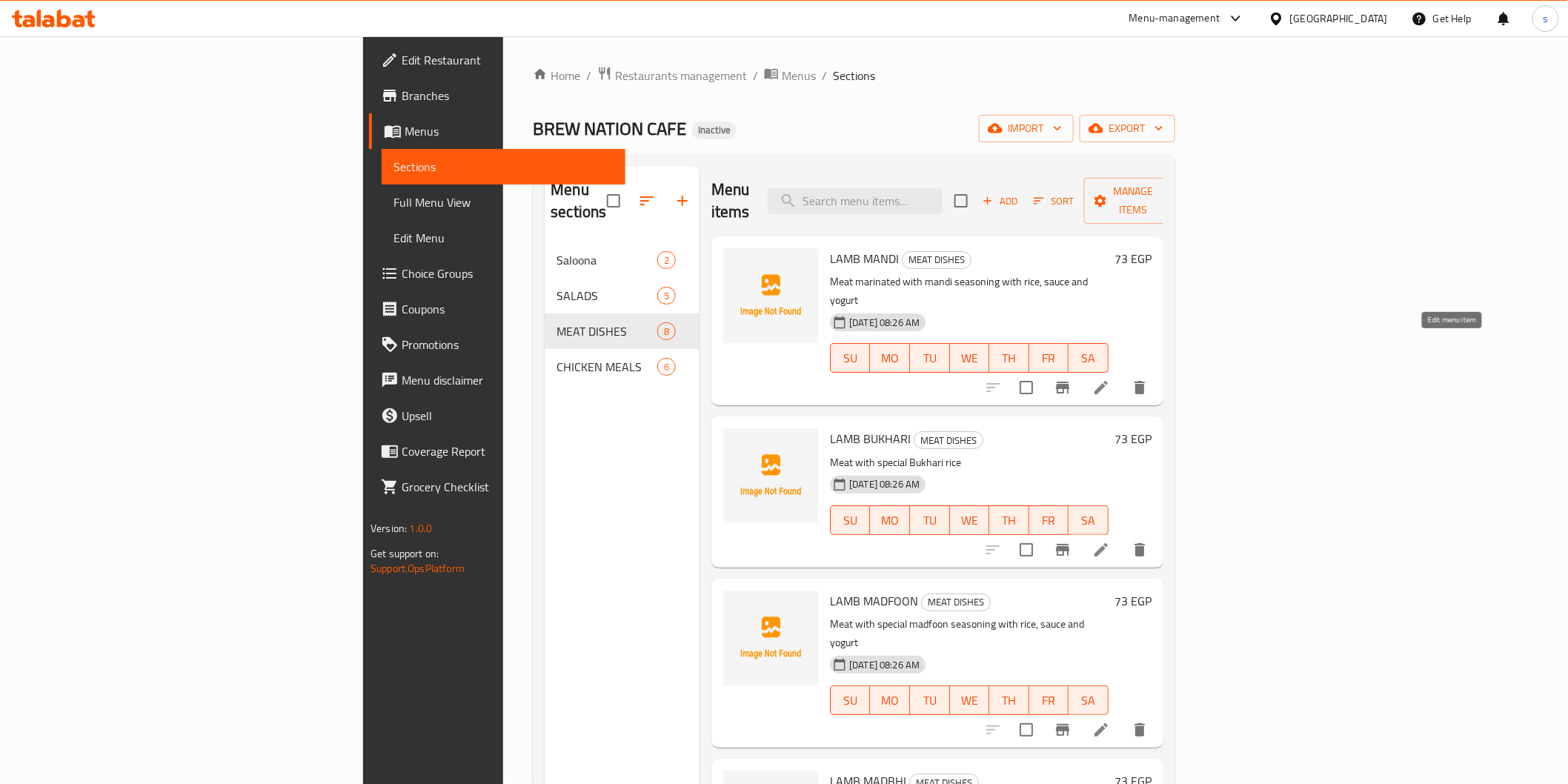
click at [842, 379] on icon at bounding box center [1102, 388] width 18 height 18
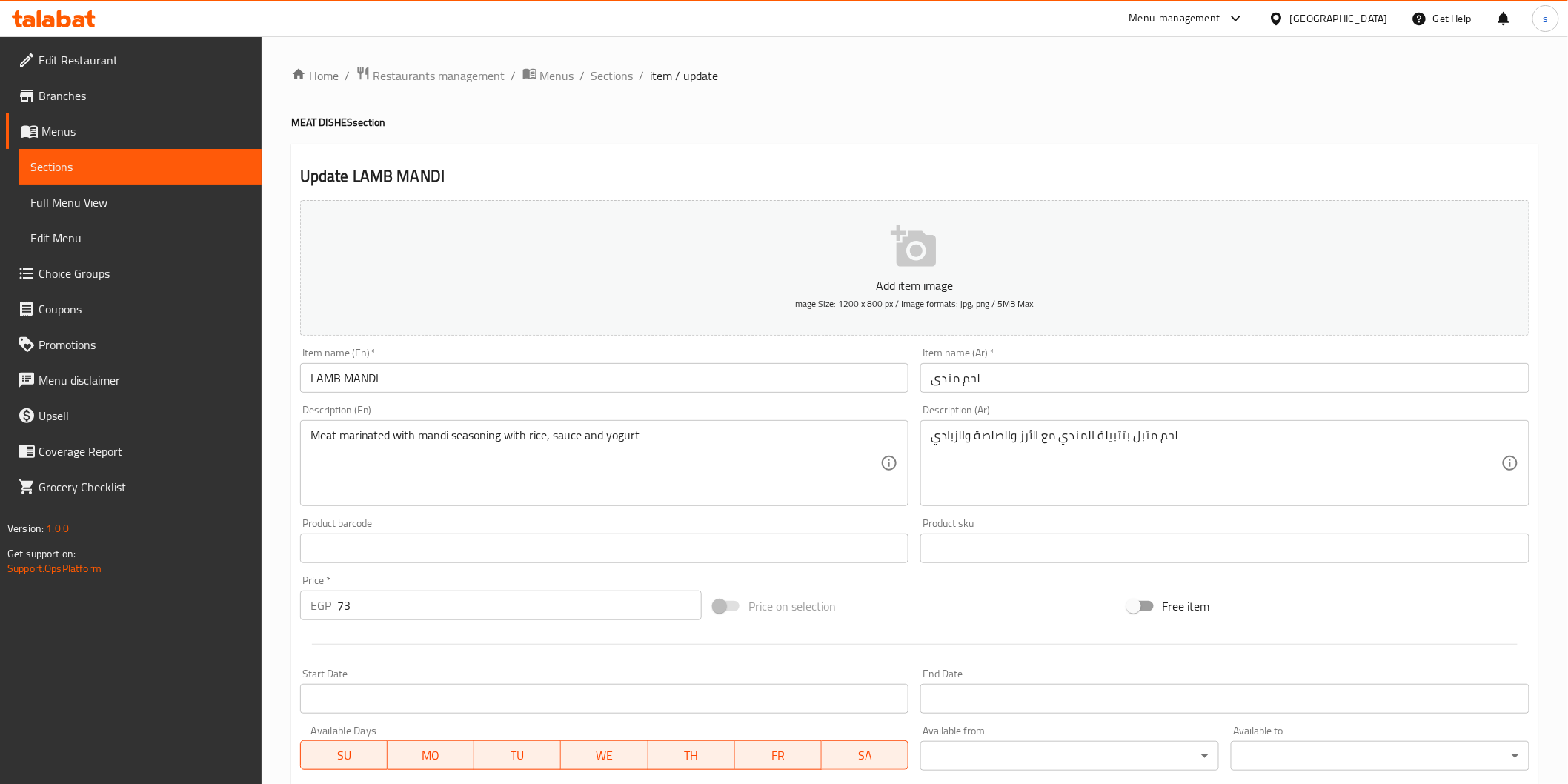
click at [639, 383] on input "LAMB MANDI" at bounding box center [604, 378] width 609 height 30
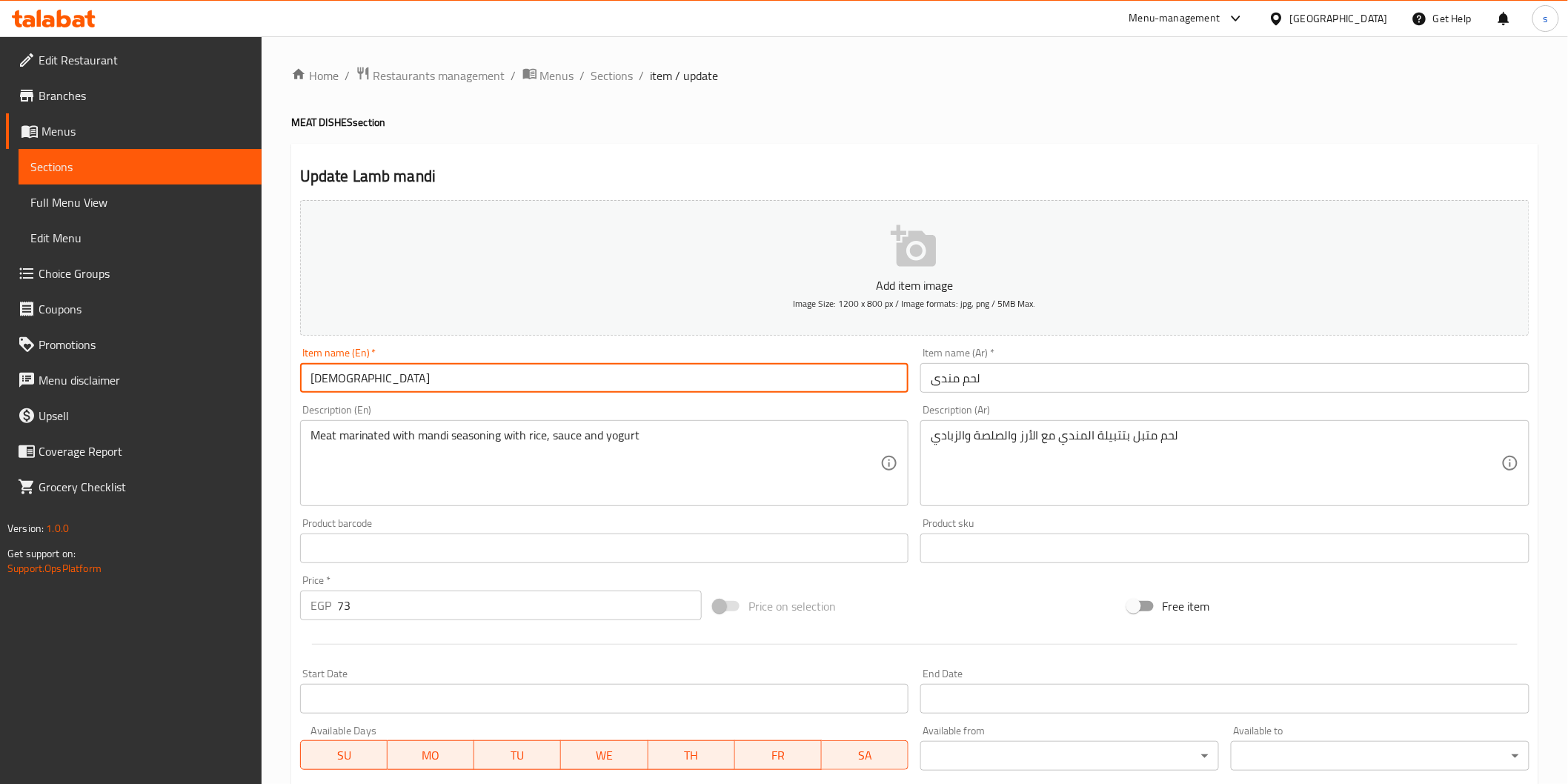
type input "[DEMOGRAPHIC_DATA]"
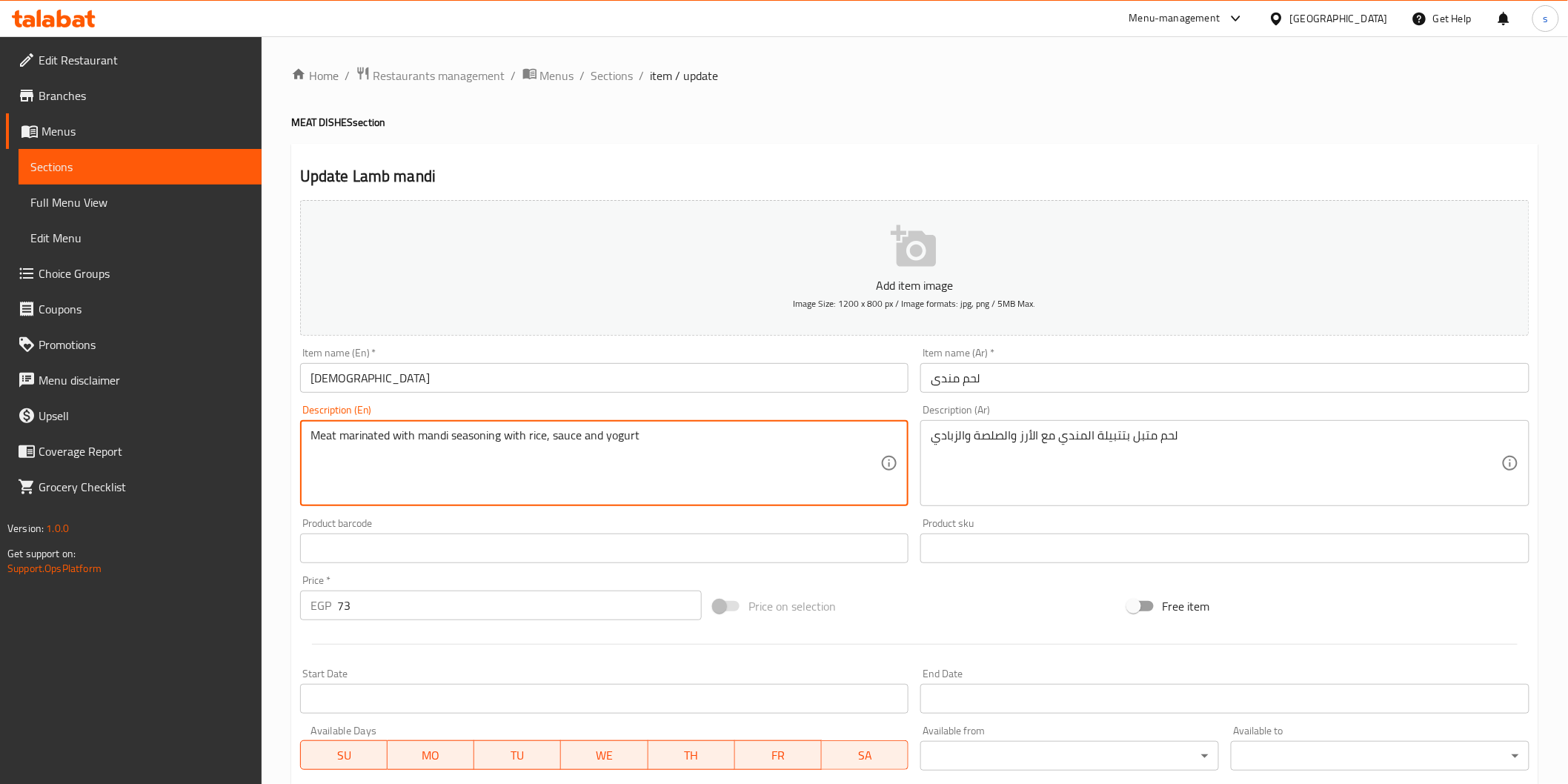
drag, startPoint x: 453, startPoint y: 438, endPoint x: 505, endPoint y: 432, distance: 52.3
click at [700, 459] on textarea "Meat marinated with mandi seasoning with rice, sauce and yogurt" at bounding box center [595, 463] width 571 height 70
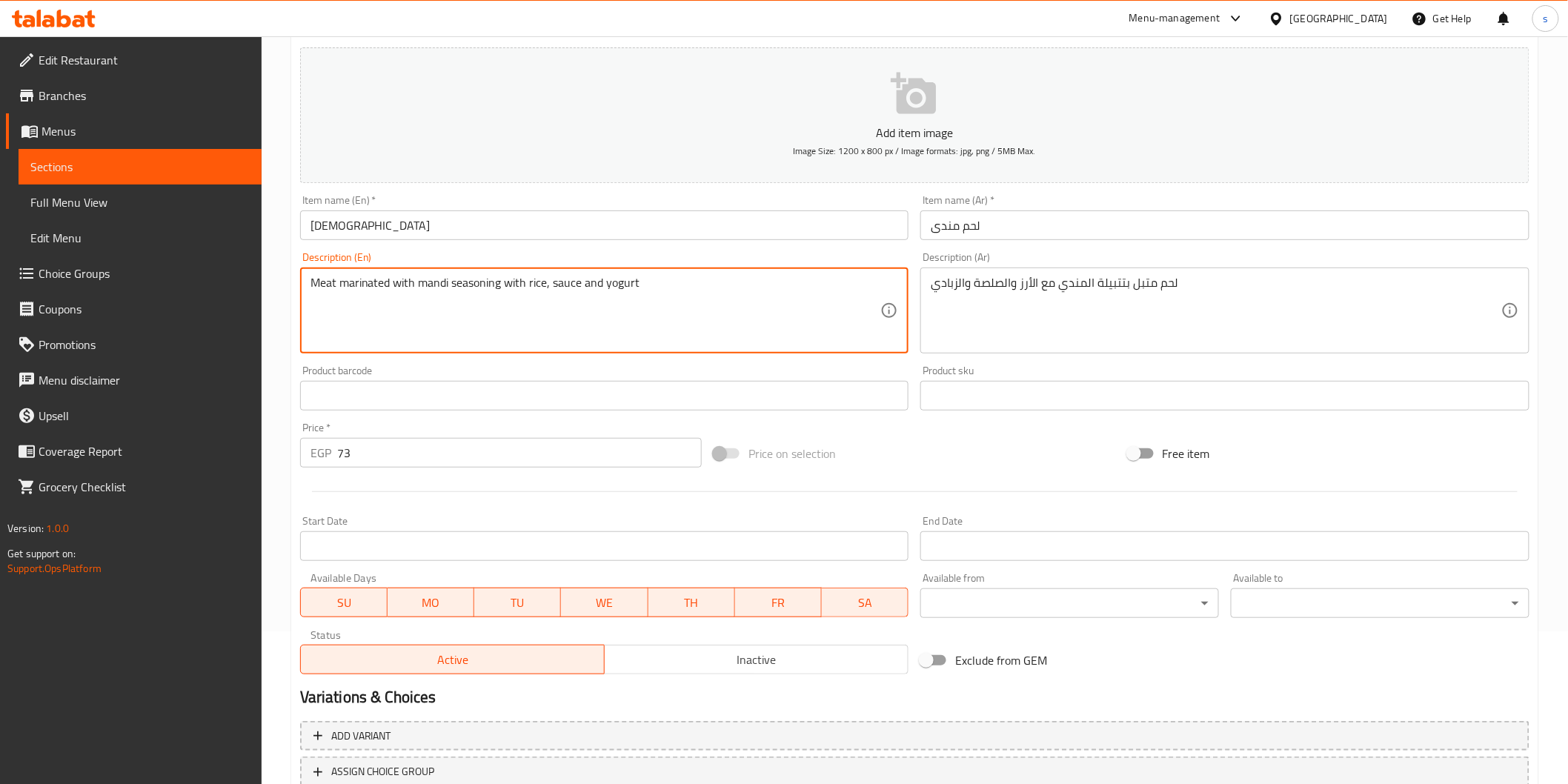
scroll to position [260, 0]
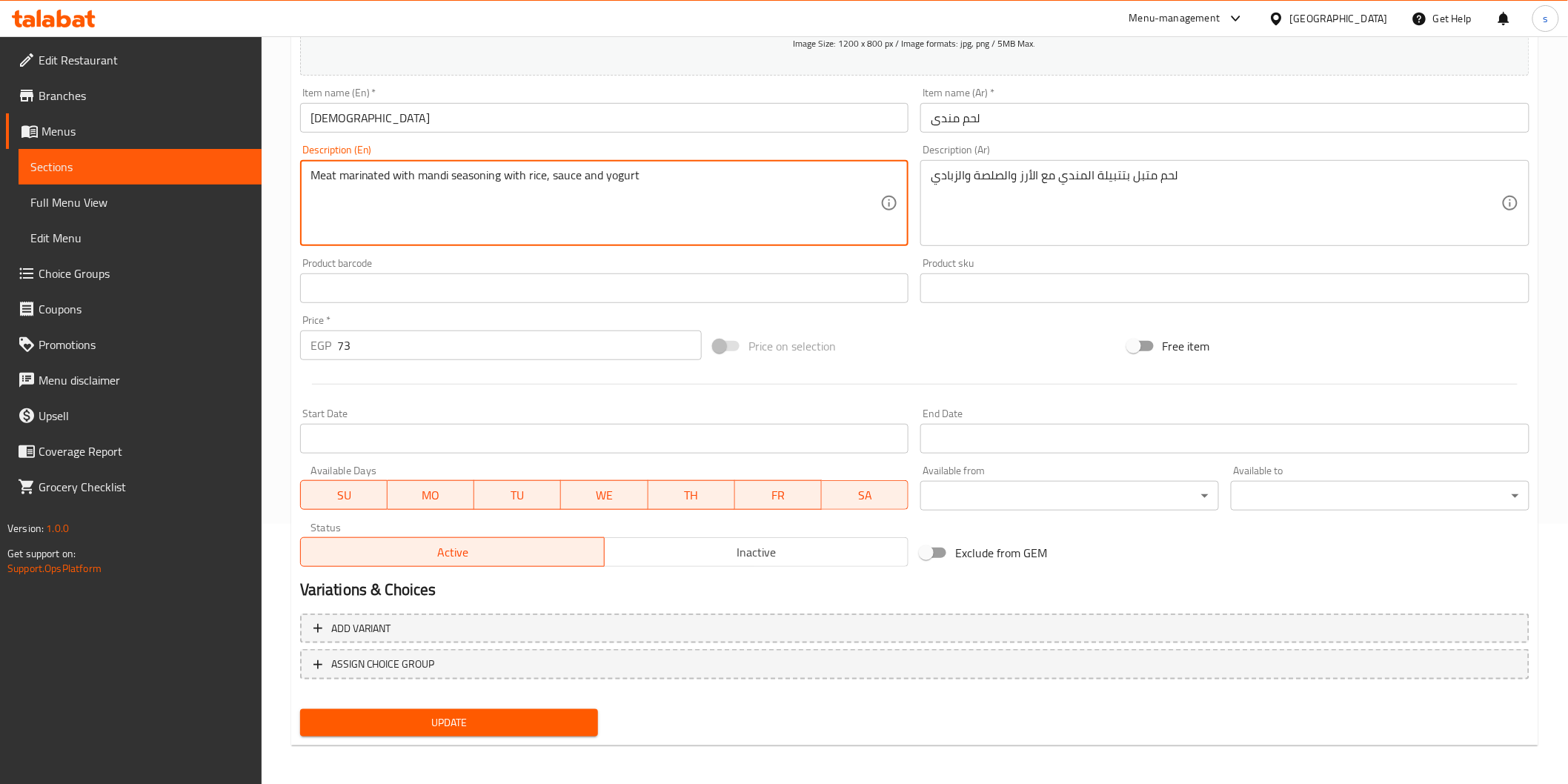
click at [394, 527] on span "Update" at bounding box center [449, 722] width 275 height 19
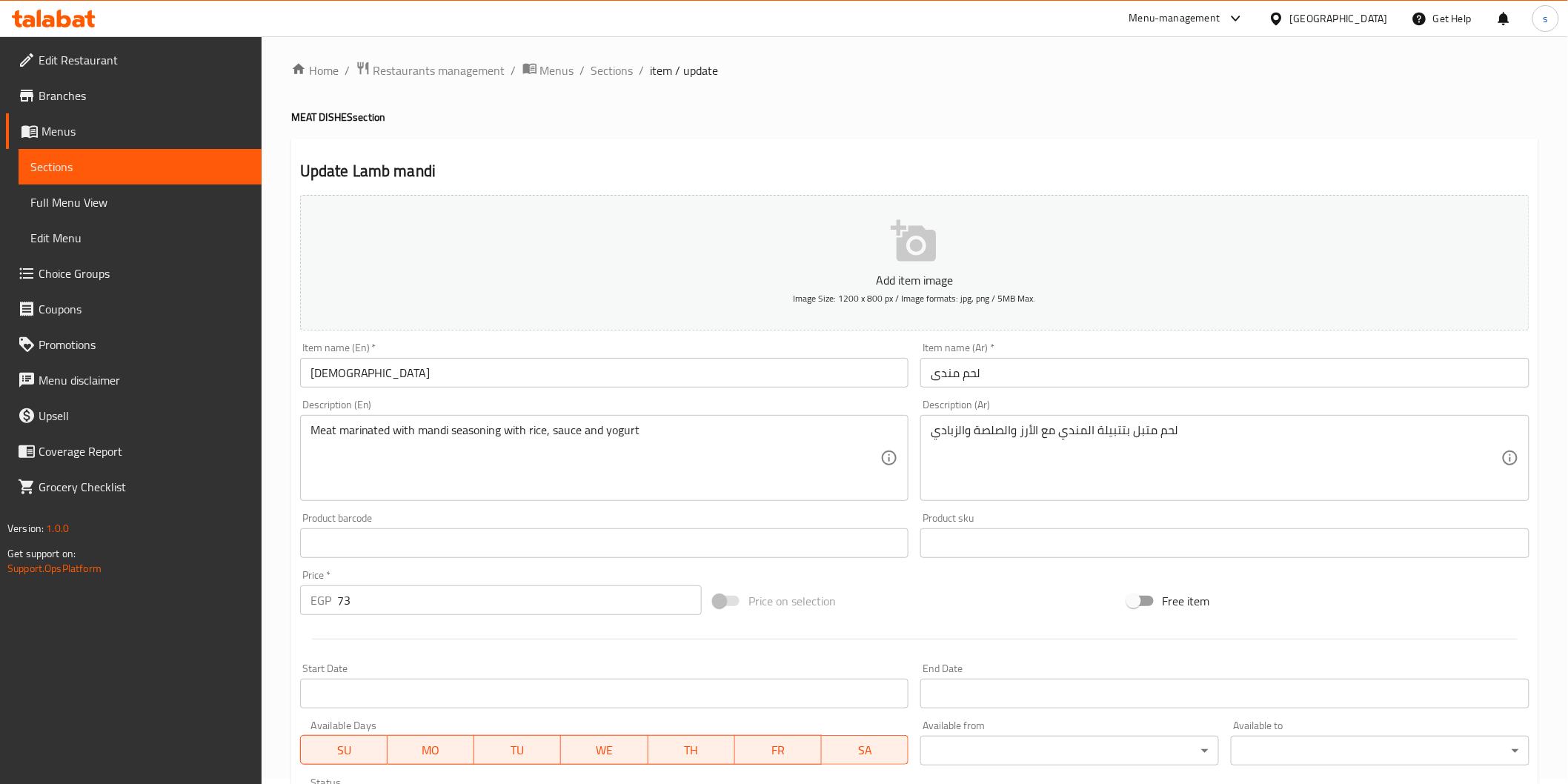
scroll to position [0, 0]
click at [631, 75] on span "Sections" at bounding box center [612, 75] width 43 height 18
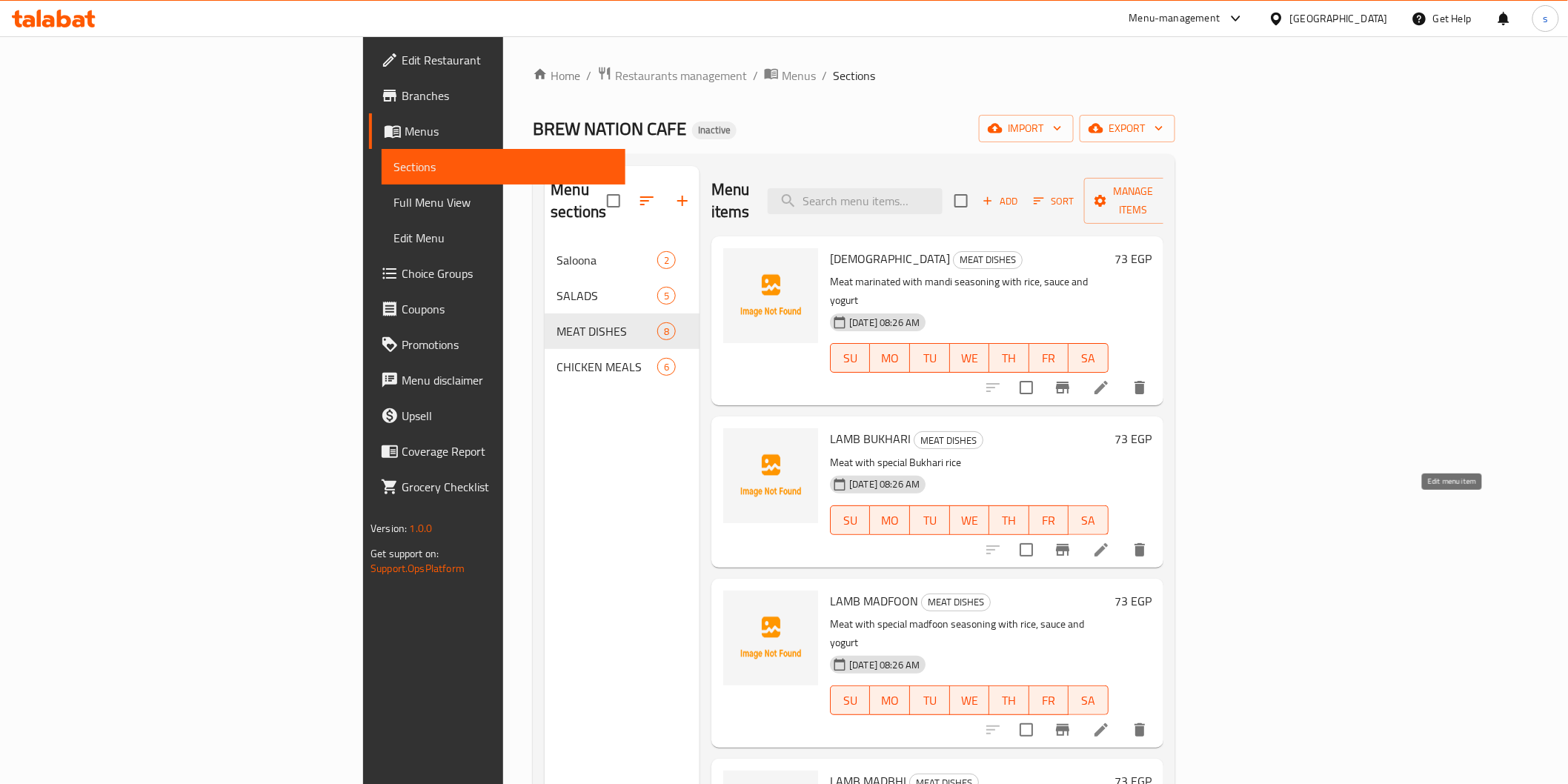
click at [842, 527] on icon at bounding box center [1101, 549] width 13 height 13
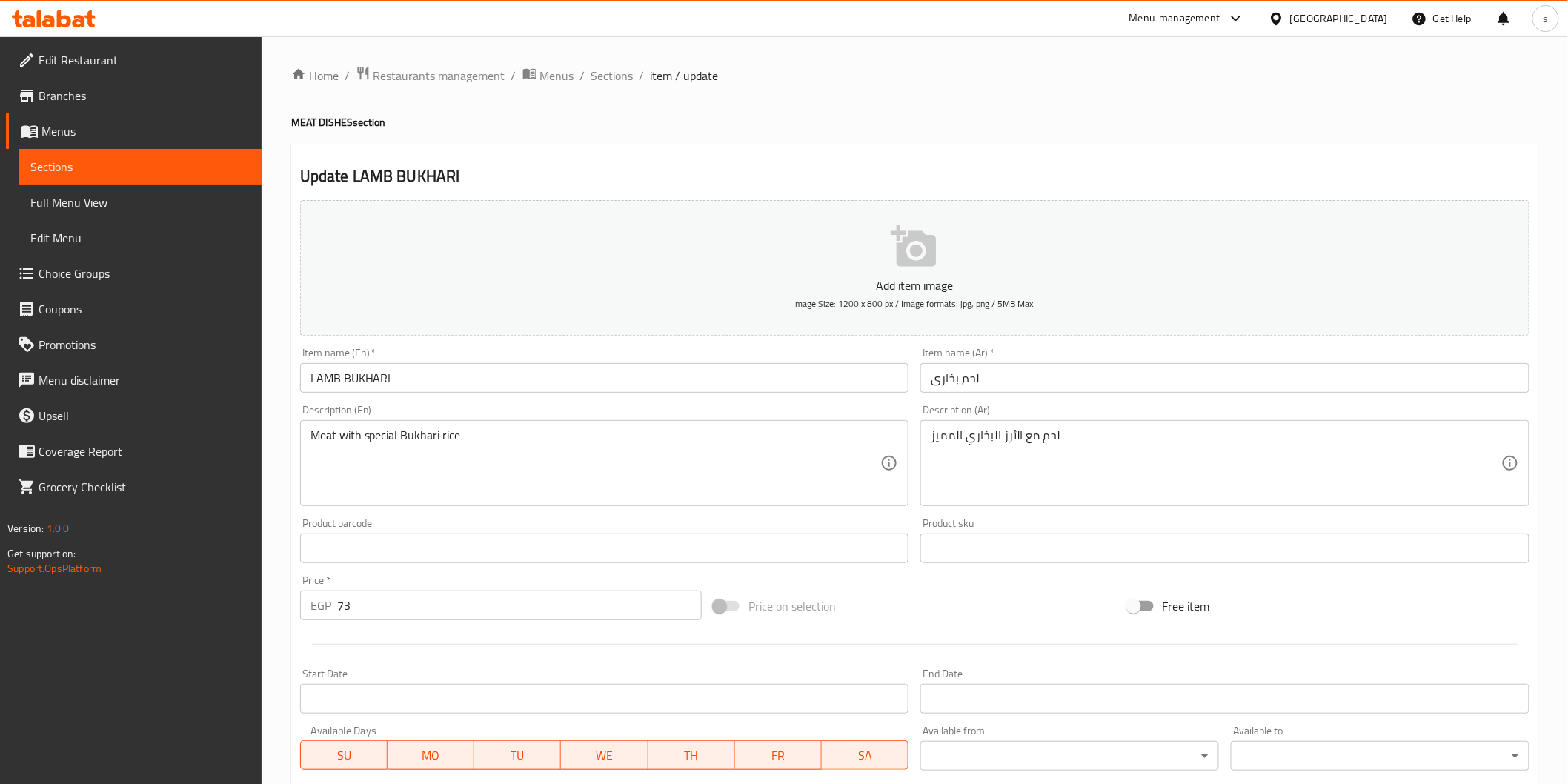
click at [663, 382] on input "LAMB BUKHARI" at bounding box center [604, 378] width 609 height 30
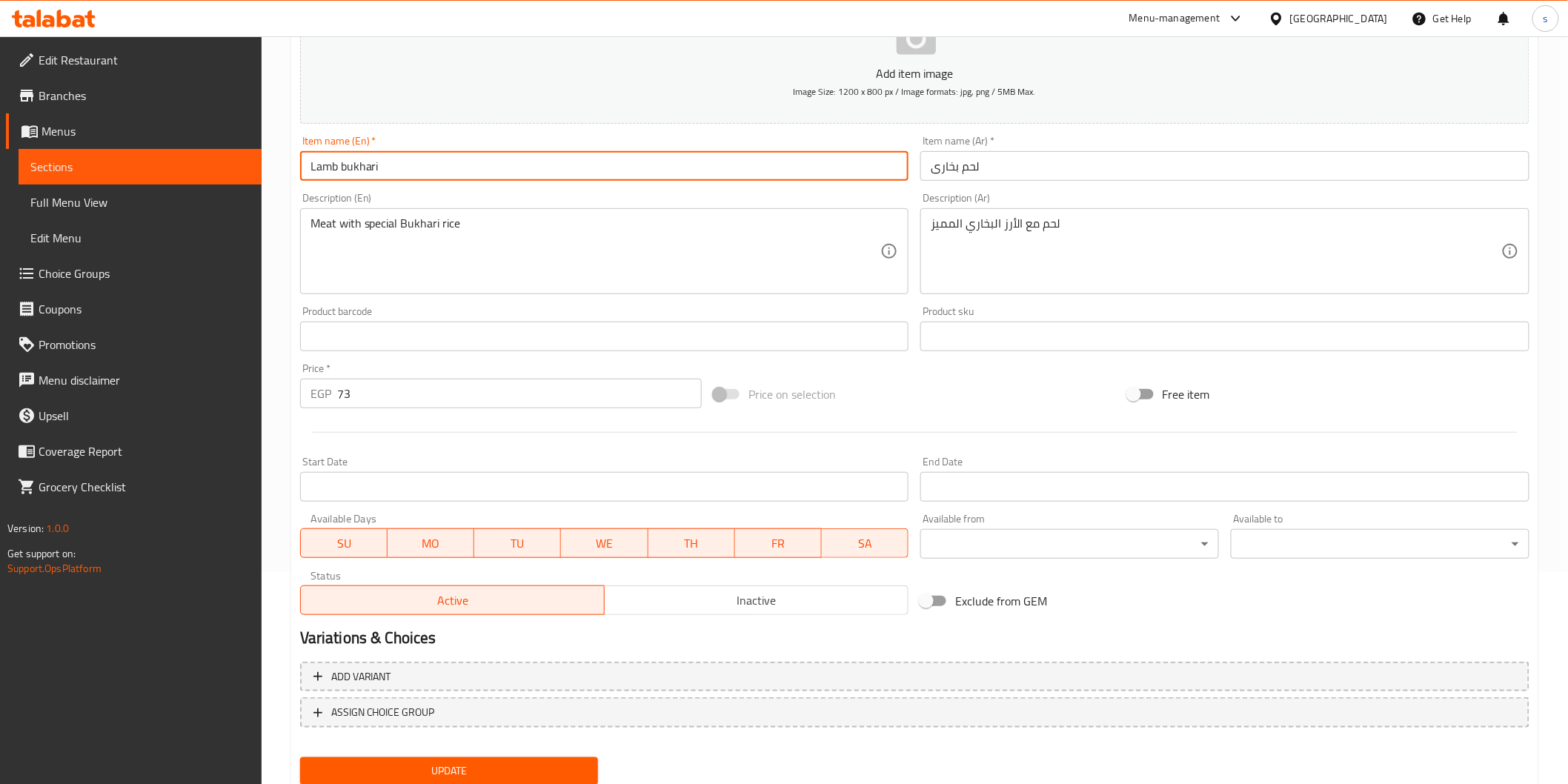
scroll to position [260, 0]
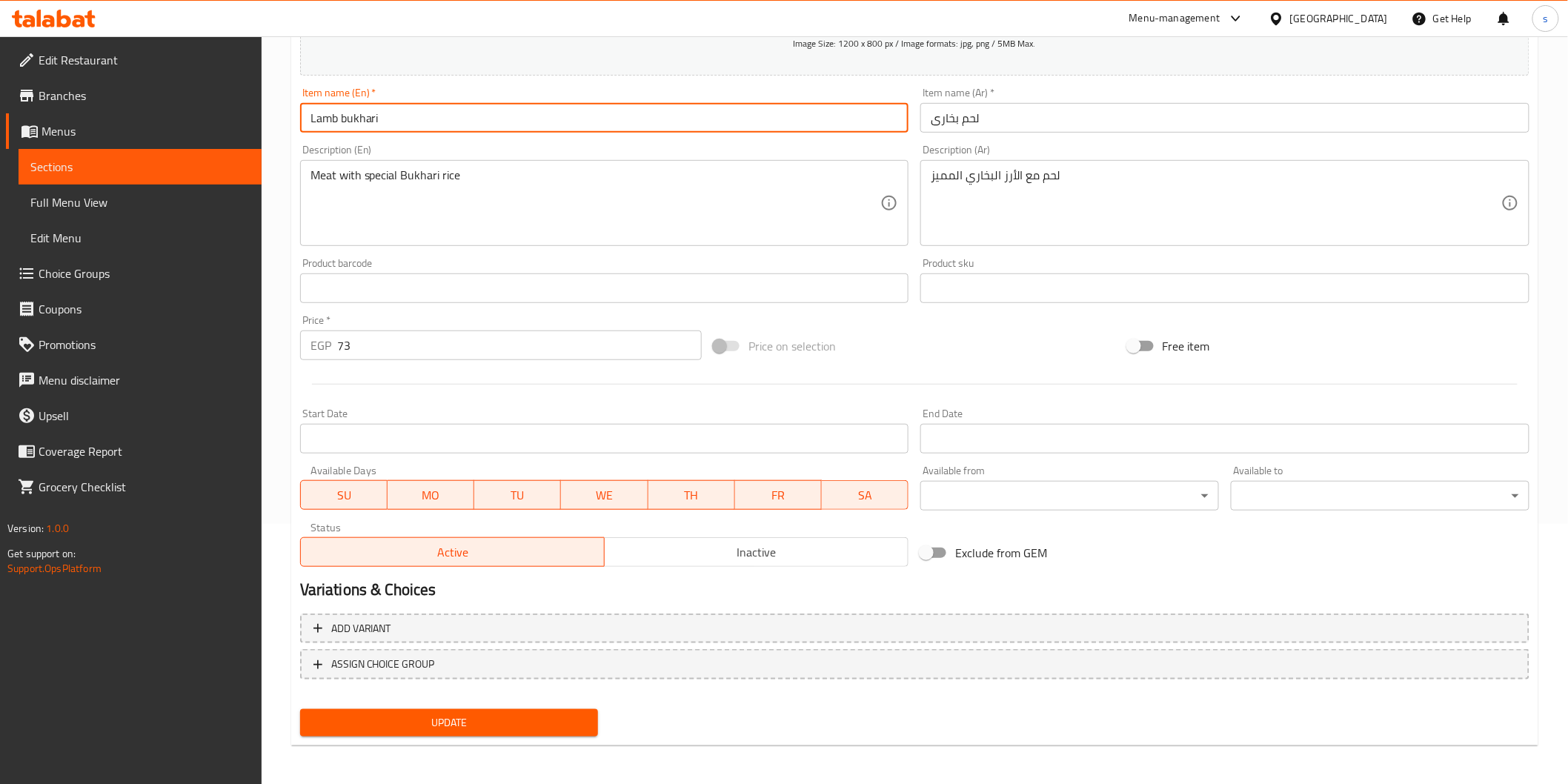
type input "Lamb bukhari"
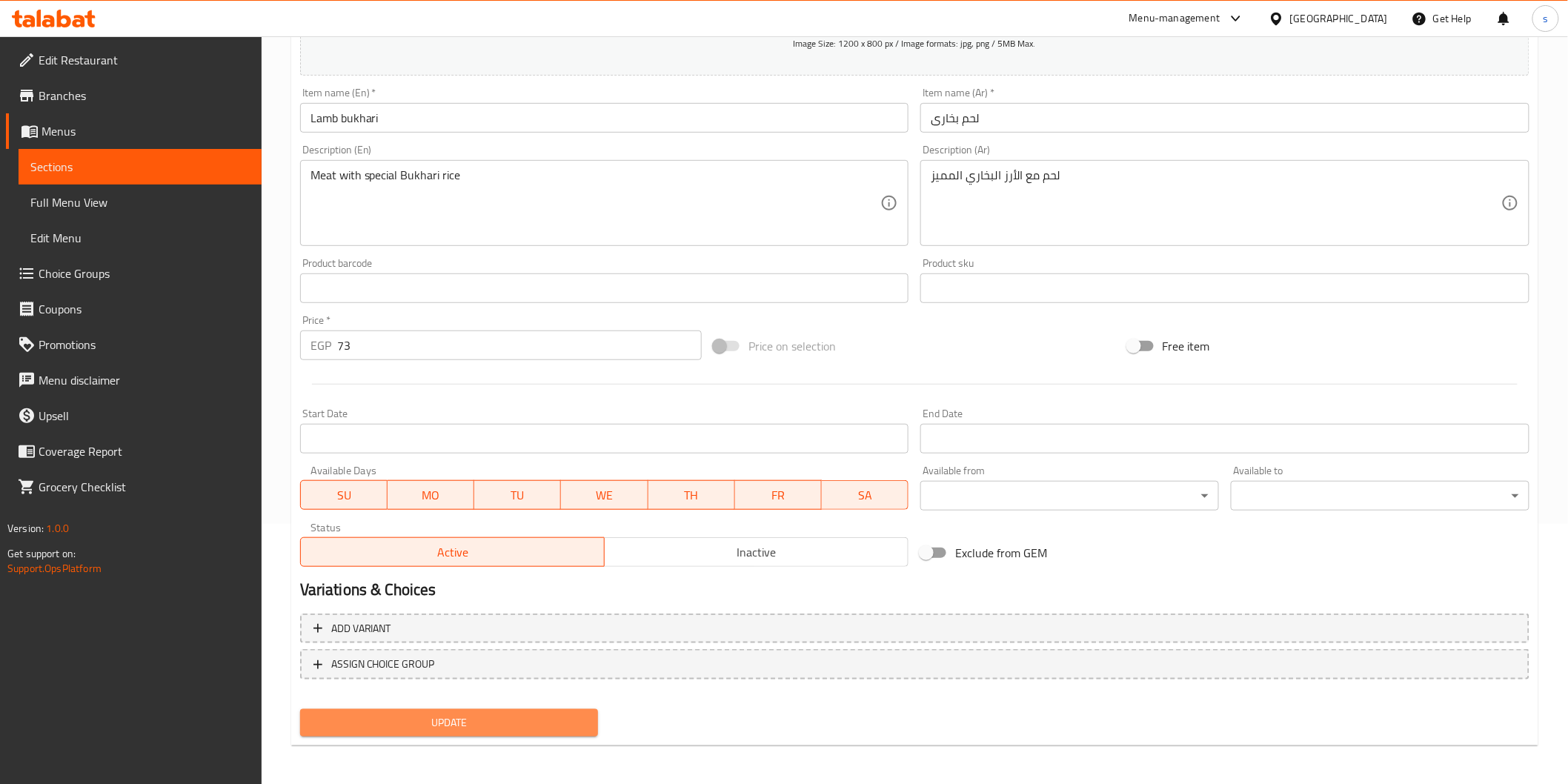
click at [410, 527] on span "Update" at bounding box center [449, 722] width 275 height 19
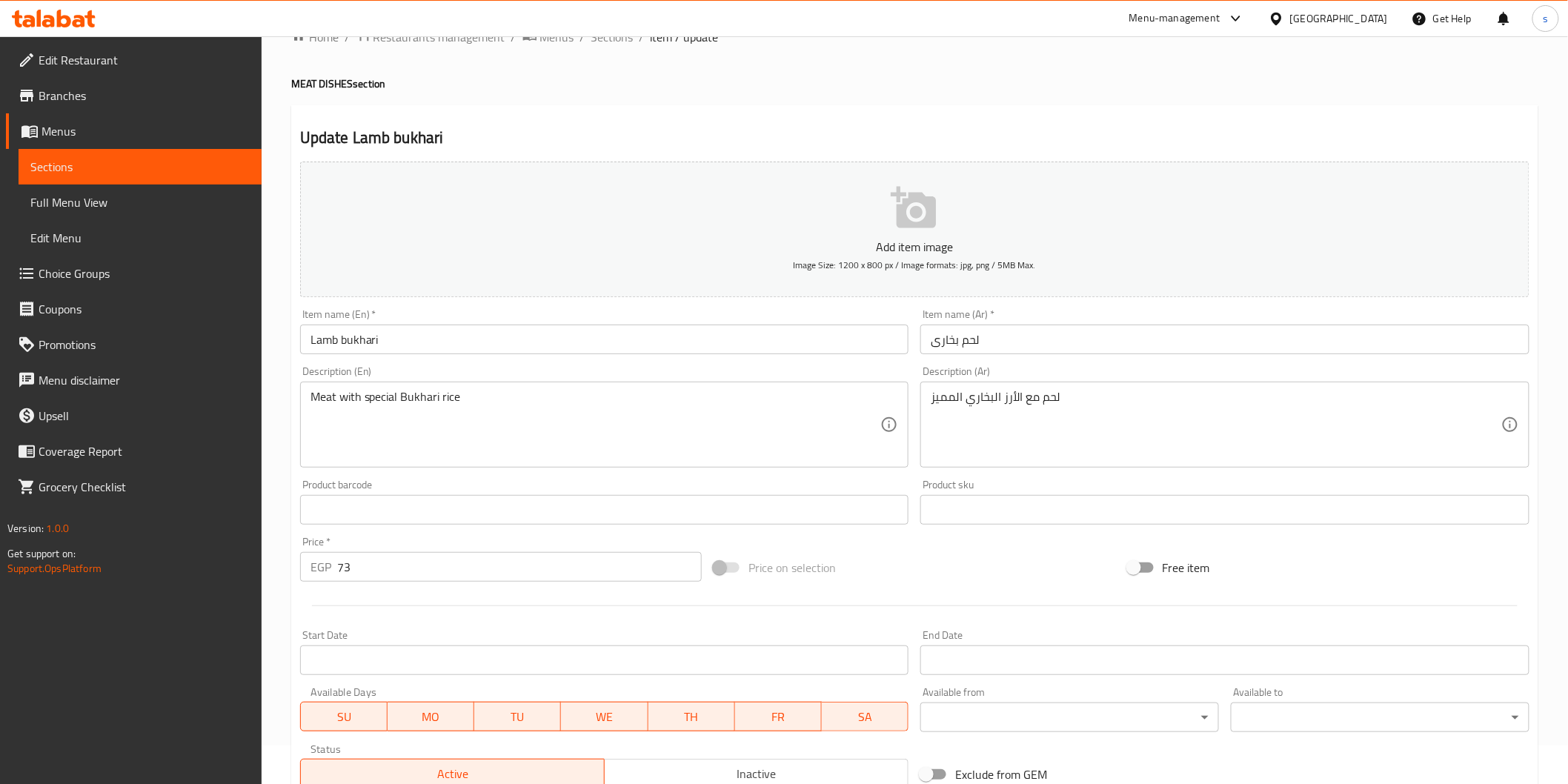
scroll to position [0, 0]
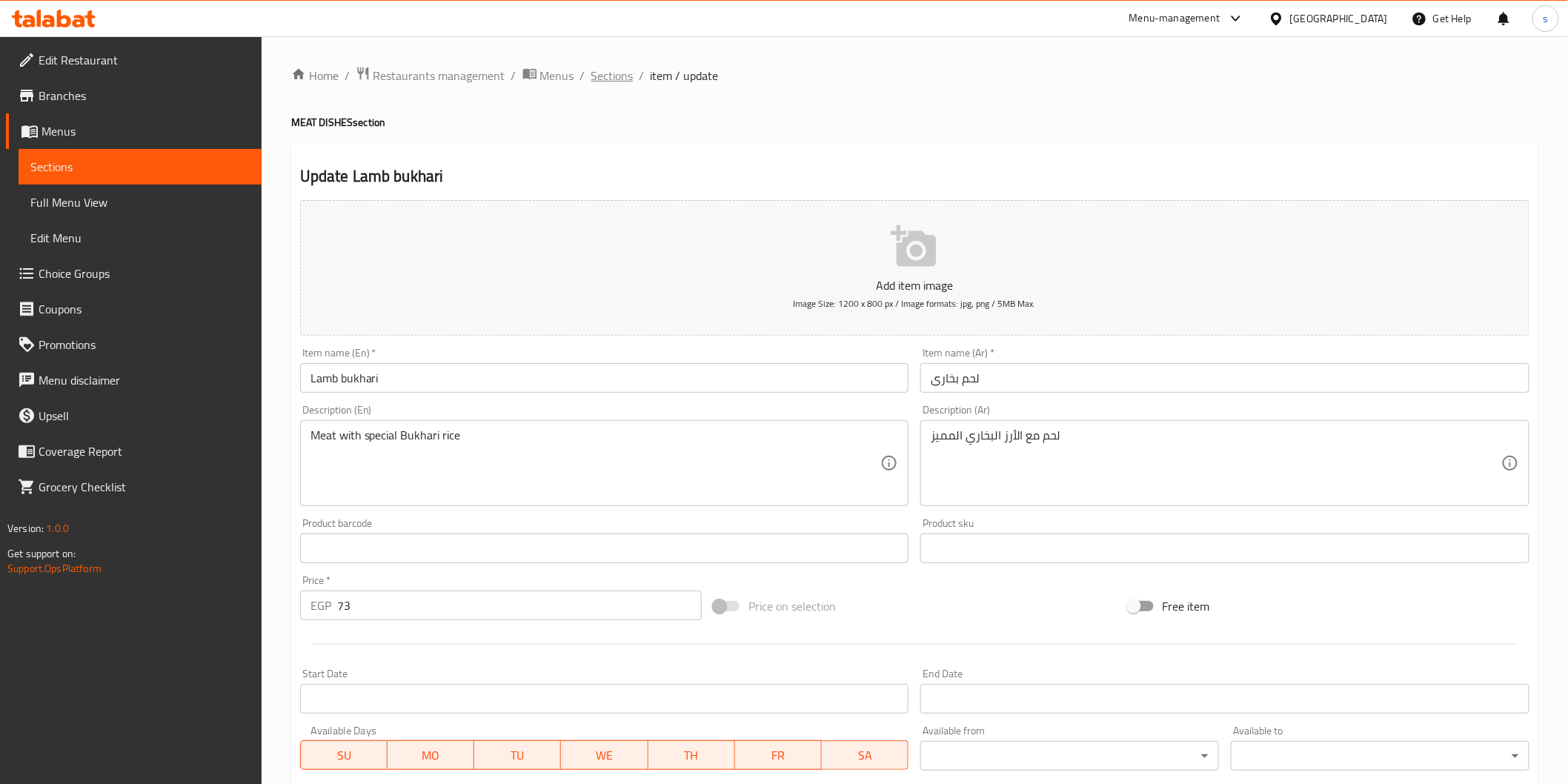
click at [613, 72] on span "Sections" at bounding box center [612, 75] width 43 height 18
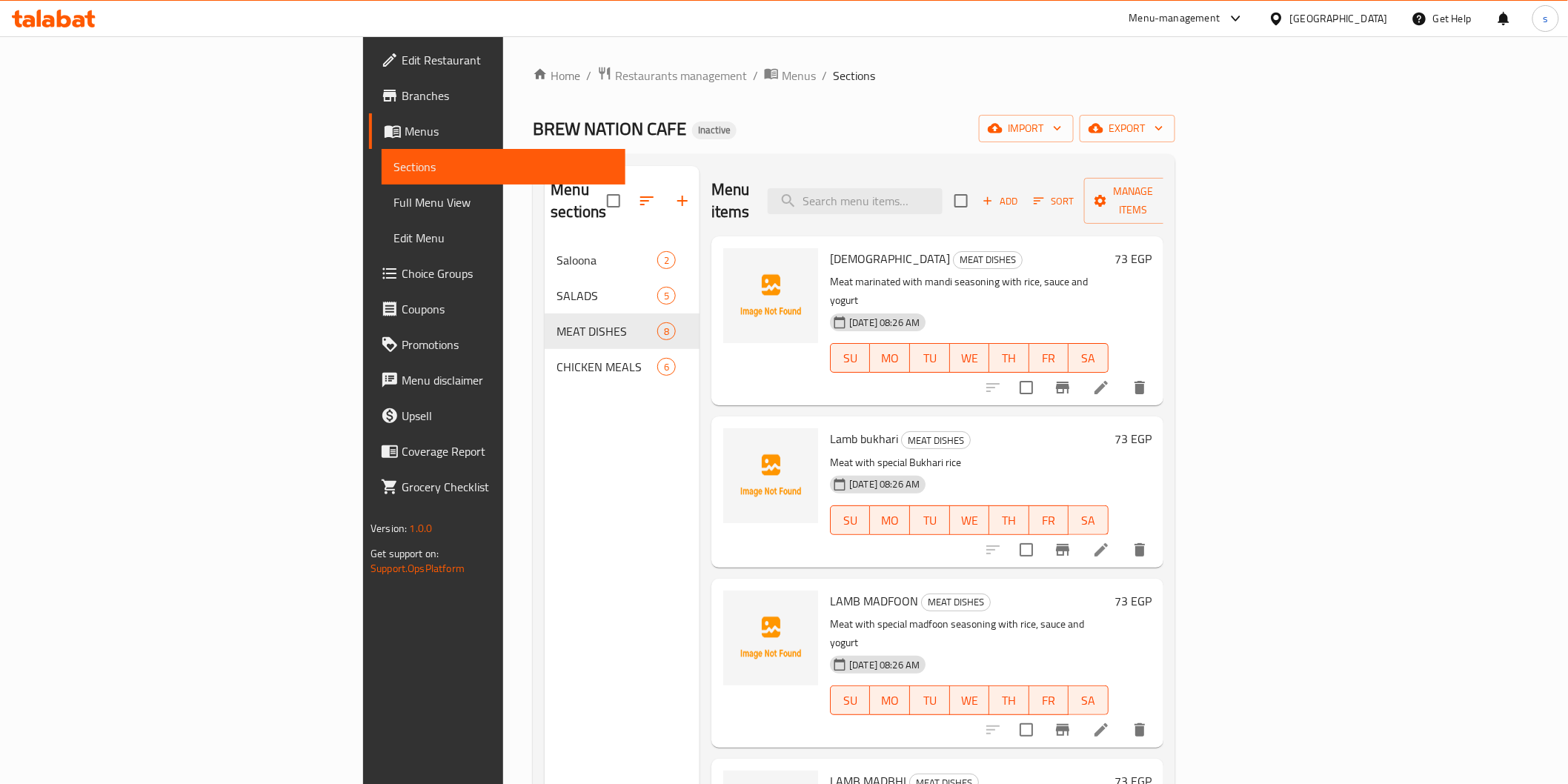
click at [842, 527] on li at bounding box center [1102, 729] width 42 height 27
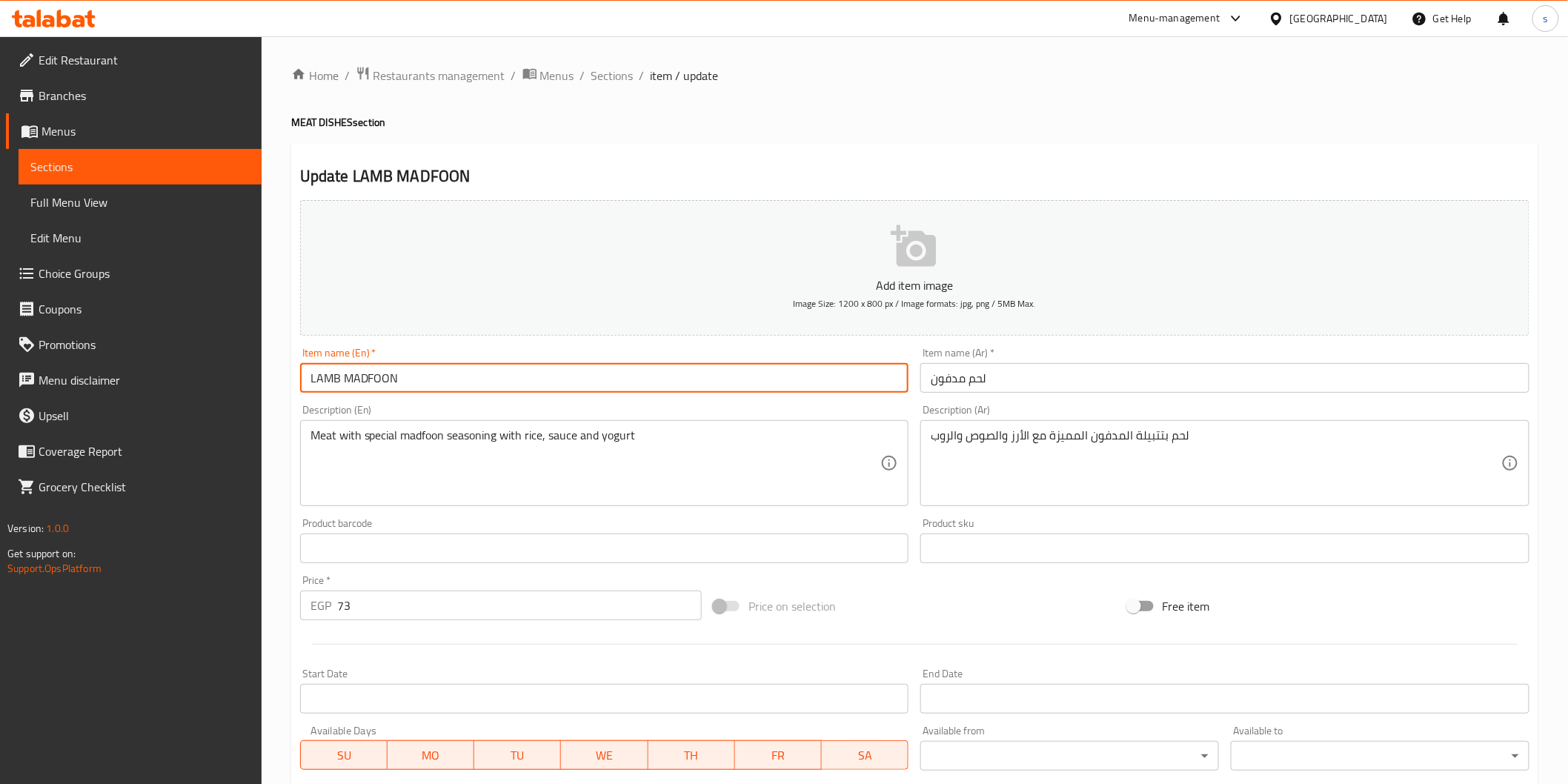
click at [527, 380] on input "LAMB MADFOON" at bounding box center [604, 378] width 609 height 30
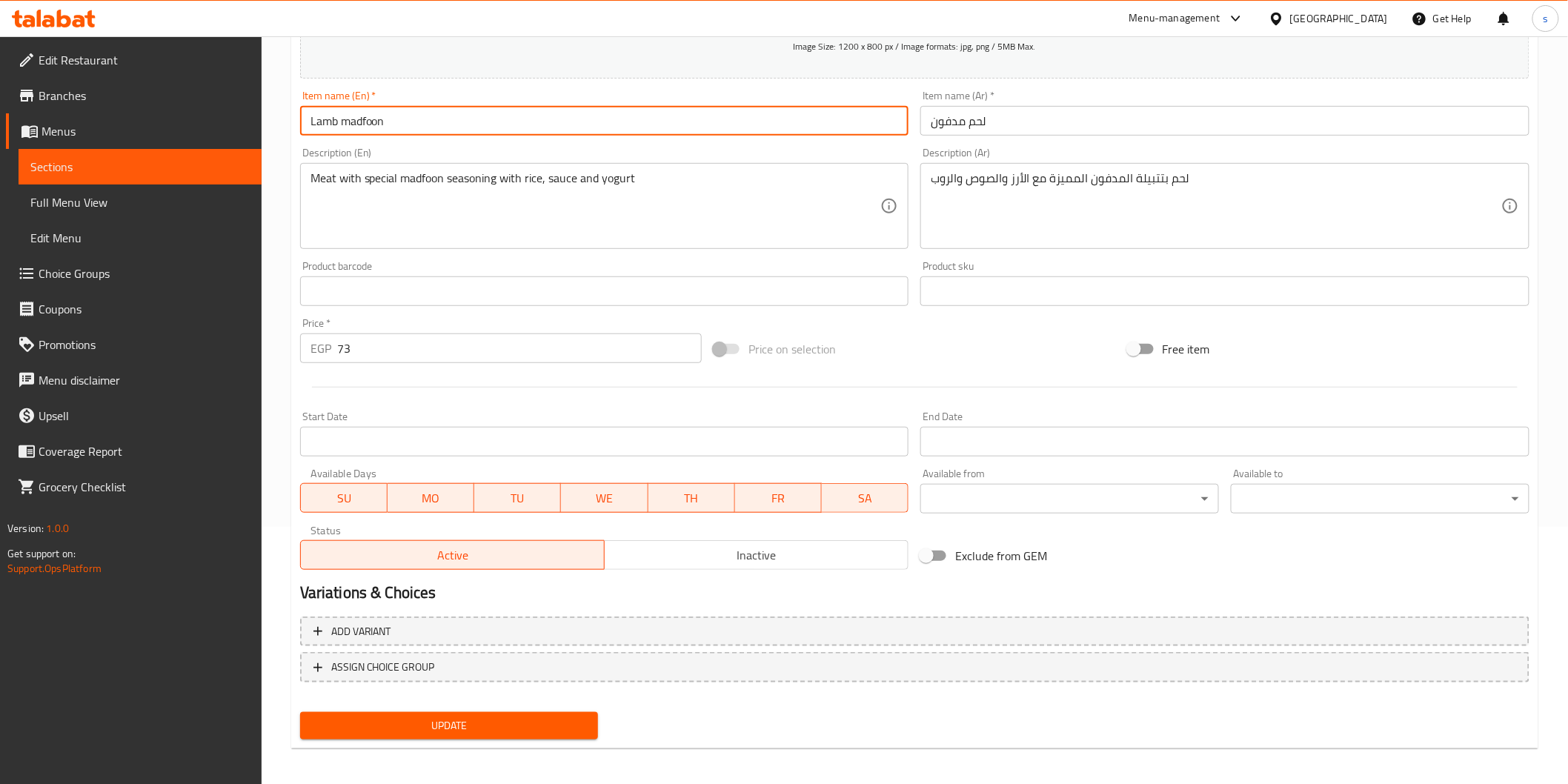
scroll to position [260, 0]
type input "Lamb madfoon"
click at [370, 527] on span "Update" at bounding box center [449, 722] width 275 height 19
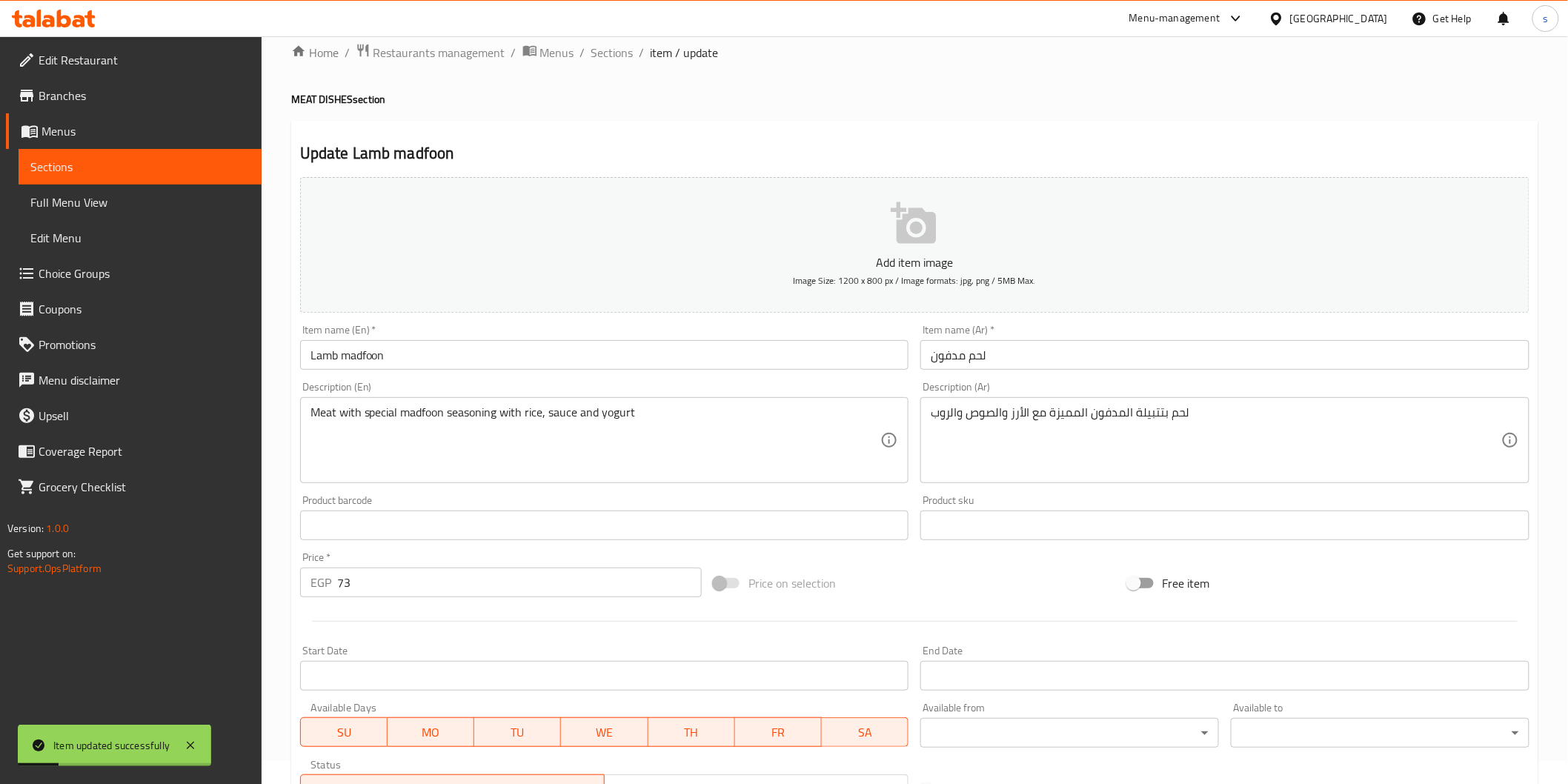
scroll to position [0, 0]
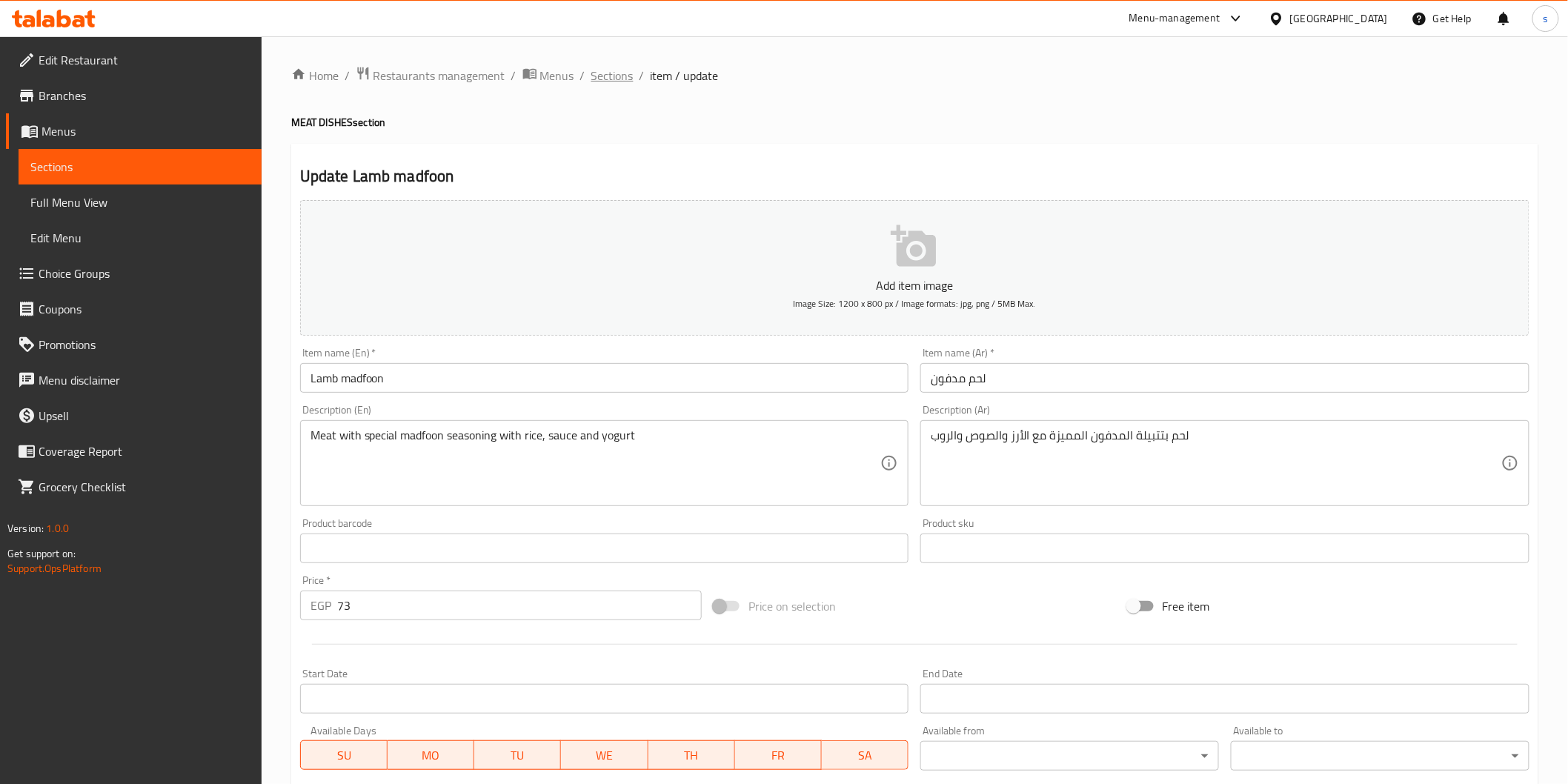
click at [595, 72] on span "Sections" at bounding box center [612, 75] width 43 height 18
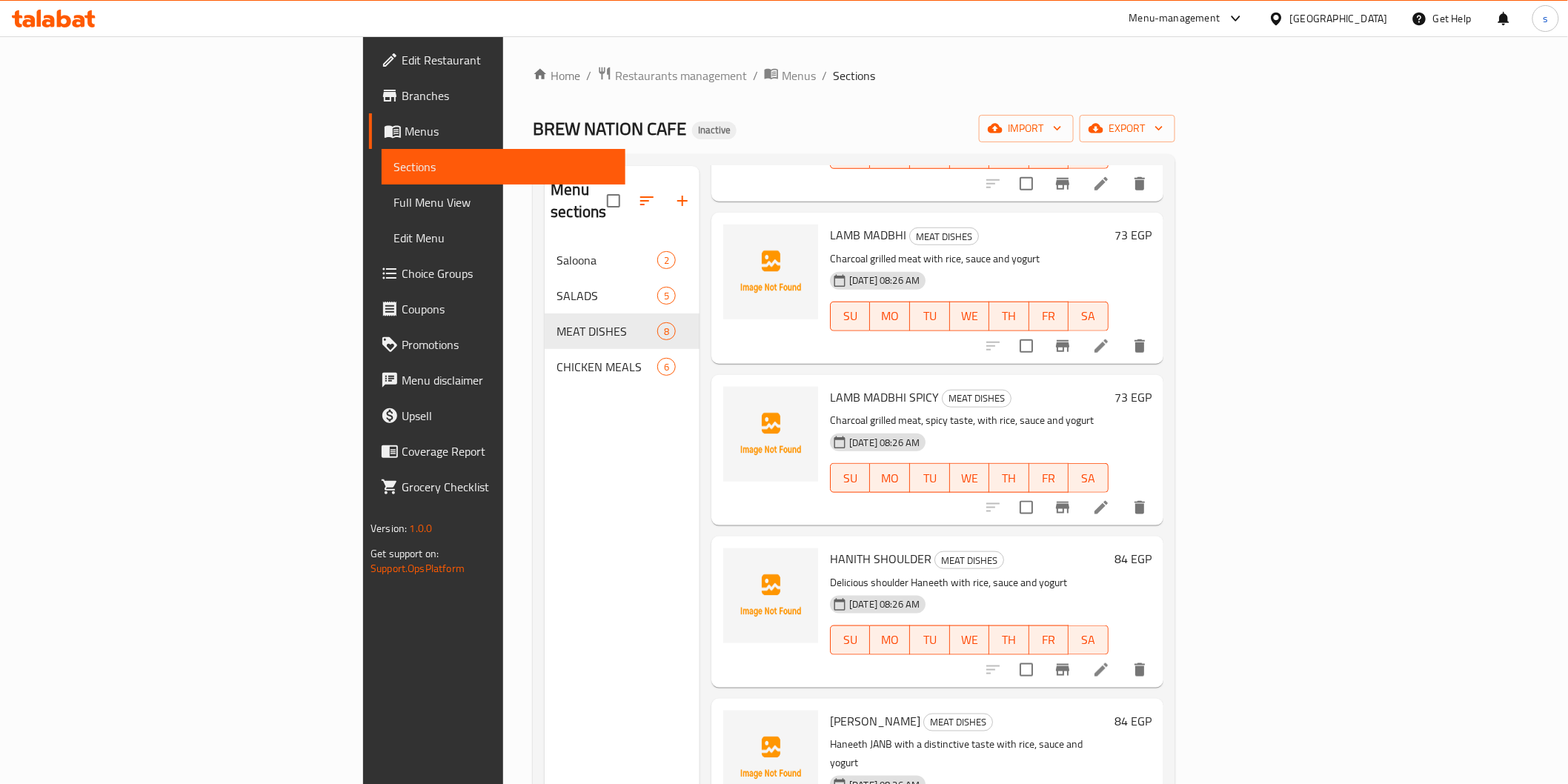
scroll to position [382, 0]
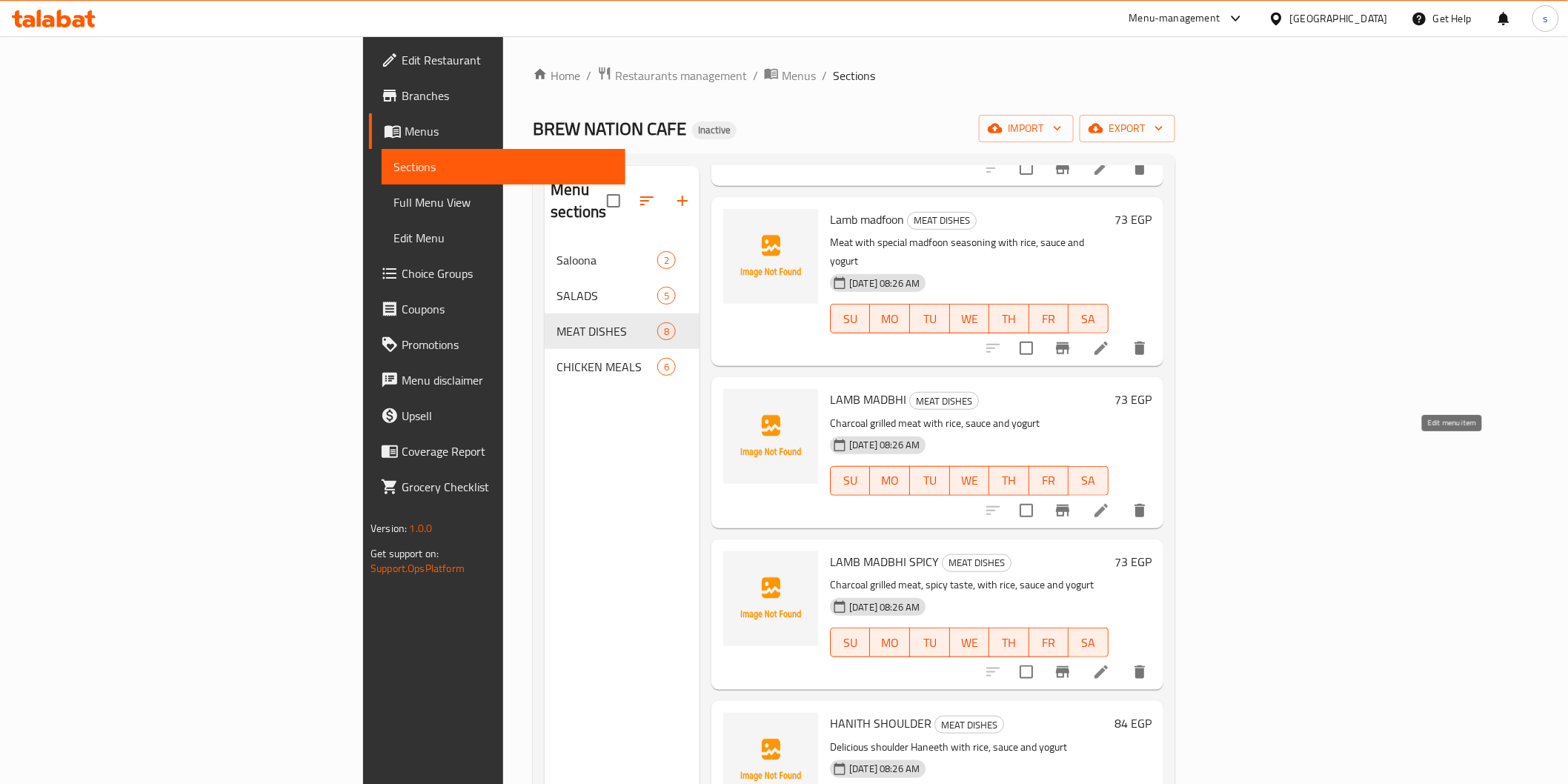
click at [842, 502] on icon at bounding box center [1102, 511] width 18 height 18
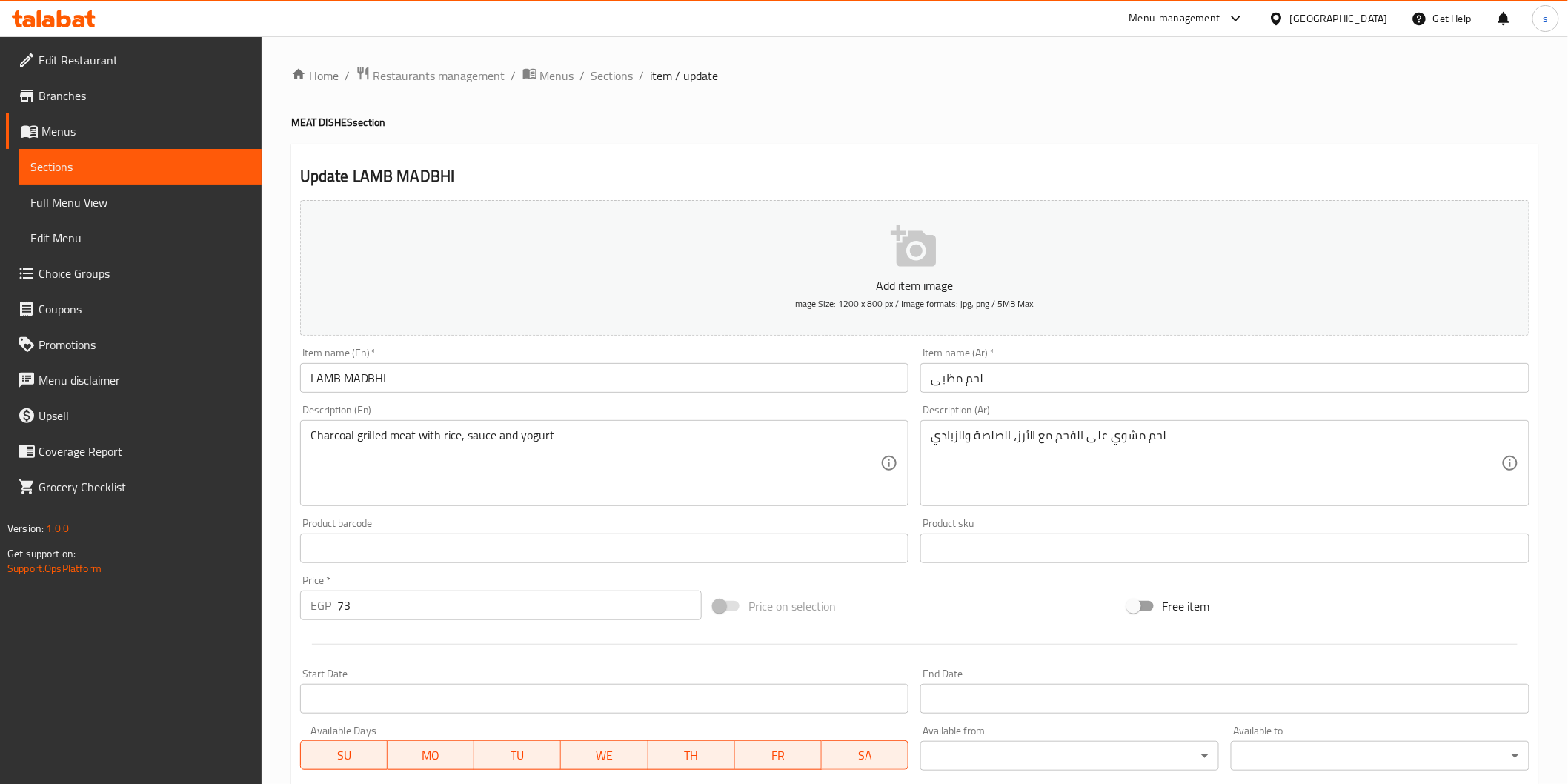
click at [591, 380] on input "LAMB MADBHI" at bounding box center [604, 378] width 609 height 30
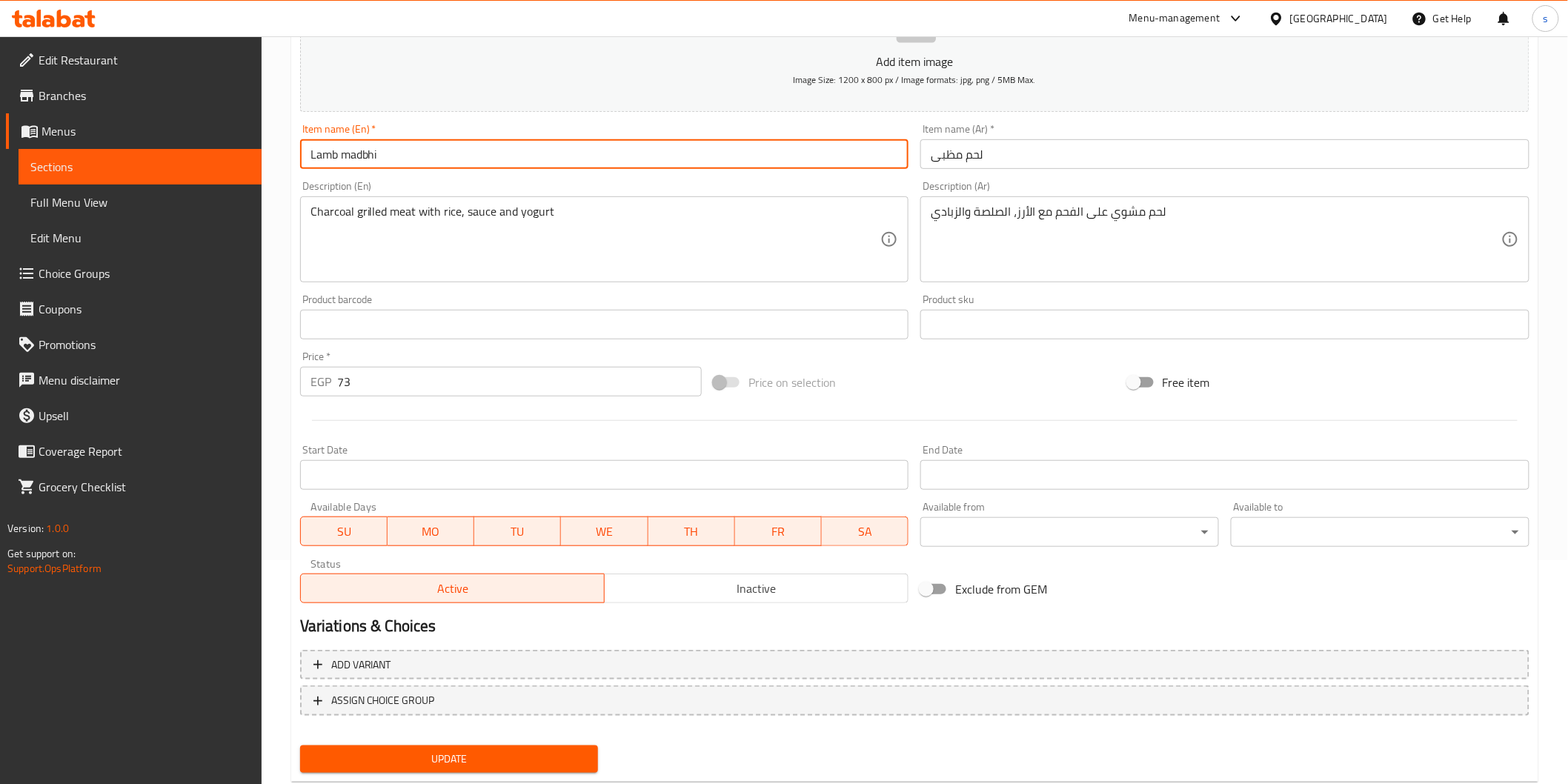
scroll to position [260, 0]
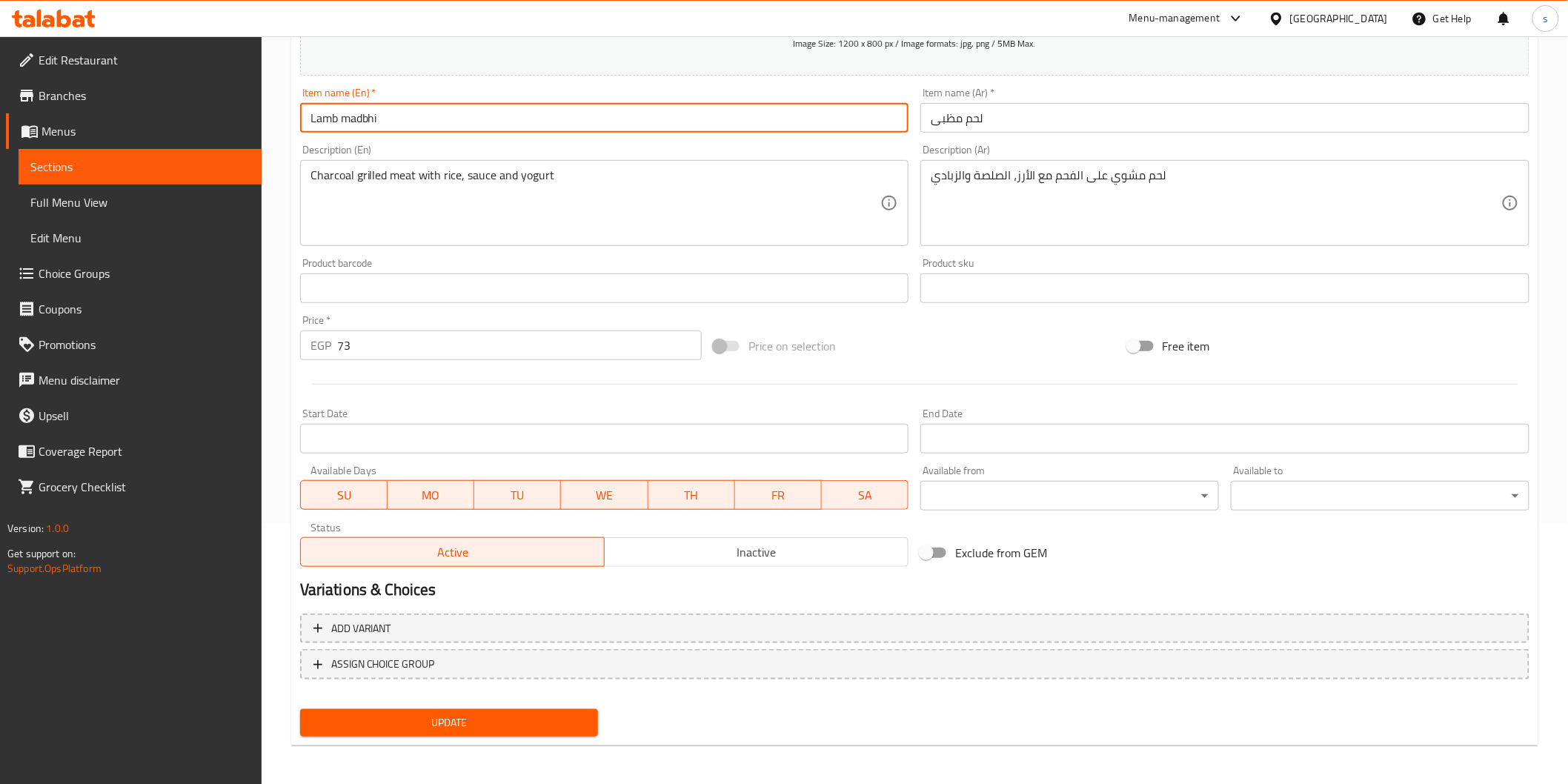
type input "Lamb madbhi"
click at [479, 527] on span "Update" at bounding box center [449, 722] width 275 height 19
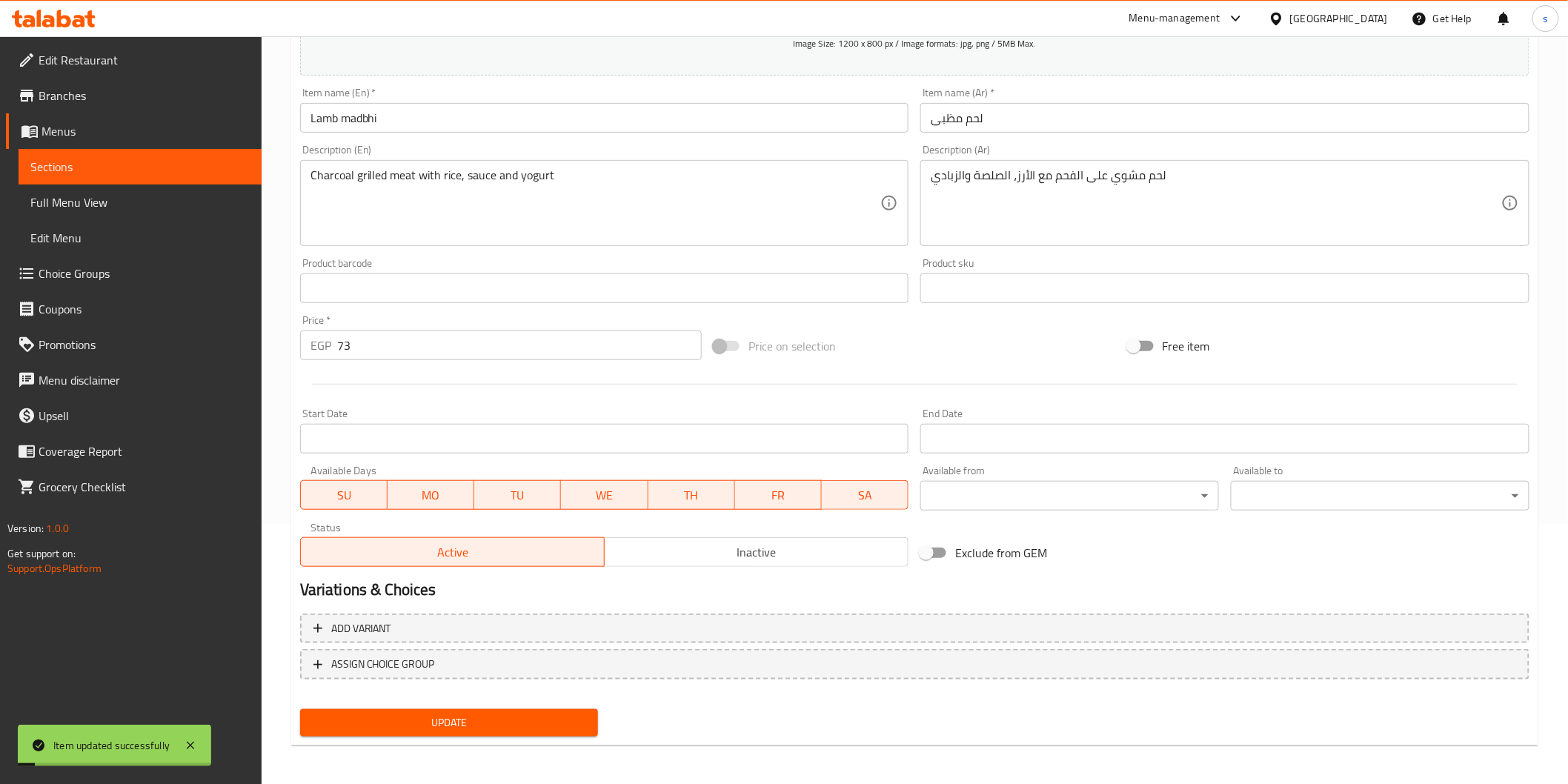
scroll to position [0, 0]
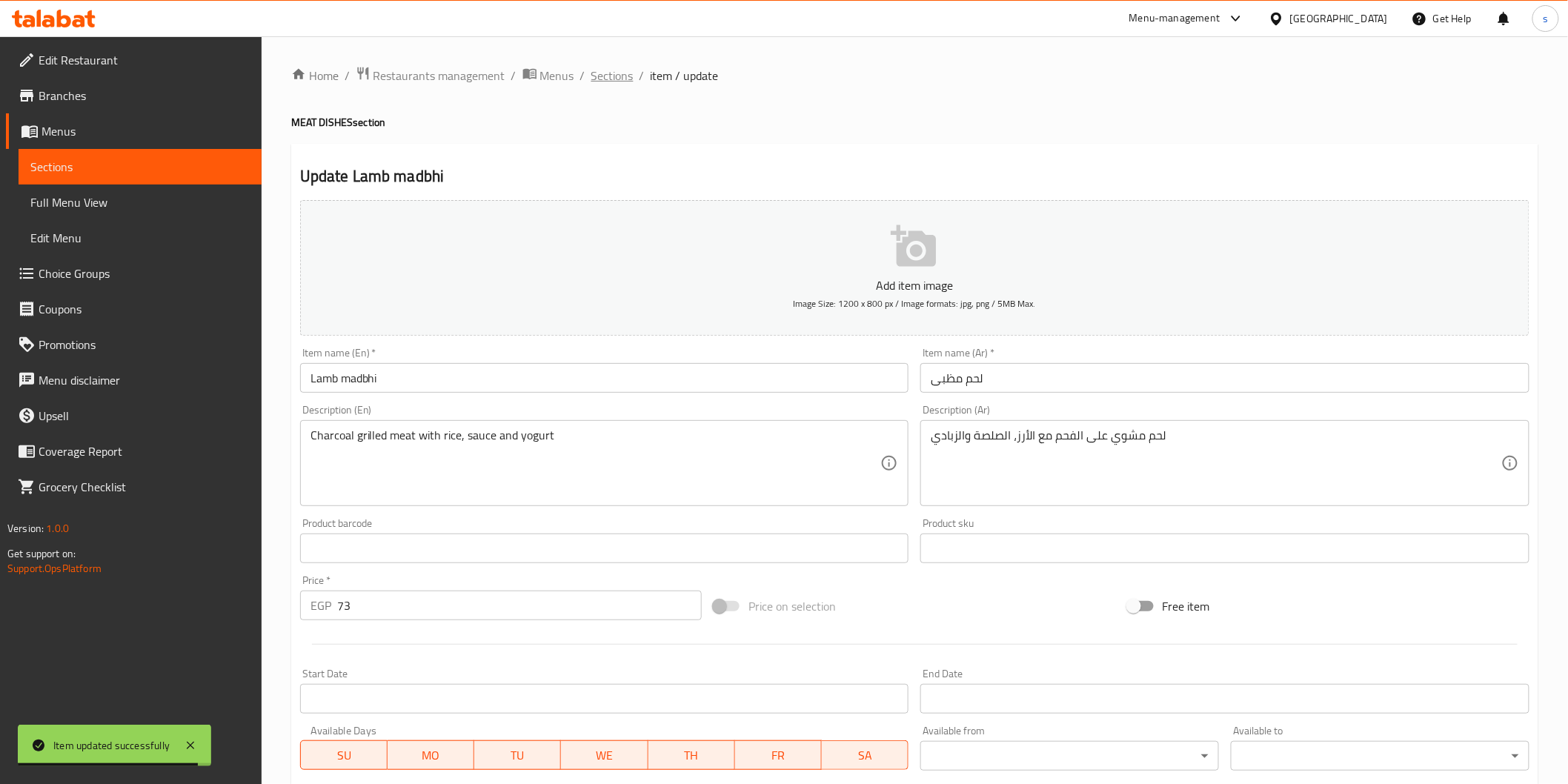
click at [604, 72] on span "Sections" at bounding box center [612, 75] width 43 height 18
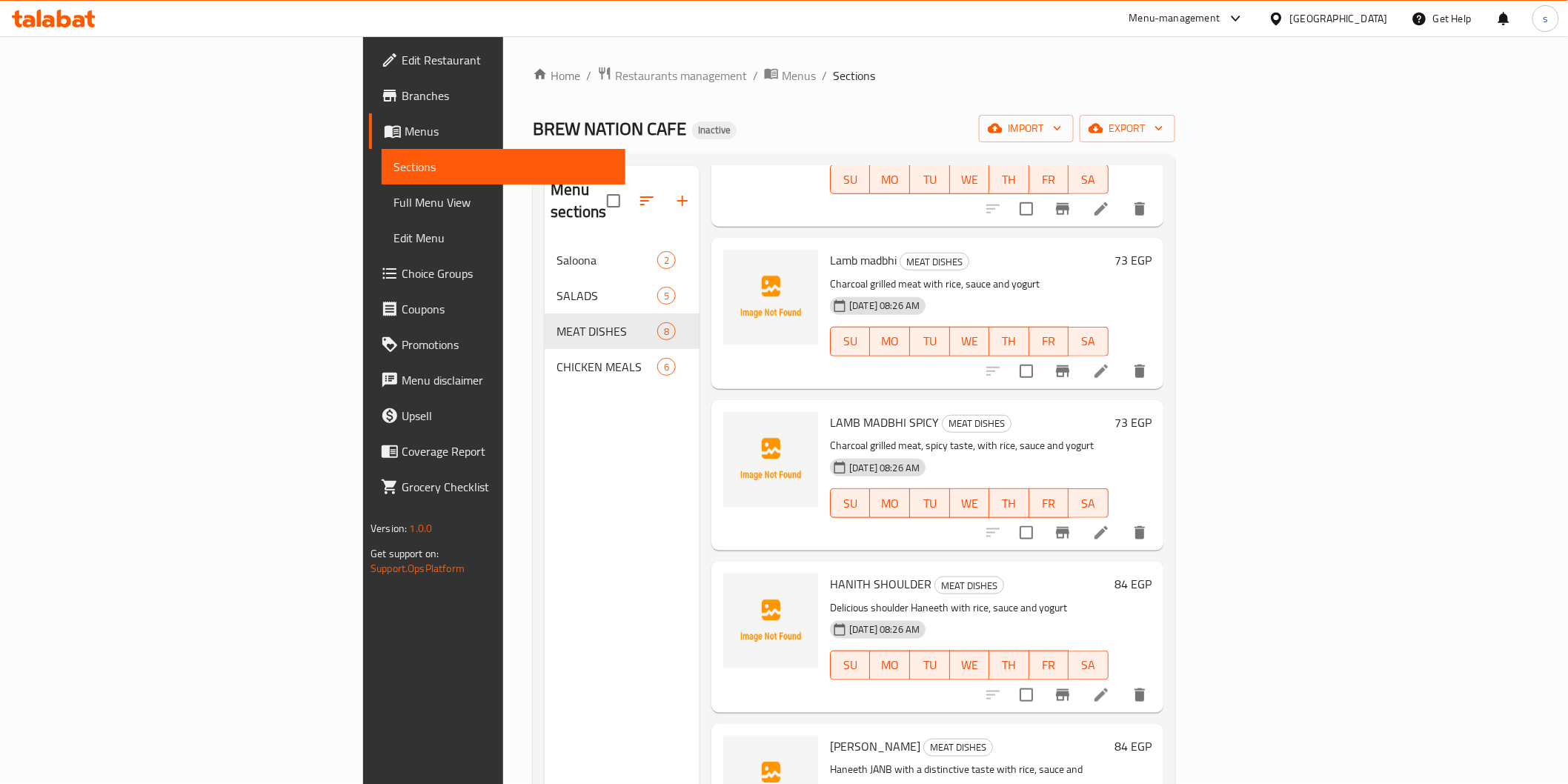
scroll to position [546, 0]
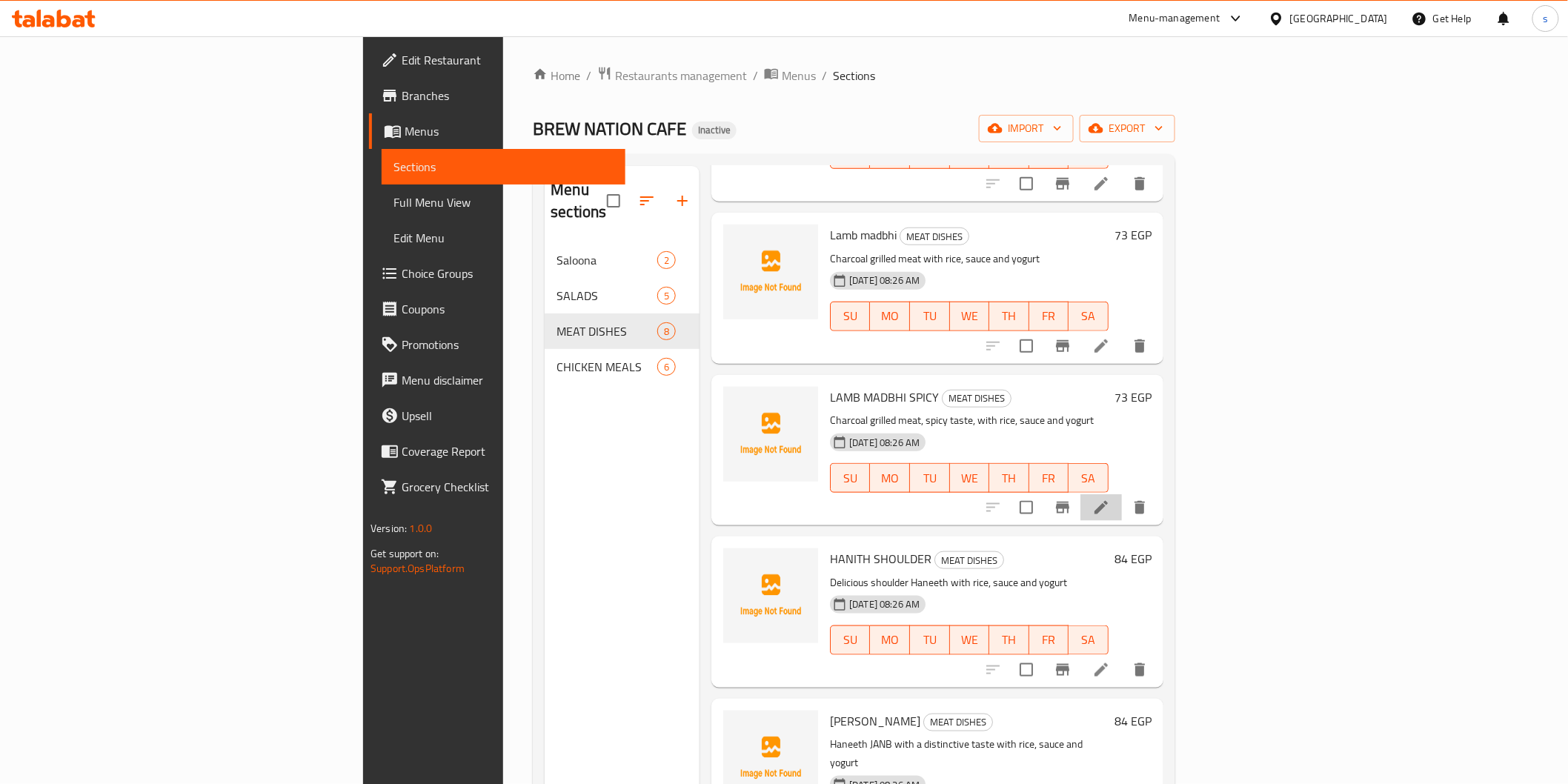
click at [842, 494] on li at bounding box center [1102, 507] width 42 height 27
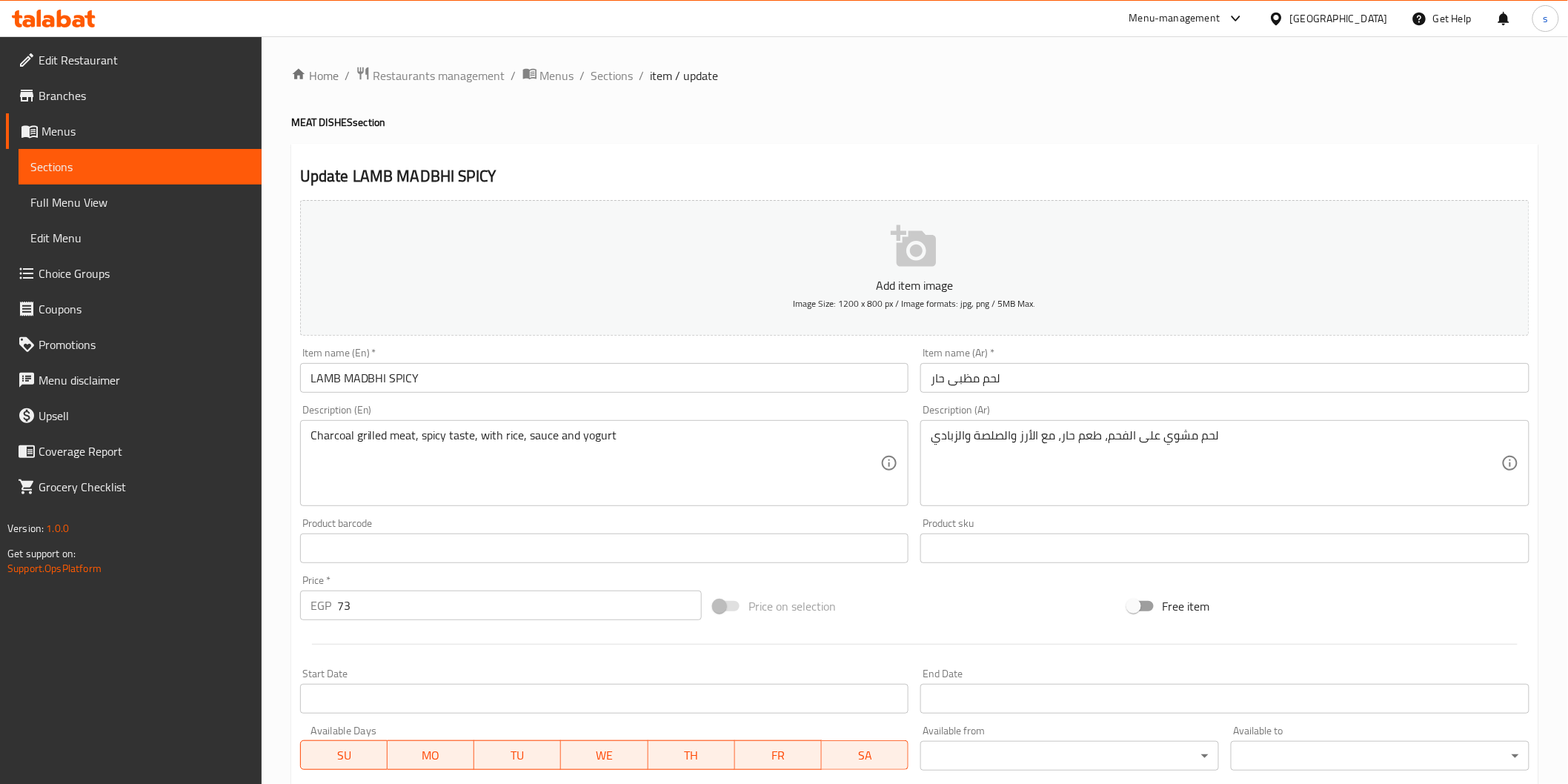
click at [580, 374] on input "LAMB MADBHI SPICY" at bounding box center [604, 378] width 609 height 30
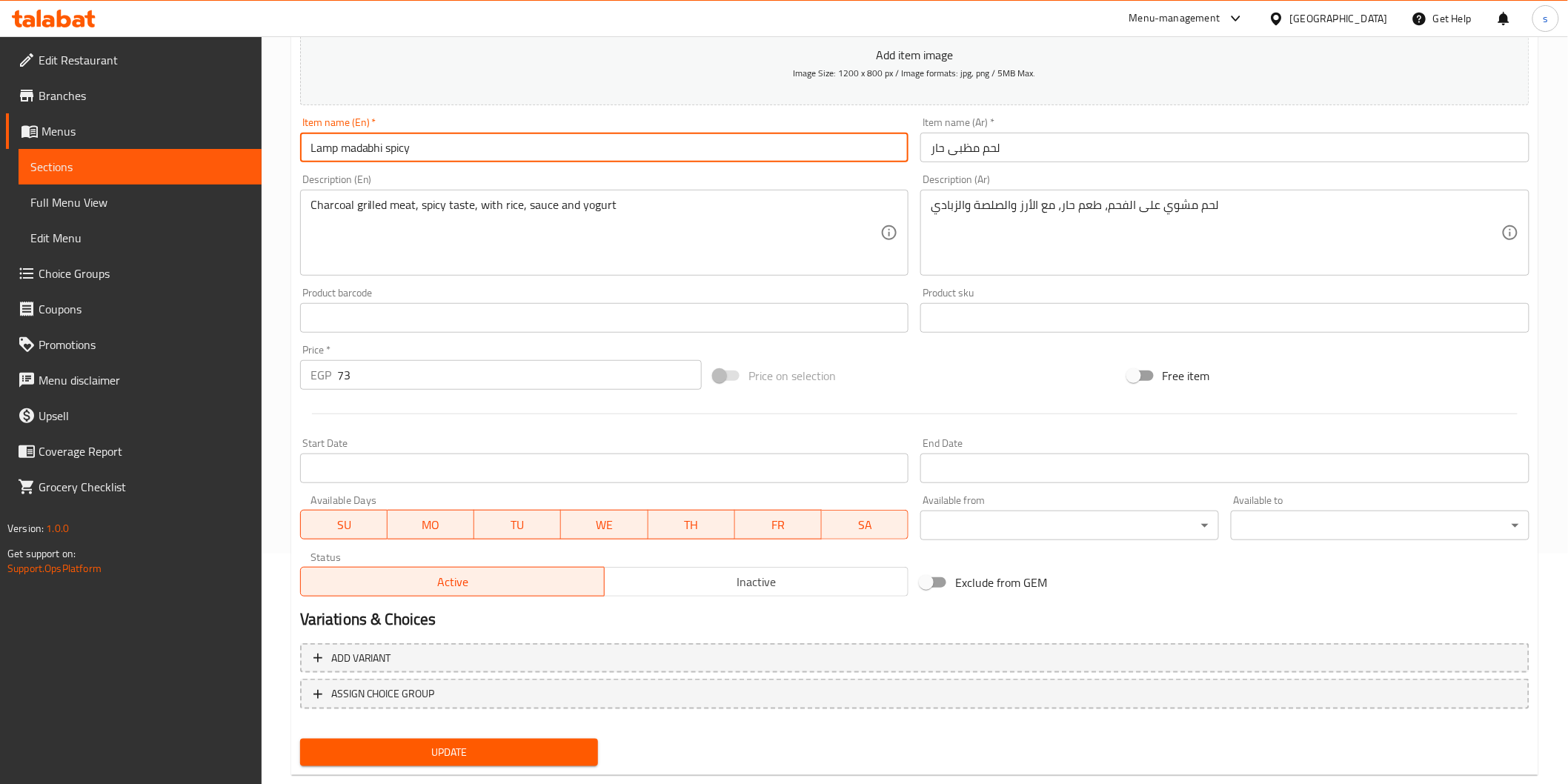
scroll to position [260, 0]
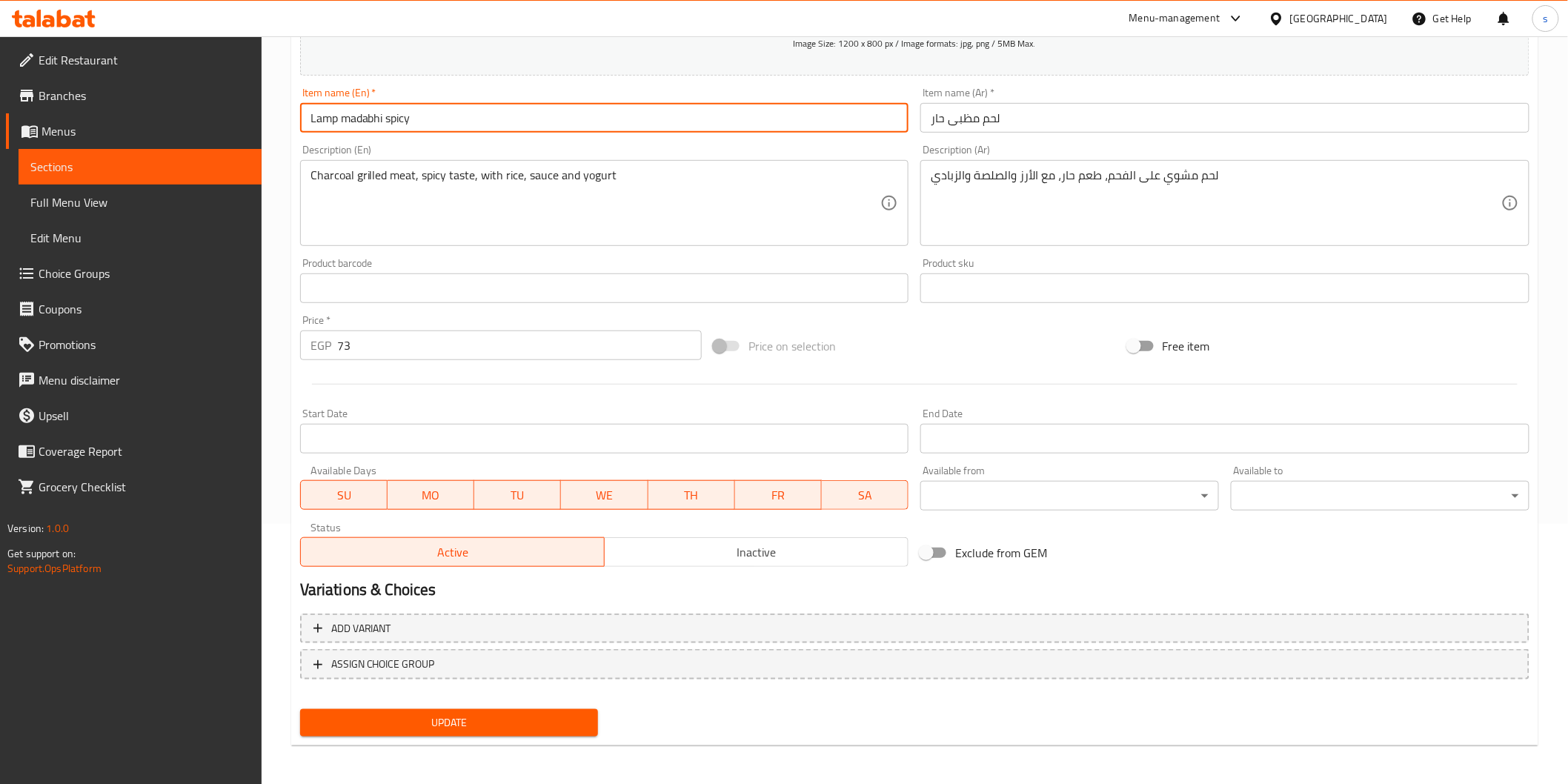
type input "Lamp madabhi spicy"
click at [485, 527] on span "Update" at bounding box center [449, 722] width 275 height 19
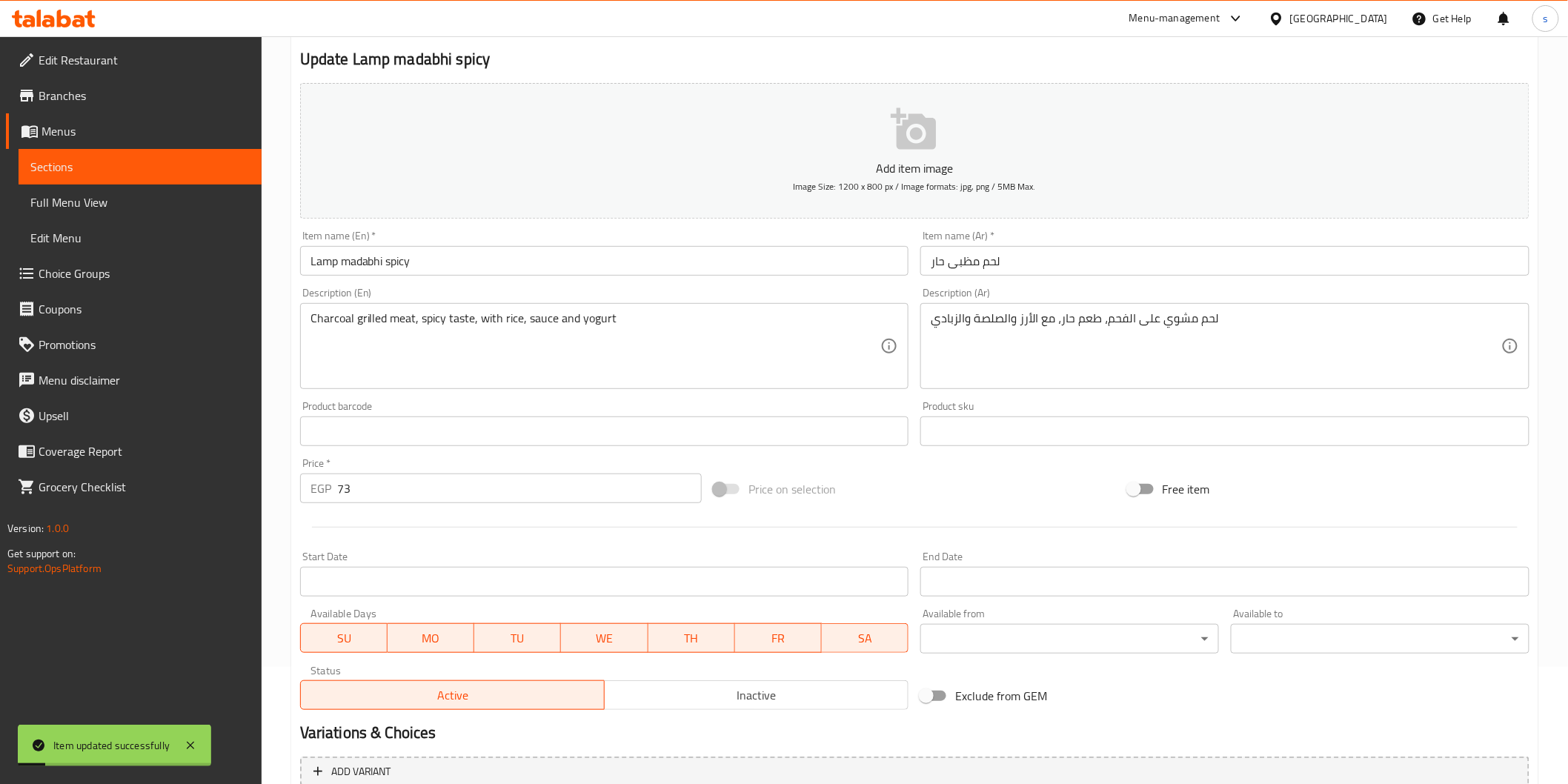
scroll to position [0, 0]
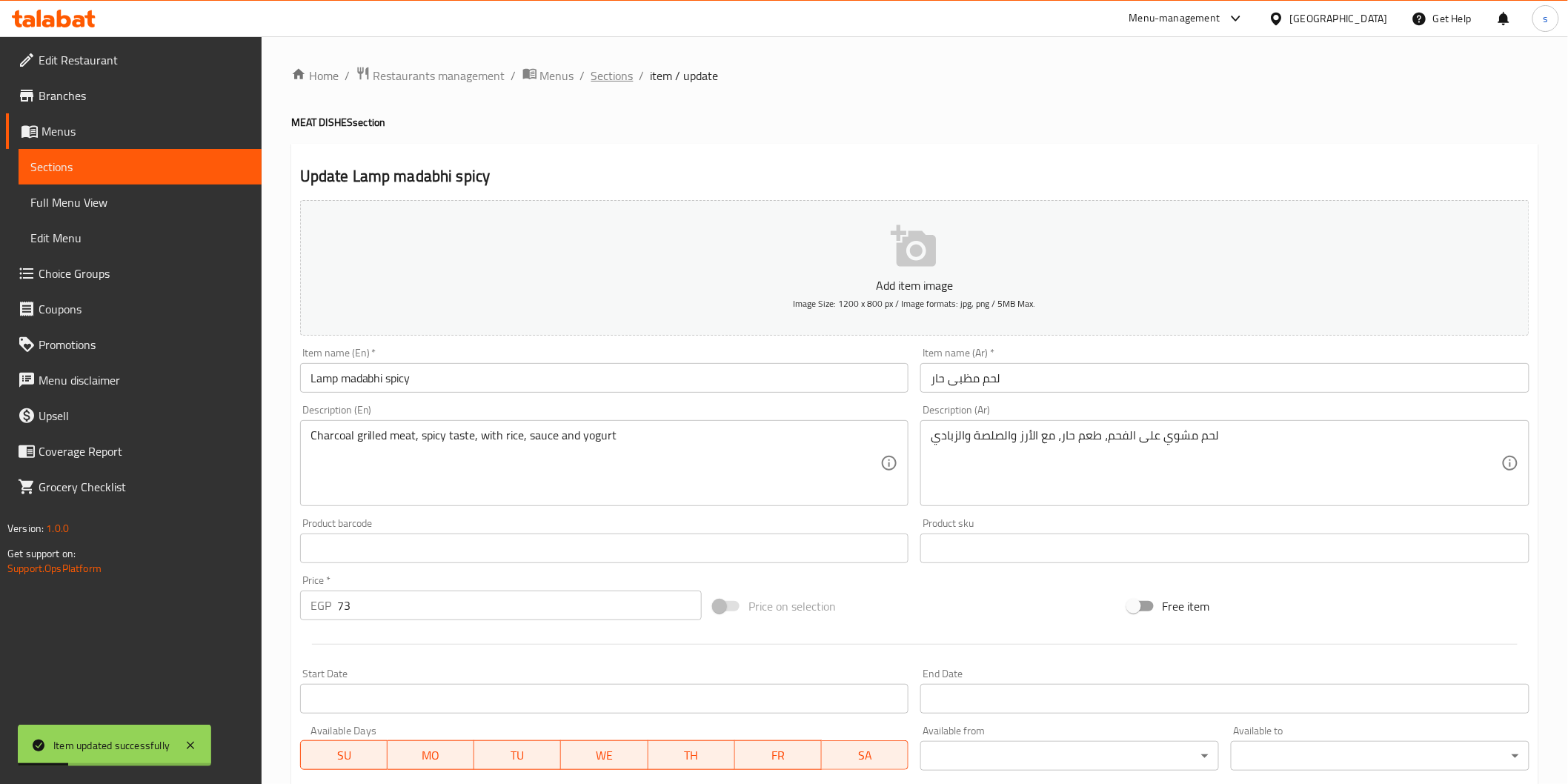
click at [602, 72] on span "Sections" at bounding box center [612, 75] width 43 height 18
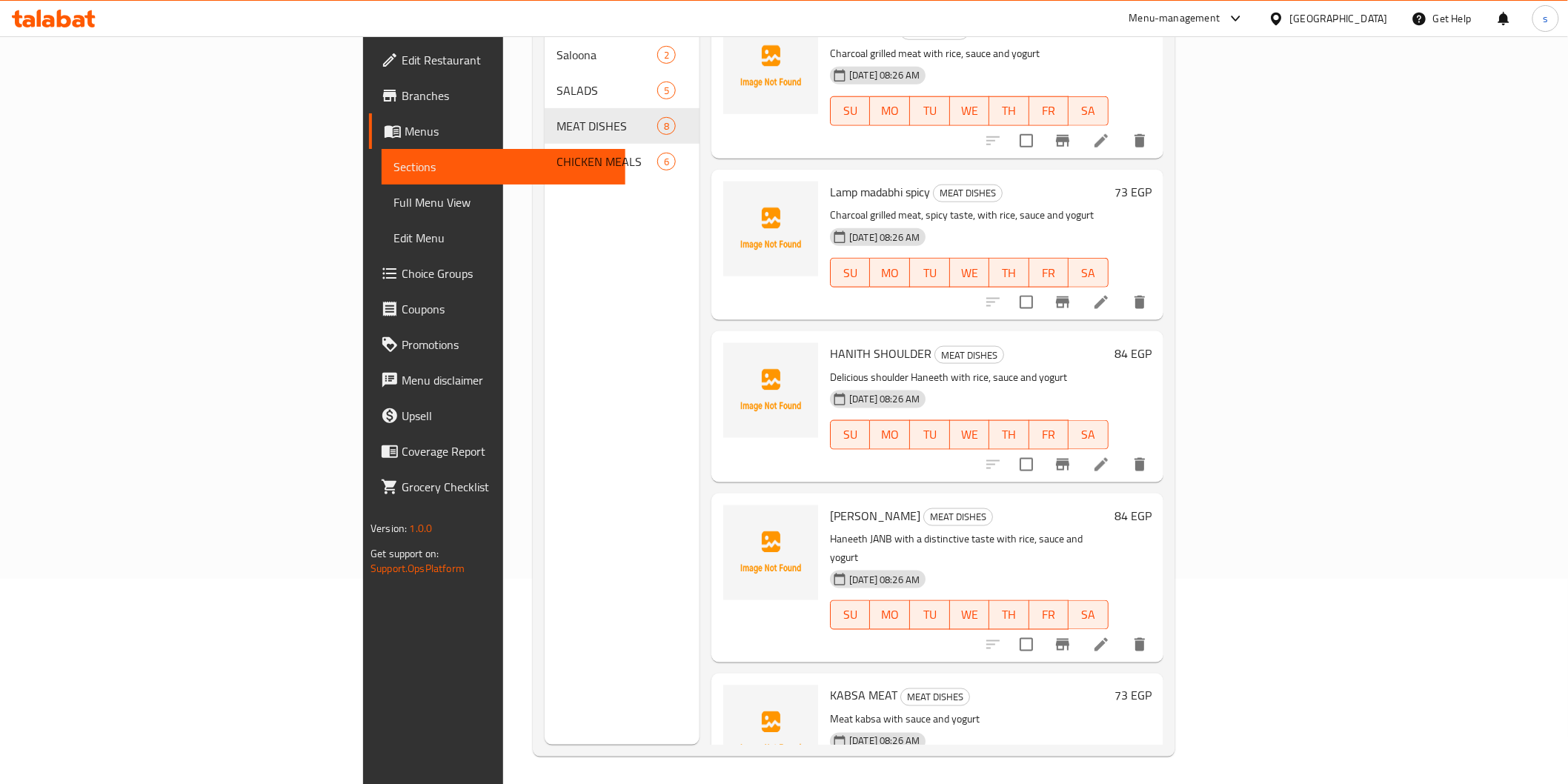
scroll to position [207, 0]
click at [842, 454] on icon at bounding box center [1102, 462] width 18 height 18
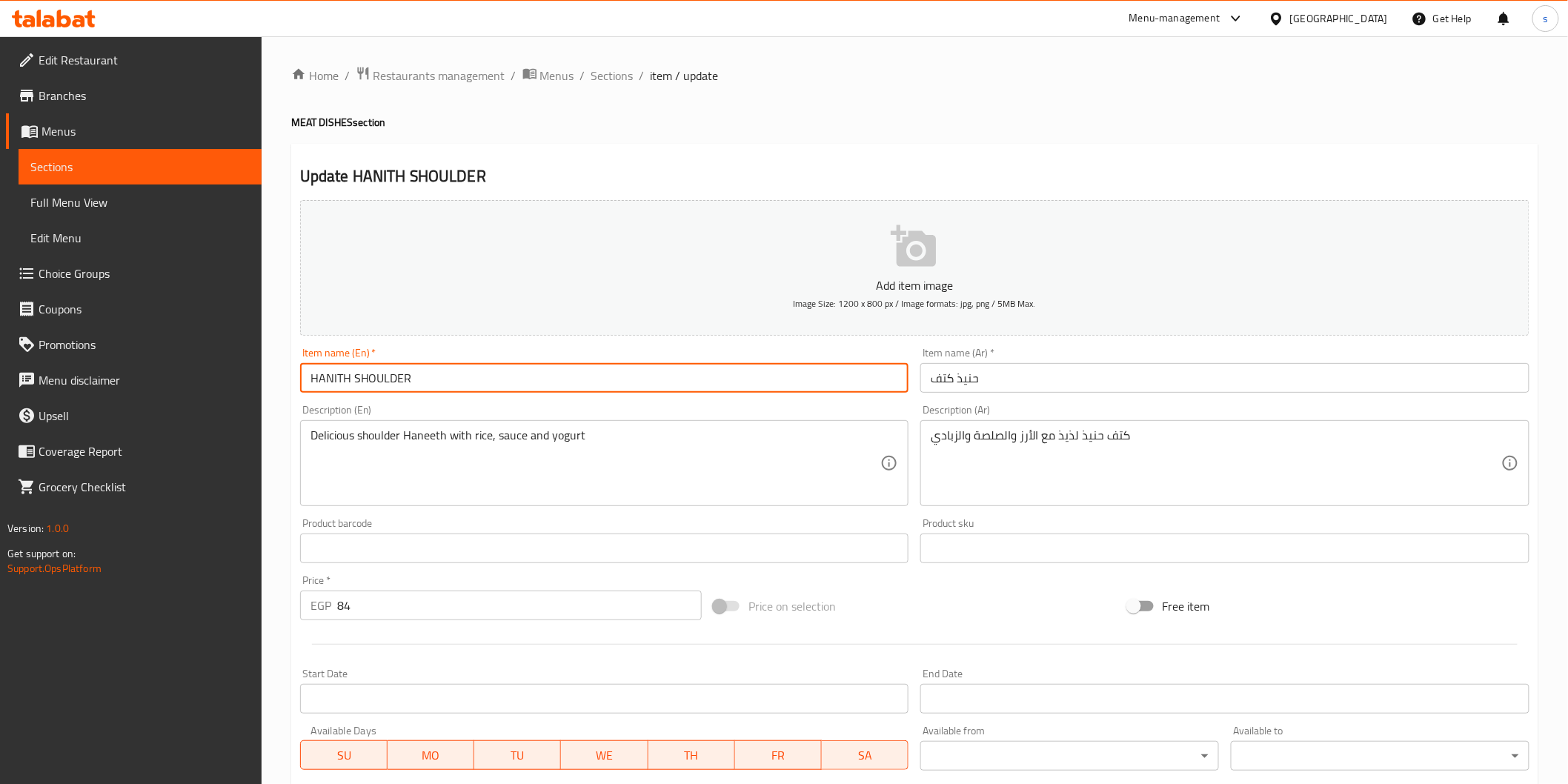
click at [631, 376] on input "HANITH SHOULDER" at bounding box center [604, 378] width 609 height 30
type input "[PERSON_NAME]"
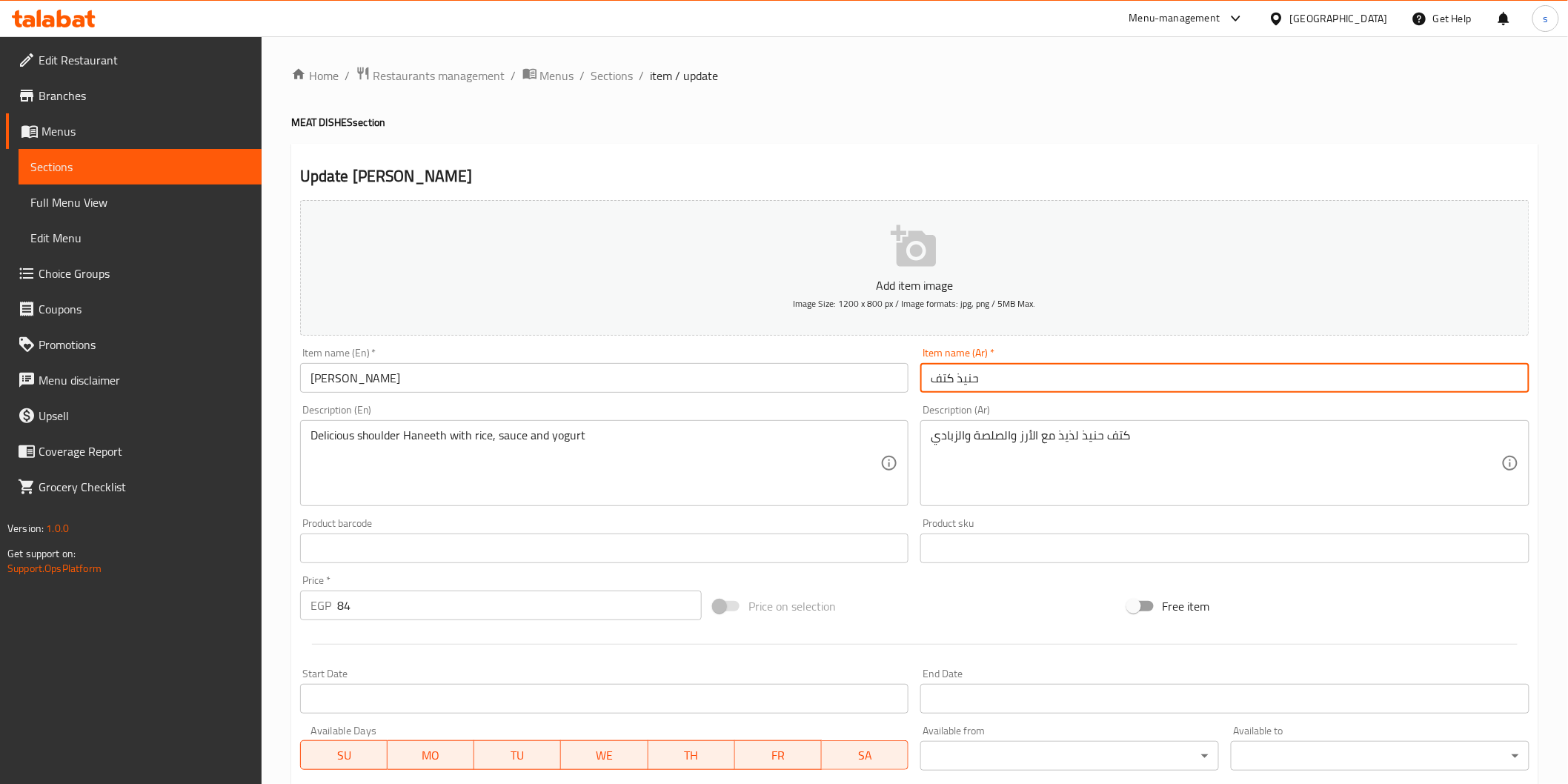
click at [842, 383] on input "حنيذ كتف" at bounding box center [1226, 378] width 609 height 30
click at [842, 378] on input "حنيذ كتف" at bounding box center [1226, 378] width 609 height 30
click at [842, 384] on input "حنيذ كتف" at bounding box center [1226, 378] width 609 height 30
type input "حنيذ جنب"
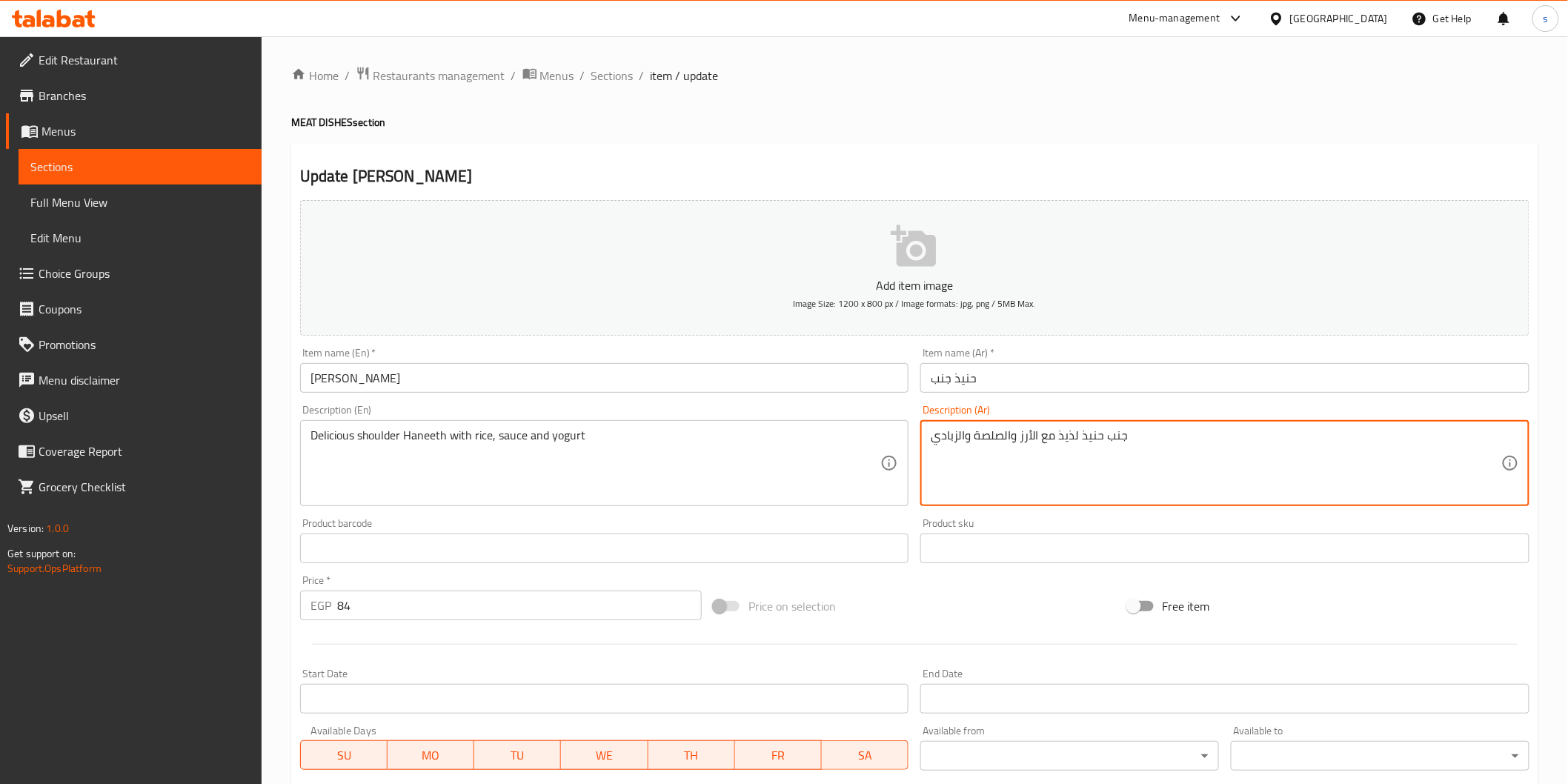
click at [842, 458] on textarea "جنب حنيذ لذيذ مع الأرز والصلصة والزبادي" at bounding box center [1216, 463] width 571 height 70
type textarea "جنب حنيذ لذيذ مع الأرز والصلصة والزبادي"
click at [842, 376] on input "حنيذ جنب" at bounding box center [1226, 378] width 609 height 30
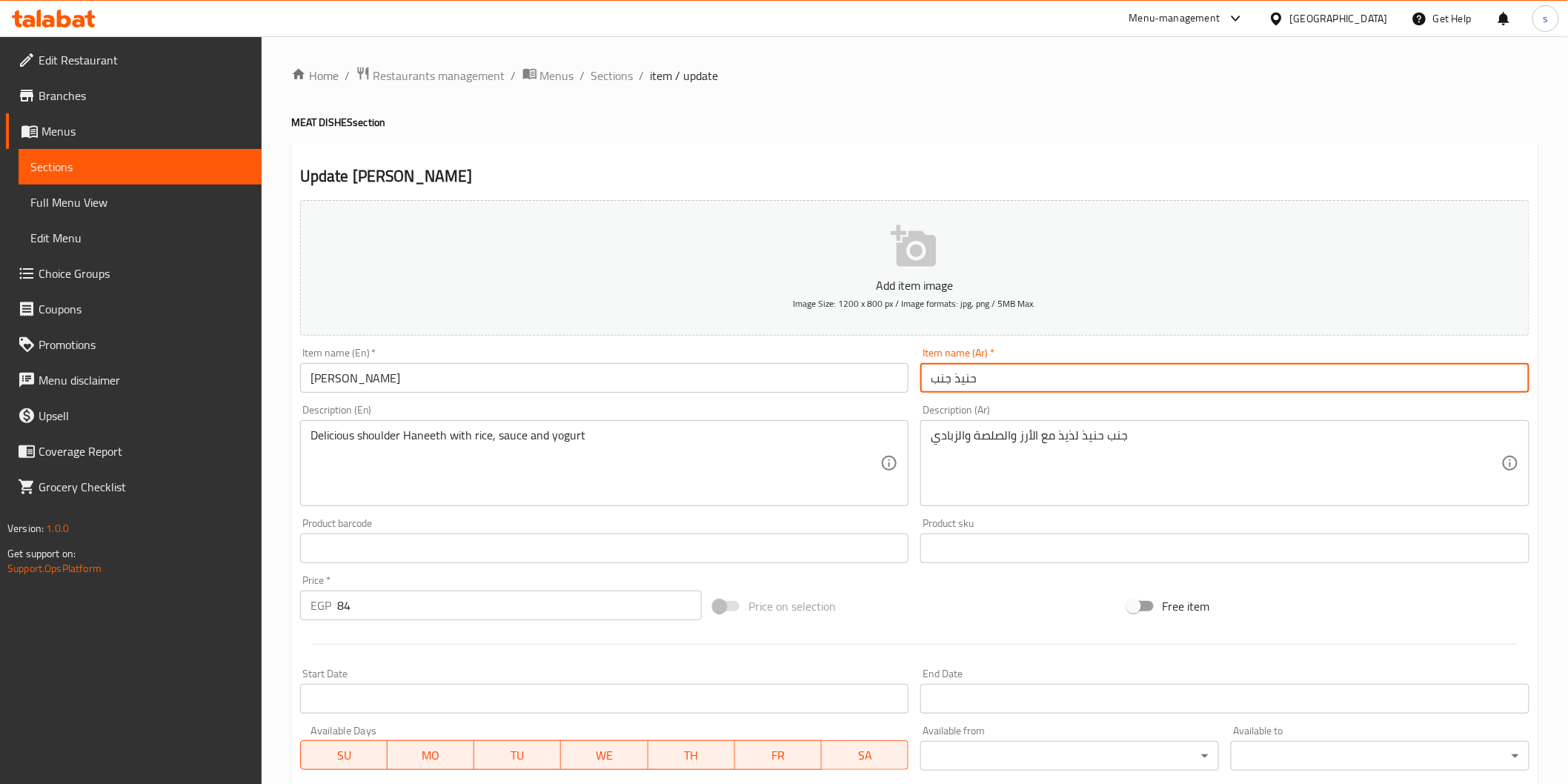
click at [842, 385] on input "حنيذ جنب" at bounding box center [1226, 378] width 609 height 30
type input "حنيذ كتف"
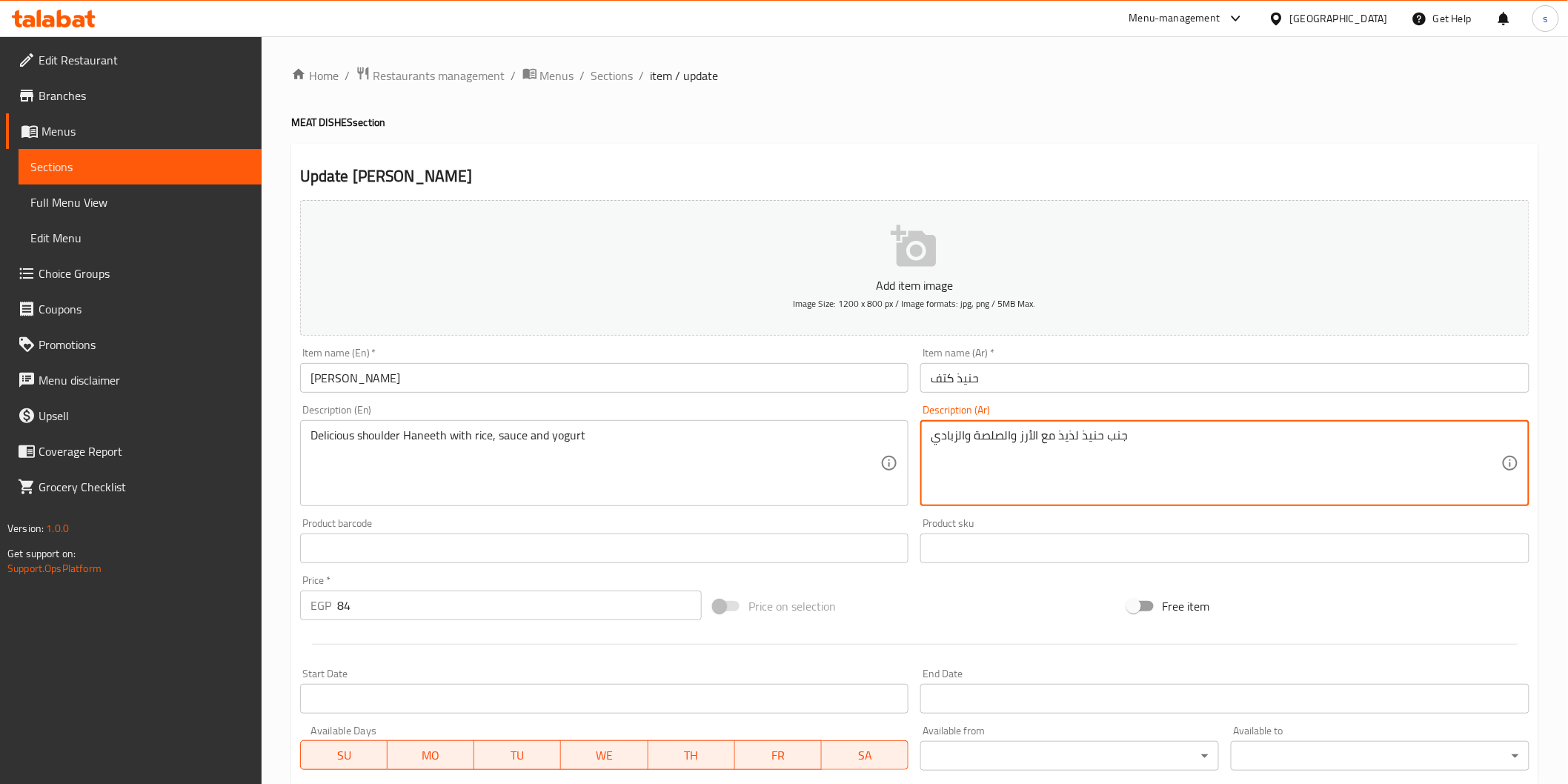
drag, startPoint x: 1103, startPoint y: 441, endPoint x: 1130, endPoint y: 441, distance: 27.0
click at [842, 441] on textarea "جنب حنيذ لذيذ مع الأرز والصلصة والزبادي" at bounding box center [1216, 463] width 571 height 70
type textarea "كتف حنيذ لذيذ مع الأرز والصلصة والزبادي"
click at [609, 74] on span "Sections" at bounding box center [612, 75] width 43 height 18
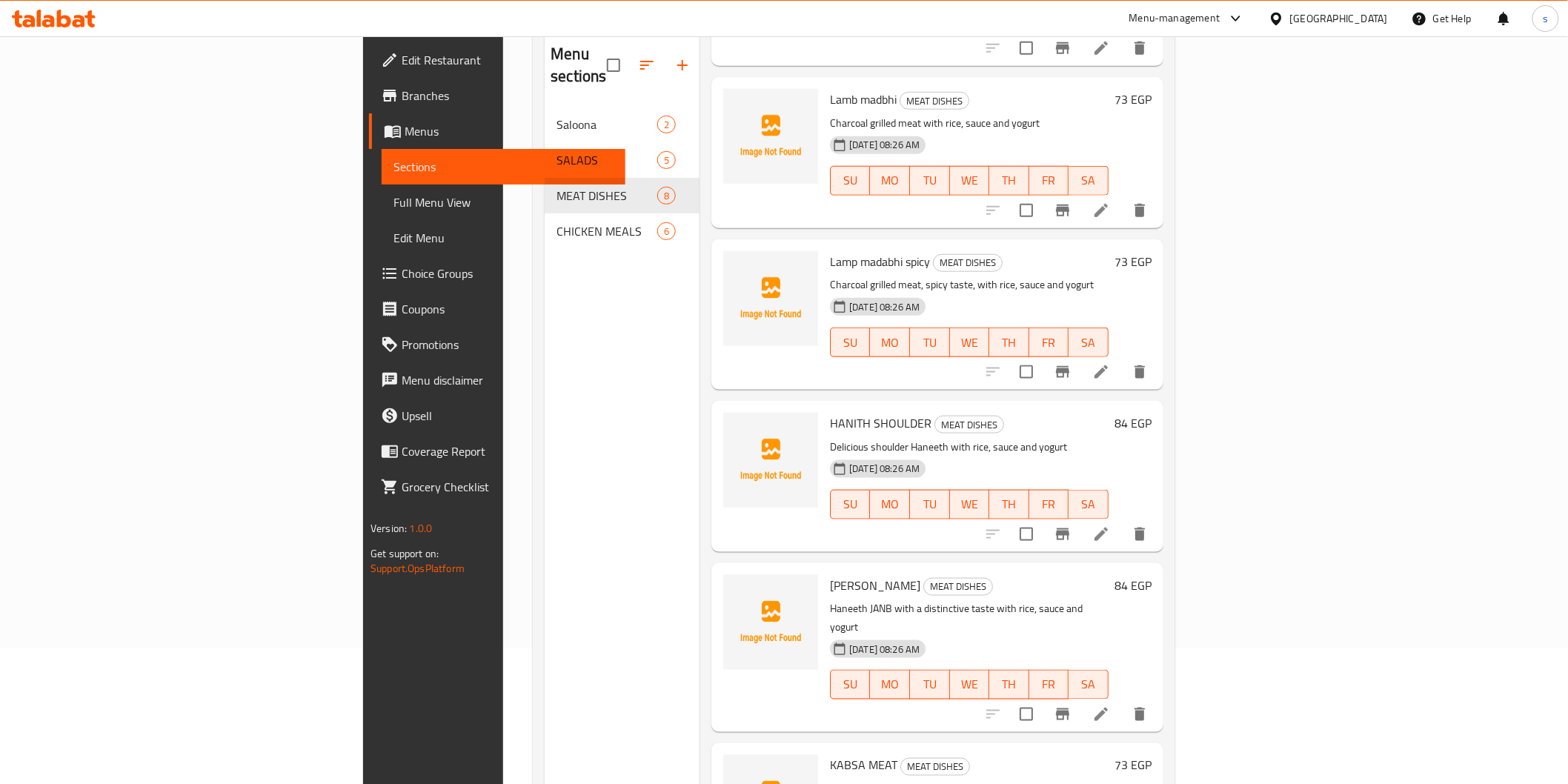
scroll to position [165, 0]
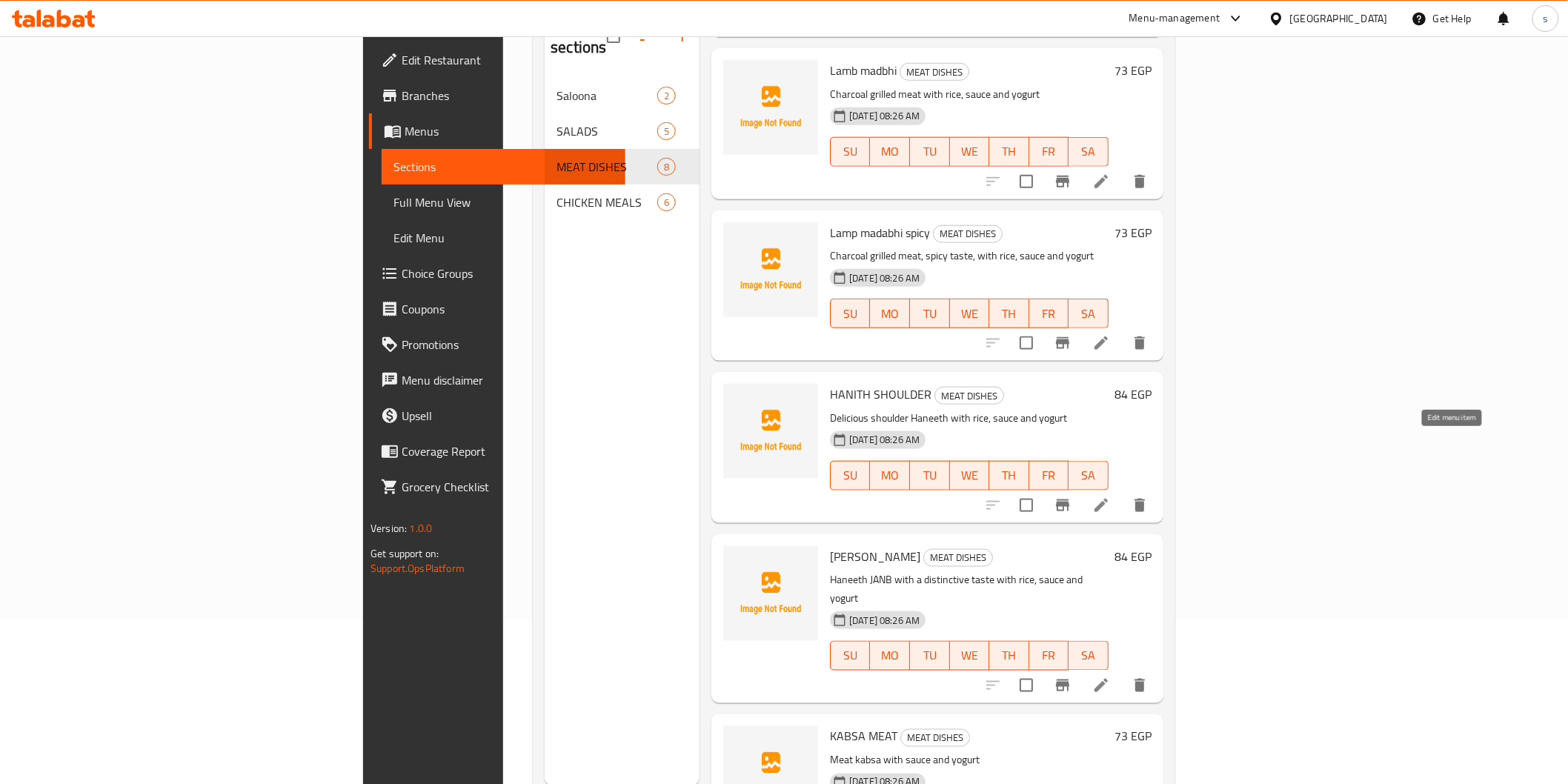
click at [842, 496] on icon at bounding box center [1102, 505] width 18 height 18
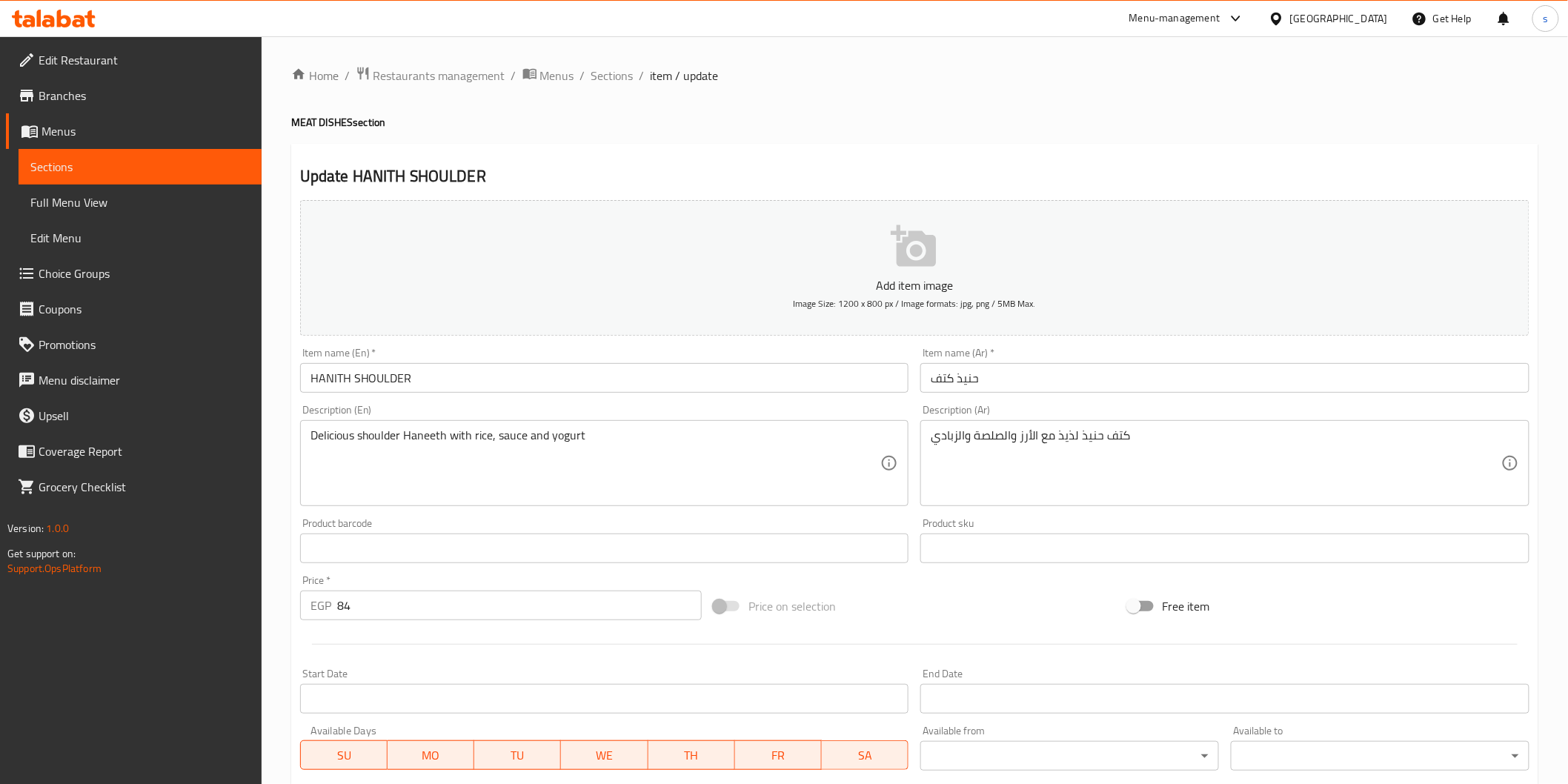
click at [457, 374] on input "HANITH SHOULDER" at bounding box center [604, 378] width 609 height 30
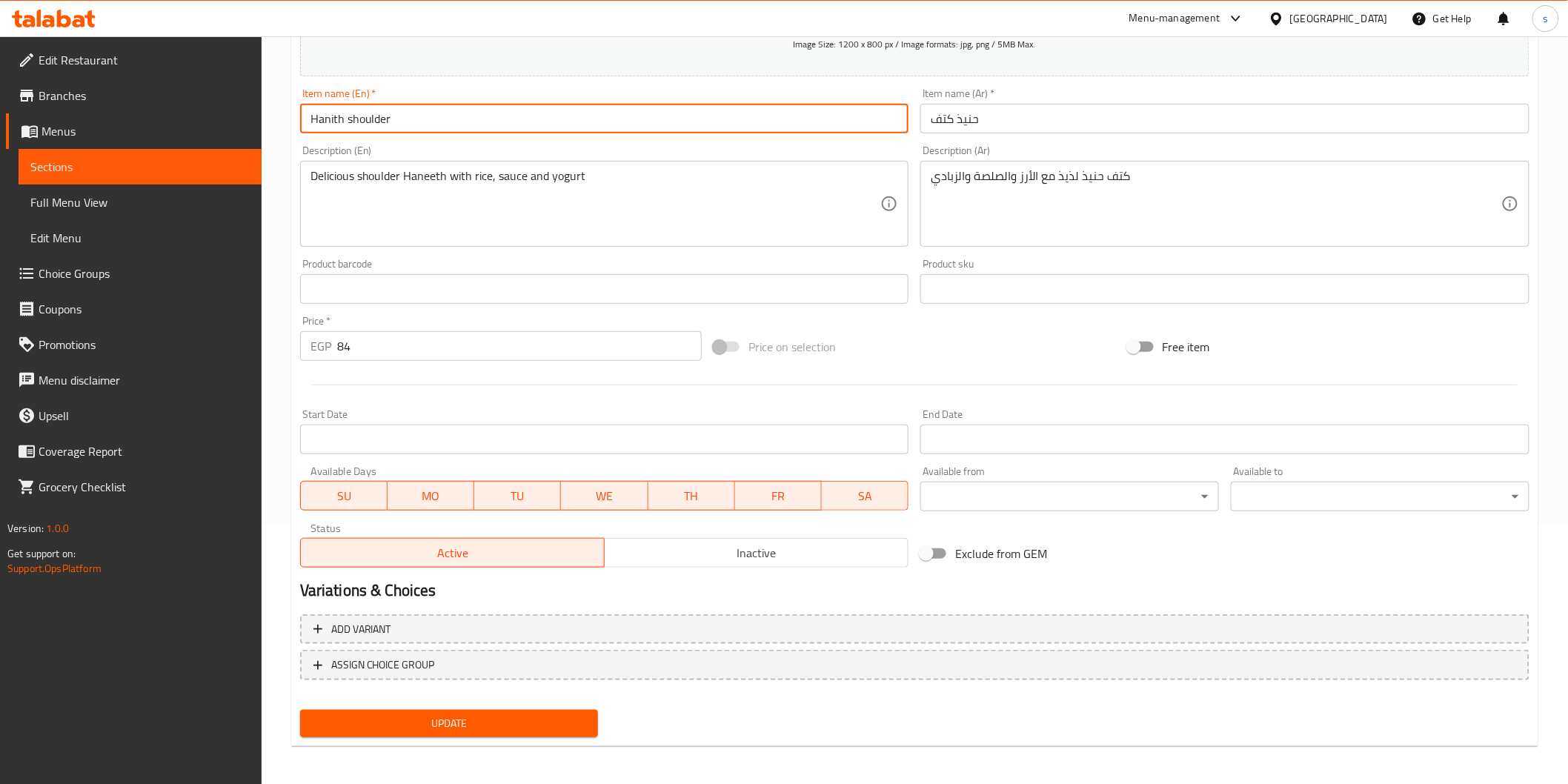
scroll to position [260, 0]
type input "Hanith shoulder"
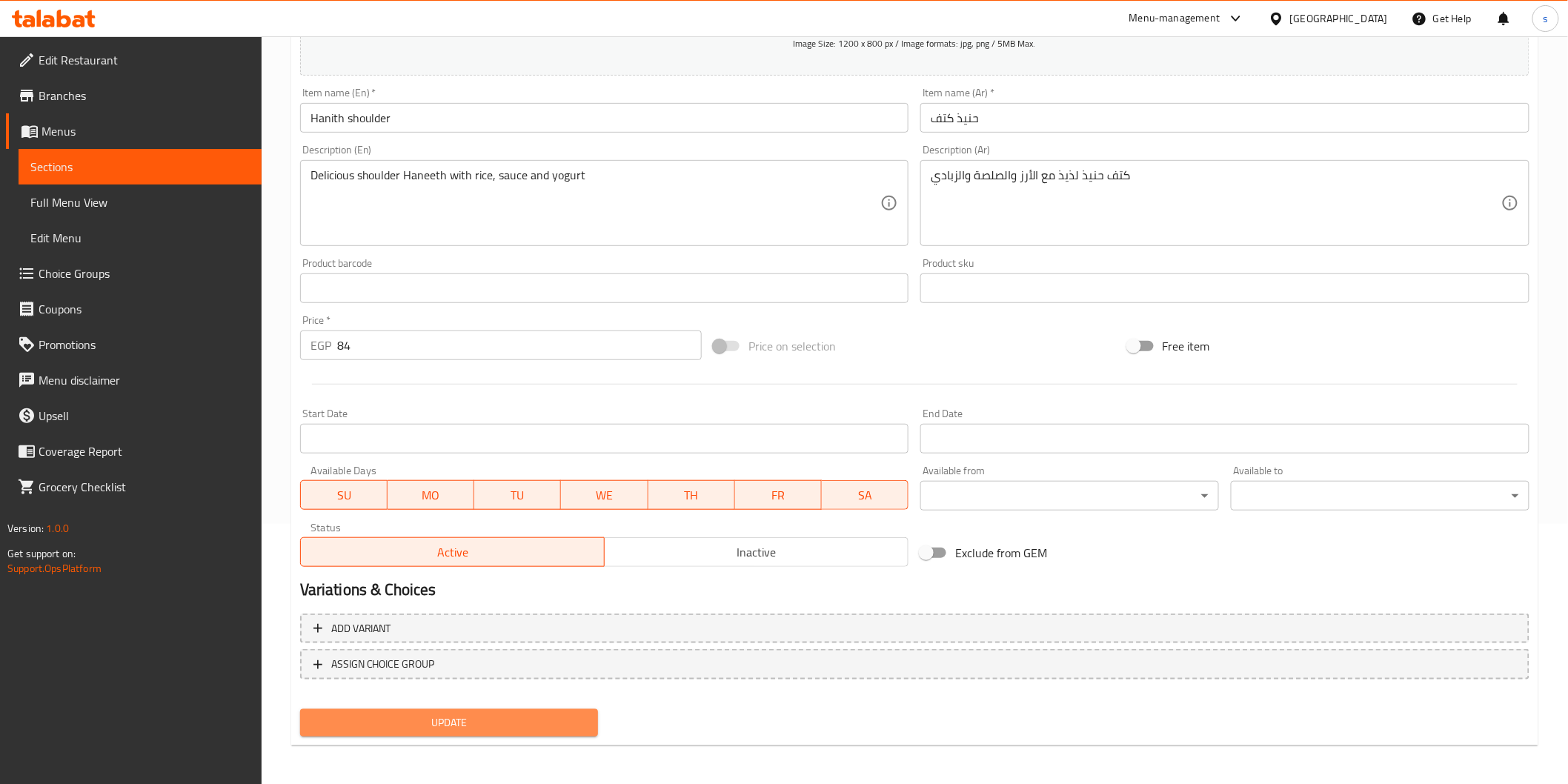
click at [442, 527] on span "Update" at bounding box center [449, 722] width 275 height 19
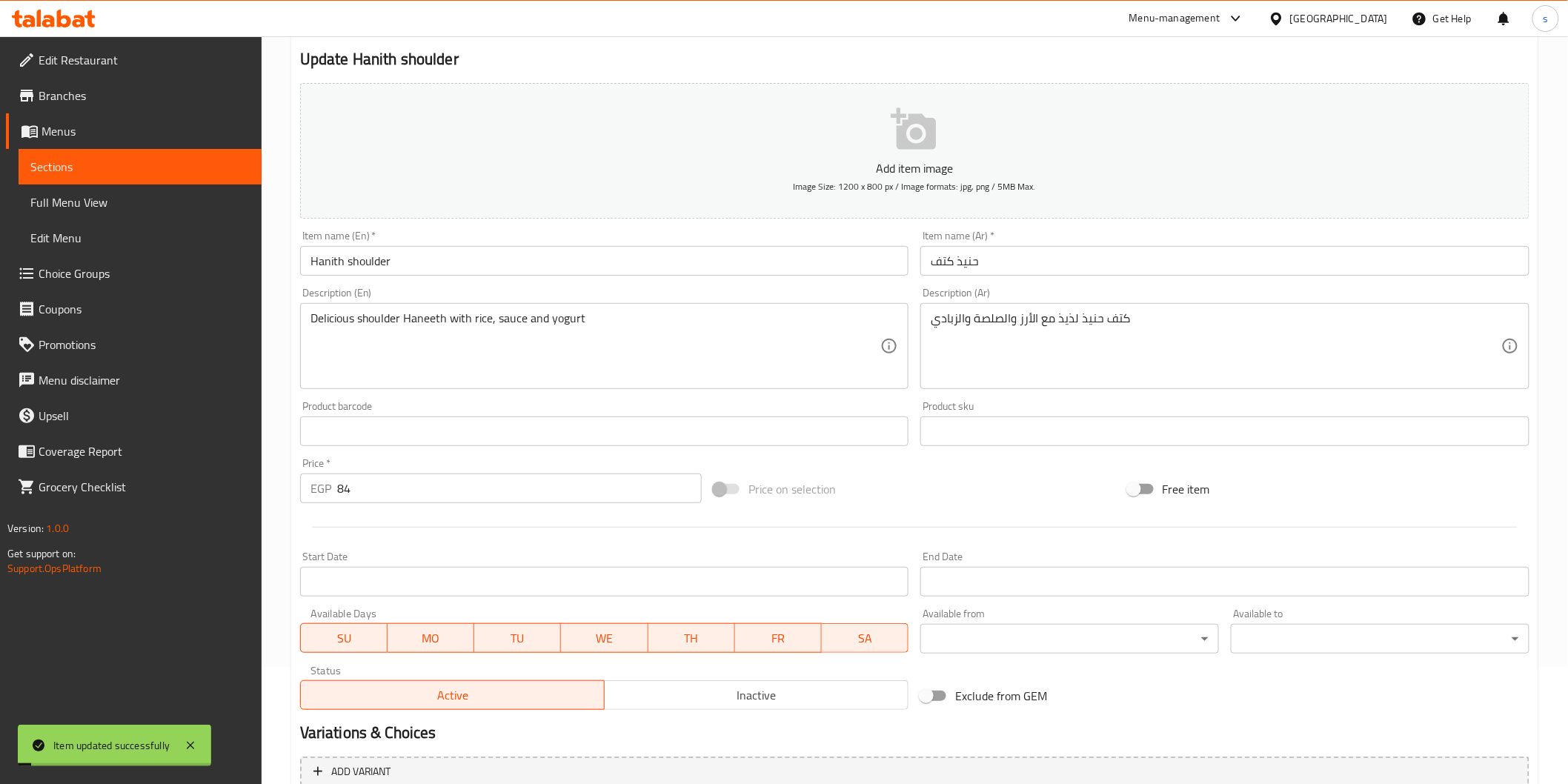
scroll to position [0, 0]
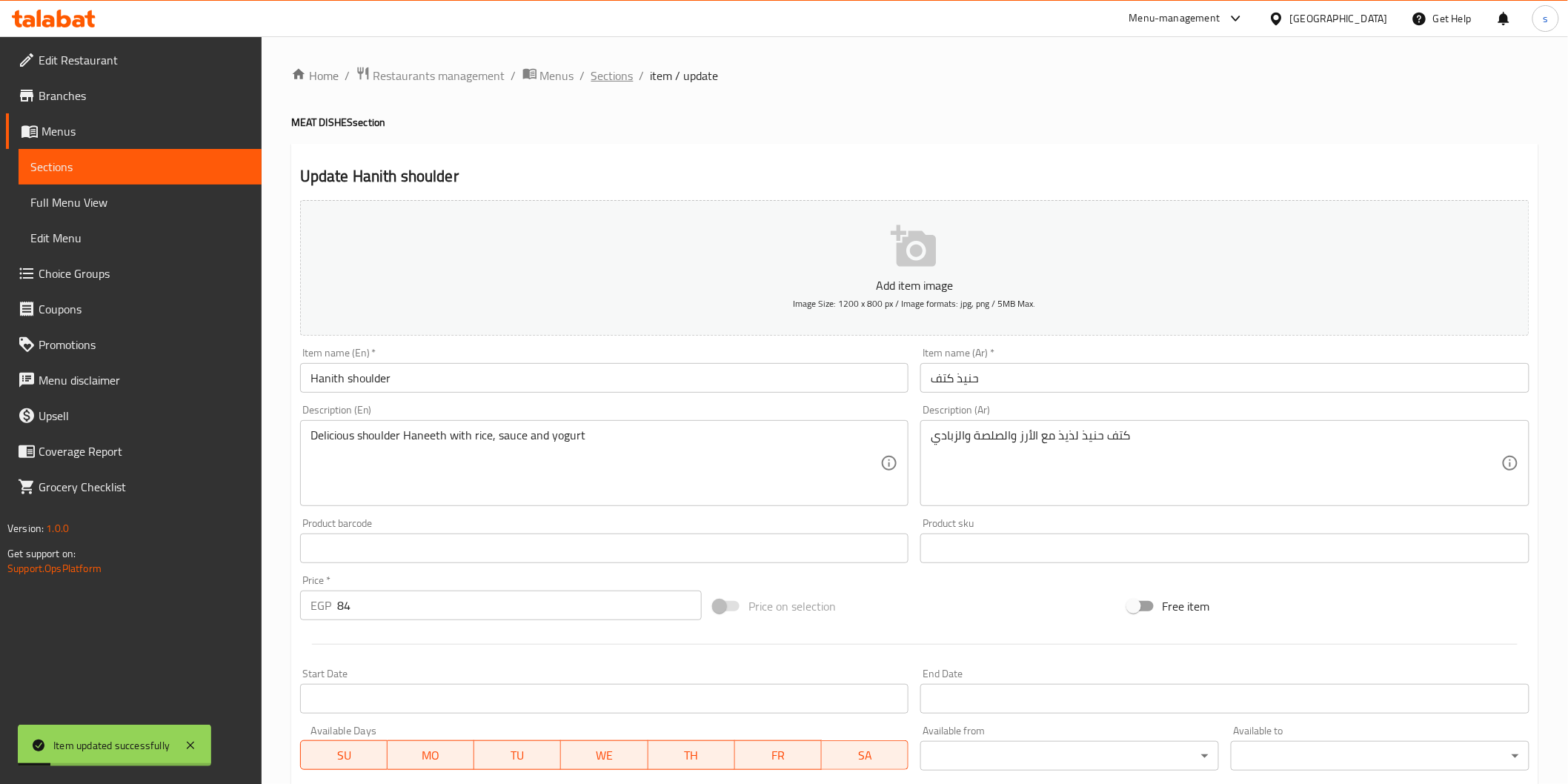
click at [623, 74] on span "Sections" at bounding box center [612, 75] width 43 height 18
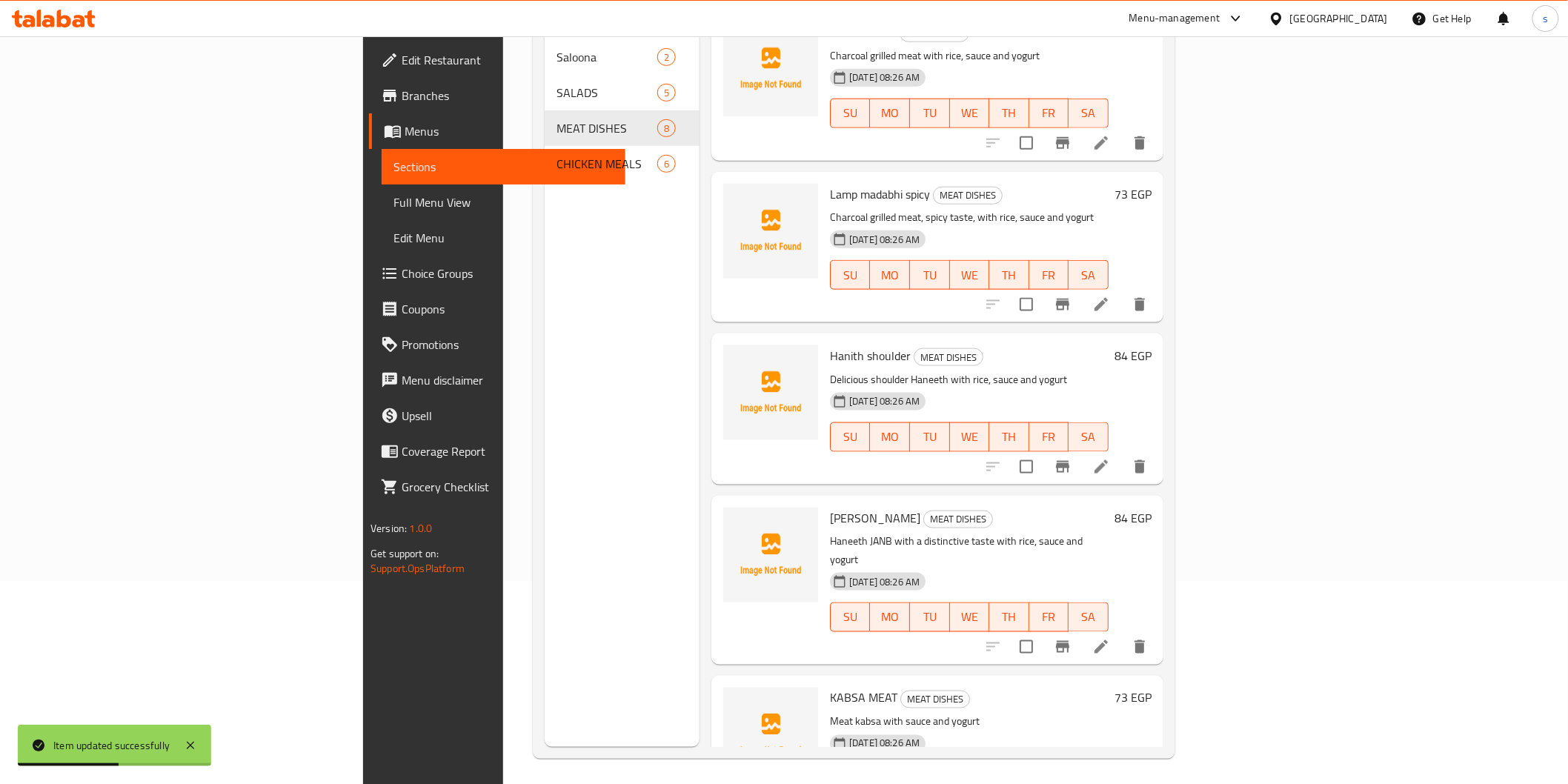
scroll to position [207, 0]
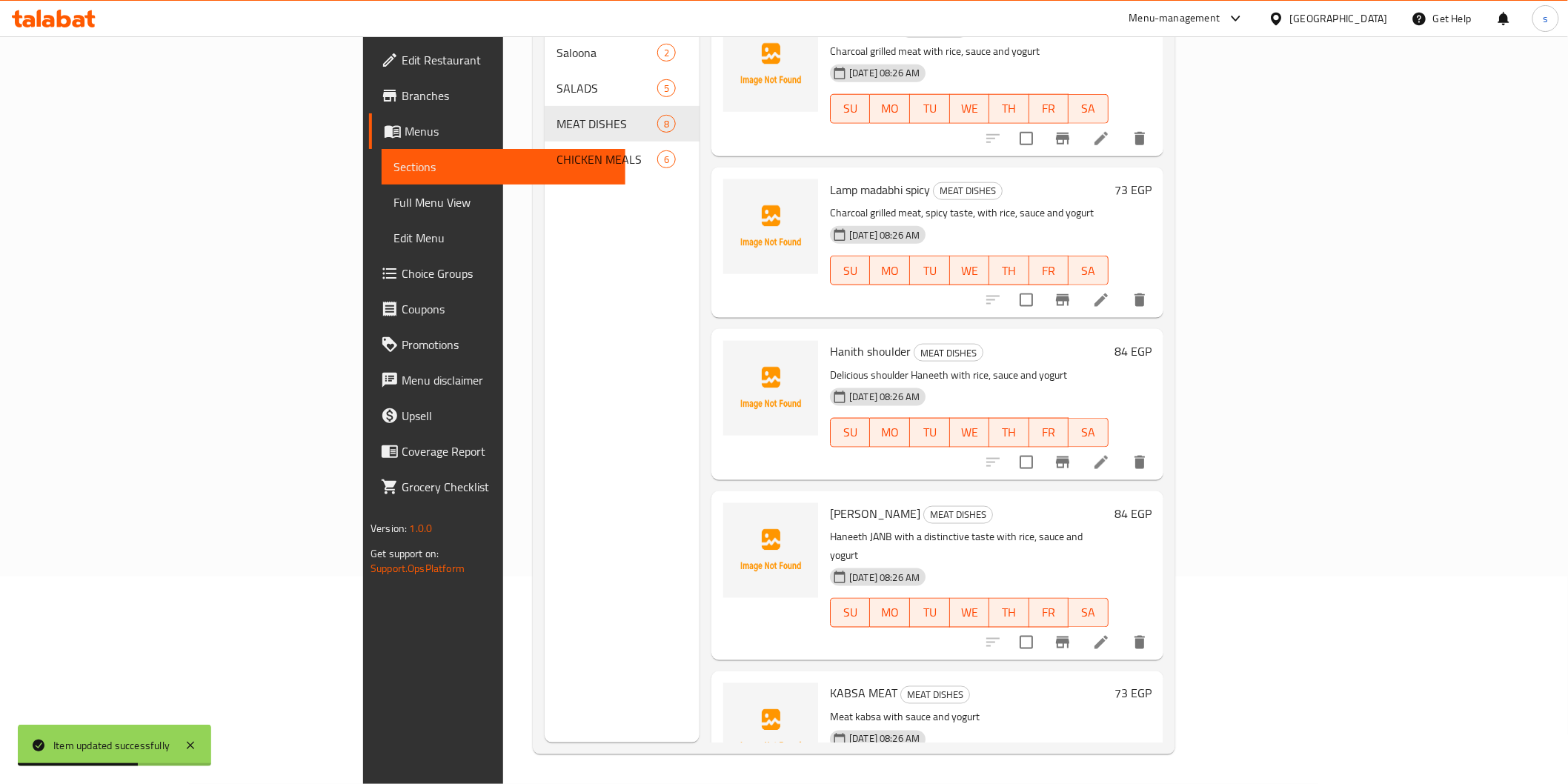
click at [842, 527] on icon at bounding box center [1102, 643] width 18 height 18
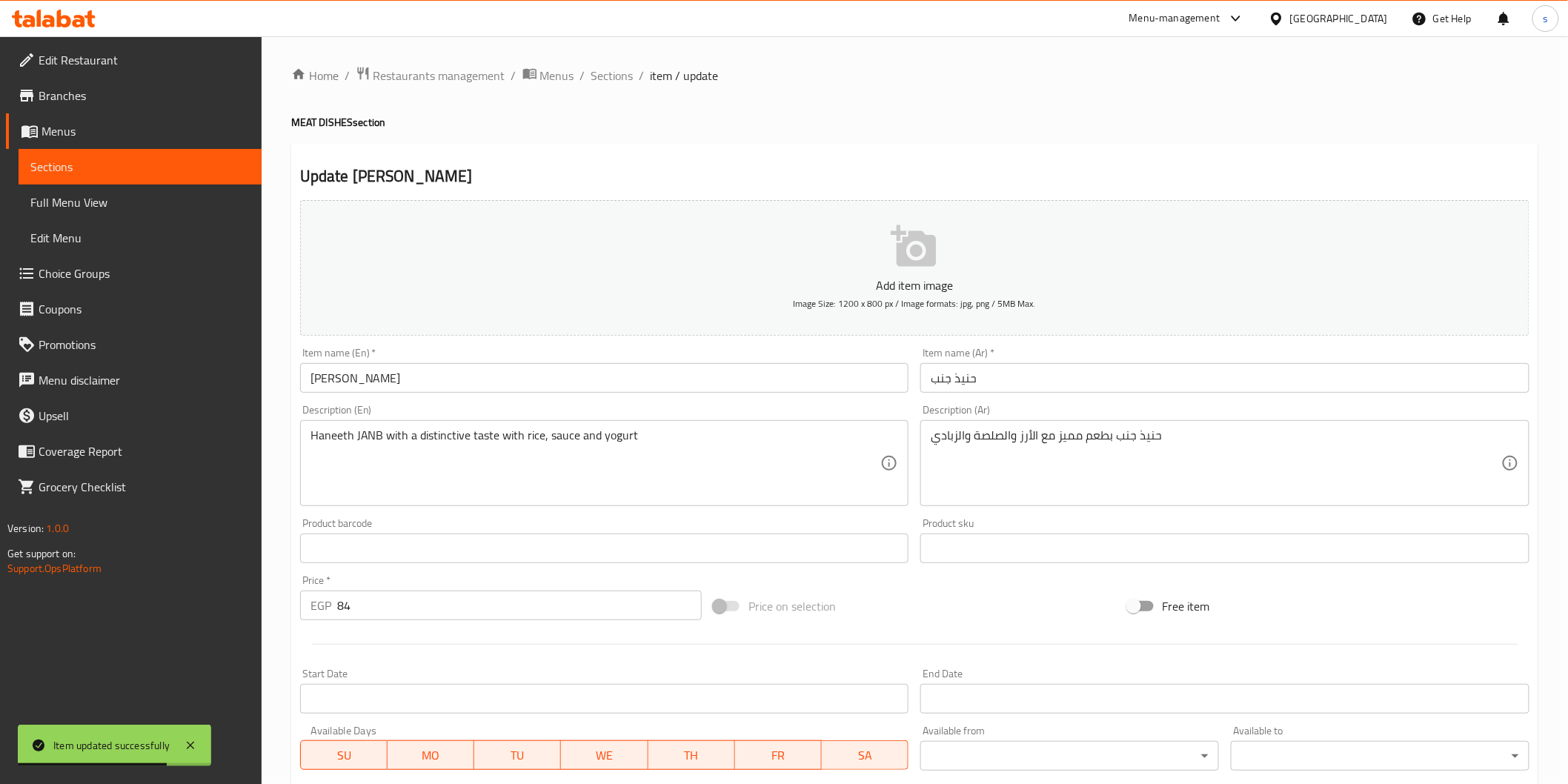
click at [538, 382] on input "HANITH JANB" at bounding box center [604, 378] width 609 height 30
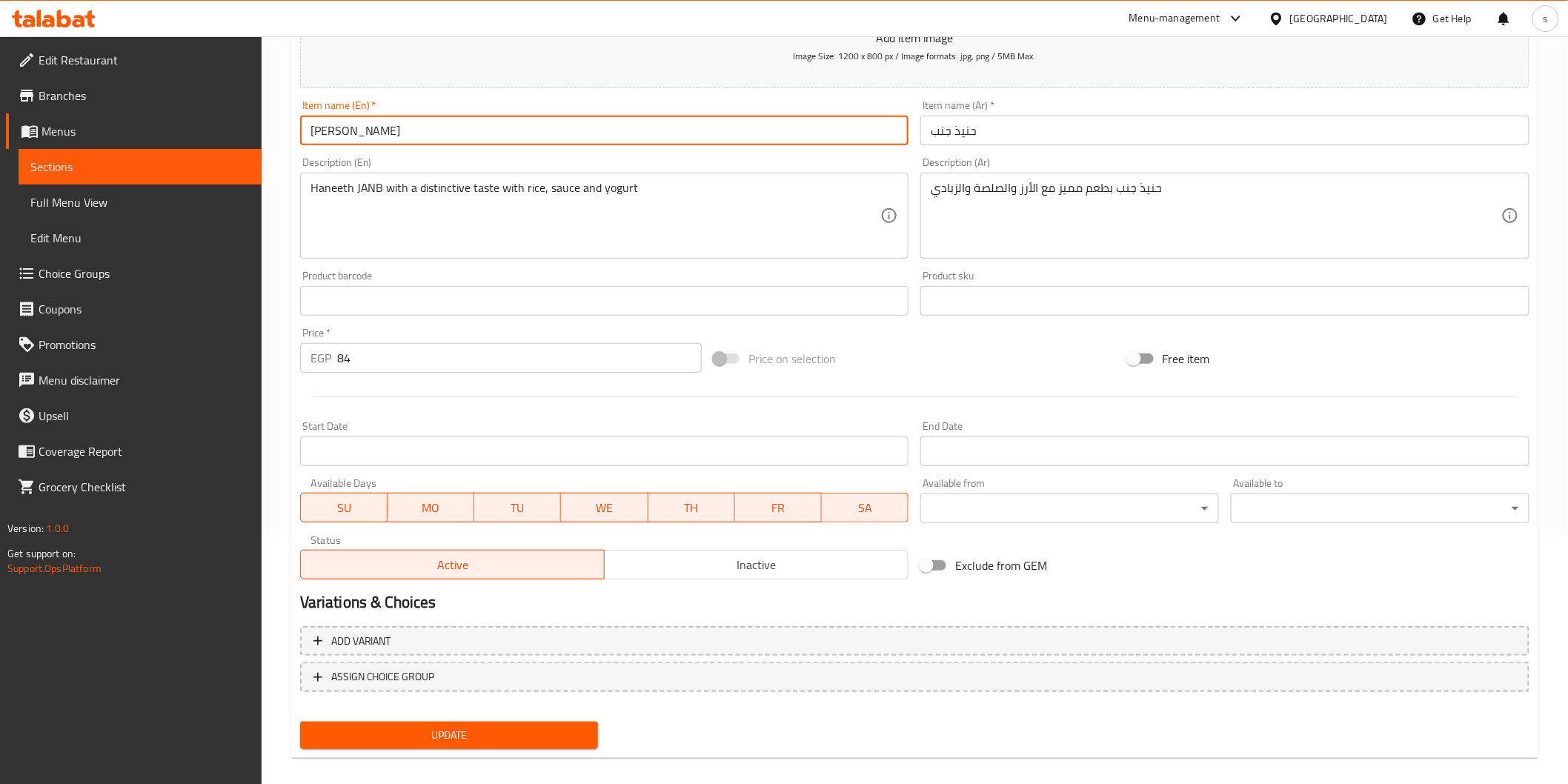
scroll to position [260, 0]
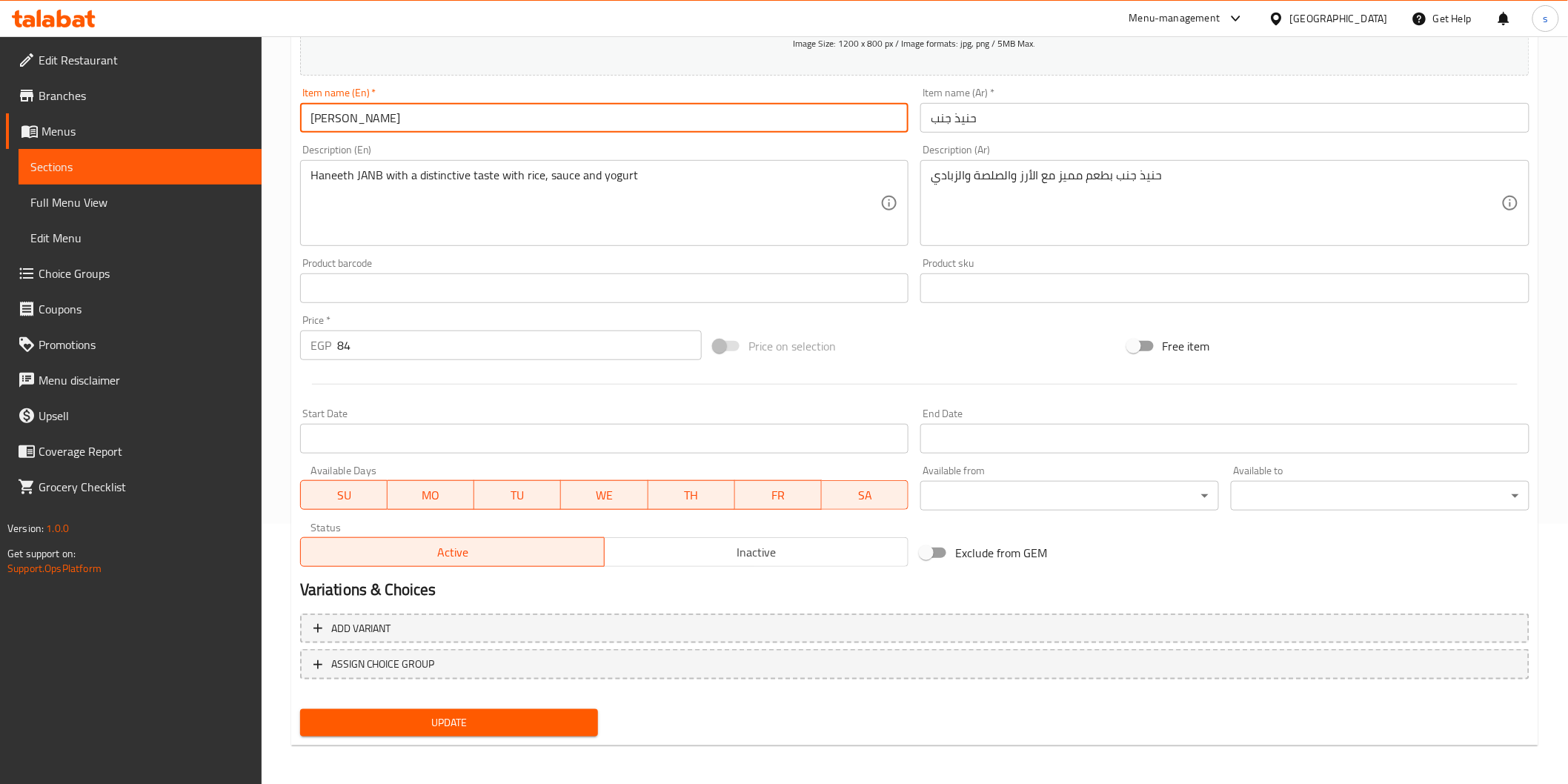
type input "[PERSON_NAME]"
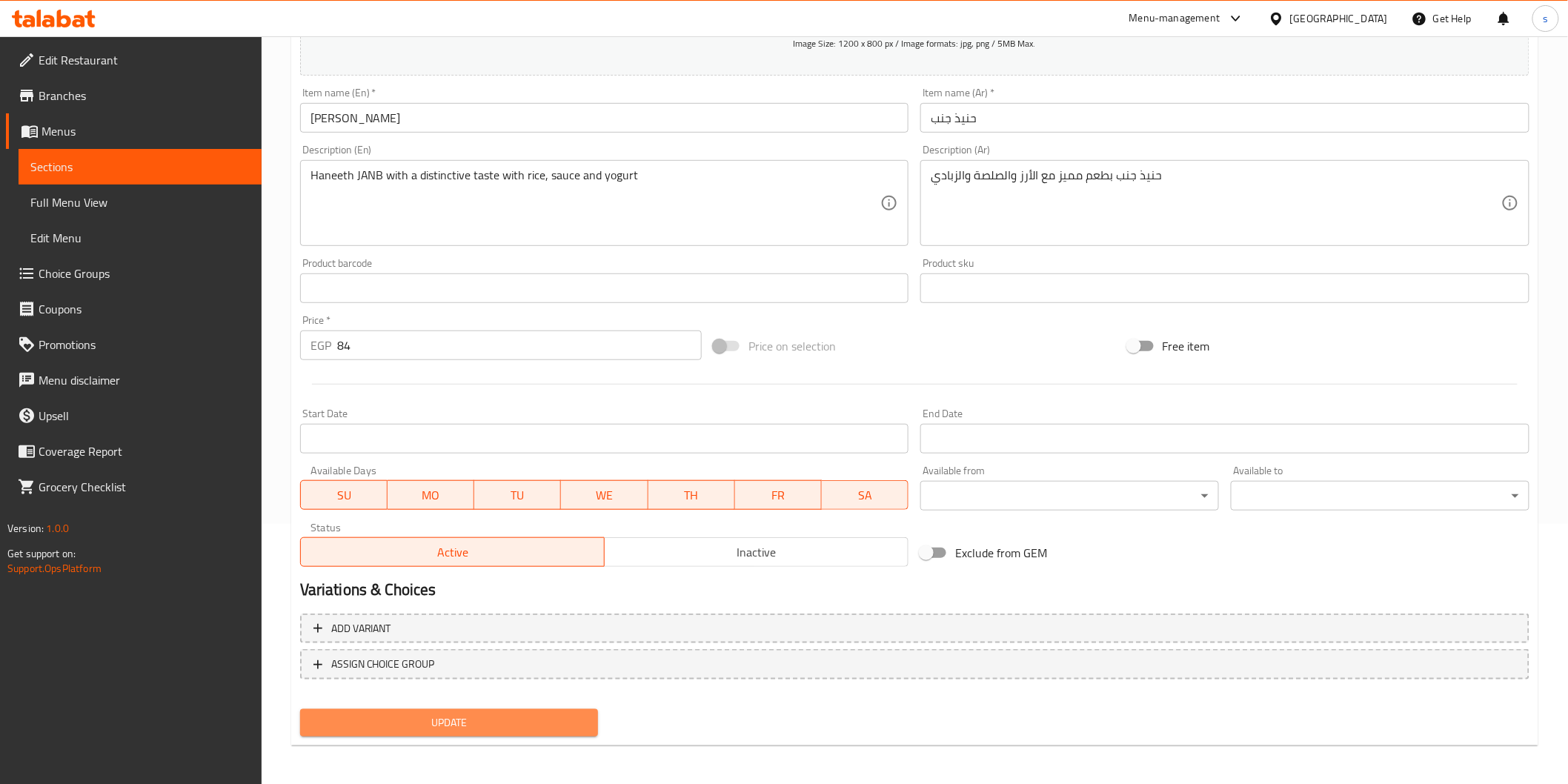
click at [397, 527] on span "Update" at bounding box center [449, 722] width 275 height 19
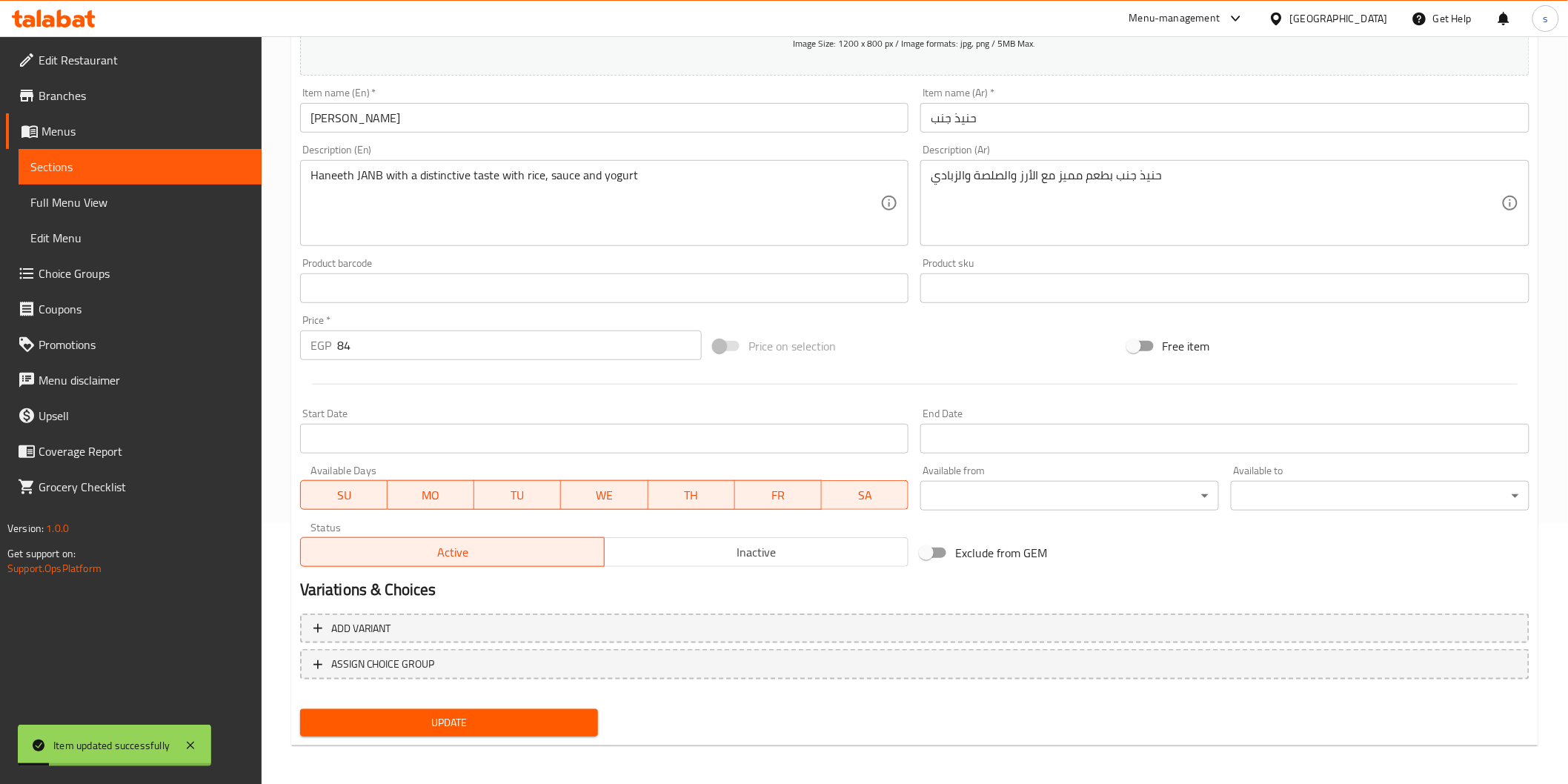
scroll to position [0, 0]
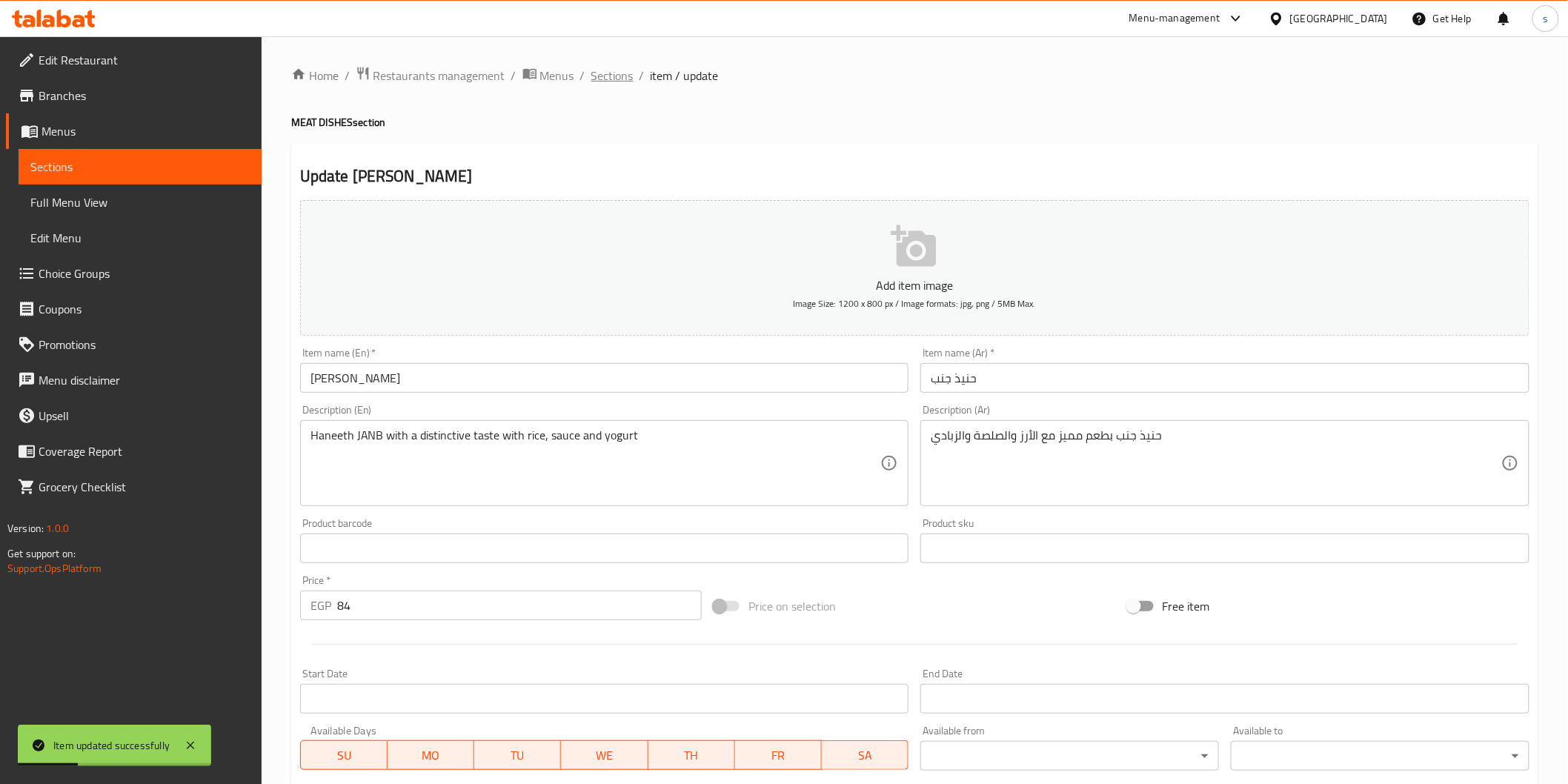
click at [602, 68] on span "Sections" at bounding box center [612, 75] width 43 height 18
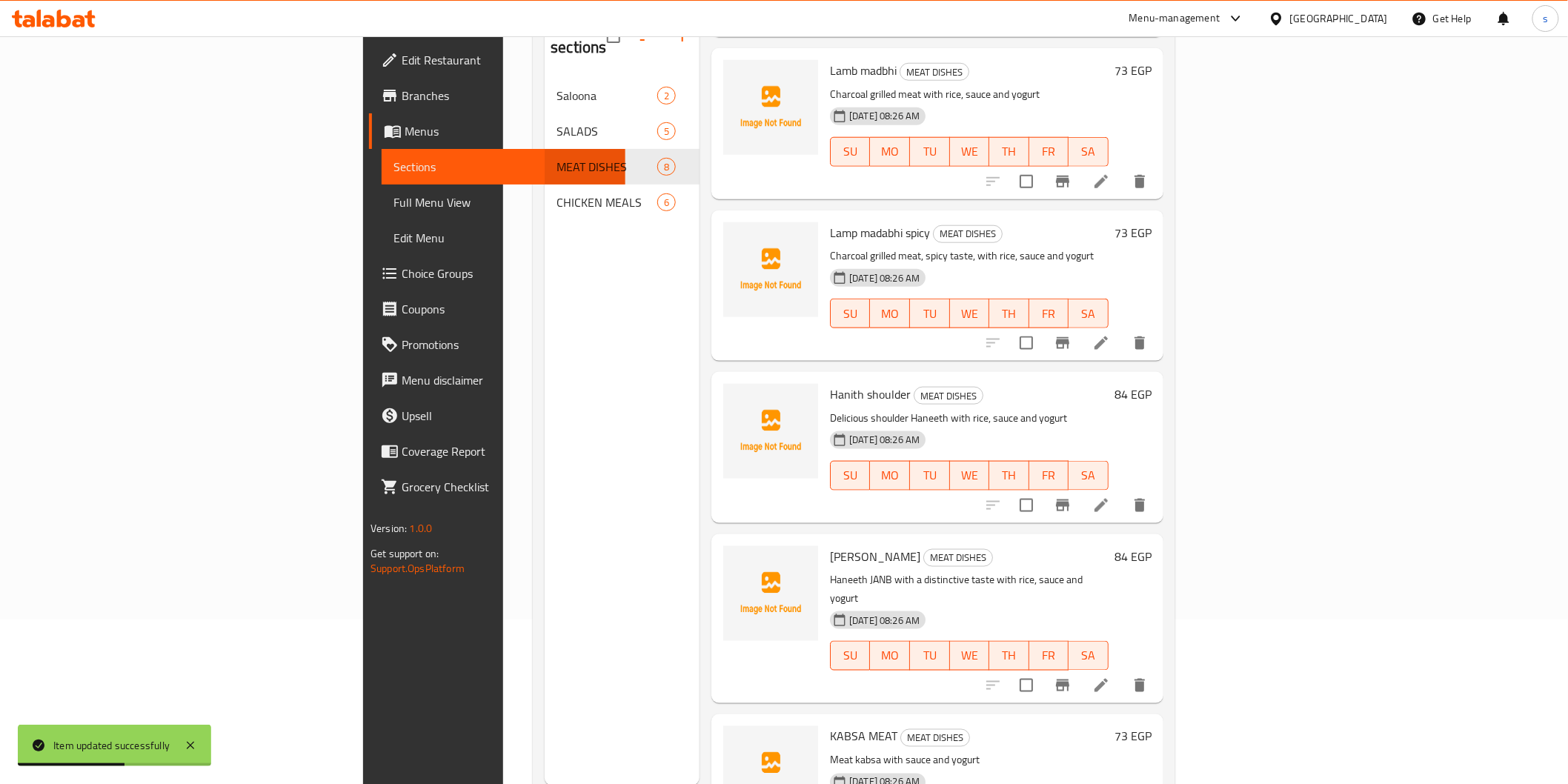
scroll to position [207, 0]
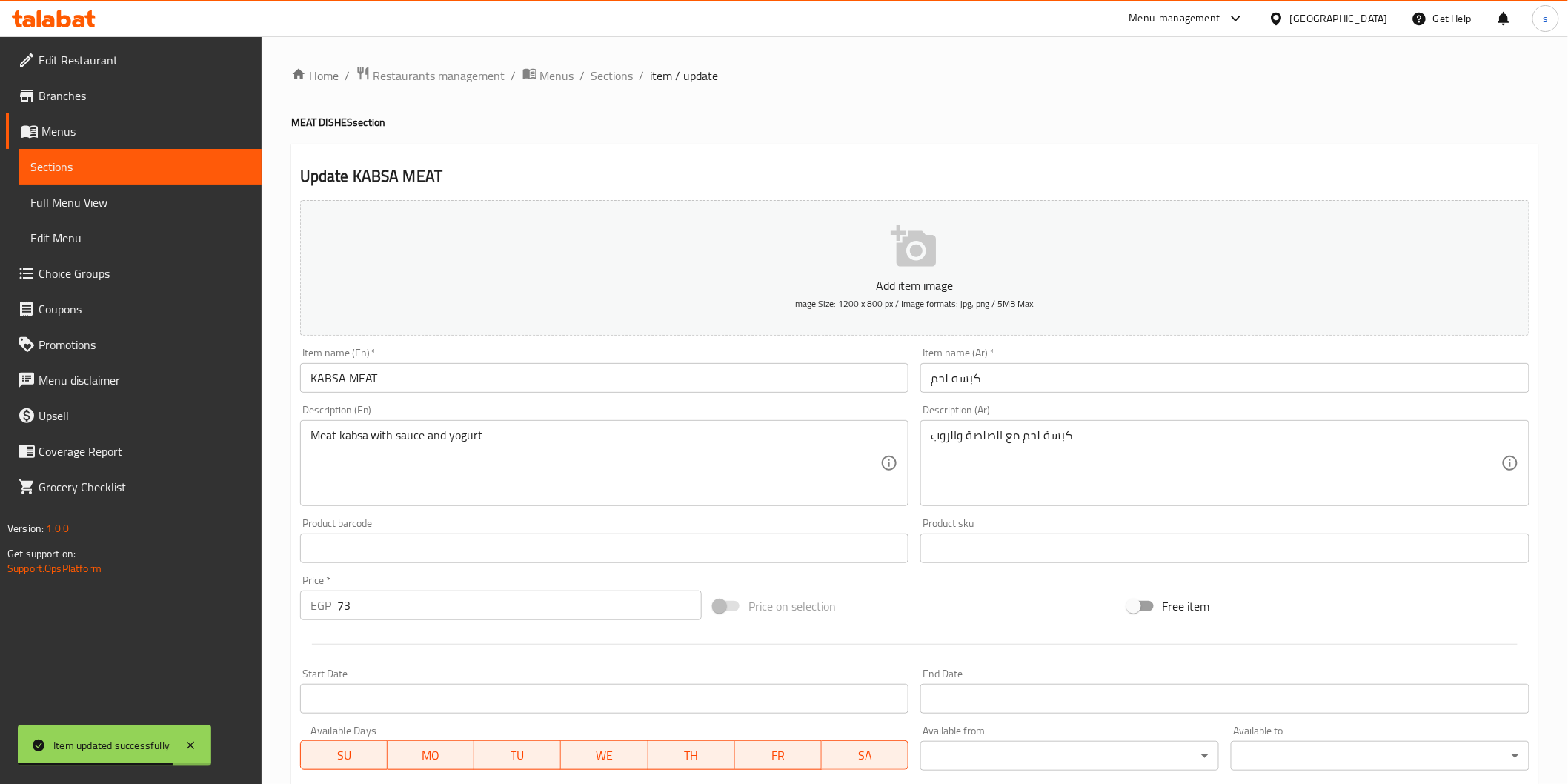
click at [813, 371] on input "KABSA MEAT" at bounding box center [604, 378] width 609 height 30
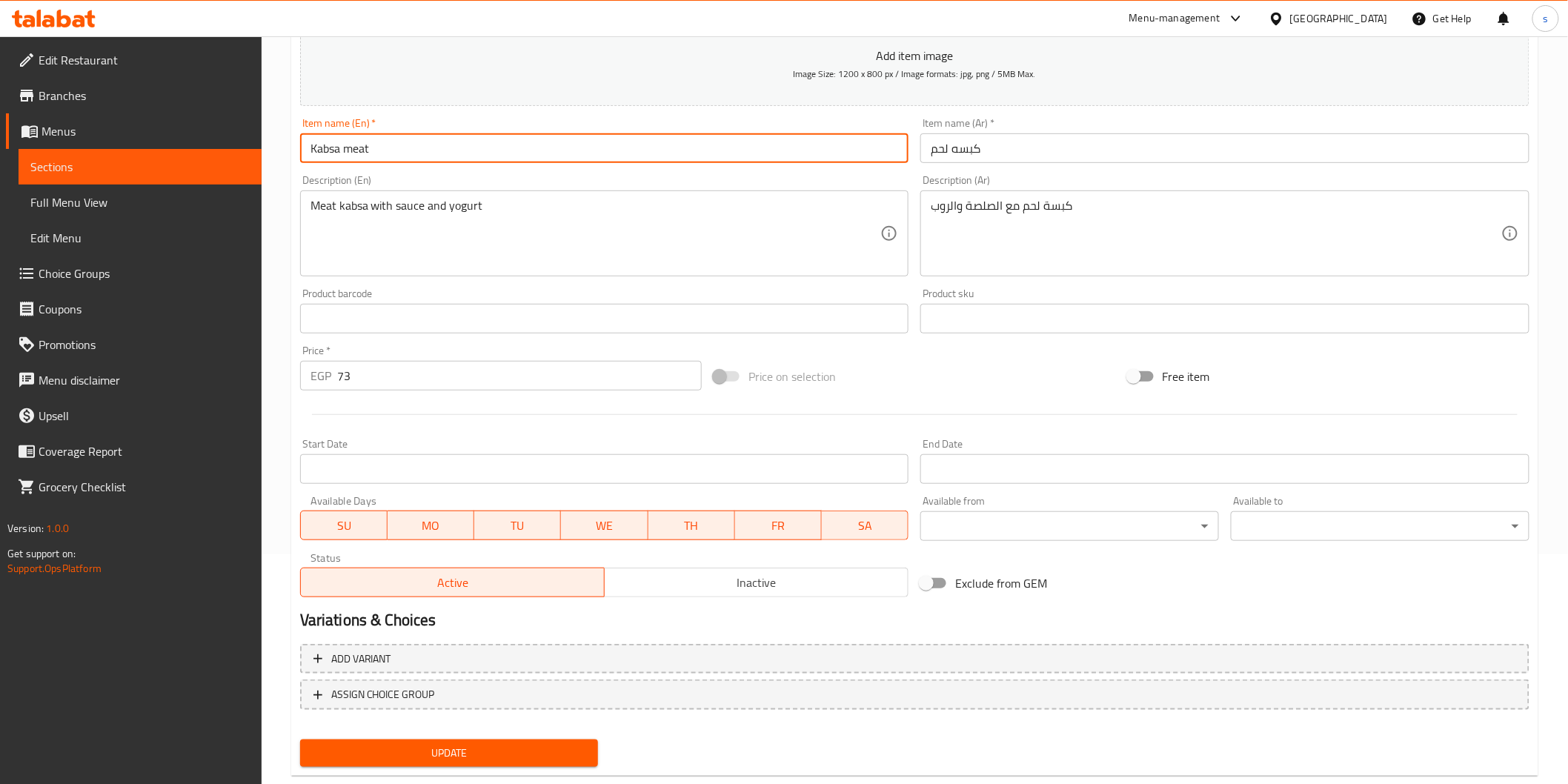
scroll to position [260, 0]
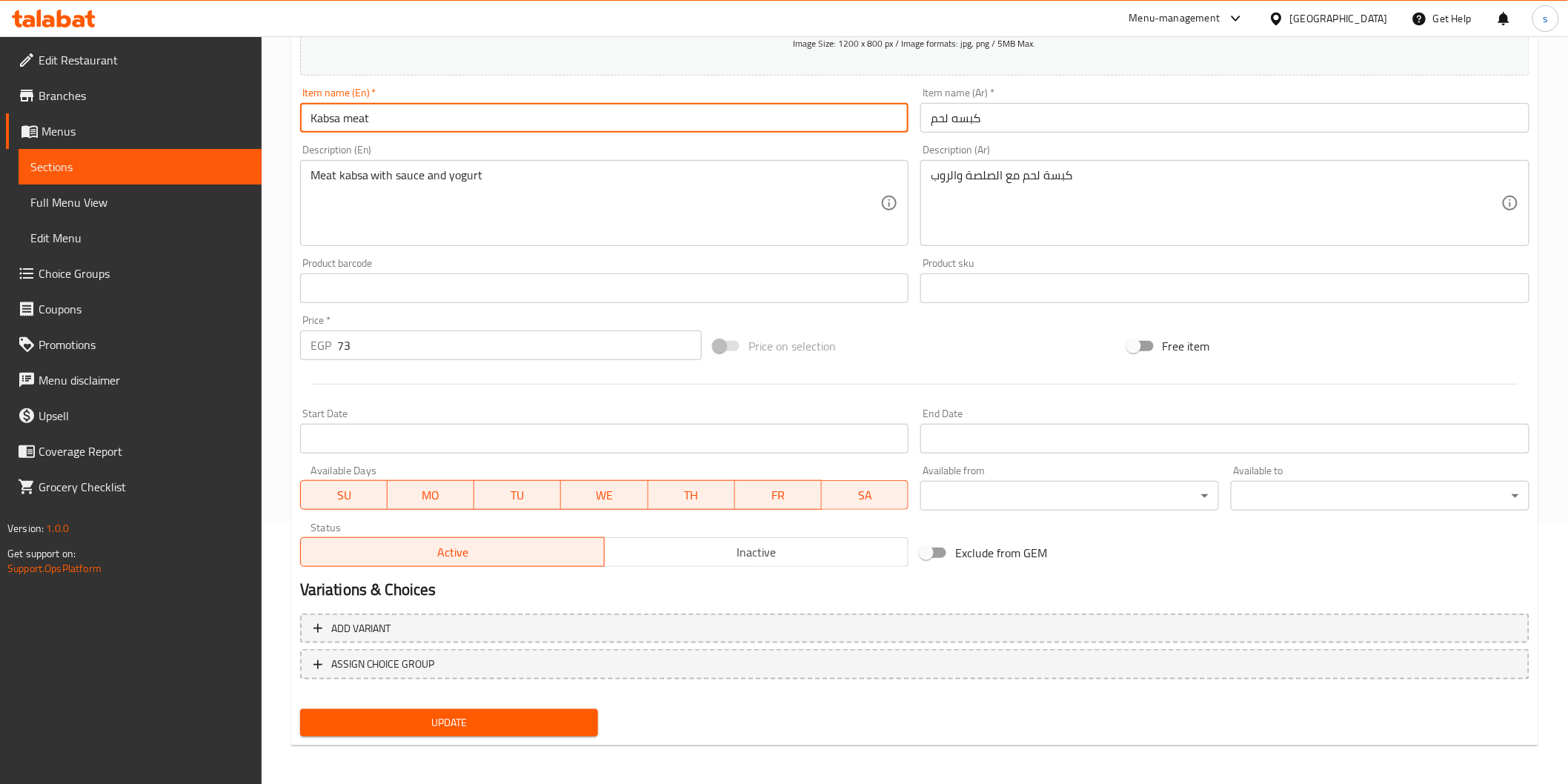
type input "Kabsa meat"
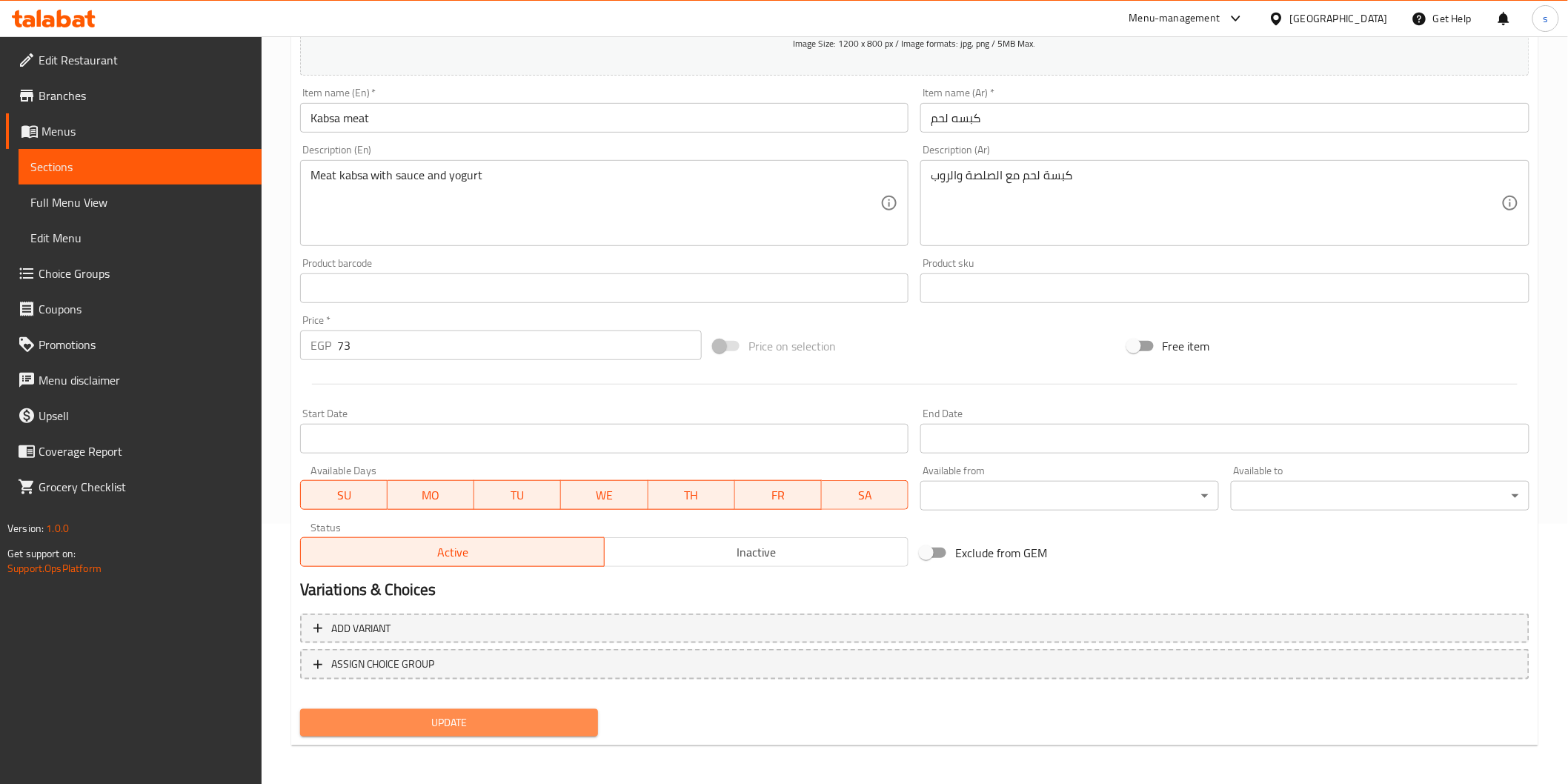
click at [481, 527] on span "Update" at bounding box center [449, 722] width 275 height 19
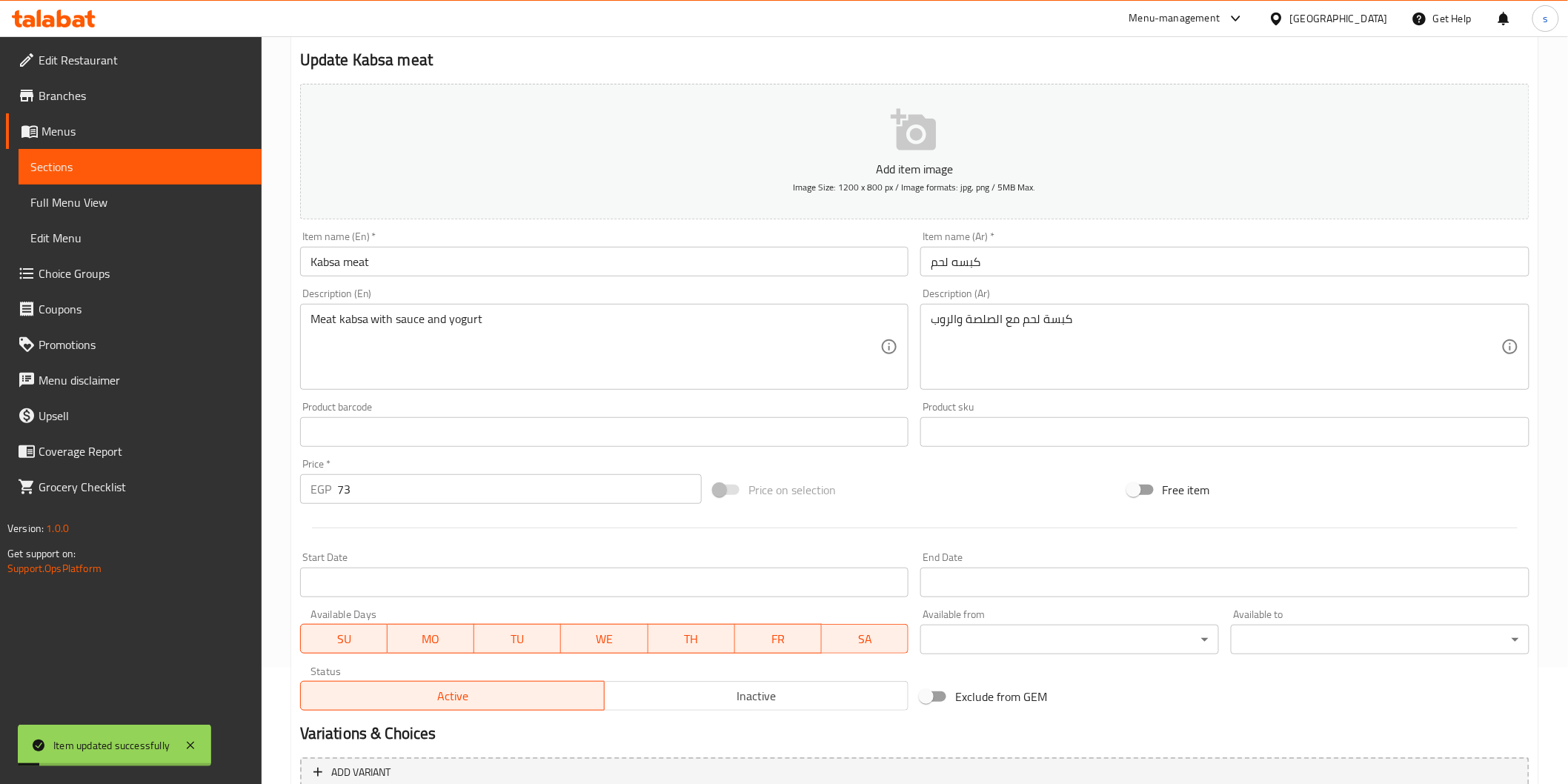
scroll to position [0, 0]
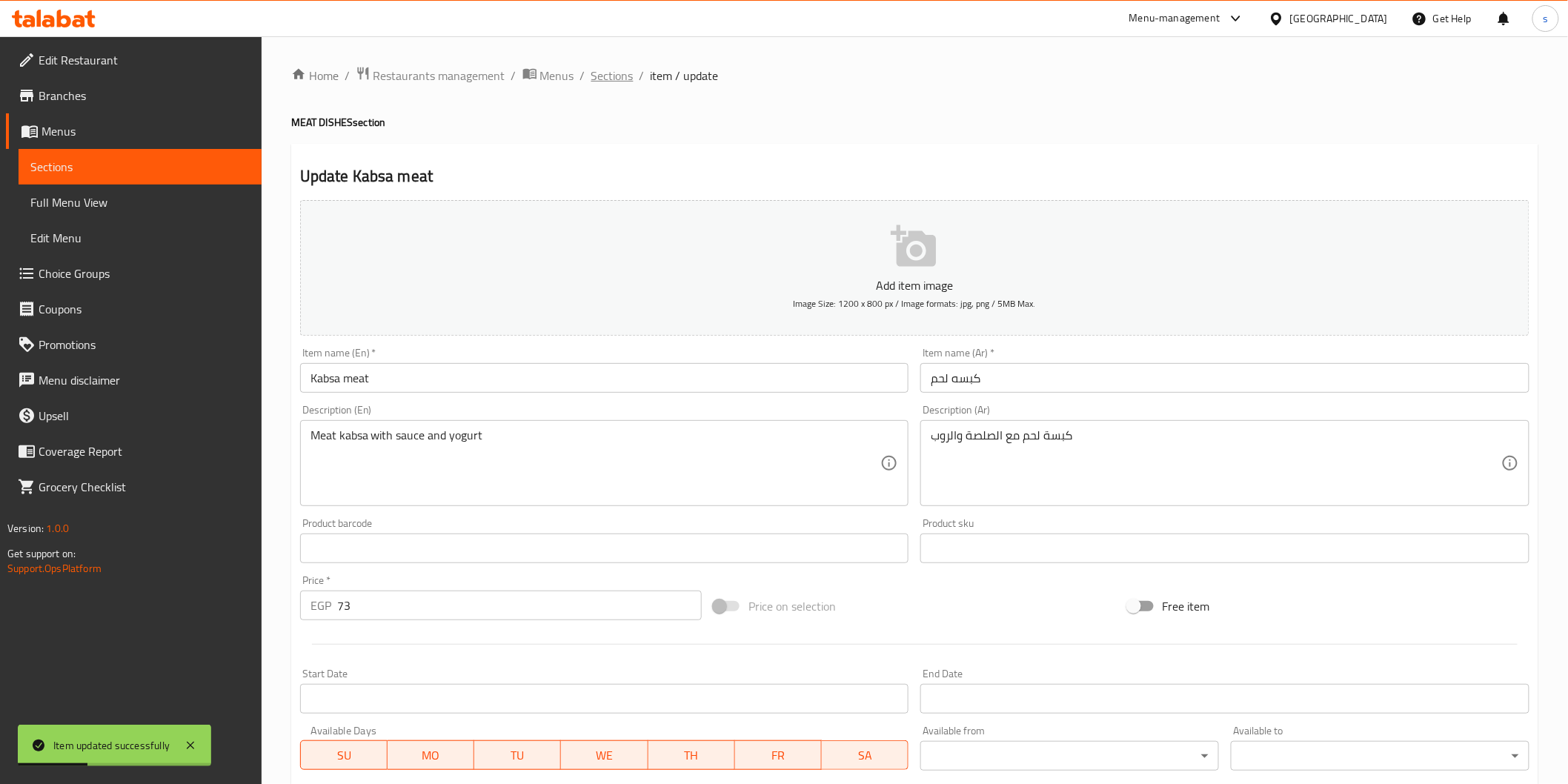
click at [617, 77] on span "Sections" at bounding box center [612, 75] width 43 height 18
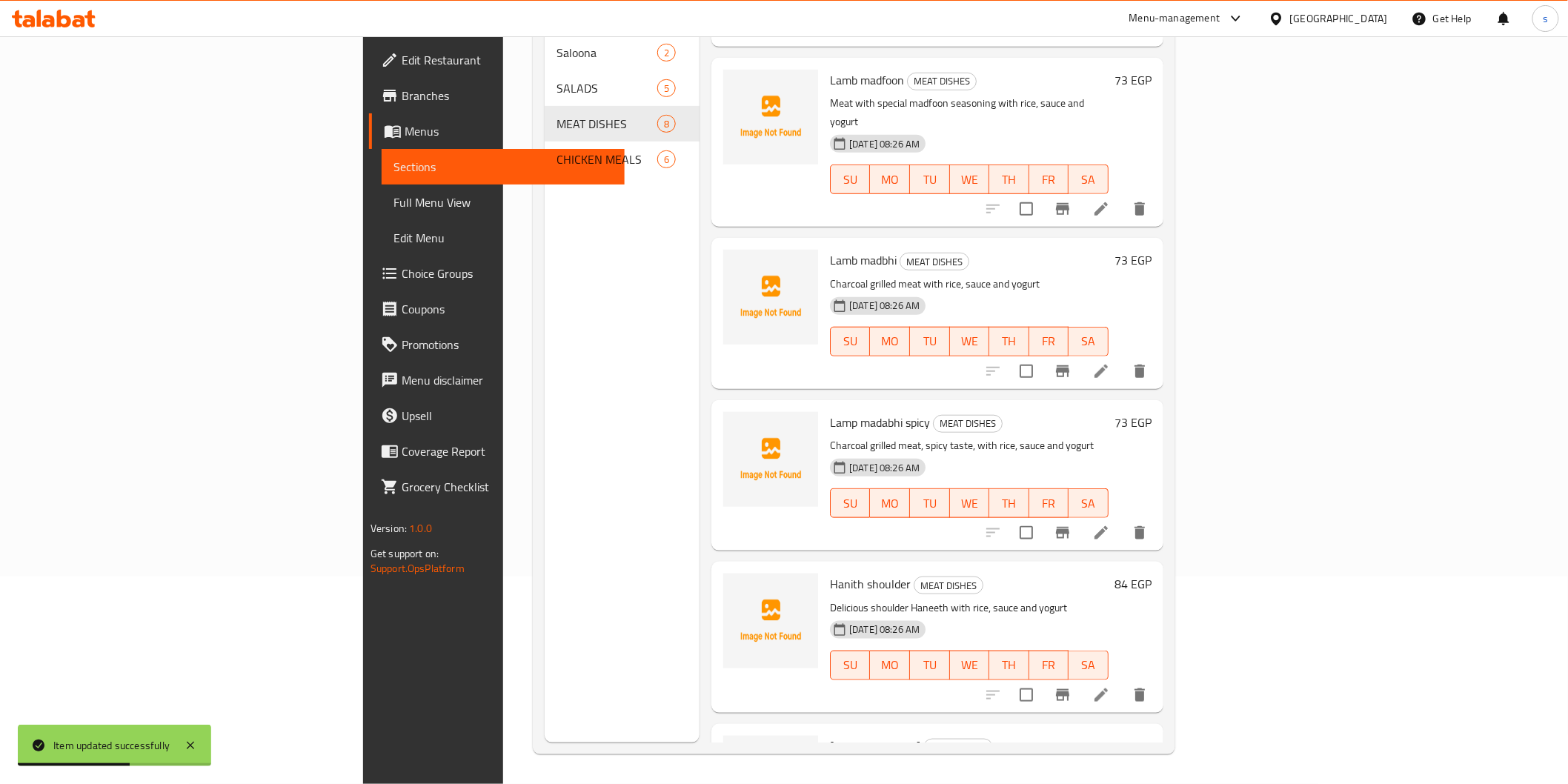
scroll to position [135, 0]
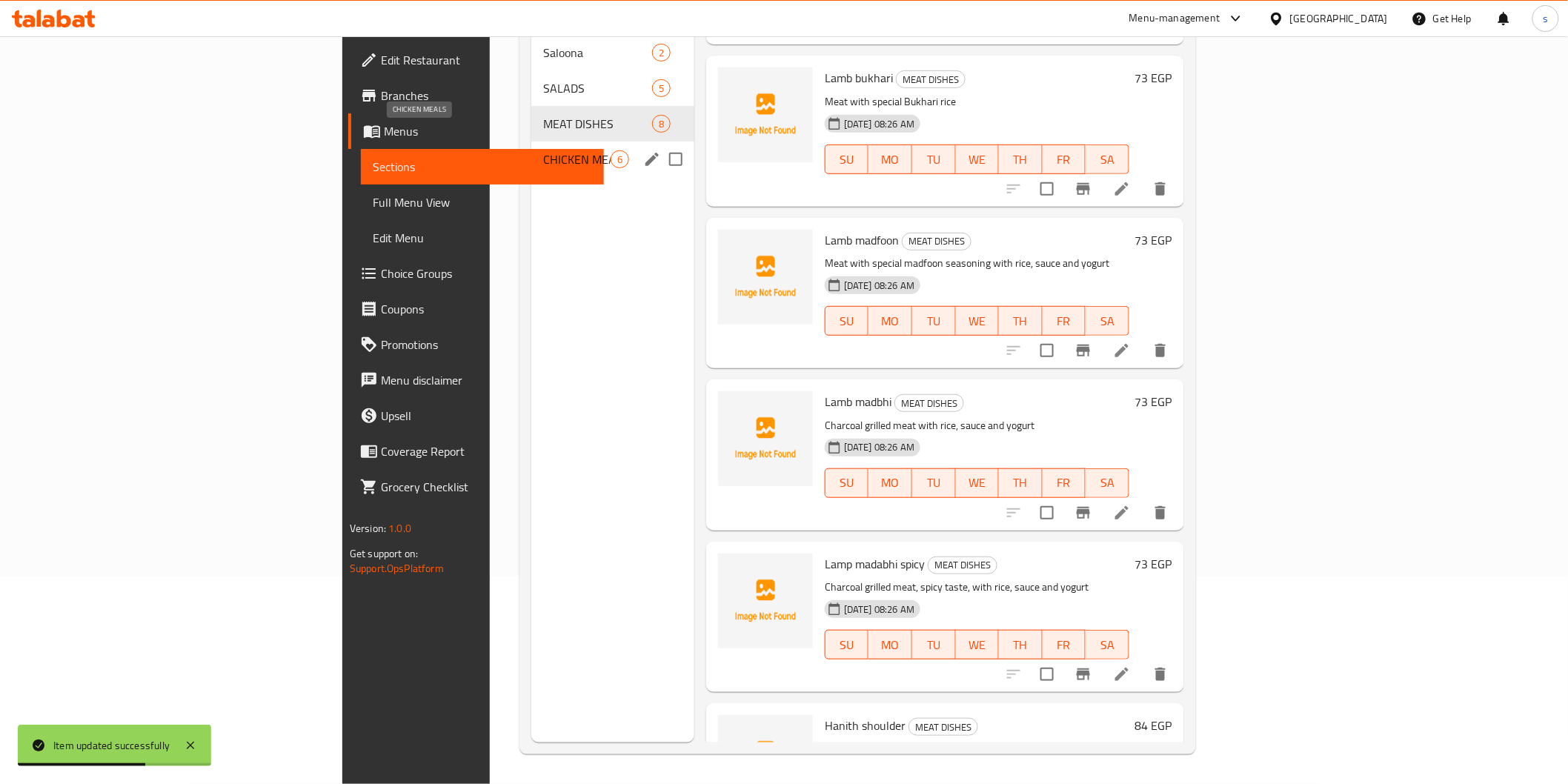
click at [543, 151] on span "CHICKEN MEALS" at bounding box center [577, 160] width 67 height 18
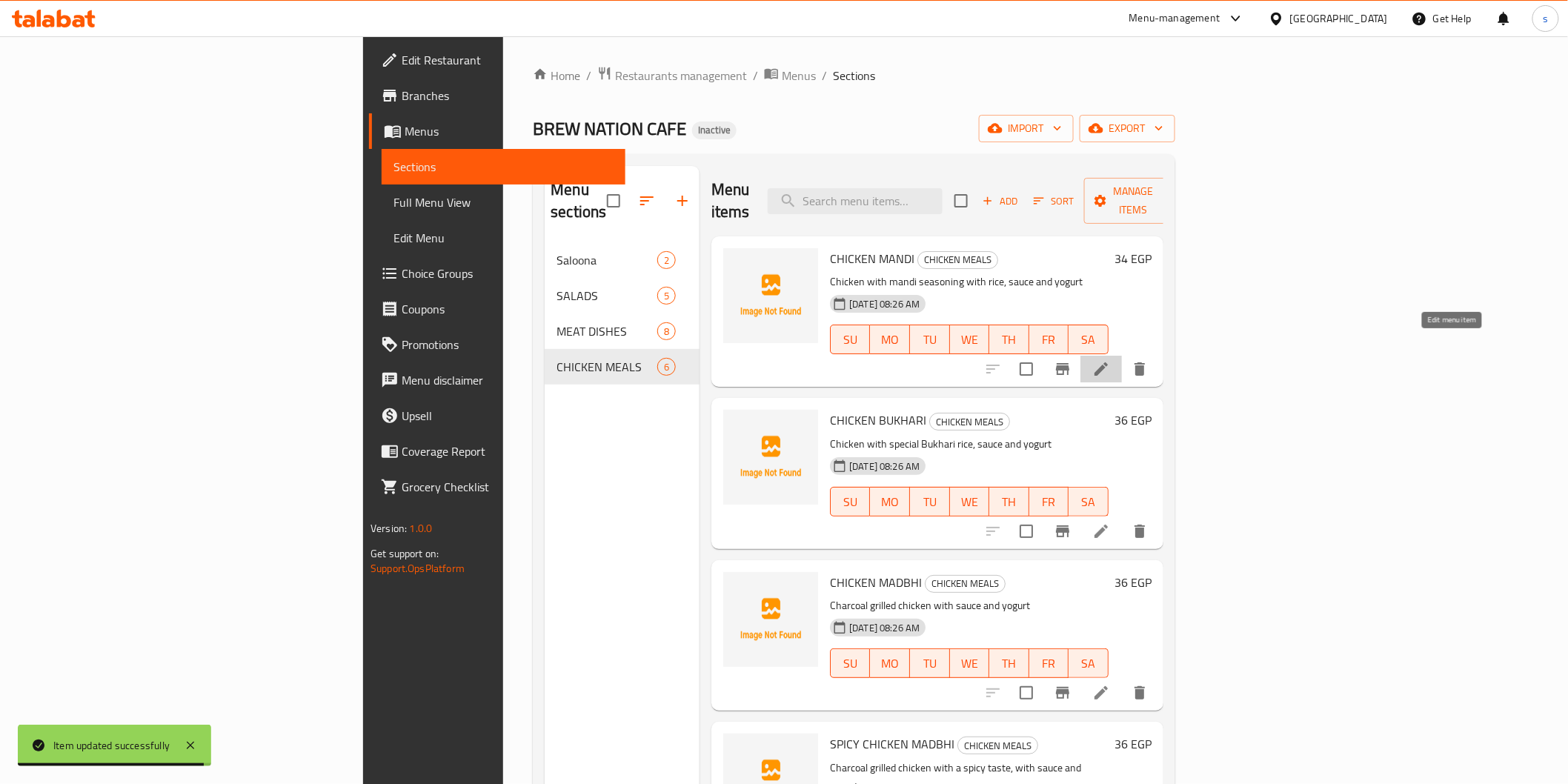
click at [842, 362] on icon at bounding box center [1101, 368] width 13 height 13
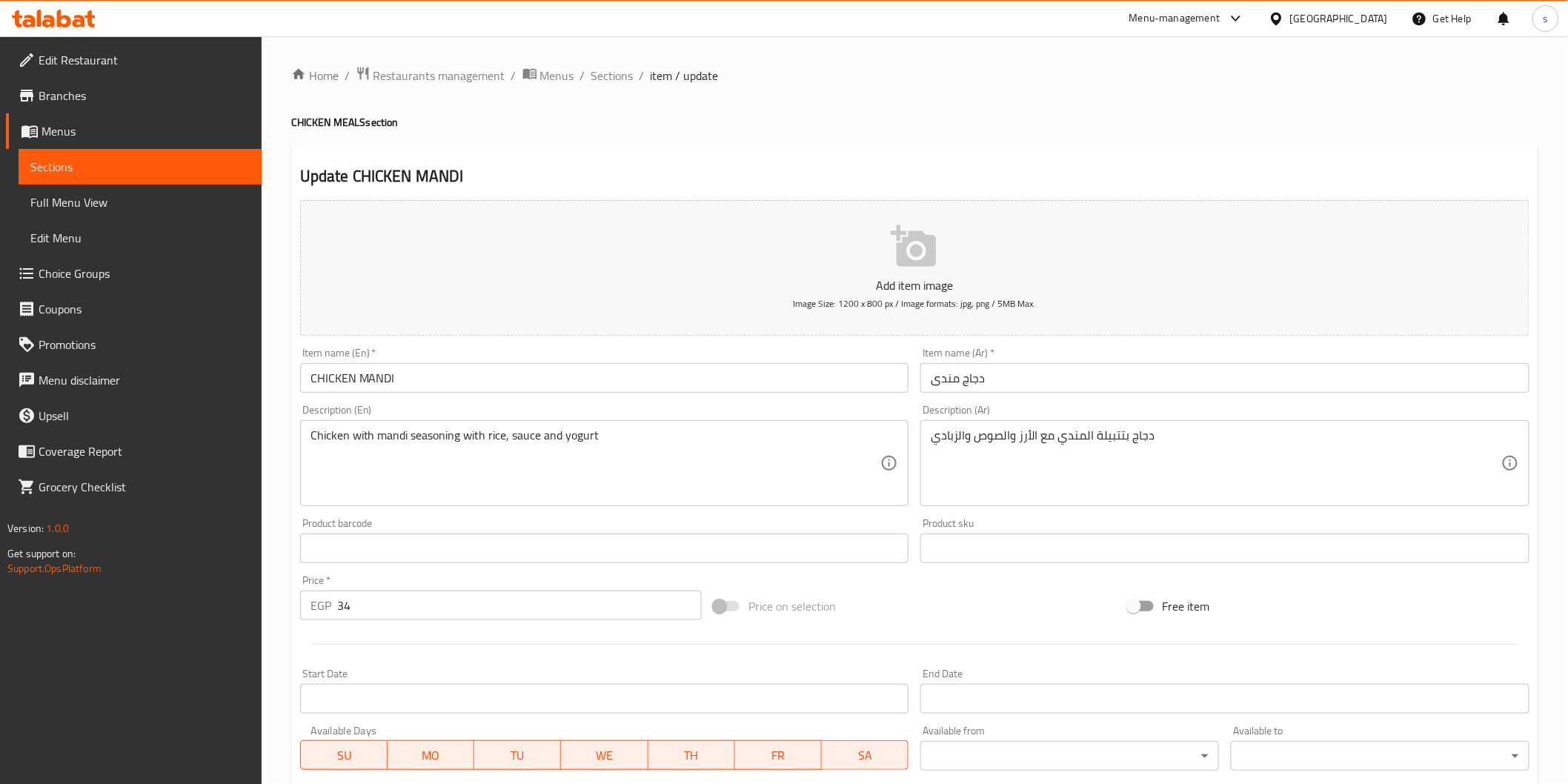
click at [583, 384] on input "CHICKEN MANDI" at bounding box center [604, 378] width 609 height 30
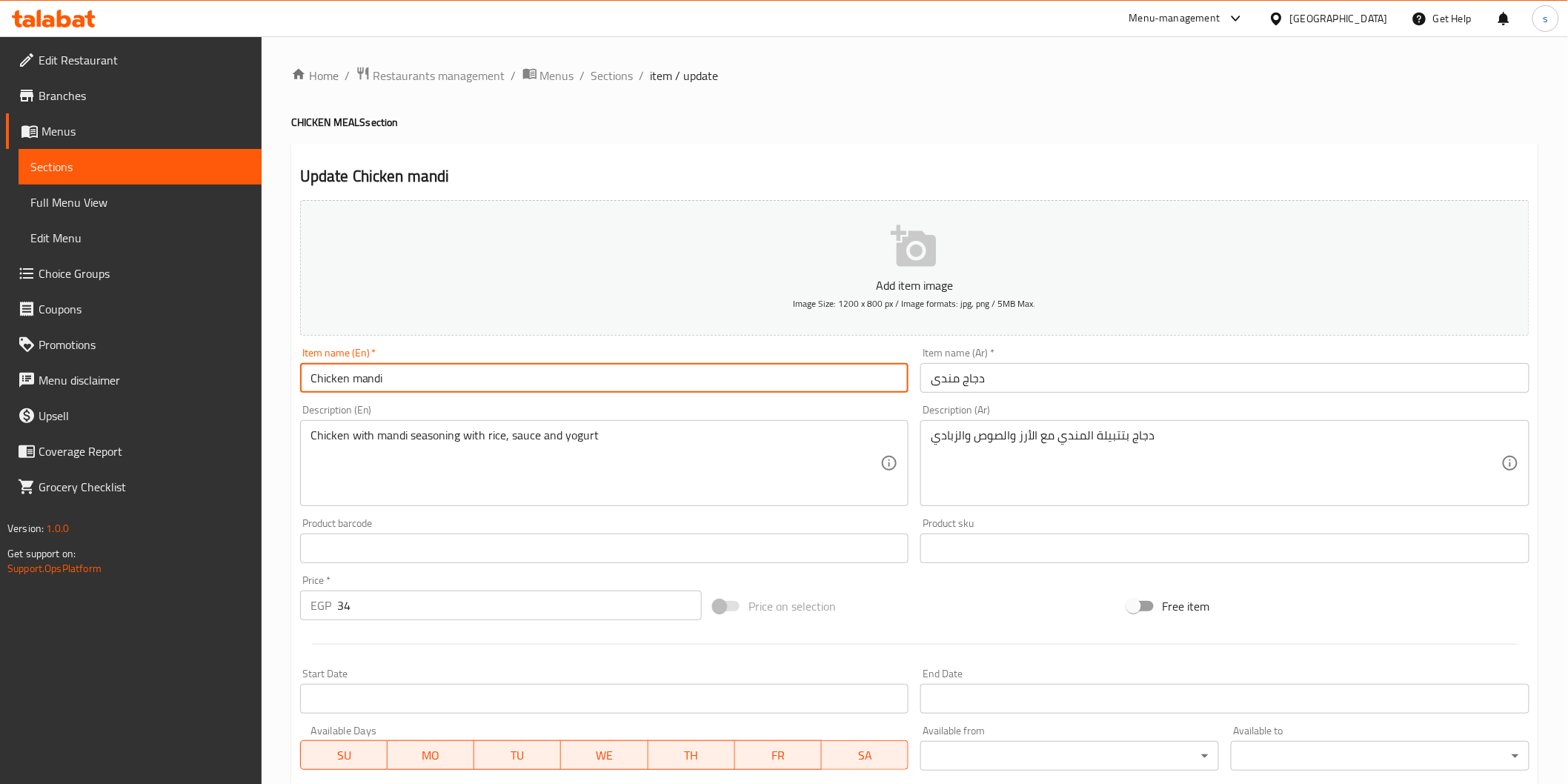
type input "Chicken mandi"
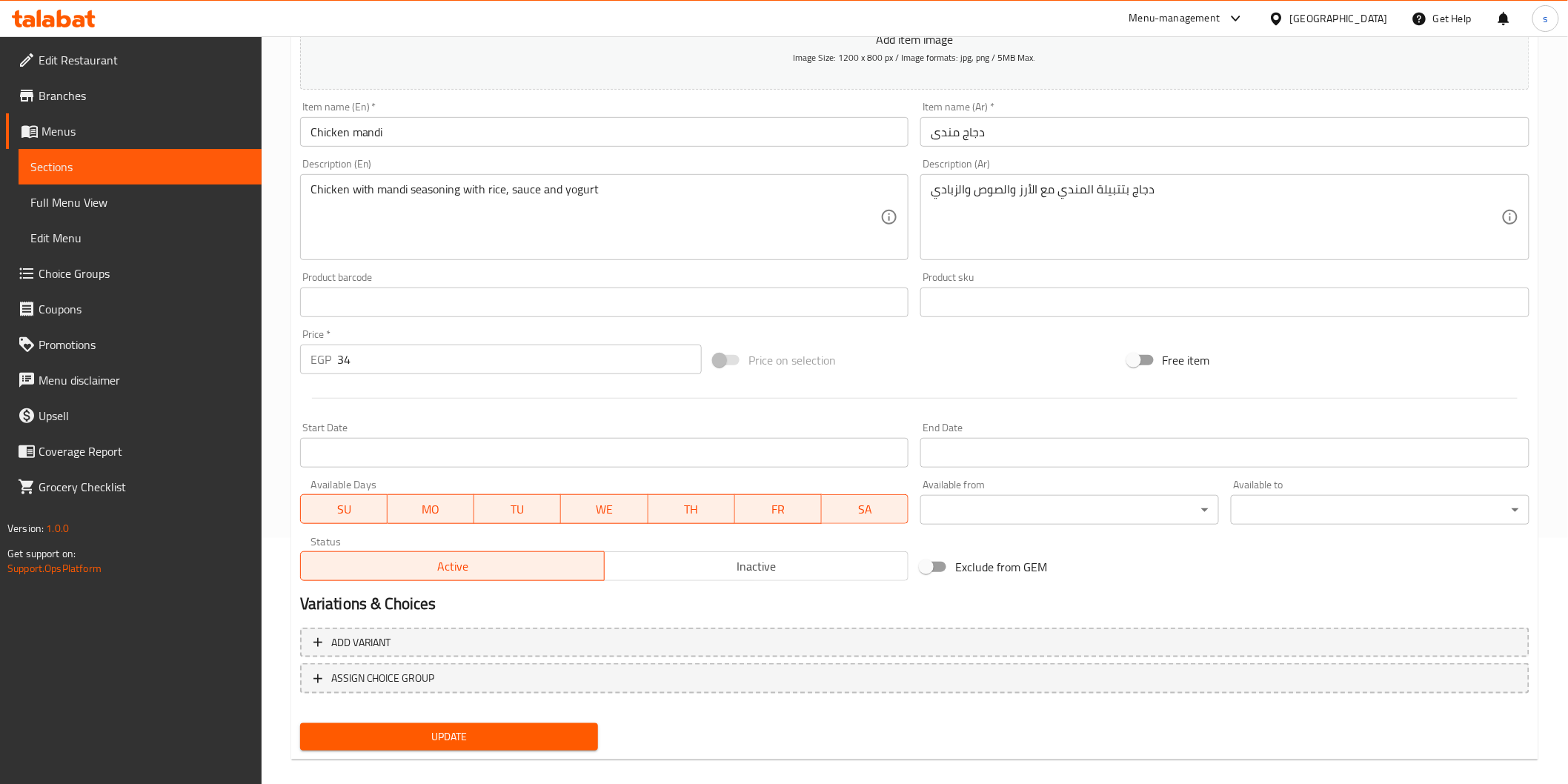
scroll to position [260, 0]
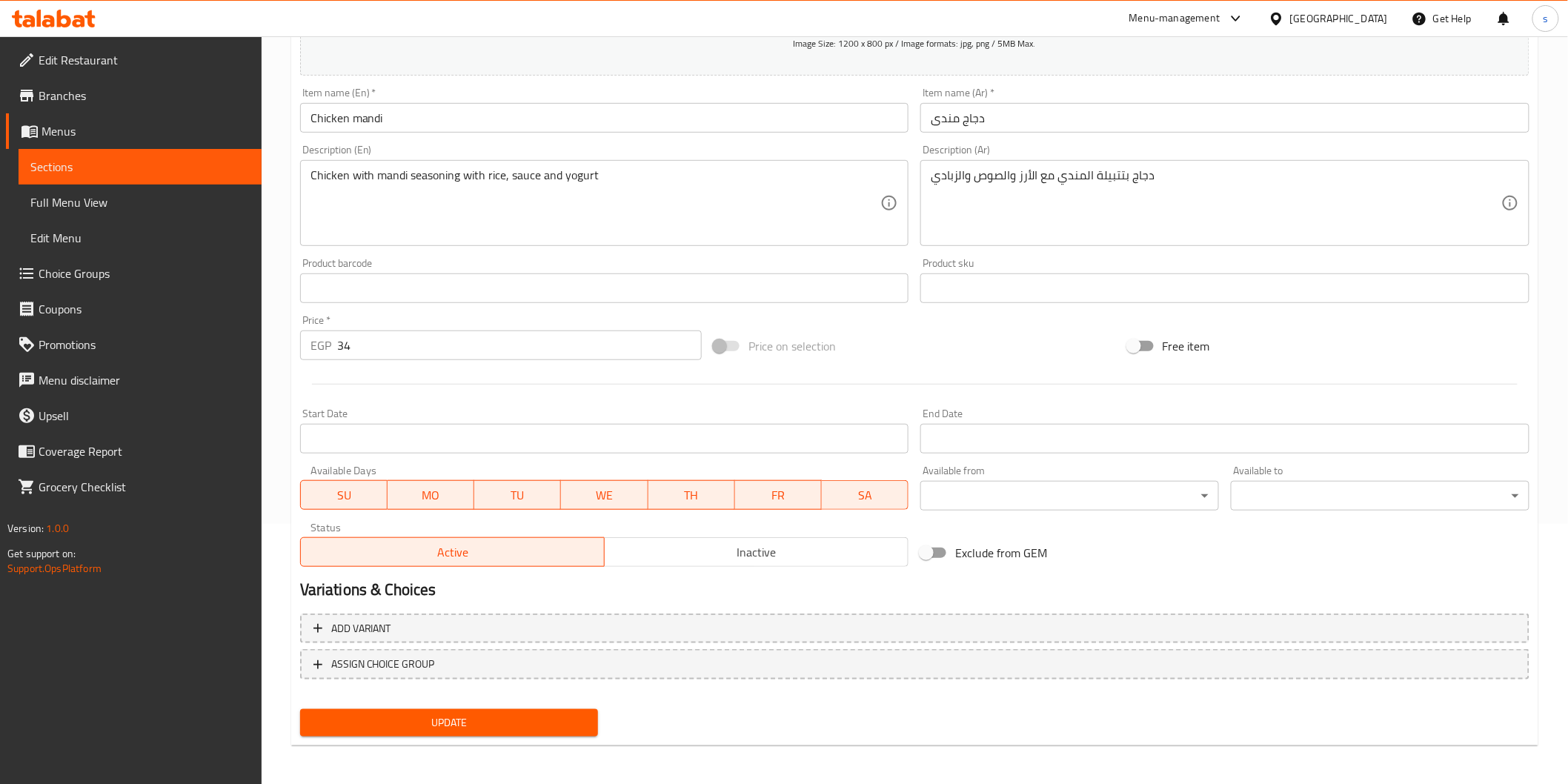
click at [425, 527] on span "Update" at bounding box center [449, 722] width 275 height 19
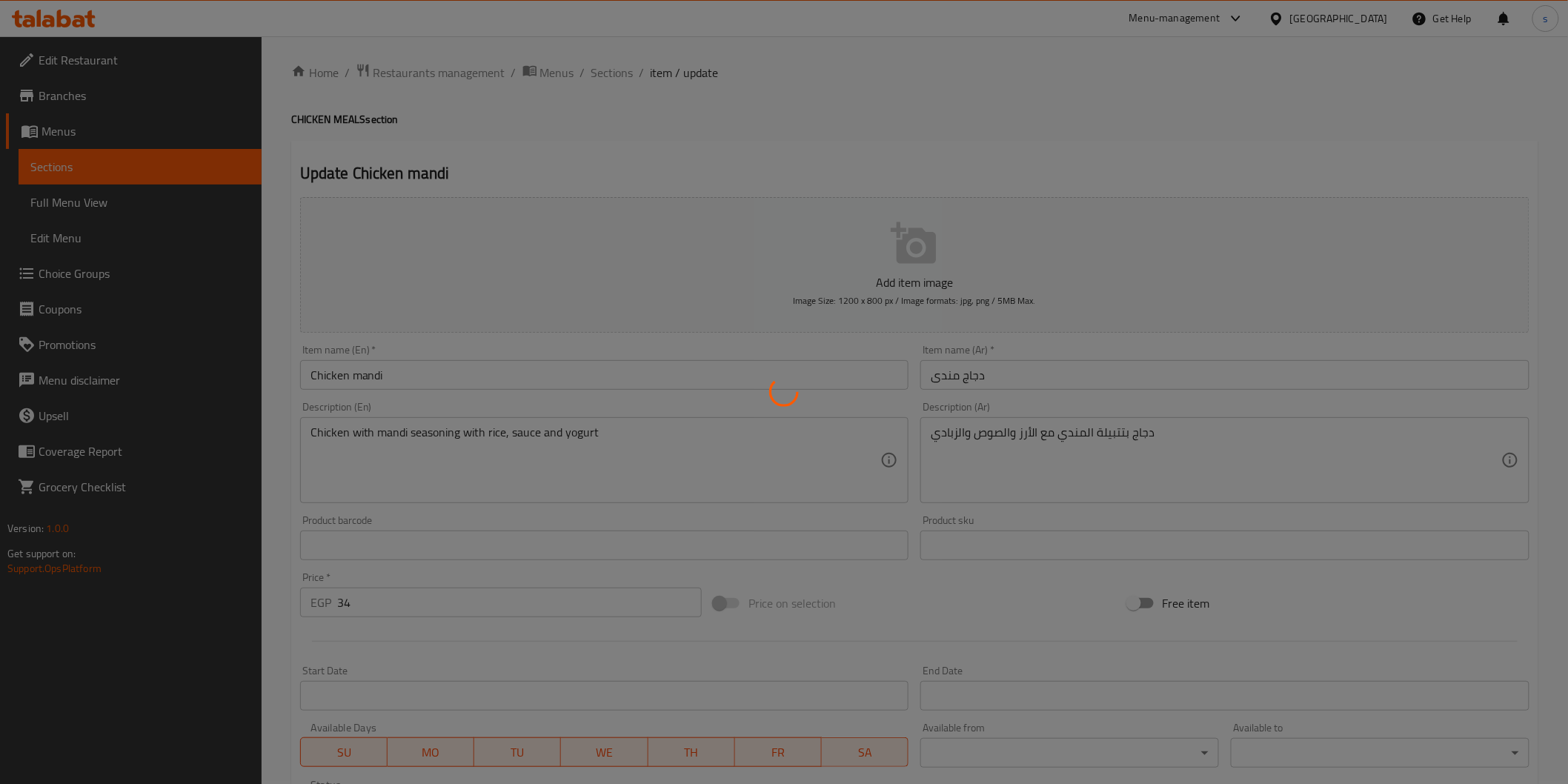
scroll to position [0, 0]
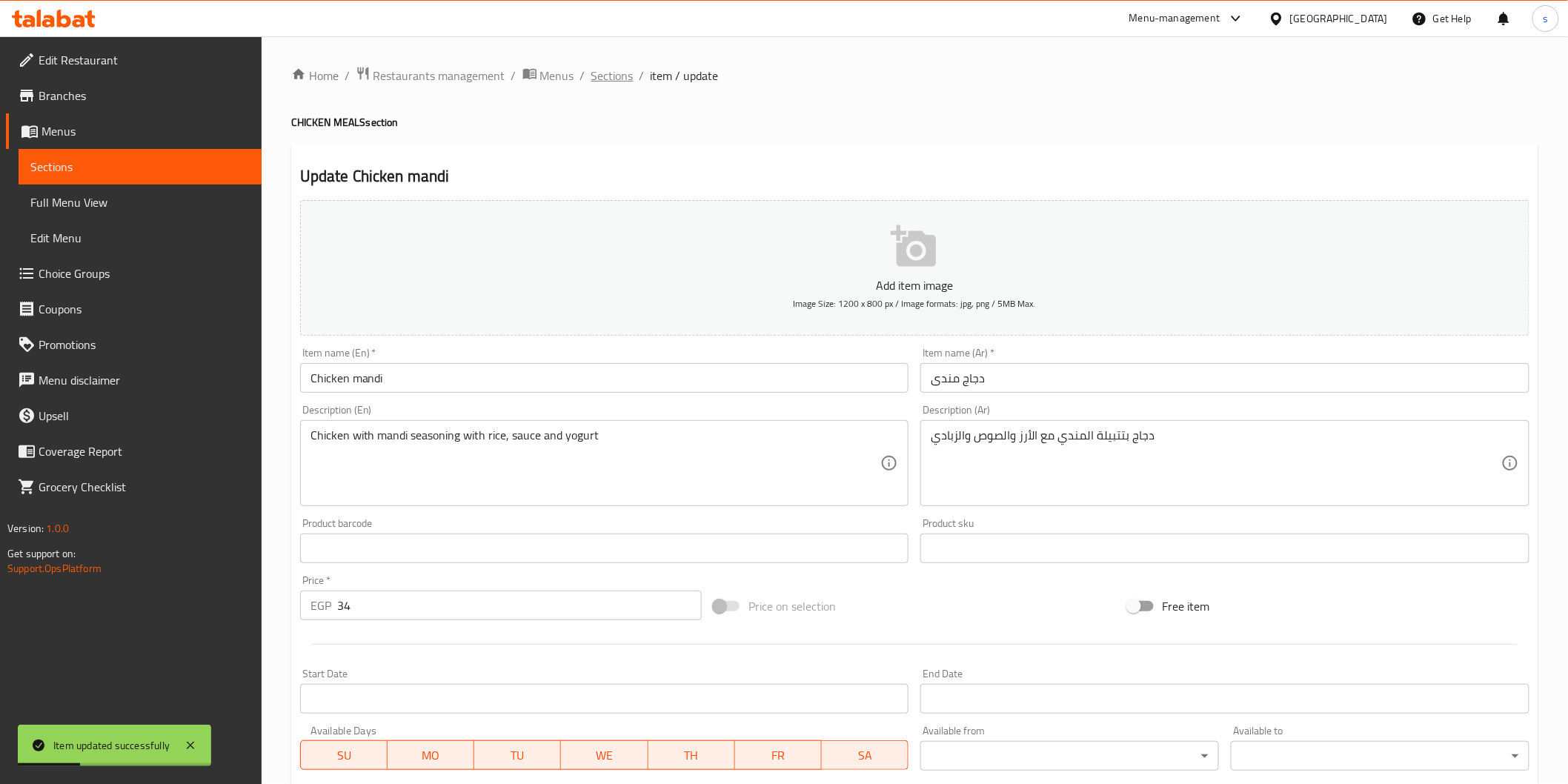
click at [625, 79] on span "Sections" at bounding box center [612, 75] width 43 height 18
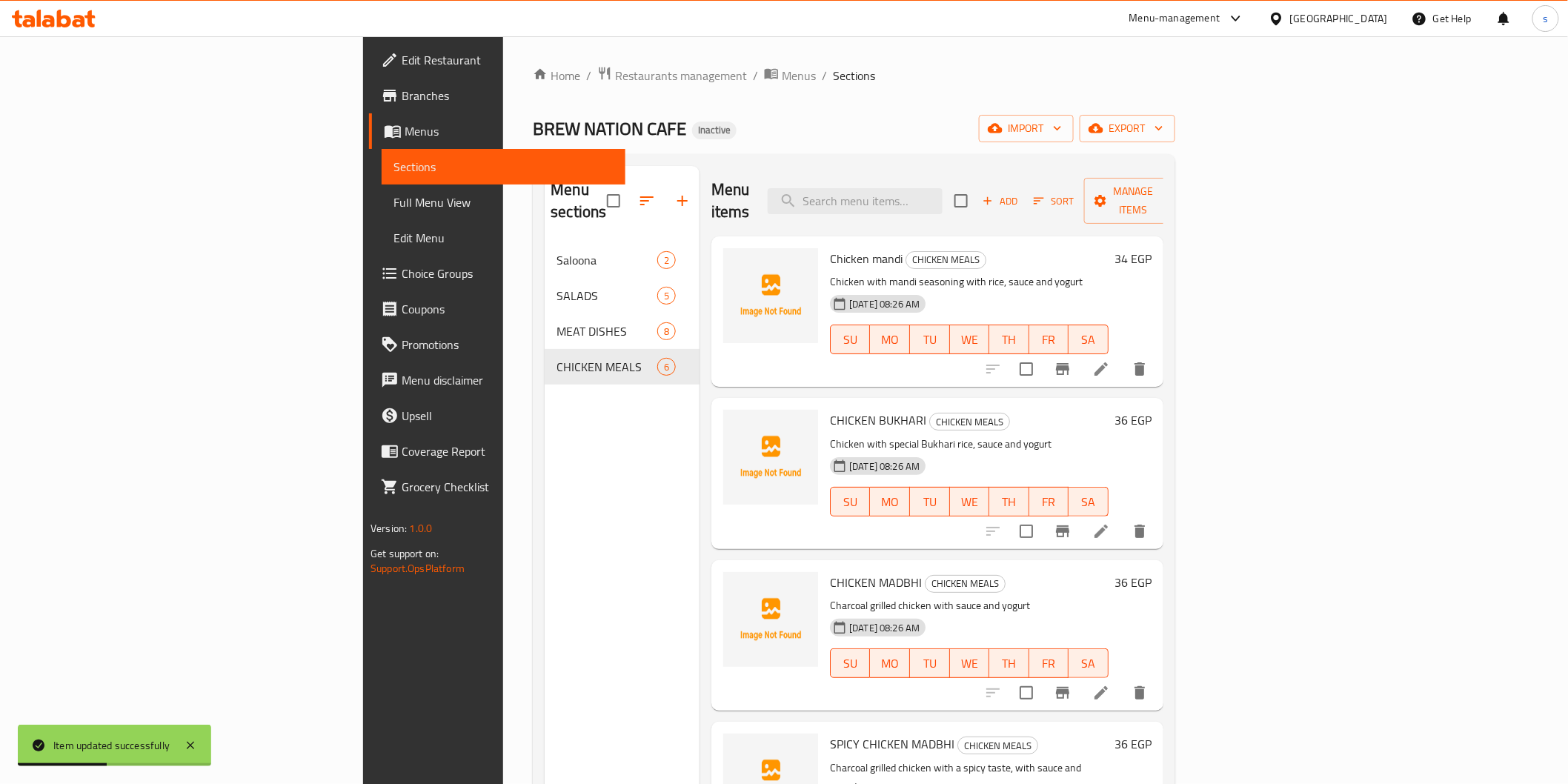
click at [842, 518] on li at bounding box center [1102, 531] width 42 height 27
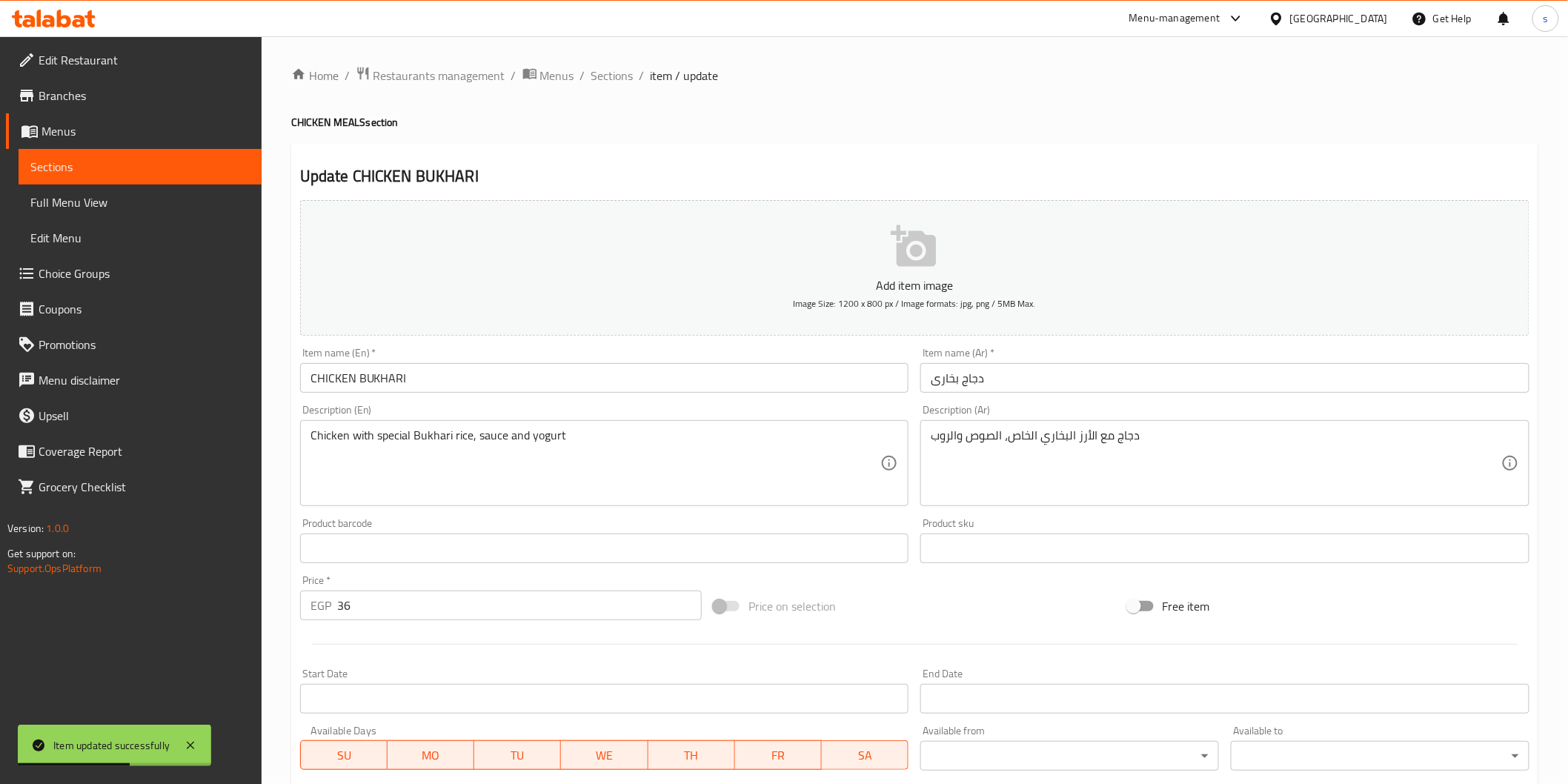
click at [832, 382] on input "CHICKEN BUKHARI" at bounding box center [604, 378] width 609 height 30
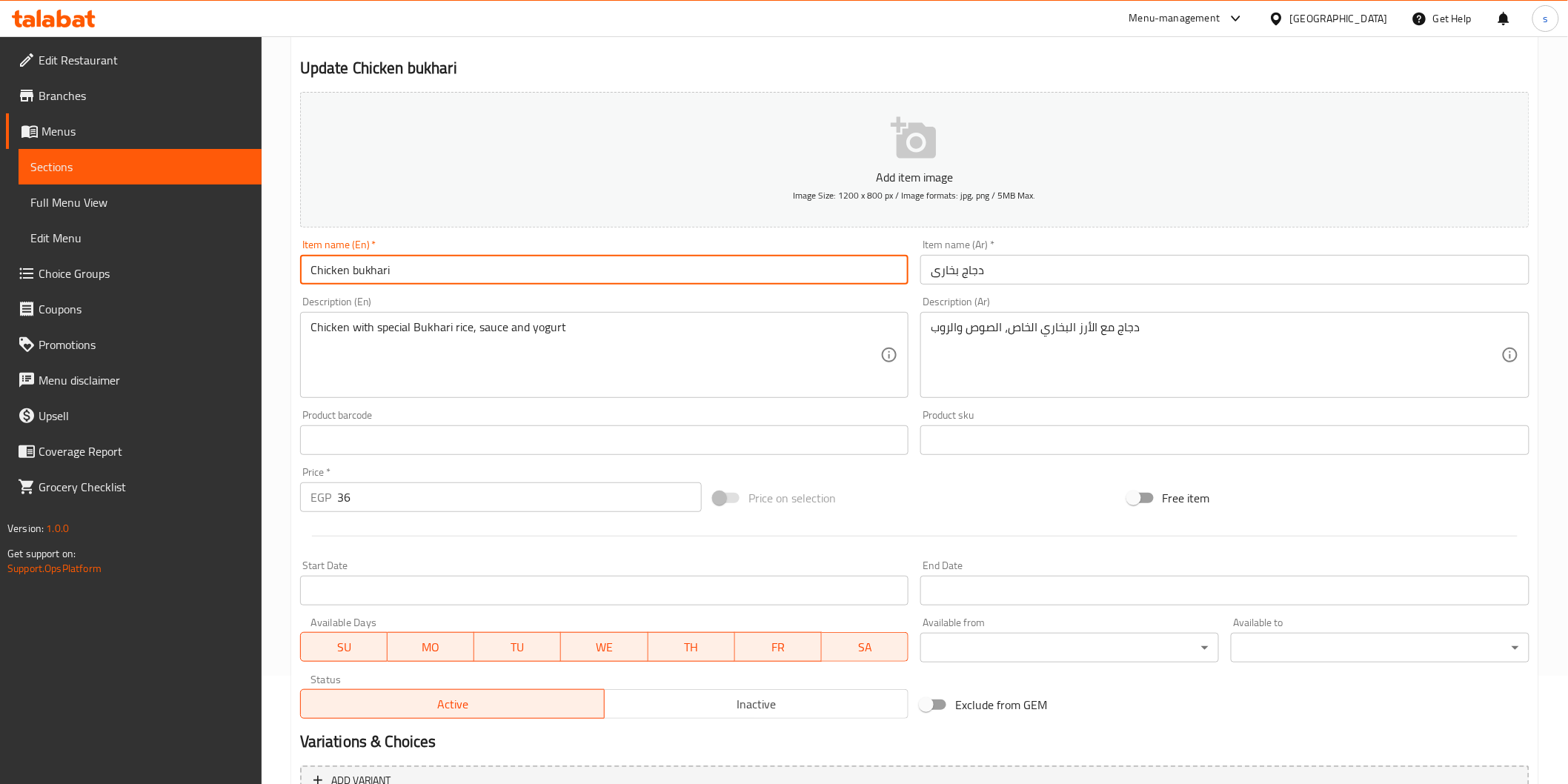
scroll to position [260, 0]
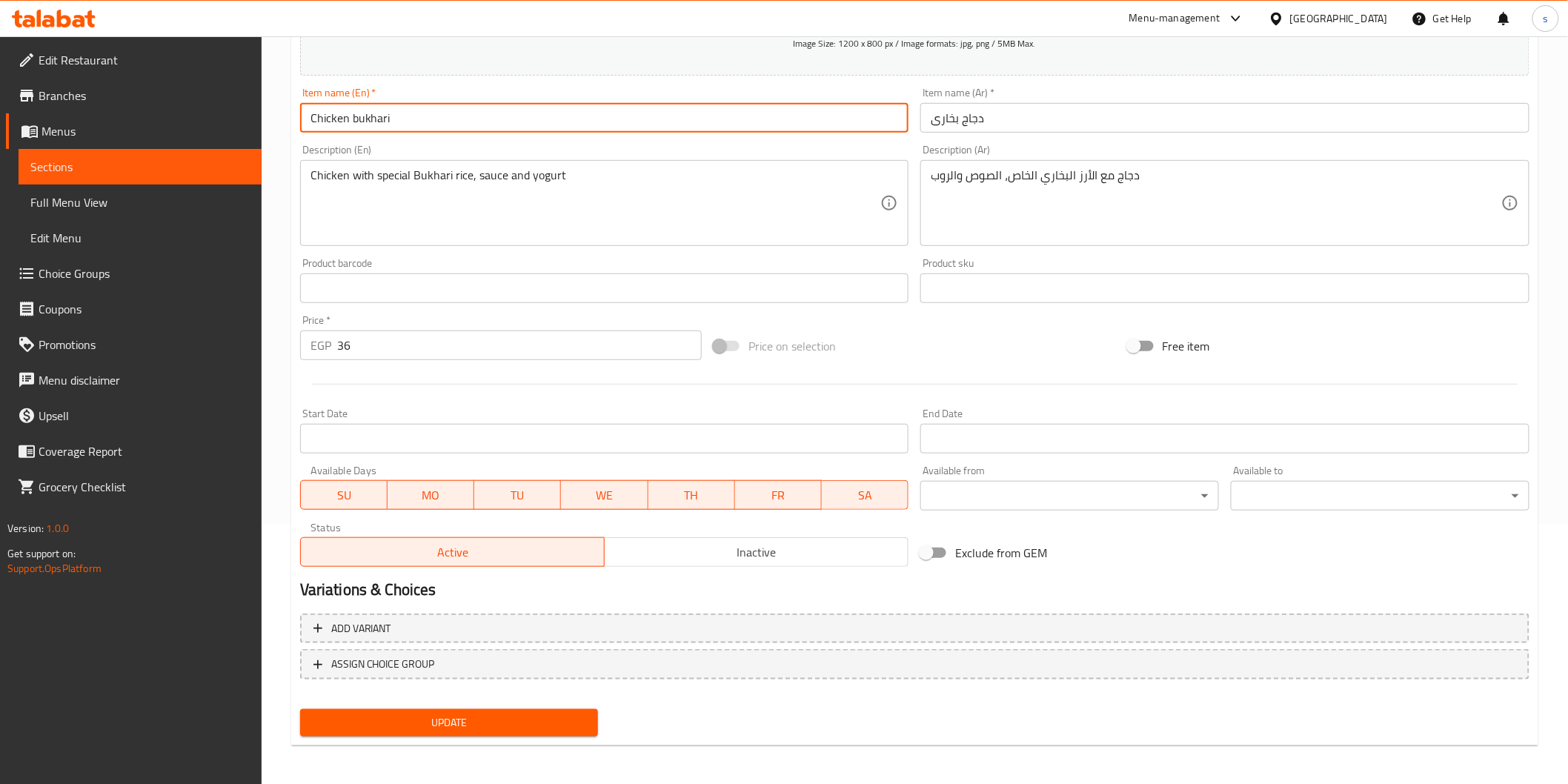
type input "Chicken bukhari"
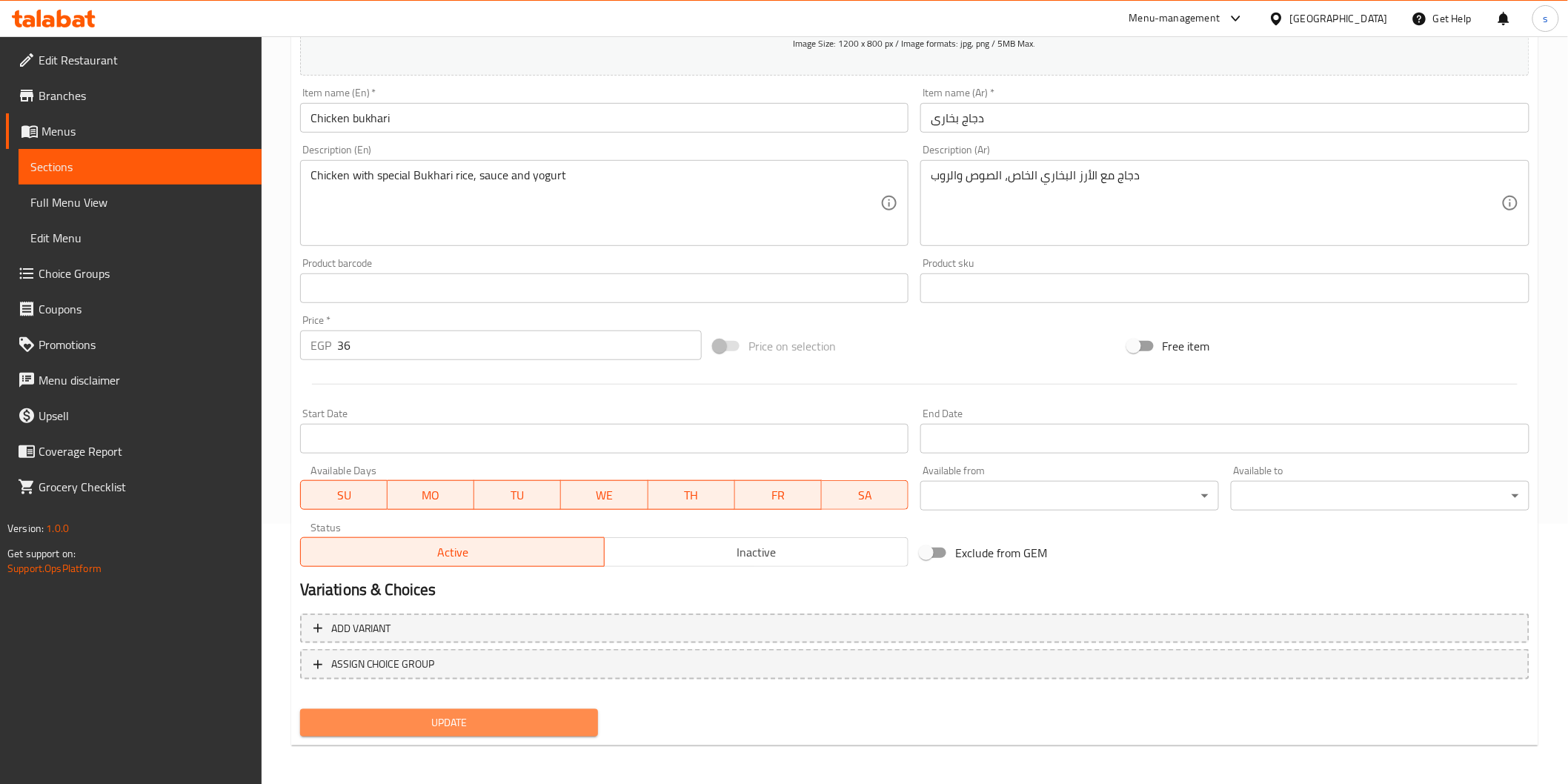
click at [487, 527] on span "Update" at bounding box center [449, 722] width 275 height 19
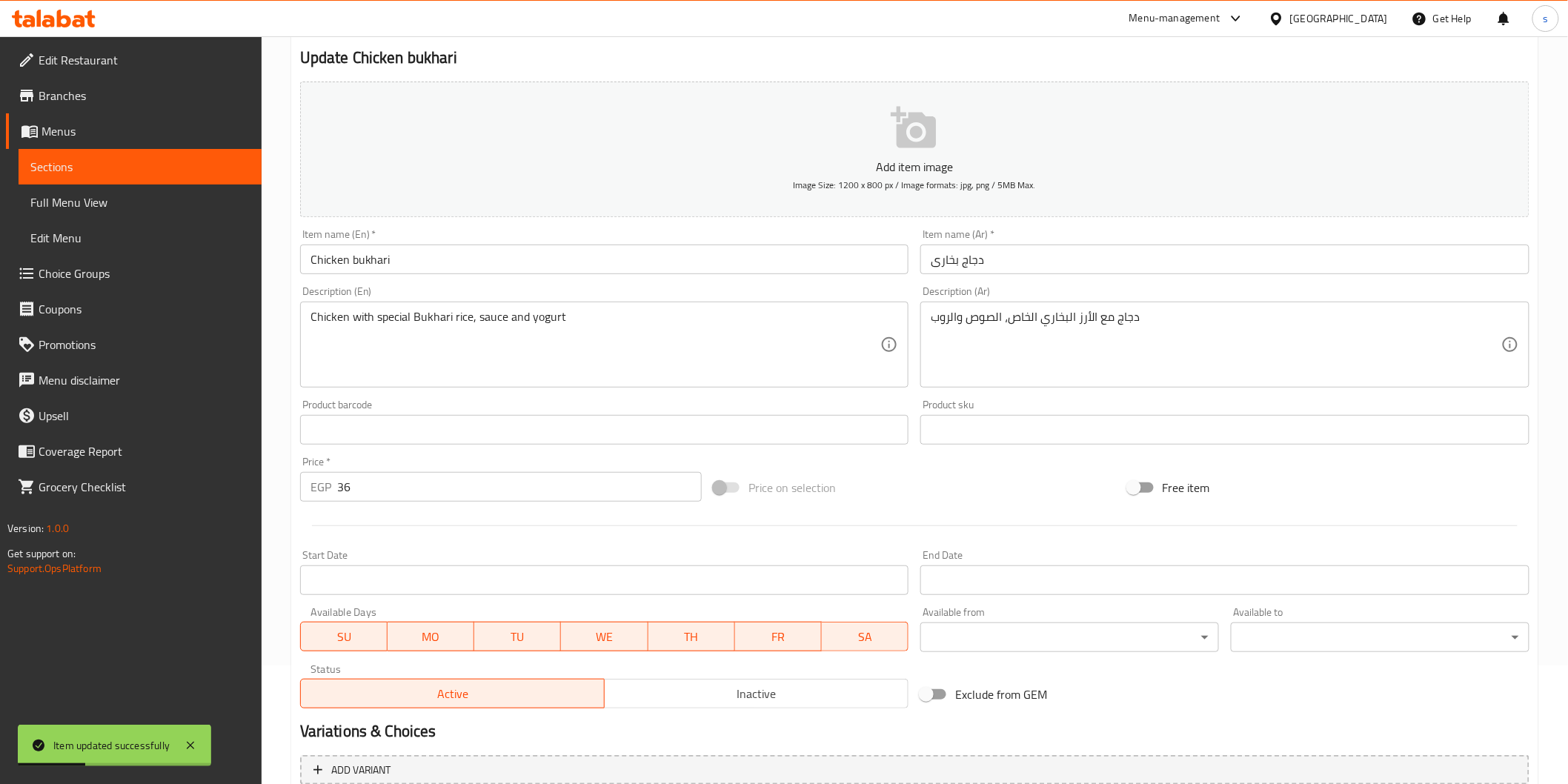
scroll to position [0, 0]
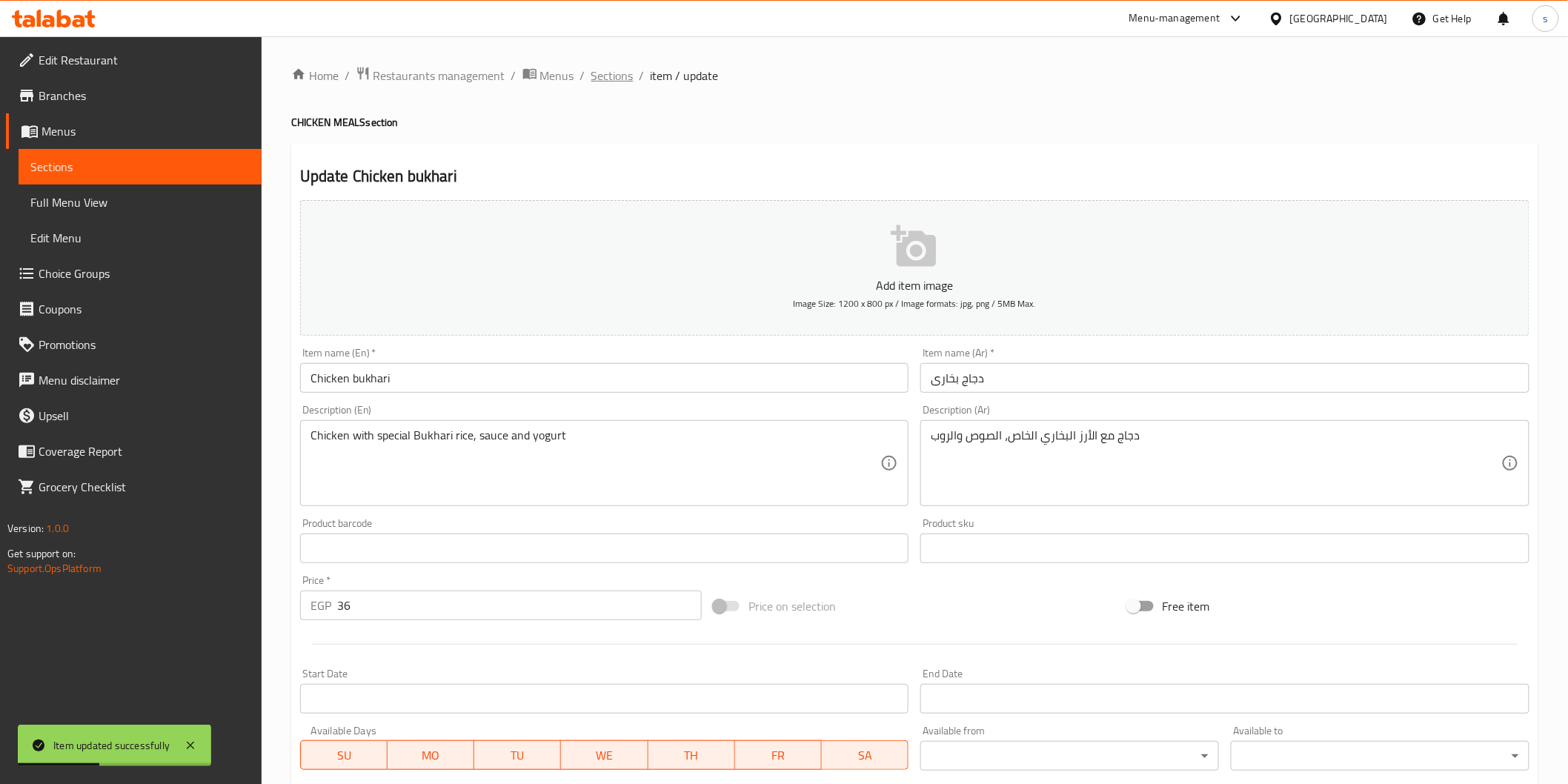
click at [607, 77] on span "Sections" at bounding box center [612, 75] width 43 height 18
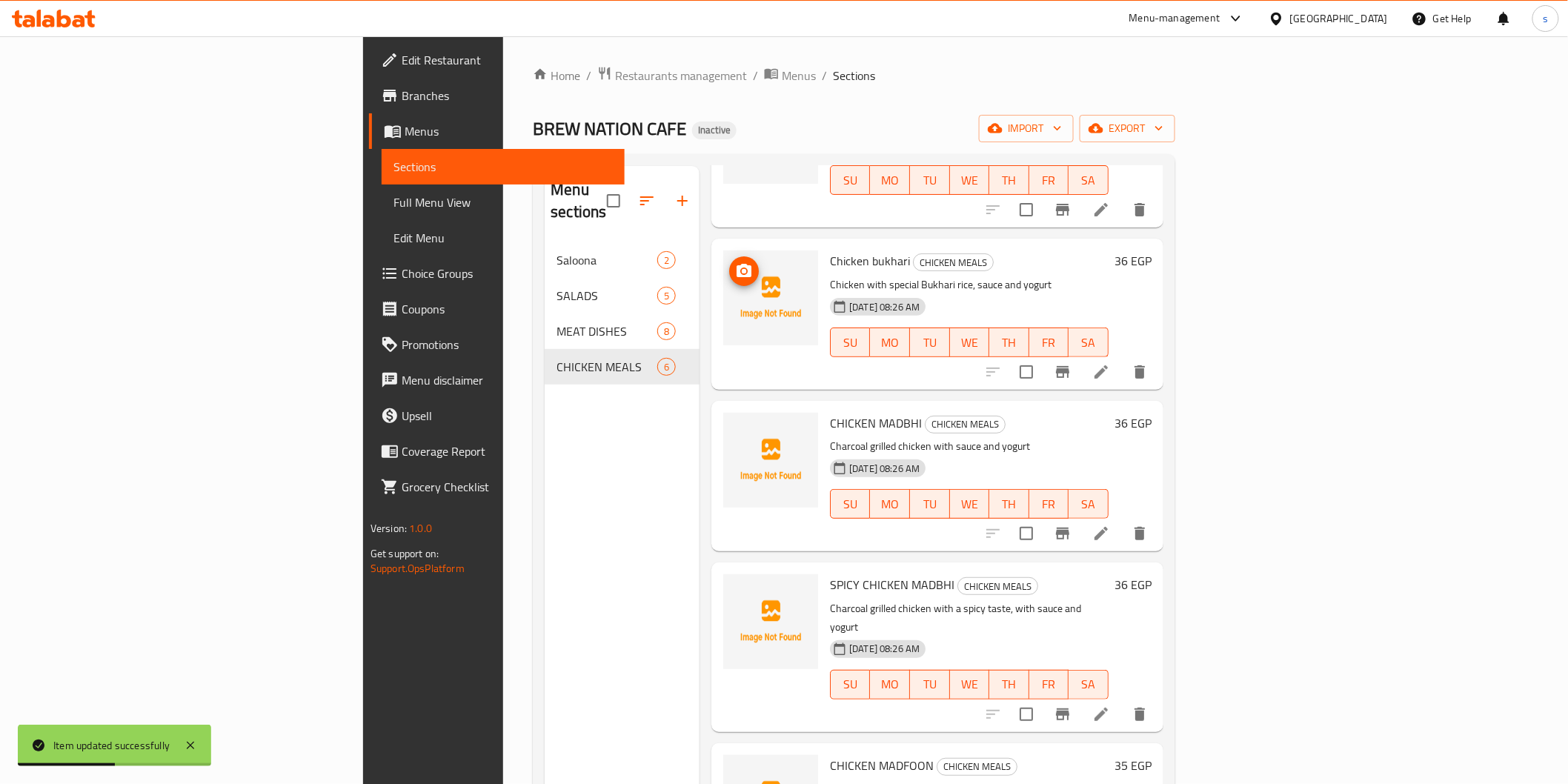
scroll to position [223, 0]
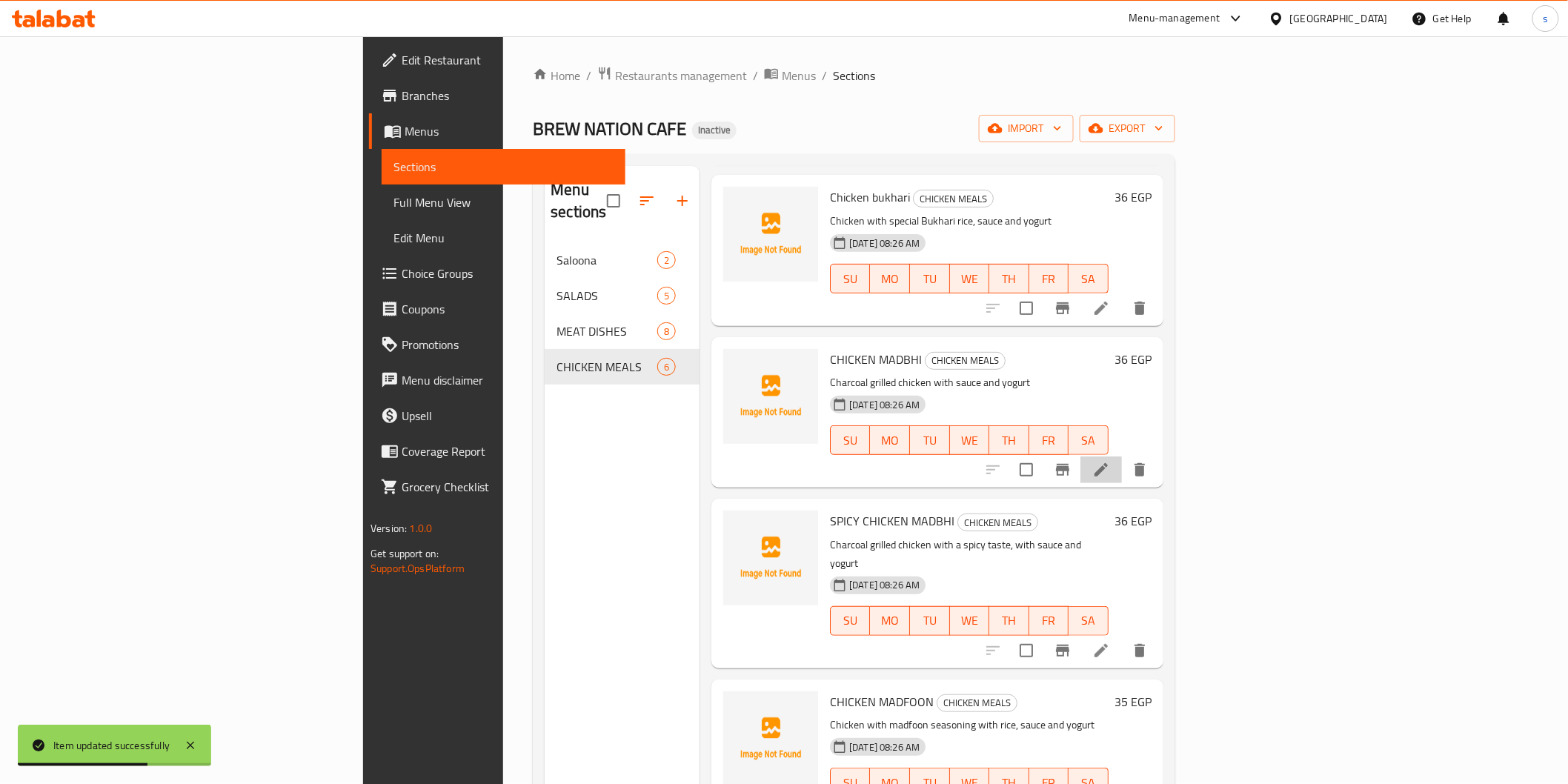
click at [842, 457] on li at bounding box center [1102, 469] width 42 height 27
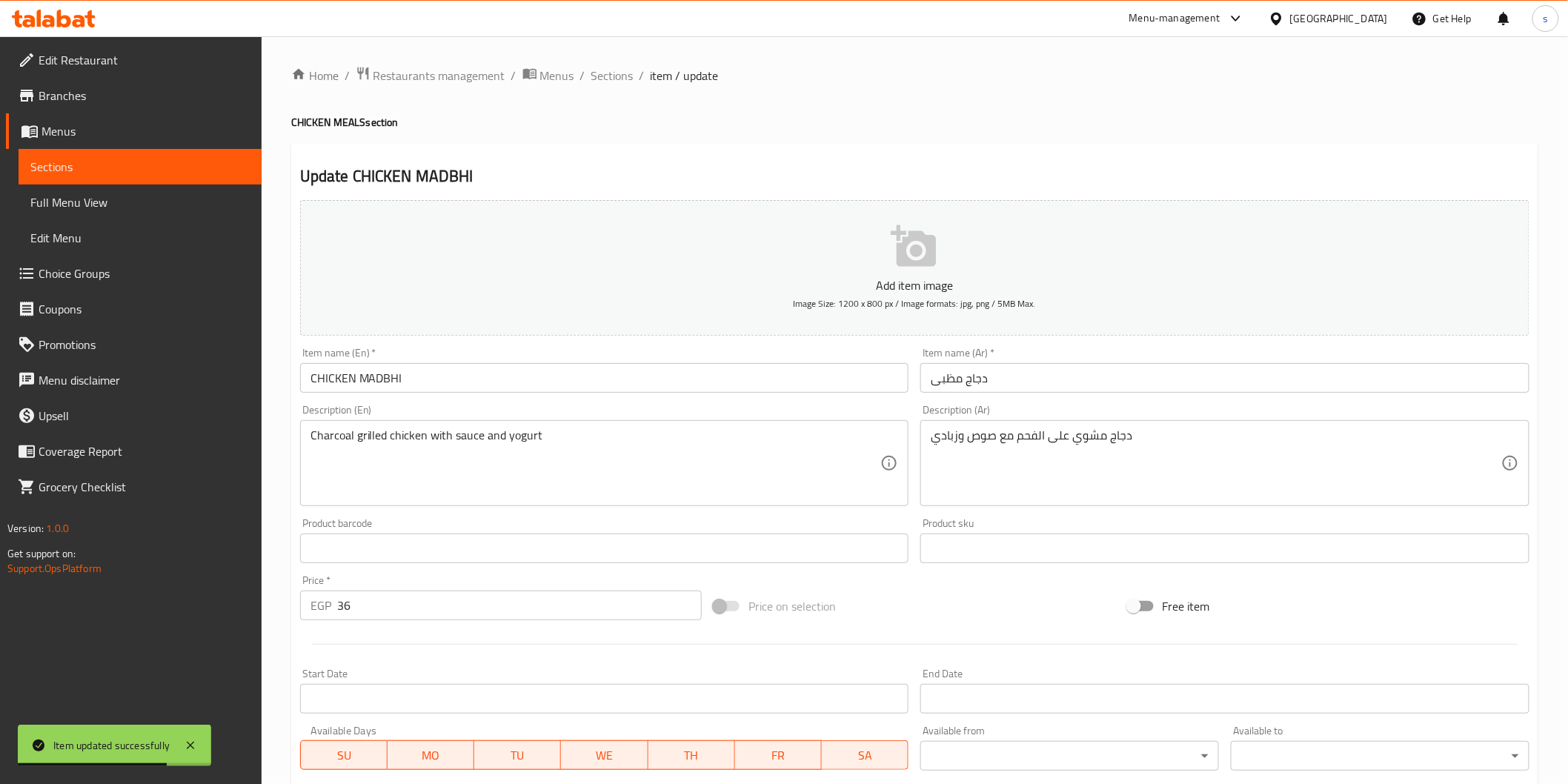
click at [807, 373] on input "CHICKEN MADBHI" at bounding box center [604, 378] width 609 height 30
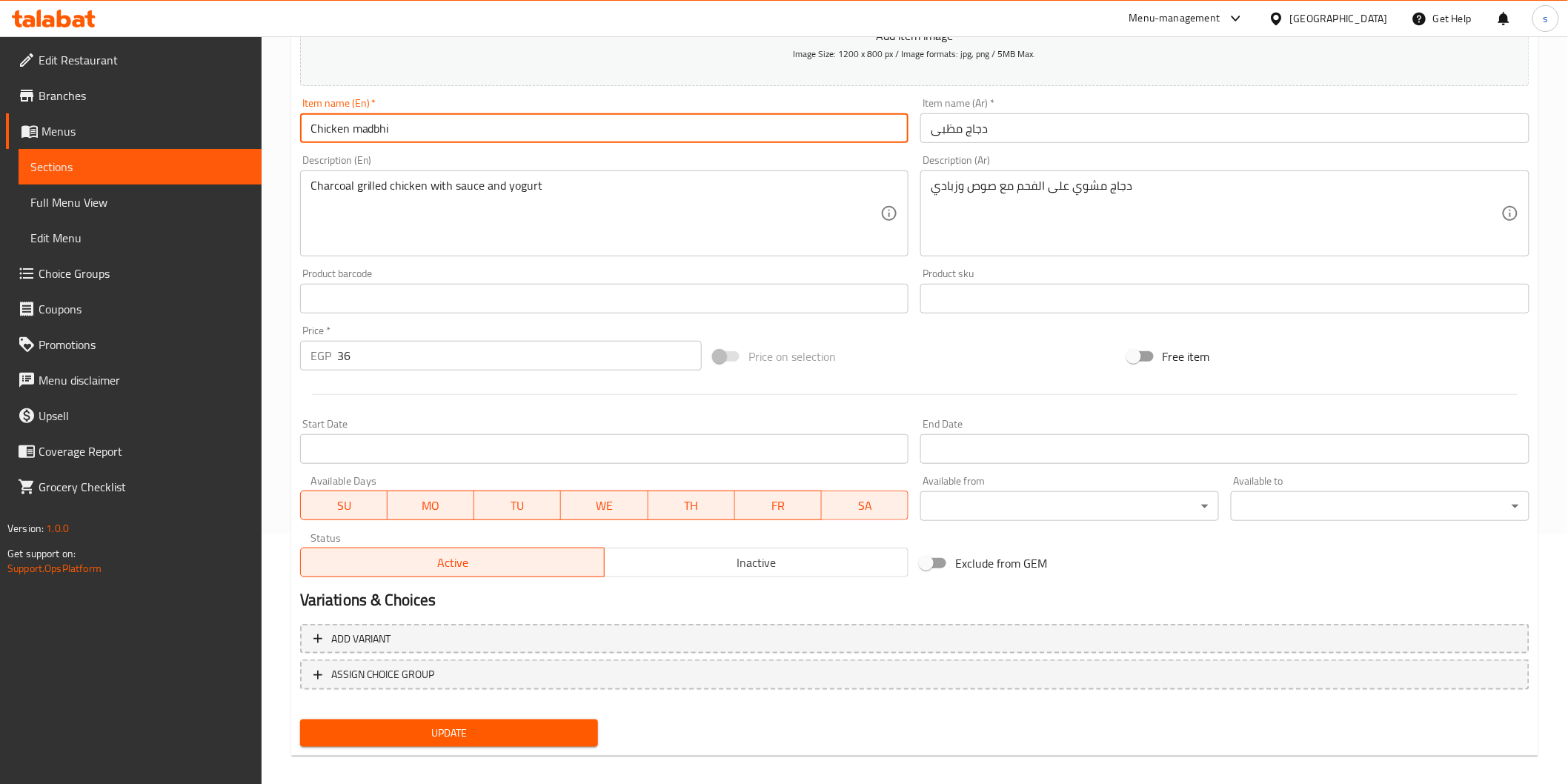
scroll to position [260, 0]
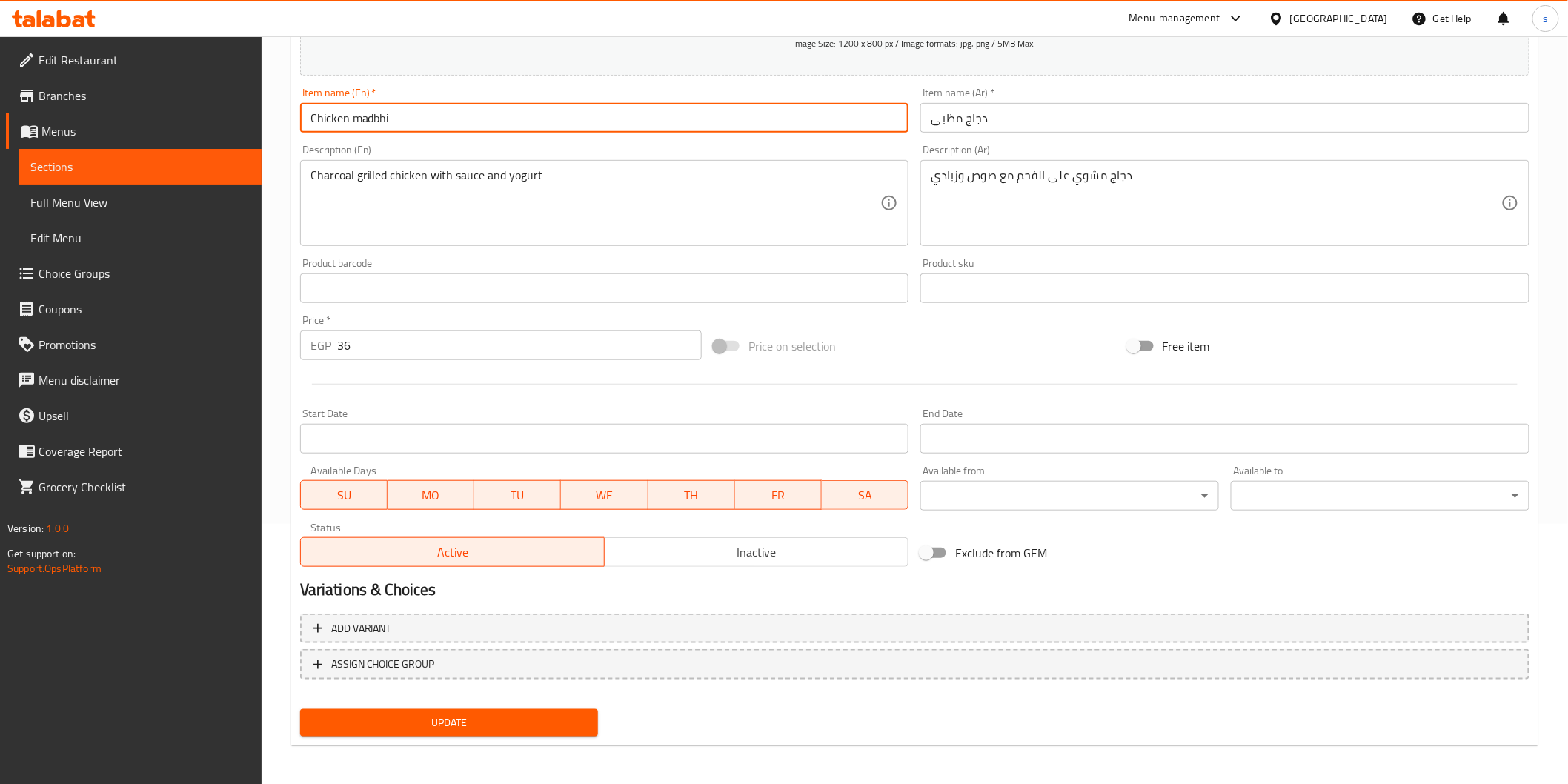
type input "Chicken madbhi"
click at [428, 527] on span "Update" at bounding box center [449, 722] width 275 height 19
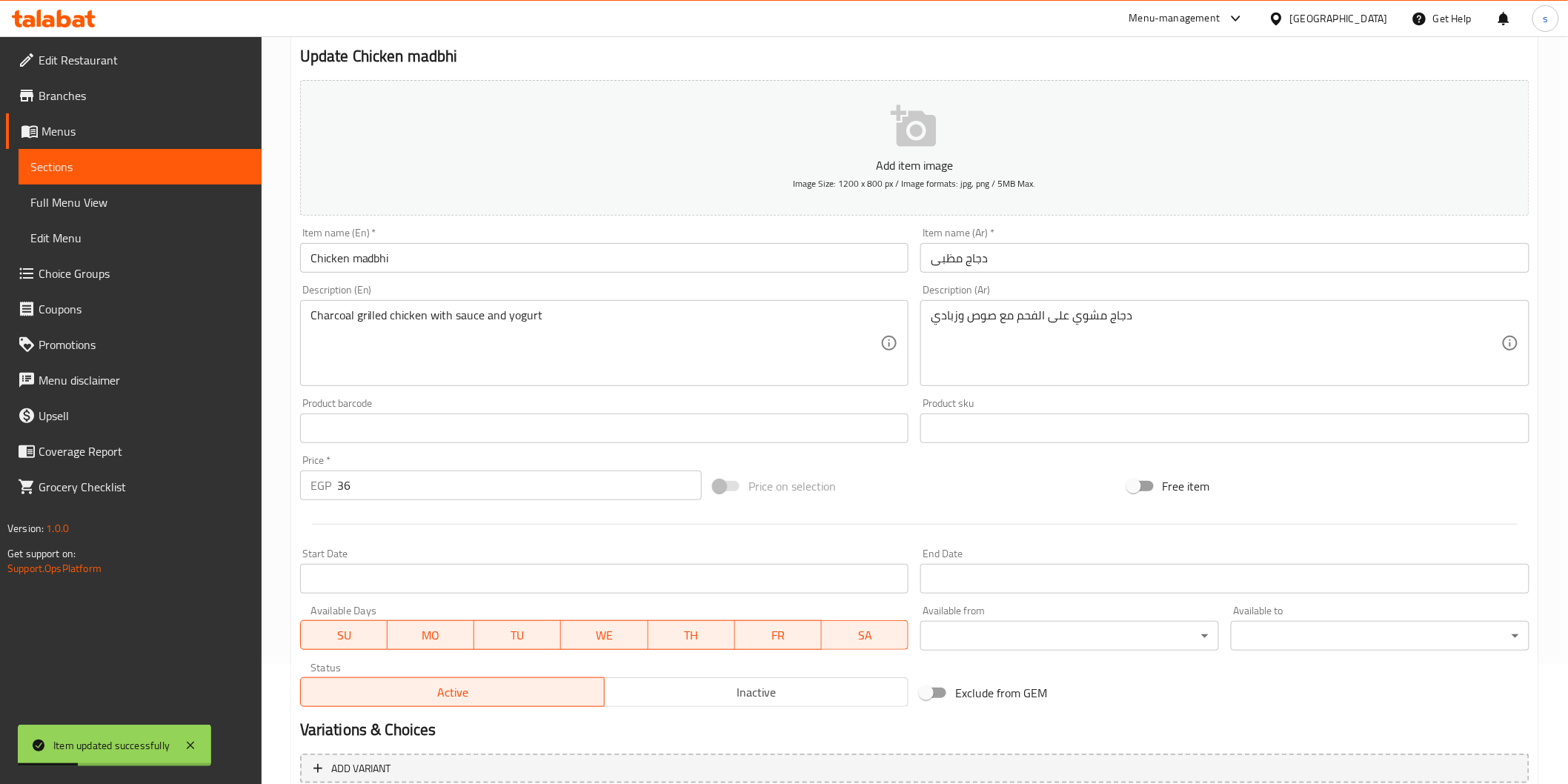
scroll to position [0, 0]
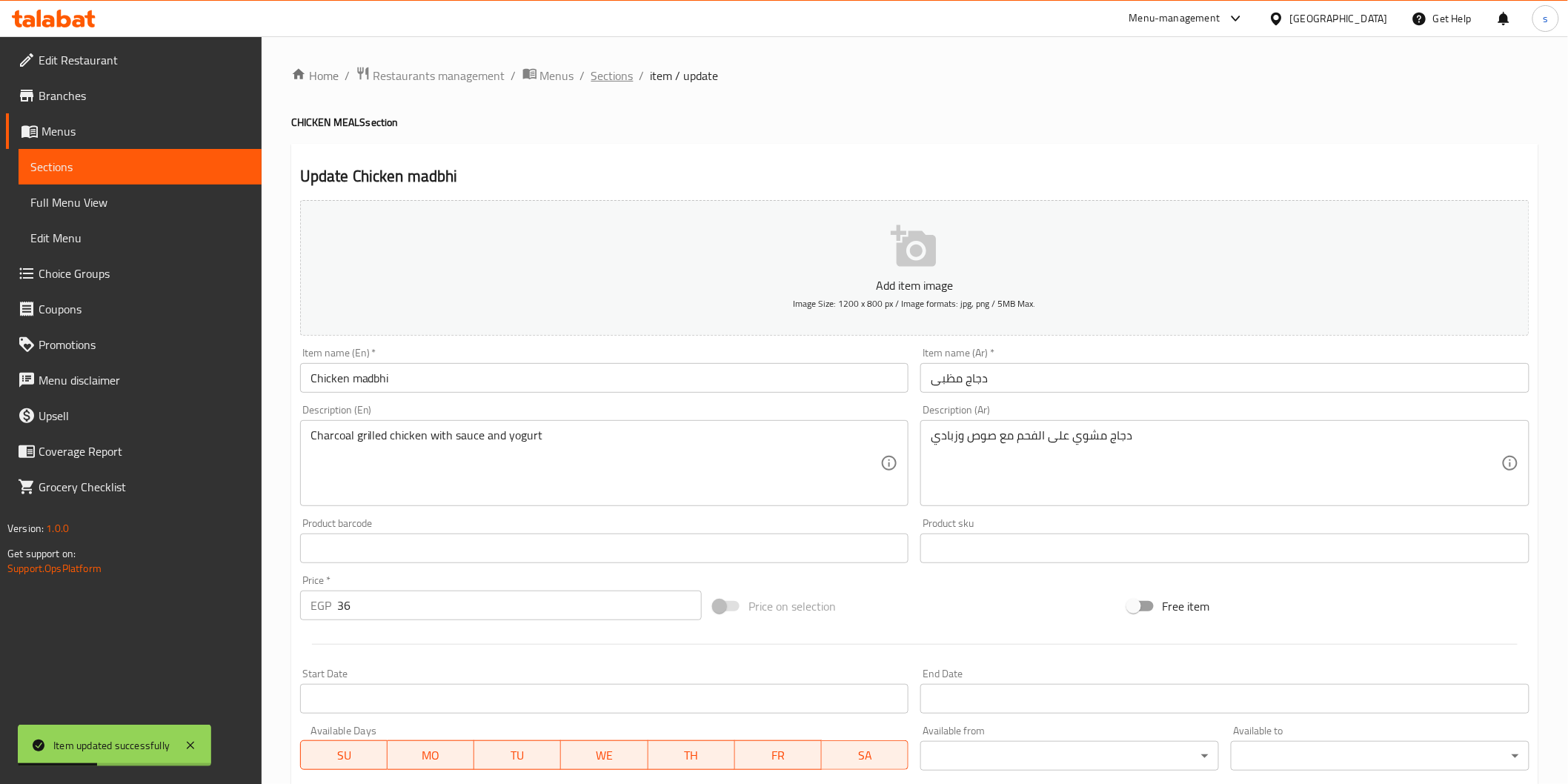
click at [608, 70] on span "Sections" at bounding box center [612, 75] width 43 height 18
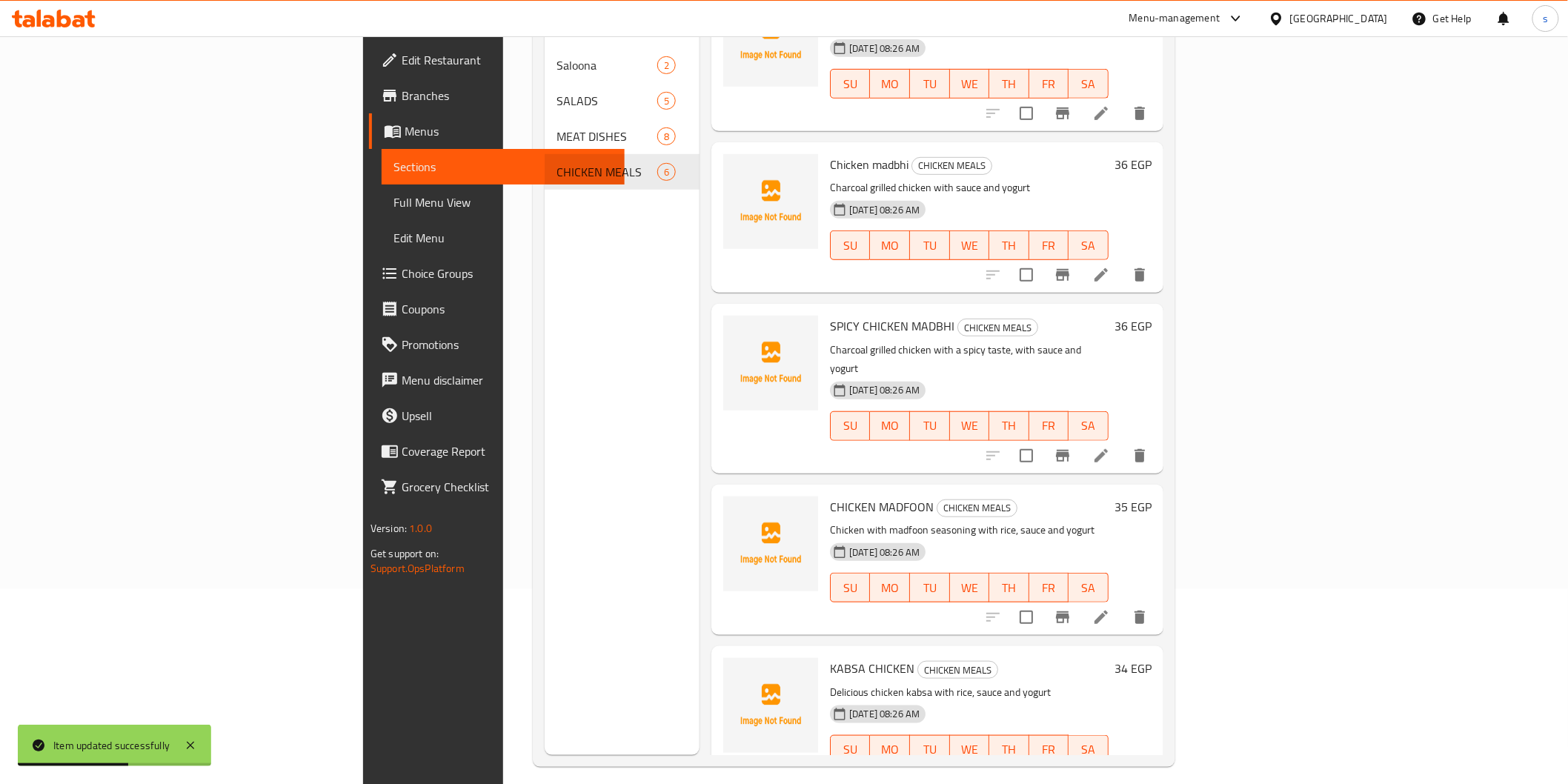
scroll to position [207, 0]
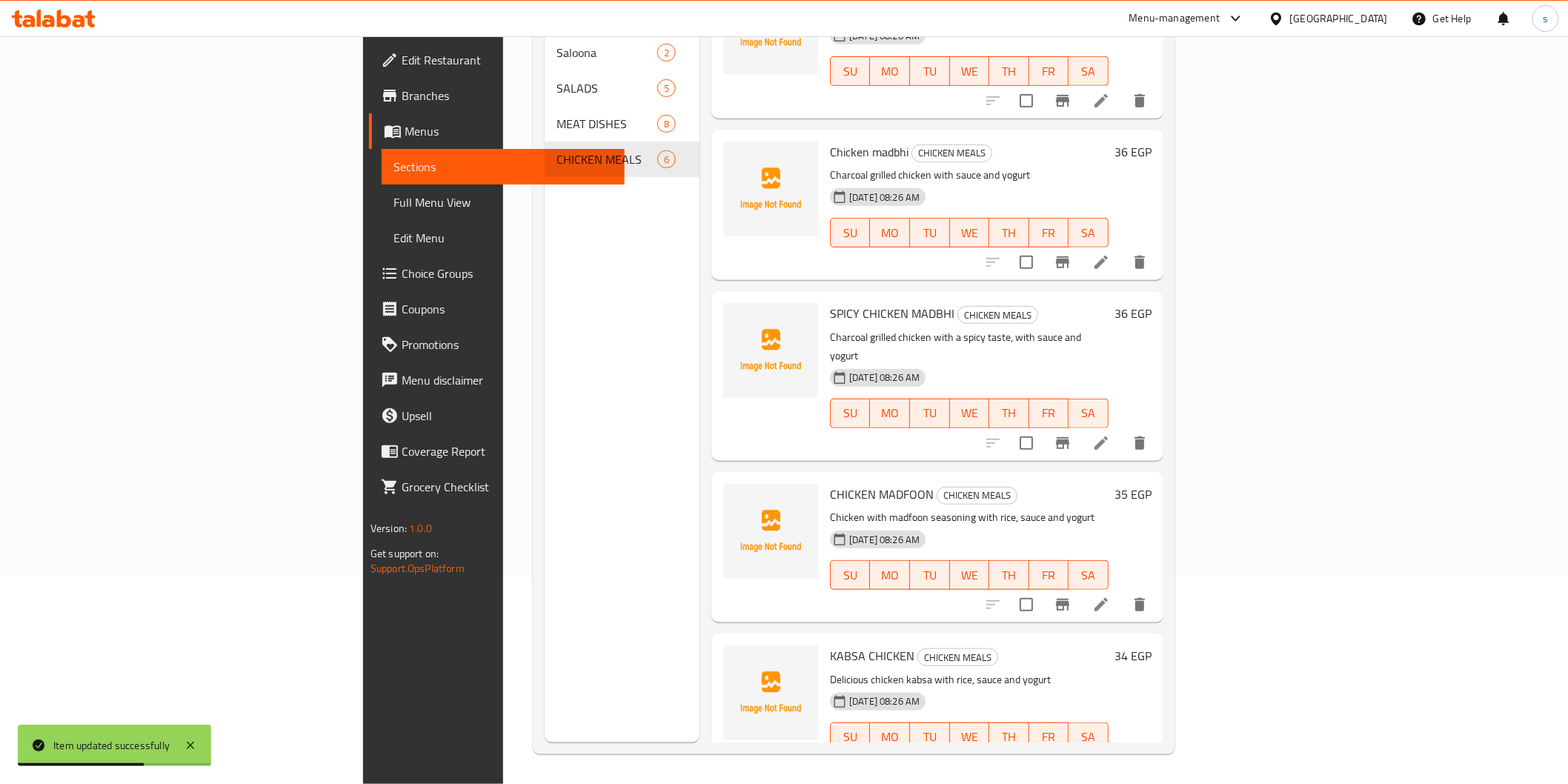
click at [842, 430] on li at bounding box center [1102, 443] width 42 height 27
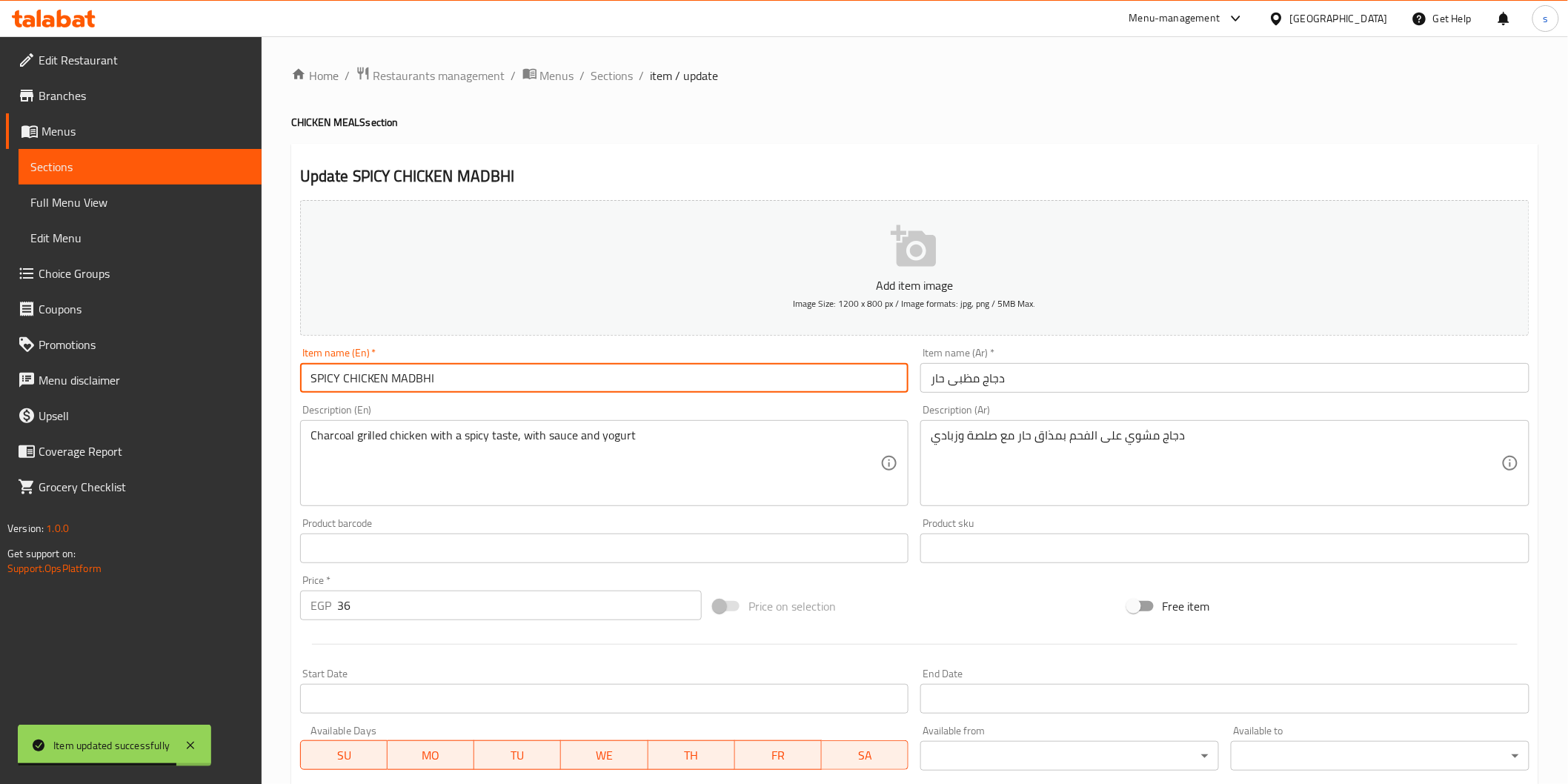
click at [532, 385] on input "SPICY CHICKEN MADBHI" at bounding box center [604, 378] width 609 height 30
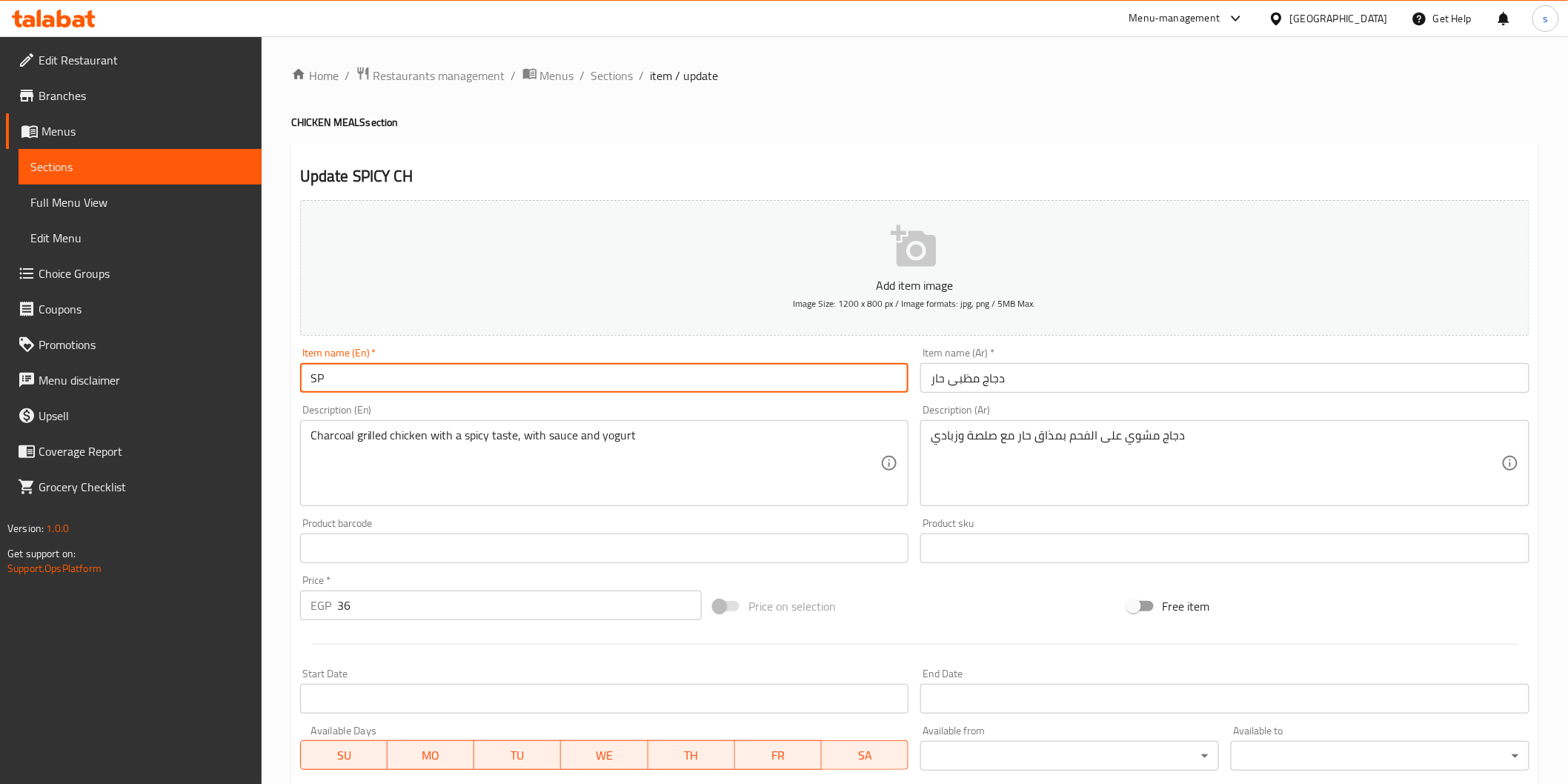
type input "S"
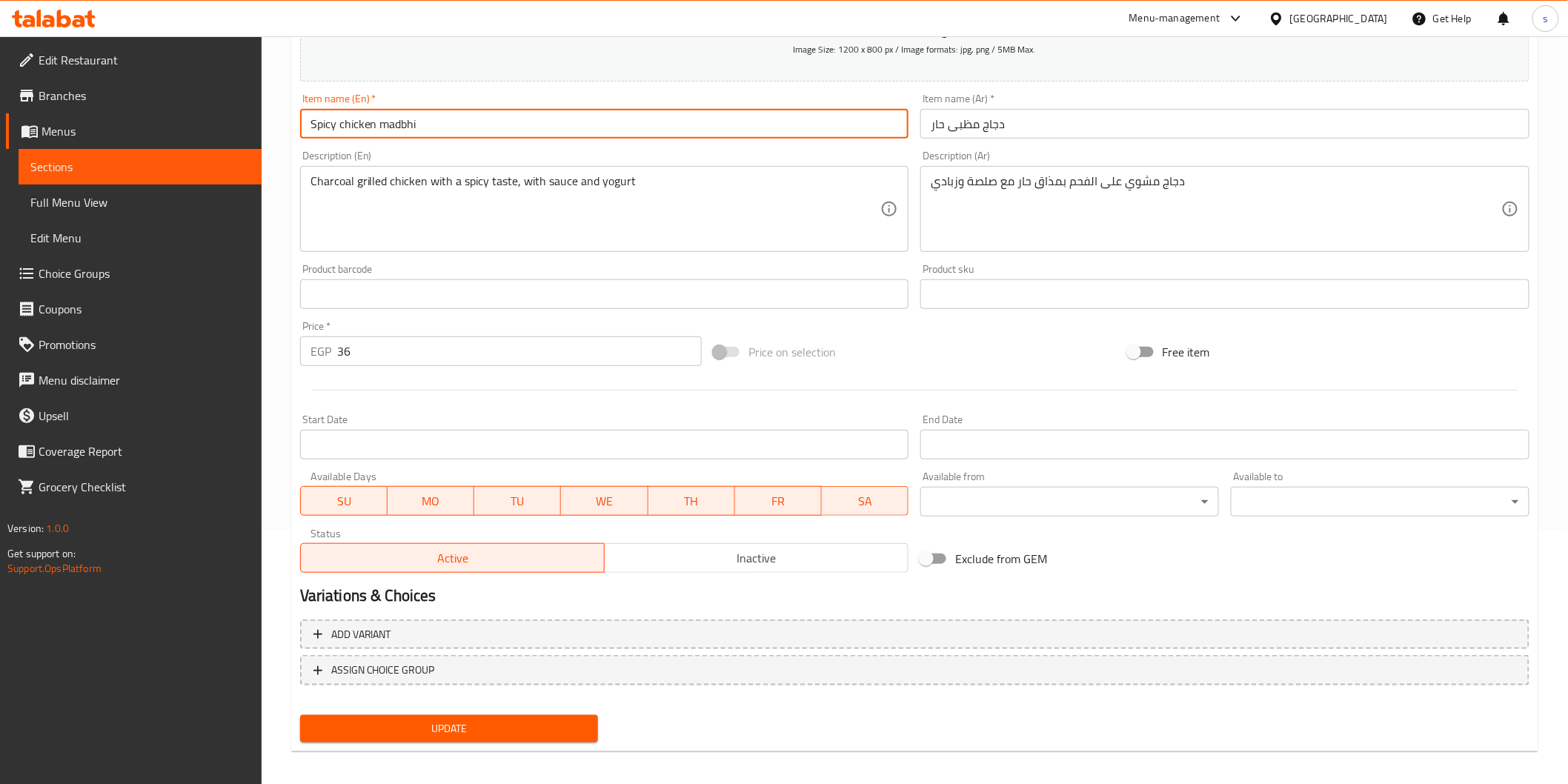
scroll to position [260, 0]
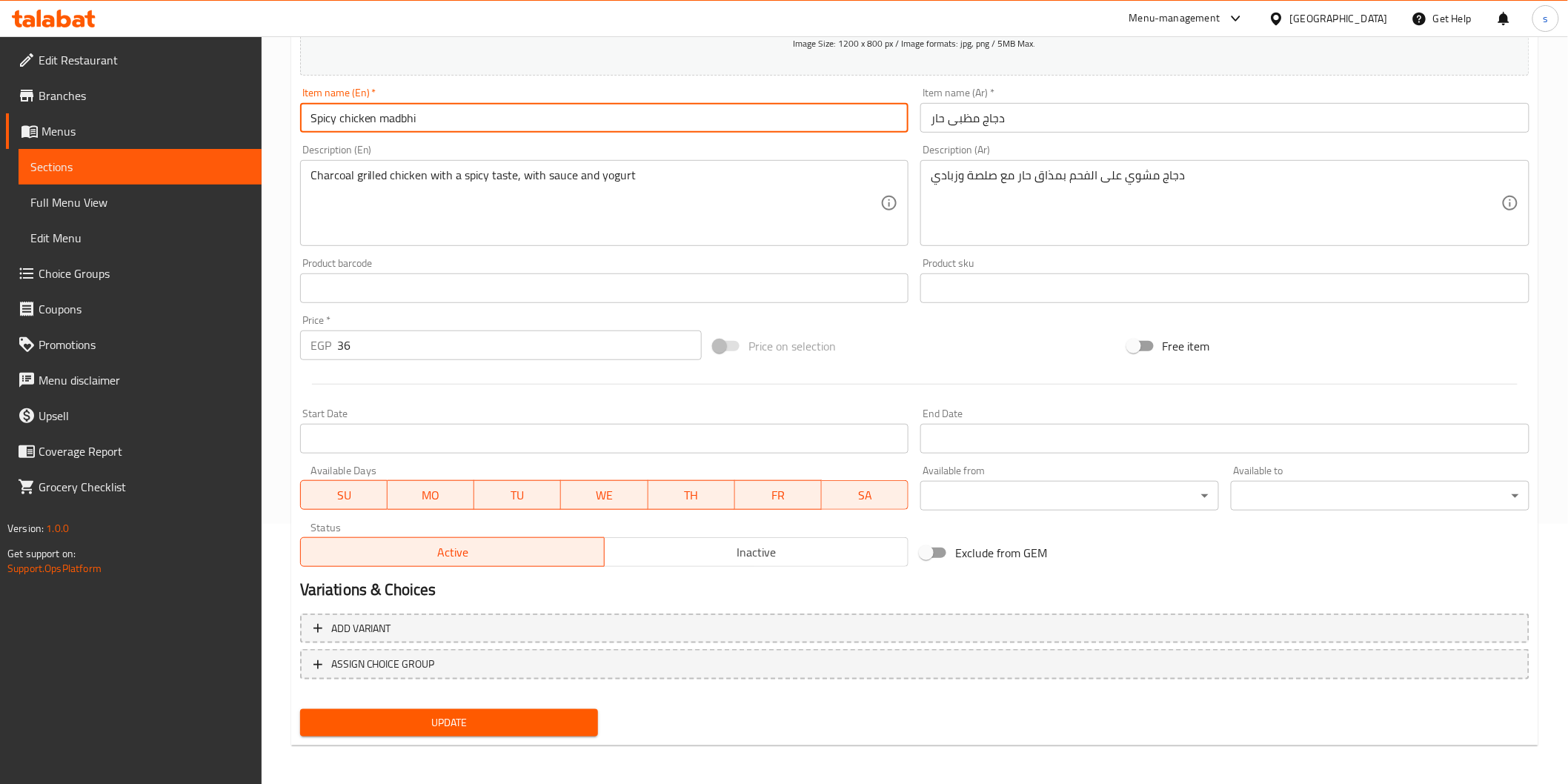
type input "Spicy chicken madbhi"
click at [432, 527] on span "Update" at bounding box center [449, 722] width 275 height 19
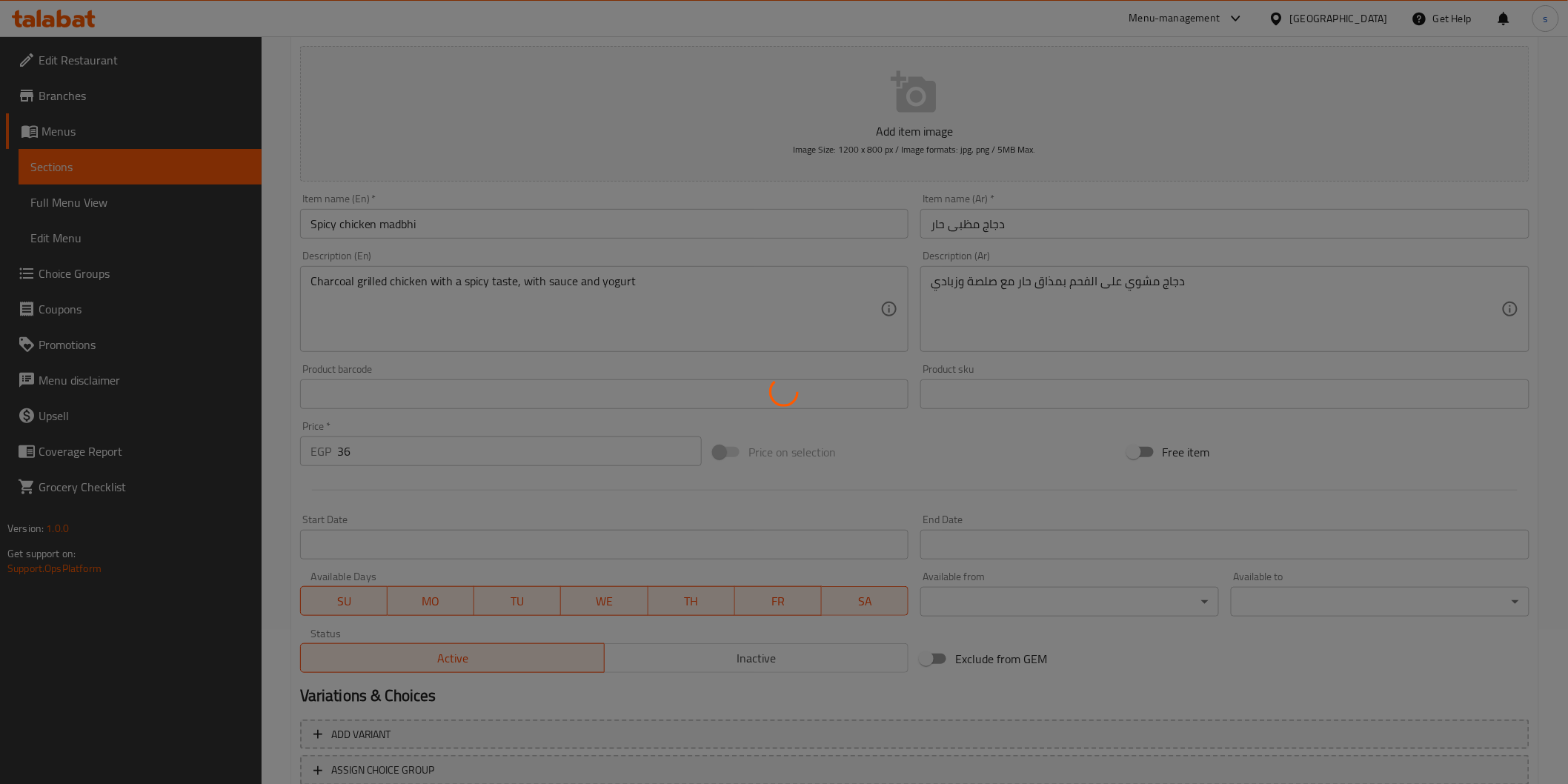
scroll to position [0, 0]
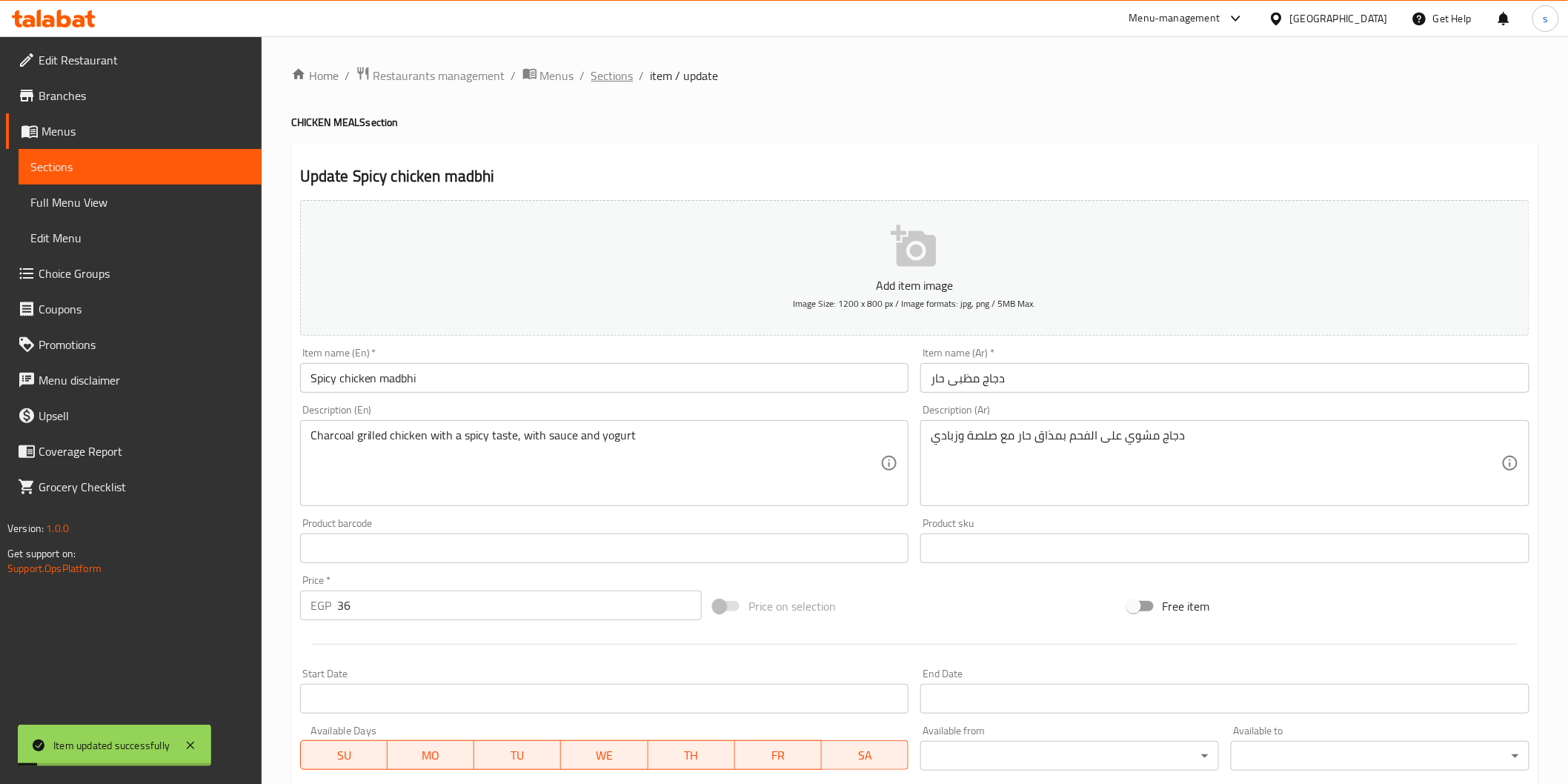
click at [625, 68] on span "Sections" at bounding box center [612, 75] width 43 height 18
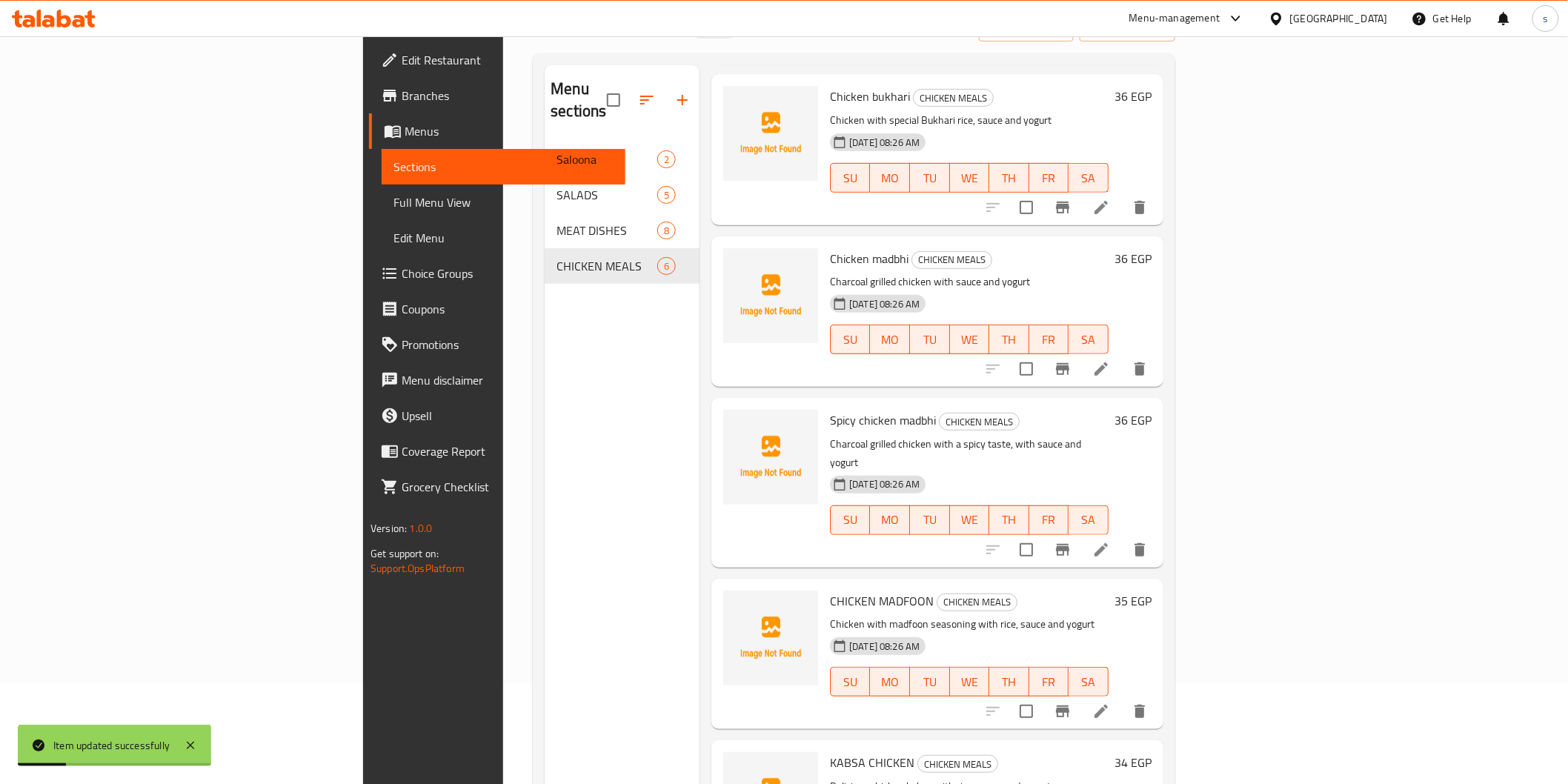
scroll to position [207, 0]
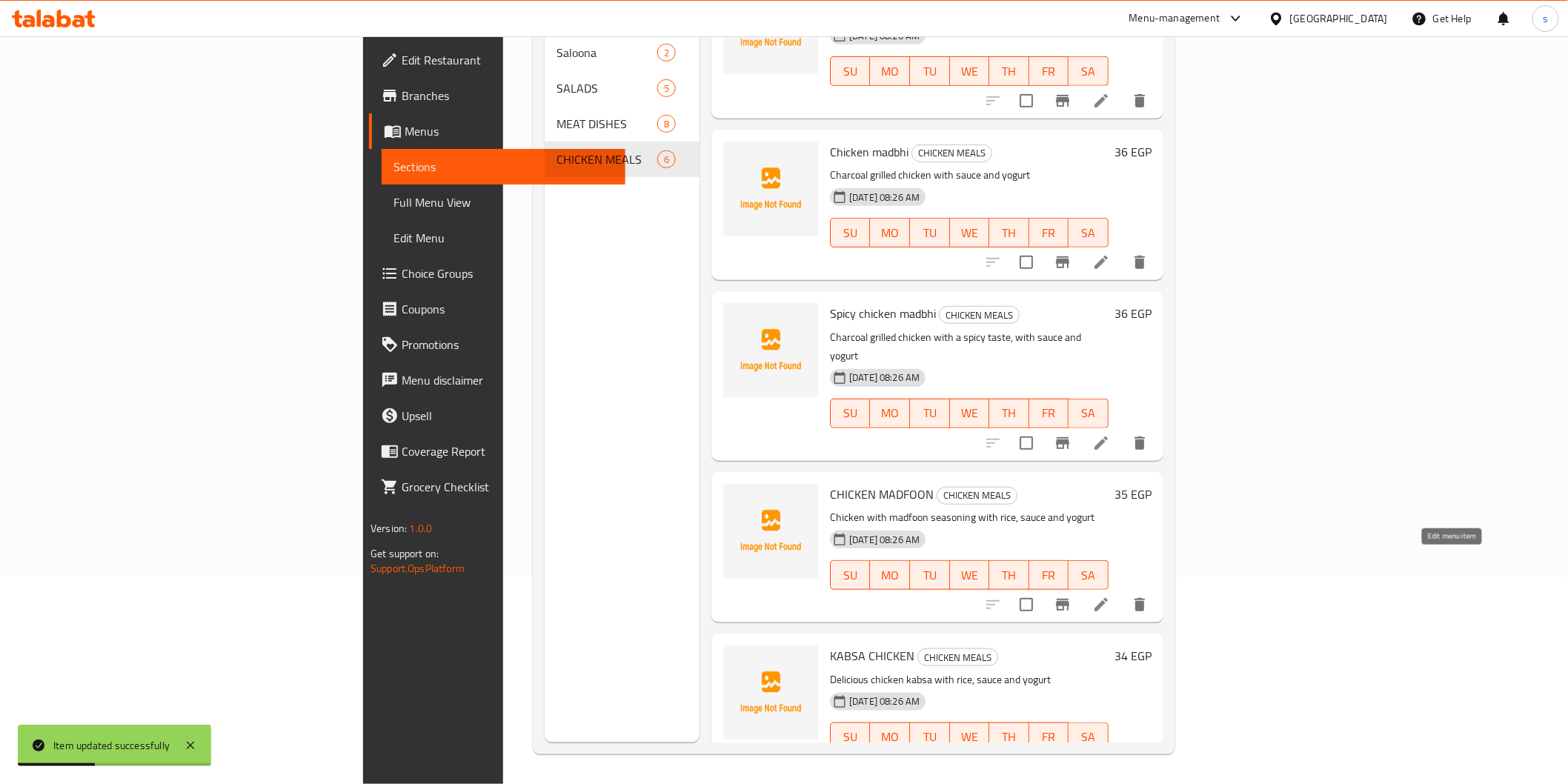
click at [842, 527] on icon at bounding box center [1102, 604] width 18 height 18
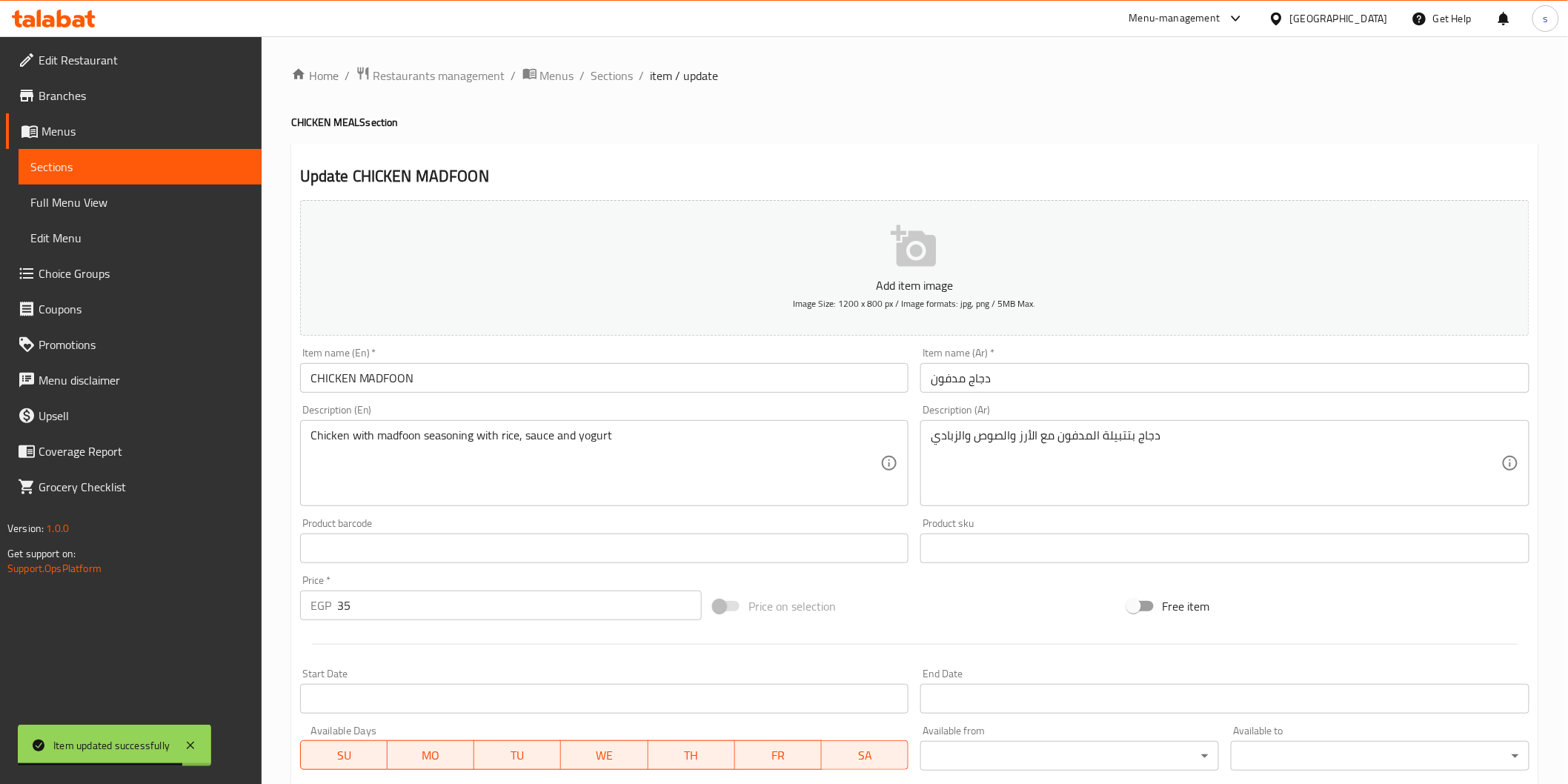
click at [579, 384] on input "CHICKEN MADFOON" at bounding box center [604, 378] width 609 height 30
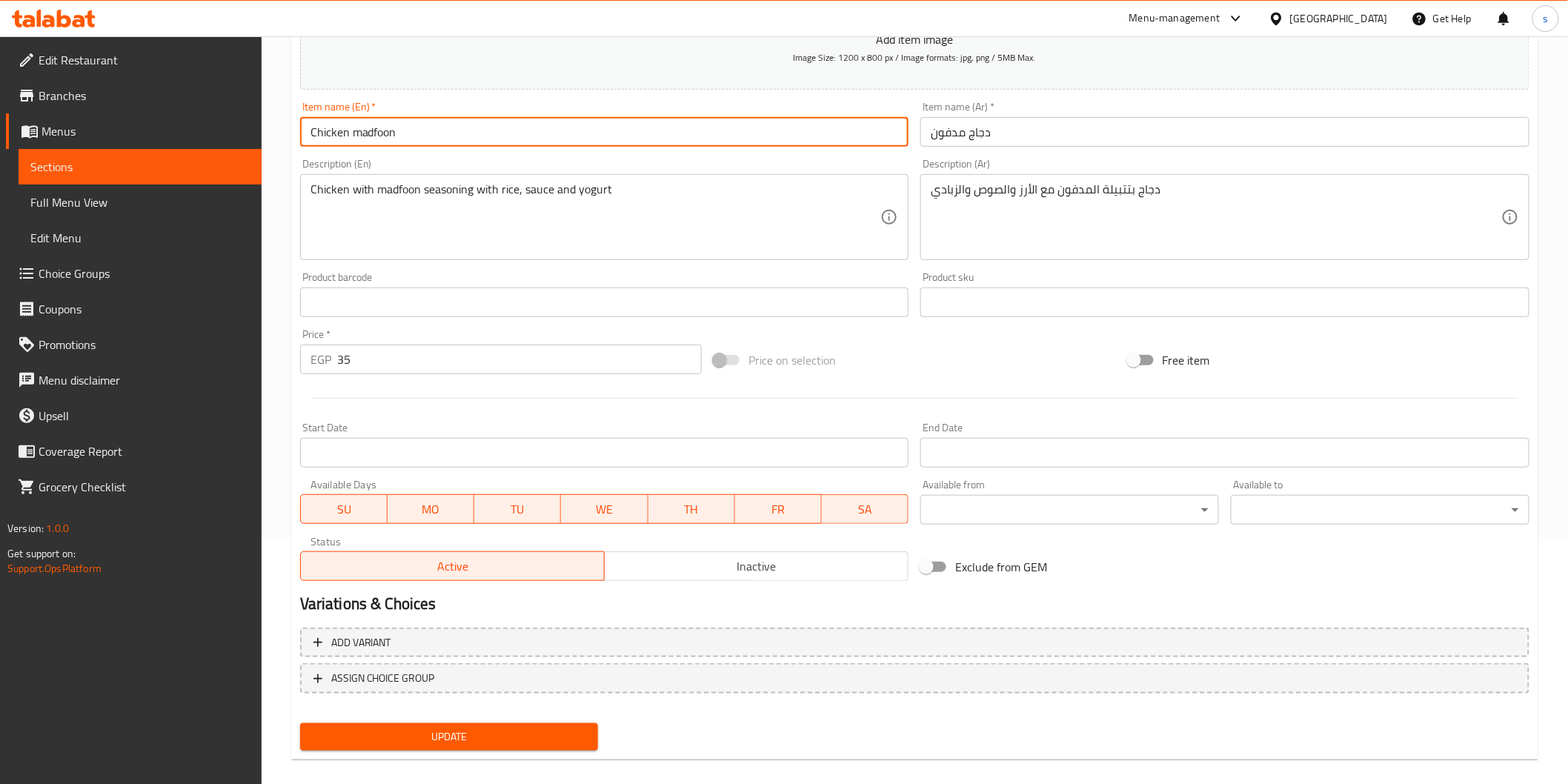
scroll to position [260, 0]
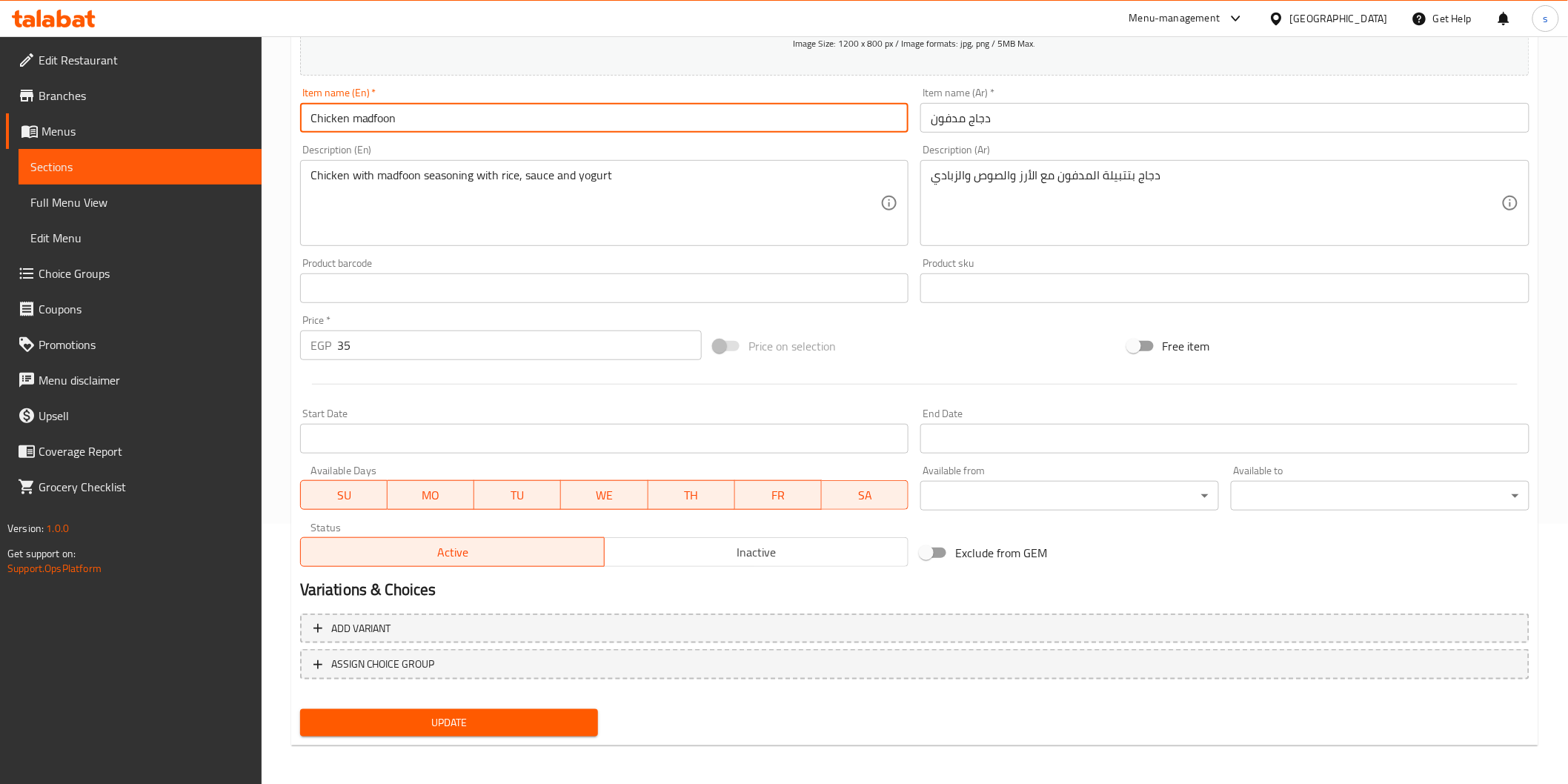
type input "Chicken madfoon"
click at [450, 527] on span "Update" at bounding box center [449, 722] width 275 height 19
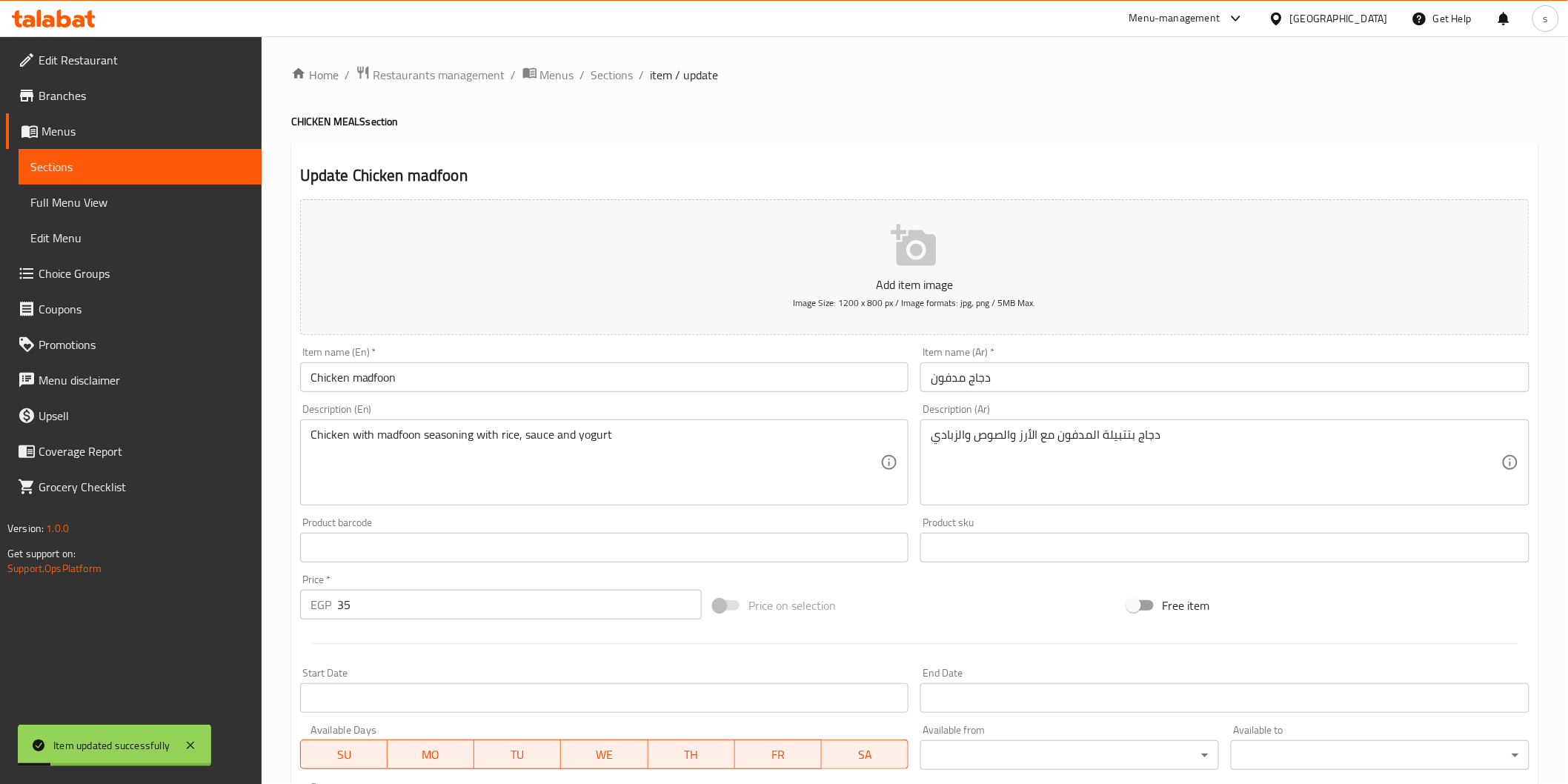
scroll to position [0, 0]
click at [610, 71] on span "Sections" at bounding box center [612, 75] width 43 height 18
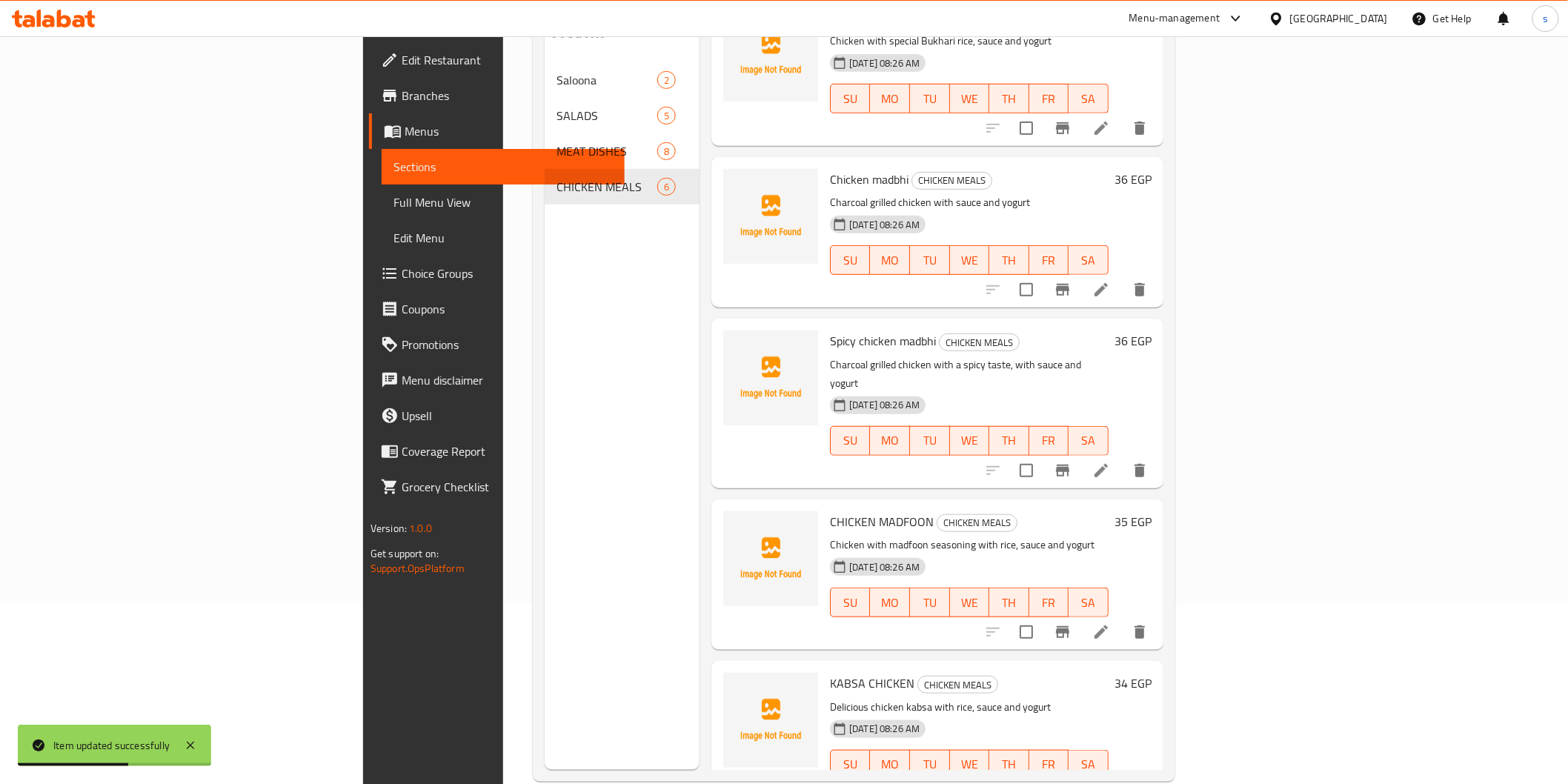
scroll to position [207, 0]
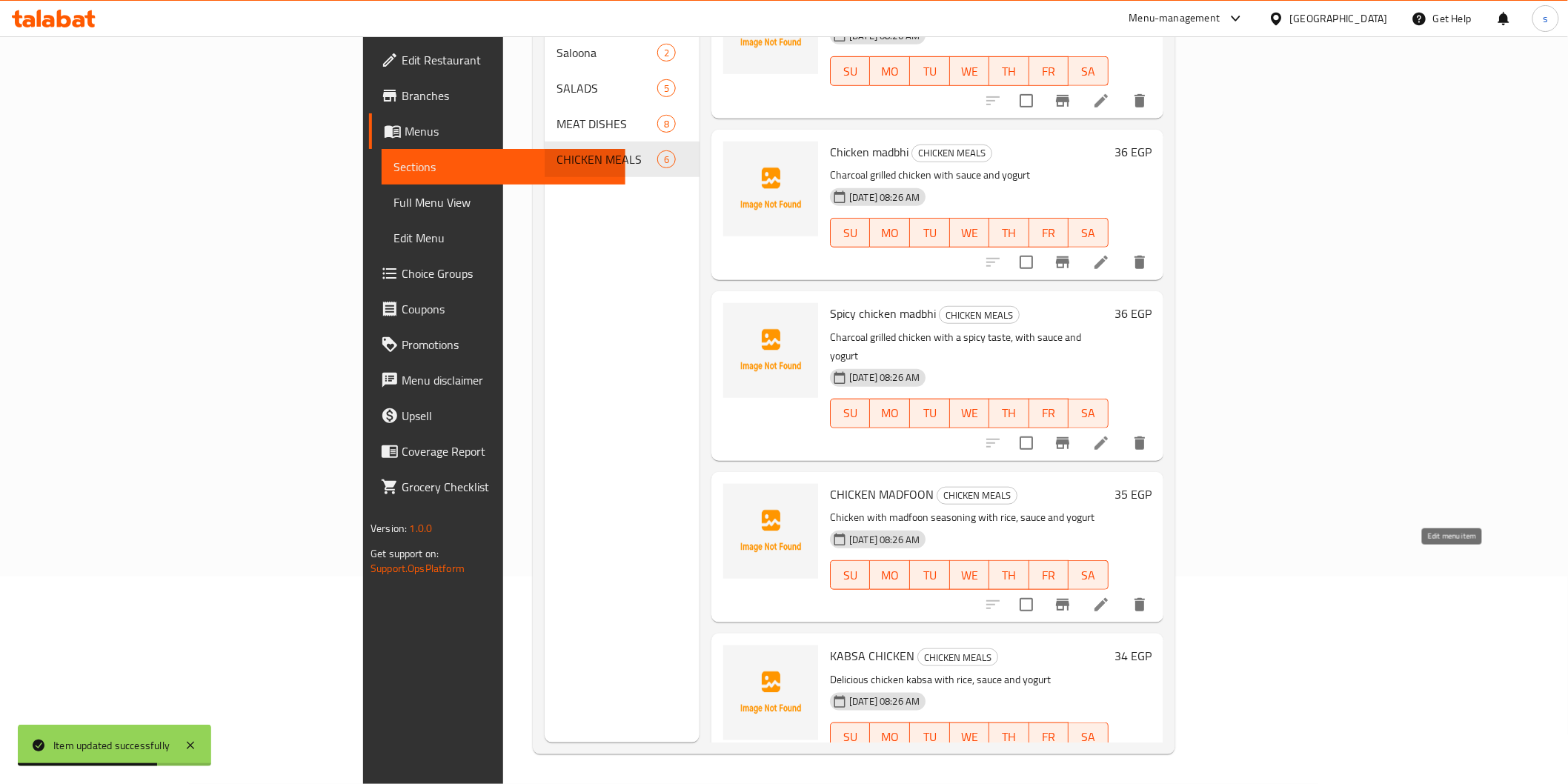
click at [842, 527] on icon at bounding box center [1102, 604] width 18 height 18
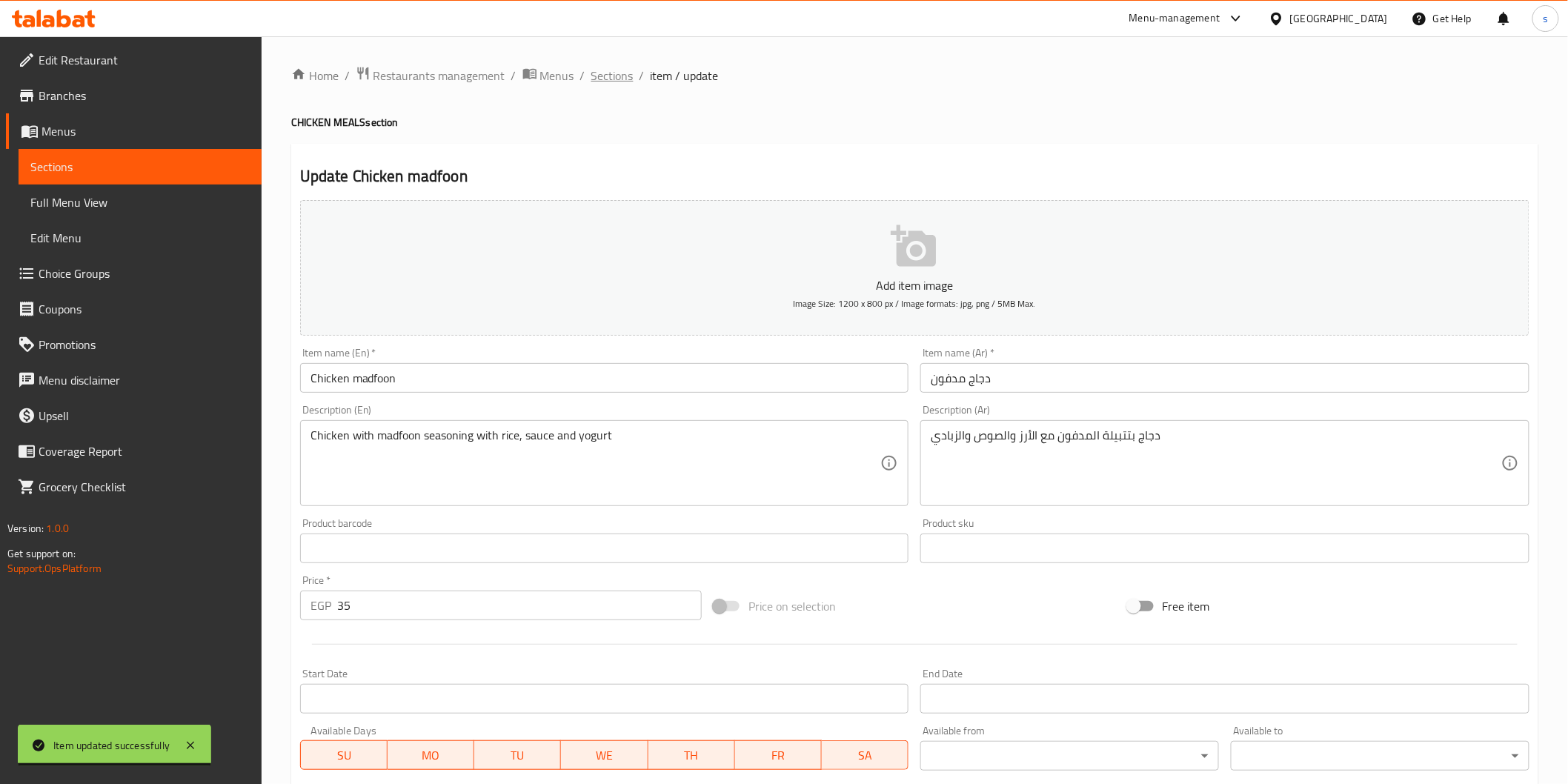
click at [612, 68] on span "Sections" at bounding box center [612, 75] width 43 height 18
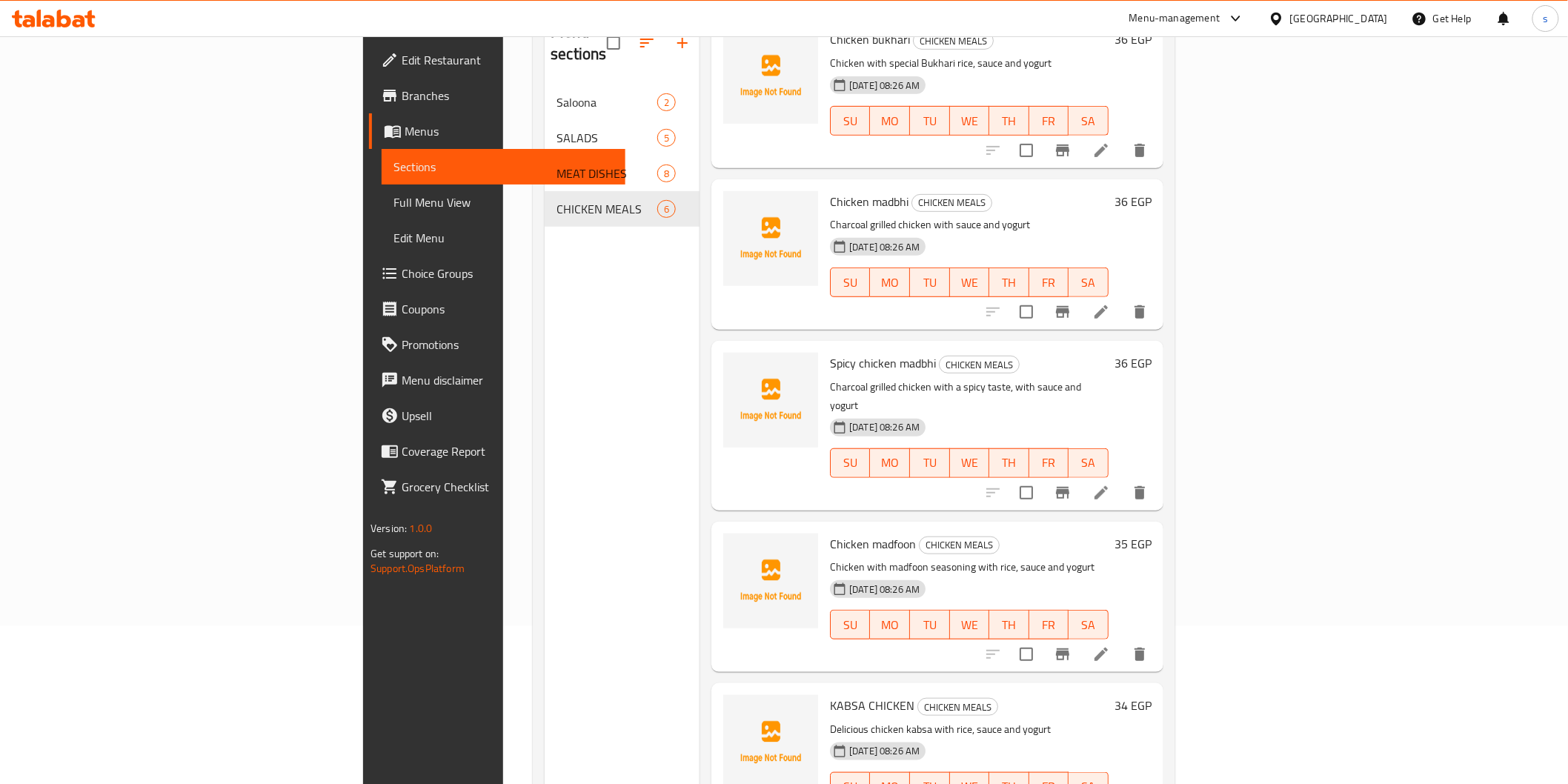
scroll to position [207, 0]
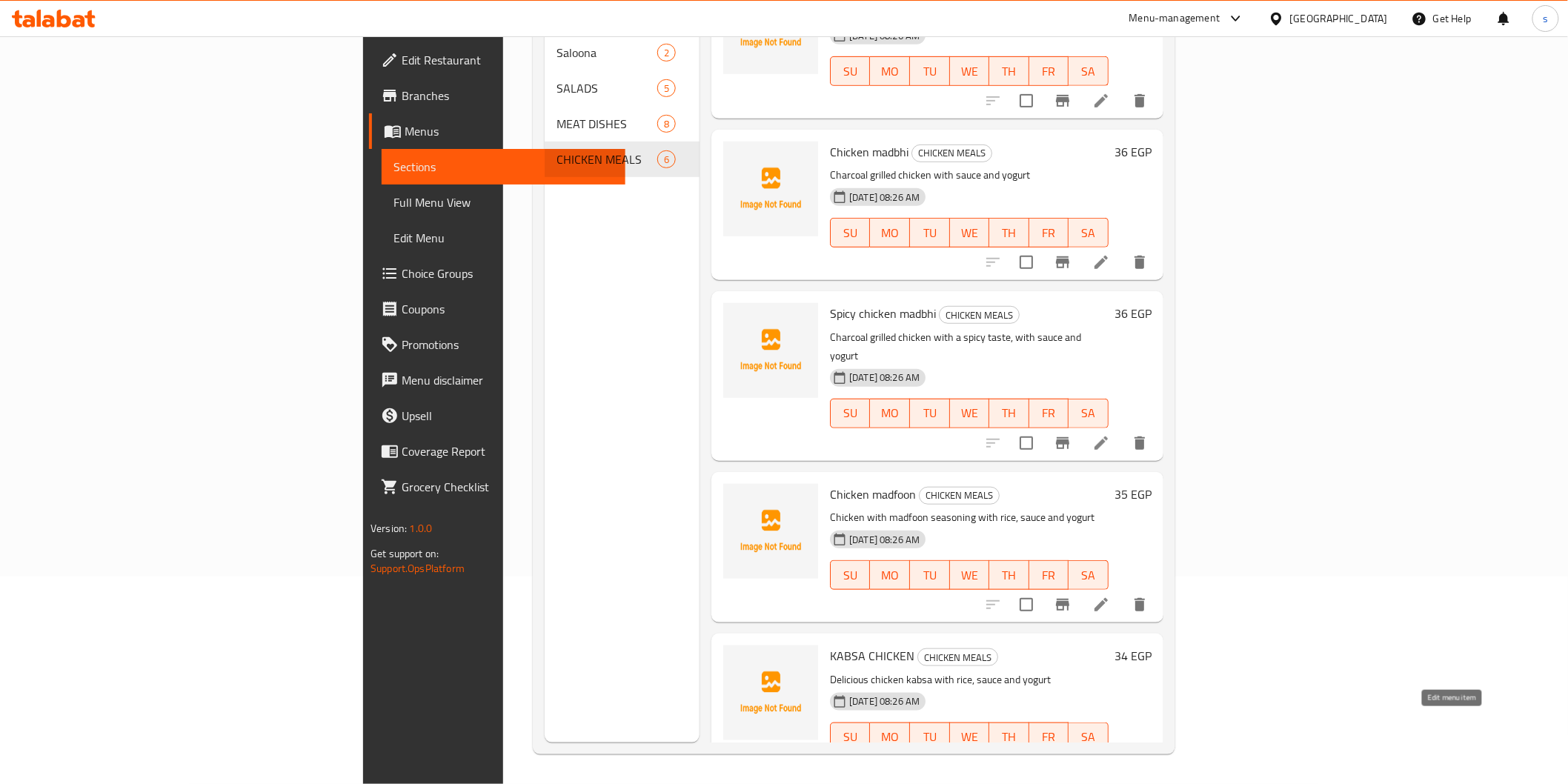
click at [842, 527] on icon at bounding box center [1102, 767] width 18 height 18
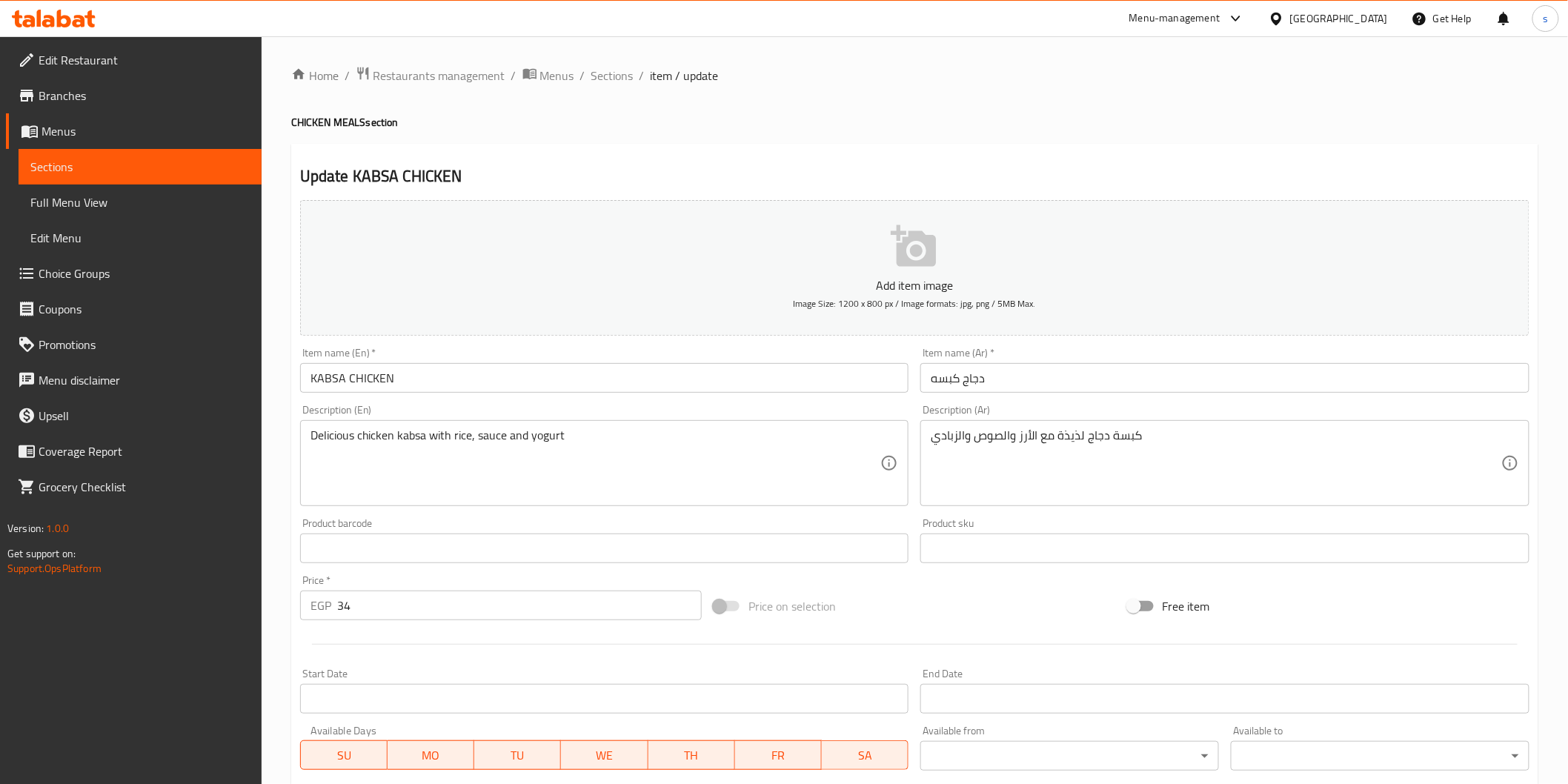
click at [652, 376] on input "KABSA CHICKEN" at bounding box center [604, 378] width 609 height 30
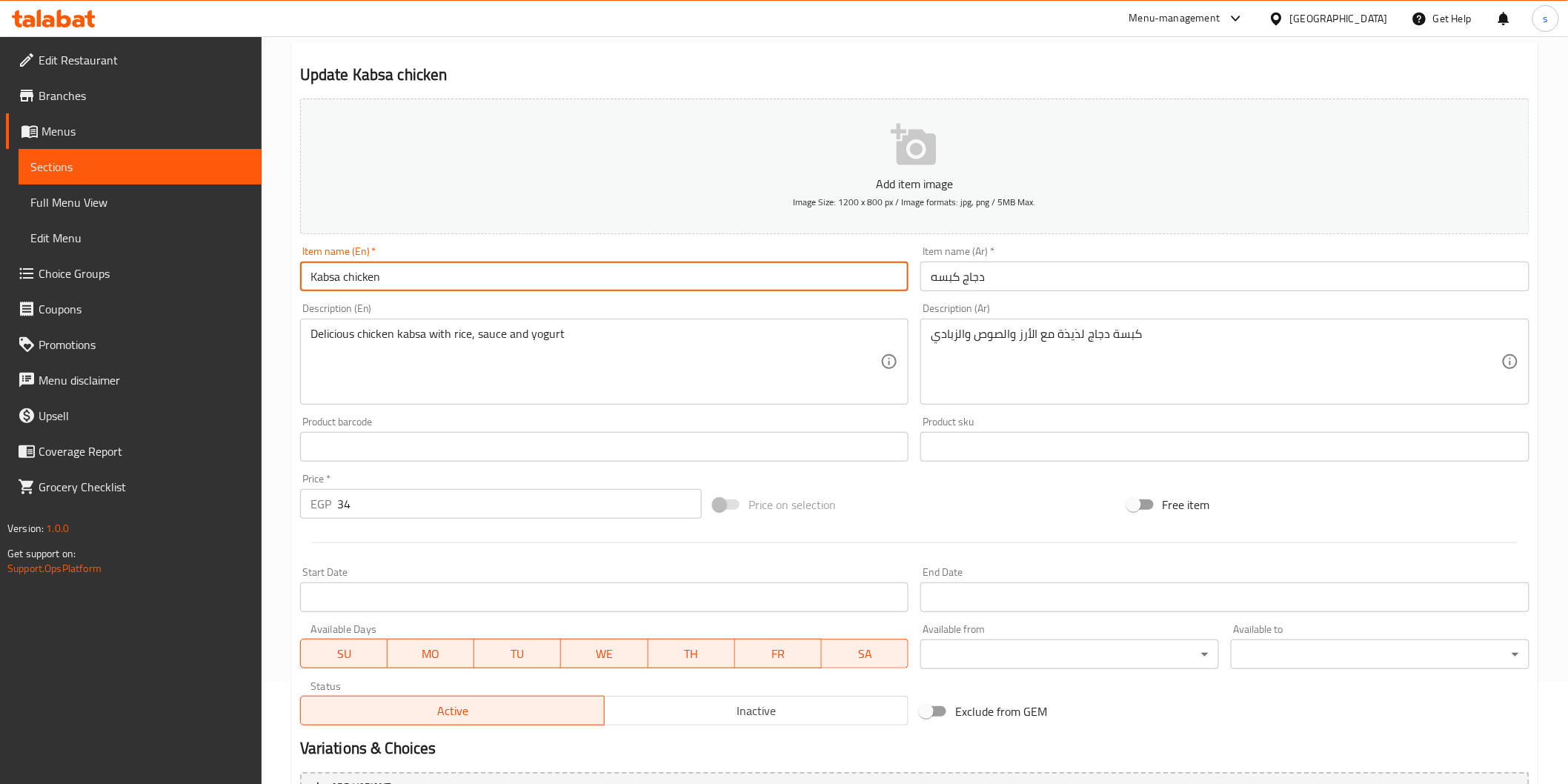
scroll to position [260, 0]
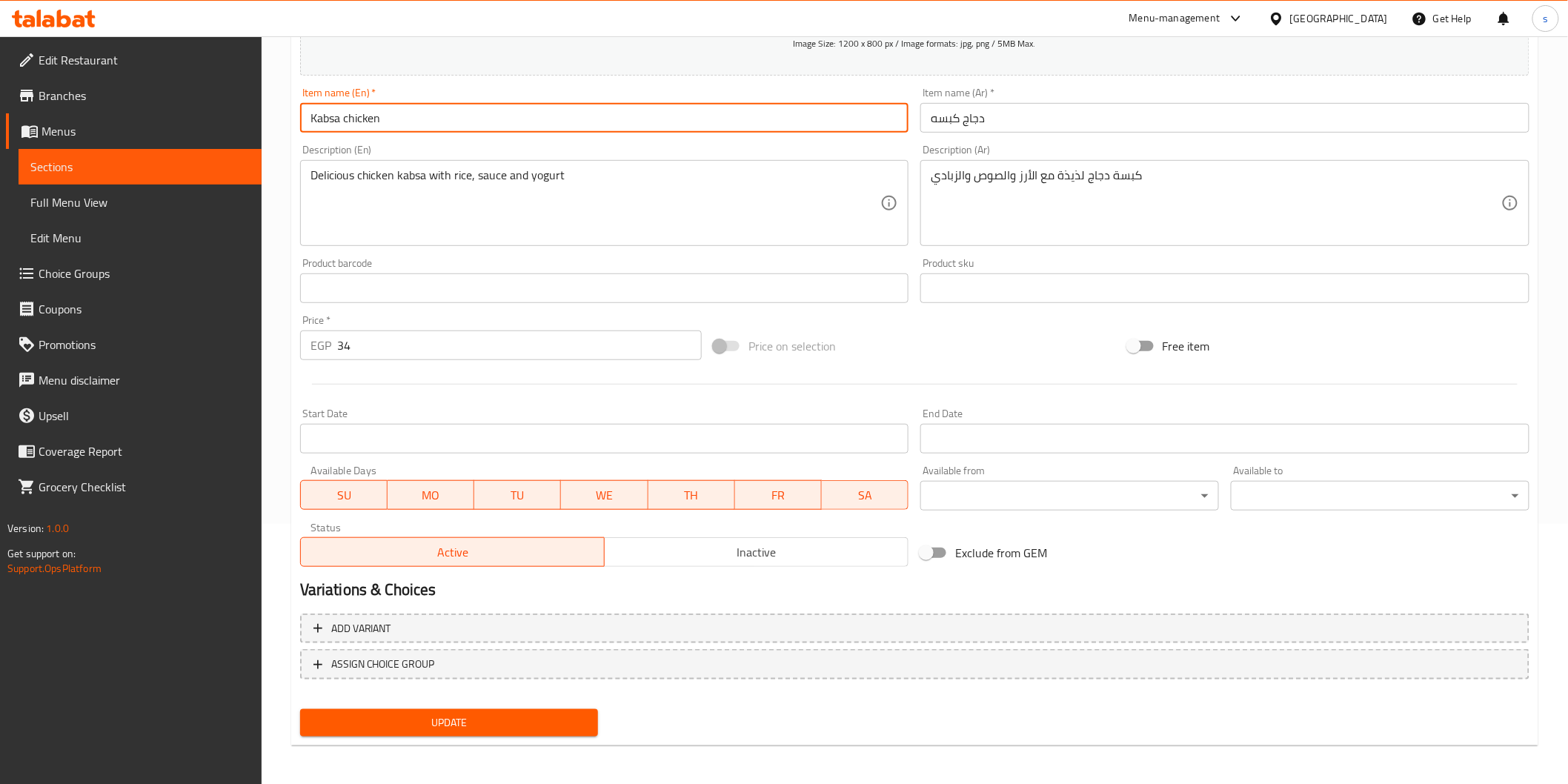
type input "Kabsa chicken"
click at [495, 527] on span "Update" at bounding box center [449, 722] width 275 height 19
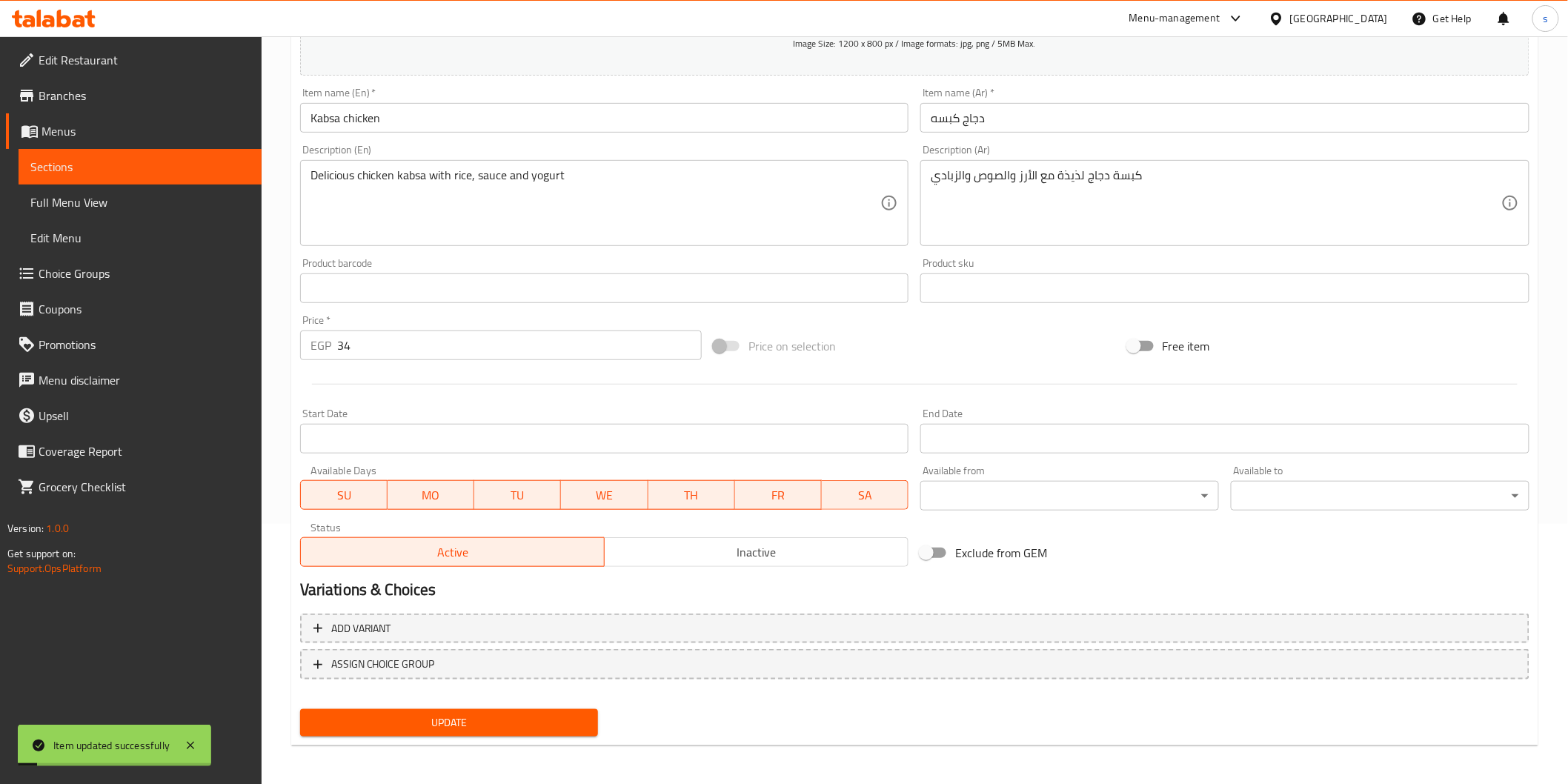
scroll to position [0, 0]
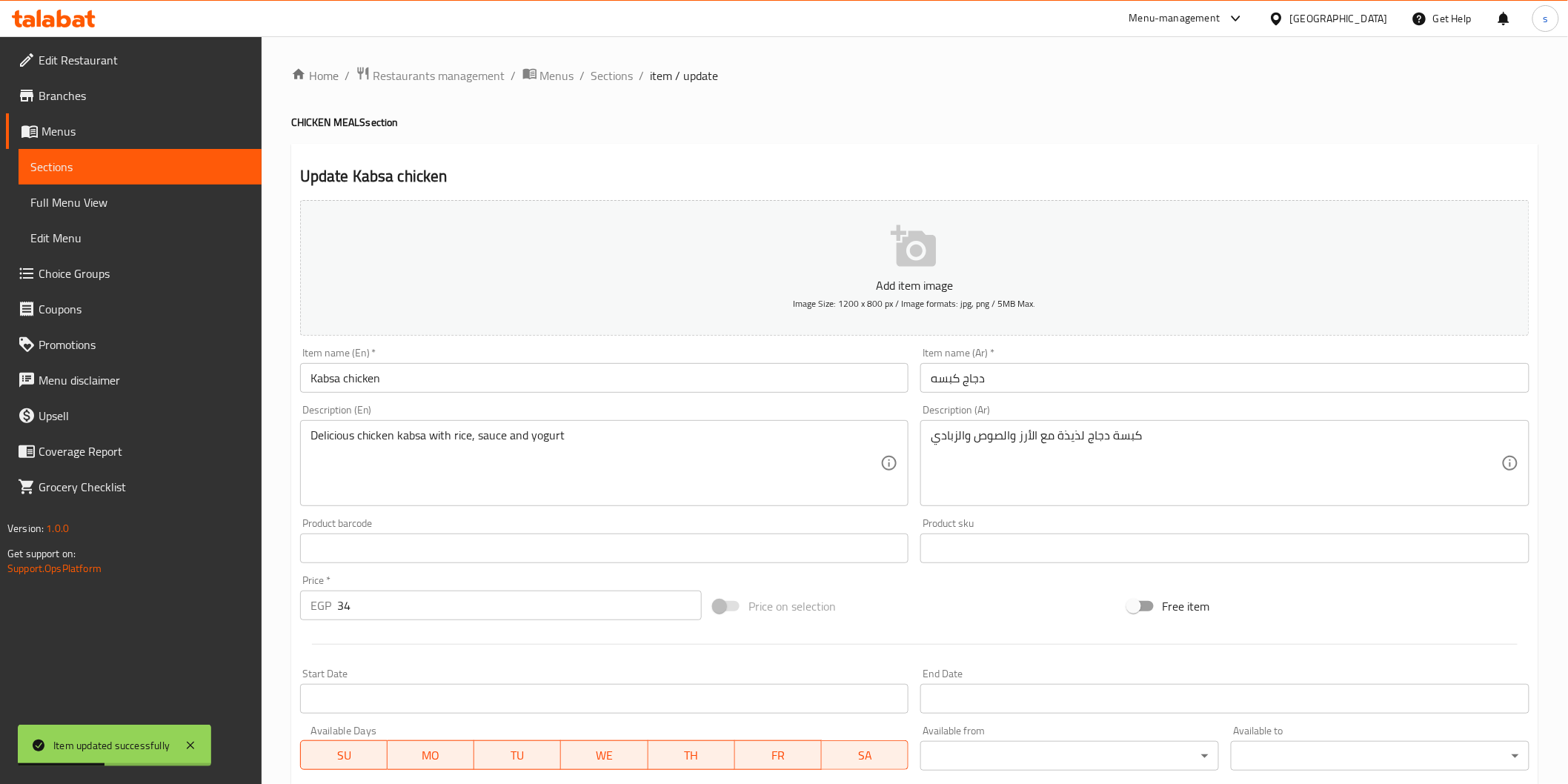
click at [87, 202] on span "Full Menu View" at bounding box center [140, 202] width 219 height 18
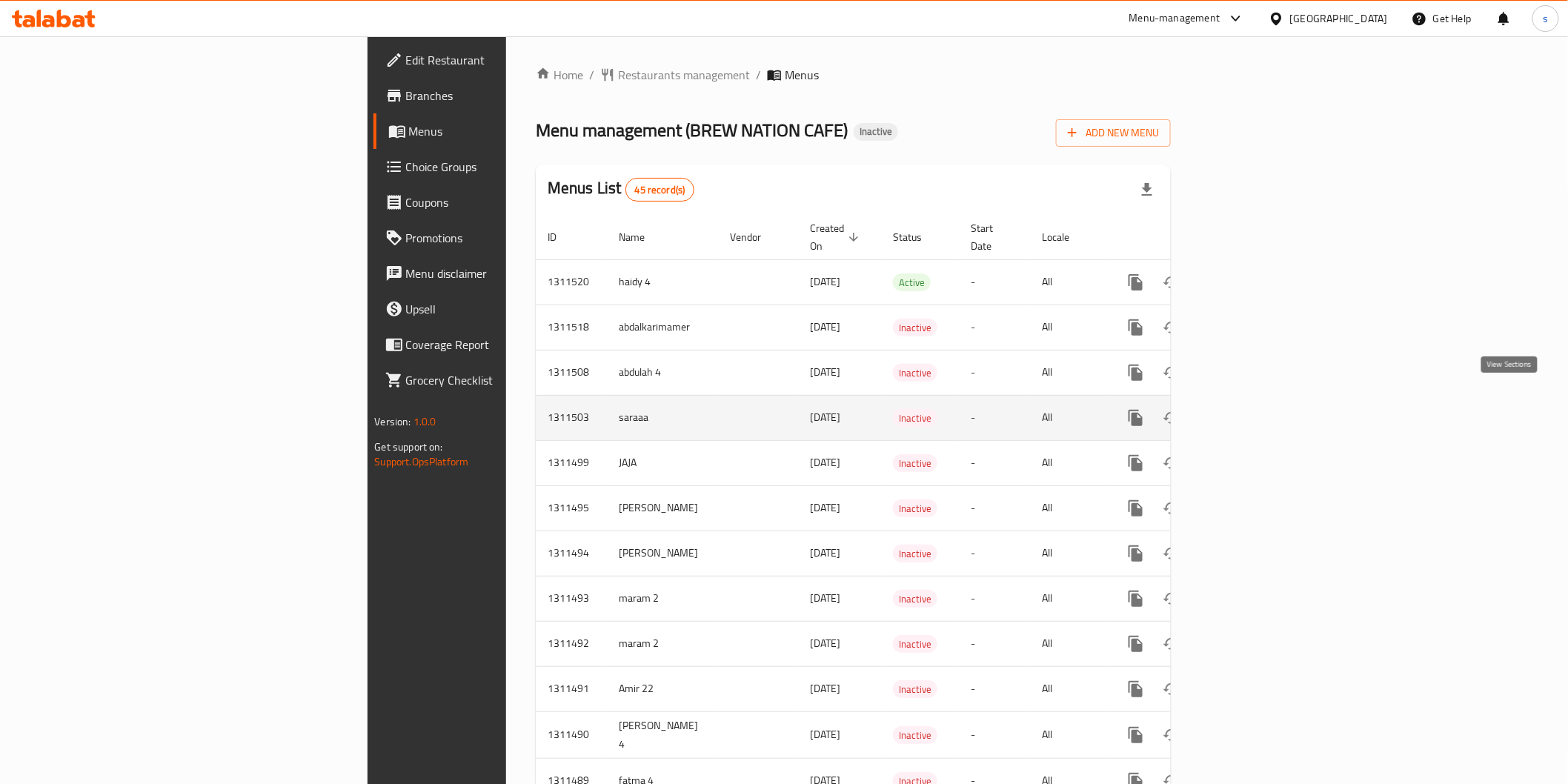
click at [1251, 409] on icon "enhanced table" at bounding box center [1243, 418] width 18 height 18
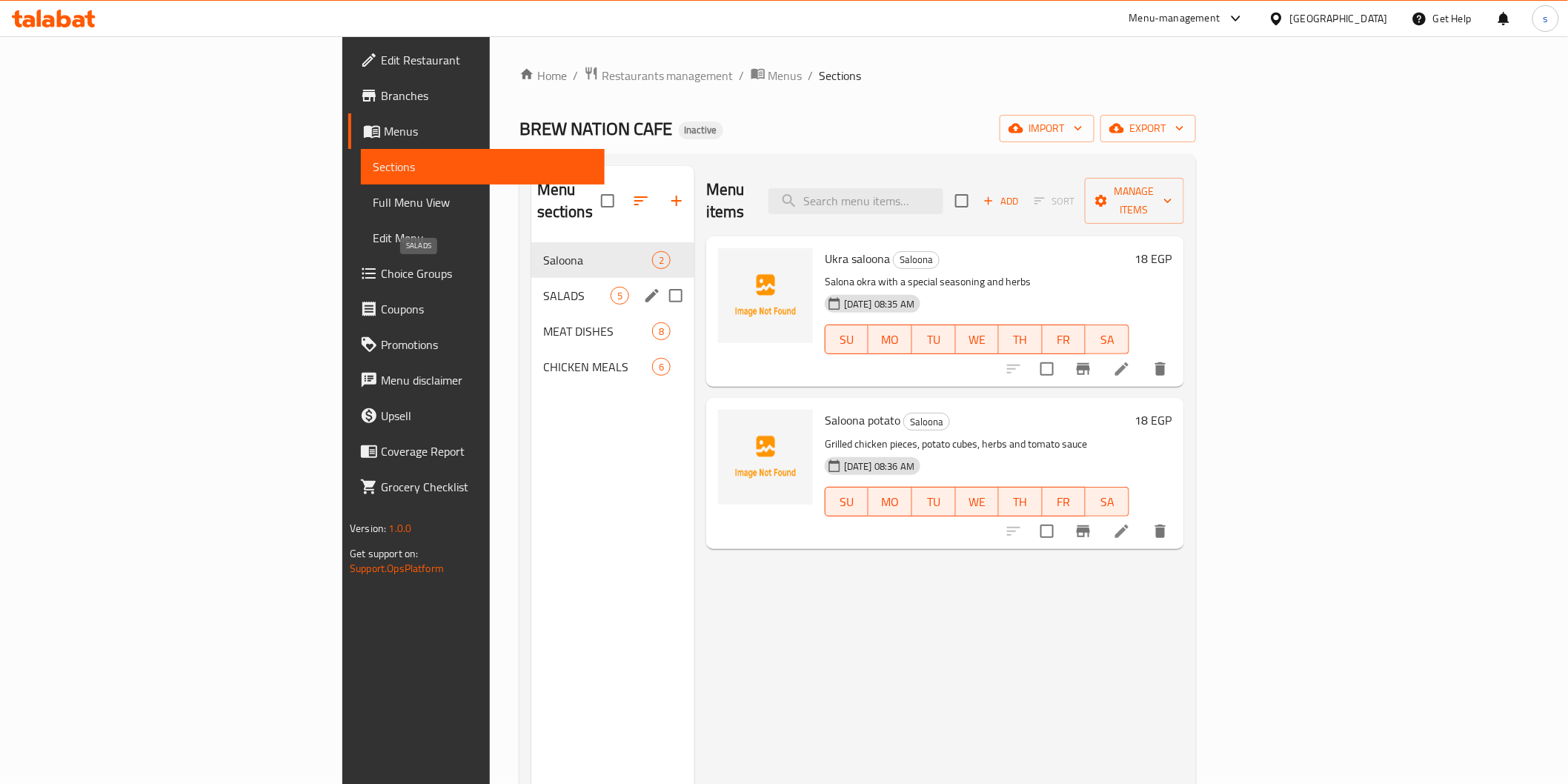
click at [543, 287] on span "SALADS" at bounding box center [577, 296] width 67 height 18
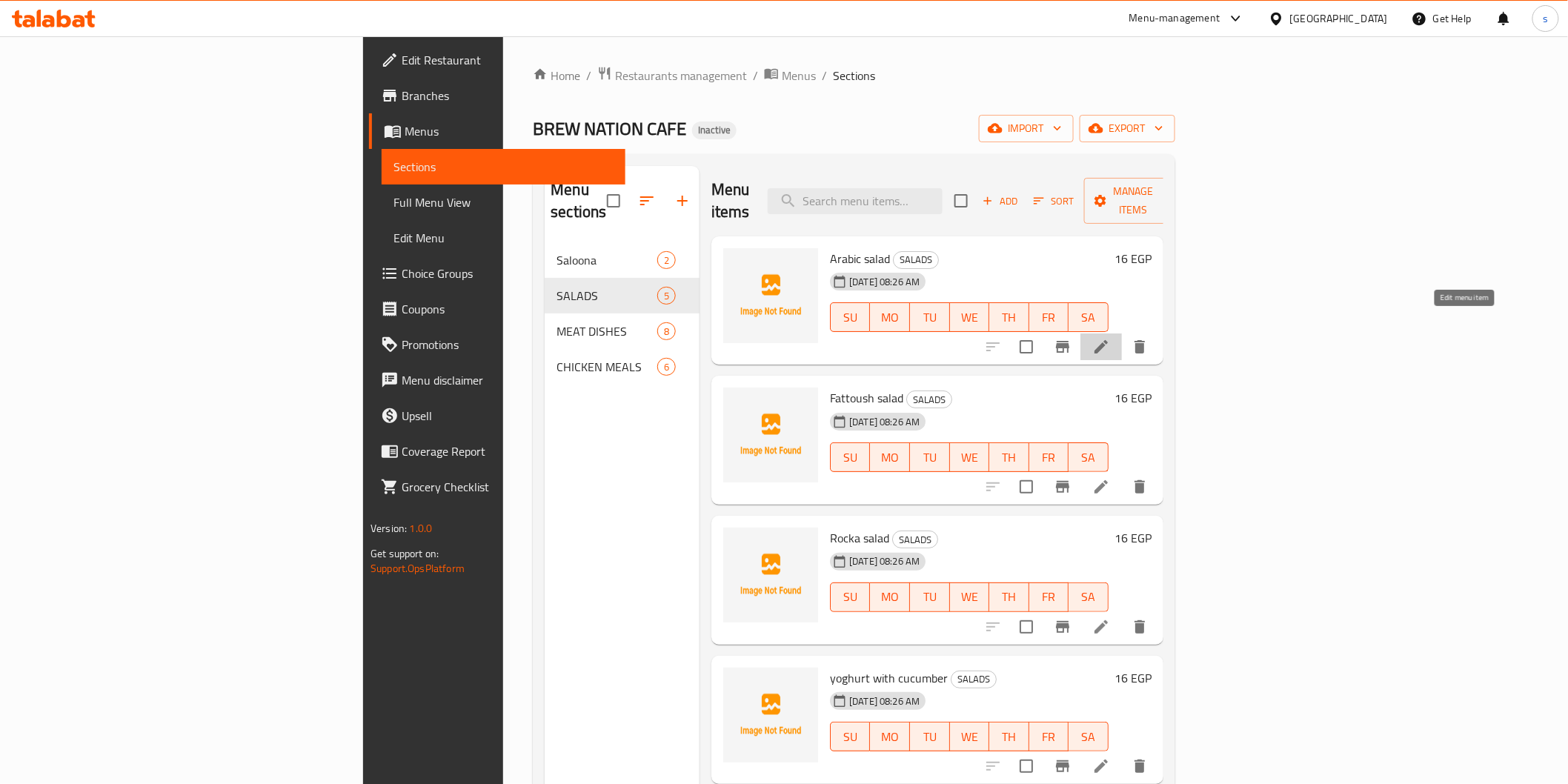
click at [1111, 338] on icon at bounding box center [1102, 347] width 18 height 18
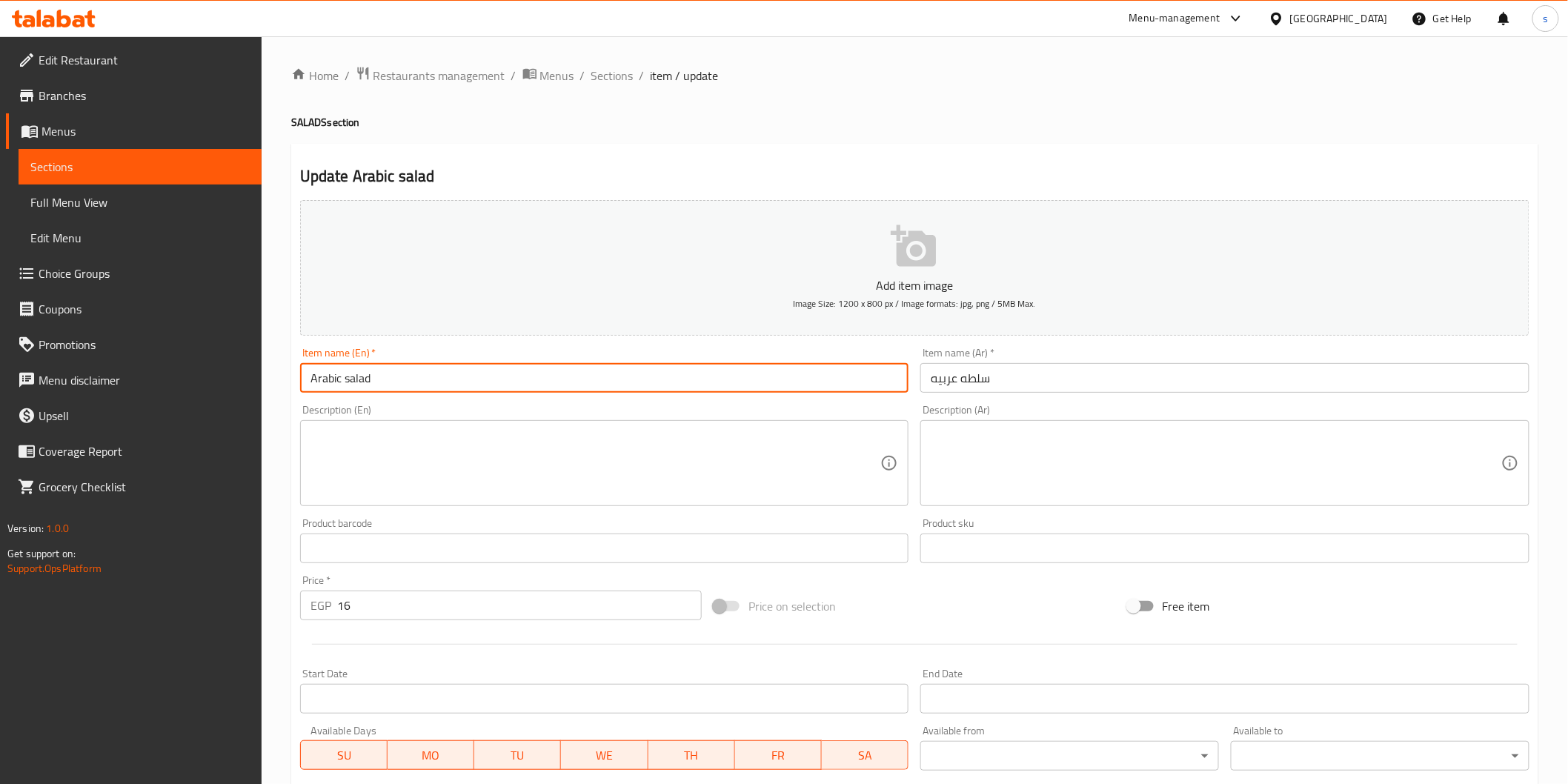
drag, startPoint x: 309, startPoint y: 376, endPoint x: 507, endPoint y: 376, distance: 198.0
click at [501, 375] on input "Arabic salad" at bounding box center [604, 378] width 609 height 30
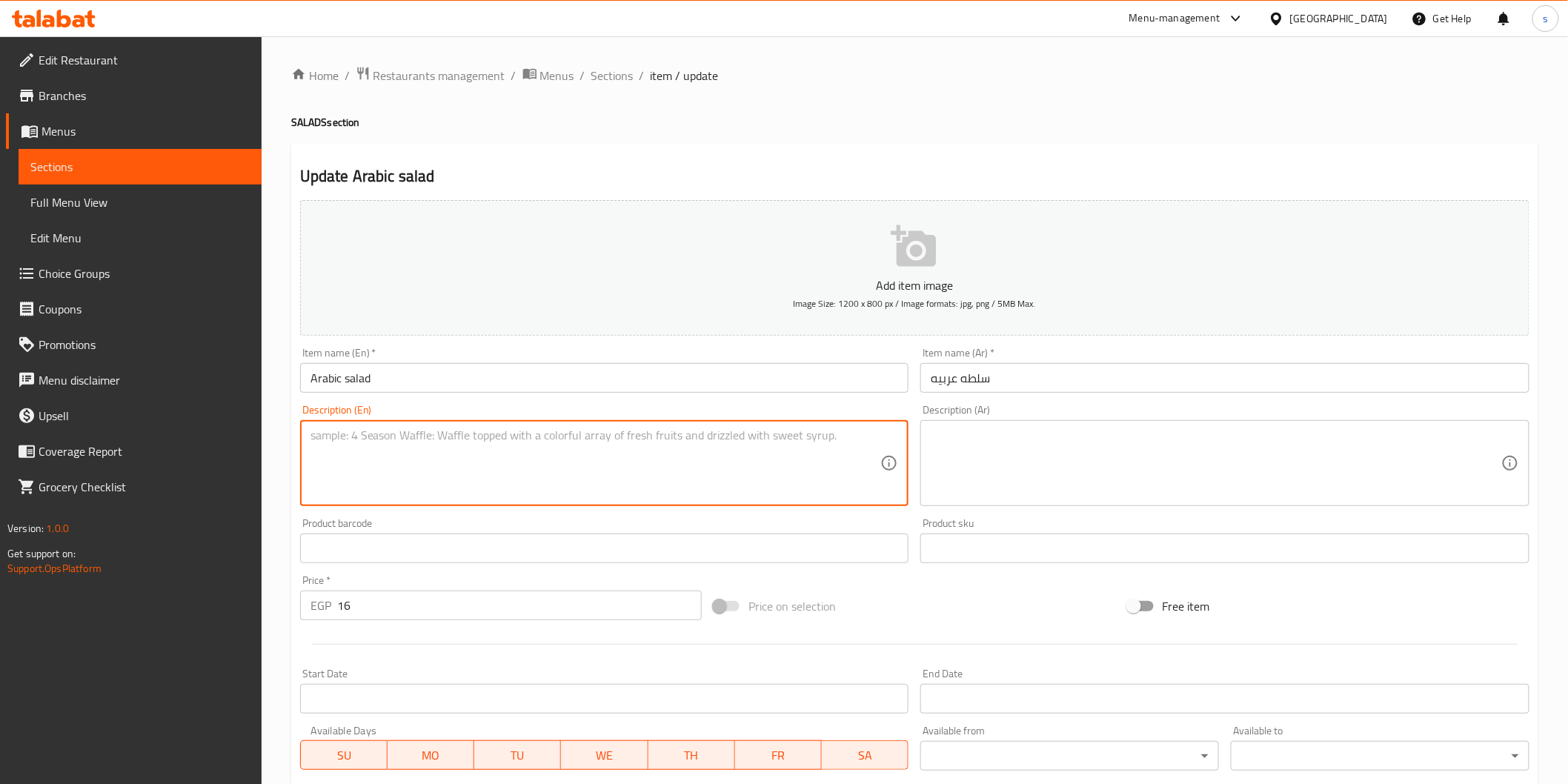
click at [746, 467] on textarea at bounding box center [595, 463] width 571 height 70
click at [611, 475] on textarea at bounding box center [595, 463] width 571 height 70
paste textarea "Made with mix of fresh vegetables and dressed with lemon juice and olive oil."
type textarea "Made with mix of fresh vegetables and dressed with lemon juice and olive oil."
click at [1012, 493] on textarea at bounding box center [1216, 463] width 571 height 70
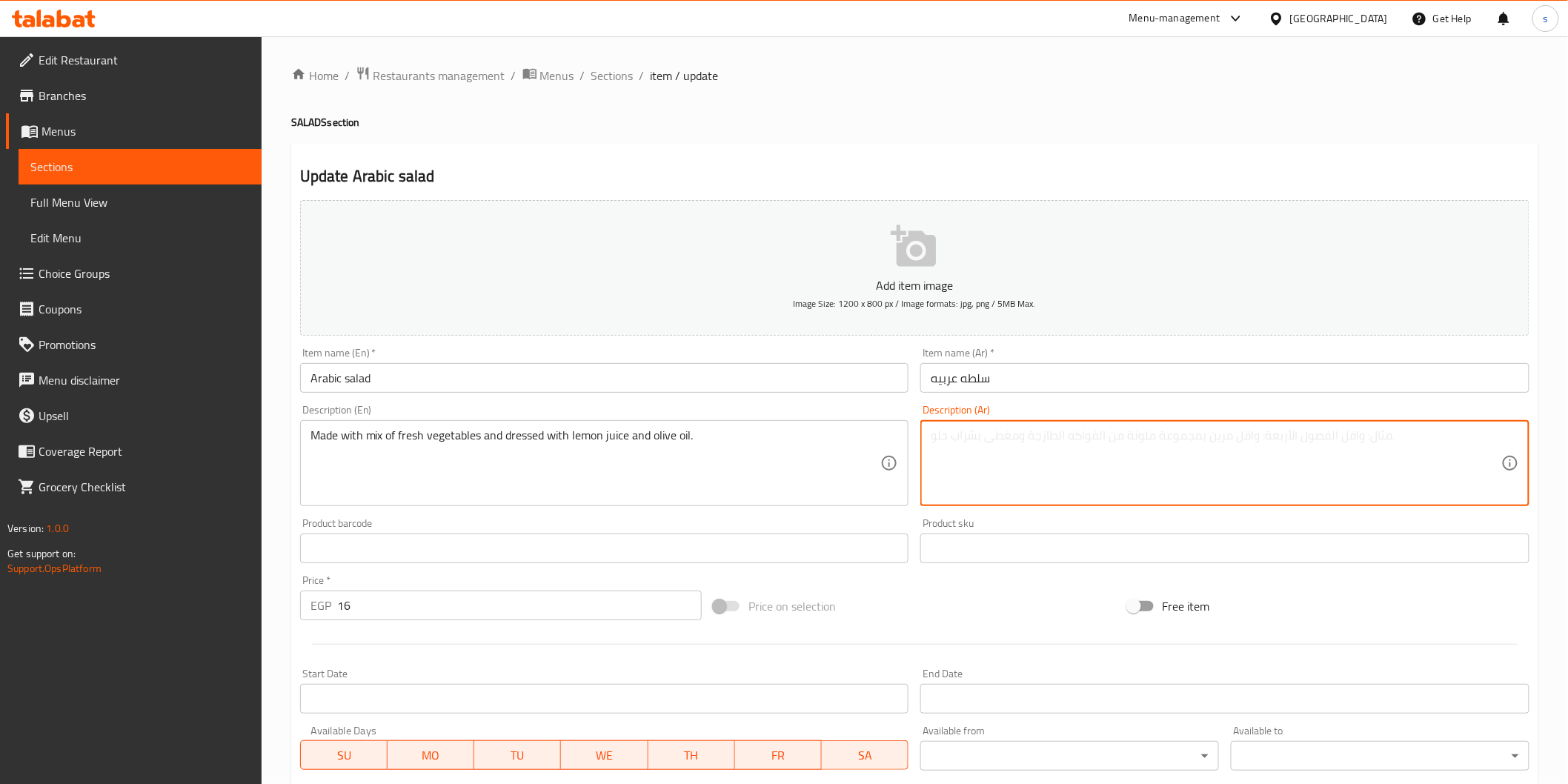
paste textarea "مصنوعة من مزيج من الخضروات الطازجة ومتبلة بعصير الليمون وزيت الزيتون."
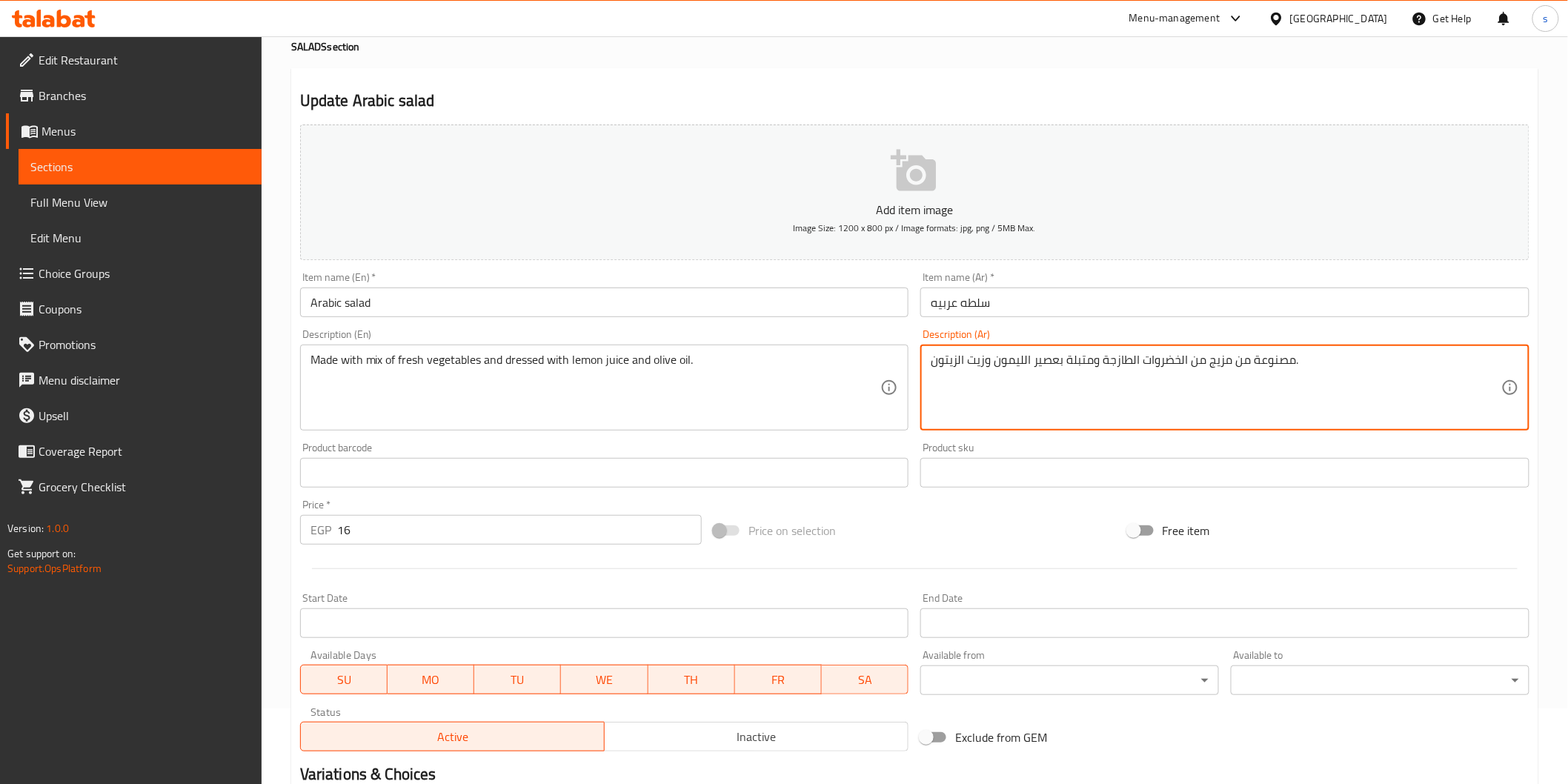
scroll to position [260, 0]
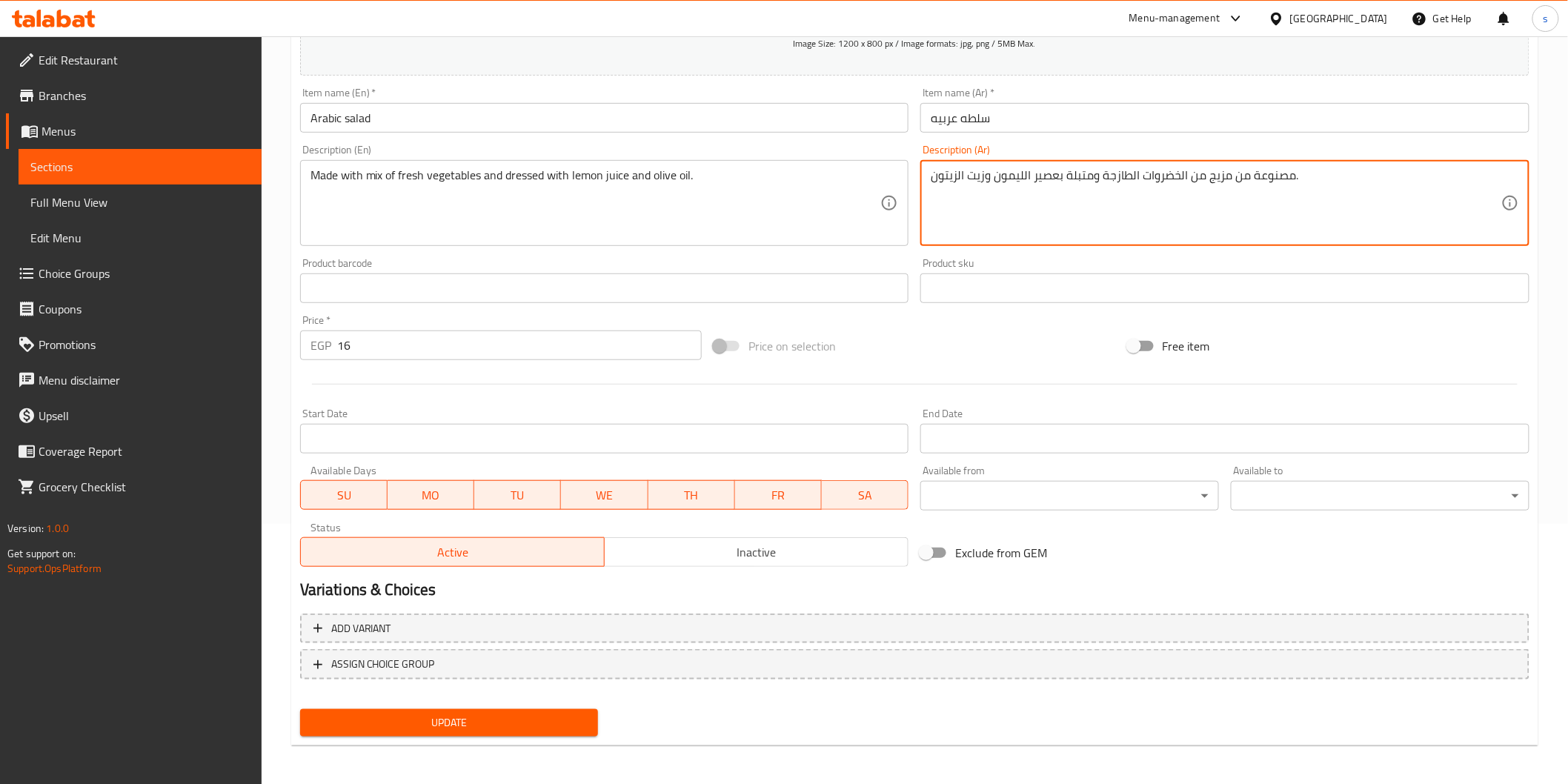
type textarea "مصنوعة من مزيج من الخضروات الطازجة ومتبلة بعصير الليمون وزيت الزيتون."
click at [546, 710] on button "Update" at bounding box center [449, 723] width 299 height 28
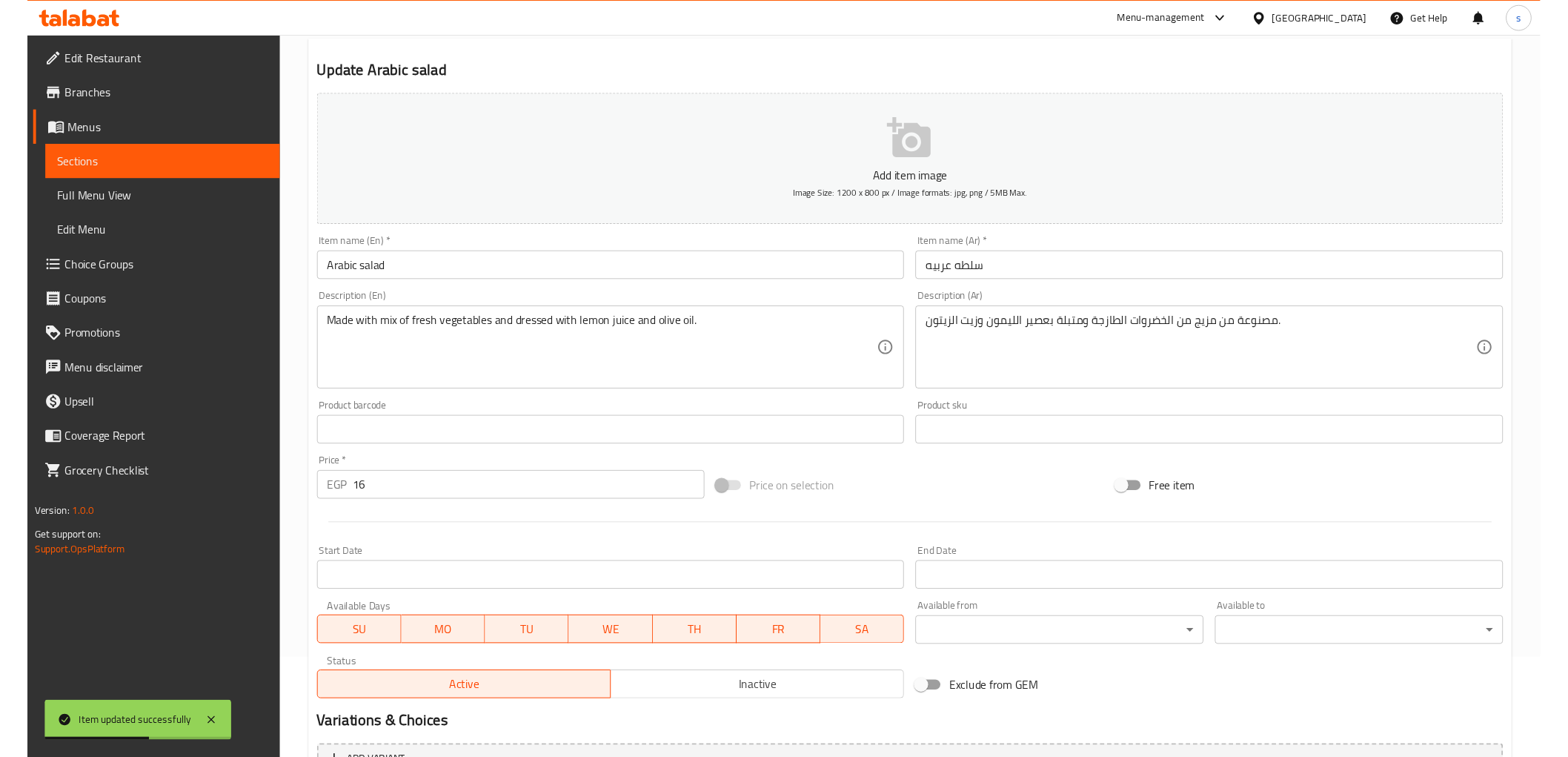
scroll to position [0, 0]
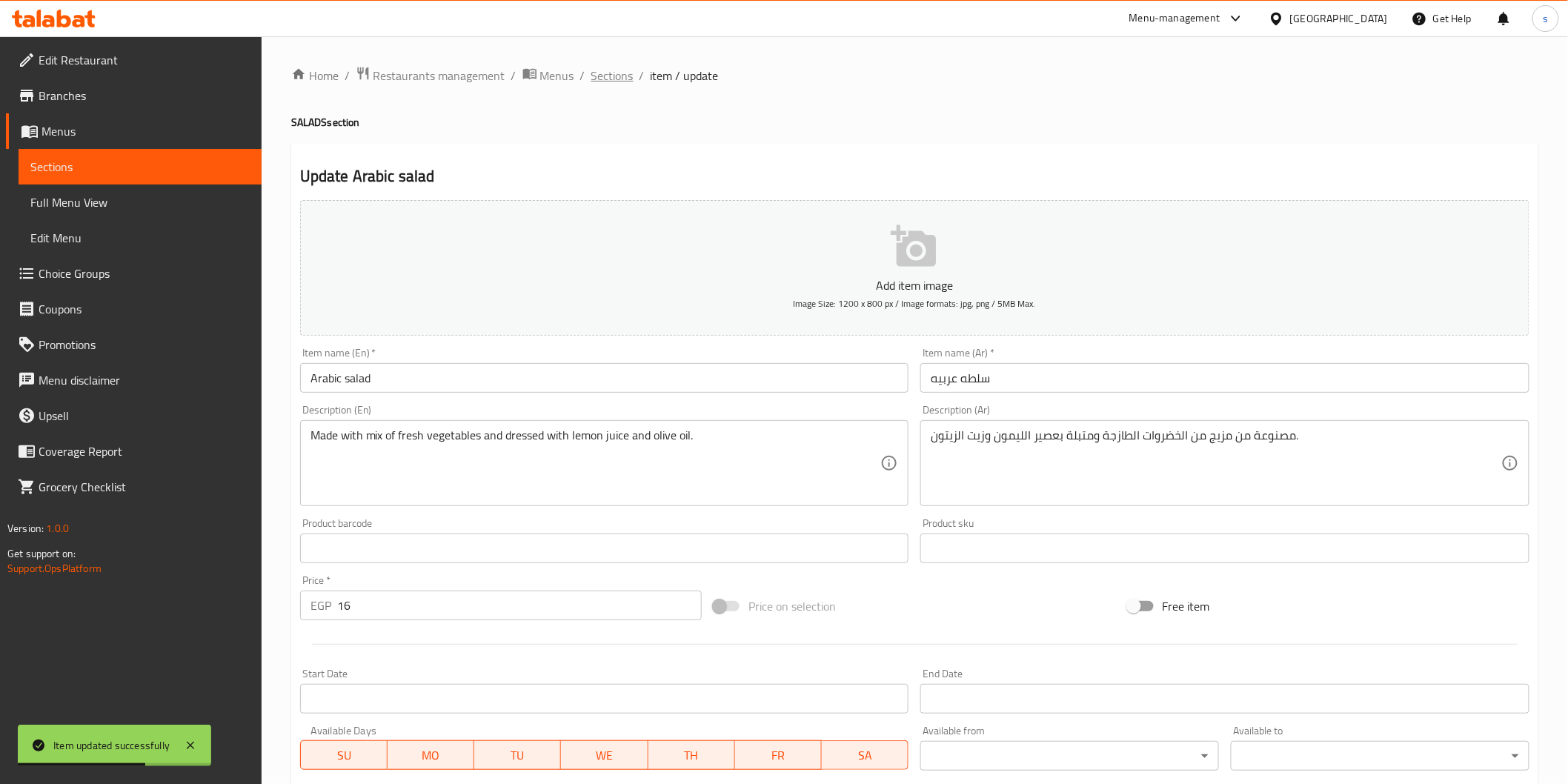
click at [623, 77] on span "Sections" at bounding box center [612, 75] width 43 height 18
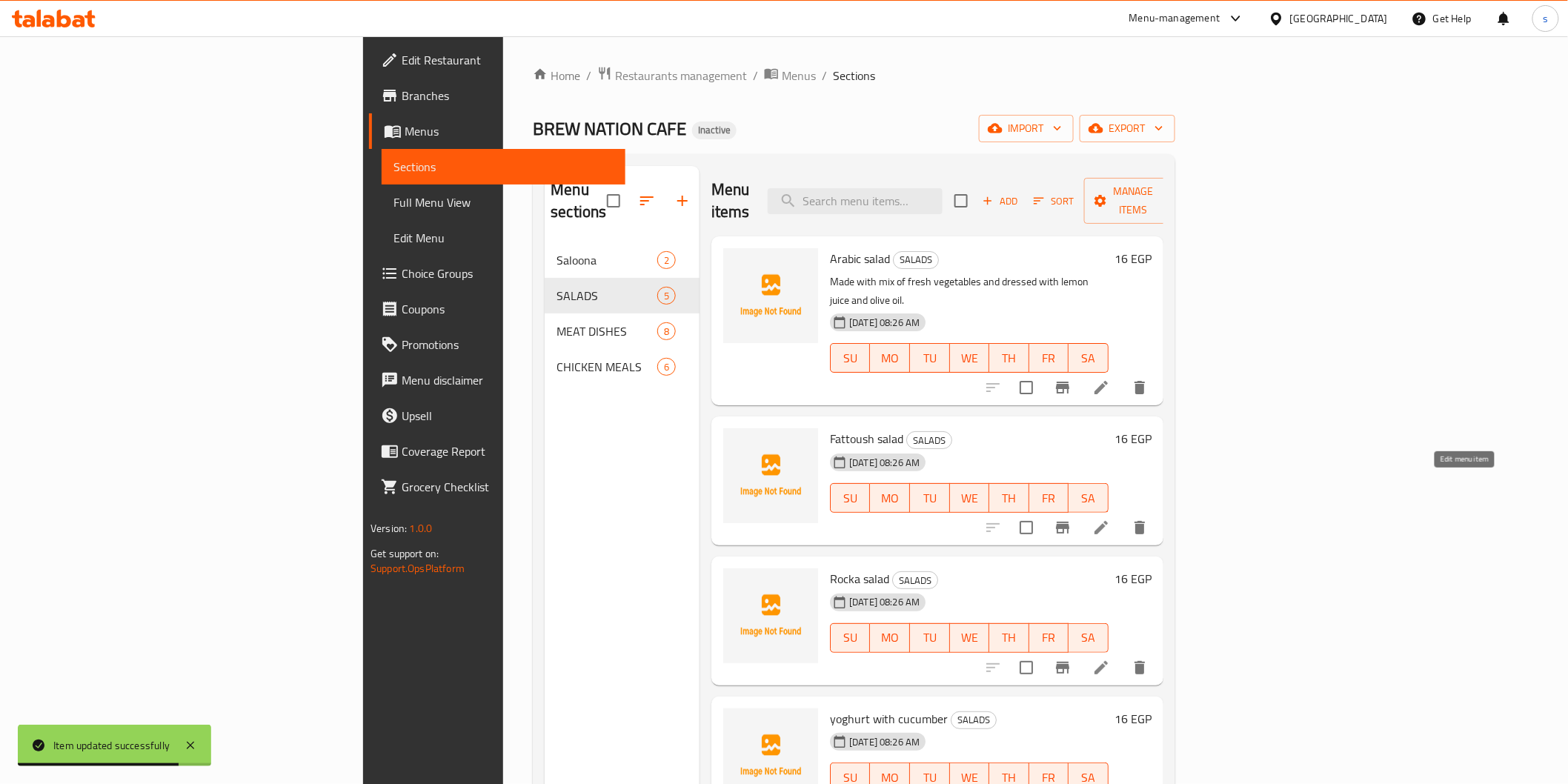
click at [1111, 519] on icon at bounding box center [1102, 528] width 18 height 18
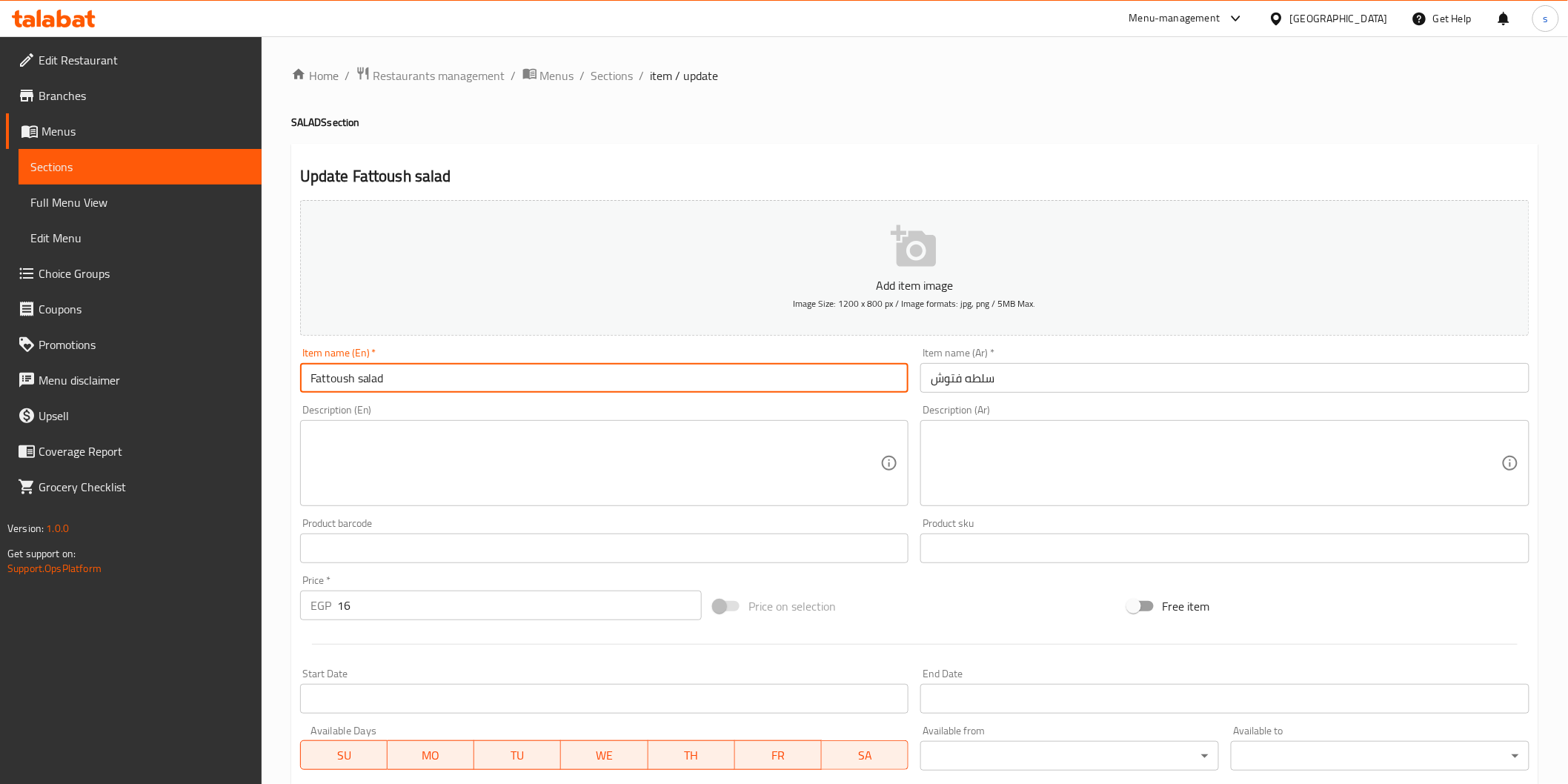
drag, startPoint x: 312, startPoint y: 379, endPoint x: 426, endPoint y: 376, distance: 114.0
click at [426, 376] on input "Fattoush salad" at bounding box center [604, 378] width 609 height 30
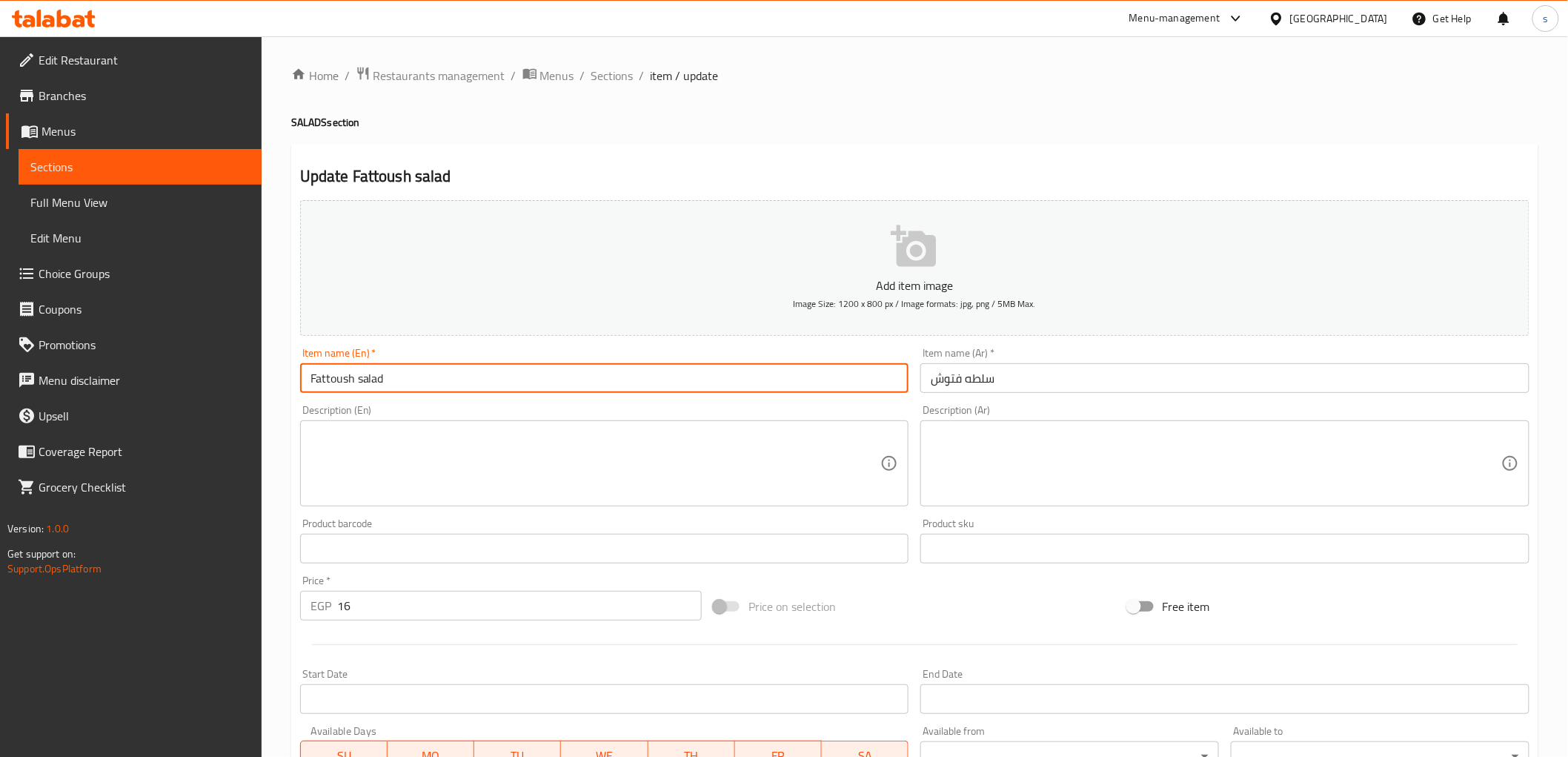
click at [399, 487] on textarea at bounding box center [595, 463] width 571 height 70
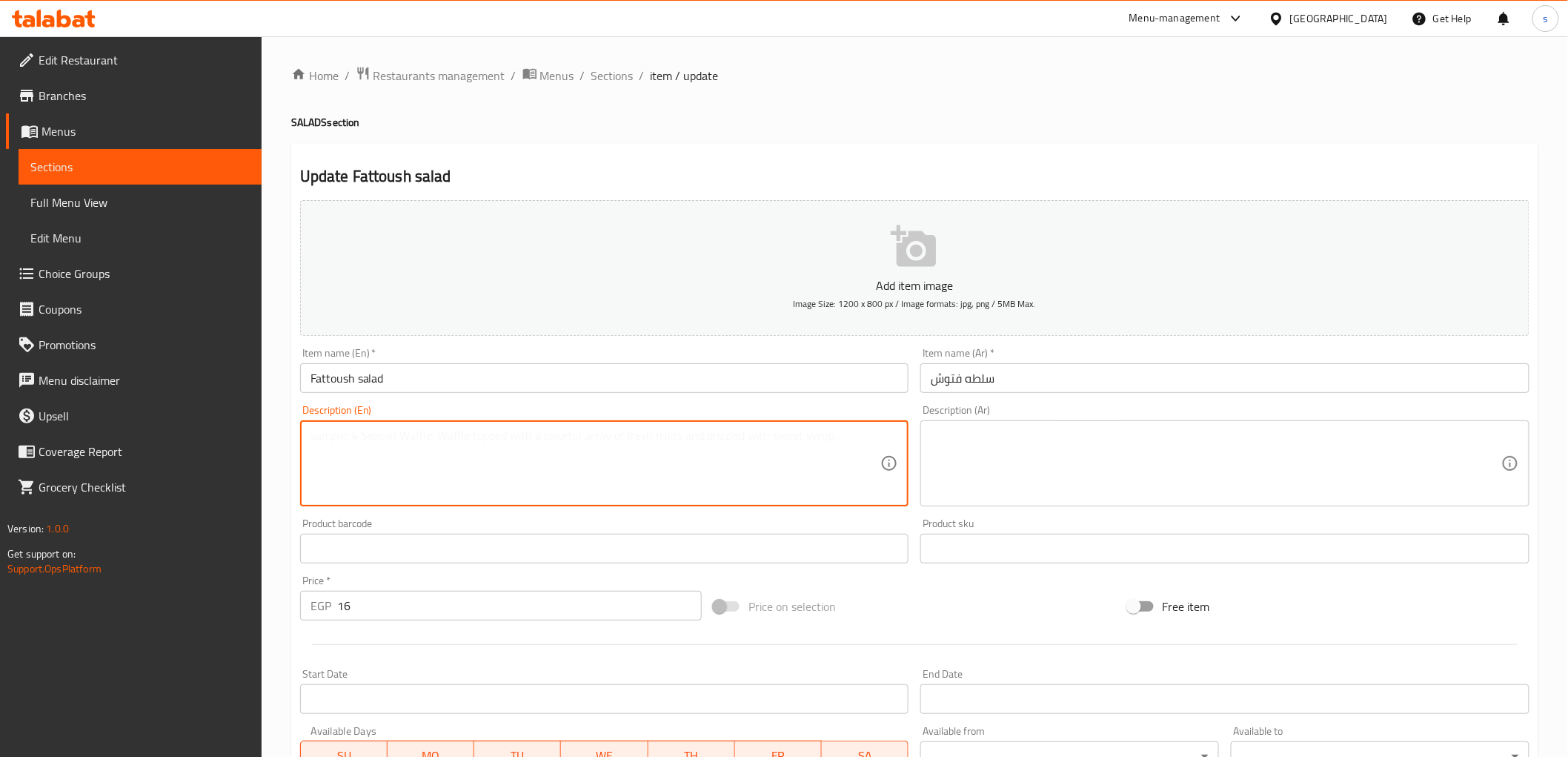
paste textarea "Lettuce, tomatoes, cucumbers, radishes, and fried bread."
type textarea "Lettuce, tomatoes, cucumbers, radishes, and fried bread."
click at [1079, 435] on textarea at bounding box center [1216, 463] width 571 height 70
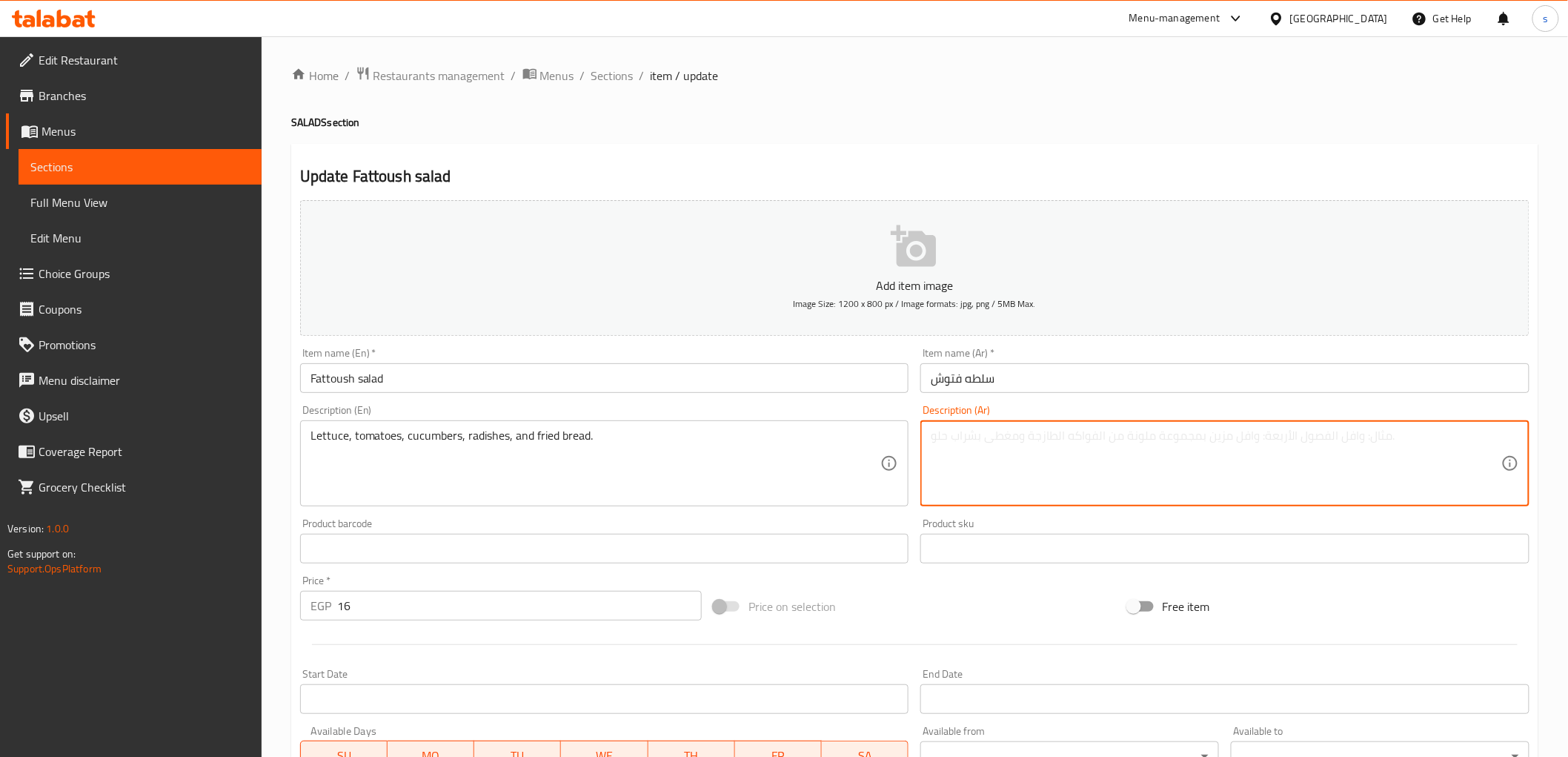
paste textarea "خس، طماطم، خيار،فجل وقطع خبز مقلية."
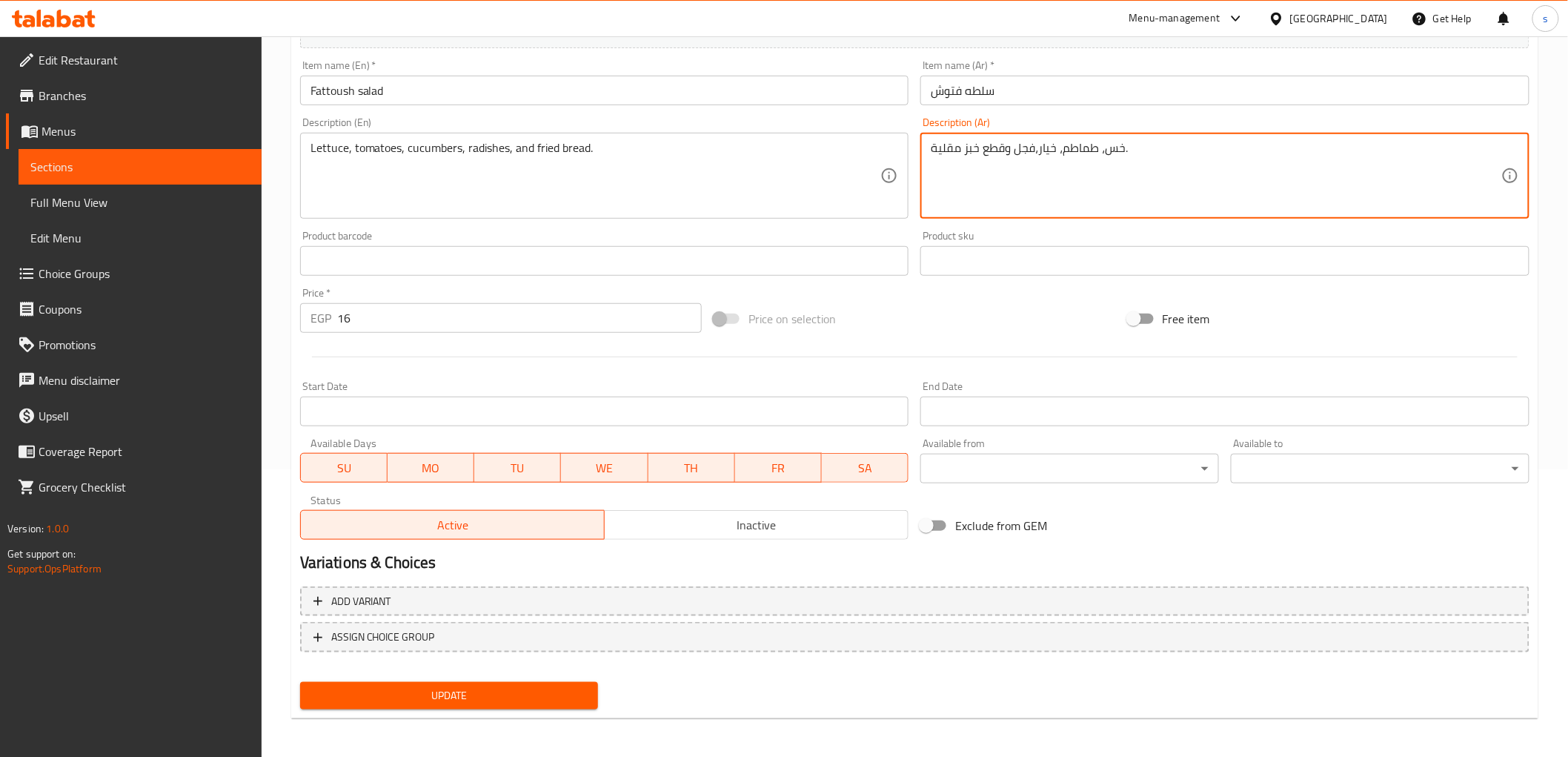
type textarea "خس، طماطم، خيار،فجل وقطع خبز مقلية."
click at [501, 701] on span "Update" at bounding box center [449, 695] width 275 height 19
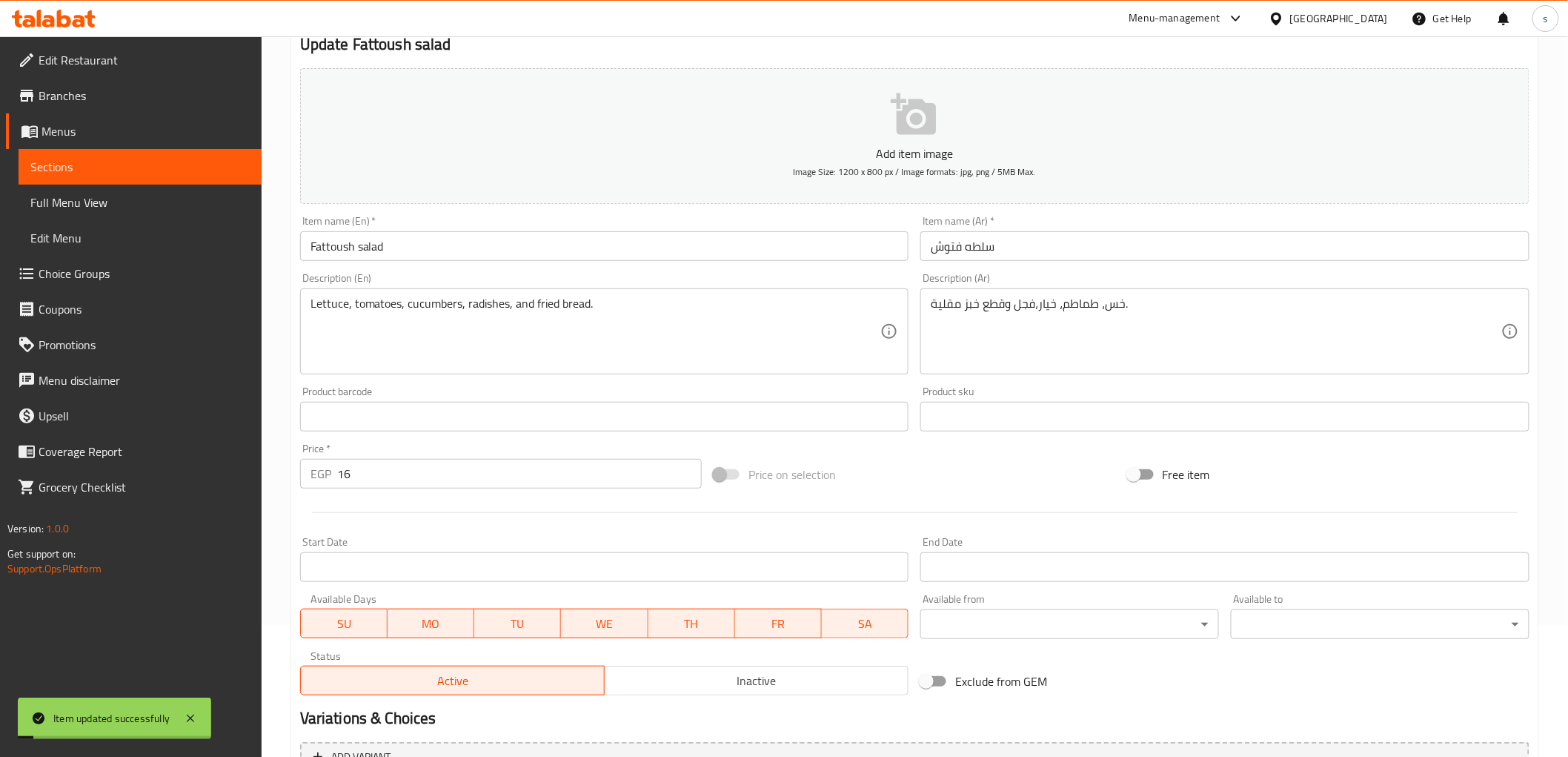
scroll to position [0, 0]
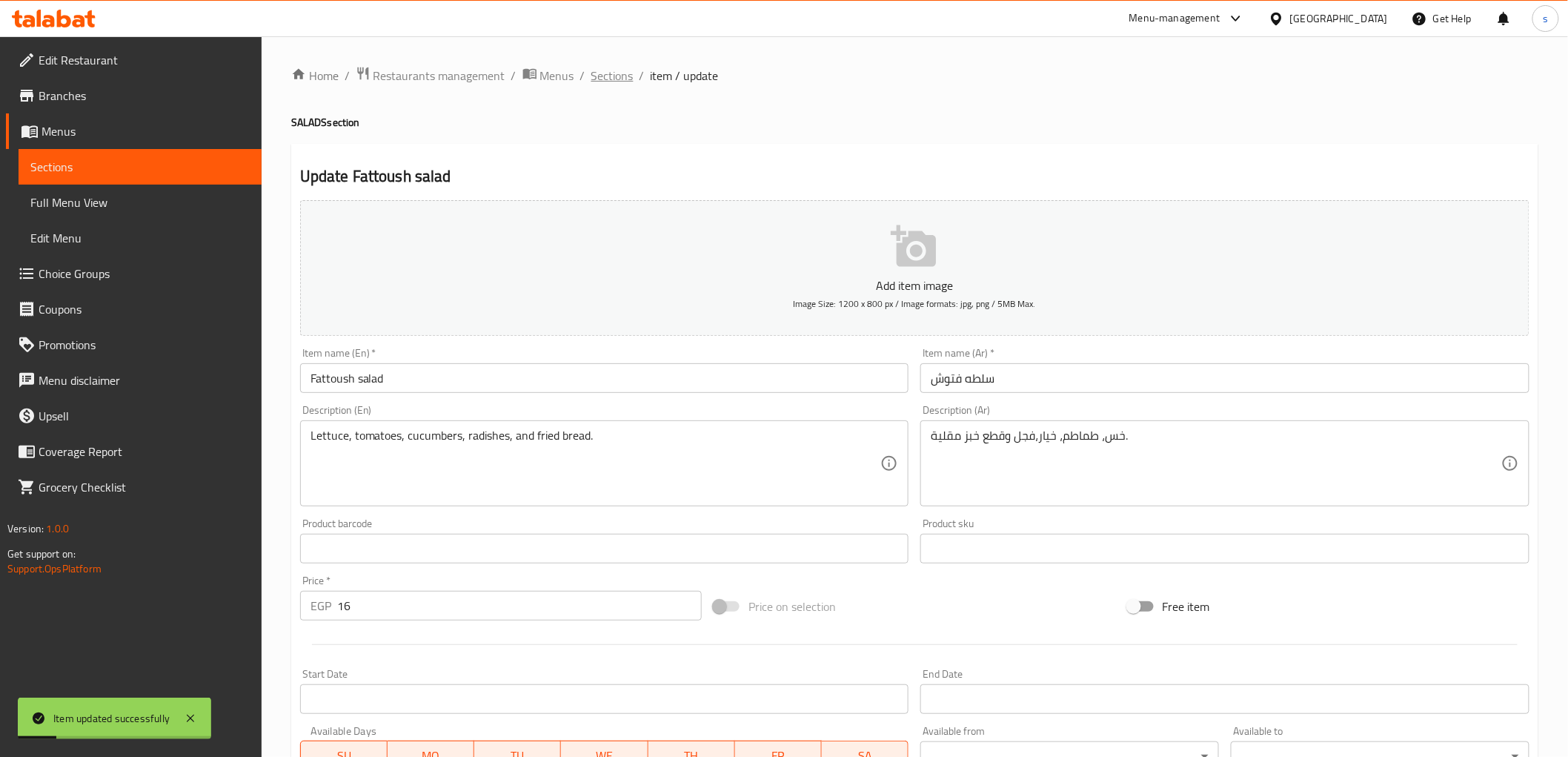
click at [601, 68] on span "Sections" at bounding box center [612, 75] width 43 height 18
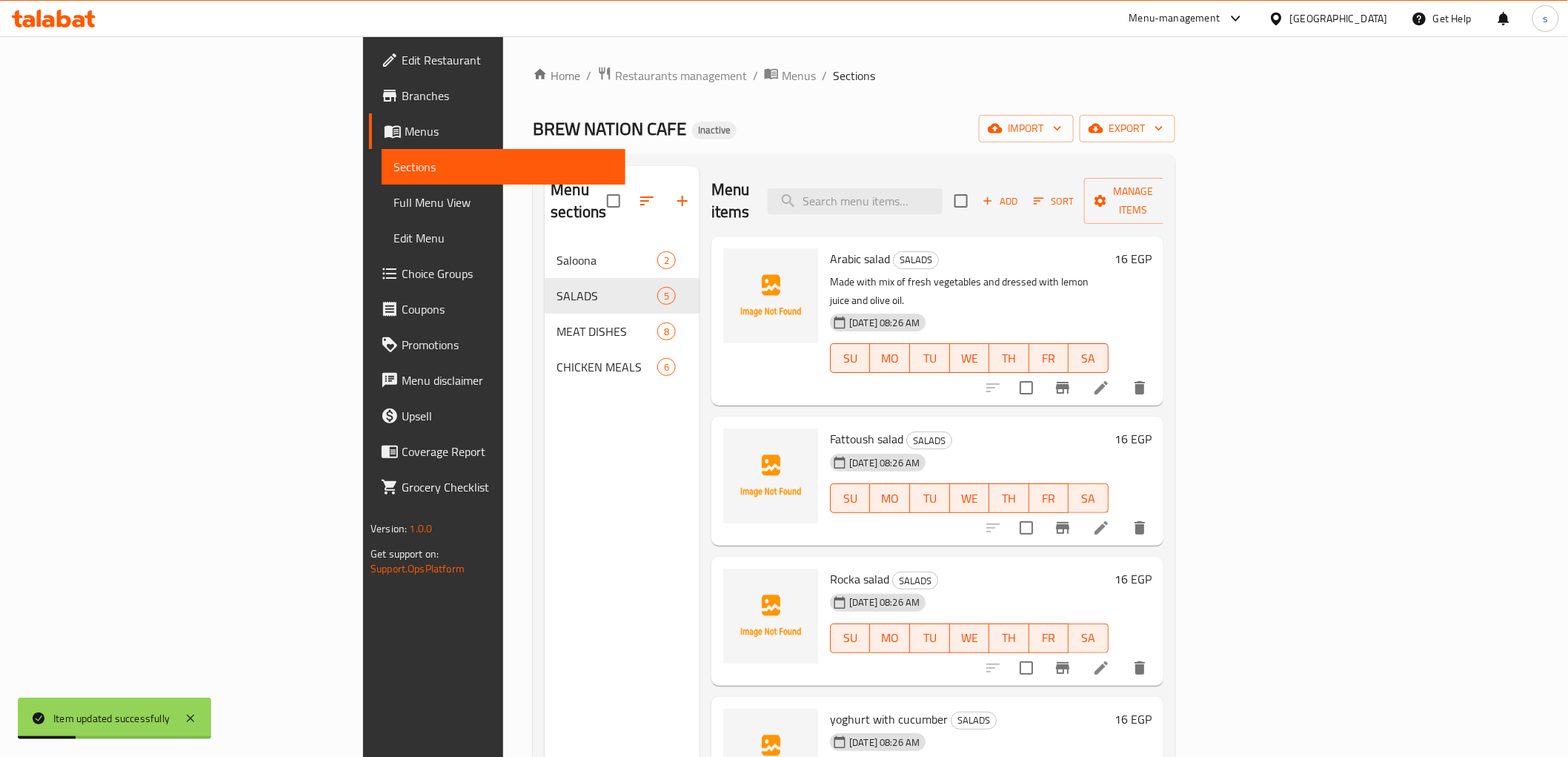
scroll to position [1, 0]
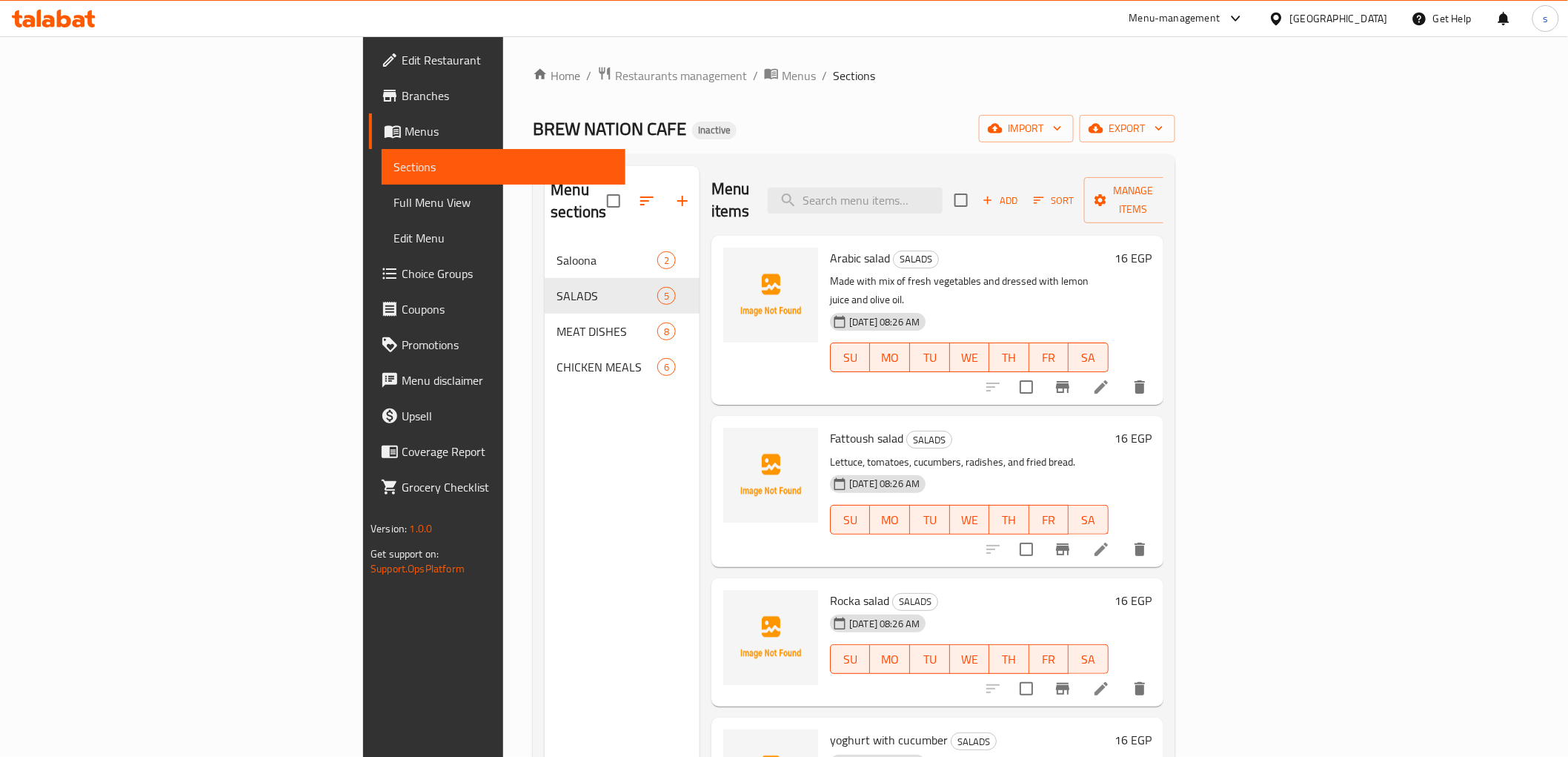
click at [1109, 682] on icon at bounding box center [1101, 688] width 13 height 13
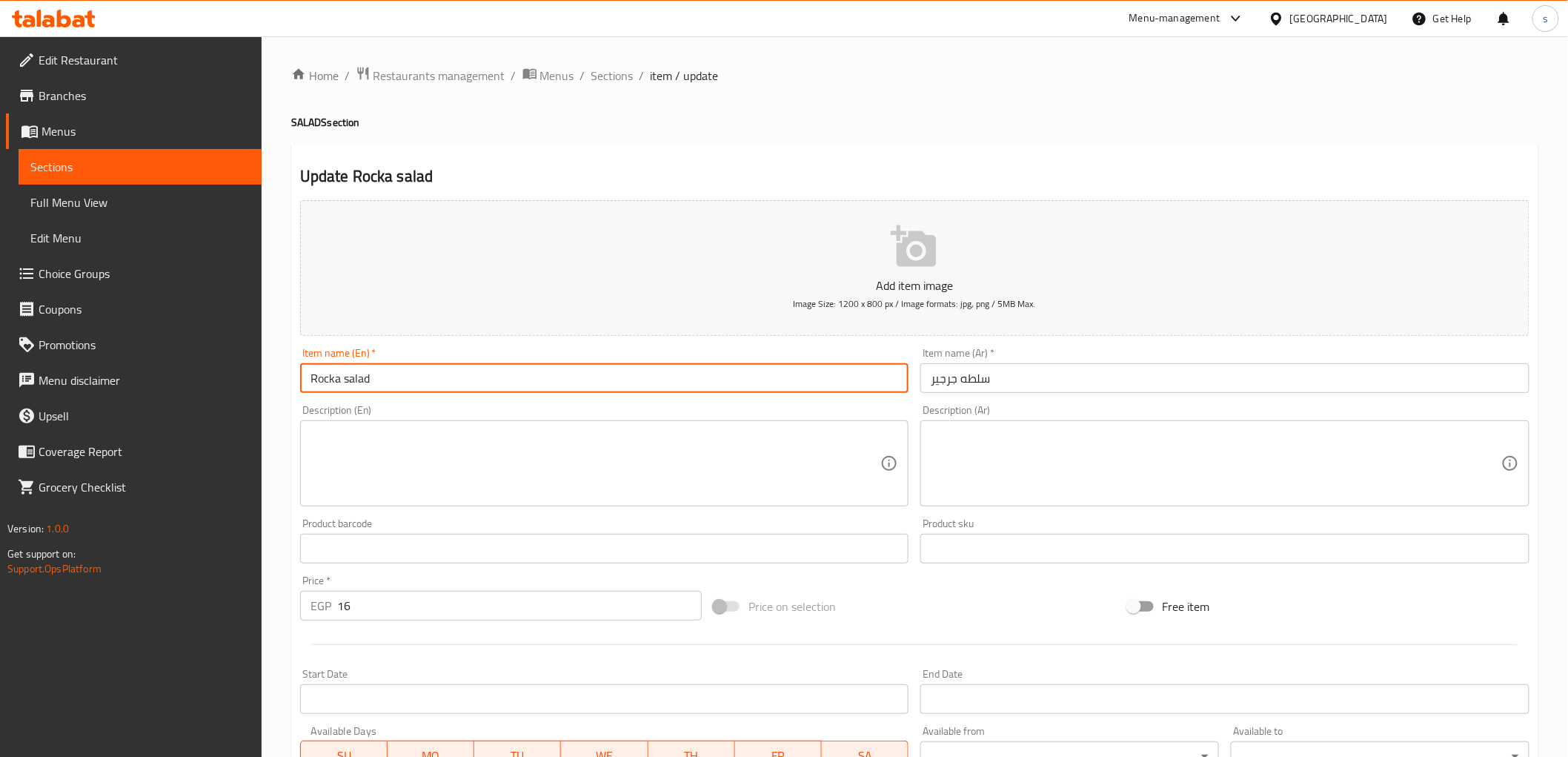
drag, startPoint x: 312, startPoint y: 382, endPoint x: 438, endPoint y: 380, distance: 126.0
click at [438, 380] on input "Rocka salad" at bounding box center [604, 378] width 609 height 30
click at [490, 383] on input "Rocka salad" at bounding box center [604, 378] width 609 height 30
drag, startPoint x: 307, startPoint y: 382, endPoint x: 432, endPoint y: 405, distance: 127.1
click at [432, 405] on div "Add item image Image Size: 1200 x 800 px / Image formats: jpg, png / 5MB Max. I…" at bounding box center [915, 514] width 1241 height 639
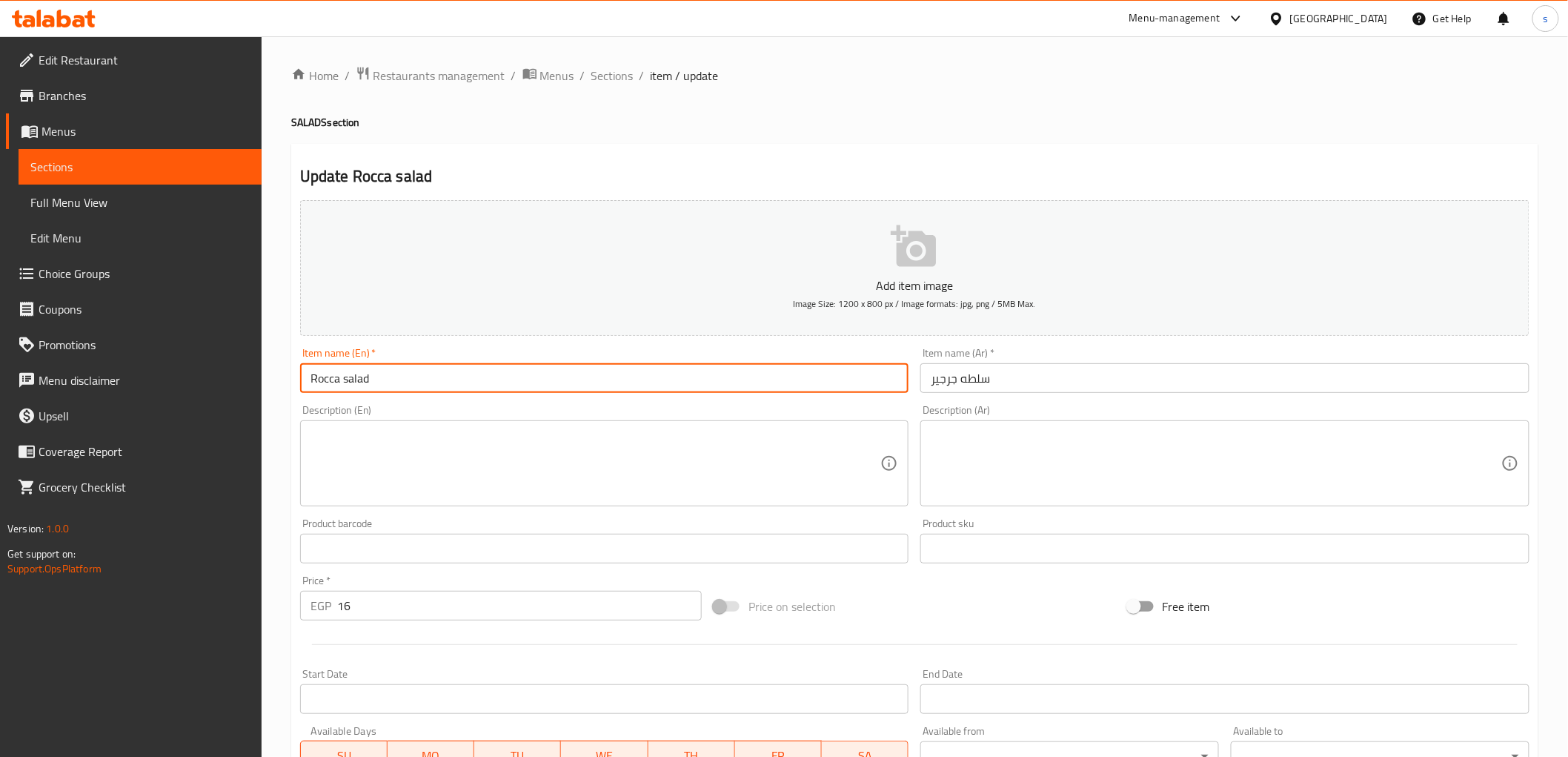
type input "Rocca salad"
click at [539, 475] on textarea at bounding box center [595, 463] width 571 height 70
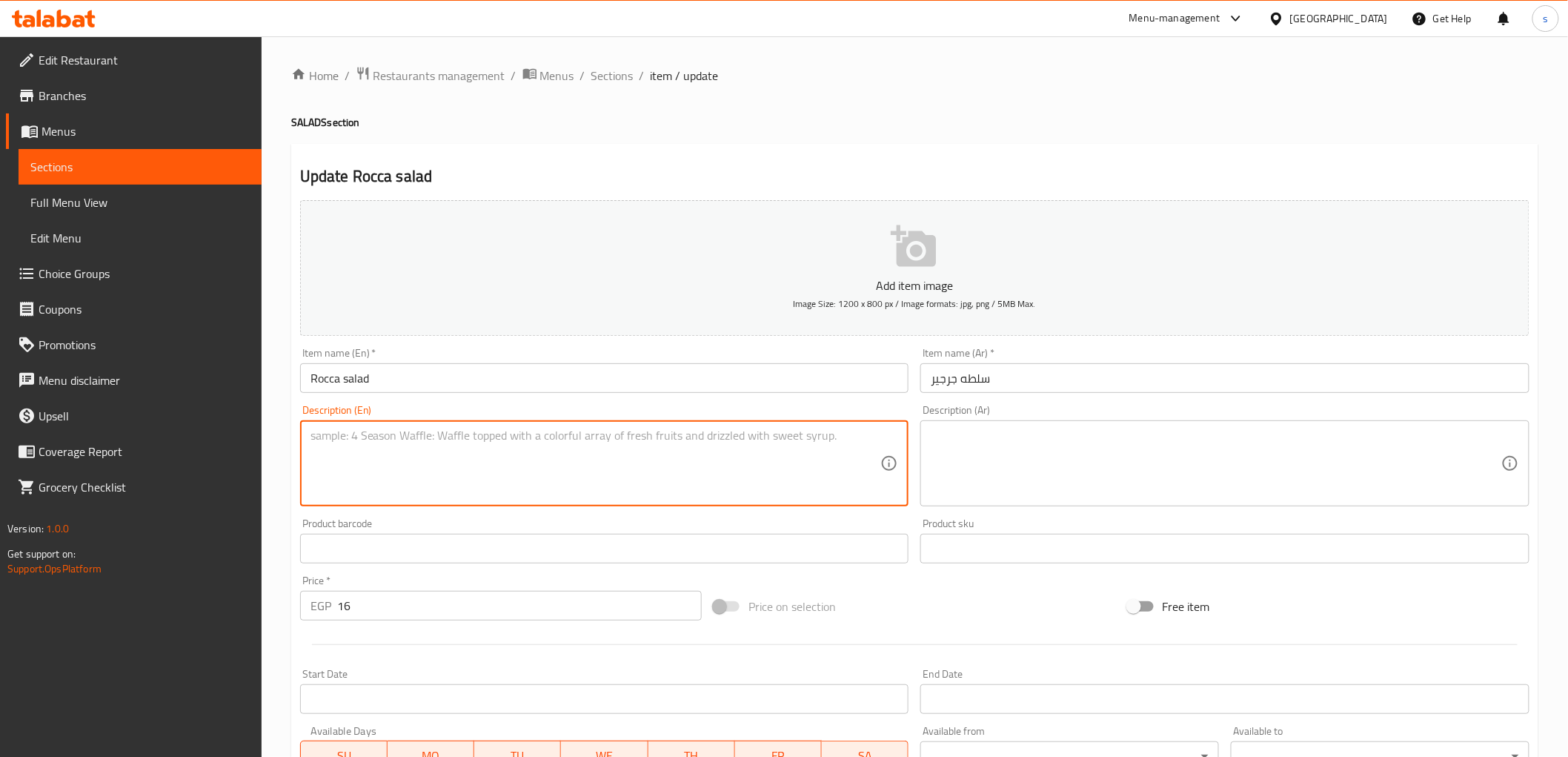
paste textarea "Arugula, pomegranate seeds, feta cheese, lemon, walnuts."
type textarea "Arugula, pomegranate seeds, feta cheese, lemon, walnuts."
click at [997, 474] on textarea at bounding box center [1216, 463] width 571 height 70
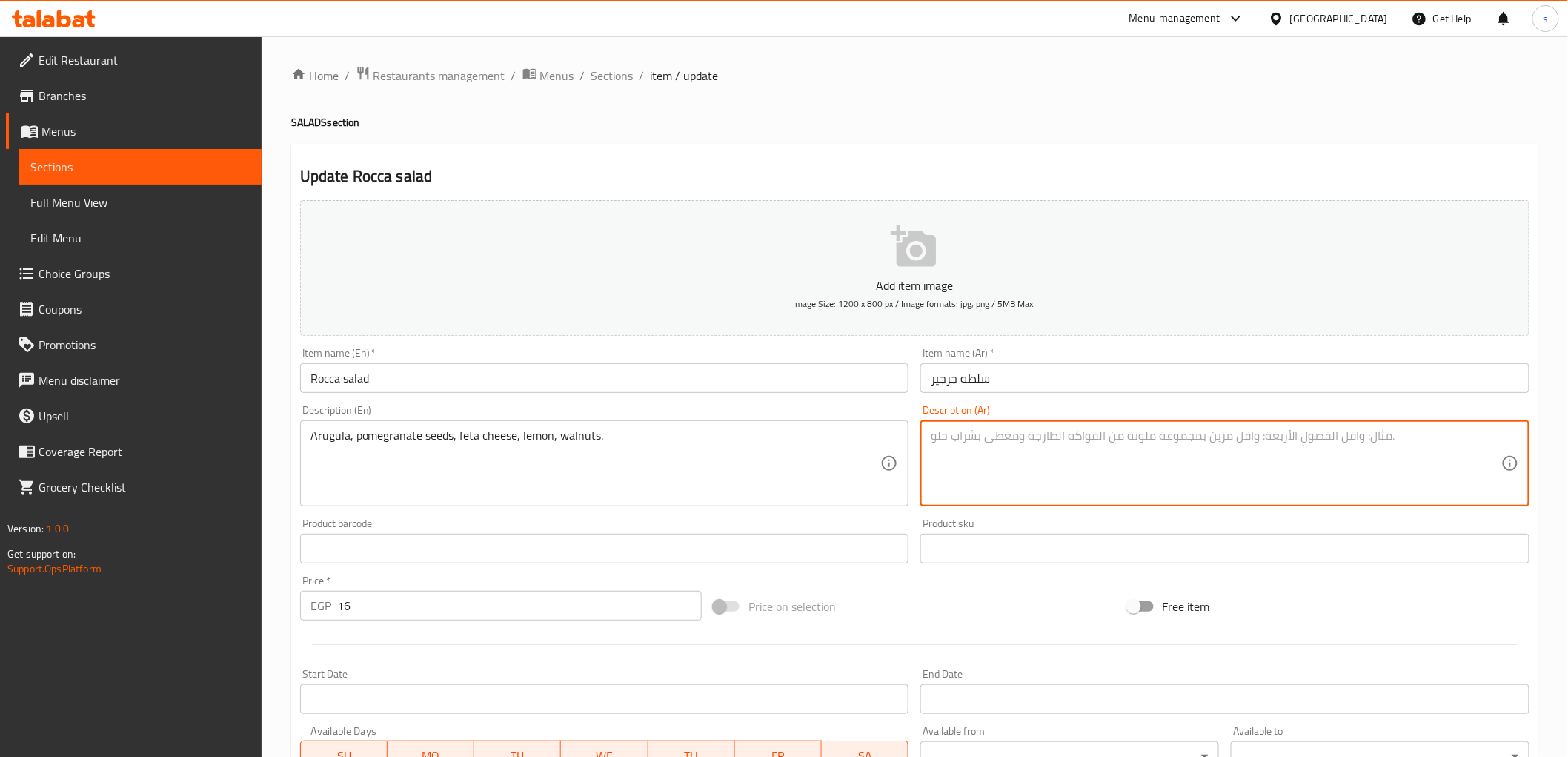
paste textarea "[PERSON_NAME]، بذور رمان، جبنة فيتا، [PERSON_NAME]، جوز"
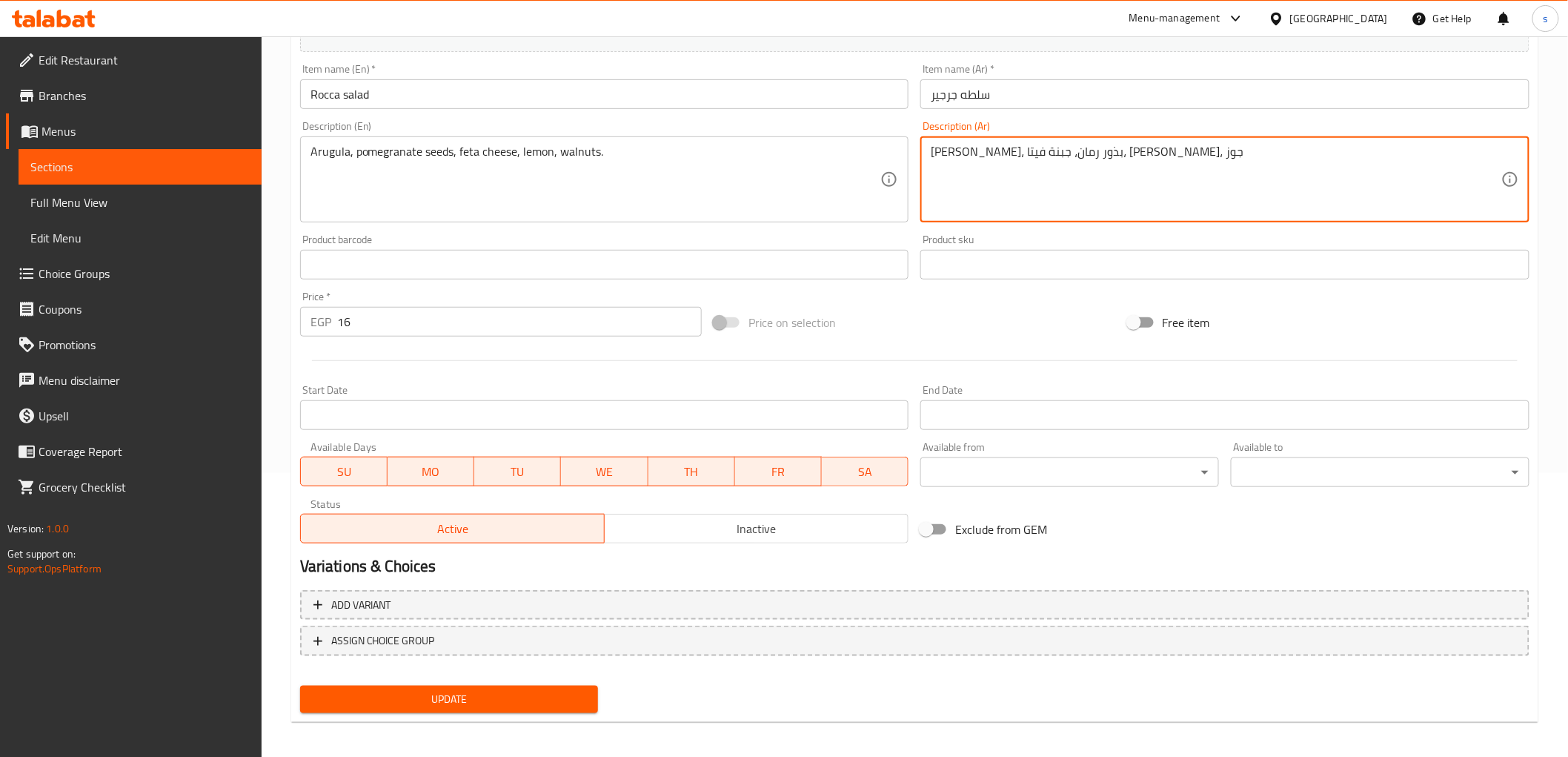
scroll to position [288, 0]
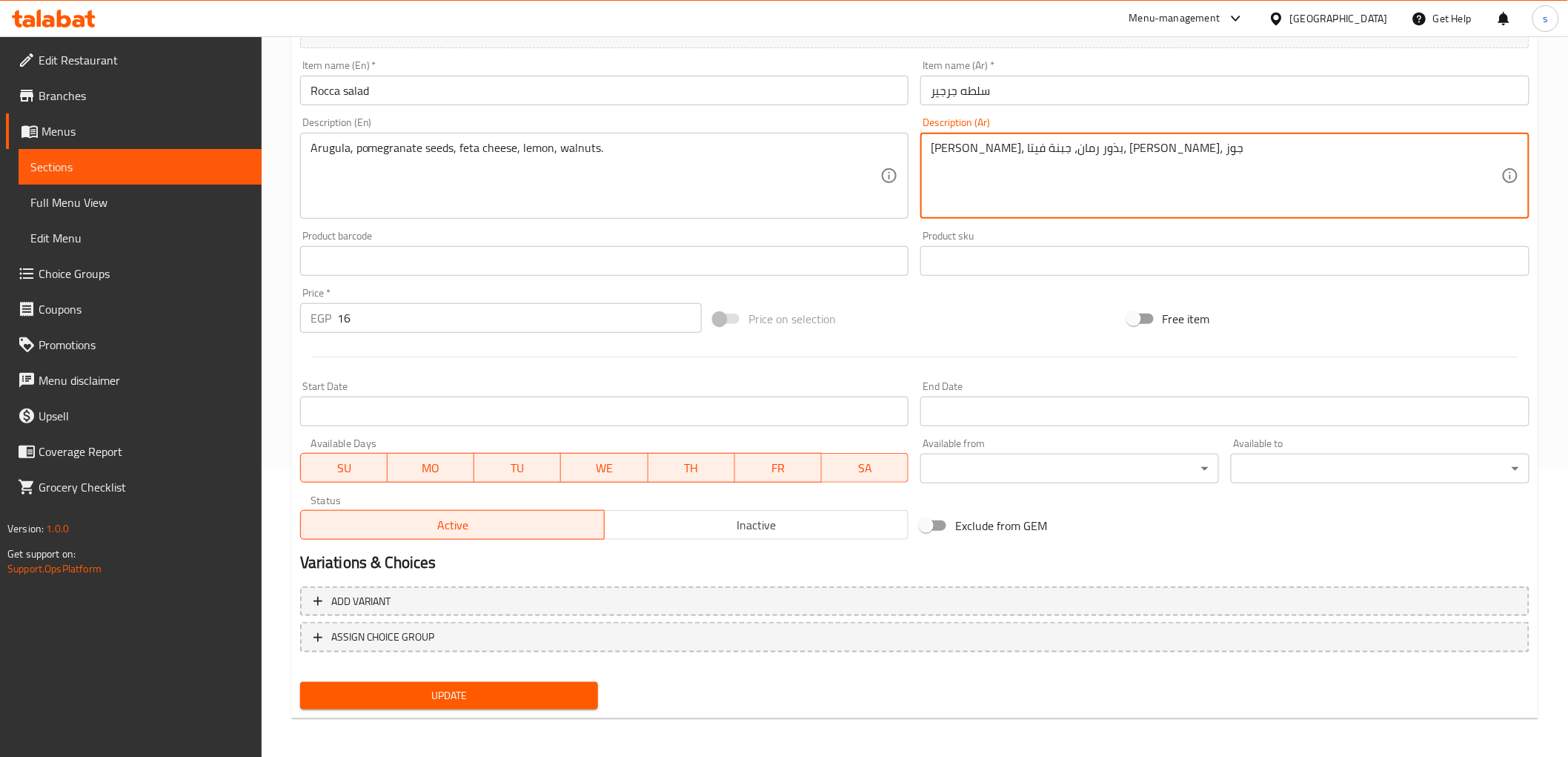
type textarea "[PERSON_NAME]، بذور رمان، جبنة فيتا، [PERSON_NAME]، جوز"
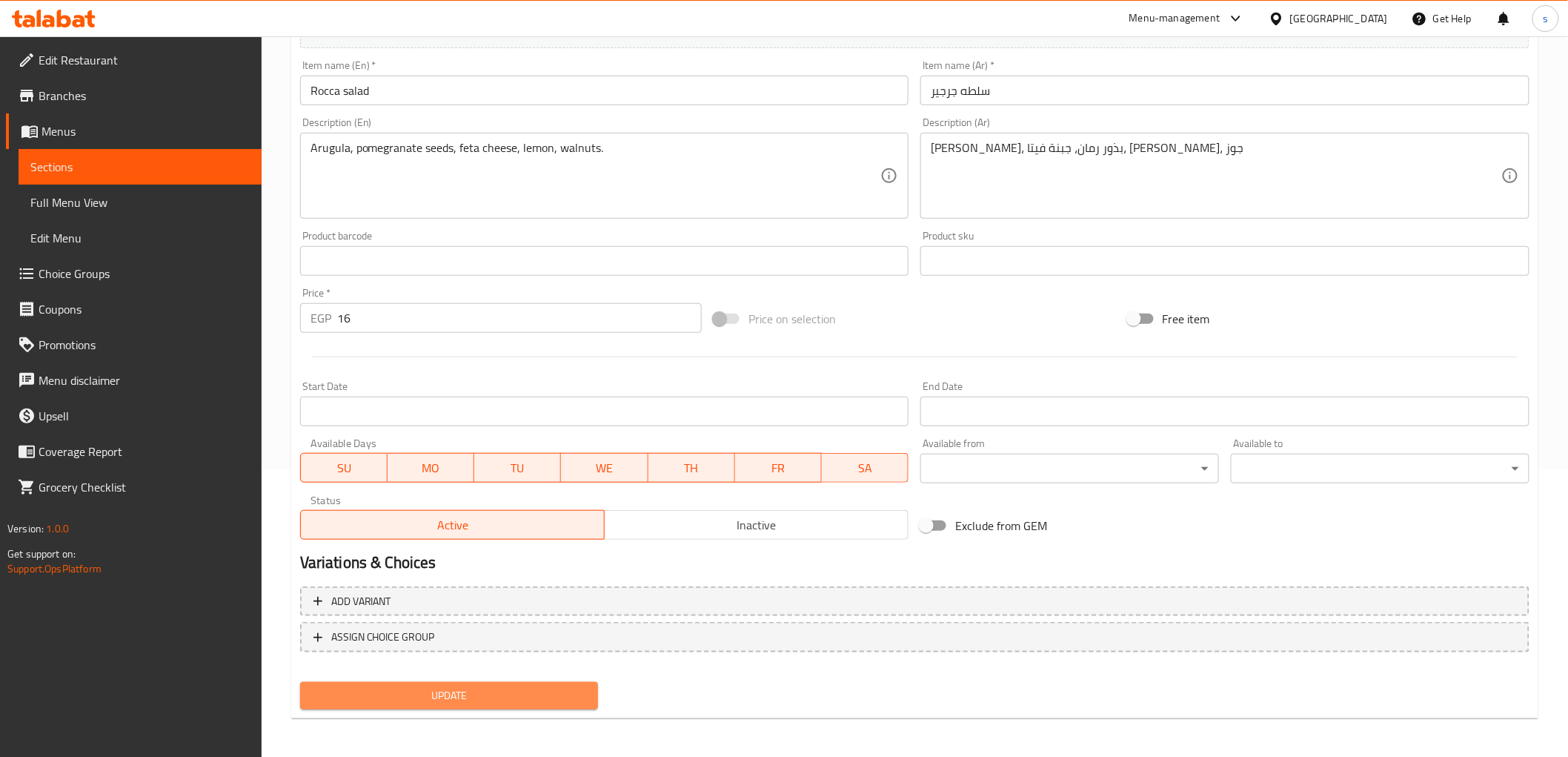
click at [424, 697] on span "Update" at bounding box center [449, 695] width 275 height 19
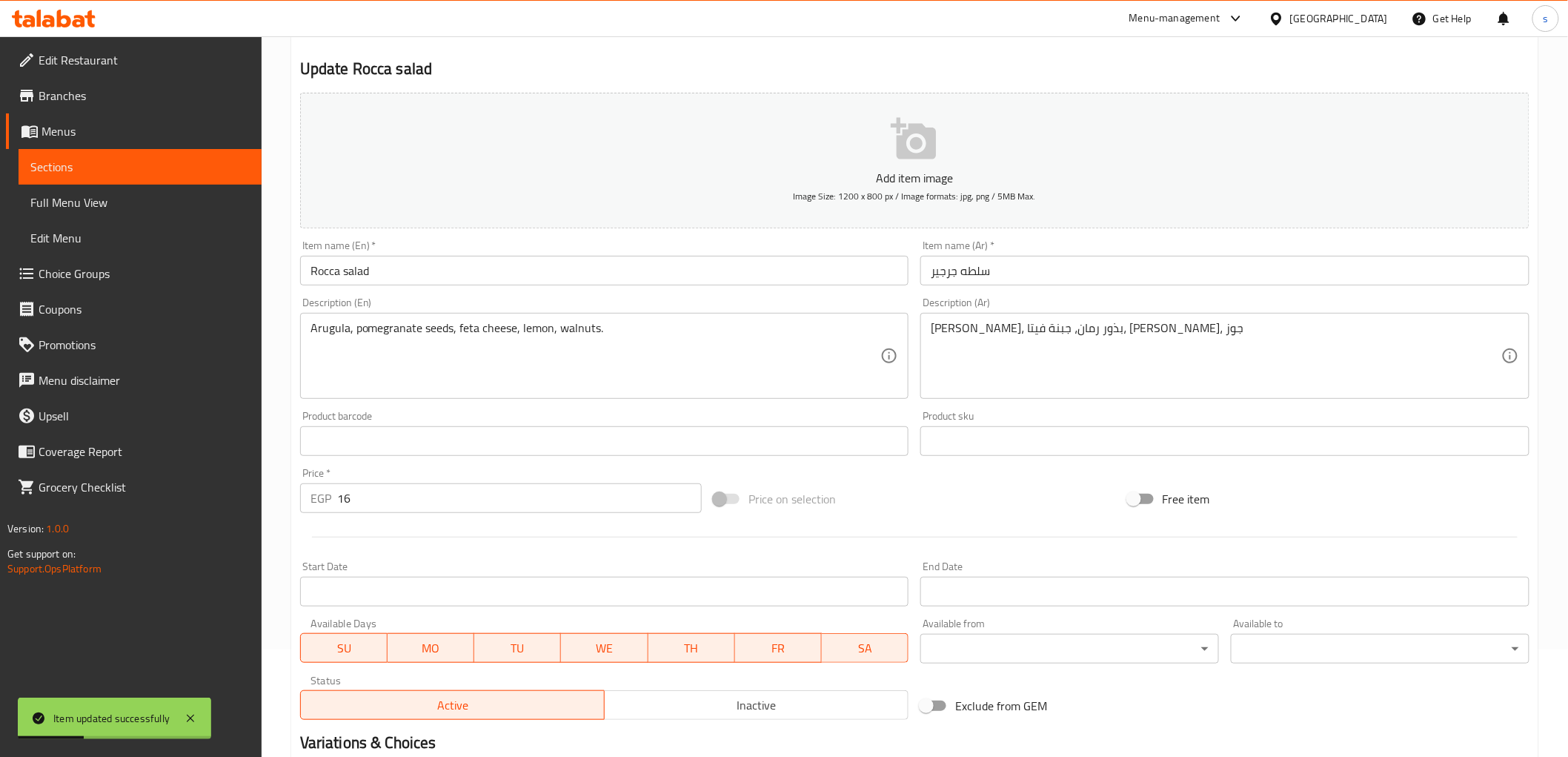
scroll to position [0, 0]
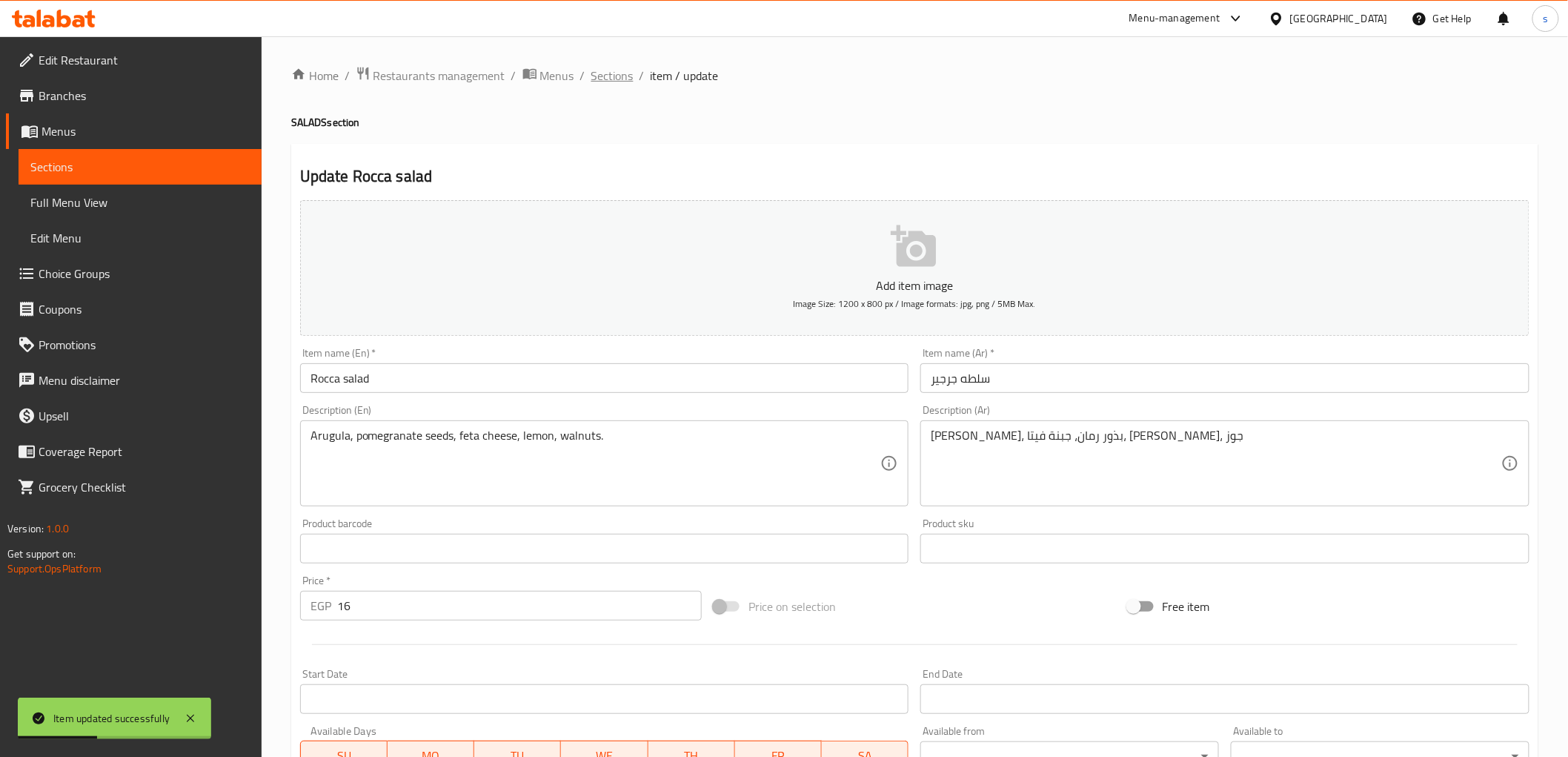
click at [619, 67] on span "Sections" at bounding box center [612, 75] width 43 height 18
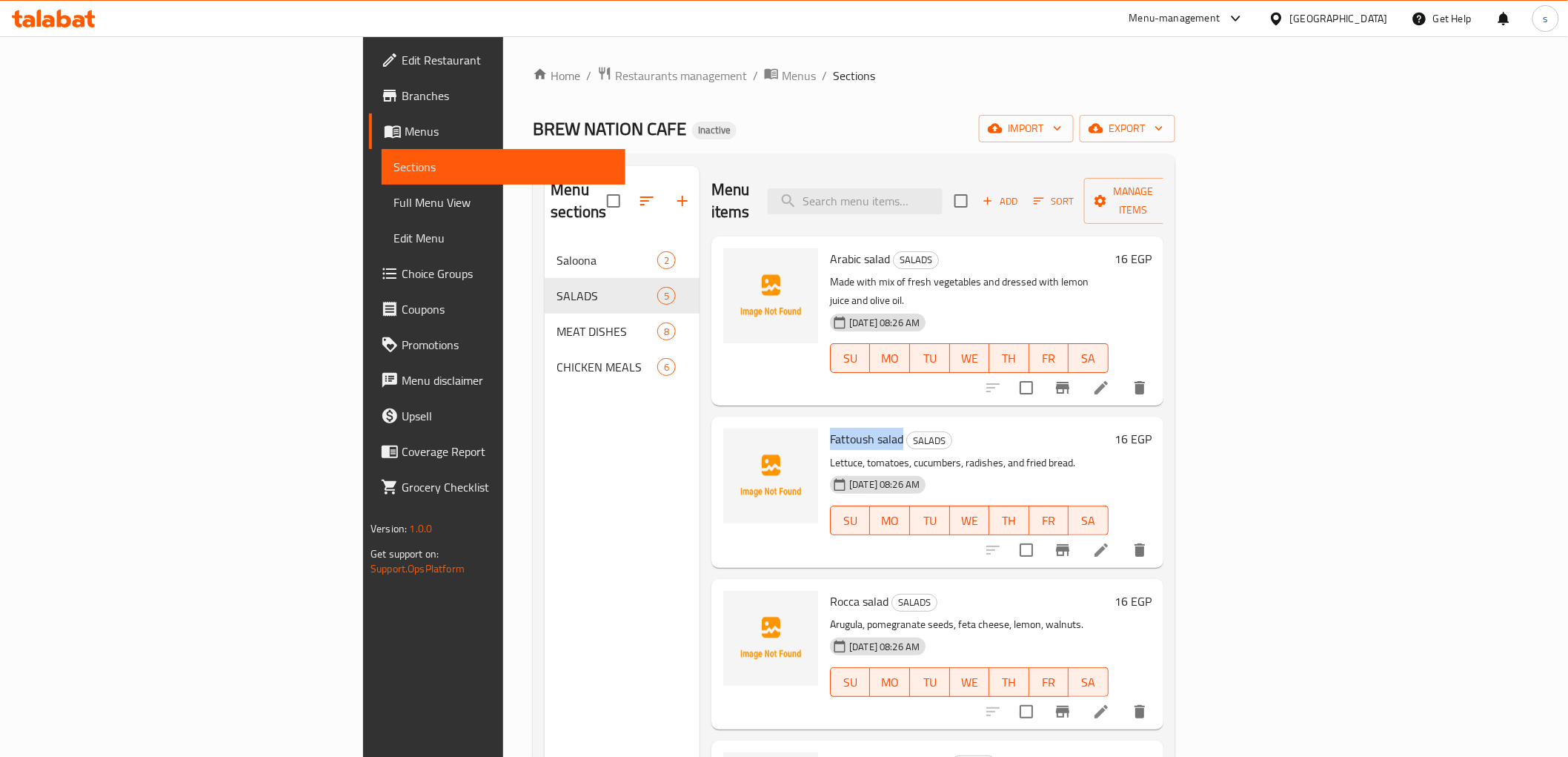
drag, startPoint x: 739, startPoint y: 398, endPoint x: 810, endPoint y: 401, distance: 71.1
click at [831, 428] on span "Fattoush salad" at bounding box center [867, 439] width 73 height 22
copy span "Fattoush salad"
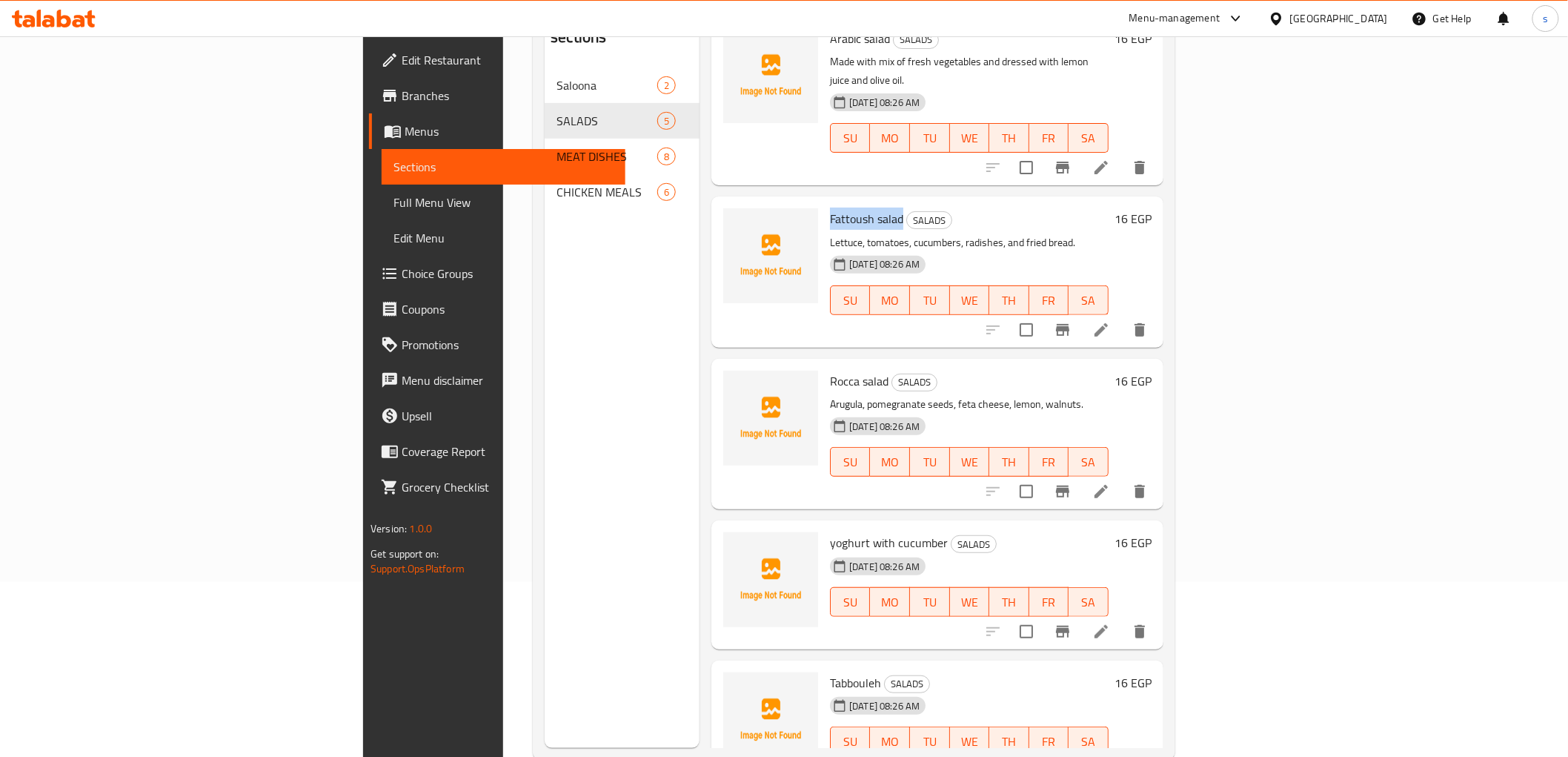
scroll to position [207, 0]
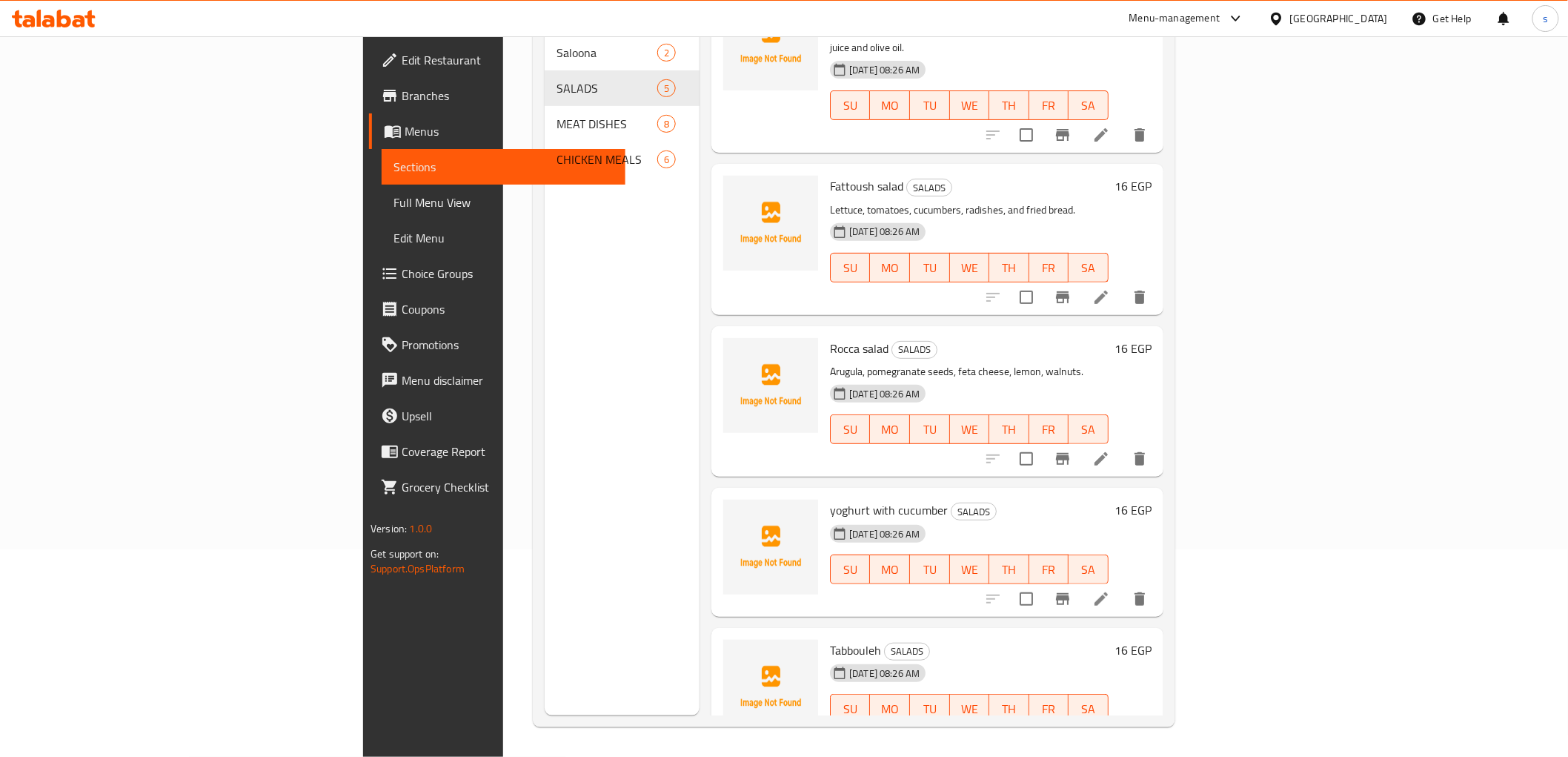
click at [1109, 499] on h6 "yoghurt with cucumber SALADS" at bounding box center [970, 509] width 279 height 21
click at [1109, 592] on icon at bounding box center [1101, 598] width 13 height 13
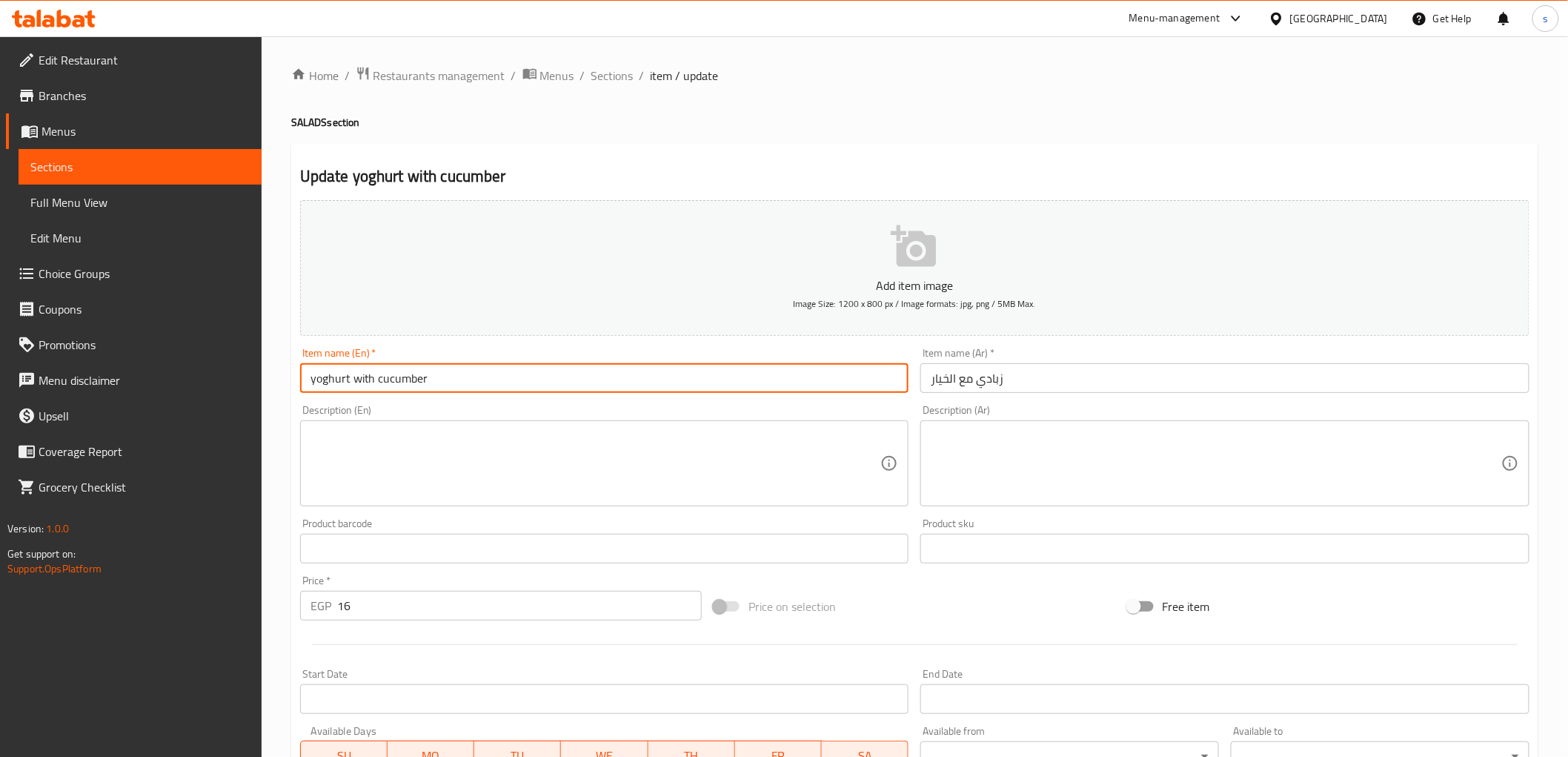
drag, startPoint x: 308, startPoint y: 379, endPoint x: 545, endPoint y: 396, distance: 237.6
click at [545, 396] on div "Item name (En)   * yoghurt with cucumber Item name (En) *" at bounding box center [605, 370] width 621 height 58
click at [633, 470] on textarea at bounding box center [595, 463] width 571 height 70
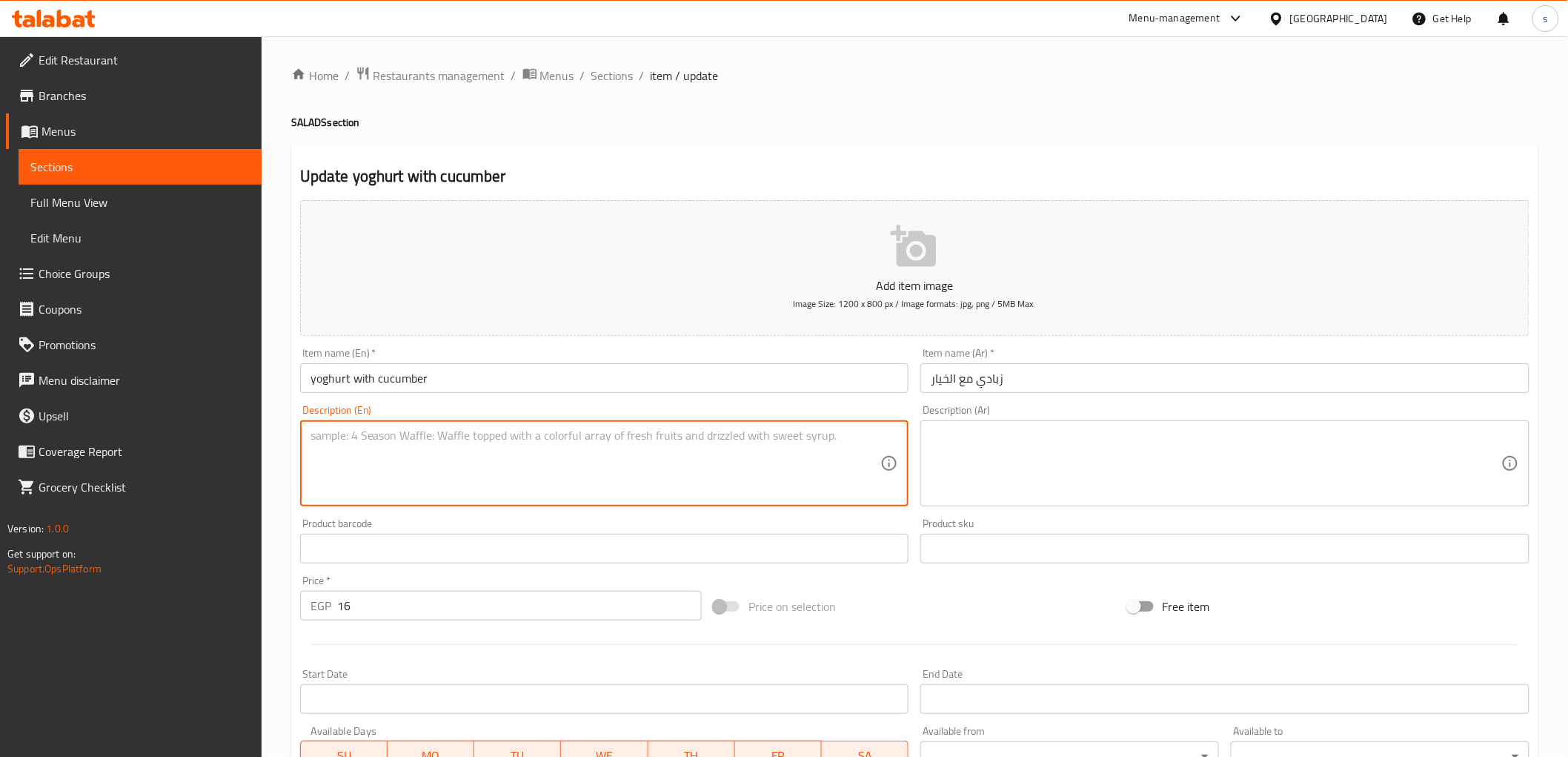
paste textarea "Yogurt dish with cucumber."
type textarea "Yogurt dish with cucumber."
click at [1070, 494] on textarea at bounding box center [1216, 463] width 571 height 70
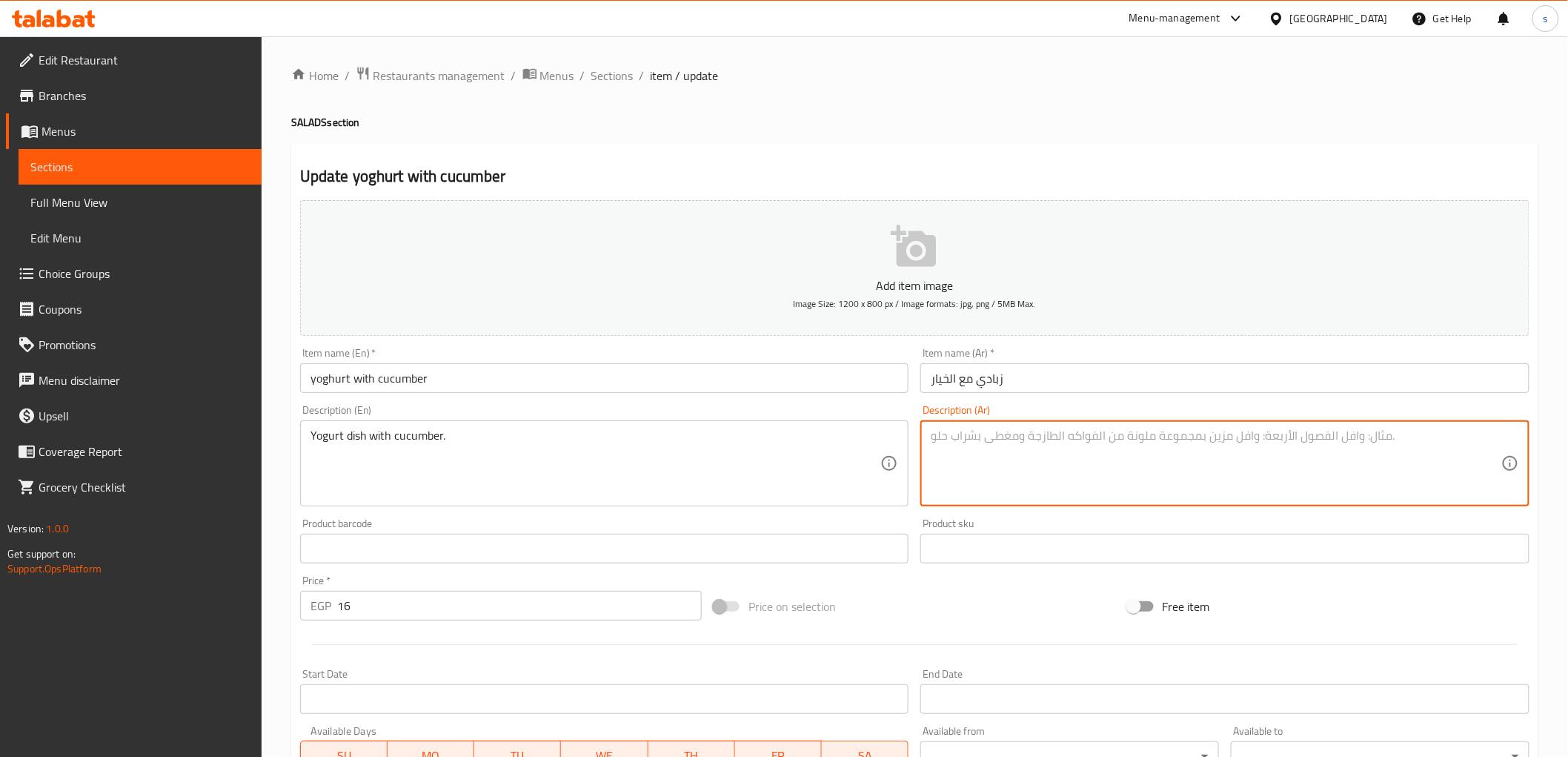
paste textarea "طبق زبادي مع خيار"
type textarea "طبق زبادي مع خيار"
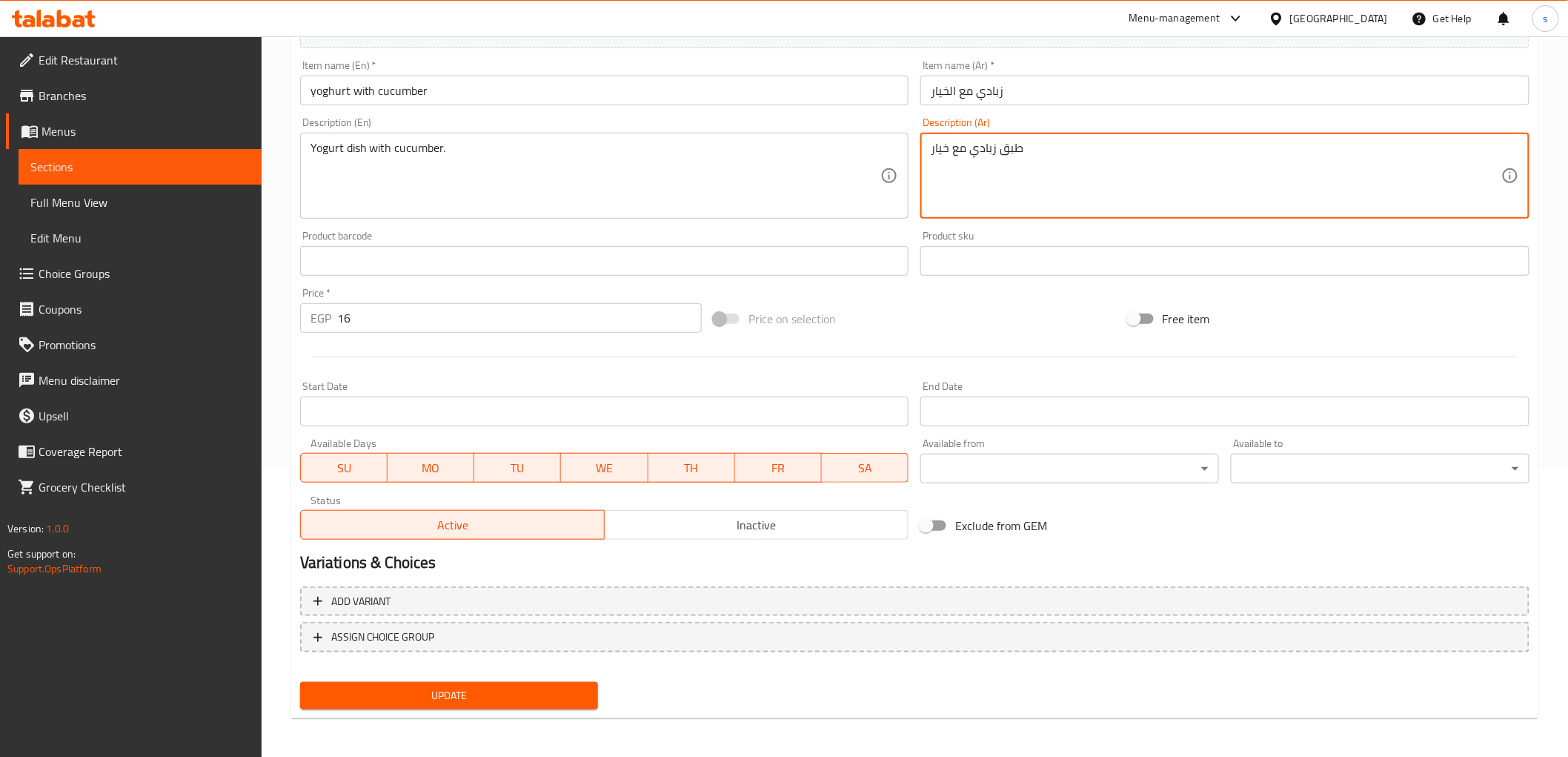
click at [308, 701] on button "Update" at bounding box center [449, 695] width 299 height 28
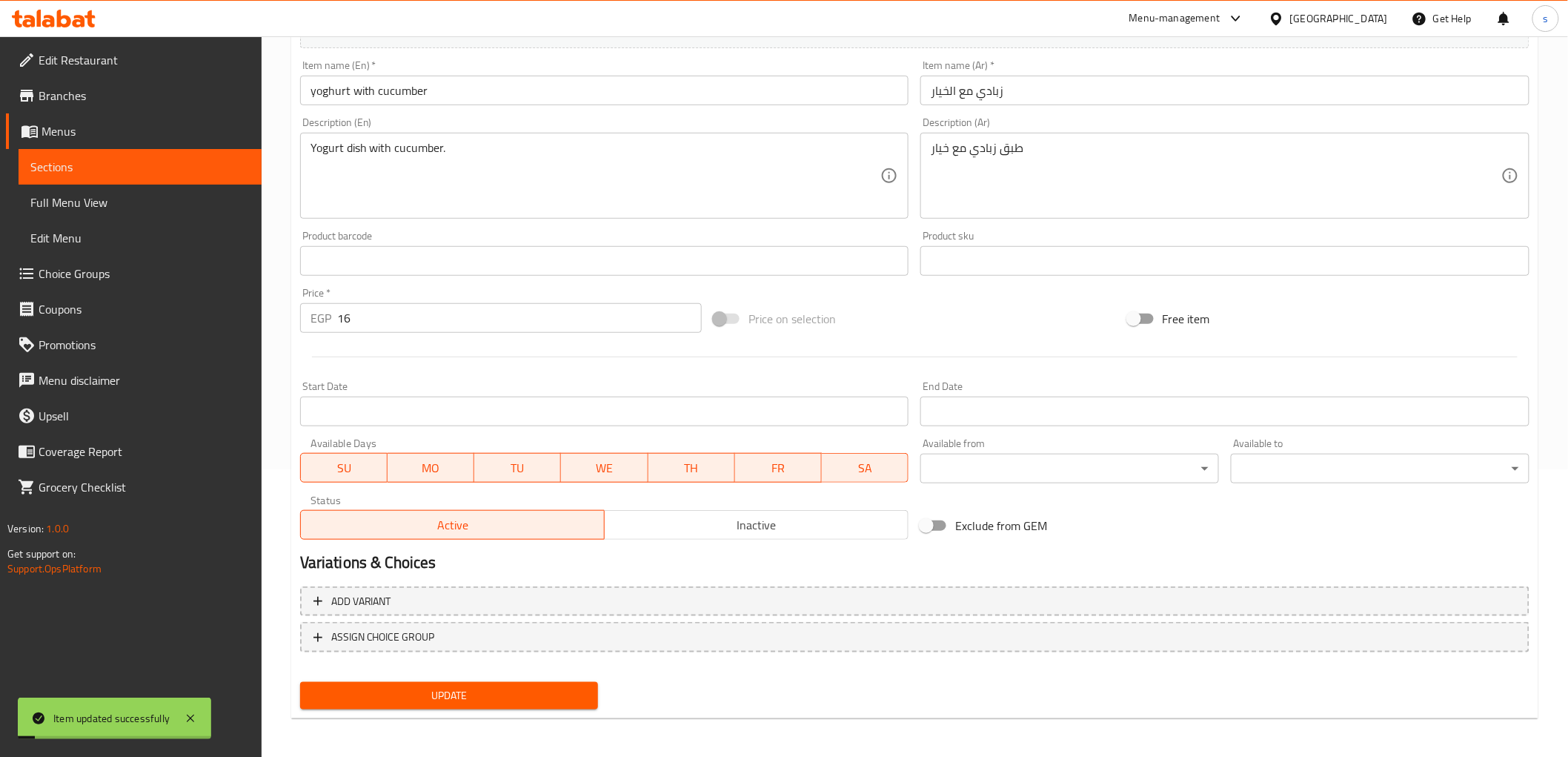
scroll to position [0, 0]
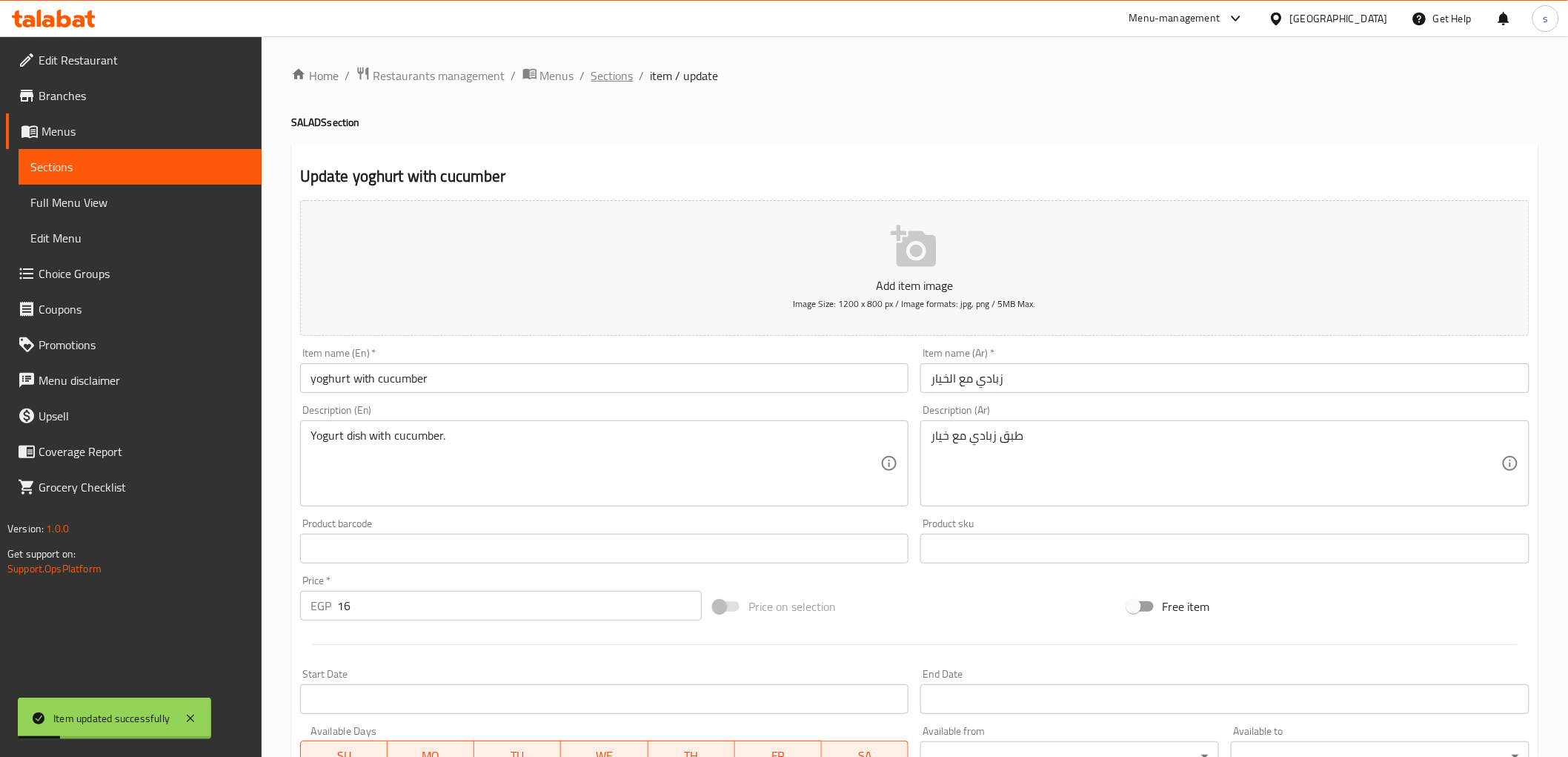
click at [611, 75] on span "Sections" at bounding box center [612, 75] width 43 height 18
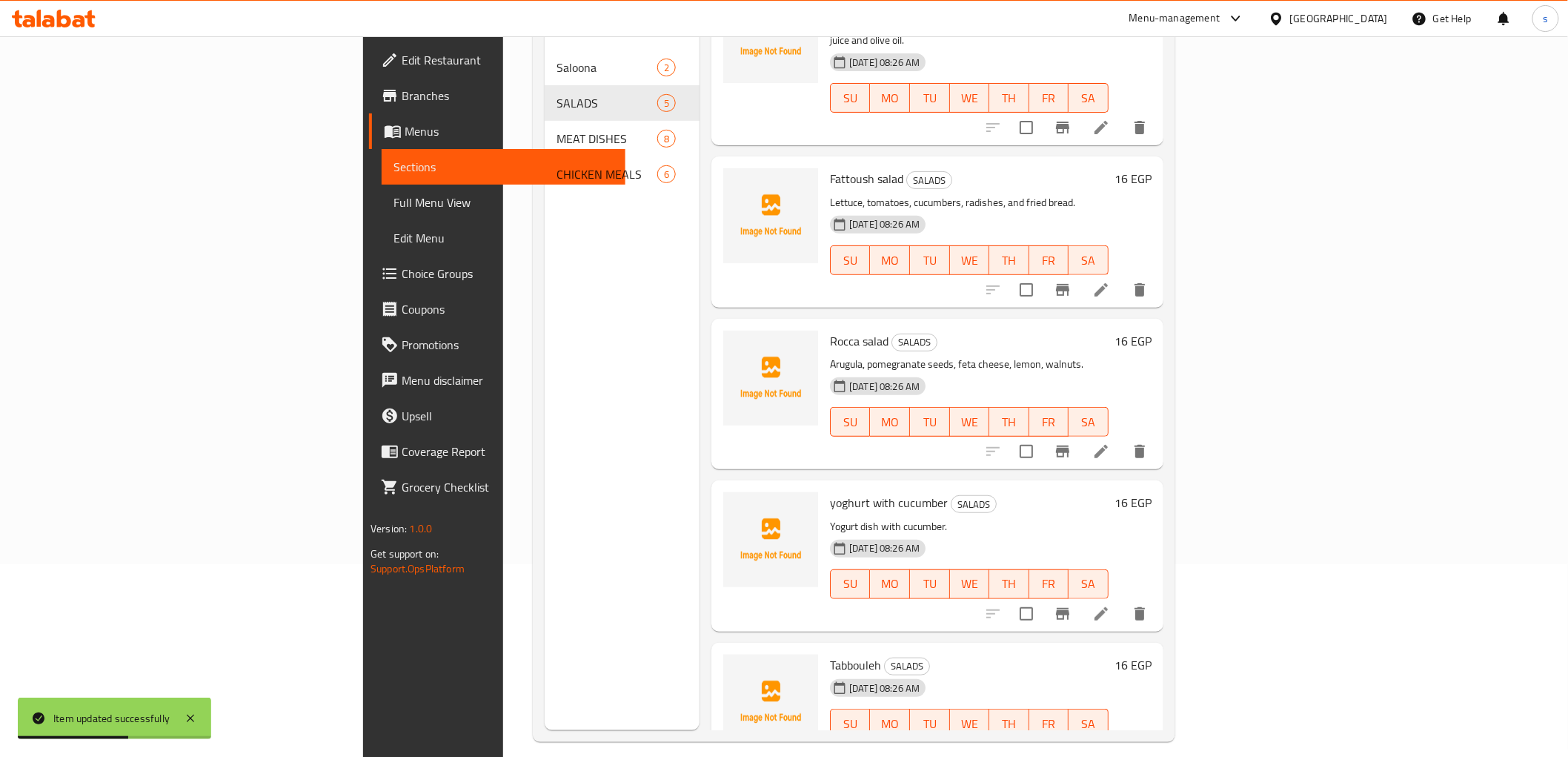
scroll to position [207, 0]
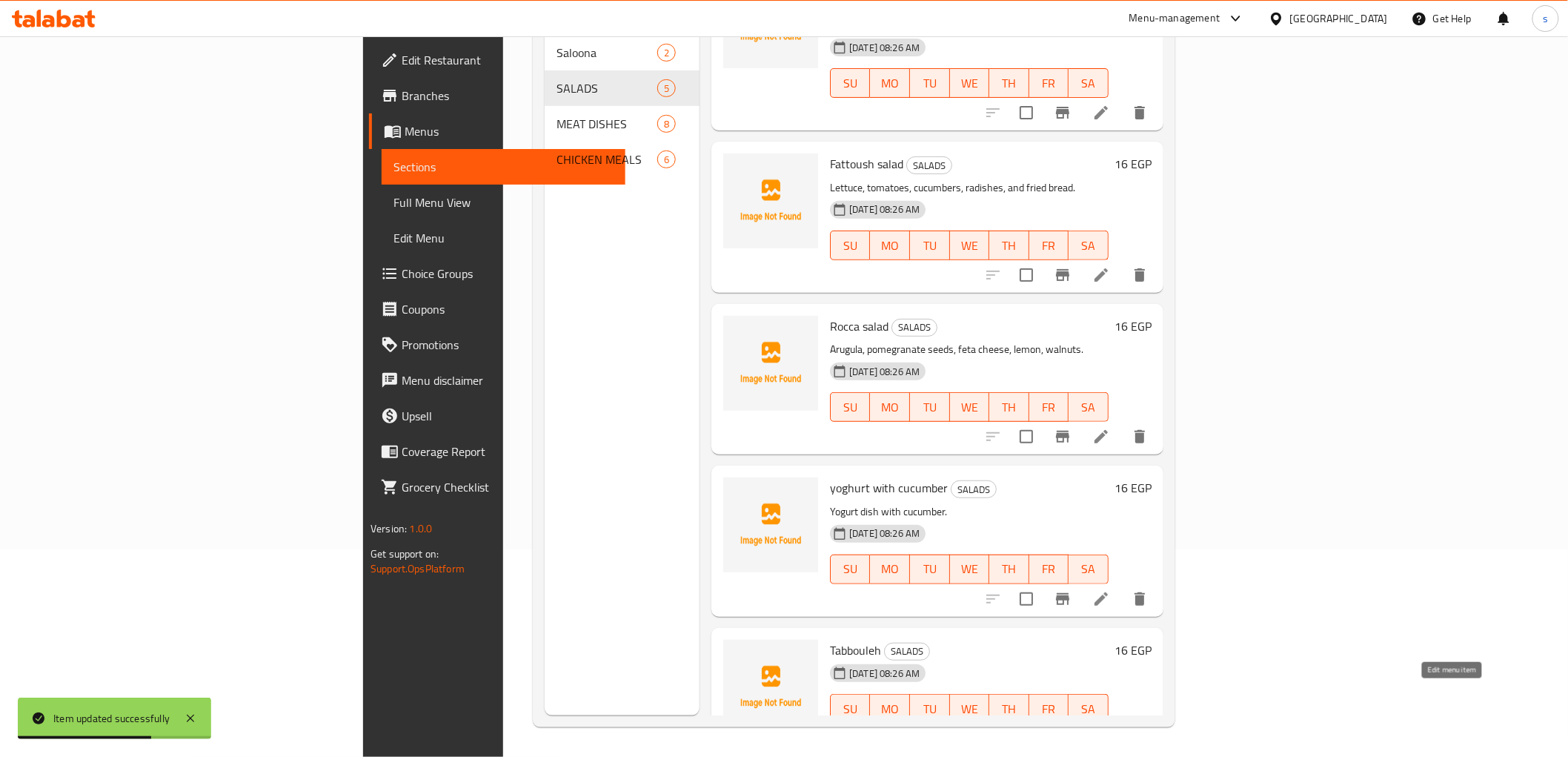
click at [1111, 729] on icon at bounding box center [1102, 738] width 18 height 18
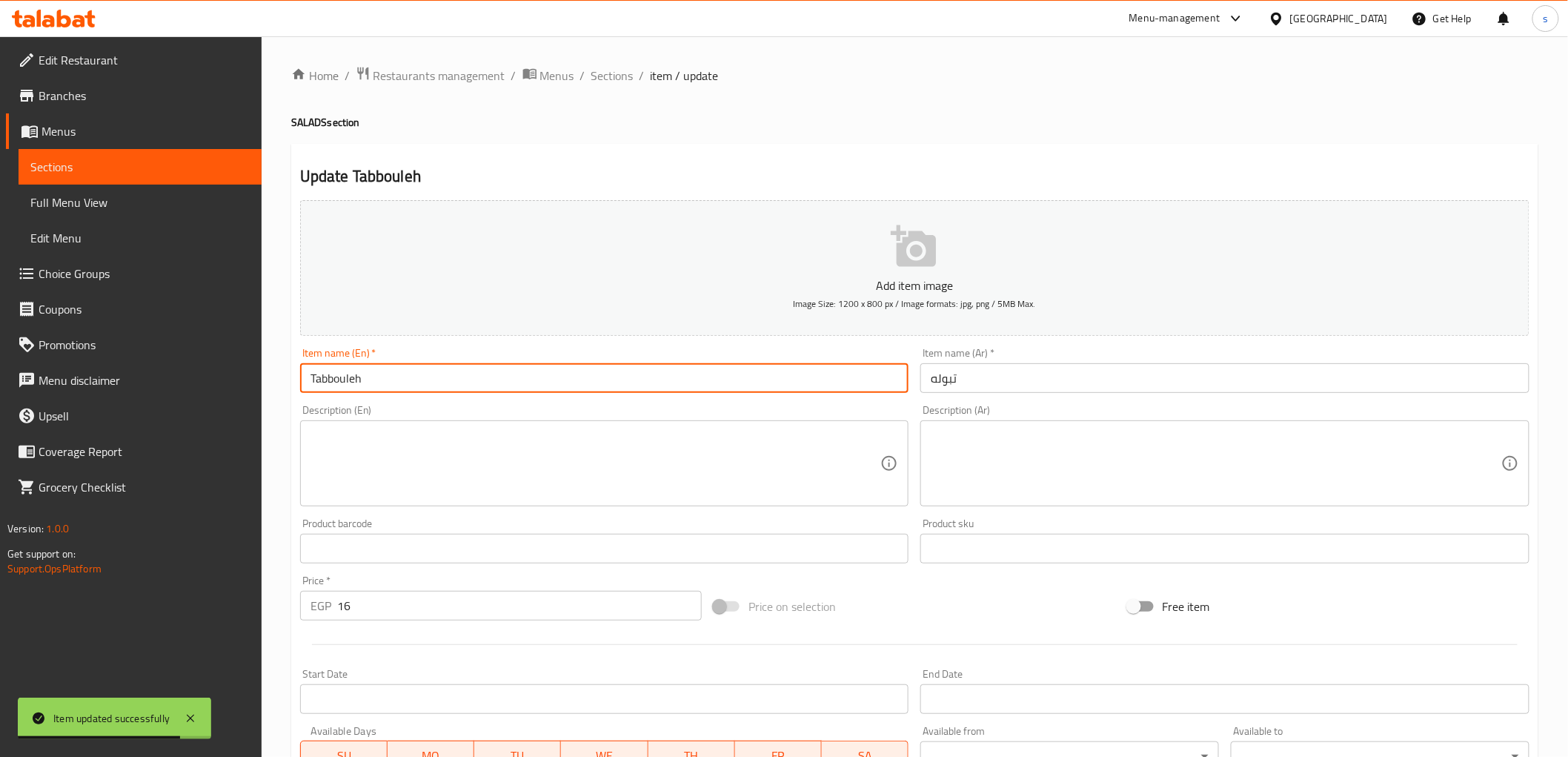
drag, startPoint x: 309, startPoint y: 376, endPoint x: 491, endPoint y: 393, distance: 182.8
click at [491, 393] on input "Tabbouleh" at bounding box center [604, 378] width 609 height 30
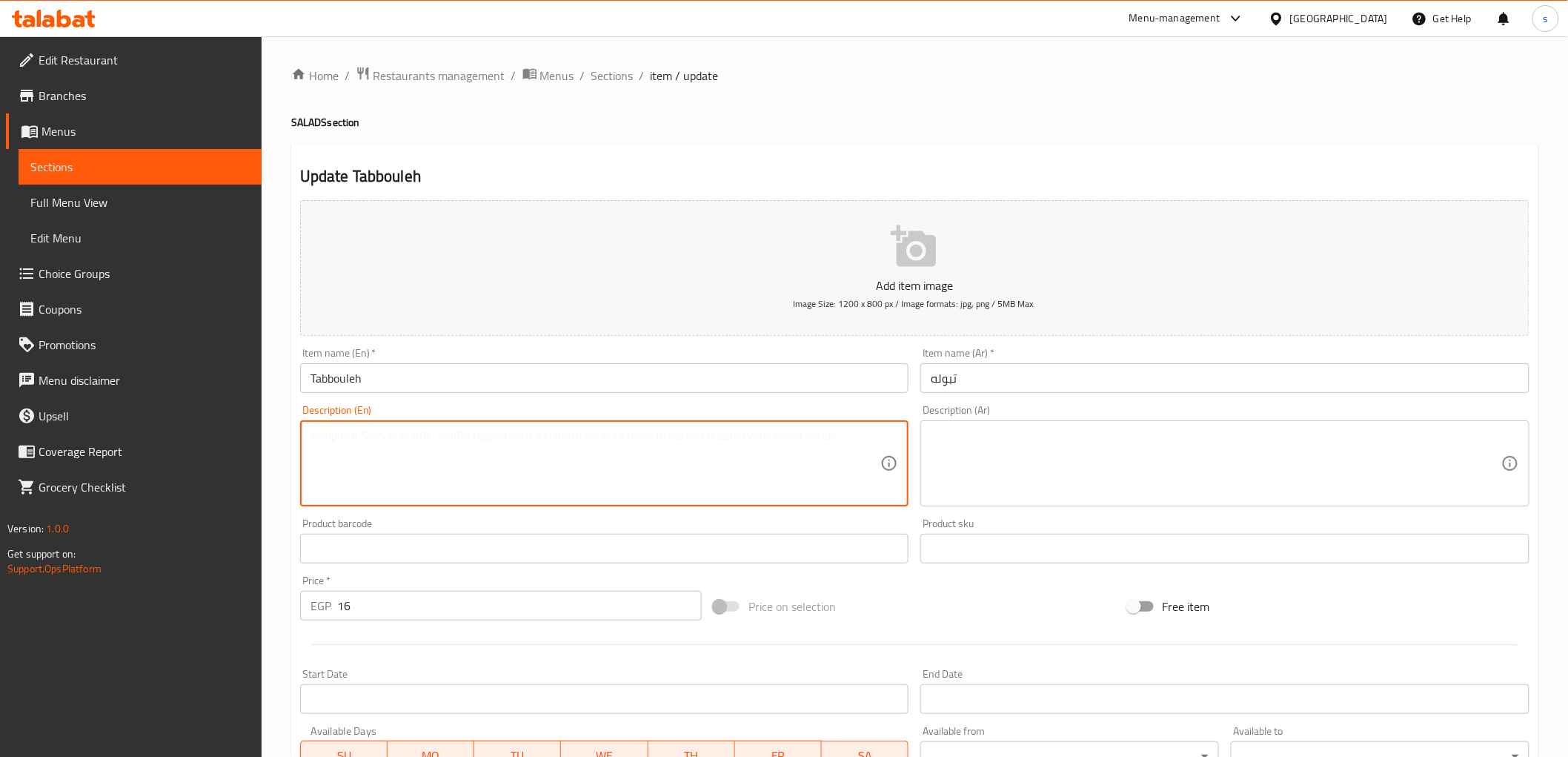
paste textarea "Bulgur wheat, Parsley, chopped, Mint,Tomatoes, Cucumber, Onion, Lemon juice, Ol…"
type textarea "Bulgur wheat, Parsley, chopped, Mint,Tomatoes, Cucumber, Onion, Lemon juice, Ol…"
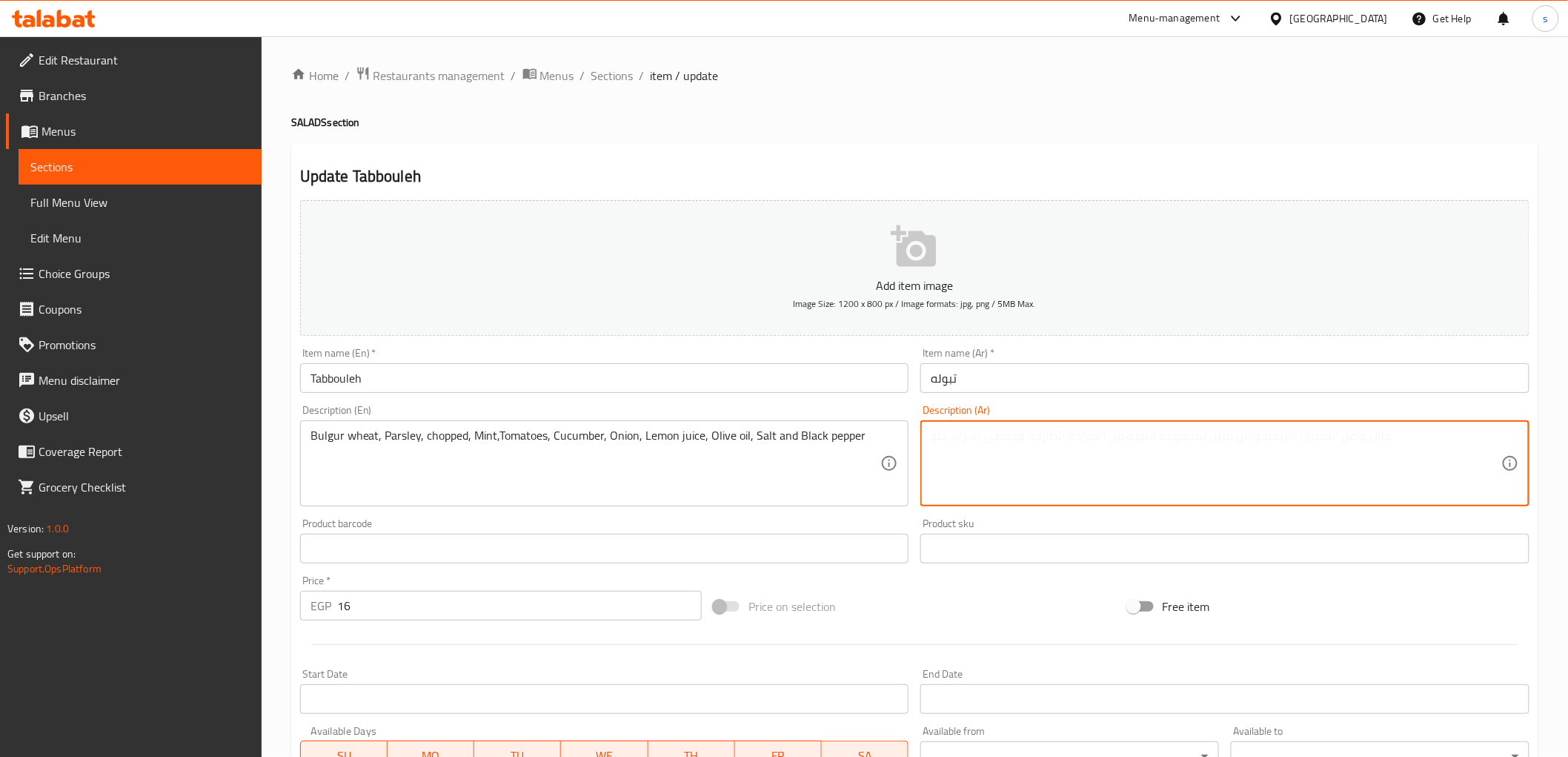
paste textarea "برغل، [PERSON_NAME]، مفروم، نعناع، طماطم، خيار، بصل، عصير ليمون، زيت زيتون، ملح…"
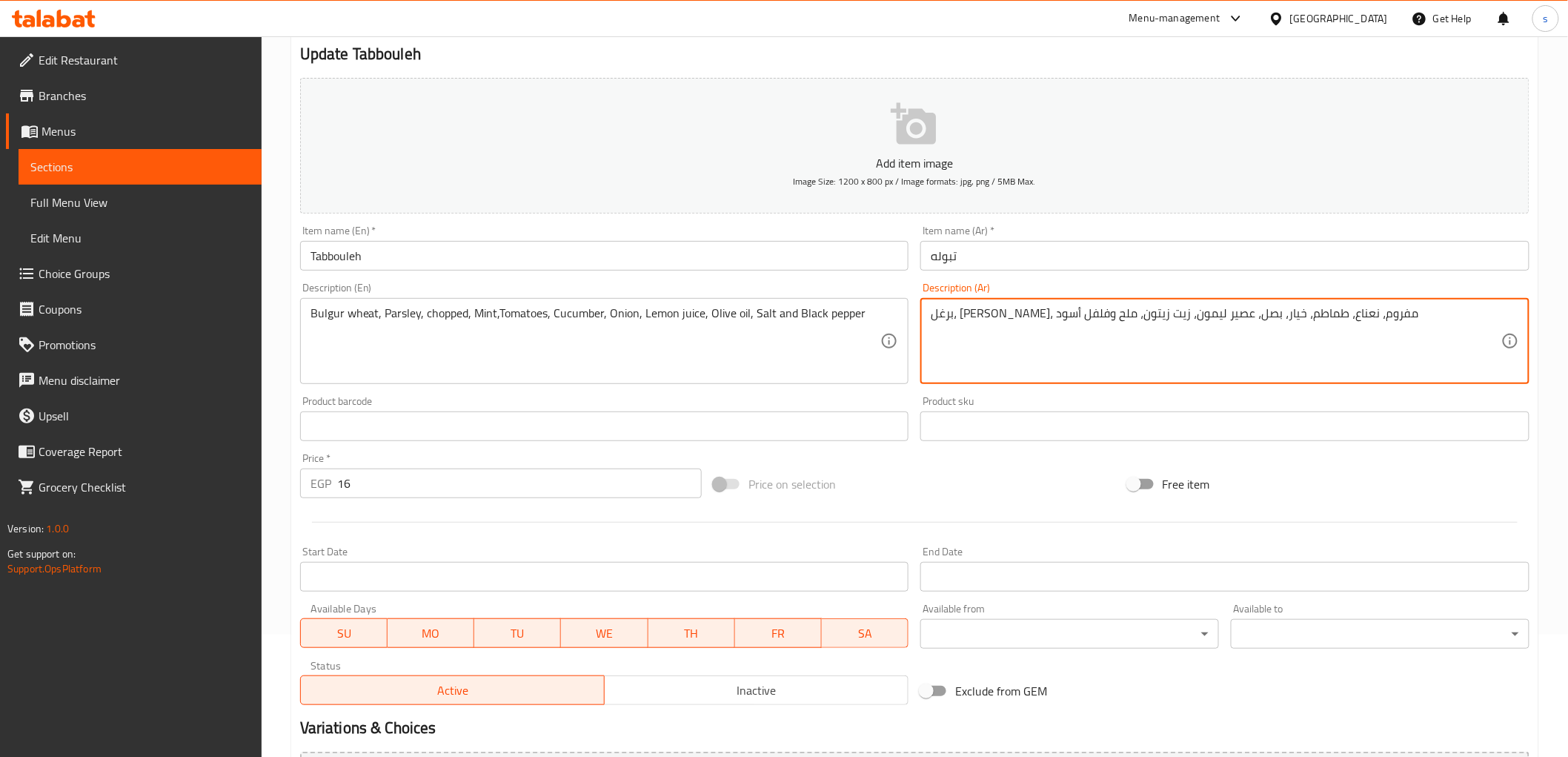
scroll to position [288, 0]
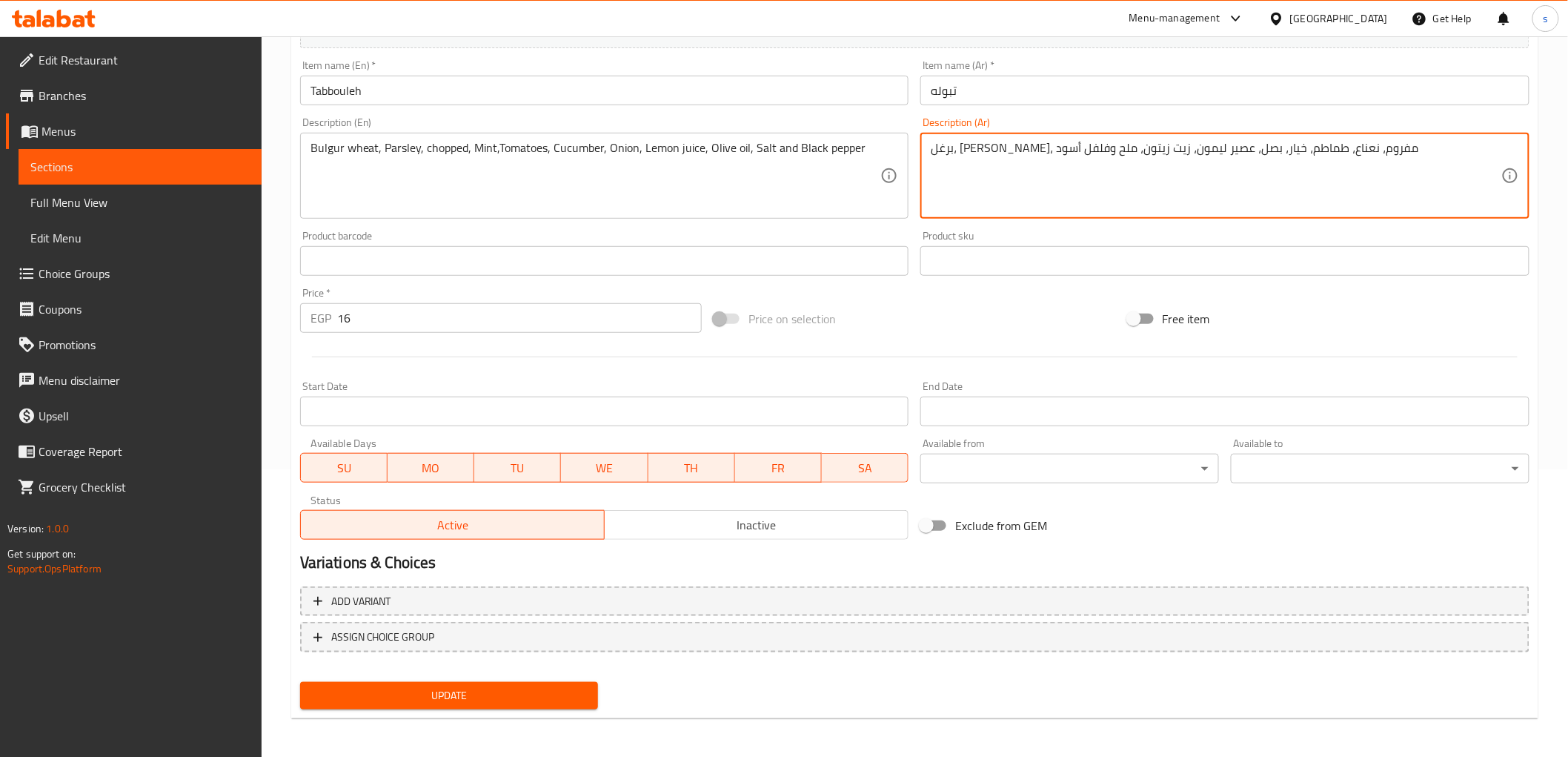
type textarea "برغل، [PERSON_NAME]، مفروم، نعناع، طماطم، خيار، بصل، عصير ليمون، زيت زيتون، ملح…"
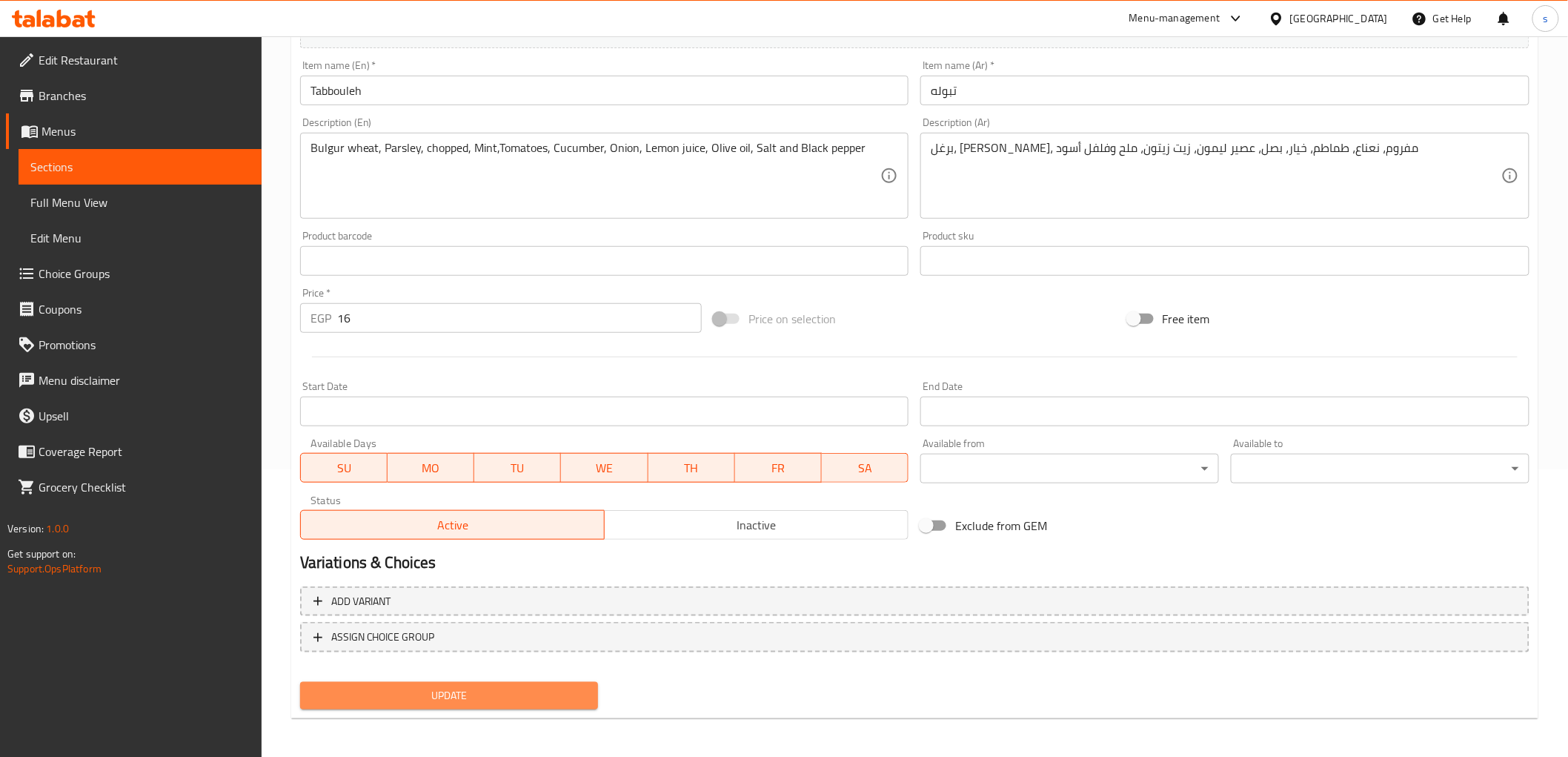
click at [401, 698] on span "Update" at bounding box center [449, 695] width 275 height 19
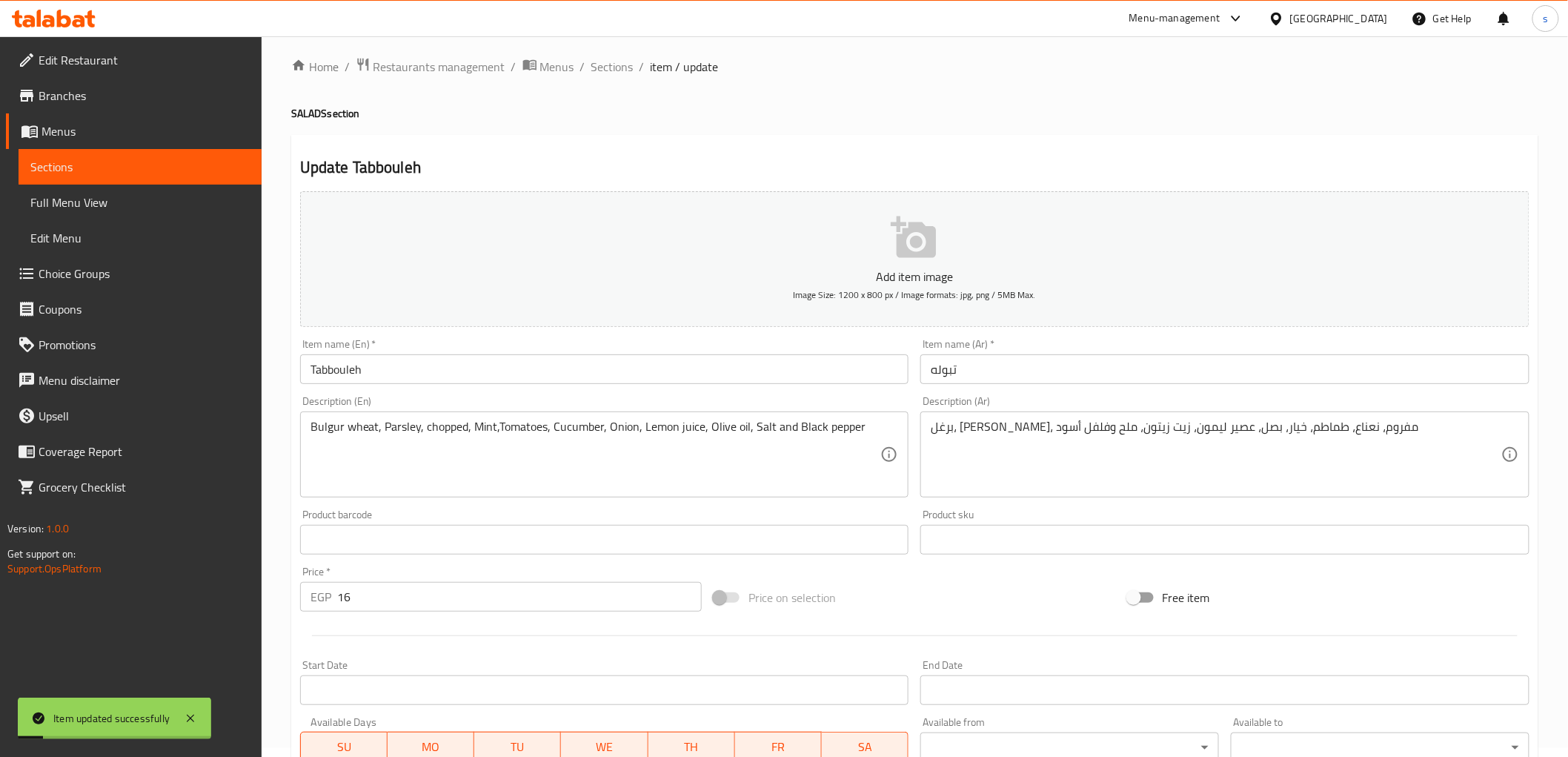
scroll to position [0, 0]
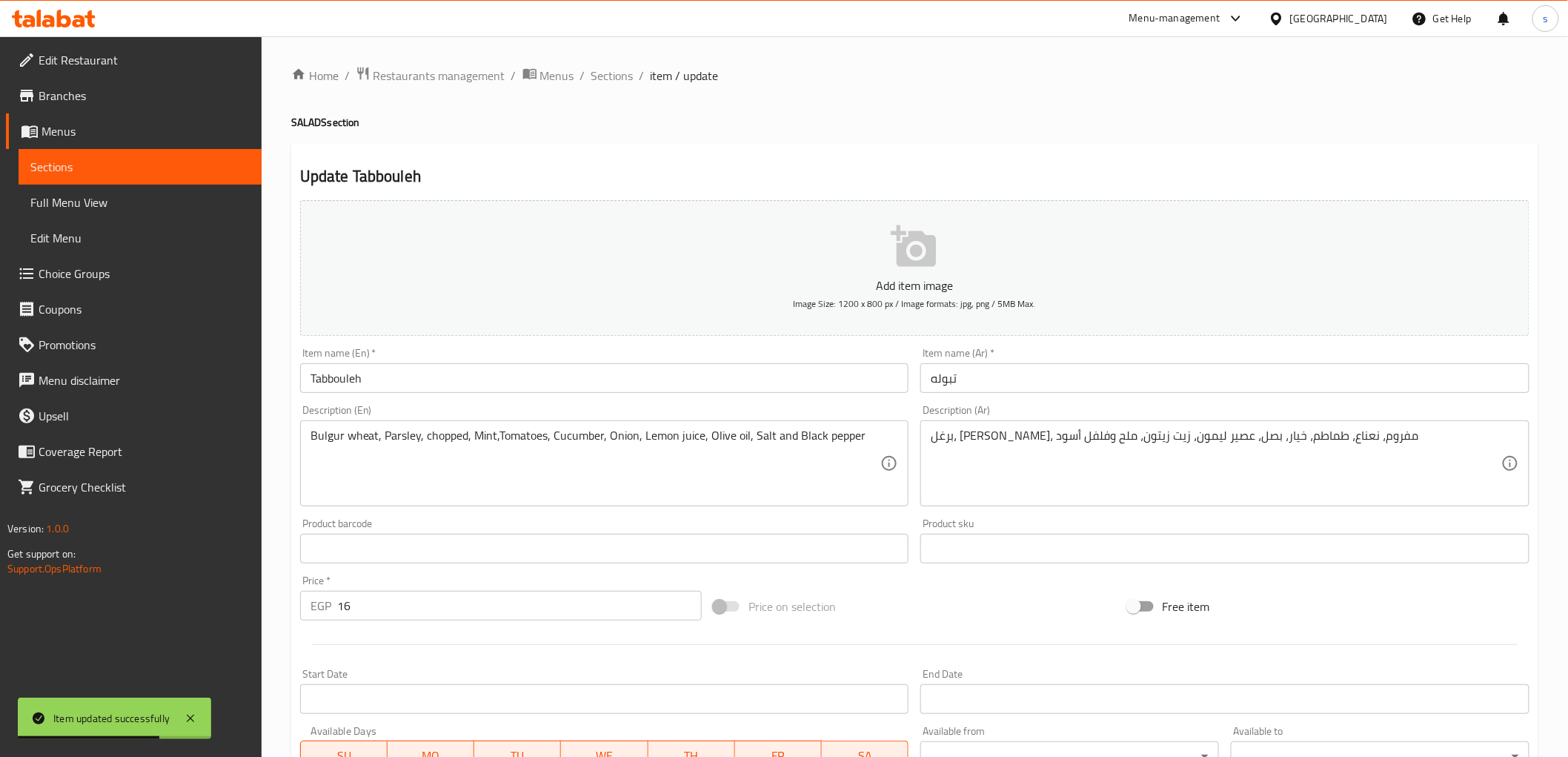
click at [150, 197] on span "Full Menu View" at bounding box center [140, 202] width 219 height 18
